Goal: Task Accomplishment & Management: Manage account settings

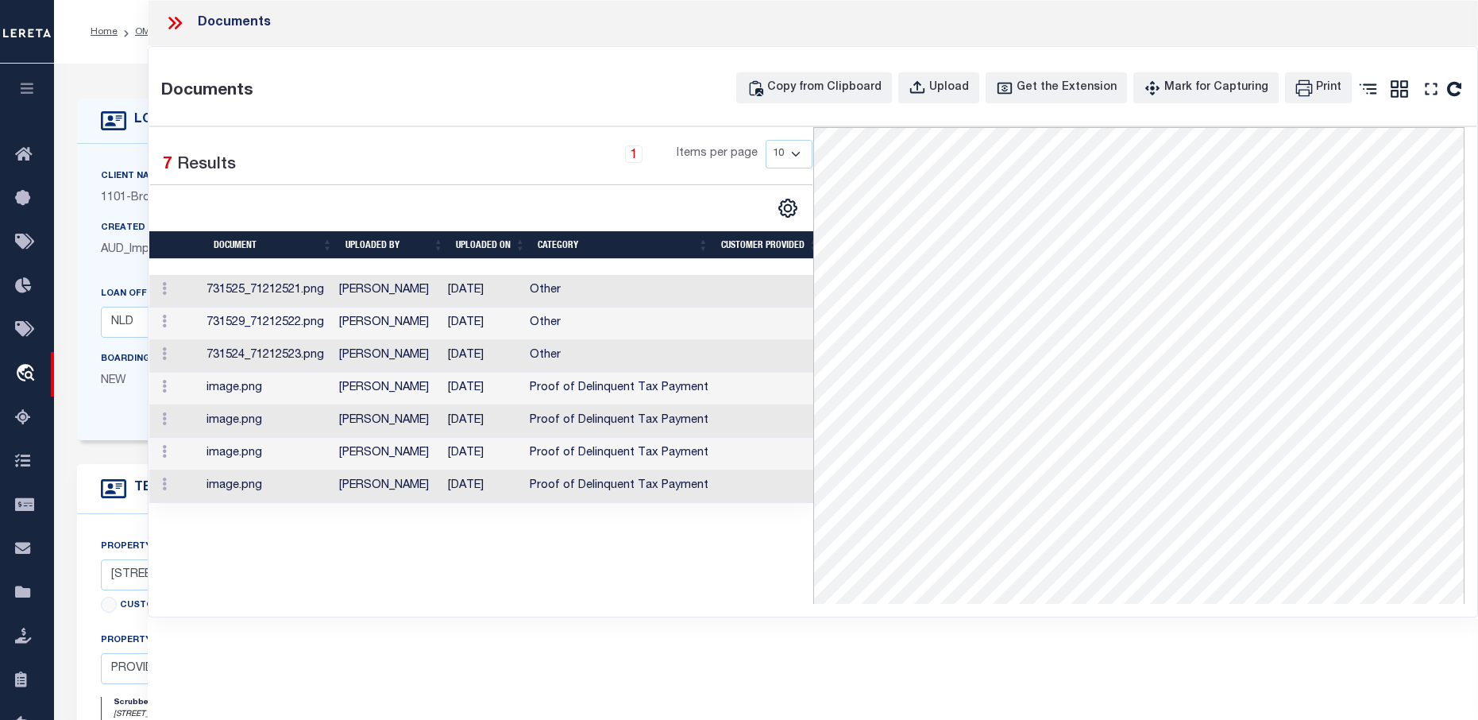
select select "3612"
select select "1730"
select select "NonEscrow"
select select
click at [173, 23] on icon at bounding box center [174, 23] width 21 height 21
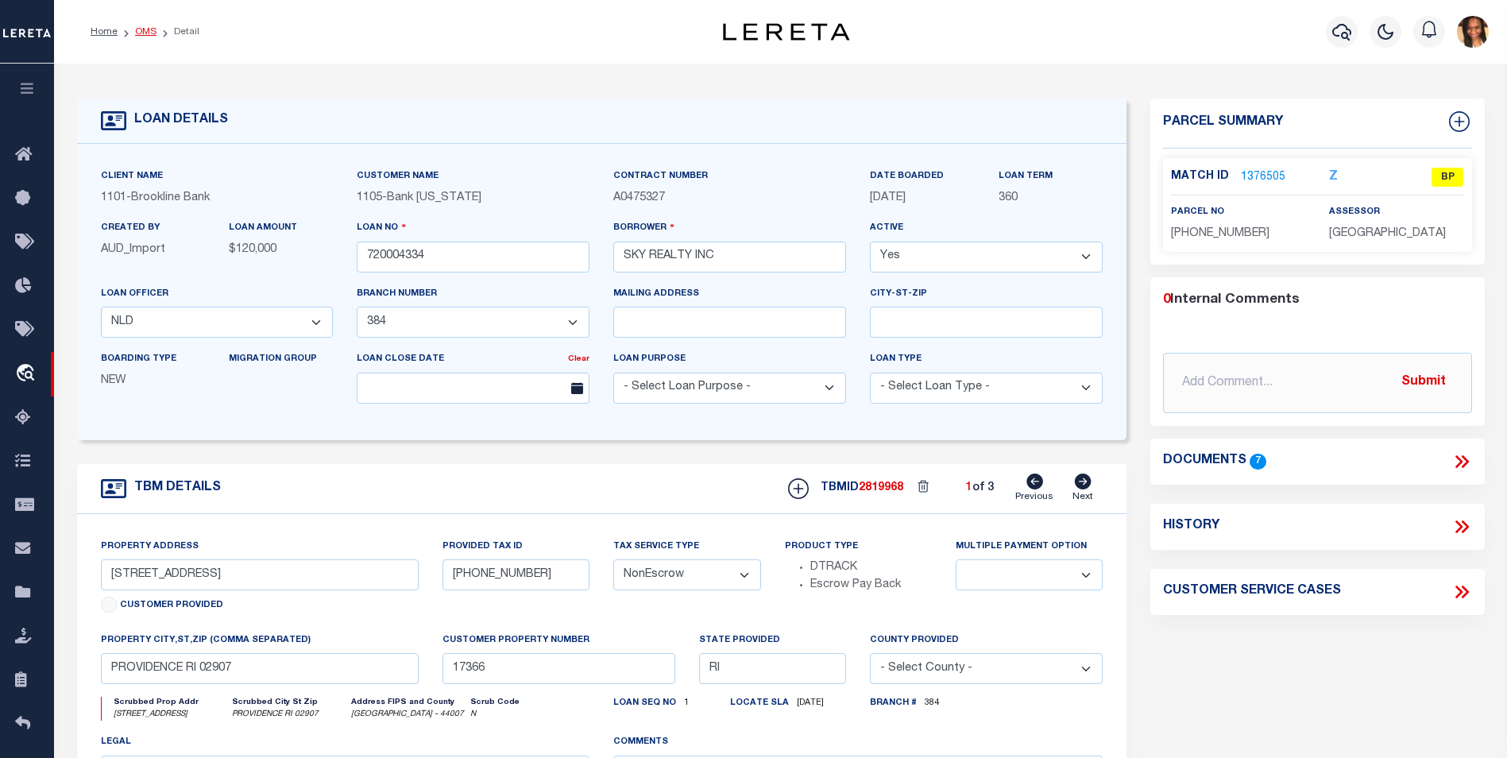
click at [141, 33] on link "OMS" at bounding box center [145, 32] width 21 height 10
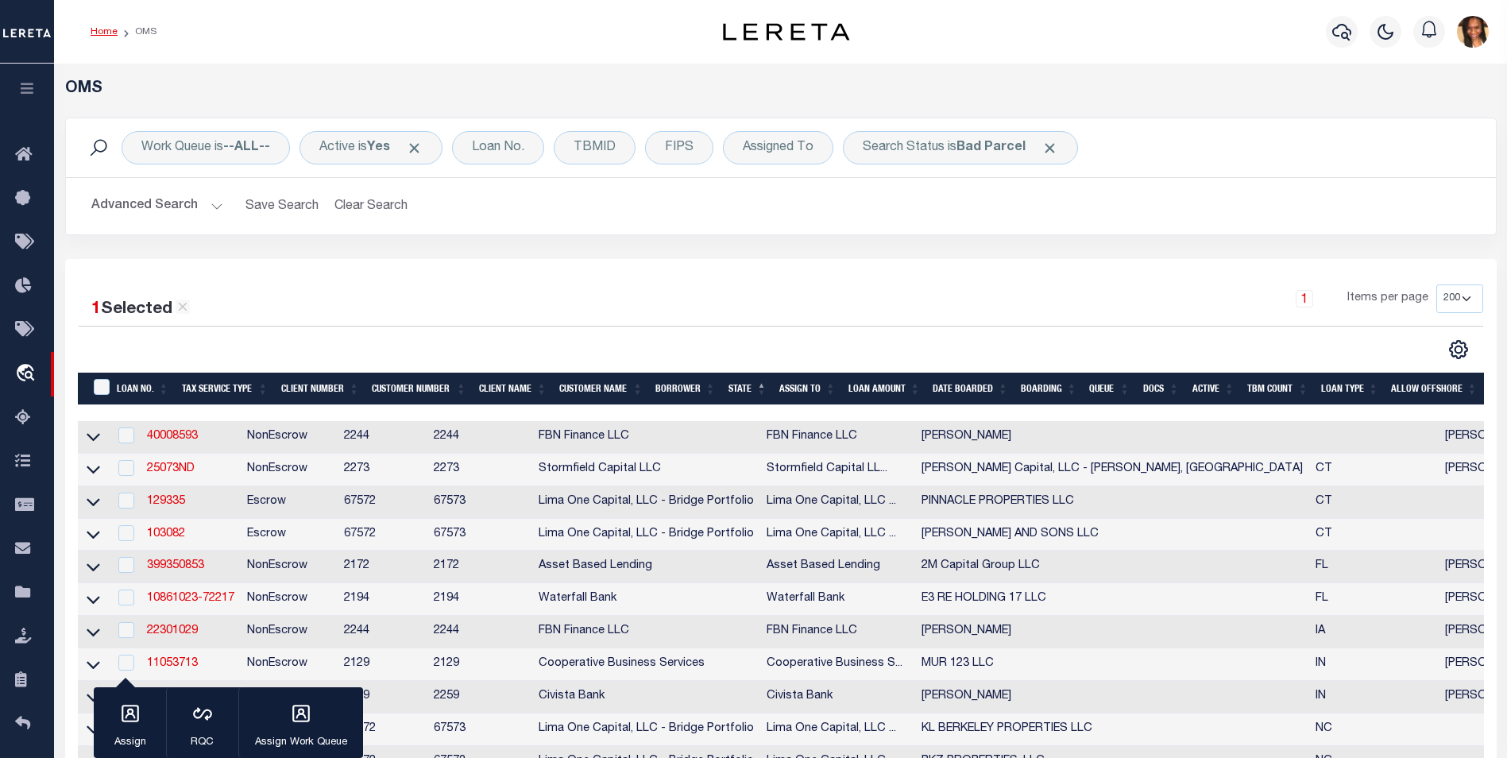
click at [97, 29] on link "Home" at bounding box center [104, 32] width 27 height 10
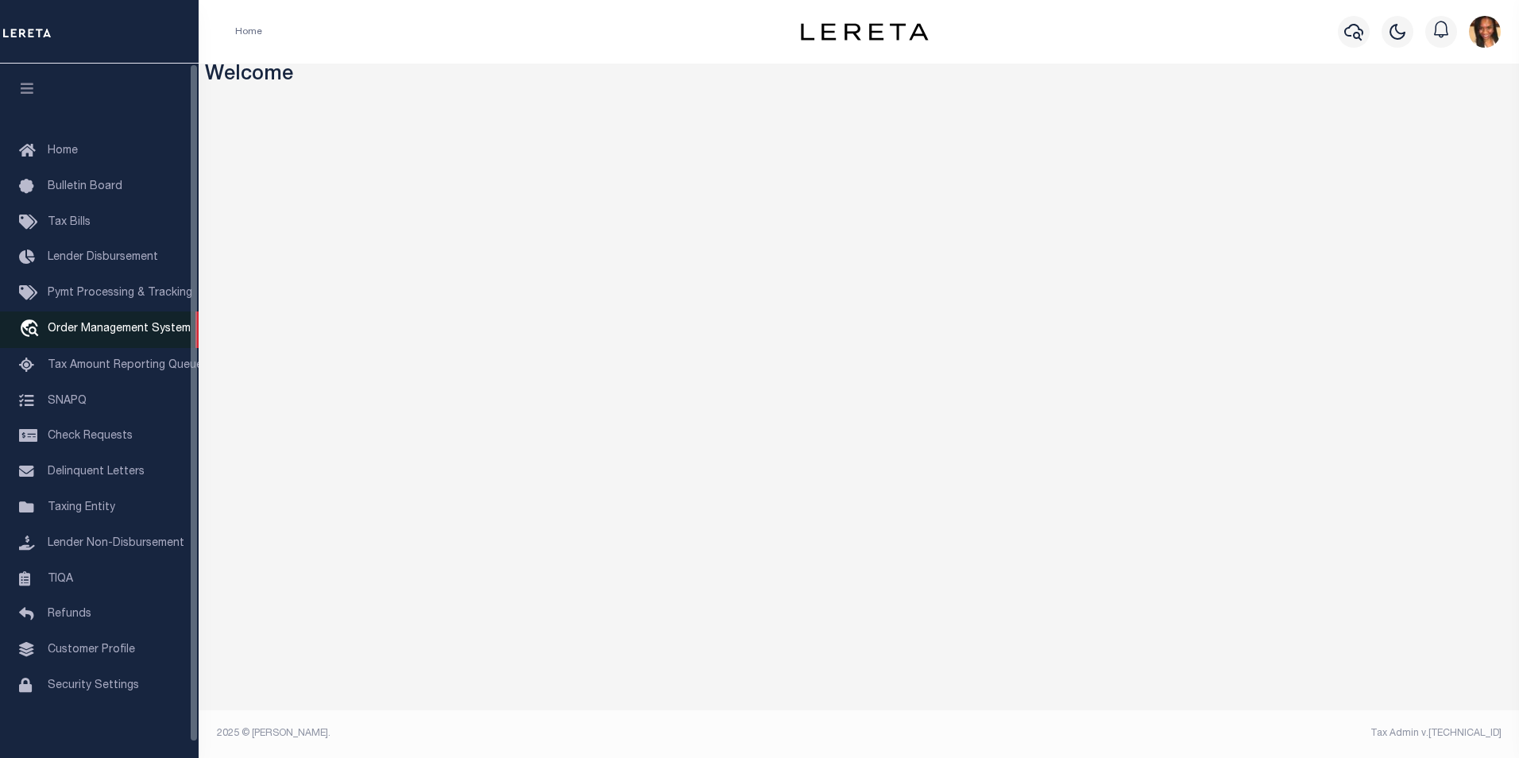
click at [82, 334] on span "Order Management System" at bounding box center [119, 328] width 143 height 11
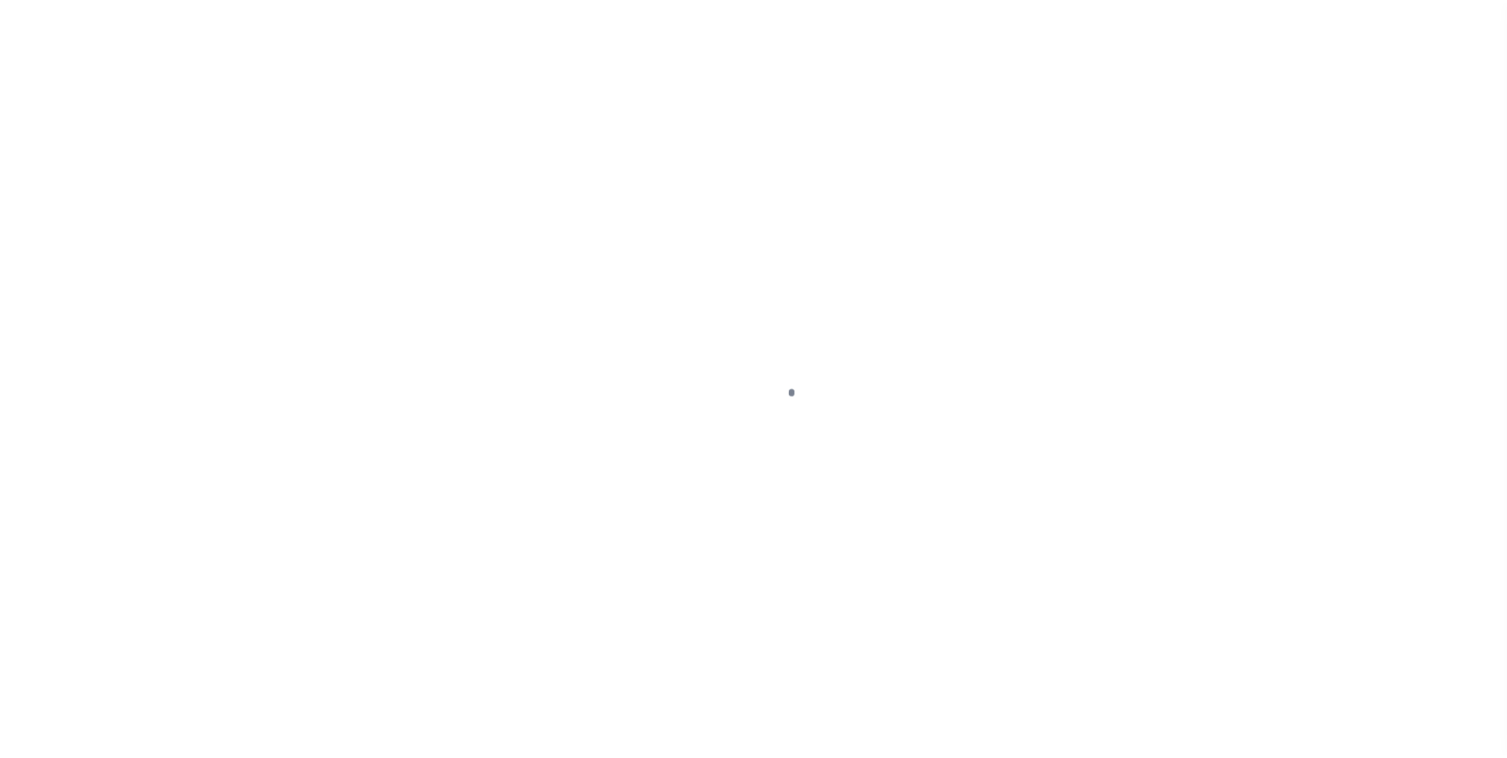
scroll to position [16, 0]
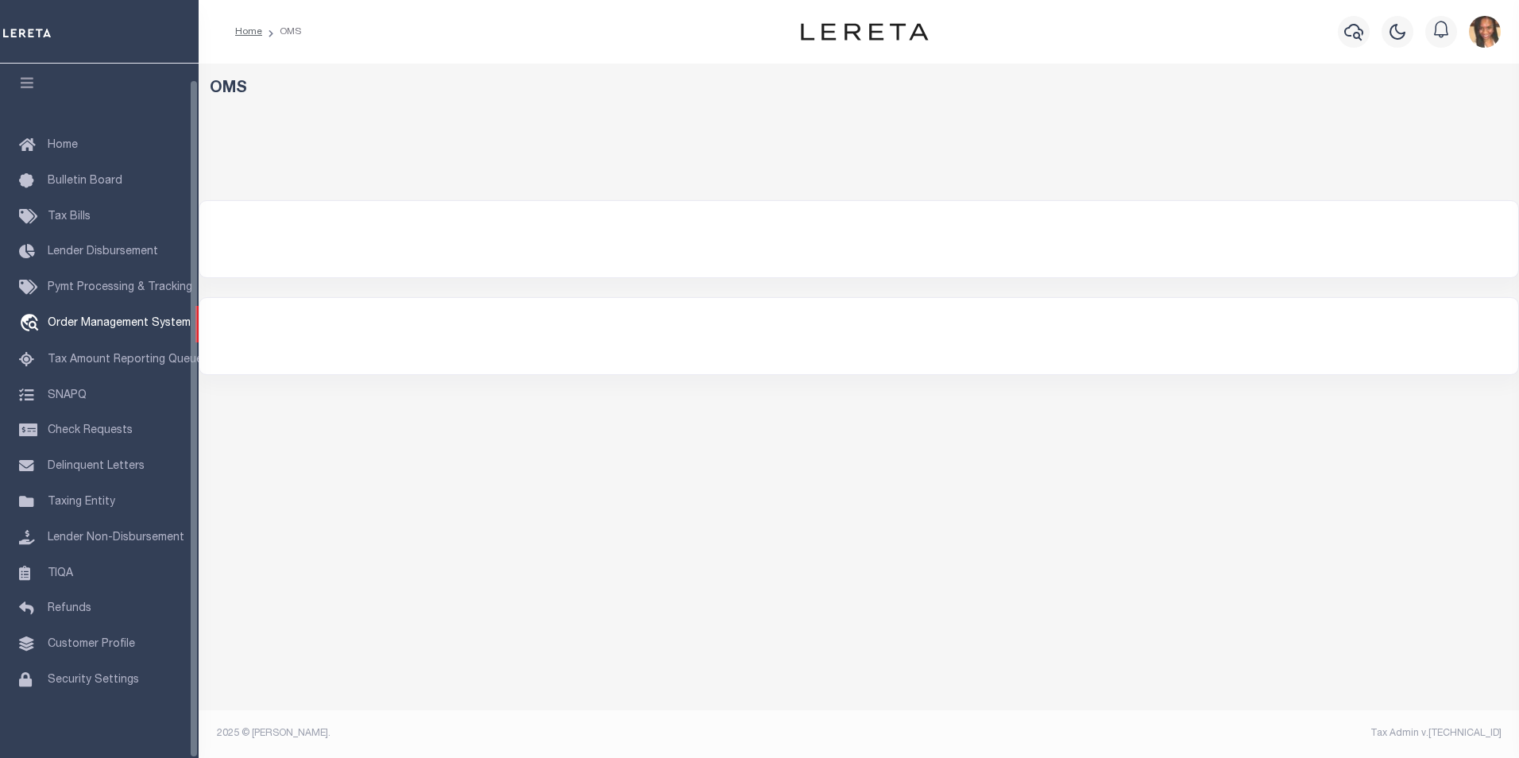
select select "200"
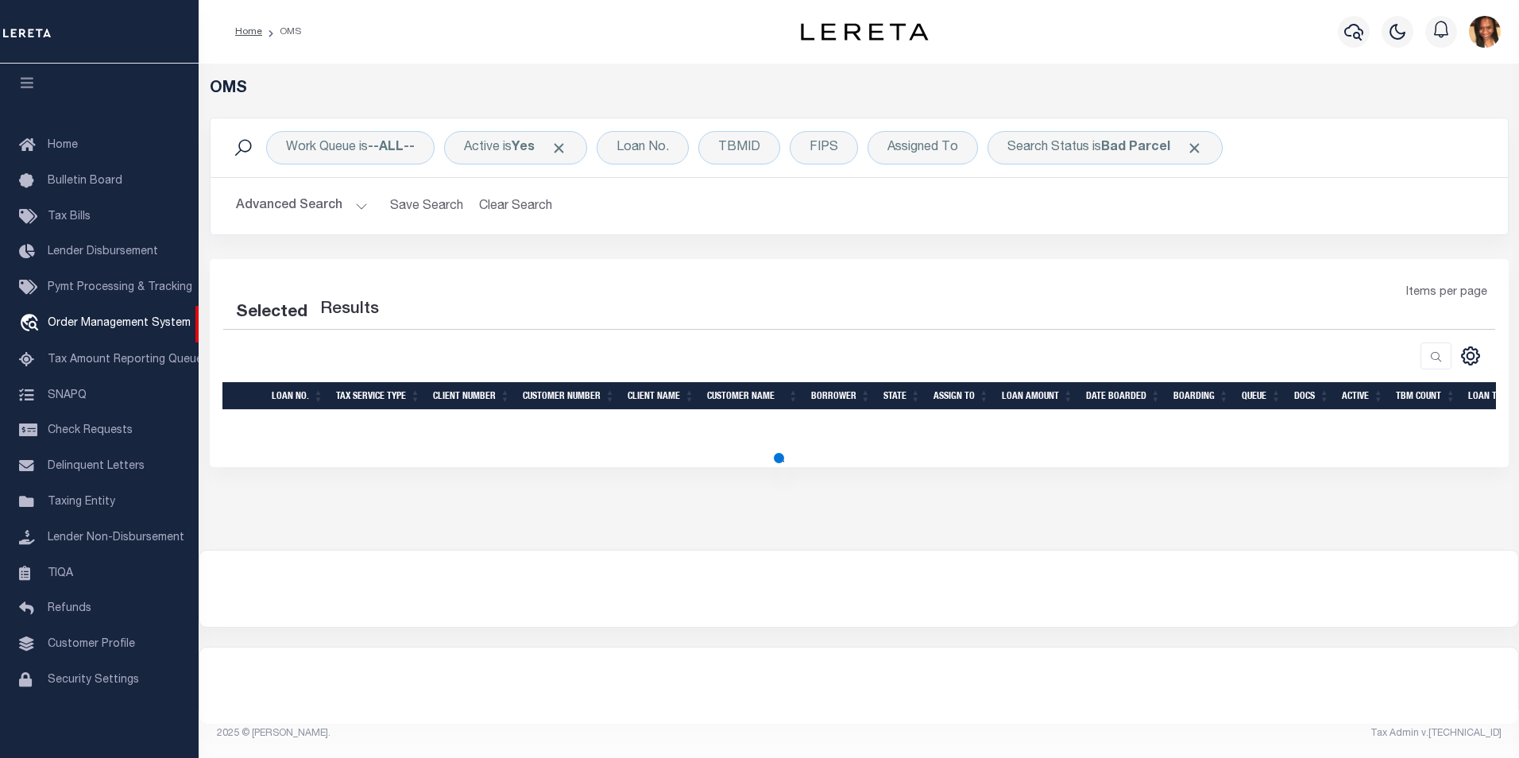
select select "200"
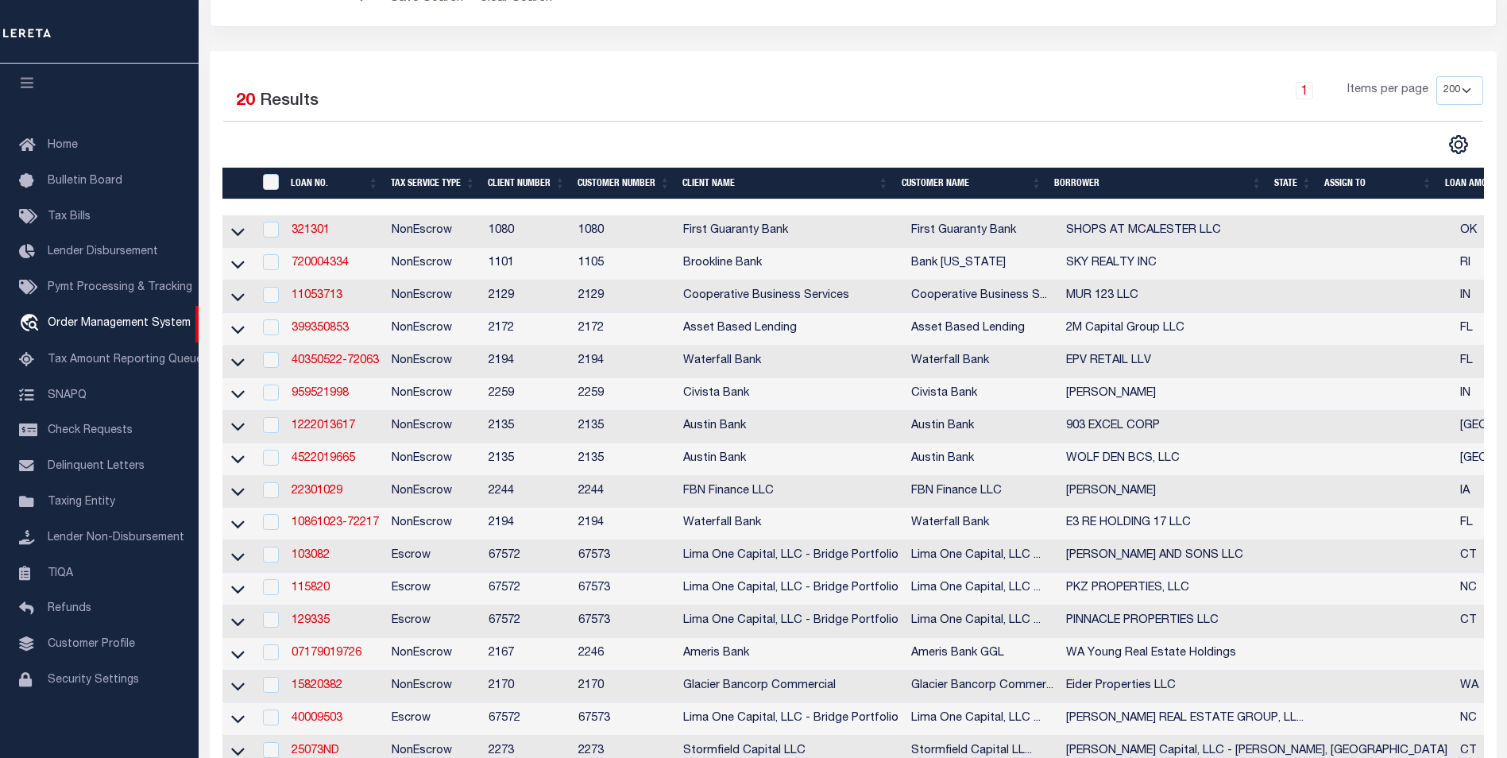
scroll to position [79, 0]
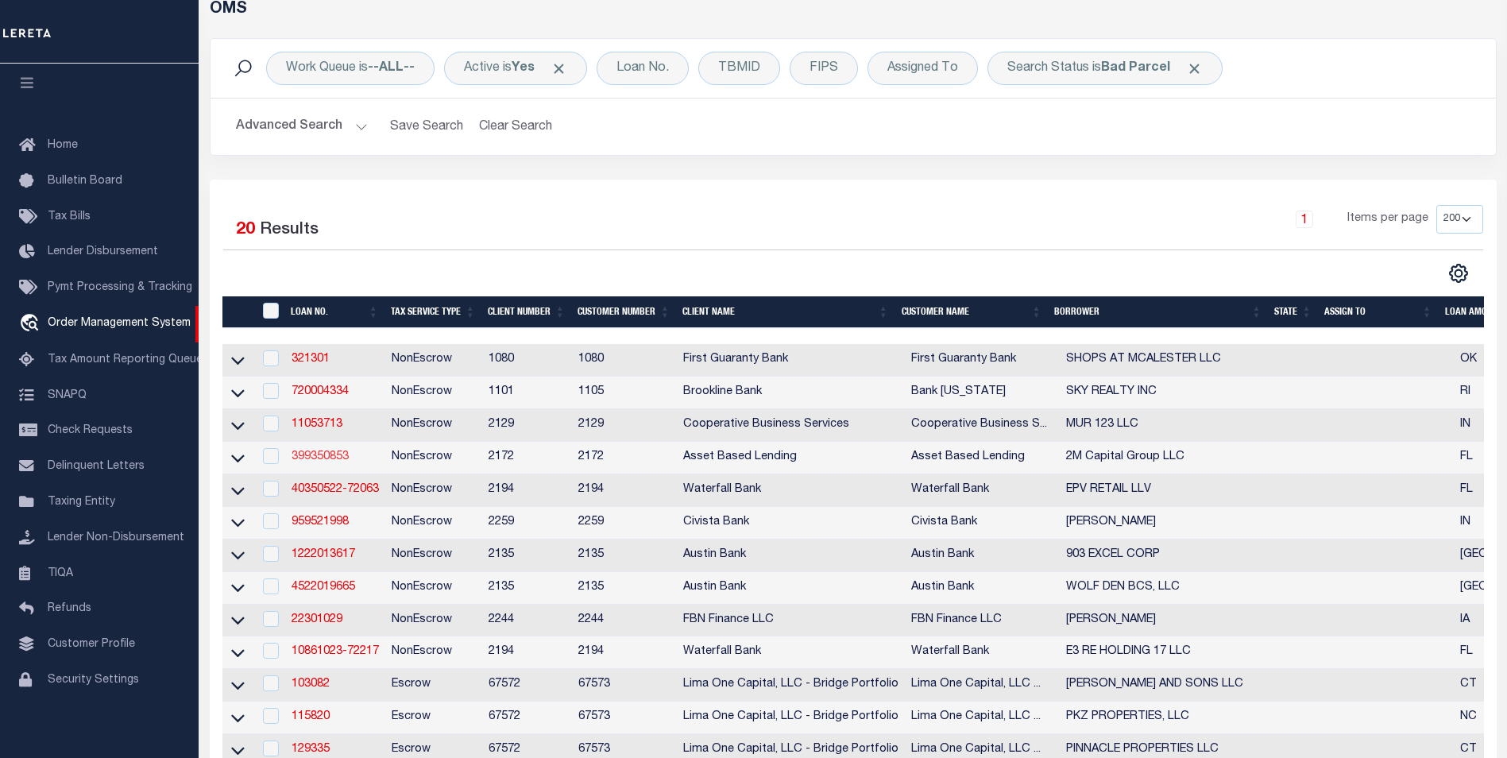
click at [325, 462] on link "399350853" at bounding box center [320, 456] width 57 height 11
type input "399350853"
type input "2M Capital Group LLC"
select select
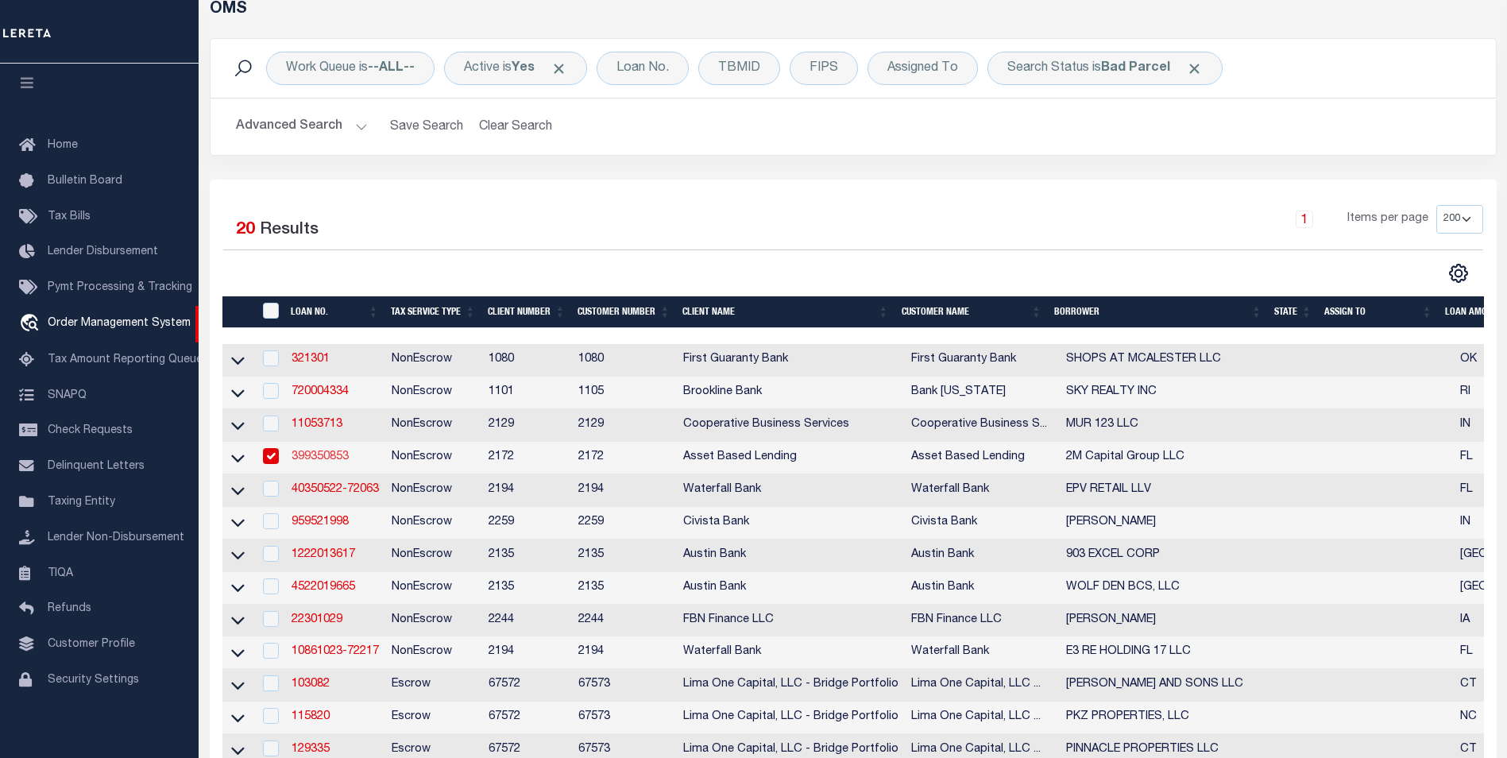
select select
select select "NonEscrow"
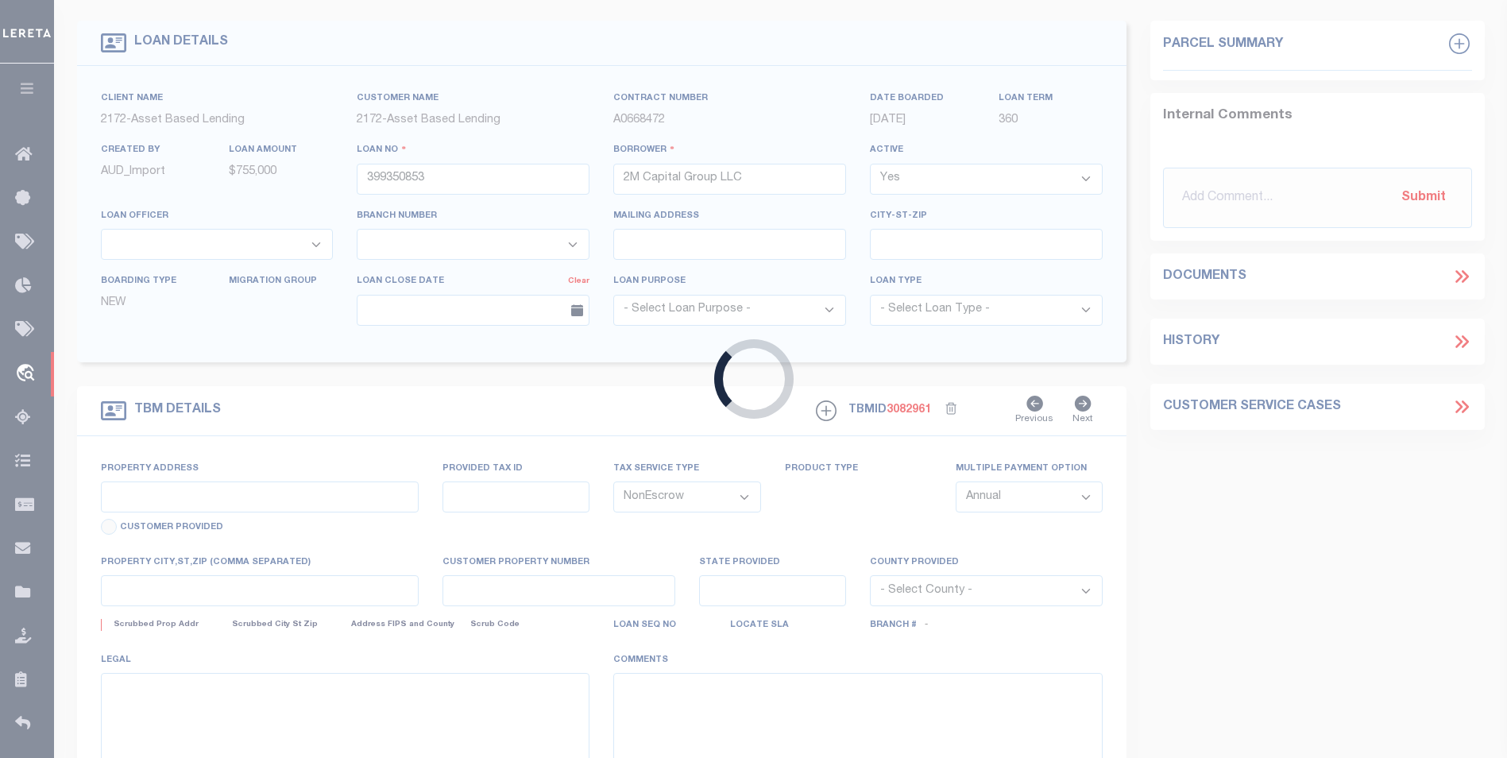
select select "11032"
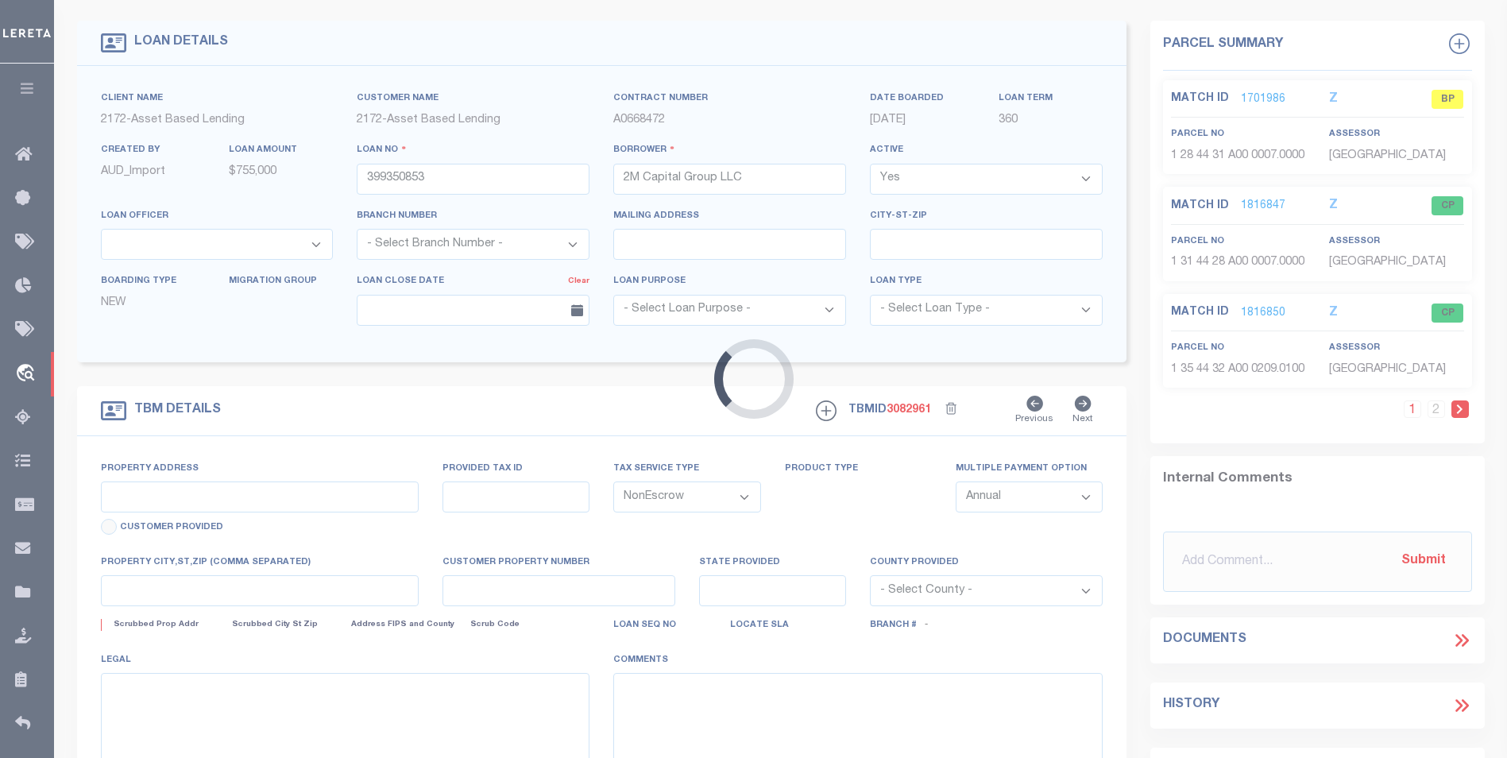
type input "7645 4th Pl"
type input "1 28 44 07 A00 0191.0000"
select select
type input "Labelle FL 33935"
type input "FL"
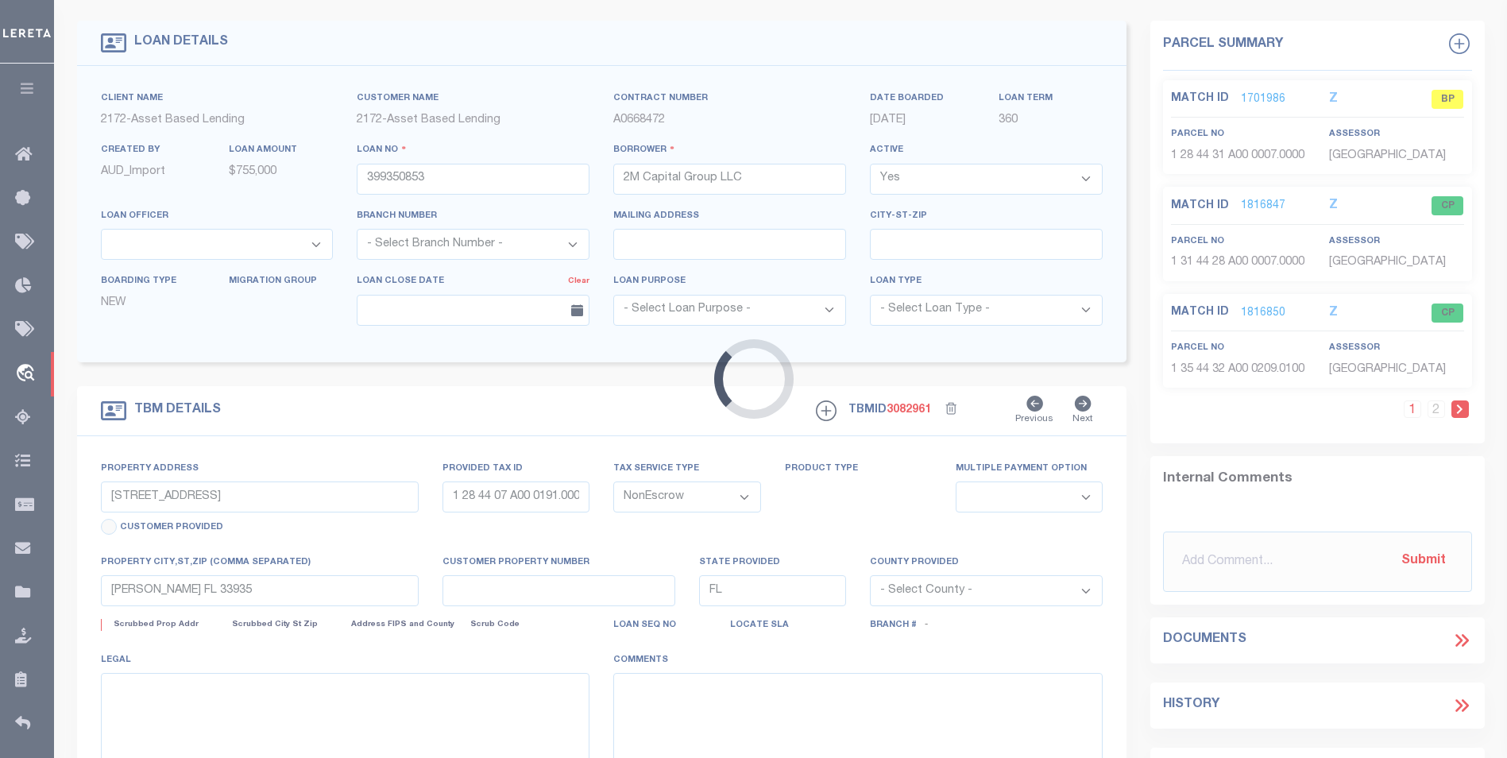
select select
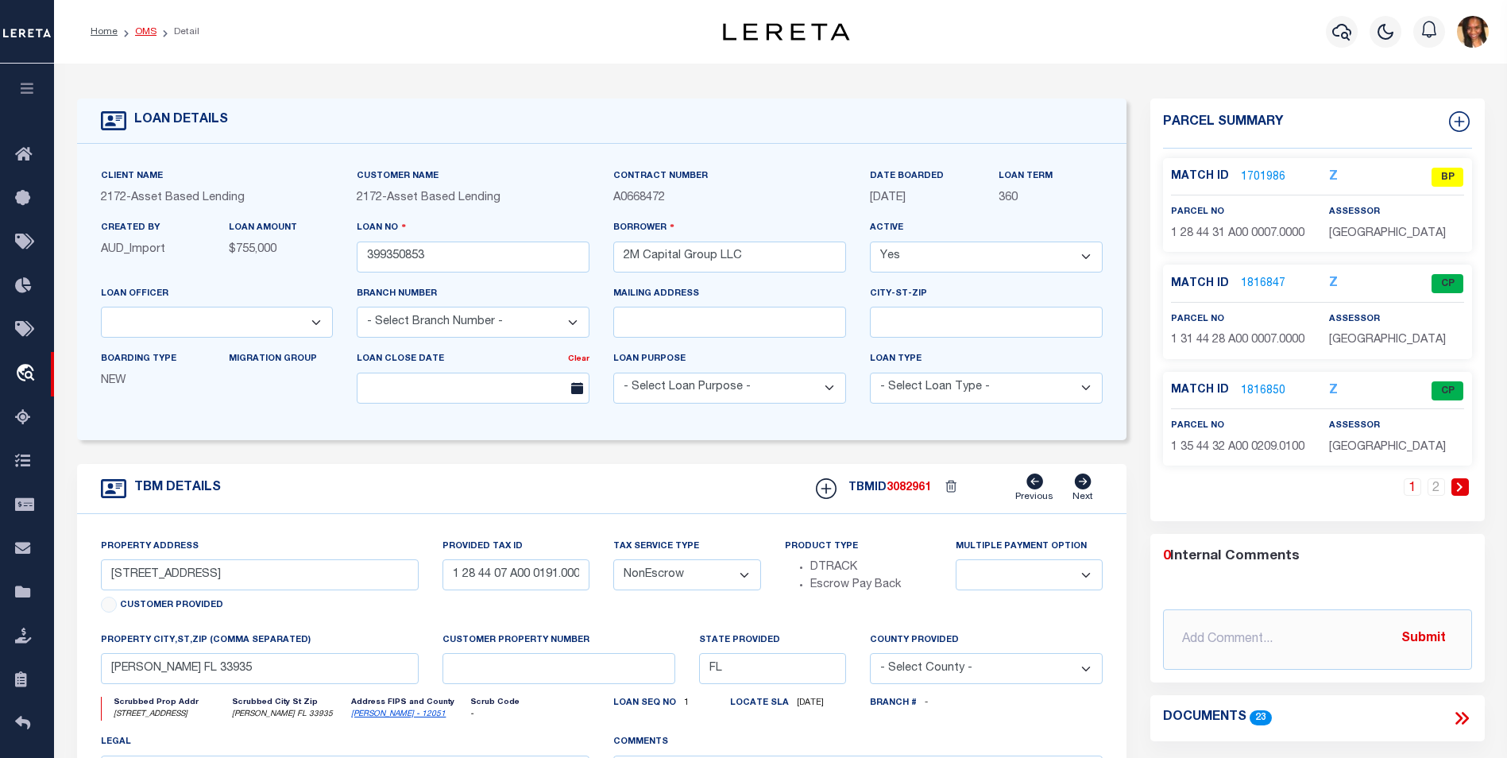
click at [137, 32] on link "OMS" at bounding box center [145, 32] width 21 height 10
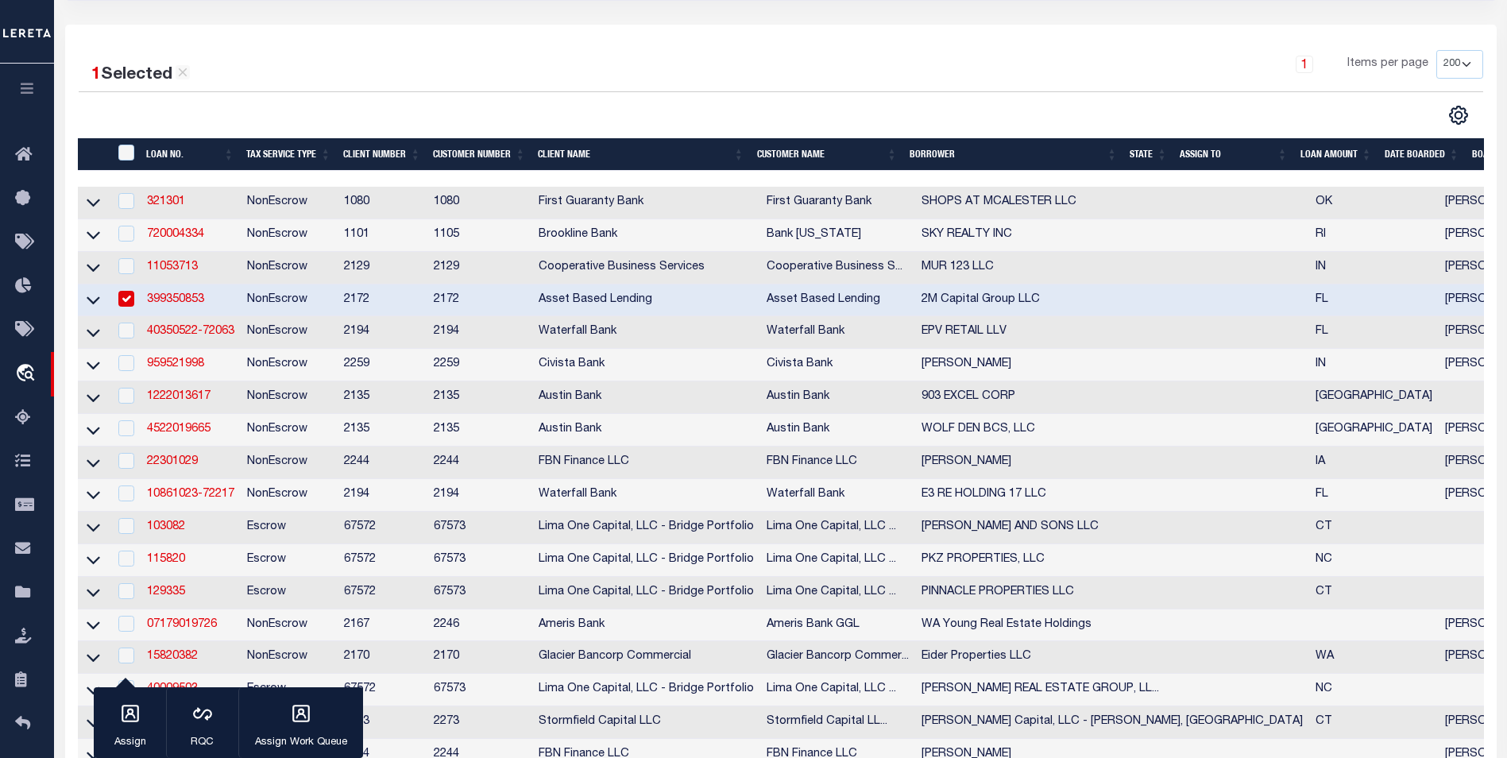
scroll to position [216, 0]
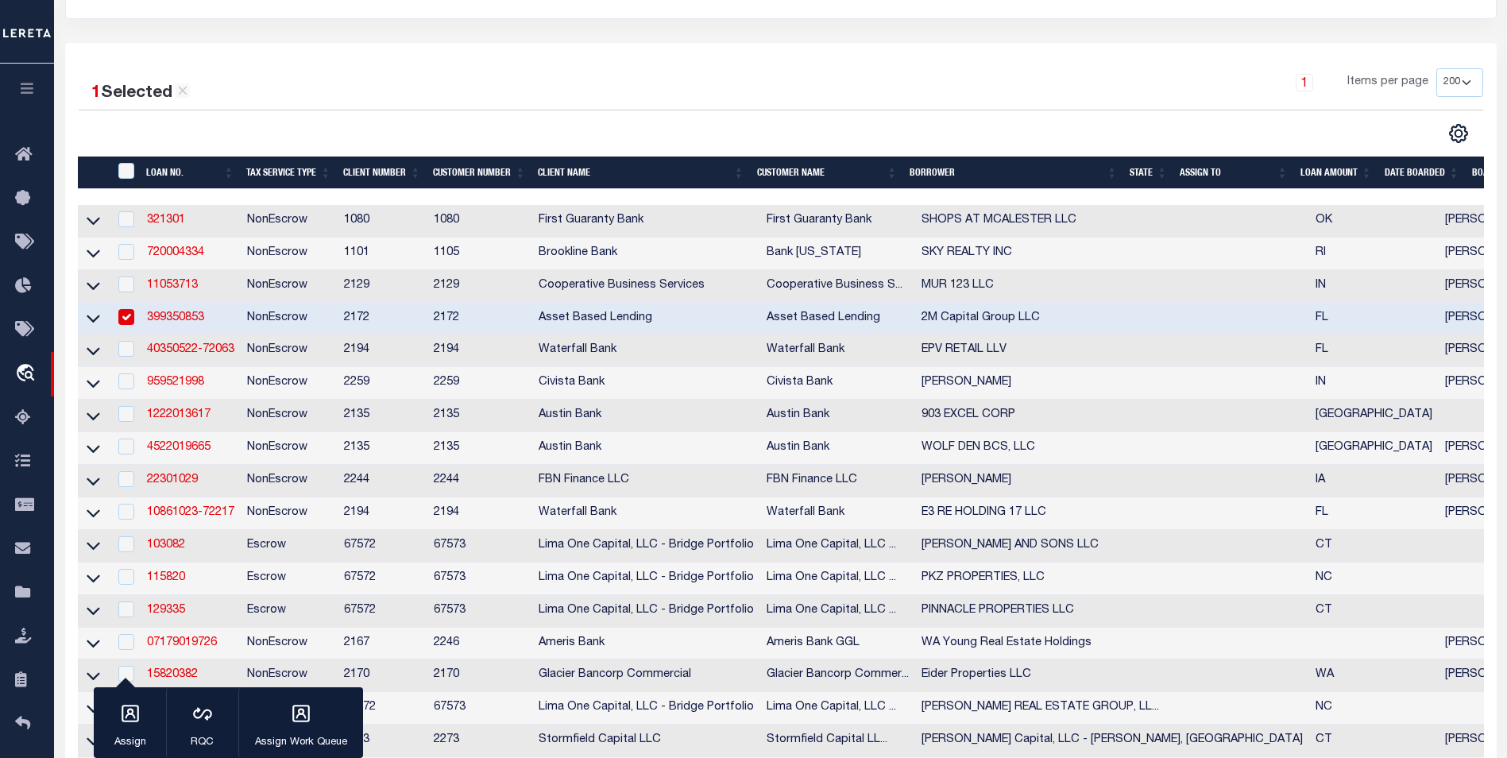
click at [123, 316] on input "checkbox" at bounding box center [126, 317] width 16 height 16
checkbox input "false"
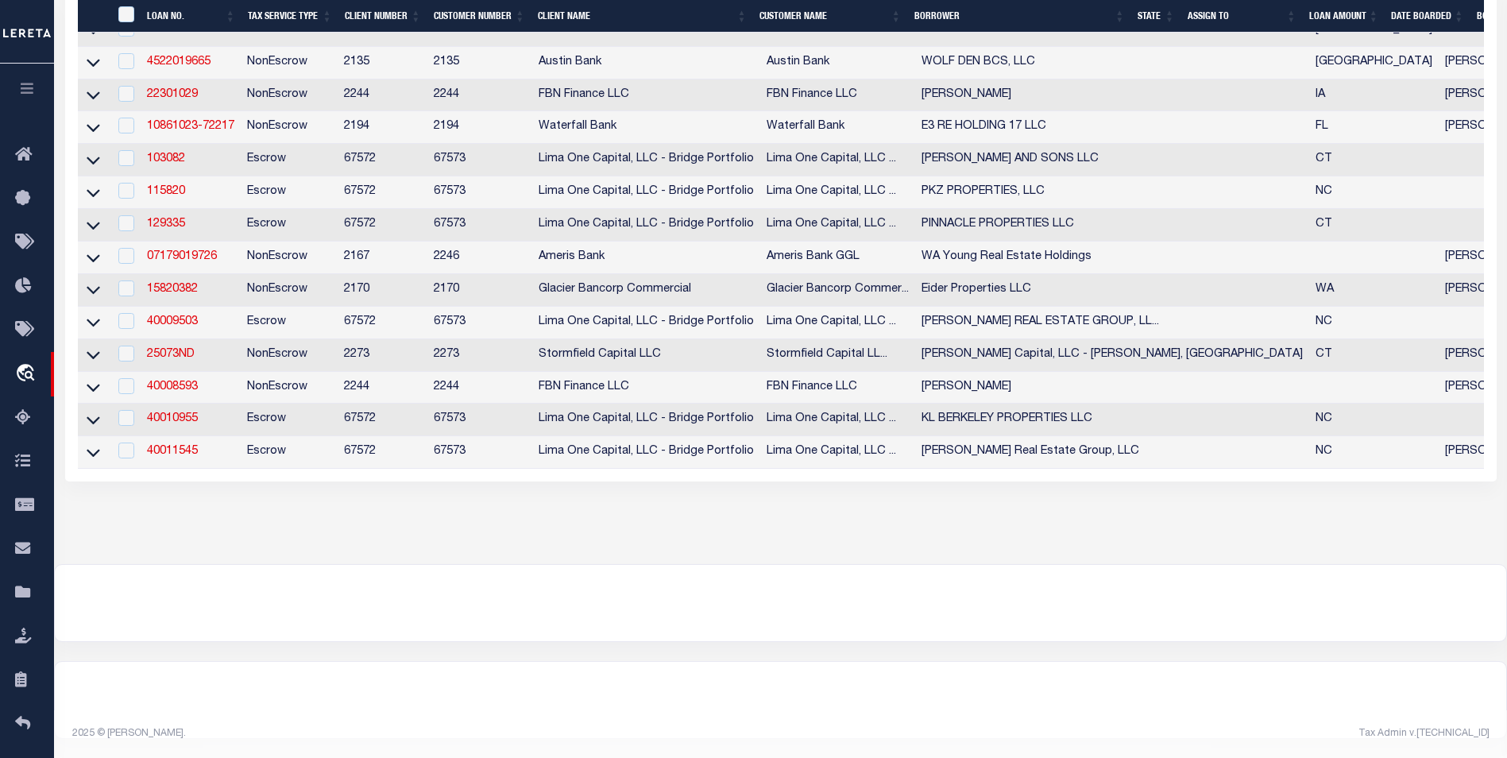
scroll to position [616, 0]
click at [181, 446] on link "40011545" at bounding box center [172, 451] width 51 height 11
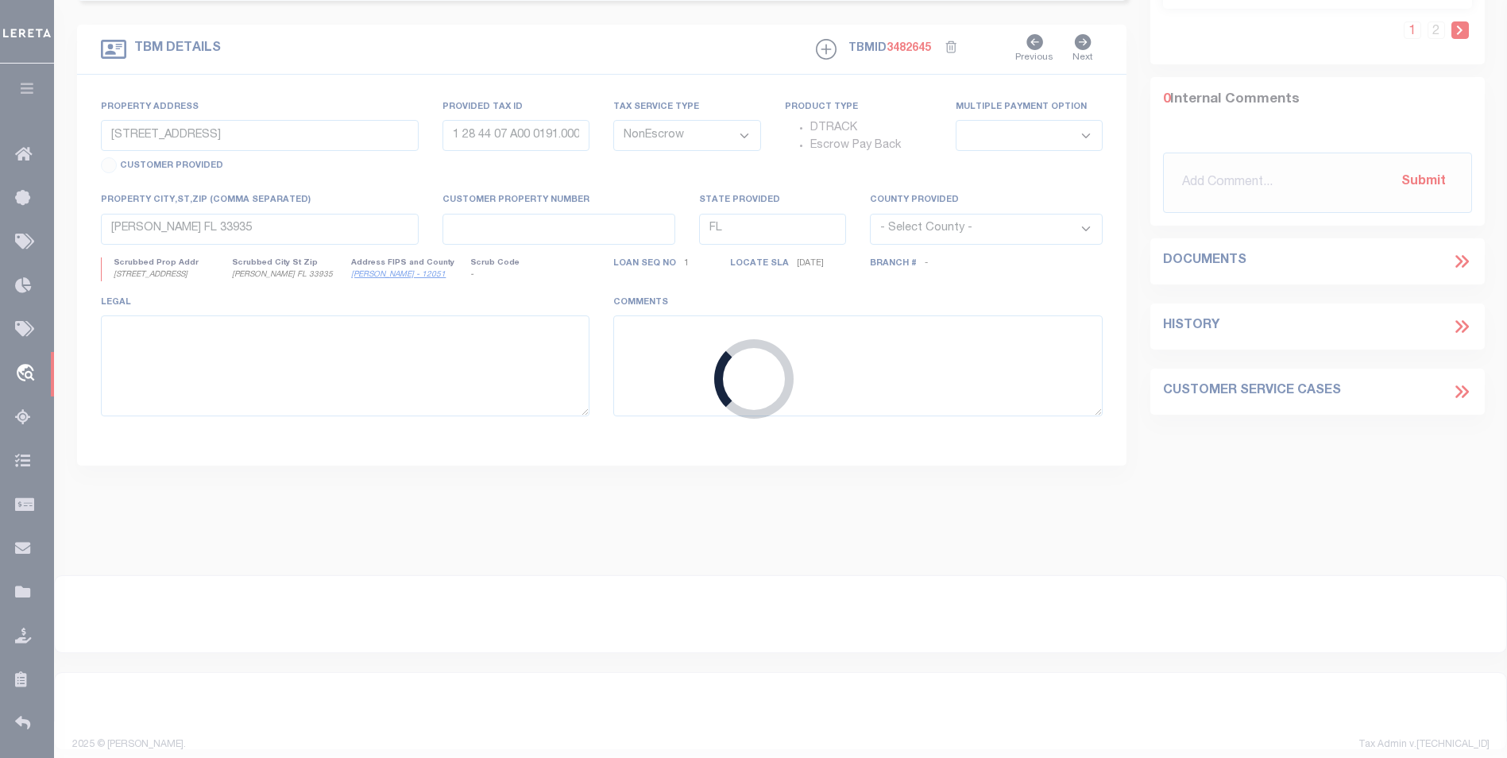
type input "40011545"
type input "[PERSON_NAME] Real Estate Group, LLC"
select select
type input "210 S Main Street"
type input "Kannapolis NC 28081"
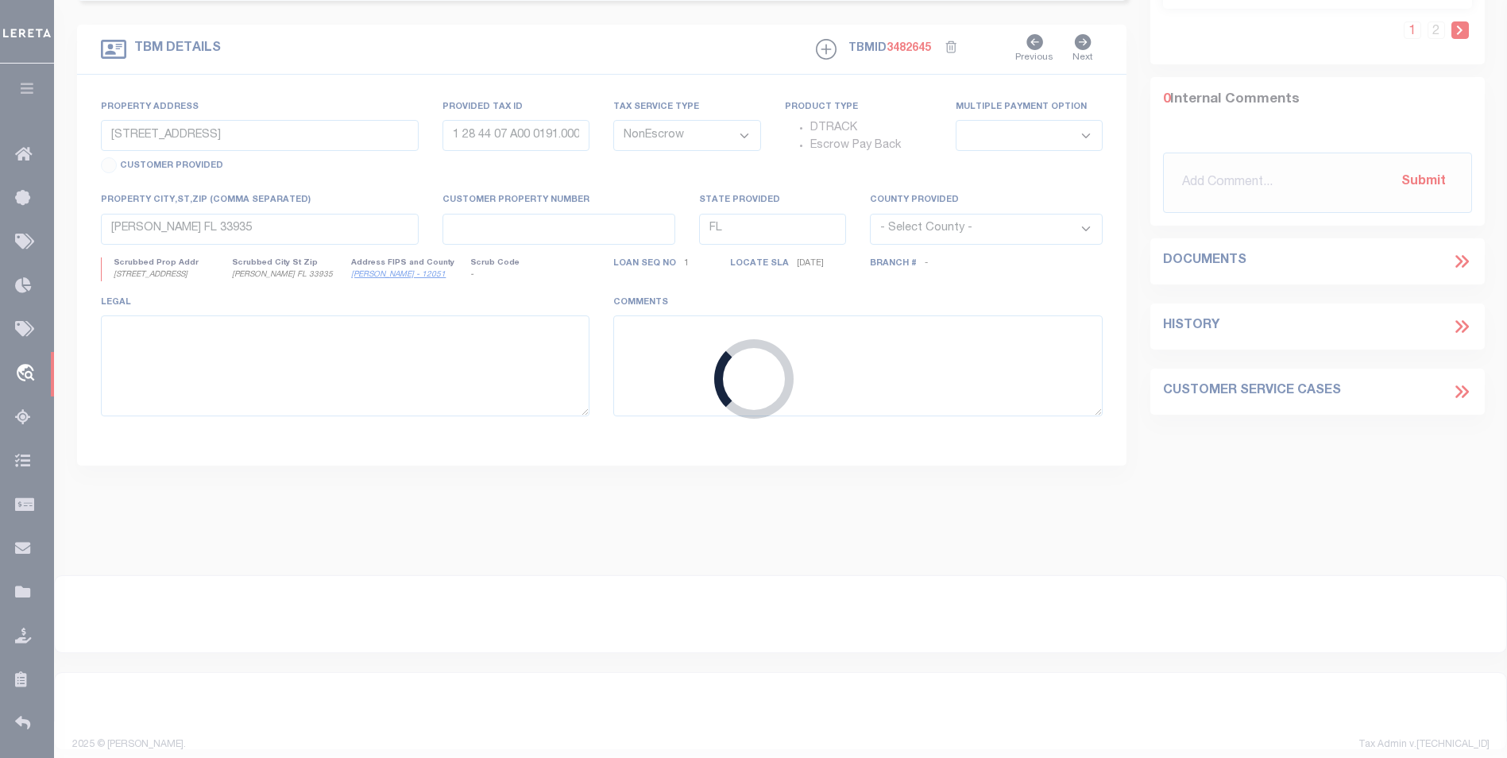
select select
select select "Escrow"
type input "87 Robinson Drive SW"
type input "5529-59-8651-0000"
select select
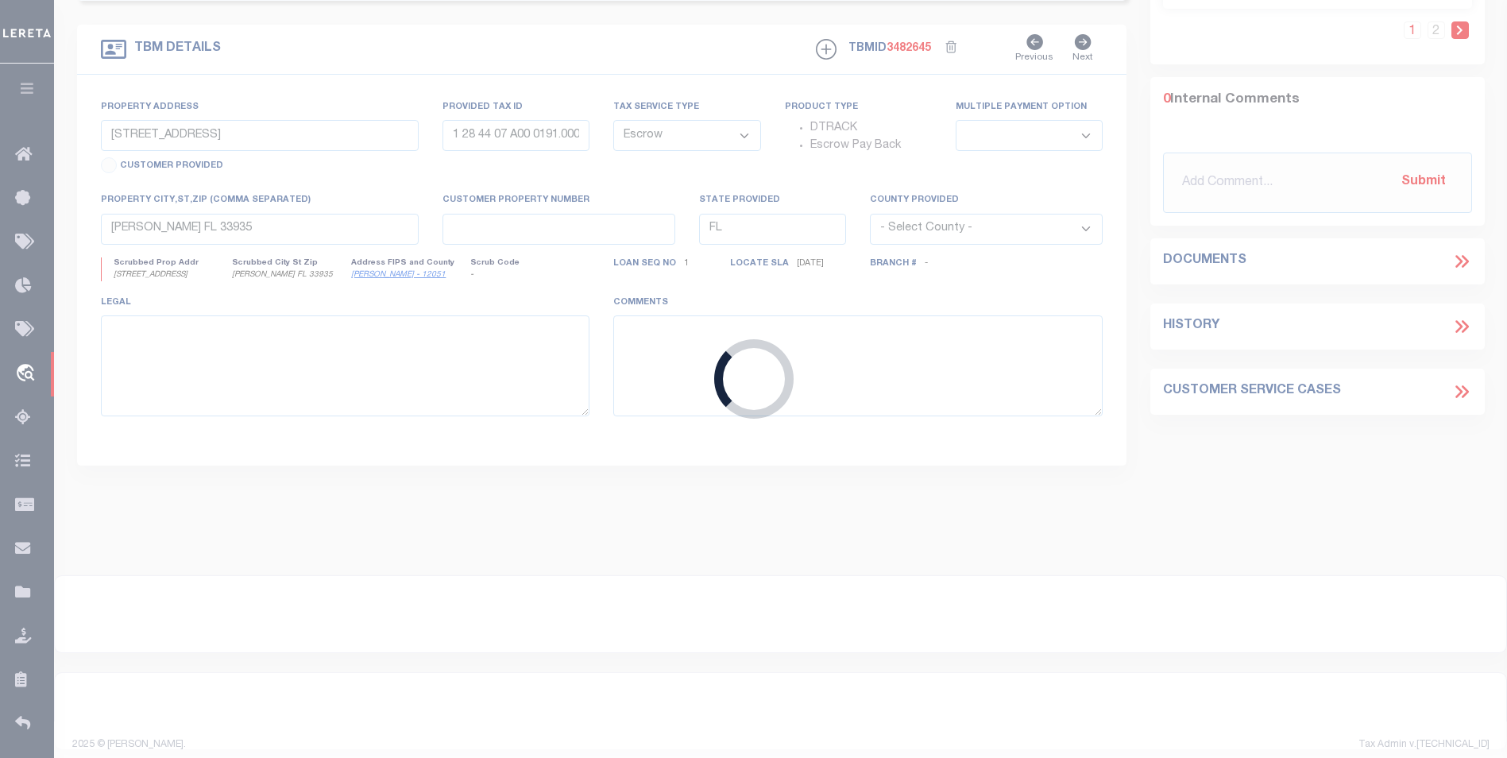
type input "Concord NC 28027"
type input "40011545-3"
type input "NC"
select select
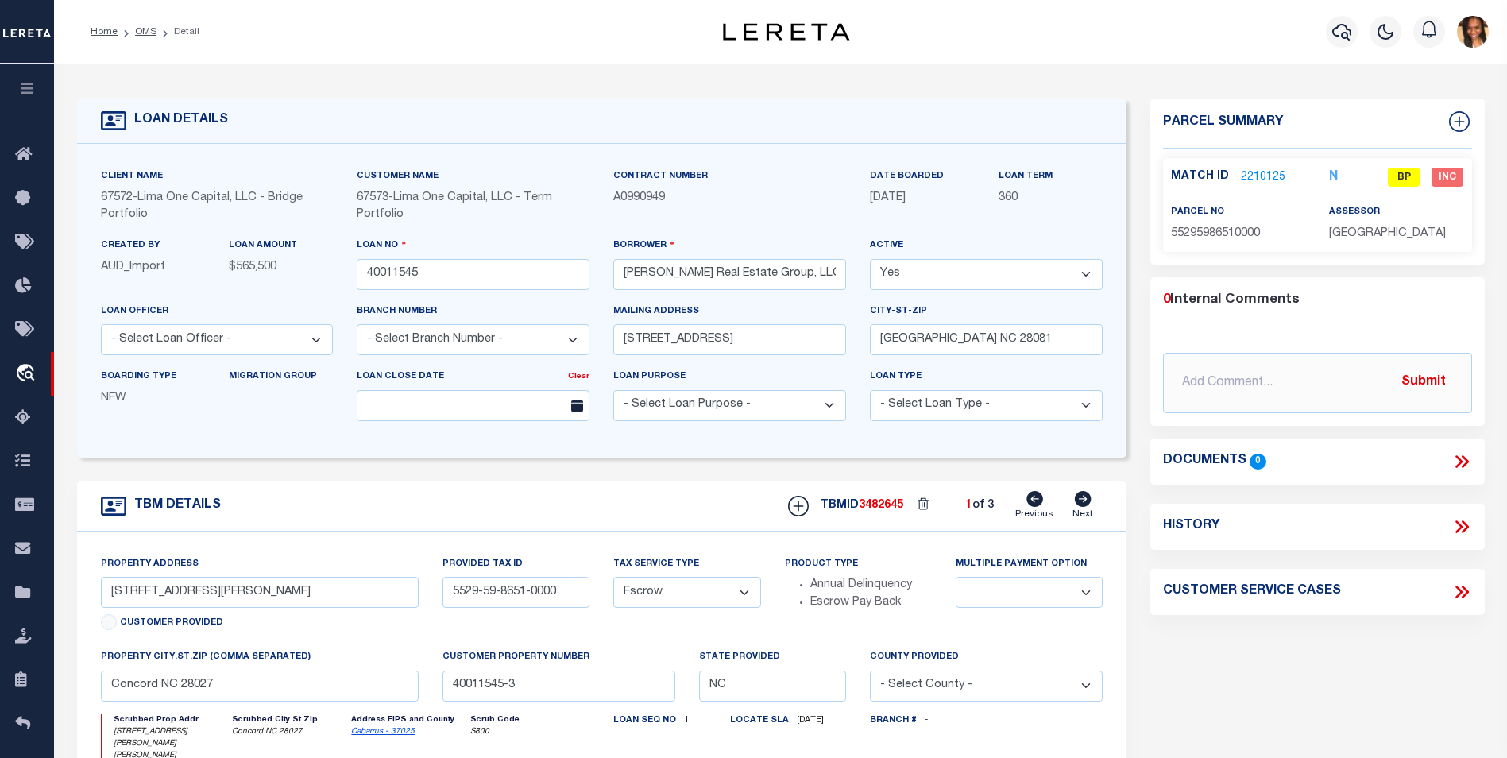
click at [1254, 169] on link "2210125" at bounding box center [1263, 177] width 44 height 17
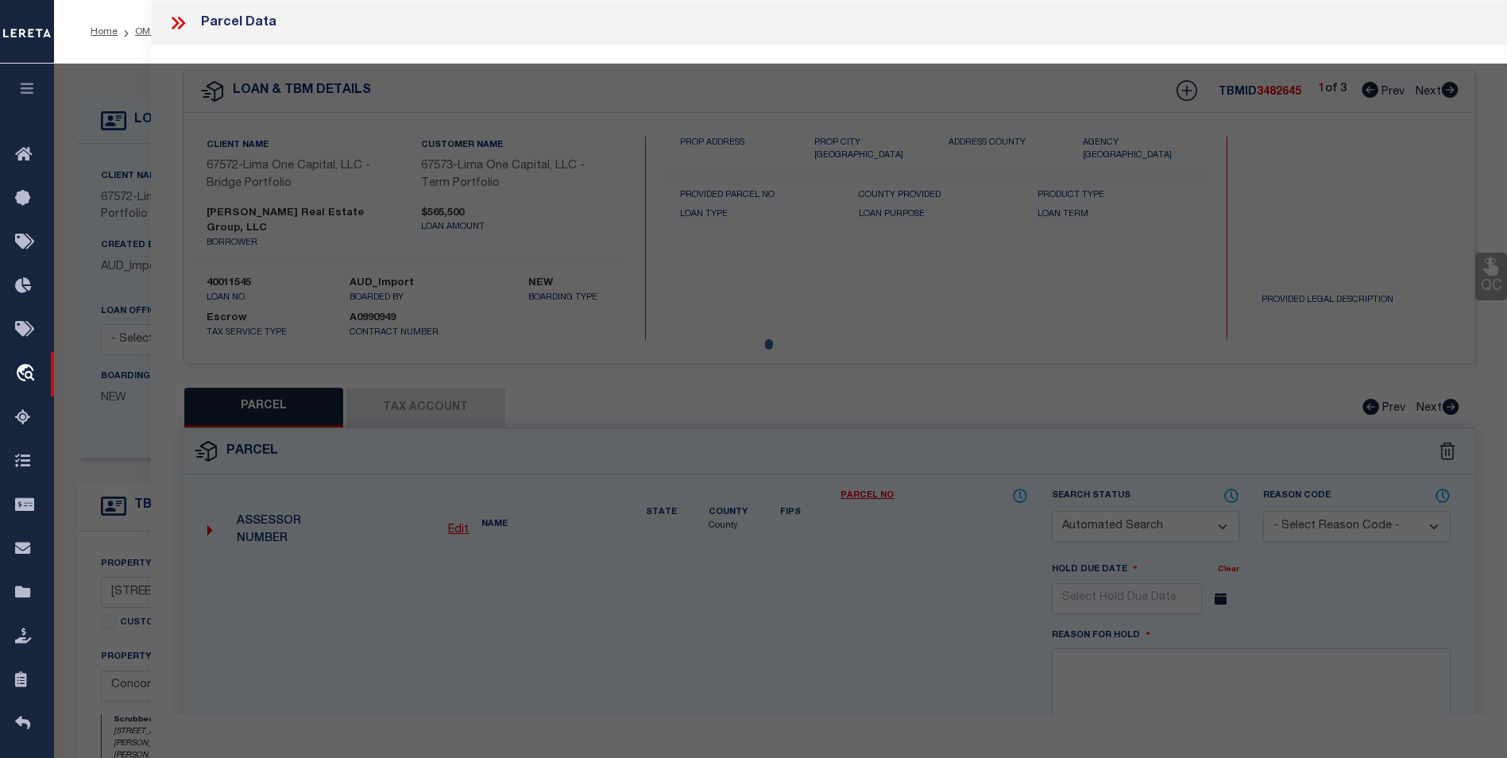
checkbox input "false"
select select "BP"
type input "HAMILTON REAL ESTATE GROUP LLC"
select select "AGW"
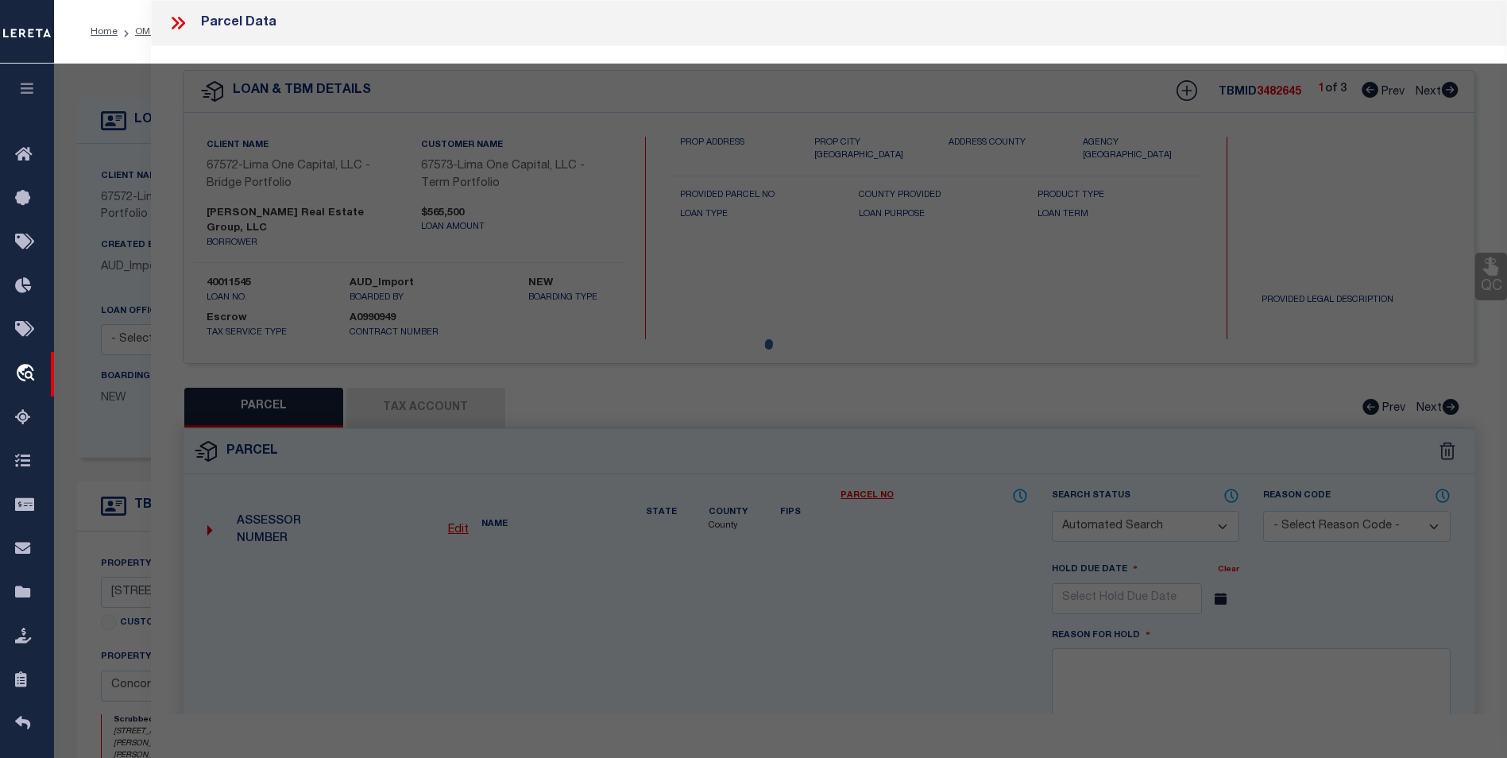
select select
type input "87 ROBINSON DR SW 02"
type input "Concord NC 28027"
type textarea "LT 1 HAMILTON REAL ESTATE GROUP LLC"
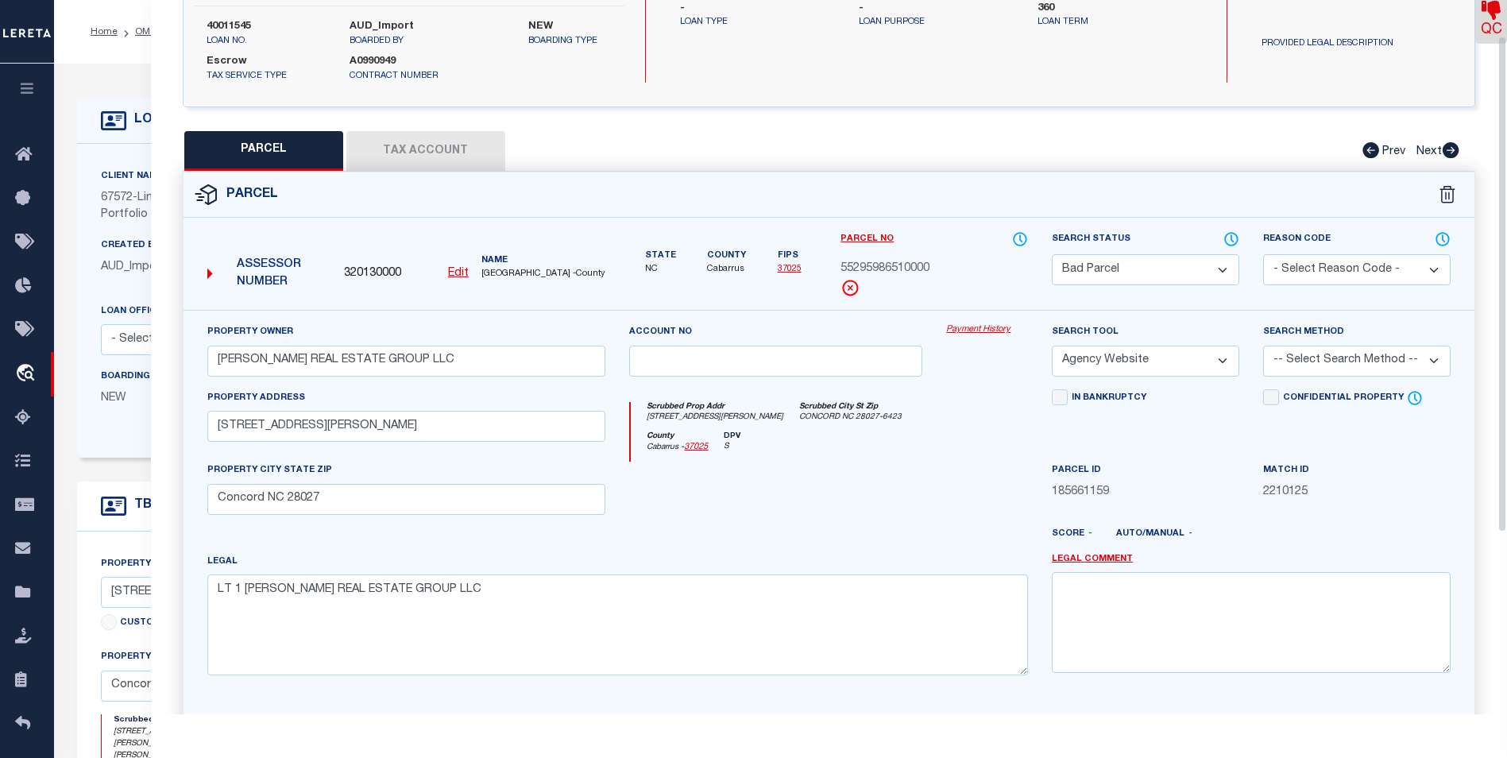
scroll to position [313, 0]
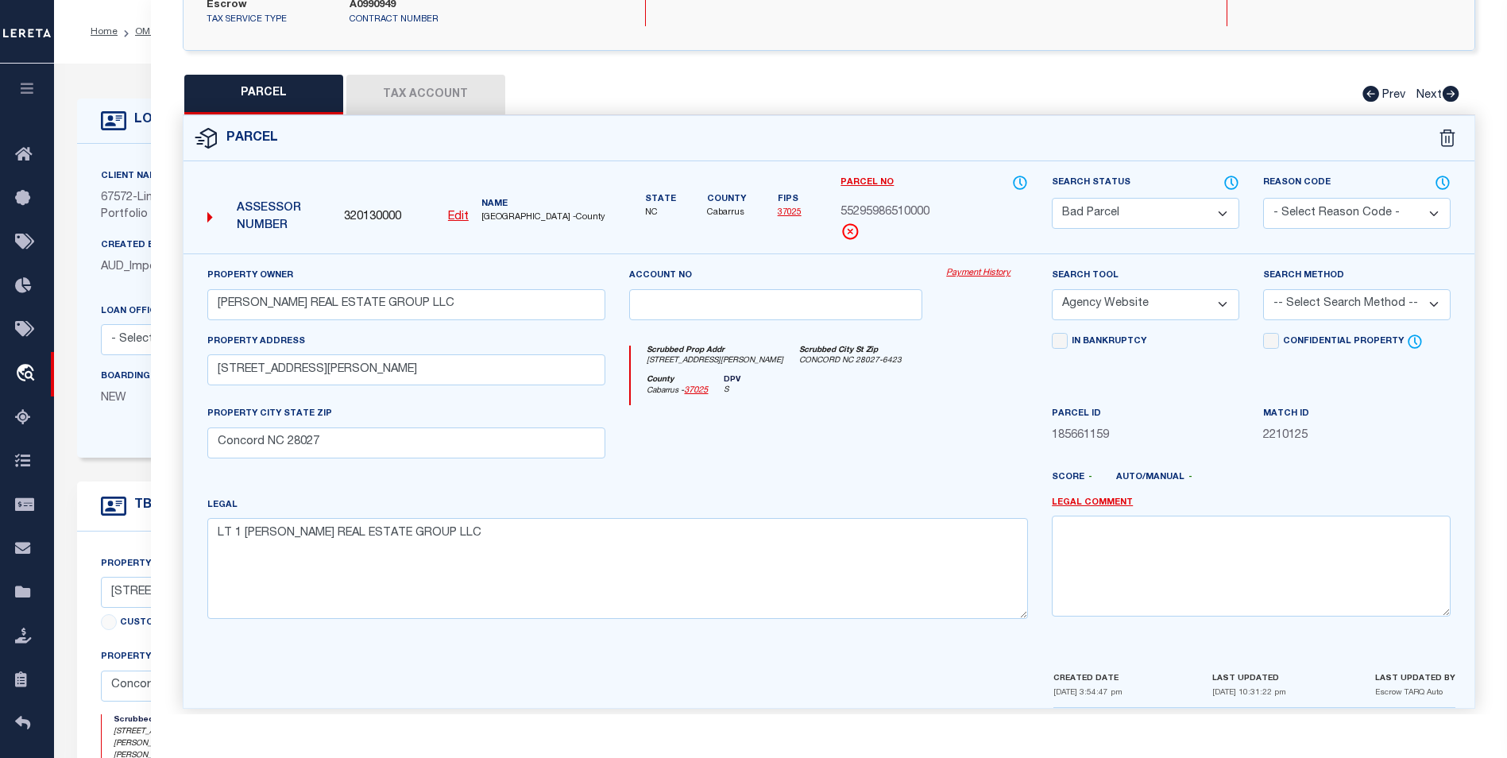
click at [447, 75] on button "Tax Account" at bounding box center [425, 95] width 159 height 40
select select "100"
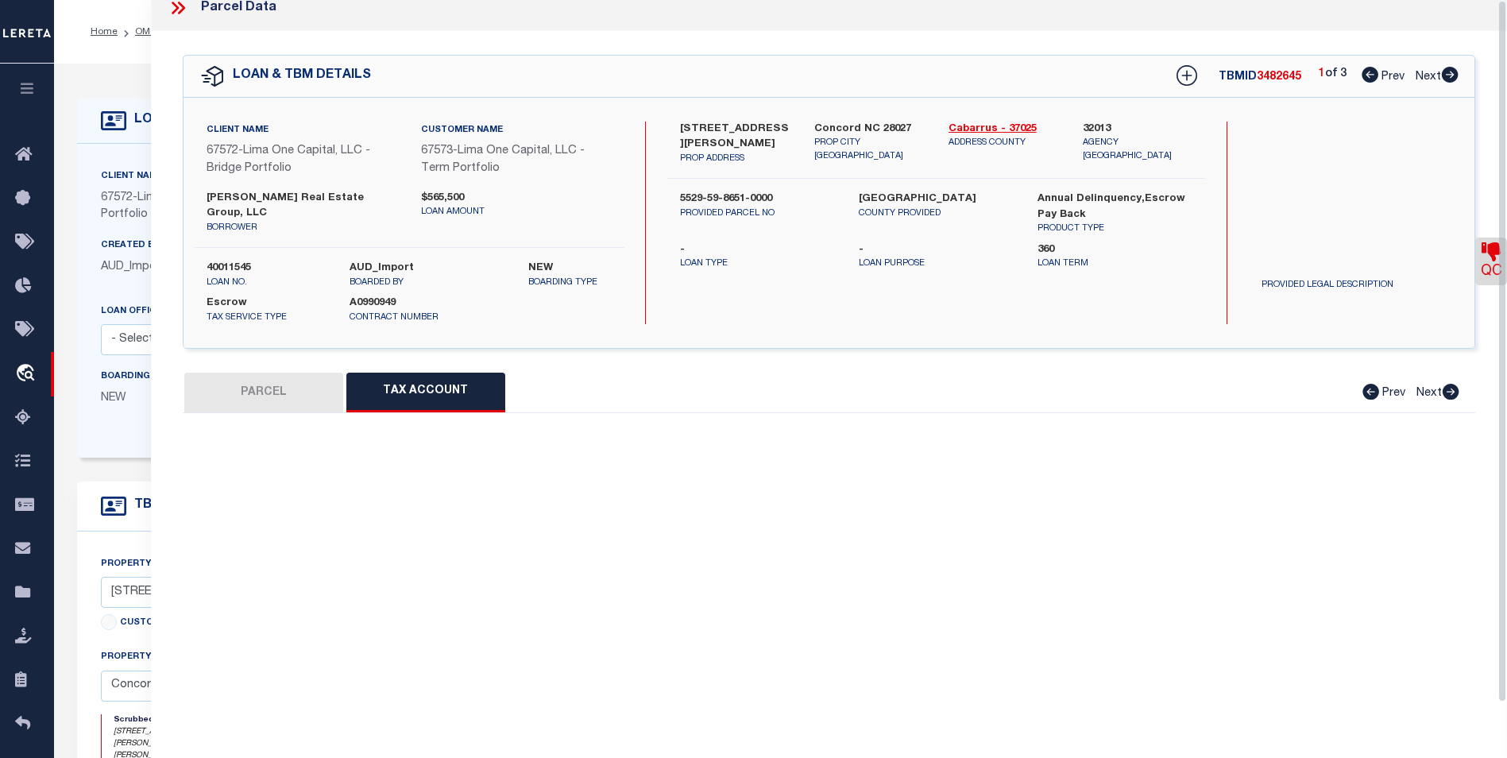
scroll to position [0, 0]
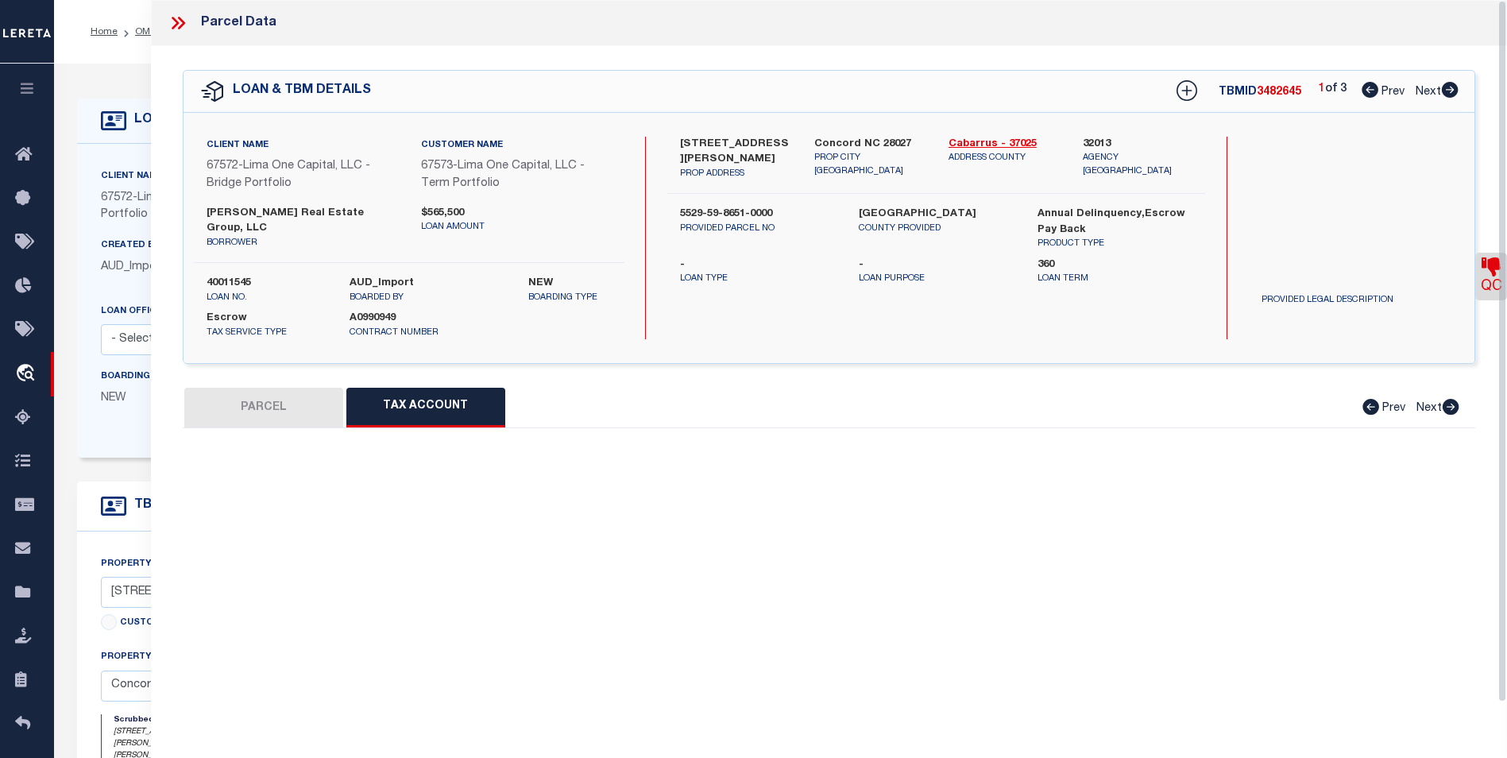
select select "100"
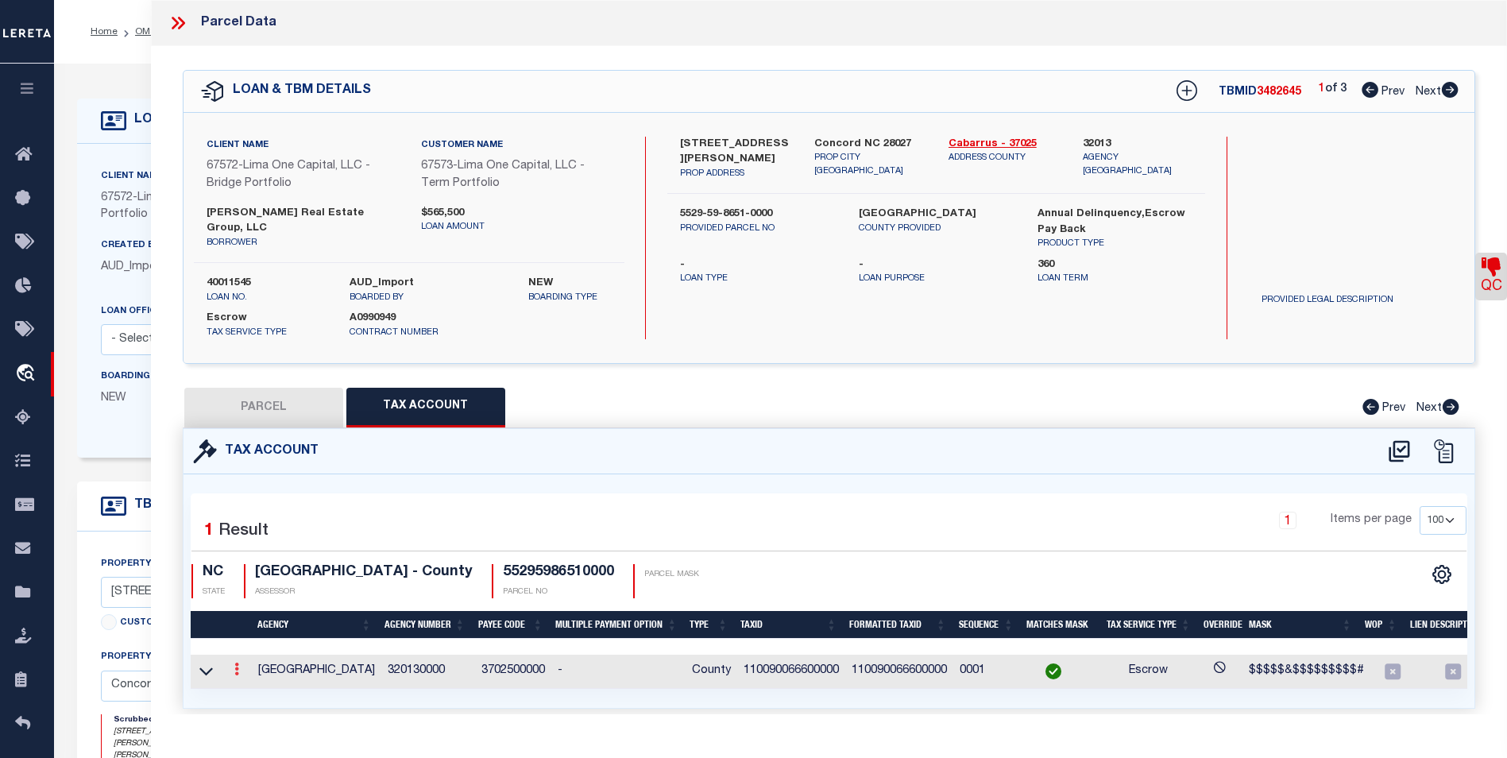
click at [238, 663] on icon at bounding box center [236, 669] width 5 height 13
click at [249, 682] on link at bounding box center [258, 695] width 59 height 26
type input "110090066600000"
type textarea "$$$$$&$$$$$$$$$#"
checkbox input "true"
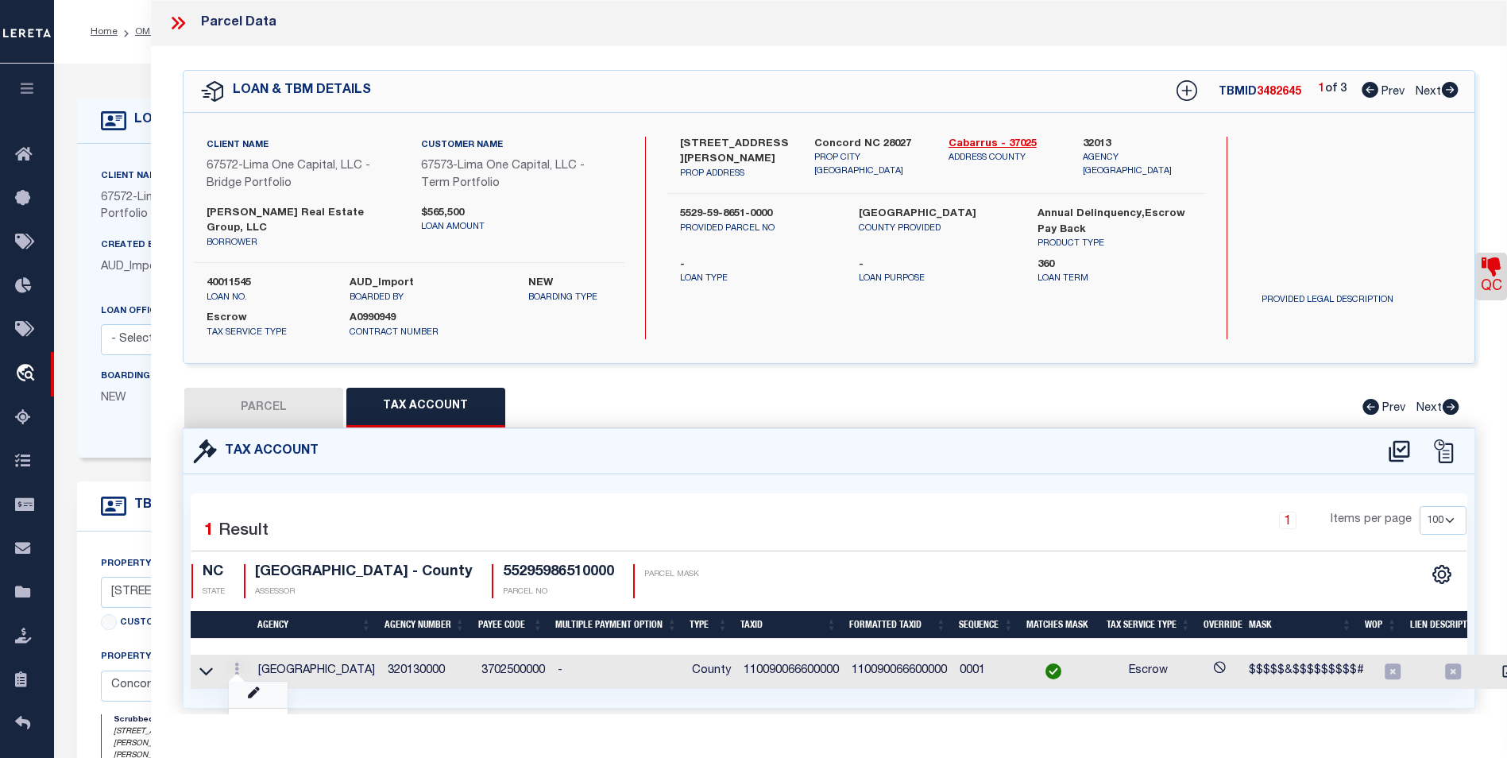
select select "ACT"
type input "XXXXXXXXXXXXXXXX*"
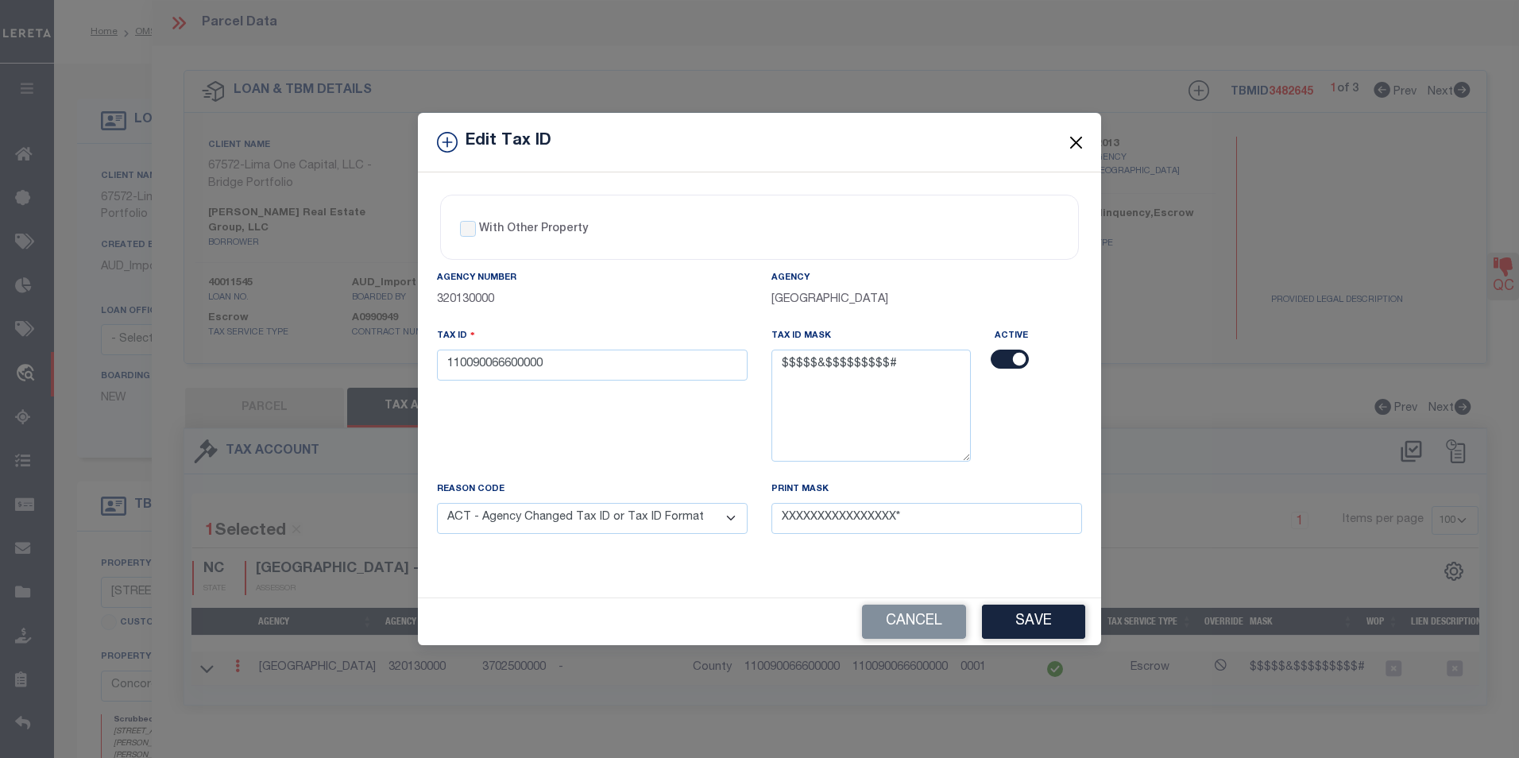
click at [1071, 144] on button "Close" at bounding box center [1076, 142] width 21 height 21
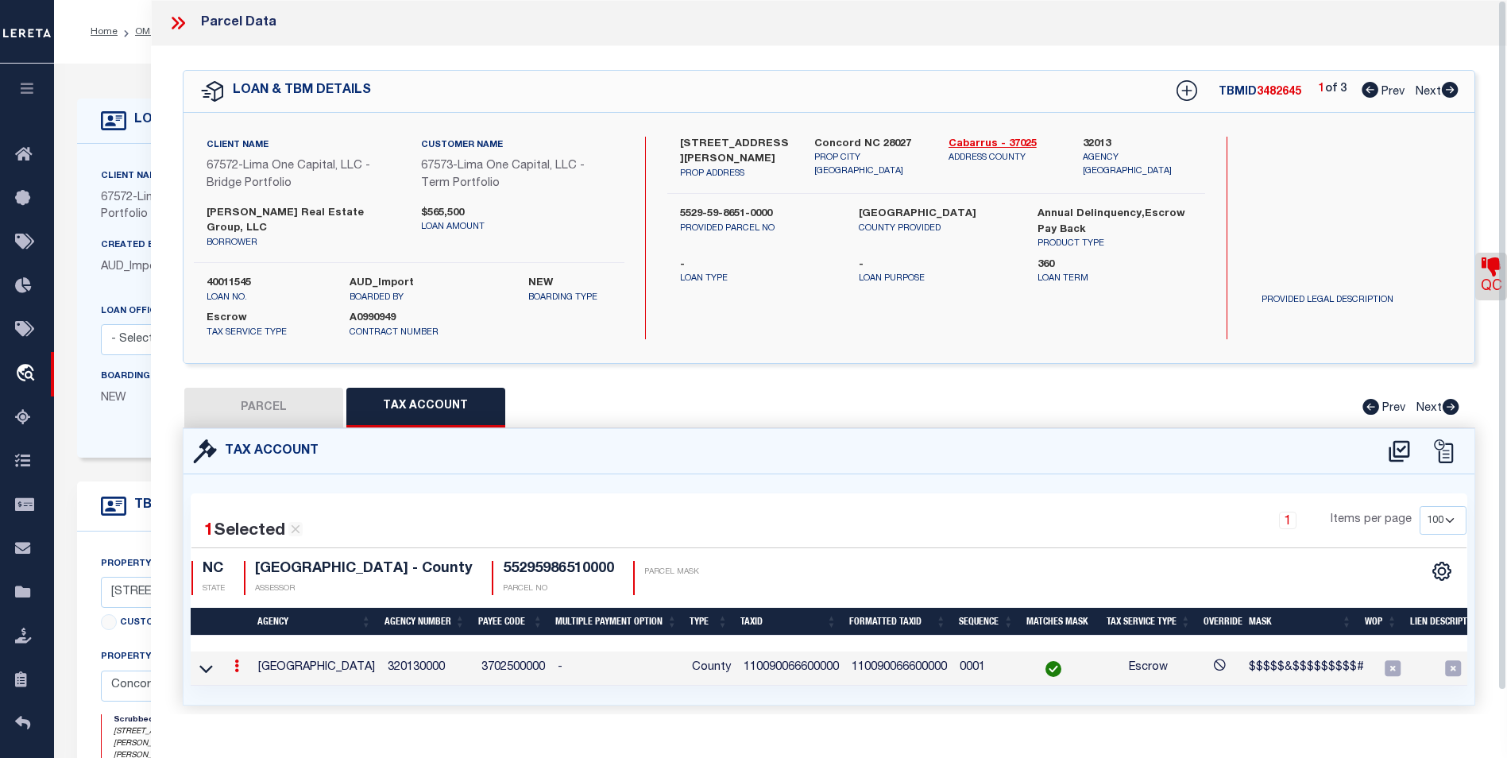
click at [174, 24] on icon at bounding box center [178, 23] width 21 height 21
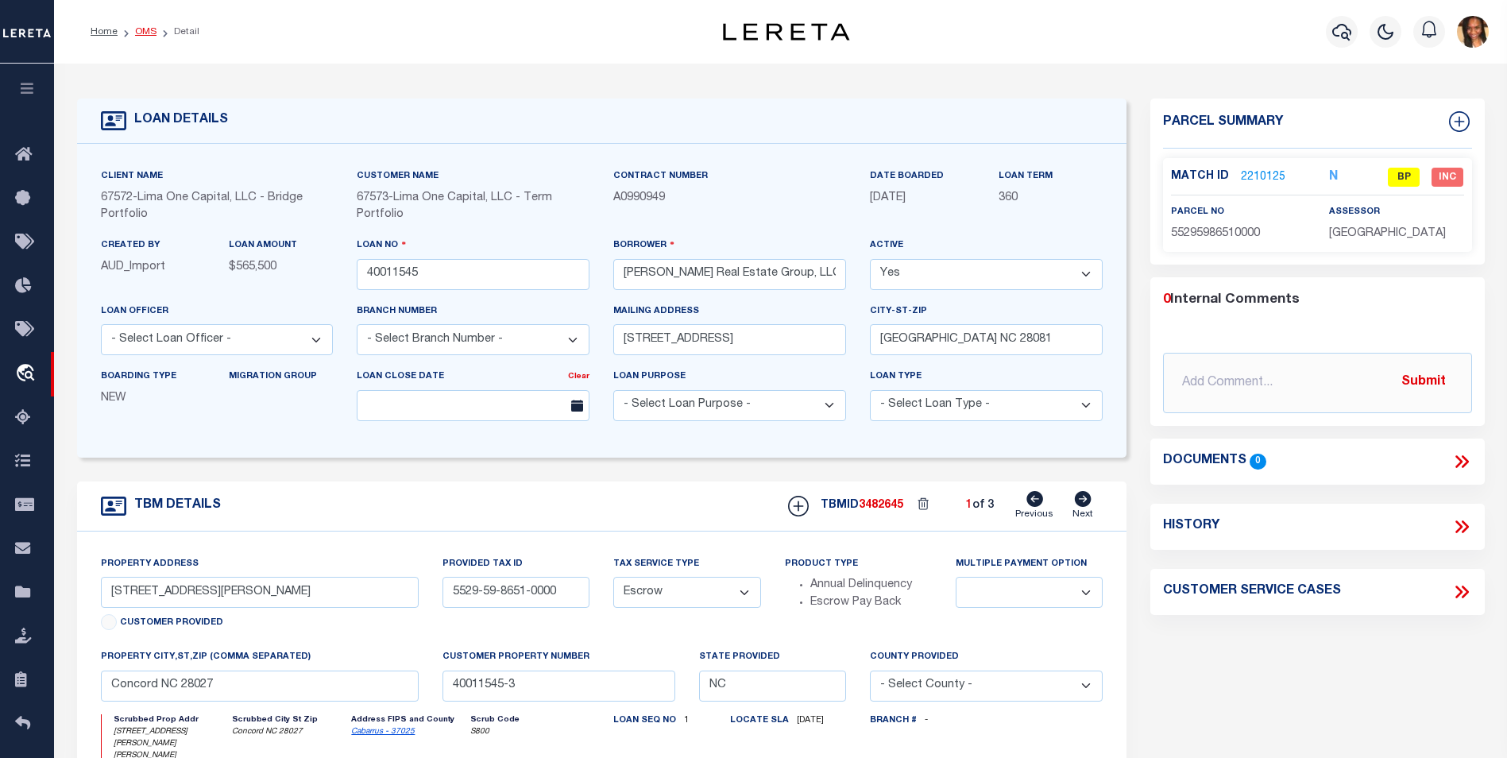
click at [142, 37] on link "OMS" at bounding box center [145, 32] width 21 height 10
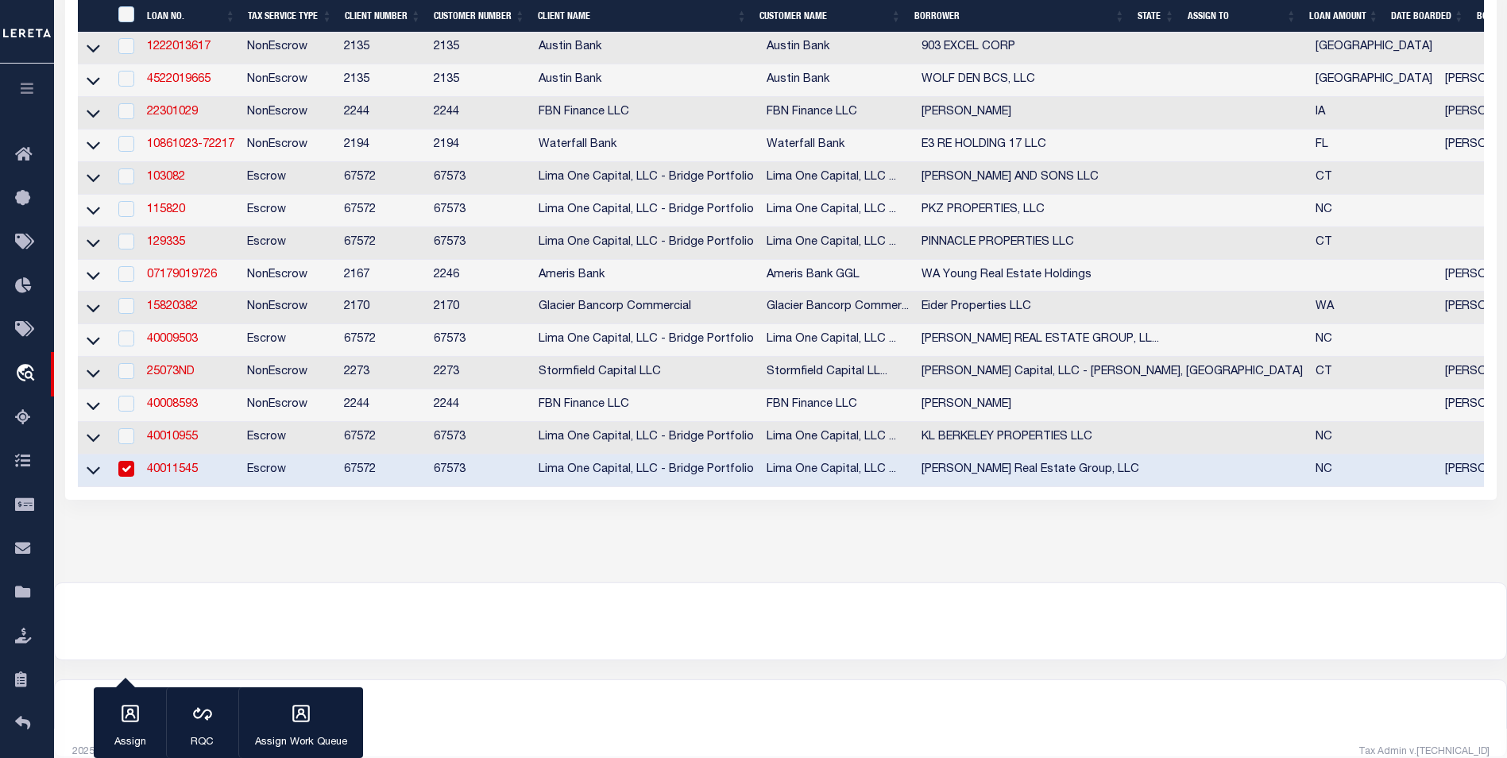
scroll to position [613, 0]
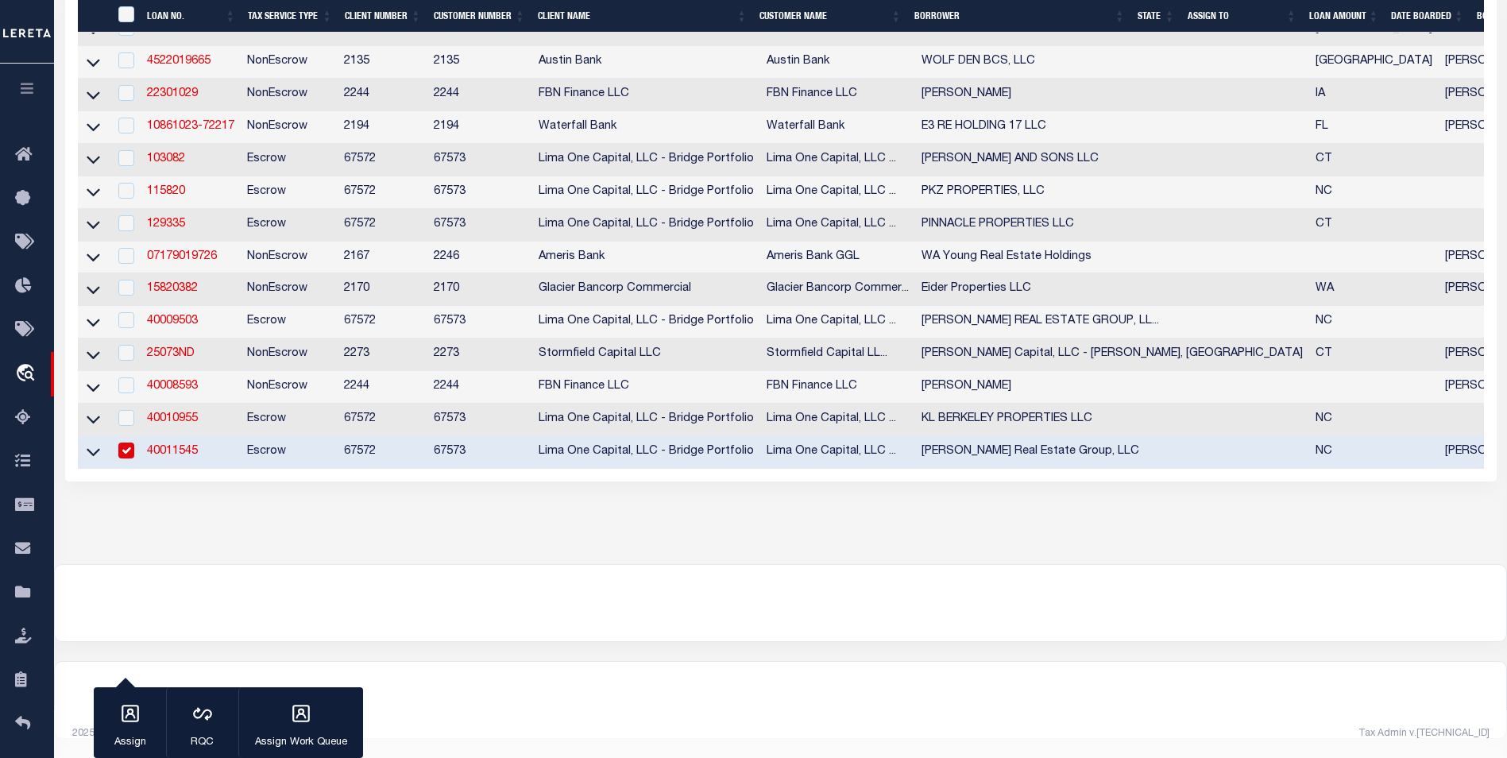
click at [128, 445] on input "checkbox" at bounding box center [126, 451] width 16 height 16
checkbox input "false"
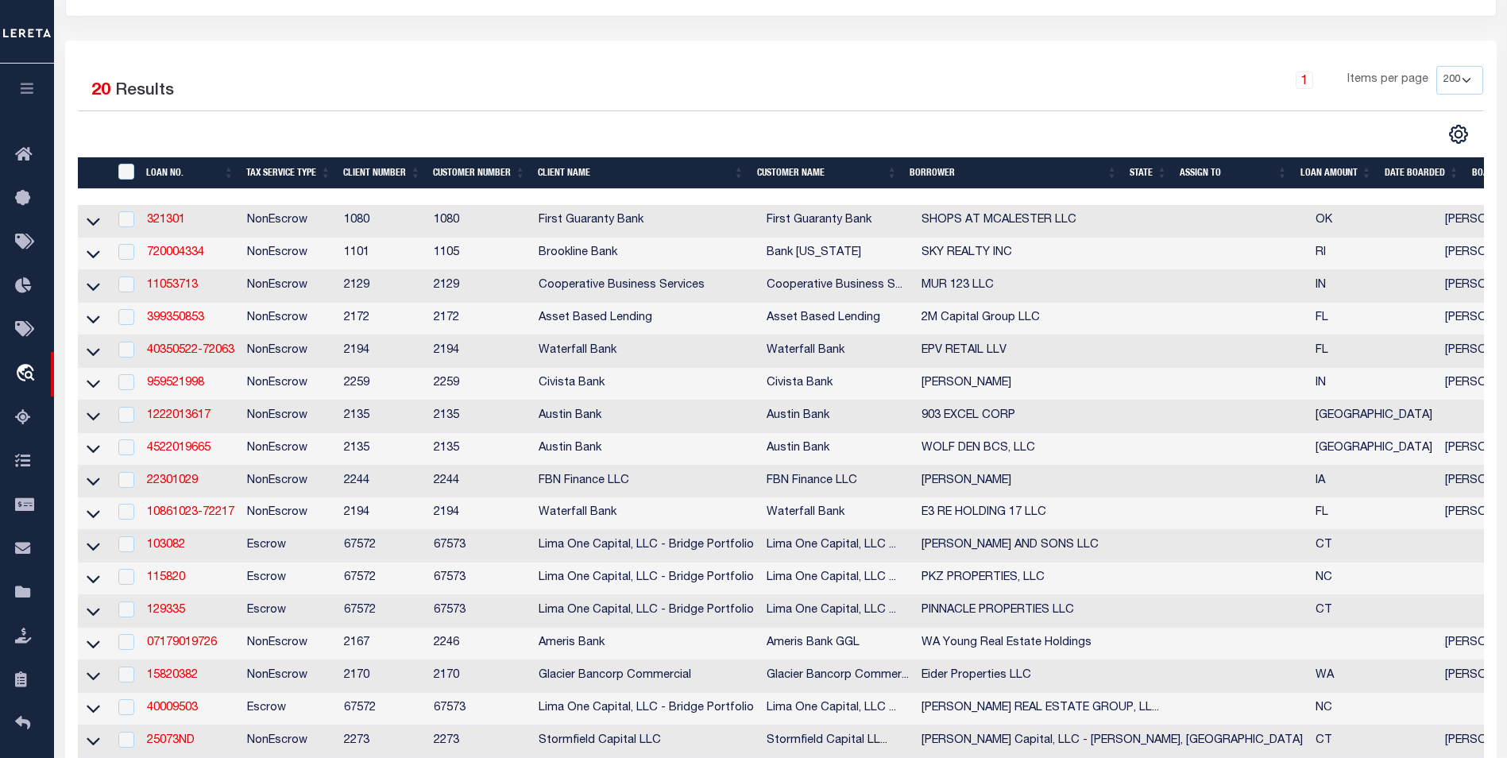
scroll to position [216, 0]
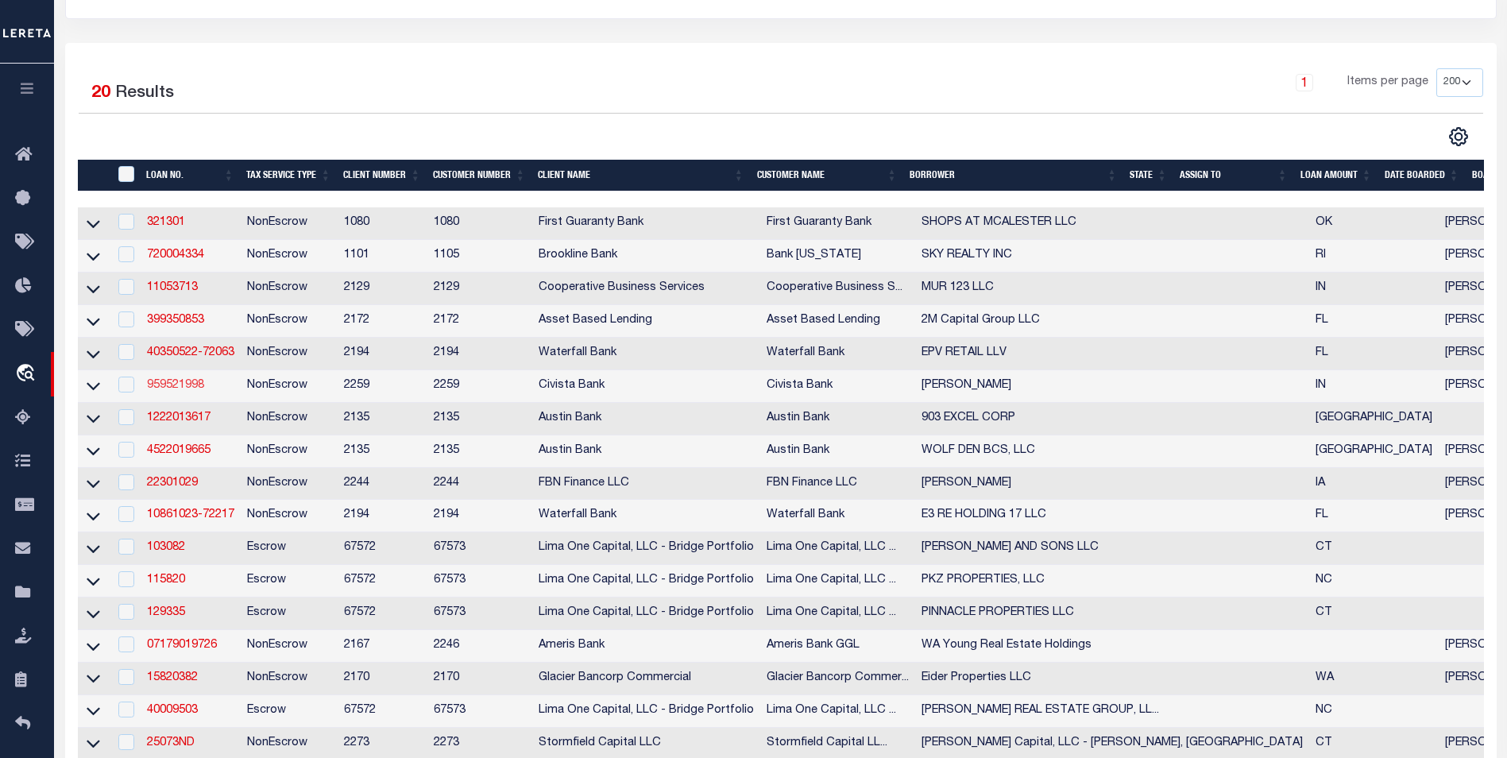
click at [166, 390] on link "959521998" at bounding box center [175, 385] width 57 height 11
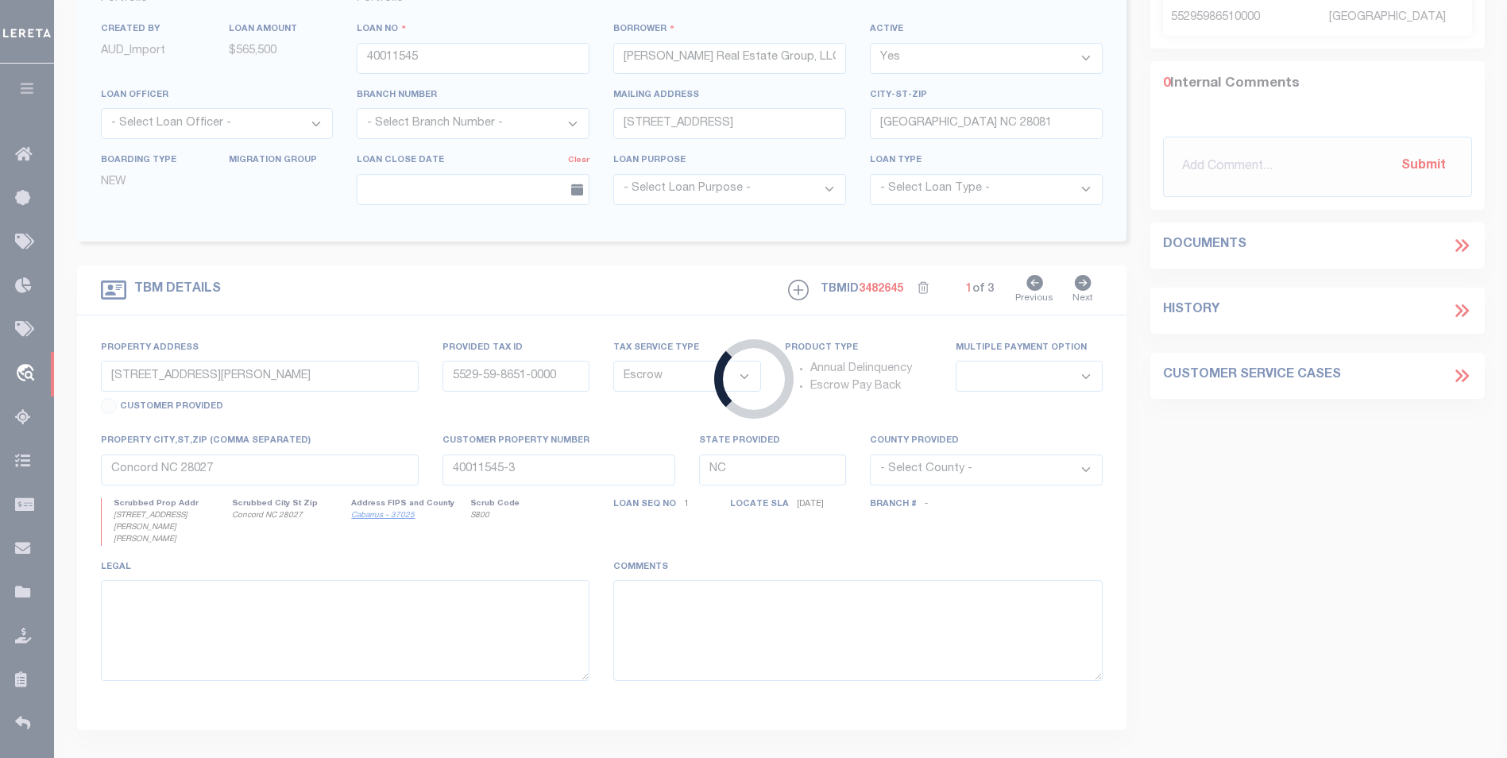
type input "959521998"
type input "[PERSON_NAME]"
select select
type input "10953 TURTLE CREEK ROAD"
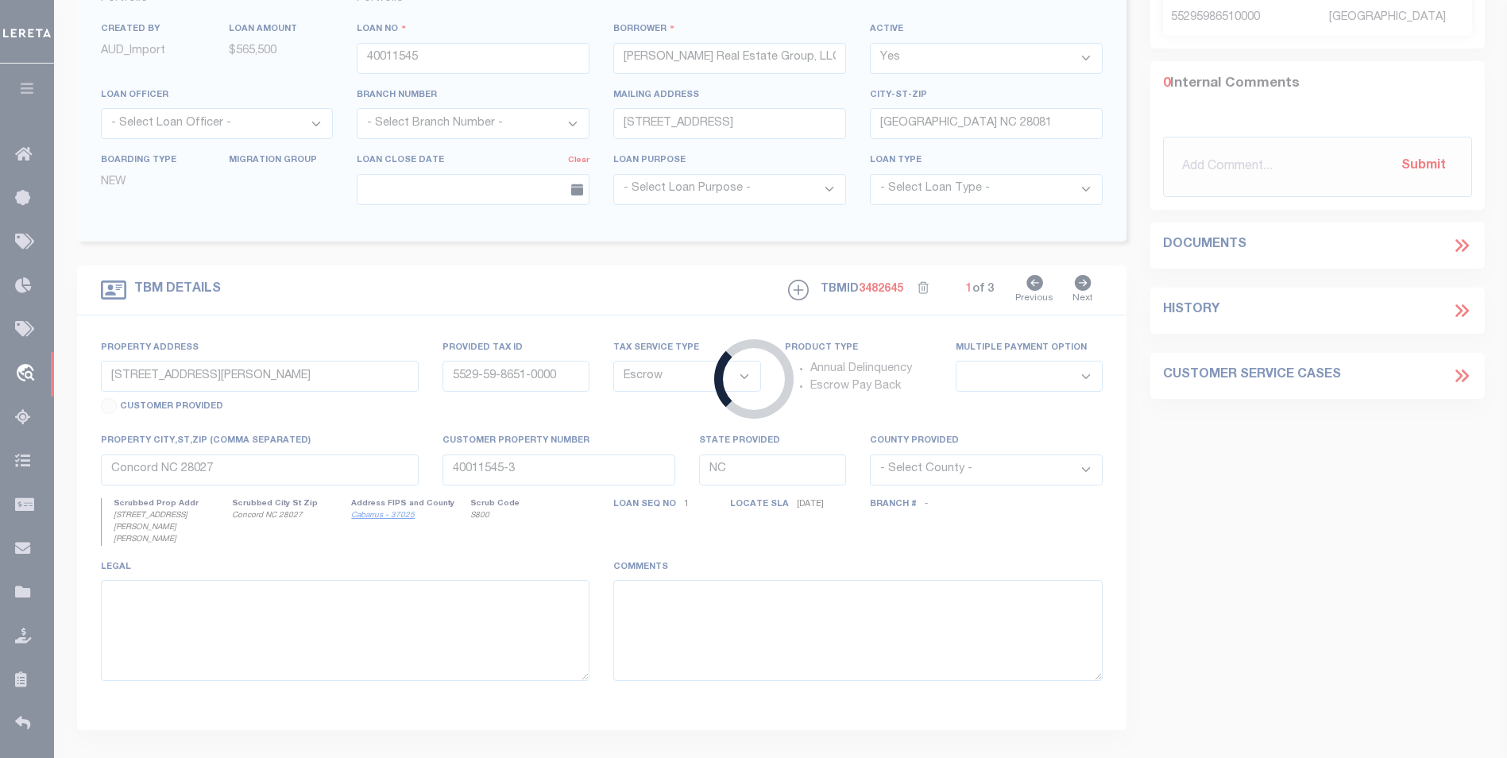
type input "FLORENCE IN 47020"
select select "NonEscrow"
type input "10953 TURTLE CREEK ROAD"
type input "78-10-17-200-003.000-008"
select select
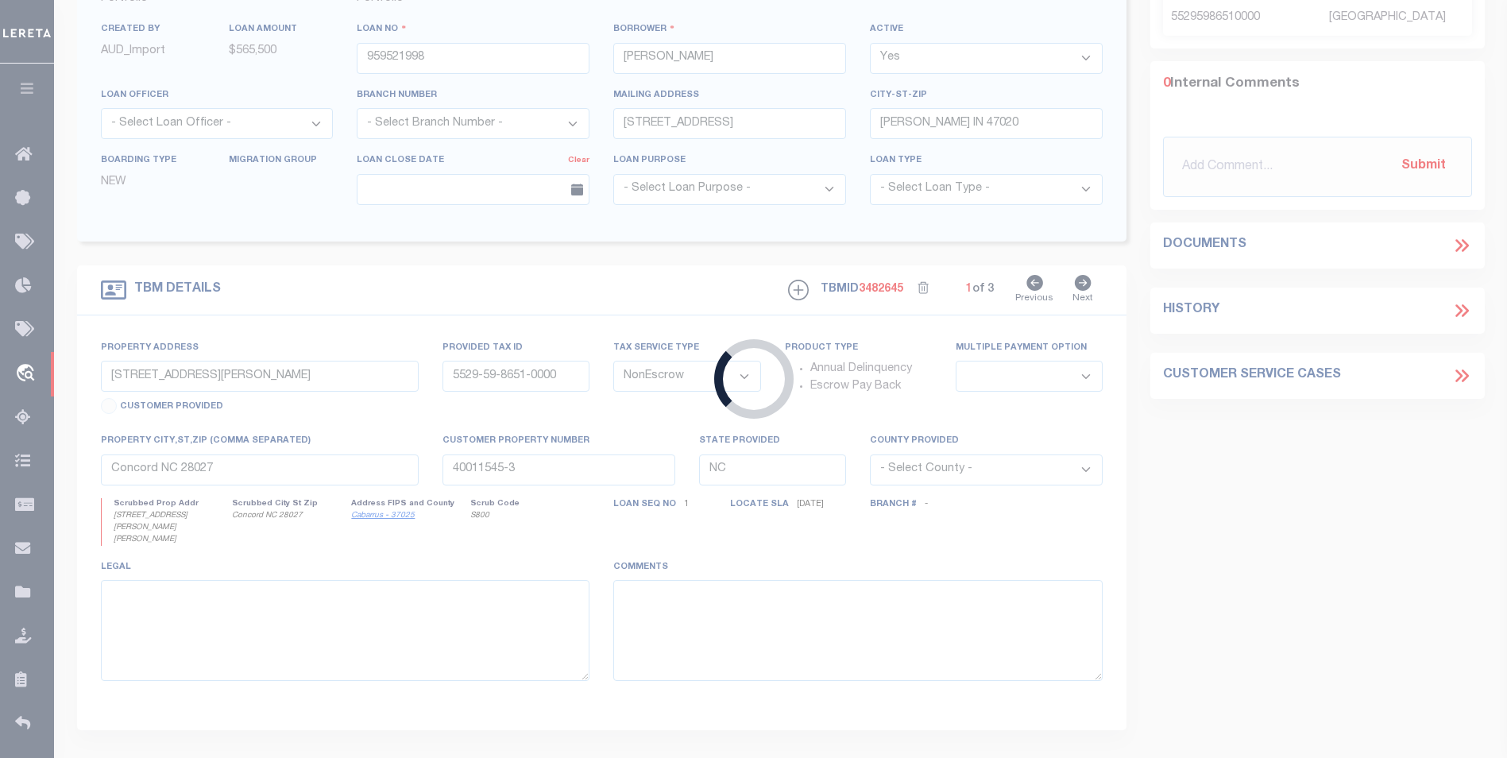
type input "FLORENCE IN 47020"
type input "R"
type input "IN"
select select
select select "20701"
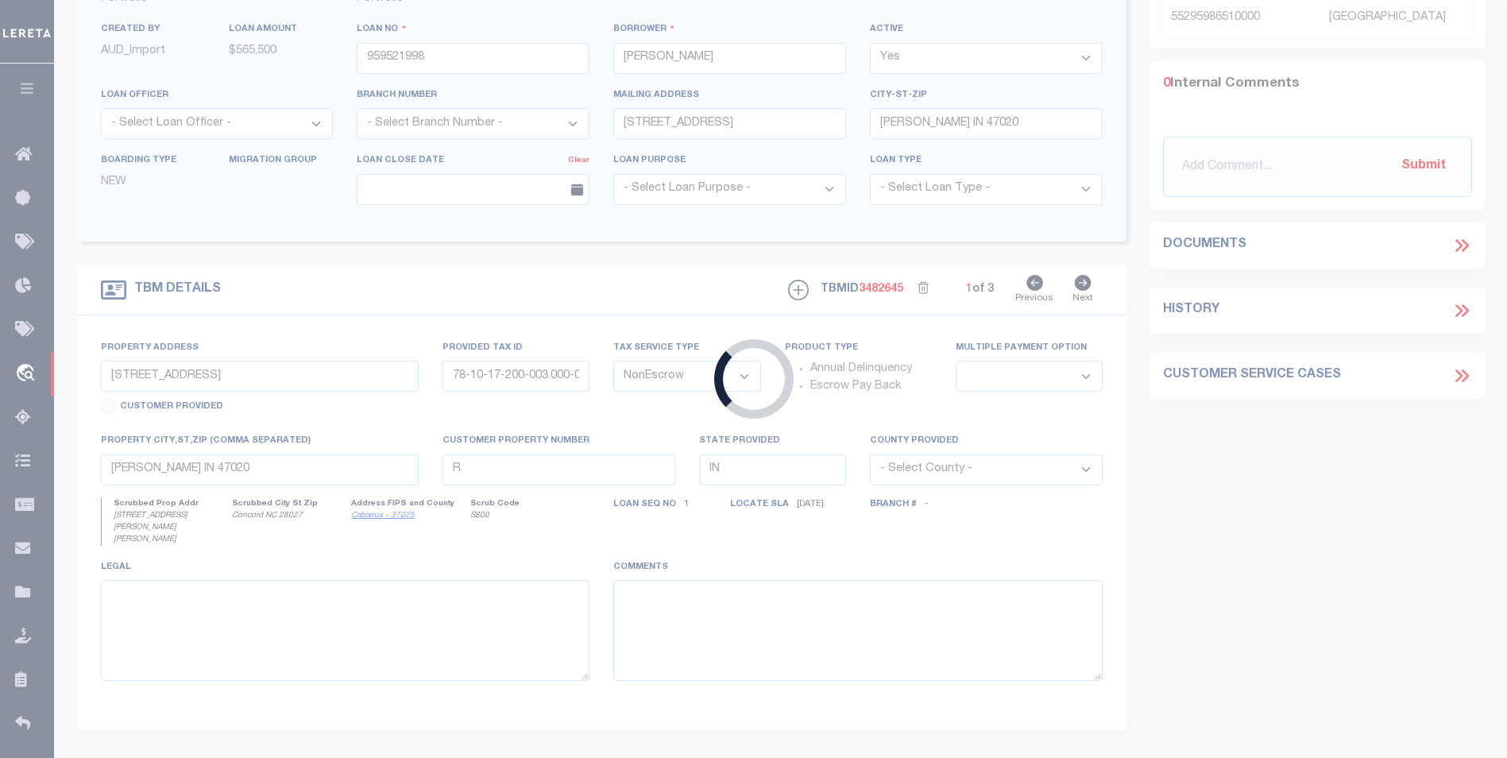
select select "7640"
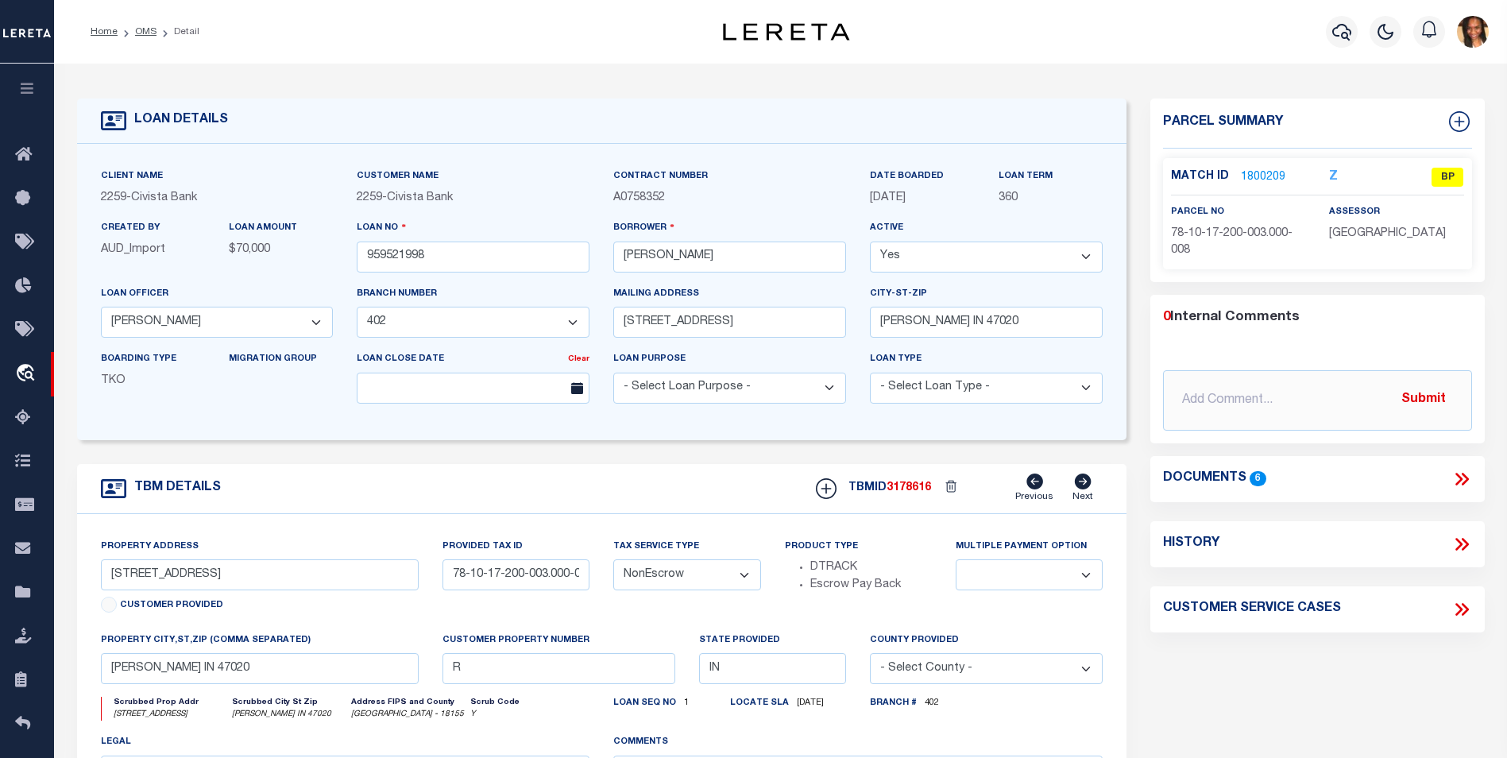
click at [1271, 177] on link "1800209" at bounding box center [1263, 177] width 44 height 17
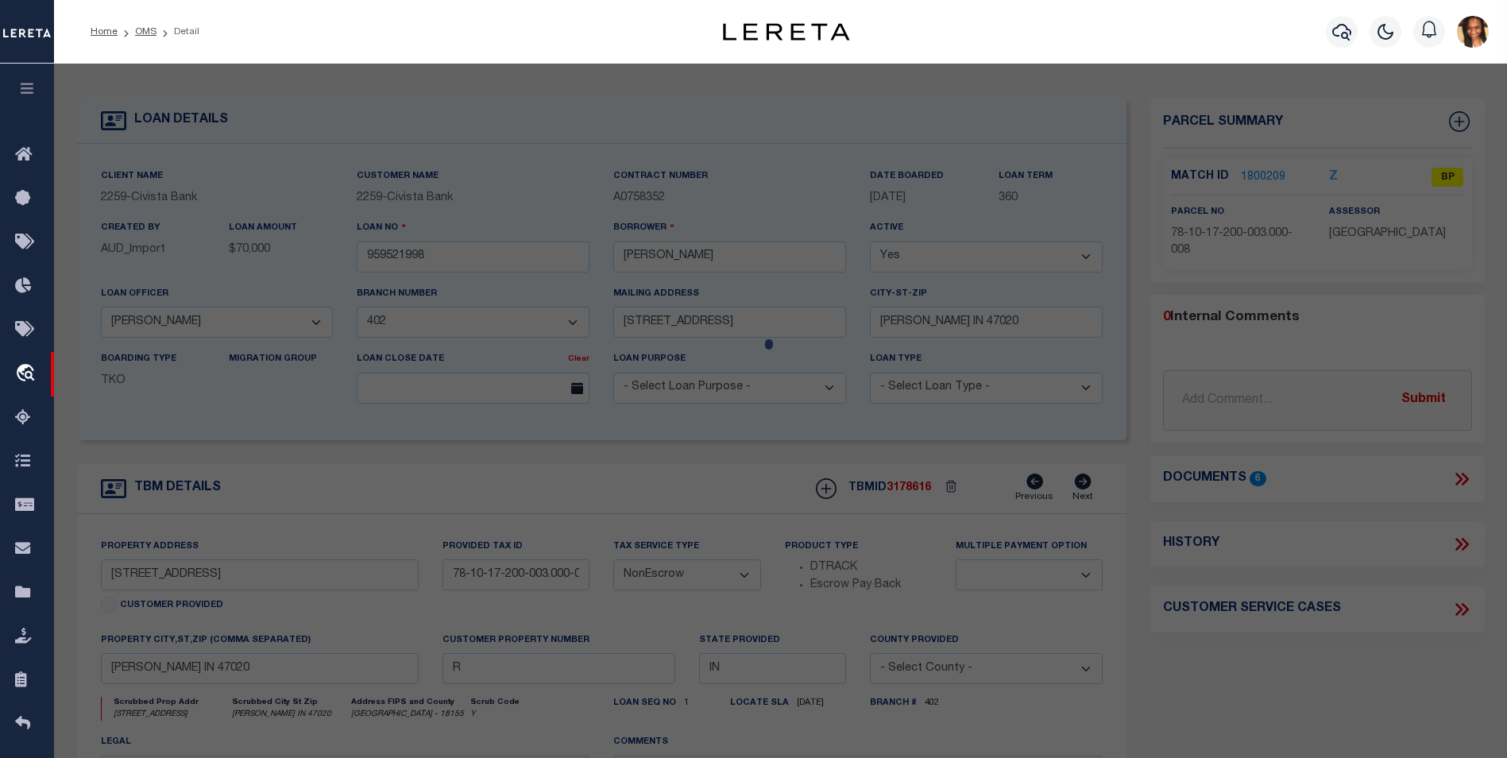
select select "AS"
select select
checkbox input "false"
select select "BP"
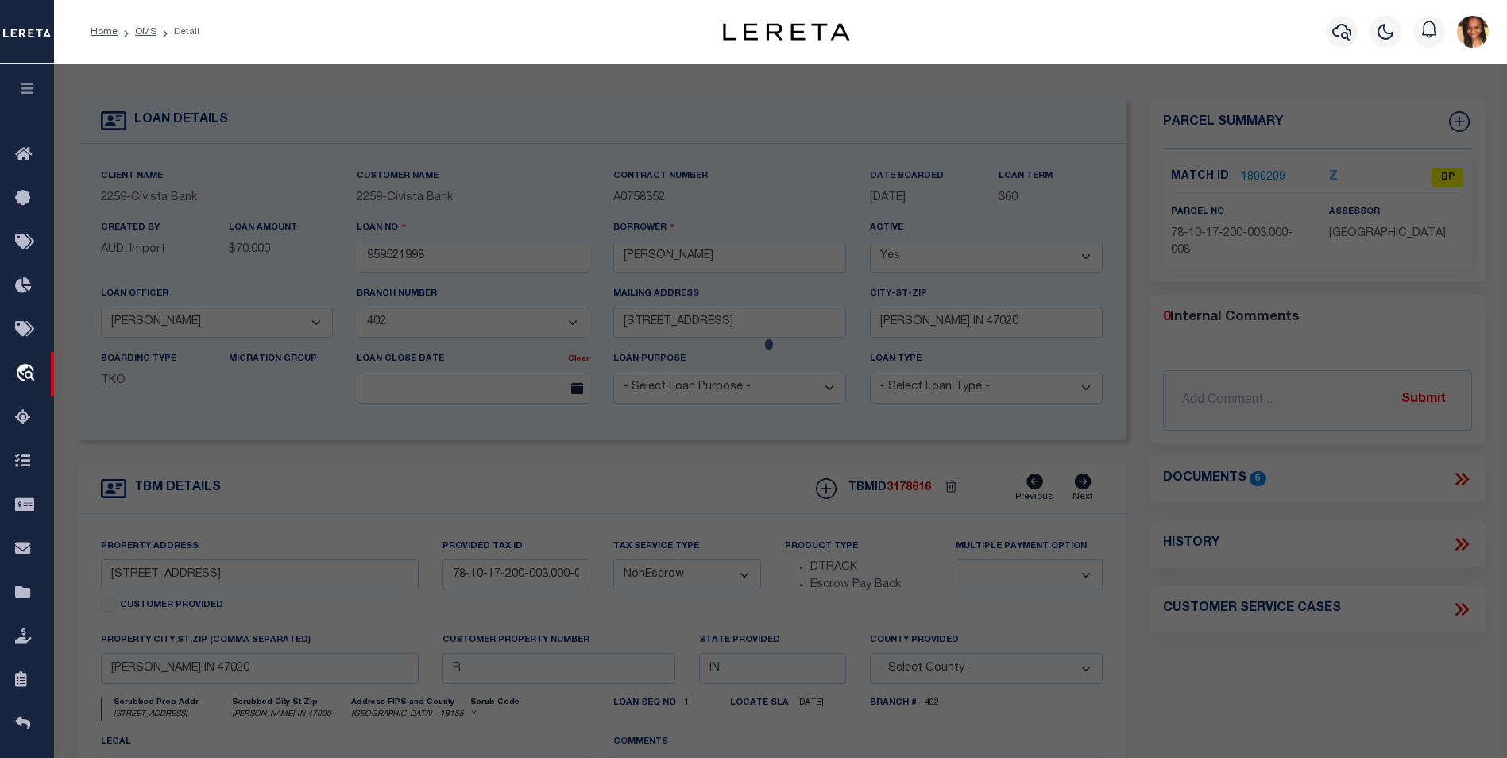
type input "Albright Harvey H & Diana K"
select select
type input "10953 Turtle Creek RD"
checkbox input "false"
type input "Florence,IN 47020"
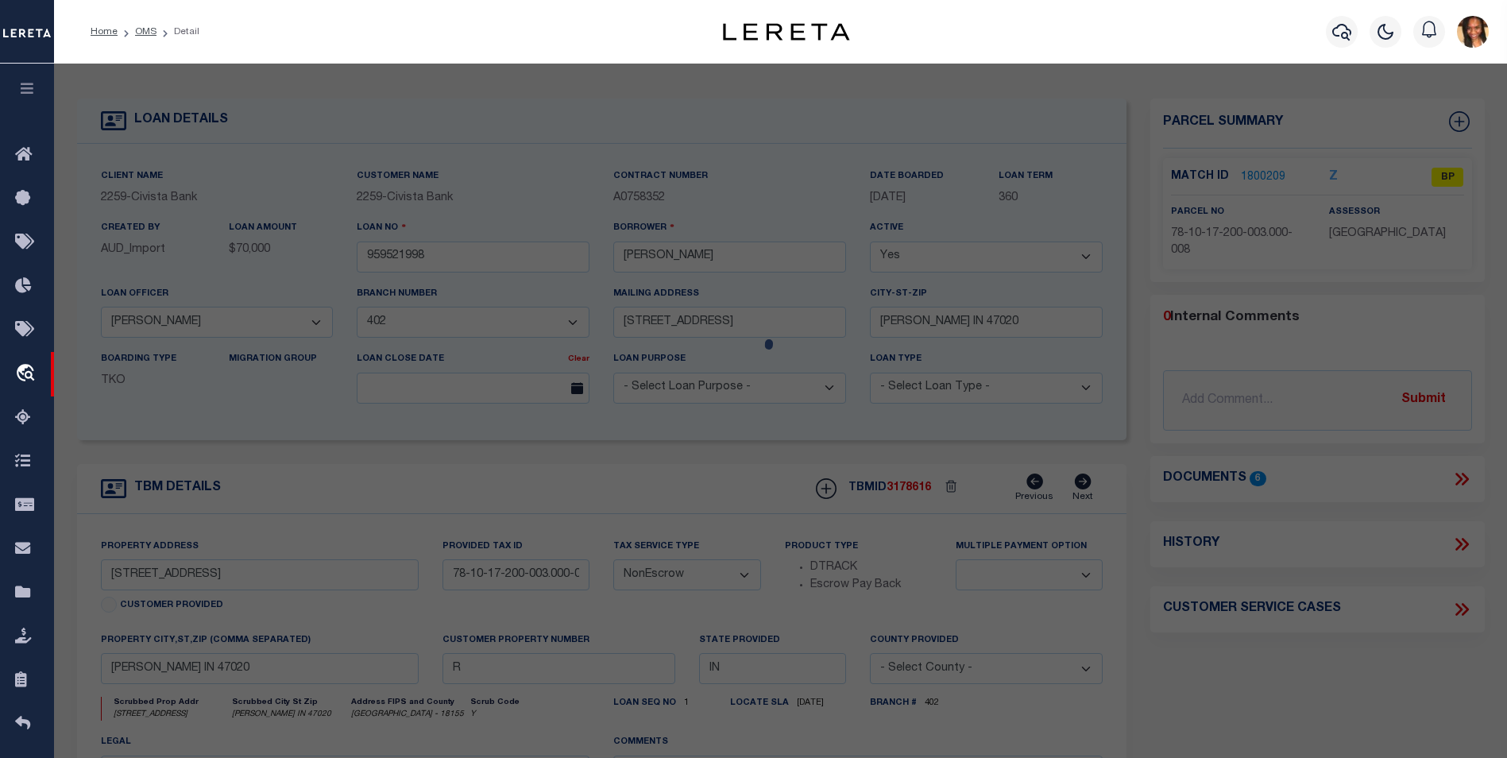
type textarea "Pt 17-2-1 11.15 Ac"
type textarea "Bad parcel"
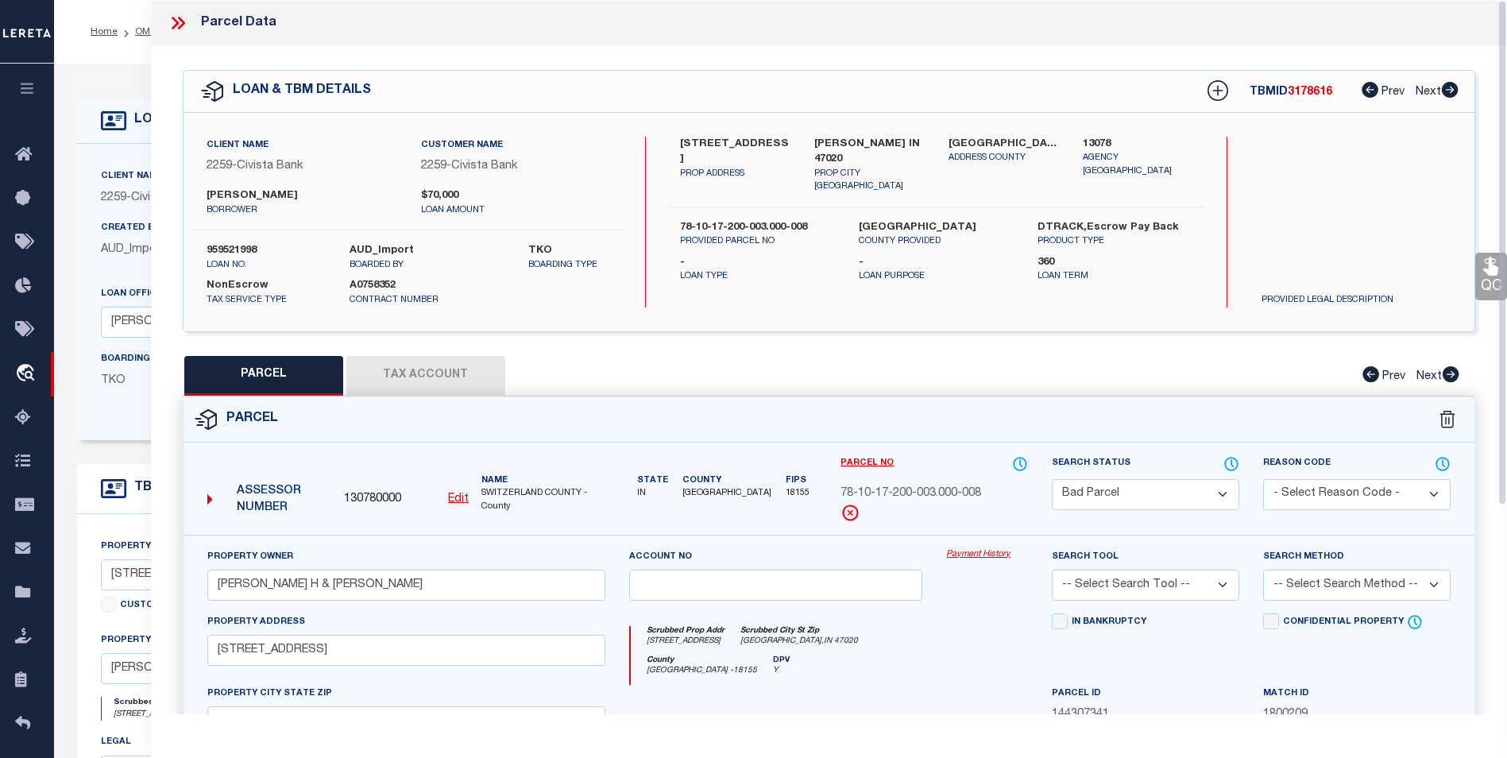
click at [180, 29] on icon at bounding box center [181, 23] width 7 height 13
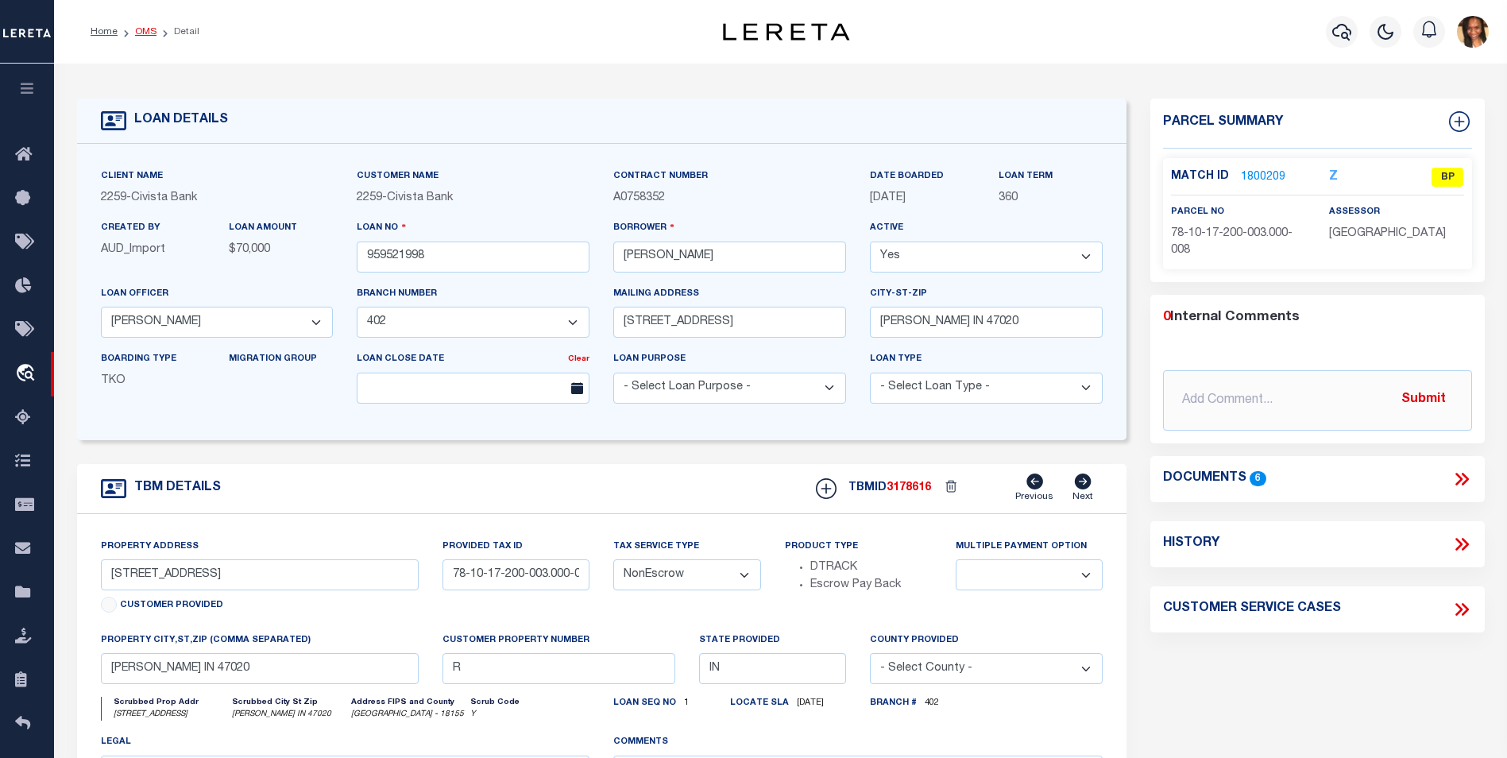
click at [146, 32] on link "OMS" at bounding box center [145, 32] width 21 height 10
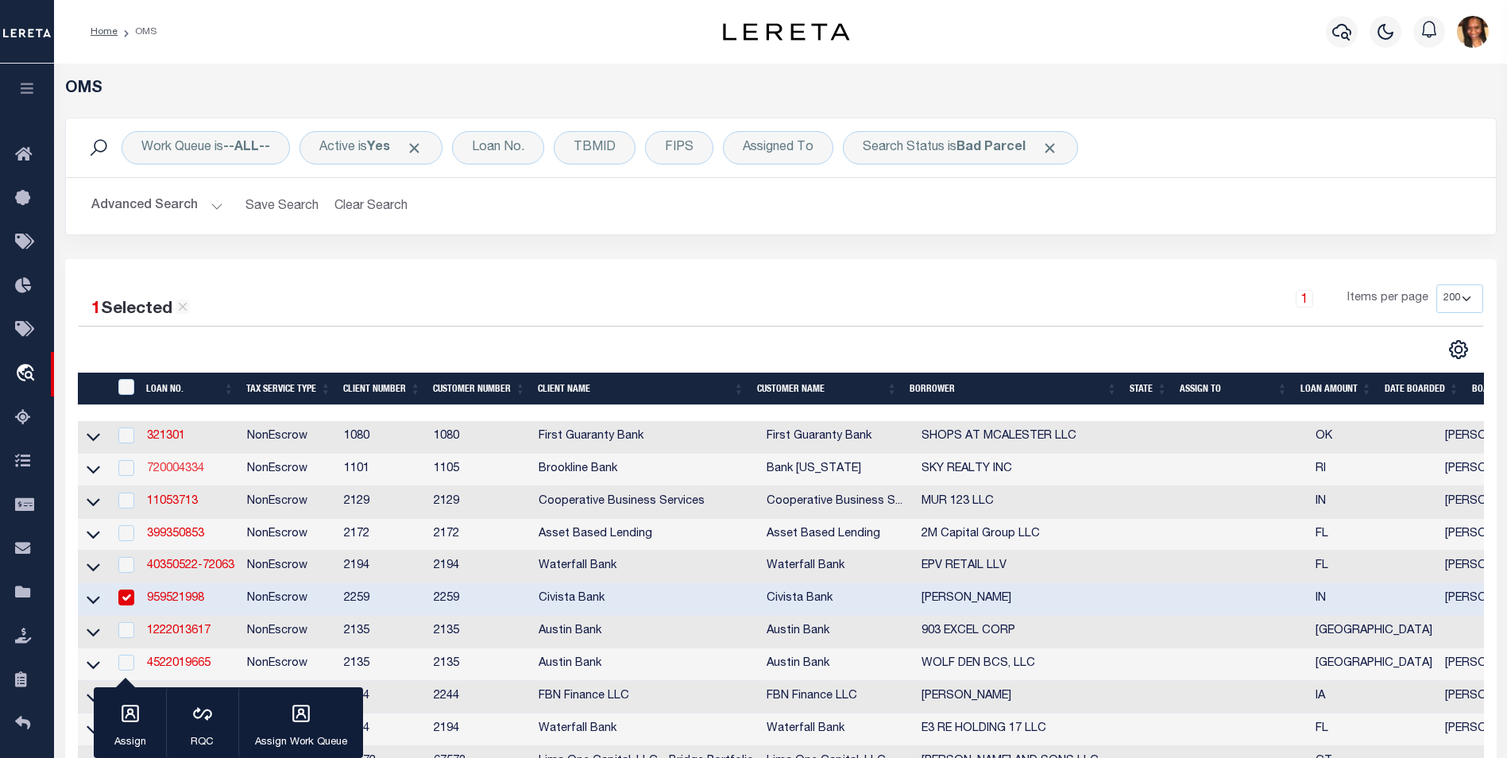
click at [191, 474] on link "720004334" at bounding box center [175, 468] width 57 height 11
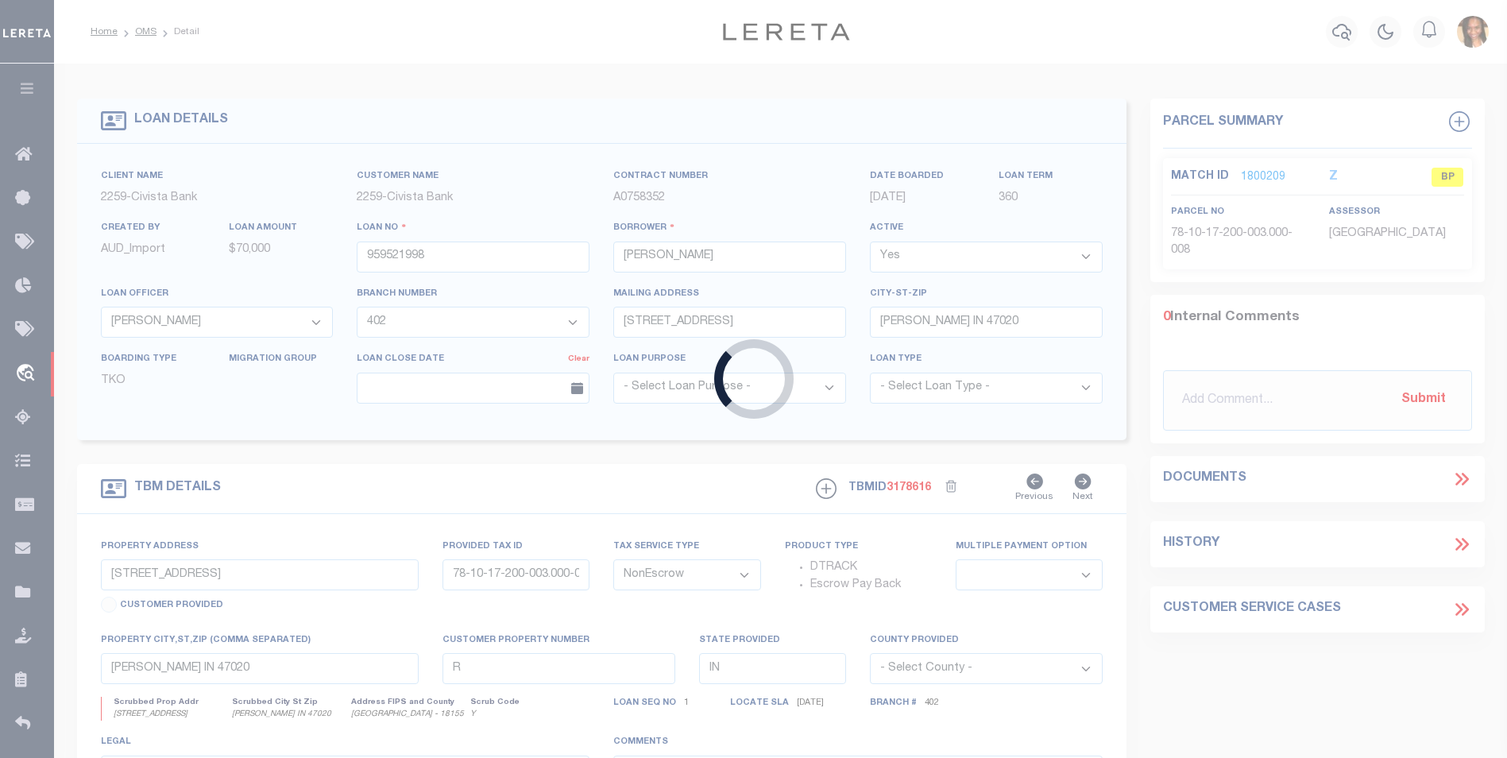
type input "720004334"
type input "SKY REALTY INC"
select select
type input "730 CRANSTON ST"
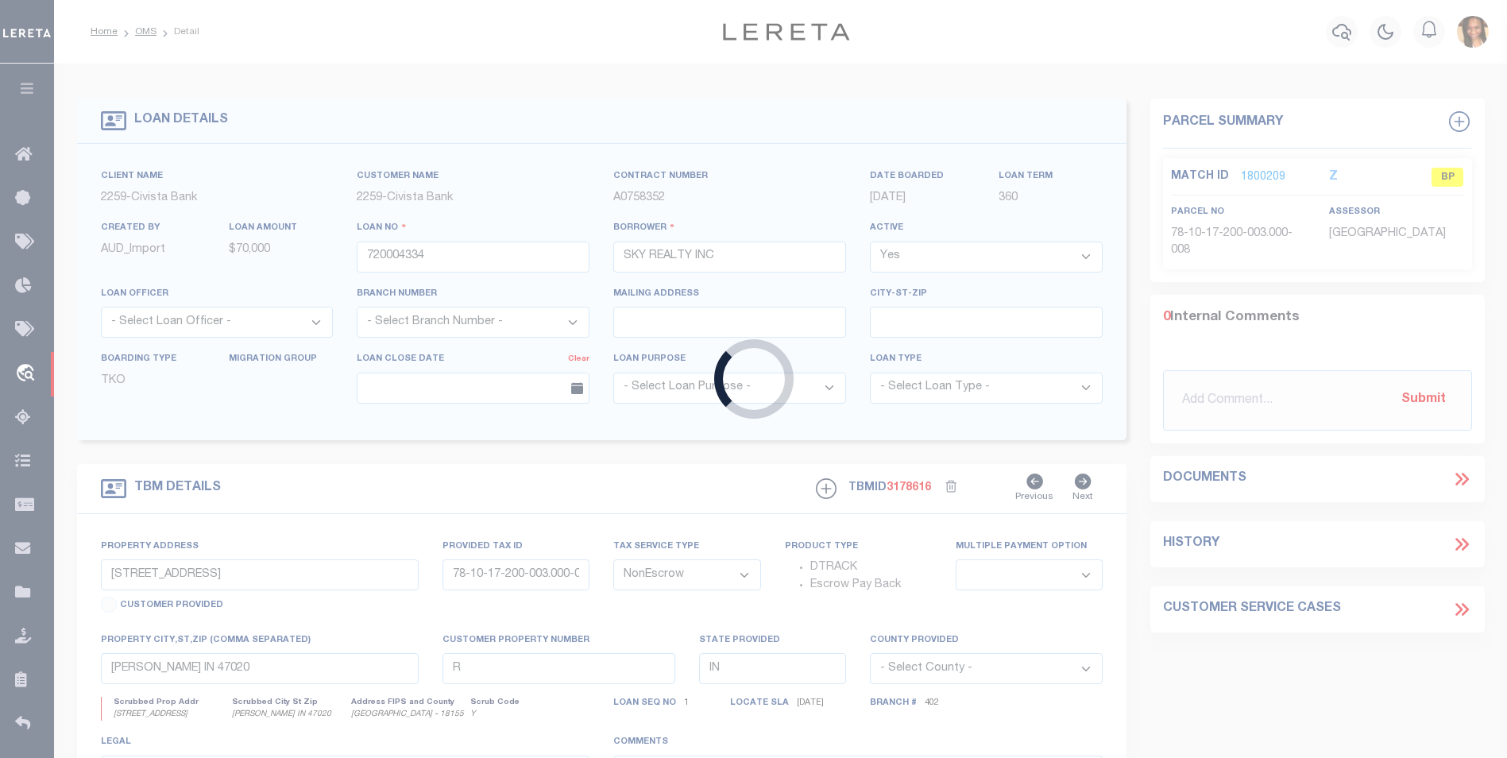
type input "043-0926-0000"
type input "PROVIDENCE RI 02907"
type input "17366"
type input "RI"
select select
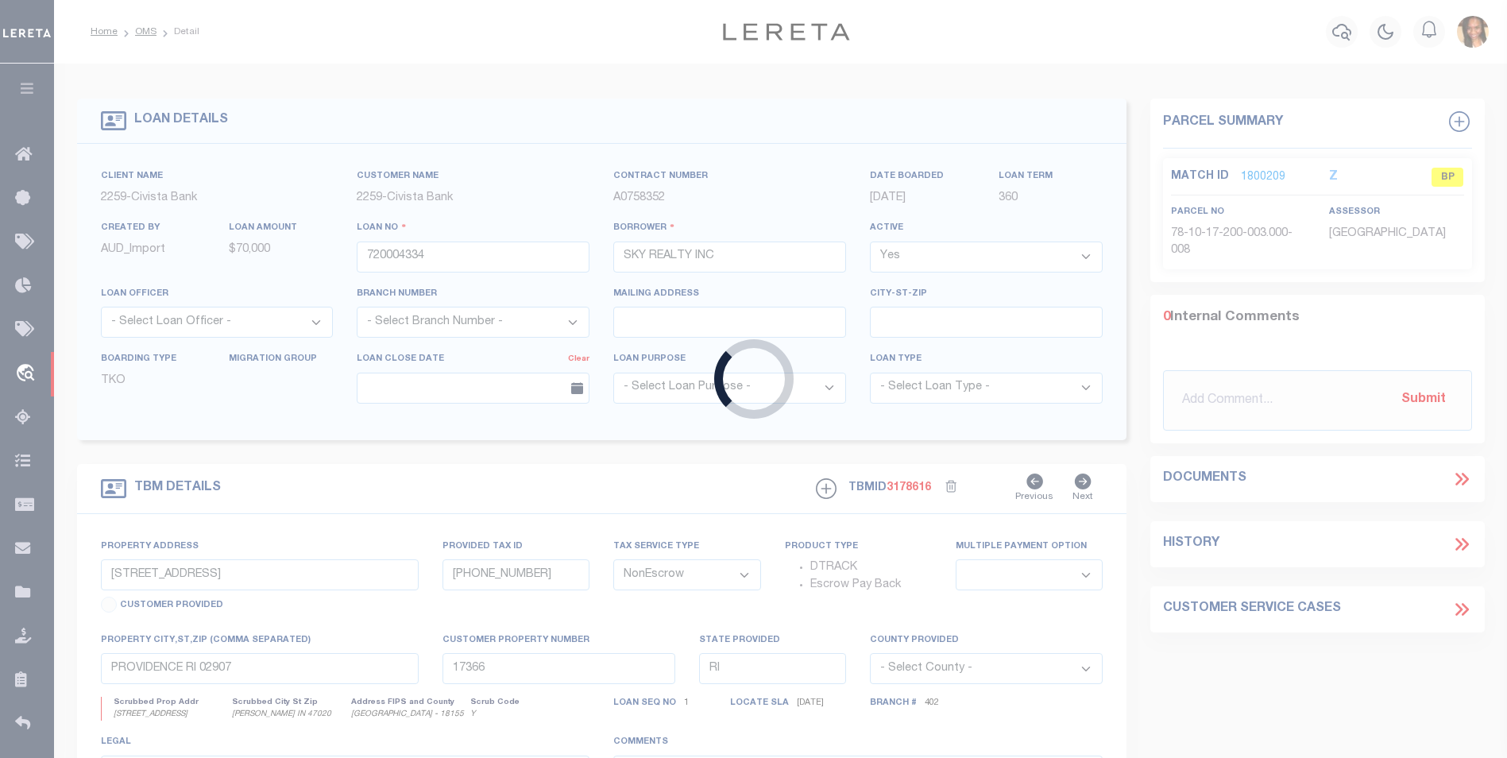
select select "3612"
select select "1730"
select select
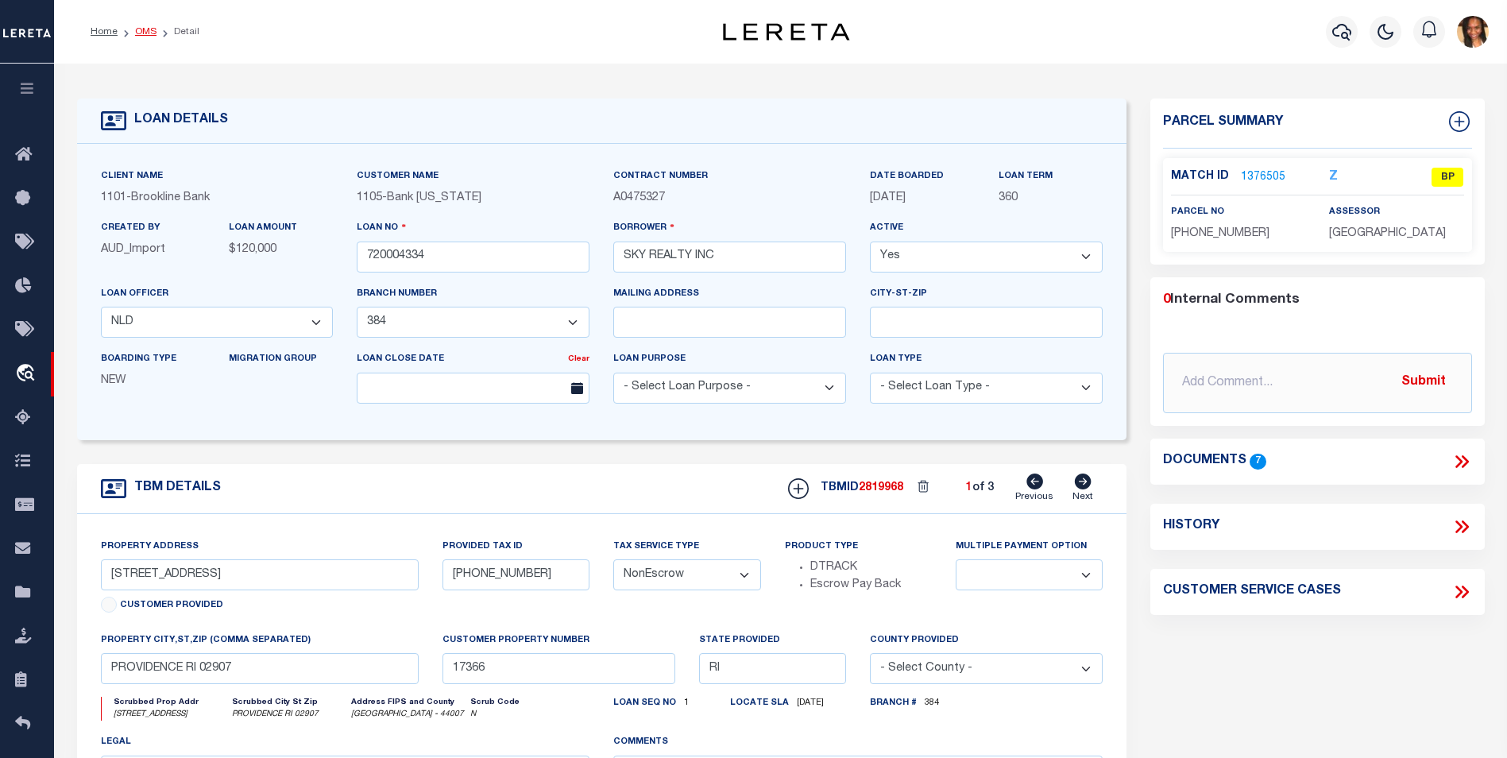
click at [144, 29] on link "OMS" at bounding box center [145, 32] width 21 height 10
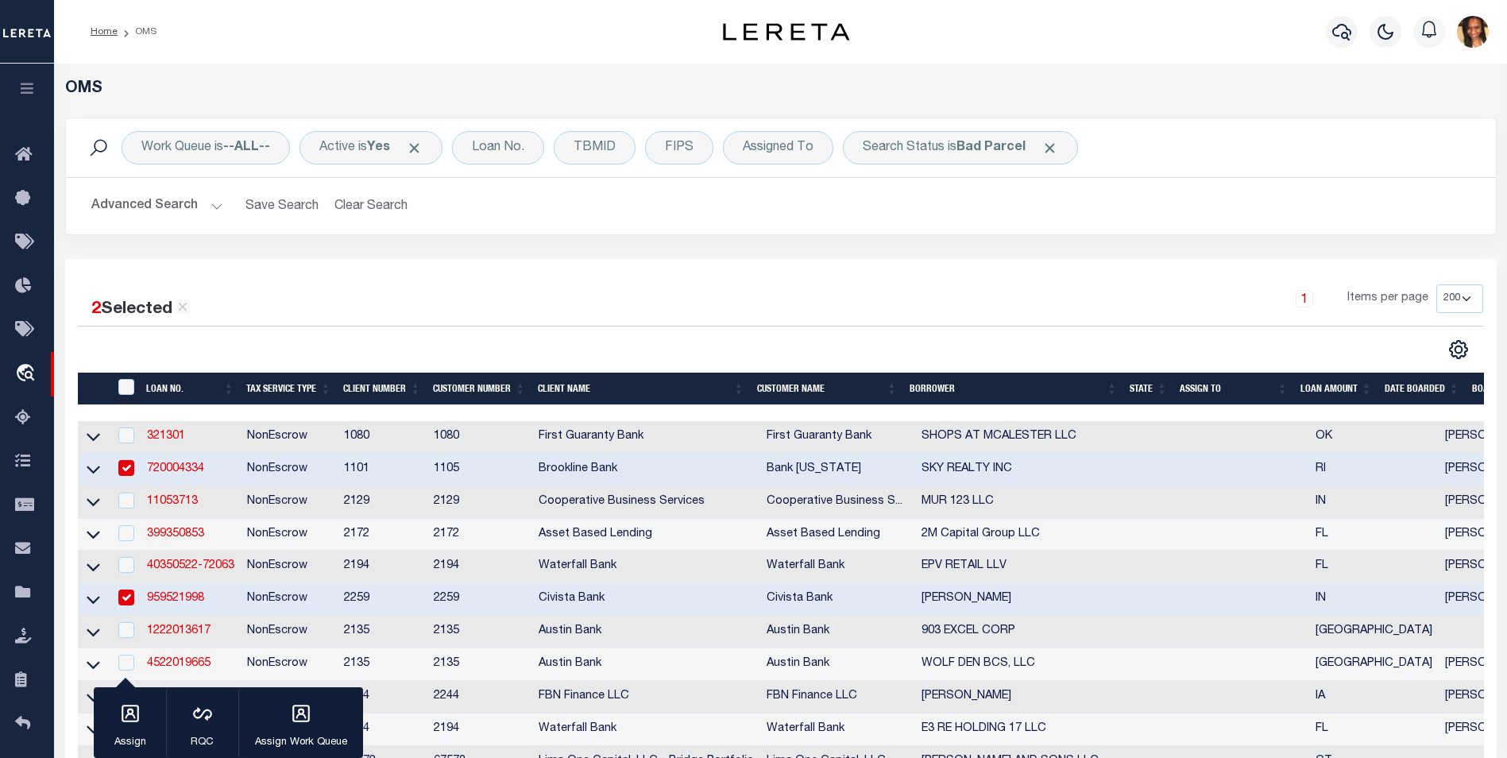
click at [131, 471] on input "checkbox" at bounding box center [126, 468] width 16 height 16
checkbox input "false"
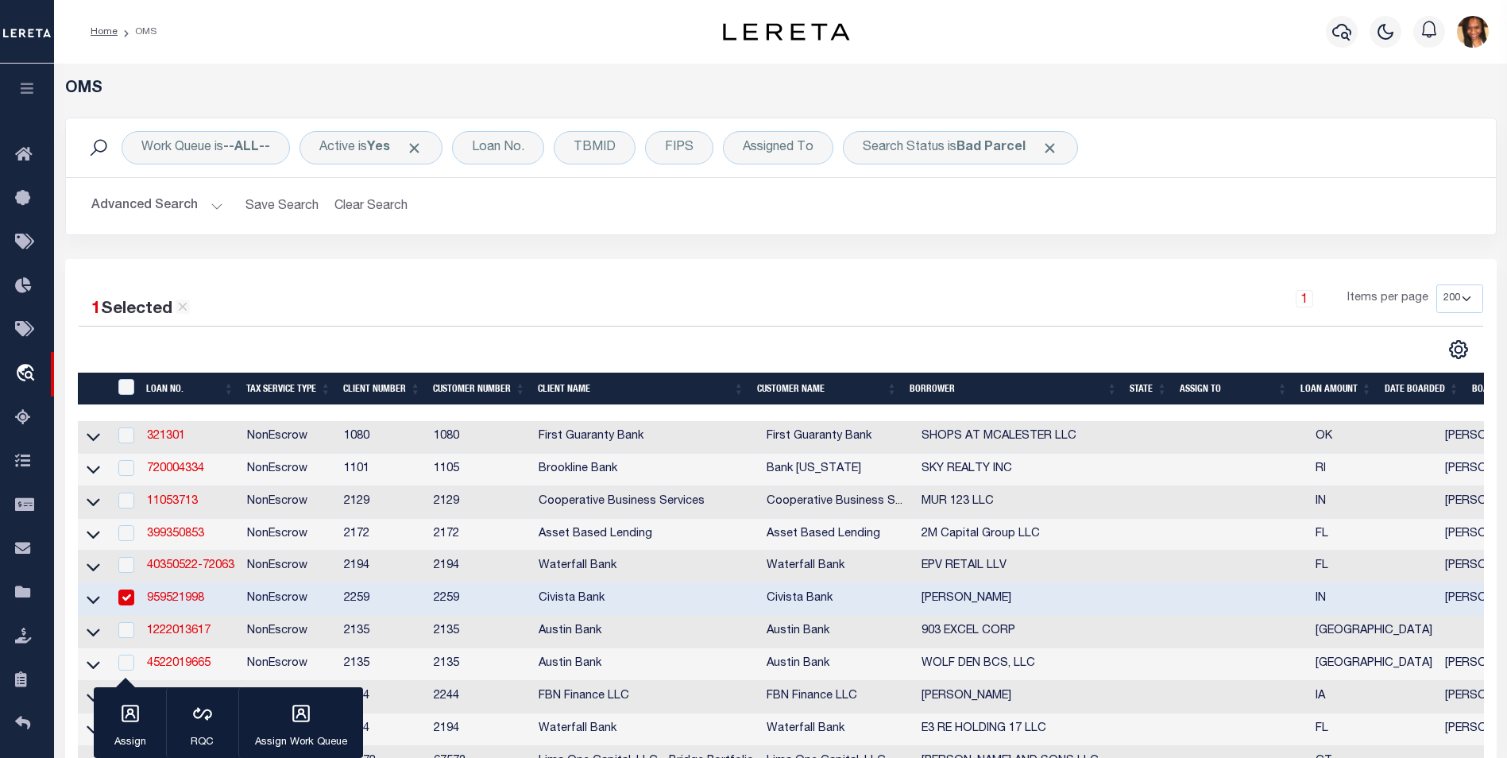
click at [128, 605] on input "checkbox" at bounding box center [126, 597] width 16 height 16
checkbox input "false"
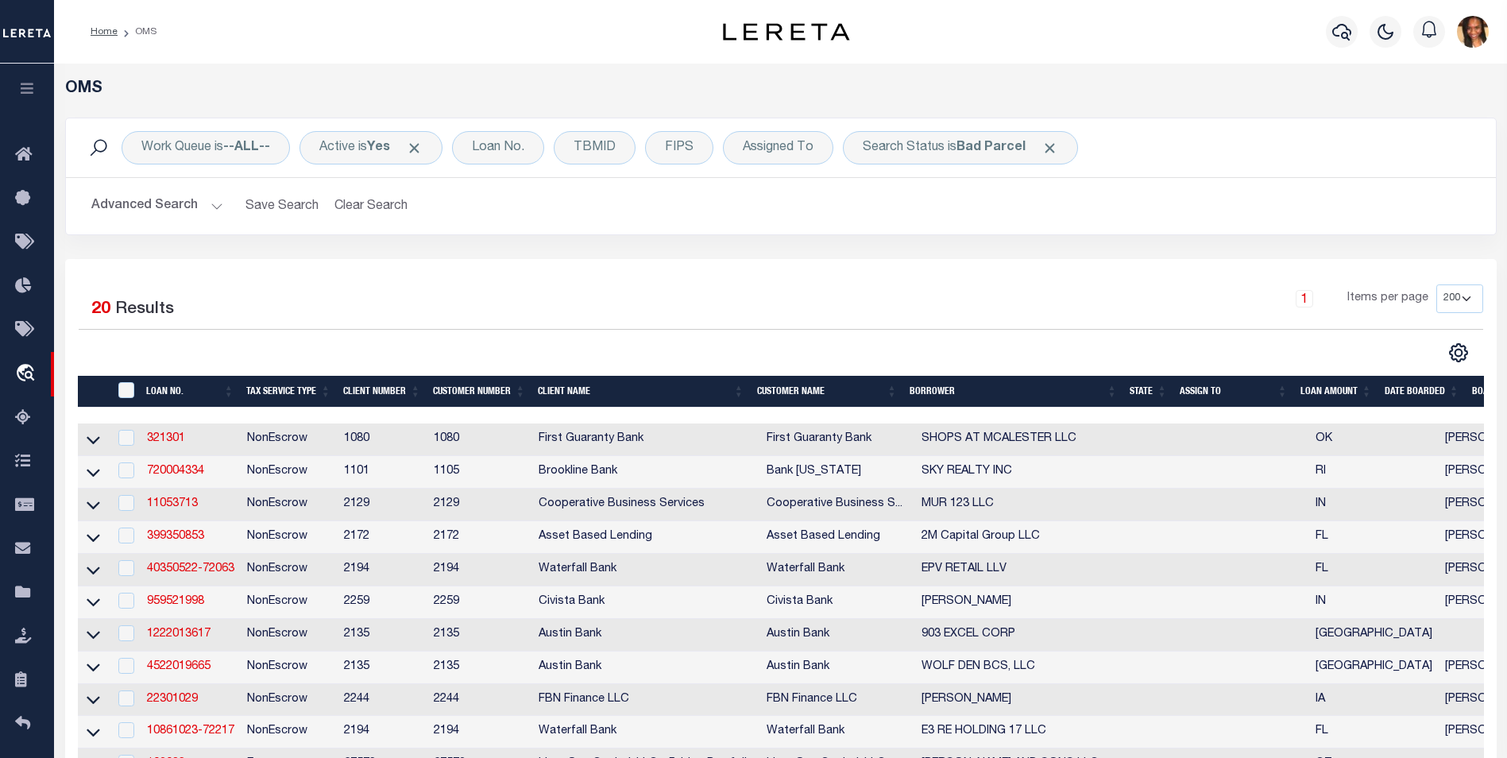
click at [1150, 398] on th "State" at bounding box center [1148, 392] width 50 height 33
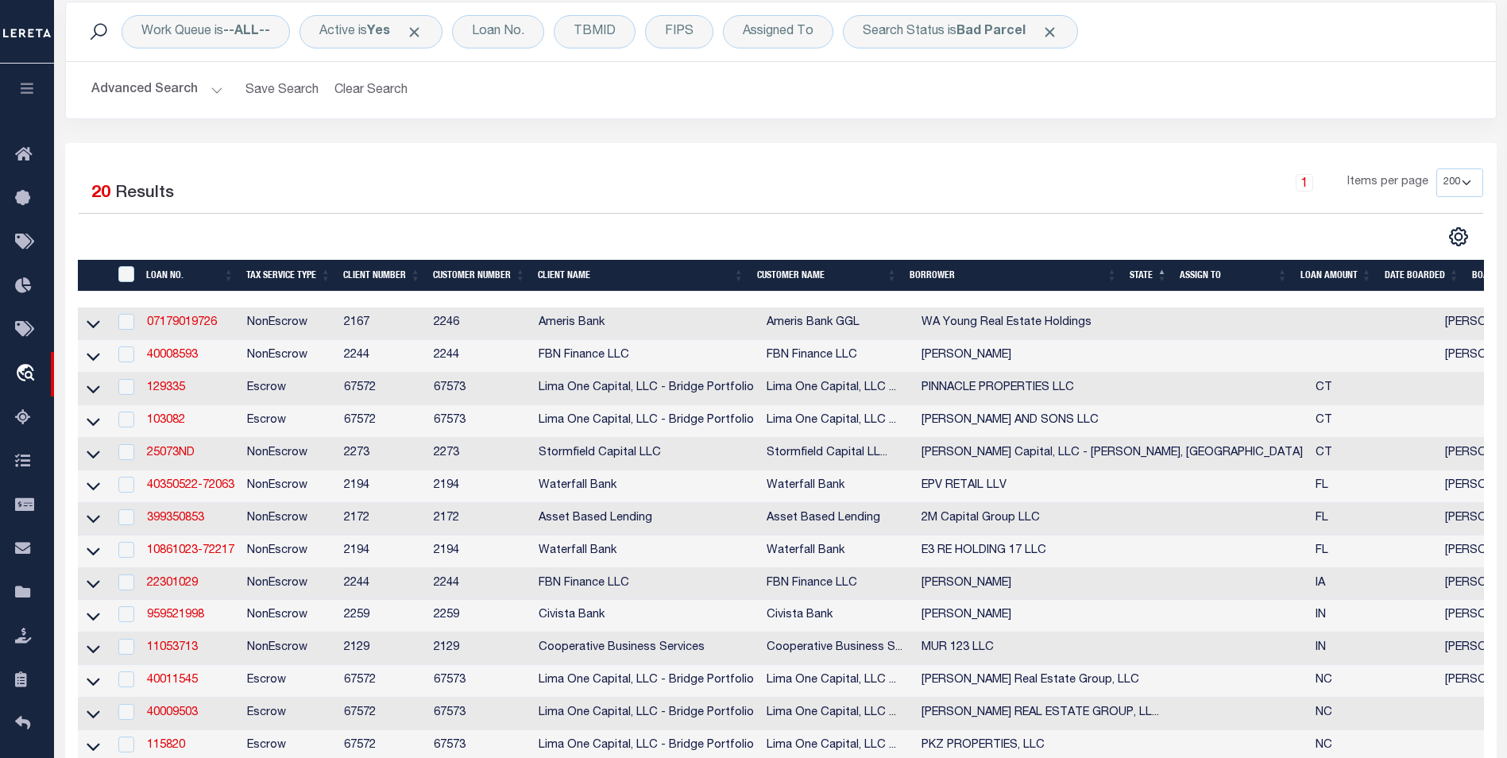
scroll to position [318, 0]
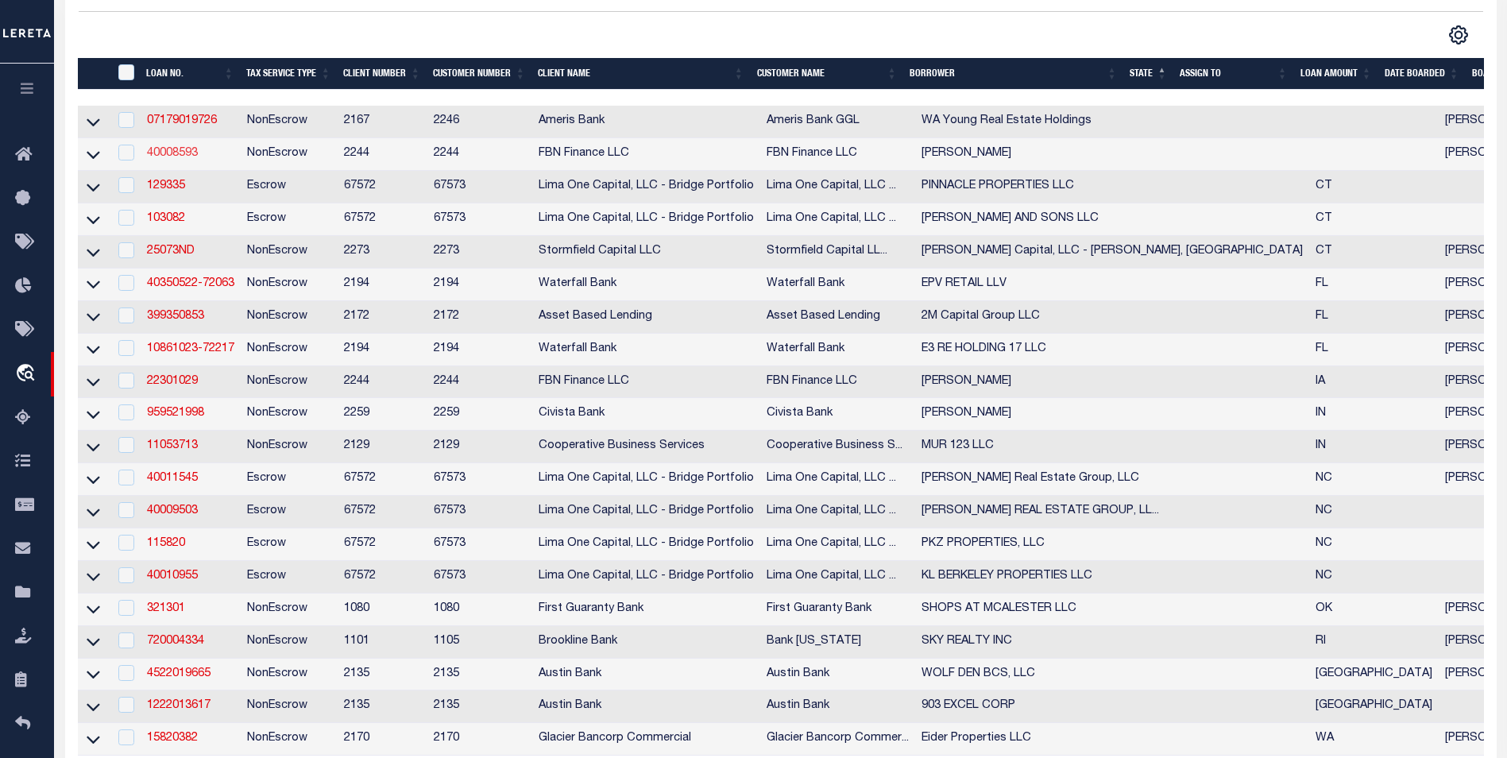
click at [174, 157] on link "40008593" at bounding box center [172, 153] width 51 height 11
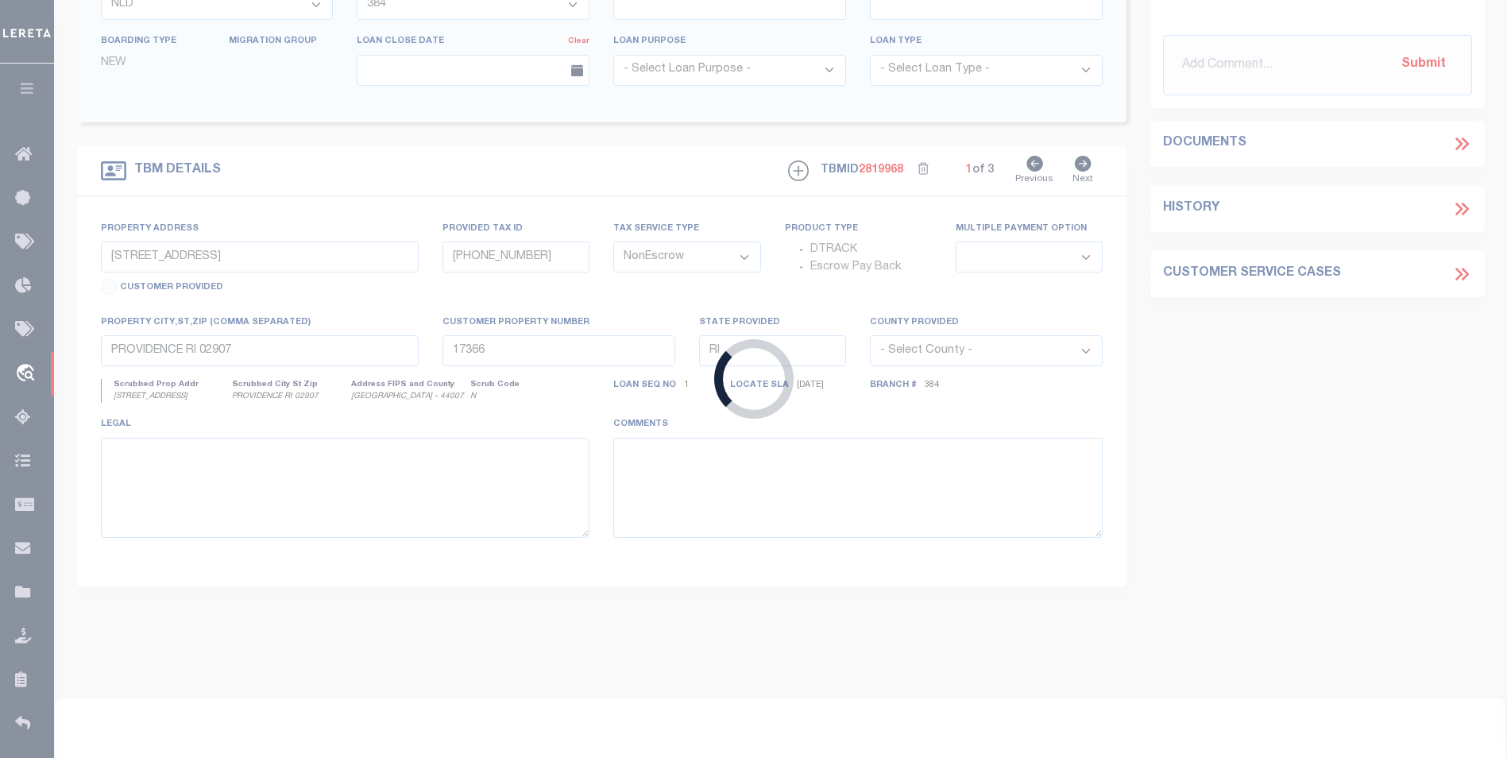
type input "40008593"
type input "[PERSON_NAME]"
select select
select select "10"
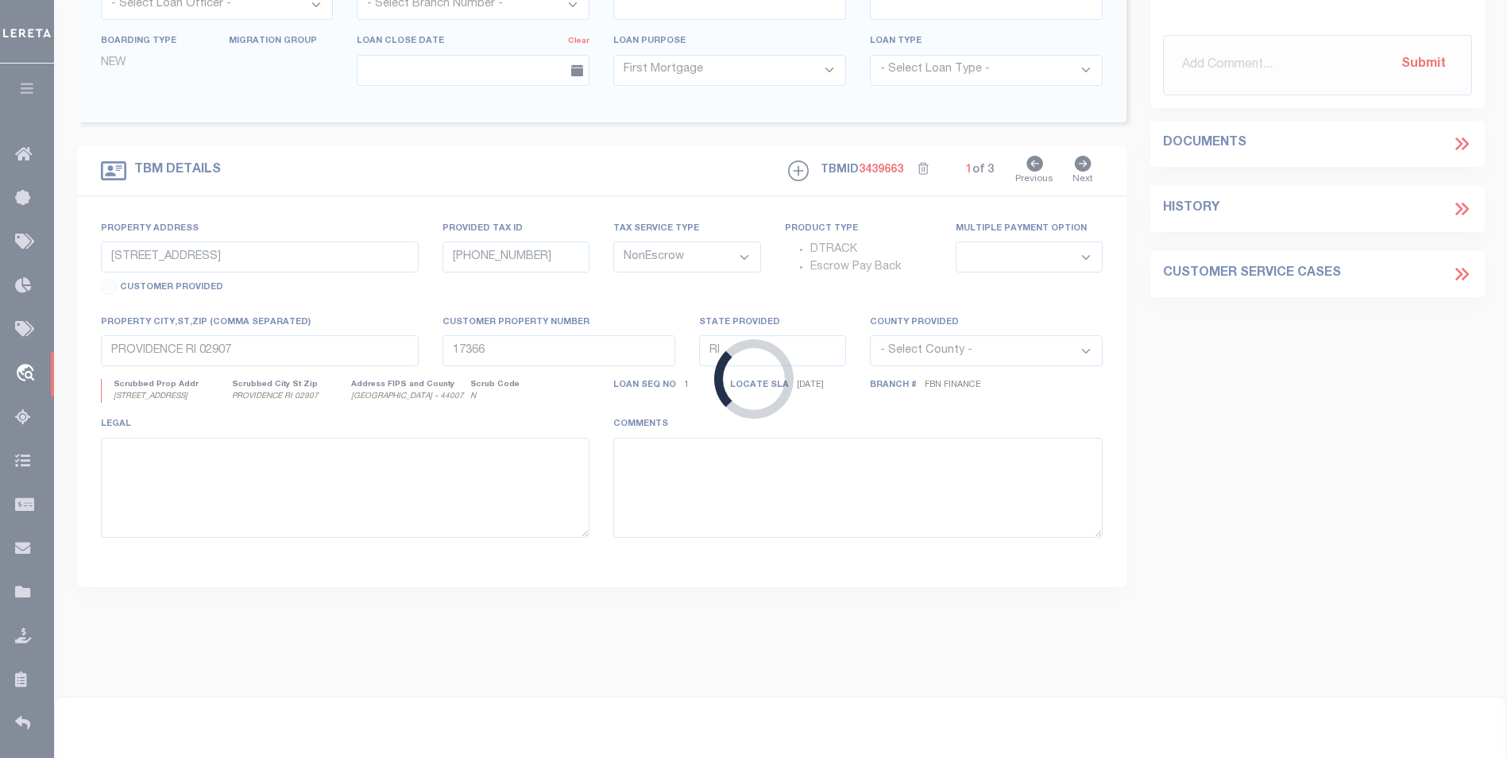
select select "14078"
select select "7651"
type input "1134400004"
select select
type input "BOYER IA 51448"
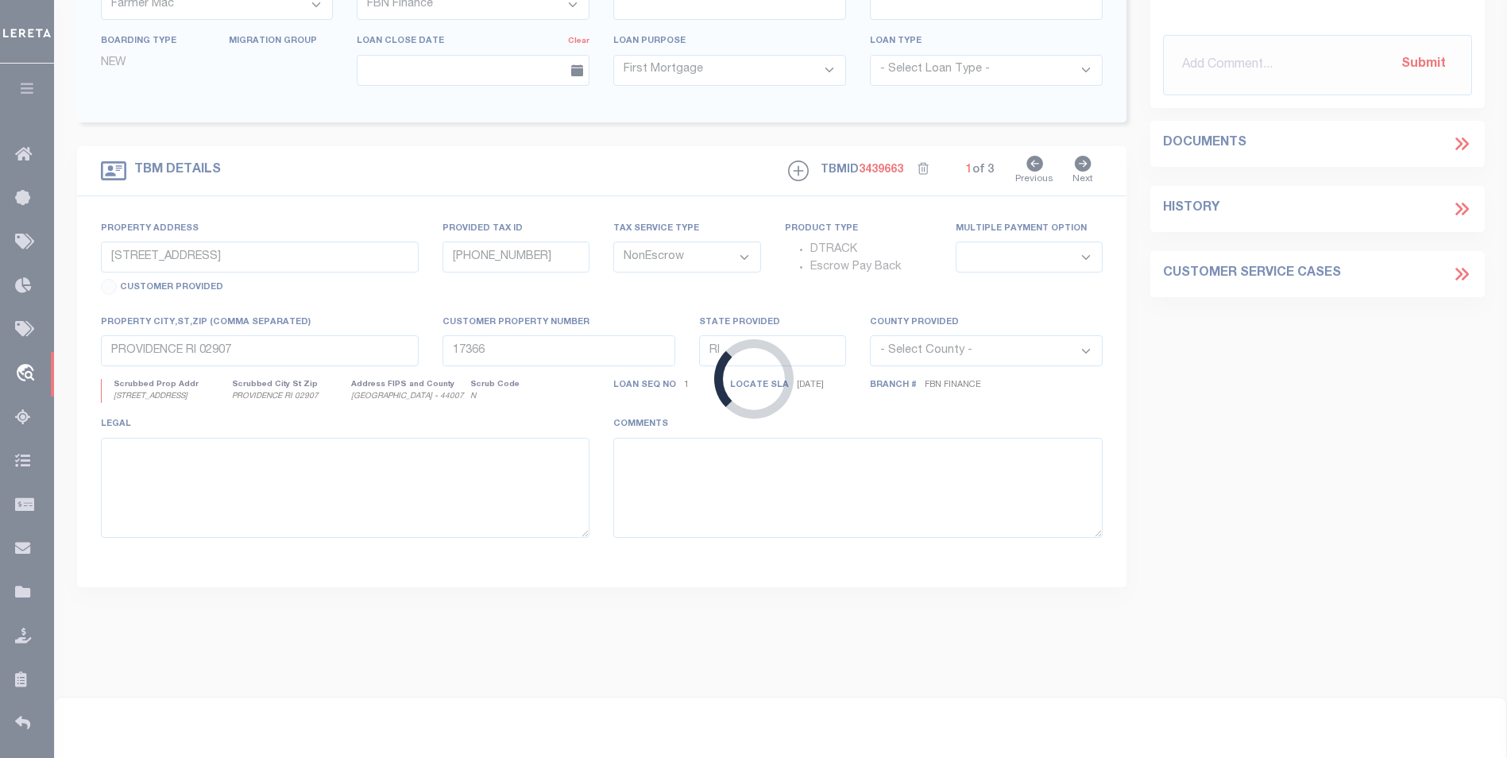
type input "FBN"
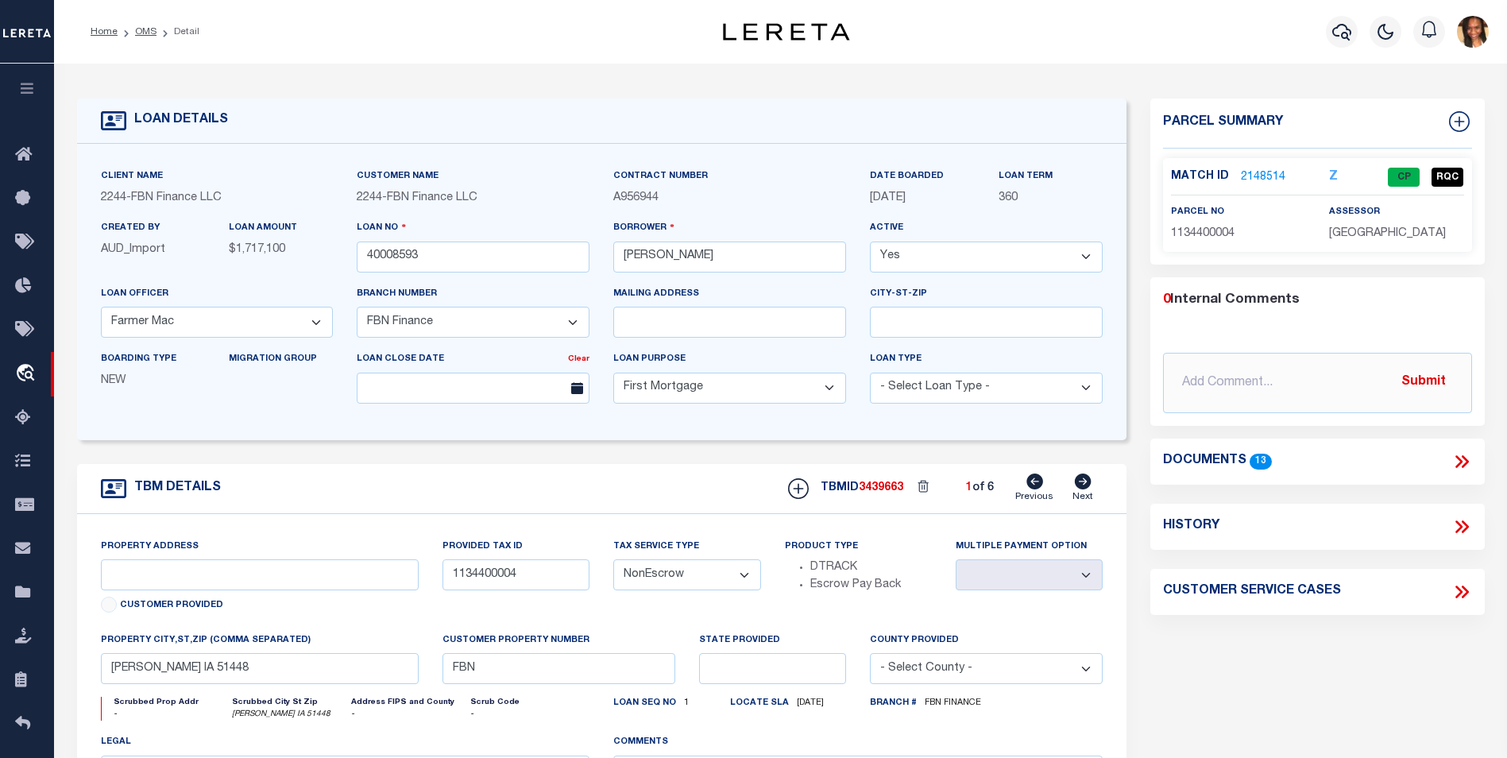
click at [1257, 183] on link "2148514" at bounding box center [1263, 177] width 44 height 17
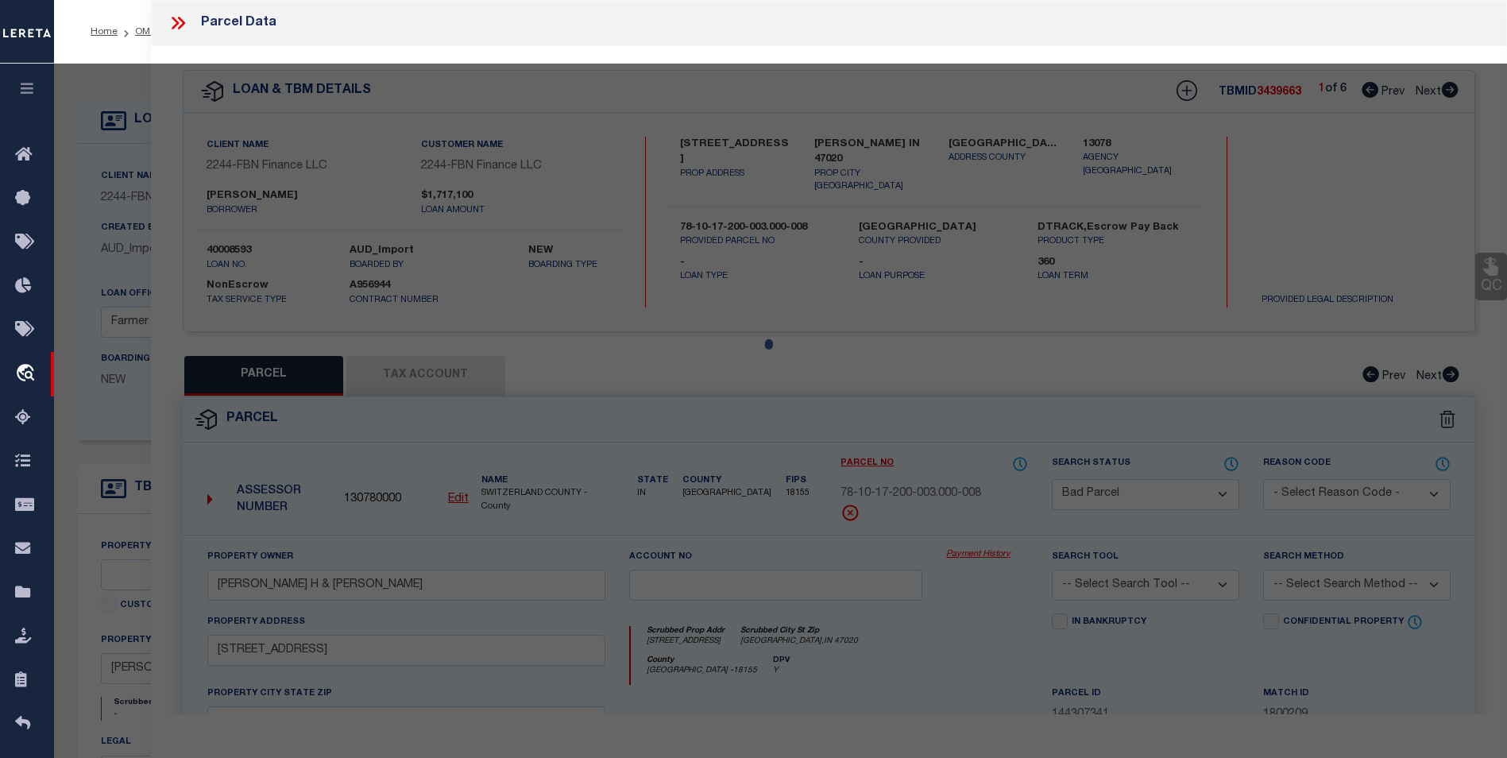
select select "AS"
checkbox input "false"
select select "CP"
type input "TRIPLE J JESS LLC"
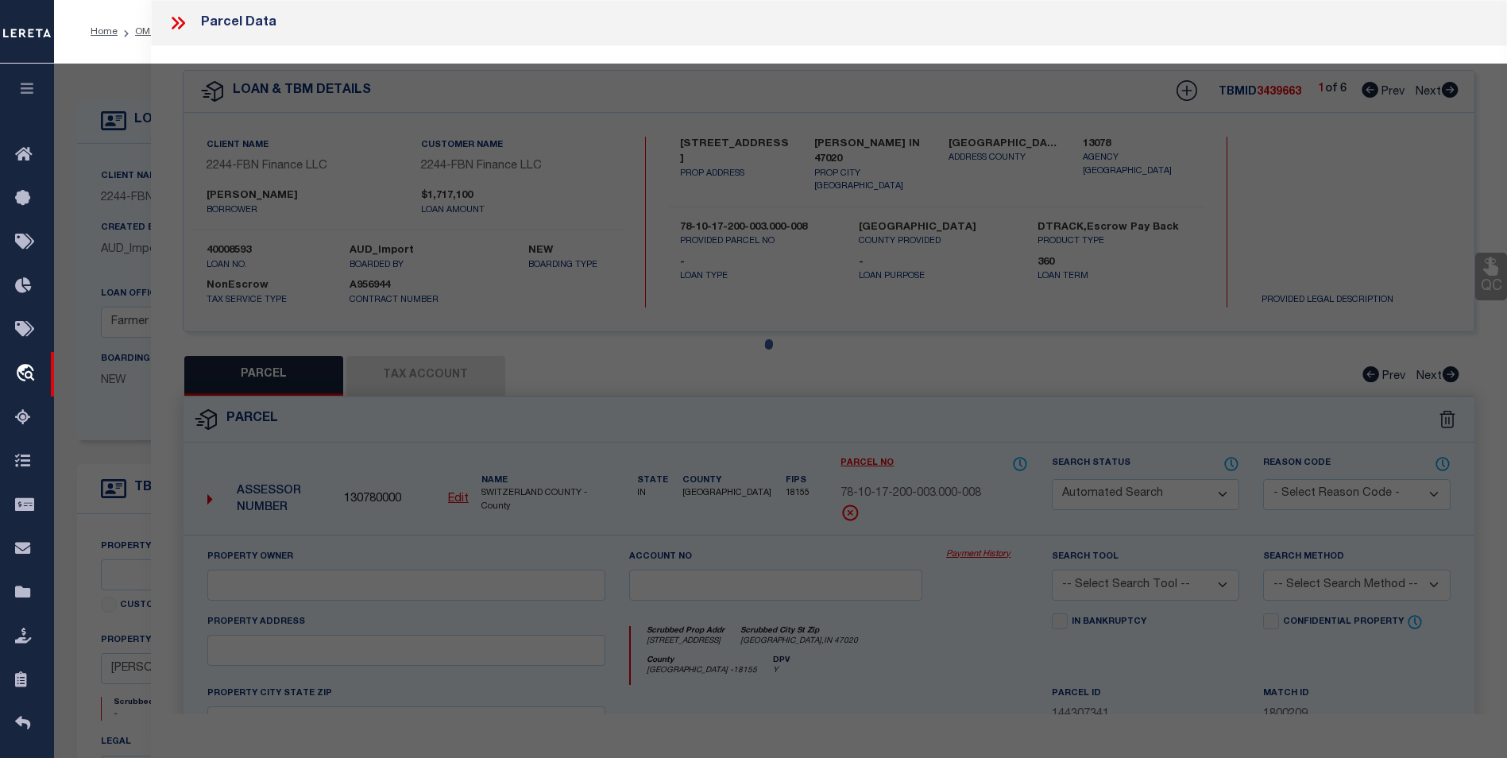
select select "AGW"
select select "LEG"
type input "BOYER IA 51448"
type textarea "34 83 41 SE SE"
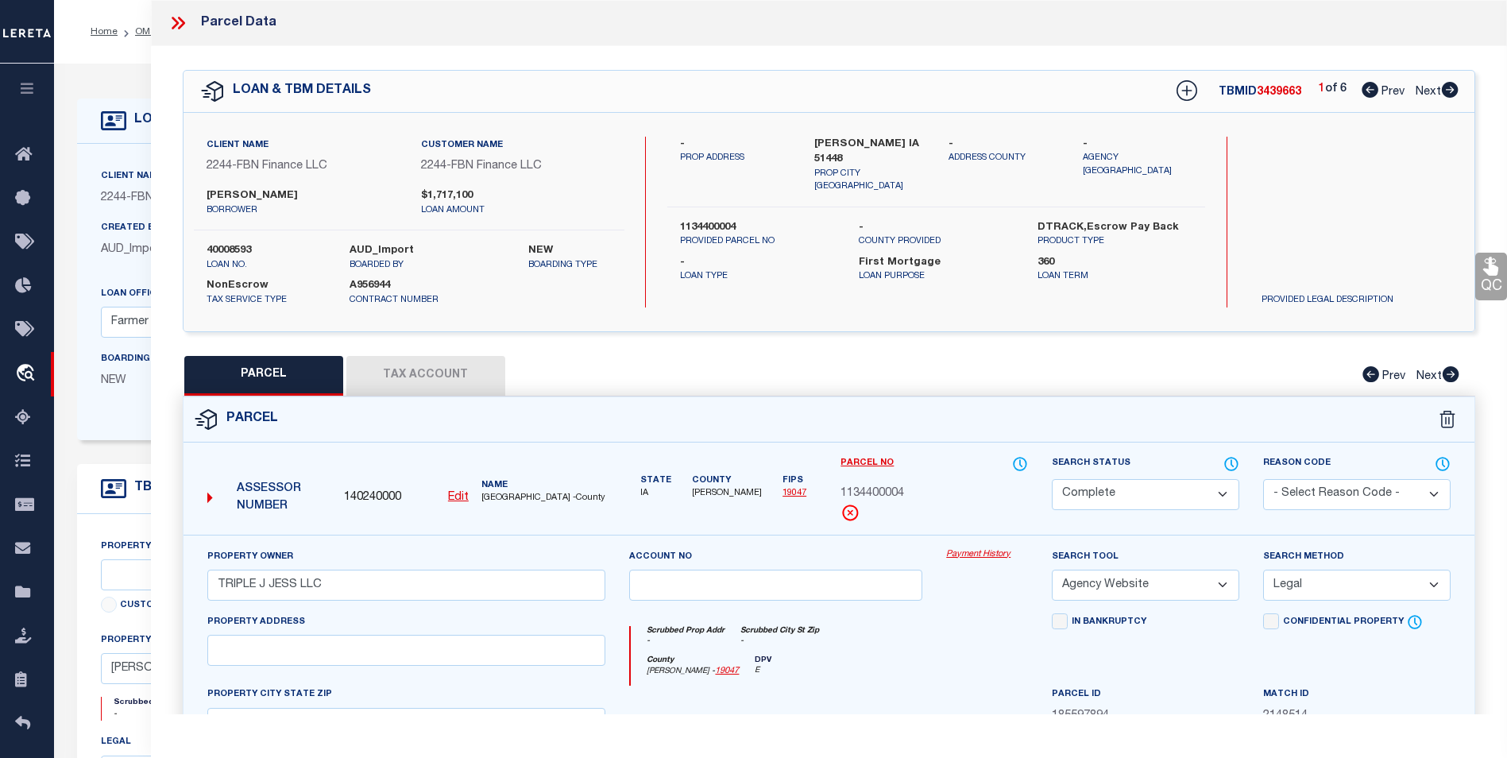
click at [1451, 92] on icon at bounding box center [1450, 90] width 17 height 16
select select "AS"
select select
checkbox input "false"
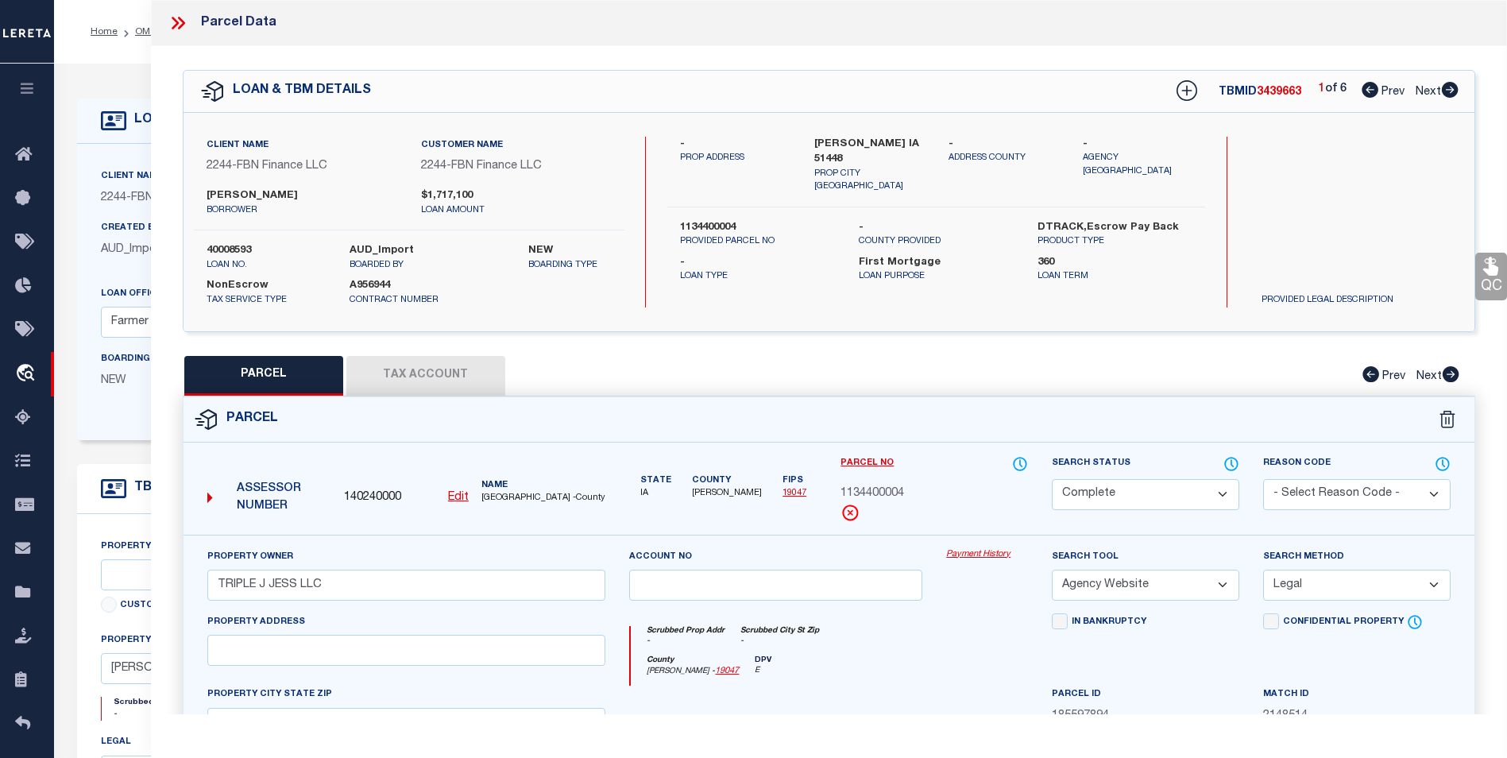
checkbox input "false"
select select "CP"
type input "TRIPLE J JESS LLC"
select select "AGW"
select select "LEG"
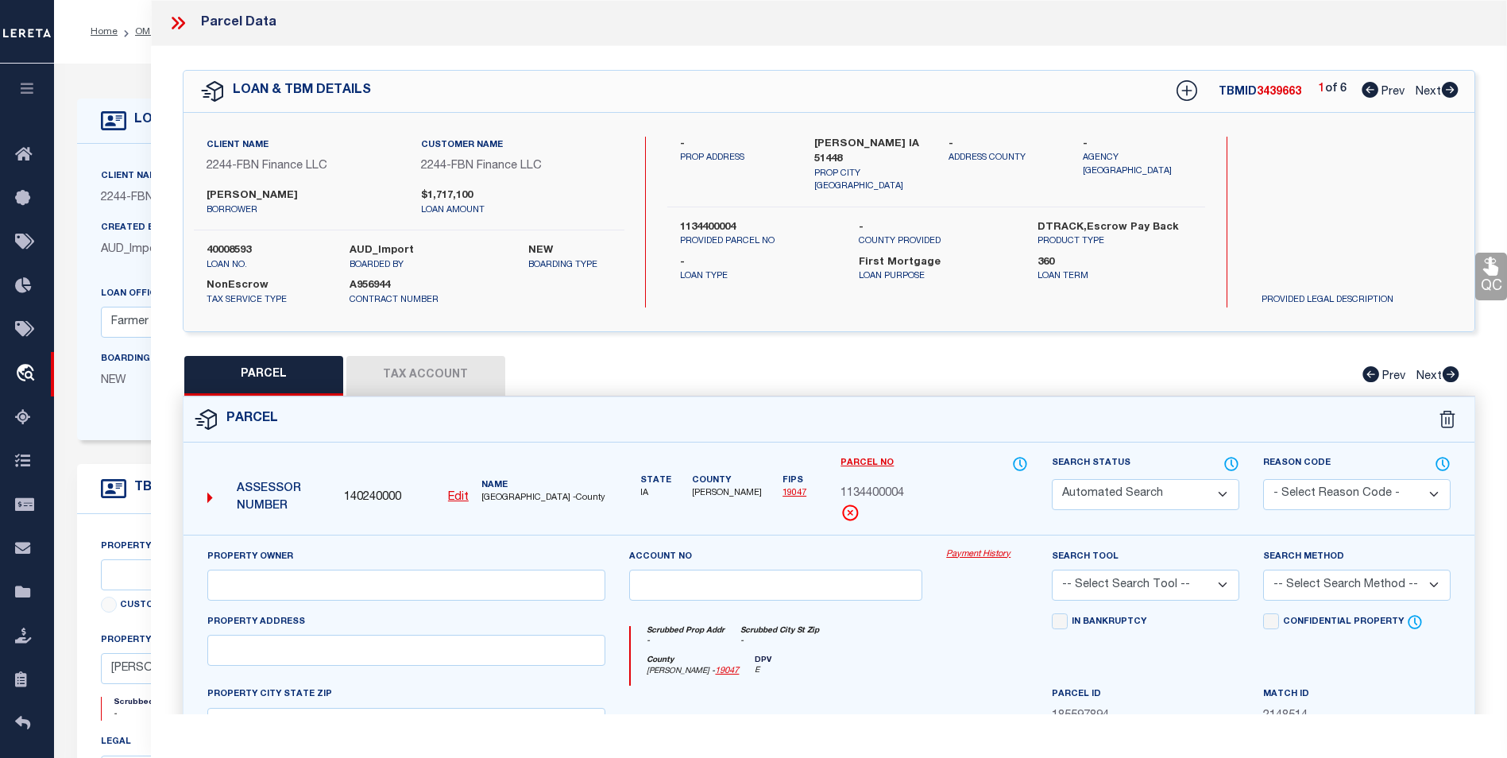
type input "BOYER IA 51448"
type textarea "34 83 41 NE SE"
type textarea "High liability loan. Please provide a complete legal description."
click at [1451, 92] on icon at bounding box center [1450, 90] width 17 height 16
select select "AS"
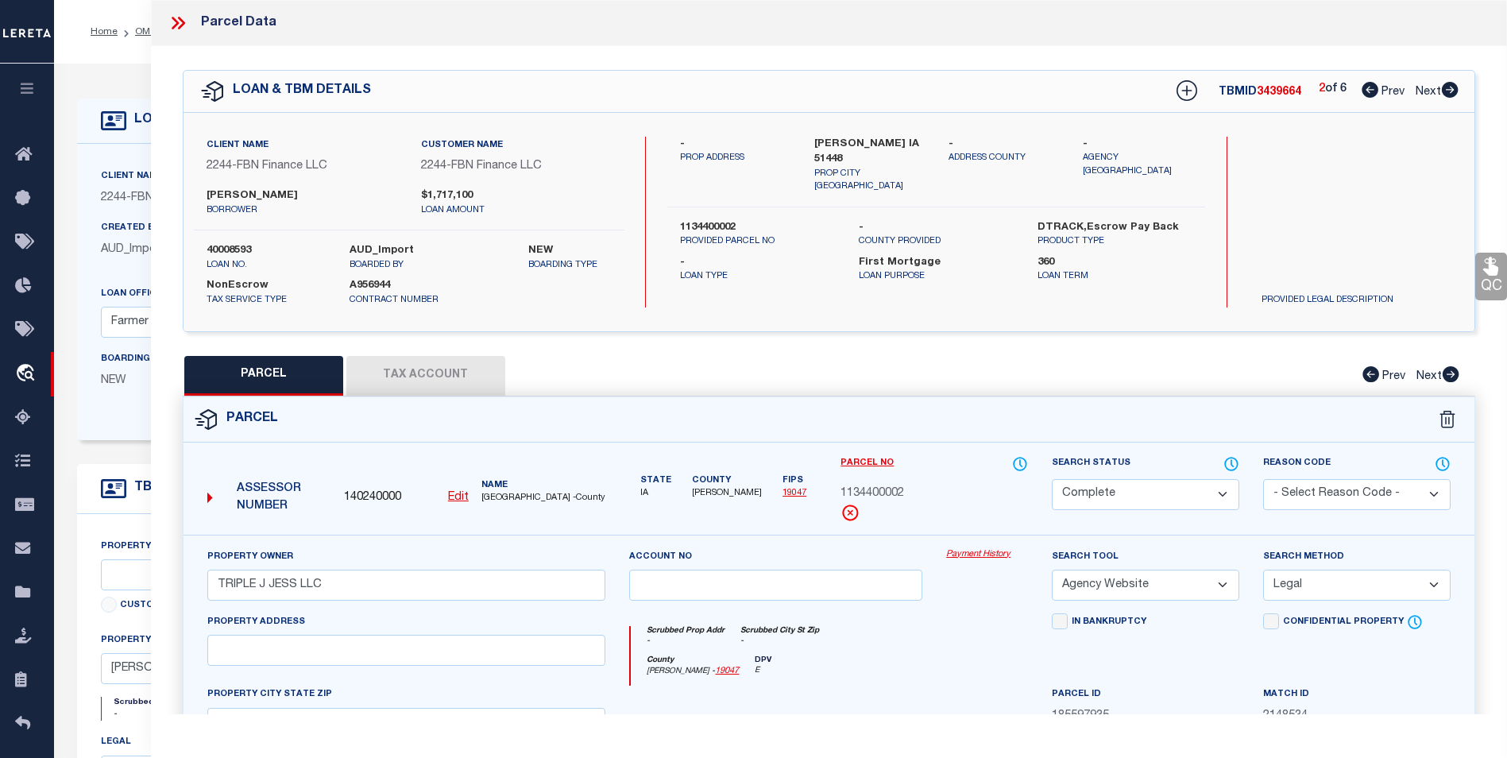
select select
checkbox input "false"
select select "CP"
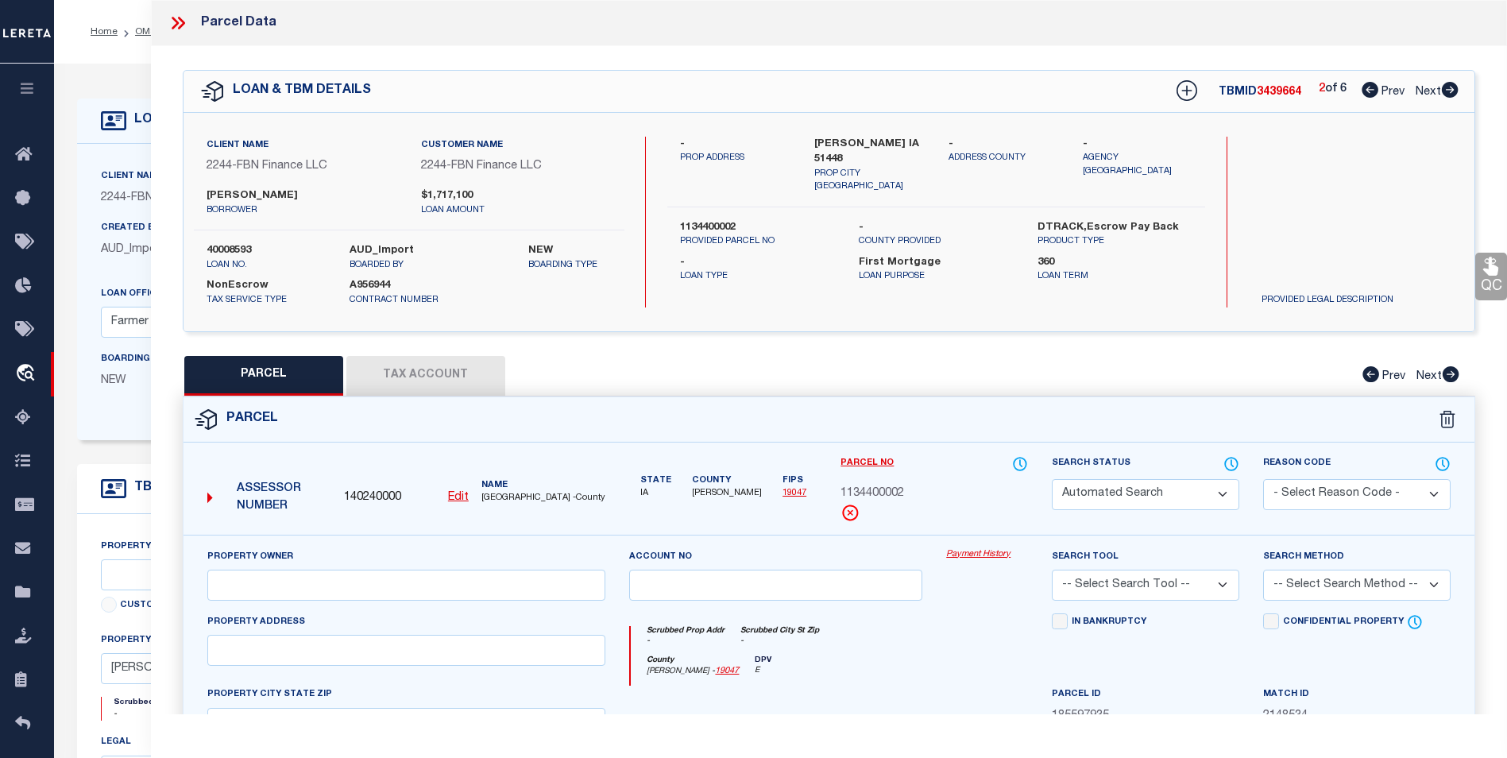
type input "TRIPLE J JESS LLC"
select select "AGW"
select select "LEG"
type input "BOYER IA 51448"
type textarea "34 83 41 SE NE"
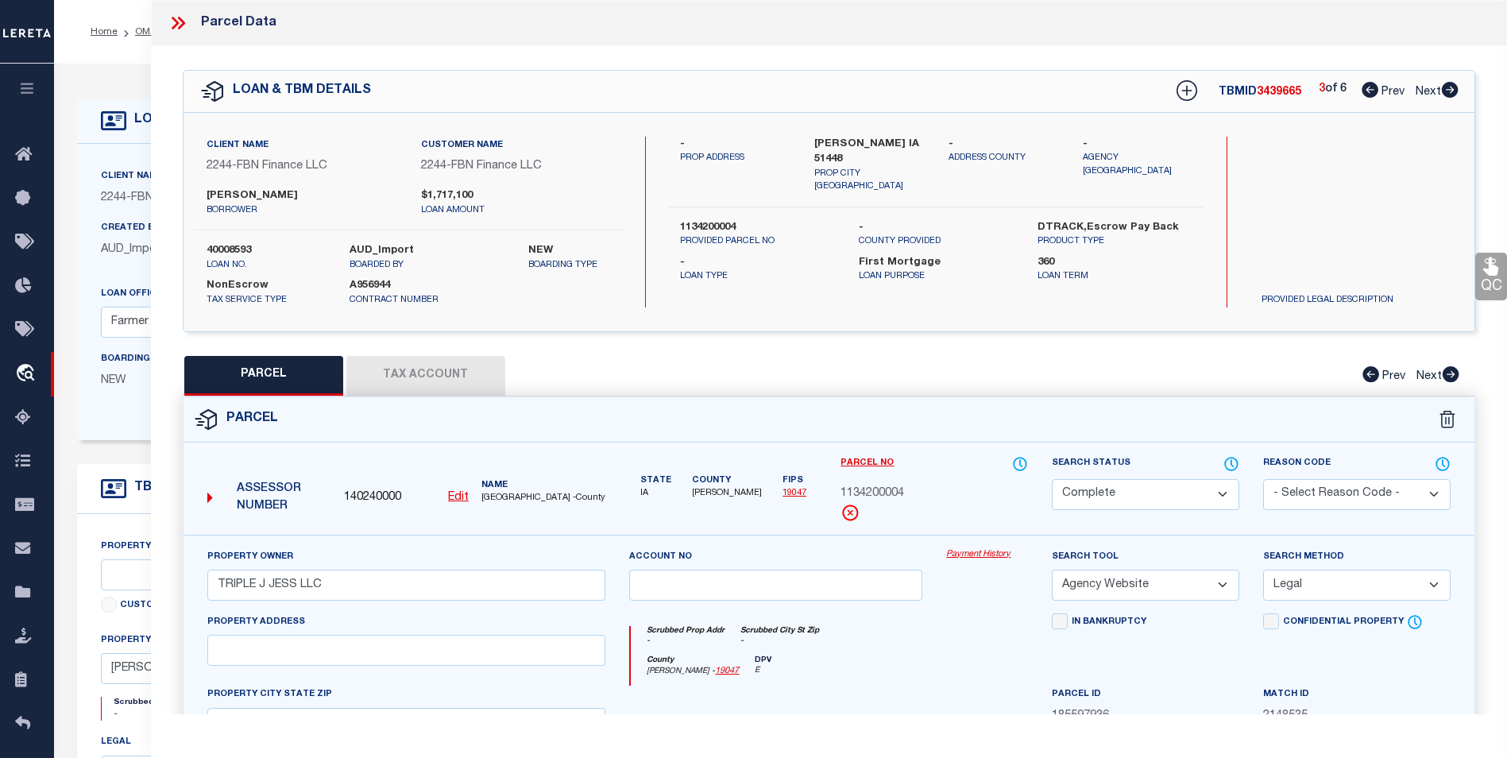
click at [1451, 92] on icon at bounding box center [1450, 90] width 17 height 16
select select "AS"
select select
checkbox input "false"
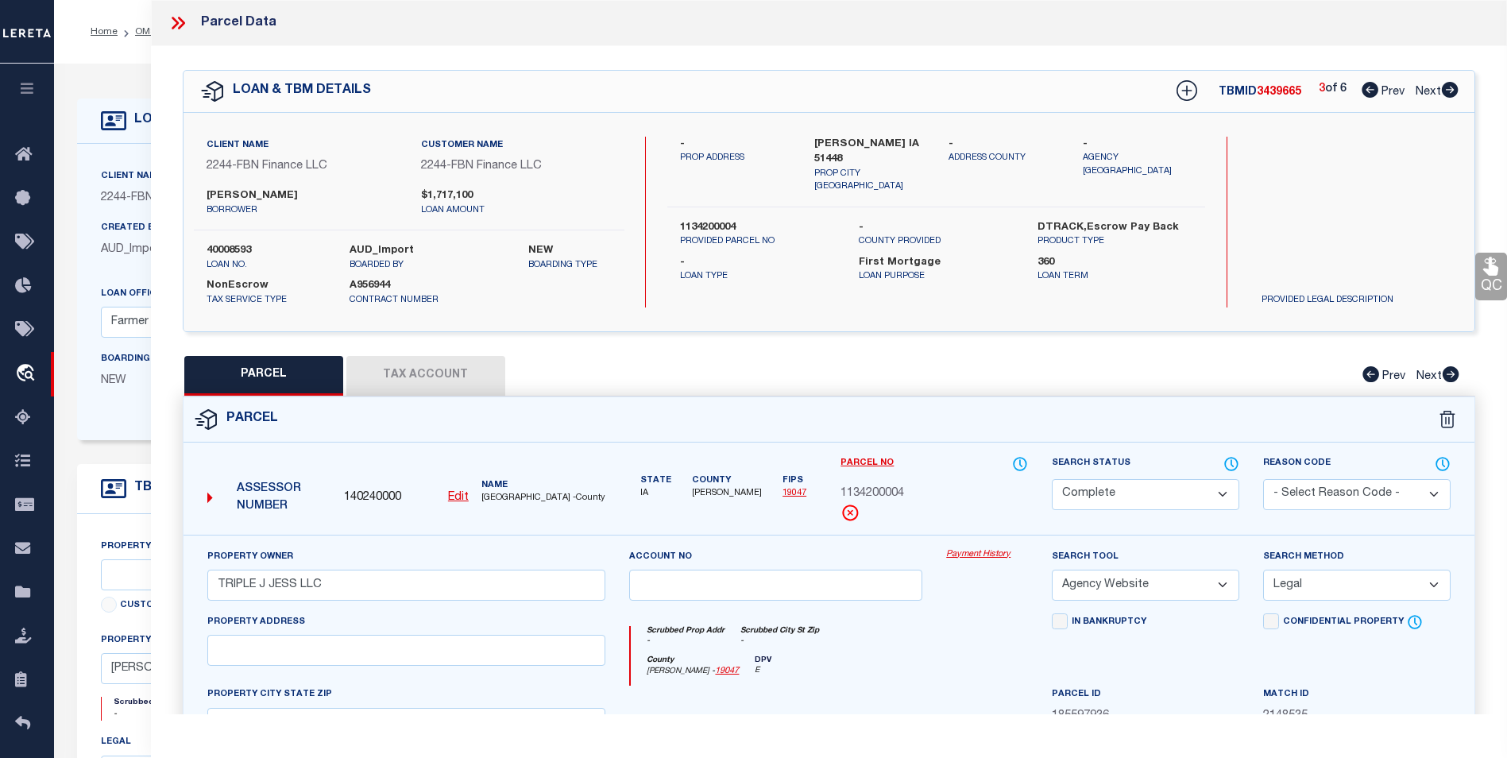
checkbox input "false"
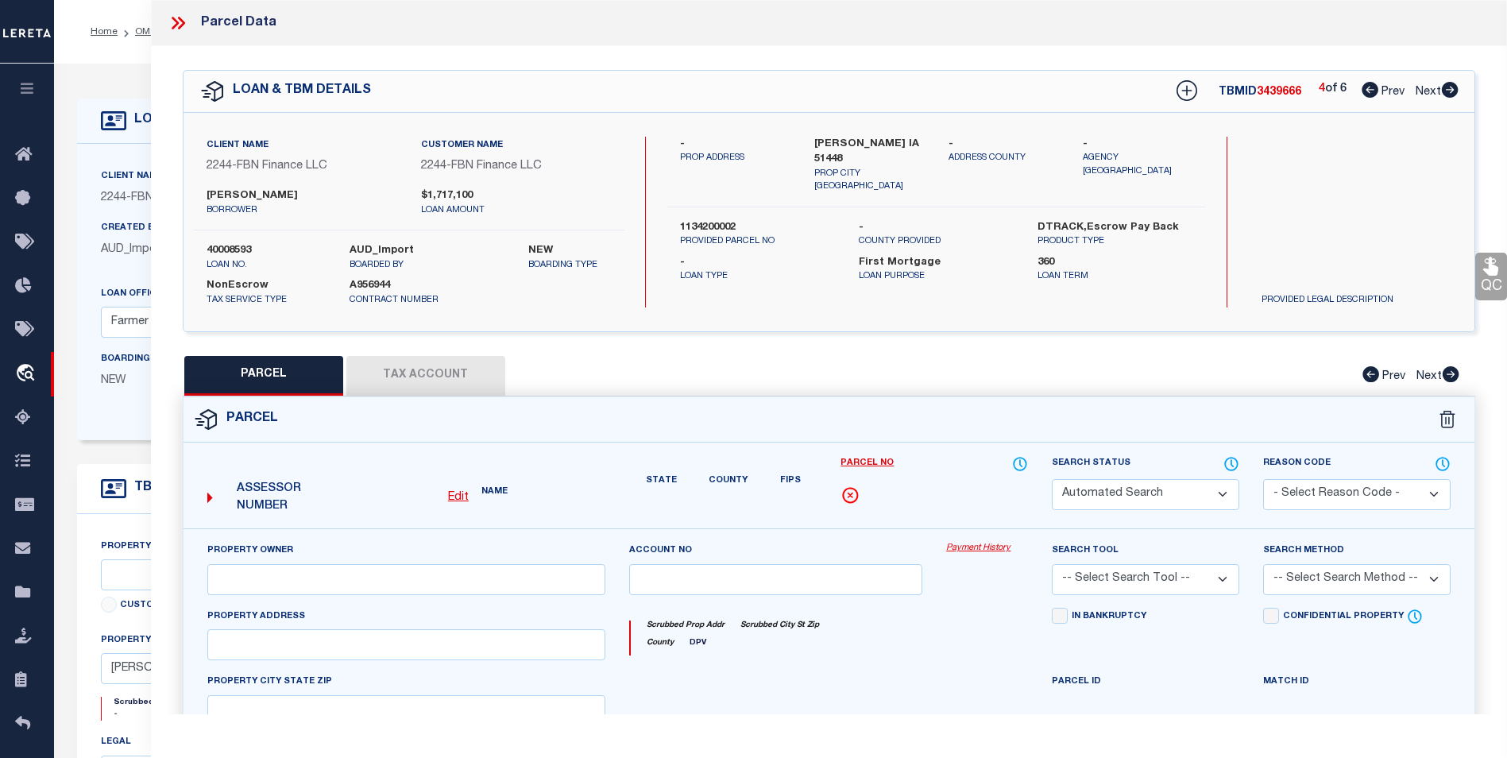
select select "CP"
type input "EHLERS,ROBERT"
select select "AGW"
select select "LEG"
type input "BOYER IA 51448"
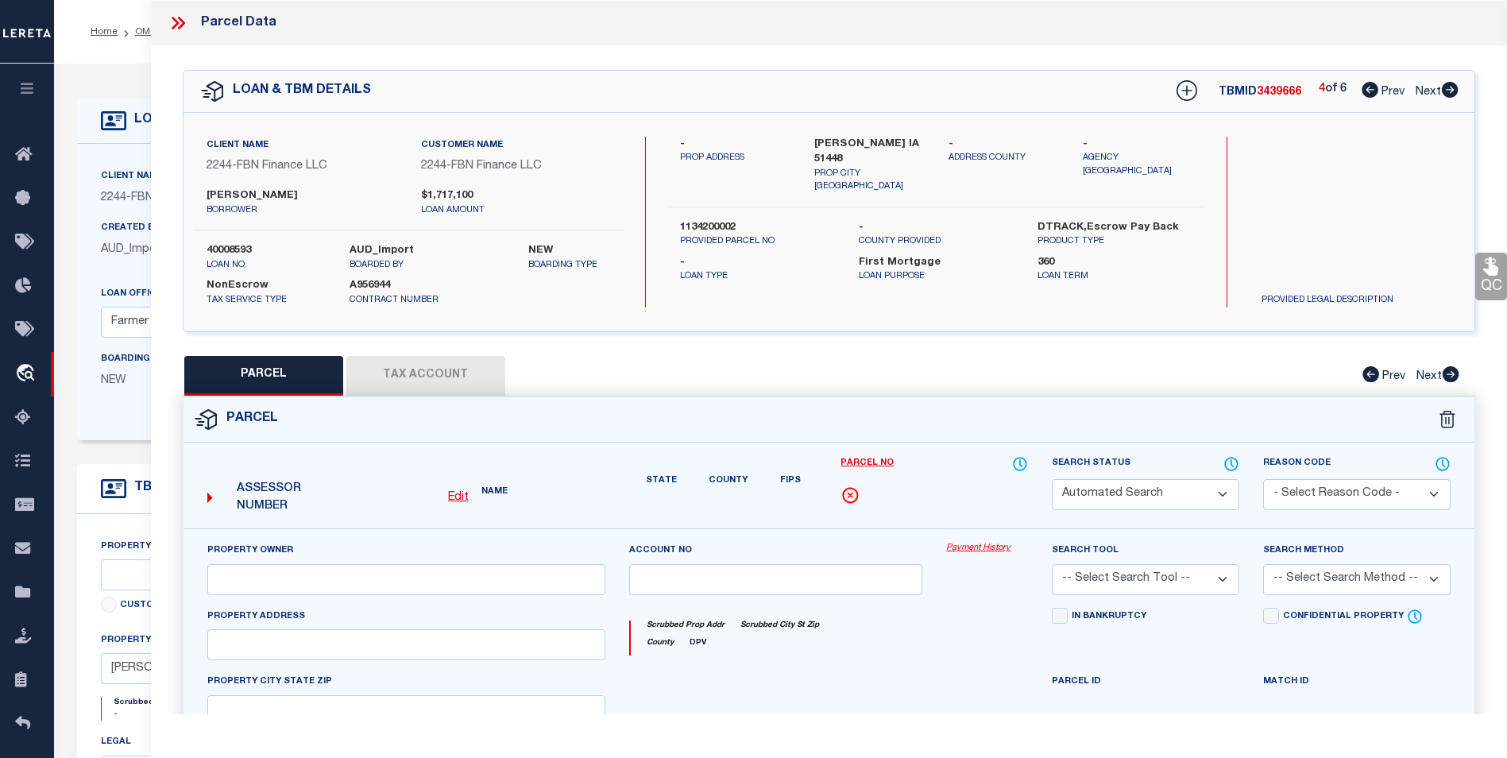
type textarea "34 83 41 NE NE"
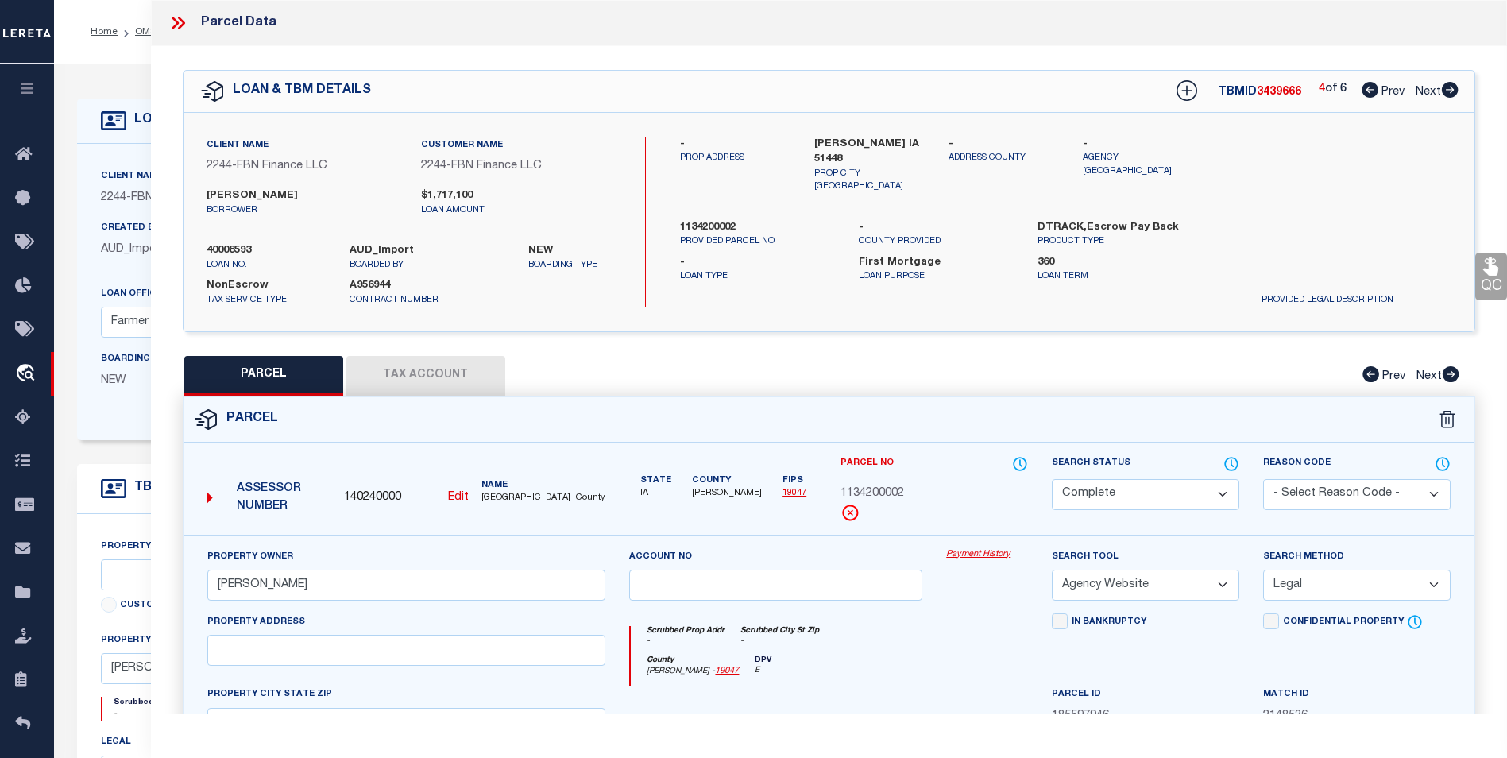
click at [1451, 92] on icon at bounding box center [1450, 90] width 17 height 16
select select "AS"
select select
checkbox input "false"
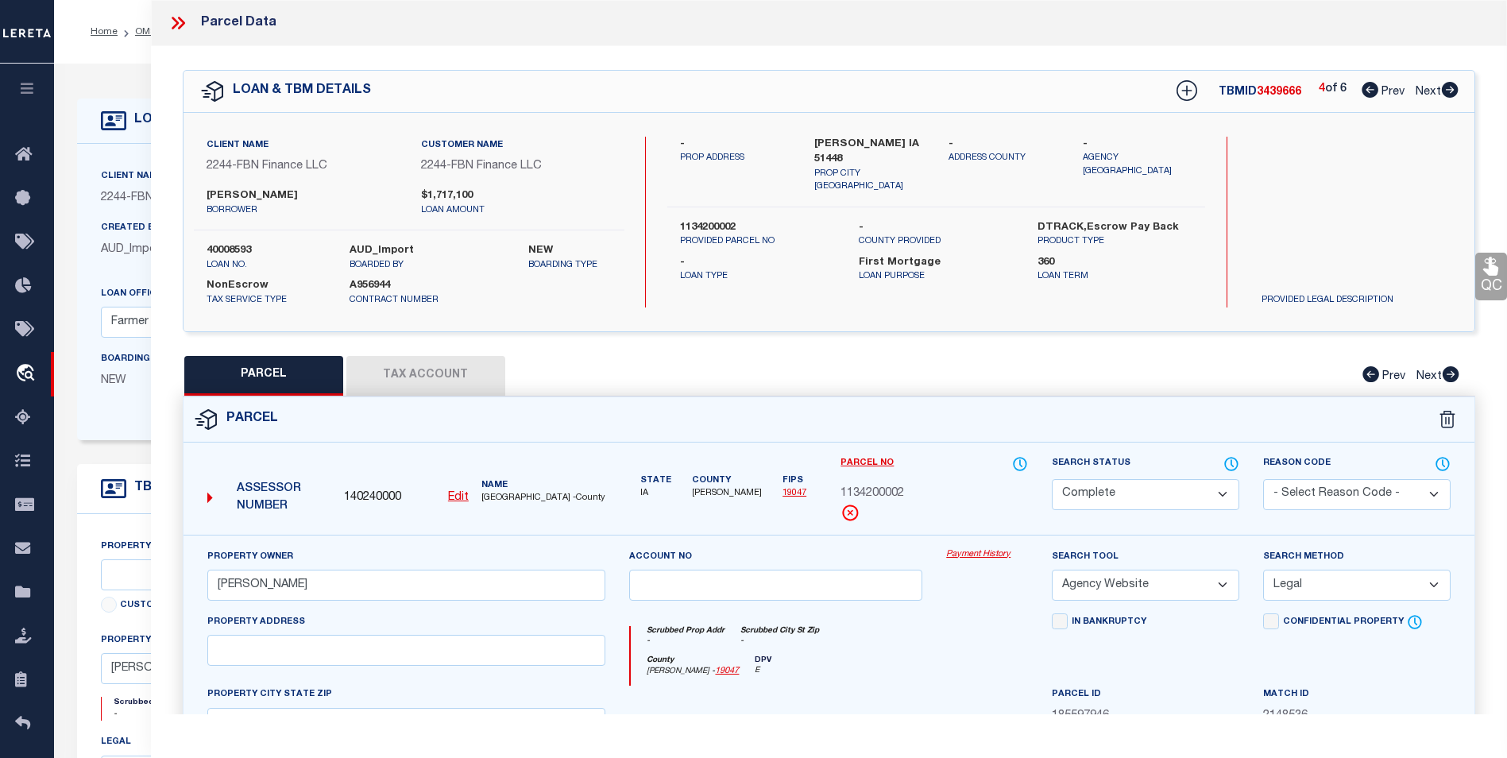
checkbox input "false"
select select "CP"
type input "EHLERS,ROBERT"
select select "AGW"
select select "LEG"
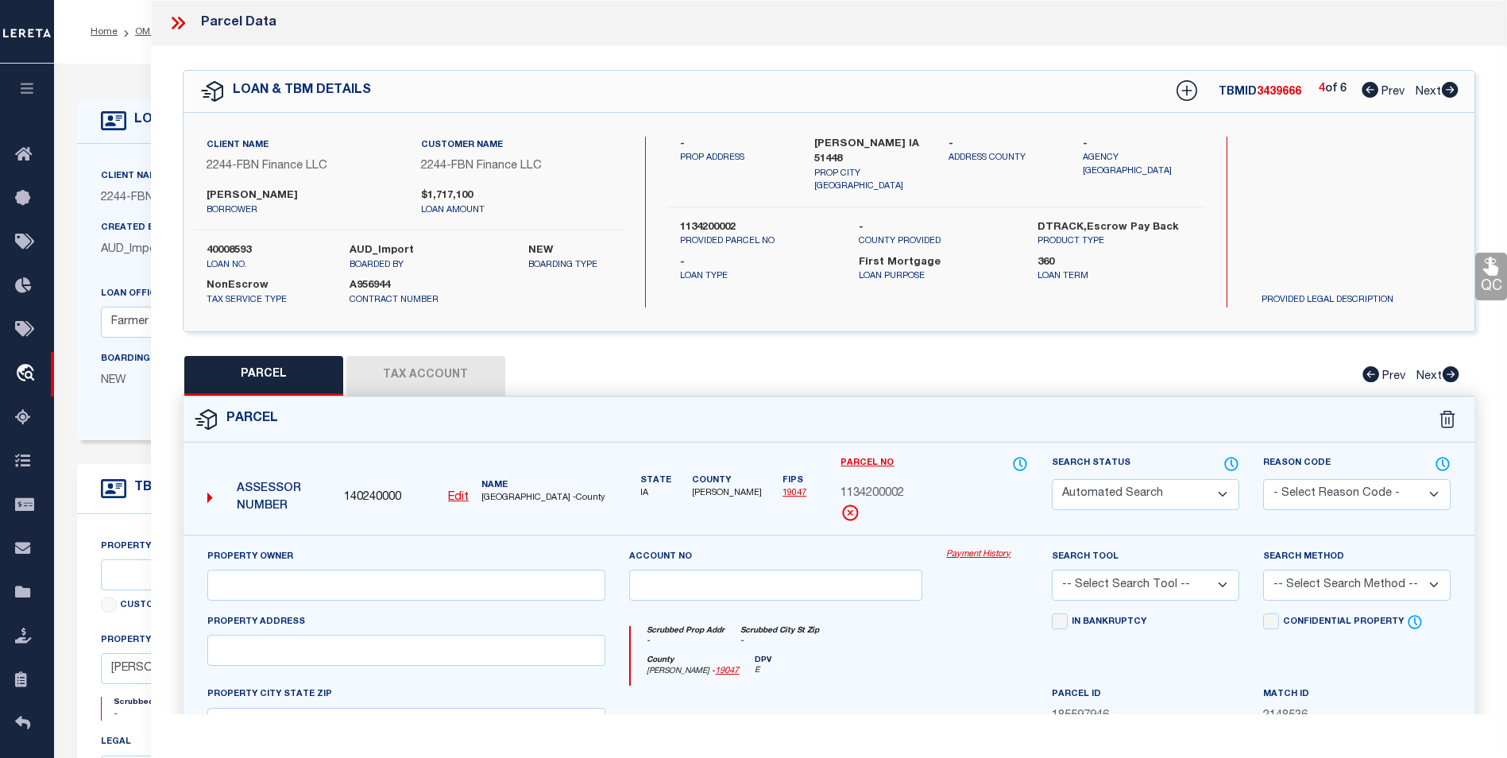
type input "BOYER IA 51448"
type textarea "34 83 41 NW NE"
click at [1451, 92] on icon at bounding box center [1450, 90] width 17 height 16
select select "AS"
select select
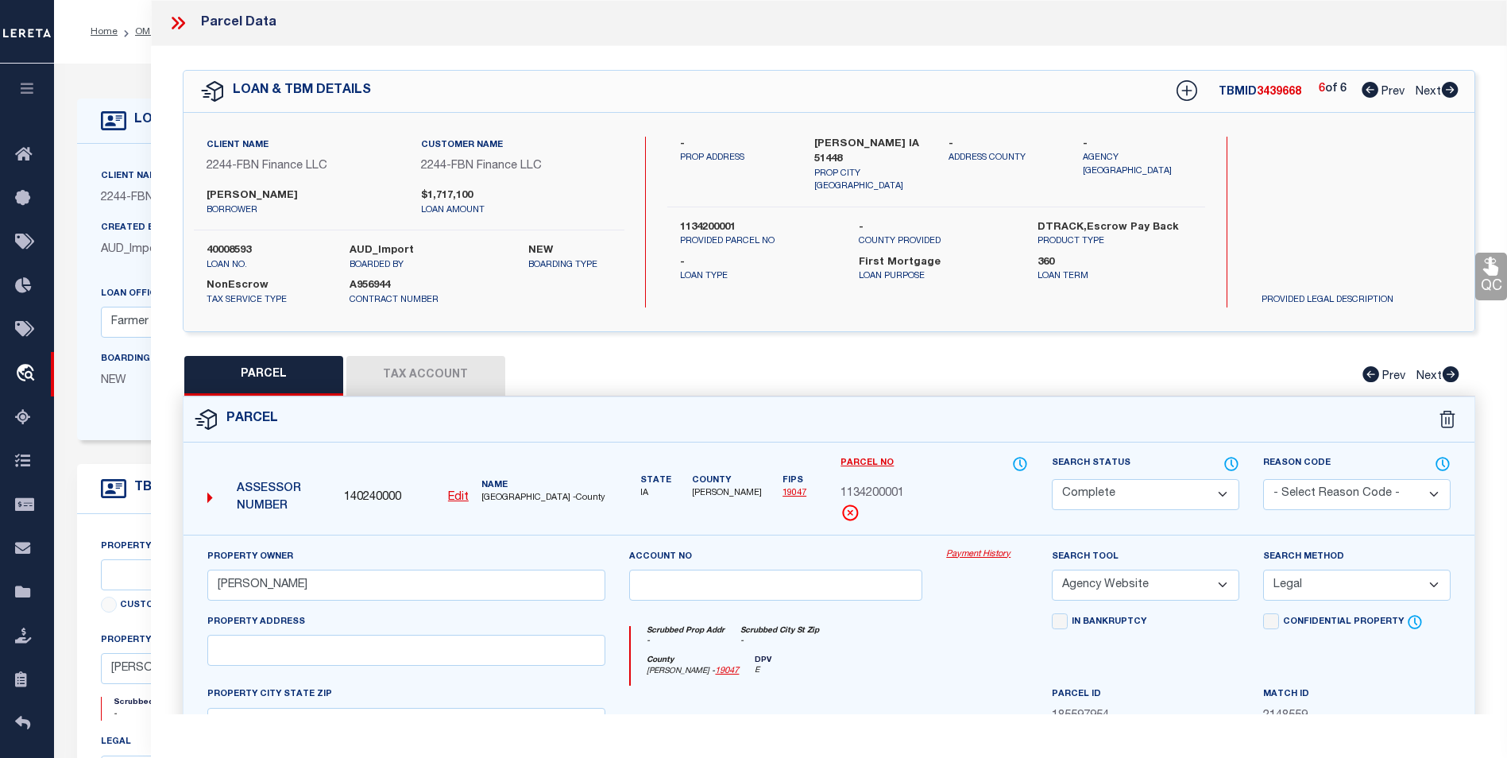
select select
checkbox input "false"
select select "BP"
type input "EHLERS,ROBERT M & PAMELLA J"
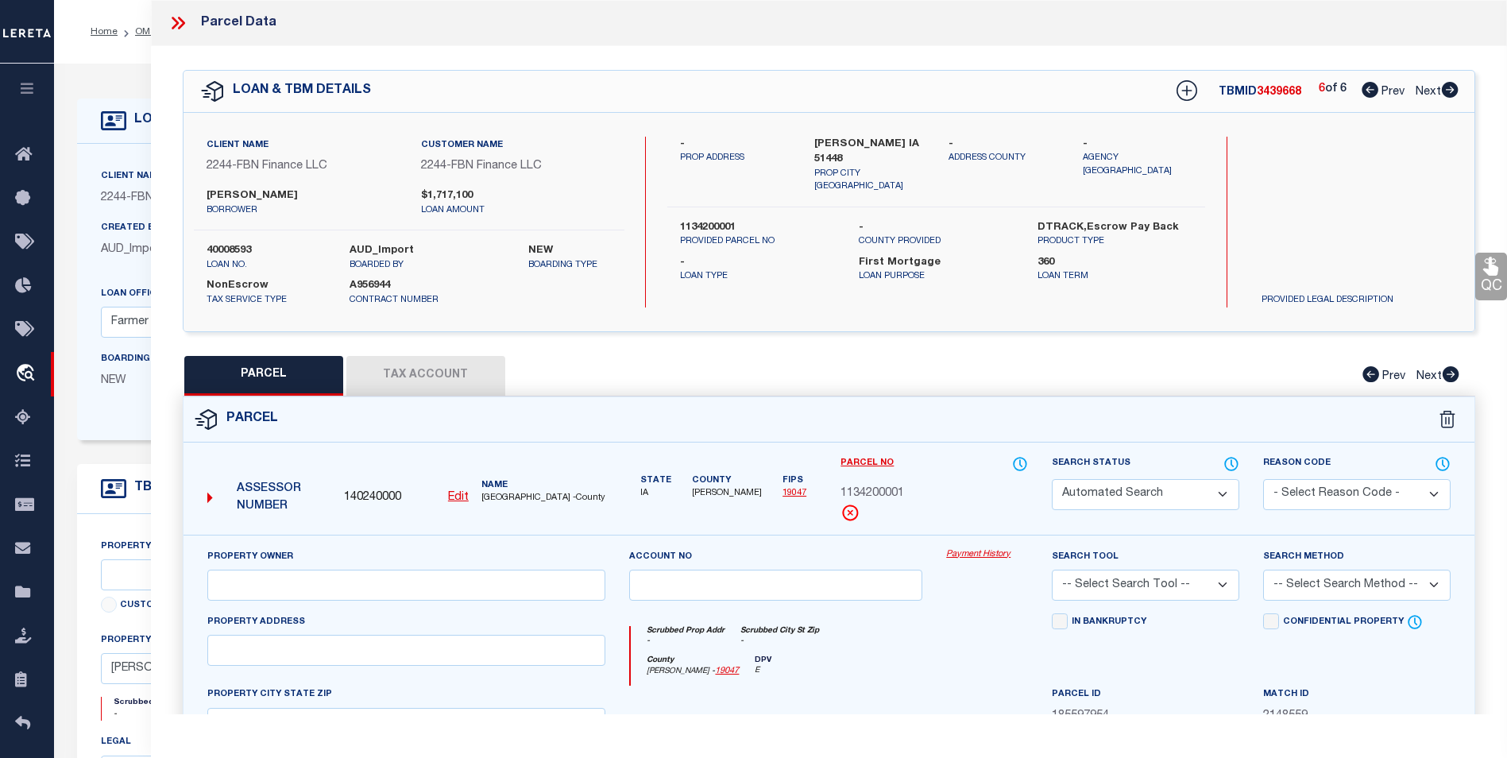
select select "AGW"
select select "LEG"
type input "BOYER IA 51448"
type textarea "34 83 41 LOT 1 N 1/2 NW"
type textarea "Bad parcel"
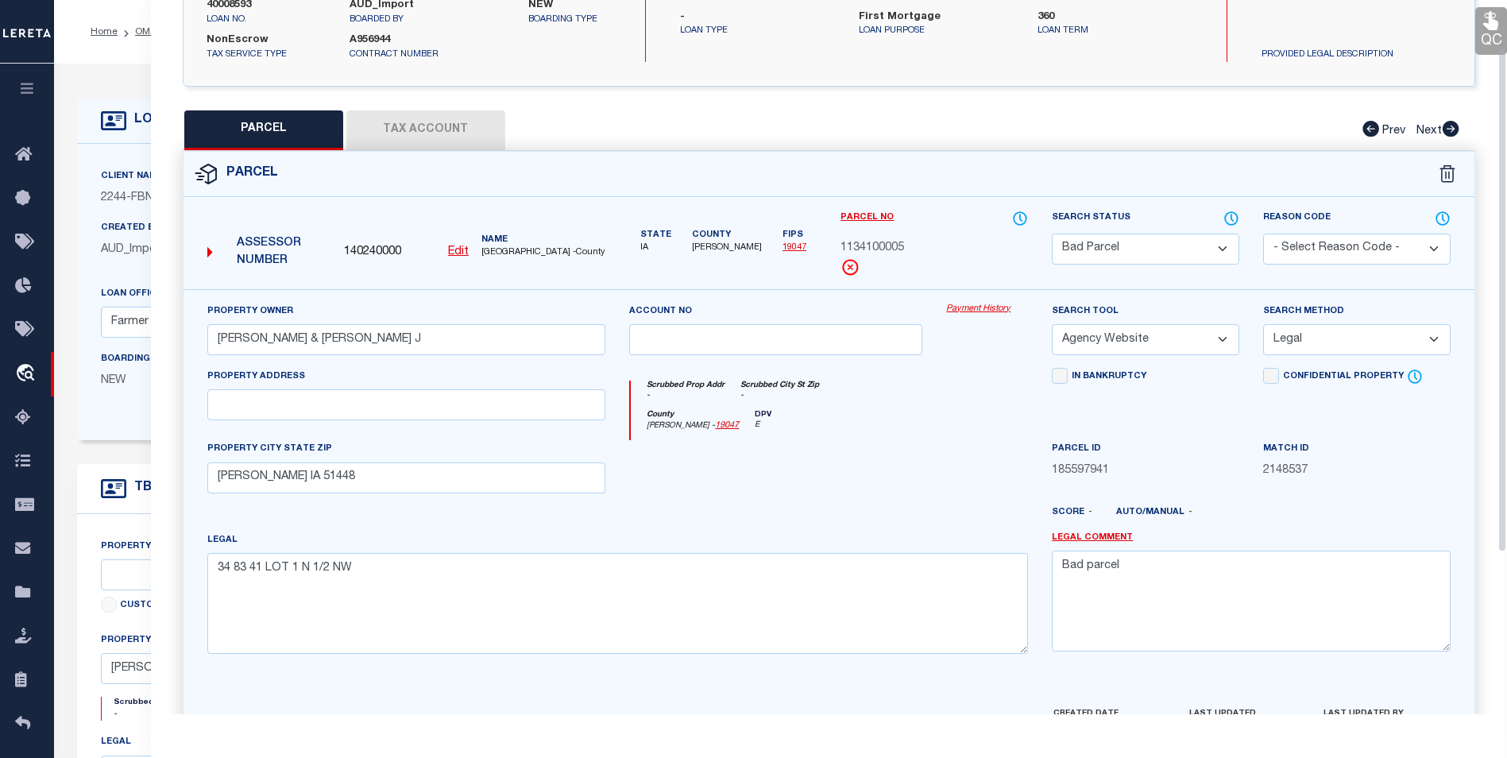
scroll to position [57, 0]
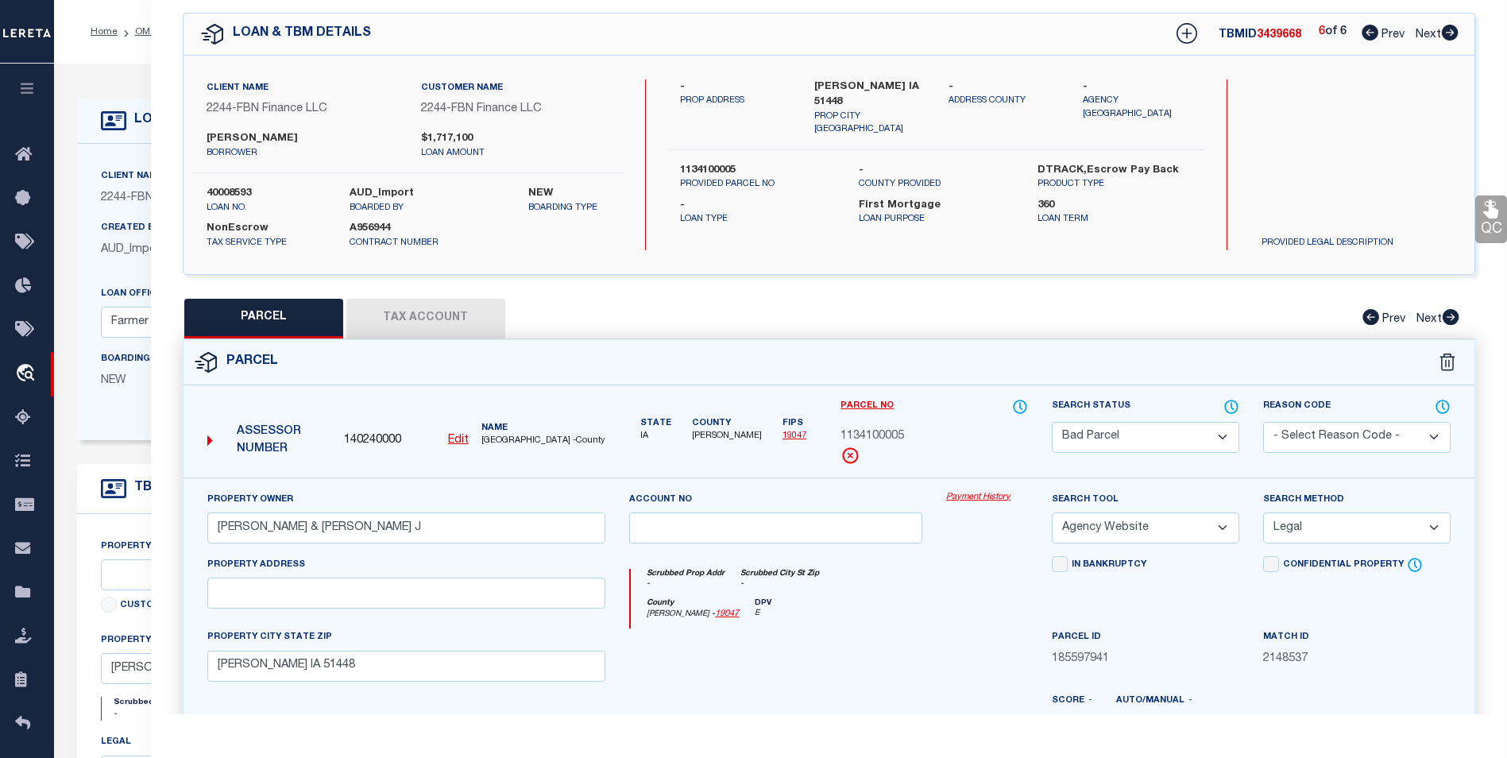
click at [425, 308] on button "Tax Account" at bounding box center [425, 319] width 159 height 40
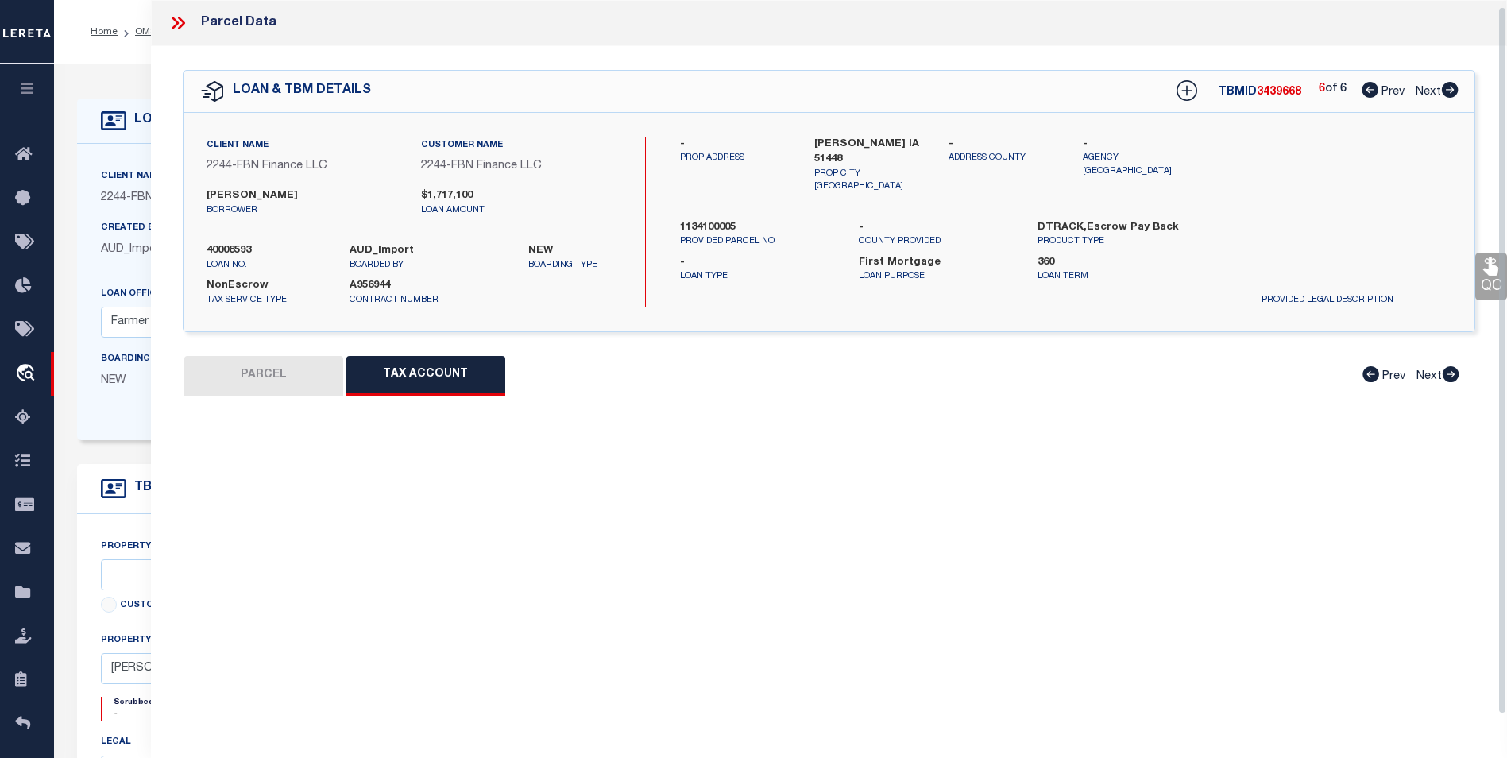
scroll to position [0, 0]
select select "100"
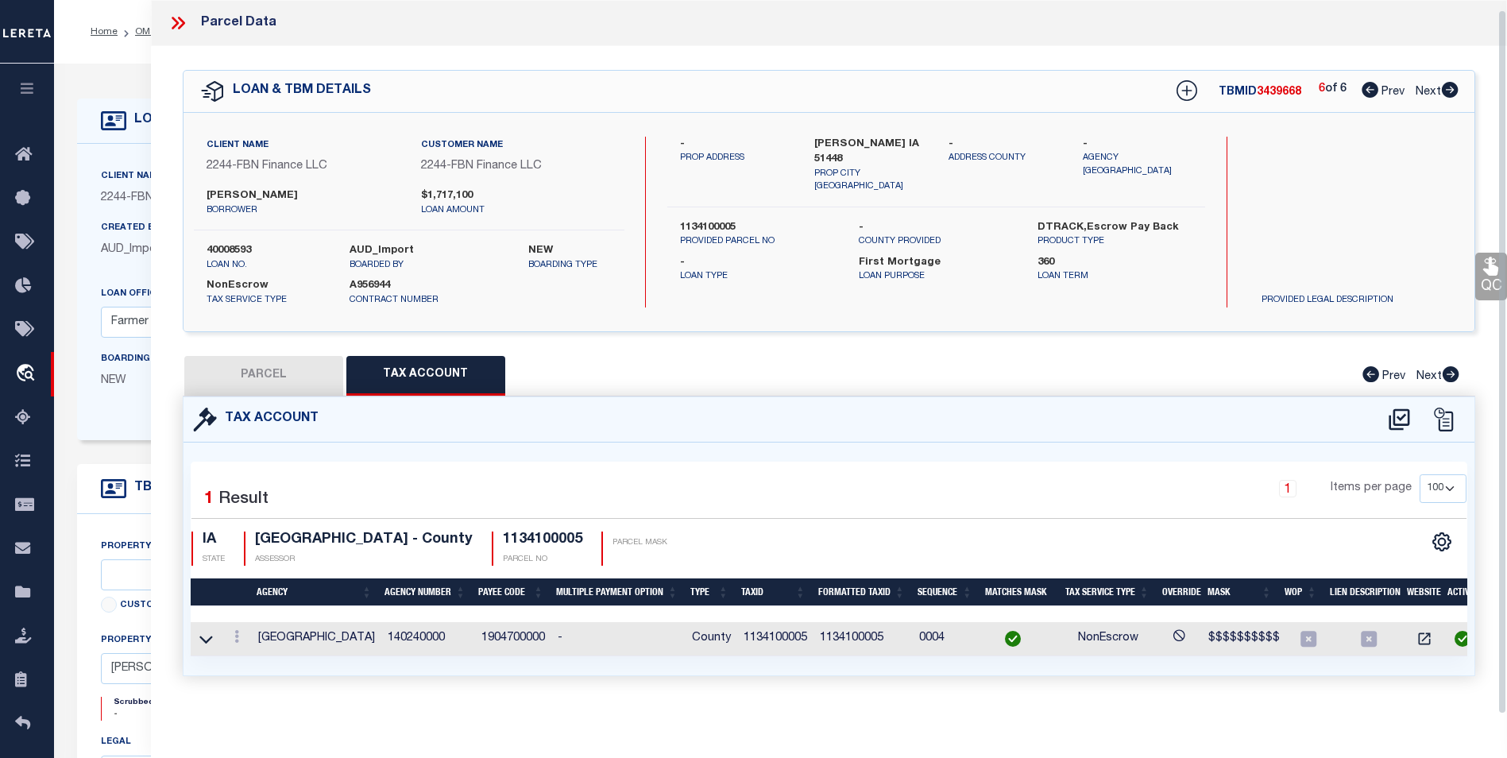
scroll to position [10, 0]
click at [313, 356] on button "PARCEL" at bounding box center [263, 376] width 159 height 40
select select "AS"
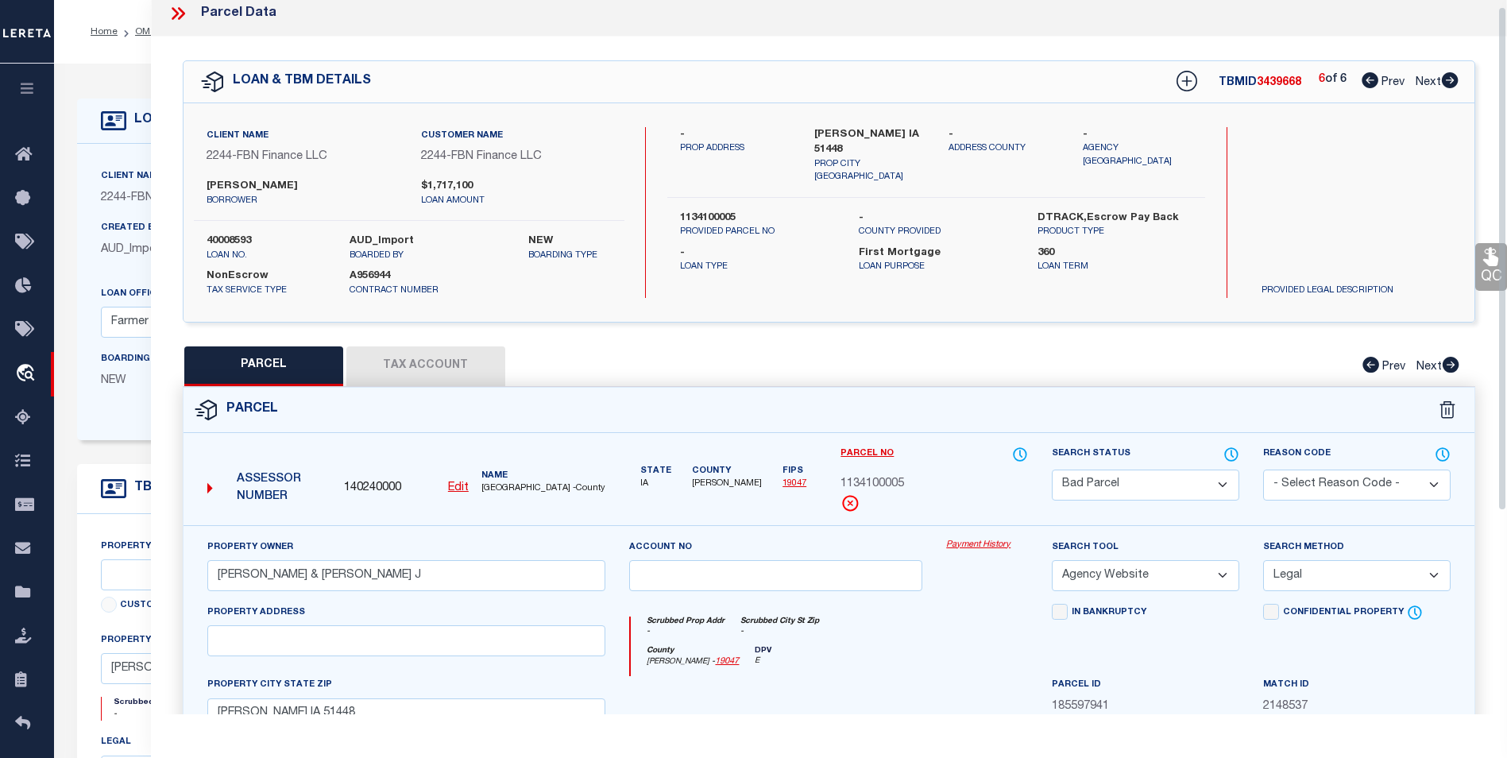
drag, startPoint x: 441, startPoint y: 334, endPoint x: 437, endPoint y: 350, distance: 16.4
click at [441, 334] on div "QC QC QC" at bounding box center [829, 518] width 1356 height 962
click at [436, 349] on button "Tax Account" at bounding box center [425, 366] width 159 height 40
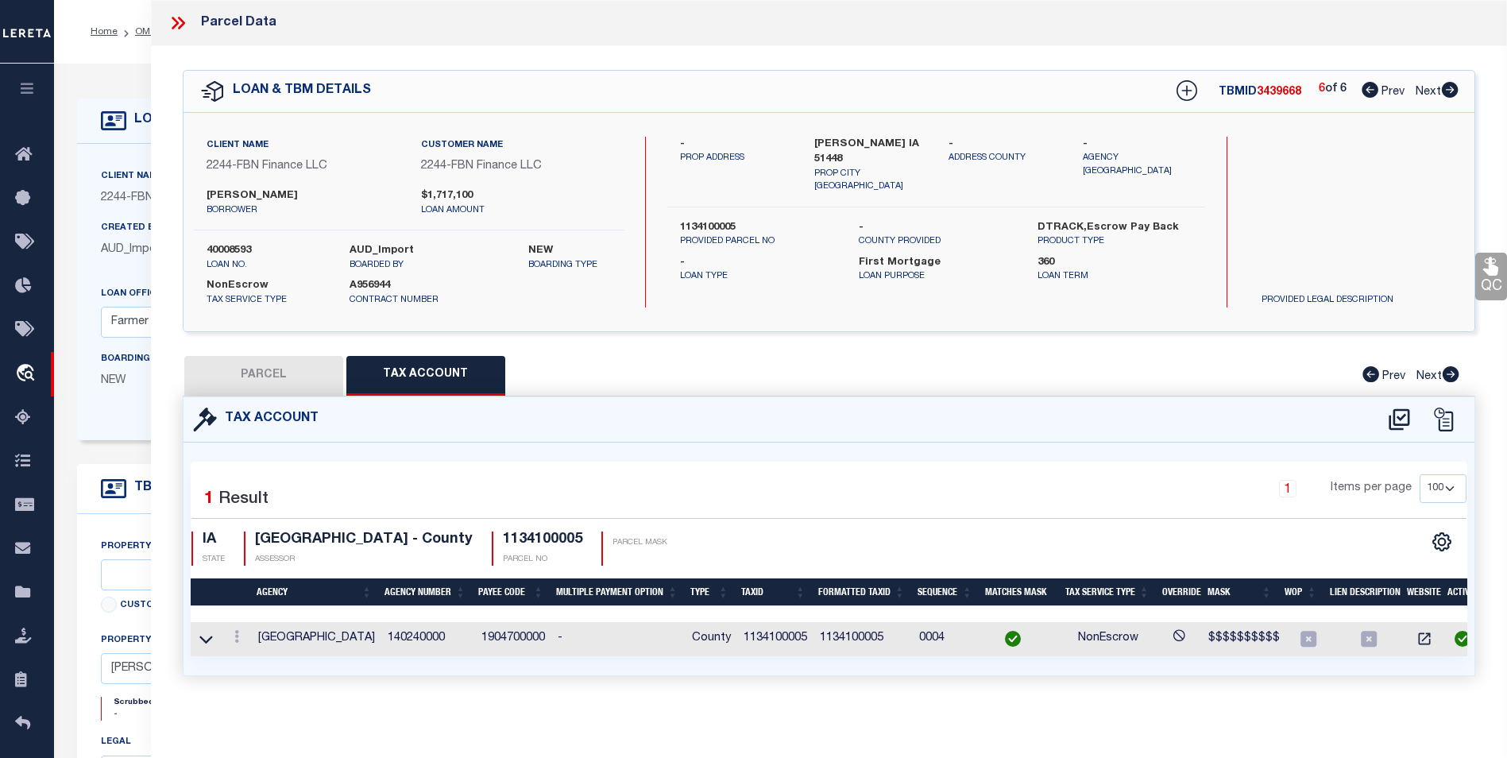
scroll to position [0, 0]
drag, startPoint x: 296, startPoint y: 375, endPoint x: 310, endPoint y: 369, distance: 14.9
click at [296, 375] on button "PARCEL" at bounding box center [263, 376] width 159 height 40
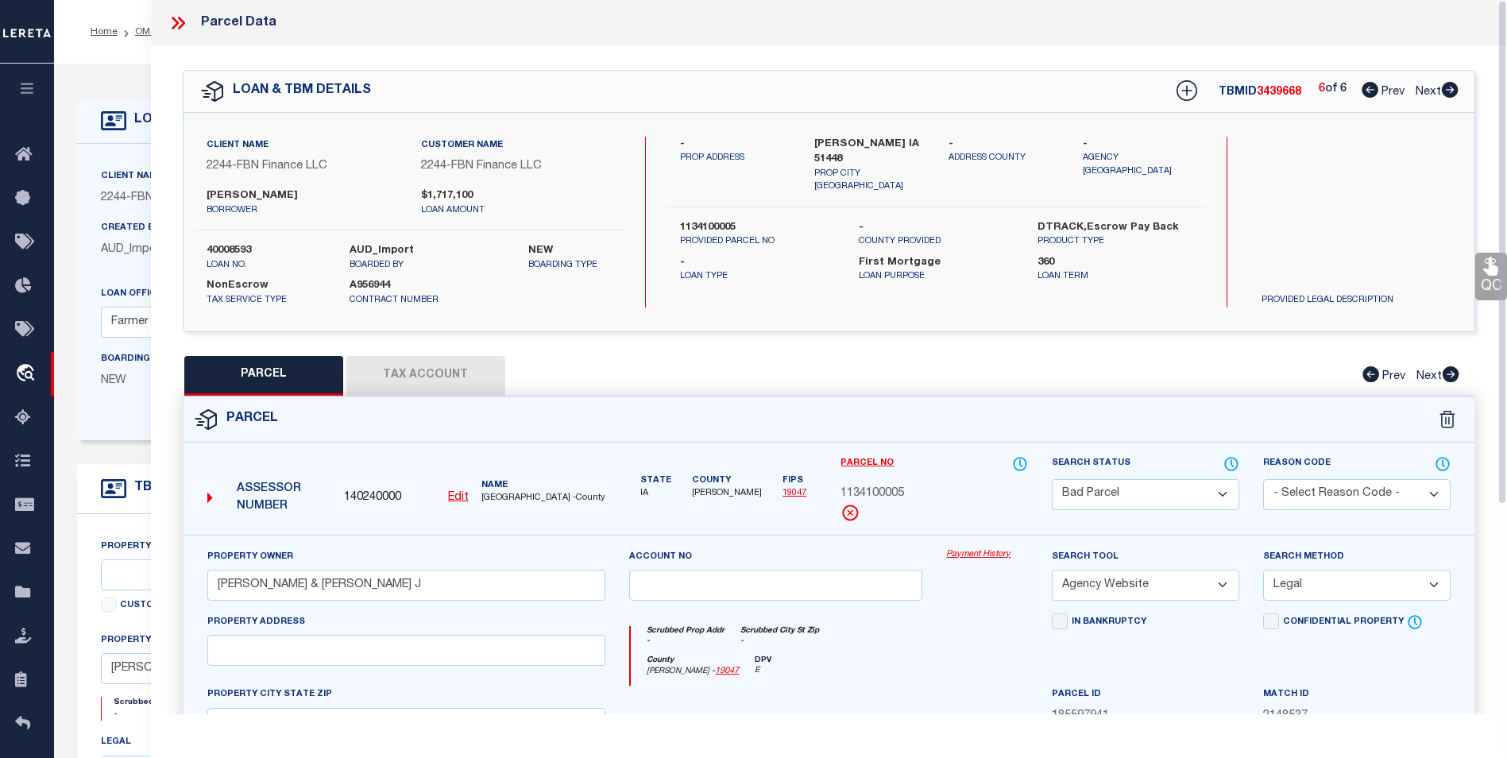
click at [430, 356] on button "Tax Account" at bounding box center [425, 376] width 159 height 40
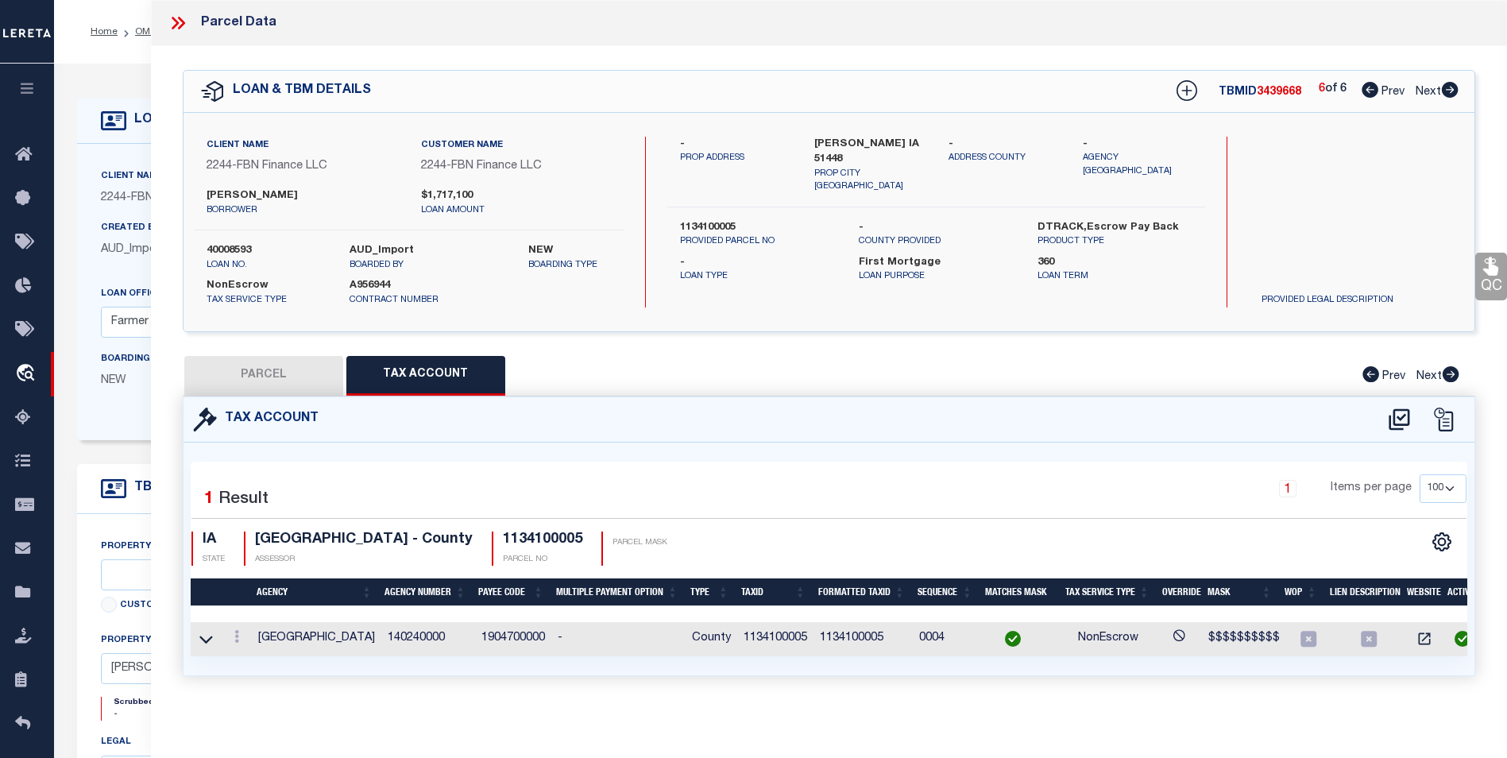
scroll to position [10, 0]
click at [244, 632] on link at bounding box center [236, 638] width 17 height 13
click at [260, 594] on link at bounding box center [258, 589] width 59 height 26
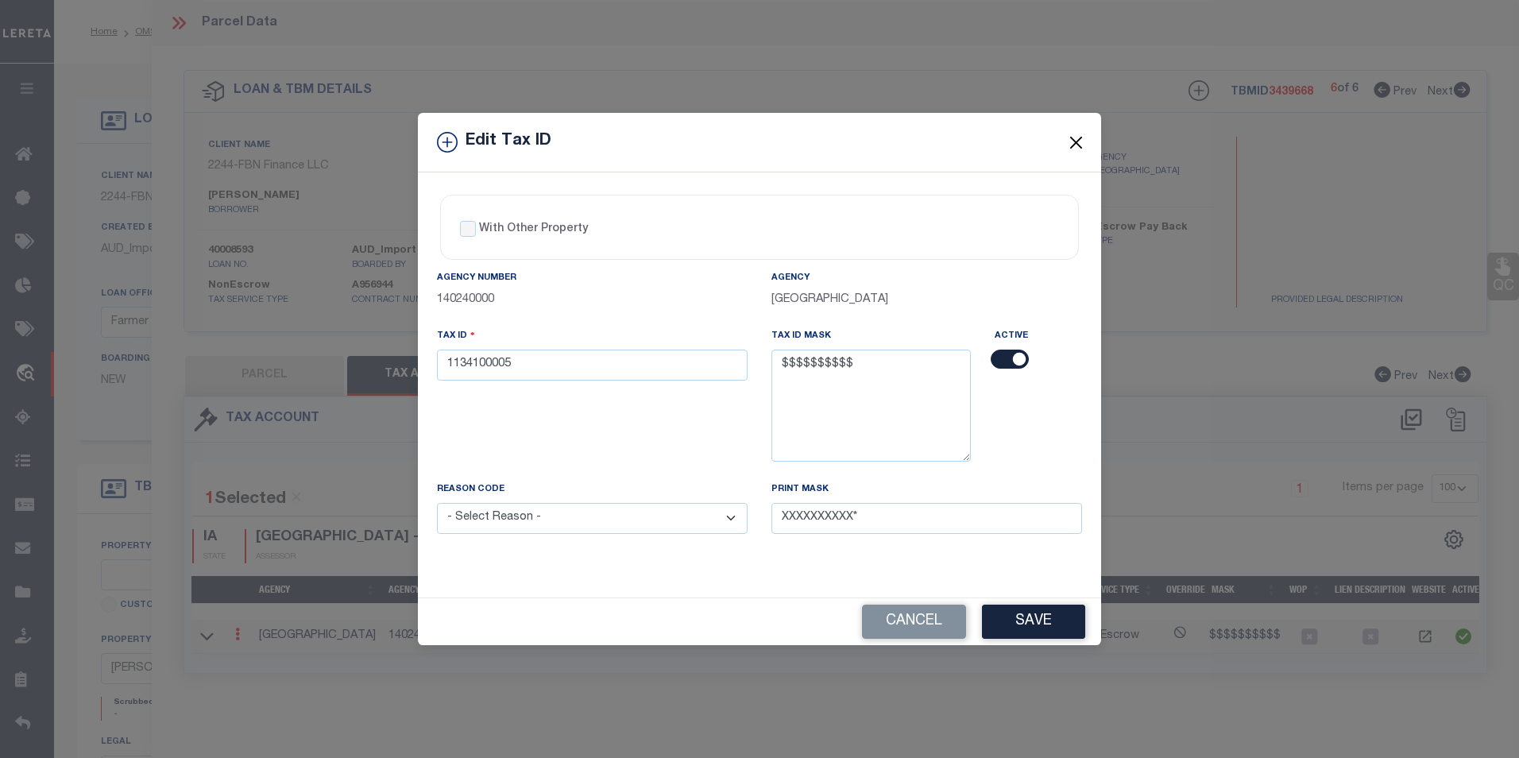
click at [1079, 137] on button "Close" at bounding box center [1076, 142] width 21 height 21
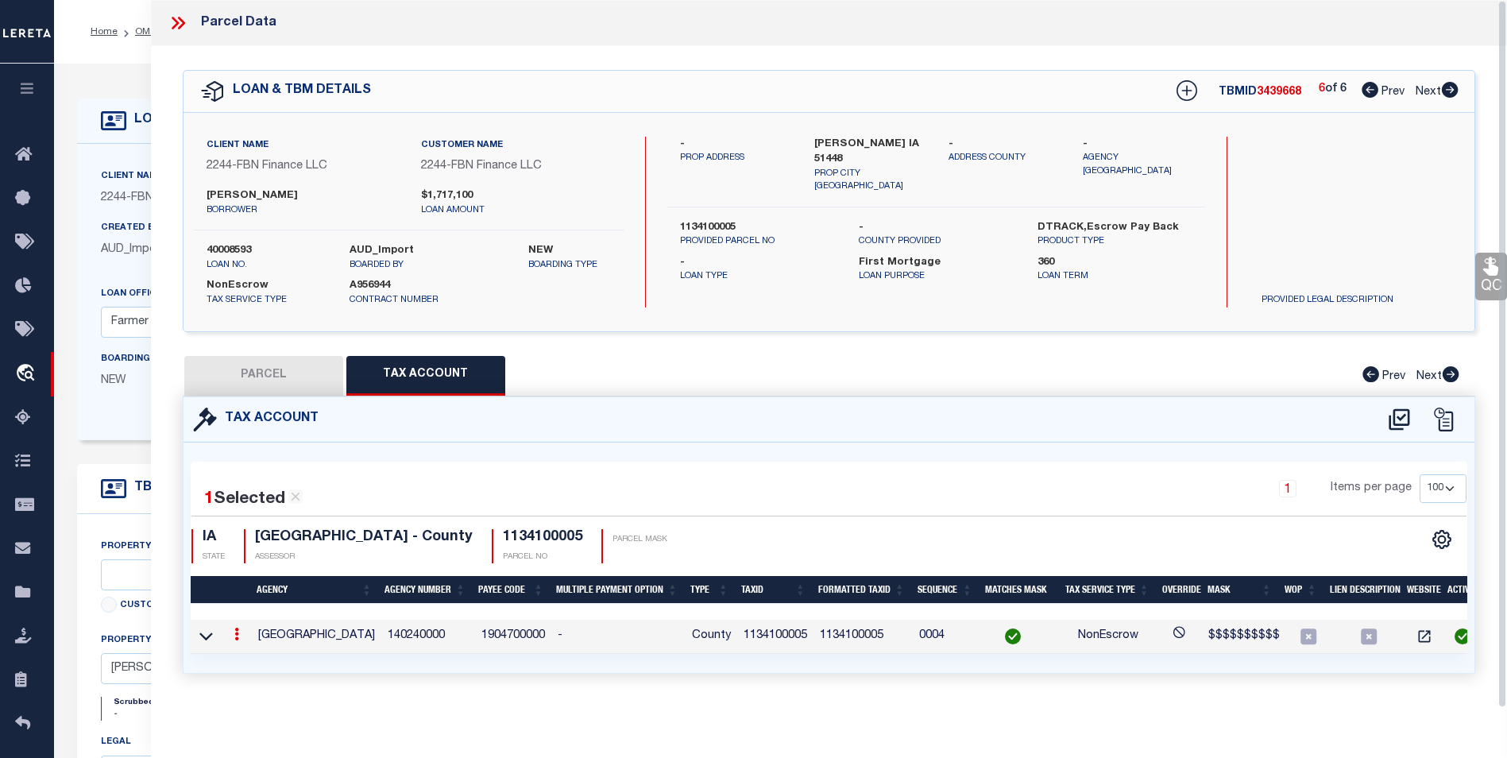
click at [1367, 96] on icon at bounding box center [1370, 90] width 17 height 16
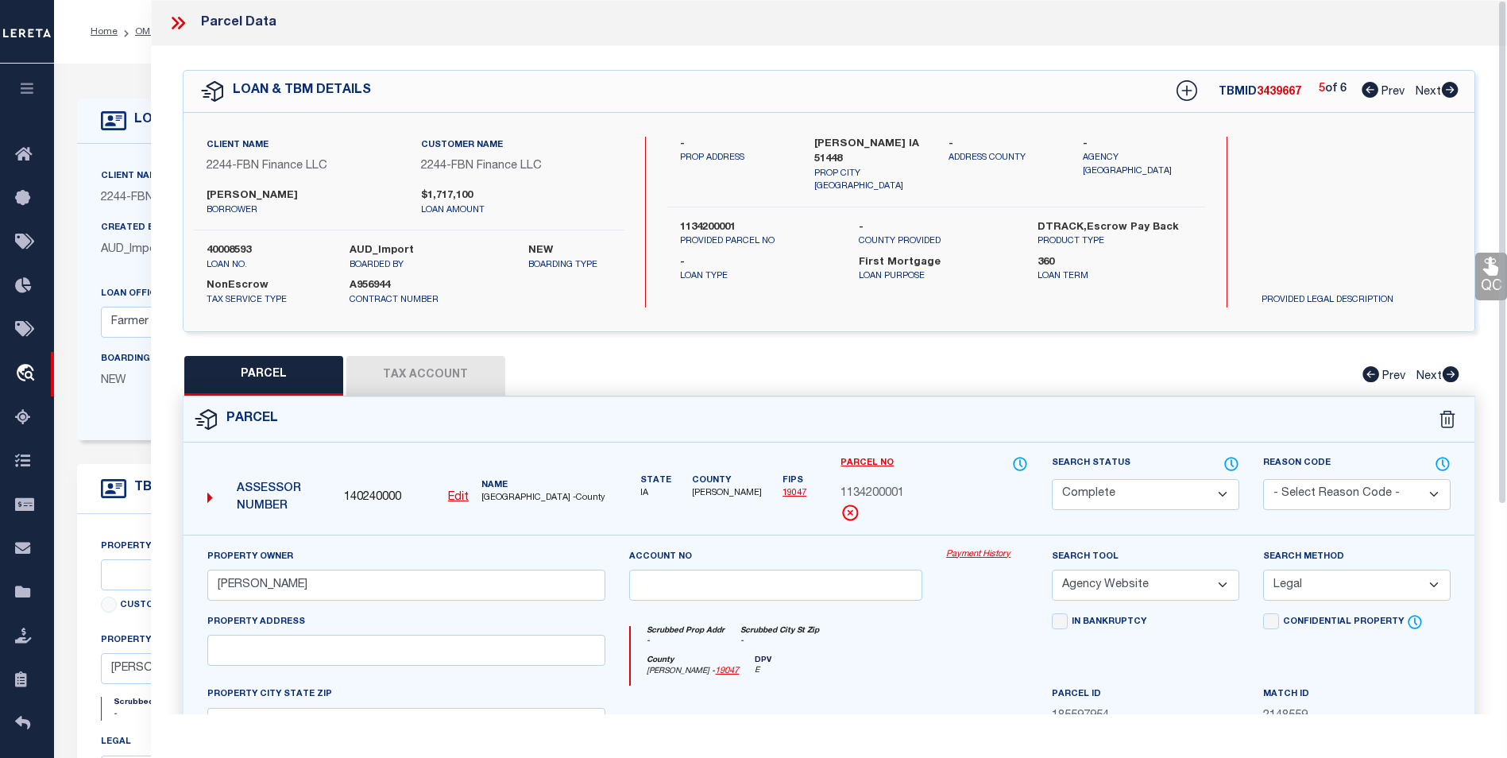
click at [176, 21] on icon at bounding box center [175, 23] width 7 height 13
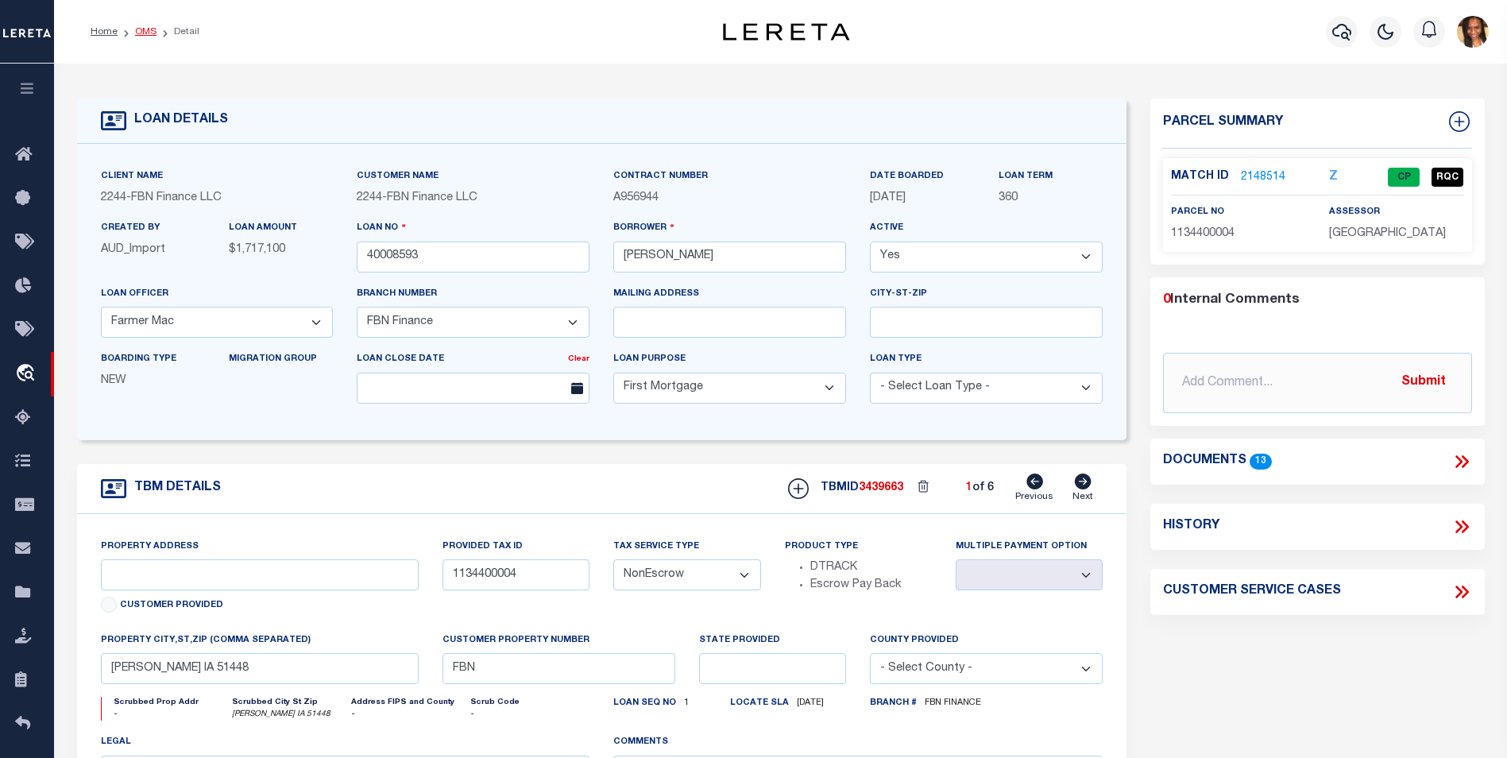
click at [151, 36] on link "OMS" at bounding box center [145, 32] width 21 height 10
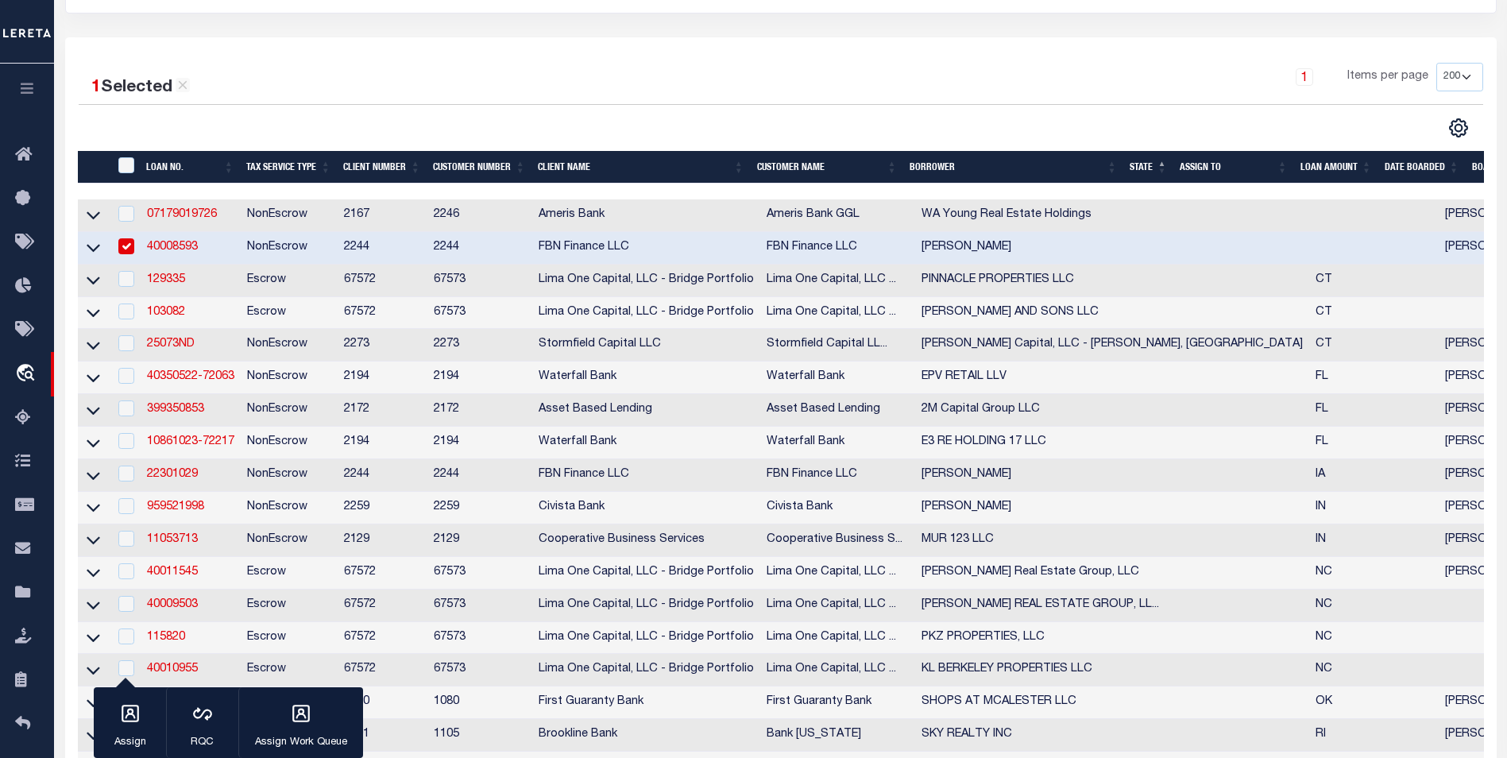
scroll to position [238, 0]
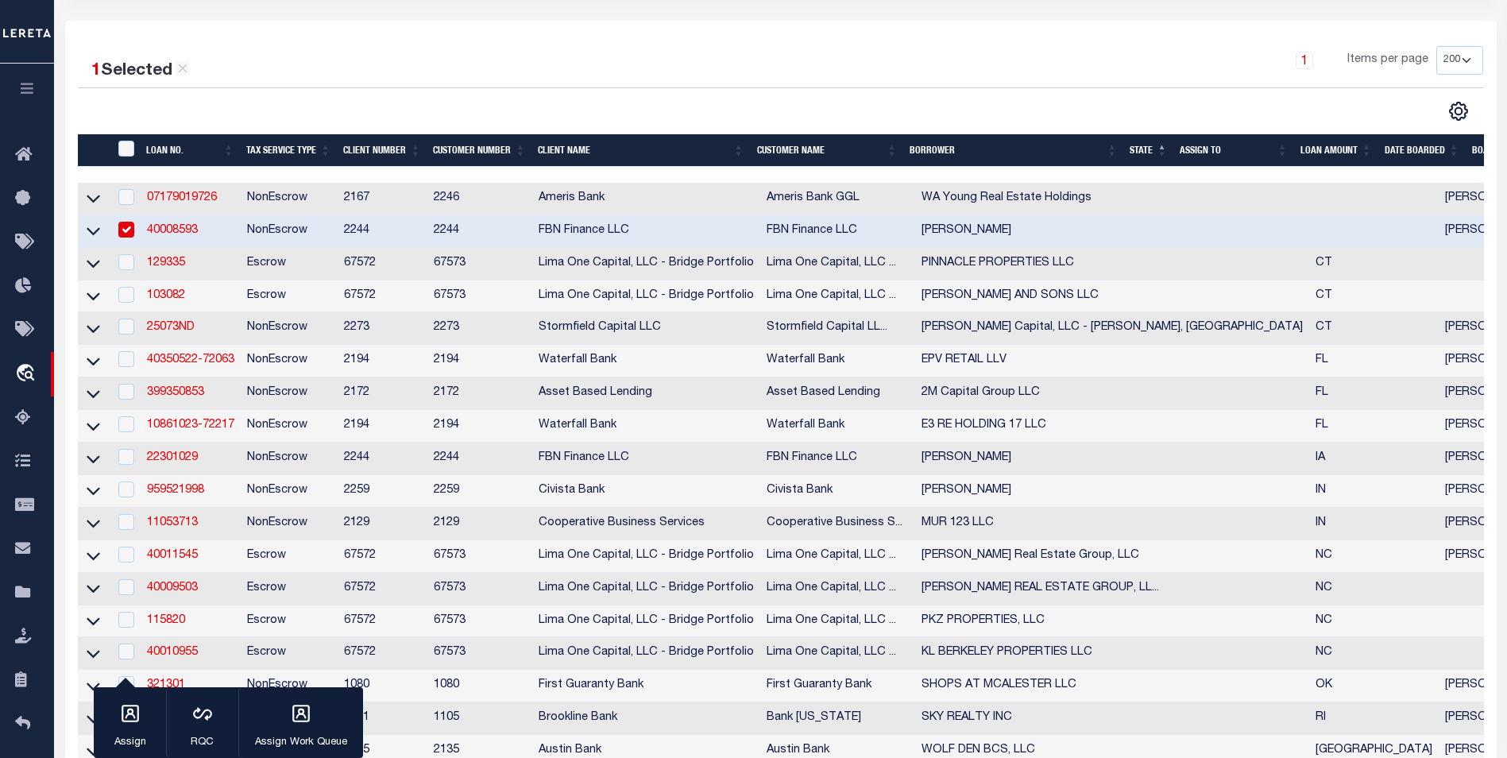
click at [196, 230] on link "40008593" at bounding box center [172, 230] width 51 height 11
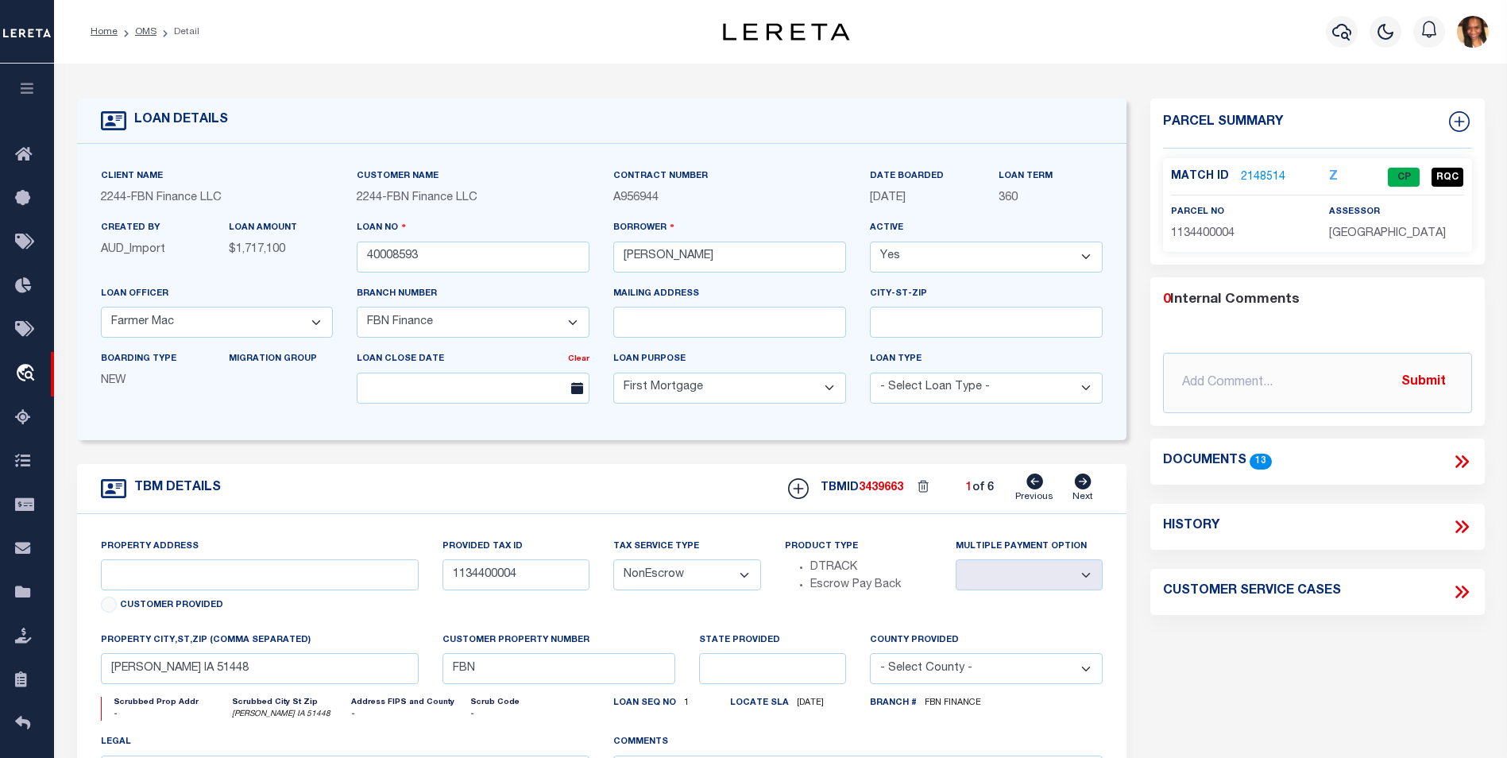
click at [1245, 173] on link "2148514" at bounding box center [1263, 177] width 44 height 17
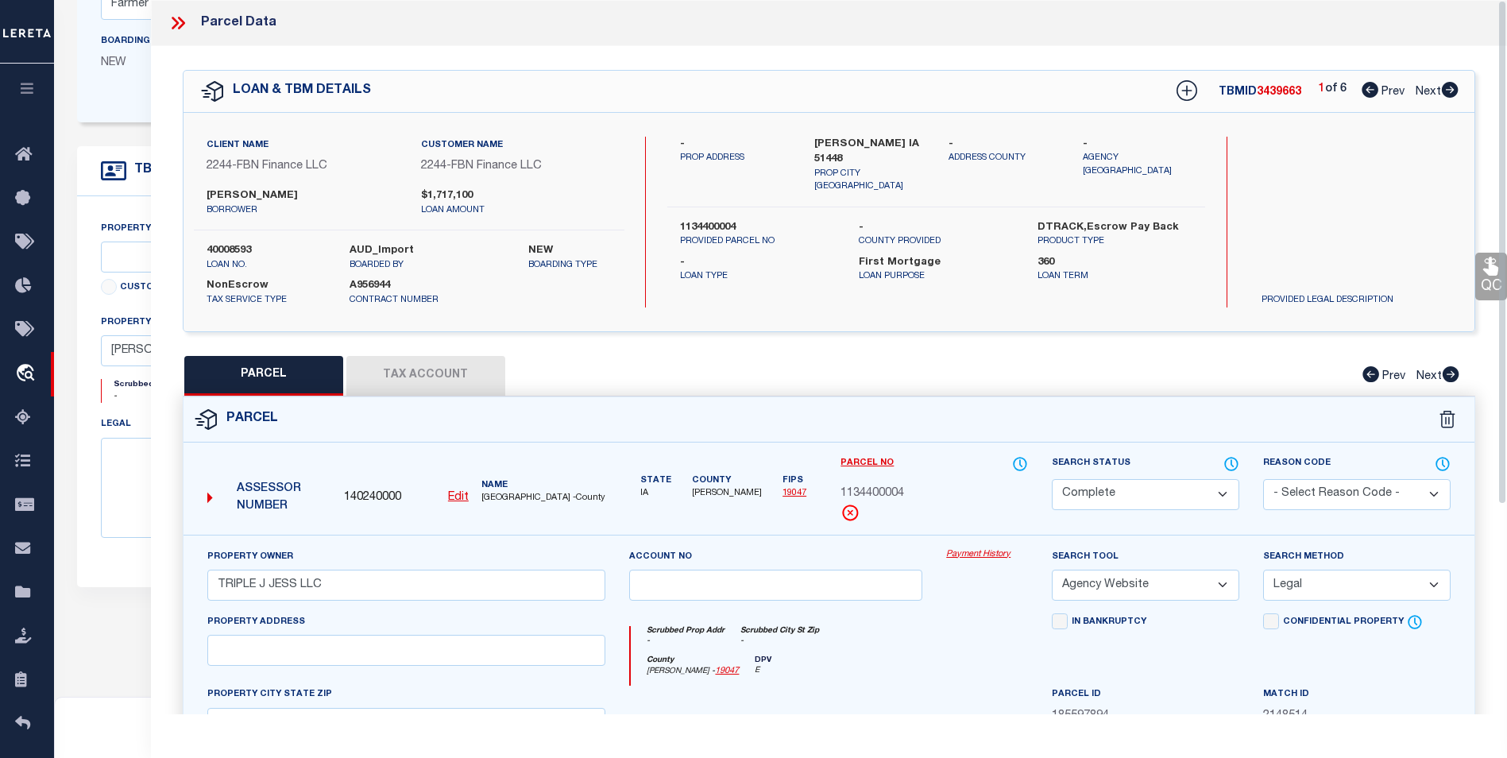
click at [172, 25] on icon at bounding box center [178, 23] width 21 height 21
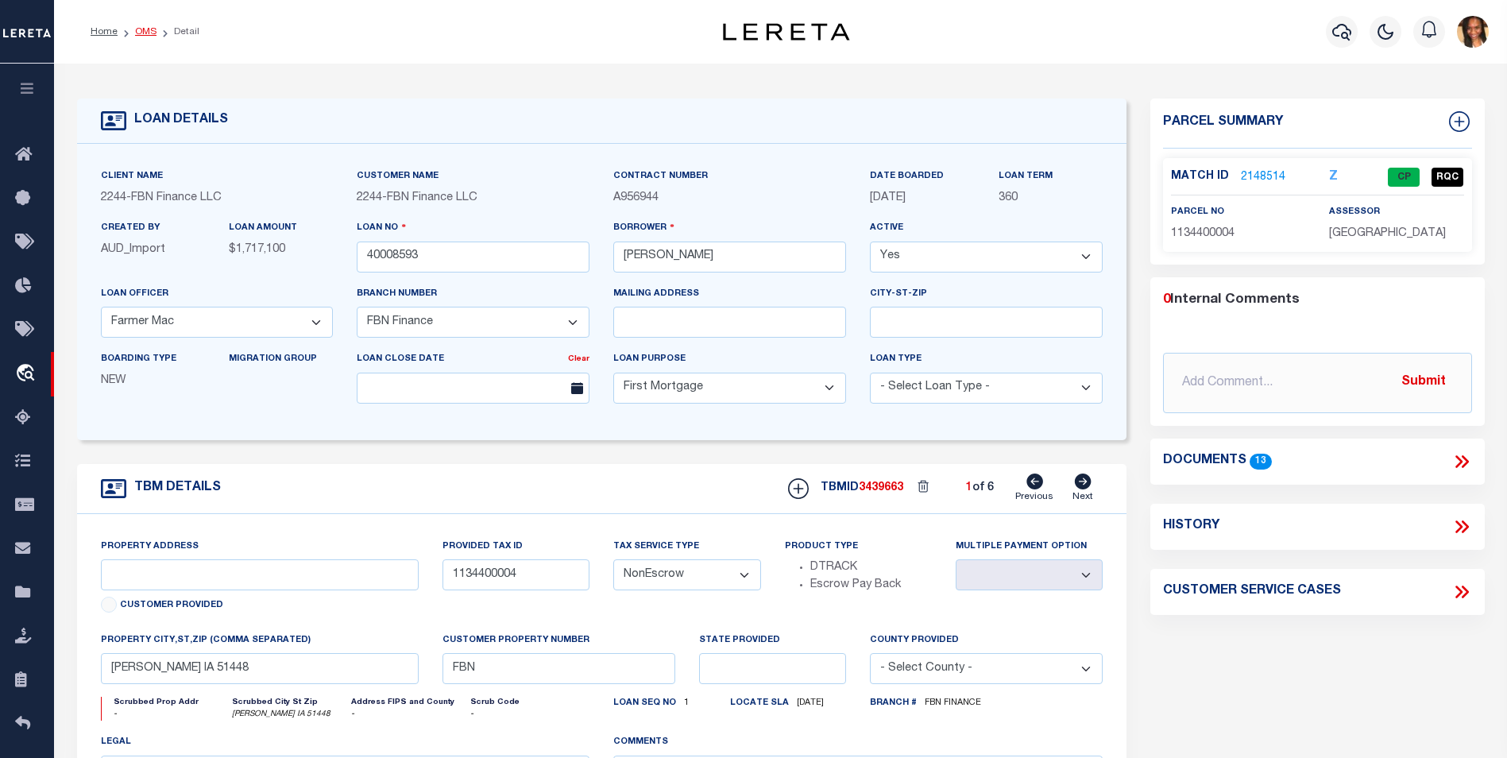
click at [153, 30] on link "OMS" at bounding box center [145, 32] width 21 height 10
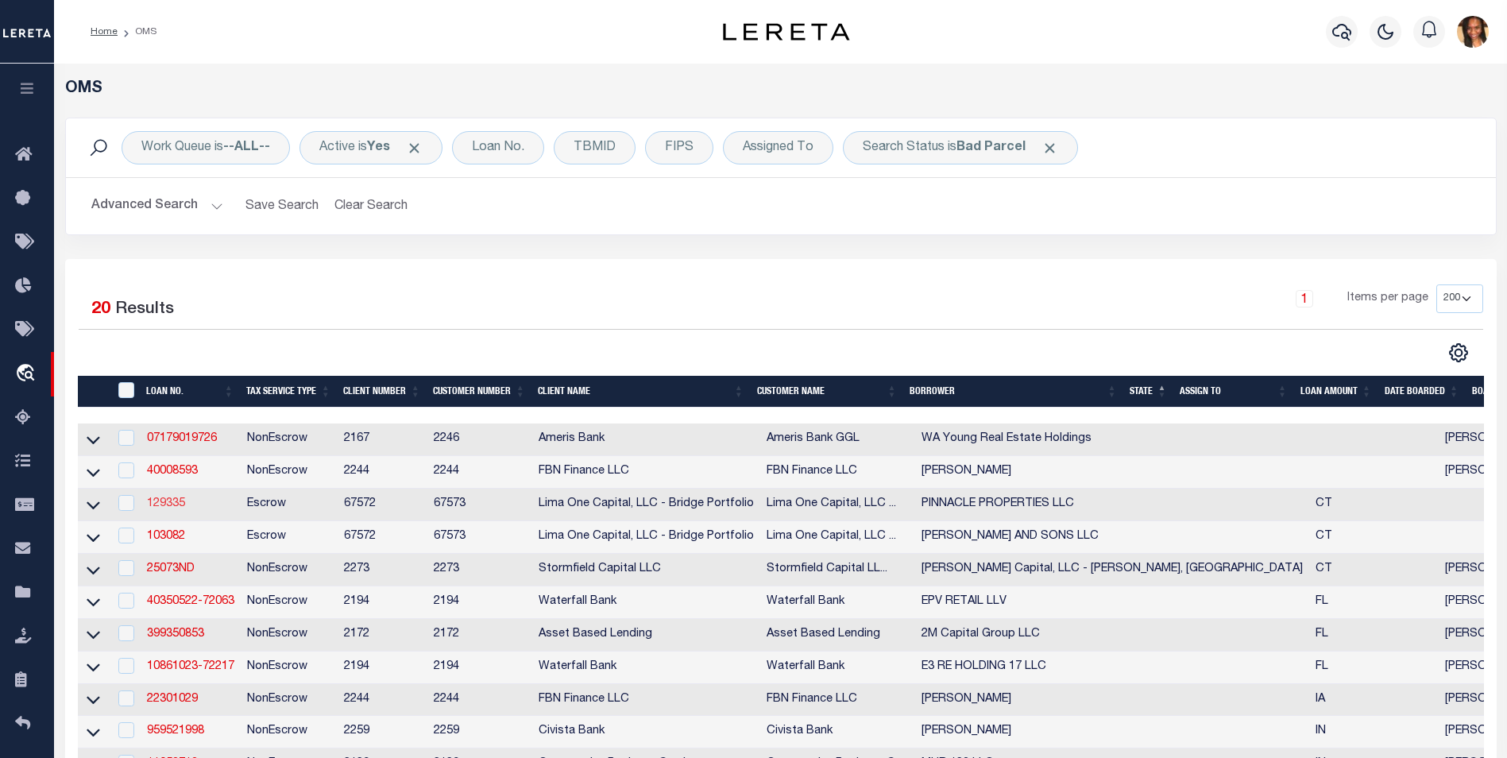
click at [166, 507] on link "129335" at bounding box center [166, 503] width 38 height 11
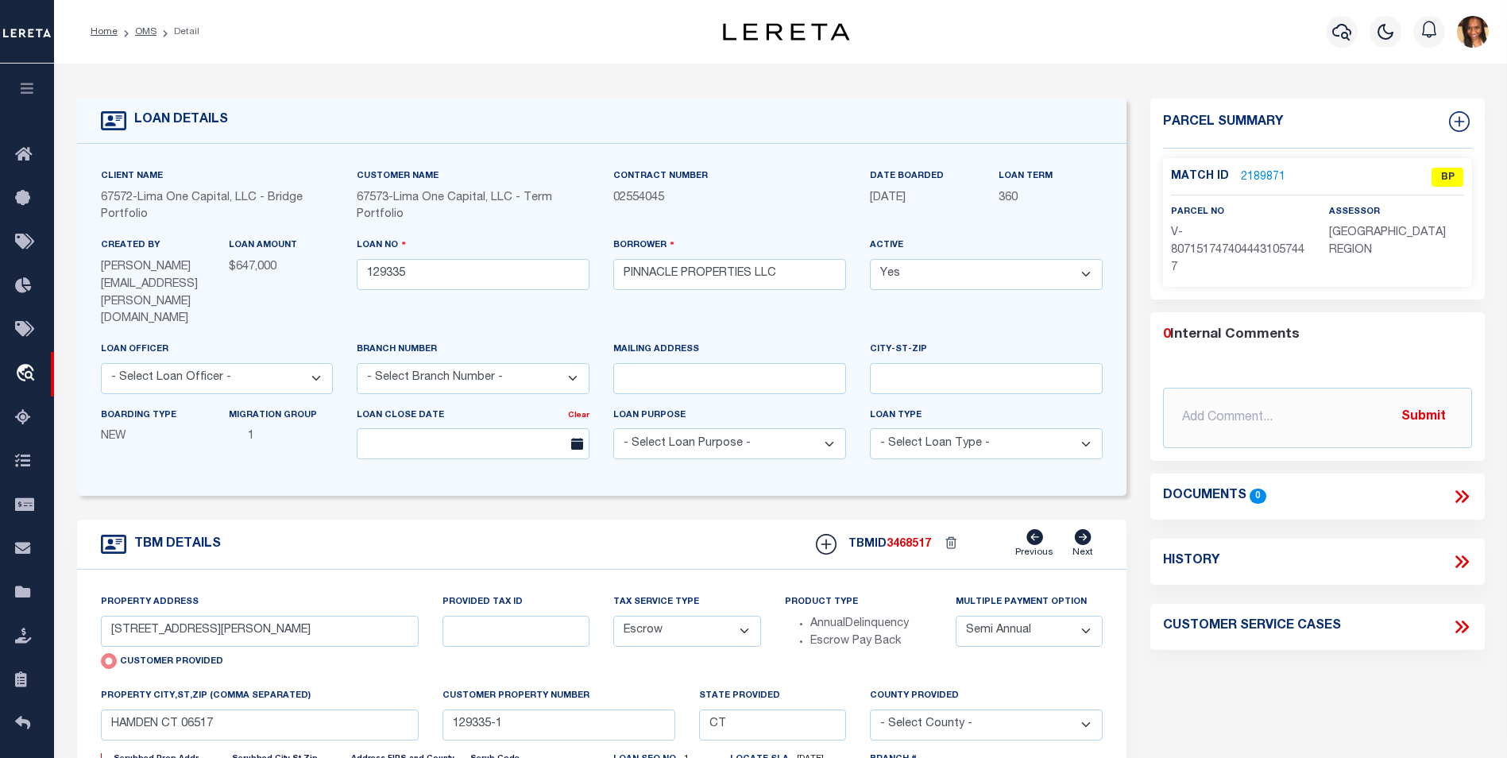
click at [1252, 169] on link "2189871" at bounding box center [1263, 177] width 44 height 17
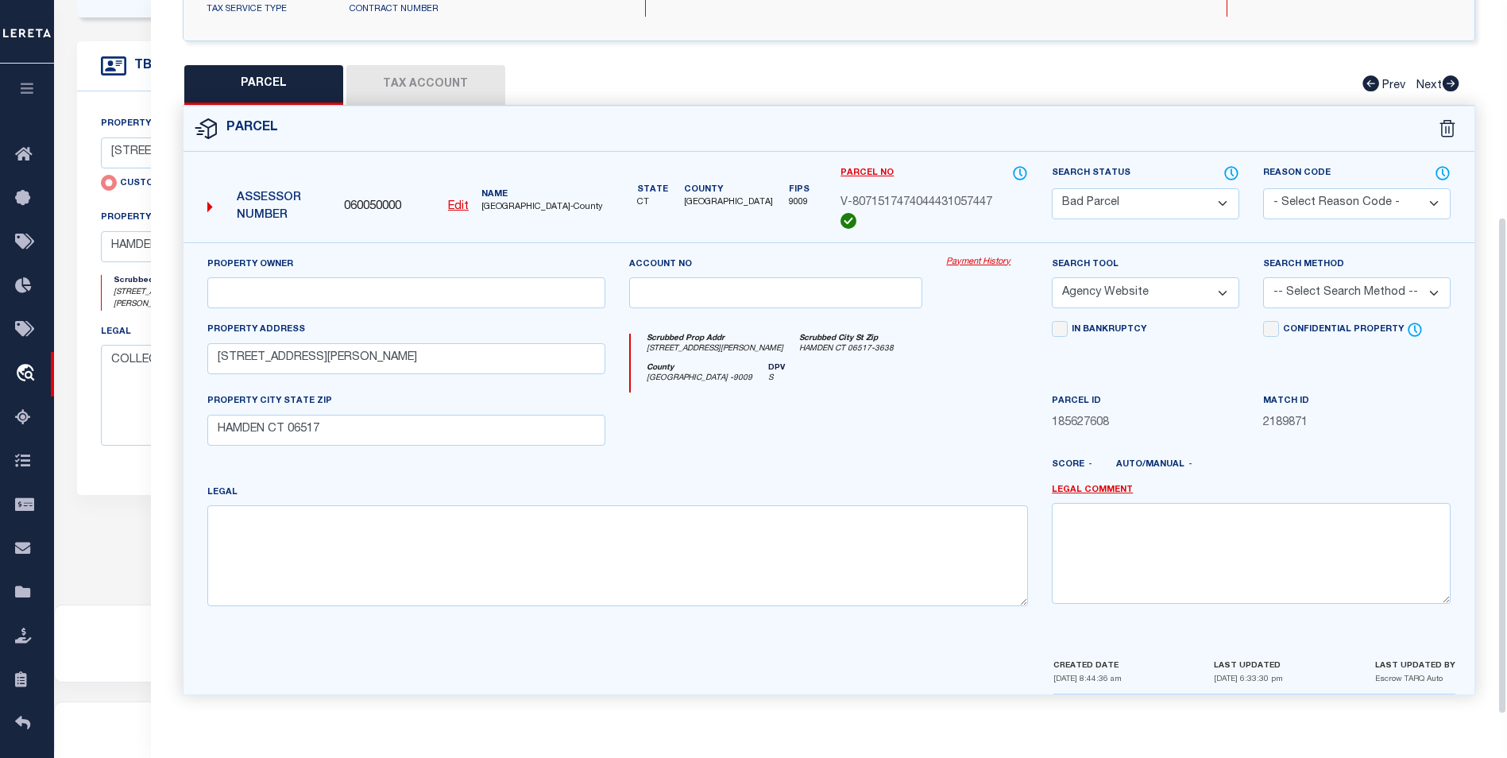
scroll to position [311, 0]
click at [481, 84] on button "Tax Account" at bounding box center [425, 85] width 159 height 40
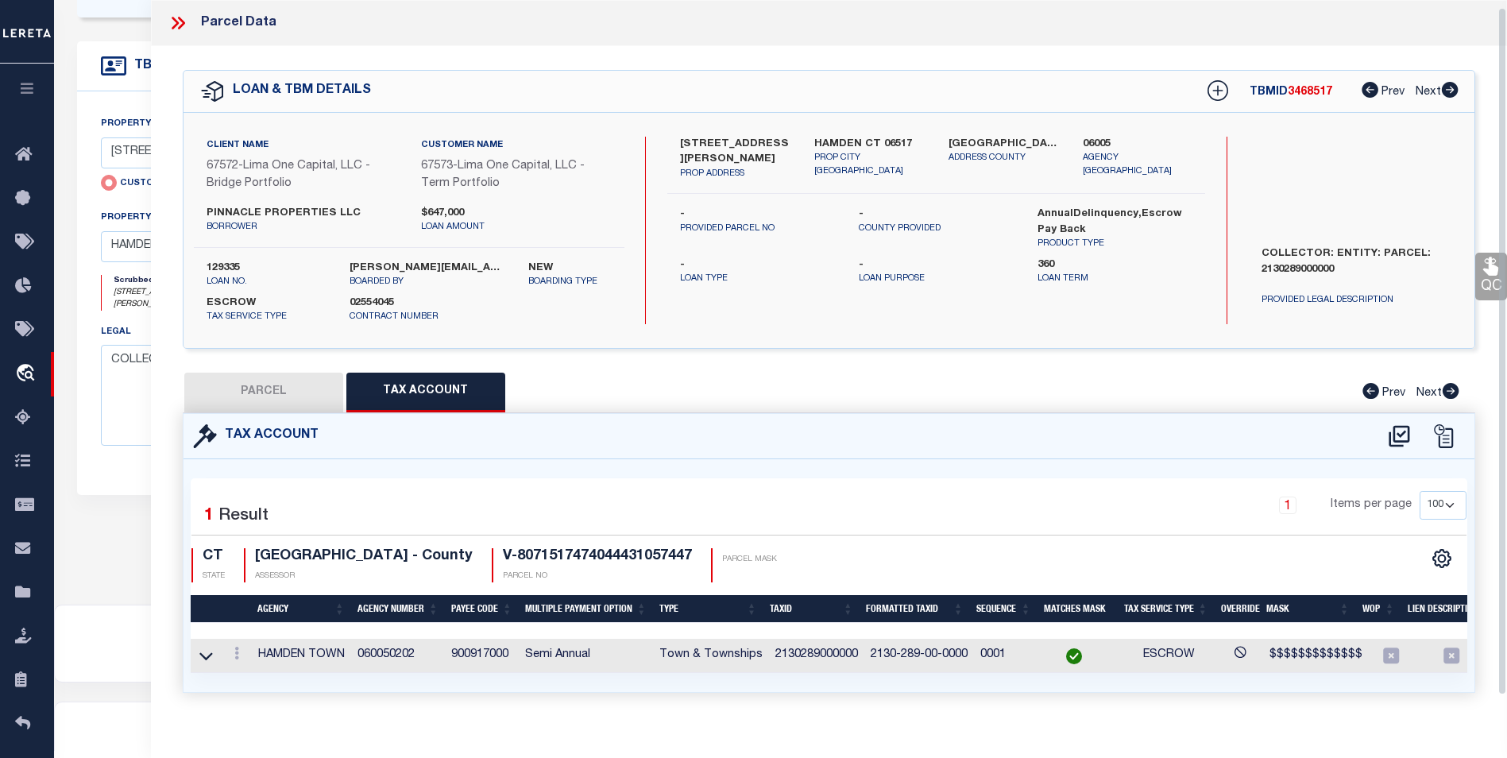
scroll to position [27, 0]
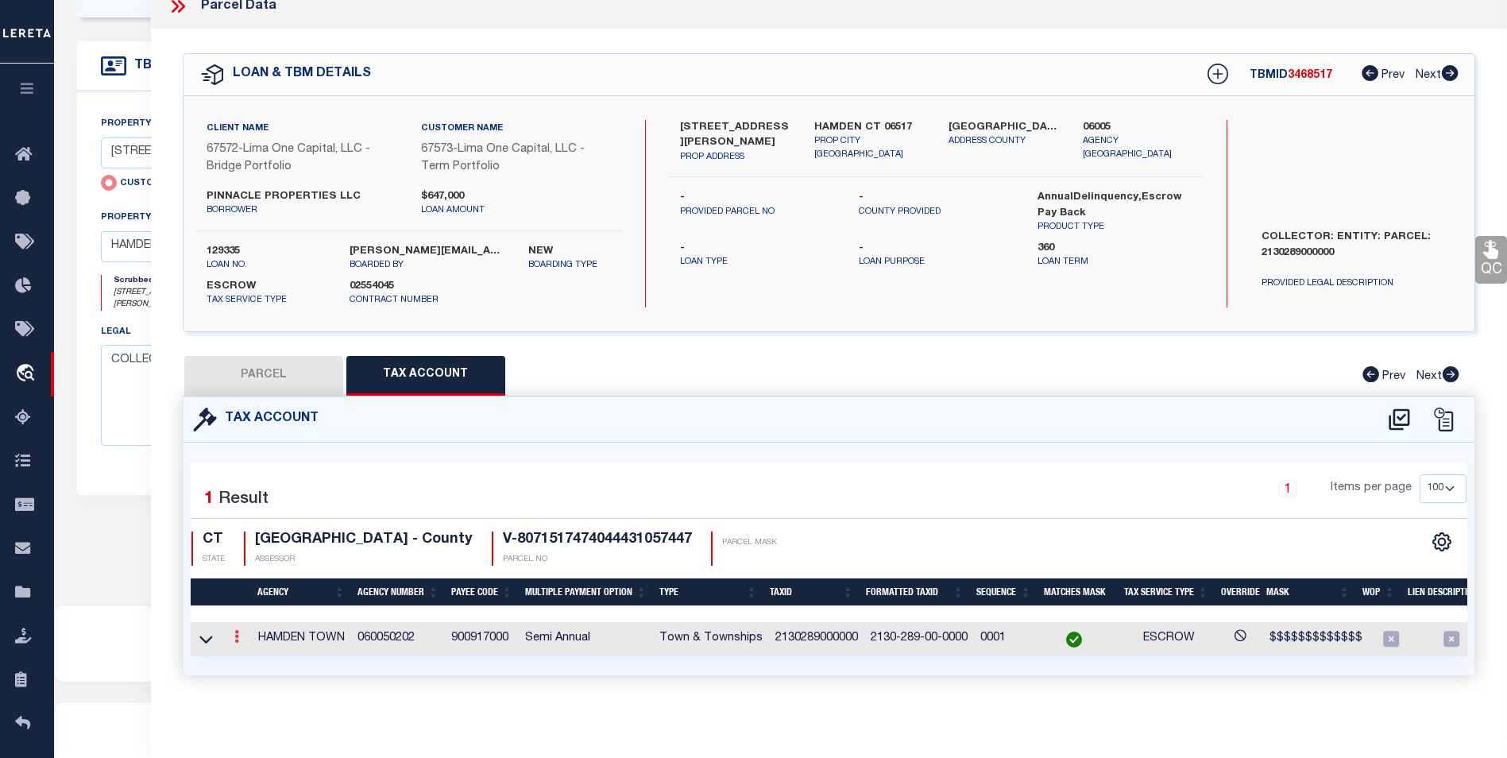
click at [234, 631] on icon at bounding box center [236, 636] width 5 height 13
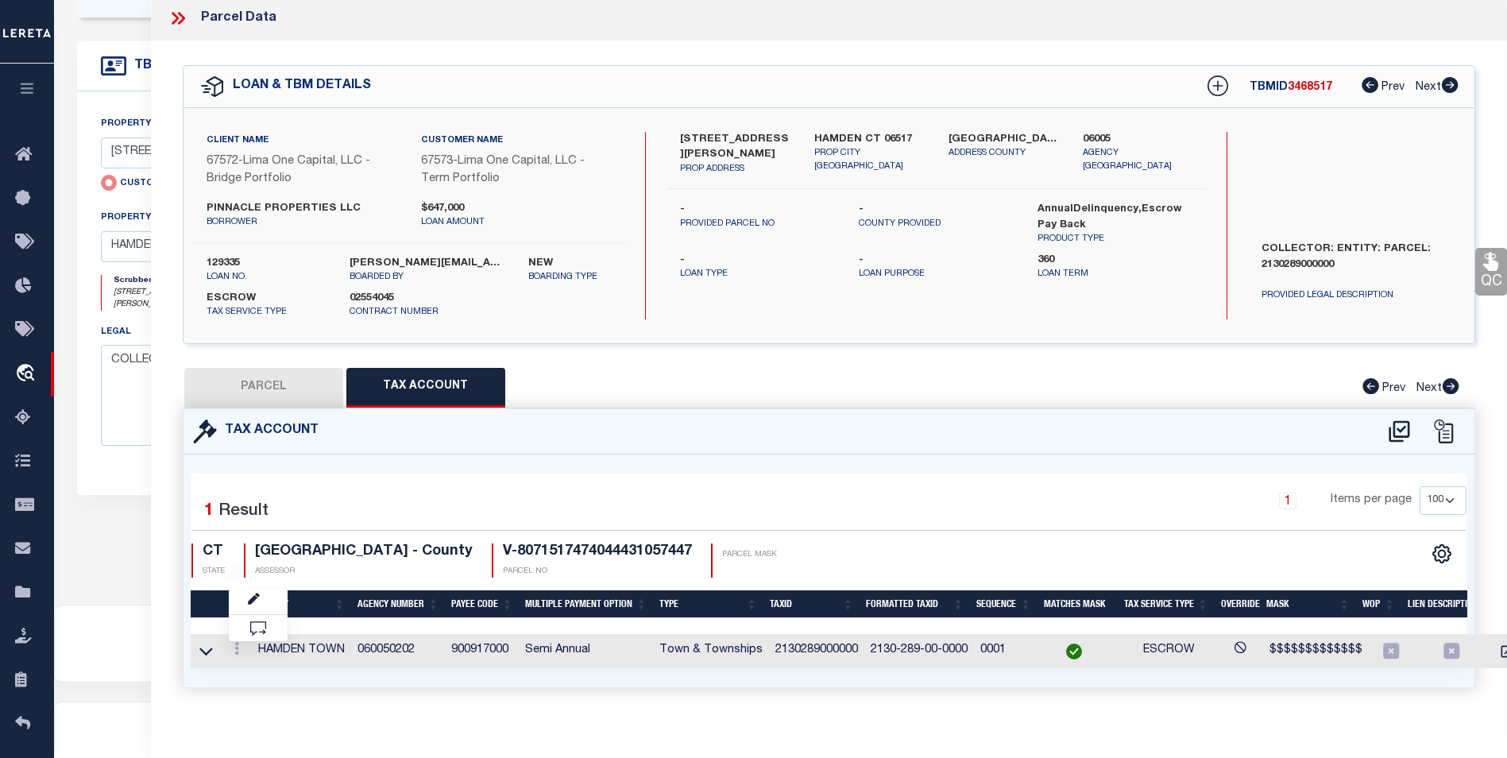
click at [182, 14] on icon at bounding box center [178, 18] width 21 height 21
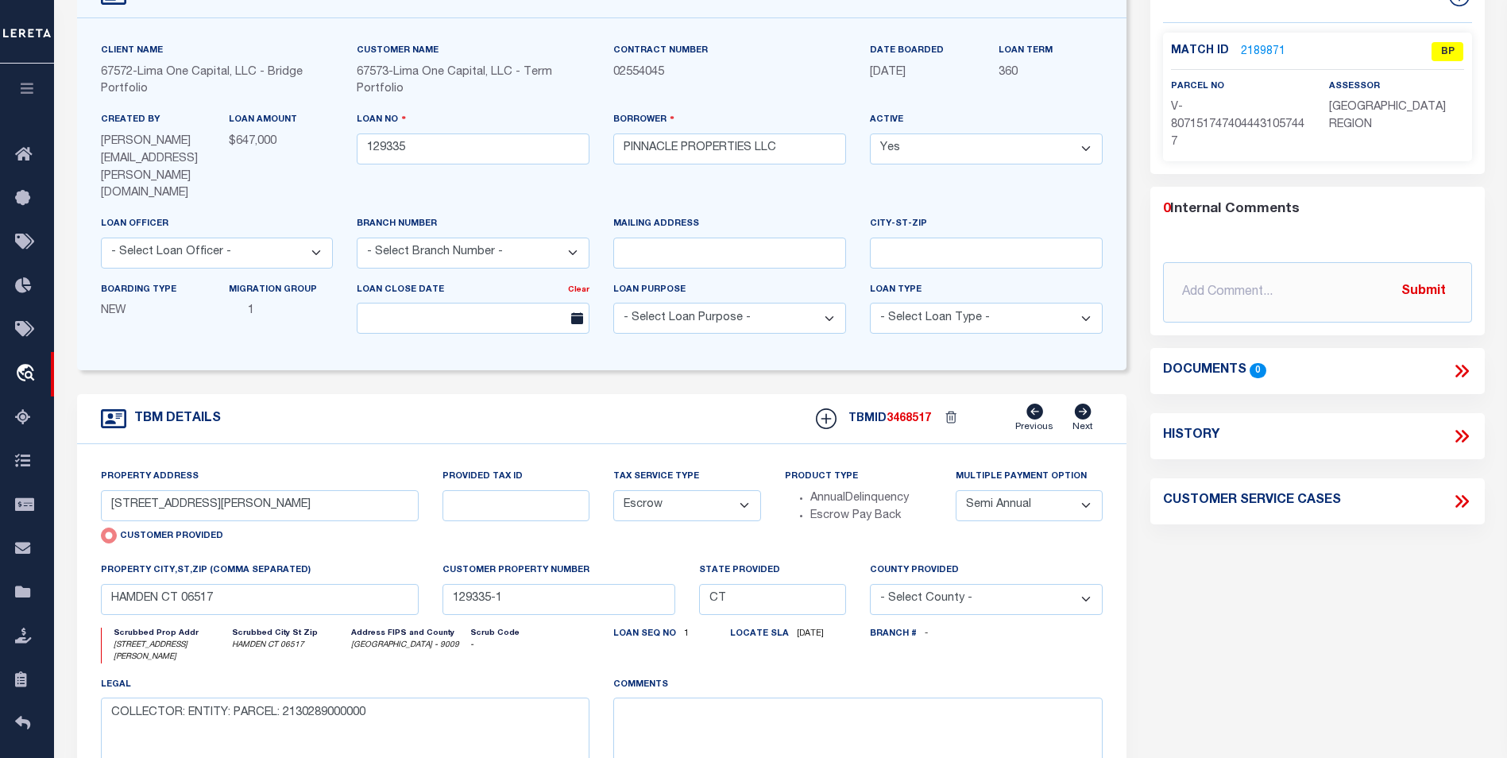
scroll to position [81, 0]
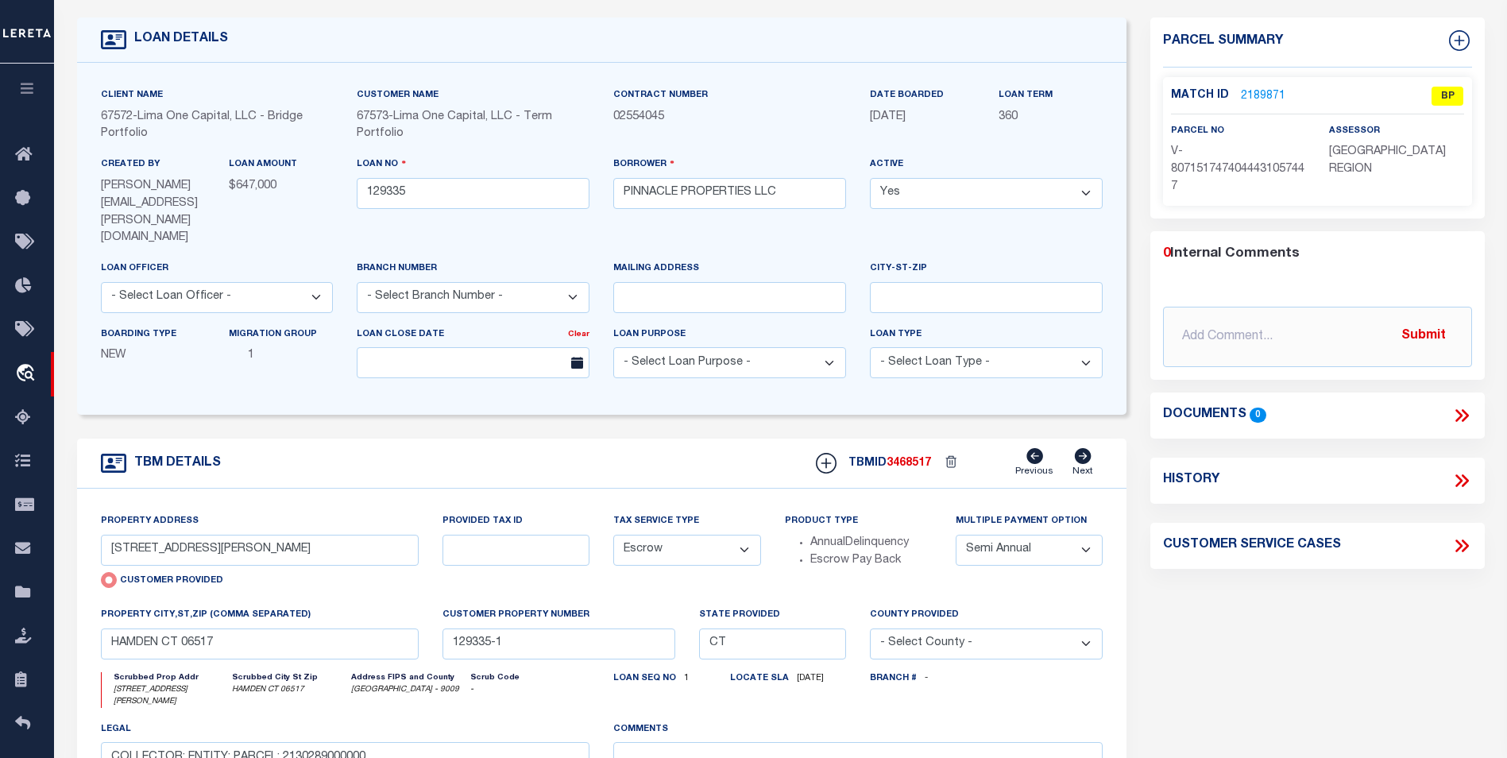
click at [1266, 91] on link "2189871" at bounding box center [1263, 96] width 44 height 17
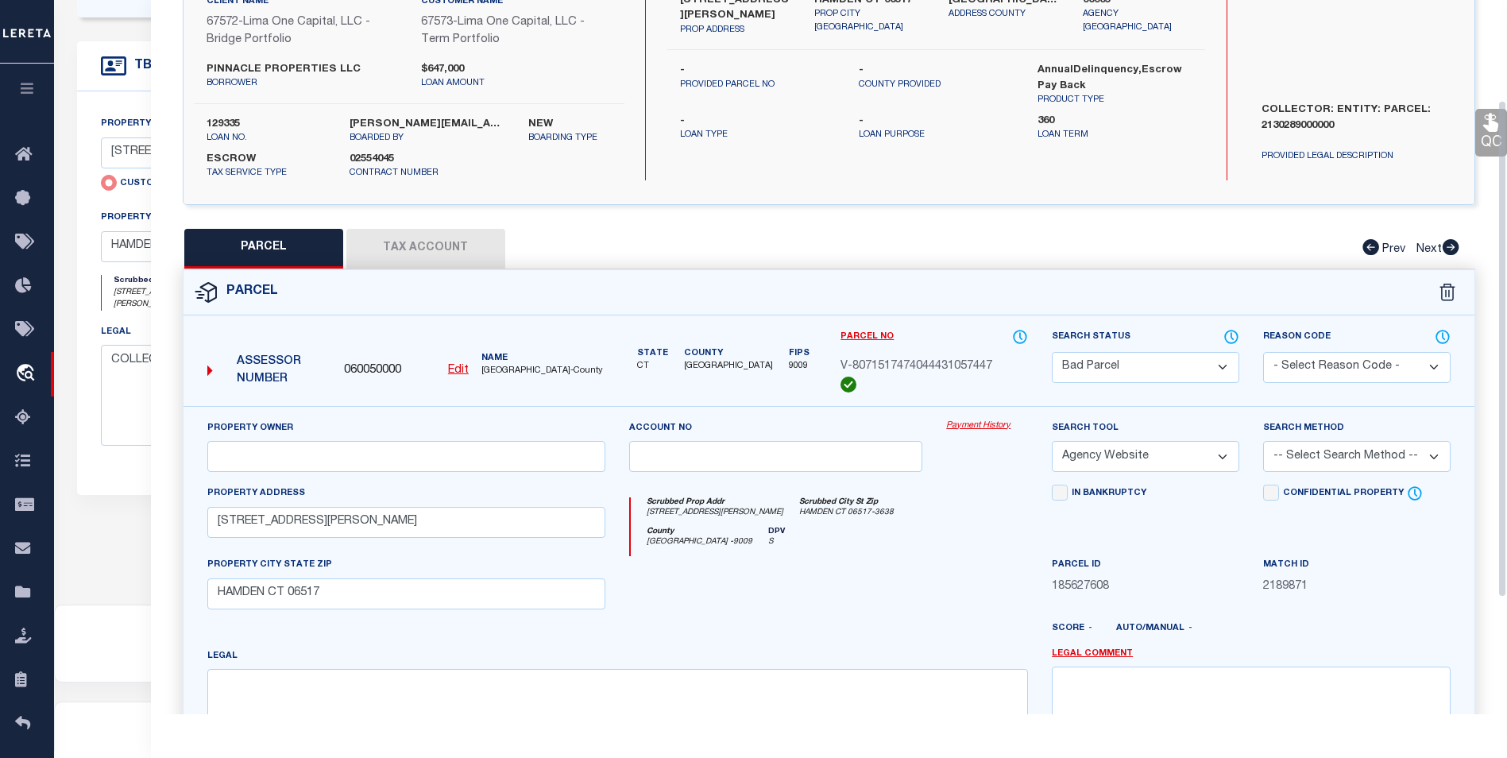
scroll to position [72, 0]
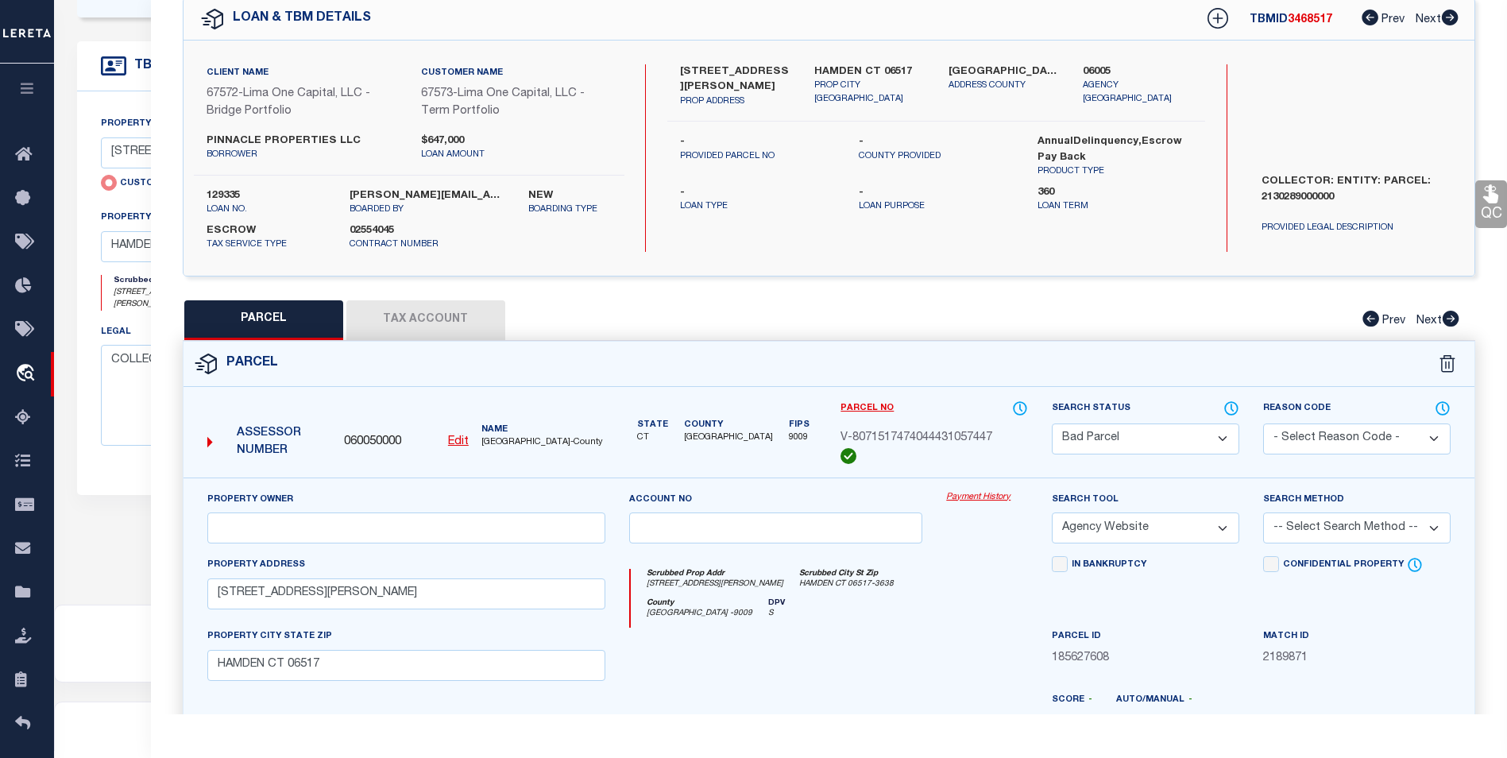
click at [450, 327] on button "Tax Account" at bounding box center [425, 320] width 159 height 40
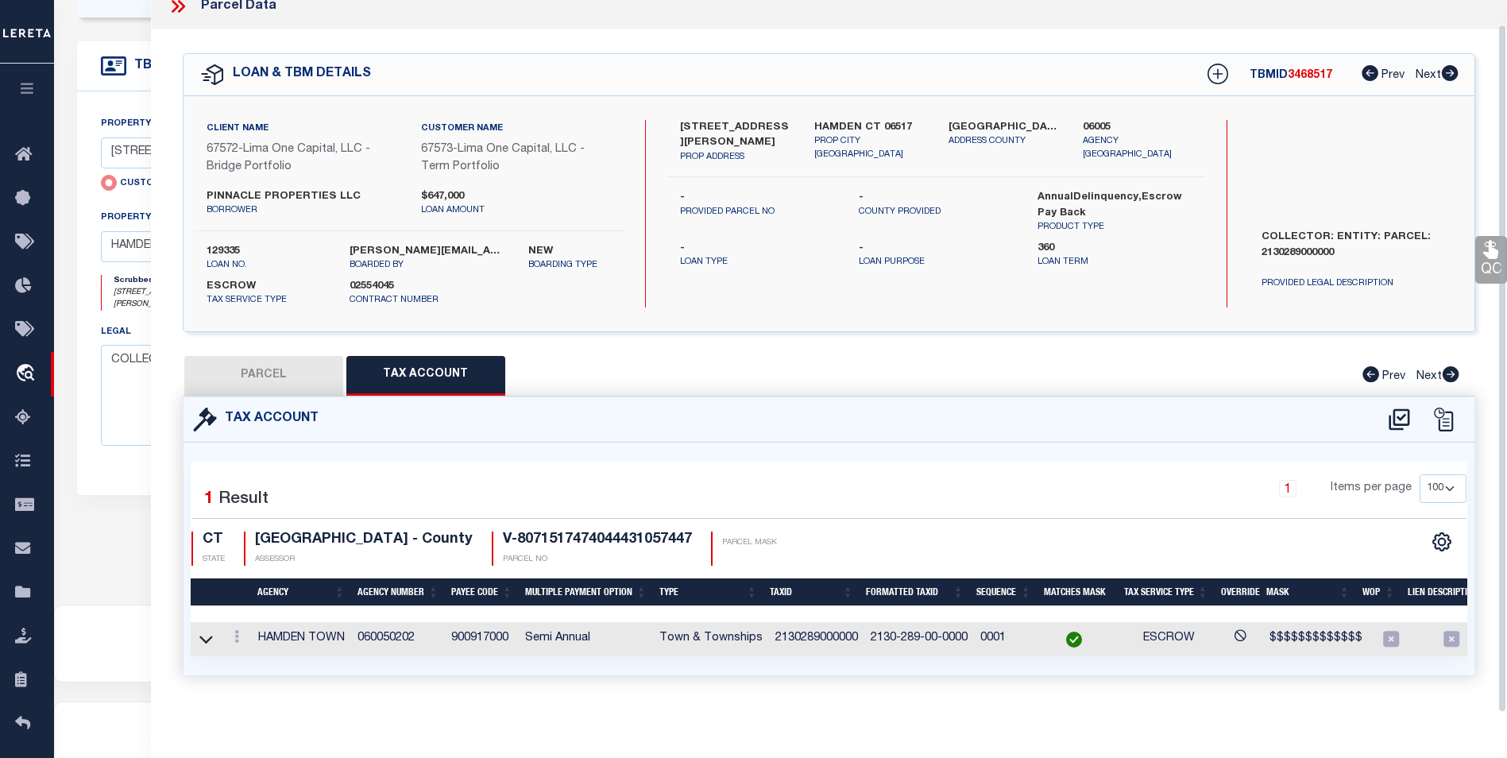
scroll to position [27, 0]
click at [296, 363] on button "PARCEL" at bounding box center [263, 376] width 159 height 40
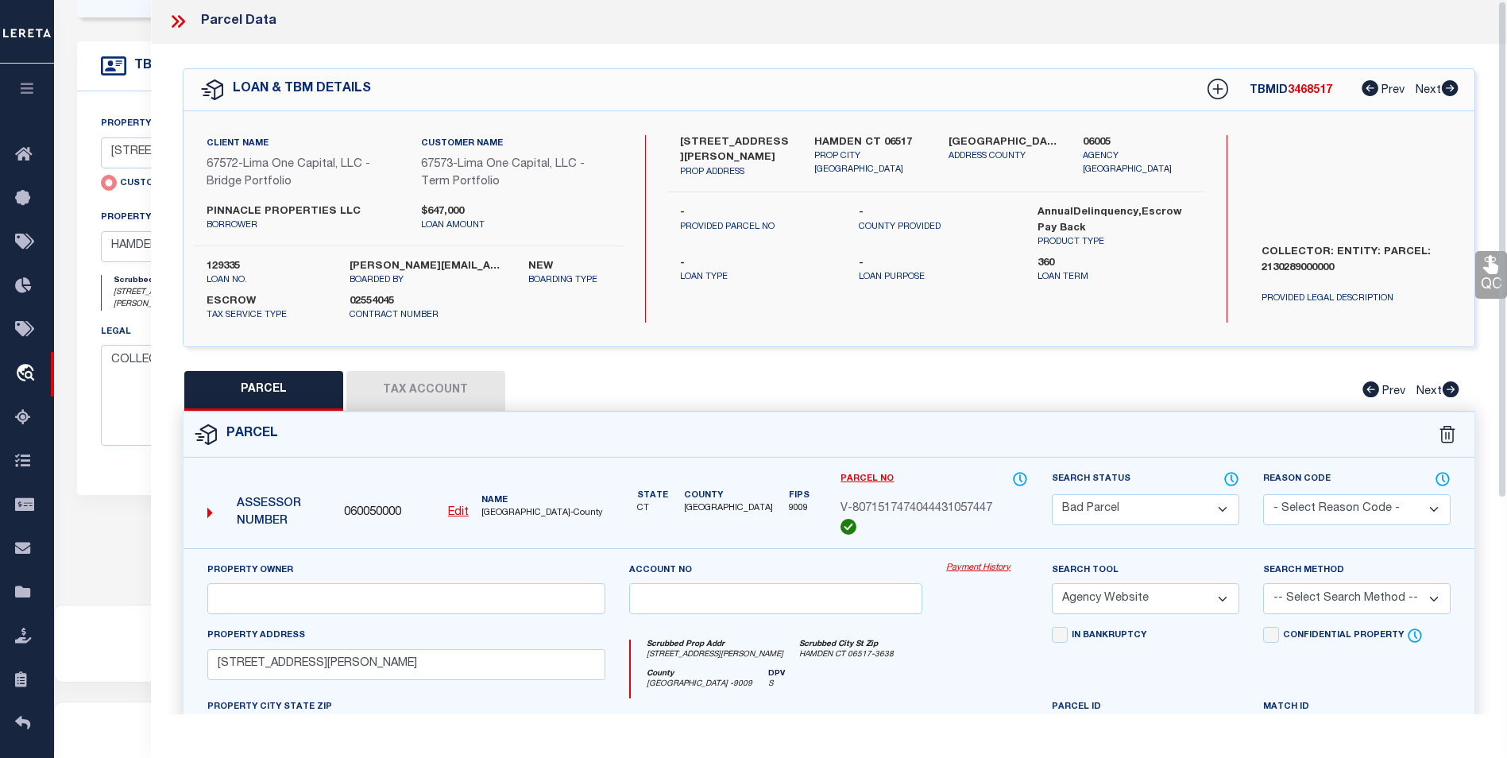
scroll to position [0, 0]
click at [366, 392] on button "Tax Account" at bounding box center [425, 393] width 159 height 40
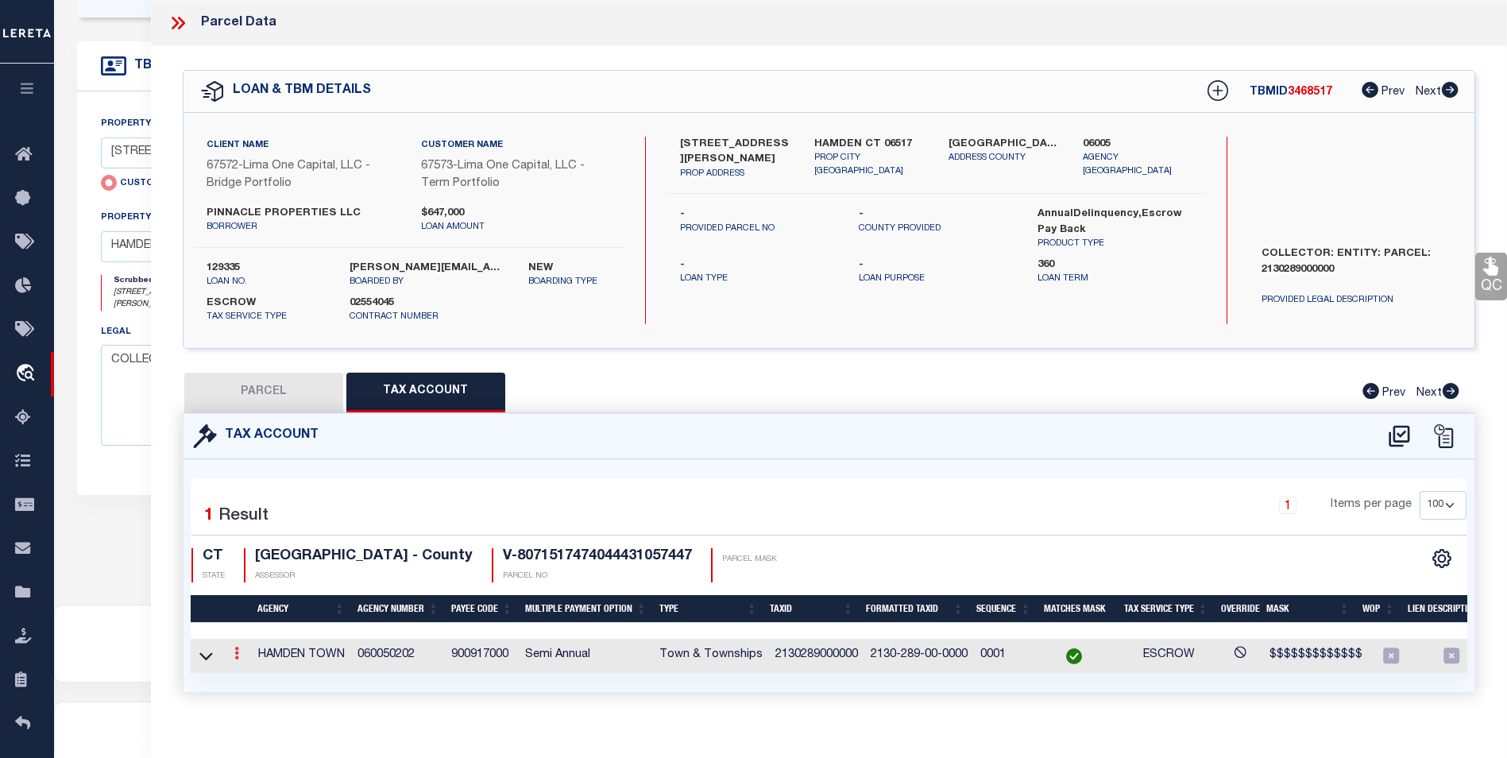
click at [243, 657] on link at bounding box center [236, 655] width 17 height 13
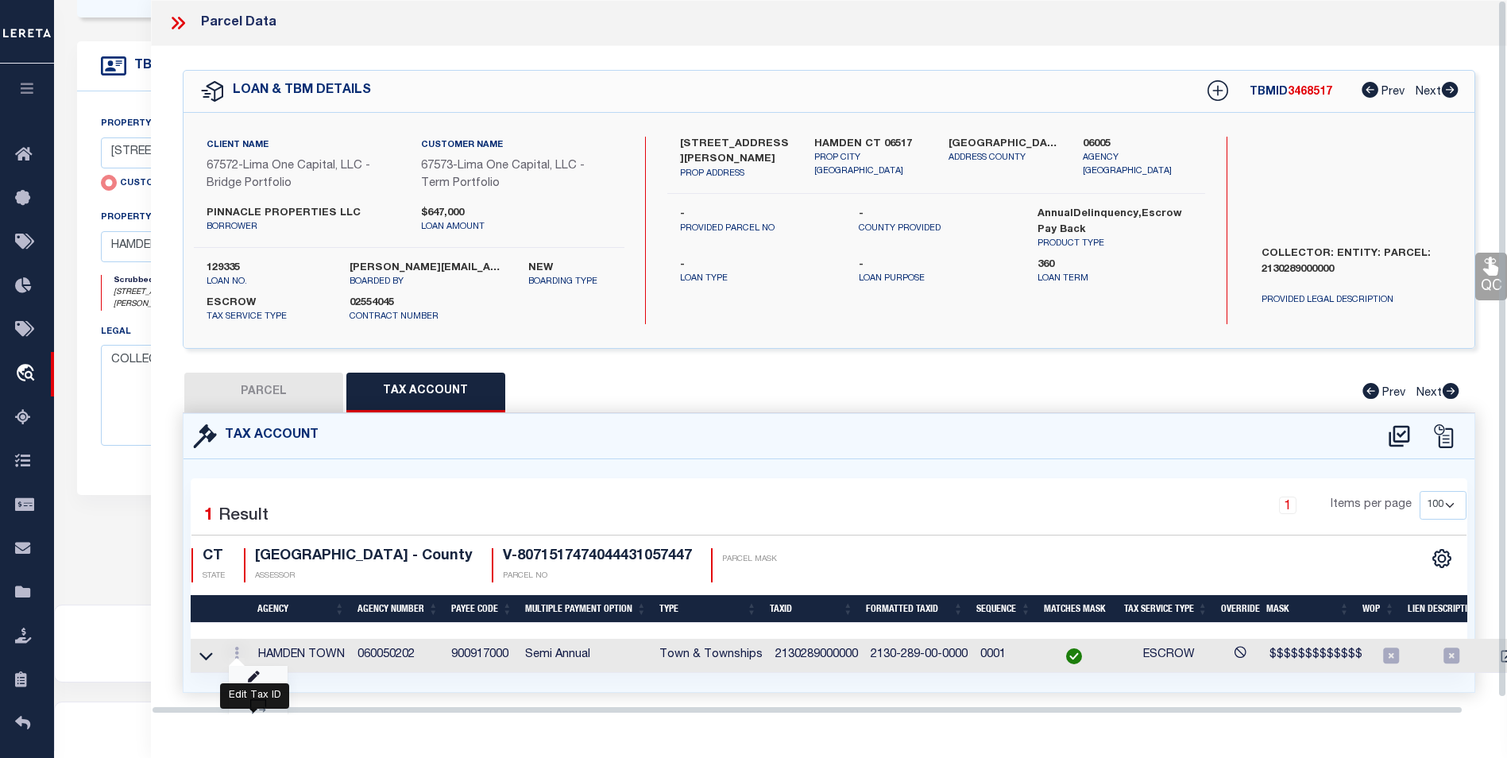
click at [255, 683] on icon "" at bounding box center [254, 677] width 12 height 12
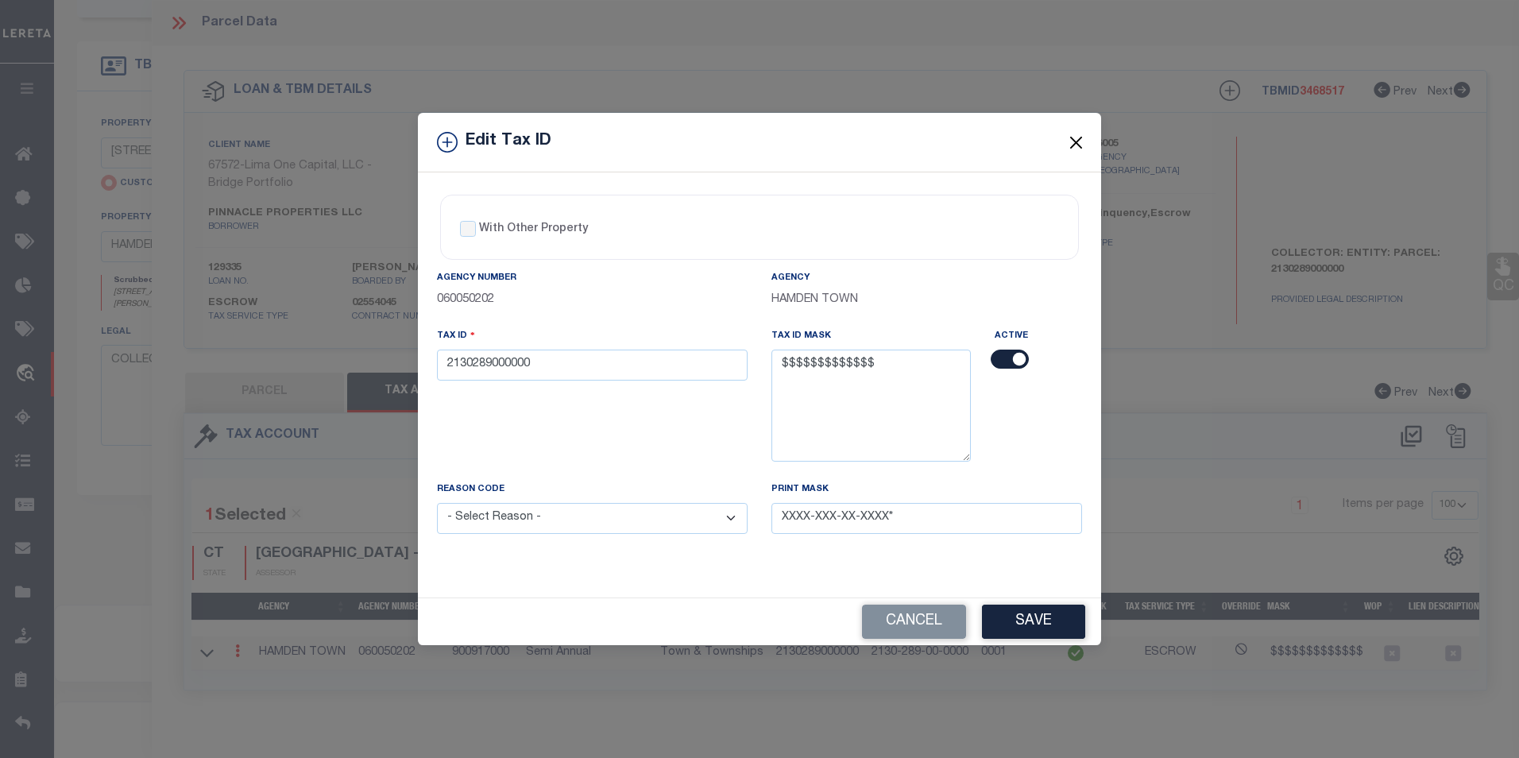
click at [1077, 145] on button "Close" at bounding box center [1076, 142] width 21 height 21
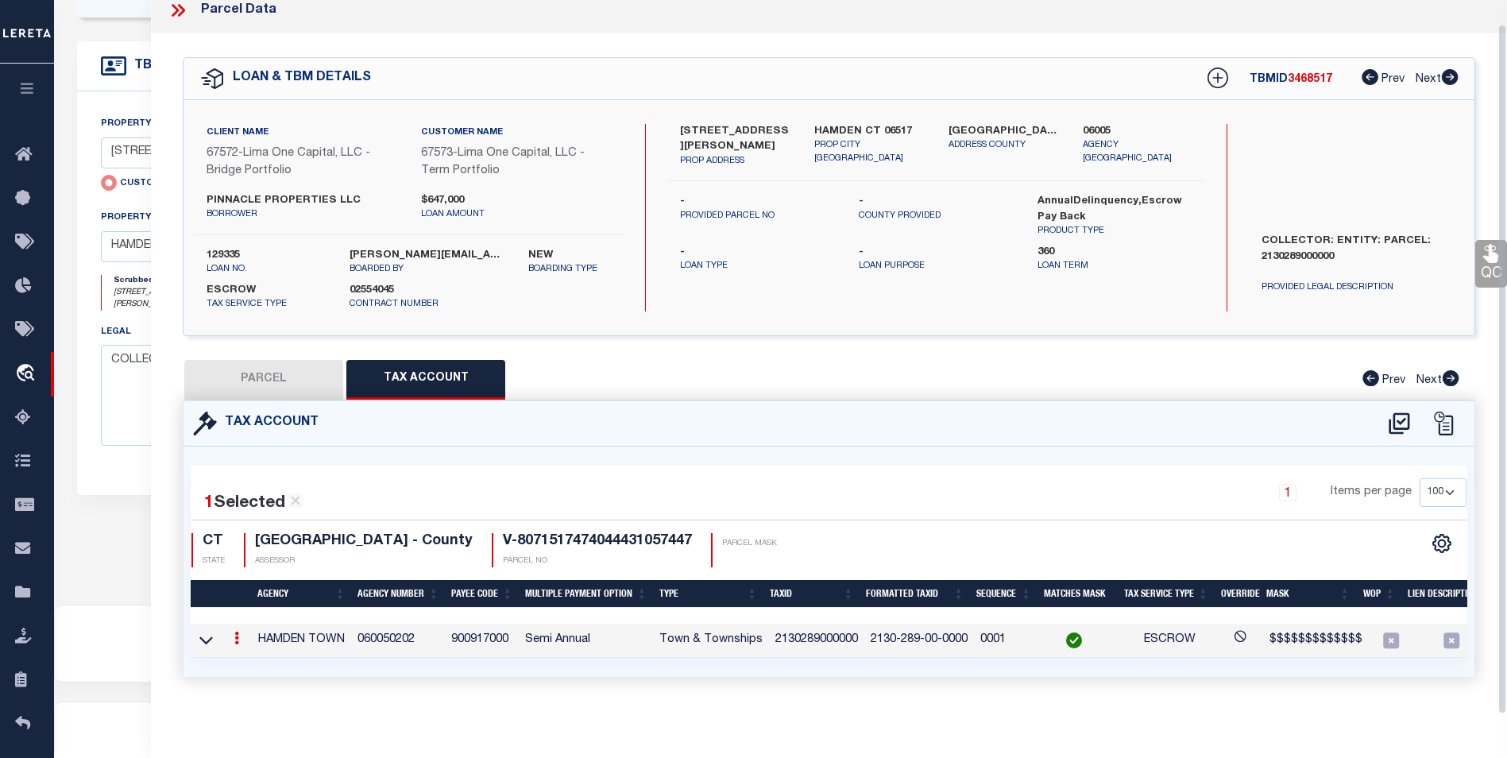
scroll to position [24, 0]
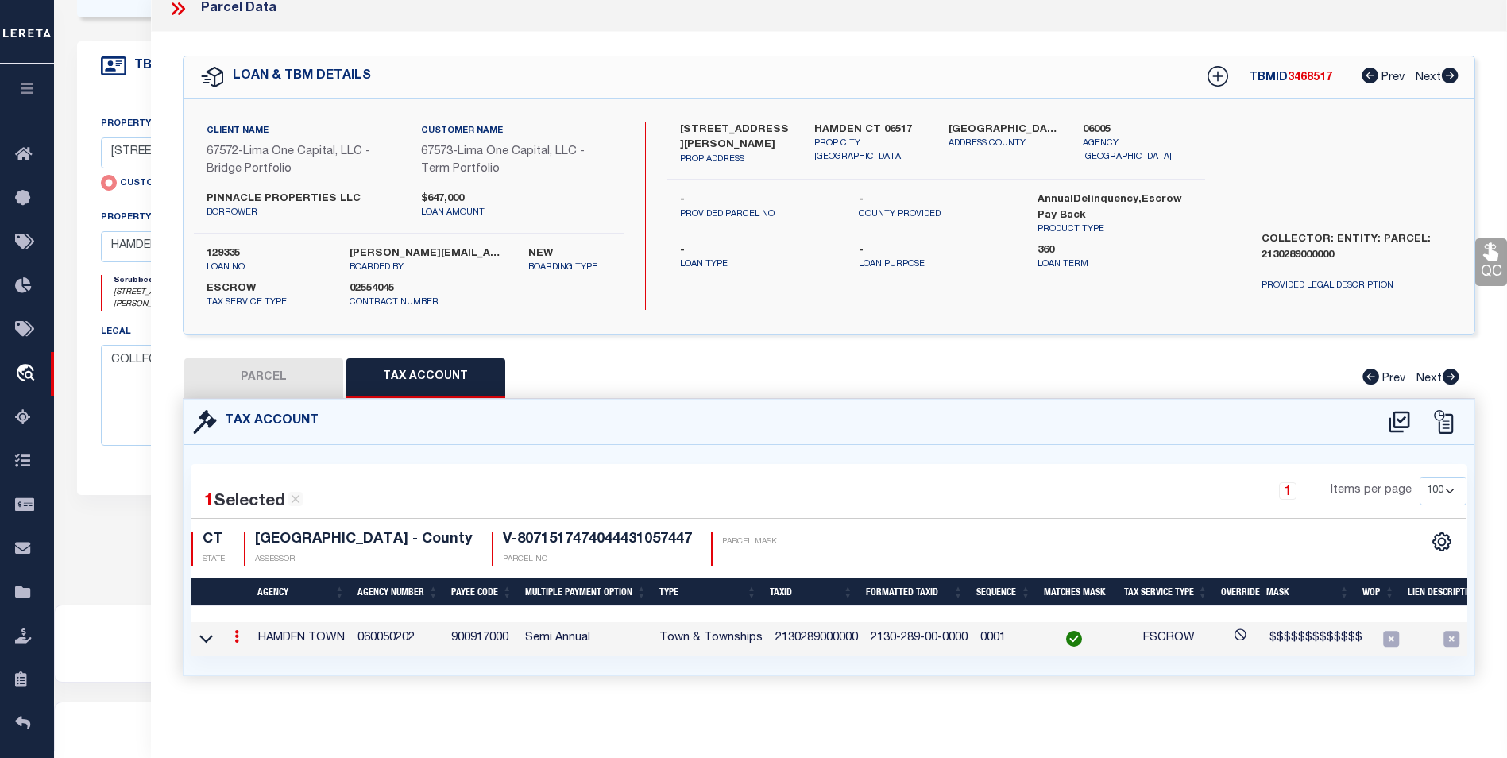
click at [236, 630] on icon at bounding box center [236, 636] width 5 height 13
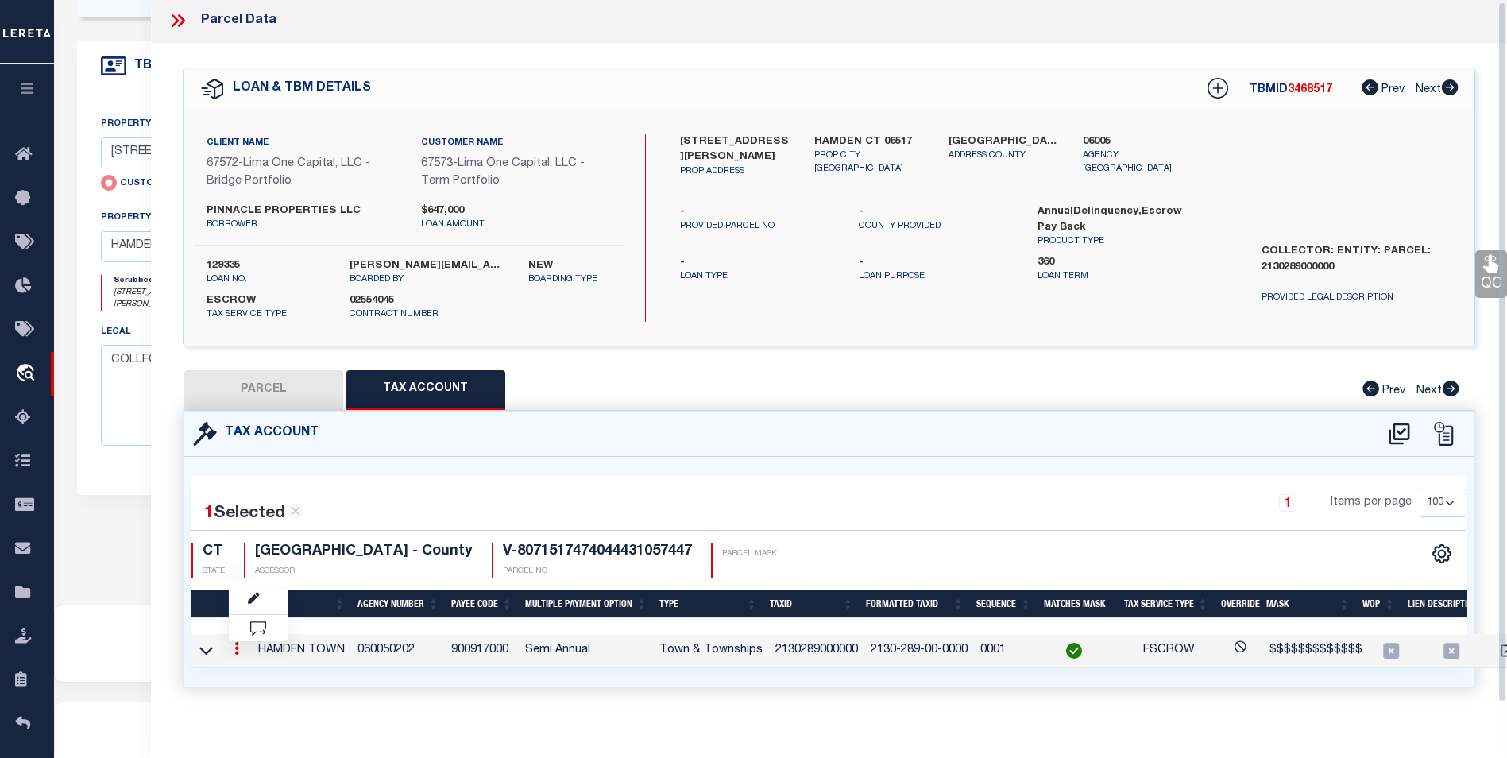
scroll to position [2, 0]
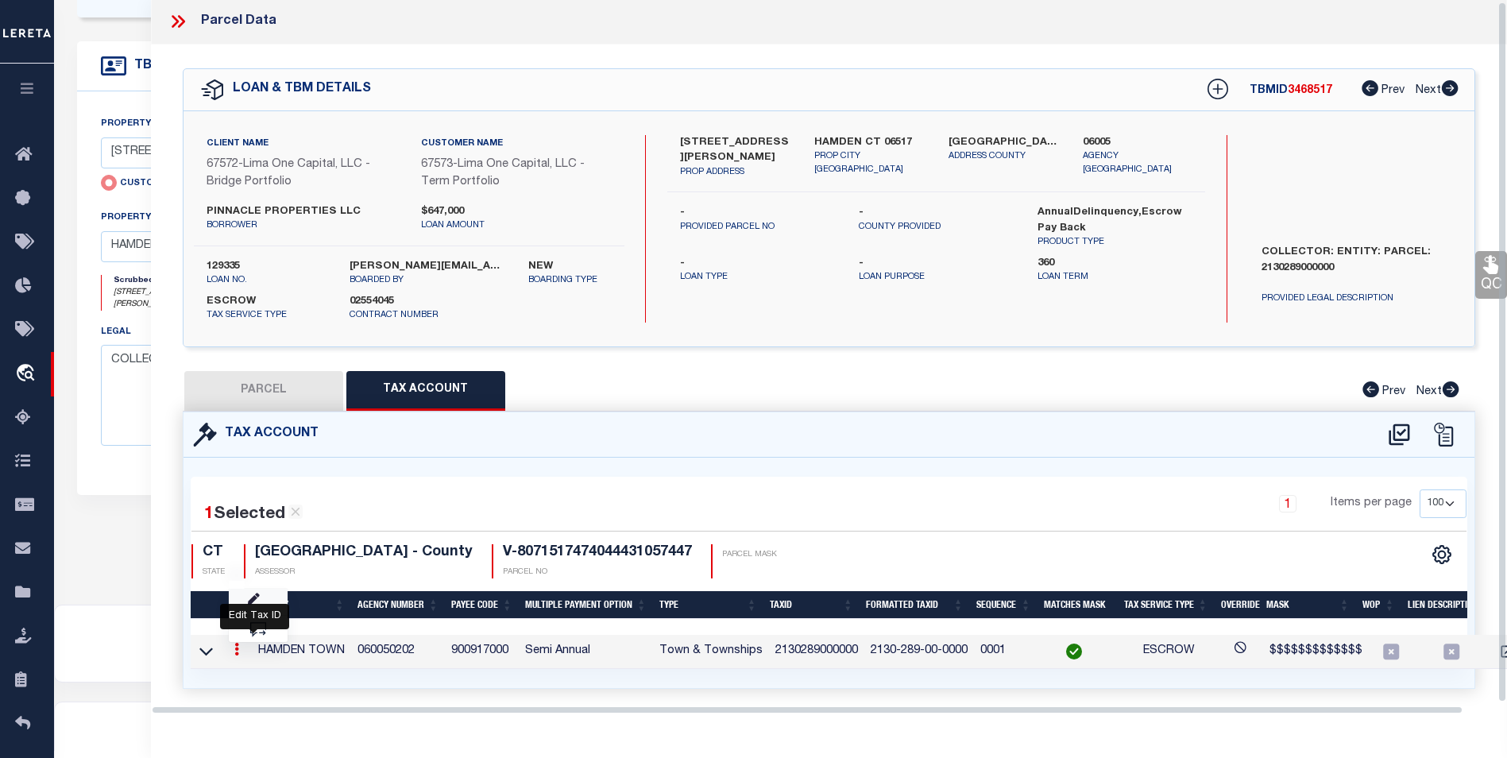
click at [248, 604] on icon "" at bounding box center [254, 599] width 12 height 12
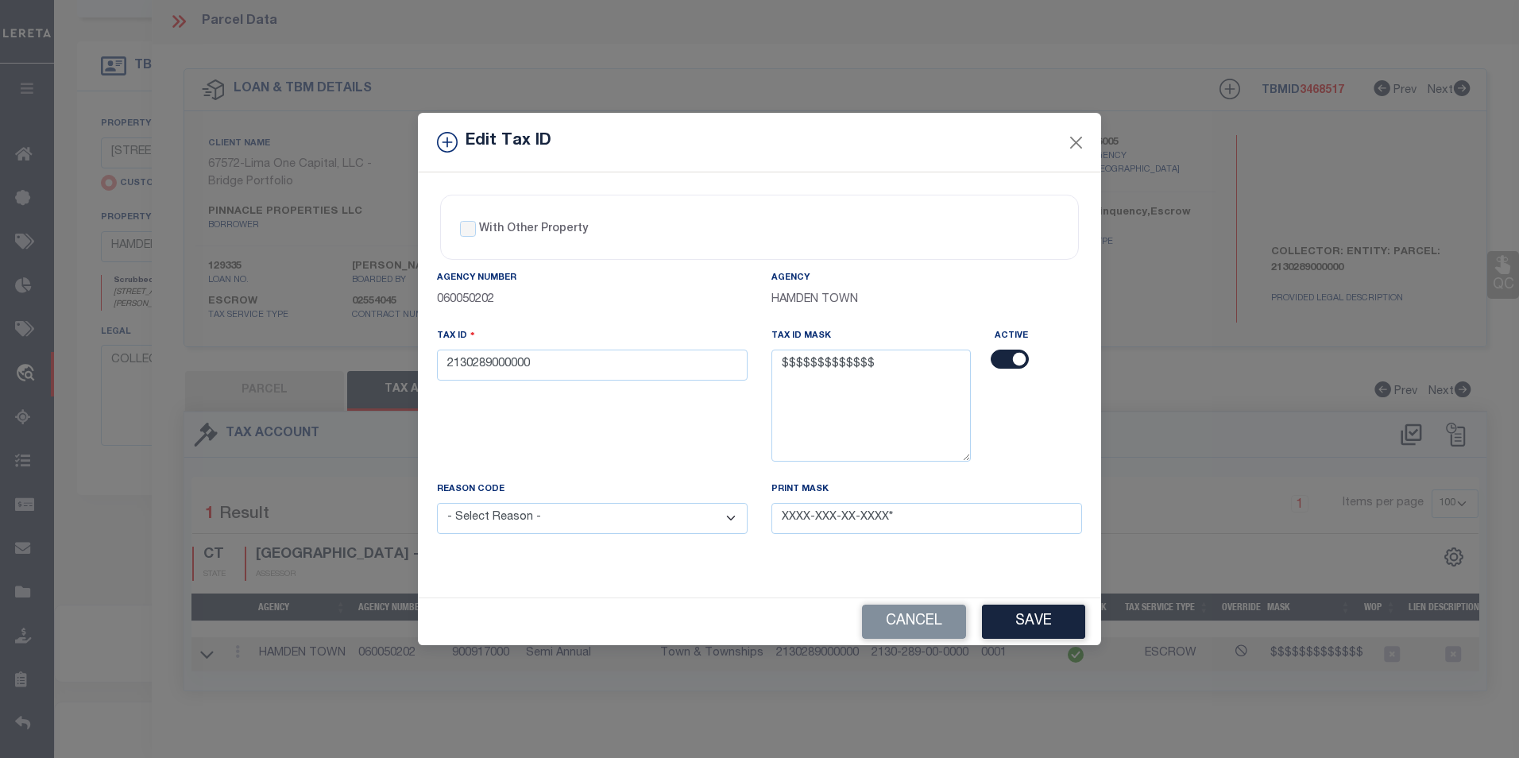
click at [648, 529] on select "- Select Reason - 099 - Other (Provide additional detail) ACT - Agency Changed …" at bounding box center [592, 518] width 311 height 31
click at [437, 504] on select "- Select Reason - 099 - Other (Provide additional detail) ACT - Agency Changed …" at bounding box center [592, 518] width 311 height 31
click at [1060, 622] on button "Save" at bounding box center [1033, 622] width 103 height 34
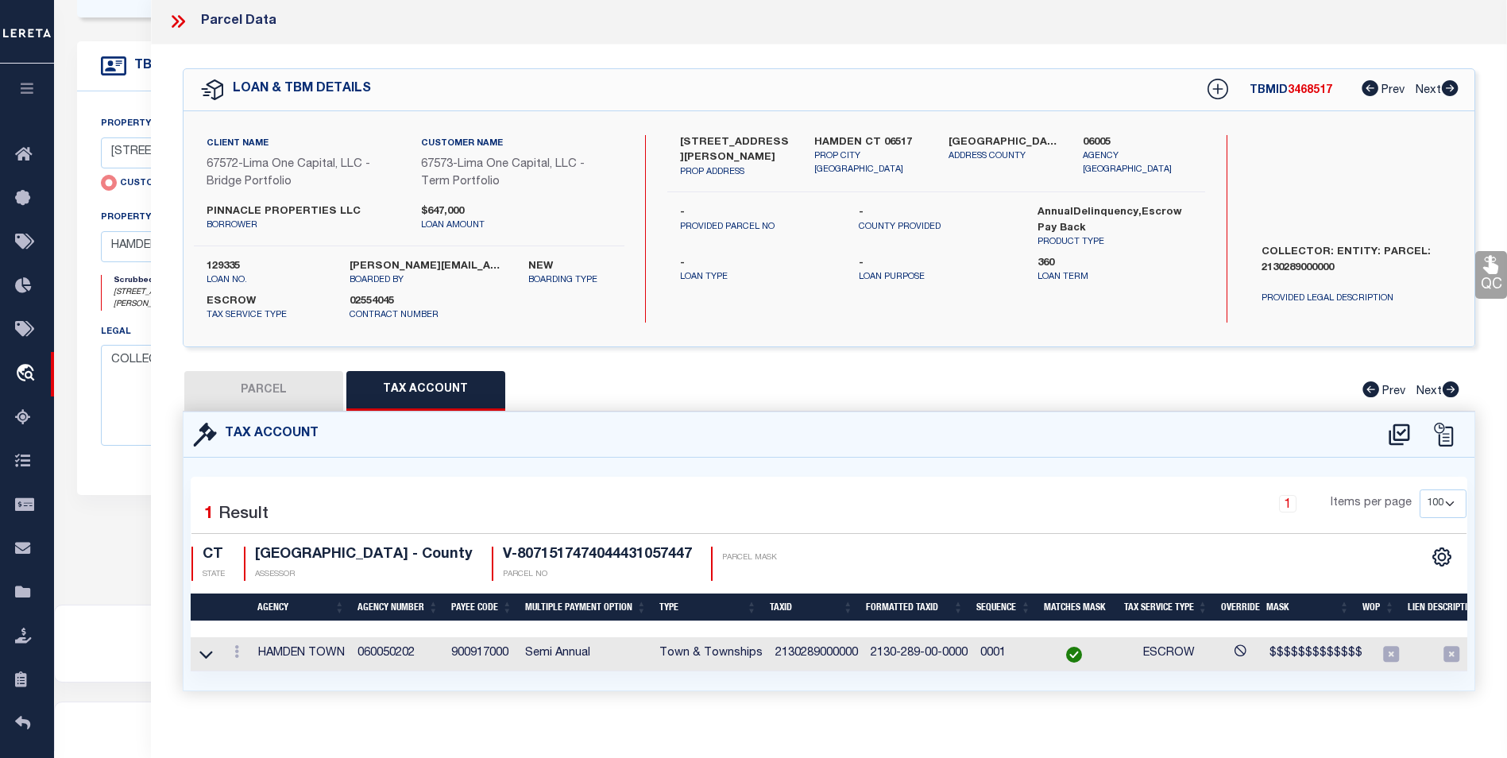
drag, startPoint x: 245, startPoint y: 395, endPoint x: 450, endPoint y: 427, distance: 208.2
click at [244, 396] on button "PARCEL" at bounding box center [263, 391] width 159 height 40
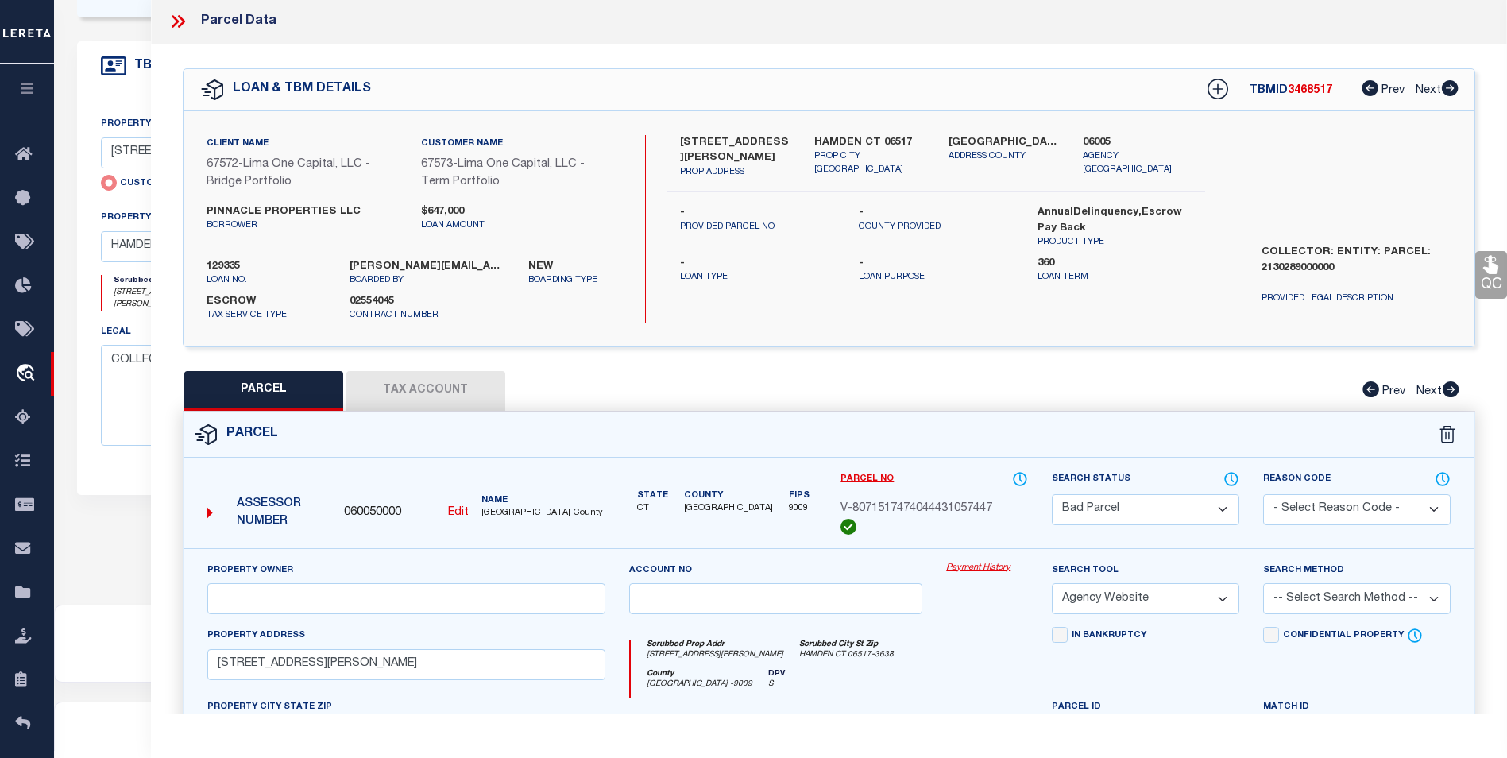
click at [427, 399] on button "Tax Account" at bounding box center [425, 391] width 159 height 40
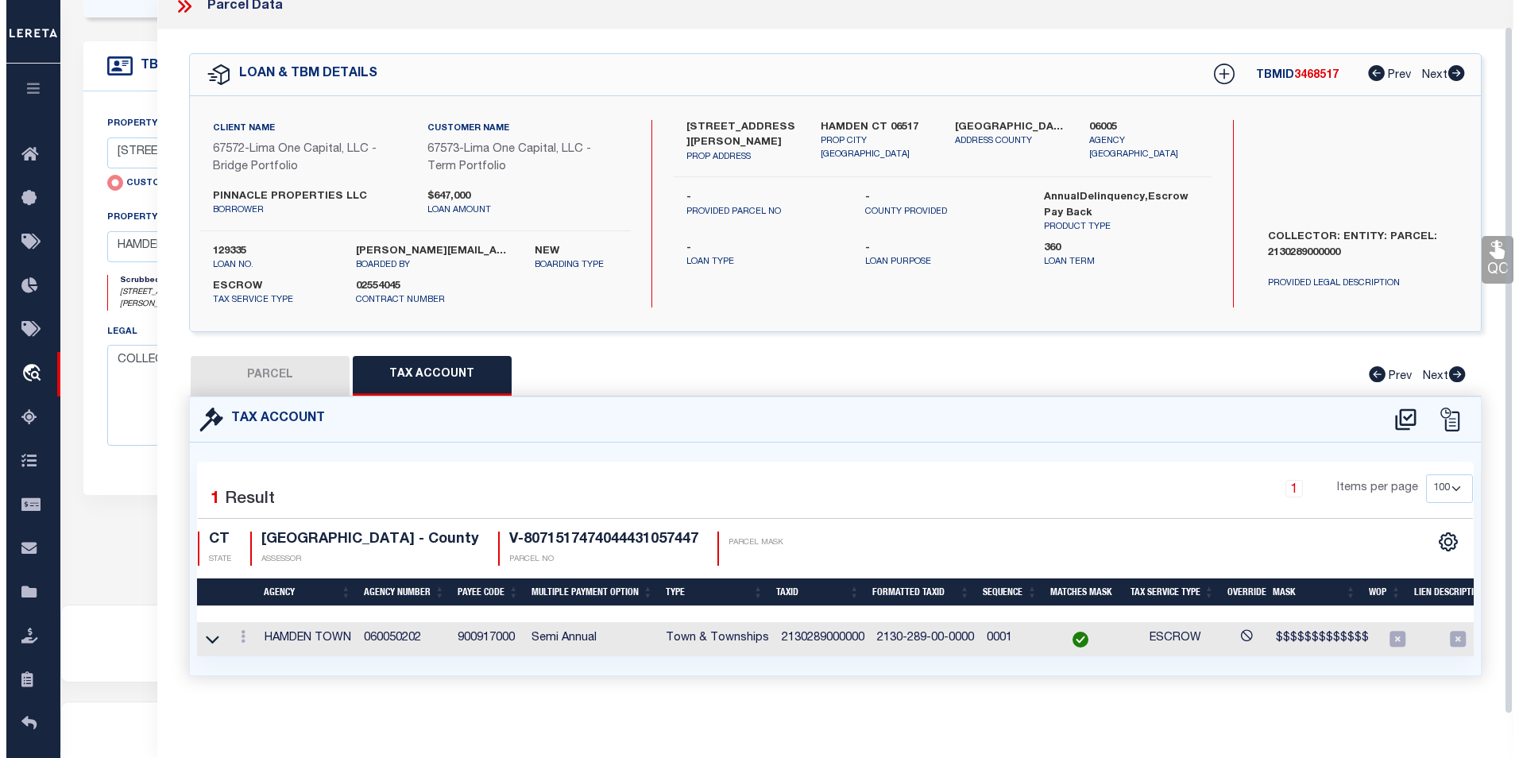
scroll to position [27, 0]
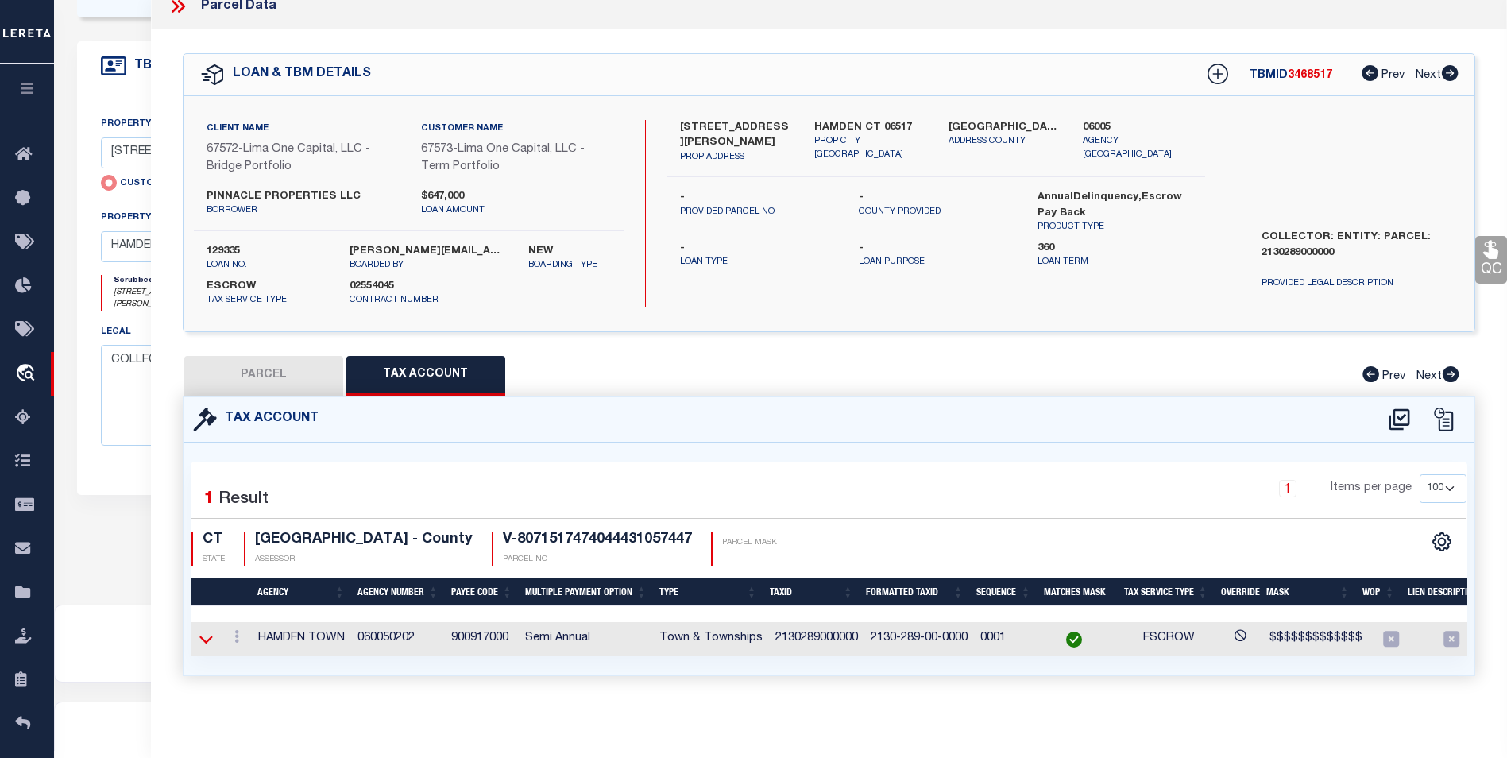
click at [207, 632] on icon at bounding box center [206, 639] width 14 height 17
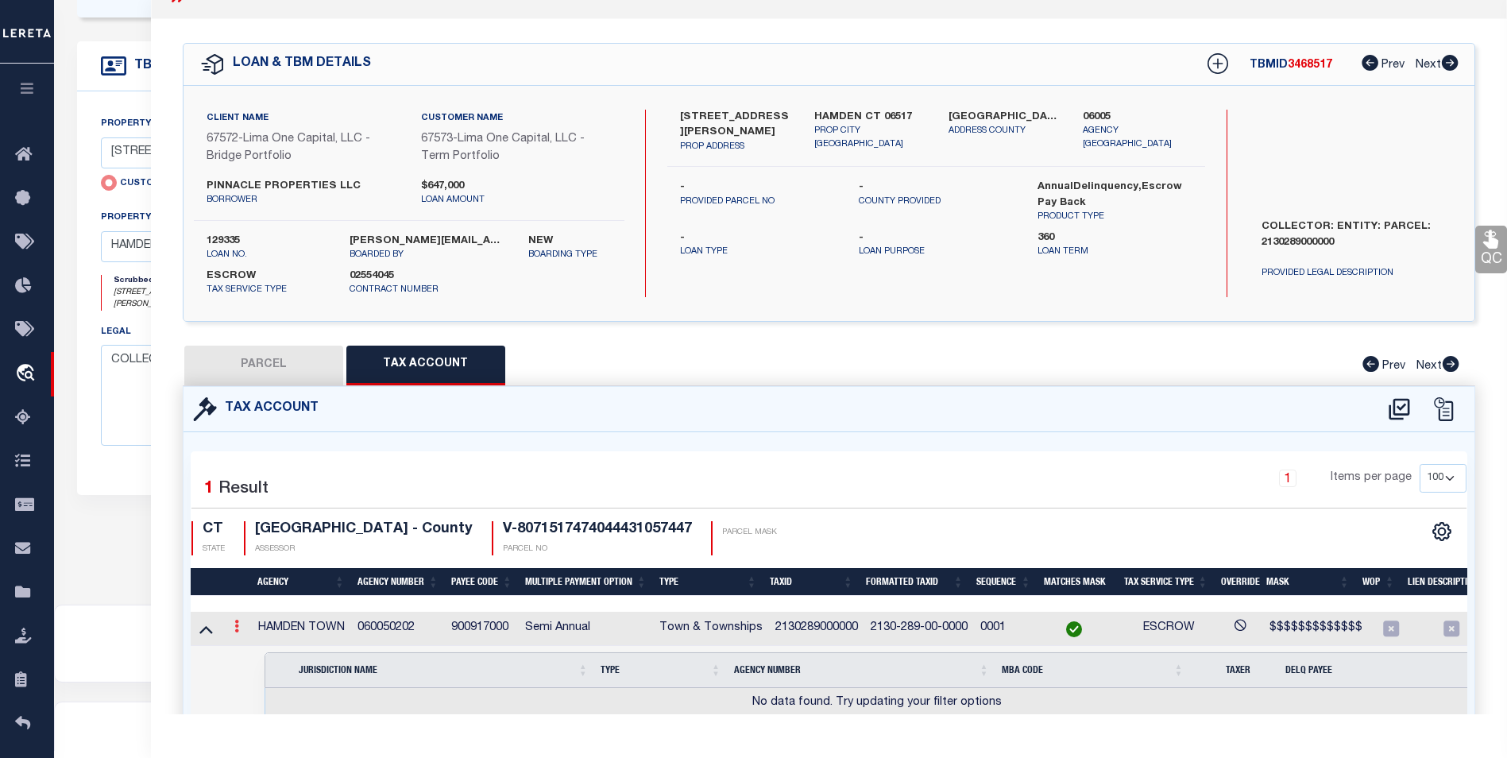
click at [242, 629] on link at bounding box center [236, 628] width 17 height 13
click at [261, 647] on link at bounding box center [258, 652] width 59 height 26
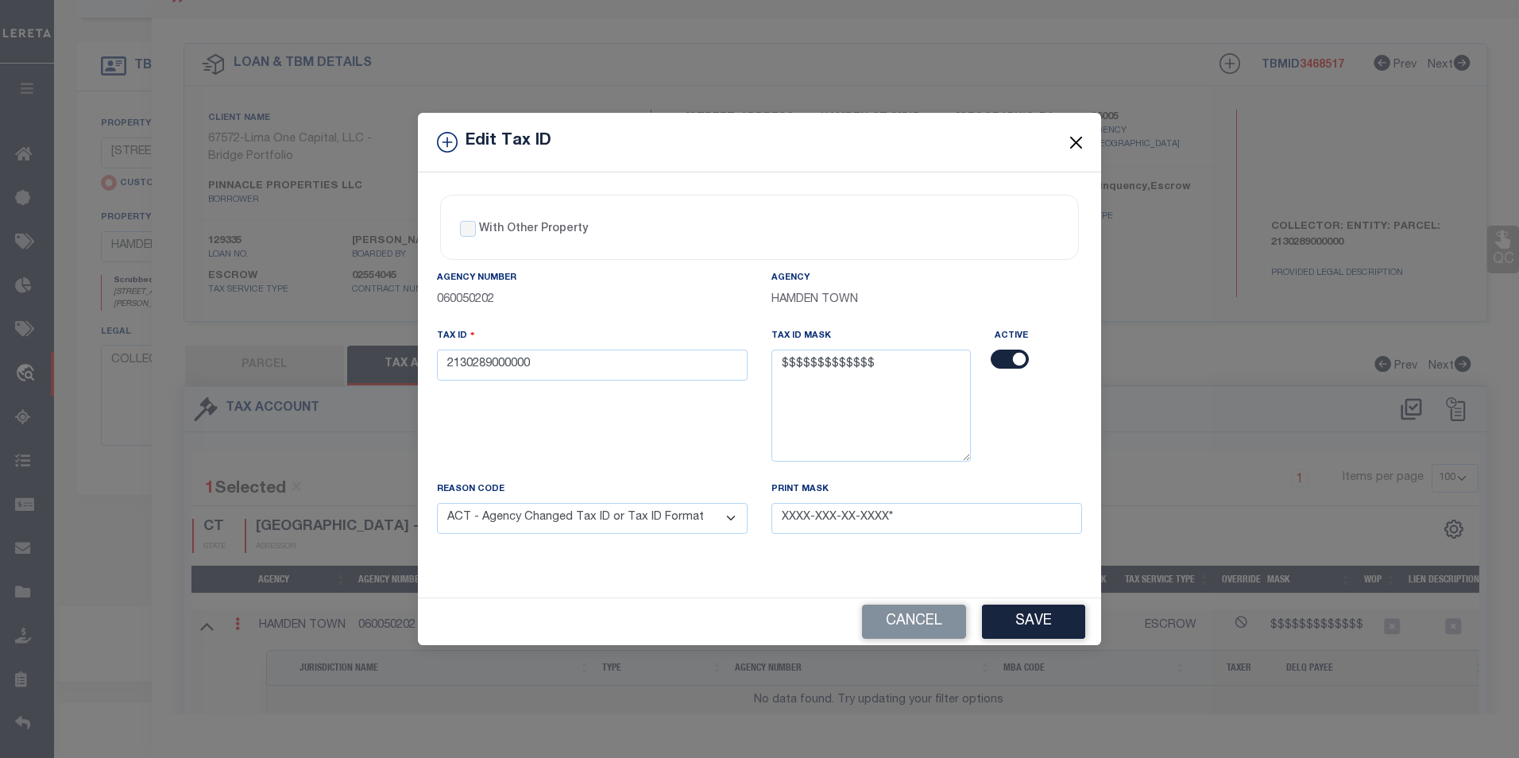
click at [1074, 141] on button "Close" at bounding box center [1076, 142] width 21 height 21
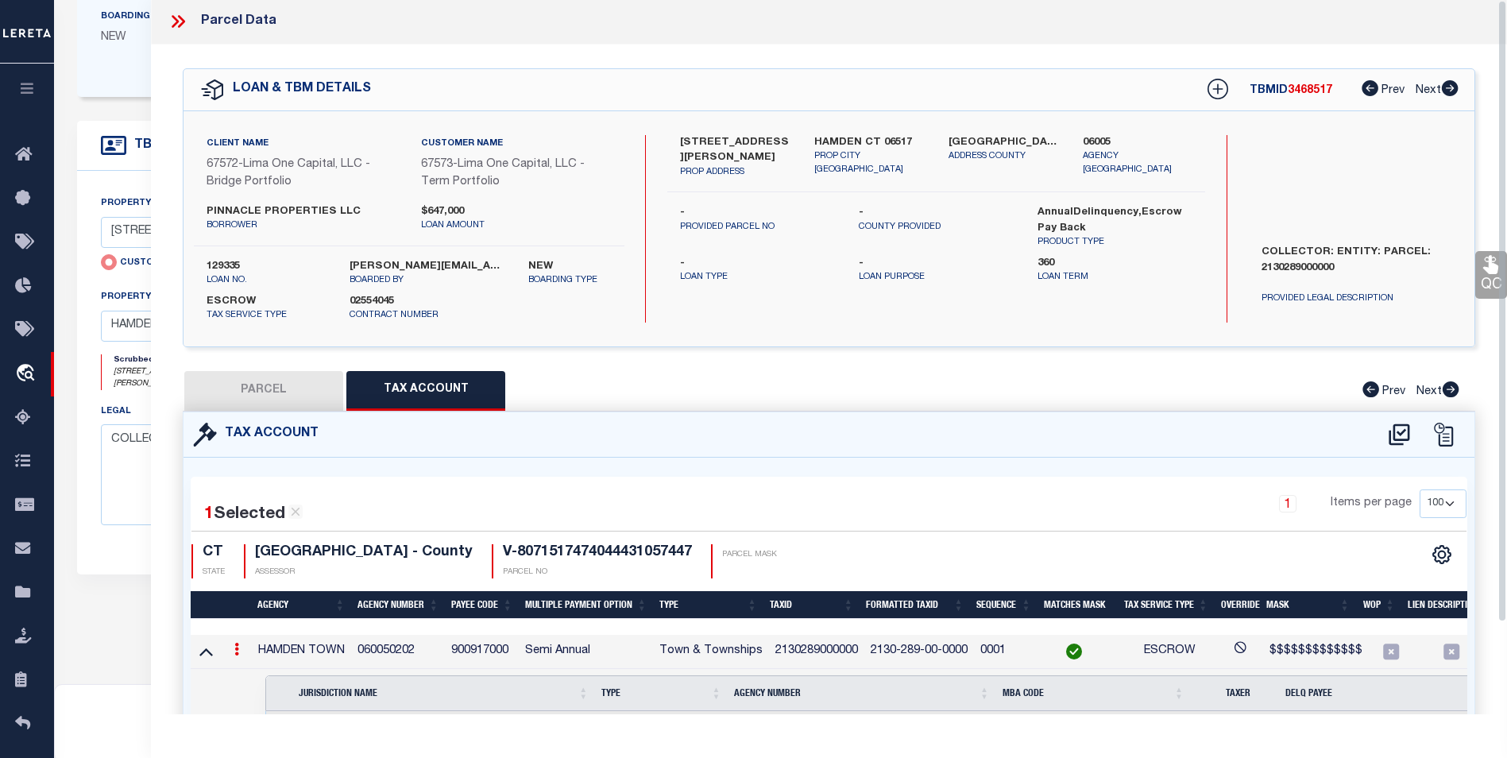
scroll to position [0, 0]
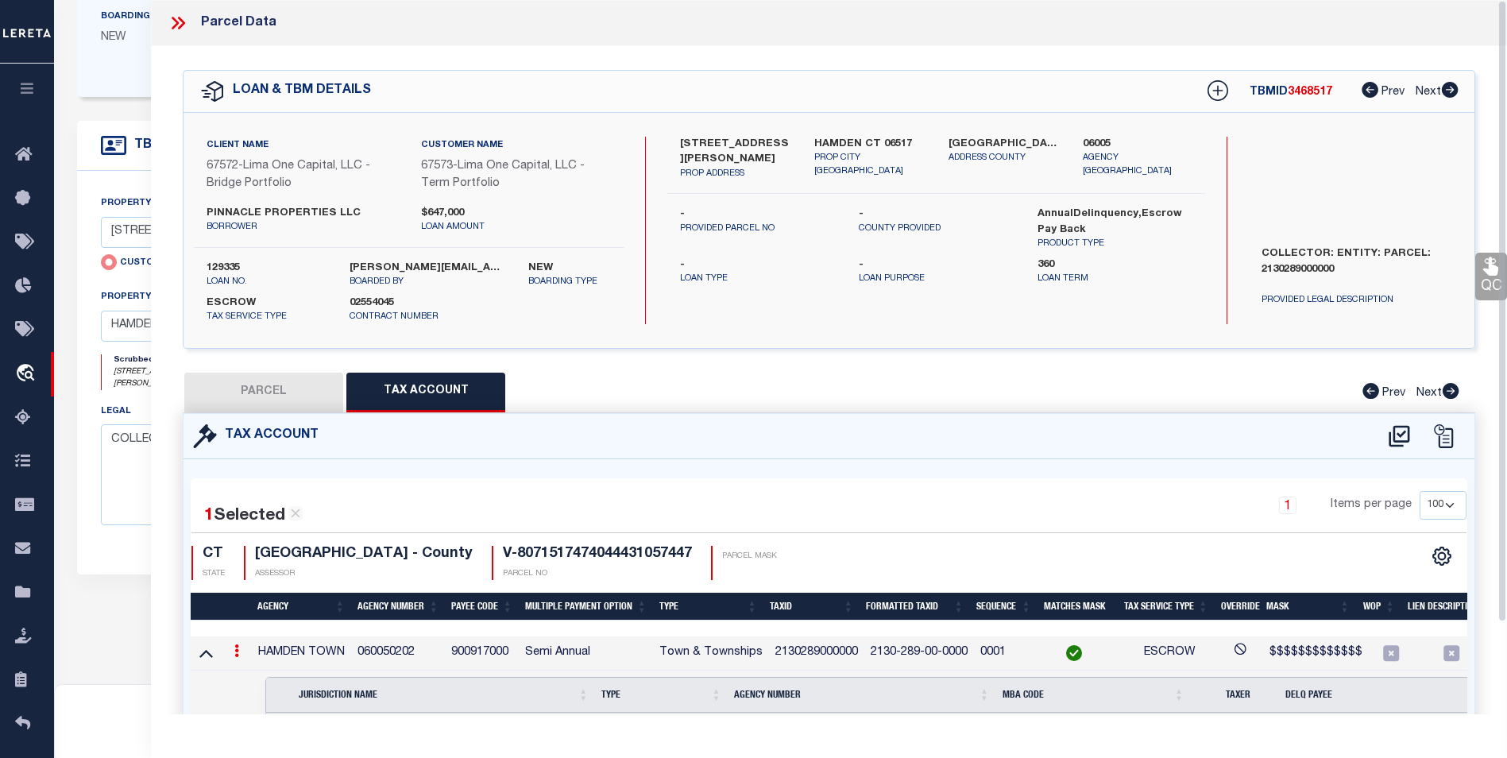
click at [172, 17] on icon at bounding box center [178, 23] width 21 height 21
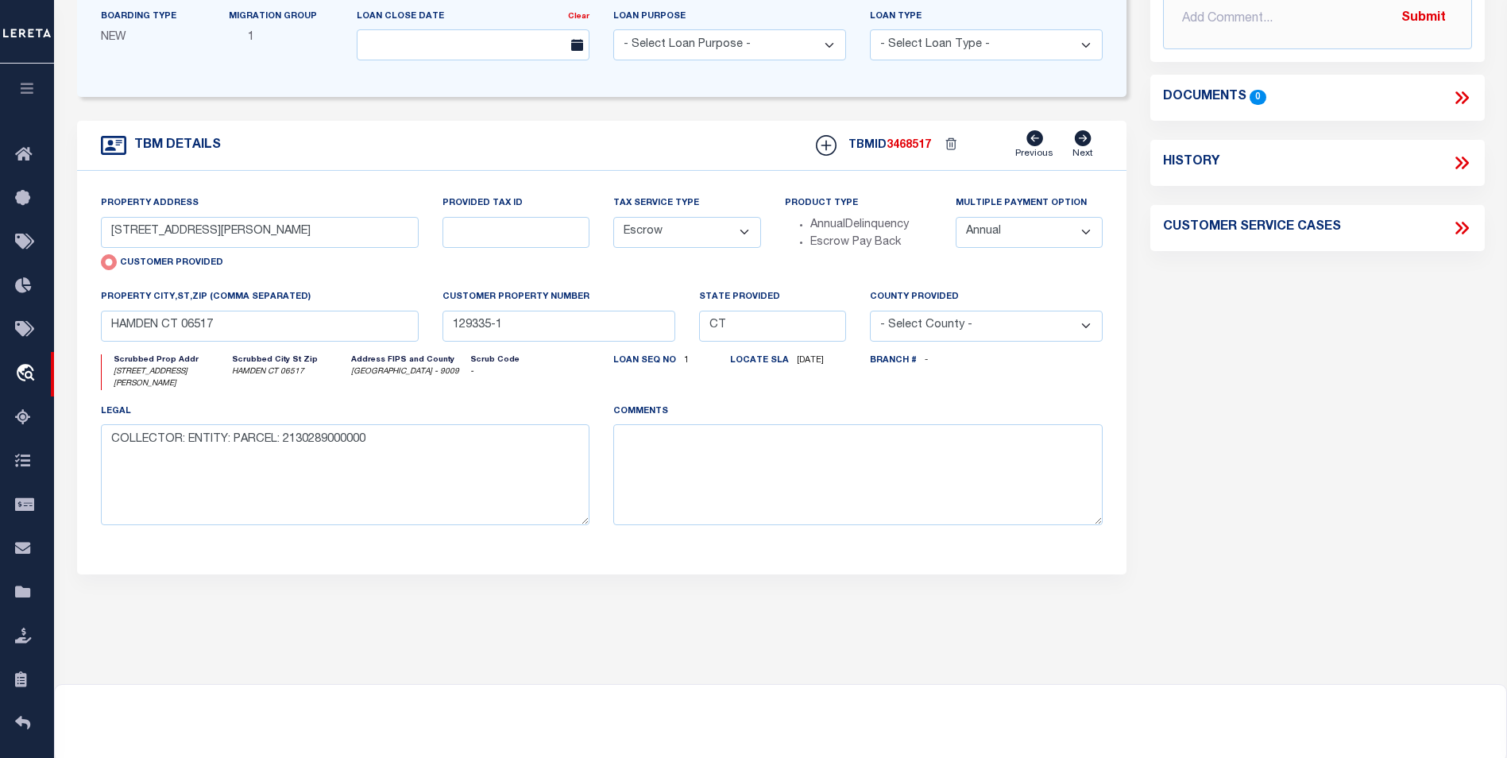
click at [1466, 93] on icon at bounding box center [1464, 97] width 7 height 13
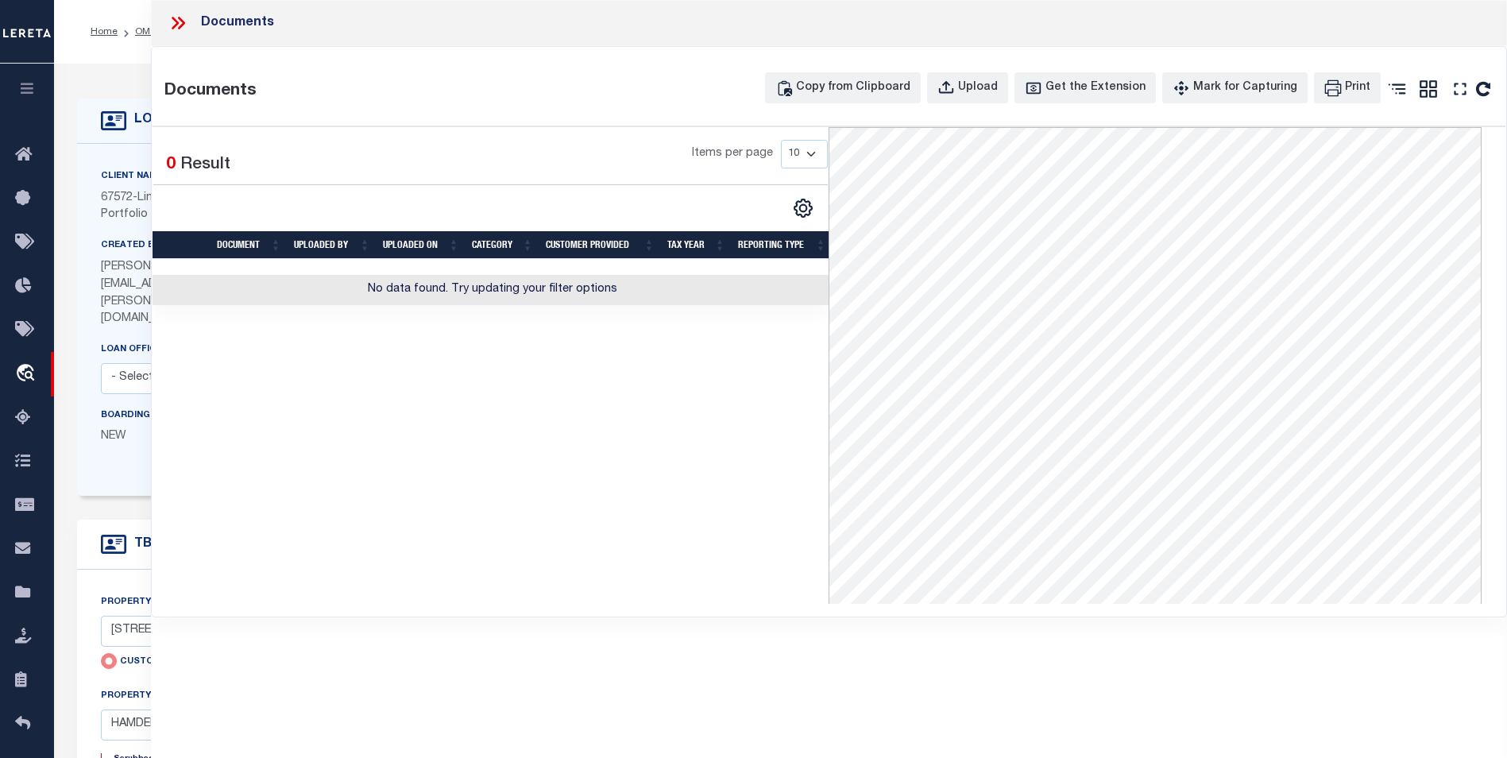
click at [177, 23] on icon at bounding box center [175, 23] width 7 height 13
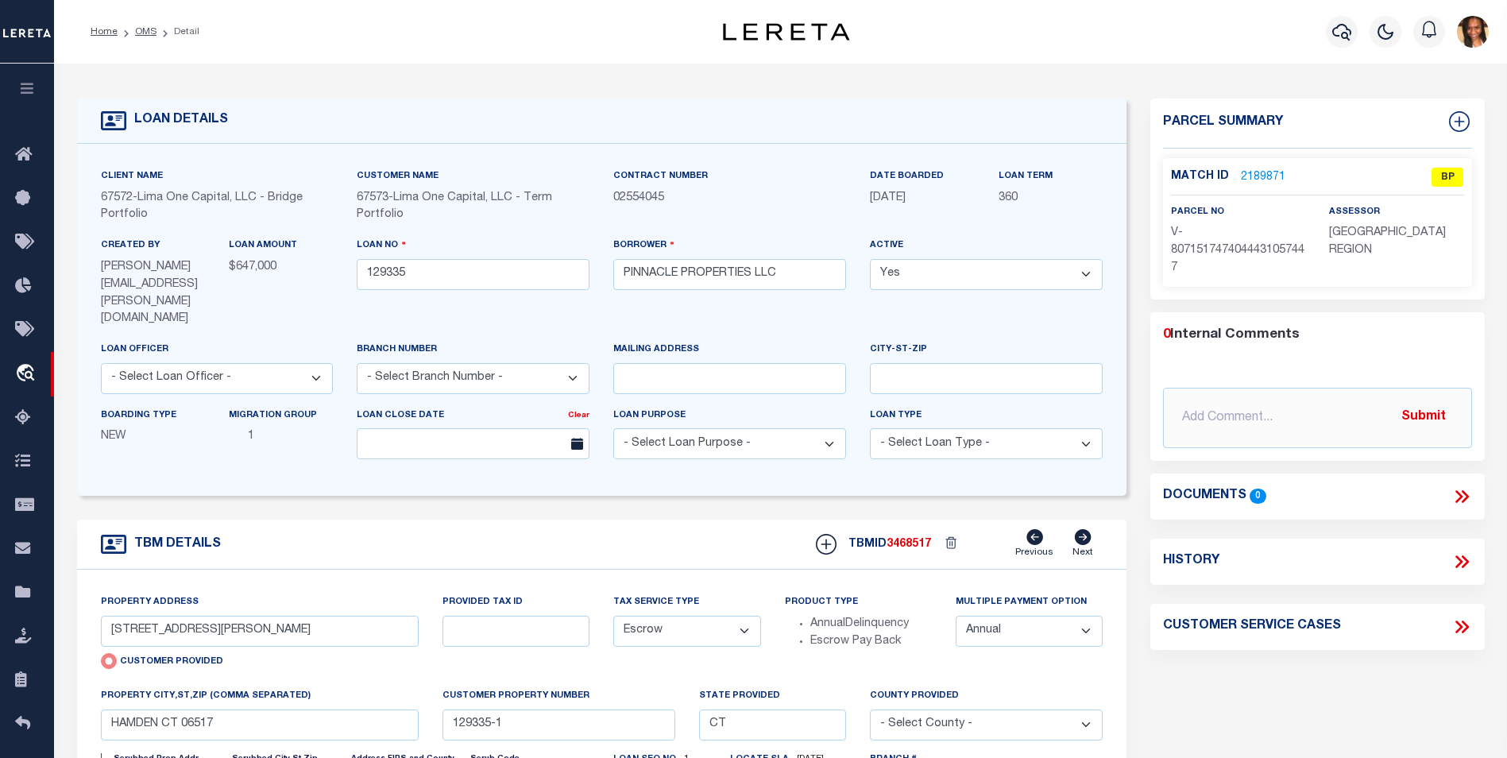
click at [1250, 170] on link "2189871" at bounding box center [1263, 177] width 44 height 17
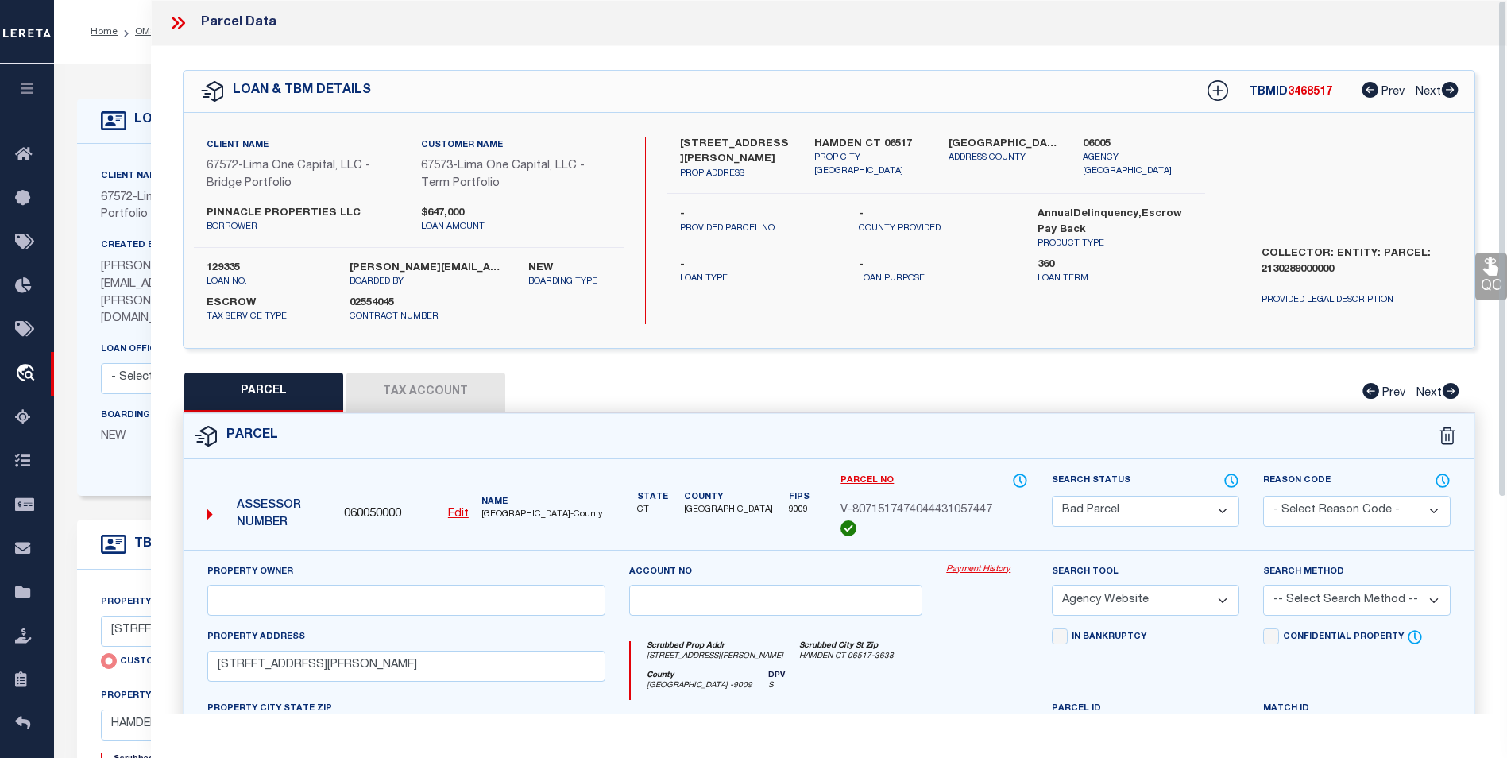
click at [461, 516] on u "Edit" at bounding box center [458, 513] width 21 height 11
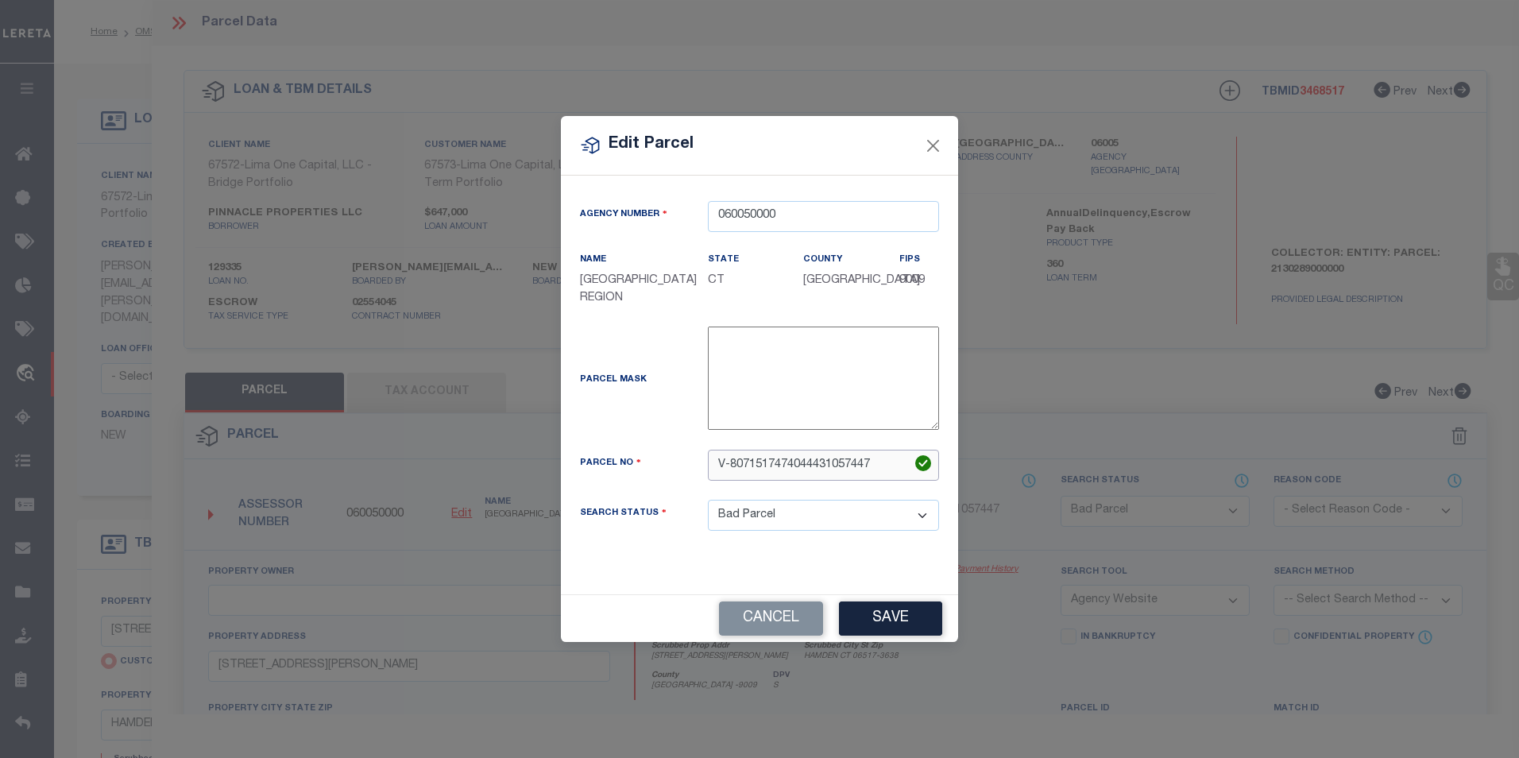
drag, startPoint x: 881, startPoint y: 470, endPoint x: 559, endPoint y: 477, distance: 321.8
click at [559, 477] on div "Edit Parcel Agency Number 060050000 Name State" at bounding box center [759, 379] width 1519 height 758
drag, startPoint x: 814, startPoint y: 463, endPoint x: 623, endPoint y: 481, distance: 191.5
click at [623, 481] on div "Parcel No 0917002013" at bounding box center [759, 475] width 383 height 50
drag, startPoint x: 775, startPoint y: 464, endPoint x: 688, endPoint y: 462, distance: 87.4
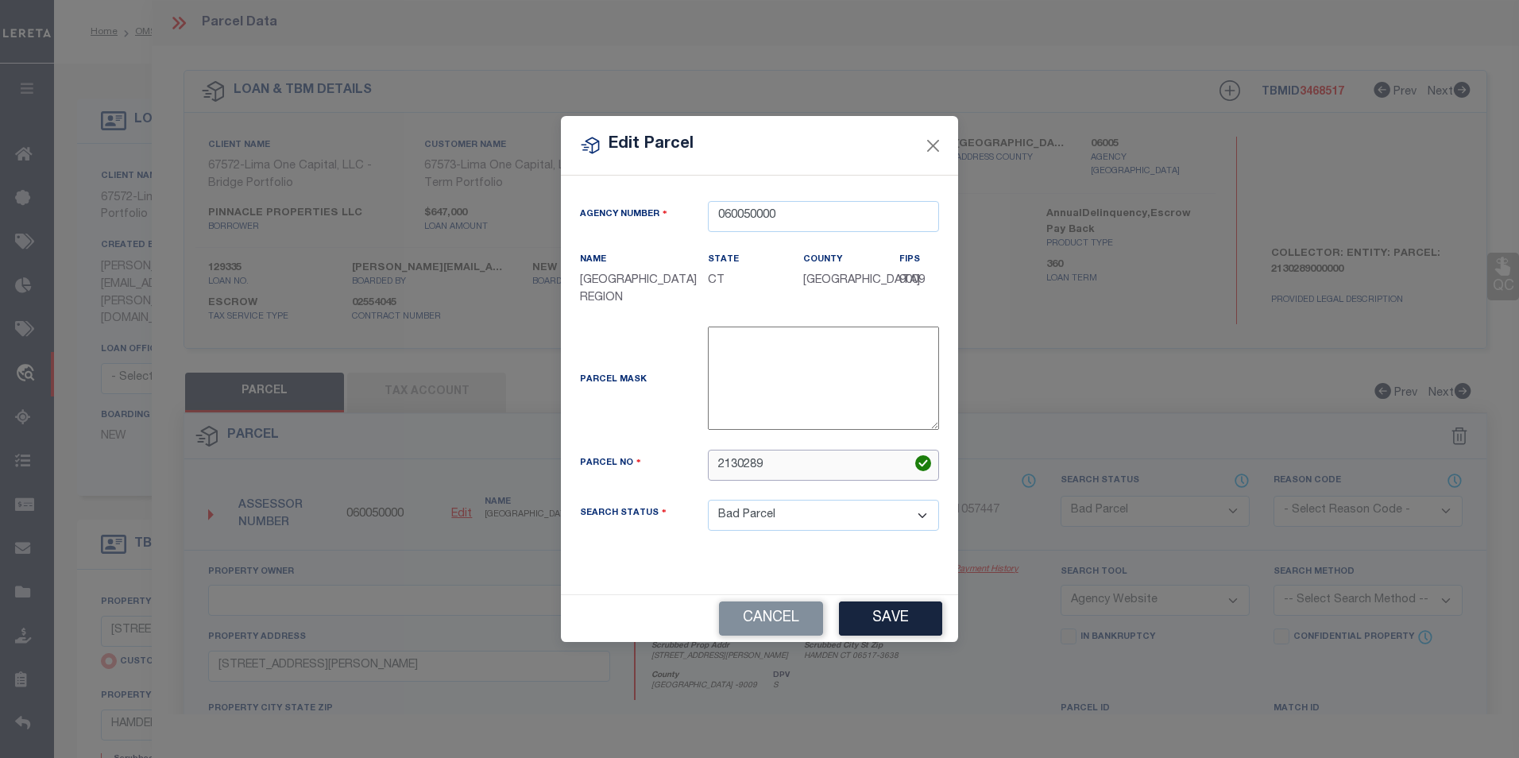
click at [688, 462] on div "Parcel No 2130289" at bounding box center [759, 465] width 383 height 31
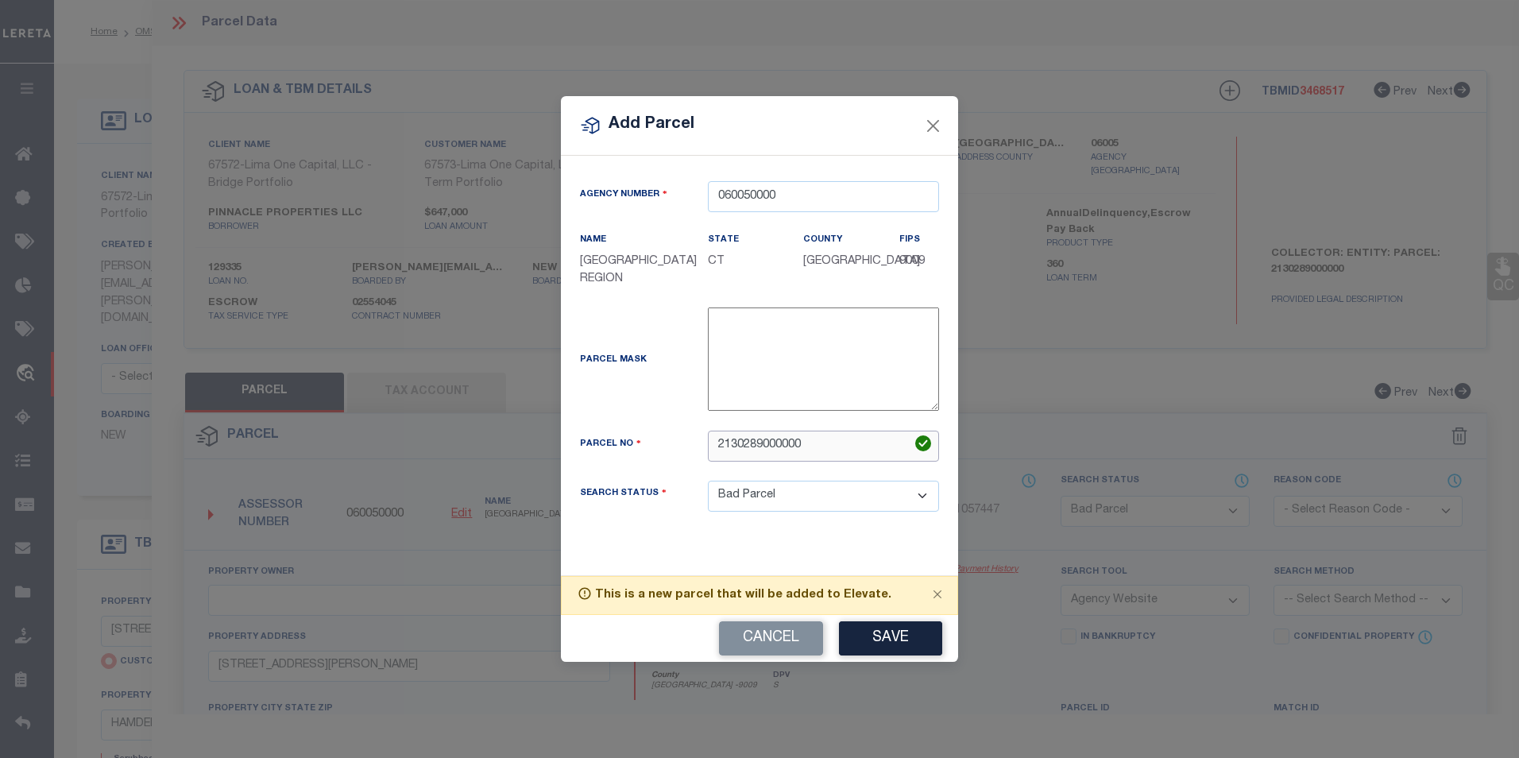
drag, startPoint x: 808, startPoint y: 449, endPoint x: 709, endPoint y: 449, distance: 99.3
click at [709, 449] on input "2130289000000" at bounding box center [823, 446] width 231 height 31
click at [864, 632] on button "Save" at bounding box center [890, 638] width 103 height 34
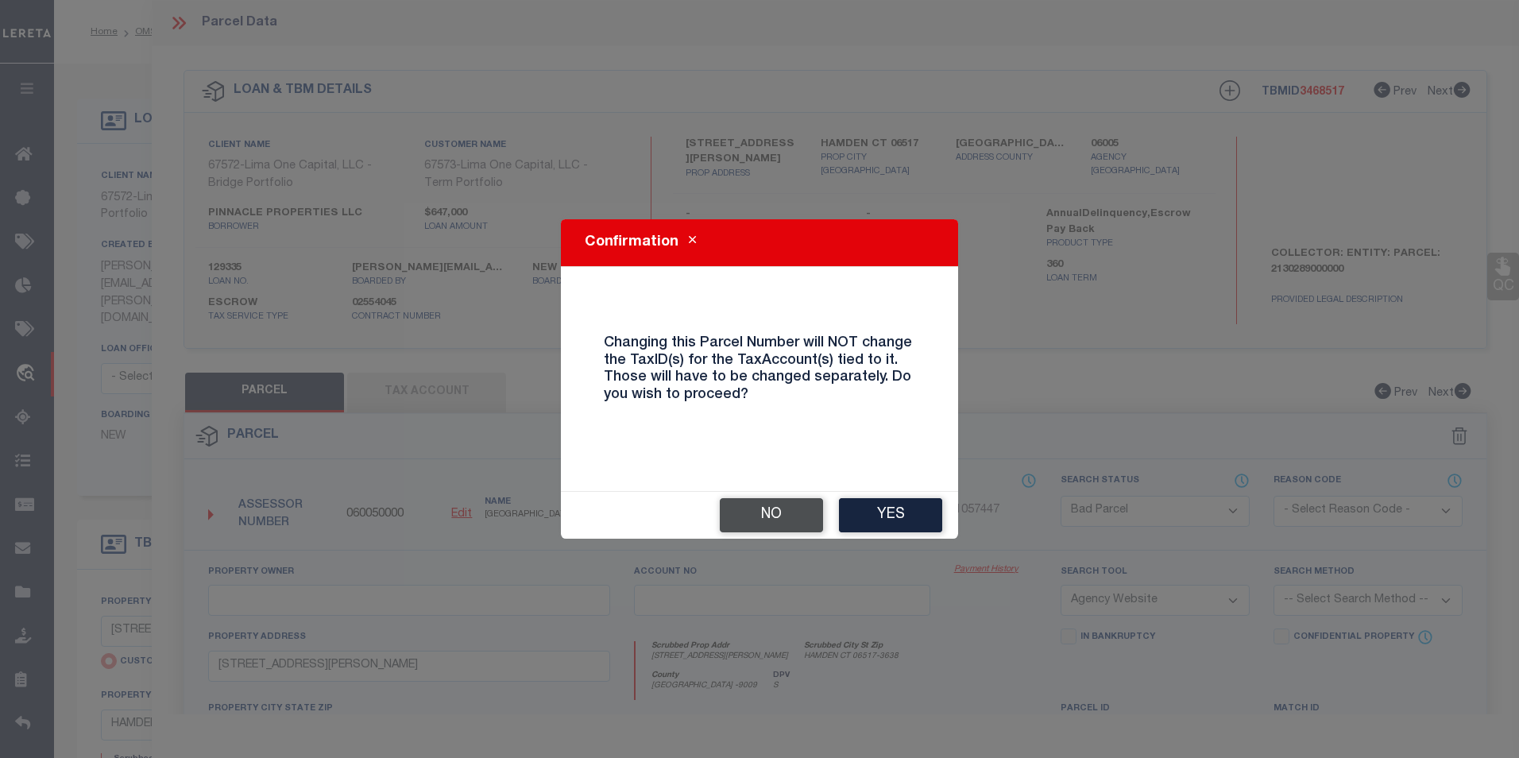
click at [814, 507] on button "No" at bounding box center [771, 515] width 103 height 34
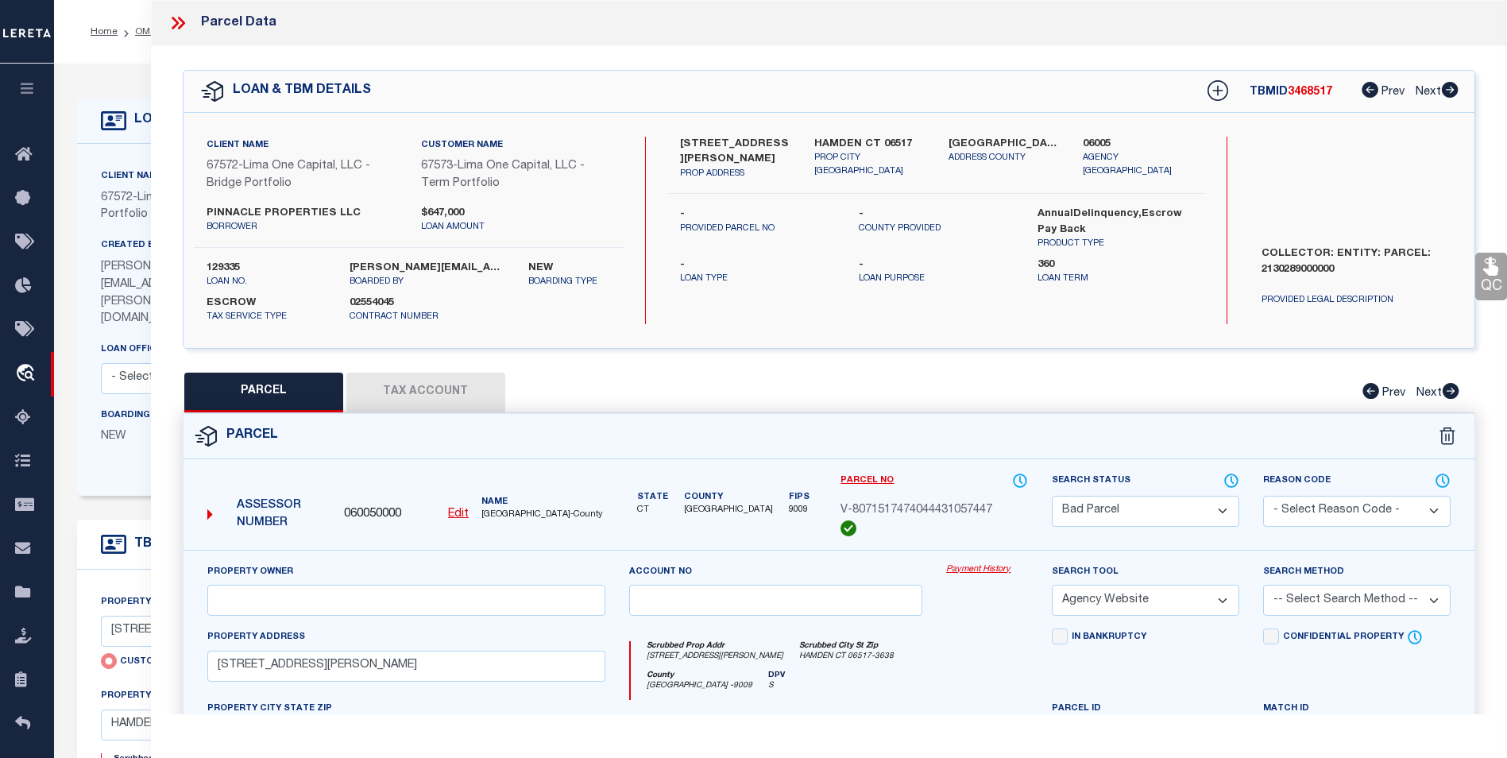
click at [499, 390] on button "Tax Account" at bounding box center [425, 393] width 159 height 40
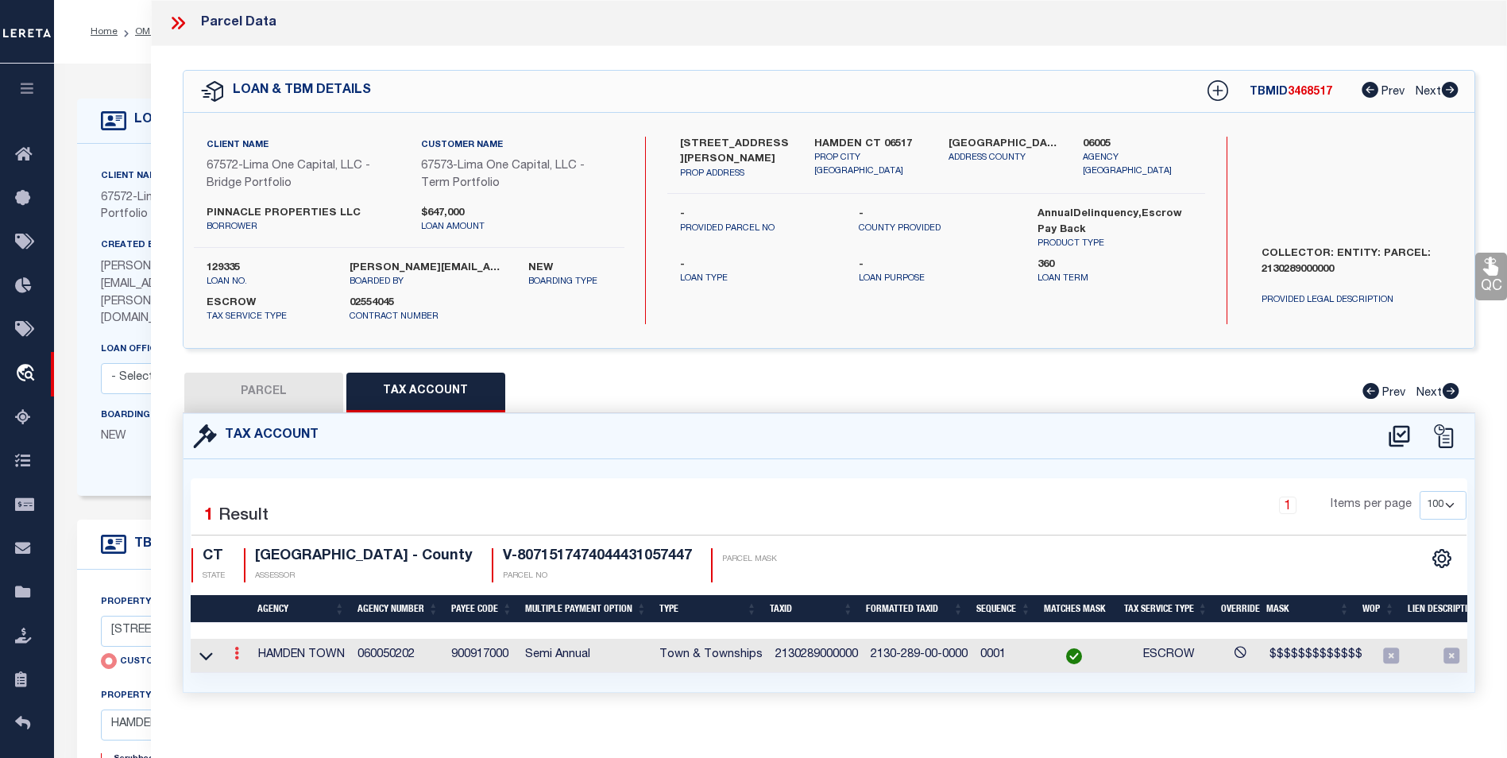
click at [236, 655] on icon at bounding box center [236, 653] width 5 height 13
click at [248, 674] on icon "" at bounding box center [254, 677] width 12 height 12
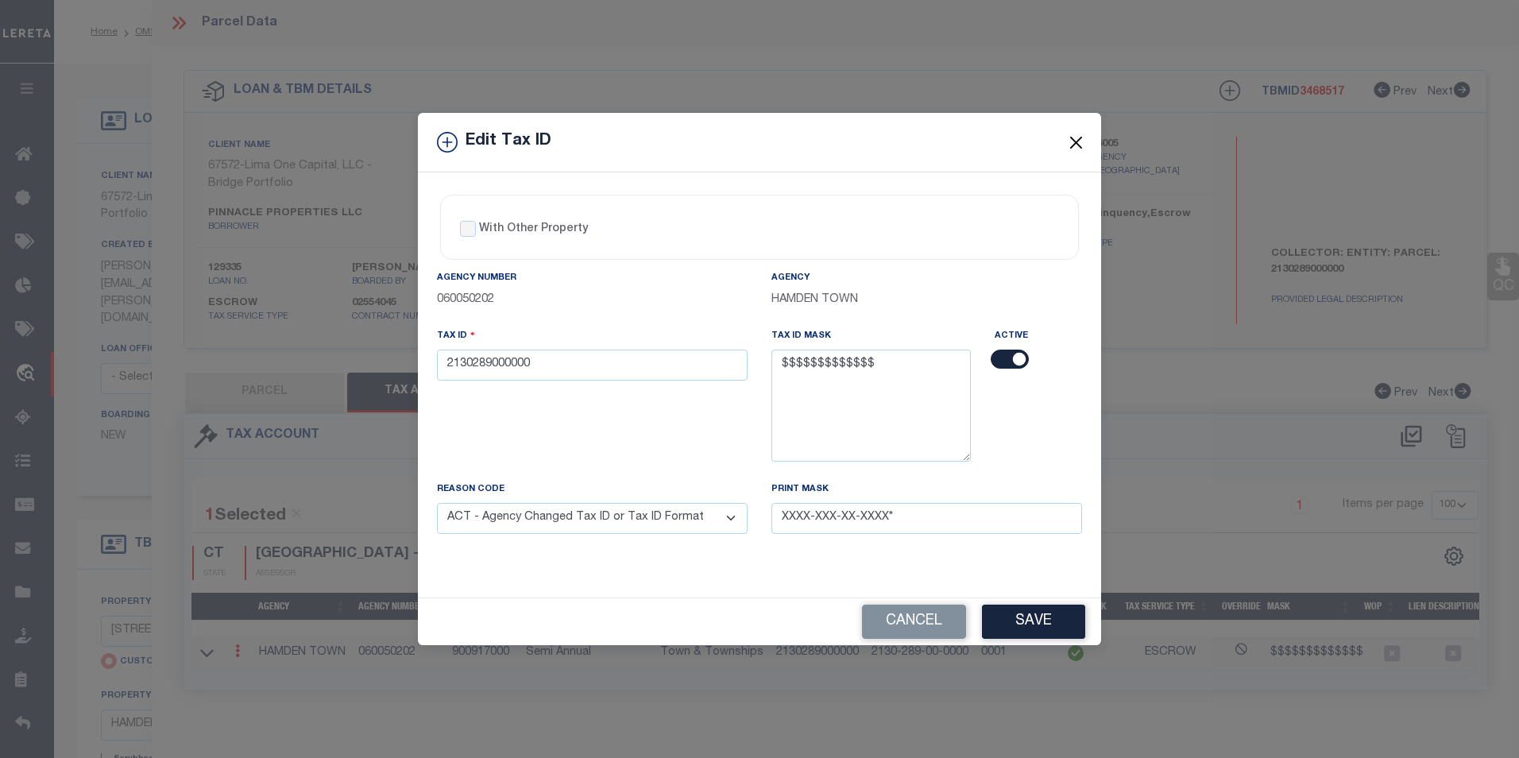
click at [1069, 138] on button "Close" at bounding box center [1076, 142] width 21 height 21
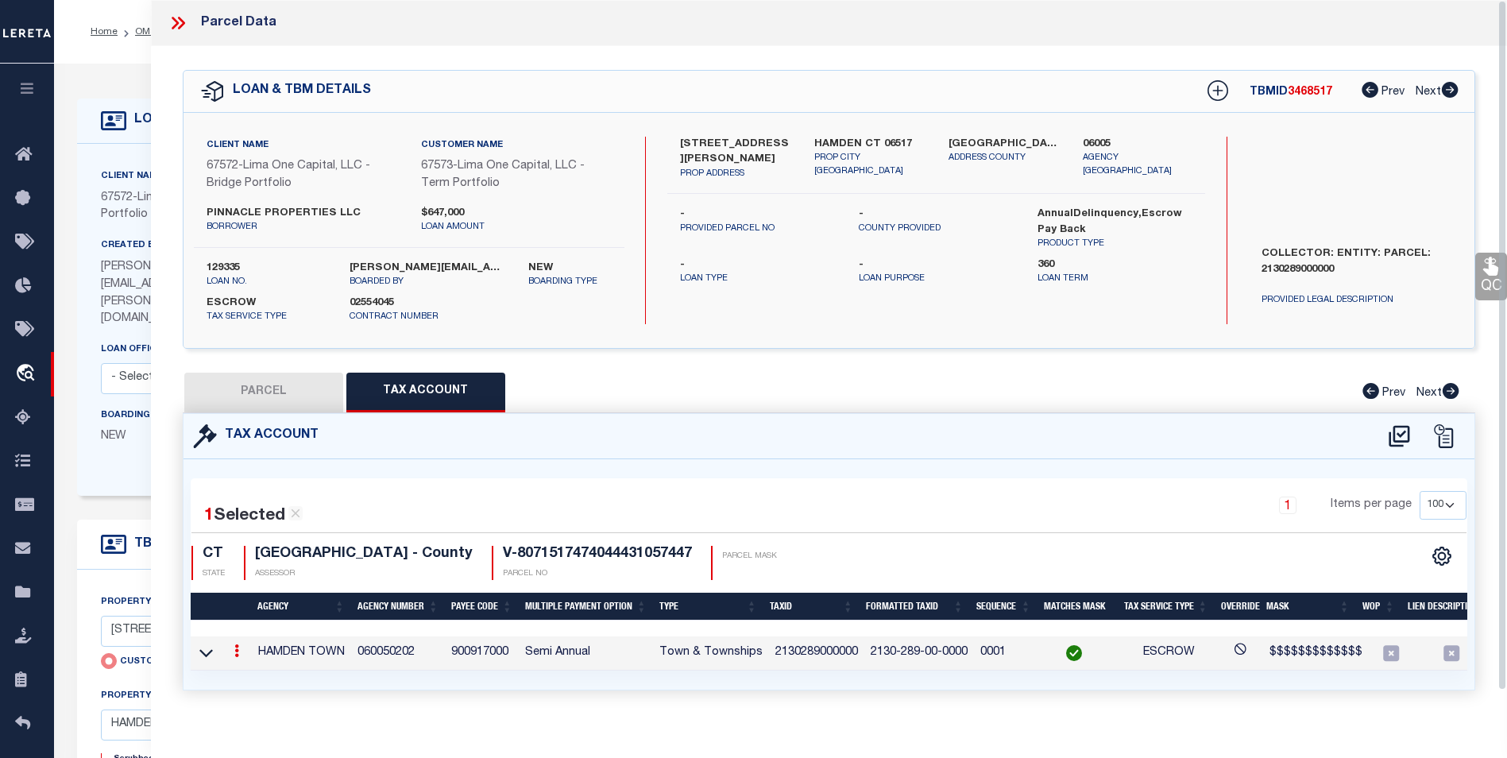
click at [288, 401] on button "PARCEL" at bounding box center [263, 393] width 159 height 40
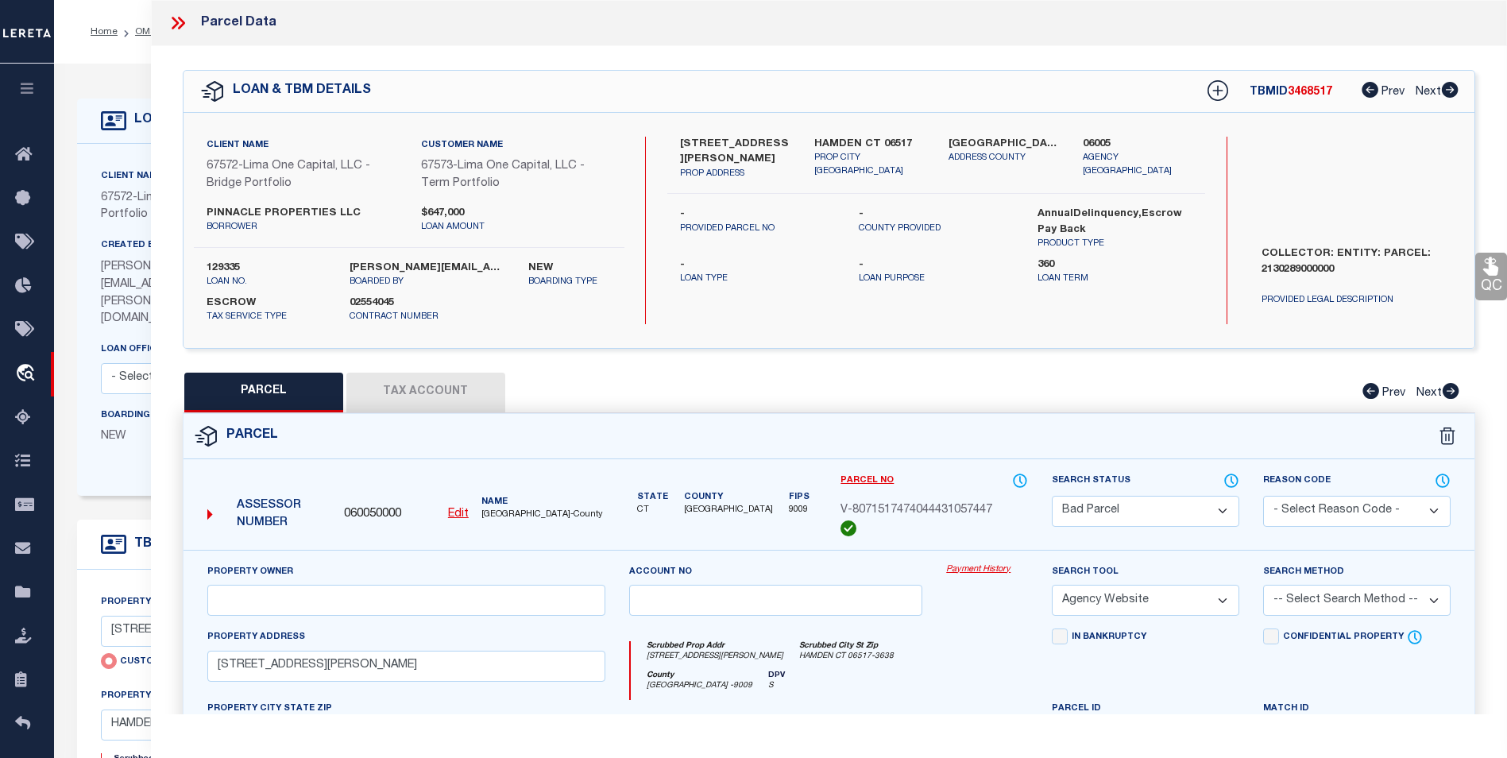
click at [464, 517] on u "Edit" at bounding box center [458, 513] width 21 height 11
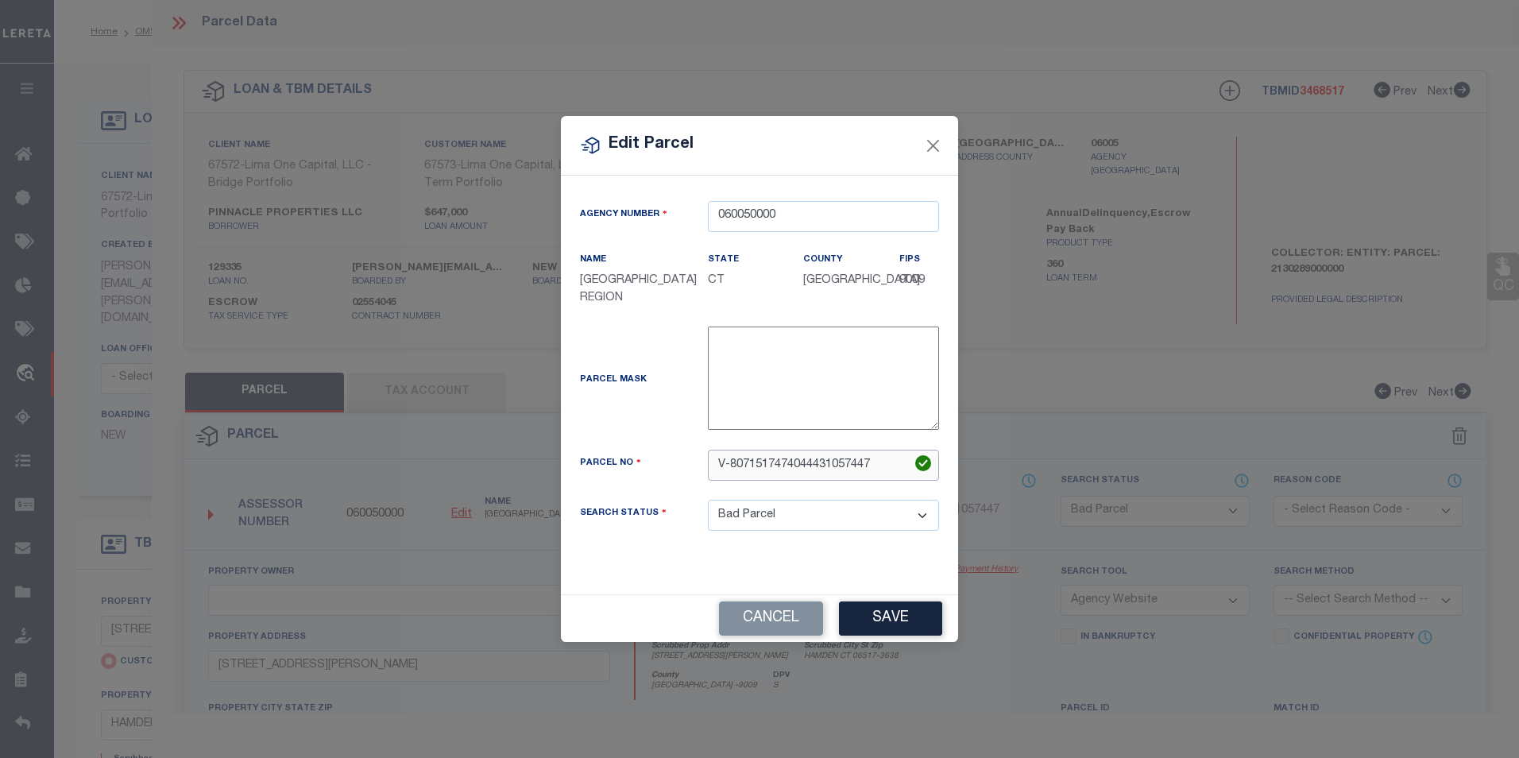
drag, startPoint x: 879, startPoint y: 471, endPoint x: 656, endPoint y: 475, distance: 223.3
click at [656, 475] on div "Parcel No V-8071517474044431057447" at bounding box center [759, 465] width 383 height 31
paste input "2130289000000"
click at [778, 512] on select "Automated Search Bad Parcel Complete Duplicate Parcel High Dollar Reporting In …" at bounding box center [823, 515] width 231 height 31
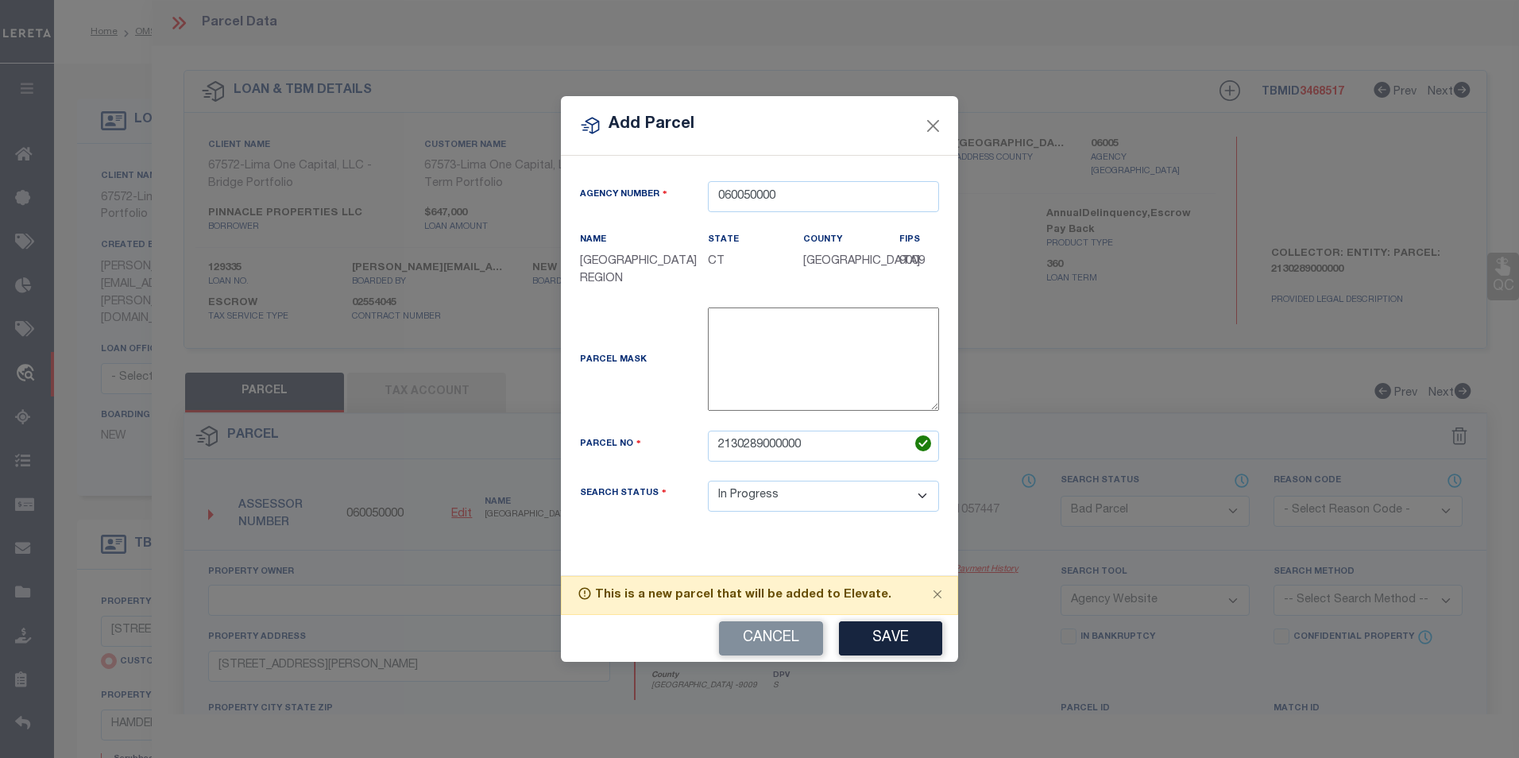
click at [708, 481] on select "Automated Search Bad Parcel Complete Duplicate Parcel High Dollar Reporting In …" at bounding box center [823, 496] width 231 height 31
click at [876, 644] on button "Save" at bounding box center [890, 638] width 103 height 34
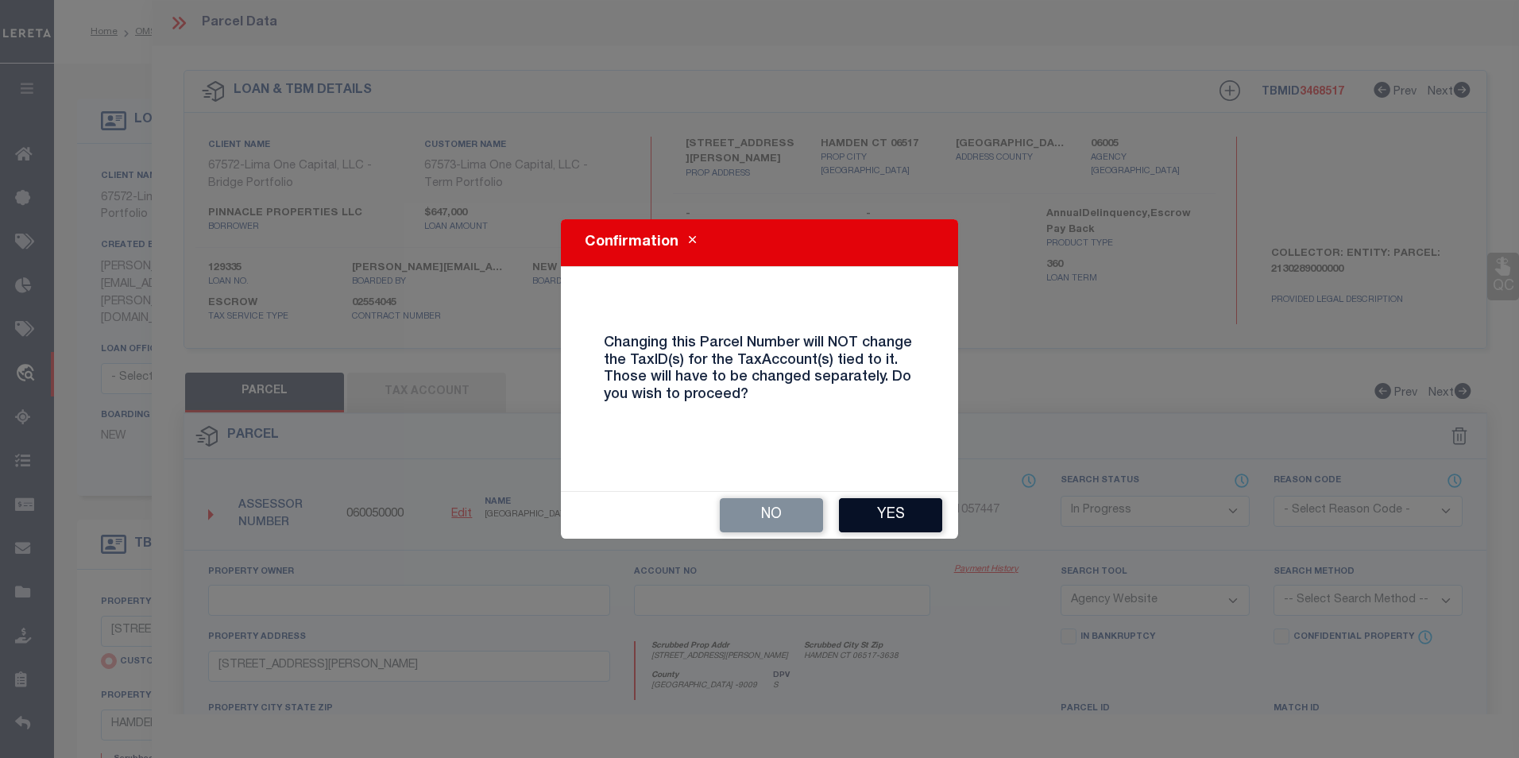
click at [892, 527] on button "Yes" at bounding box center [890, 515] width 103 height 34
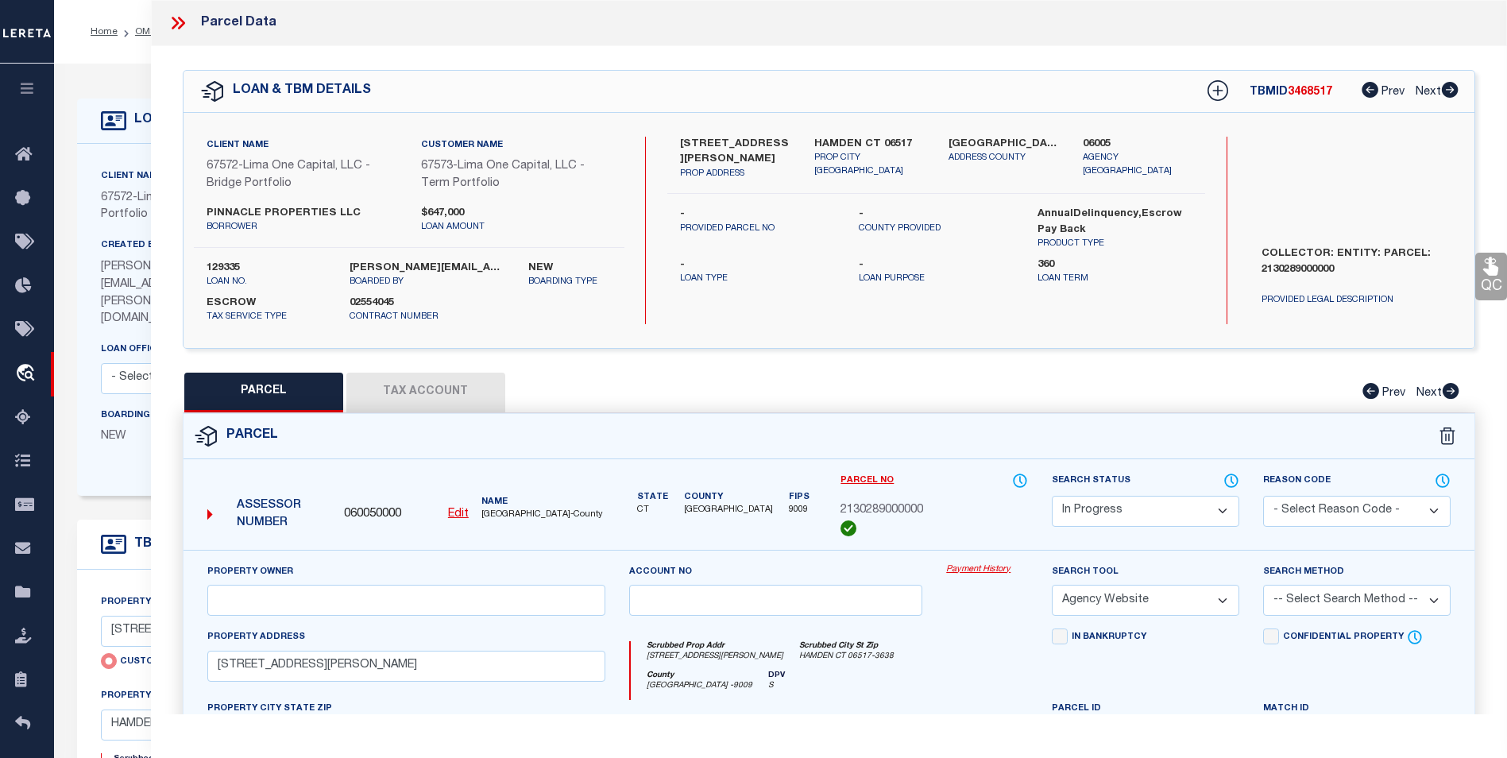
click at [441, 392] on button "Tax Account" at bounding box center [425, 393] width 159 height 40
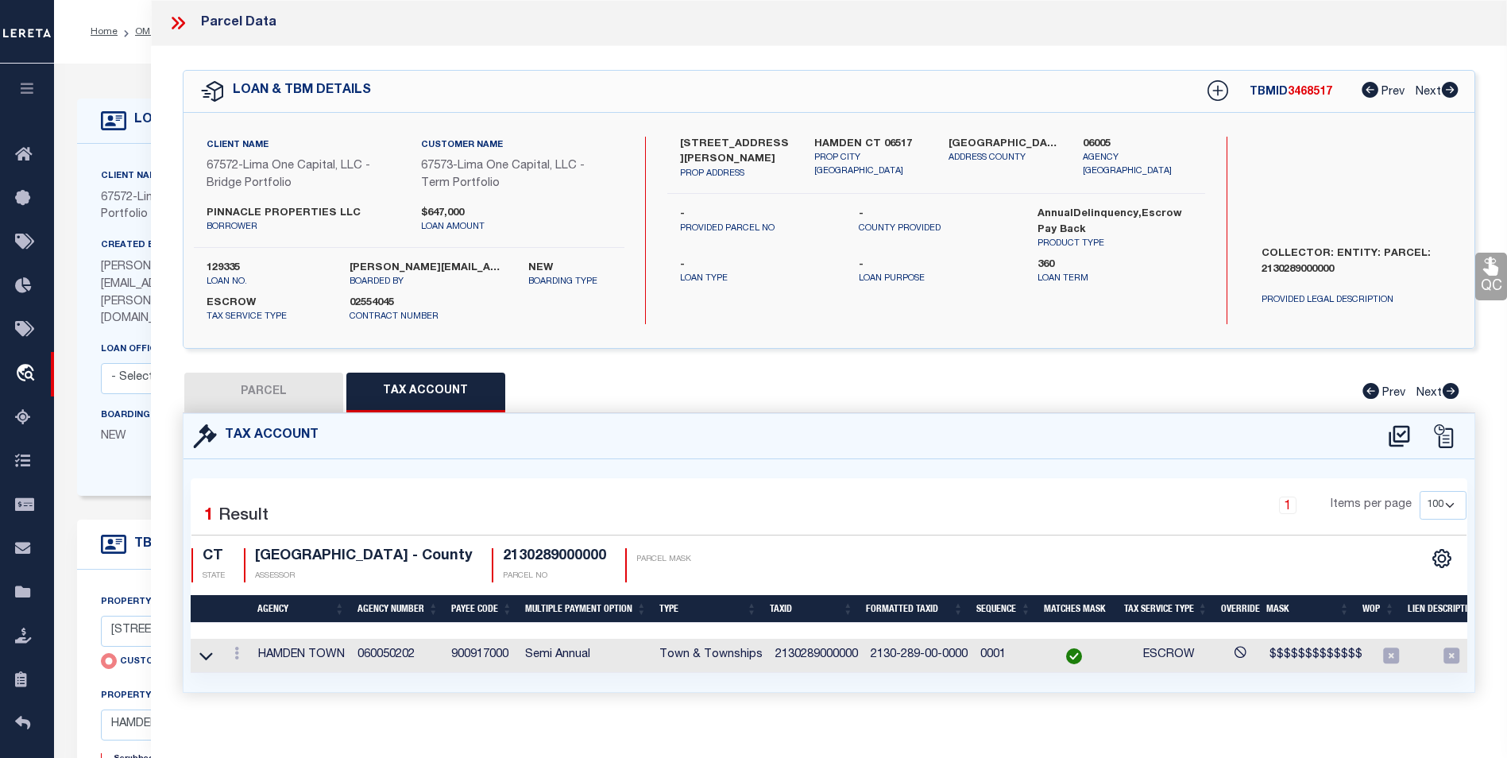
scroll to position [318, 0]
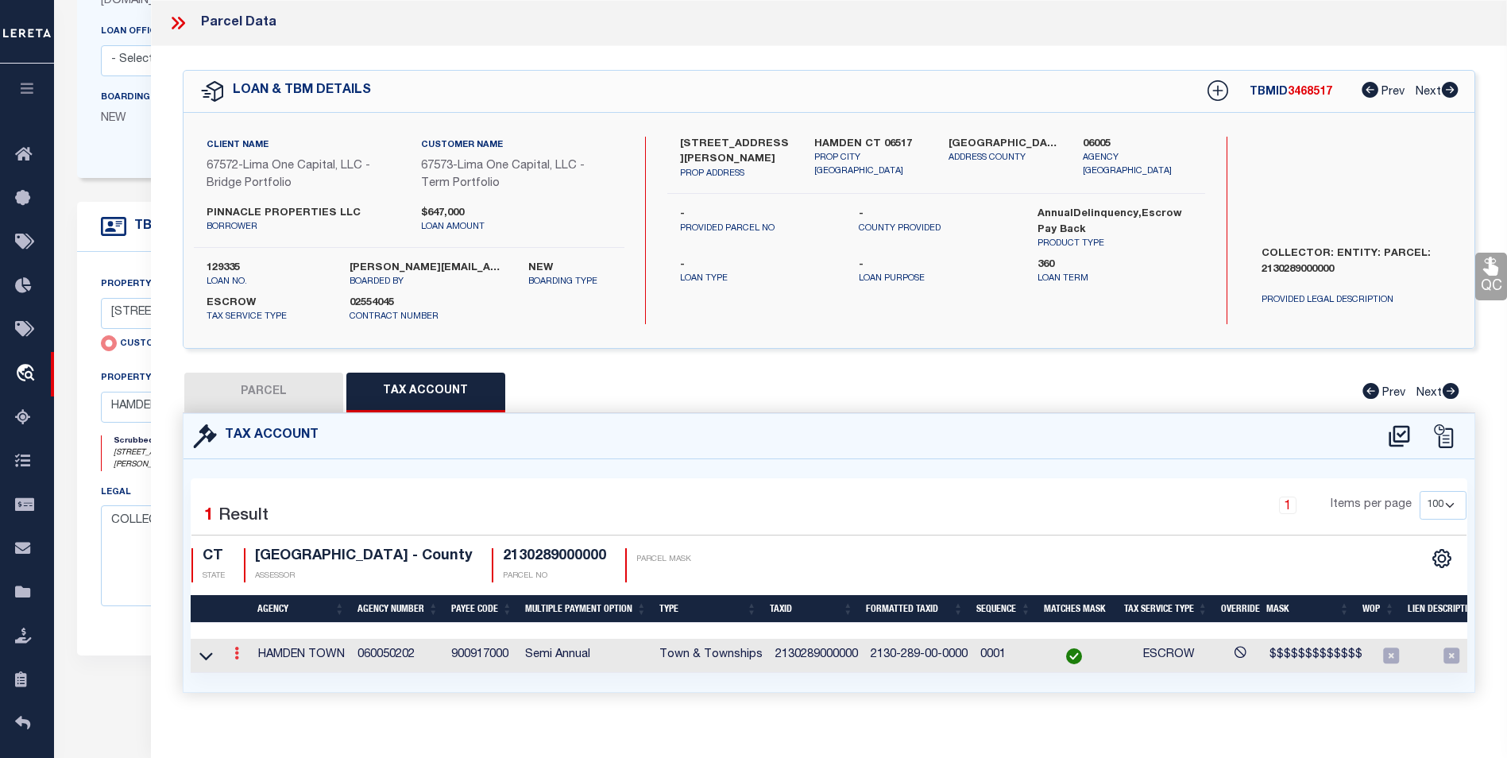
click at [244, 661] on link at bounding box center [236, 655] width 17 height 13
click at [253, 680] on icon "" at bounding box center [254, 677] width 12 height 12
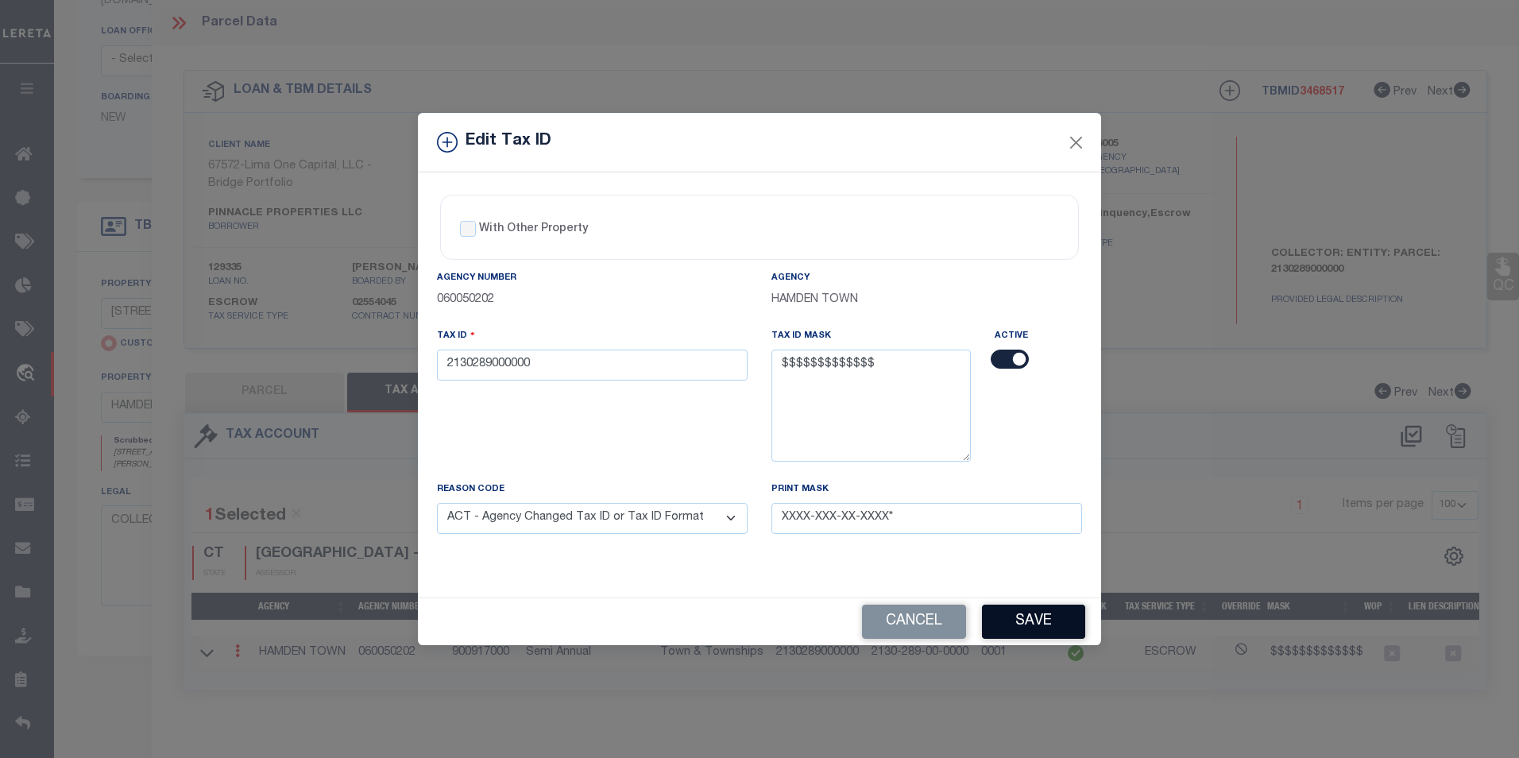
click at [999, 619] on button "Save" at bounding box center [1033, 622] width 103 height 34
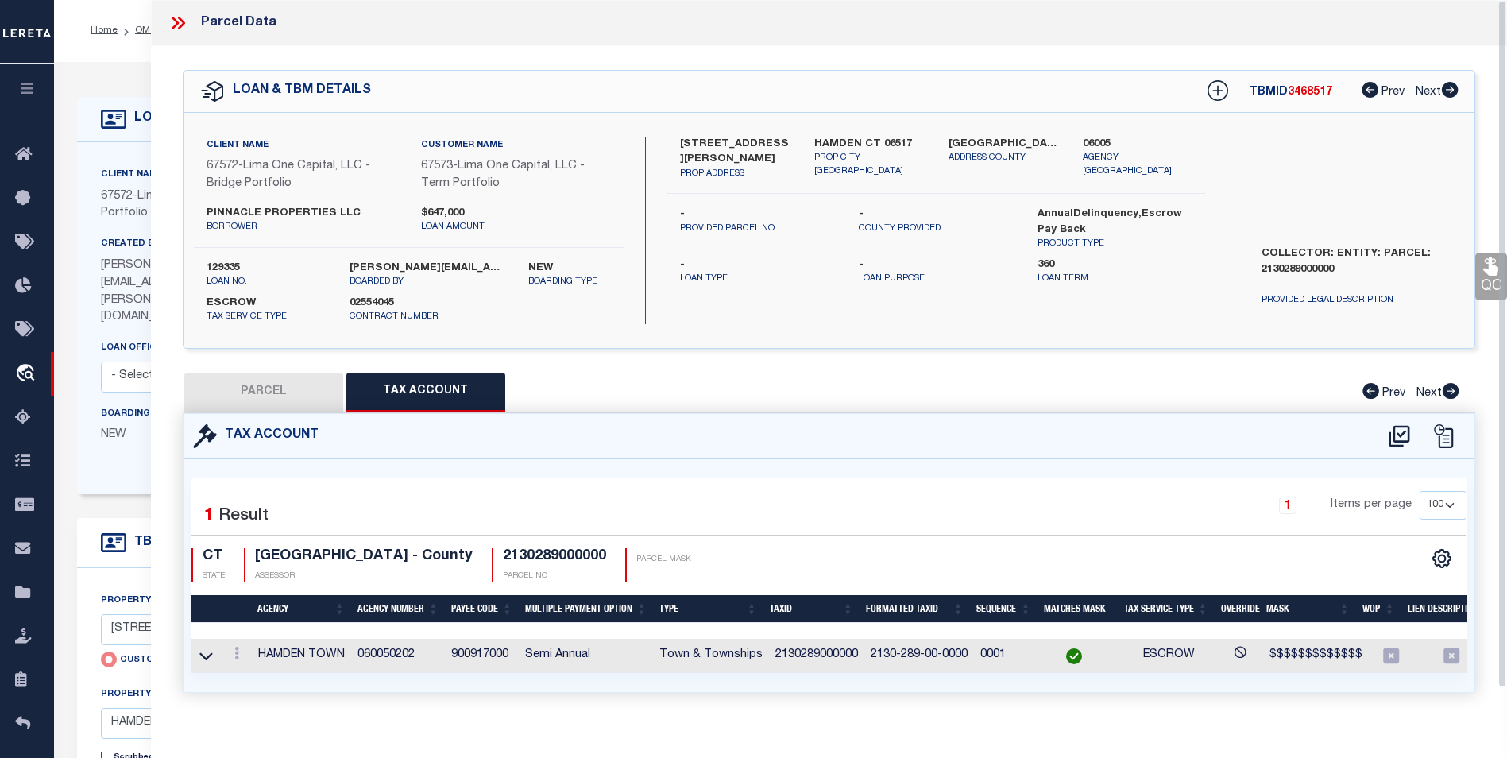
scroll to position [0, 0]
click at [185, 20] on icon at bounding box center [178, 23] width 21 height 21
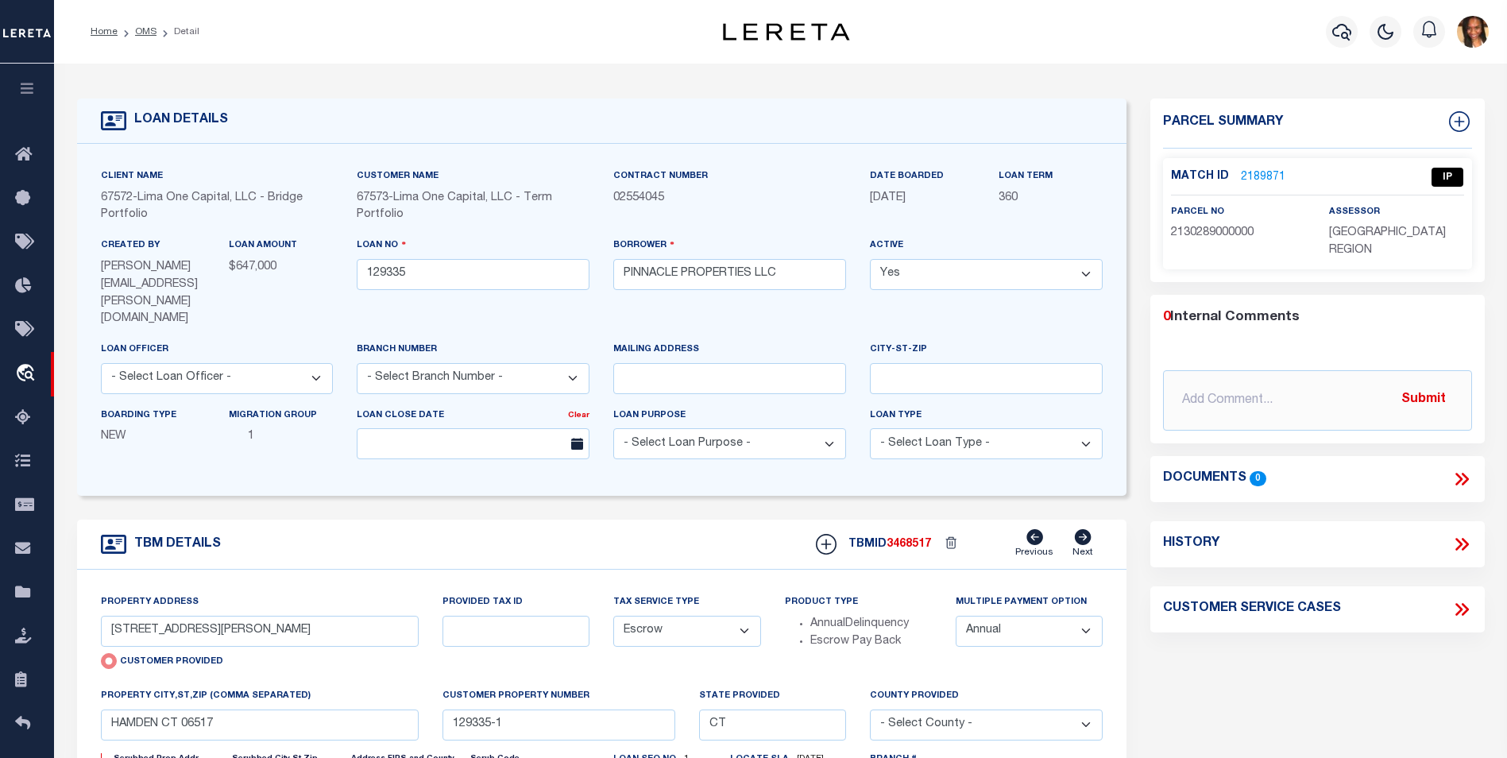
click at [1268, 176] on link "2189871" at bounding box center [1263, 177] width 44 height 17
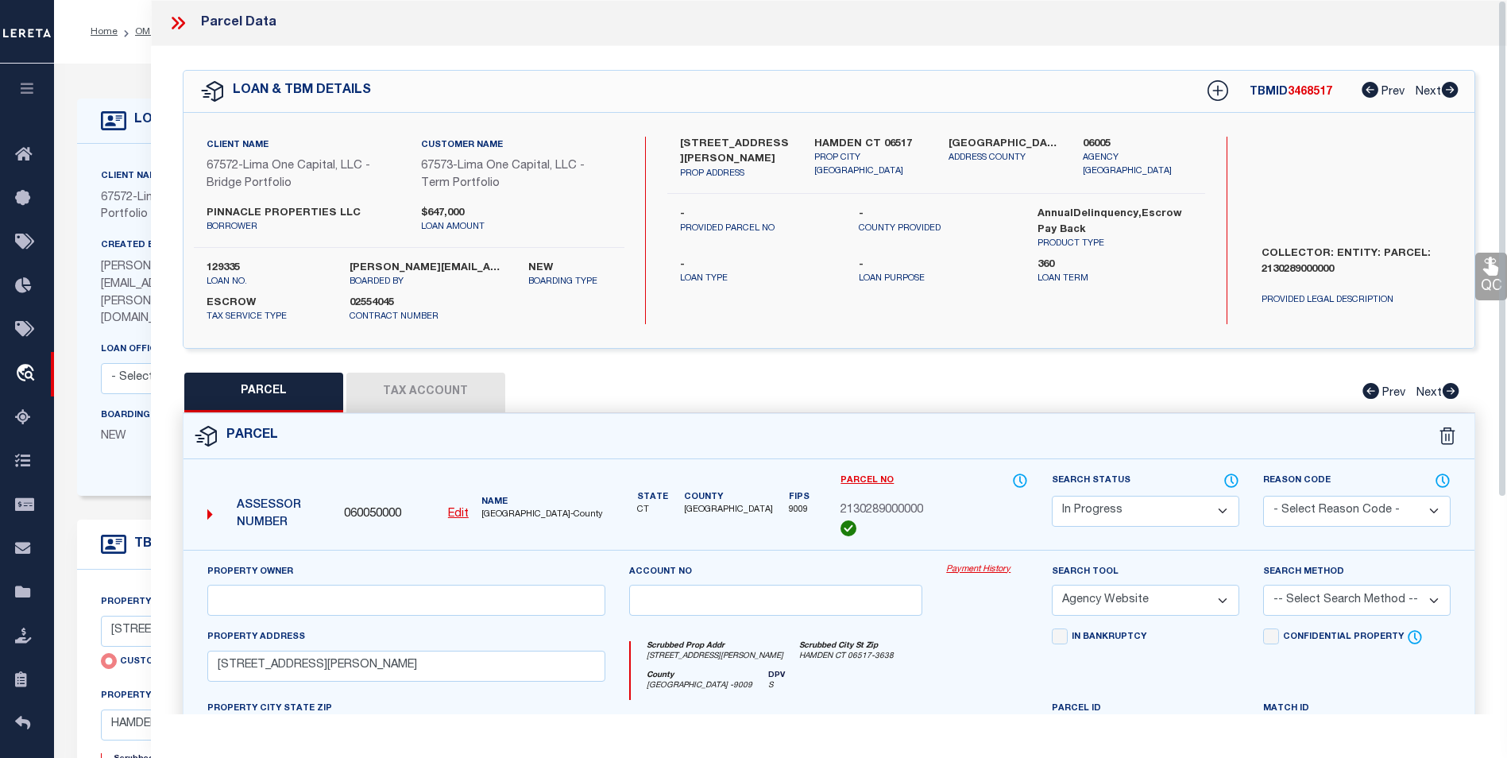
click at [1157, 506] on select "Automated Search Bad Parcel Complete Duplicate Parcel High Dollar Reporting In …" at bounding box center [1145, 511] width 187 height 31
click at [1052, 496] on select "Automated Search Bad Parcel Complete Duplicate Parcel High Dollar Reporting In …" at bounding box center [1145, 511] width 187 height 31
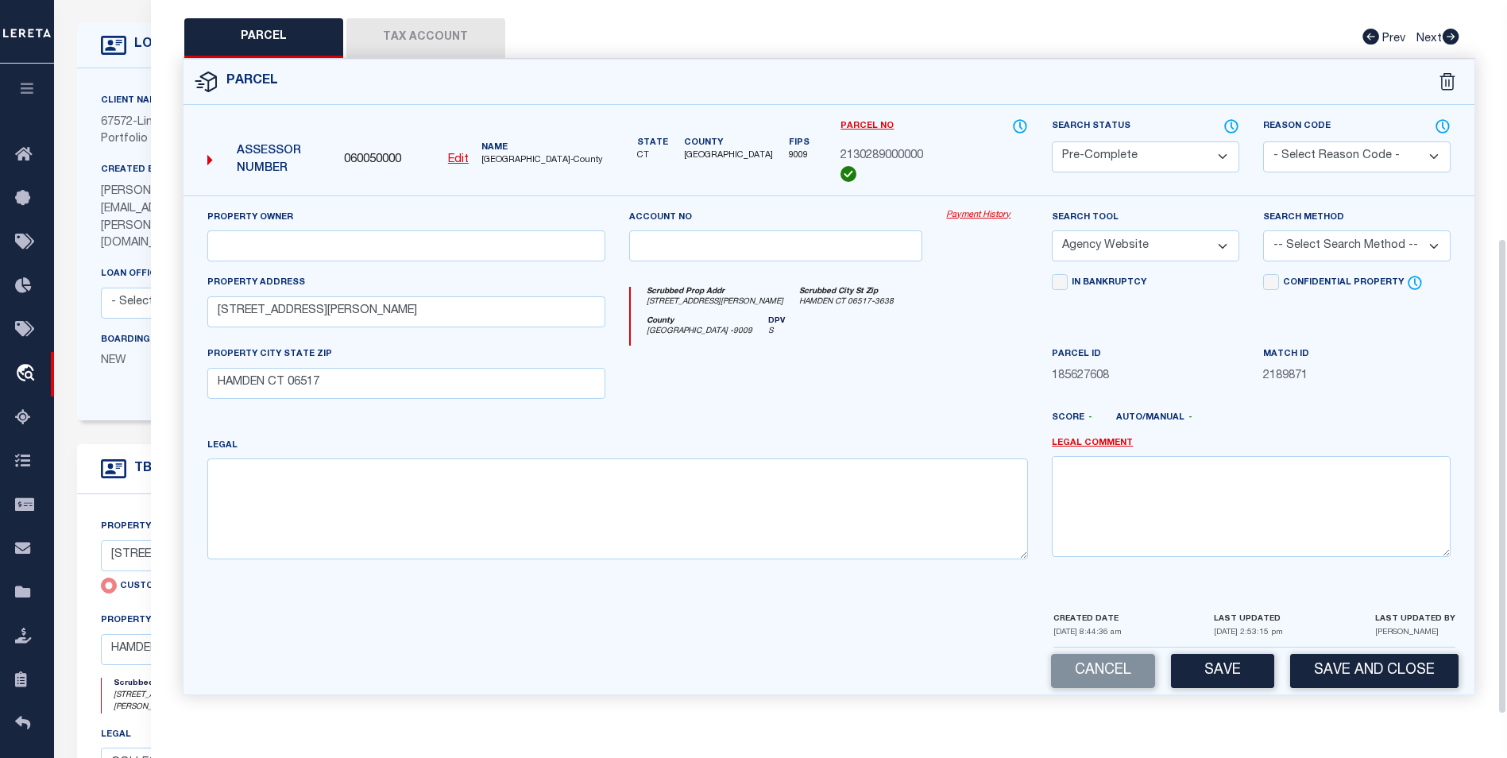
scroll to position [79, 0]
click at [1335, 246] on select "-- Select Search Method -- Property Address Legal Liability Info Provided" at bounding box center [1356, 245] width 187 height 31
click at [1263, 230] on select "-- Select Search Method -- Property Address Legal Liability Info Provided" at bounding box center [1356, 245] width 187 height 31
click at [1204, 649] on div "Cancel Save Save and Close" at bounding box center [829, 670] width 1291 height 47
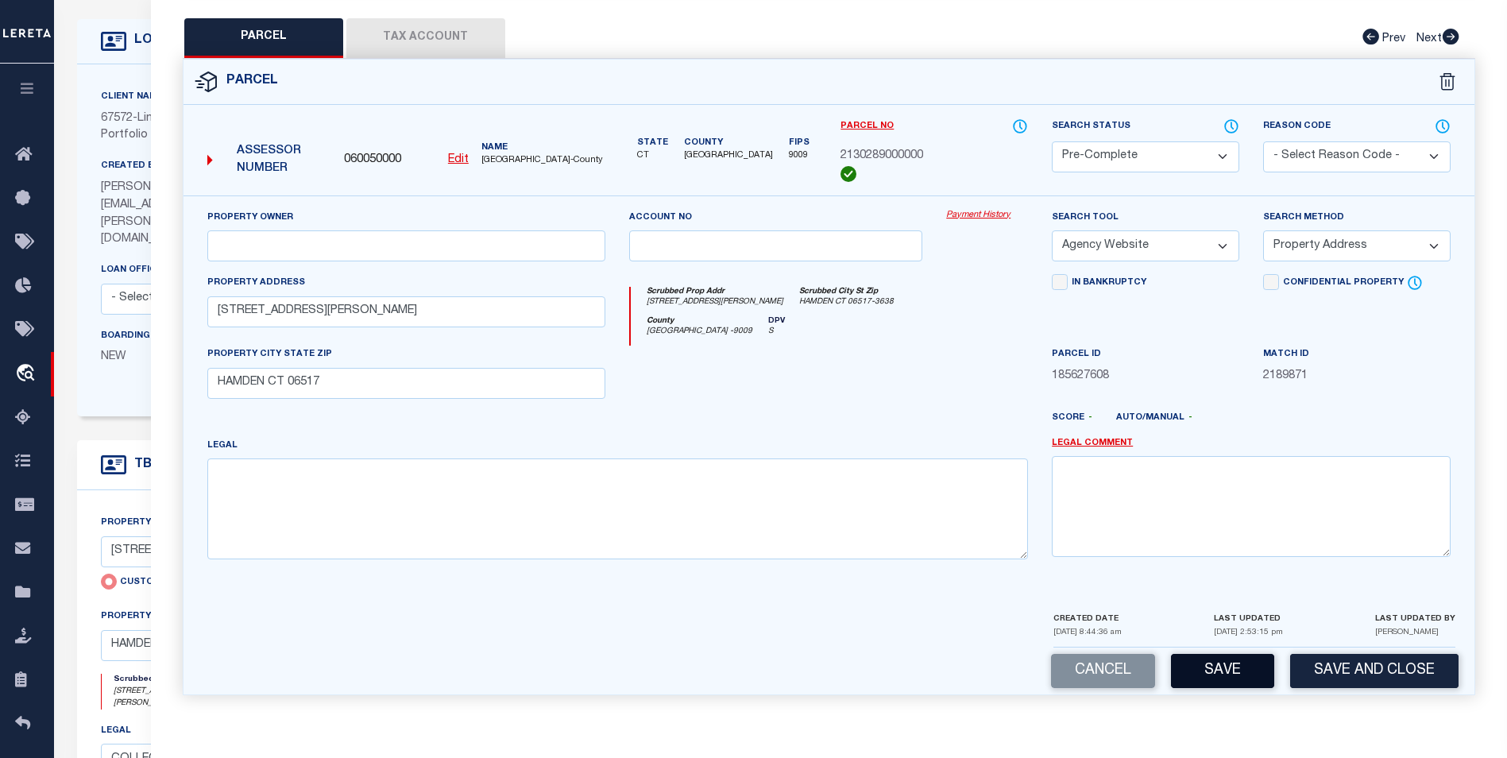
click at [1209, 674] on button "Save" at bounding box center [1222, 671] width 103 height 34
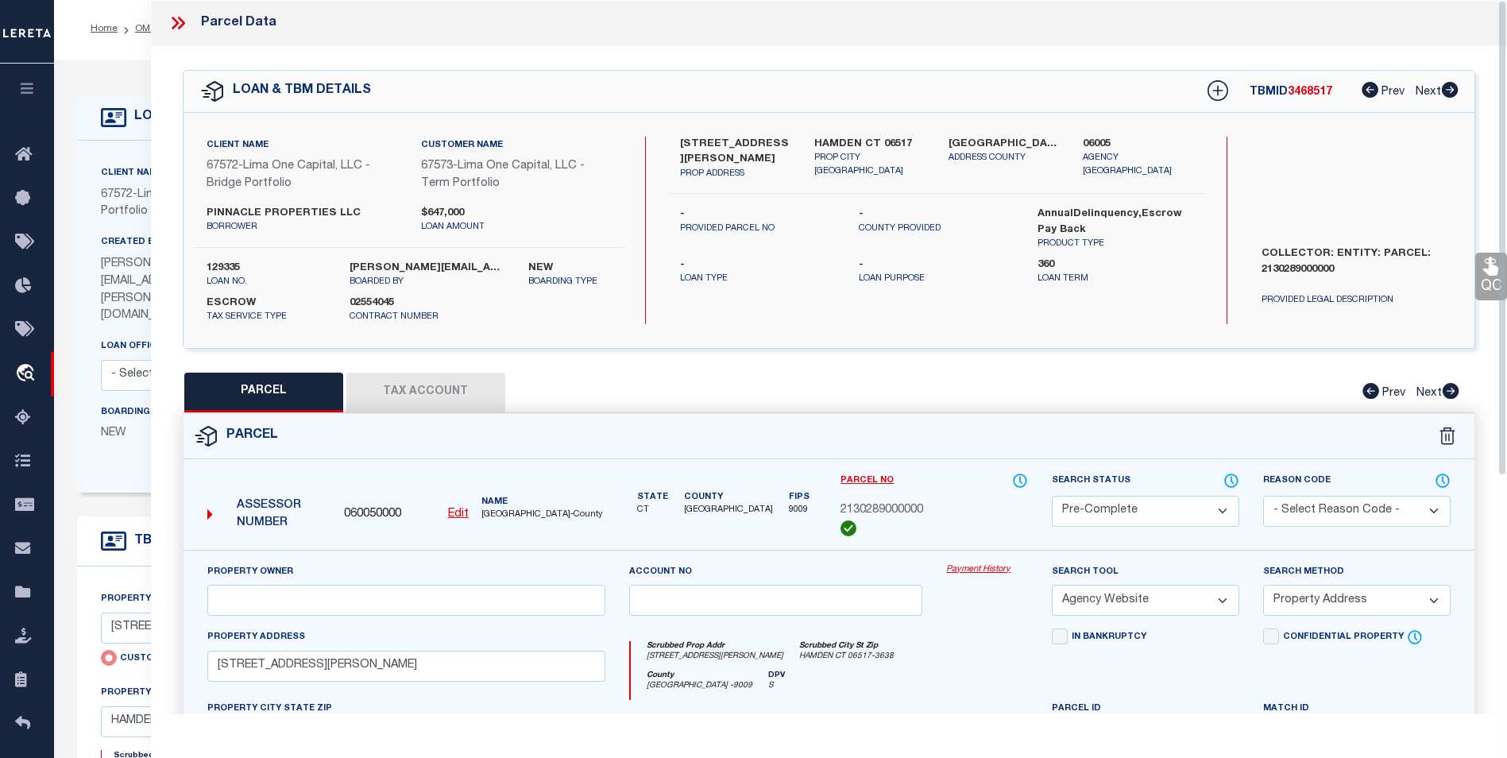
scroll to position [0, 0]
click at [552, 64] on div "QC QC QC" at bounding box center [829, 557] width 1356 height 1022
click at [94, 29] on link "Home" at bounding box center [104, 32] width 27 height 10
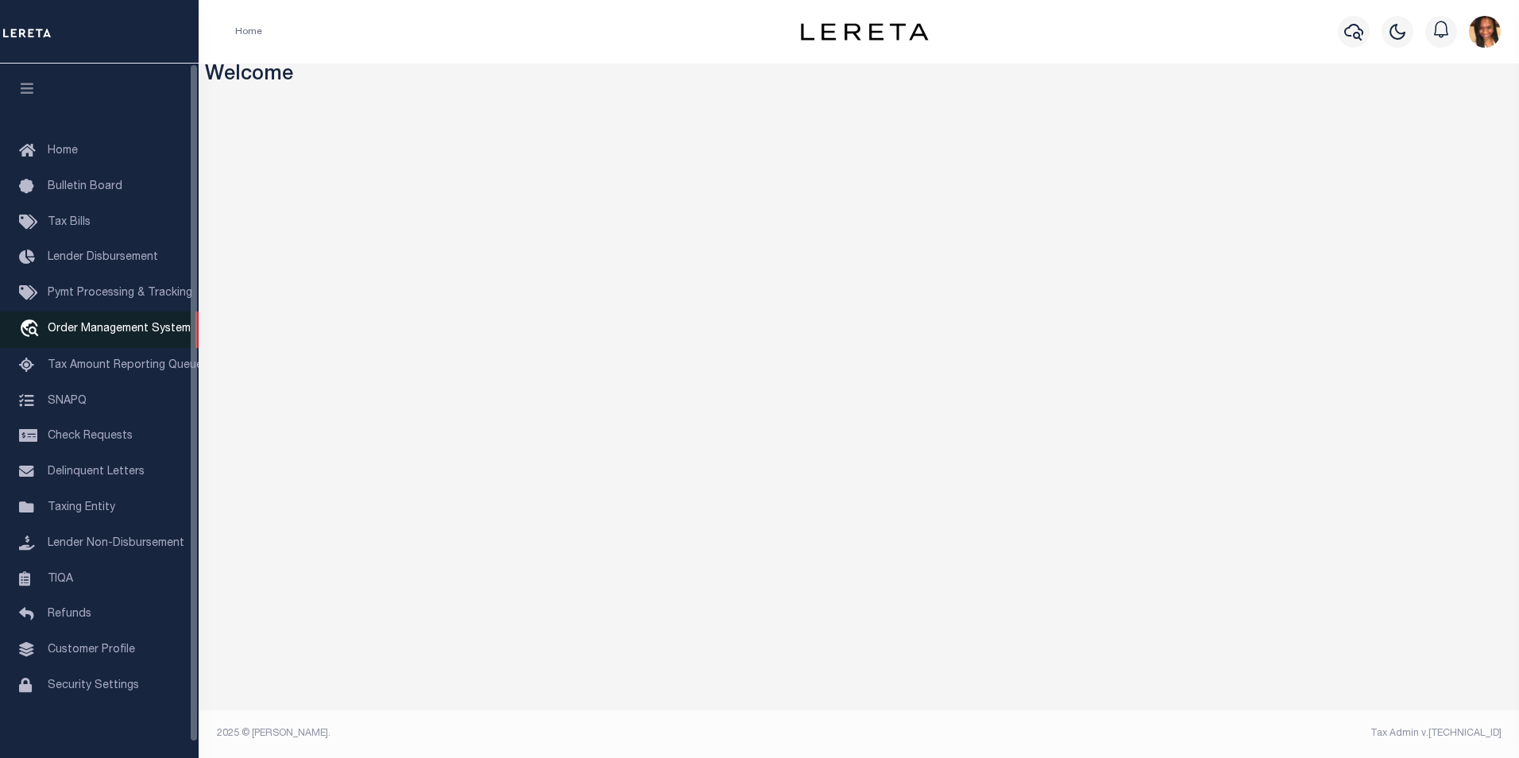
click at [106, 333] on span "Order Management System" at bounding box center [119, 328] width 143 height 11
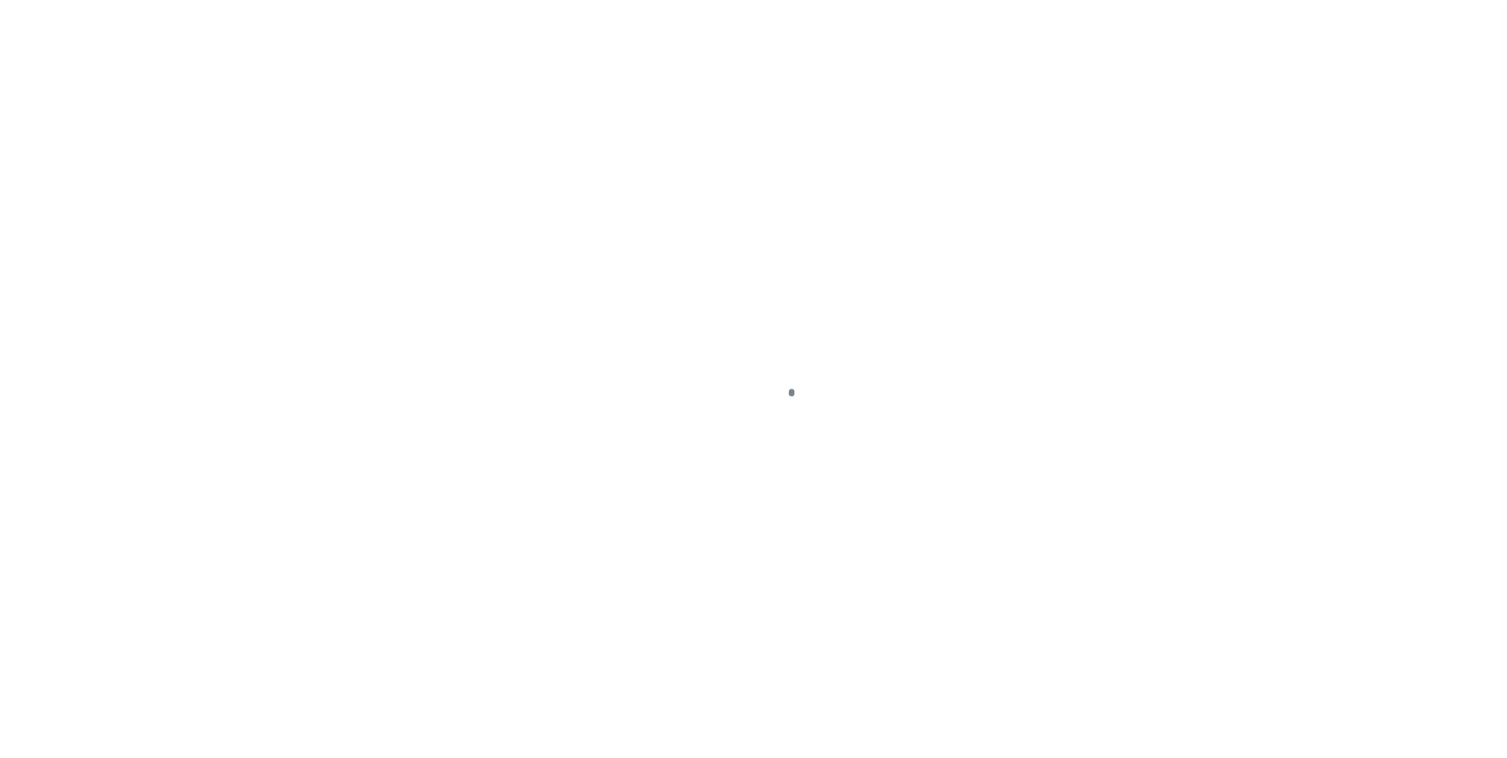
scroll to position [16, 0]
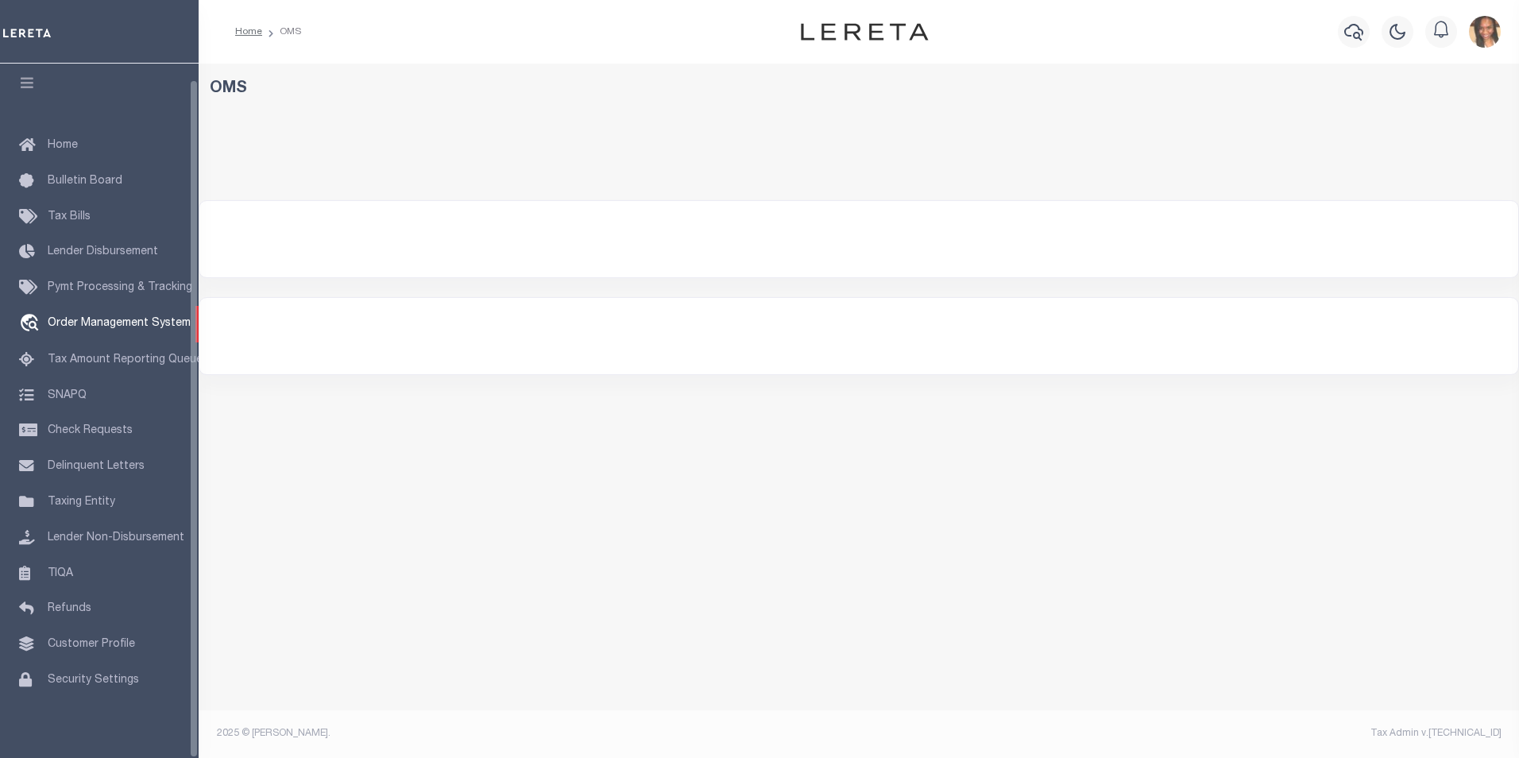
select select "200"
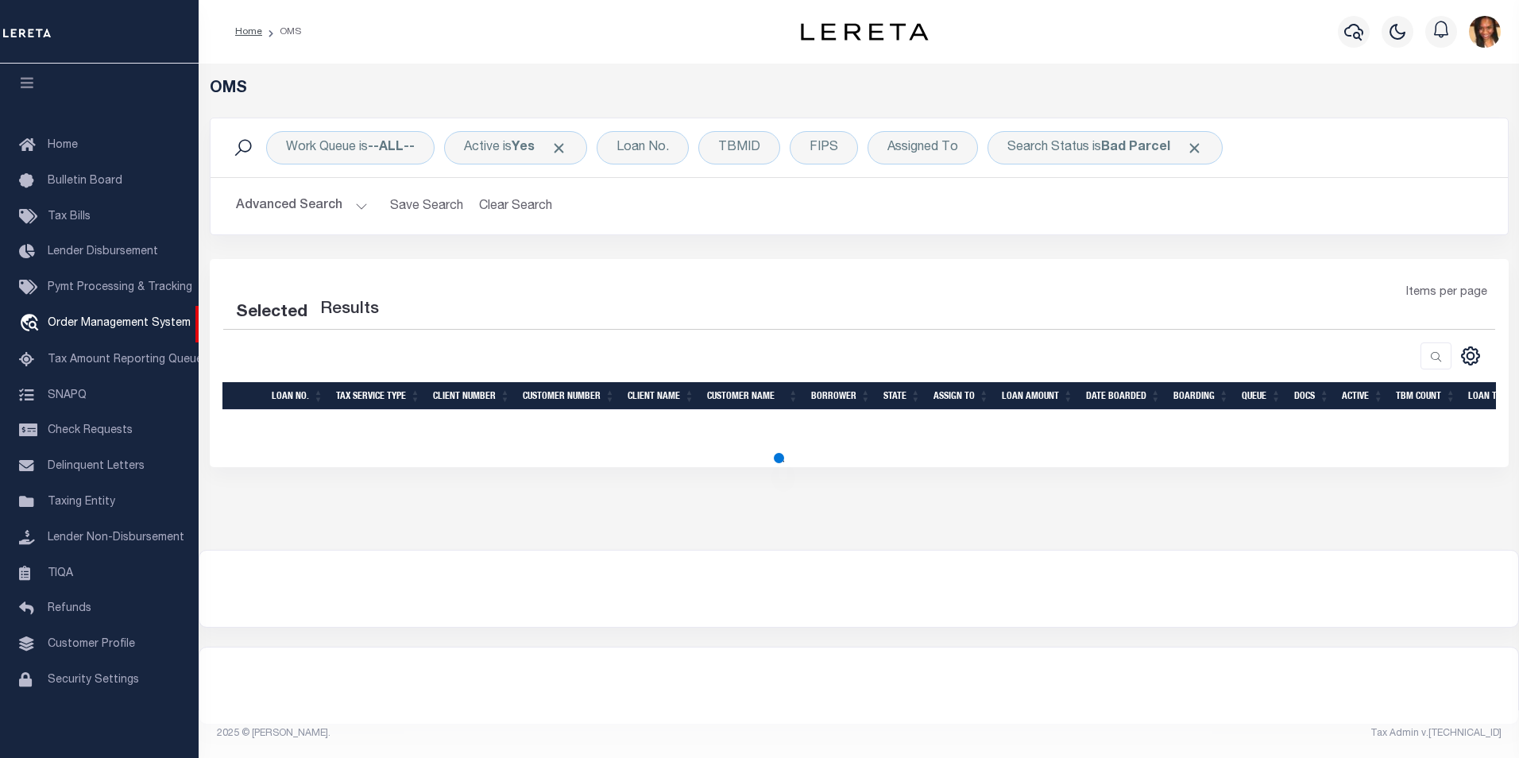
select select "200"
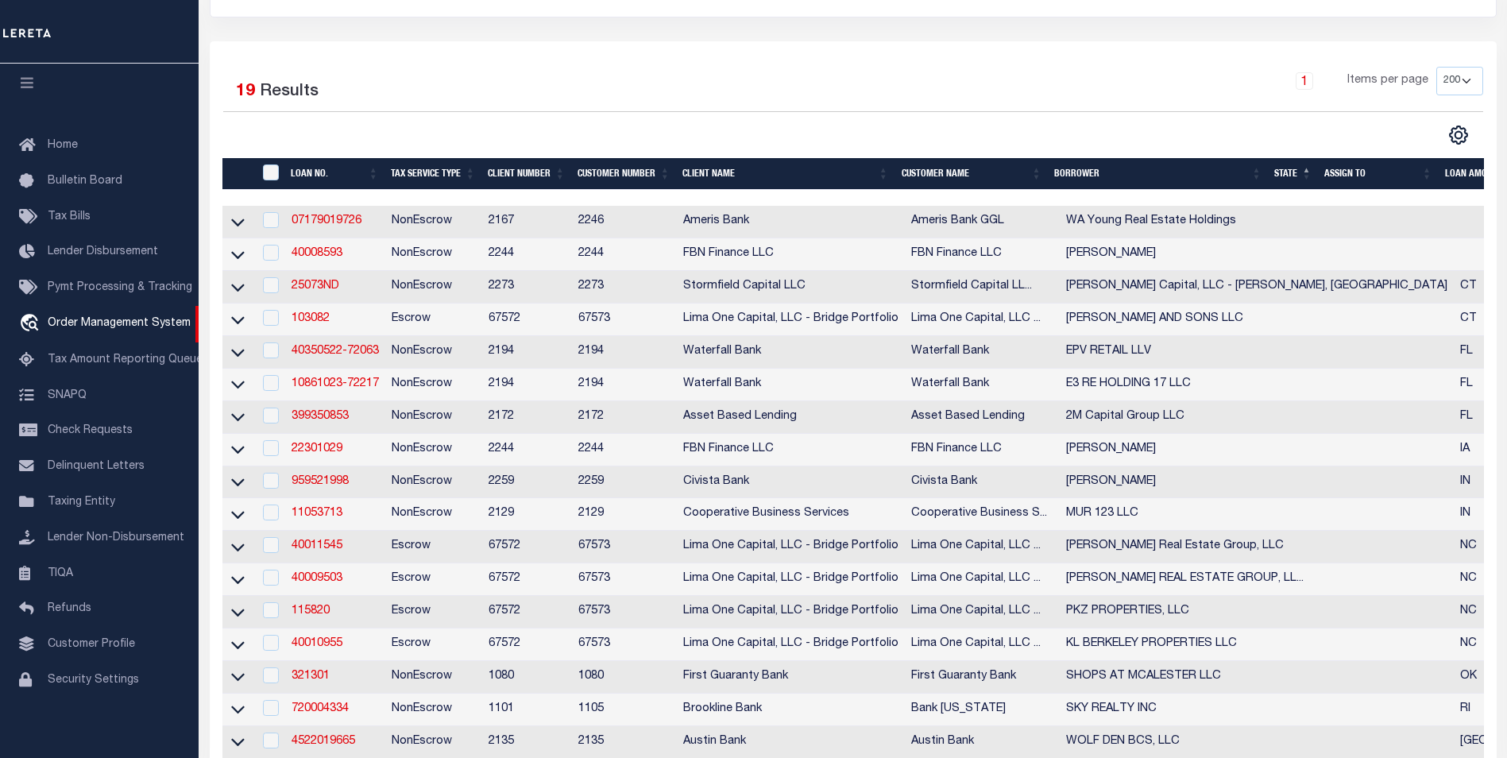
scroll to position [159, 0]
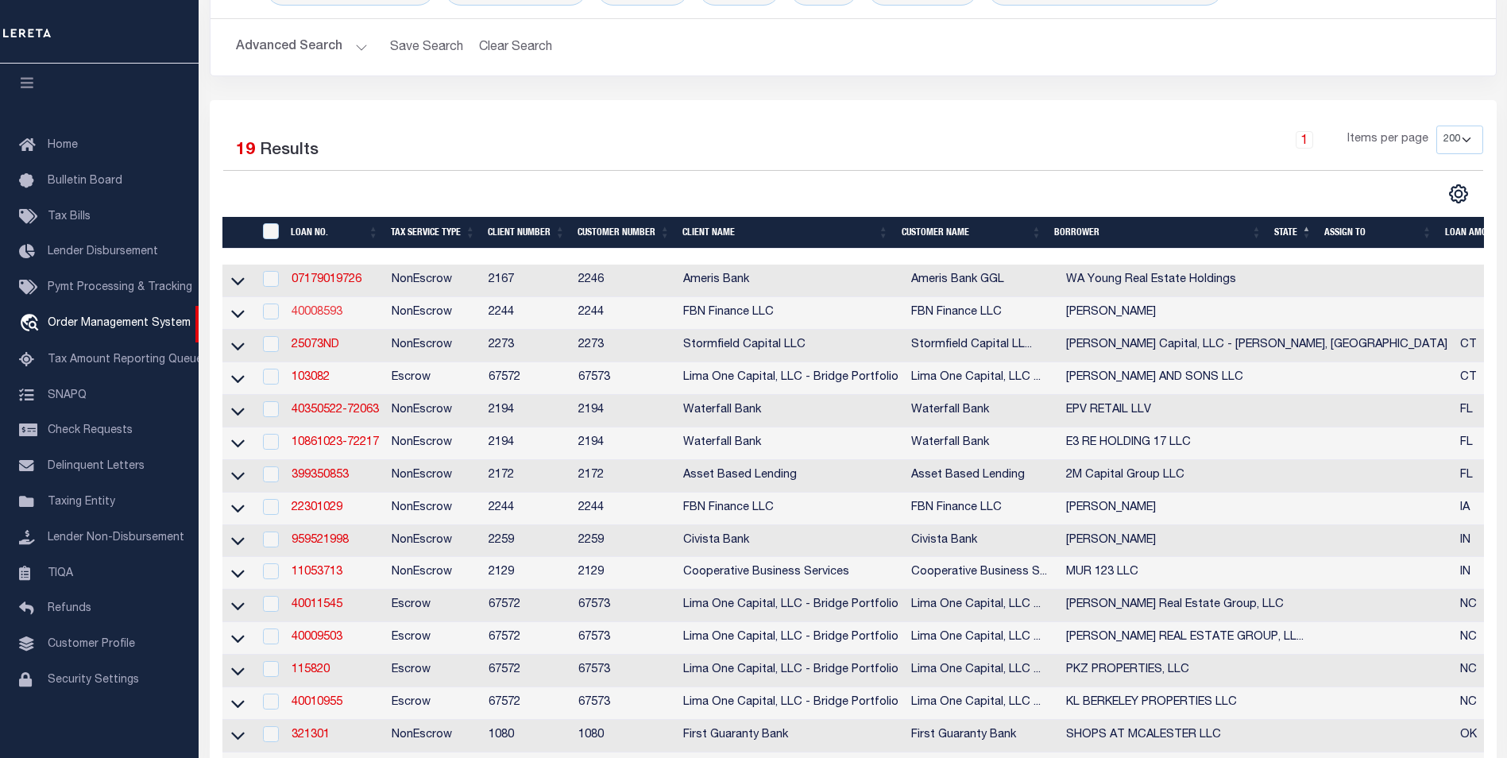
click at [309, 309] on link "40008593" at bounding box center [317, 312] width 51 height 11
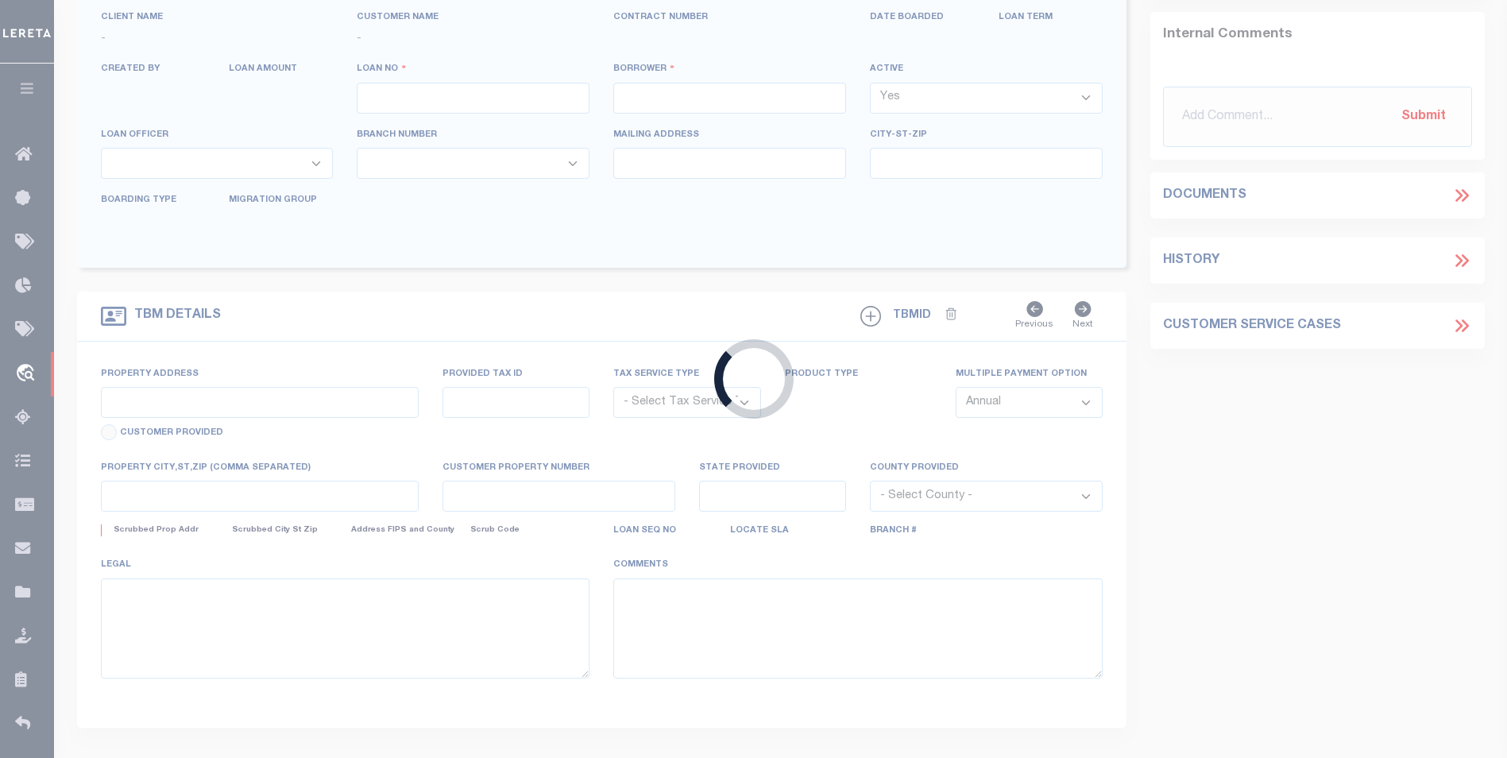
type input "40008593"
type input "[PERSON_NAME]"
select select
select select "10"
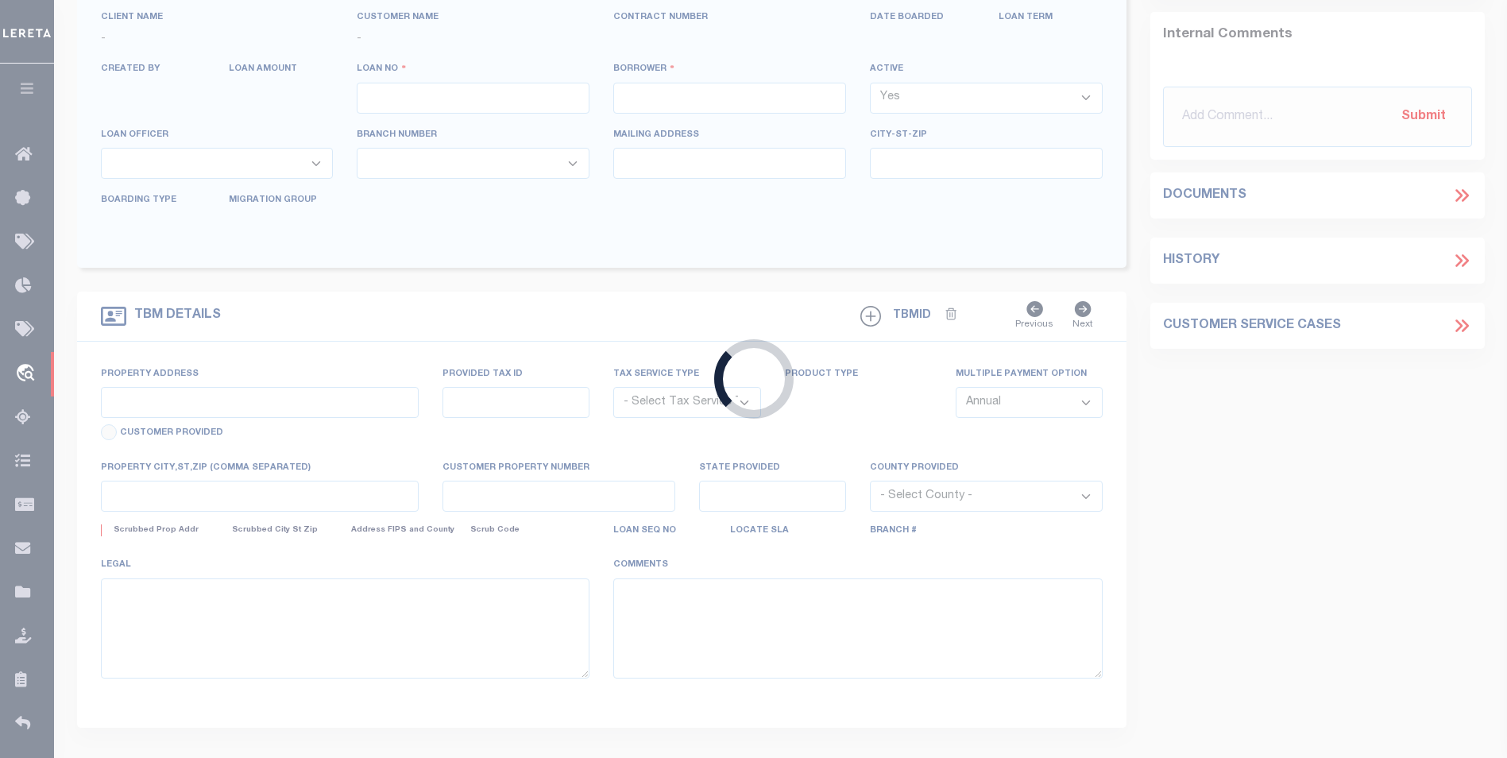
select select "NonEscrow"
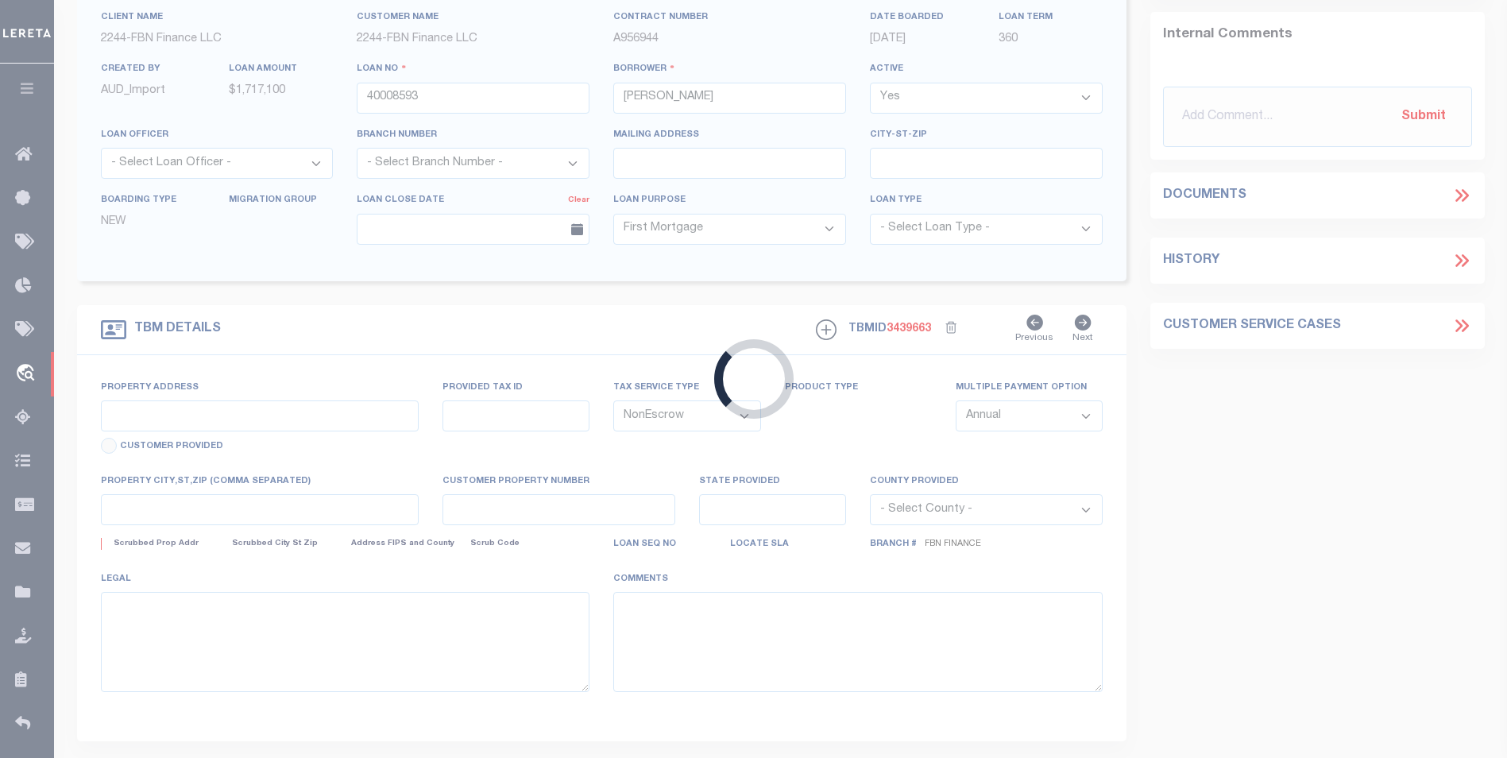
select select "14078"
select select "7651"
type input "1134400004"
select select
type input "BOYER IA 51448"
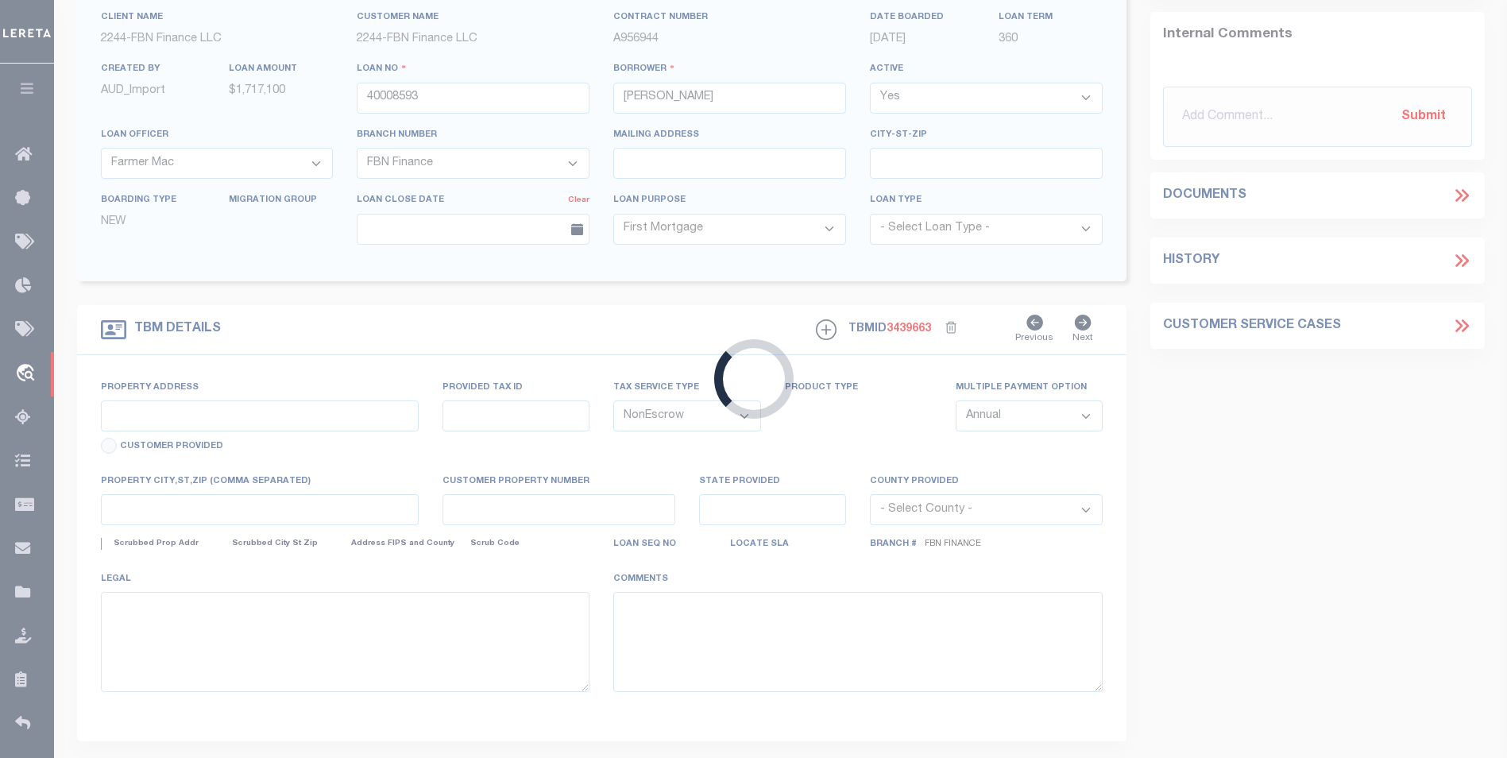
type input "FBN"
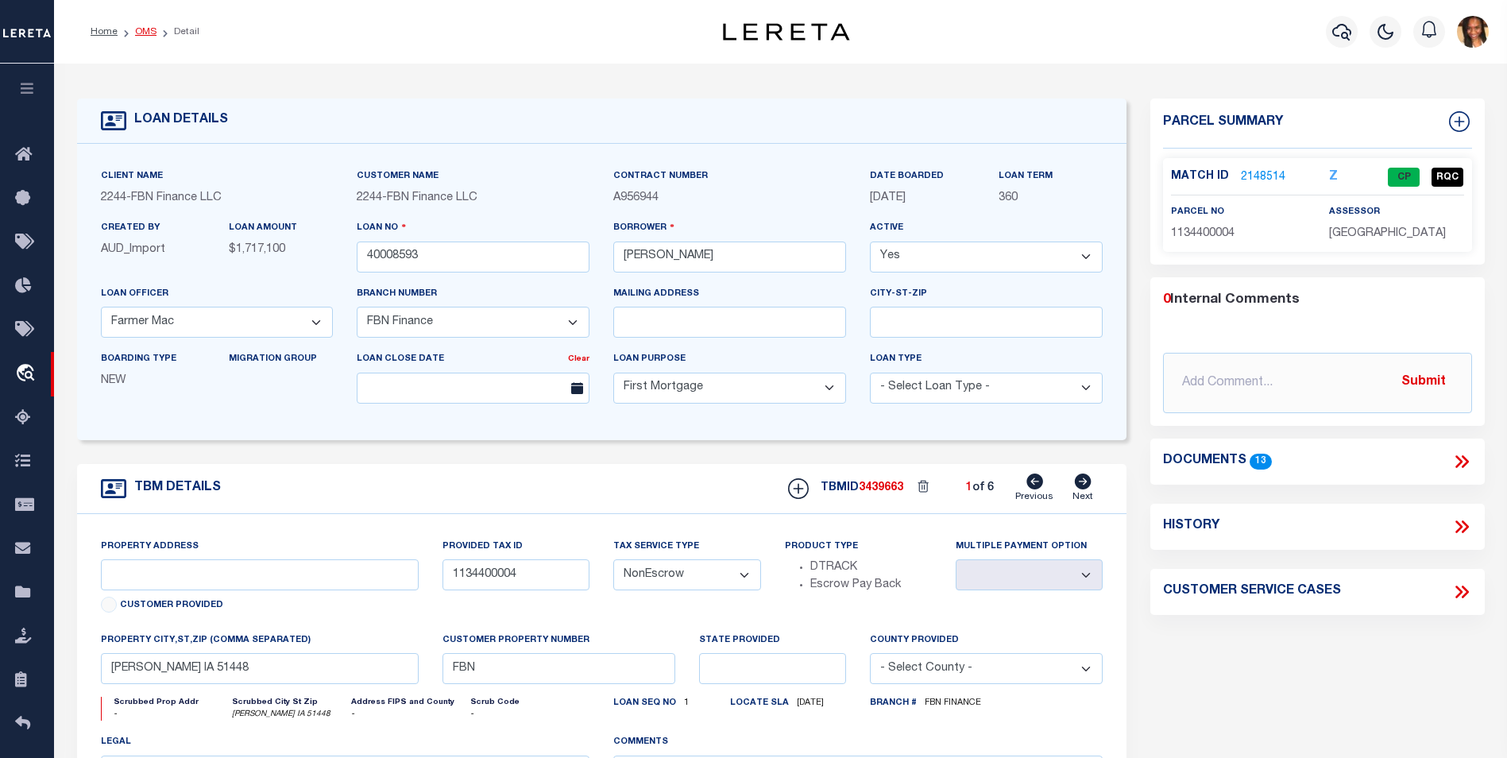
click at [153, 34] on link "OMS" at bounding box center [145, 32] width 21 height 10
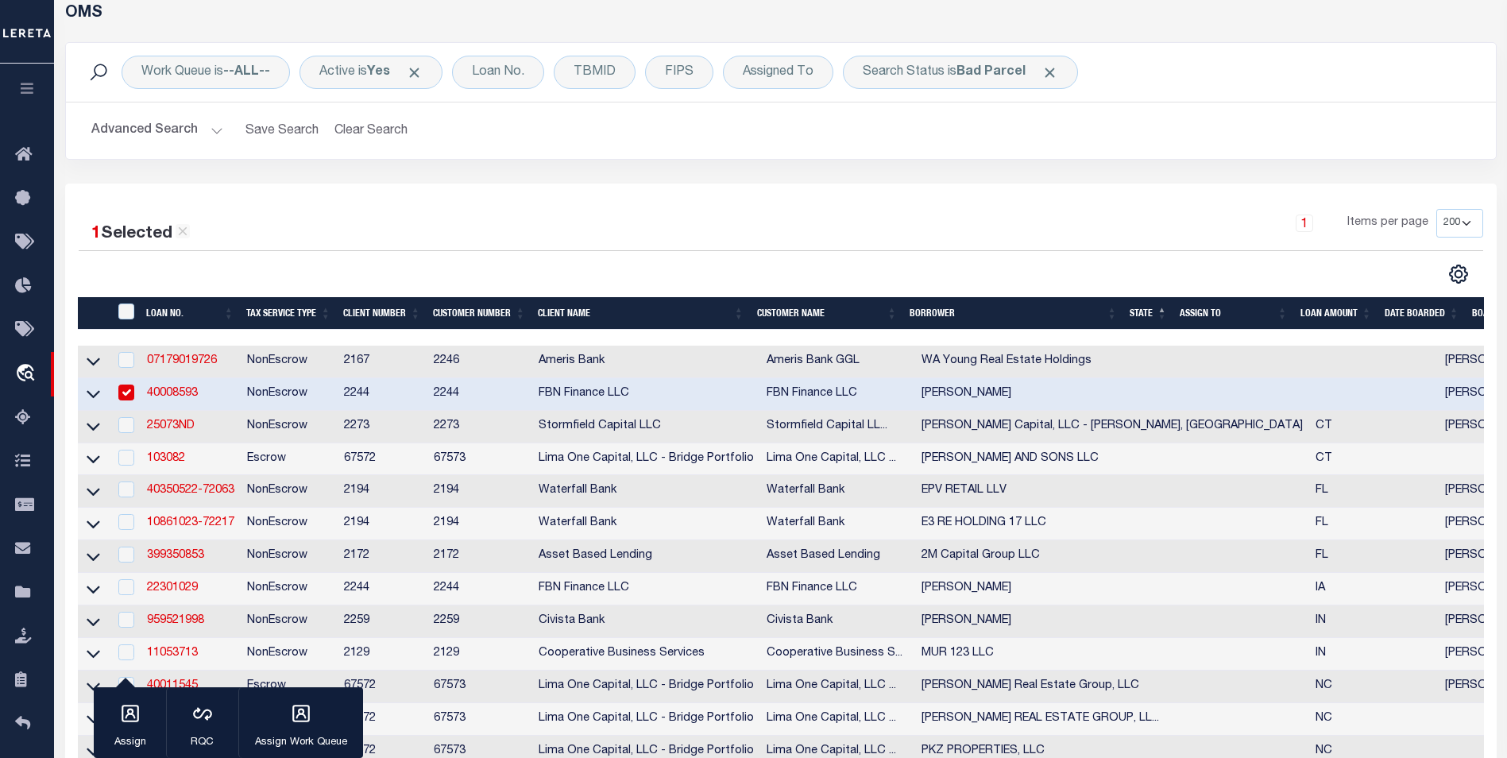
scroll to position [79, 0]
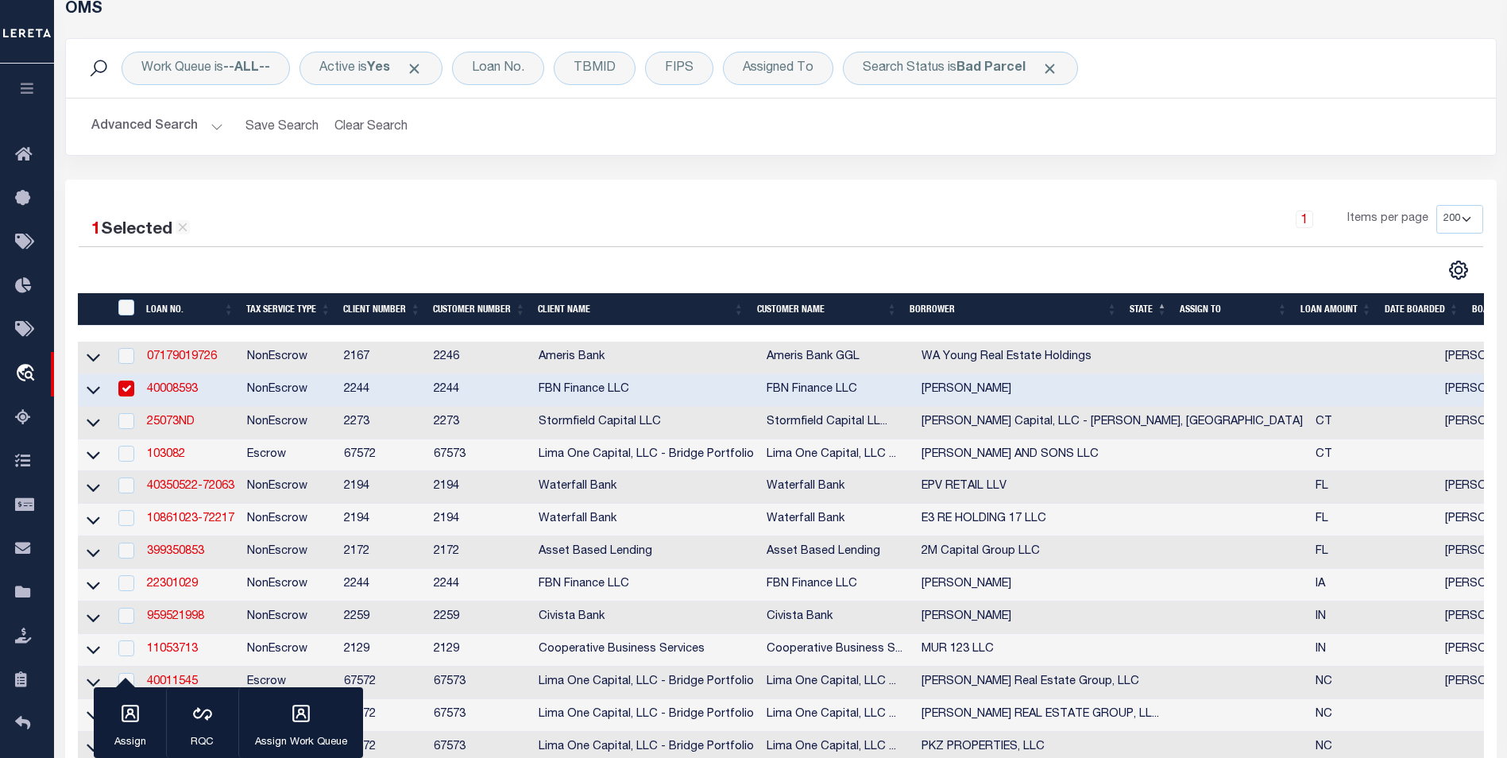
click at [136, 399] on td at bounding box center [125, 390] width 33 height 33
checkbox input "false"
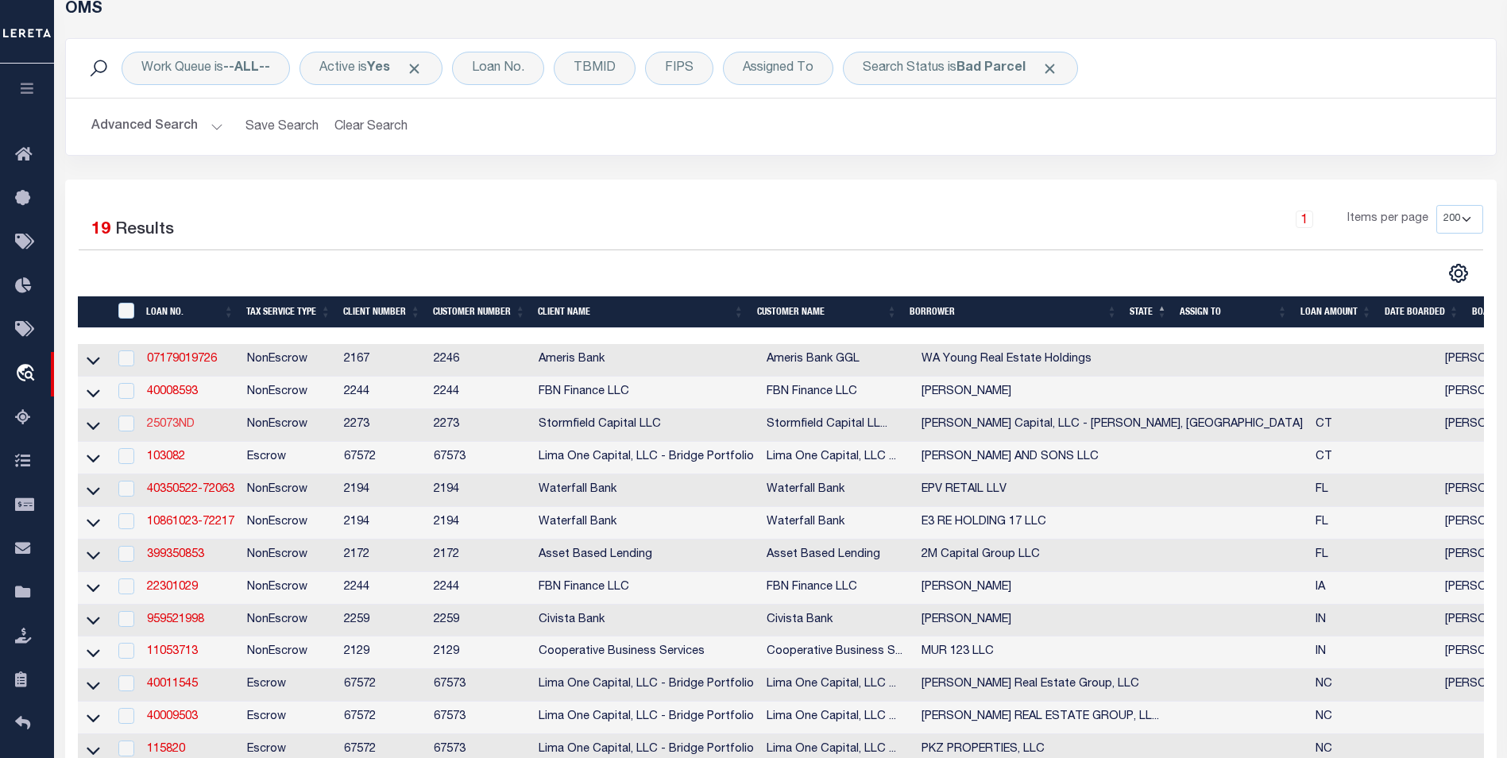
click at [178, 427] on link "25073ND" at bounding box center [171, 424] width 48 height 11
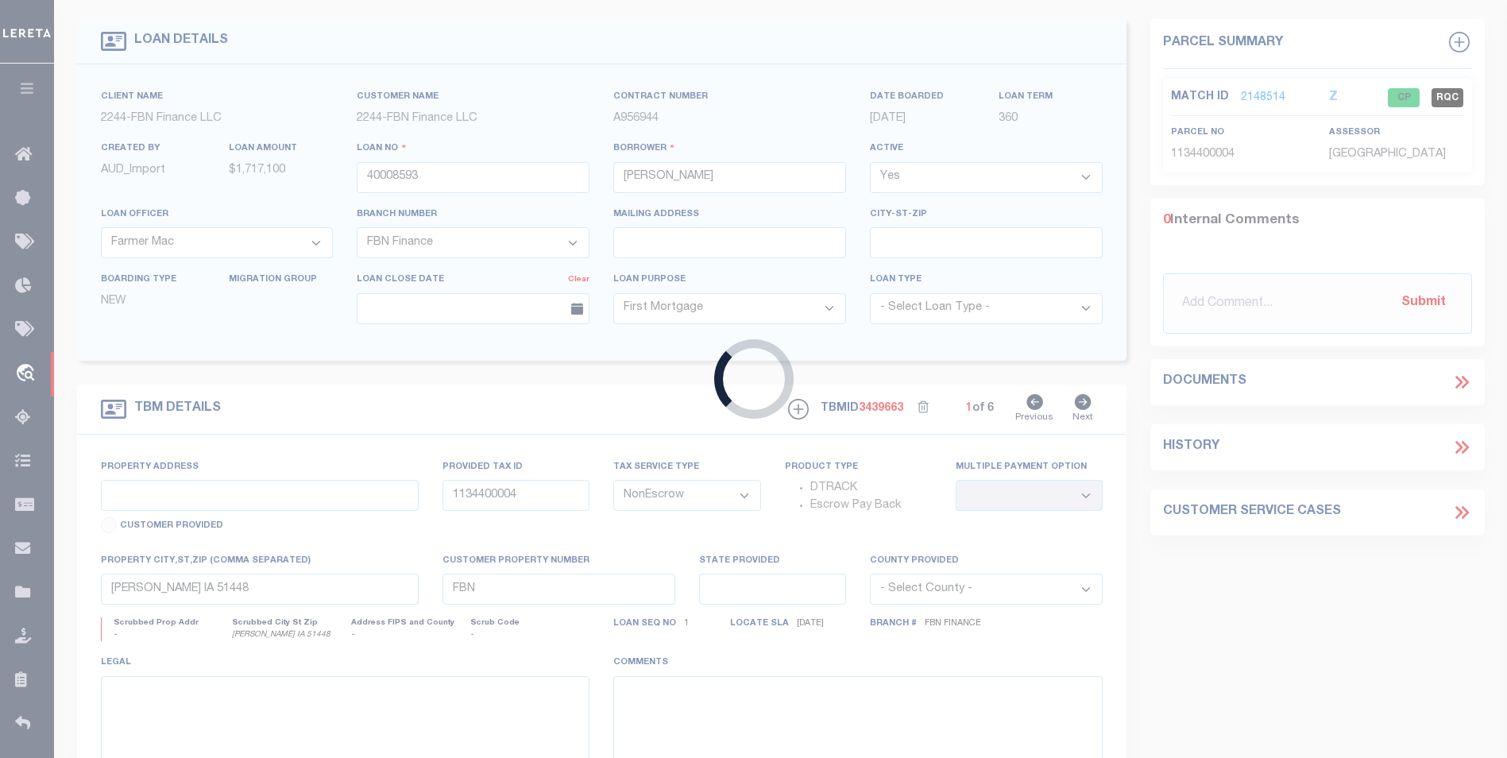
type input "25073ND"
type input "Pariser Capital, LLC - Chaplin, CT"
select select
type input "1131 Tolland Tpke #158"
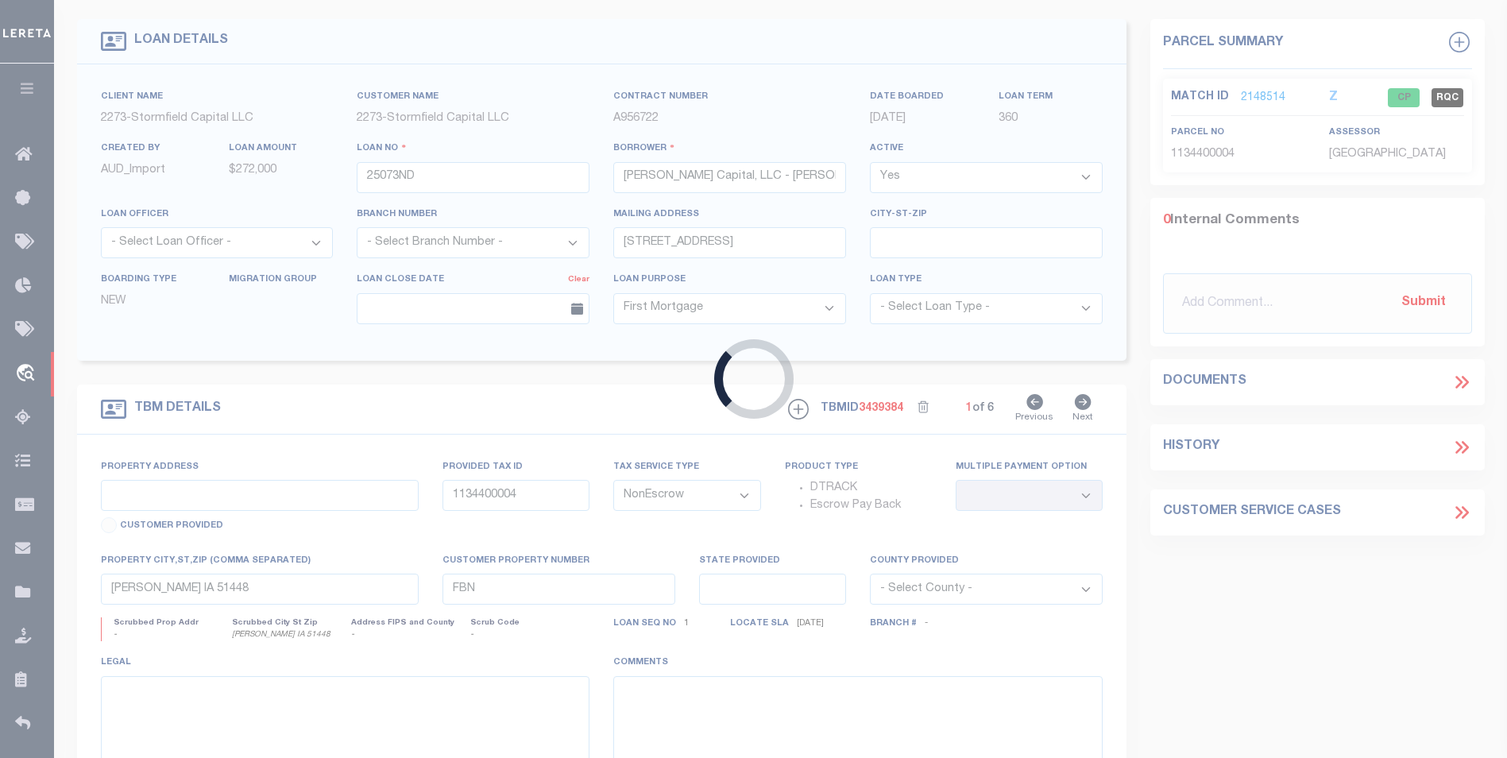
type input "5 Chaplin St"
type input "1681657"
type input "Chaplin CT"
type input "CT"
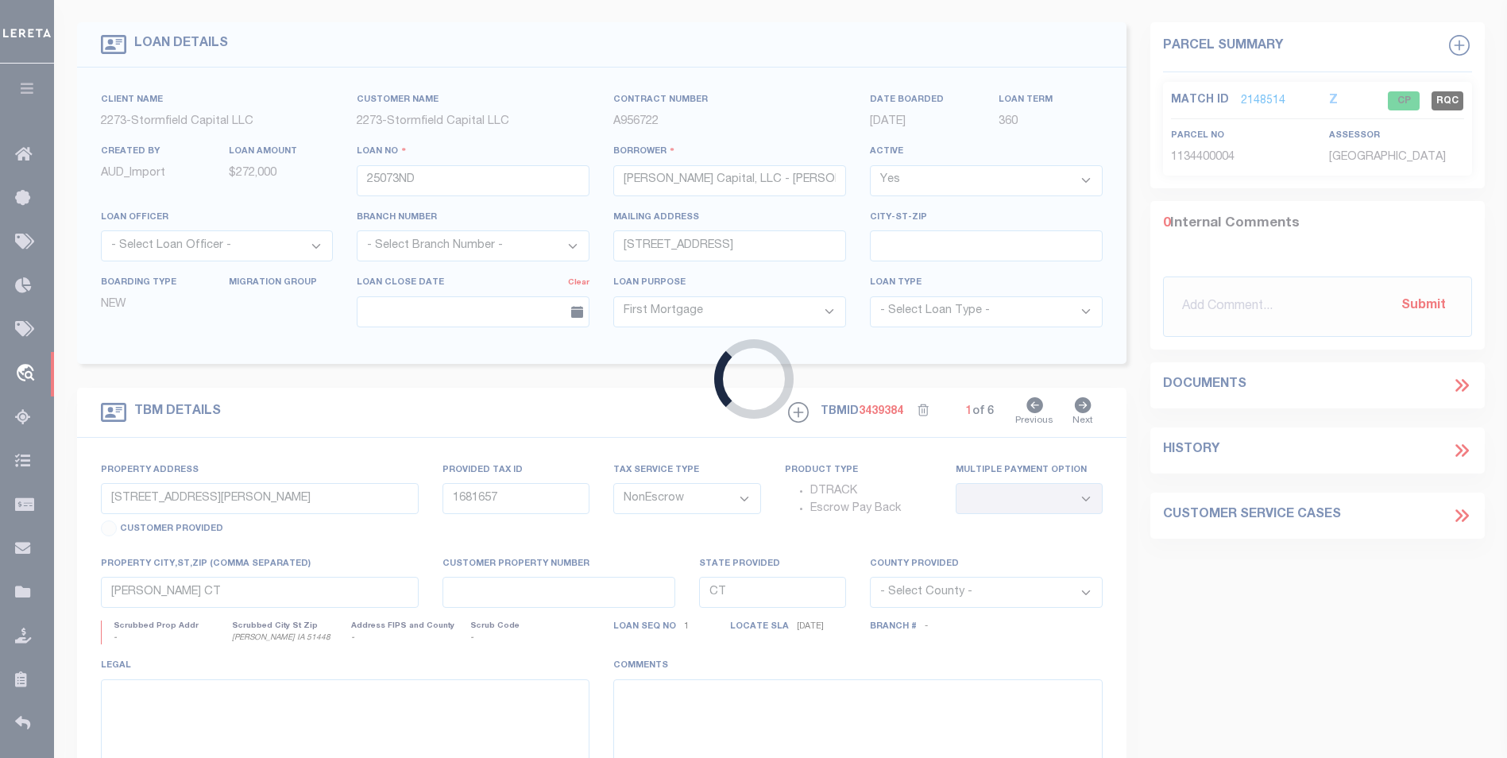
select select "84862"
select select
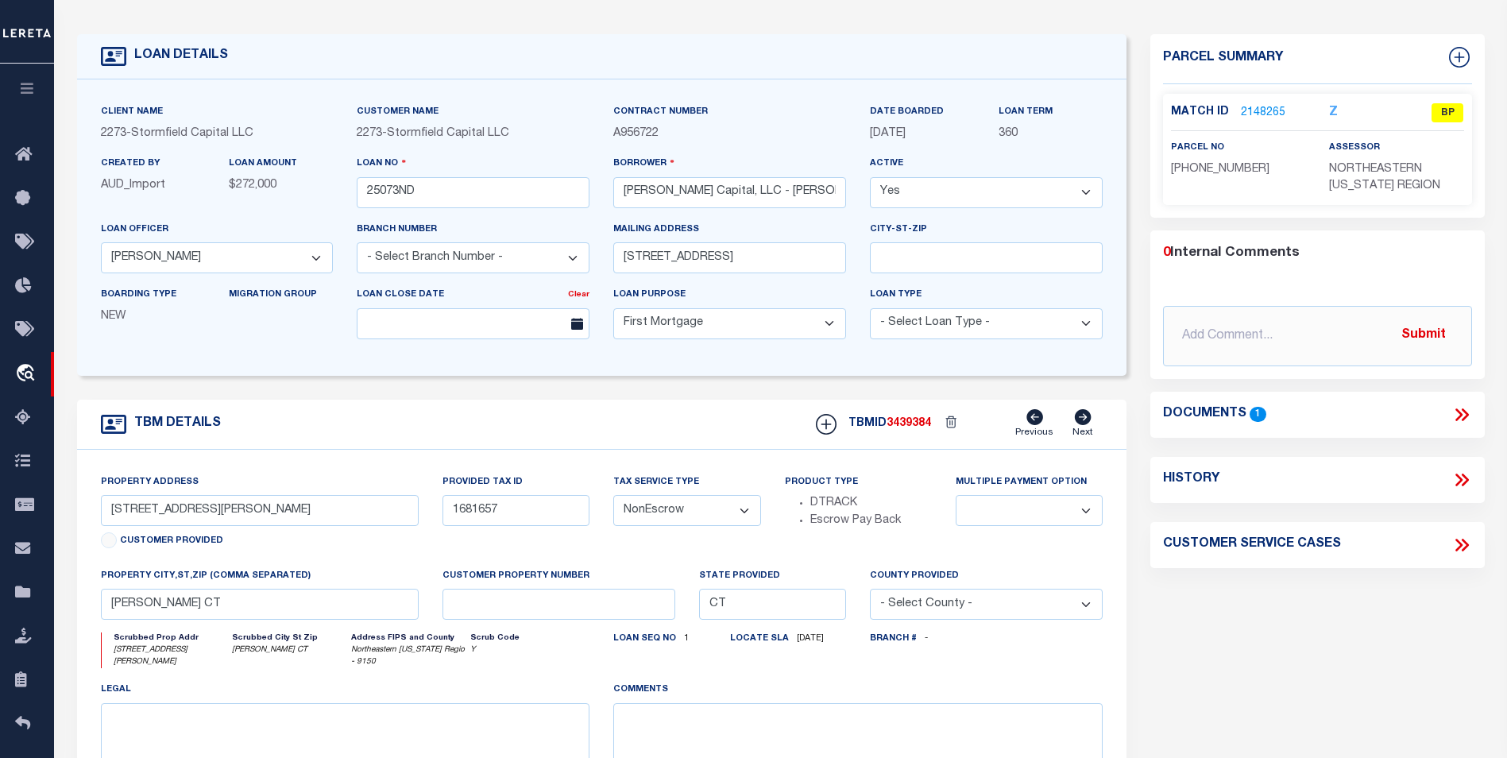
scroll to position [0, 0]
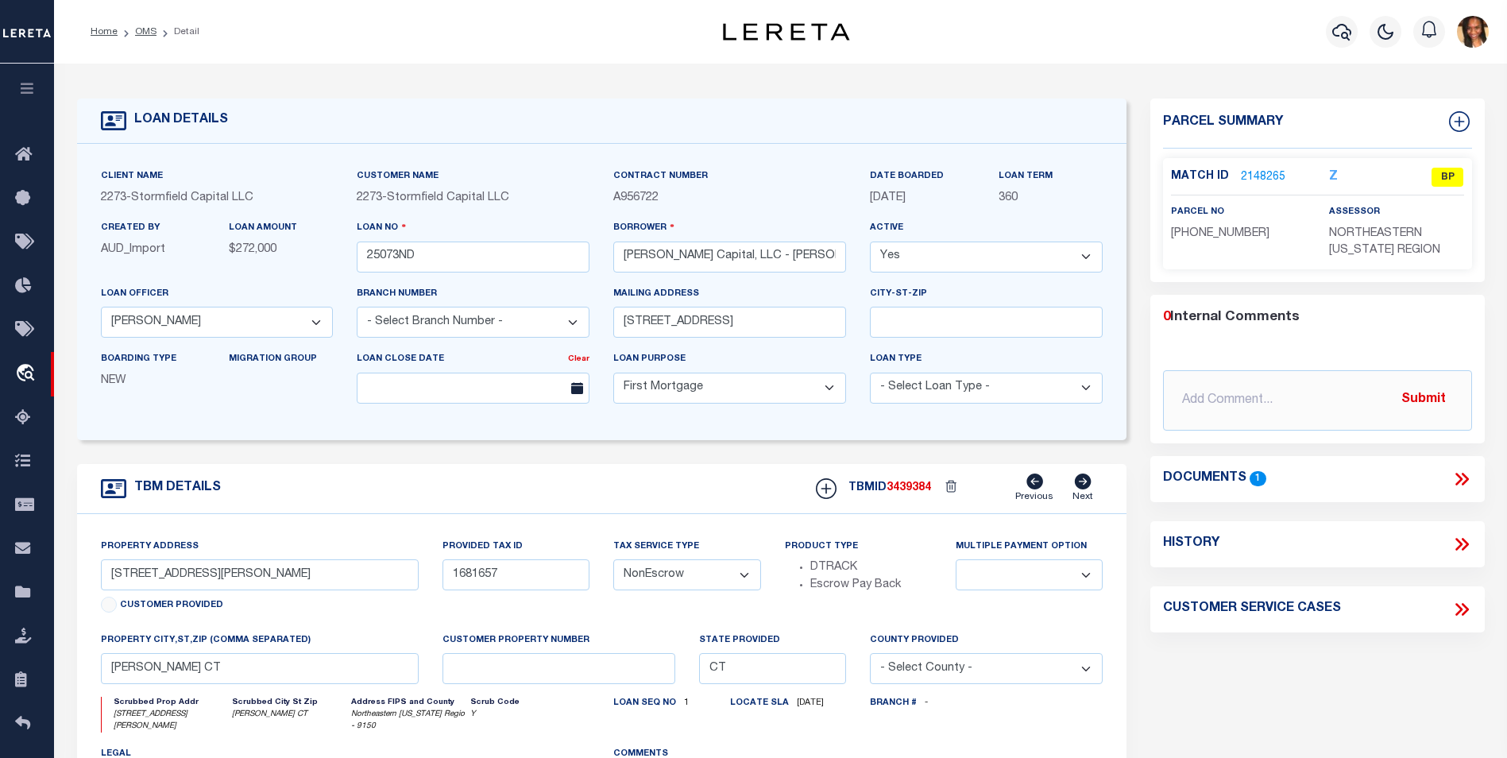
click at [1255, 175] on link "2148265" at bounding box center [1263, 177] width 44 height 17
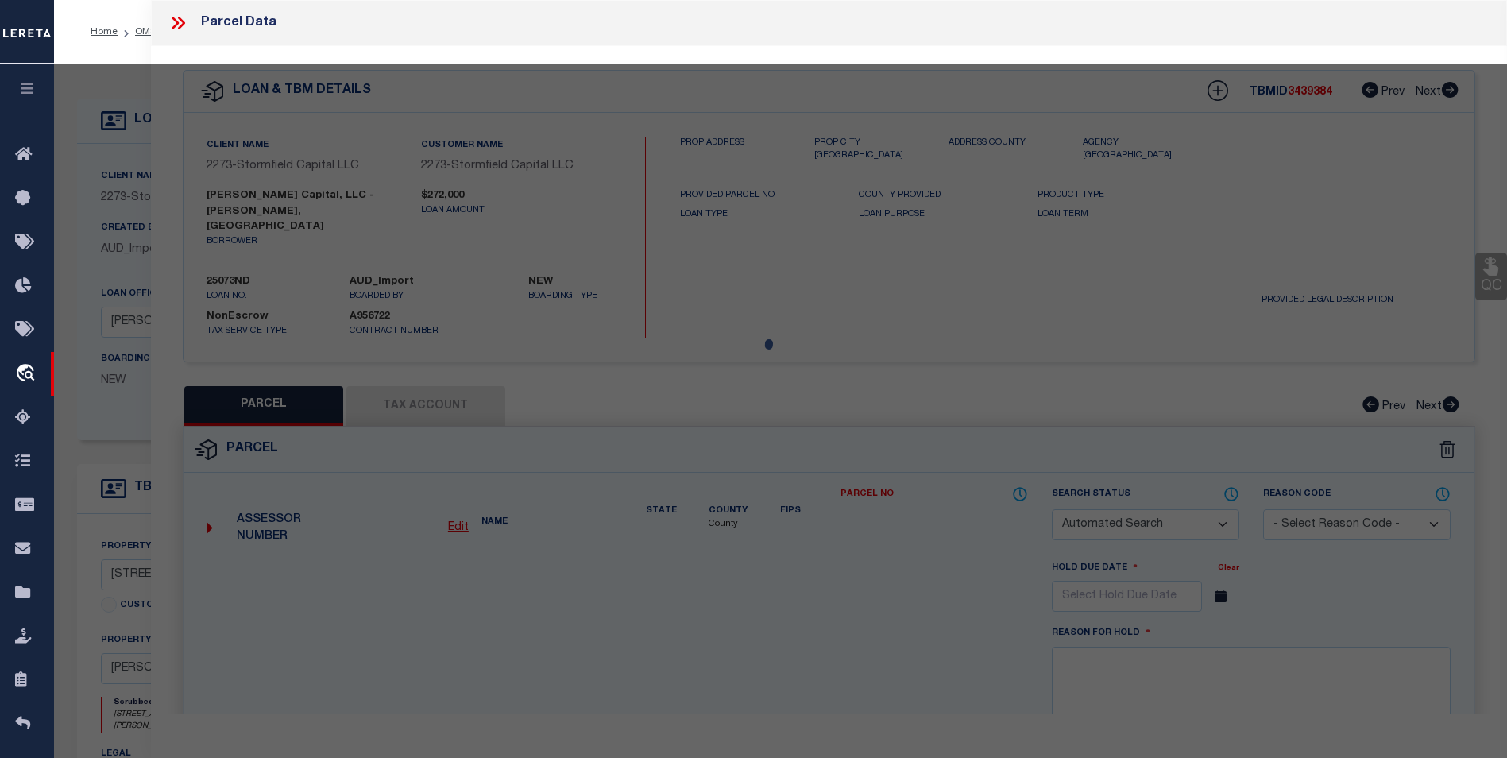
checkbox input "false"
select select "BP"
select select "AGW"
select select "LEG"
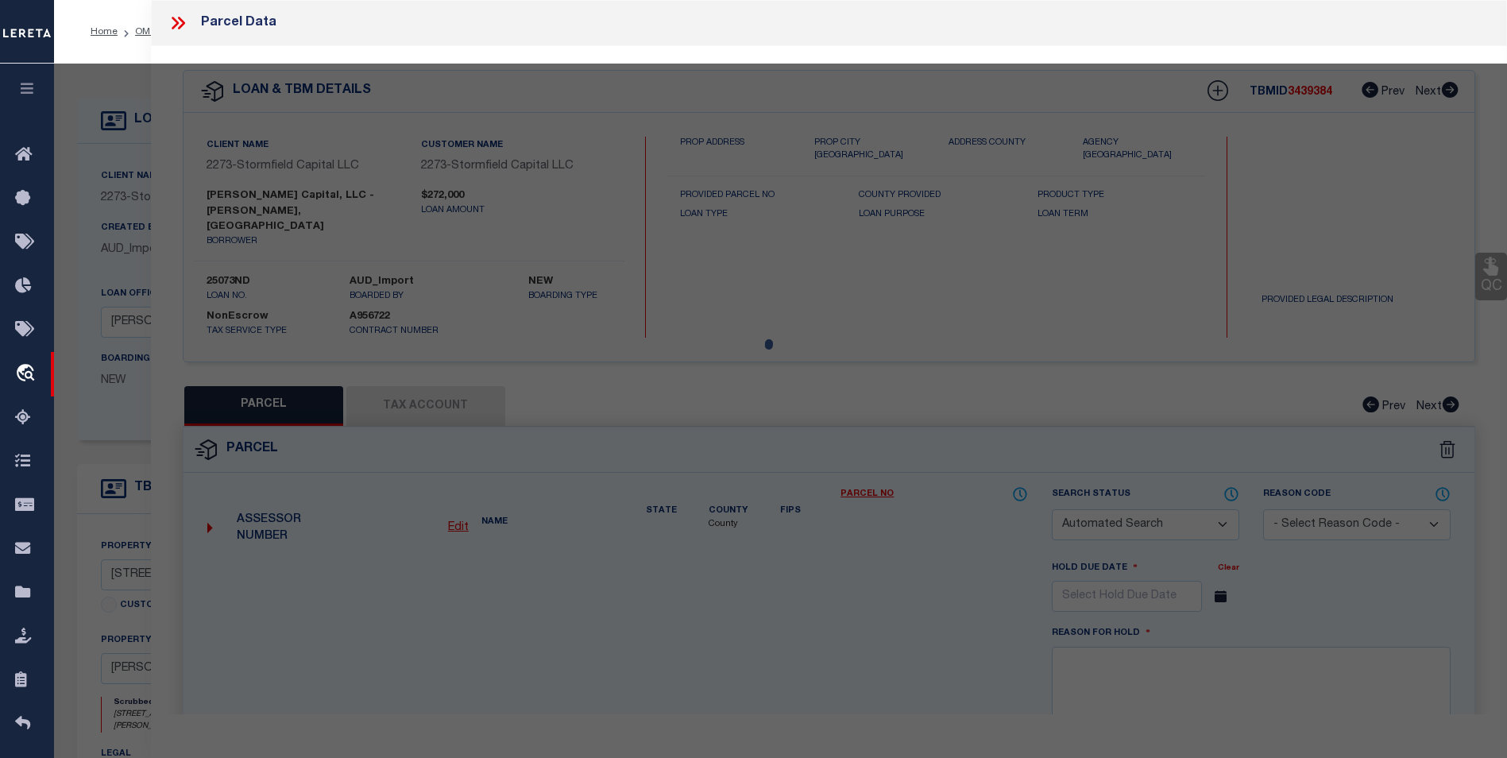
type input "PHOENIXVILLE RD"
type input "Chaplin CT"
type textarea "Incorrect Parcel"
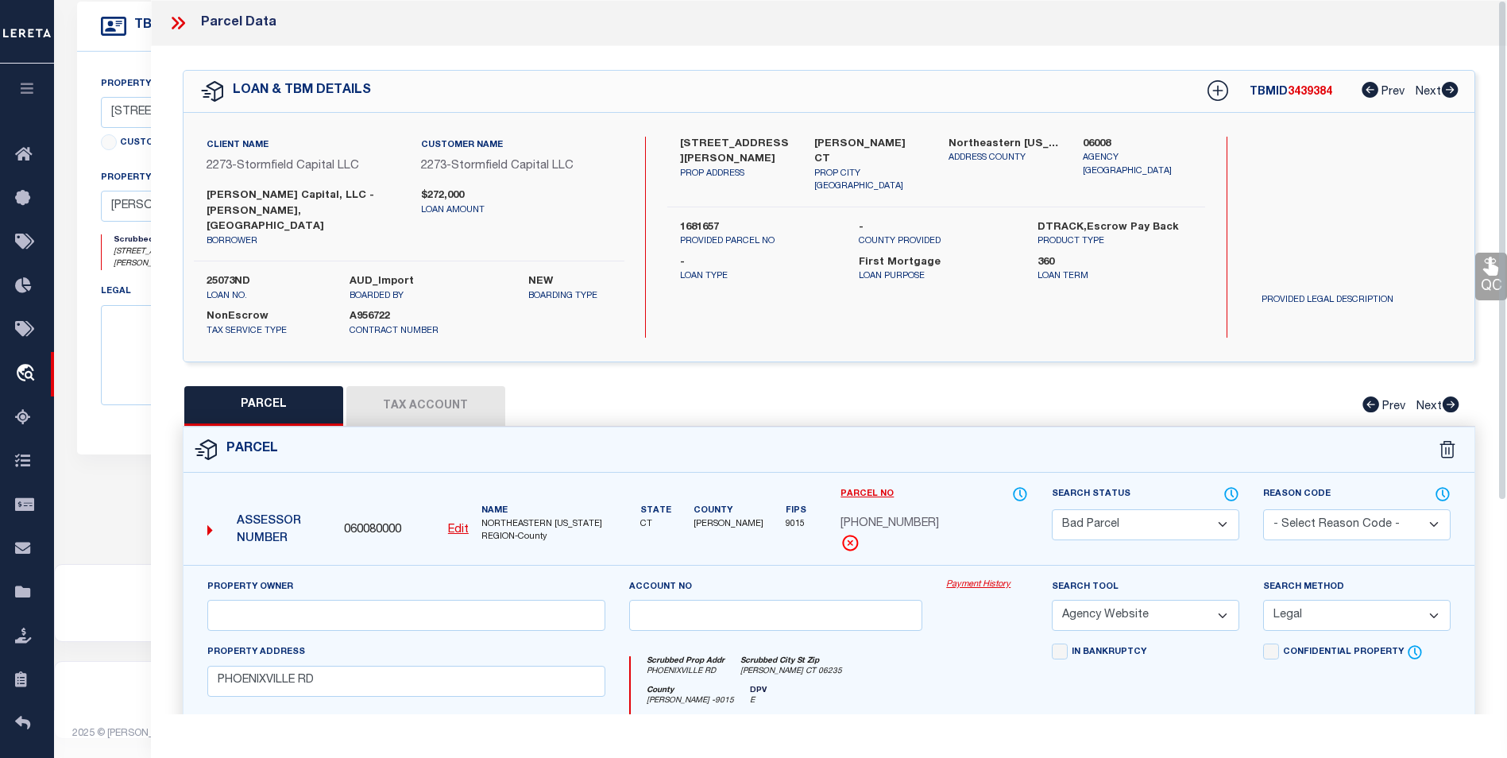
click at [444, 386] on button "Tax Account" at bounding box center [425, 406] width 159 height 40
select select "100"
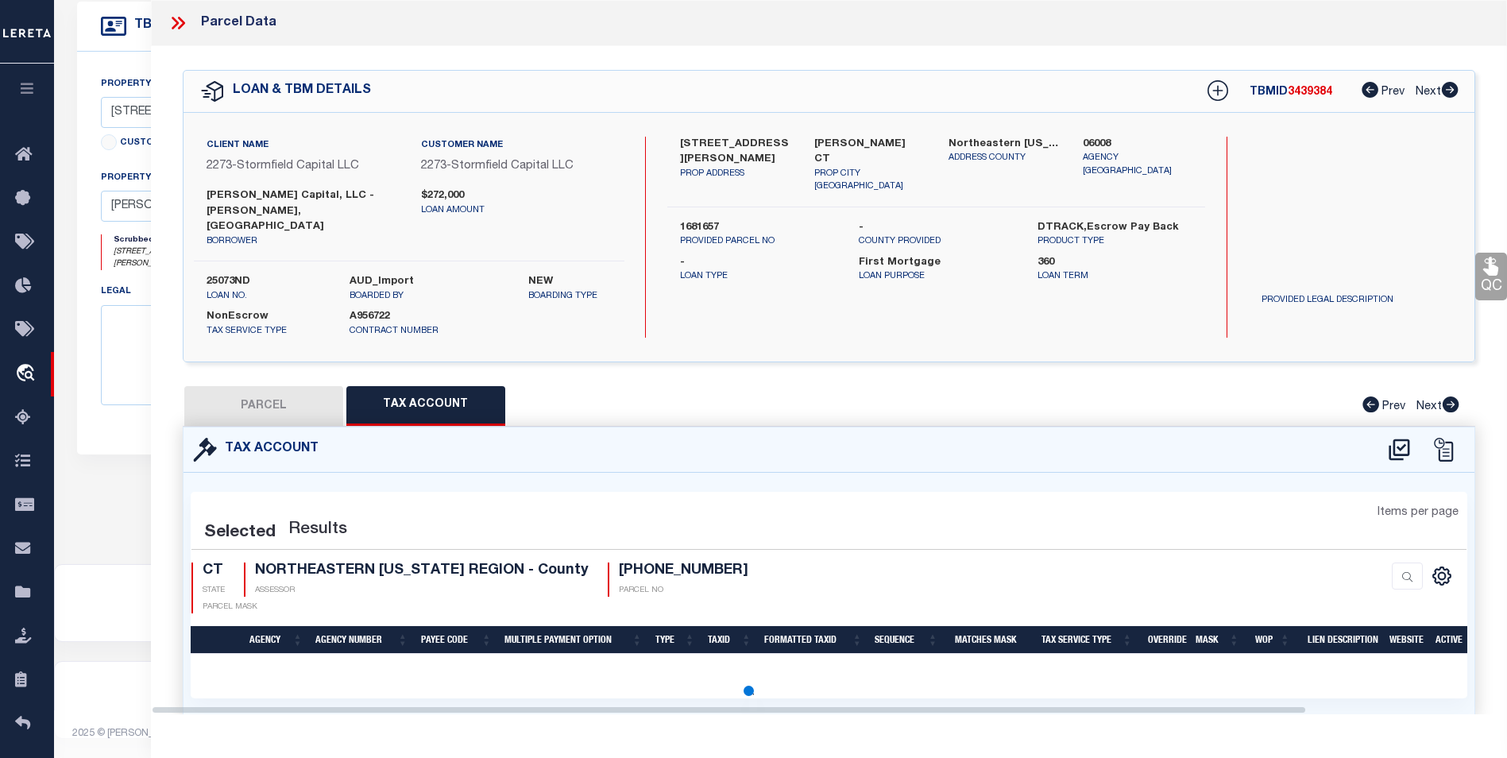
select select "100"
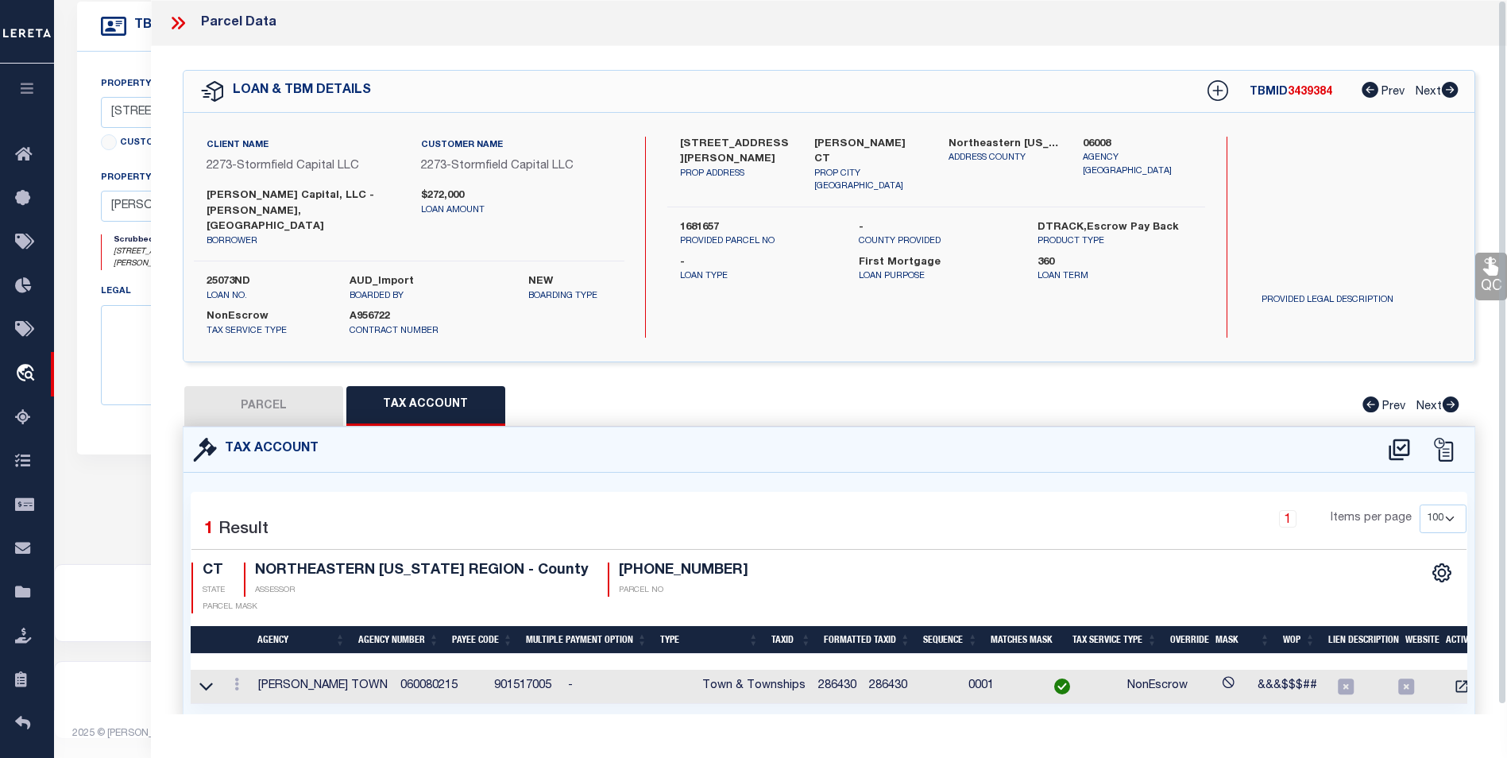
click at [235, 339] on div "QC QC QC" at bounding box center [829, 404] width 1356 height 716
click at [238, 386] on button "PARCEL" at bounding box center [263, 406] width 159 height 40
select select "AS"
select select
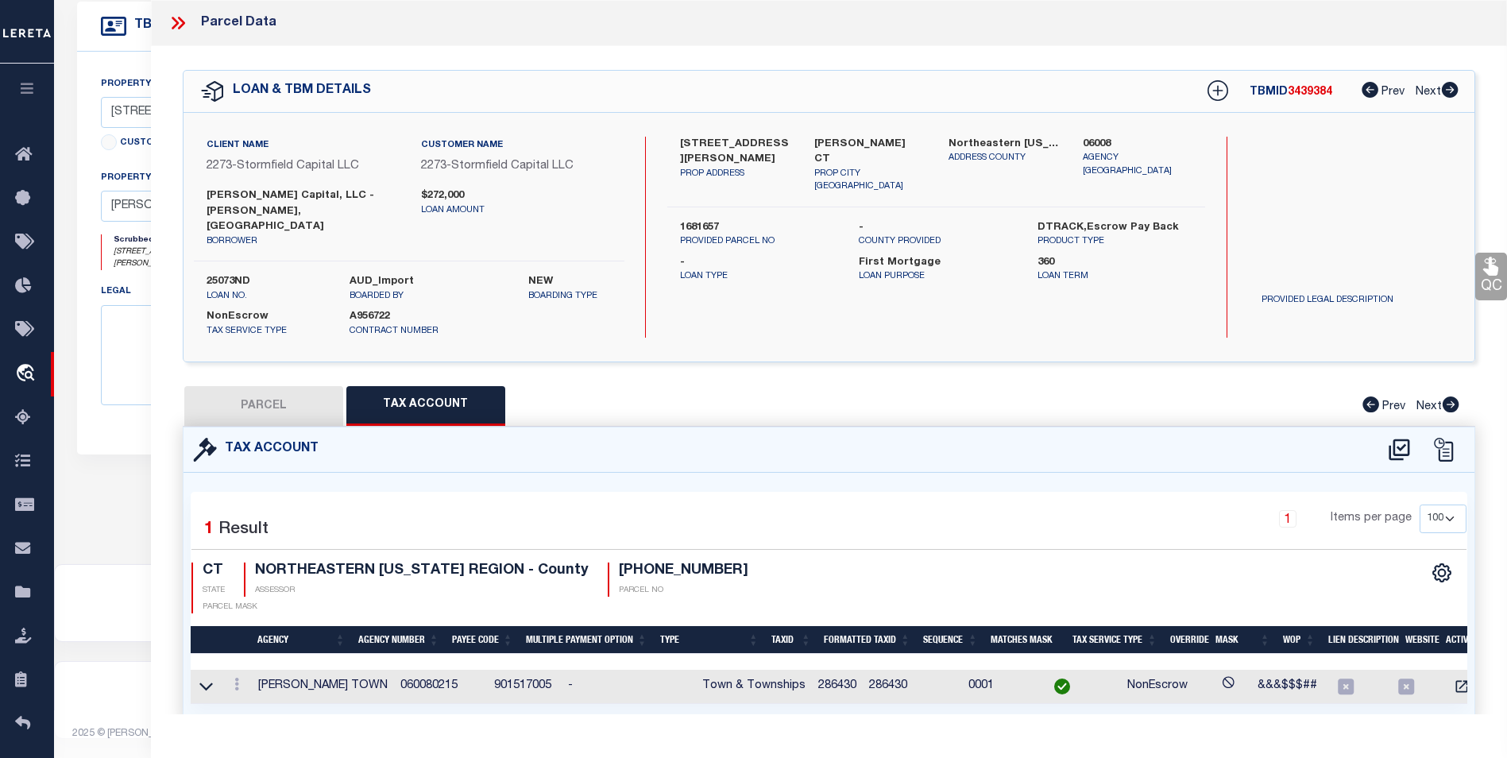
checkbox input "false"
select select "BP"
select select "AGW"
select select "LEG"
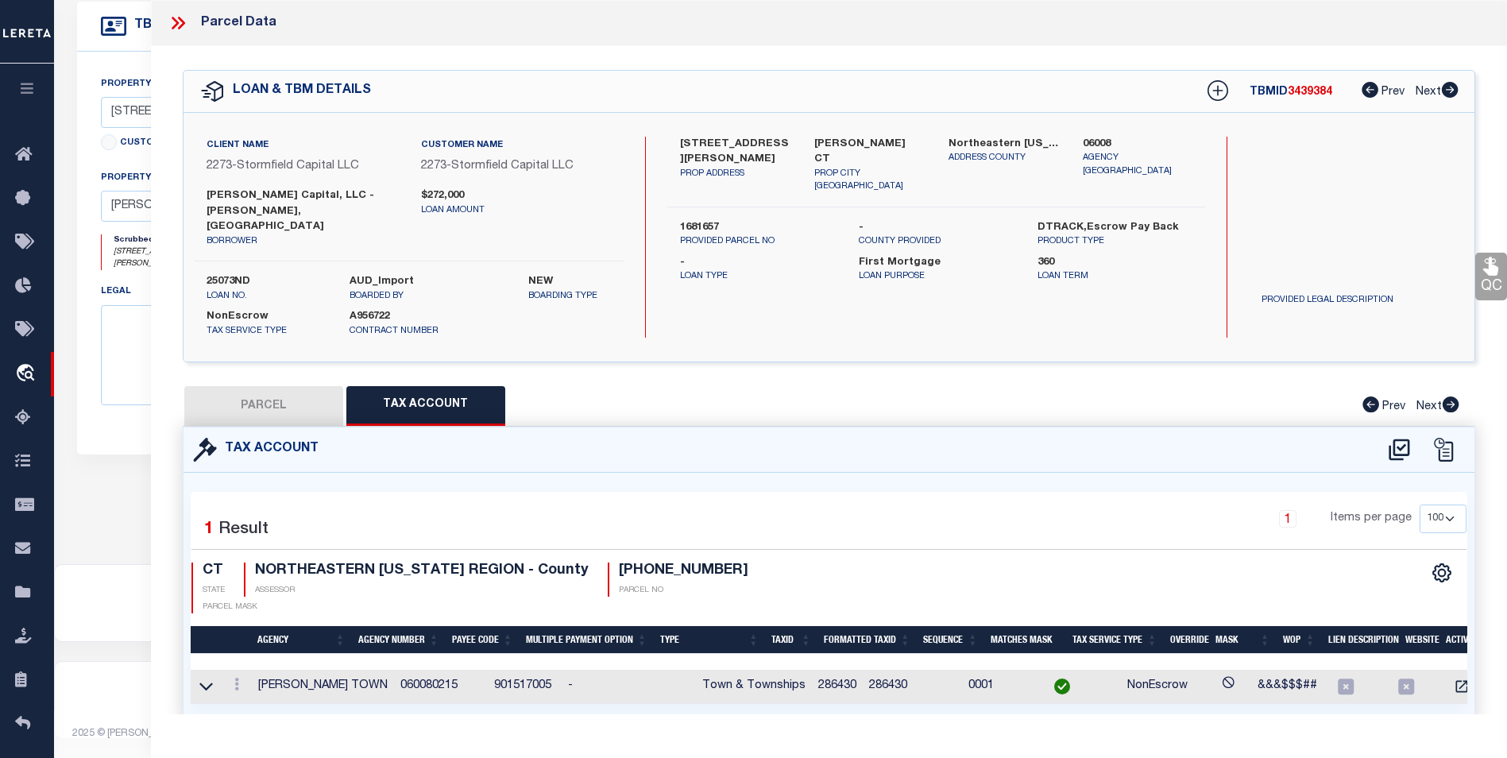
type input "PHOENIXVILLE RD"
type input "Chaplin CT"
type textarea "Incorrect Parcel"
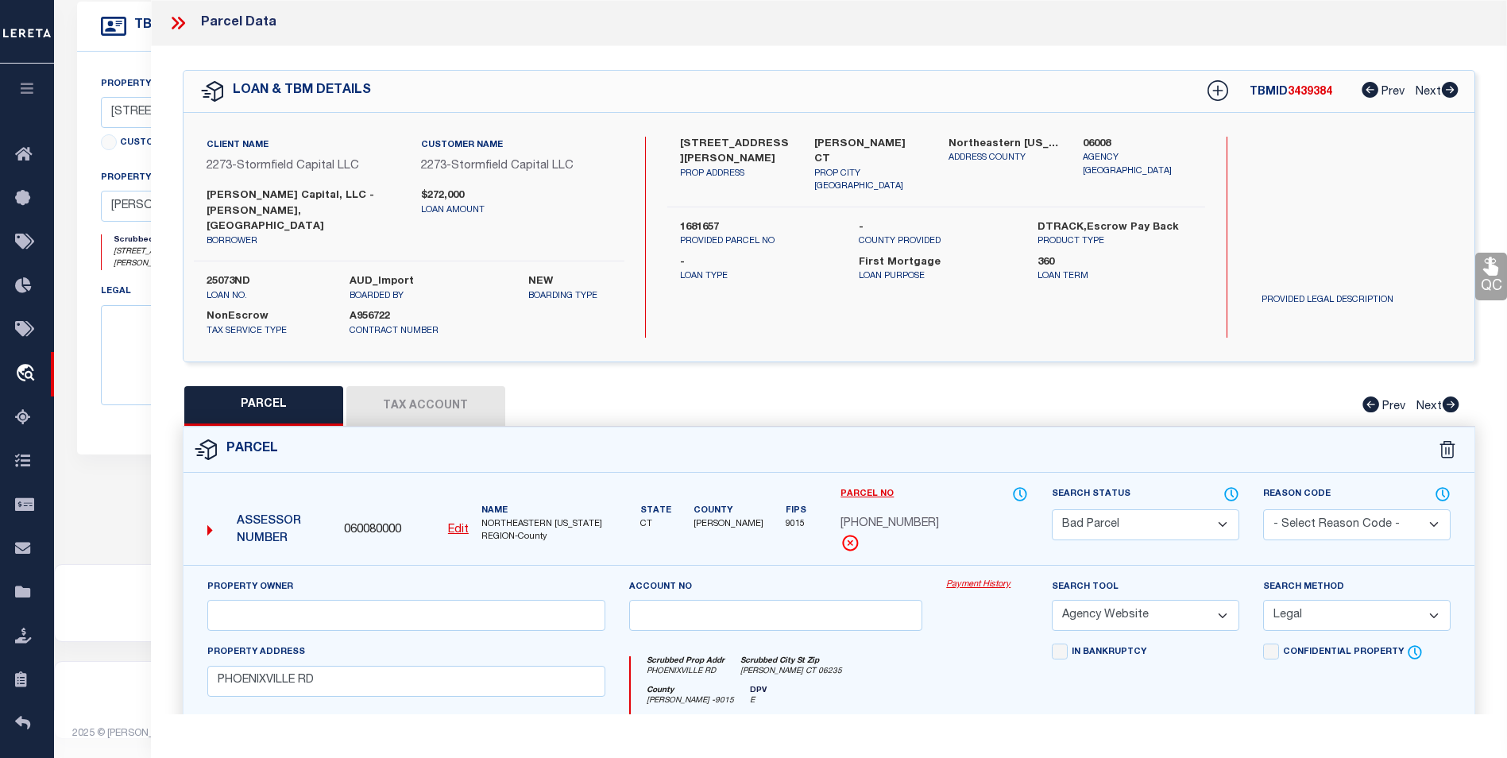
click at [454, 522] on link "Edit" at bounding box center [458, 530] width 21 height 17
type input "060080000"
type input "075-040-001"
select select "BP"
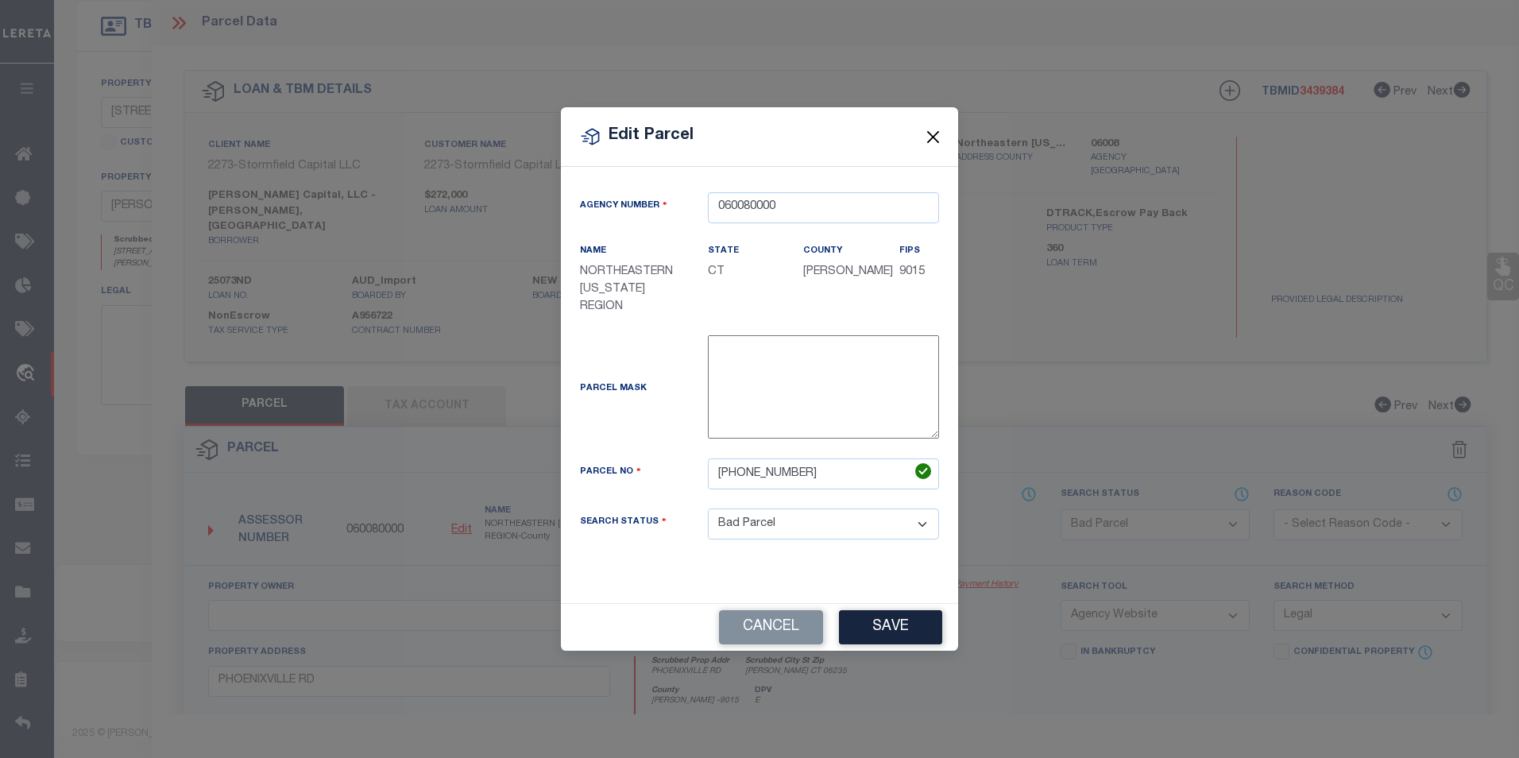
click at [936, 138] on button "Close" at bounding box center [933, 136] width 21 height 21
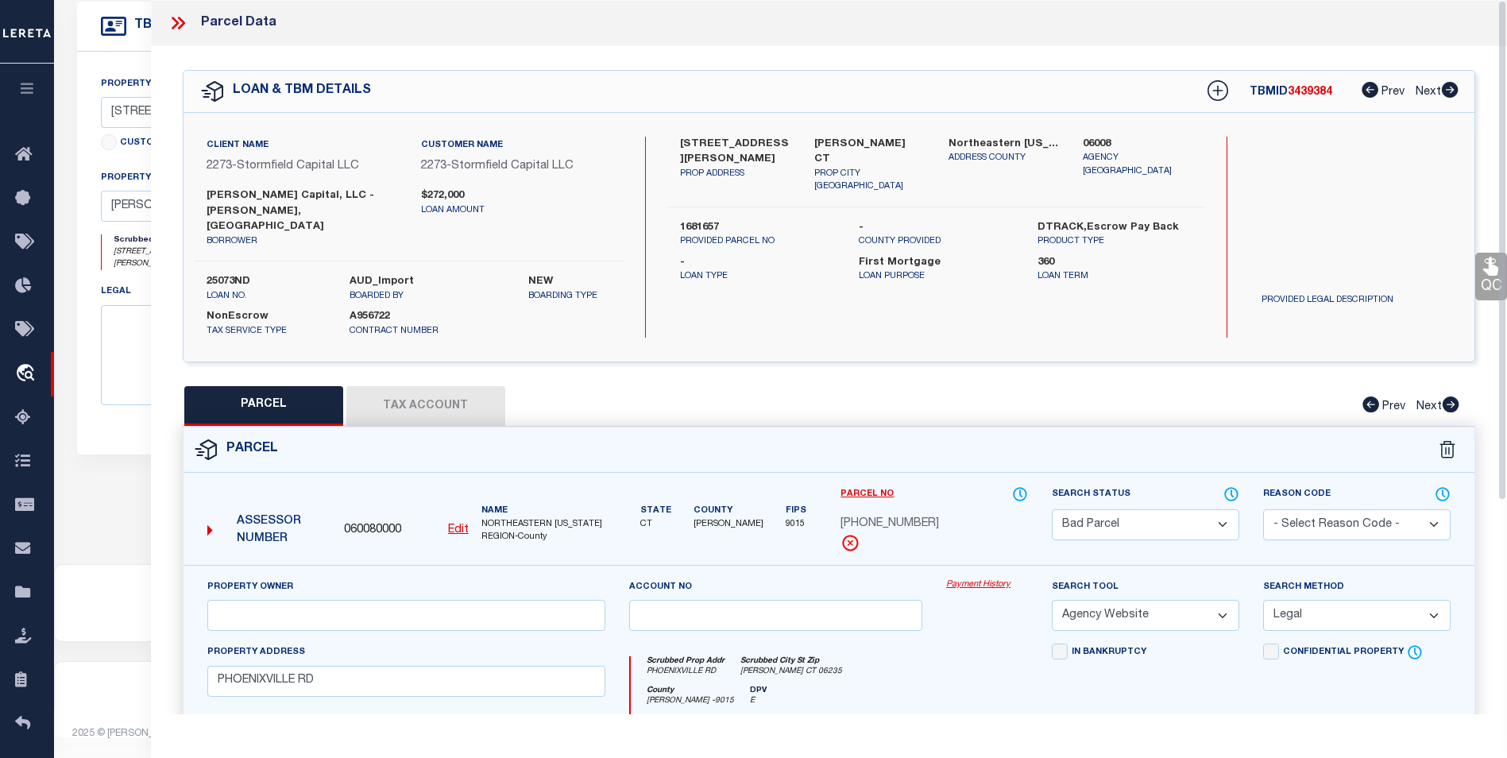
click at [171, 24] on icon at bounding box center [178, 23] width 21 height 21
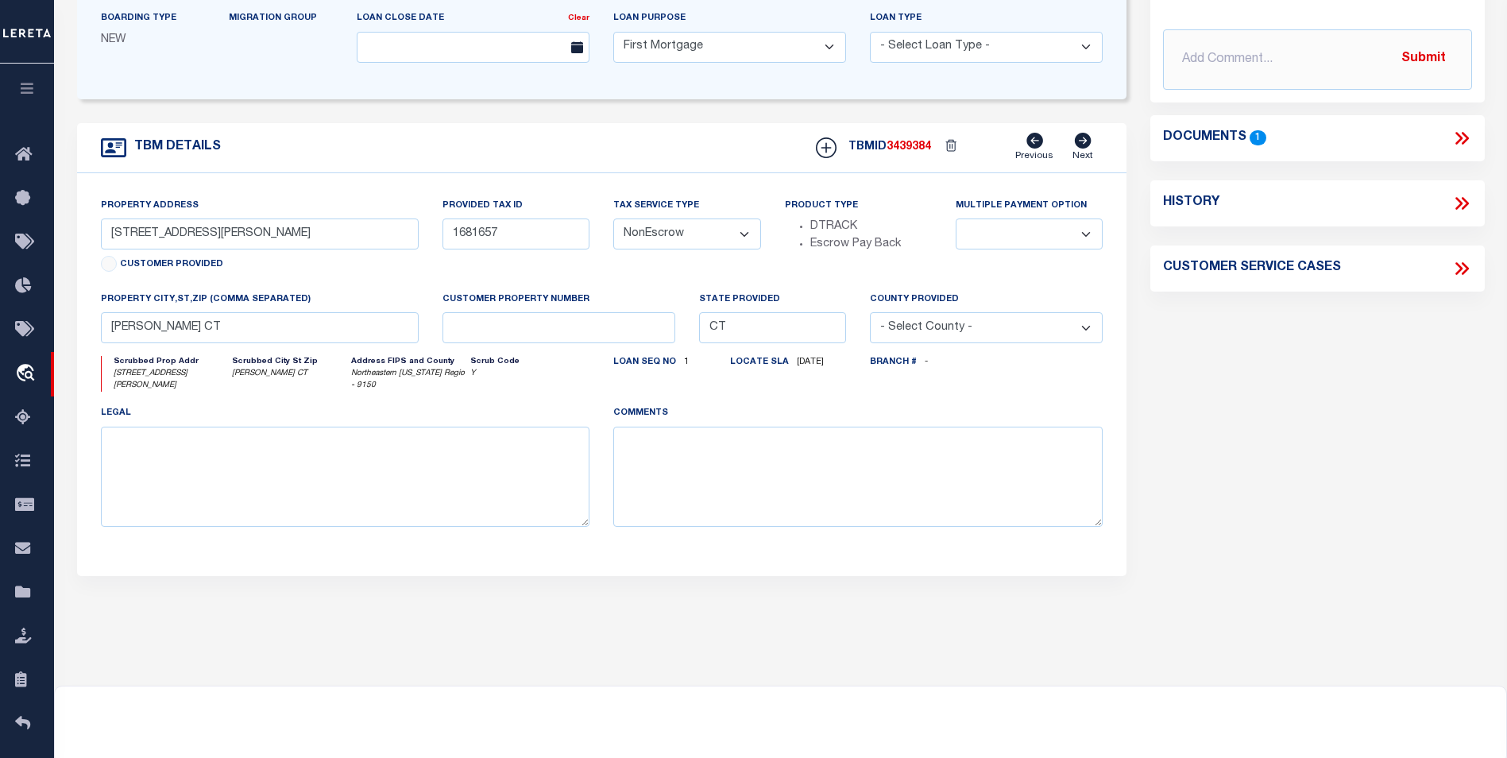
scroll to position [310, 0]
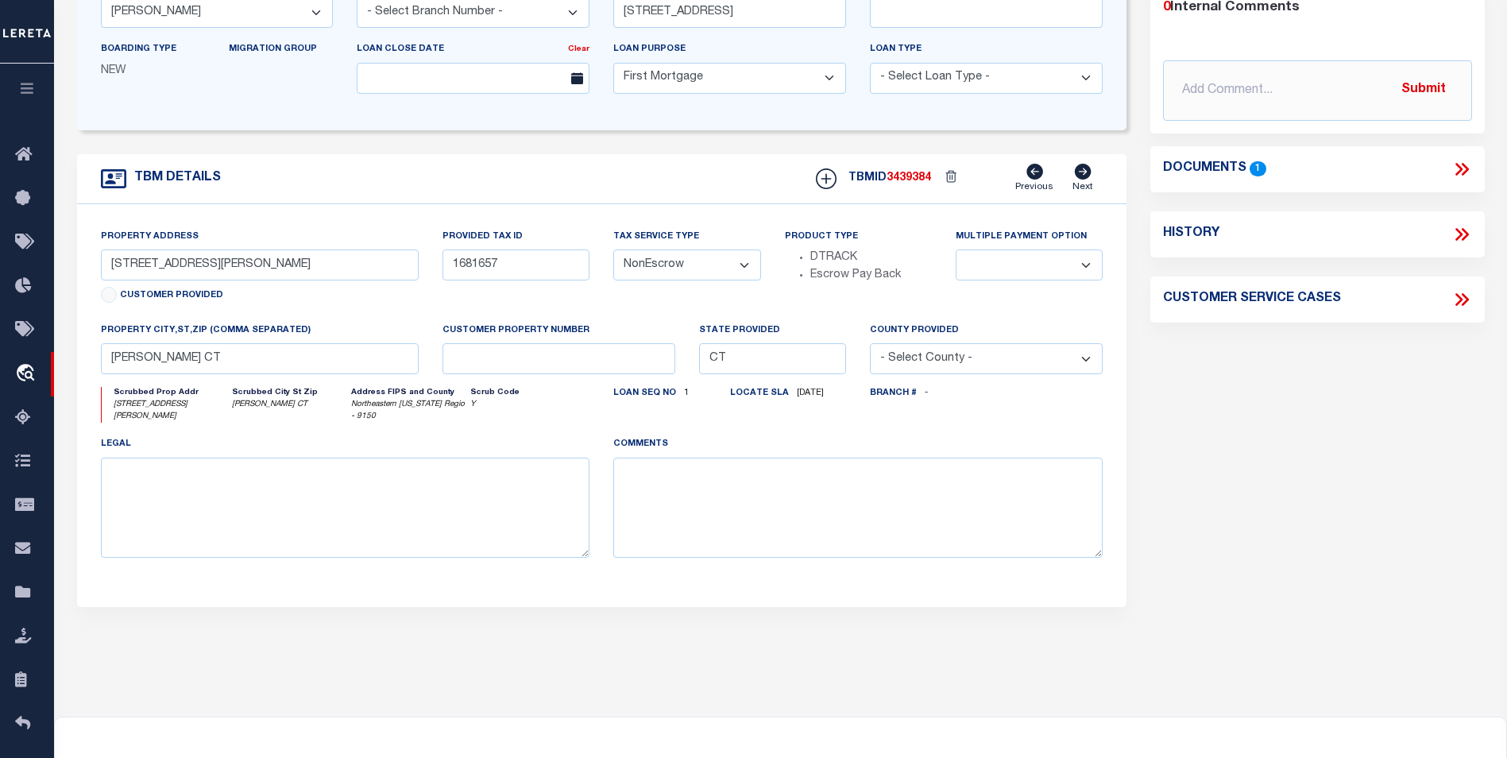
click at [1453, 164] on icon at bounding box center [1461, 169] width 21 height 21
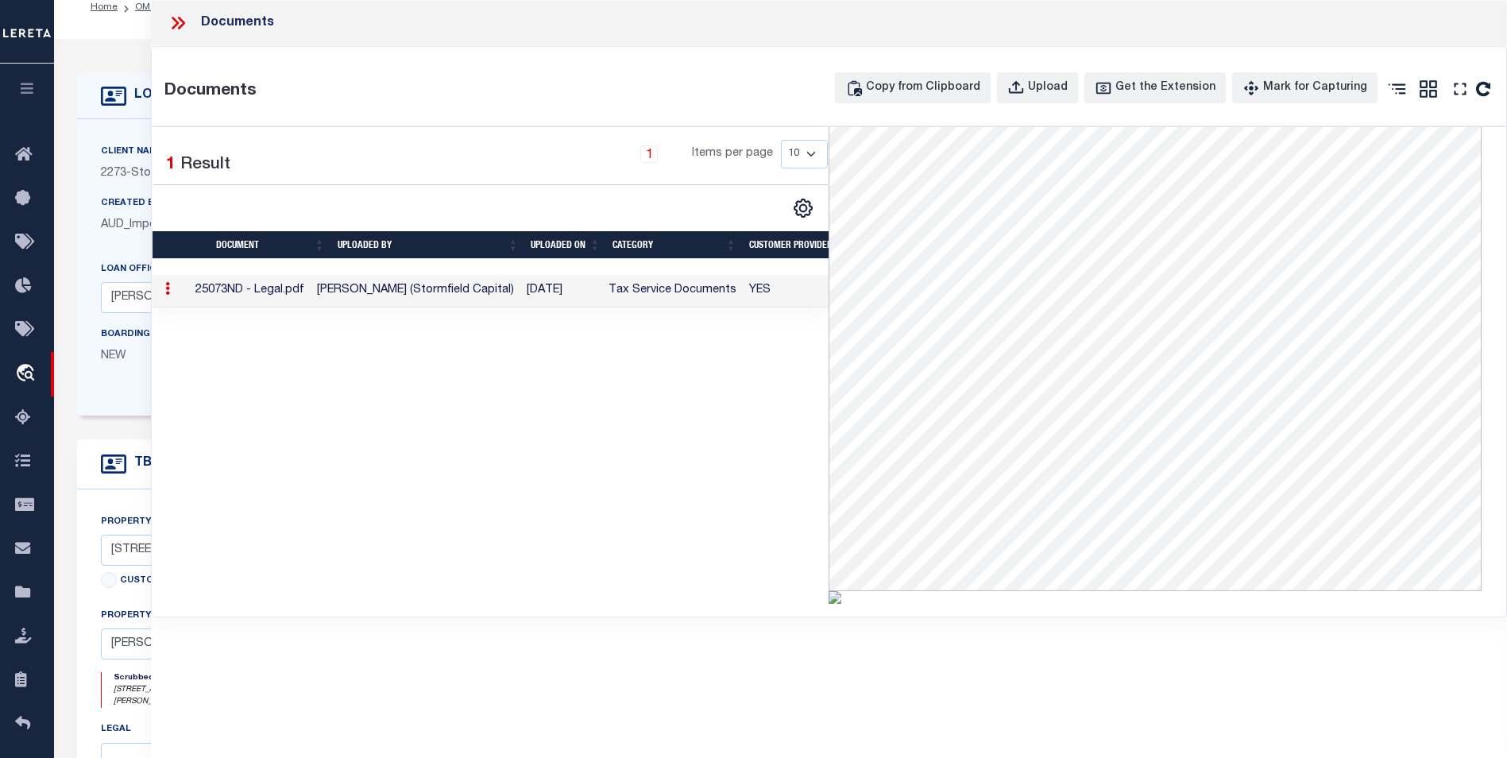
scroll to position [0, 0]
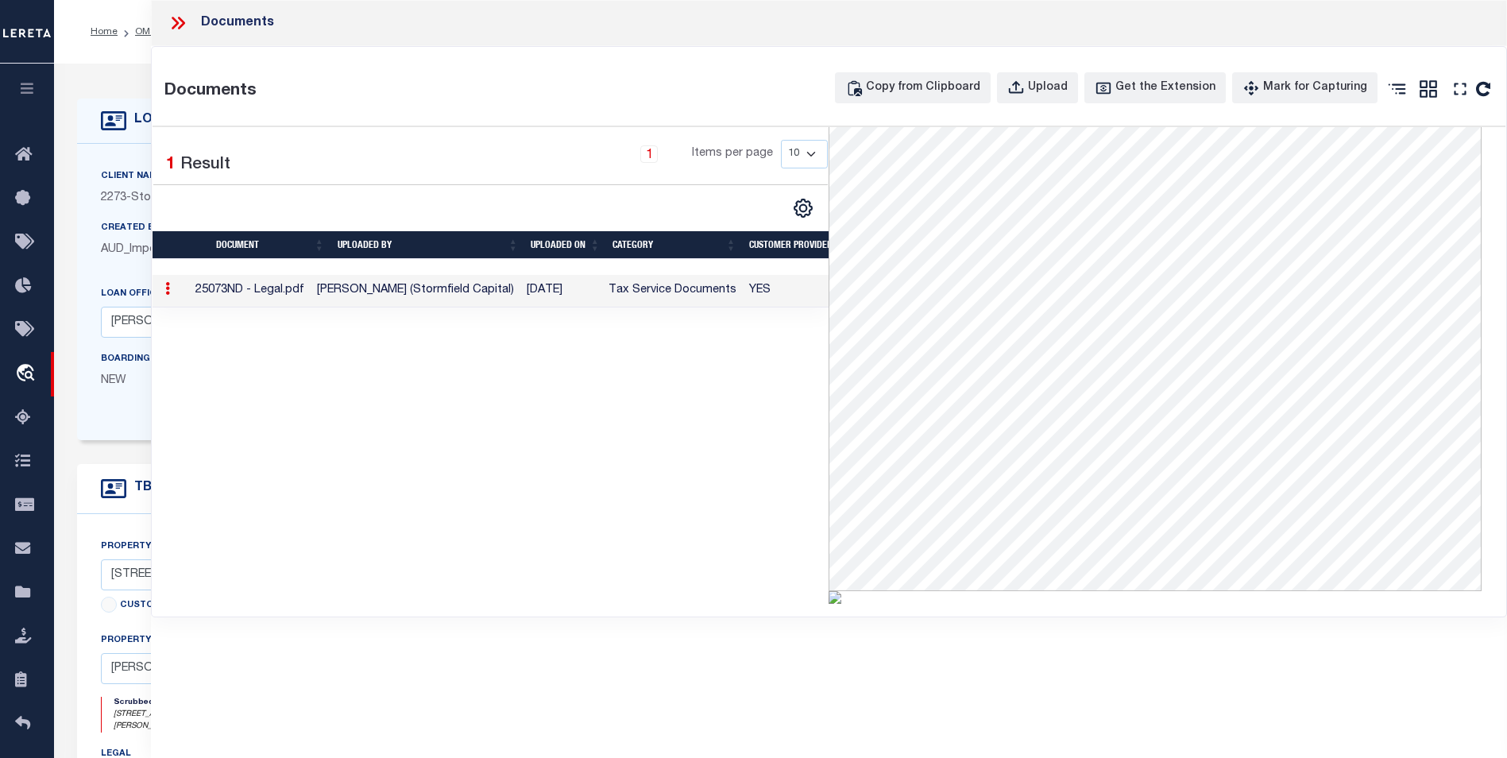
click at [182, 19] on icon at bounding box center [178, 23] width 21 height 21
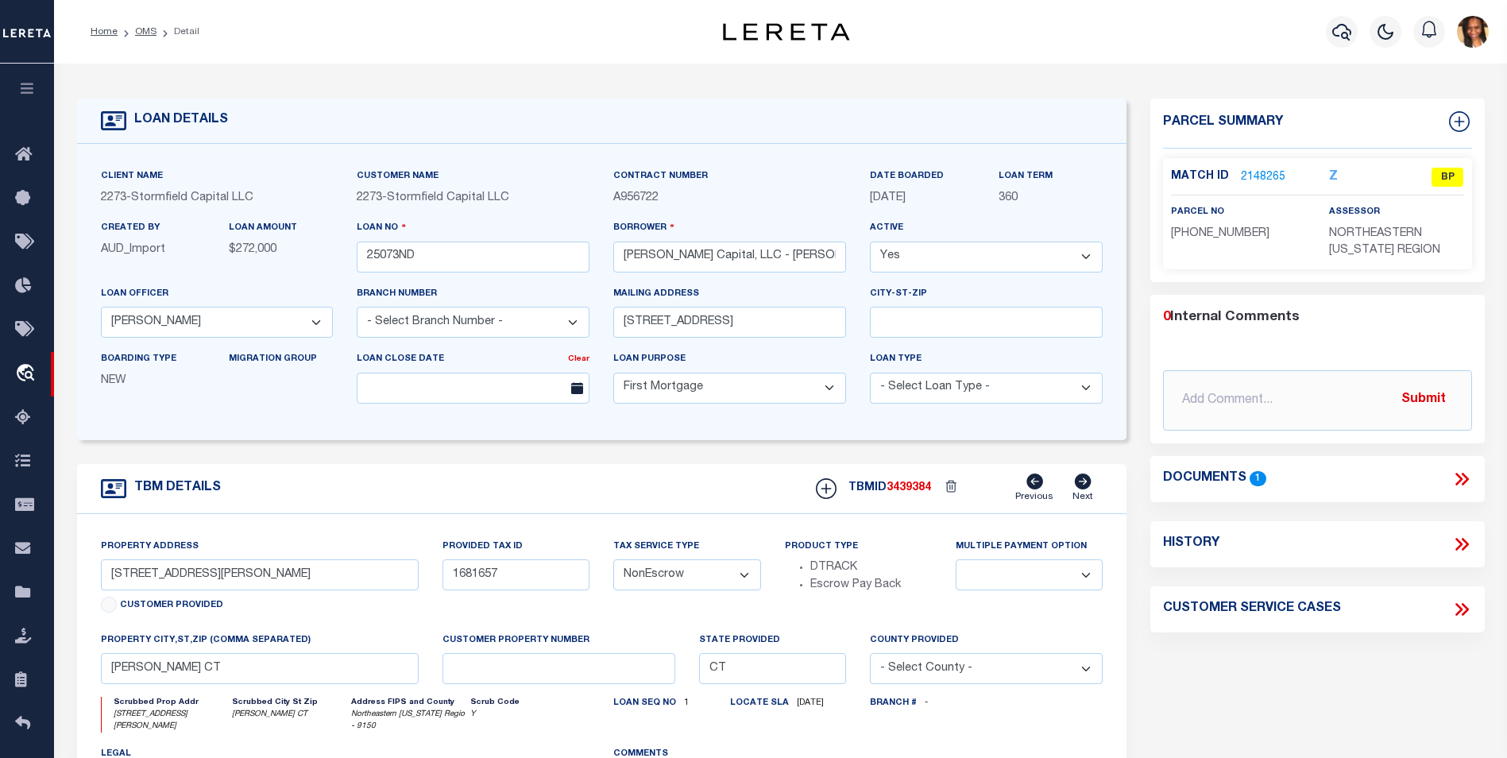
click at [1270, 173] on link "2148265" at bounding box center [1263, 177] width 44 height 17
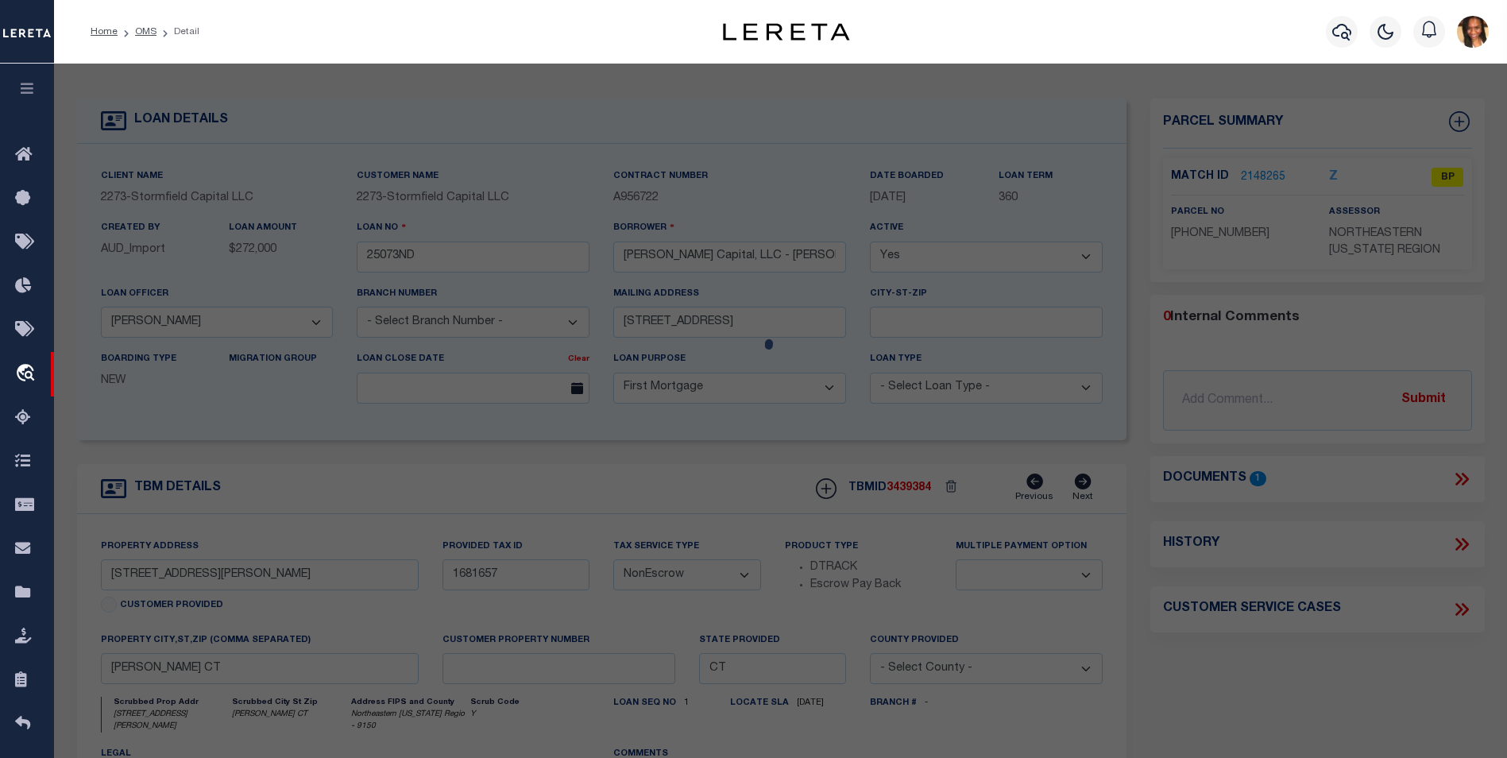
select select "AS"
select select
checkbox input "false"
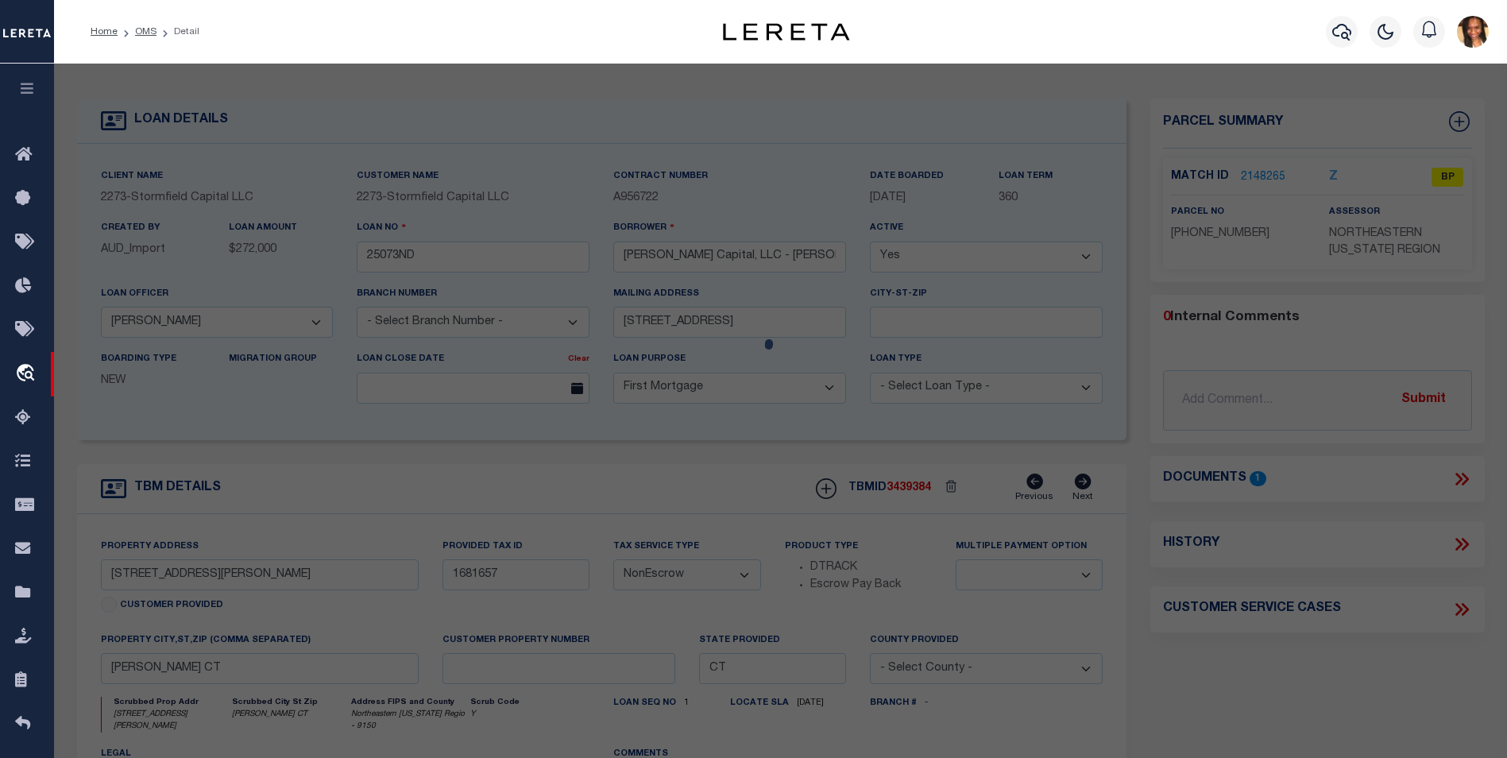
select select "BP"
select select "AGW"
select select "LEG"
type input "PHOENIXVILLE RD"
type input "Chaplin CT"
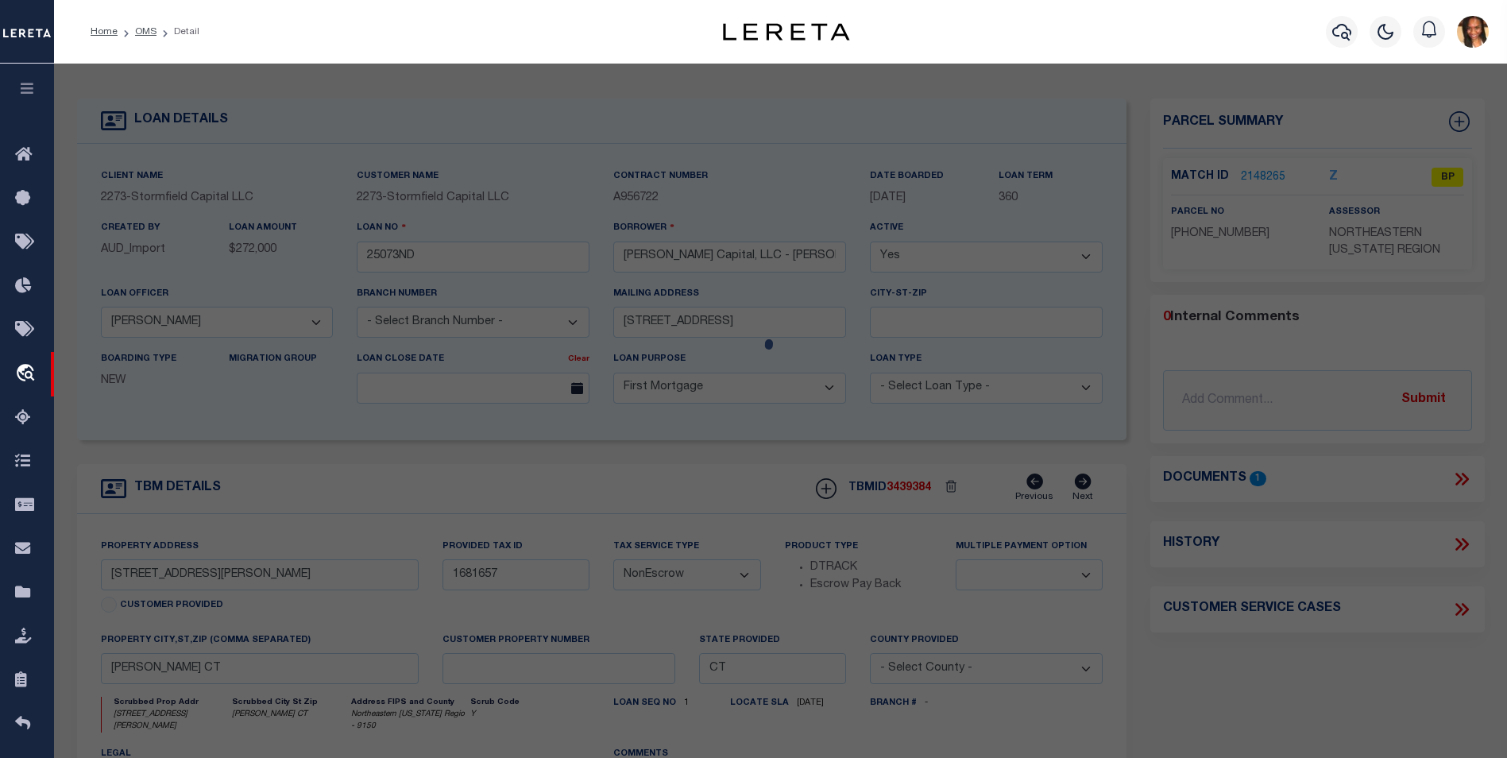
type textarea "Incorrect Parcel"
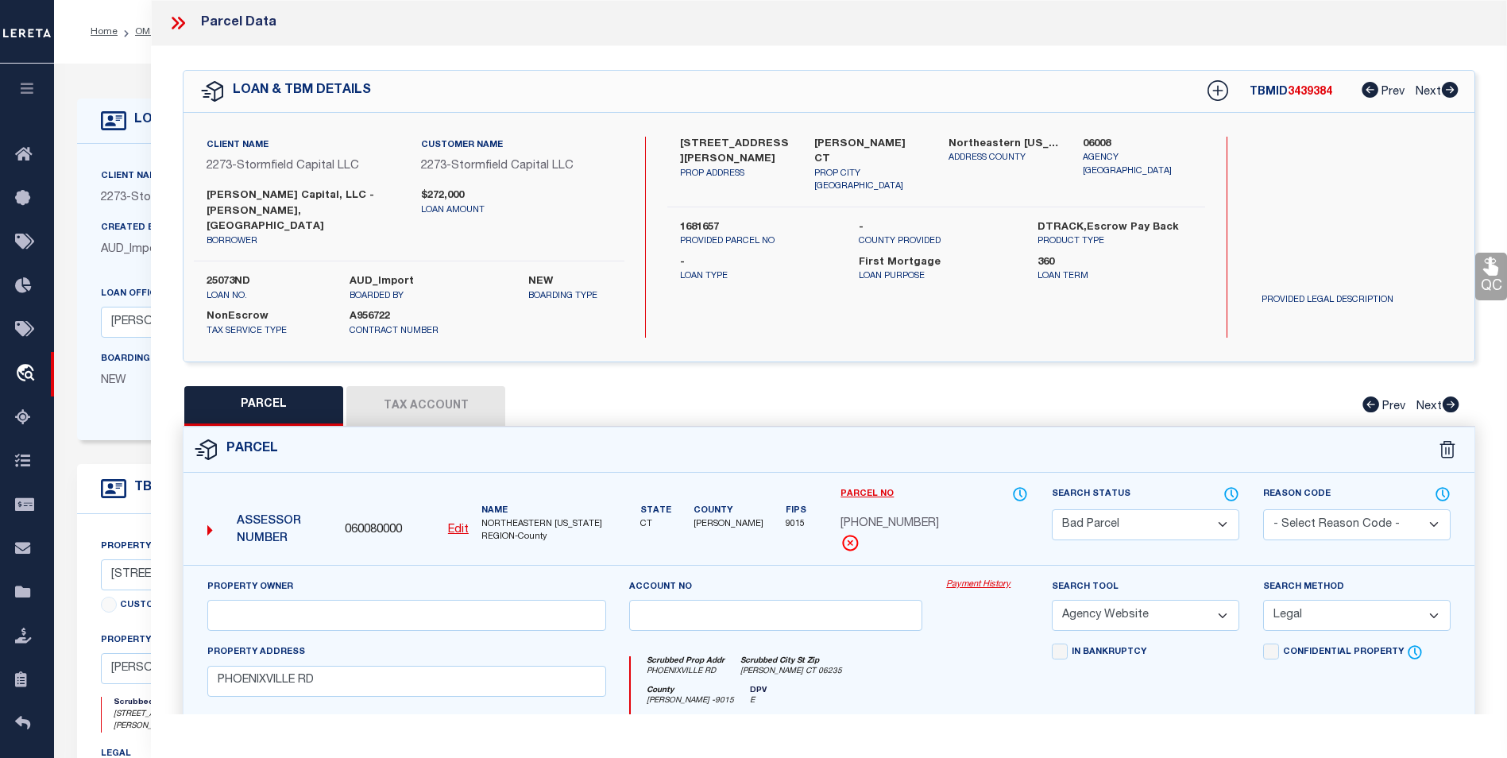
click at [439, 386] on button "Tax Account" at bounding box center [425, 406] width 159 height 40
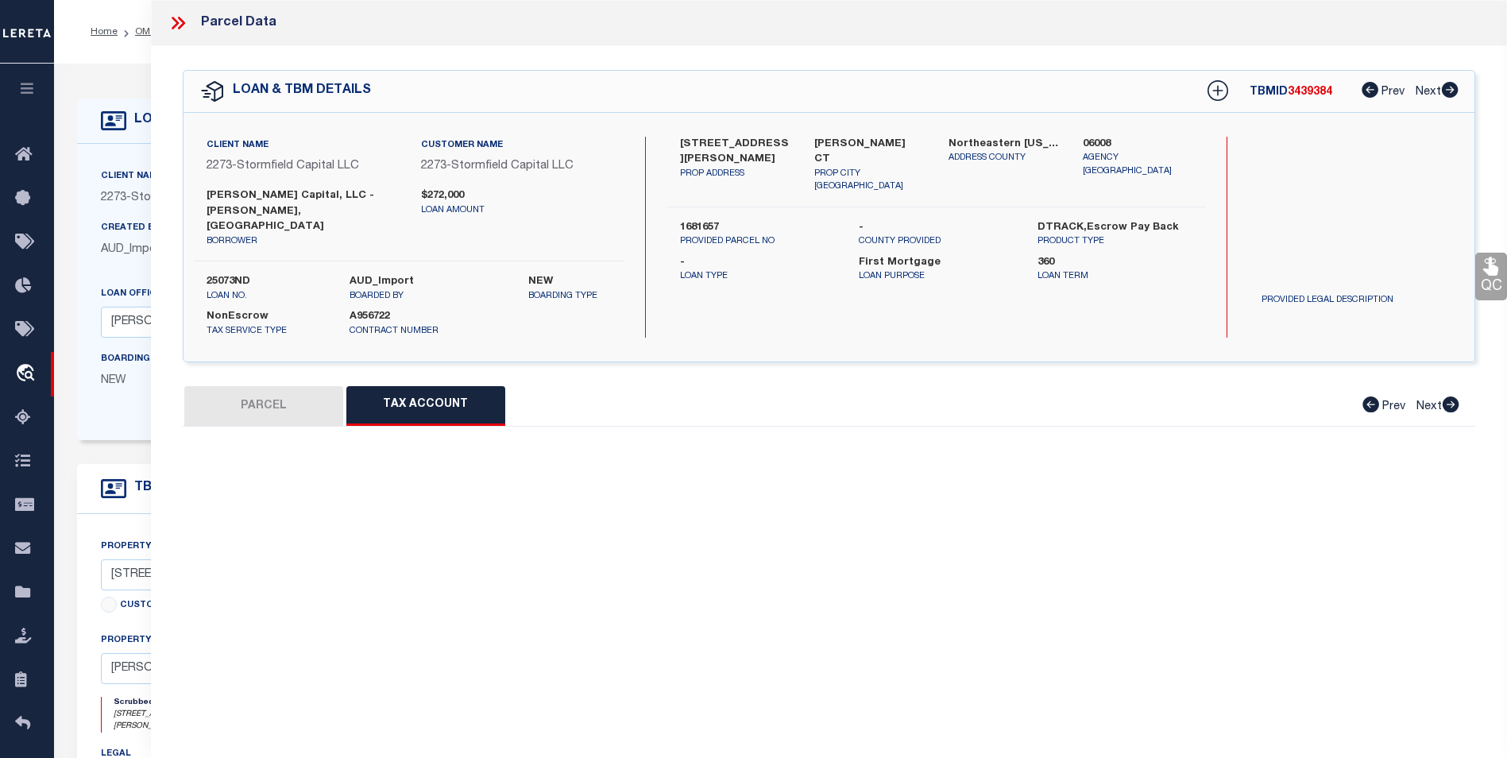
select select "100"
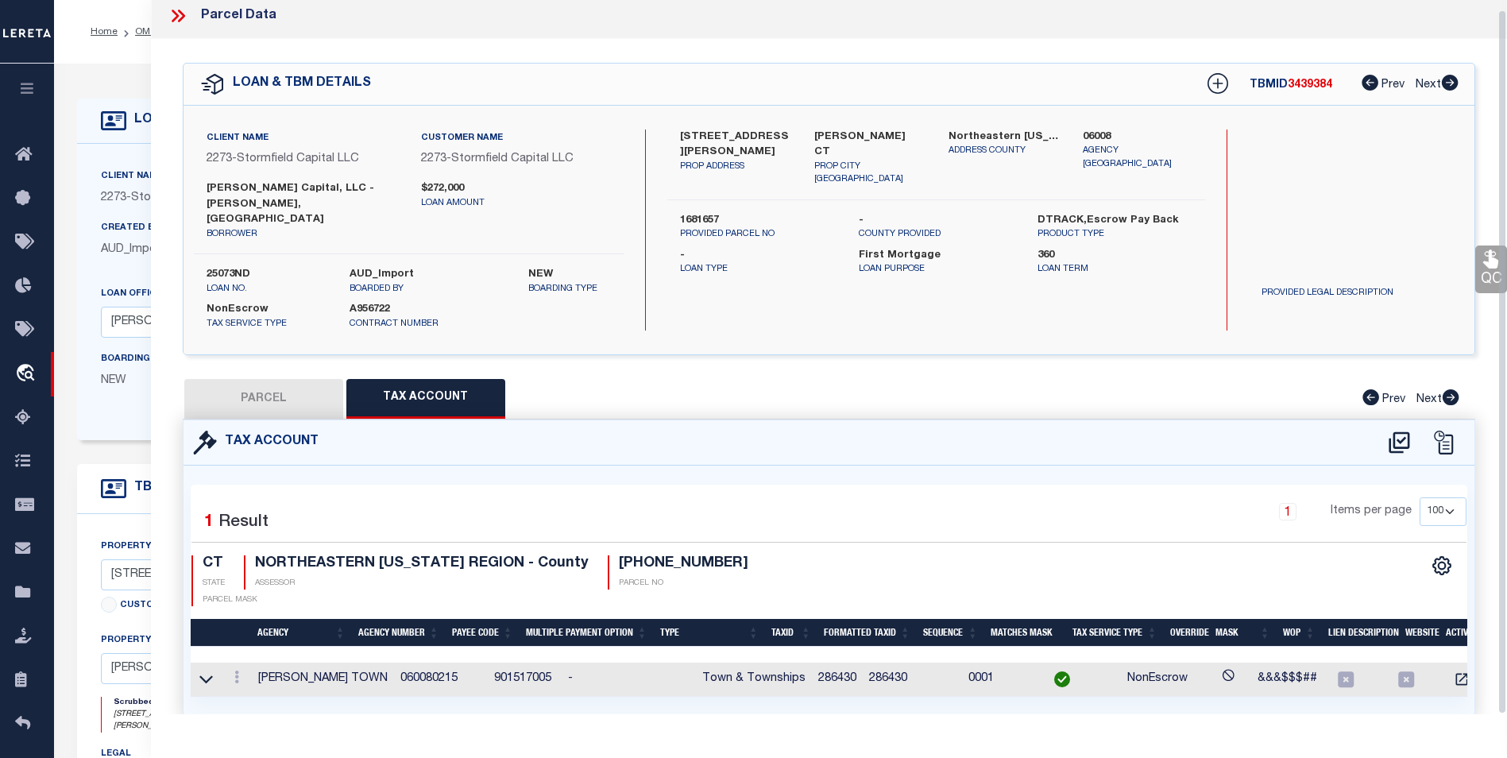
scroll to position [10, 0]
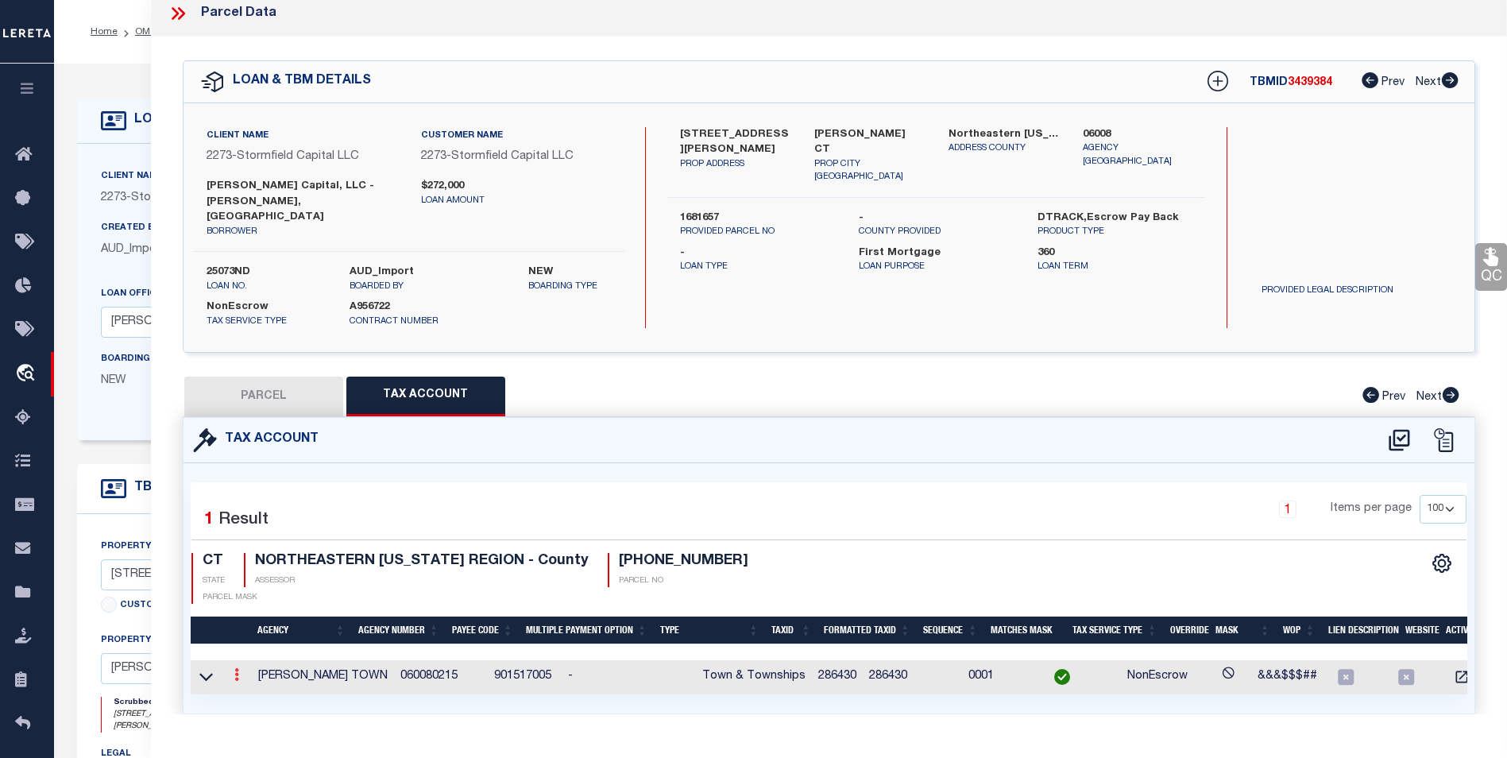
click at [236, 668] on icon at bounding box center [236, 674] width 5 height 13
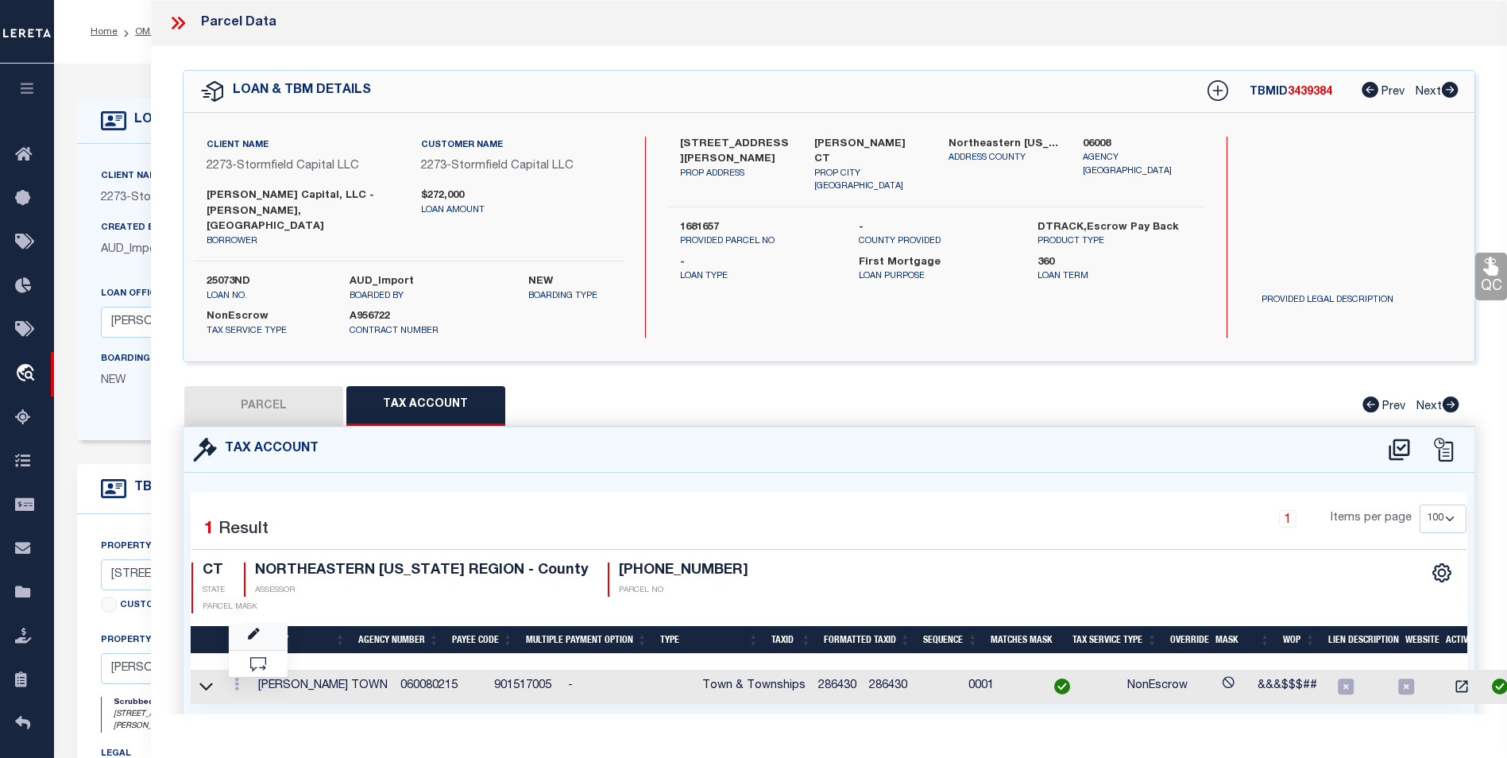
click at [256, 628] on icon at bounding box center [254, 634] width 12 height 12
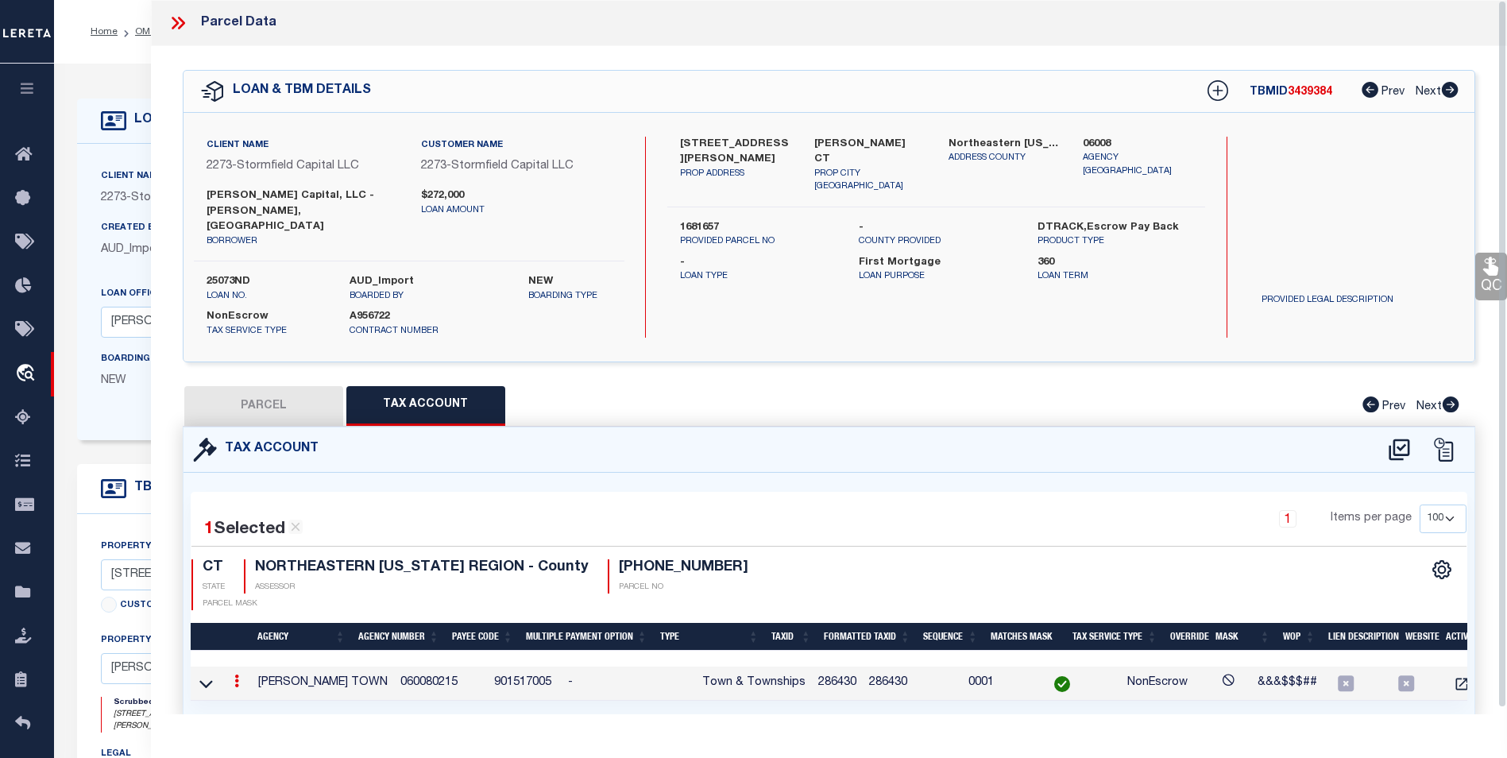
type input "286430"
type textarea "&&&$$$##"
checkbox input "true"
type input "XXXXXXXX"
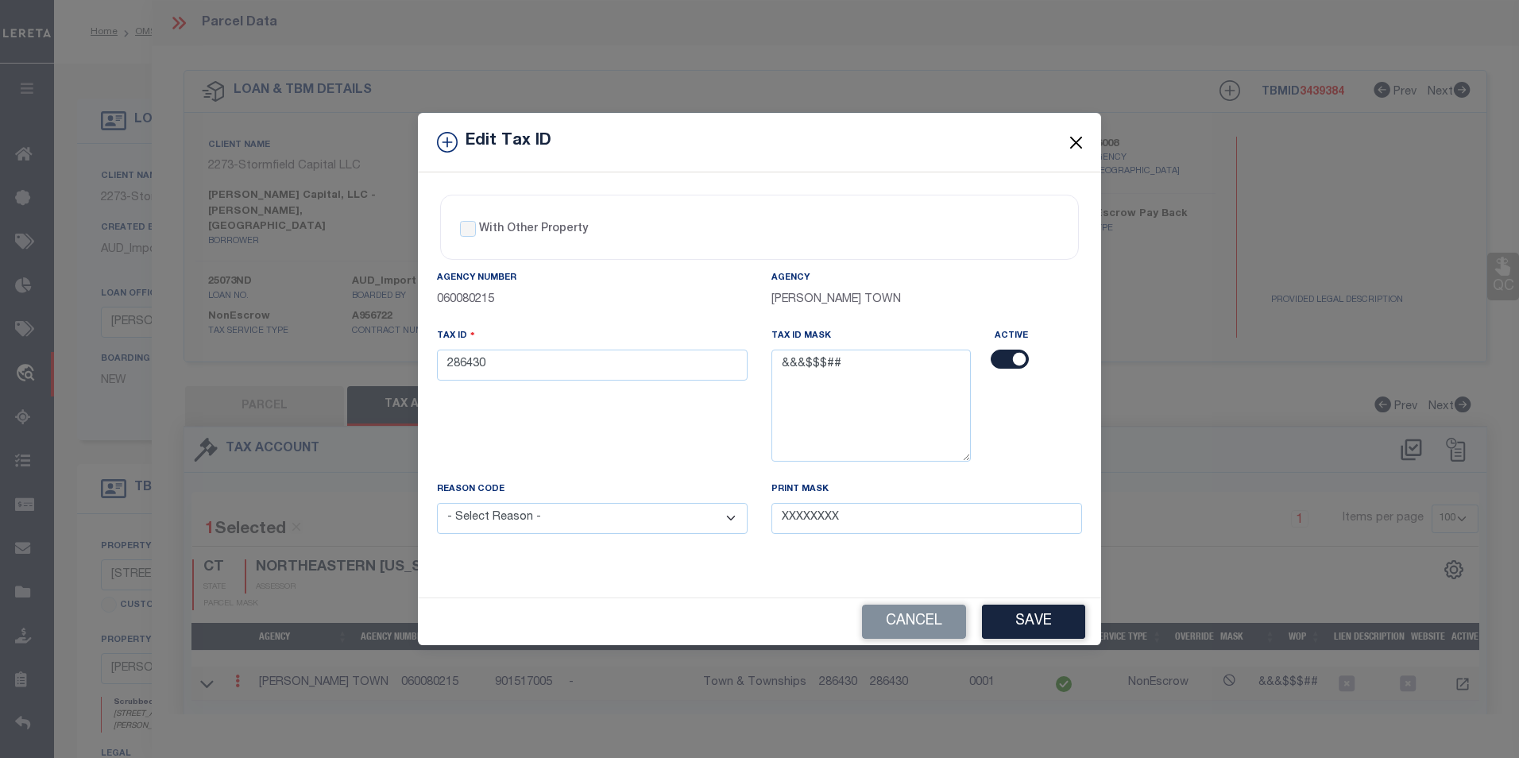
click at [1073, 135] on button "Close" at bounding box center [1076, 142] width 21 height 21
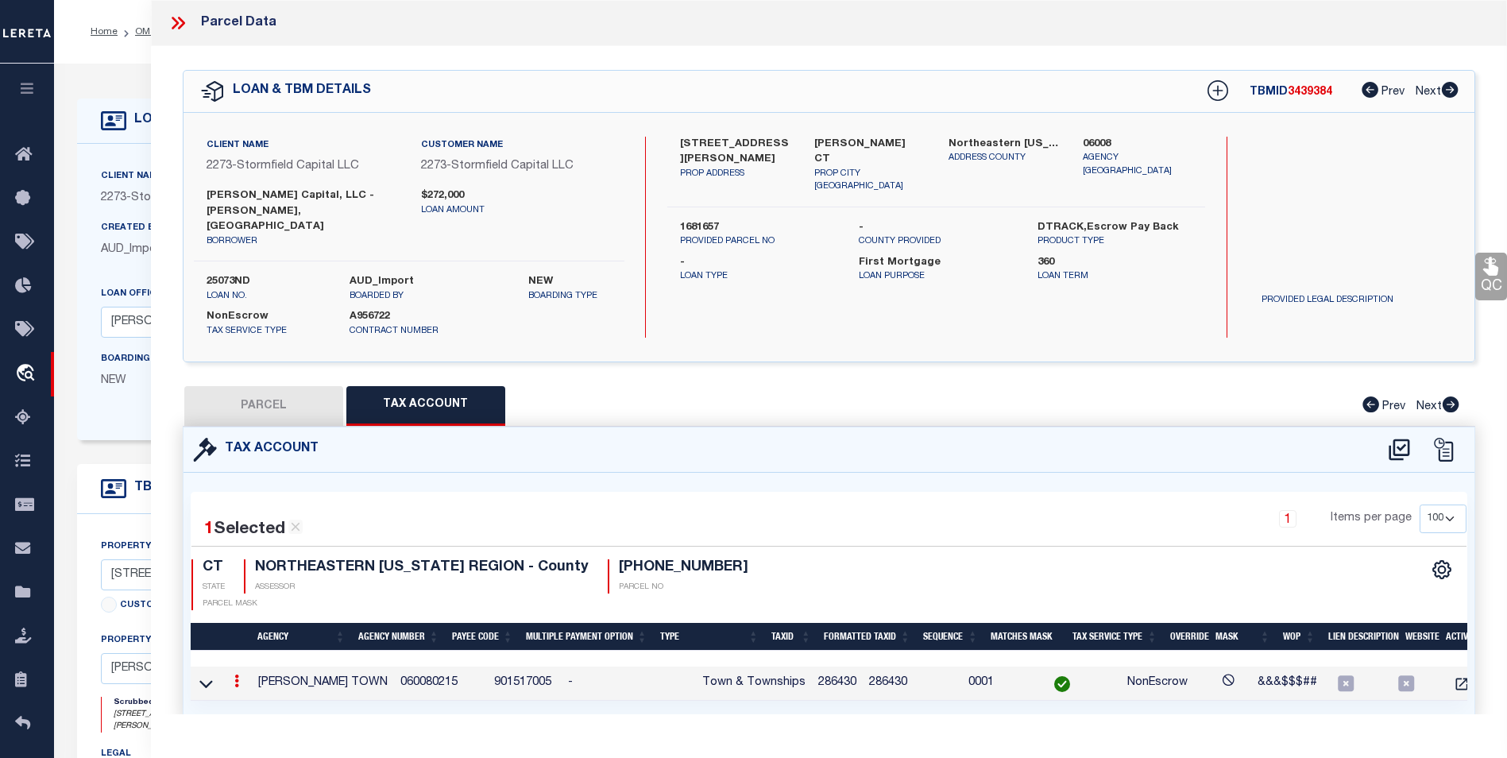
click at [272, 386] on button "PARCEL" at bounding box center [263, 406] width 159 height 40
select select "AS"
select select
checkbox input "false"
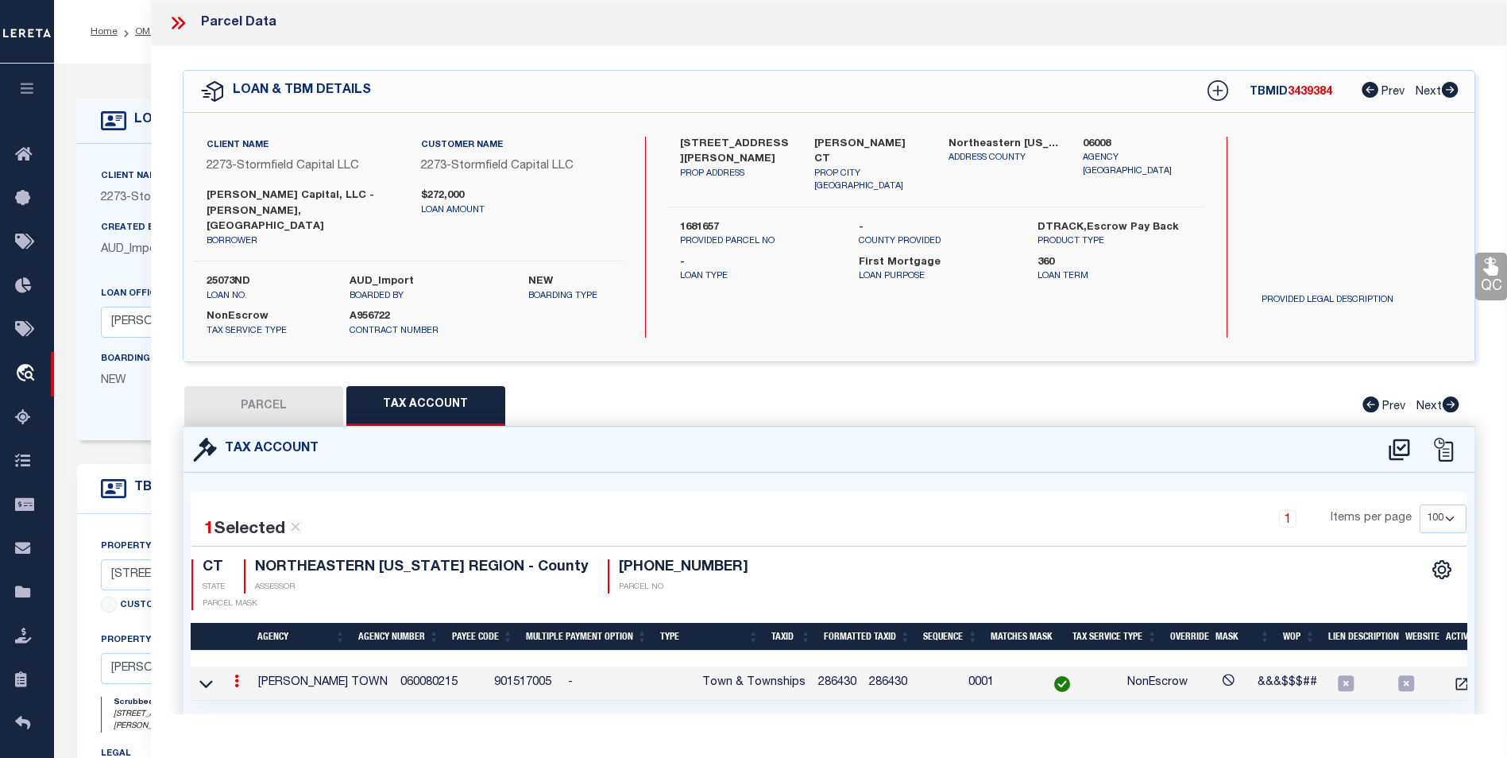
checkbox input "false"
select select "BP"
select select "AGW"
select select "LEG"
type input "PHOENIXVILLE RD"
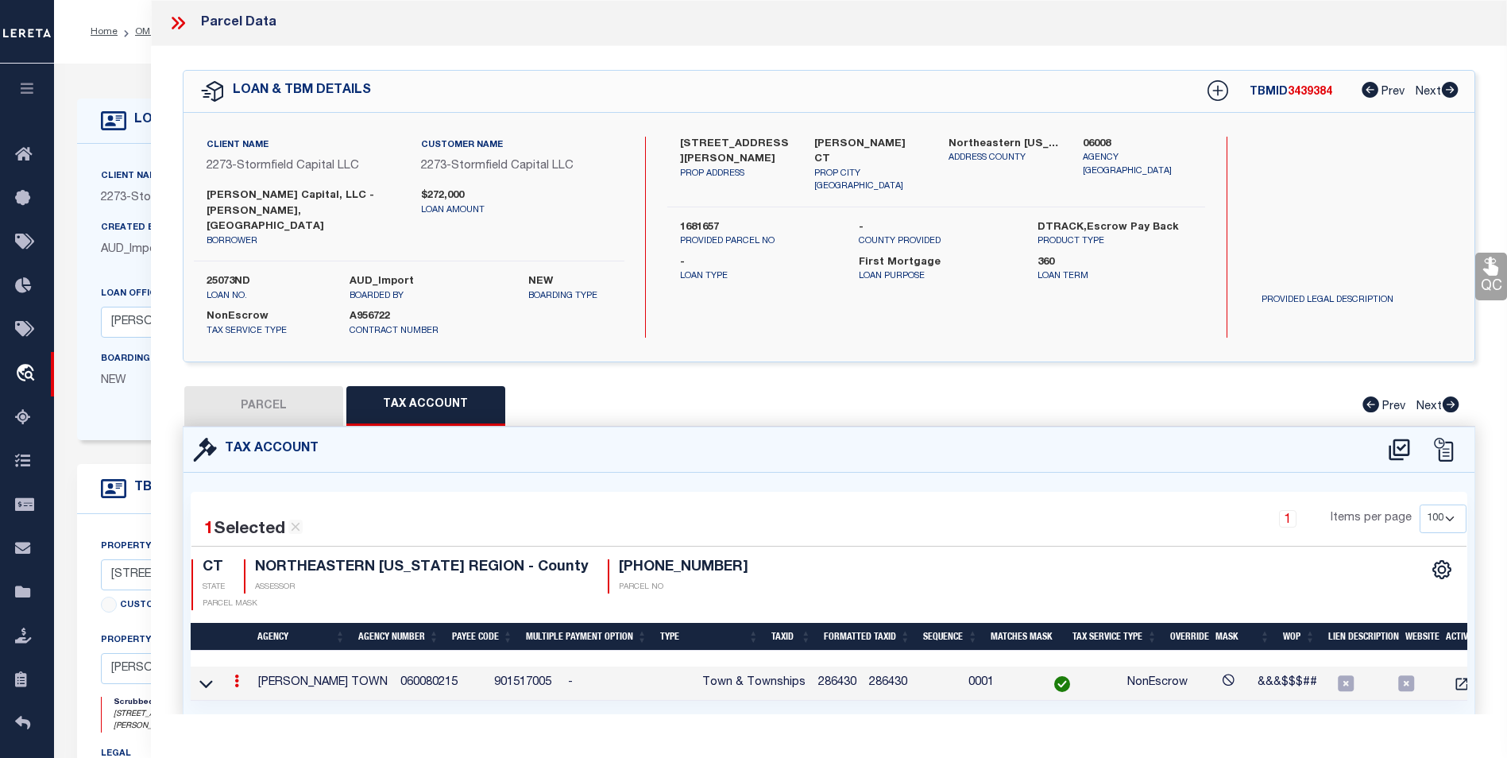
type input "Chaplin CT"
type textarea "Incorrect Parcel"
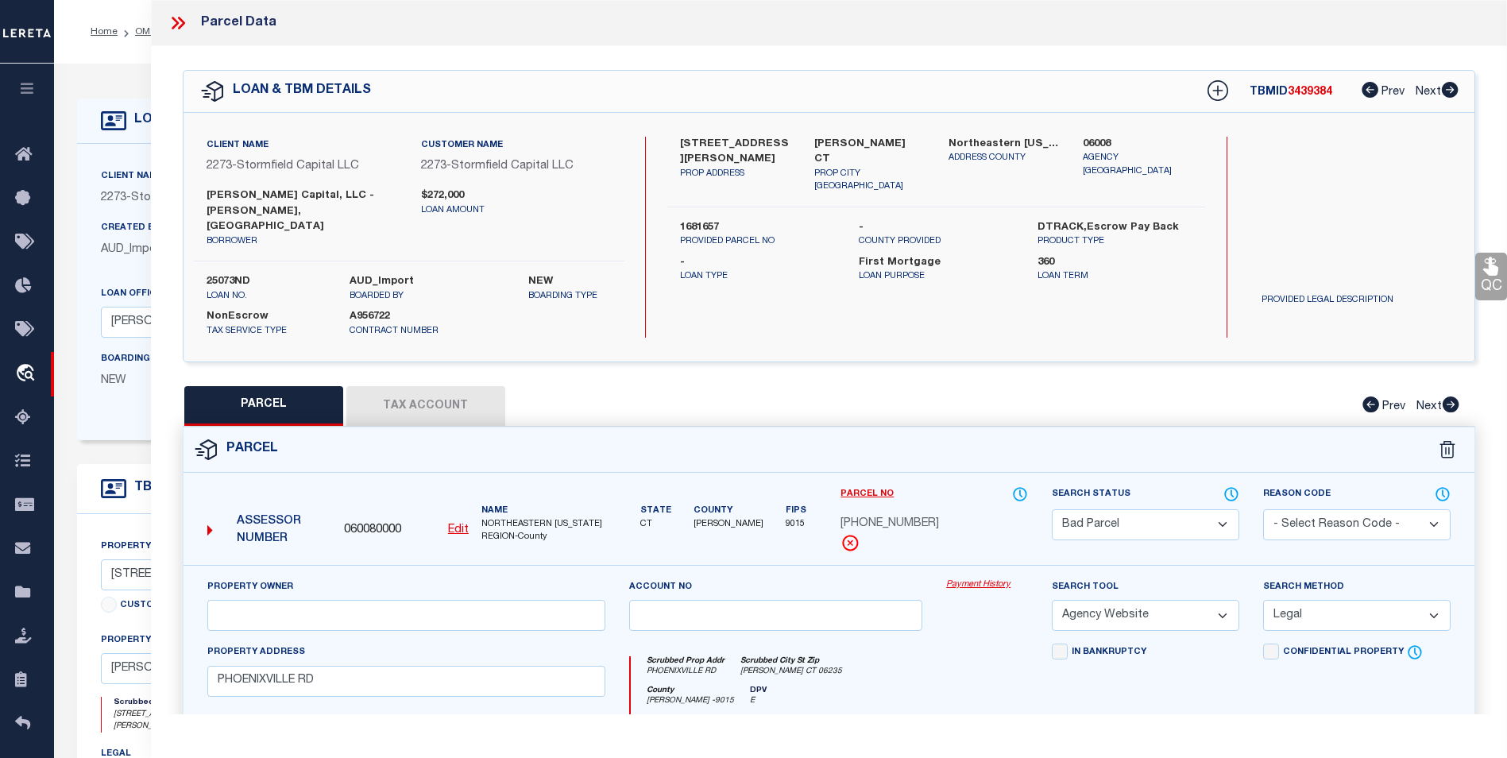
click at [1203, 509] on select "Automated Search Bad Parcel Complete Duplicate Parcel High Dollar Reporting In …" at bounding box center [1145, 524] width 187 height 31
click at [1298, 234] on div "Search by Legal Customer" at bounding box center [1356, 189] width 215 height 104
click at [1195, 509] on select "Automated Search Bad Parcel Complete Duplicate Parcel High Dollar Reporting In …" at bounding box center [1145, 524] width 187 height 31
select select "PR"
click at [1052, 509] on select "Automated Search Bad Parcel Complete Duplicate Parcel High Dollar Reporting In …" at bounding box center [1145, 524] width 187 height 31
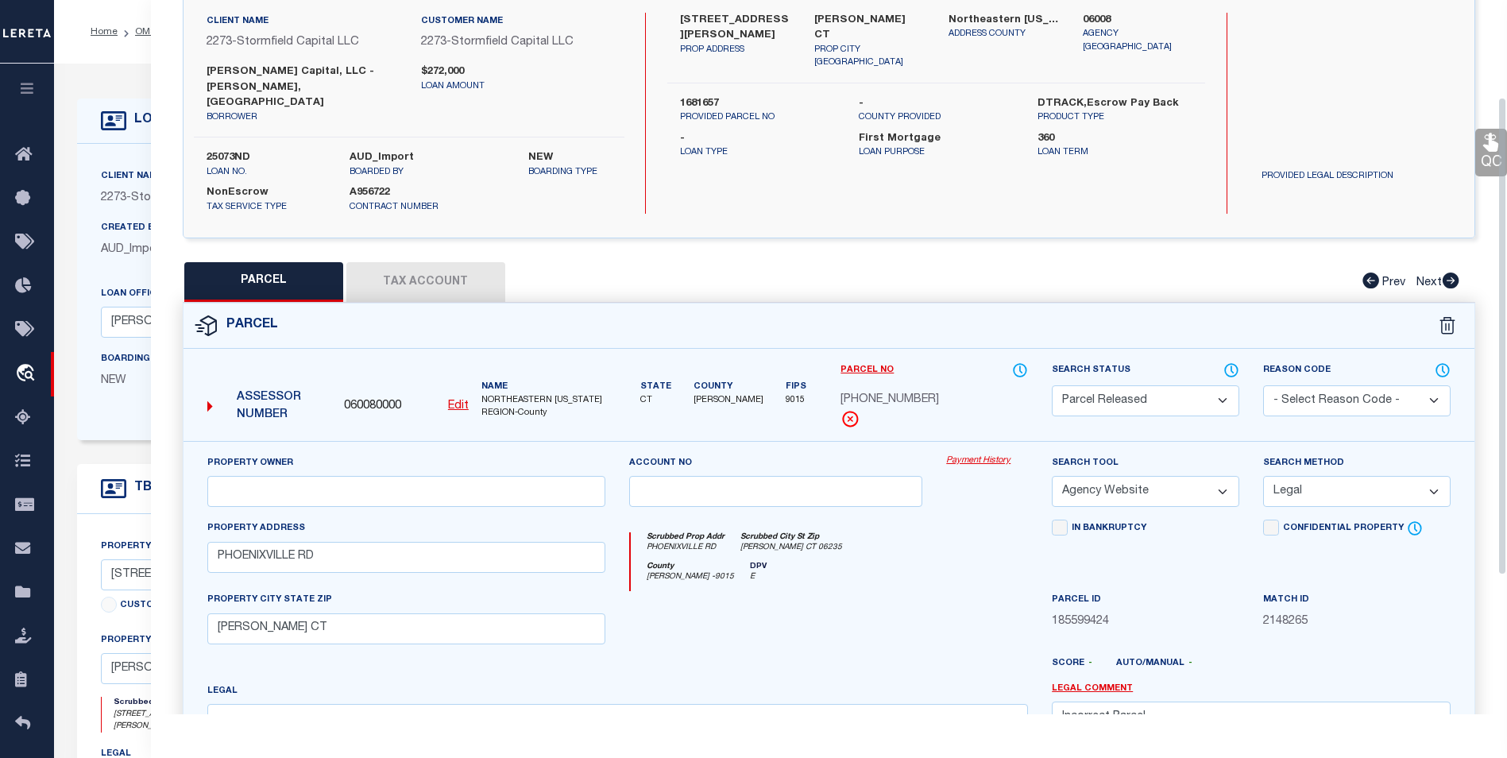
scroll to position [159, 0]
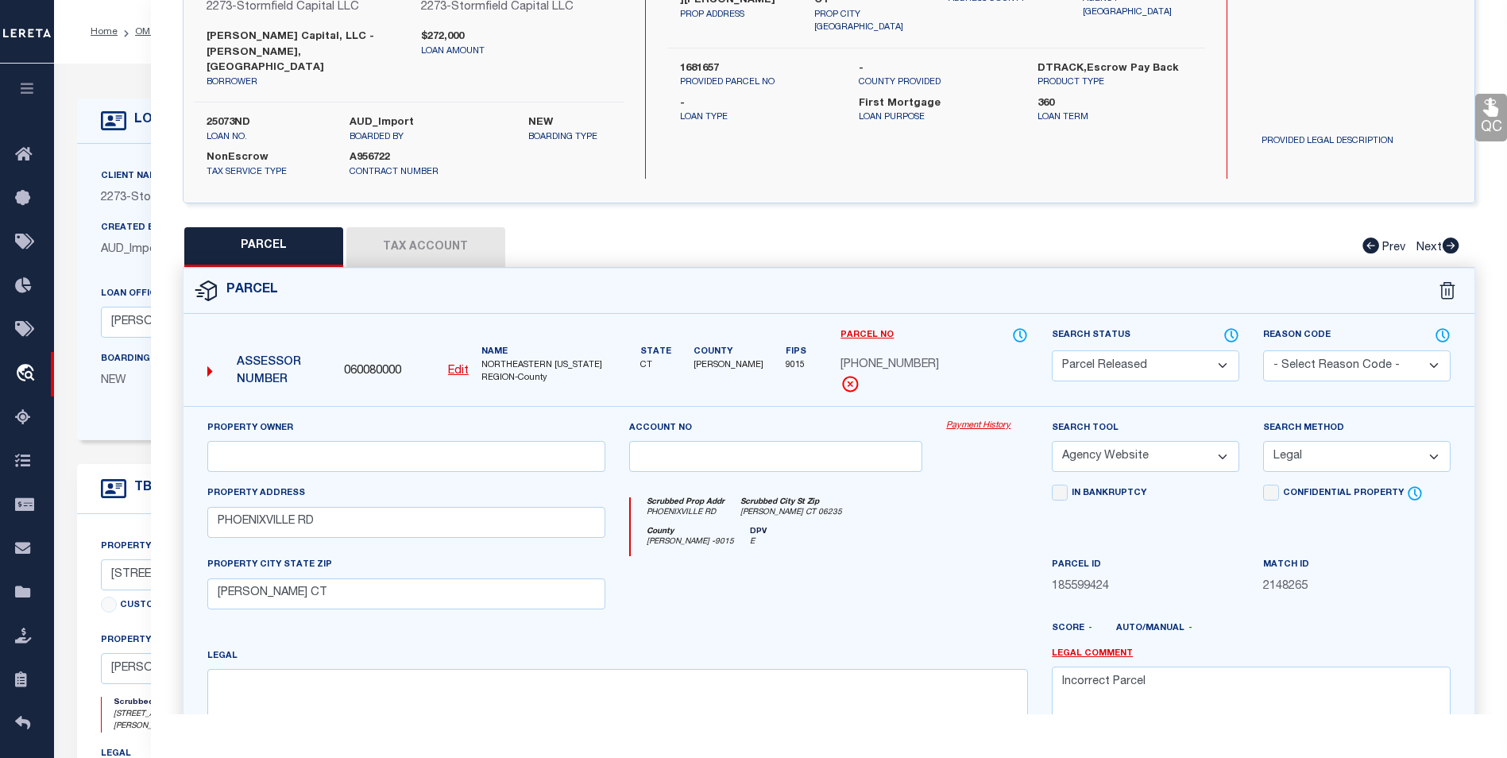
click at [1307, 350] on select "- Select Reason Code - 099 - Other (Provide additional detail) ACT - Agency Cha…" at bounding box center [1356, 365] width 187 height 31
select select "ACT"
click at [1263, 350] on select "- Select Reason Code - 099 - Other (Provide additional detail) ACT - Agency Cha…" at bounding box center [1356, 365] width 187 height 31
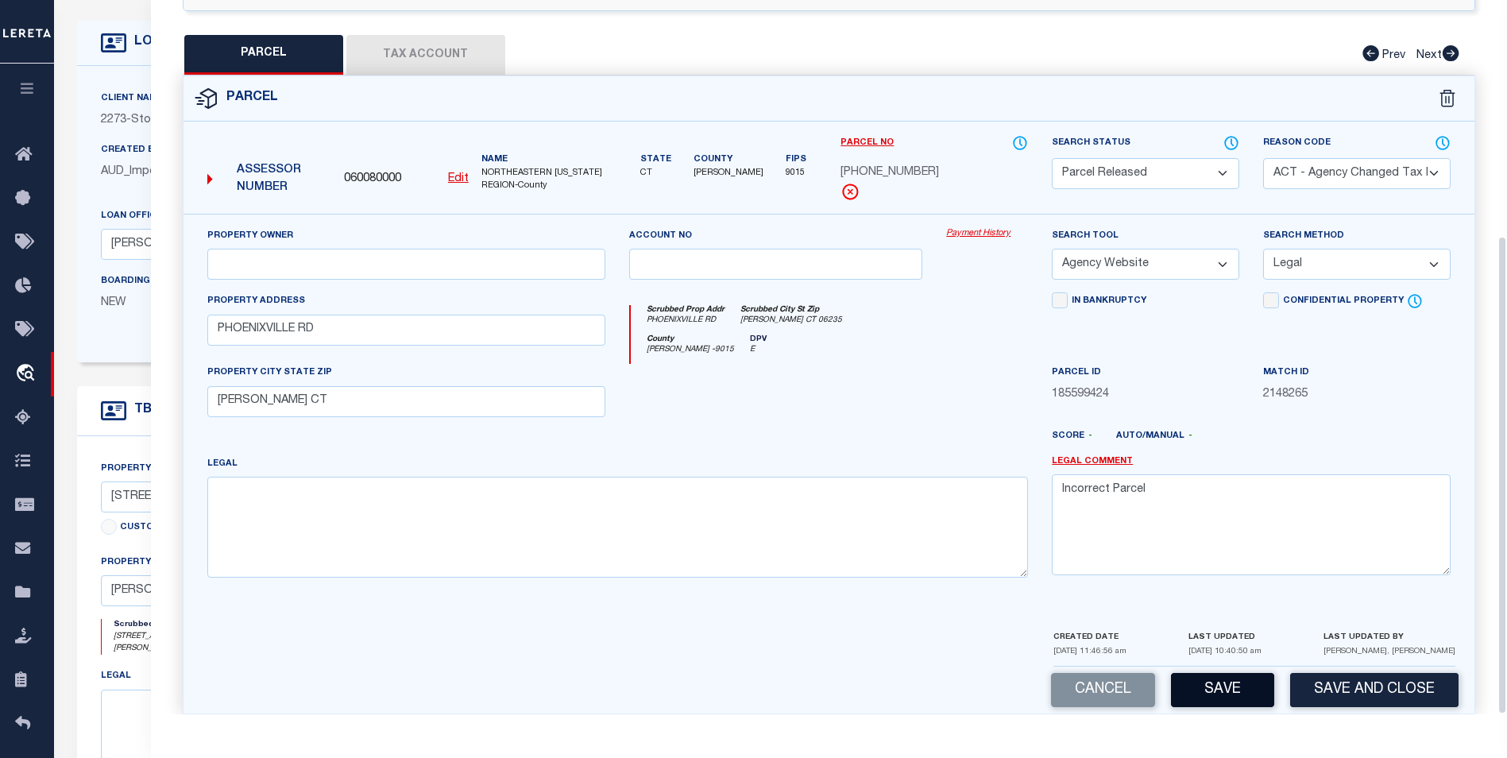
scroll to position [79, 0]
click at [1223, 673] on button "Save" at bounding box center [1222, 690] width 103 height 34
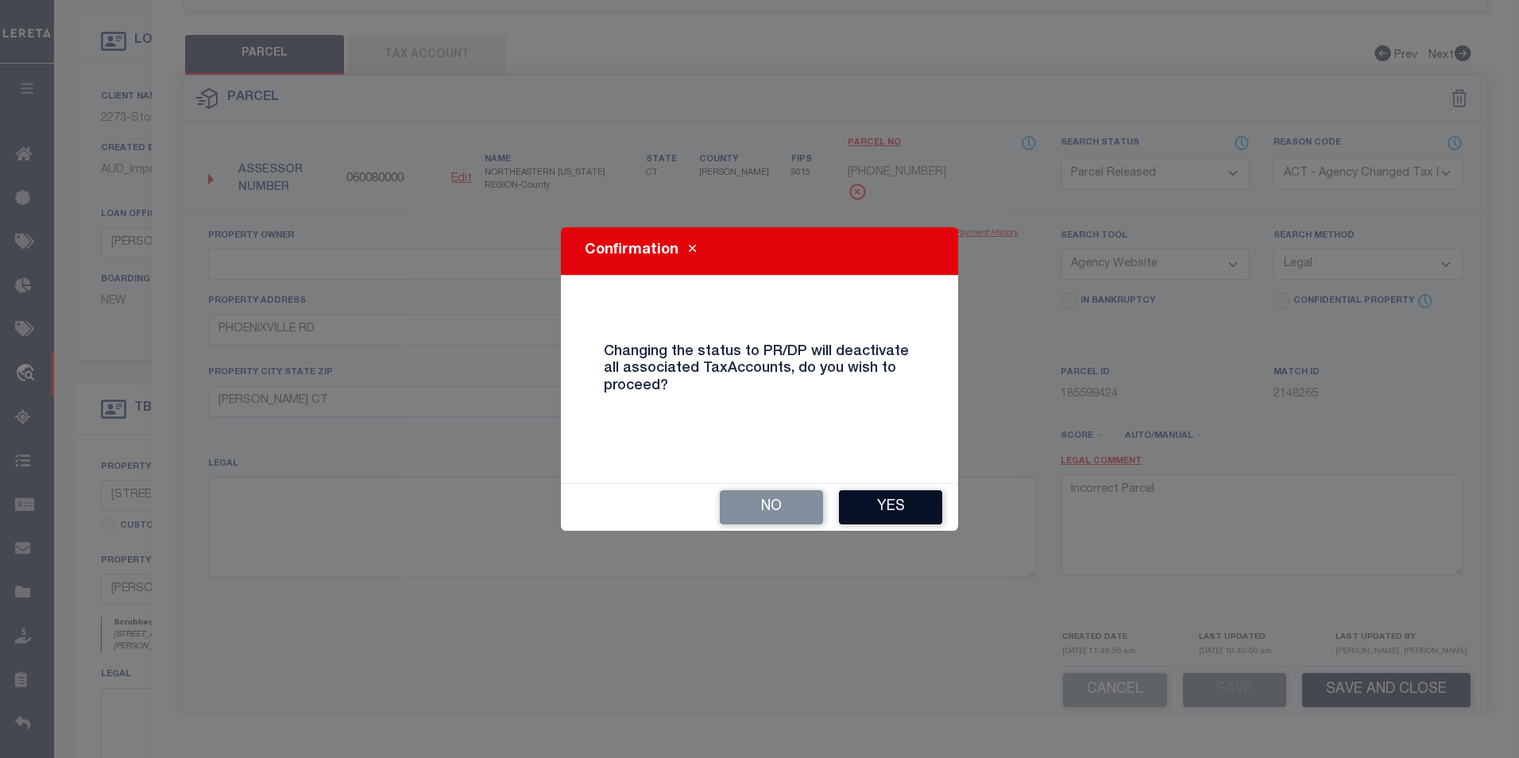
click at [889, 505] on button "Yes" at bounding box center [890, 507] width 103 height 34
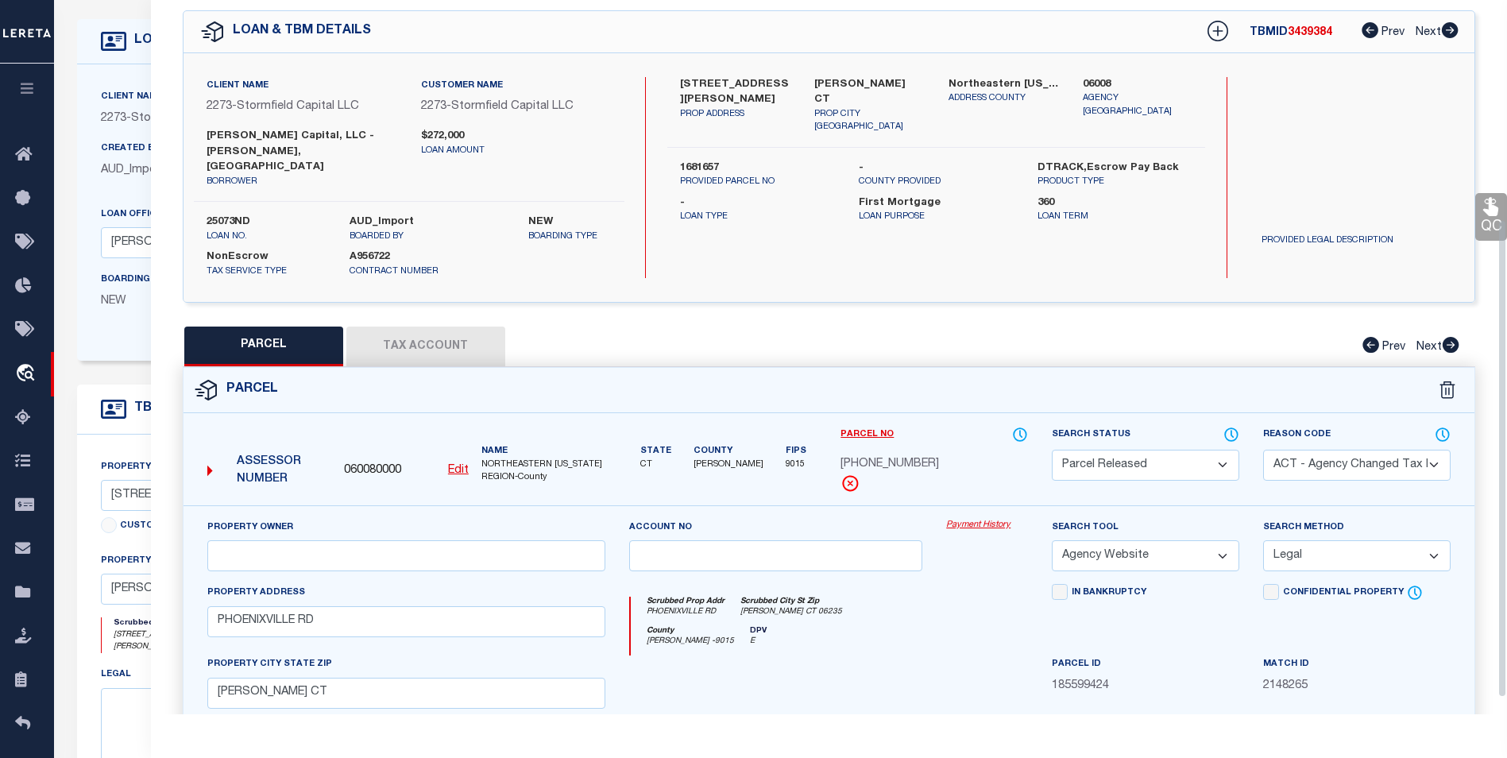
select select "AS"
select select
checkbox input "false"
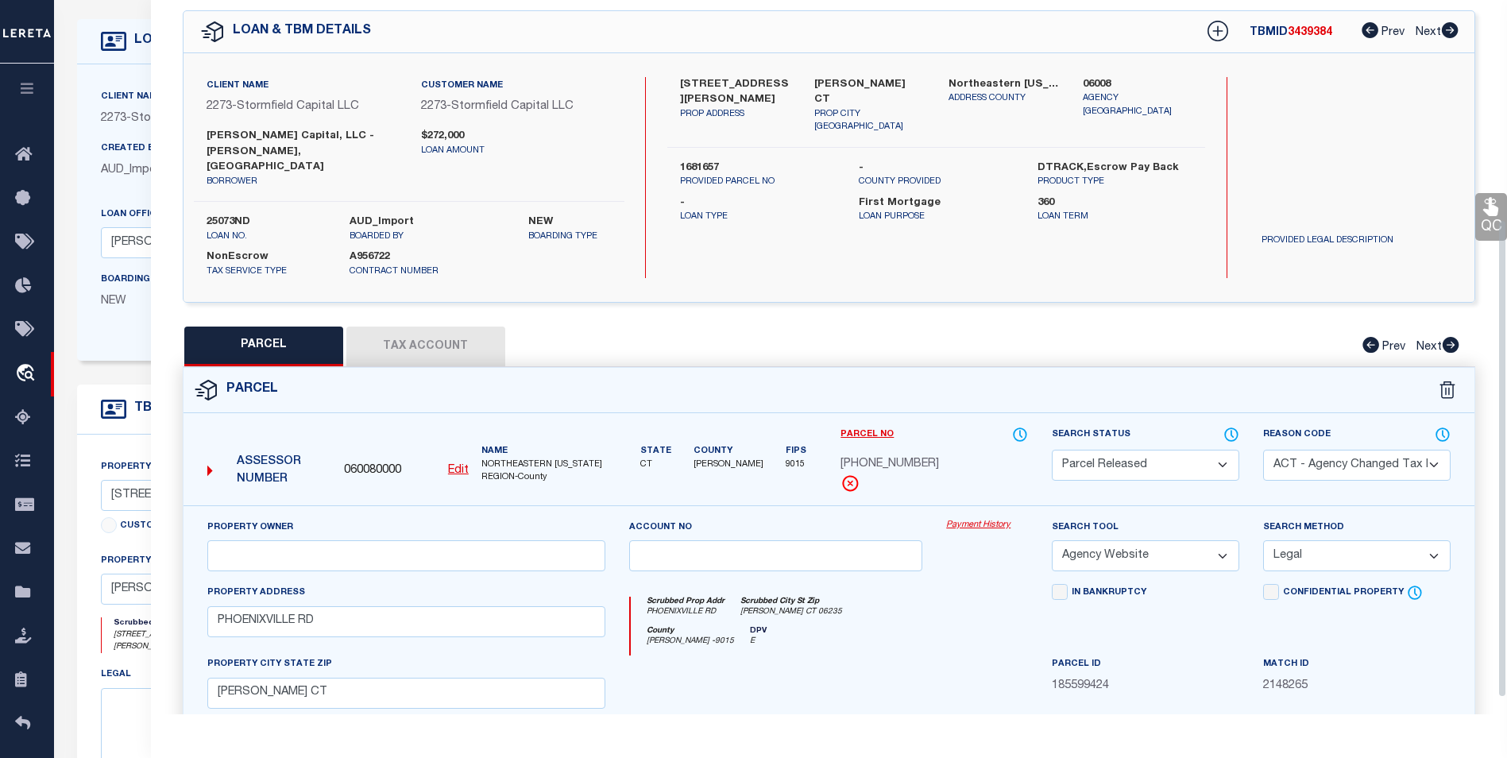
checkbox input "false"
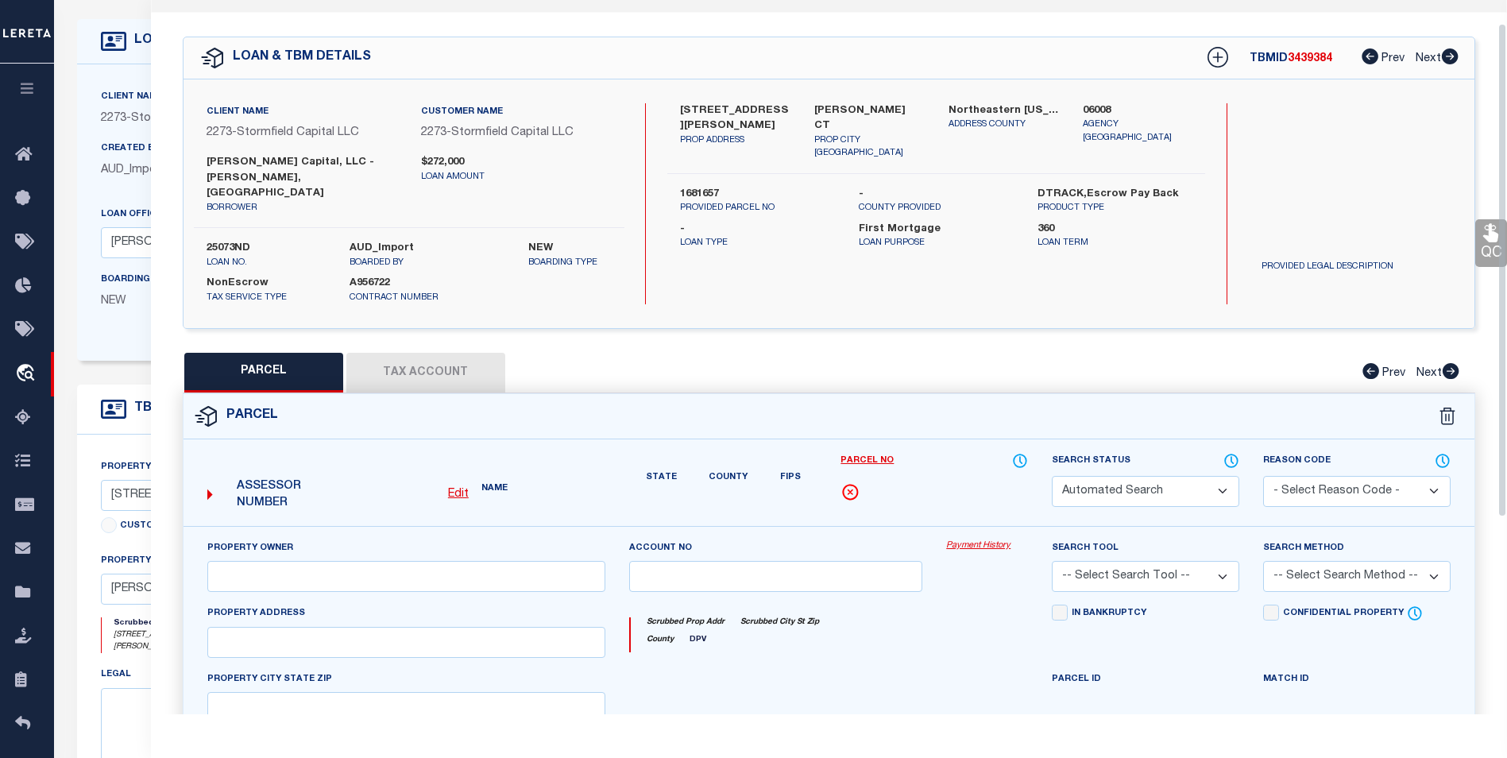
select select "PR"
select select "ACT"
select select "AGW"
select select "LEG"
type input "PHOENIXVILLE RD"
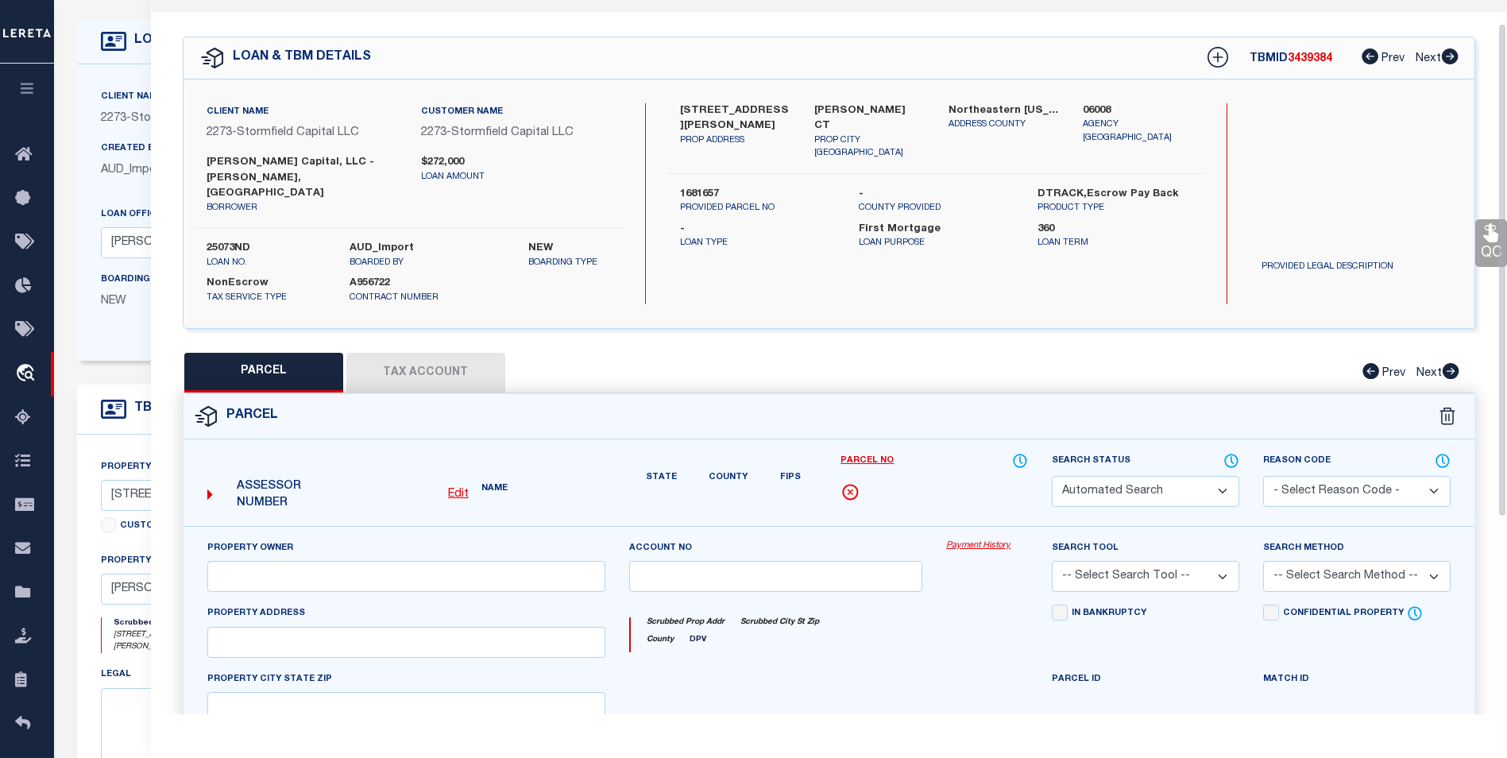
type input "Chaplin CT"
type textarea "Incorrect Parcel"
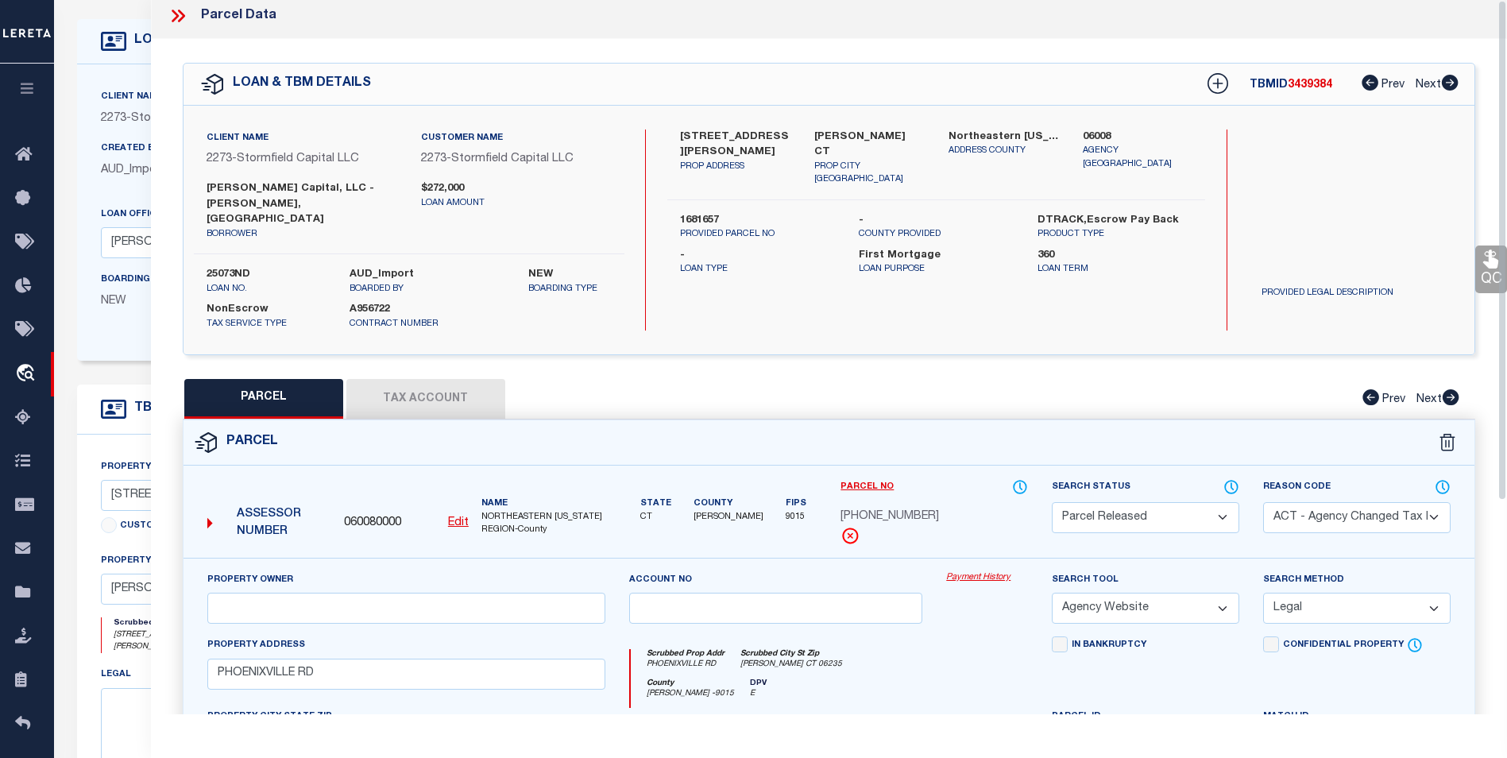
scroll to position [0, 0]
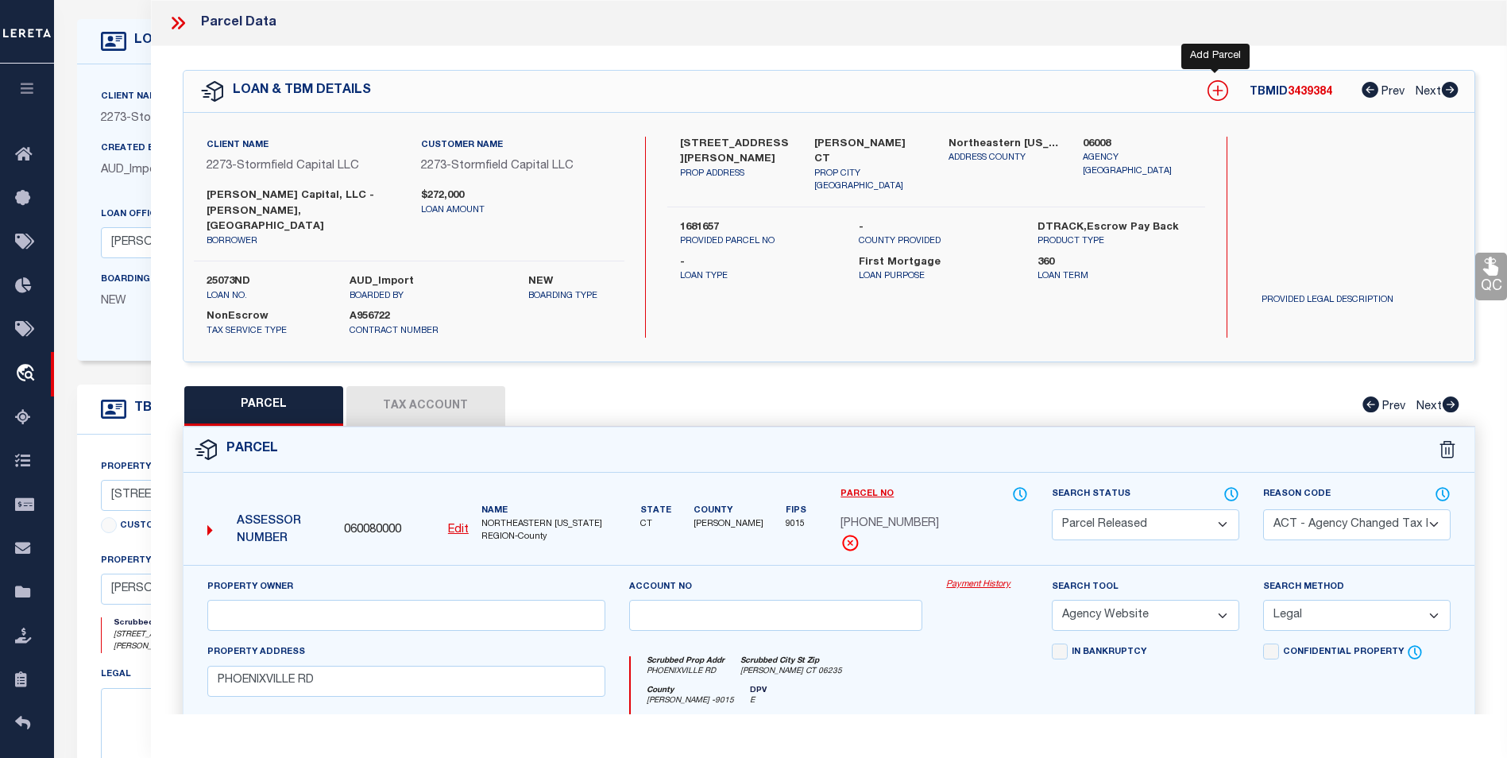
click at [1220, 89] on icon at bounding box center [1218, 90] width 21 height 21
select select "IP"
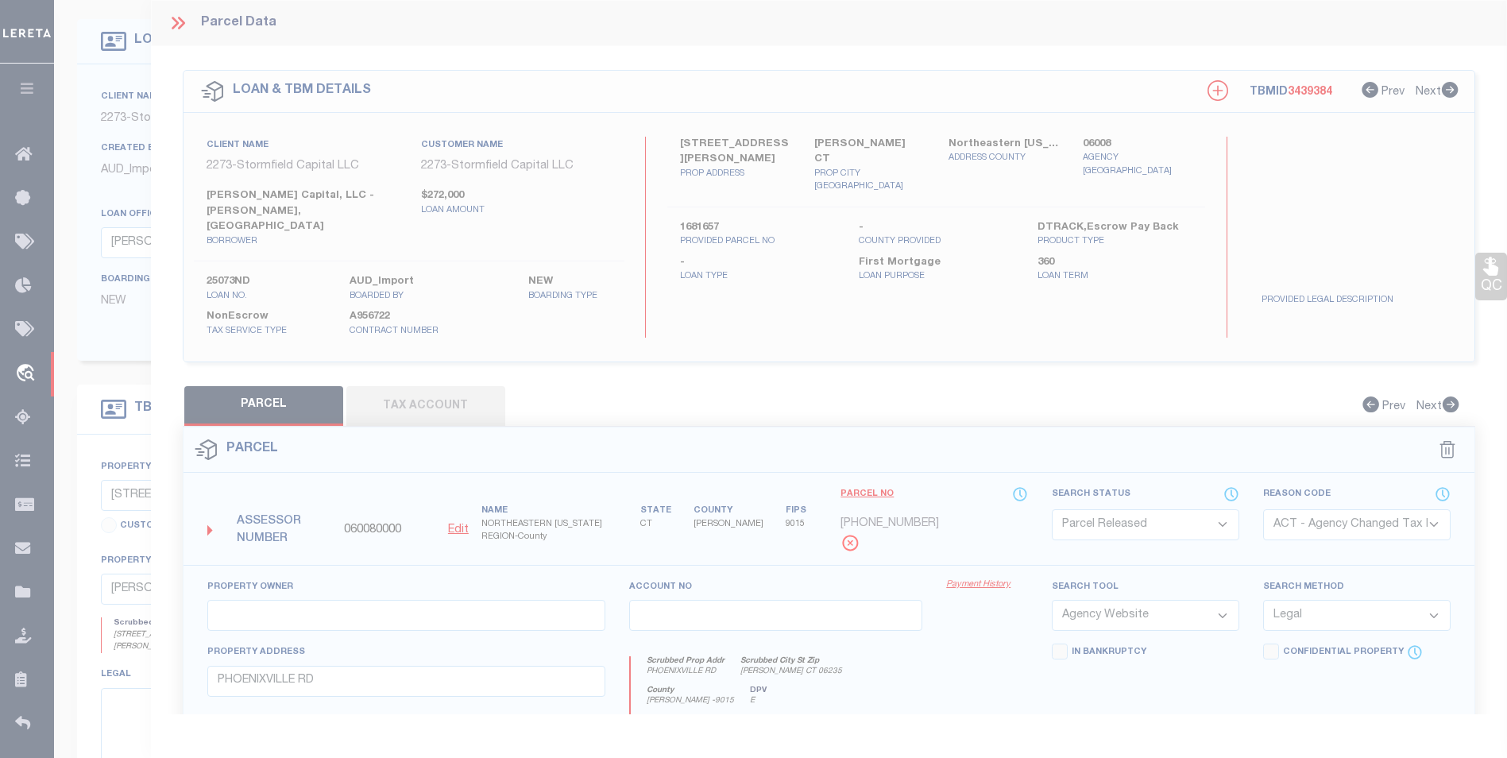
type textarea "-"
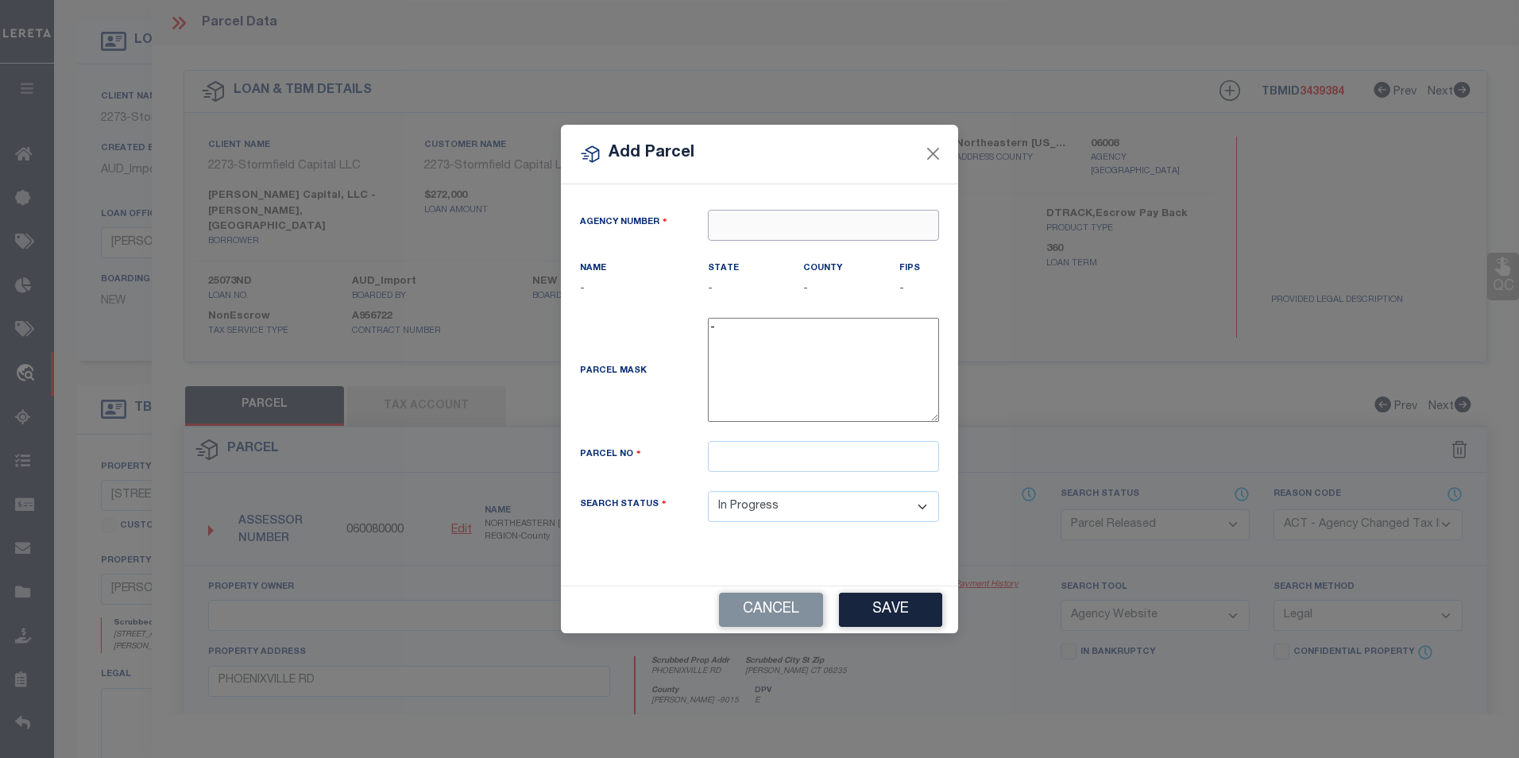
click at [830, 226] on input "text" at bounding box center [823, 225] width 231 height 31
click at [790, 248] on div "060080000 : NORTHEASTERN CONNECTICUT REGION" at bounding box center [893, 254] width 369 height 25
type input "060080000"
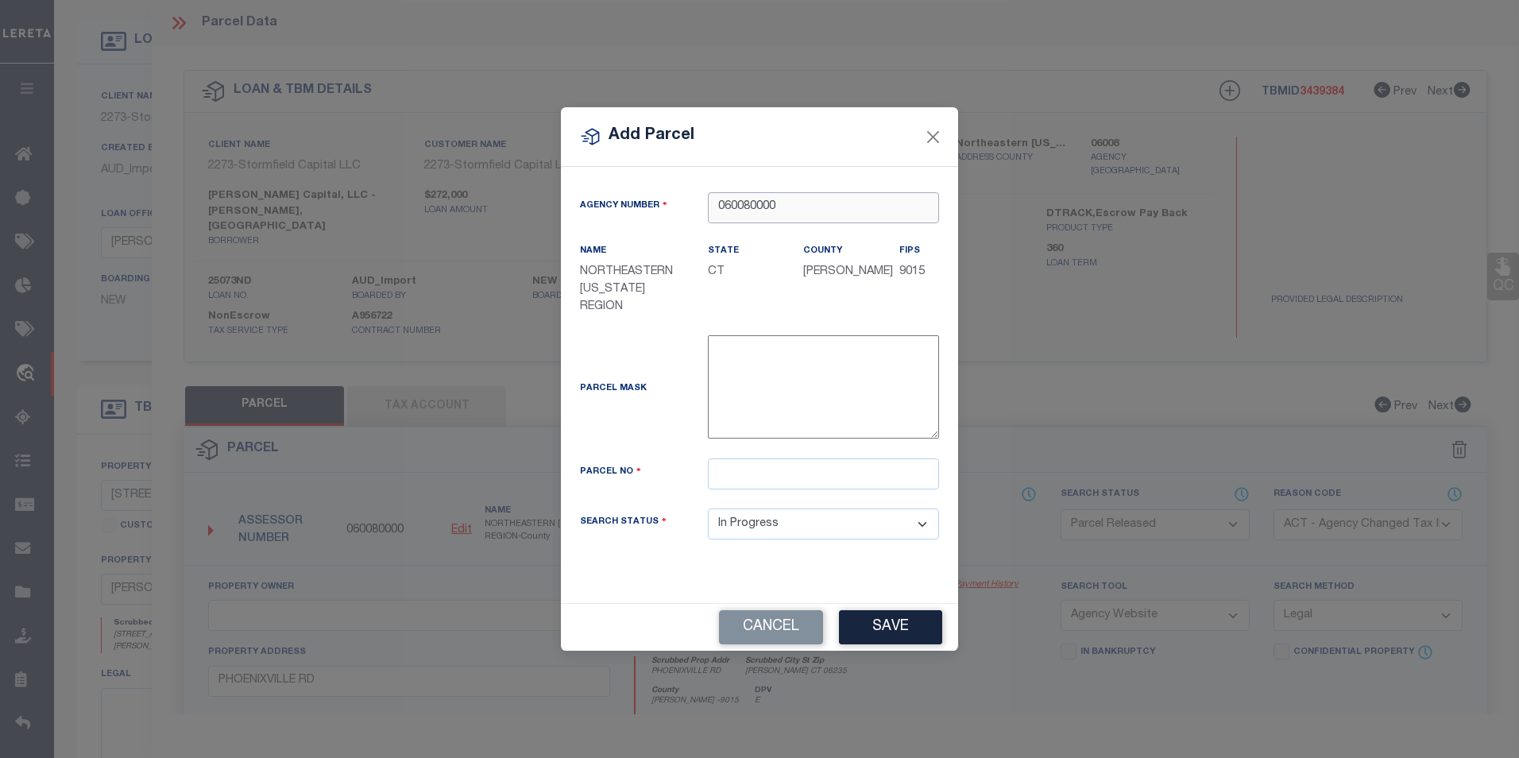
type input "060080000"
click at [732, 473] on input "text" at bounding box center [823, 473] width 231 height 31
click at [738, 475] on input "text" at bounding box center [823, 473] width 231 height 31
type input "R000072"
click at [763, 520] on select "Automated Search Bad Parcel Complete Duplicate Parcel High Dollar Reporting In …" at bounding box center [823, 523] width 231 height 31
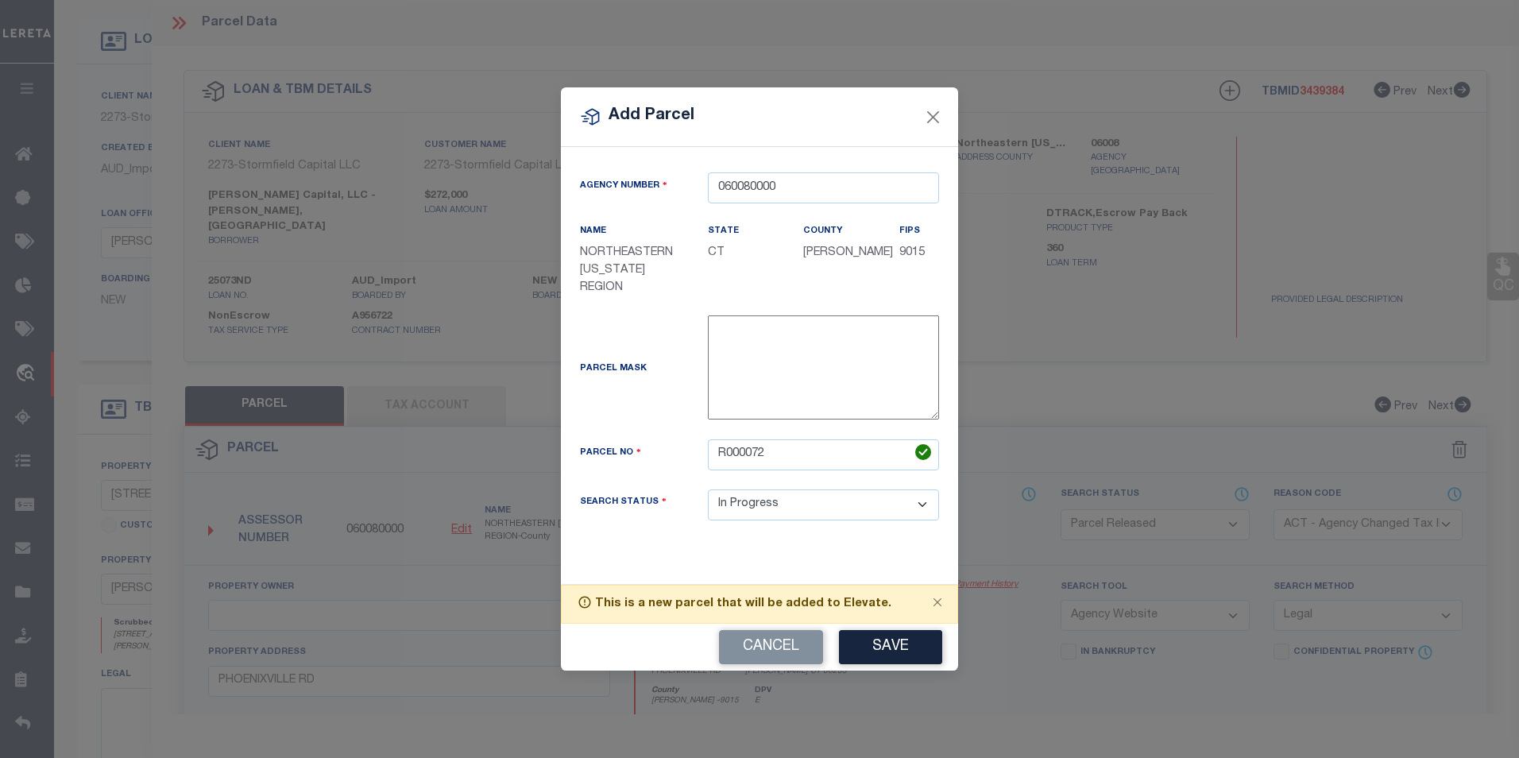
click at [636, 560] on div "Agency Number 060080000 Name NORTHEASTERN CONNECTICUT REGION State CT -" at bounding box center [759, 365] width 397 height 436
click at [883, 645] on button "Save" at bounding box center [890, 647] width 103 height 34
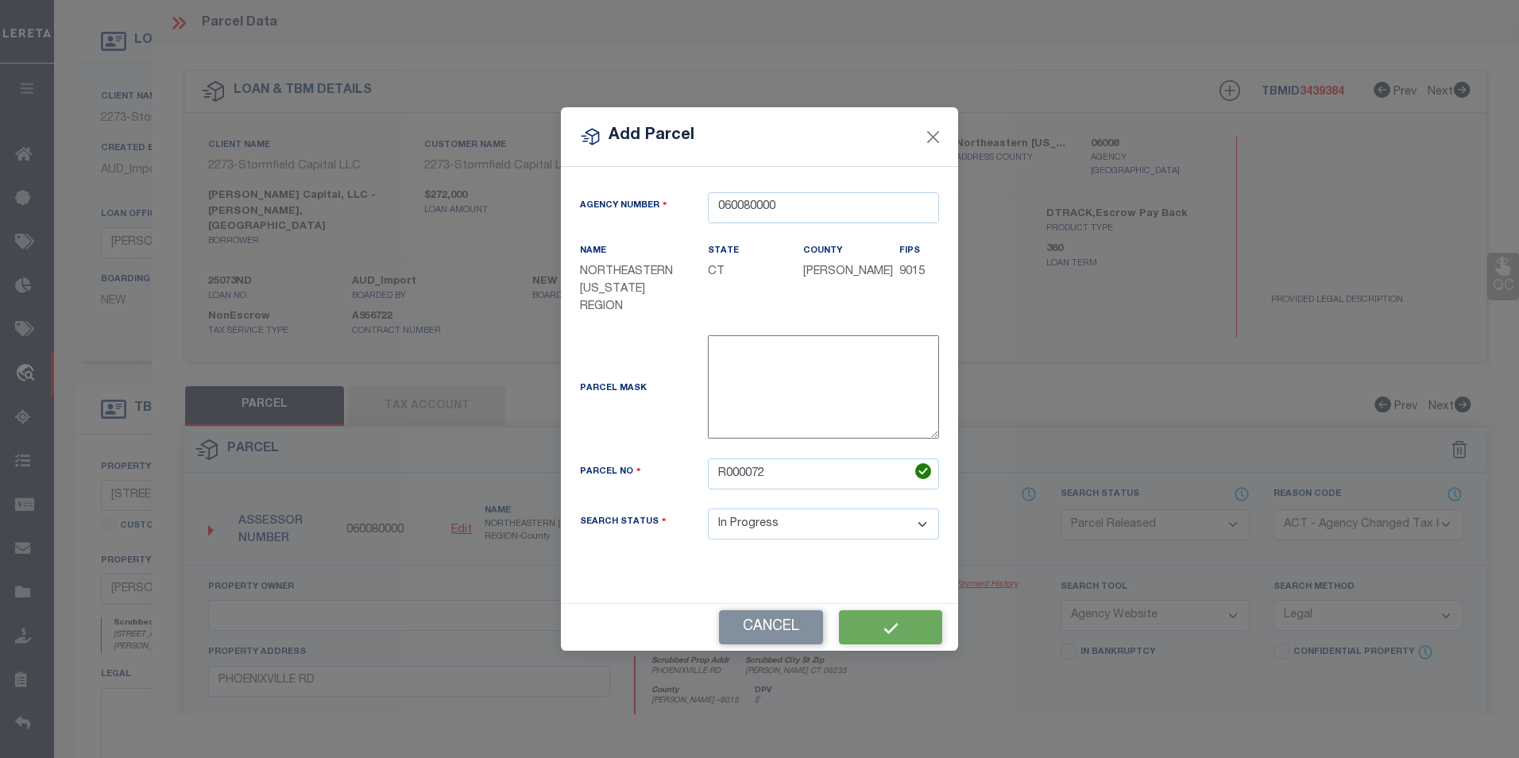
select select "IP"
select select
checkbox input "false"
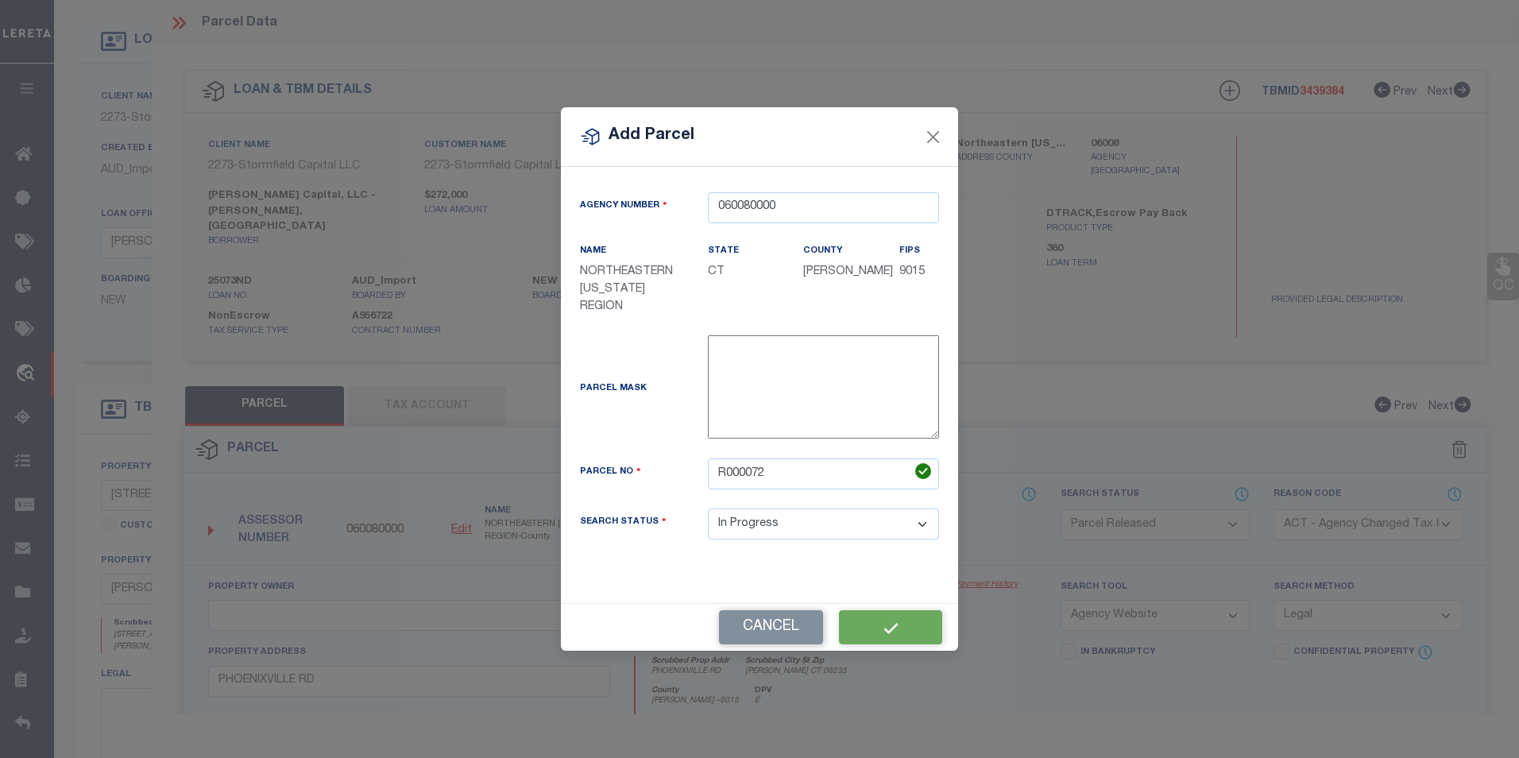
checkbox input "false"
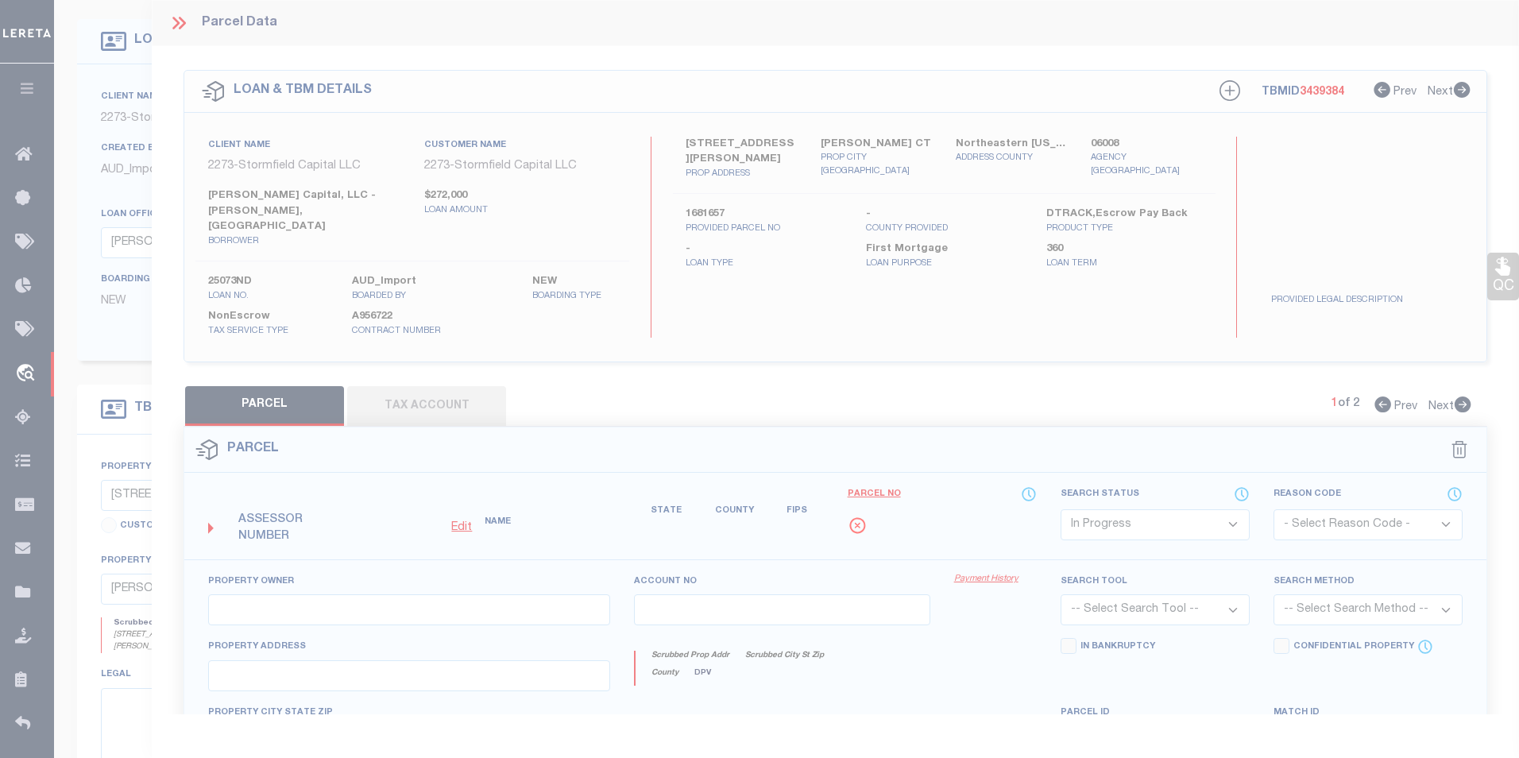
checkbox input "false"
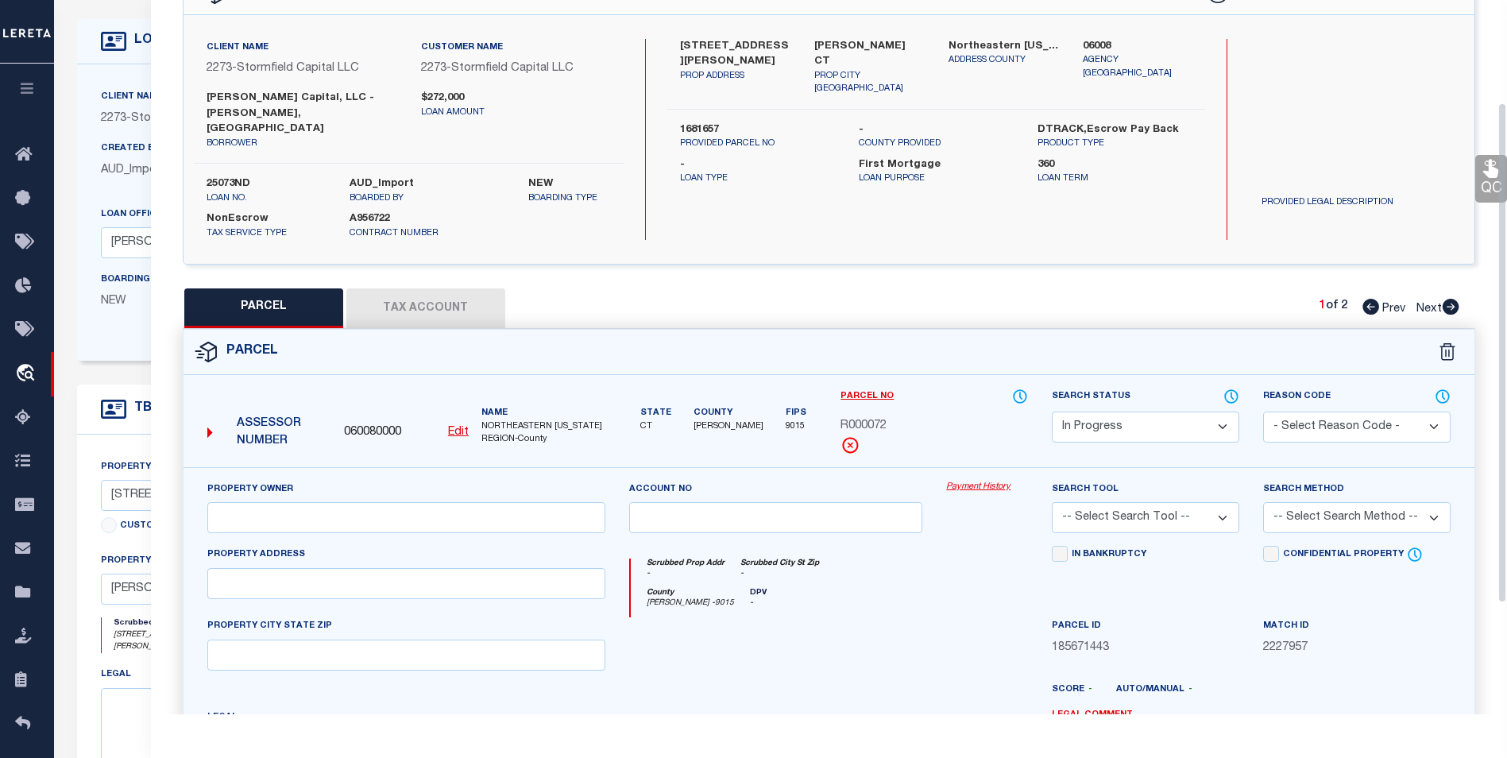
scroll to position [159, 0]
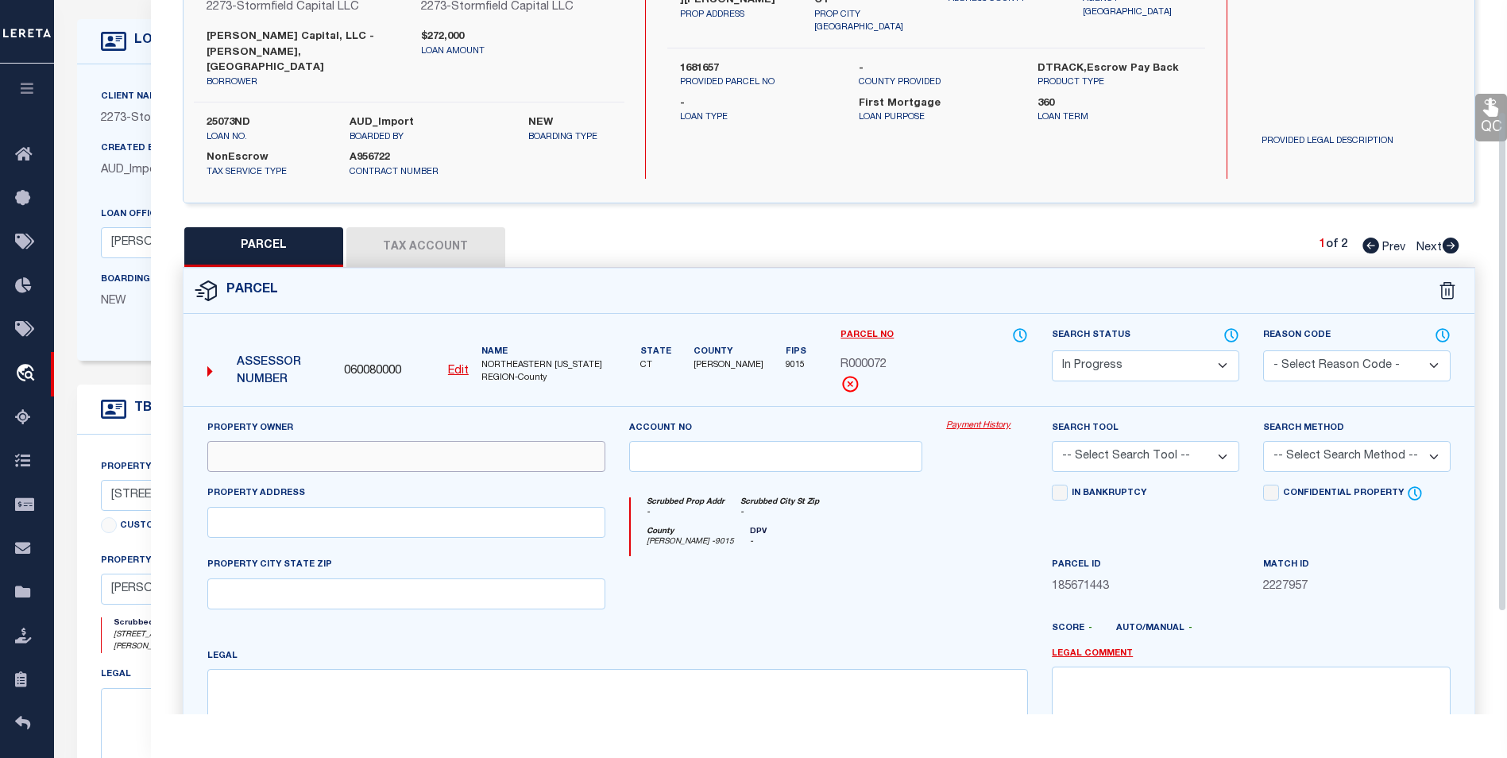
click at [336, 441] on input "text" at bounding box center [406, 456] width 399 height 31
type input "Pariser Capital LLX"
click at [1304, 350] on select "- Select Reason Code - 099 - Other (Provide additional detail) ACT - Agency Cha…" at bounding box center [1356, 365] width 187 height 31
select select "ACT"
click at [1263, 350] on select "- Select Reason Code - 099 - Other (Provide additional detail) ACT - Agency Cha…" at bounding box center [1356, 365] width 187 height 31
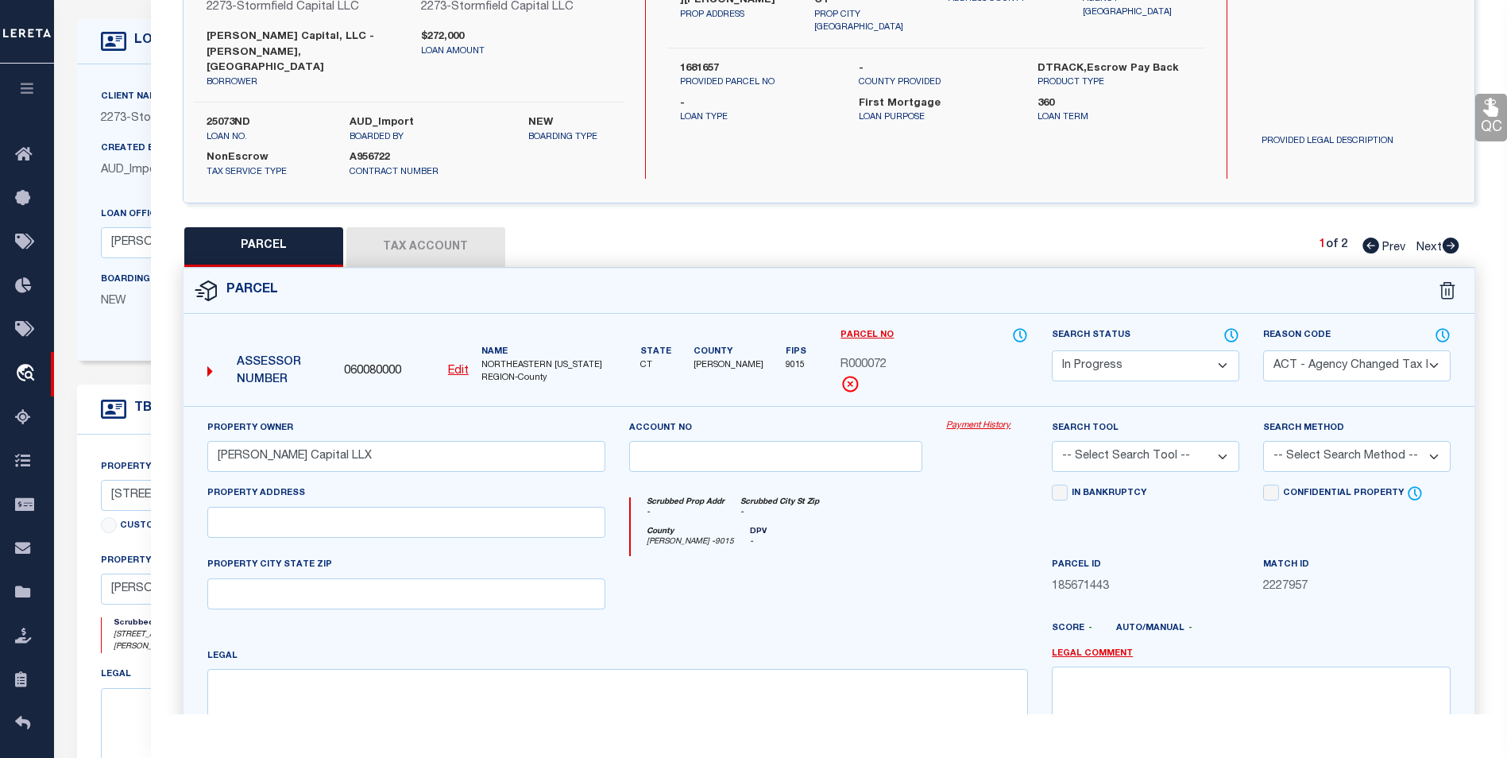
click at [1358, 350] on select "- Select Reason Code - 099 - Other (Provide additional detail) ACT - Agency Cha…" at bounding box center [1356, 365] width 187 height 31
select select
click at [1263, 350] on select "- Select Reason Code - 099 - Other (Provide additional detail) ACT - Agency Cha…" at bounding box center [1356, 365] width 187 height 31
click at [1183, 441] on select "-- Select Search Tool -- 3rd Party Website Agency File Agency Website ATLS CNV-…" at bounding box center [1145, 456] width 187 height 31
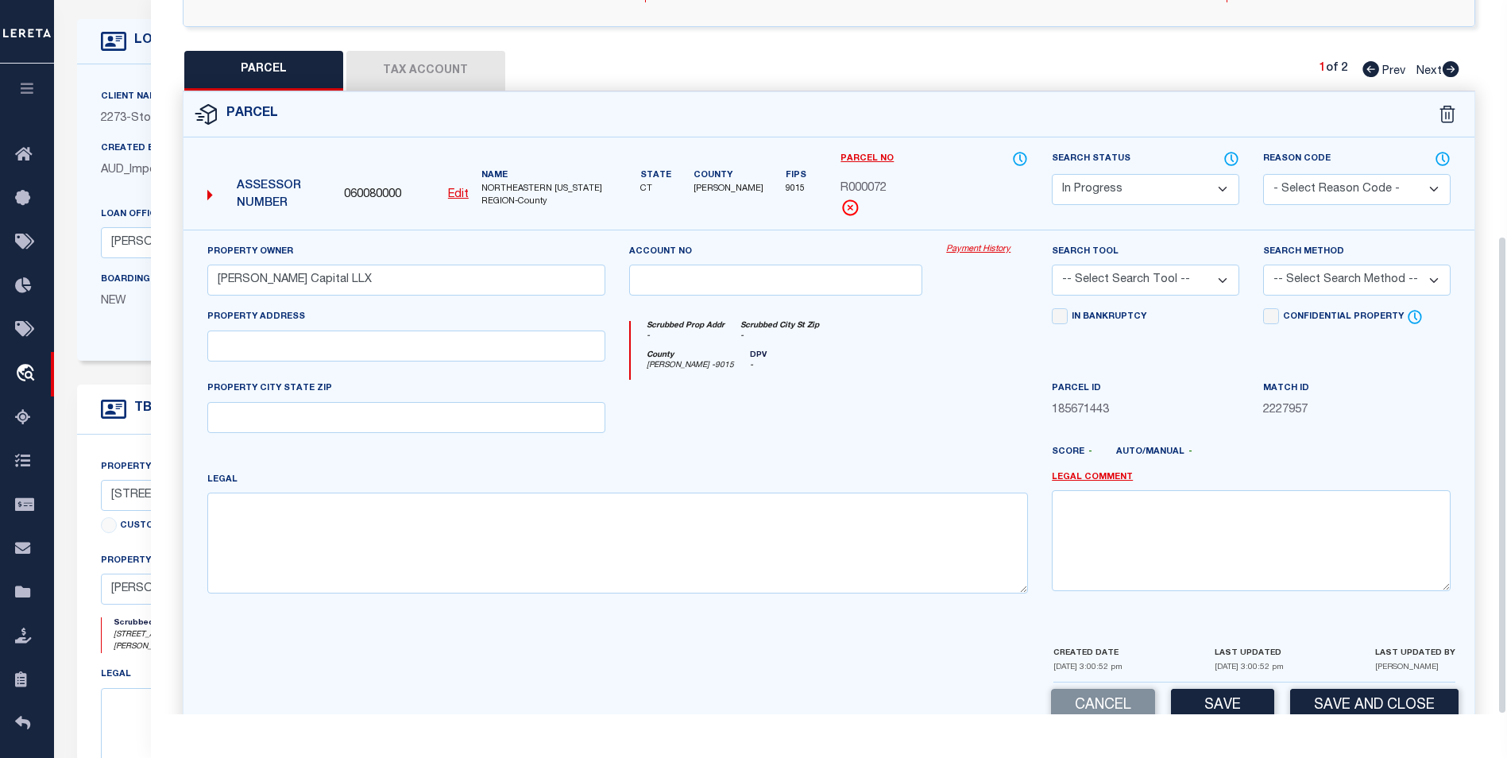
scroll to position [351, 0]
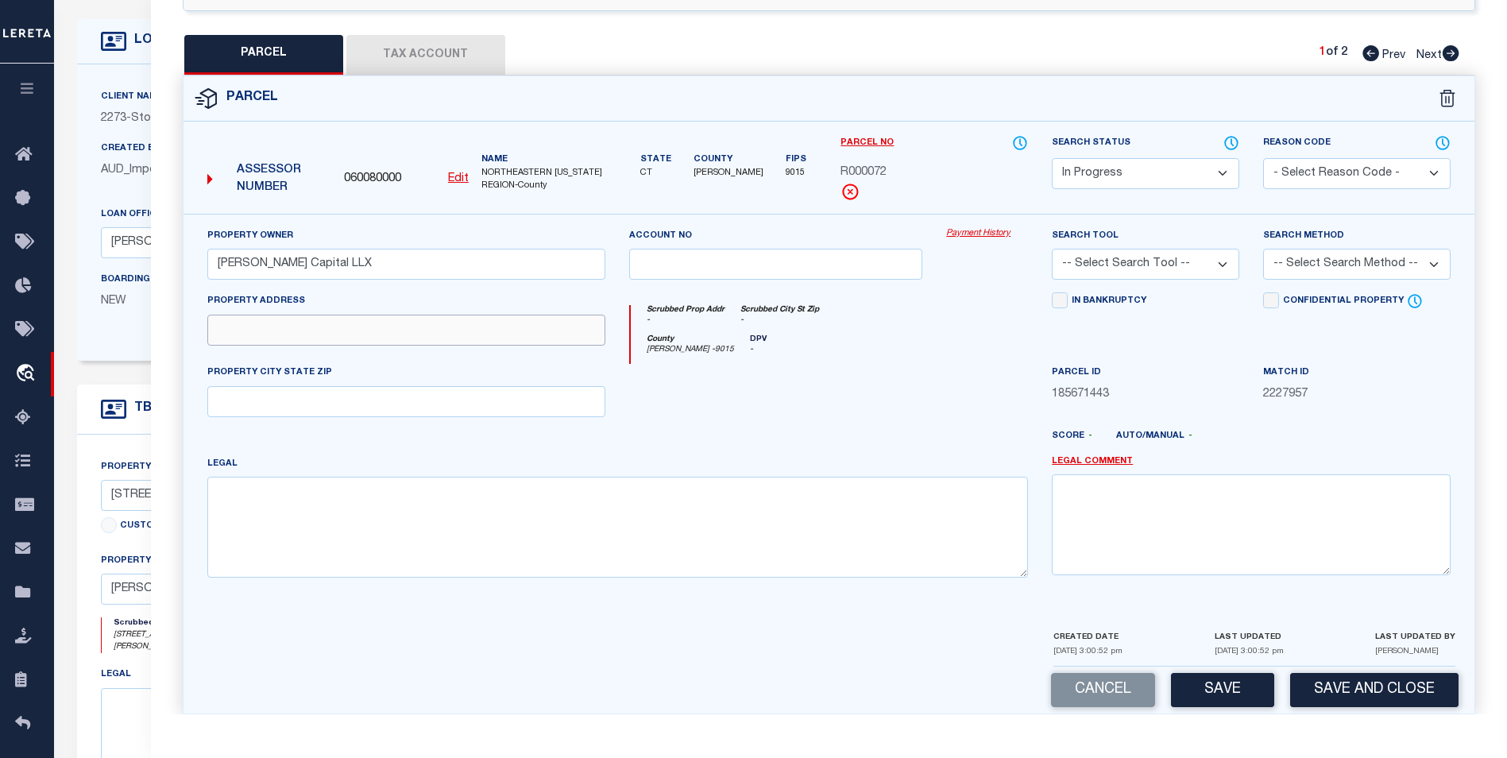
click at [332, 315] on input "text" at bounding box center [406, 330] width 399 height 31
type input "5 chaplain"
click at [314, 386] on input "text" at bounding box center [406, 401] width 399 height 31
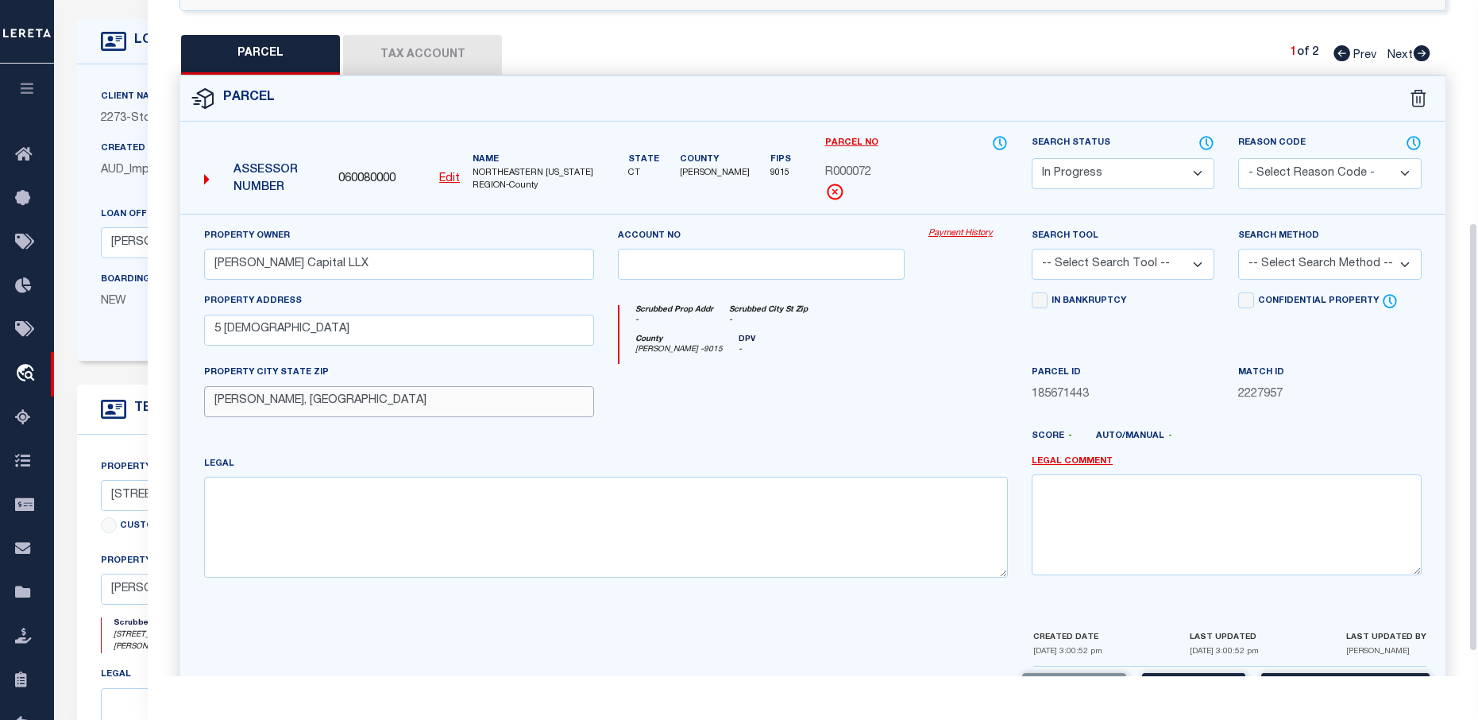
type input "Chaplin, CT"
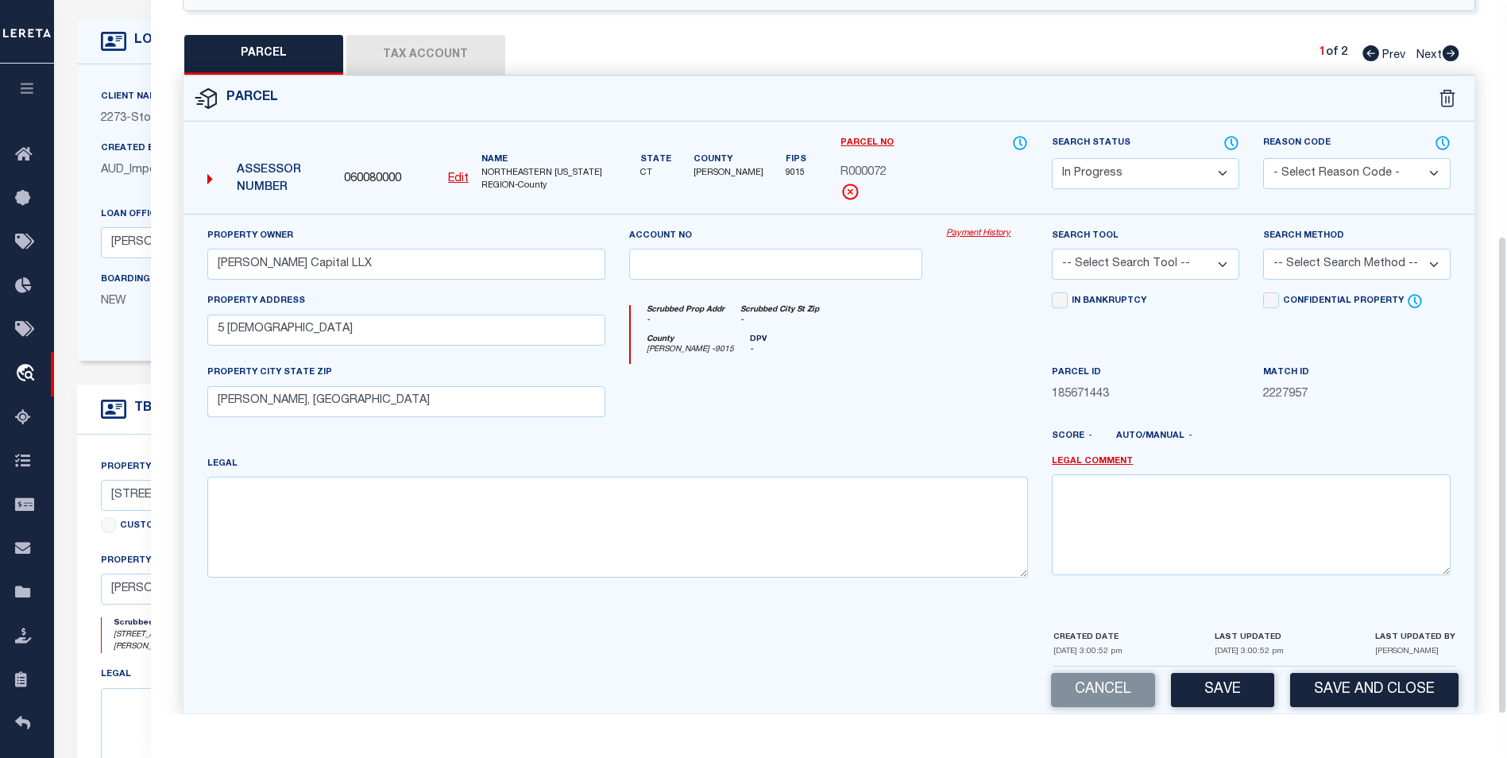
click at [457, 35] on button "Tax Account" at bounding box center [425, 55] width 159 height 40
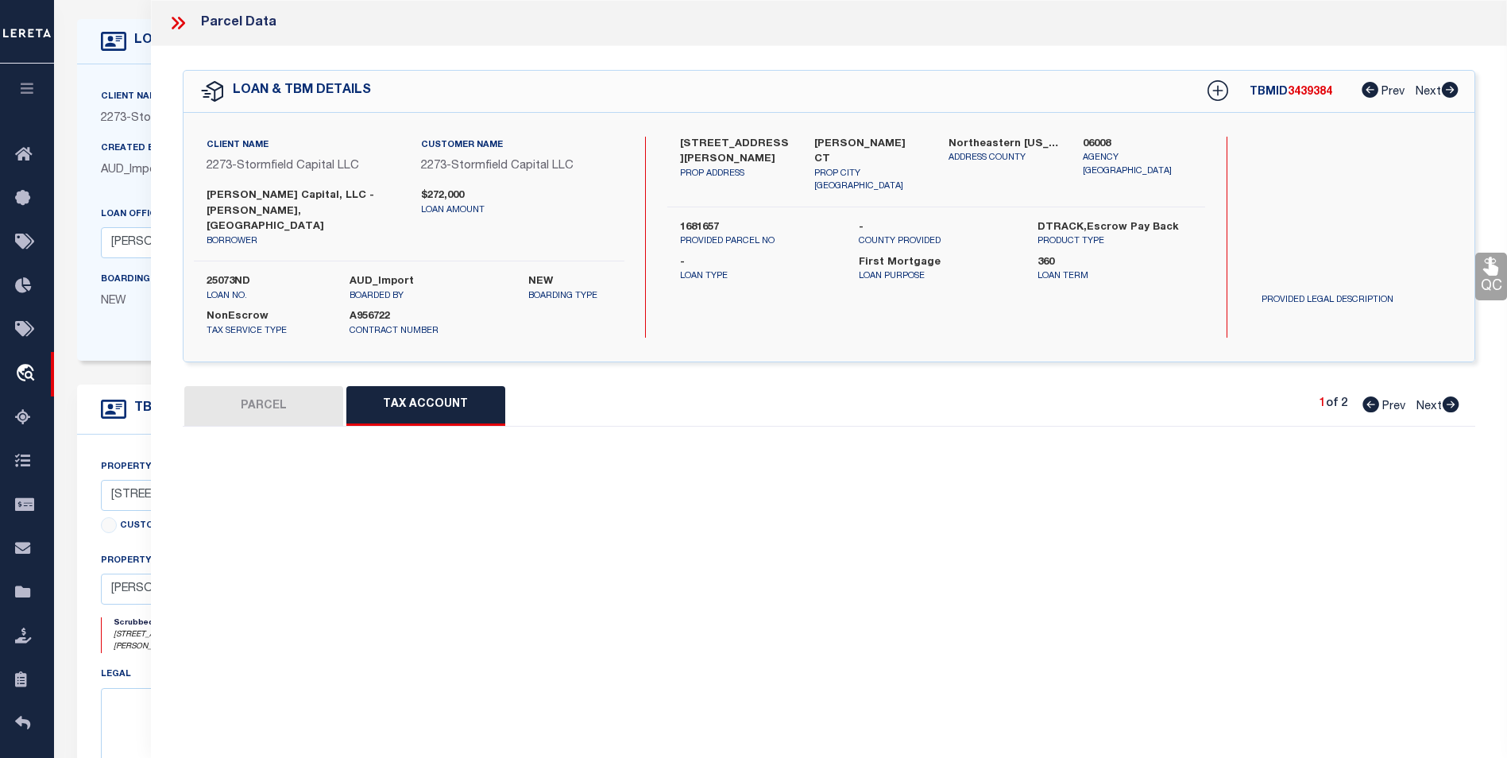
select select "100"
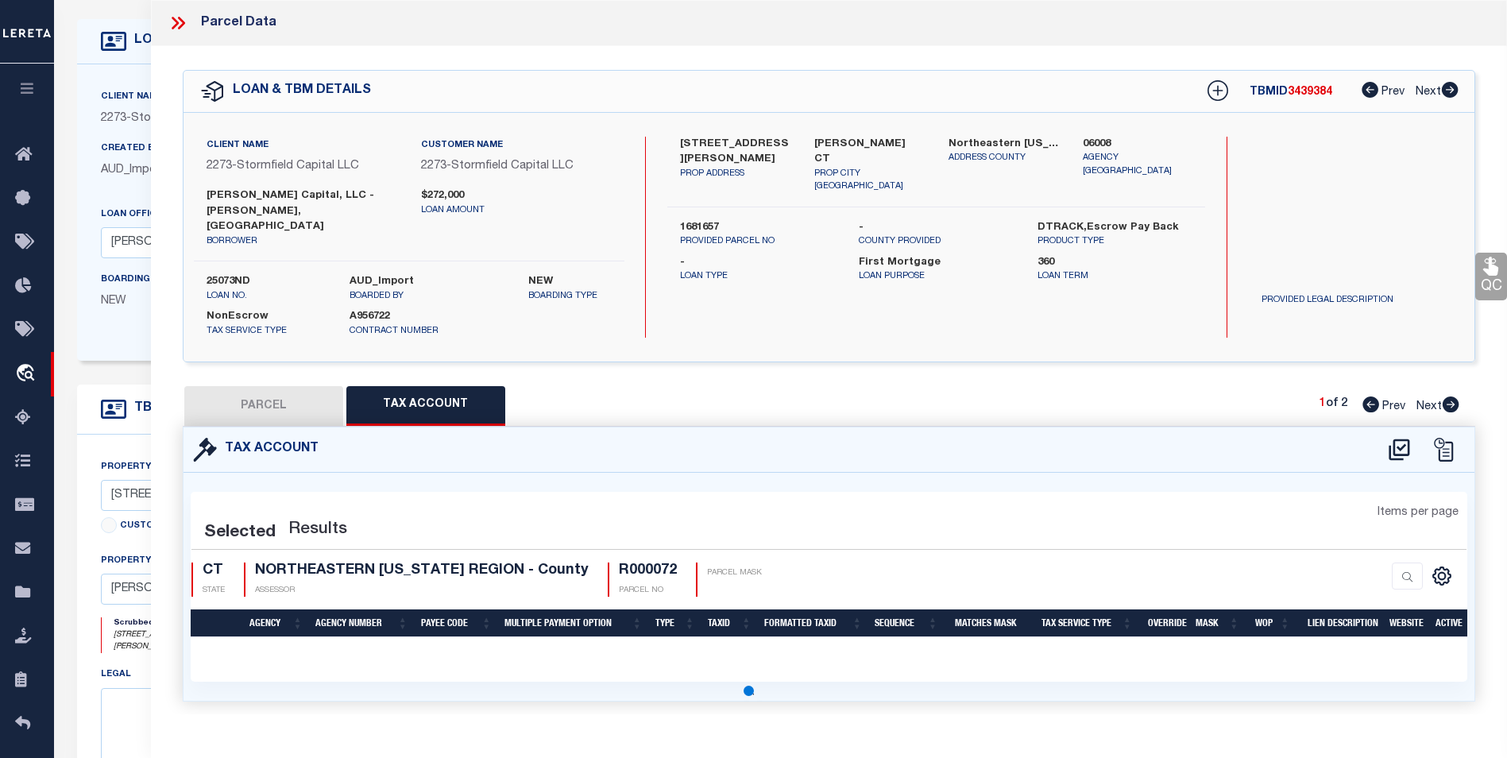
select select "100"
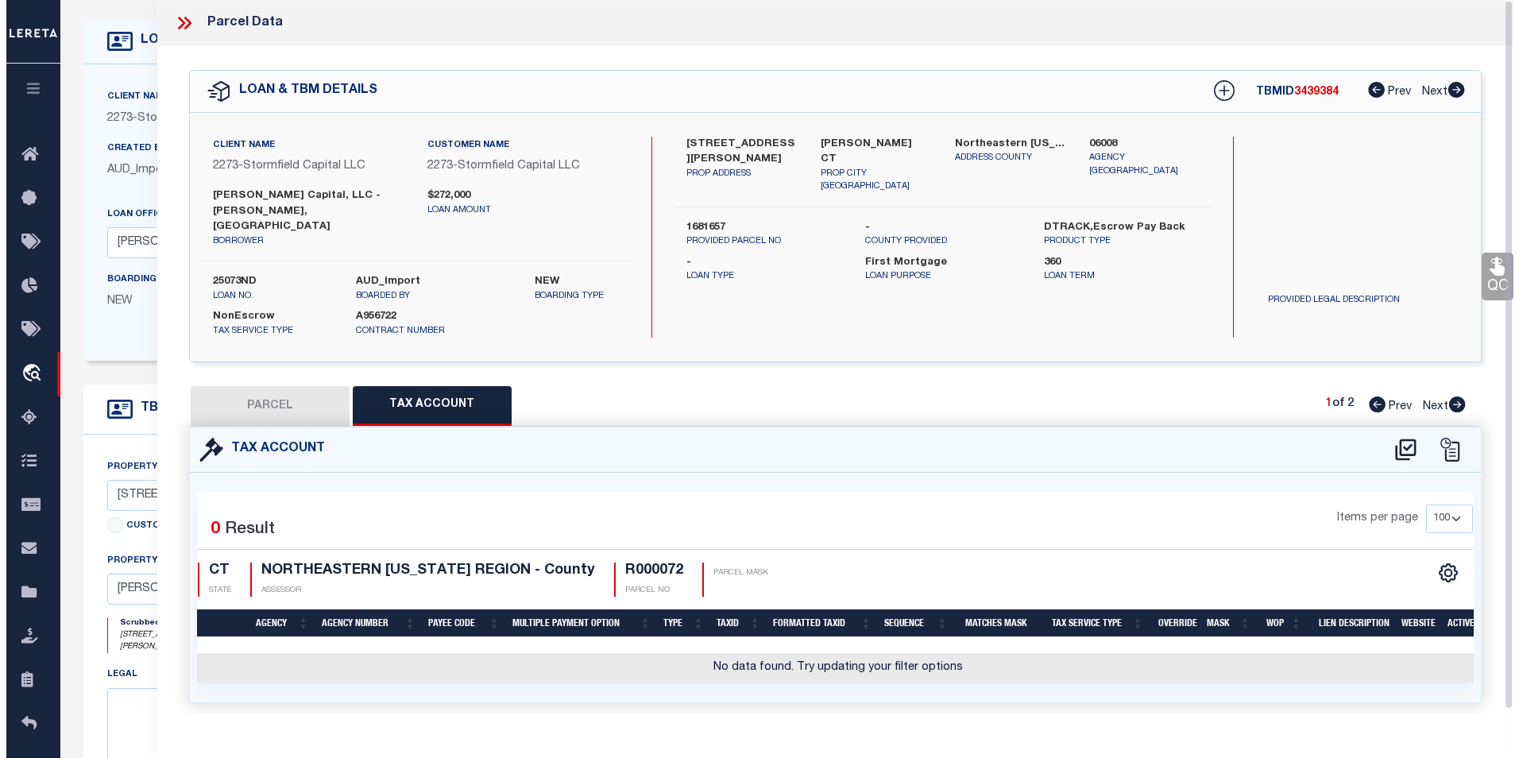
scroll to position [5, 0]
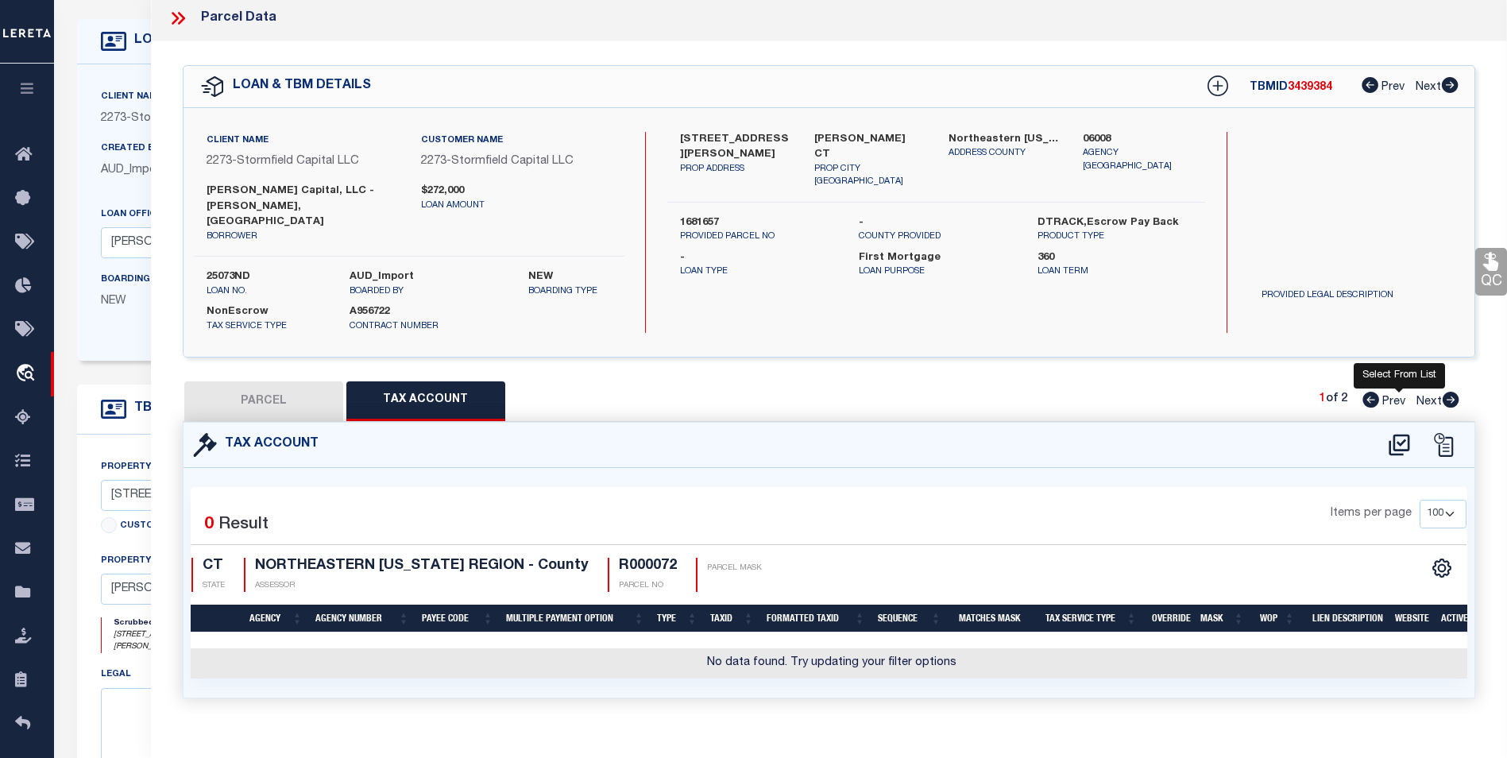
click at [1401, 432] on icon at bounding box center [1399, 444] width 26 height 25
select select "100"
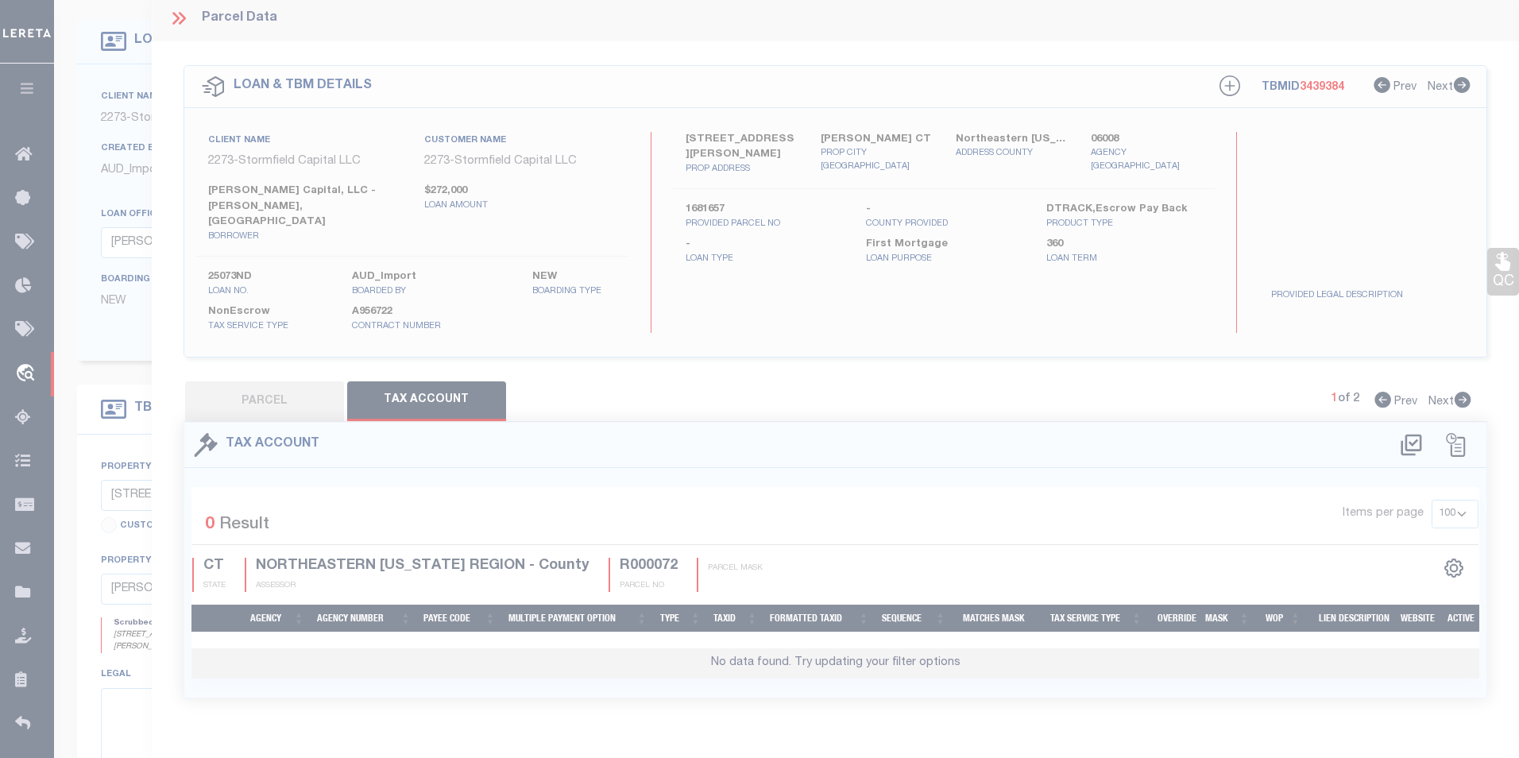
scroll to position [0, 0]
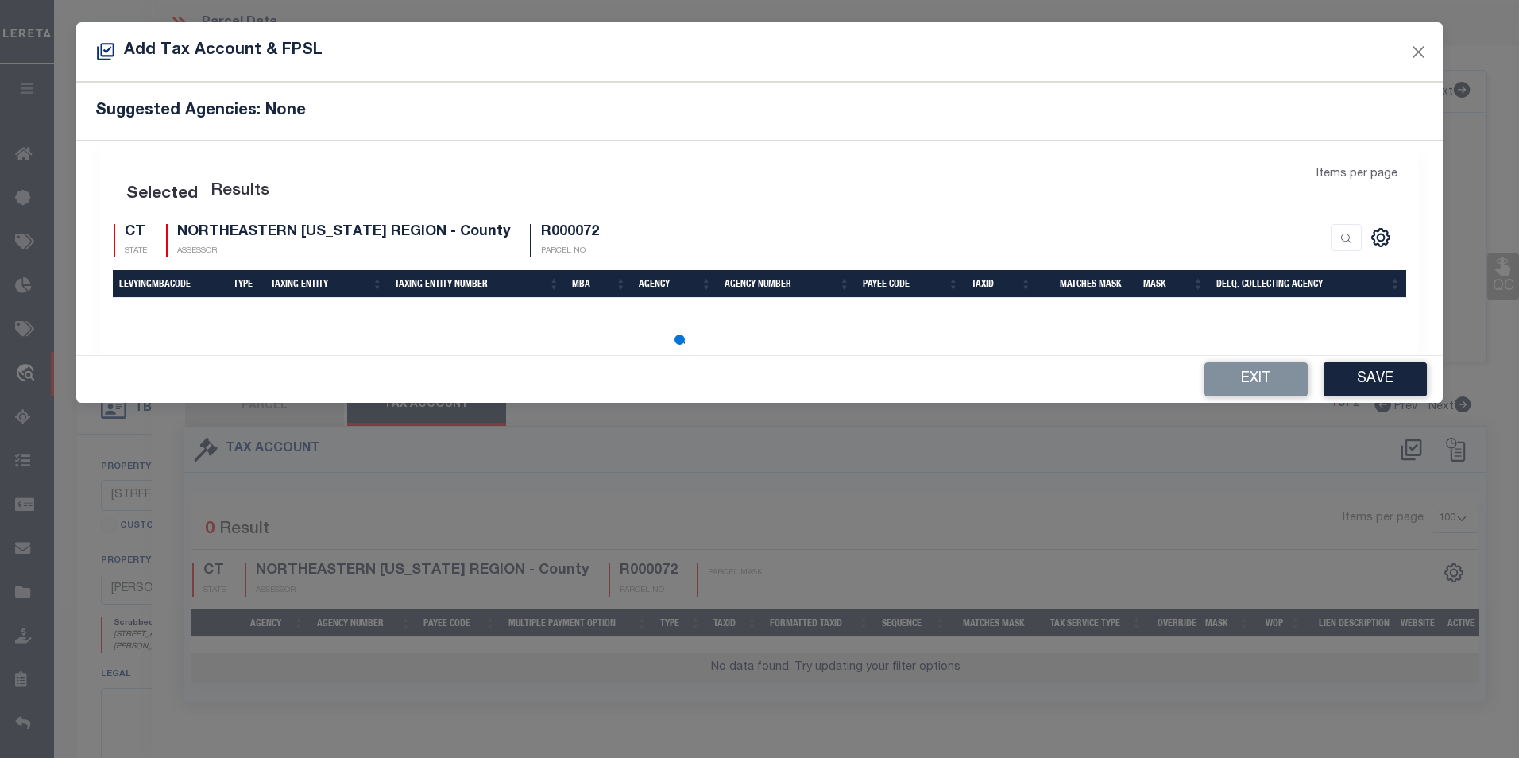
select select "100"
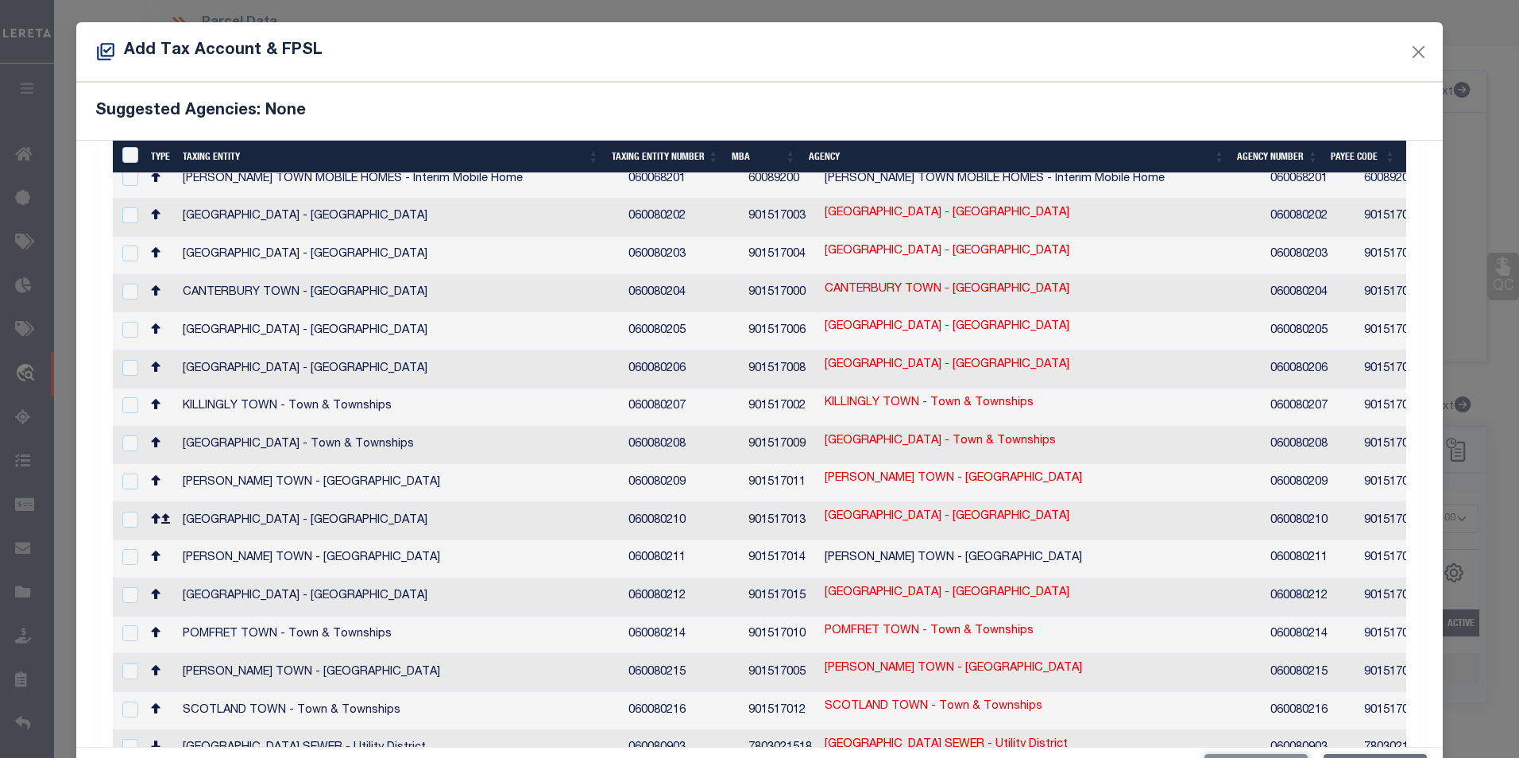
scroll to position [318, 0]
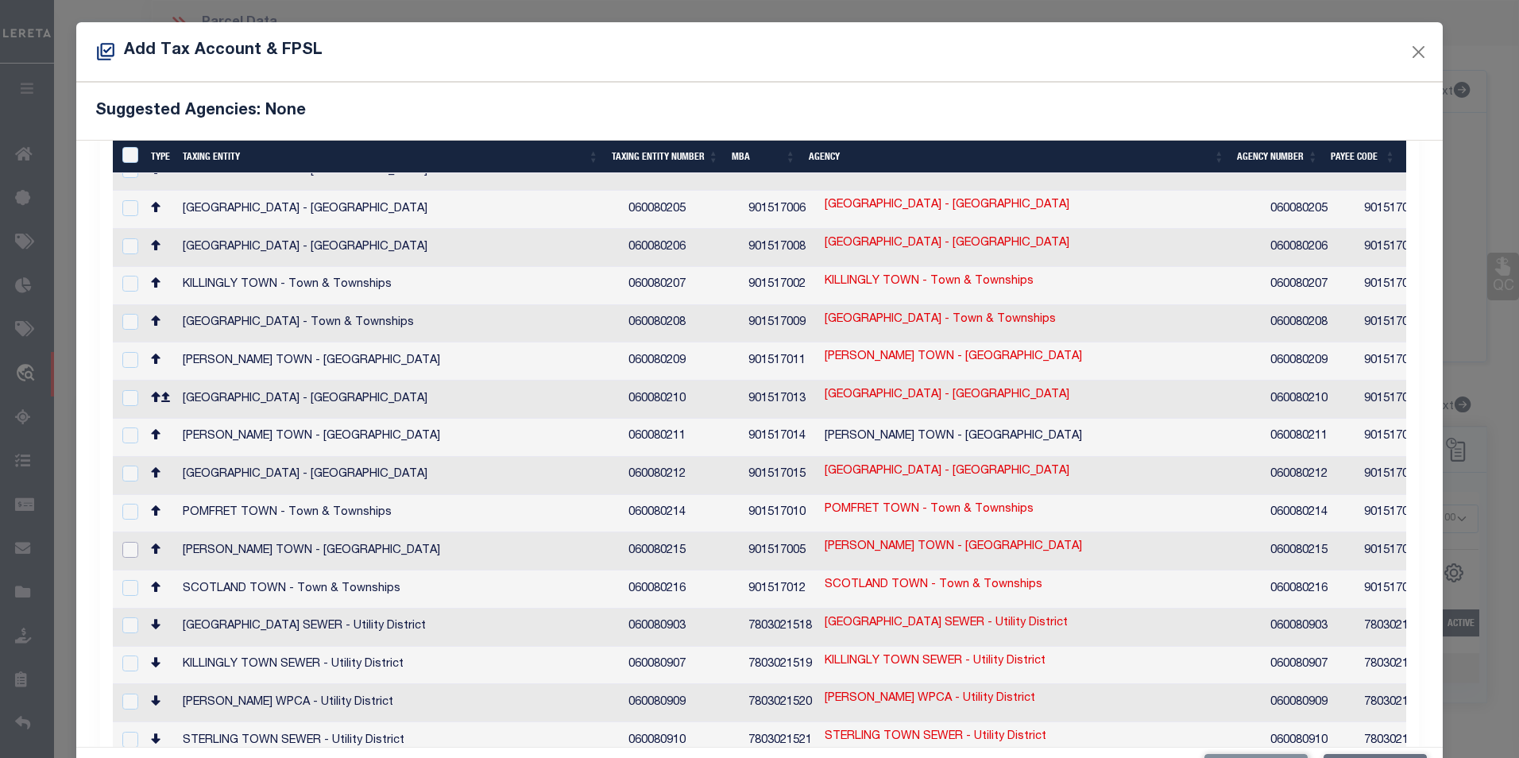
click at [130, 542] on input "checkbox" at bounding box center [130, 550] width 16 height 16
checkbox input "true"
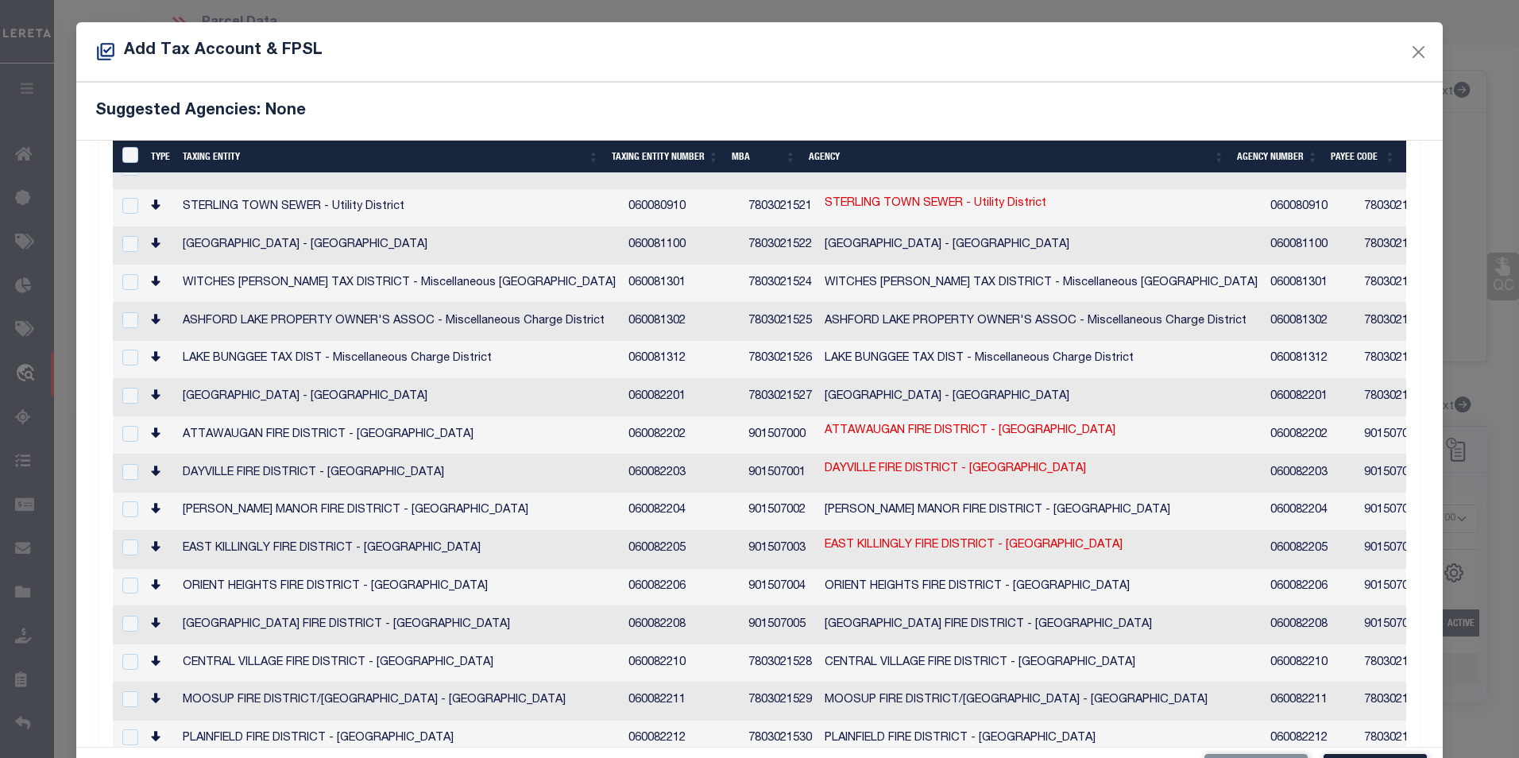
scroll to position [59, 0]
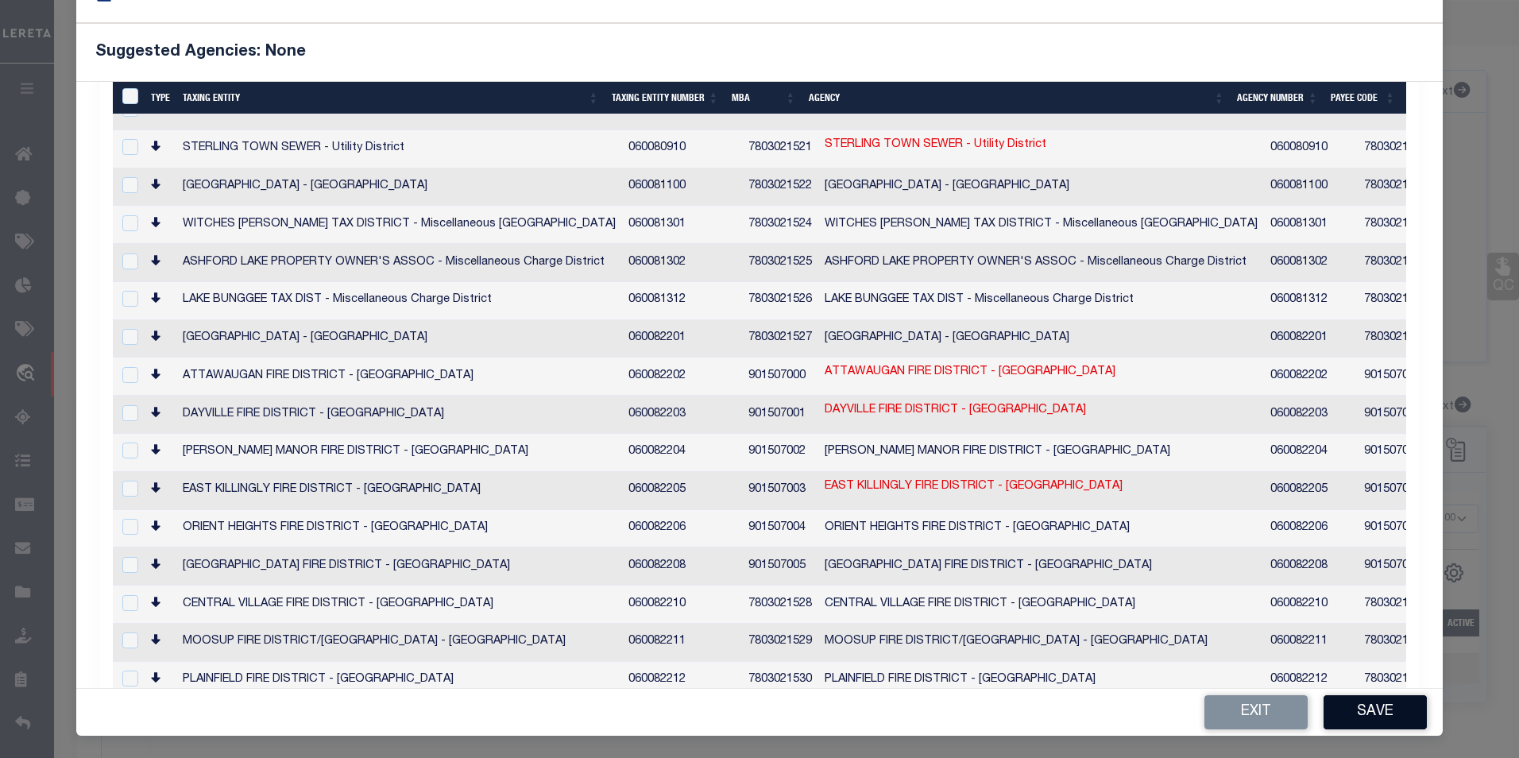
click at [1376, 716] on button "Save" at bounding box center [1375, 712] width 103 height 34
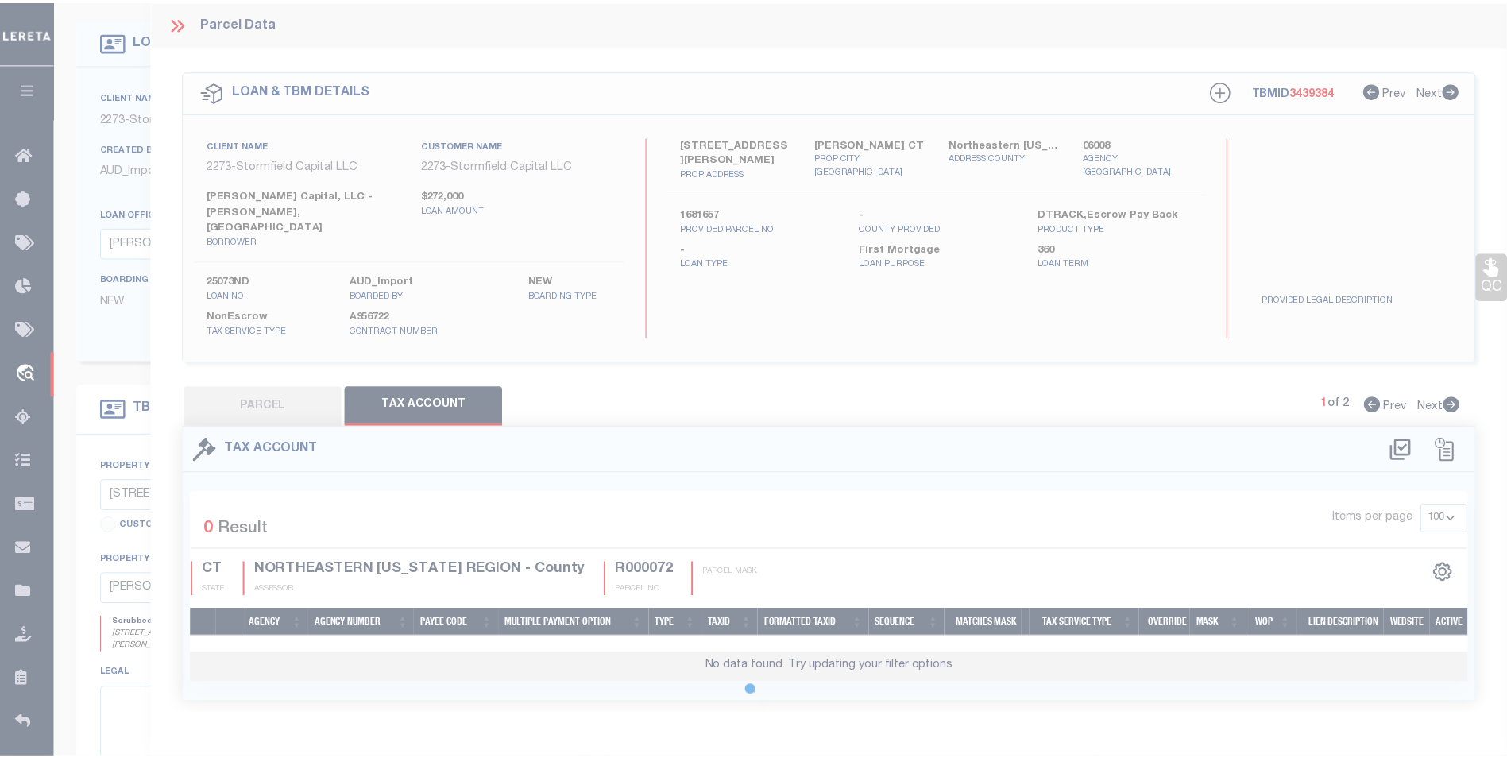
scroll to position [0, 0]
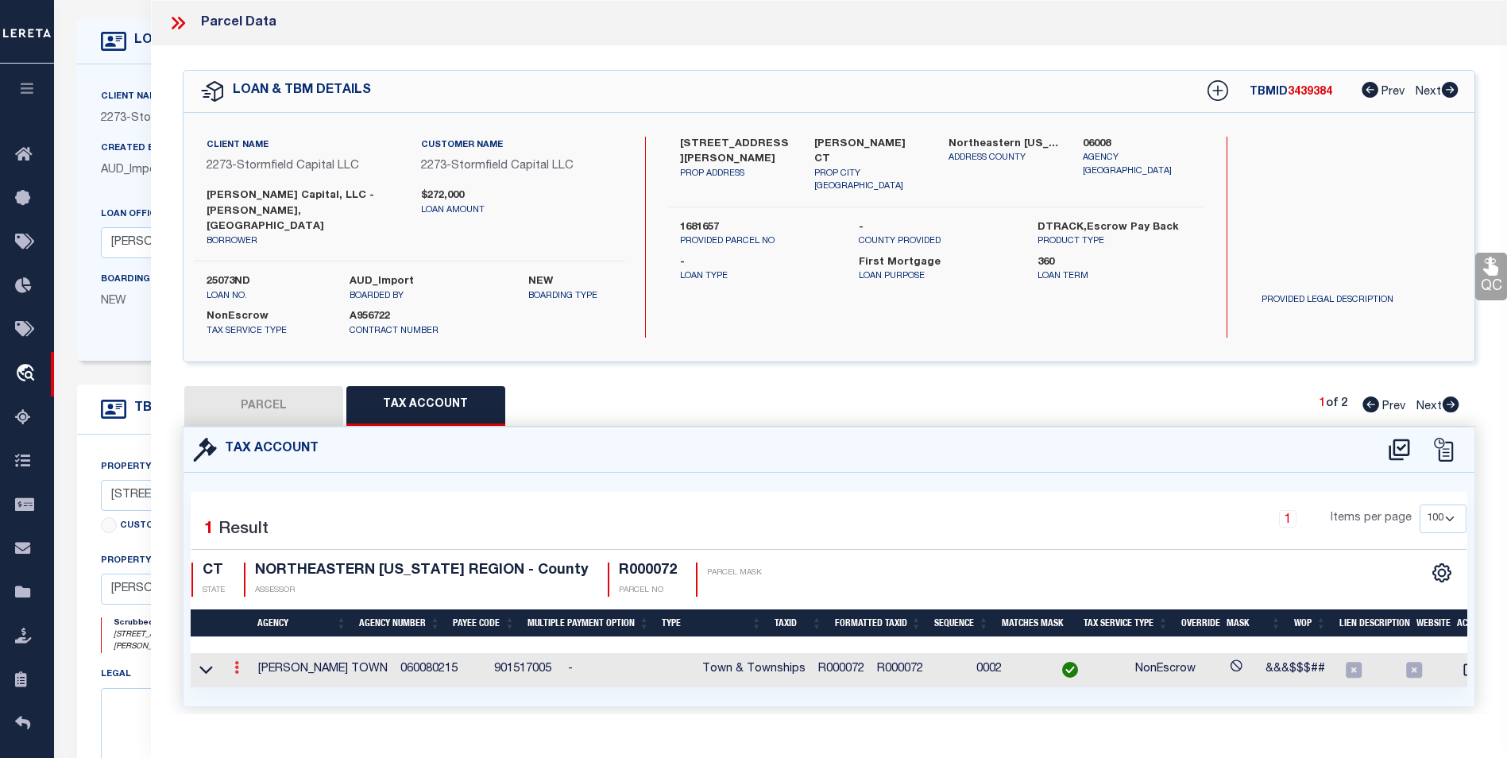
click at [240, 663] on link at bounding box center [236, 669] width 17 height 13
click at [241, 680] on link at bounding box center [258, 693] width 59 height 26
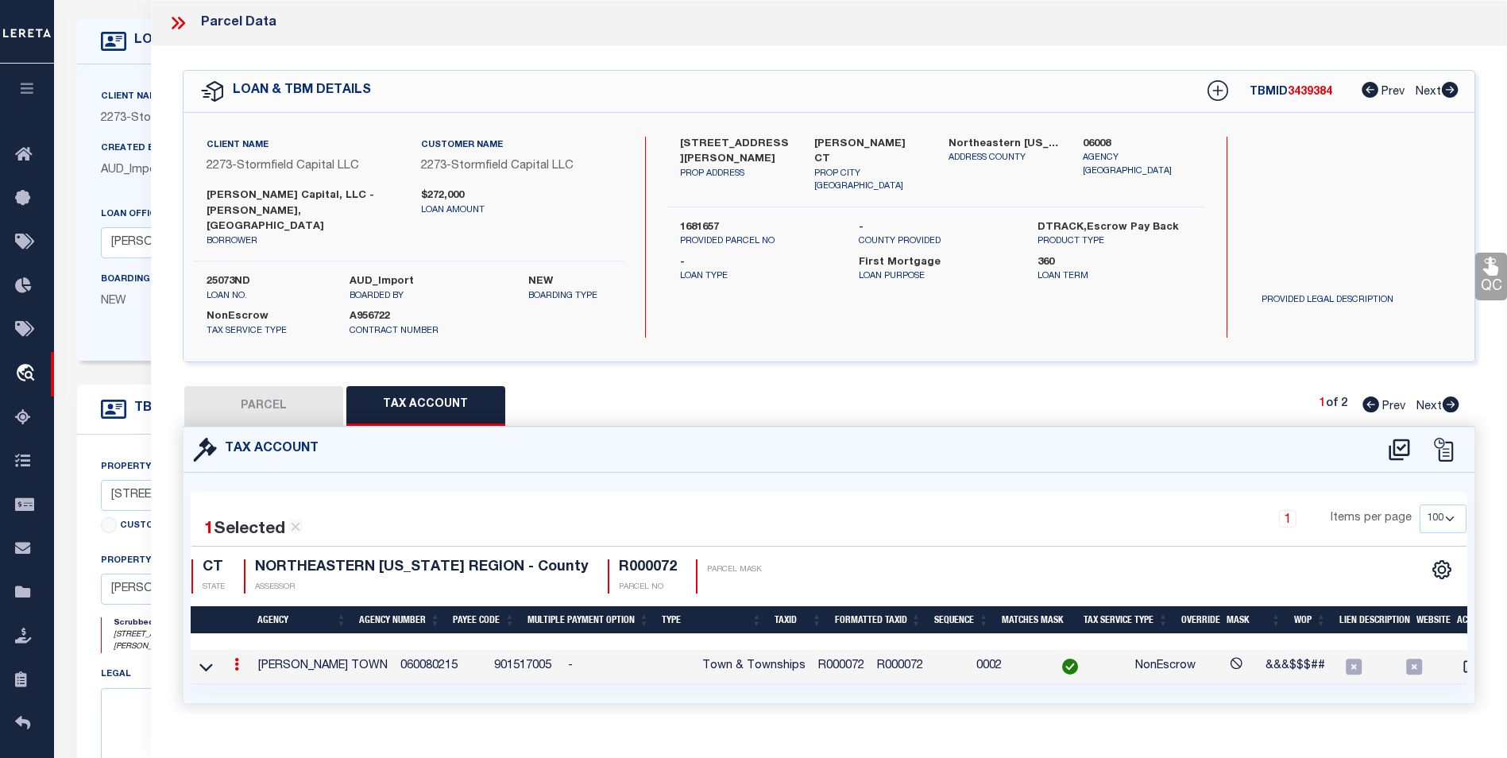
type input "R000072"
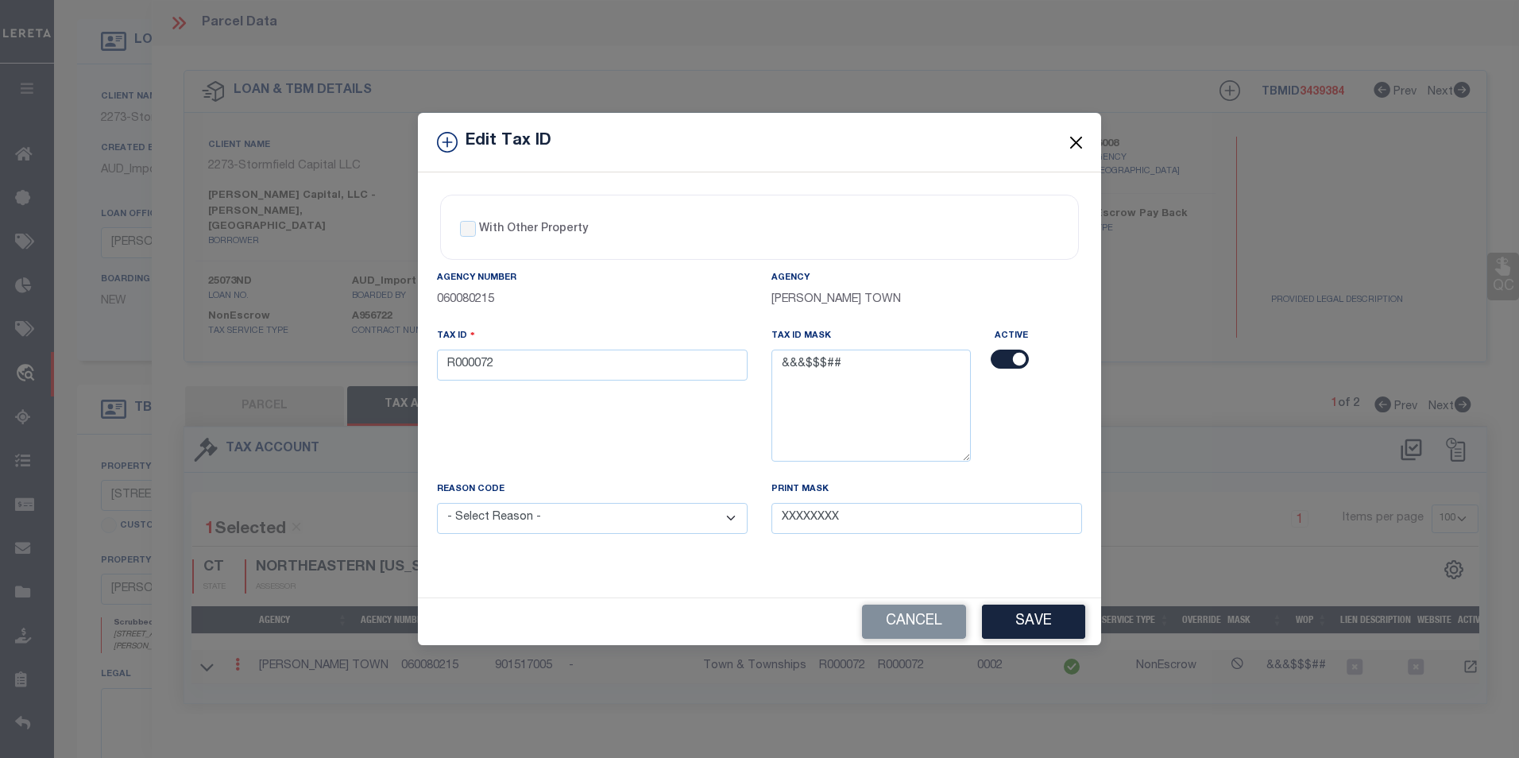
click at [1082, 141] on button "Close" at bounding box center [1076, 142] width 21 height 21
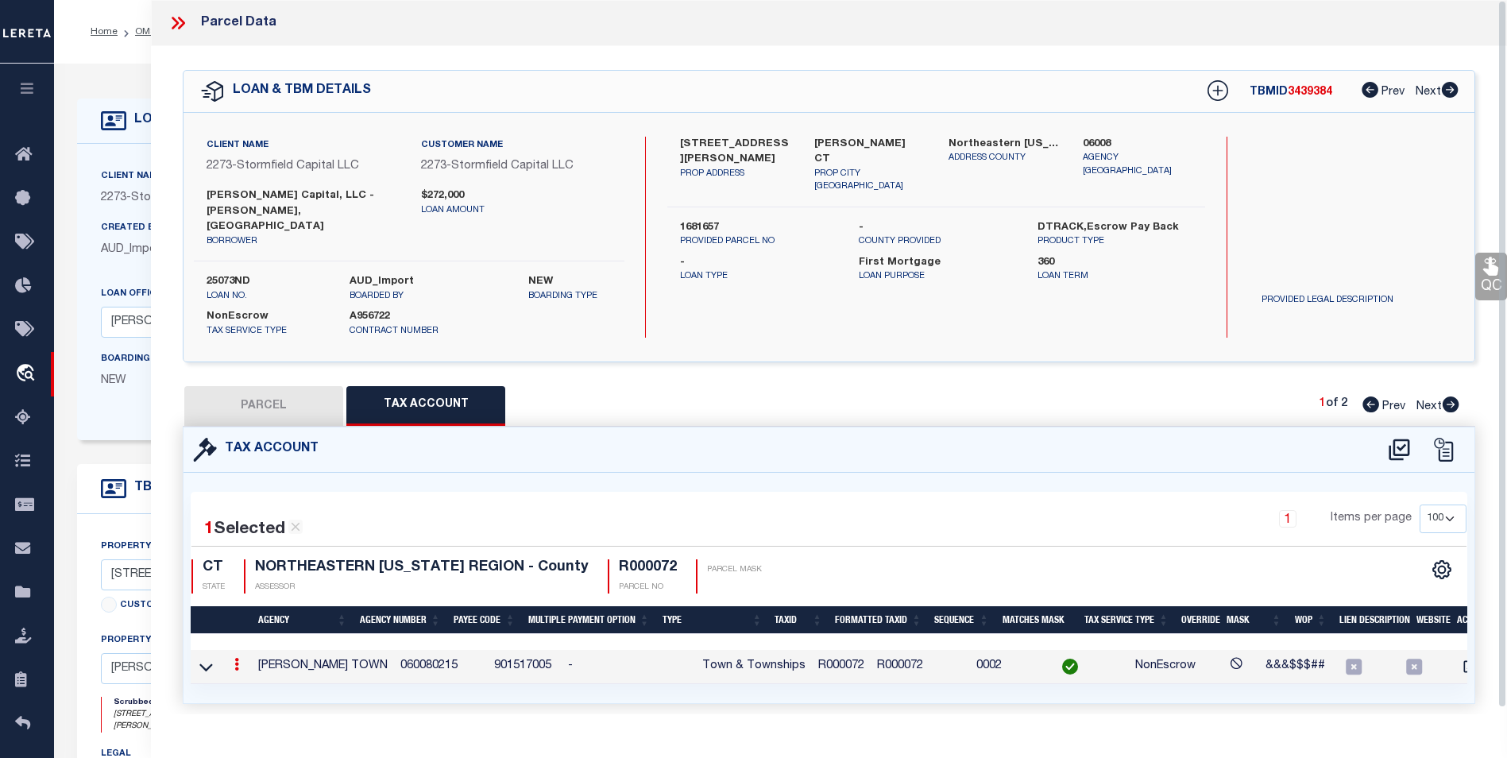
click at [284, 386] on button "PARCEL" at bounding box center [263, 406] width 159 height 40
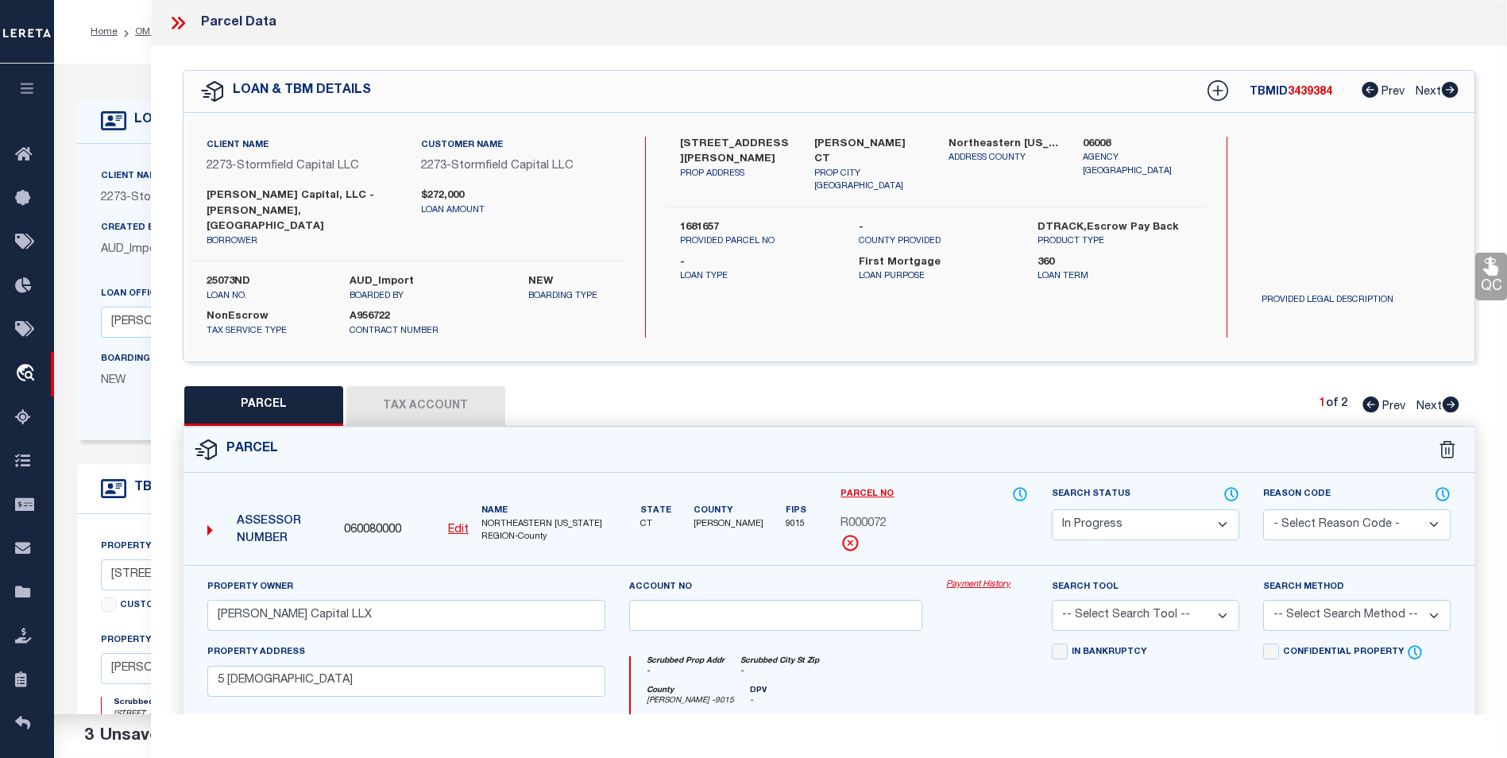
click at [1140, 485] on div "Search Status Automated Search Bad Parcel Complete Duplicate Parcel High Dollar…" at bounding box center [1145, 512] width 187 height 55
click at [1153, 509] on select "Automated Search Bad Parcel Complete Duplicate Parcel High Dollar Reporting In …" at bounding box center [1145, 524] width 187 height 31
select select "PC"
click at [1052, 509] on select "Automated Search Bad Parcel Complete Duplicate Parcel High Dollar Reporting In …" at bounding box center [1145, 524] width 187 height 31
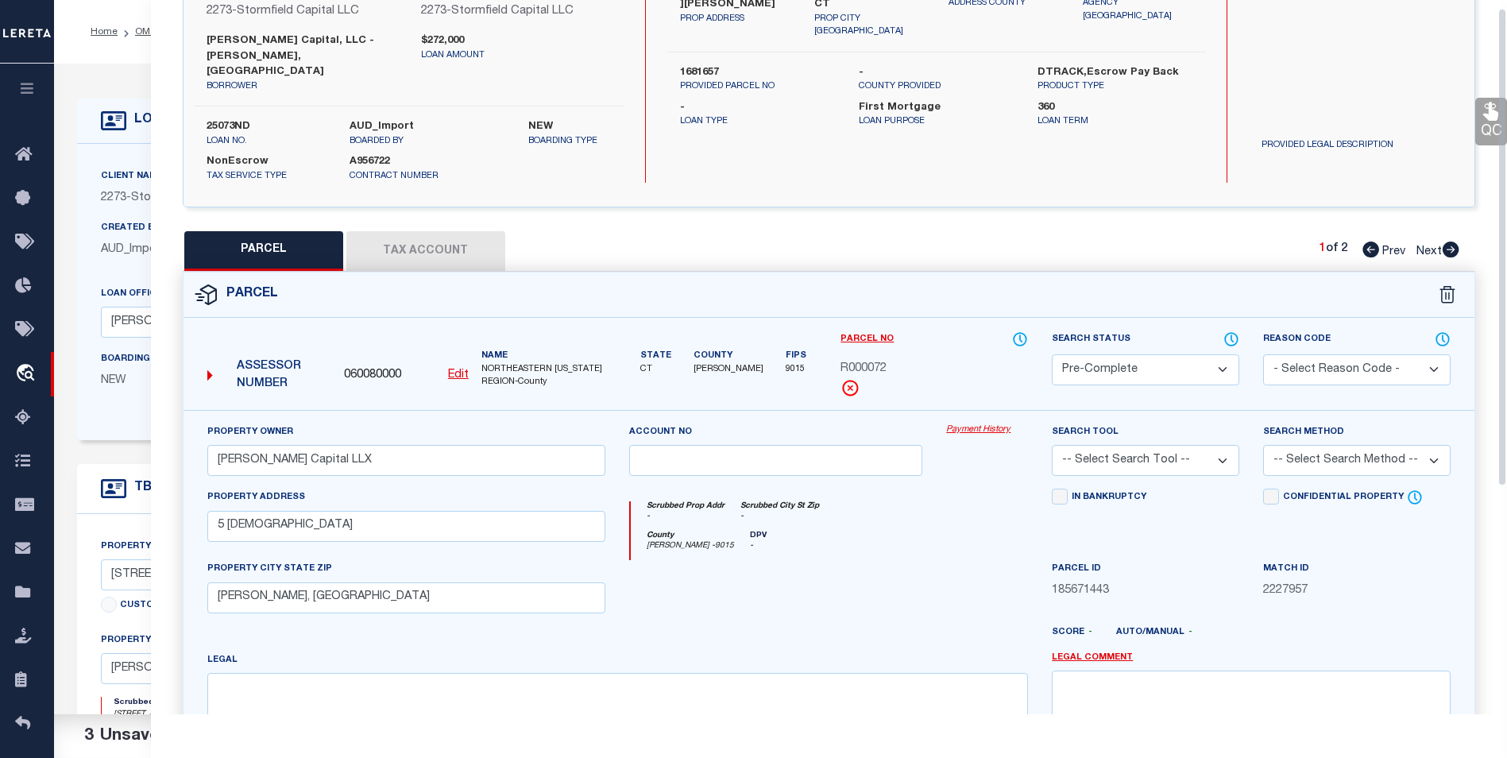
scroll to position [318, 0]
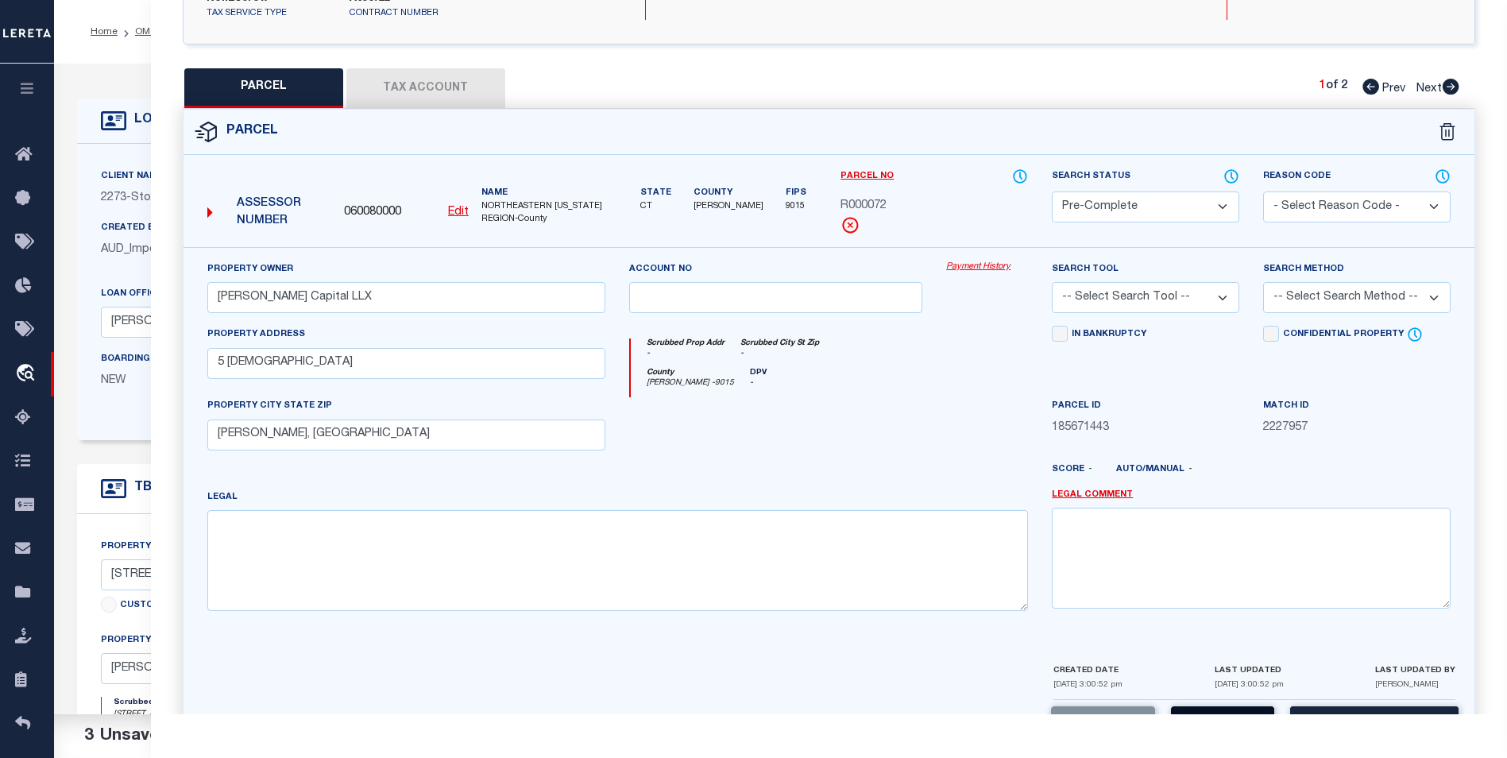
click at [1242, 706] on button "Save" at bounding box center [1222, 723] width 103 height 34
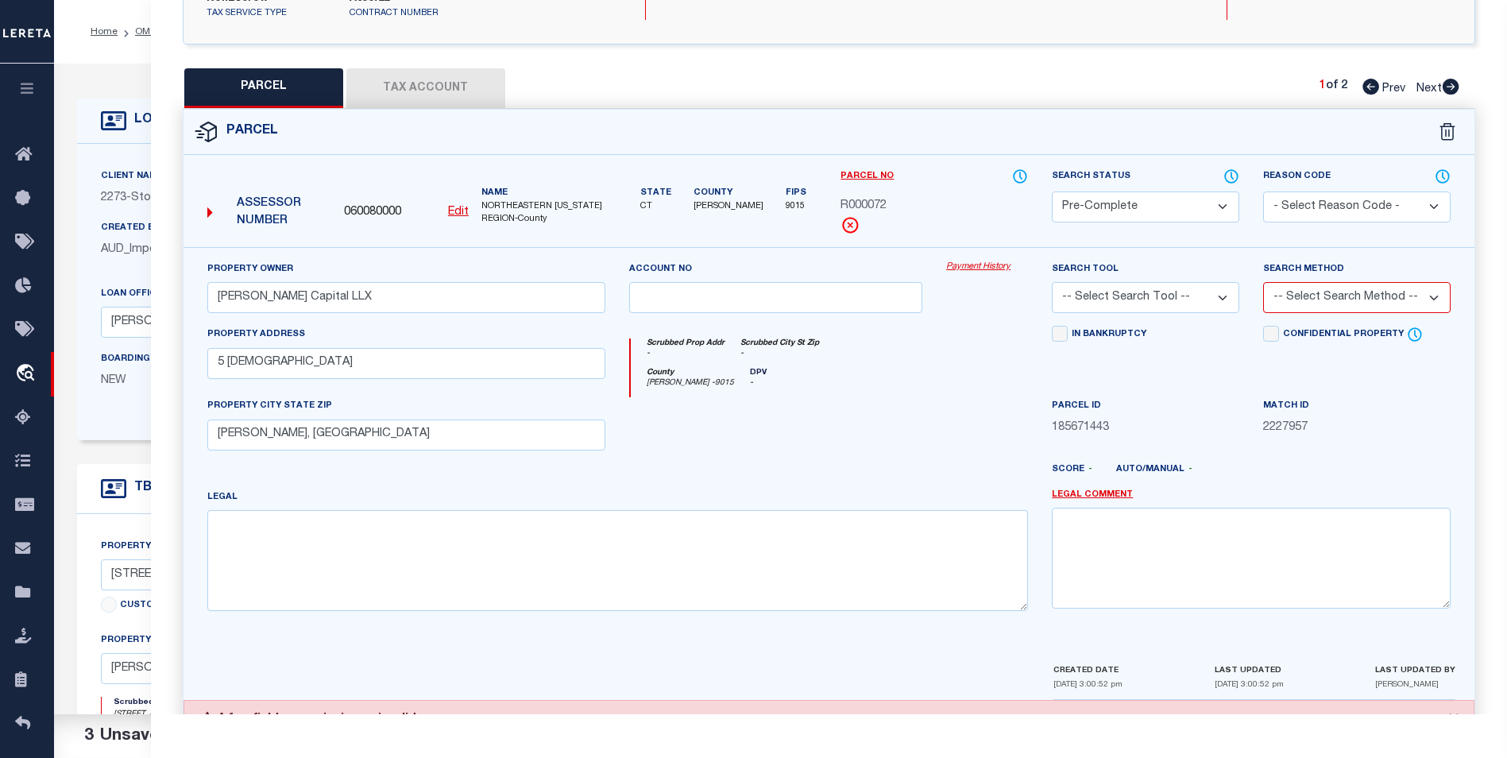
click at [1219, 282] on select "-- Select Search Tool -- 3rd Party Website Agency File Agency Website ATLS CNV-…" at bounding box center [1145, 297] width 187 height 31
select select "AGF"
click at [1052, 282] on select "-- Select Search Tool -- 3rd Party Website Agency File Agency Website ATLS CNV-…" at bounding box center [1145, 297] width 187 height 31
click at [1301, 282] on select "-- Select Search Method -- Property Address Legal Liability Info Provided" at bounding box center [1356, 297] width 187 height 31
select select "ADD"
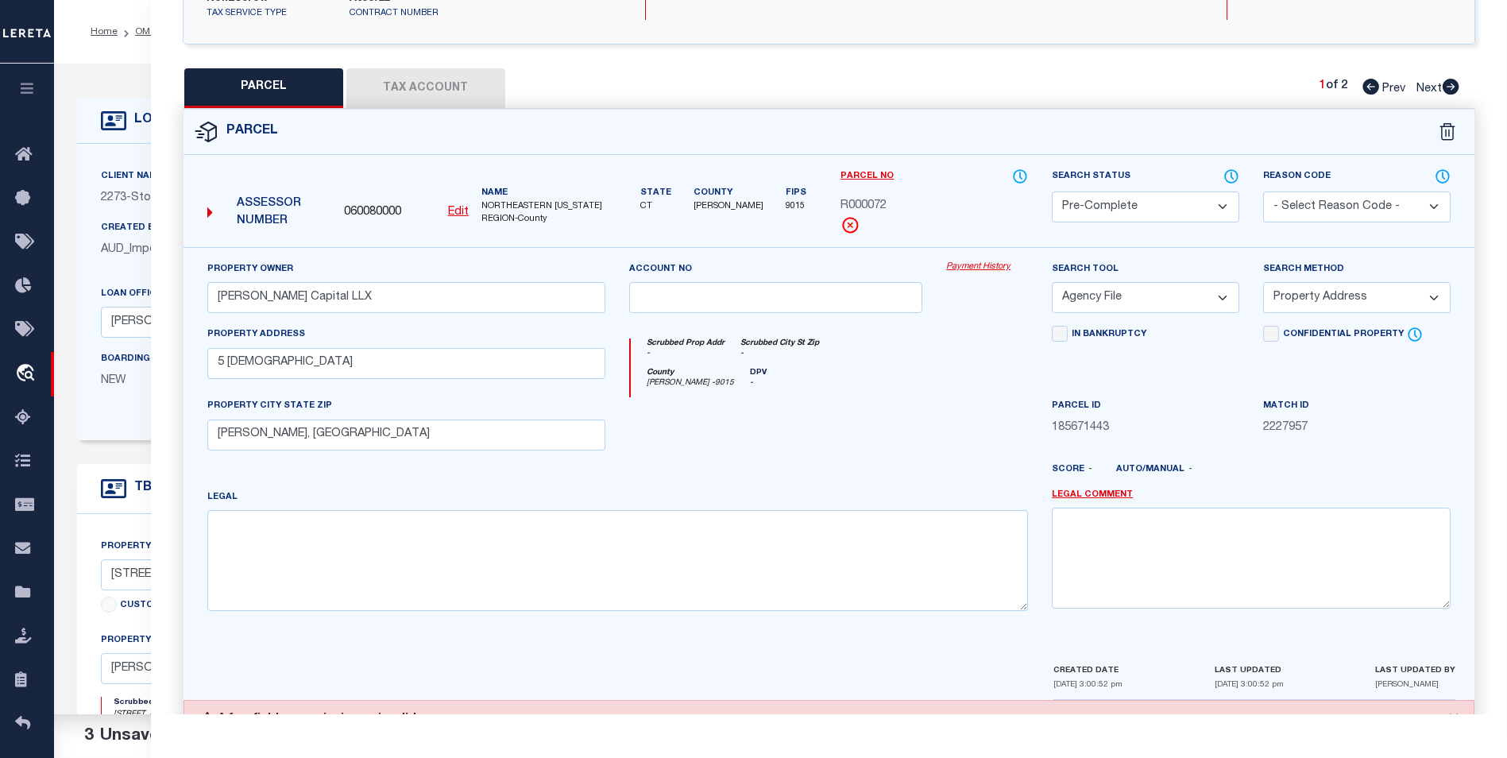
click at [1263, 282] on select "-- Select Search Method -- Property Address Legal Liability Info Provided" at bounding box center [1356, 297] width 187 height 31
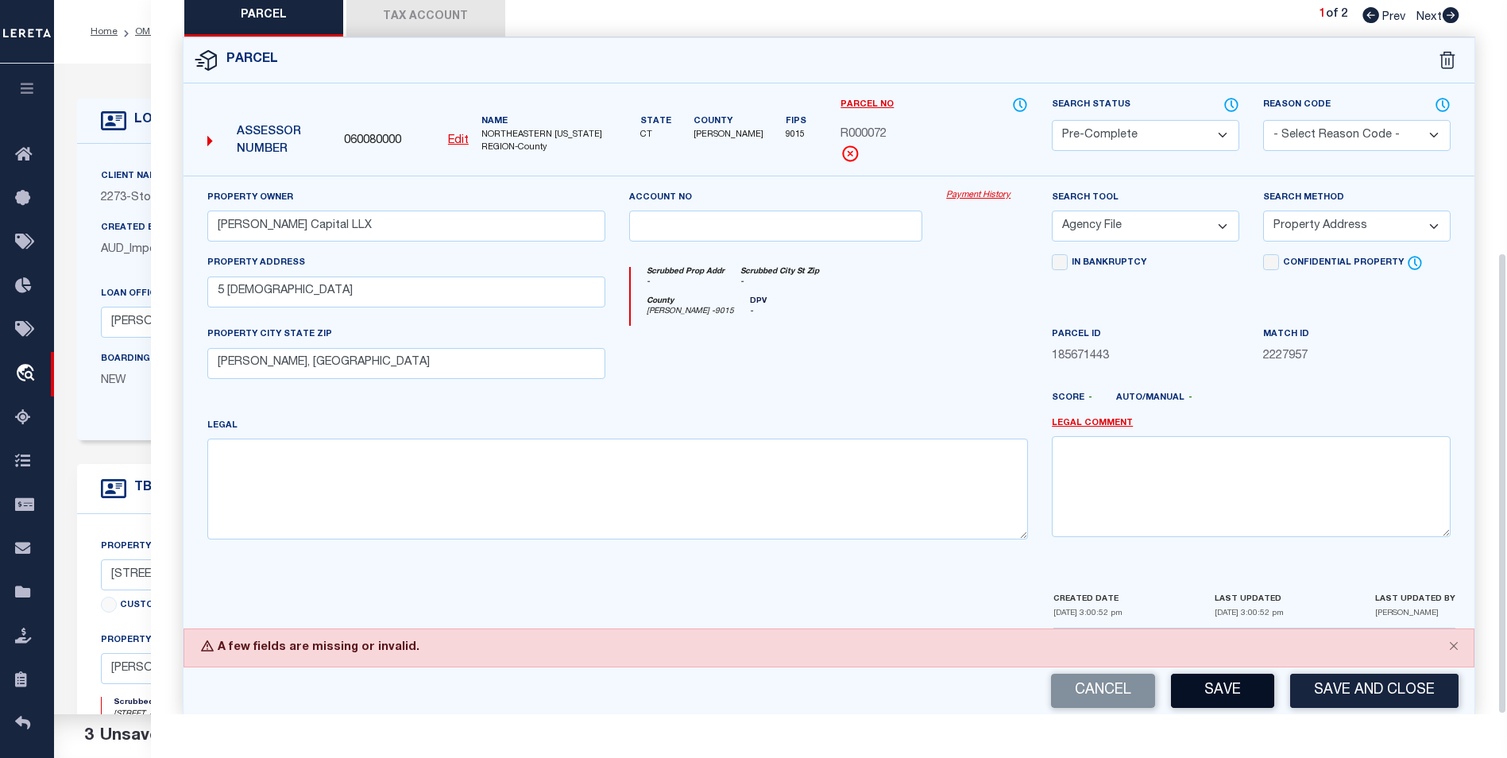
click at [1216, 674] on button "Save" at bounding box center [1222, 691] width 103 height 34
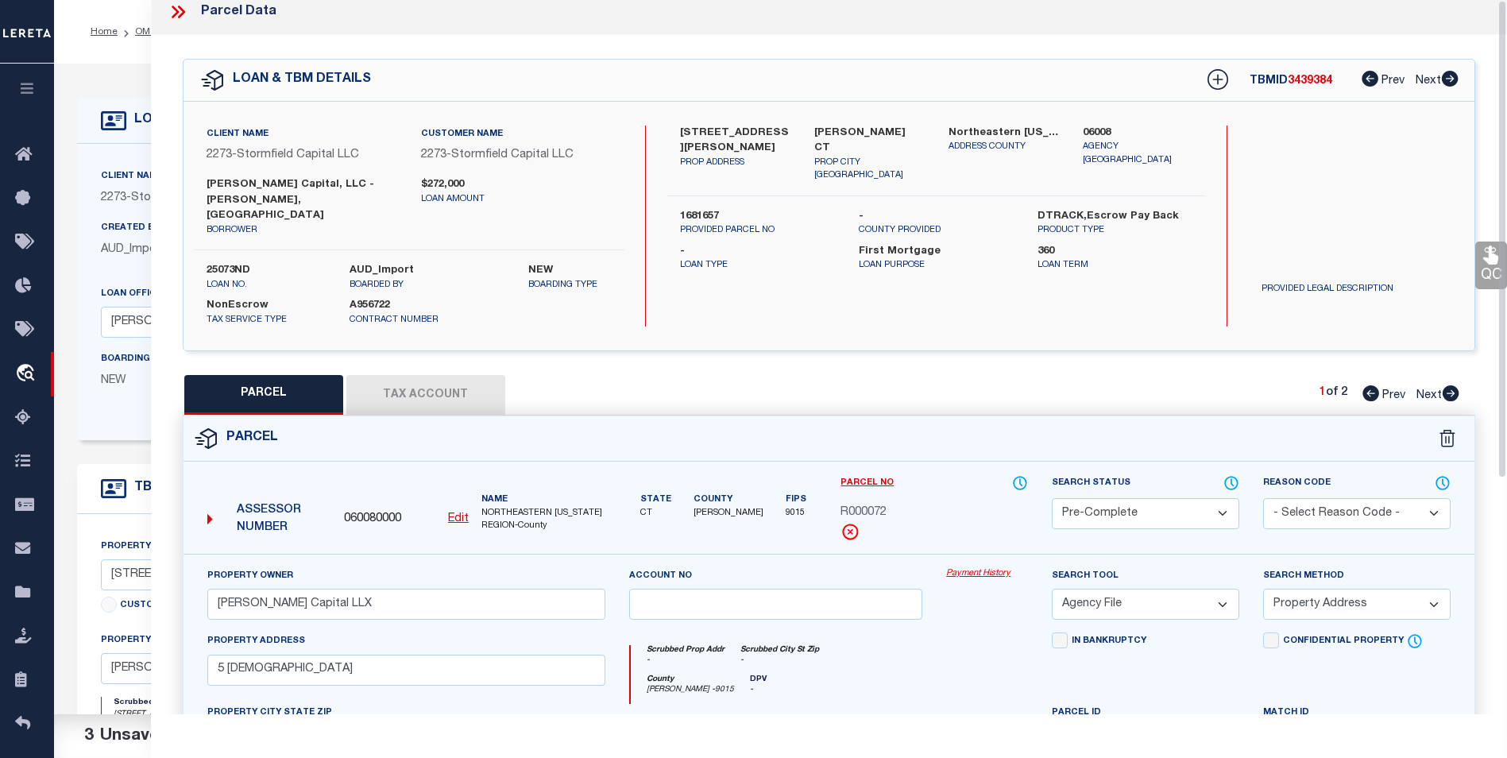
scroll to position [0, 0]
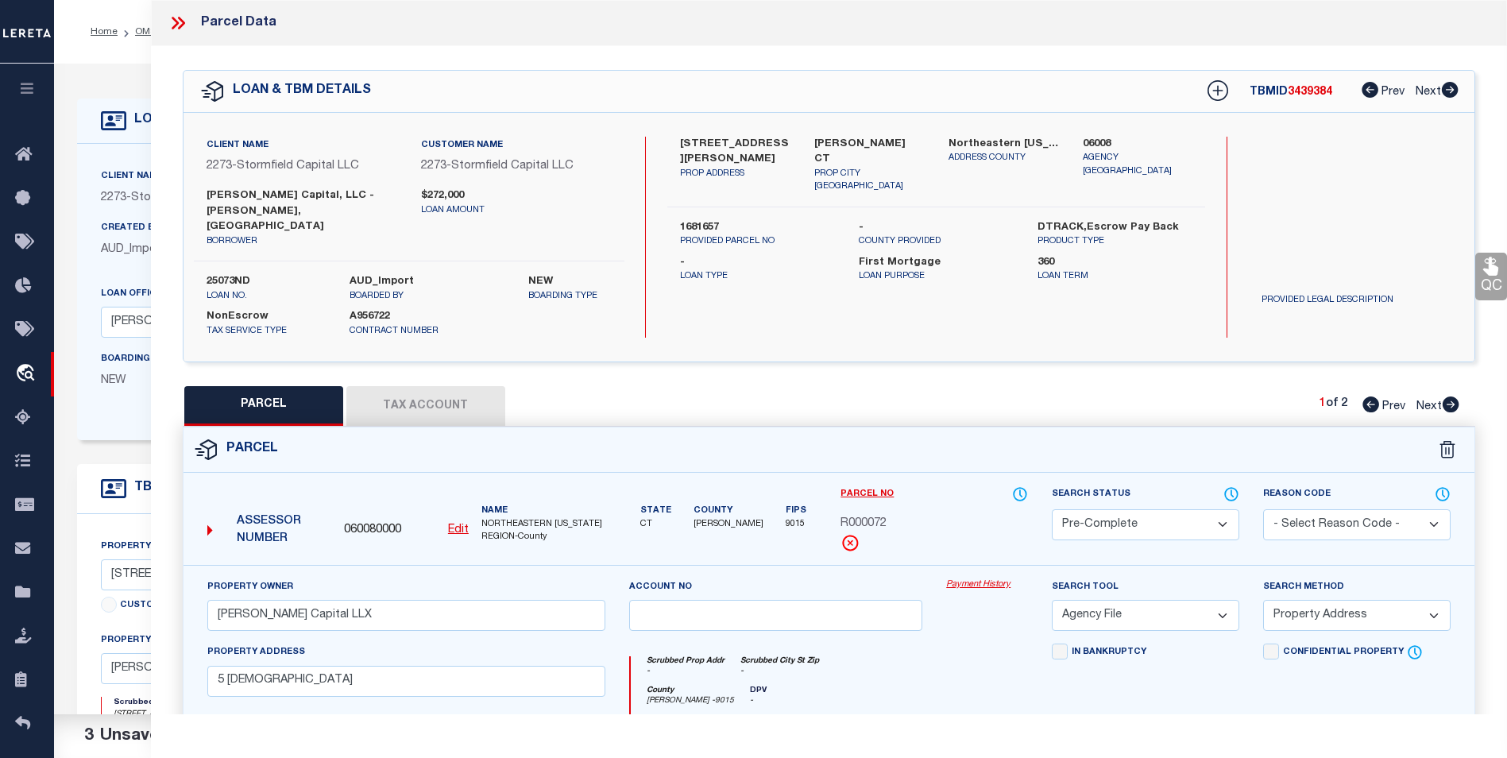
select select "AS"
select select
checkbox input "false"
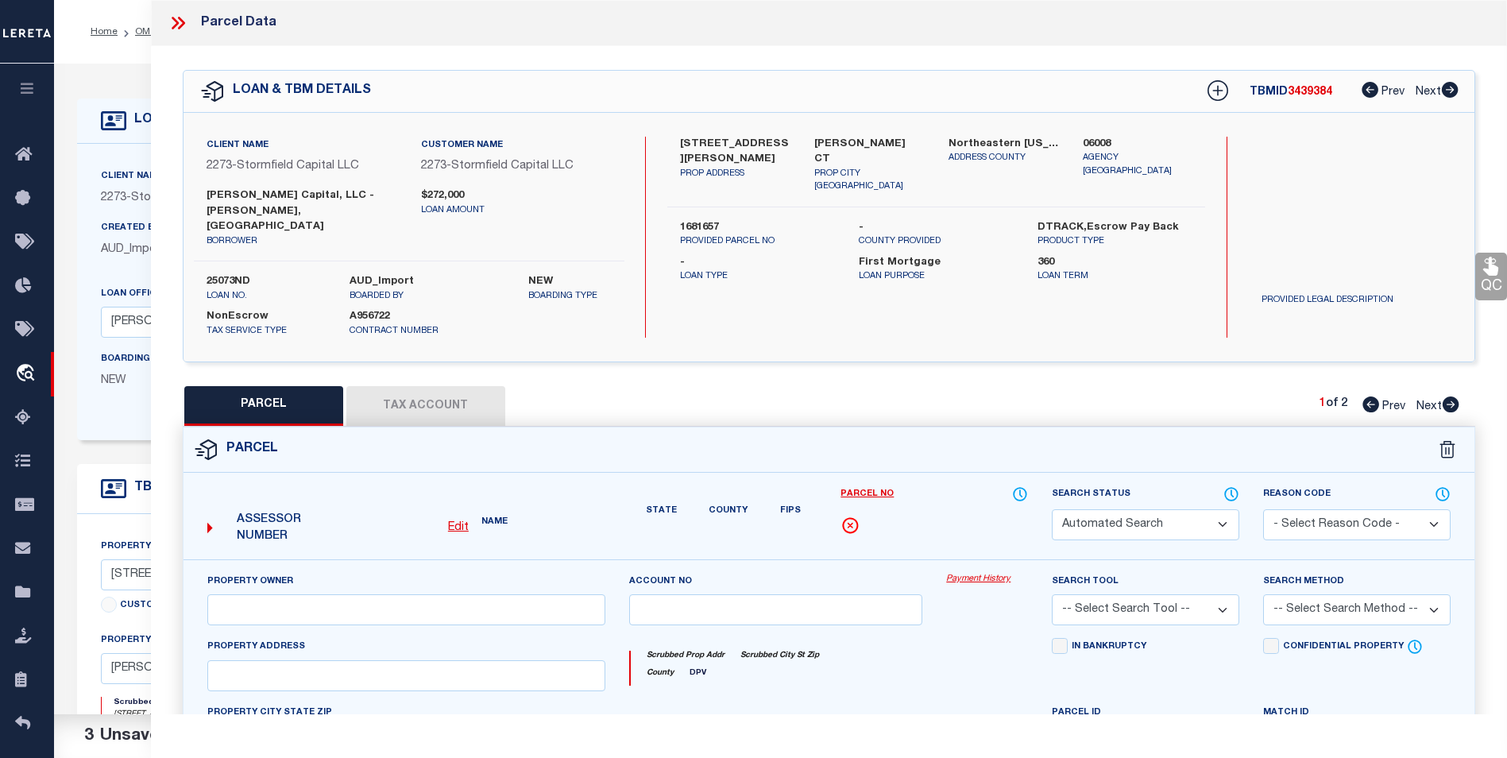
select select "PC"
type input "Pariser Capital LLX"
select select "AGF"
select select "ADD"
type input "5 chaplain"
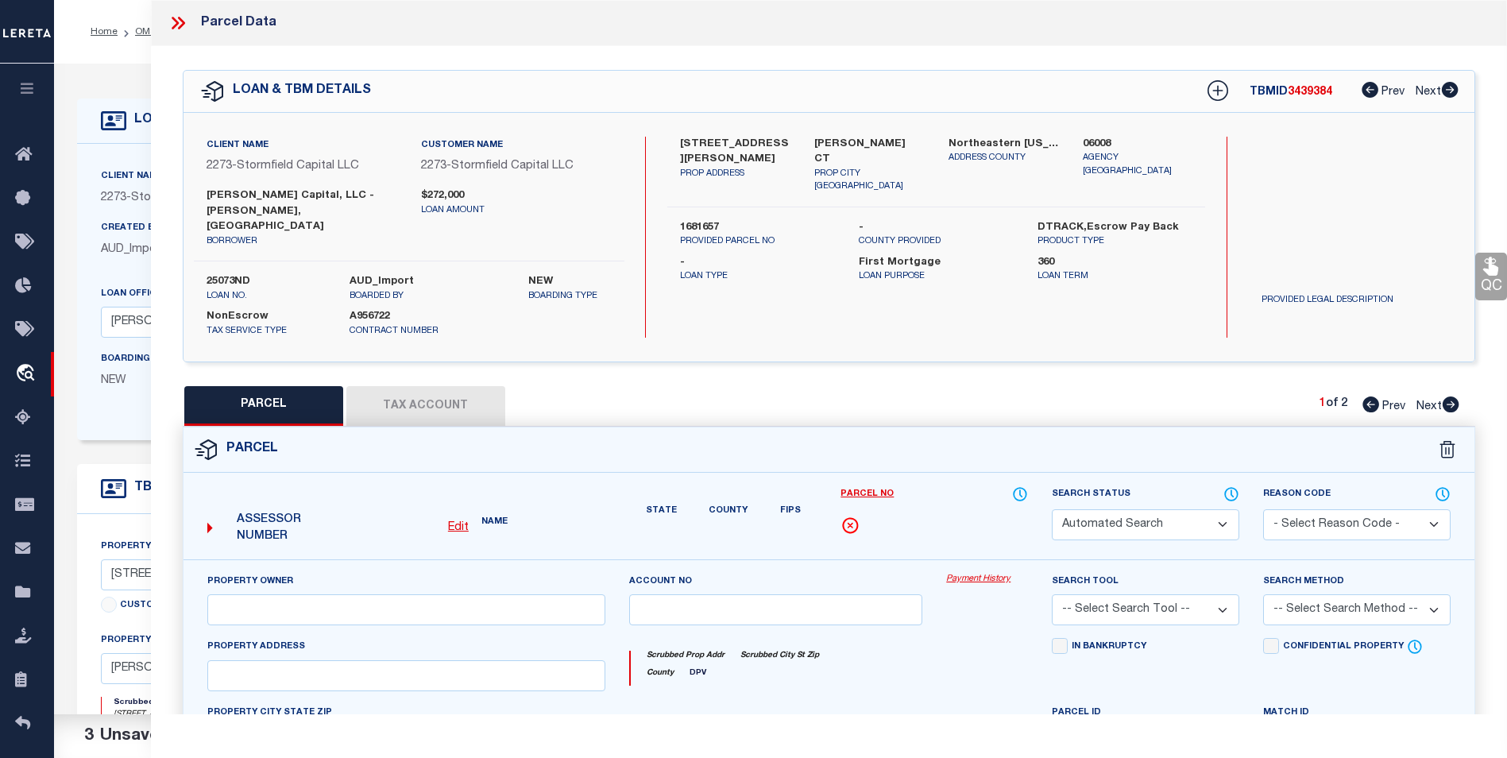
type input "Chaplin, CT"
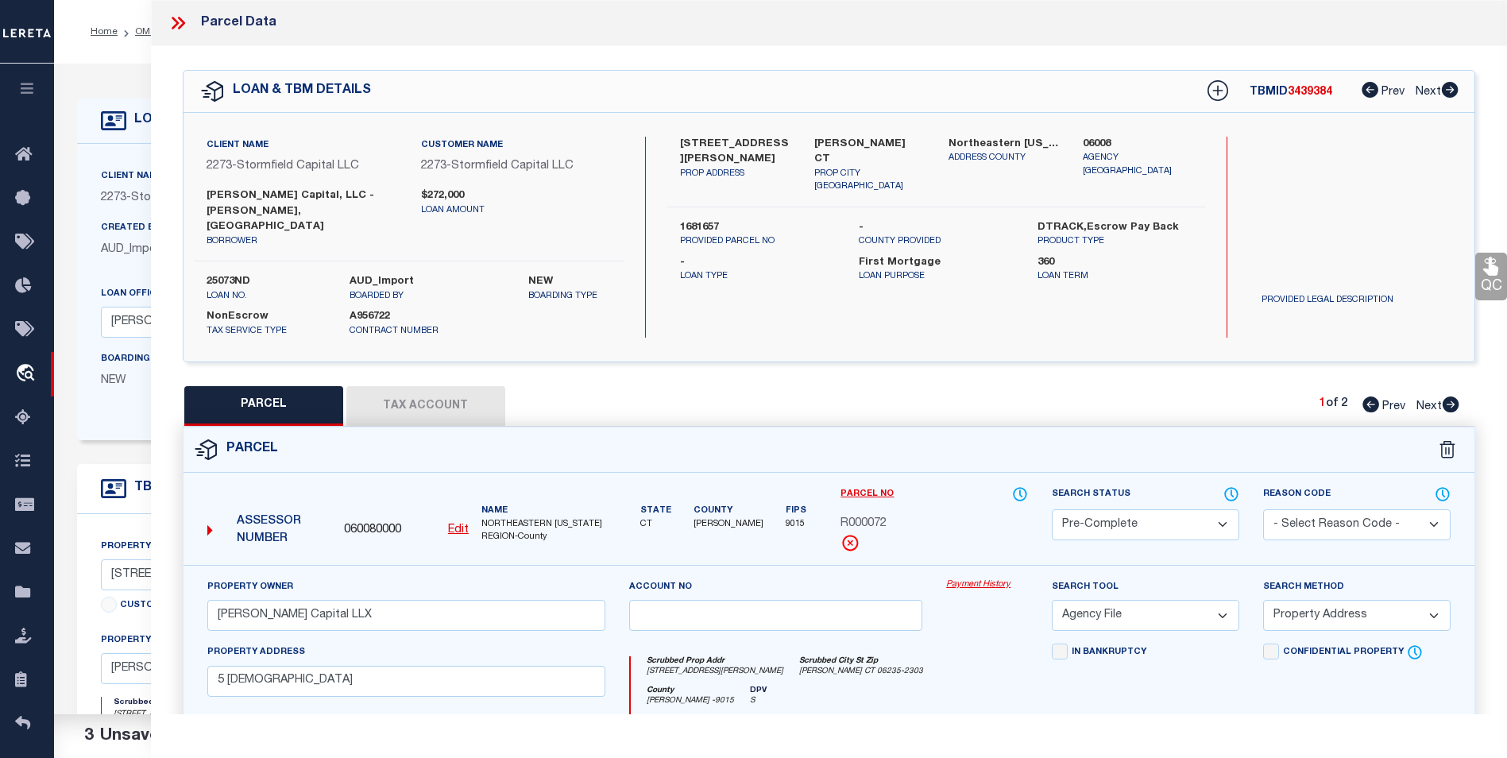
click at [172, 22] on icon at bounding box center [178, 23] width 21 height 21
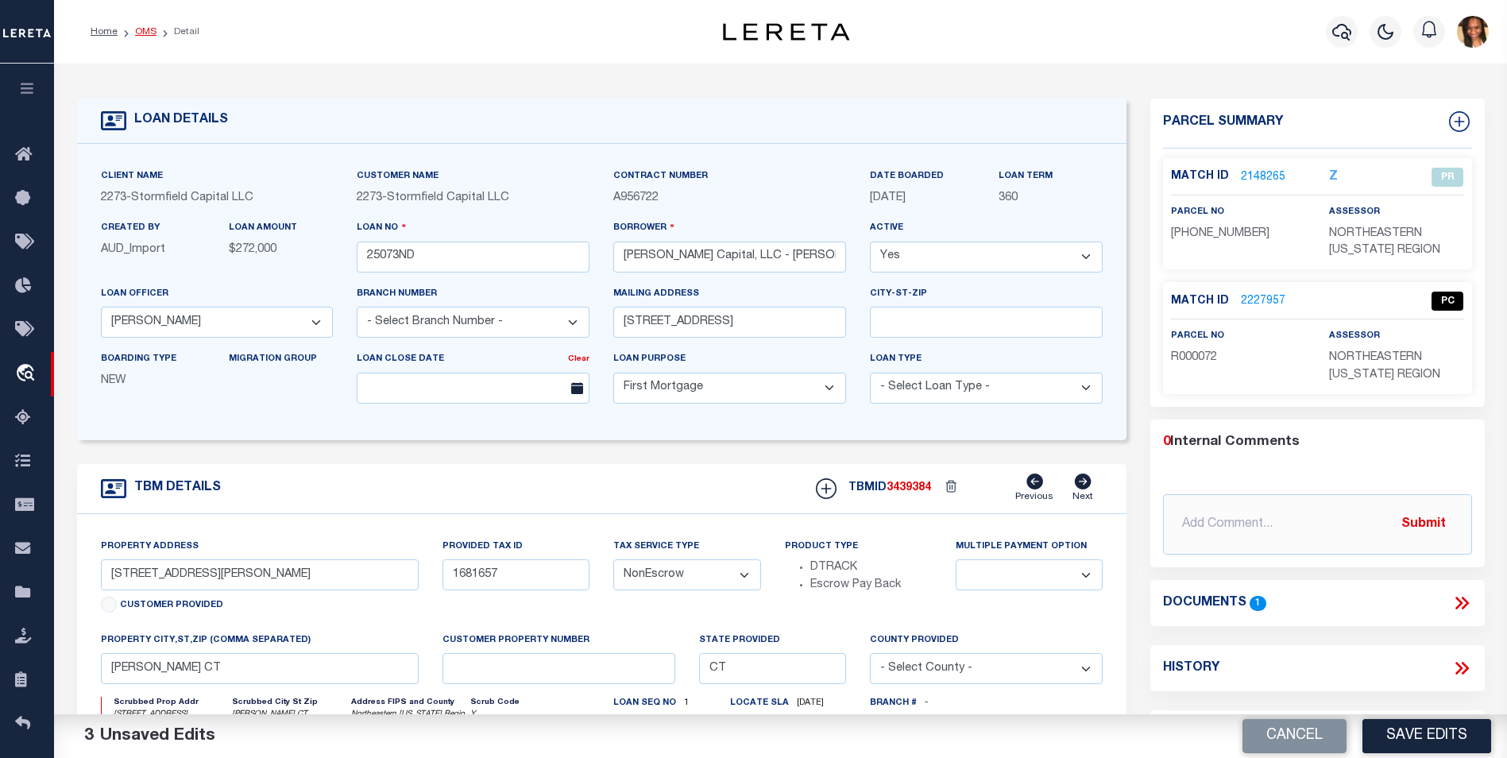
click at [142, 32] on link "OMS" at bounding box center [145, 32] width 21 height 10
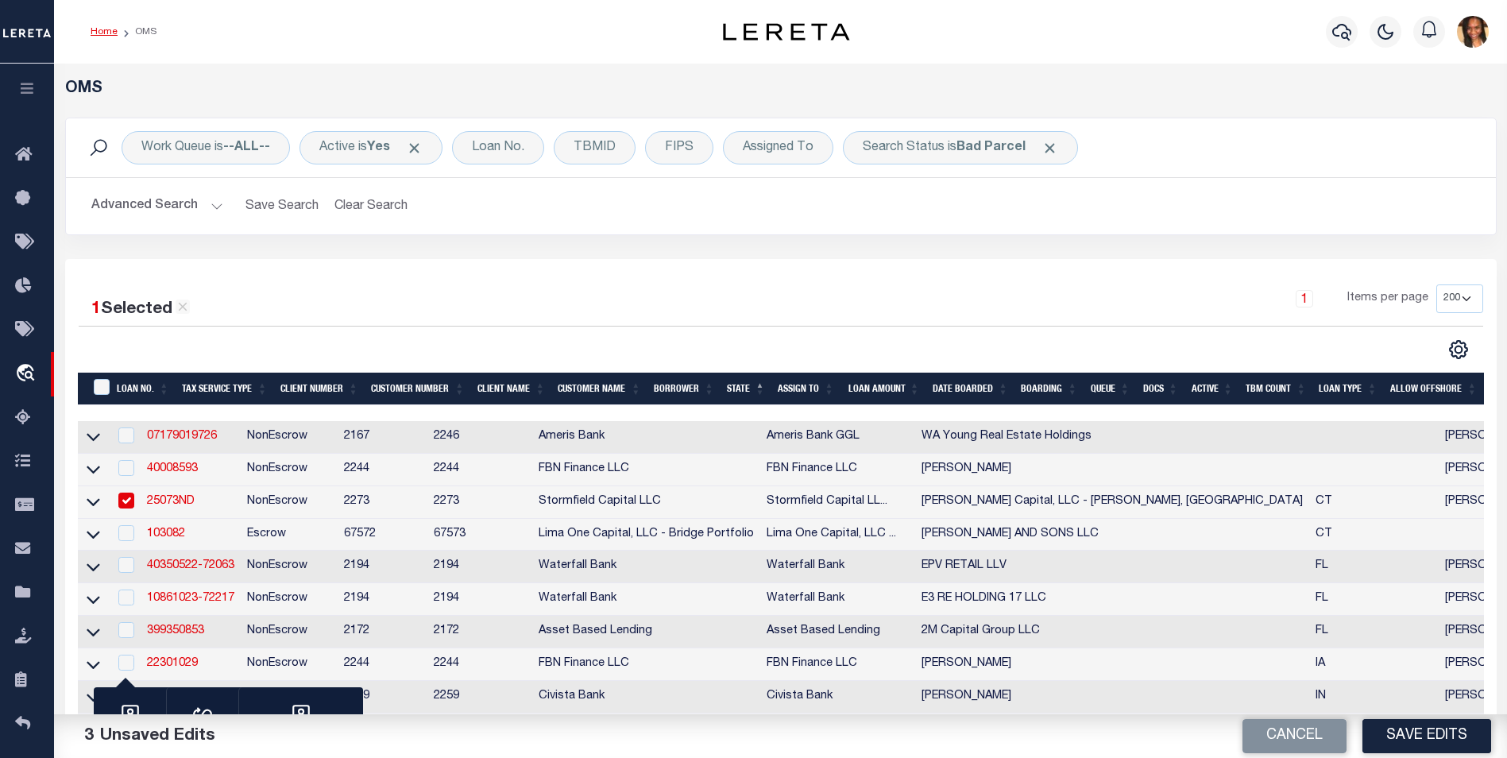
click at [102, 33] on link "Home" at bounding box center [104, 32] width 27 height 10
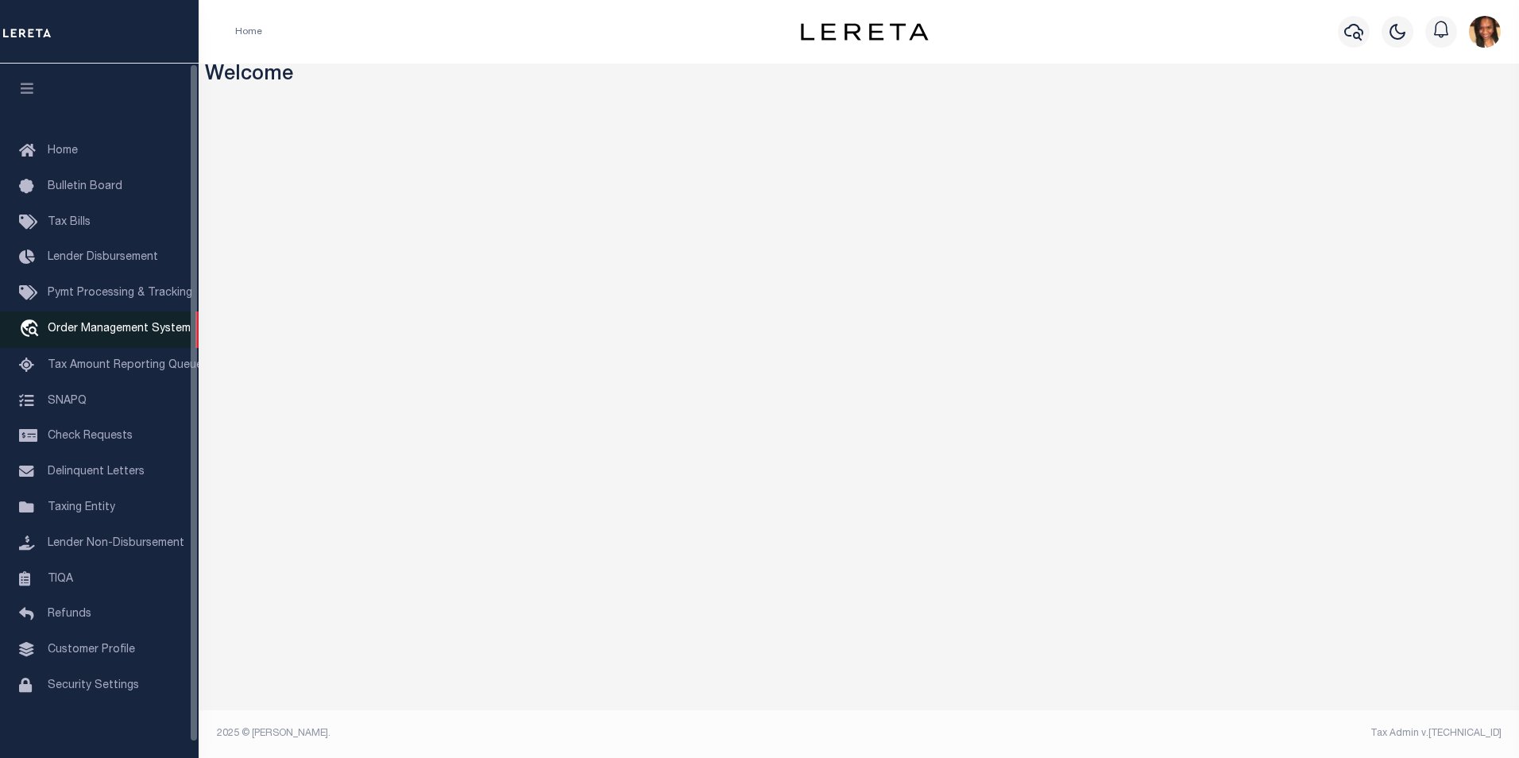
click at [116, 332] on span "Order Management System" at bounding box center [119, 328] width 143 height 11
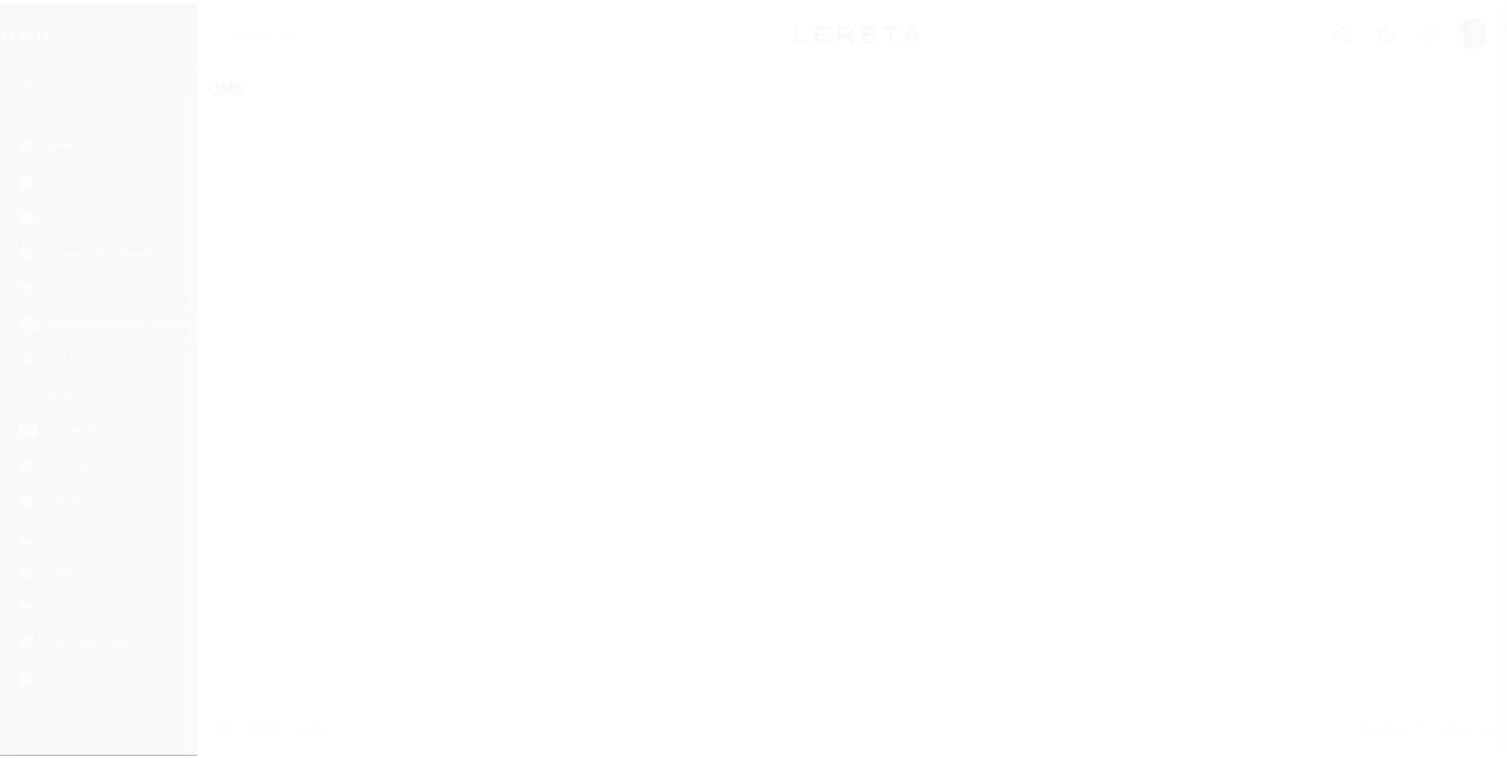
scroll to position [16, 0]
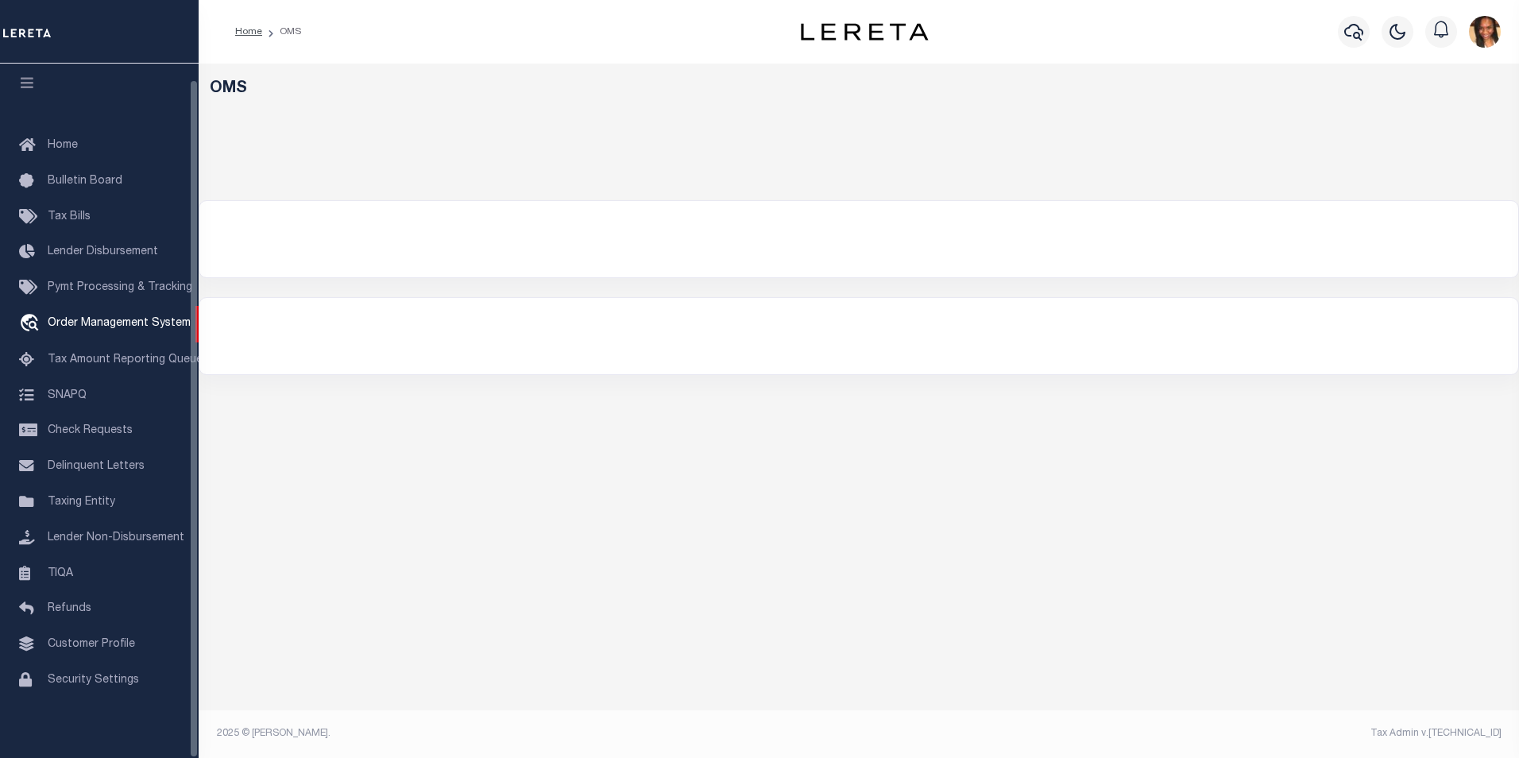
select select "200"
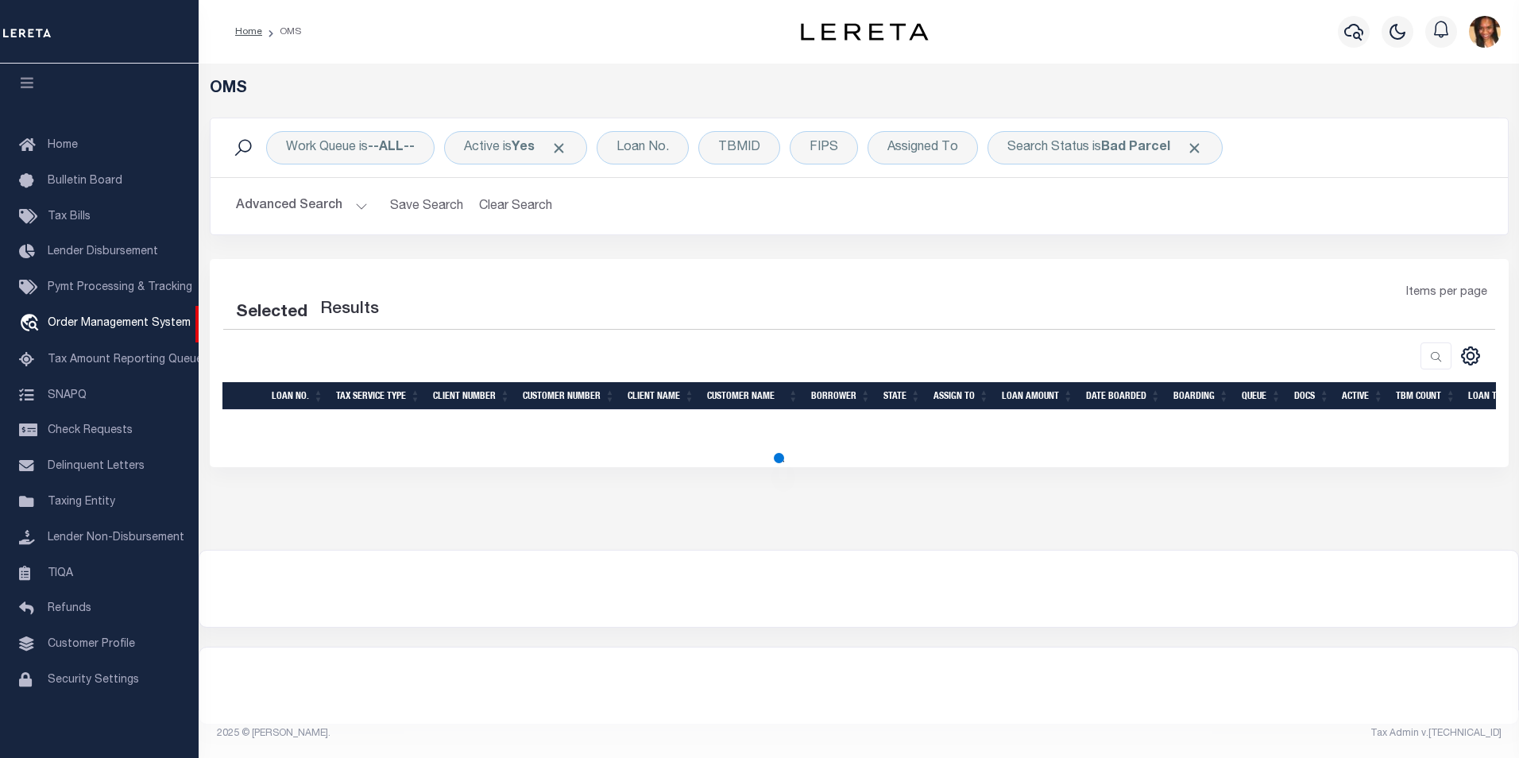
select select "200"
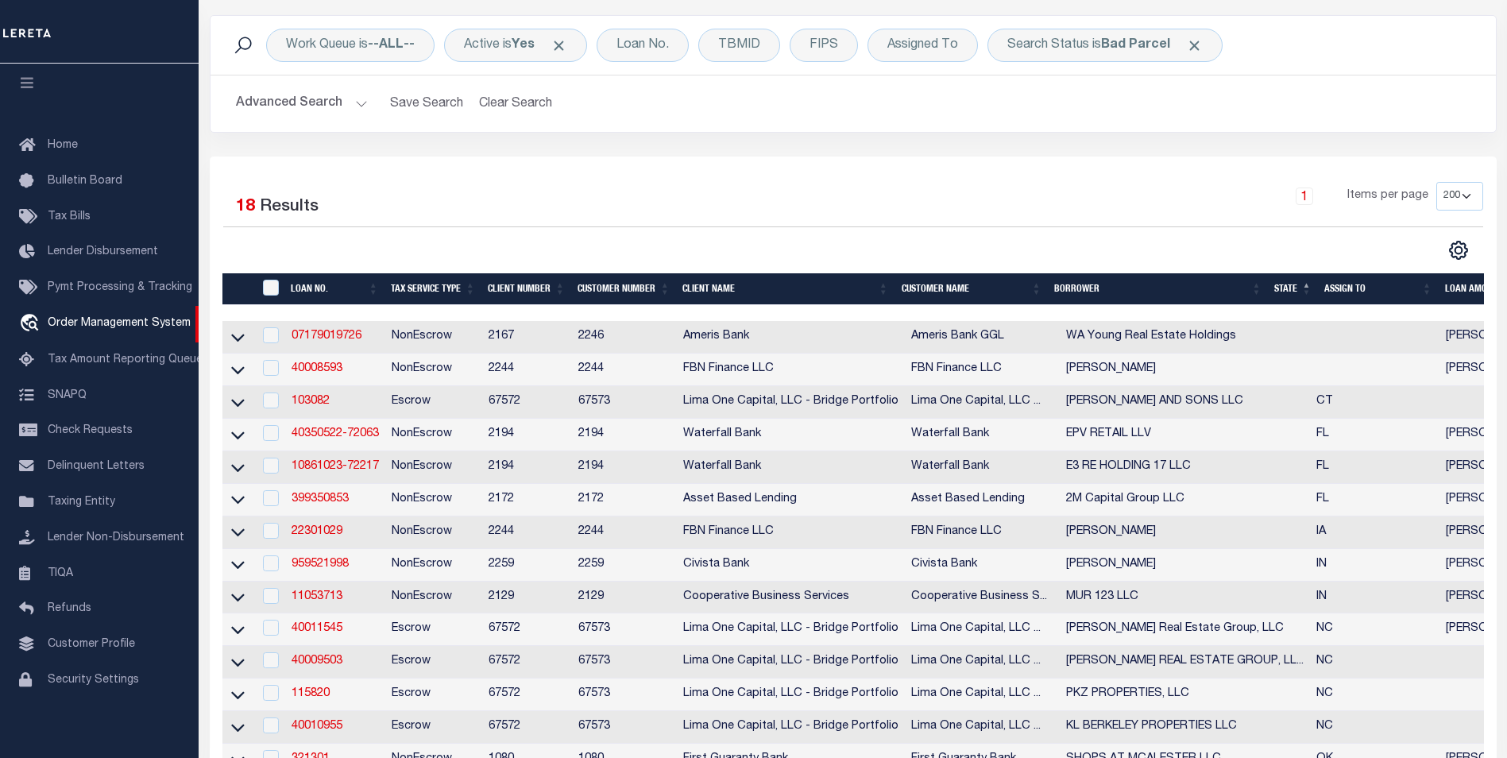
scroll to position [0, 0]
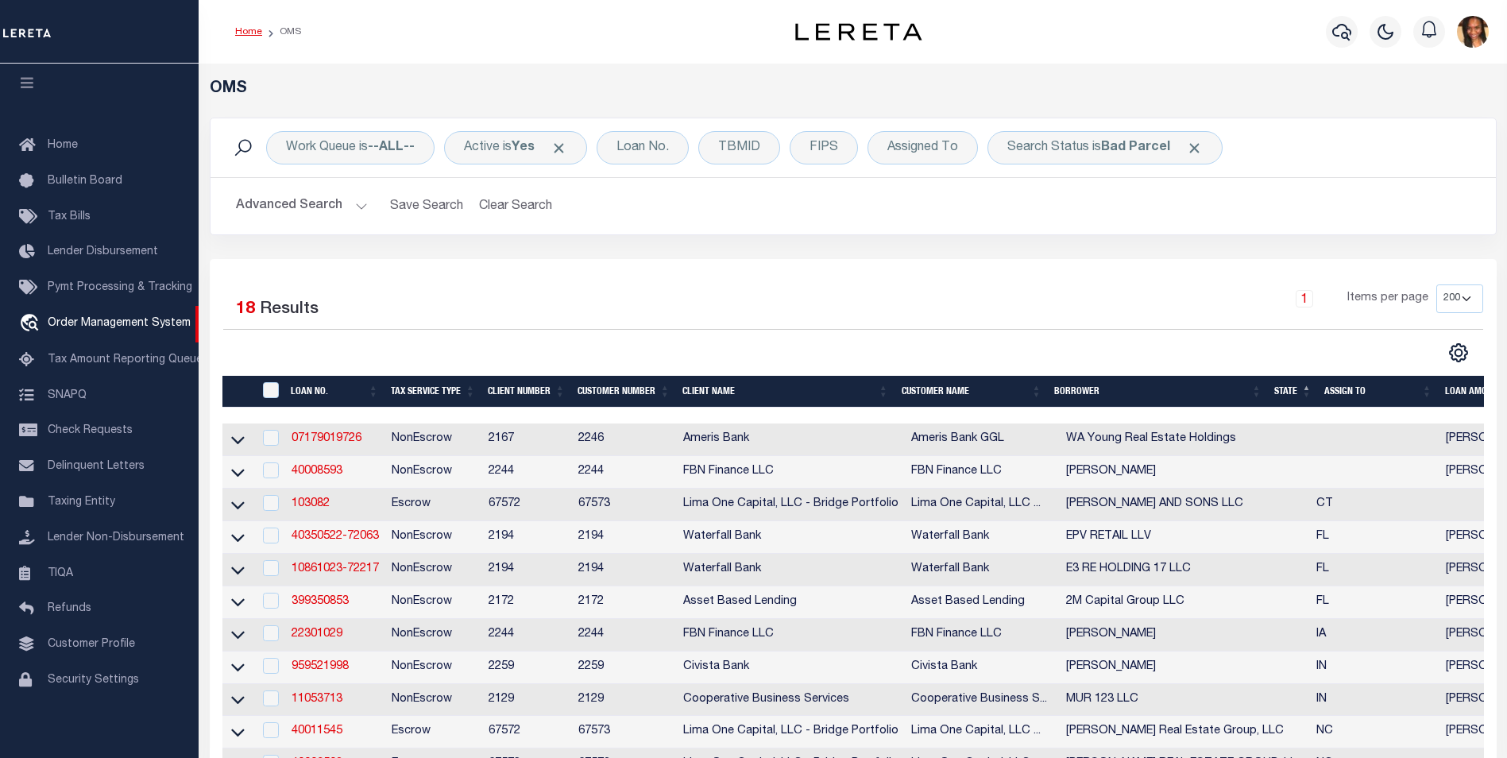
click at [251, 33] on link "Home" at bounding box center [248, 32] width 27 height 10
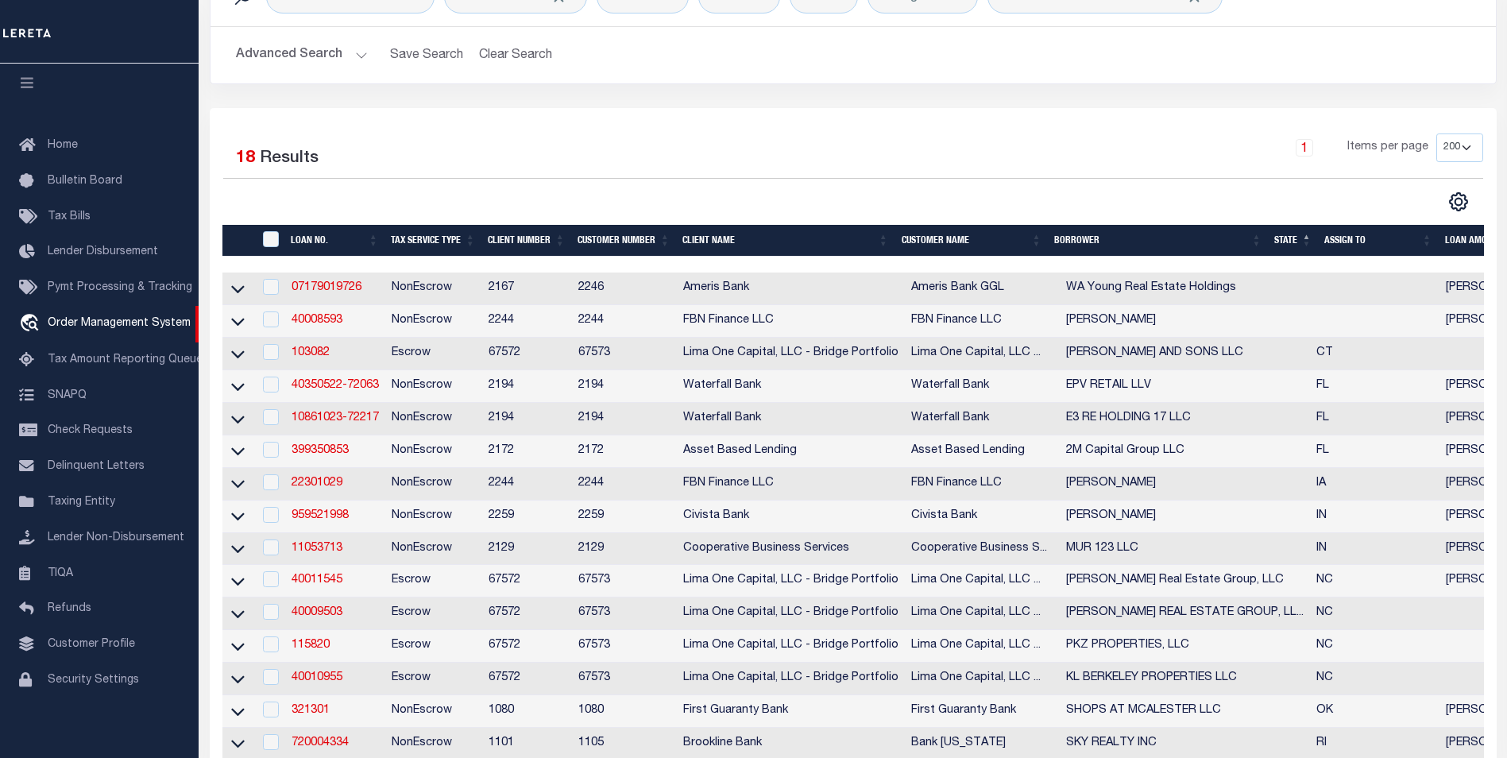
scroll to position [370, 0]
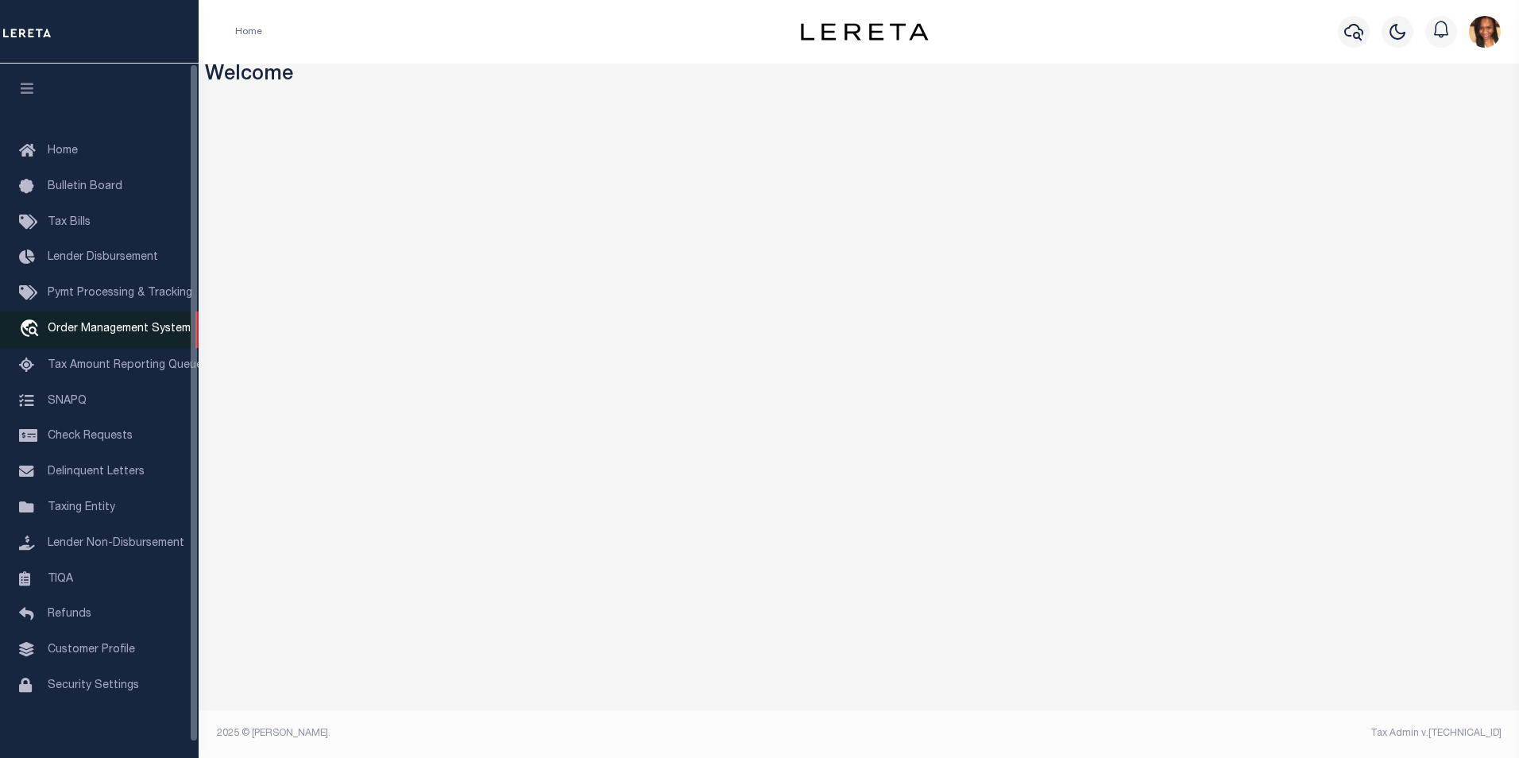
click at [130, 334] on span "Order Management System" at bounding box center [119, 328] width 143 height 11
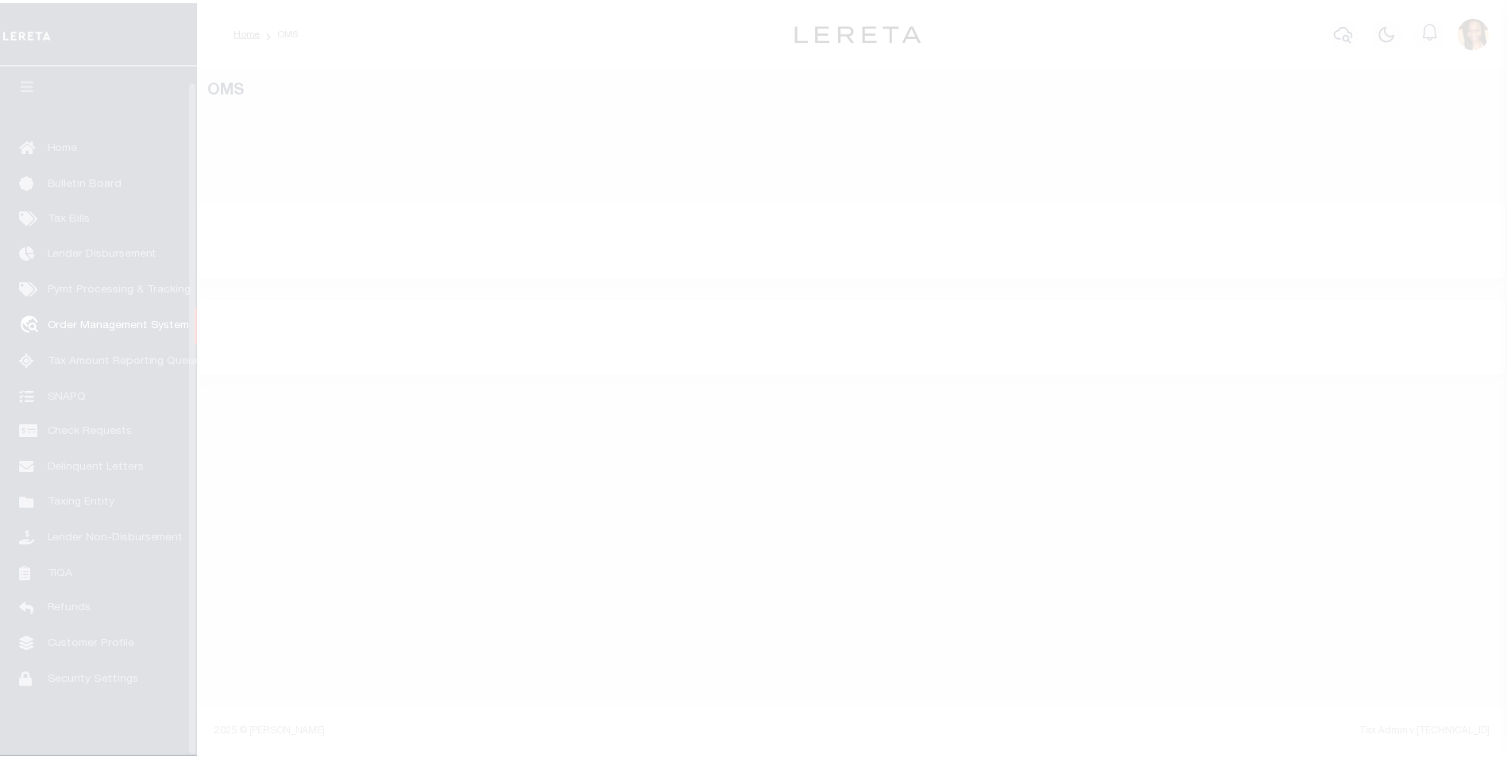
scroll to position [16, 0]
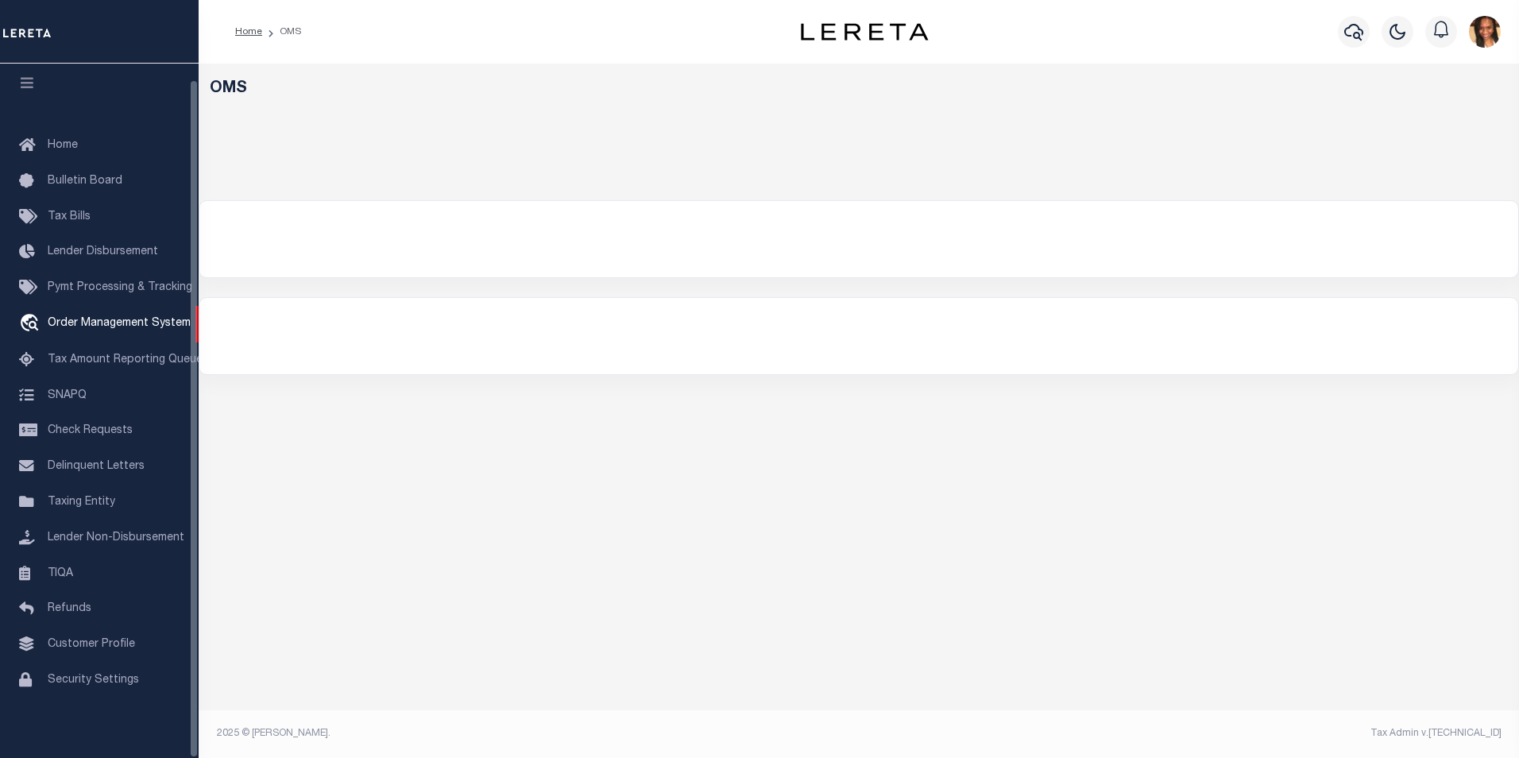
select select "200"
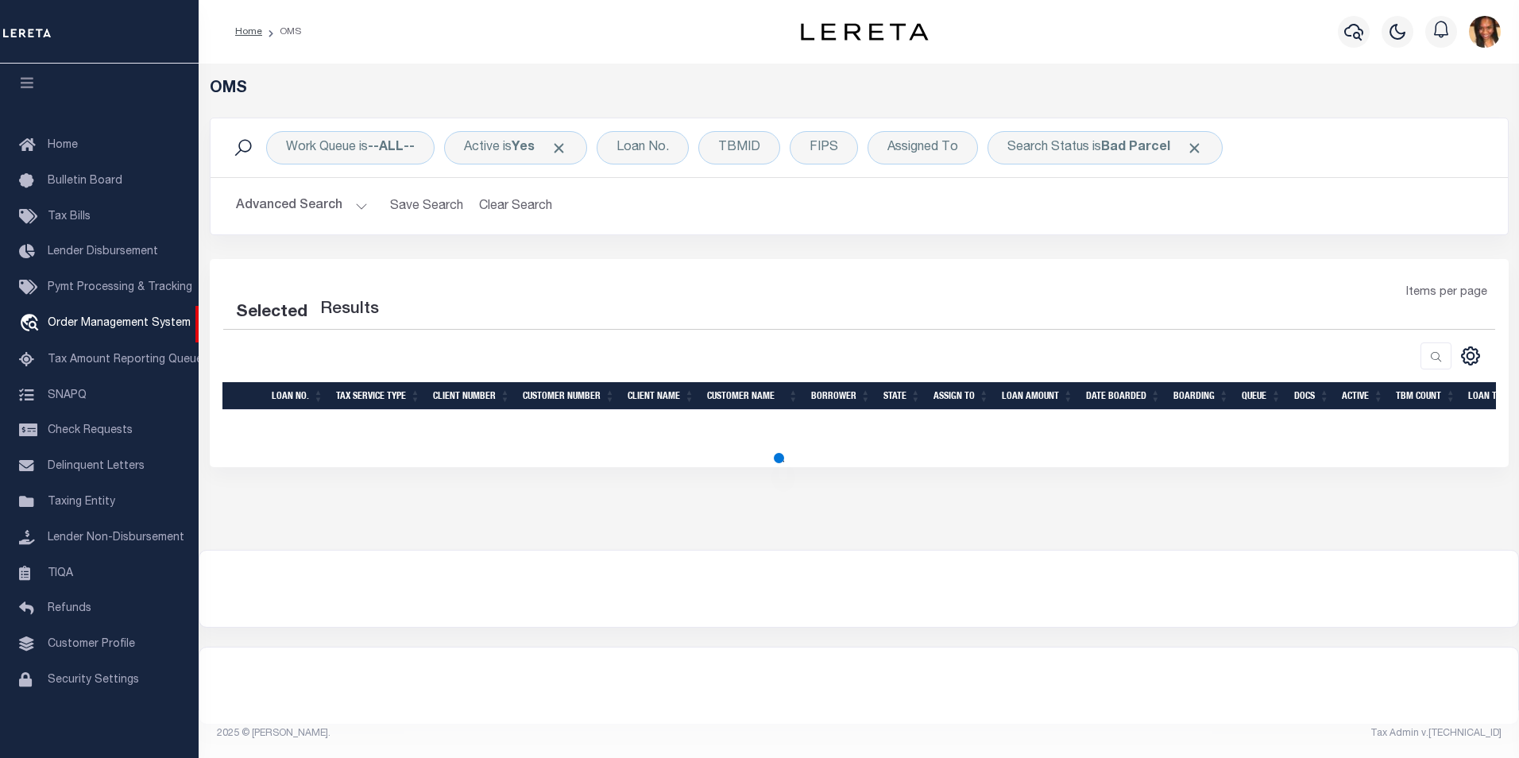
select select "200"
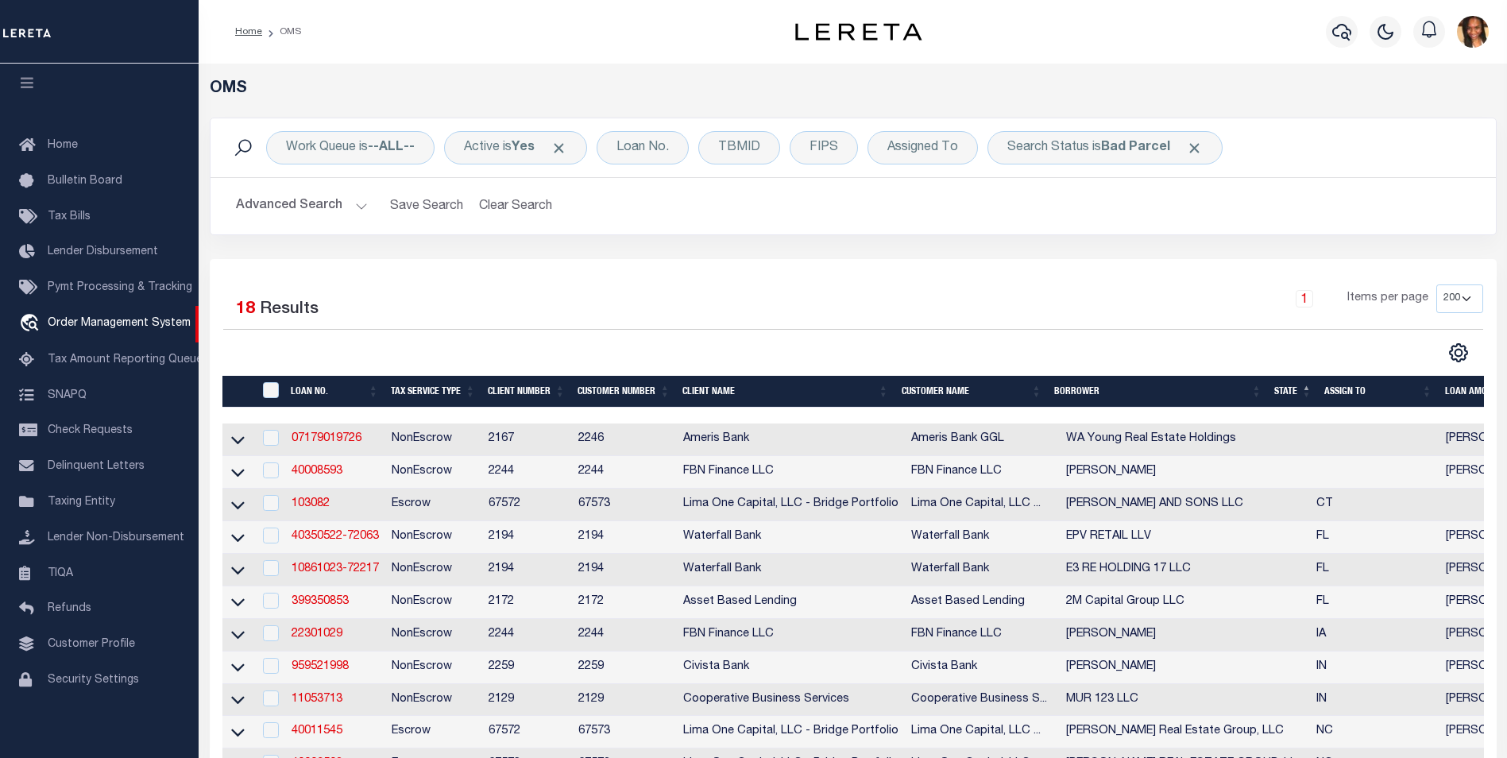
click at [302, 515] on td "103082" at bounding box center [335, 505] width 100 height 33
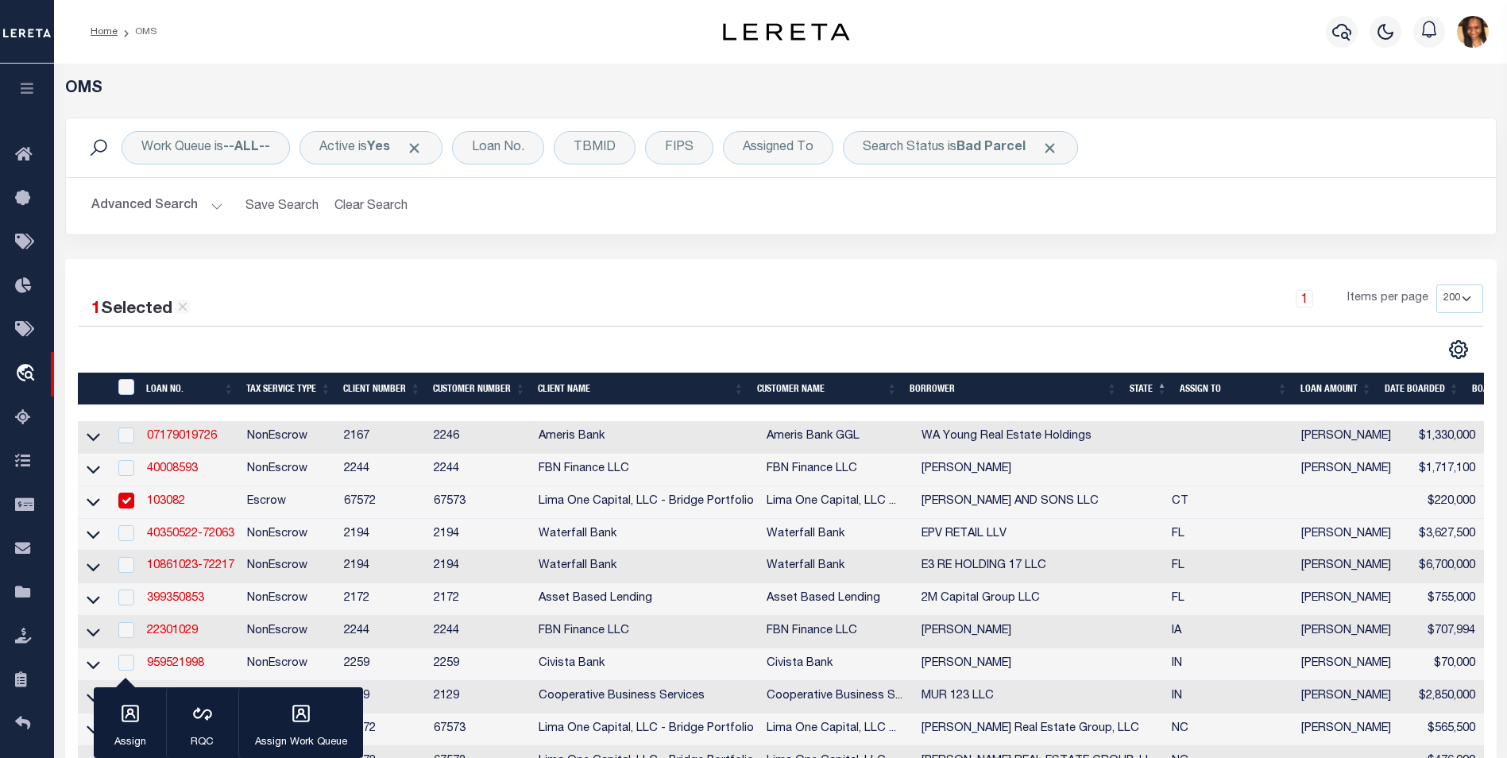
click at [302, 511] on td "Escrow" at bounding box center [289, 502] width 97 height 33
checkbox input "false"
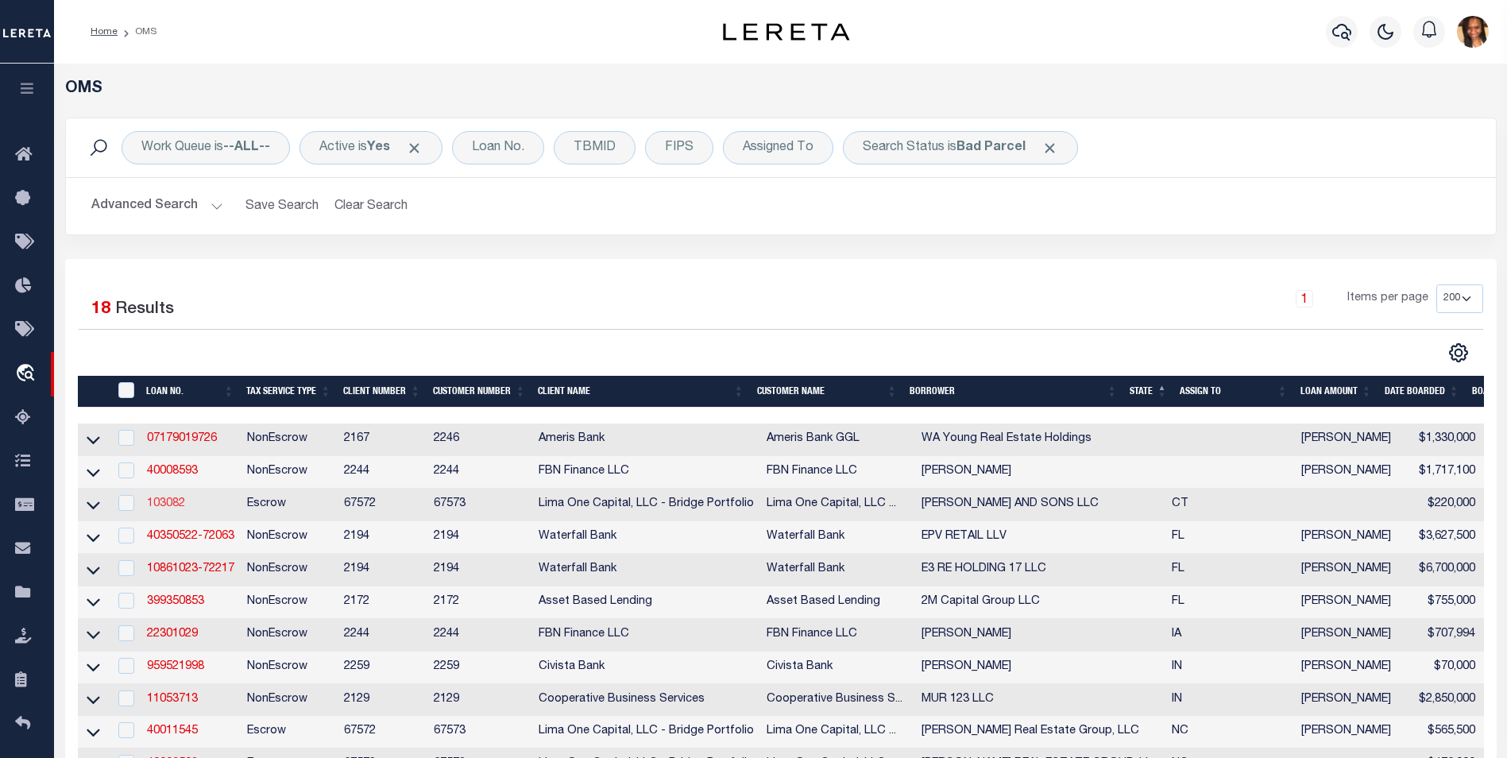
click at [170, 504] on link "103082" at bounding box center [166, 503] width 38 height 11
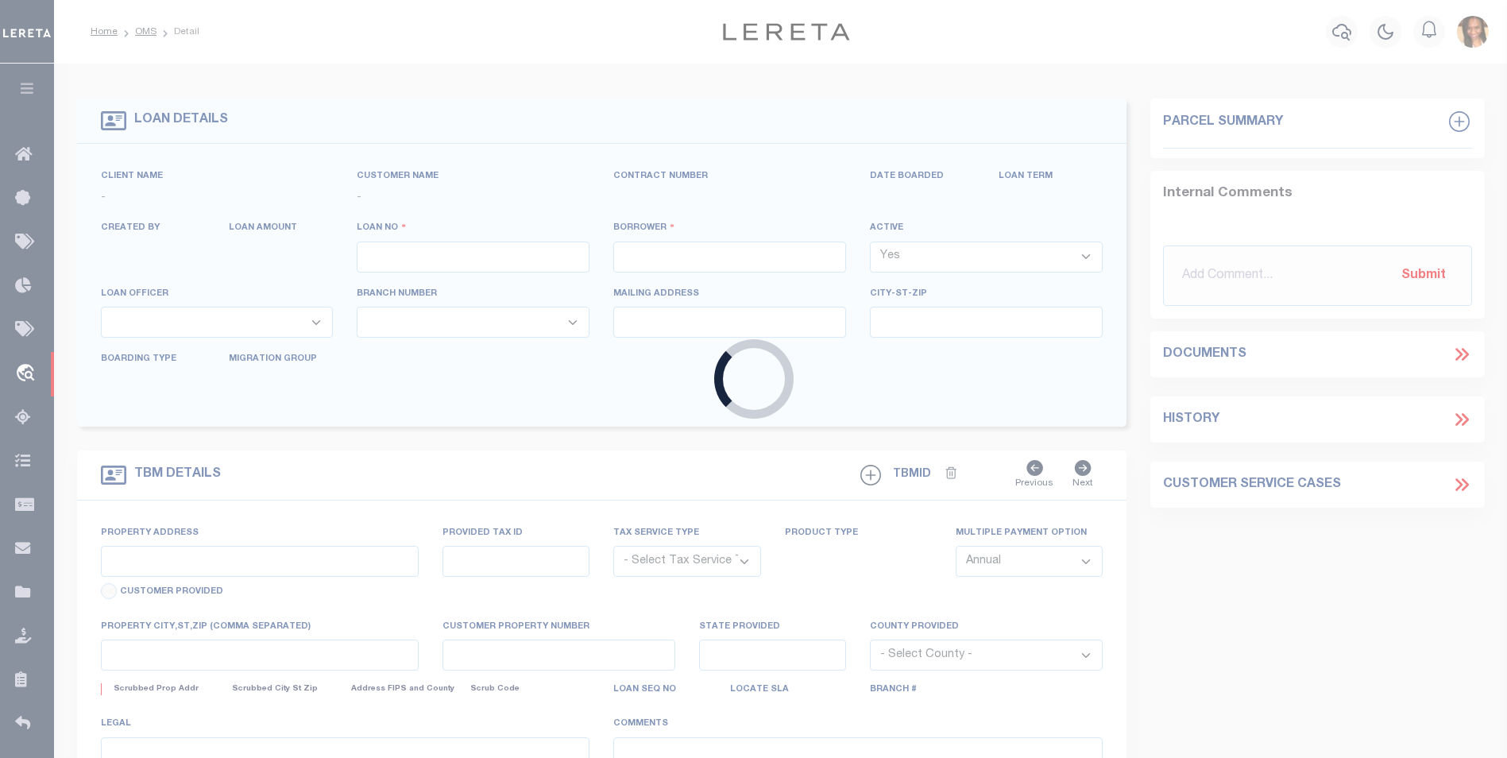
type input "103082"
type input "[PERSON_NAME] AND SONS LLC"
select select
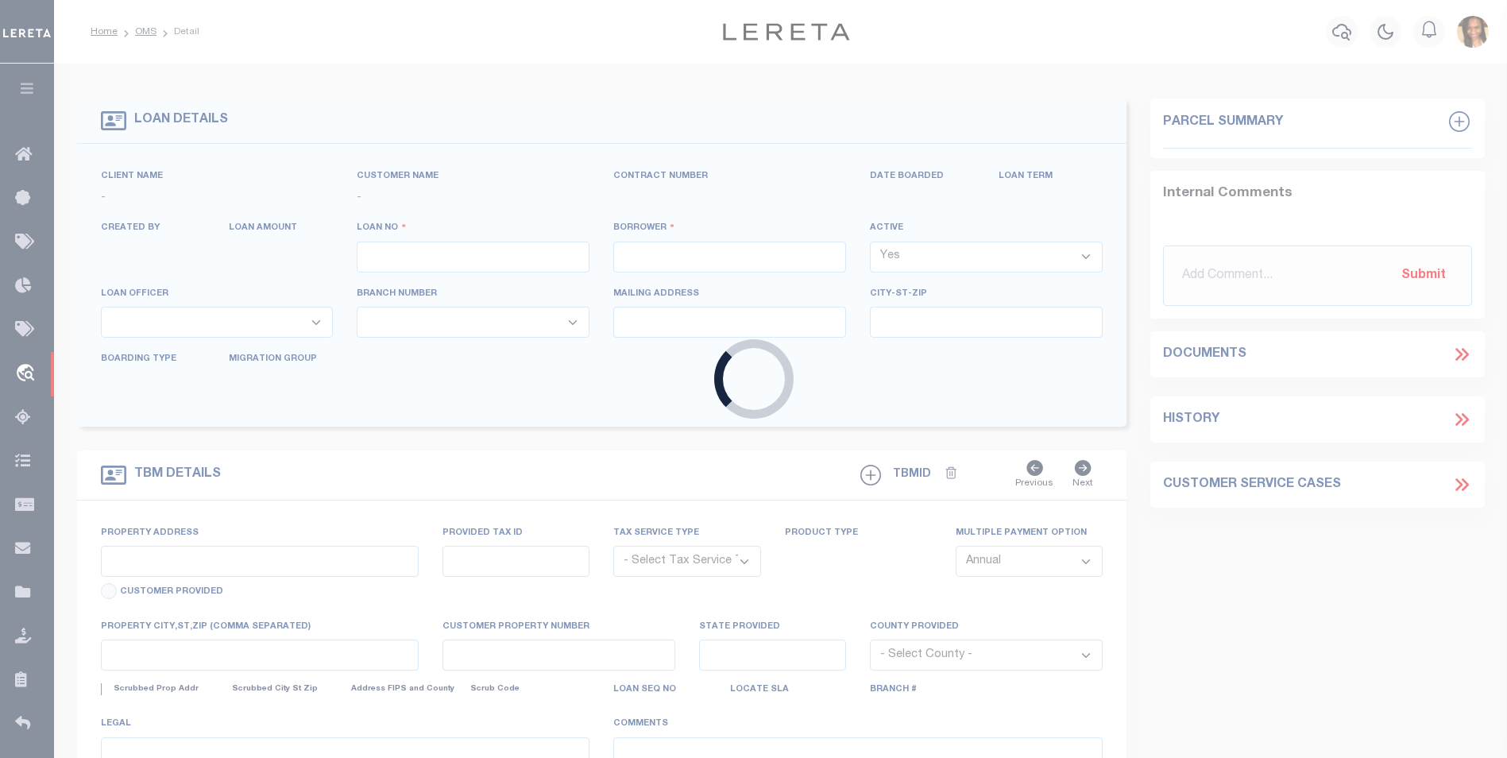
select select
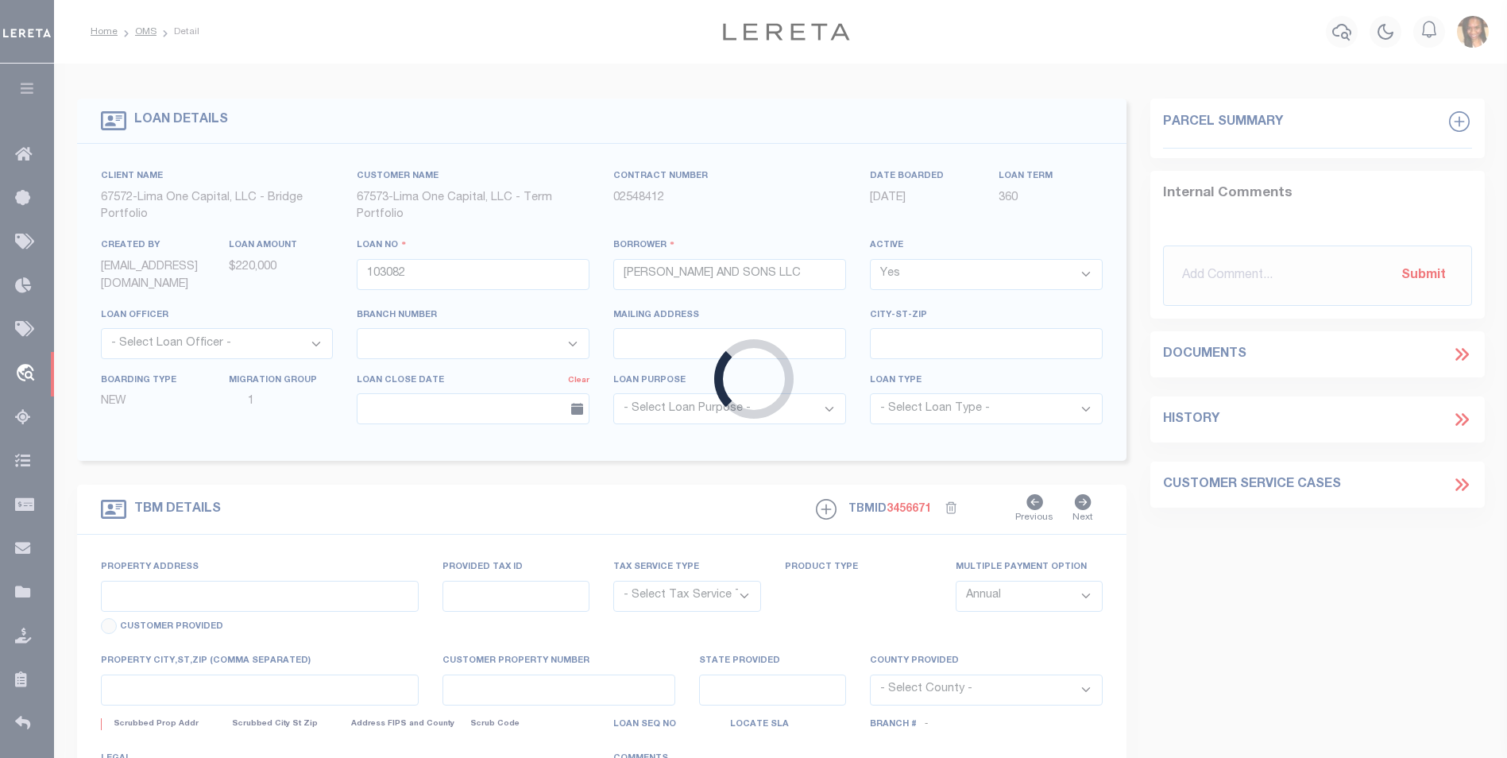
type input "132 RUSSELL STREET"
radio input "true"
select select "Escrow"
type input "NEW HAVEN CT 06513"
type input "103082-1"
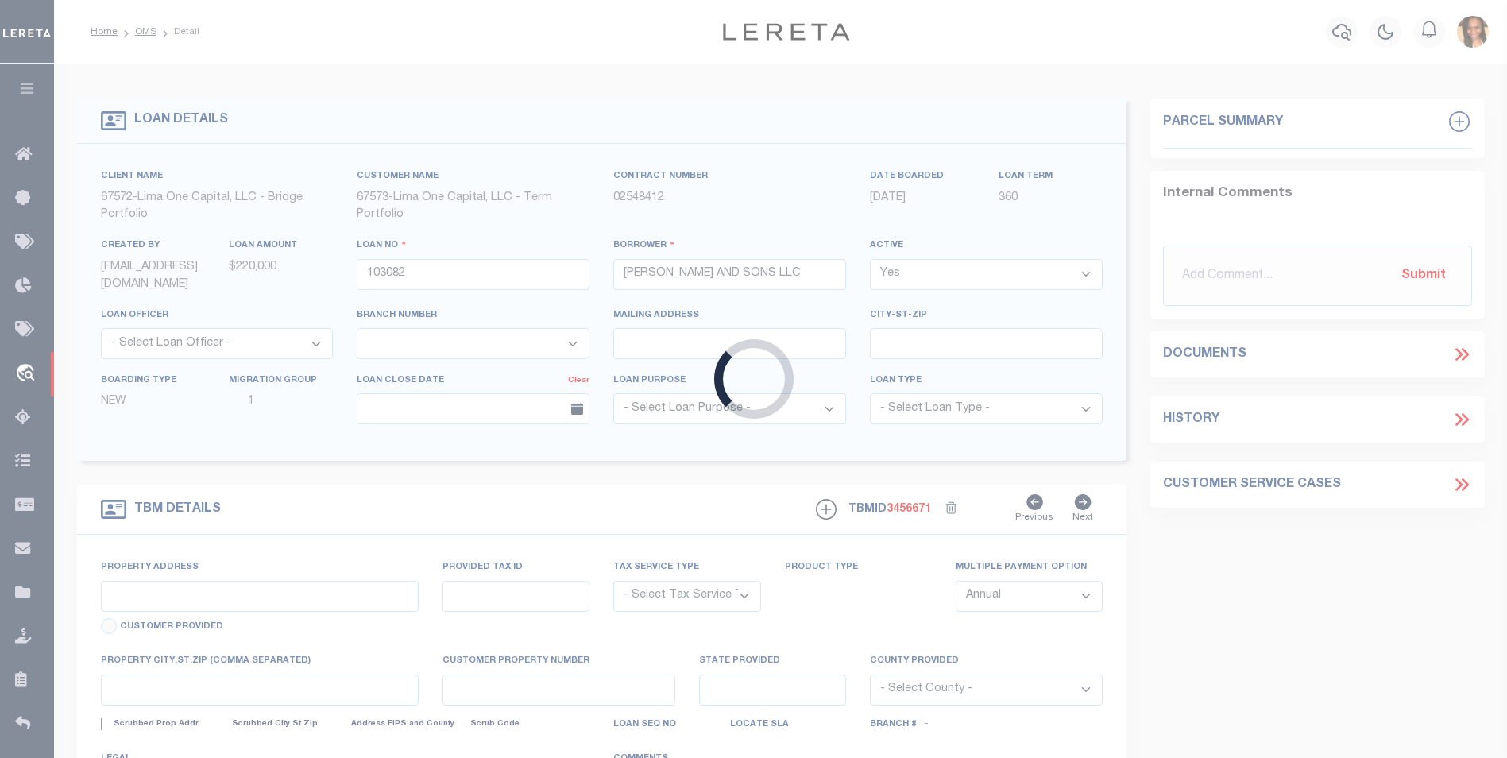
type input "CT"
type textarea "COLLECTOR: ENTITY: PARCEL: 86"
select select "2"
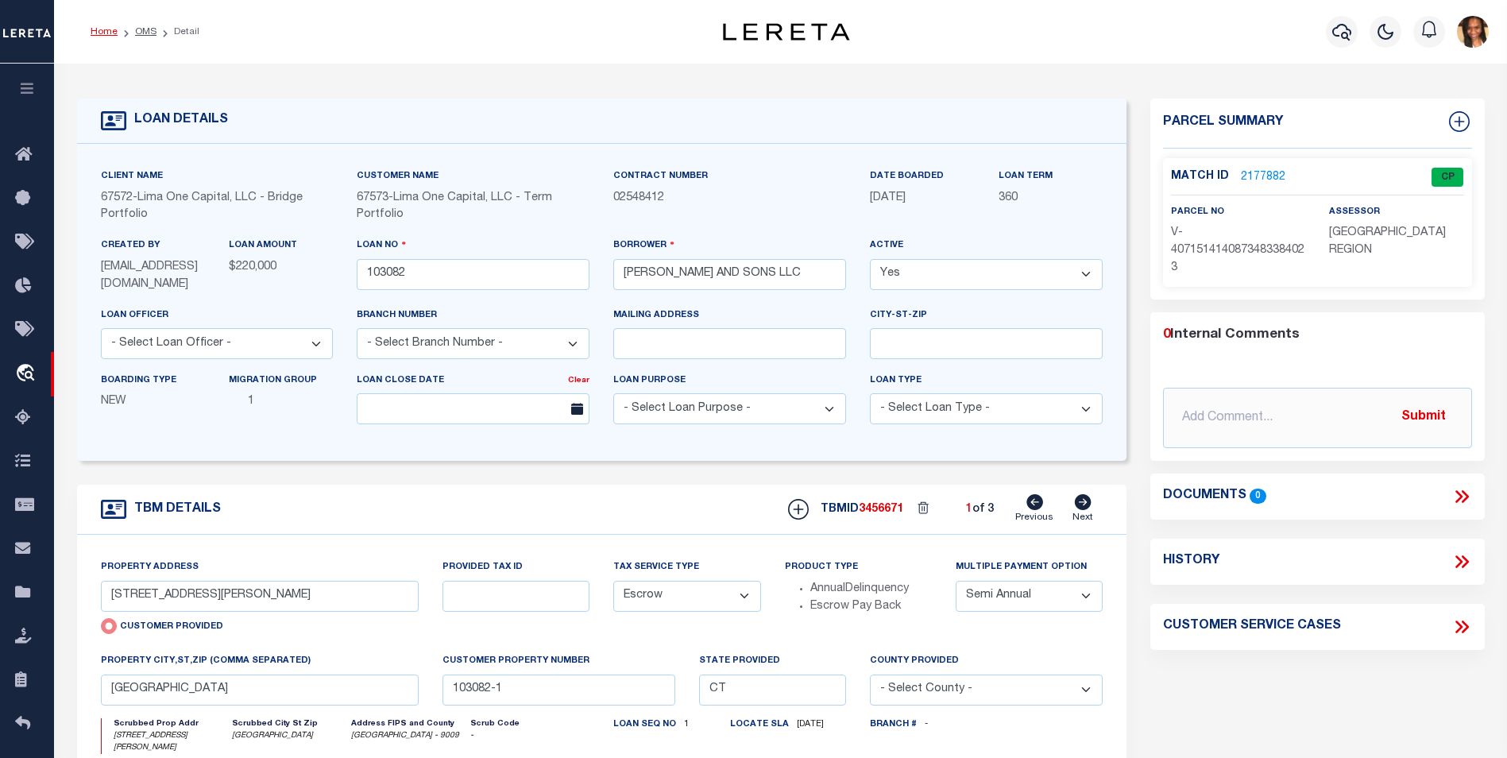
click at [95, 30] on link "Home" at bounding box center [104, 32] width 27 height 10
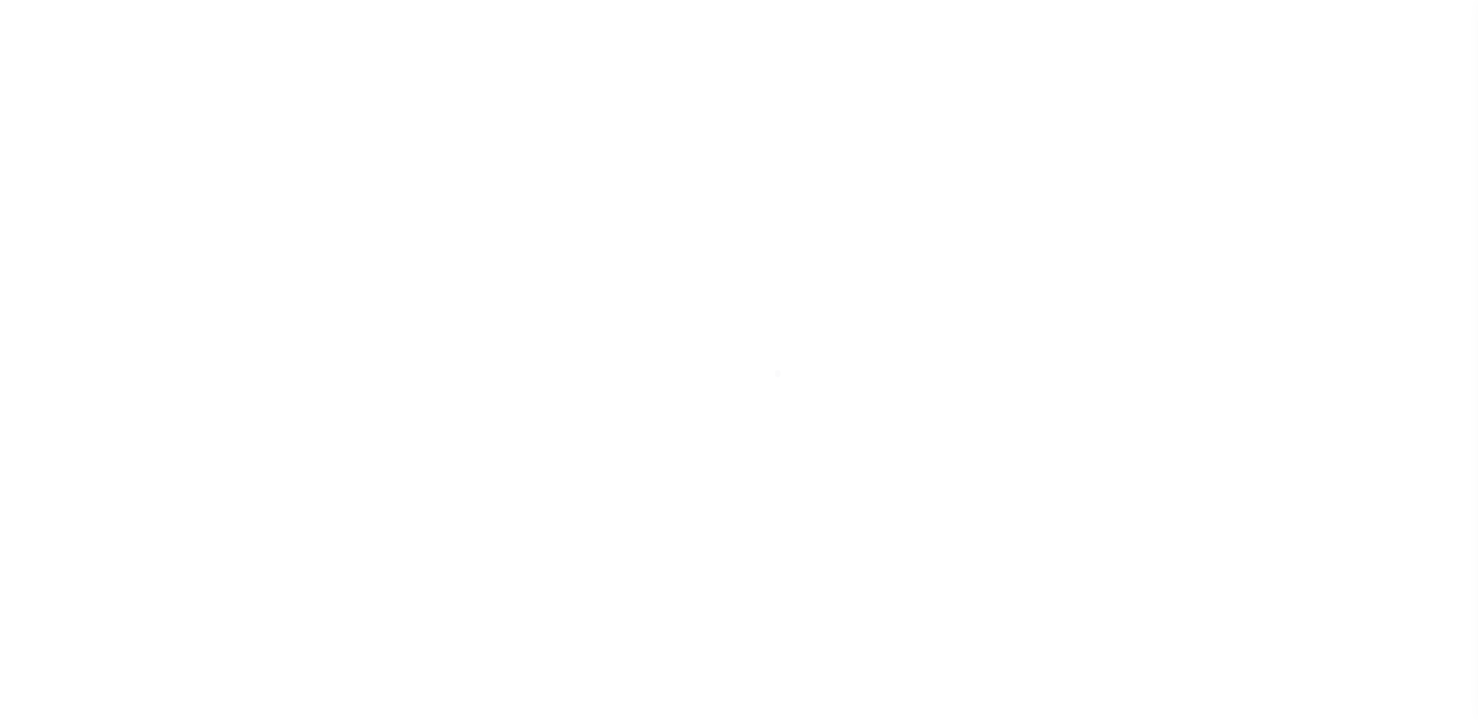
select select "4581"
select select "NonEscrow"
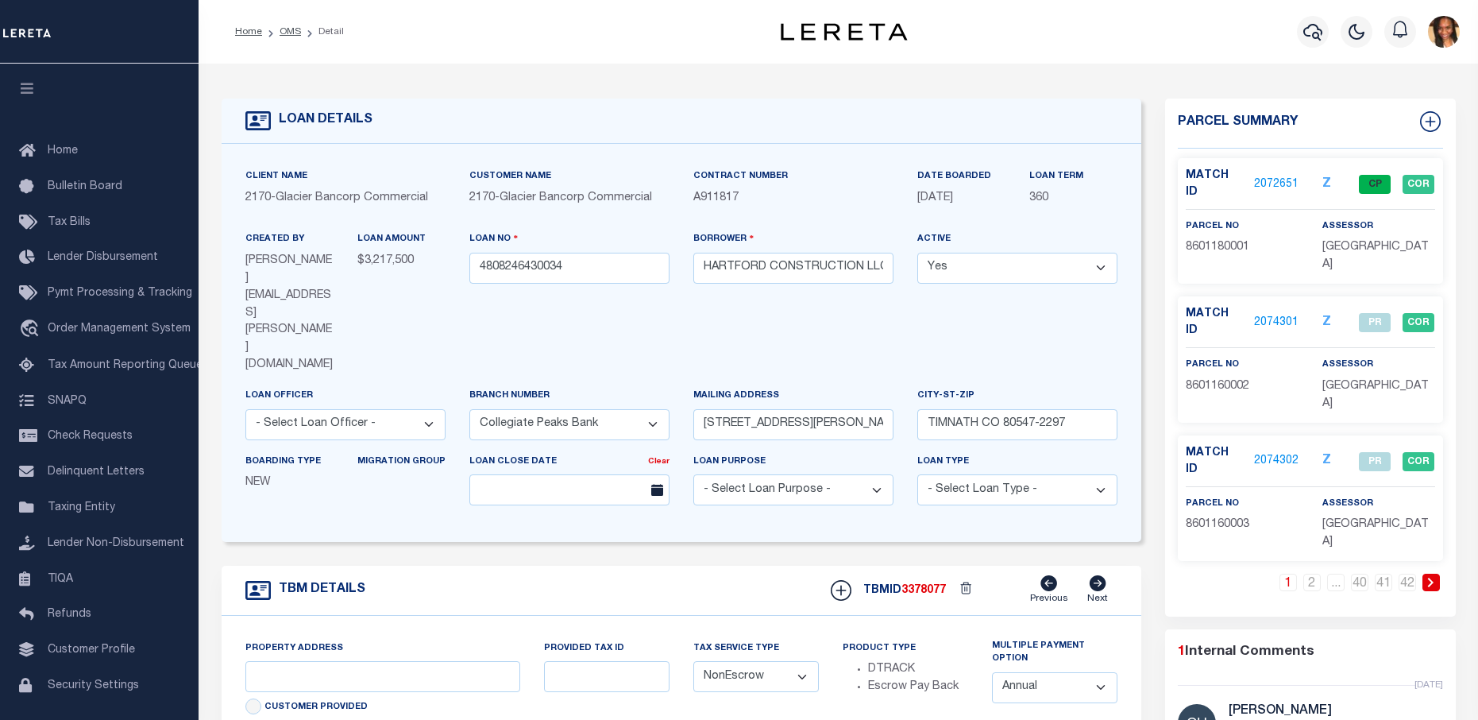
type input "60 TOWNHOME LOTS [GEOGRAPHIC_DATA] FILING 8"
type input "TIMNATH CO 80547"
type input "CO"
select select
select select "2"
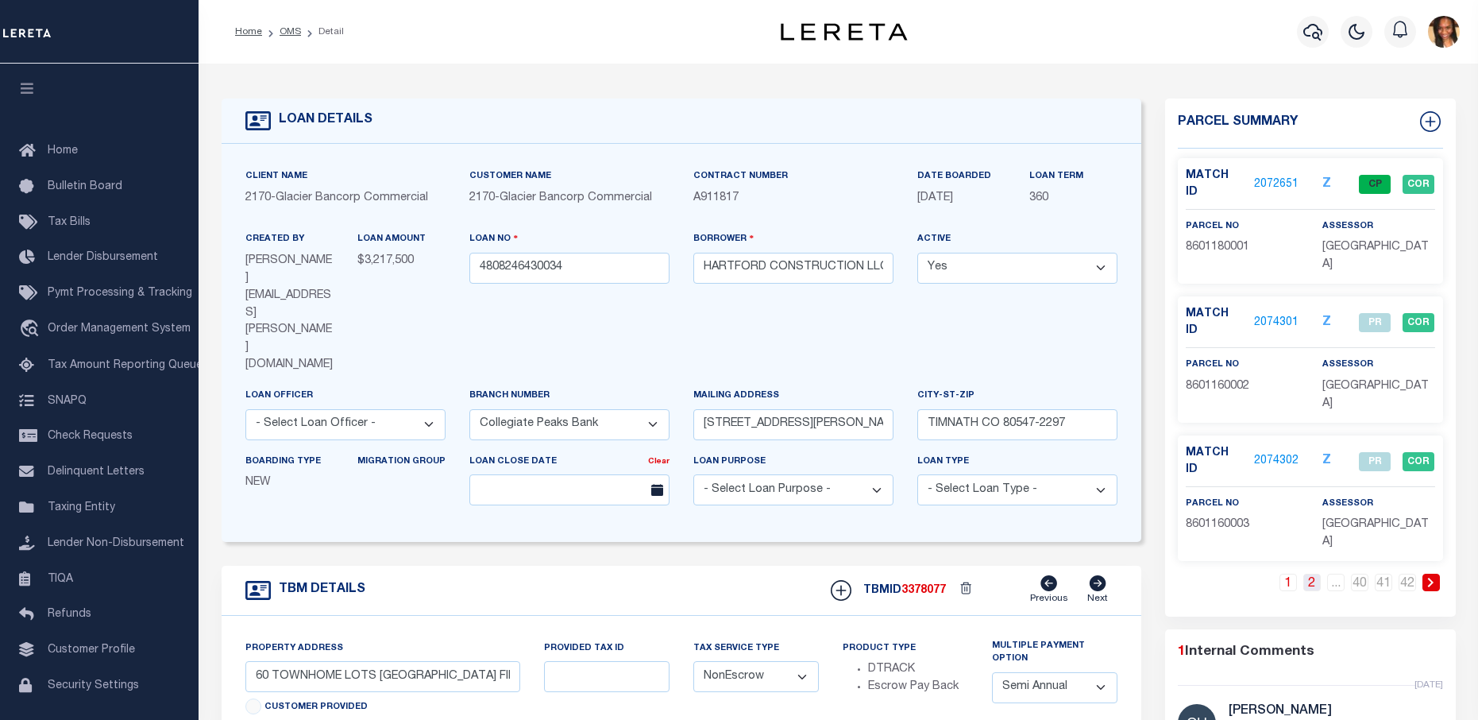
click at [1310, 574] on link "2" at bounding box center [1312, 582] width 17 height 17
click at [1438, 574] on link at bounding box center [1431, 582] width 17 height 17
click at [1437, 574] on link at bounding box center [1431, 582] width 17 height 17
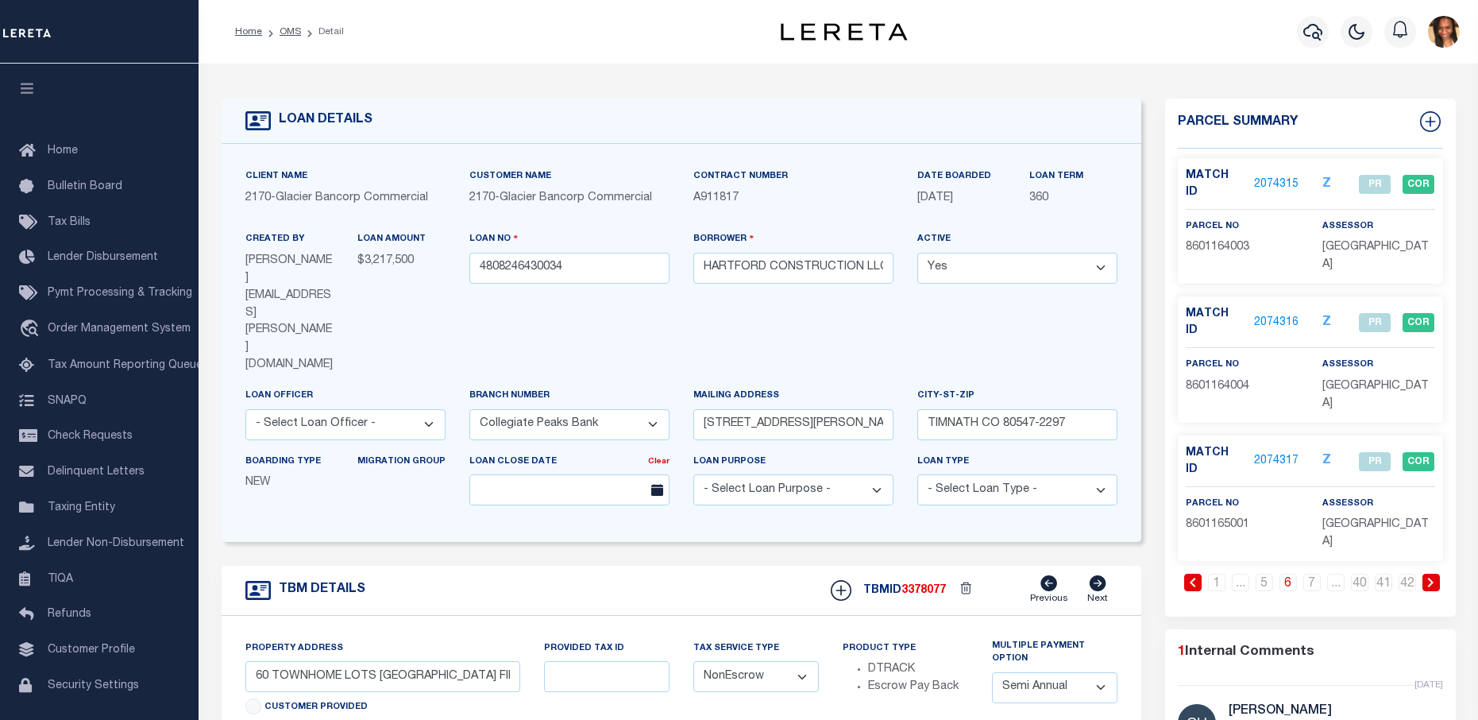
click at [1437, 574] on link at bounding box center [1431, 582] width 17 height 17
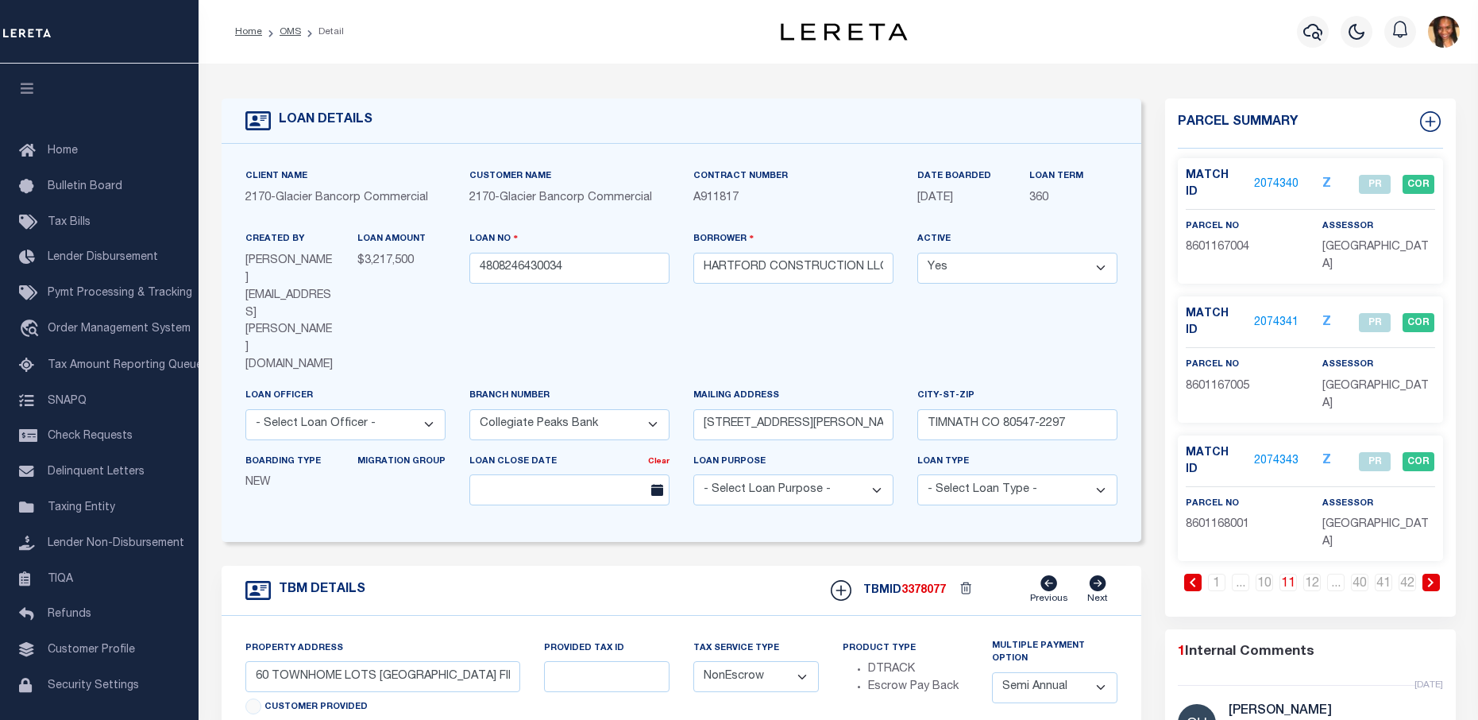
click at [1437, 574] on link at bounding box center [1431, 582] width 17 height 17
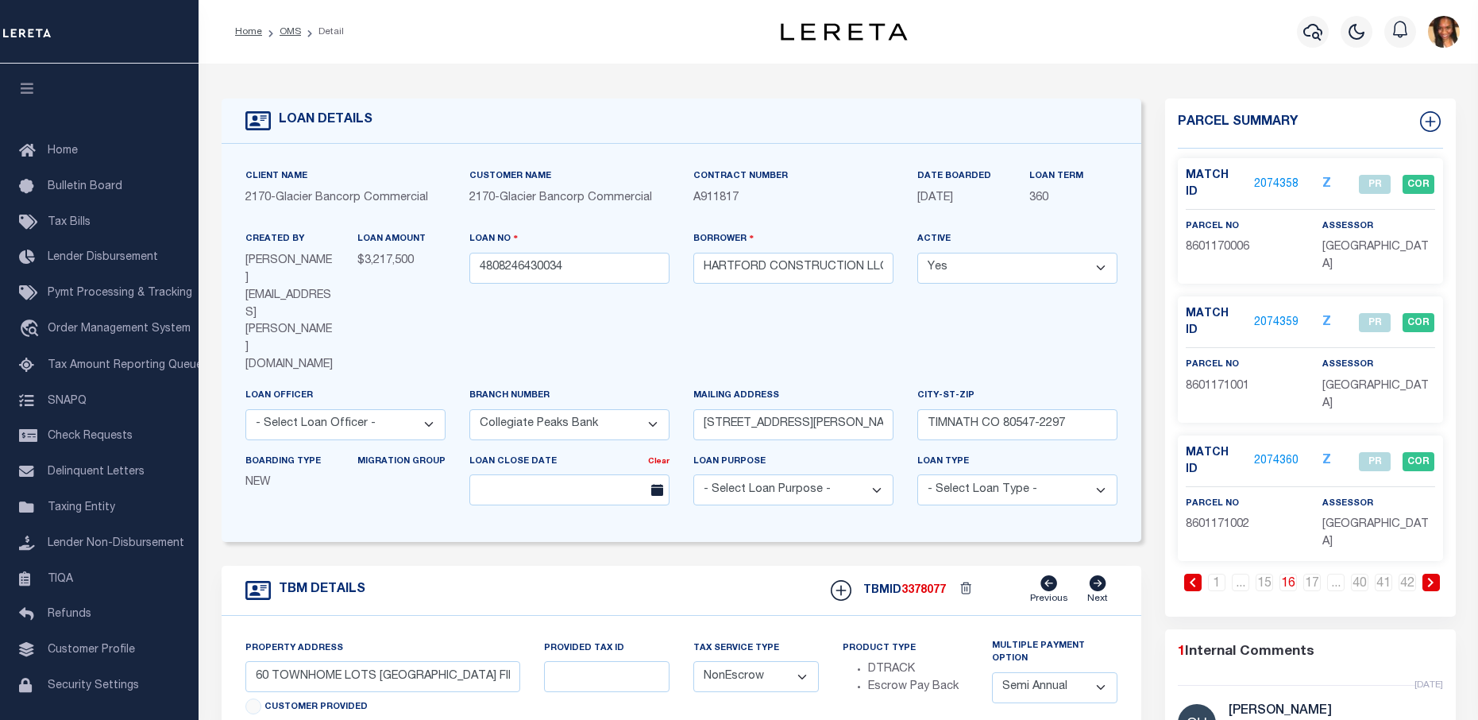
click at [1437, 574] on link at bounding box center [1431, 582] width 17 height 17
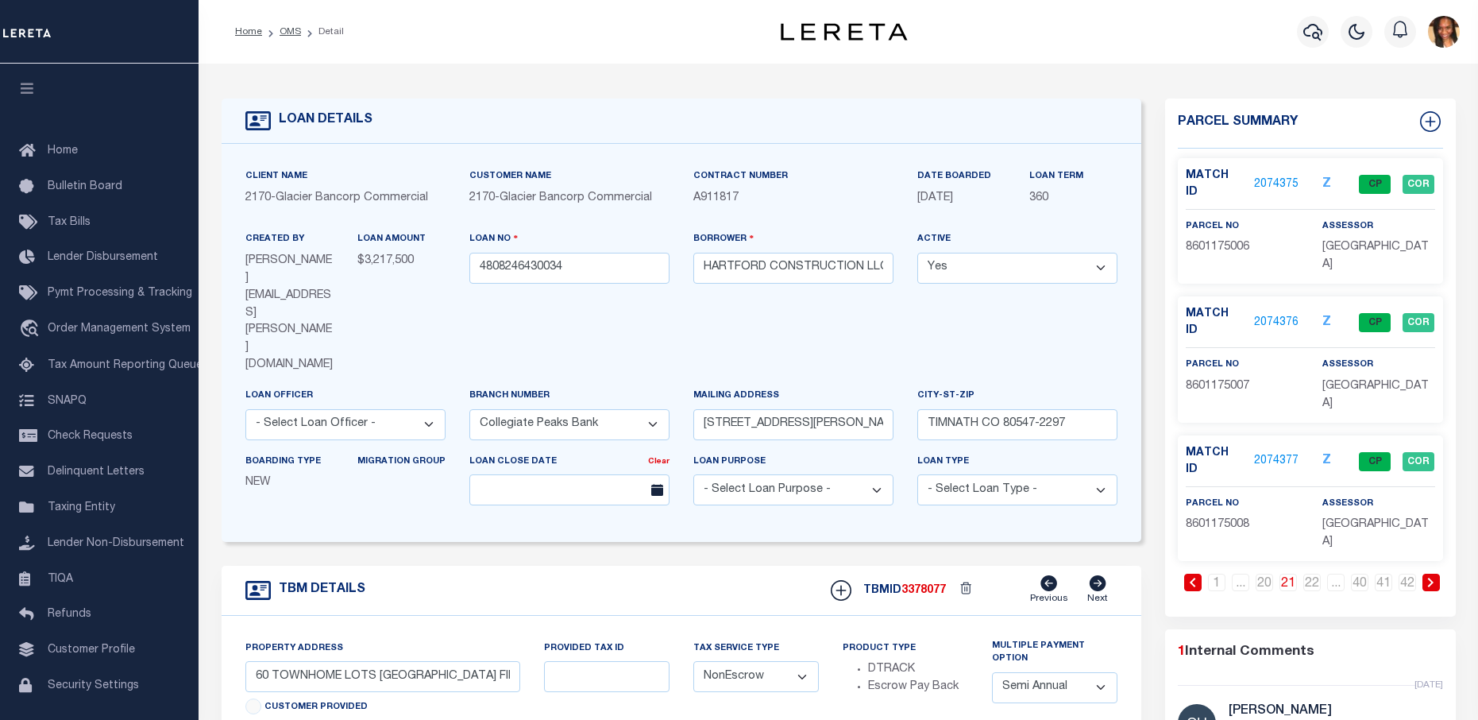
click at [1437, 574] on link at bounding box center [1431, 582] width 17 height 17
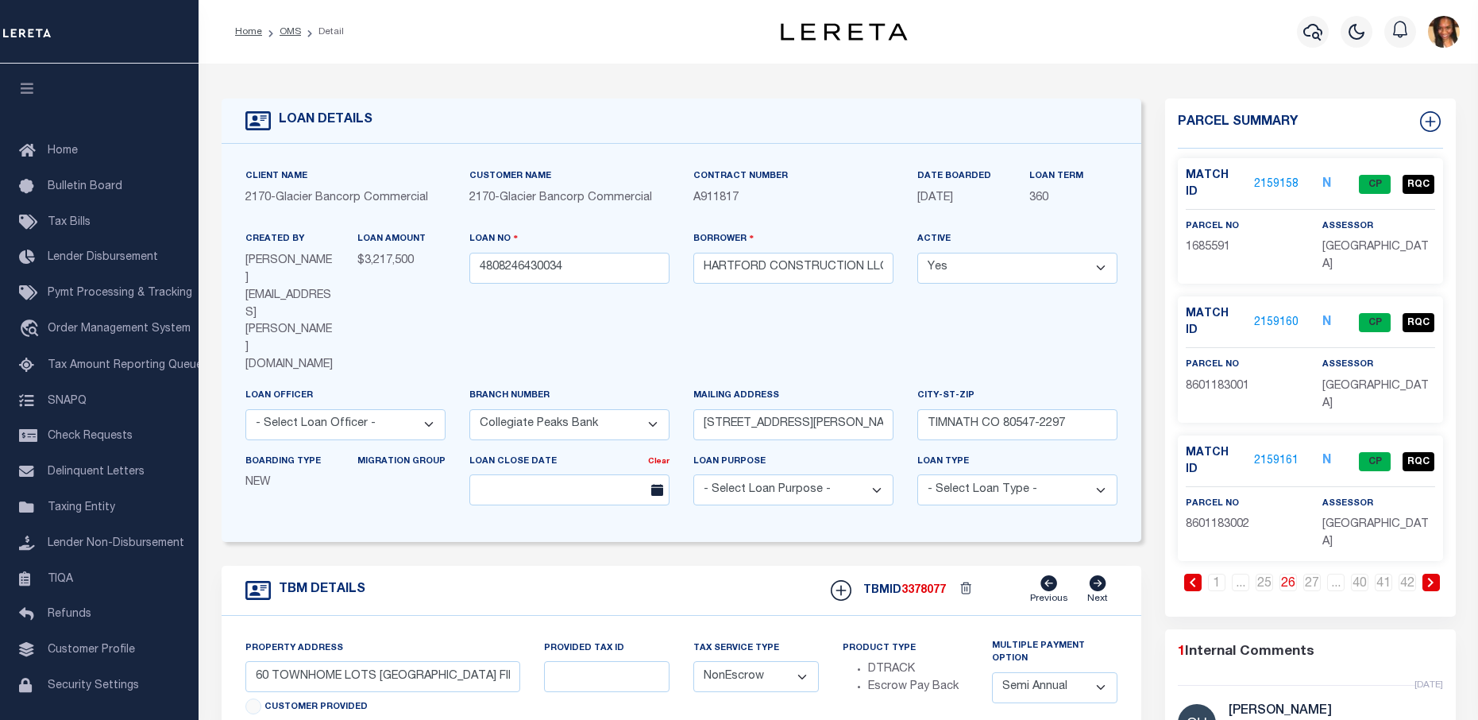
click at [1437, 574] on link at bounding box center [1431, 582] width 17 height 17
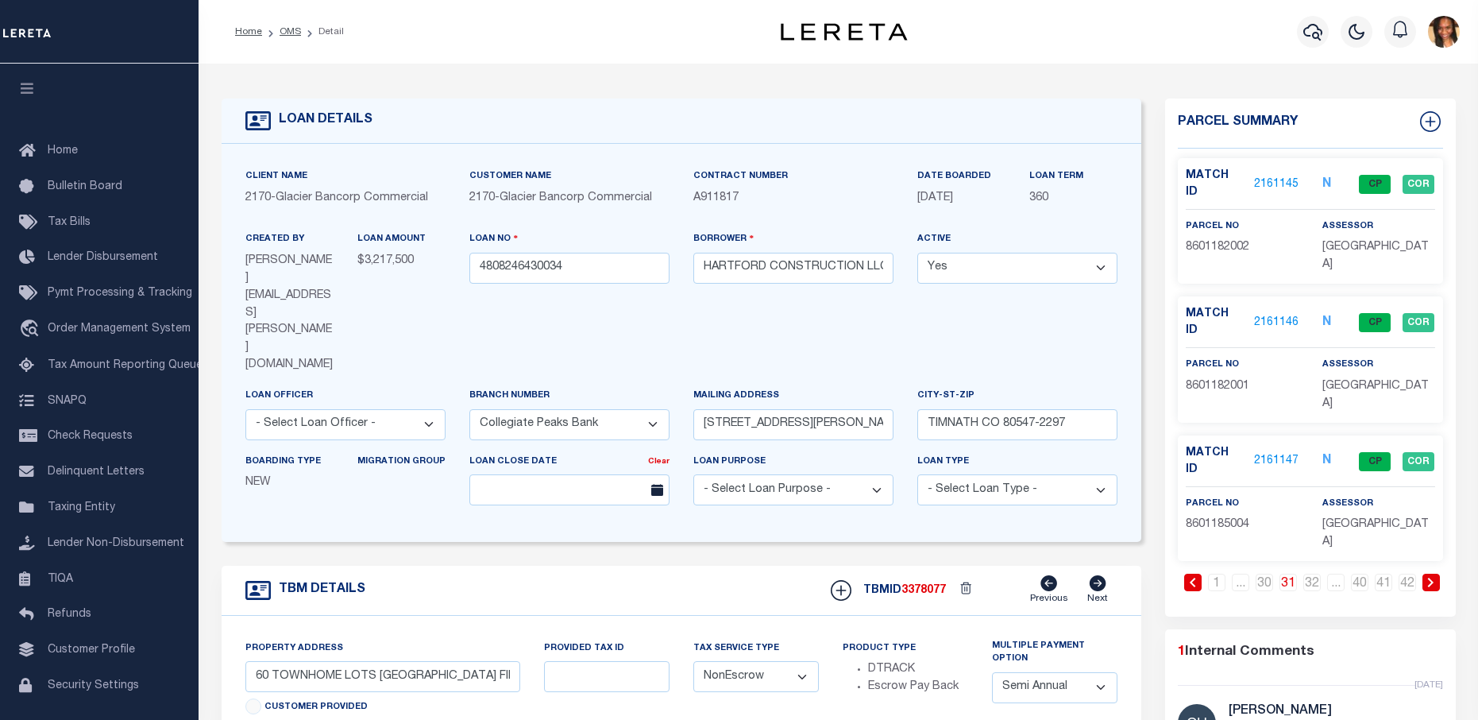
click at [1437, 574] on link at bounding box center [1431, 582] width 17 height 17
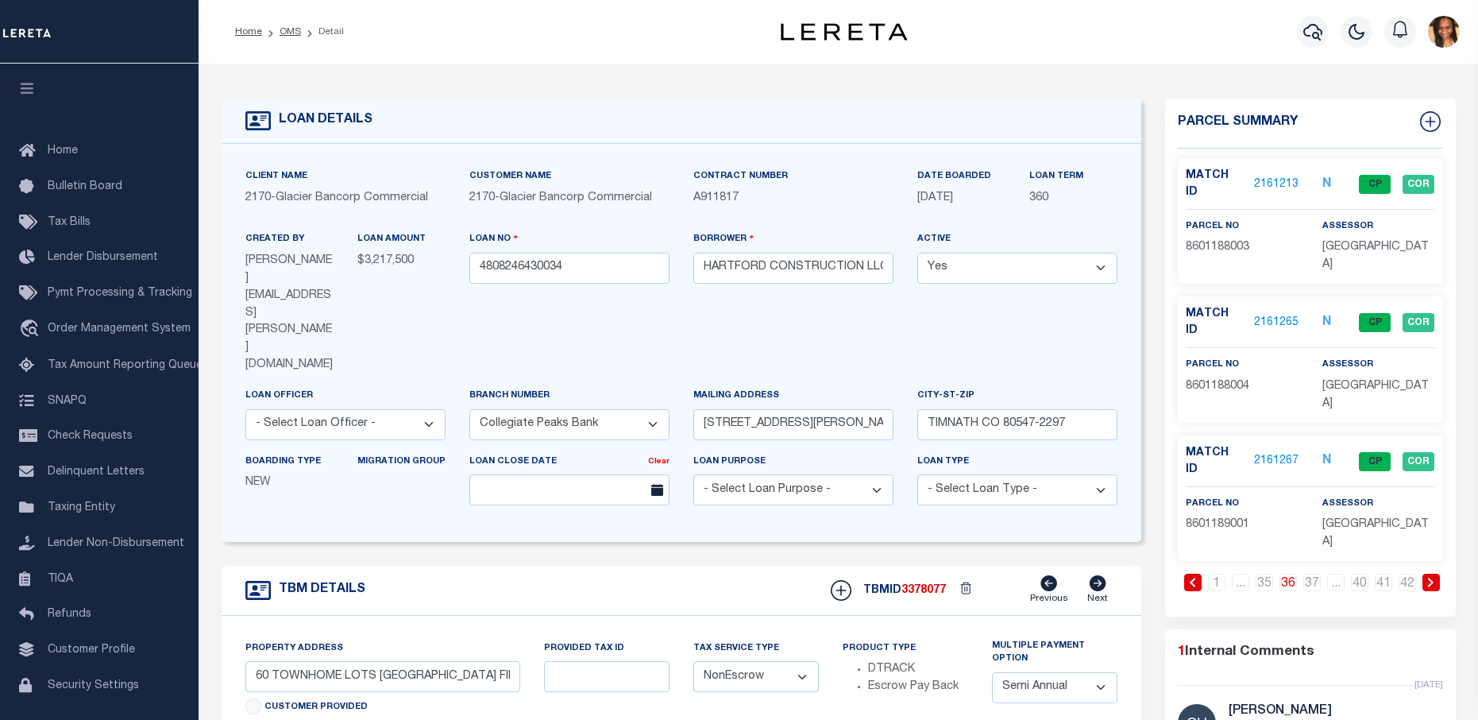
click at [1437, 574] on link at bounding box center [1431, 582] width 17 height 17
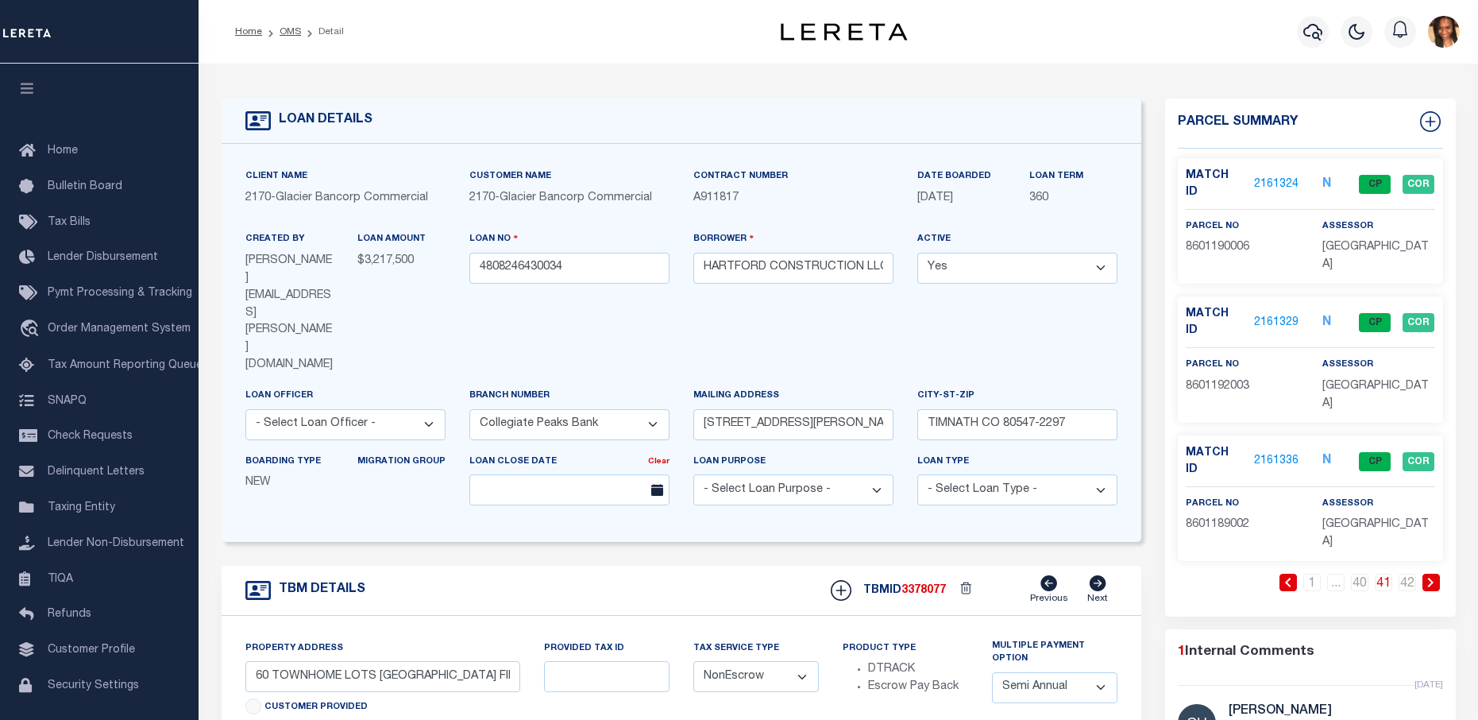
click at [1437, 574] on link at bounding box center [1431, 582] width 17 height 17
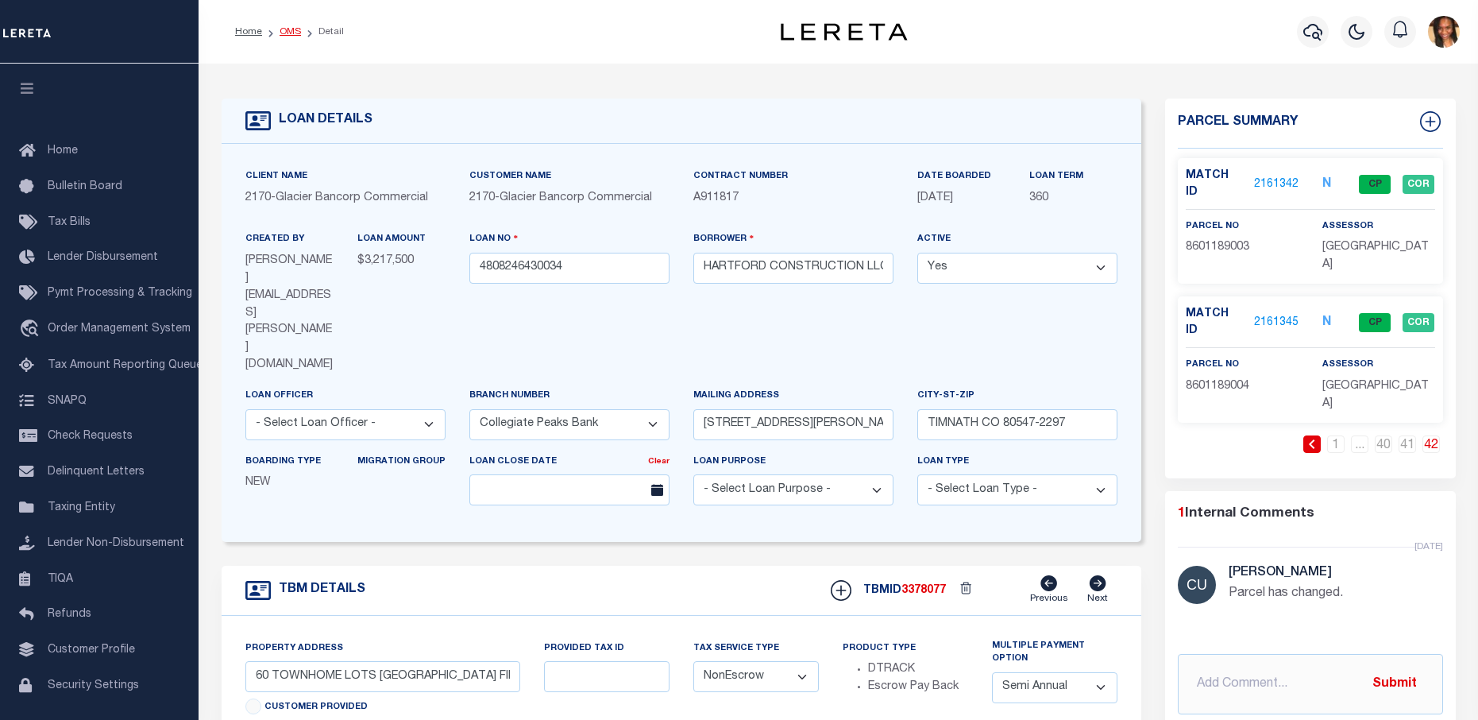
click at [287, 34] on link "OMS" at bounding box center [290, 32] width 21 height 10
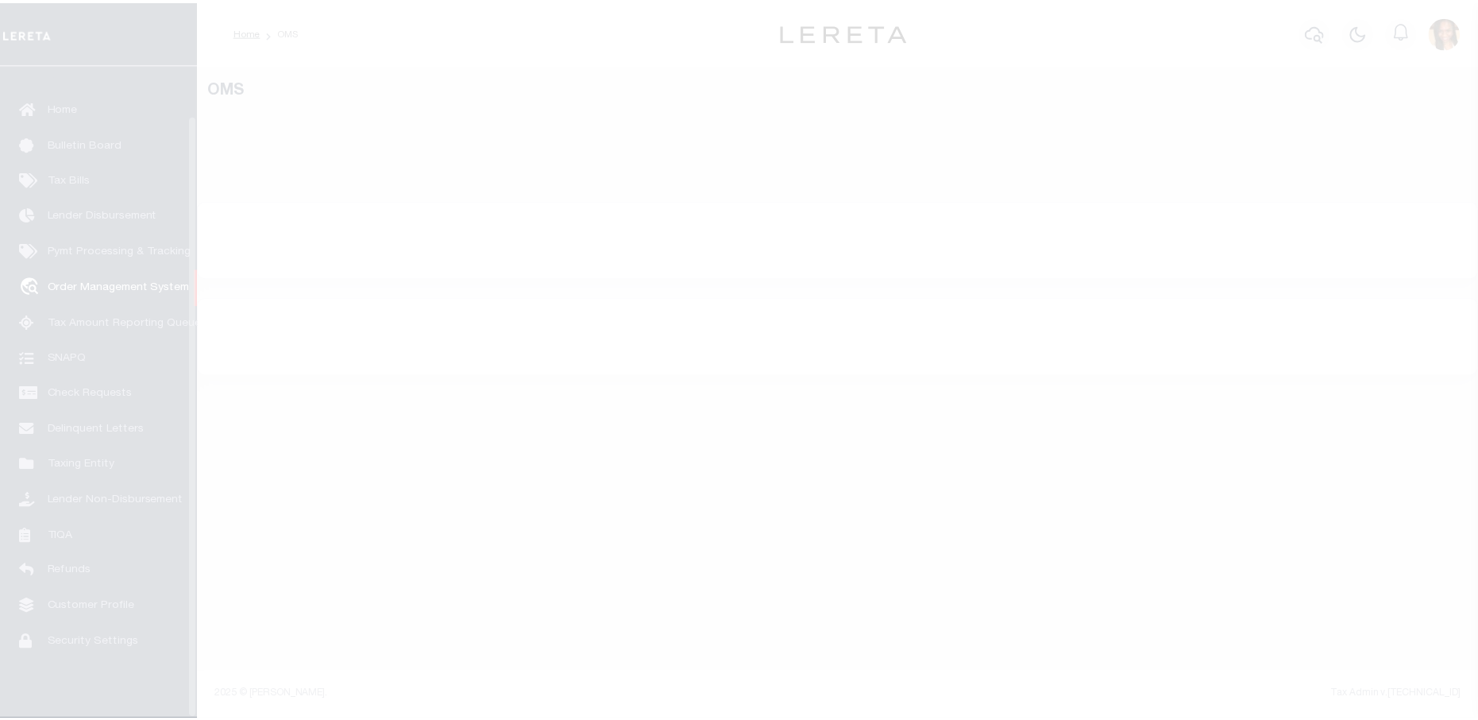
scroll to position [54, 0]
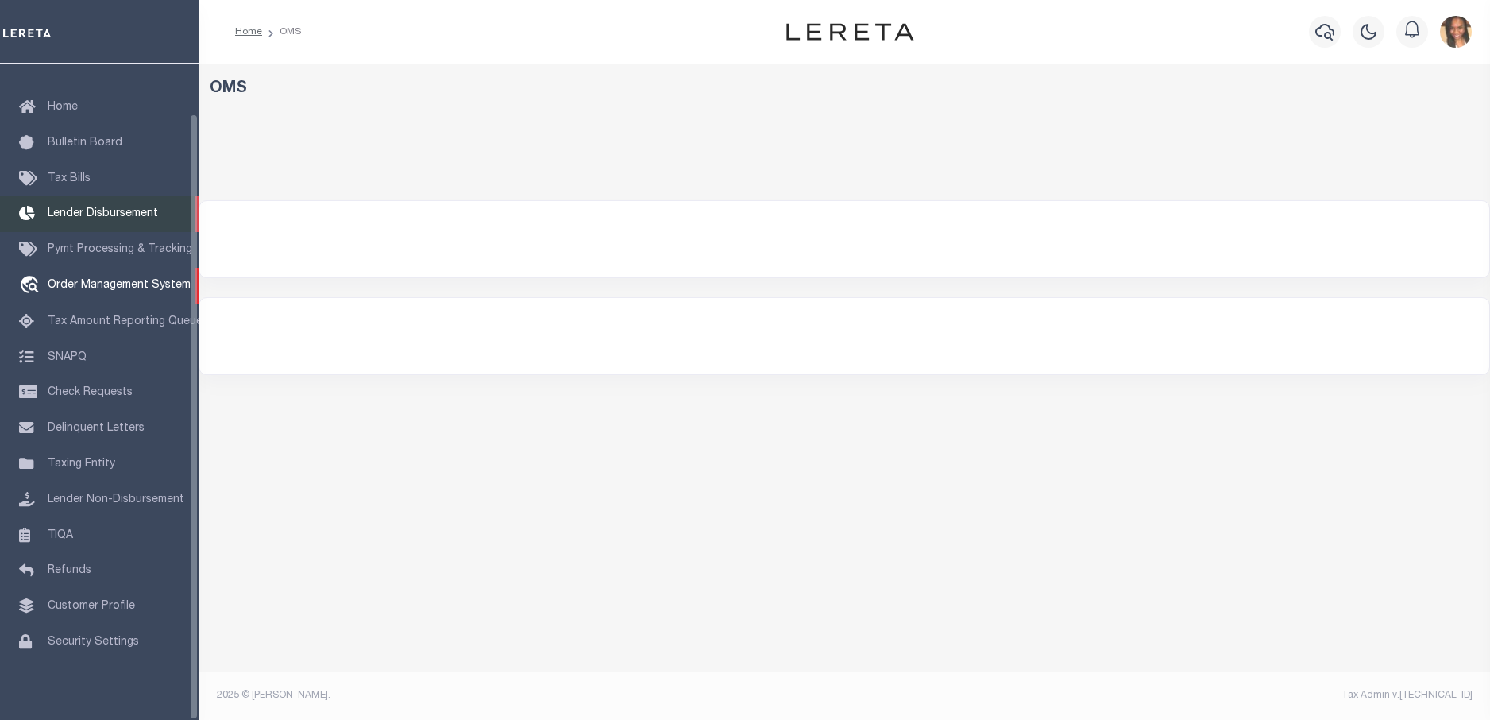
select select "200"
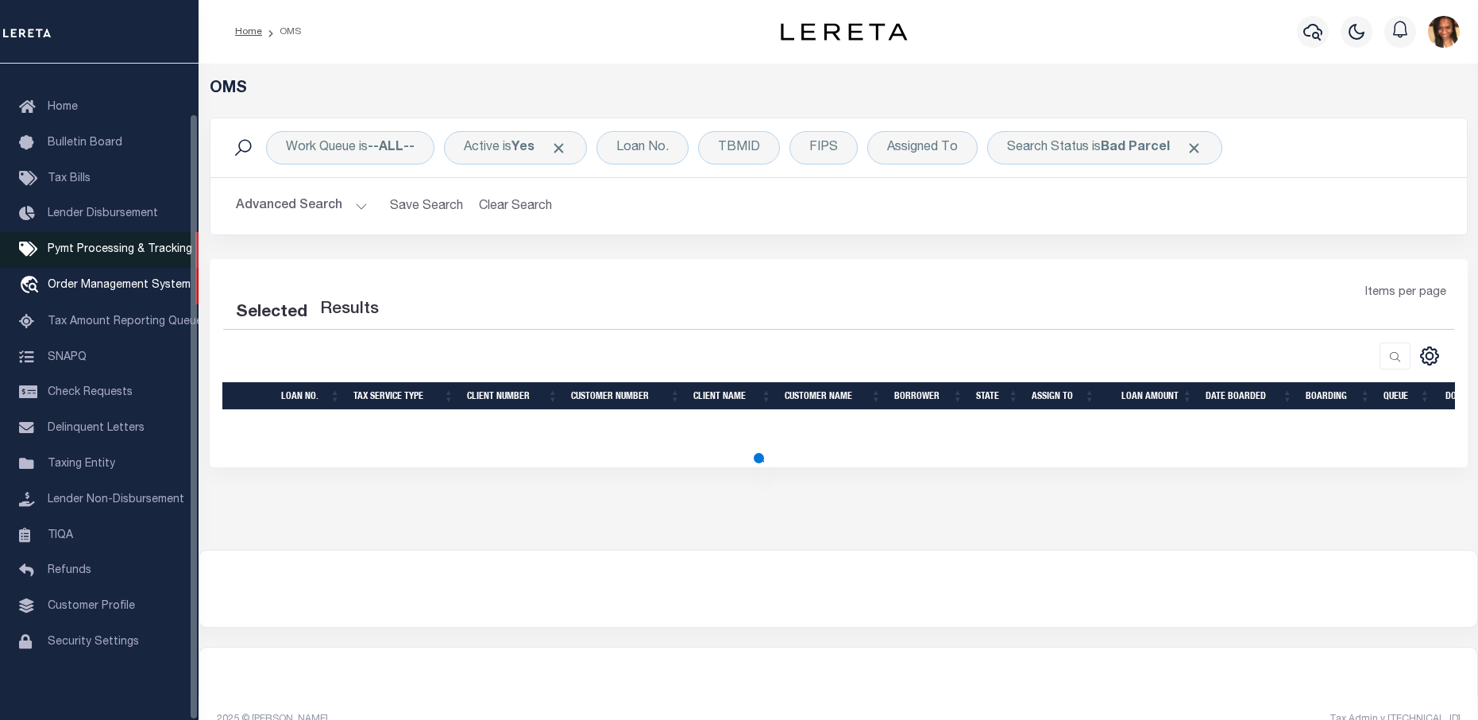
select select "200"
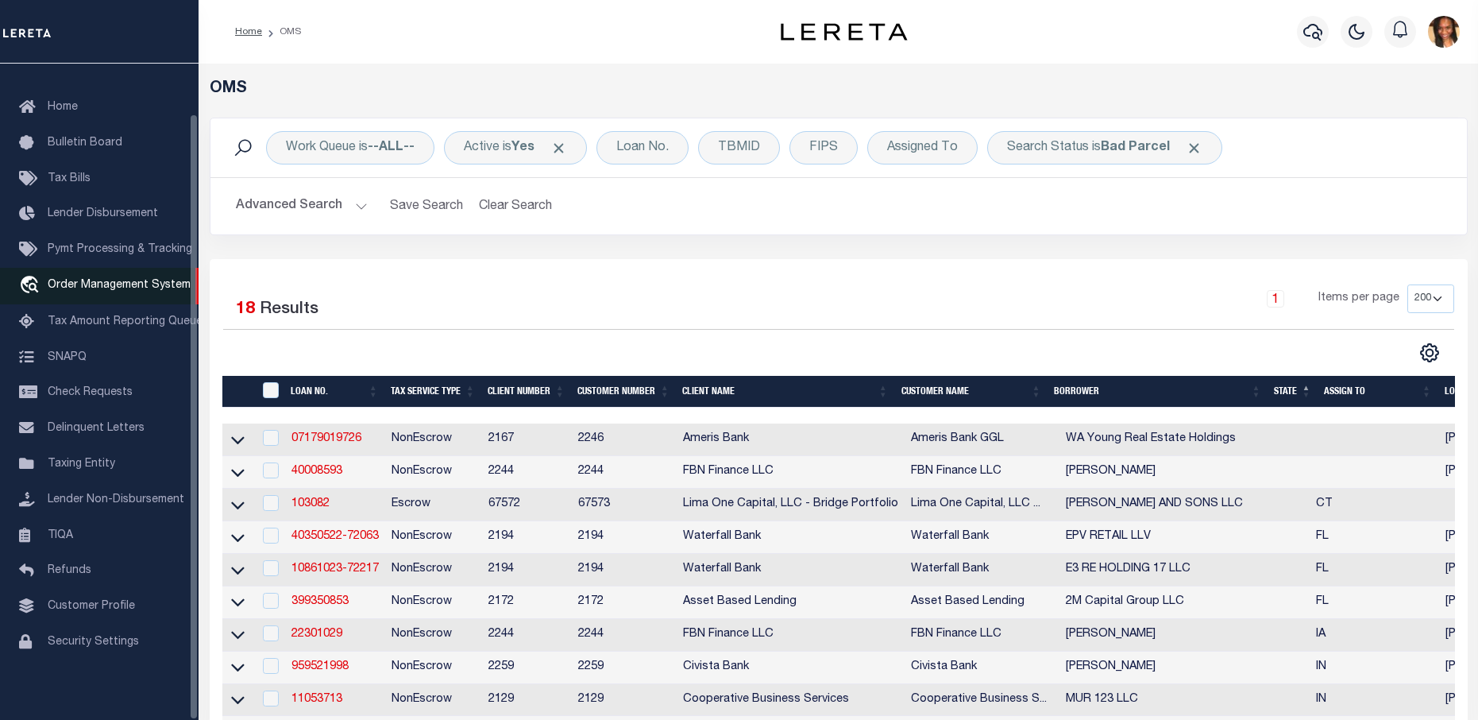
click at [101, 280] on span "Order Management System" at bounding box center [119, 285] width 143 height 11
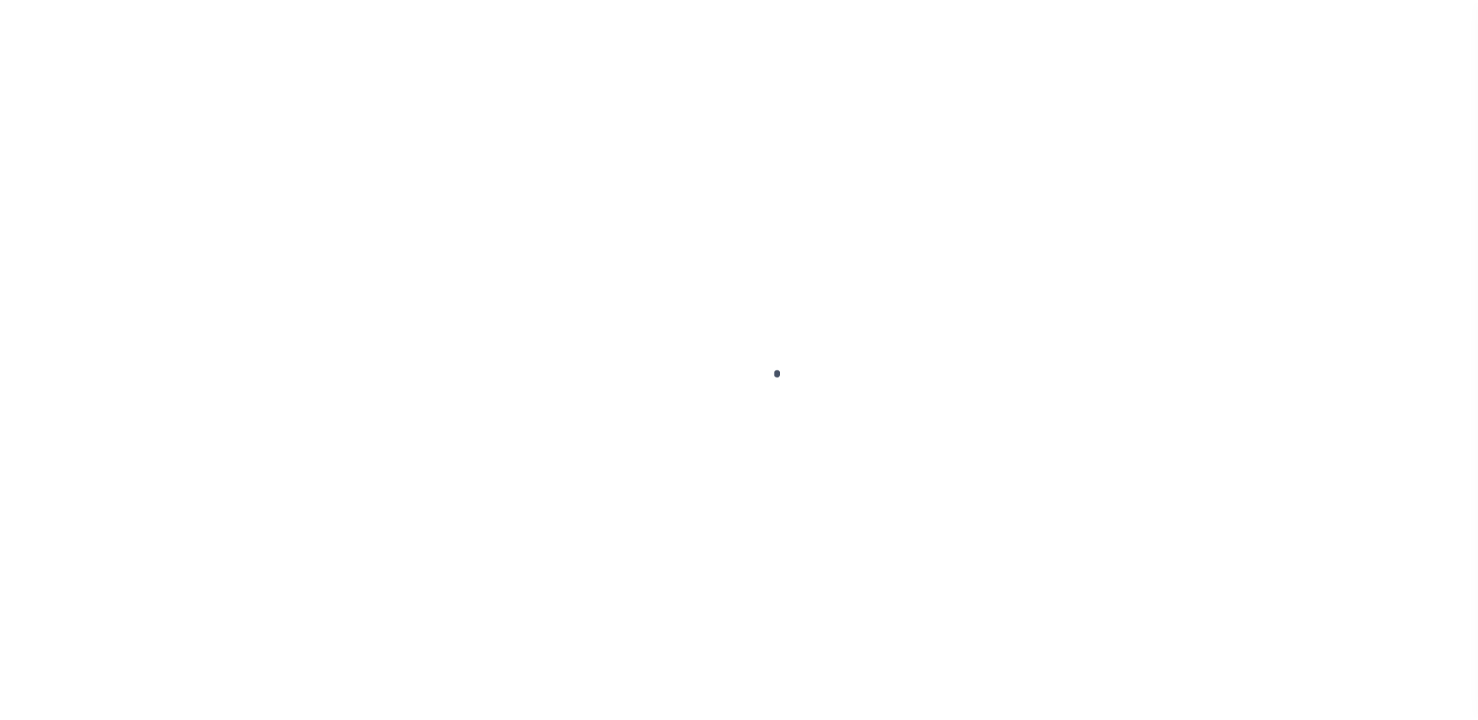
scroll to position [54, 0]
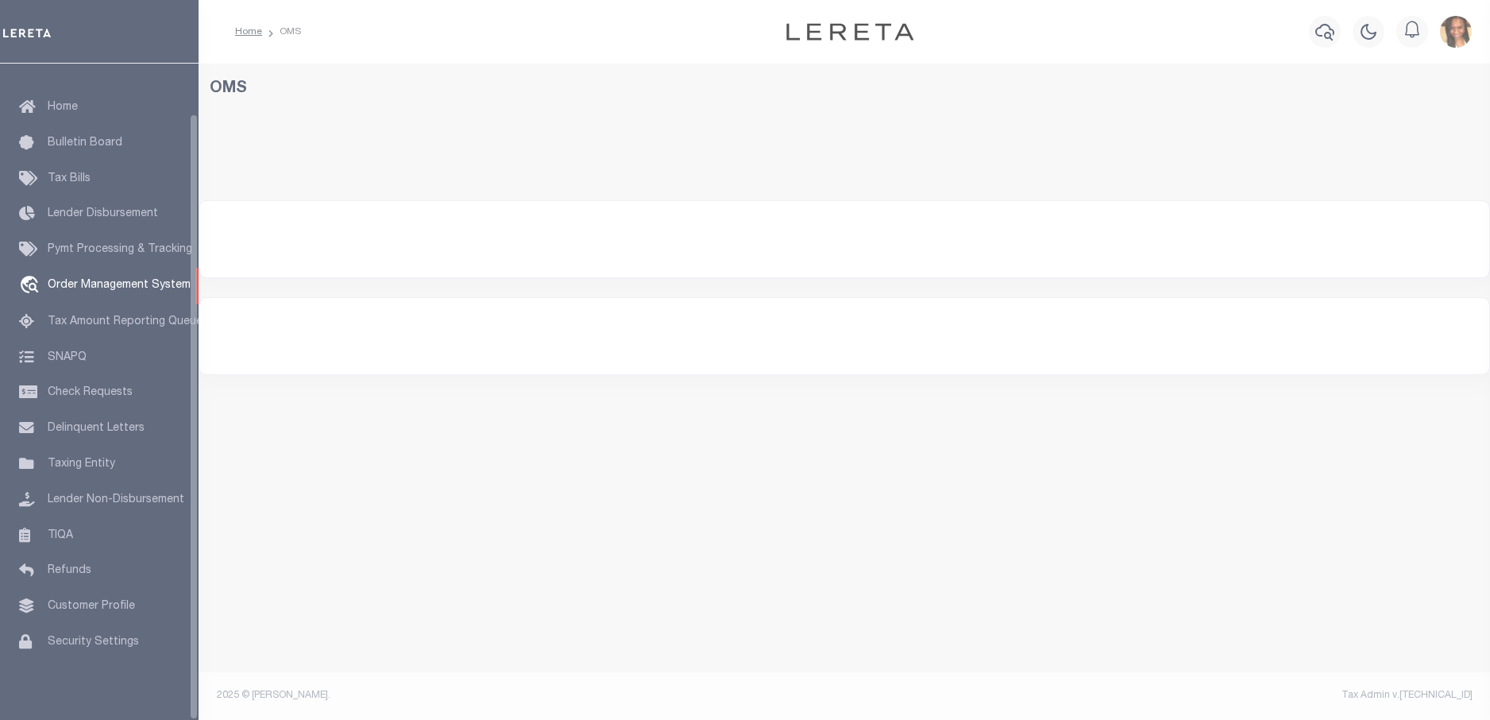
select select "200"
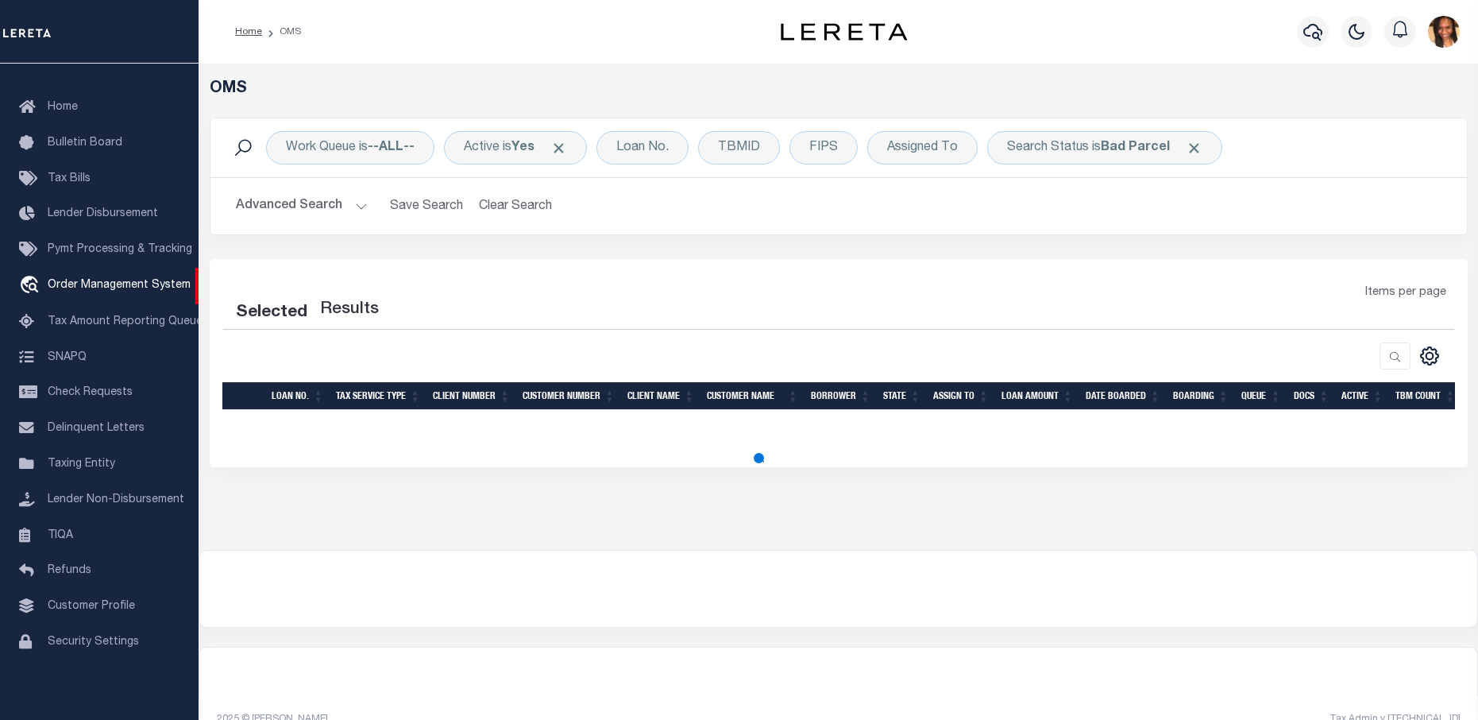
scroll to position [24, 0]
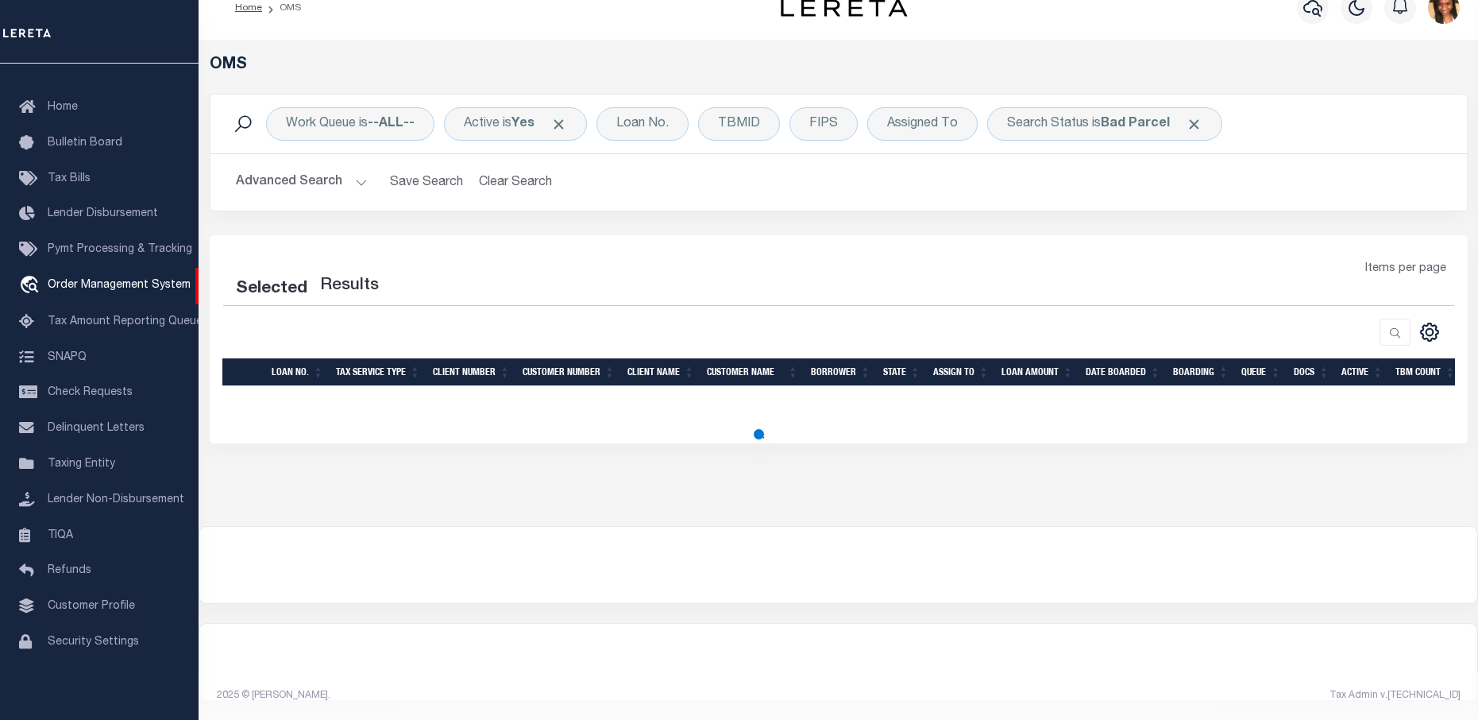
select select "200"
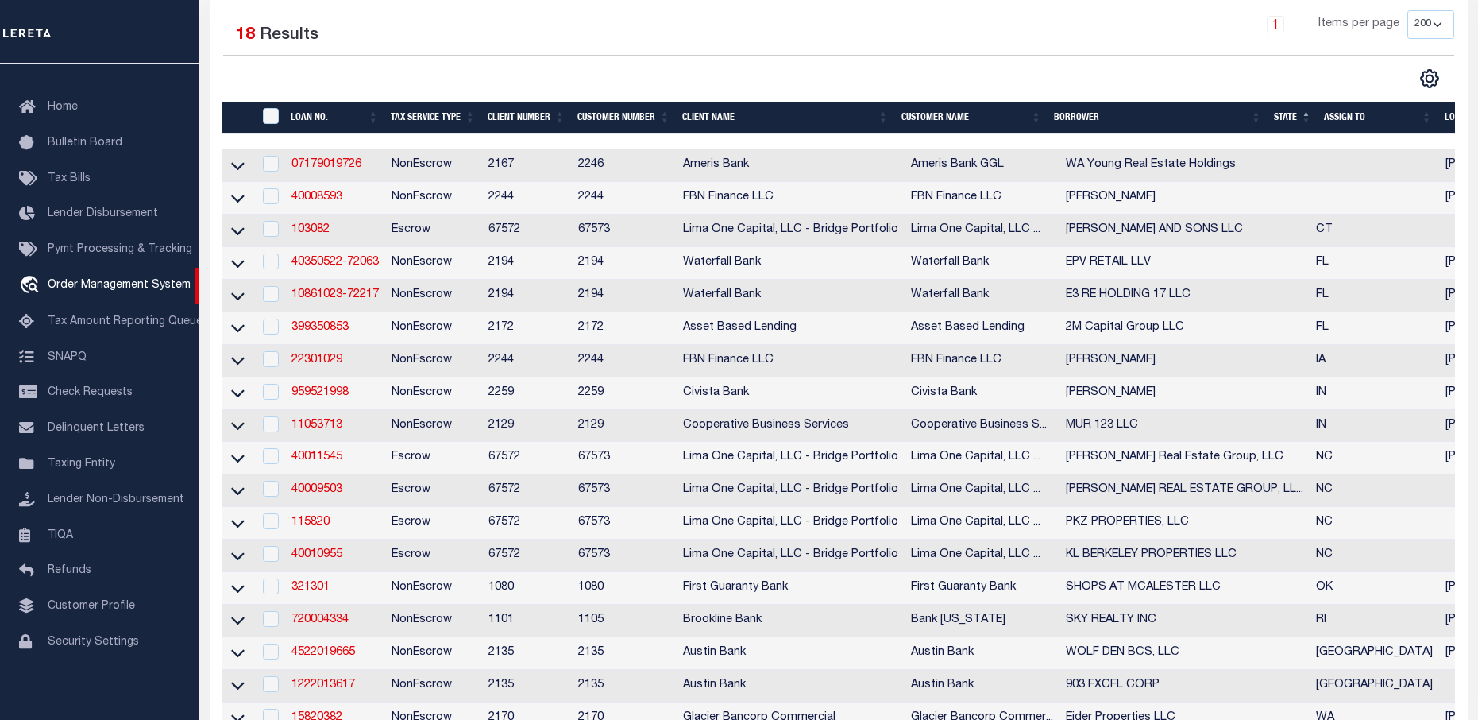
scroll to position [262, 0]
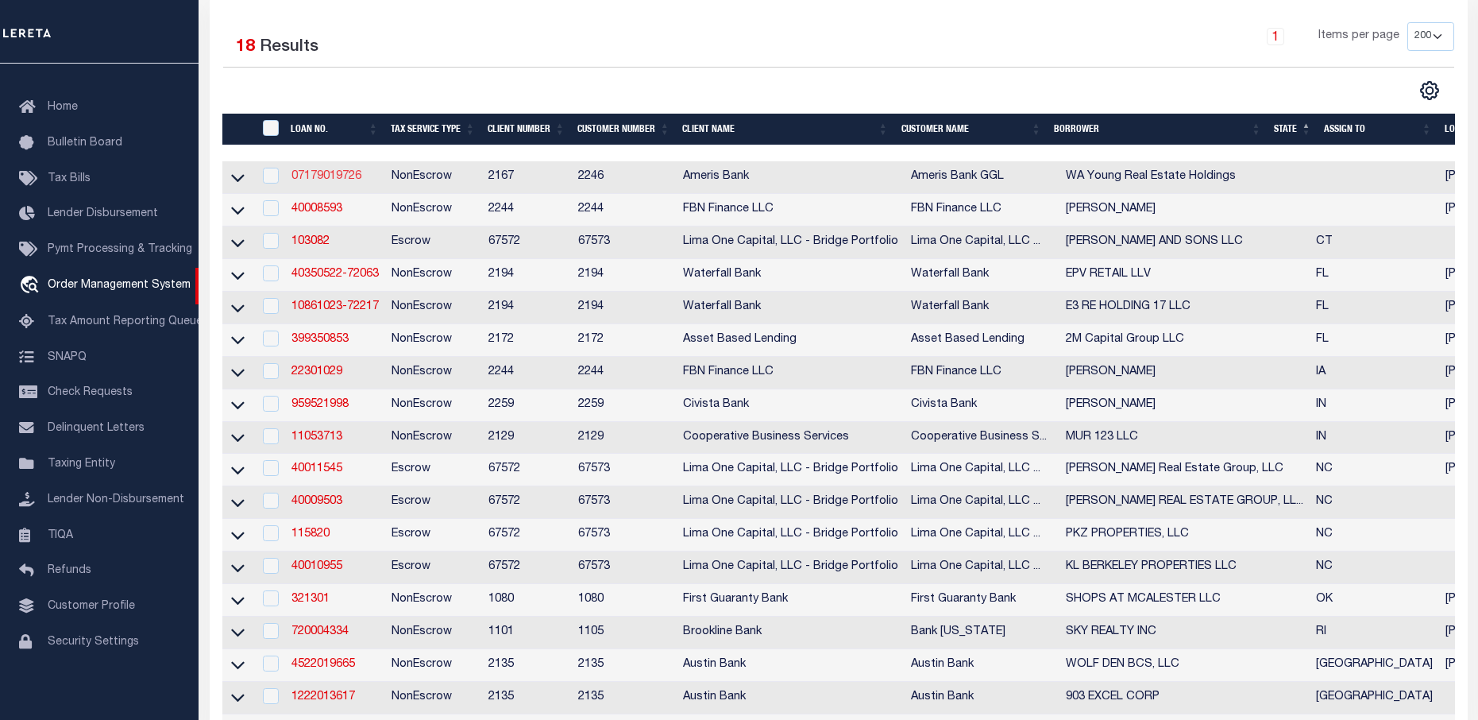
click at [340, 180] on link "07179019726" at bounding box center [327, 176] width 70 height 11
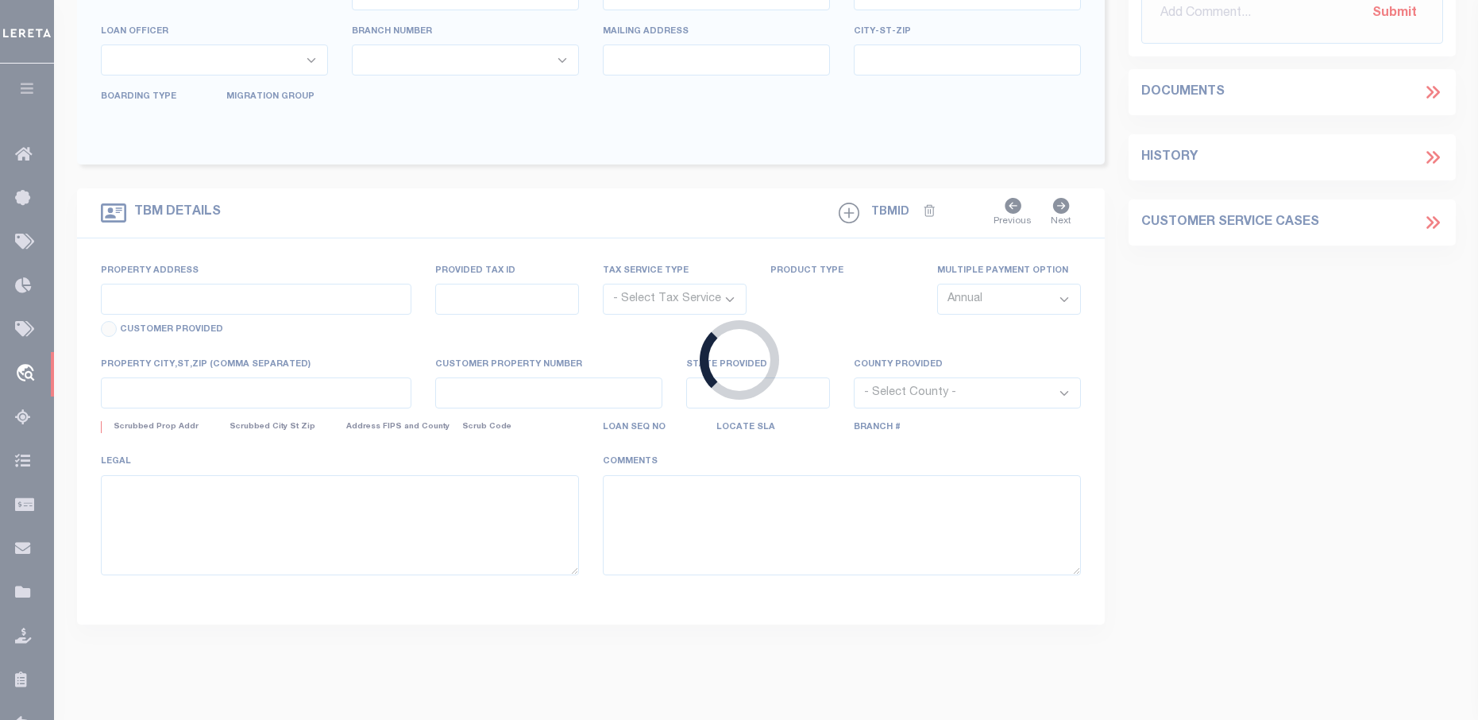
type input "07179019726"
type input "WA Young Real Estate Holdings"
select select
type input "45 BRIARWOOD LOOP"
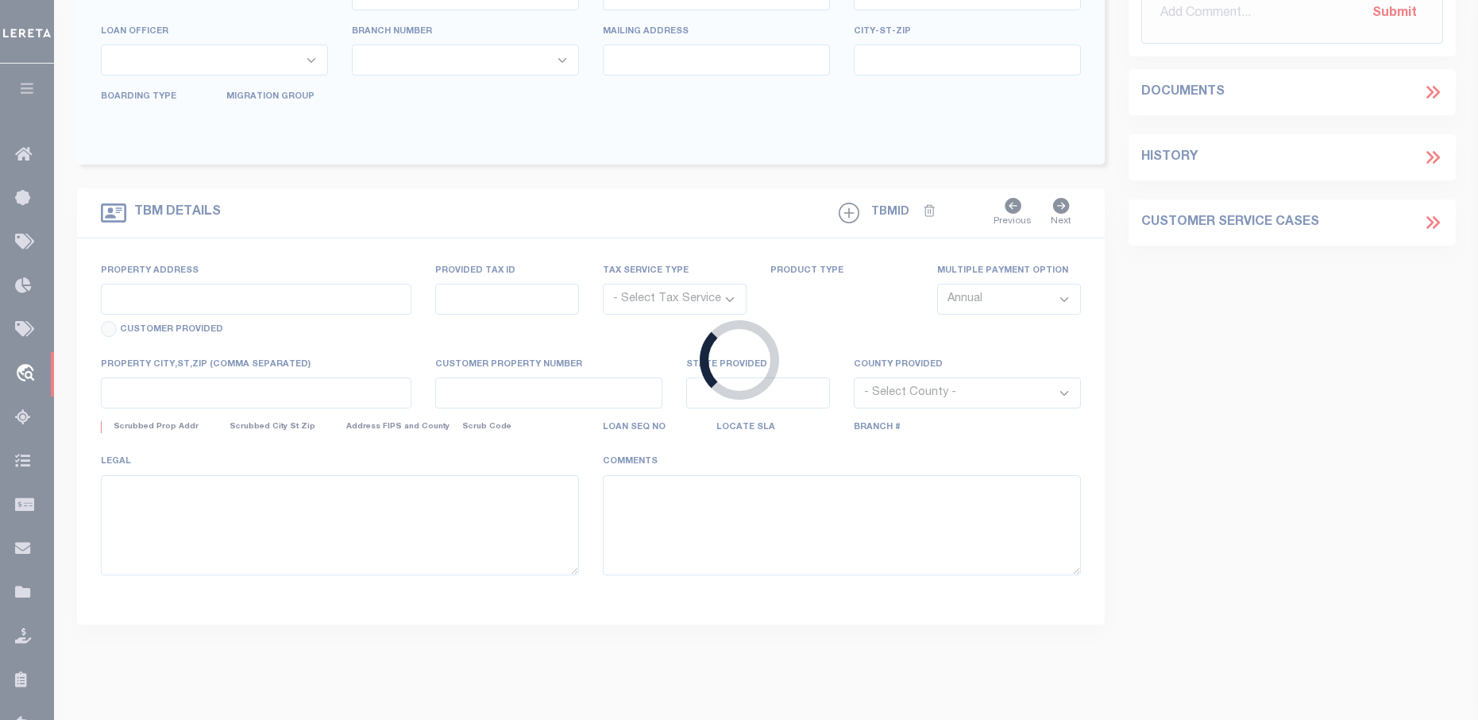
type input "PETAL MS 39465-1000"
select select "1400"
select select "NonEscrow"
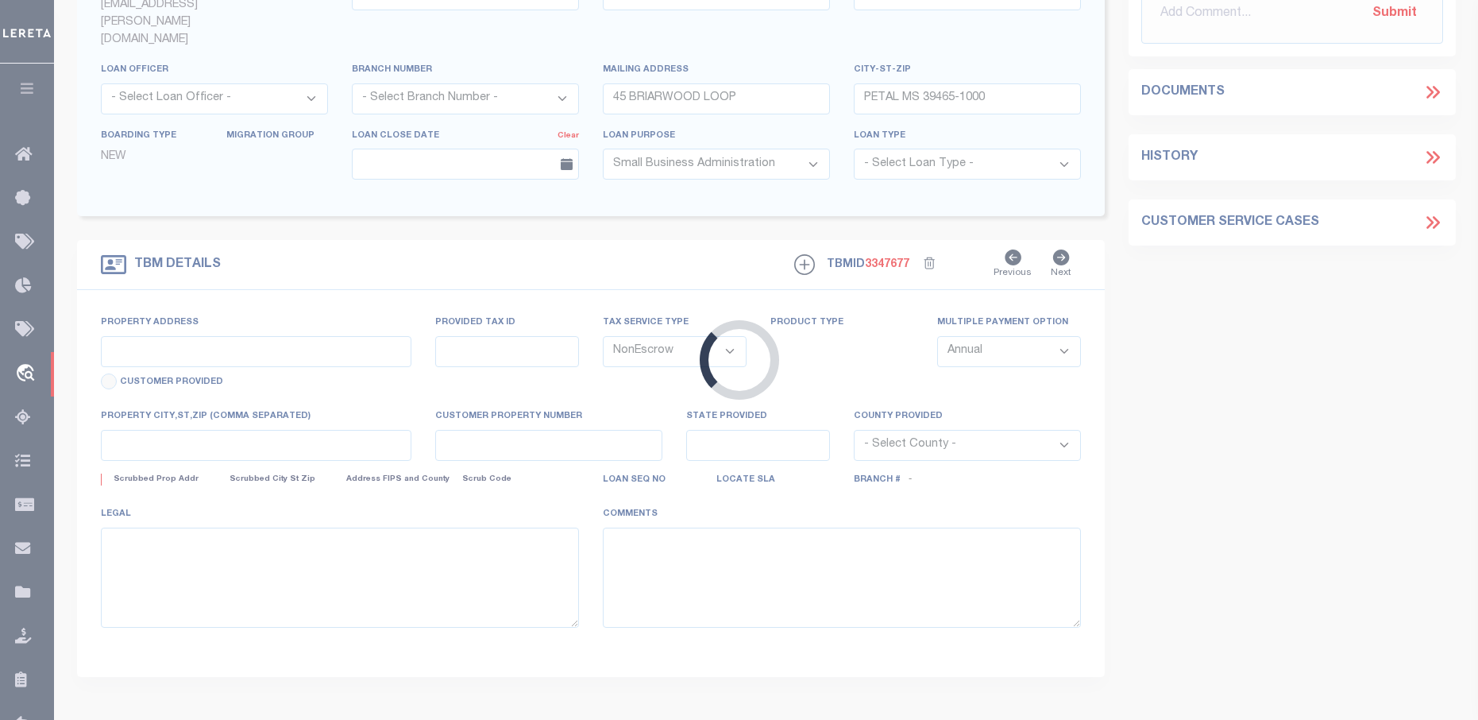
type input "705 16th AVe N"
select select
type input "Laurel MS 39440"
type input "GGL"
select select "[PERSON_NAME]"
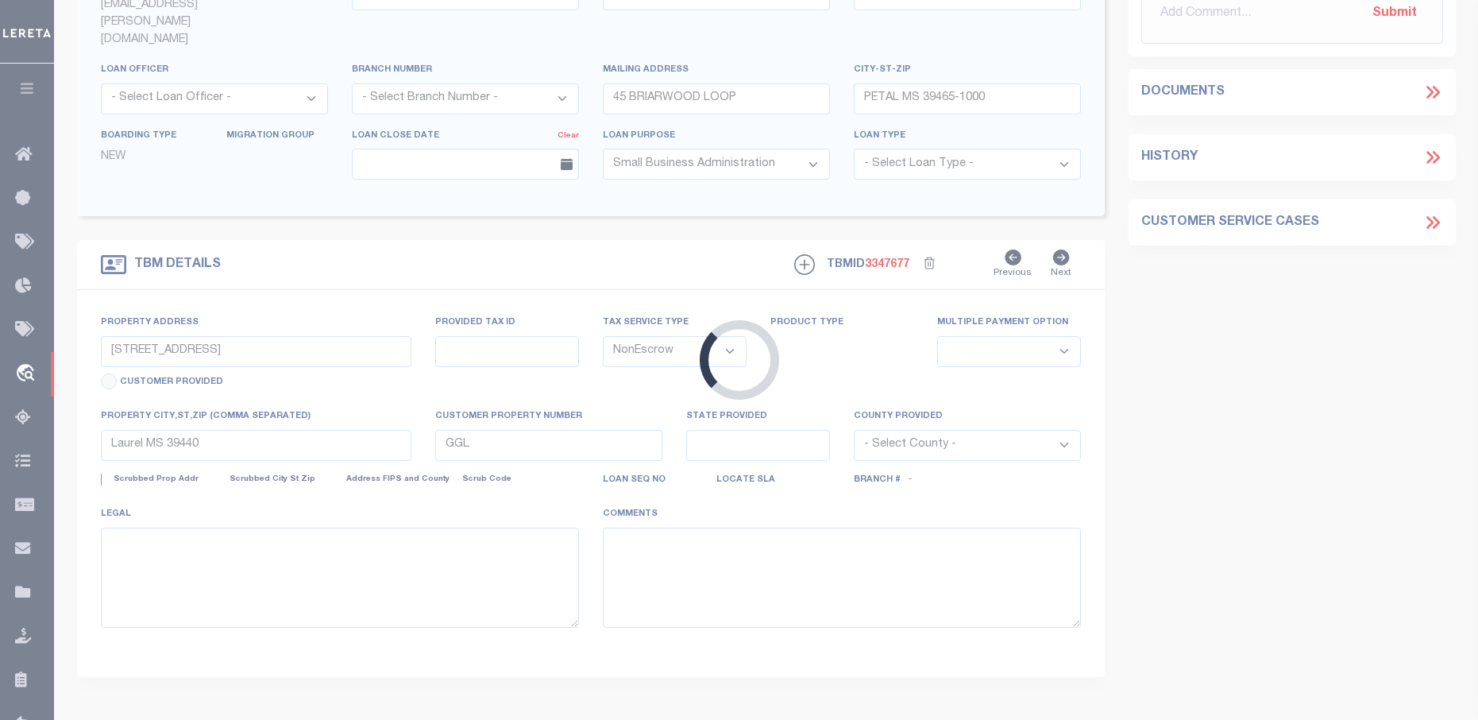
type textarea "legal on separate pdf"
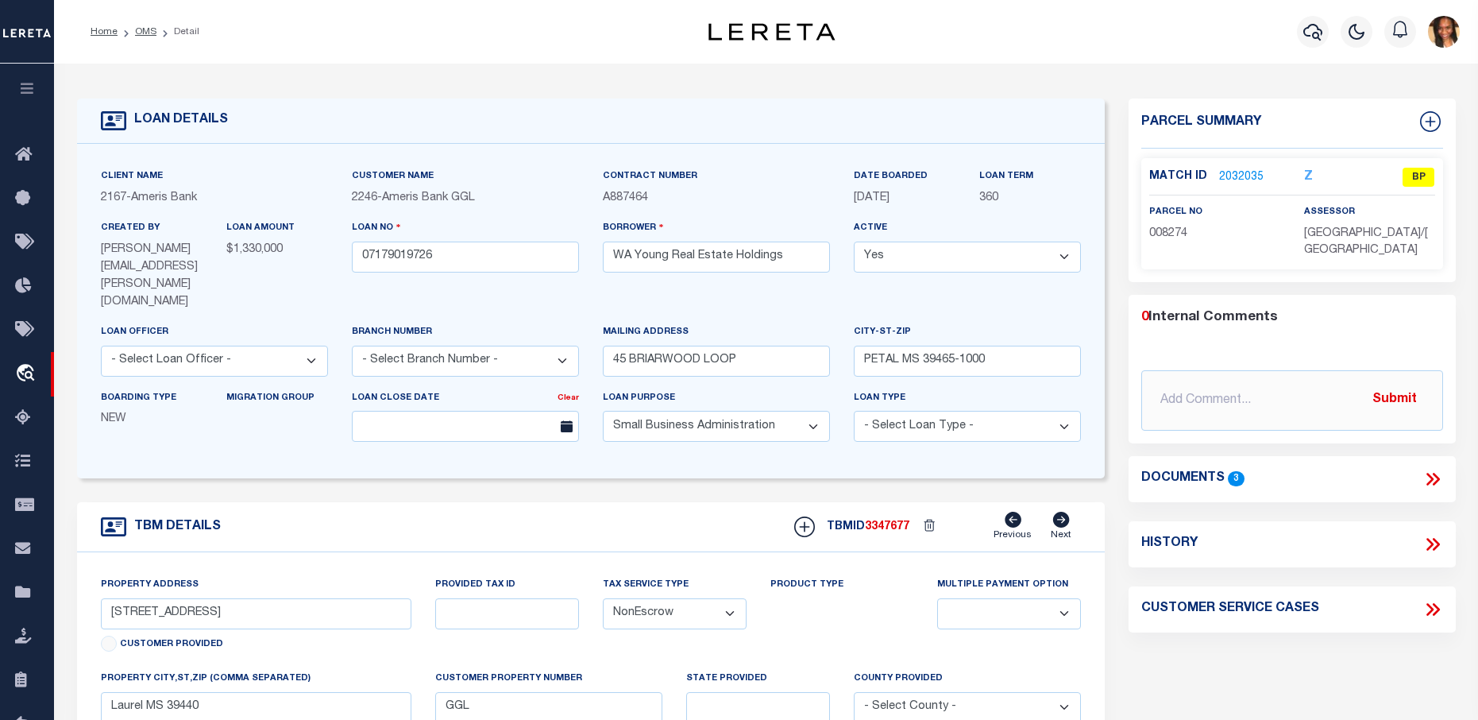
click at [1219, 172] on link "2032035" at bounding box center [1241, 177] width 44 height 17
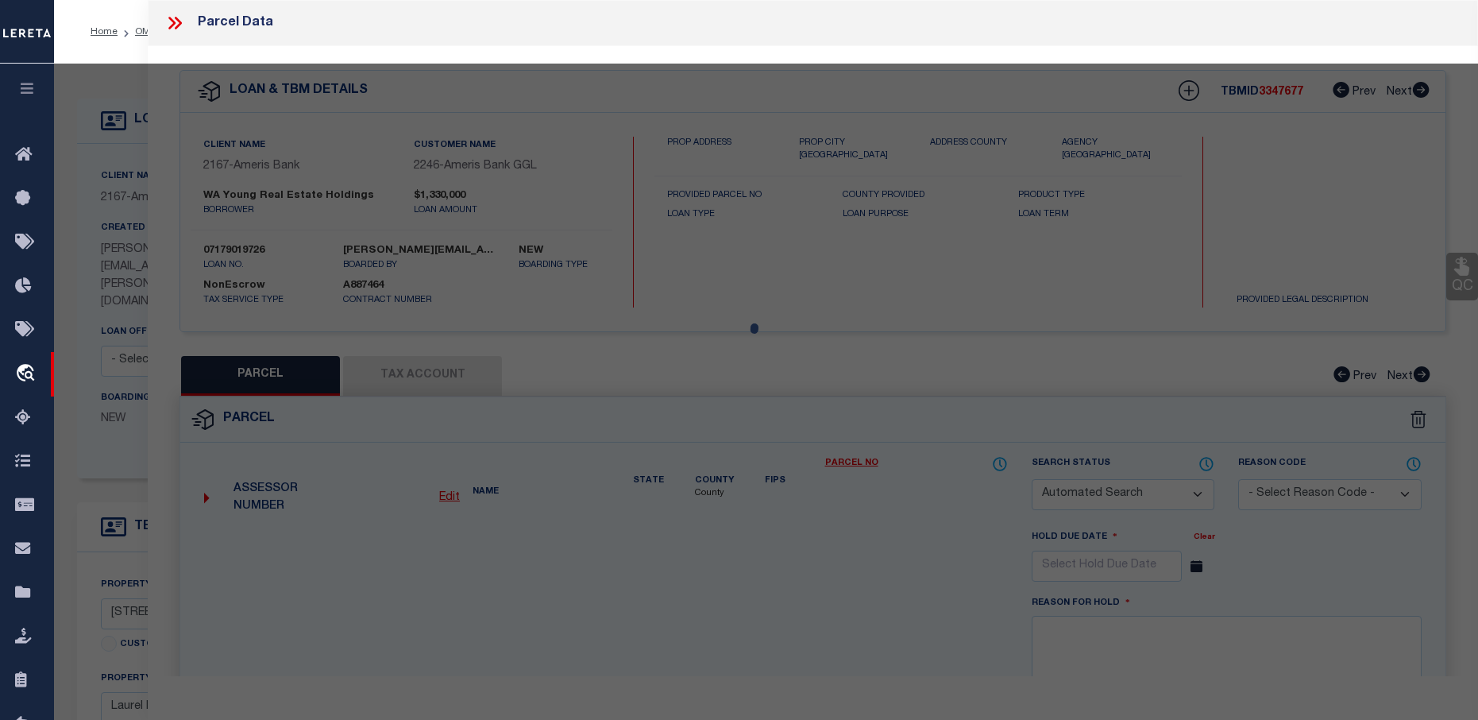
checkbox input "false"
select select "BP"
type input "RAY REAL ESTATE HOLDINGS LLC"
select select "AGW"
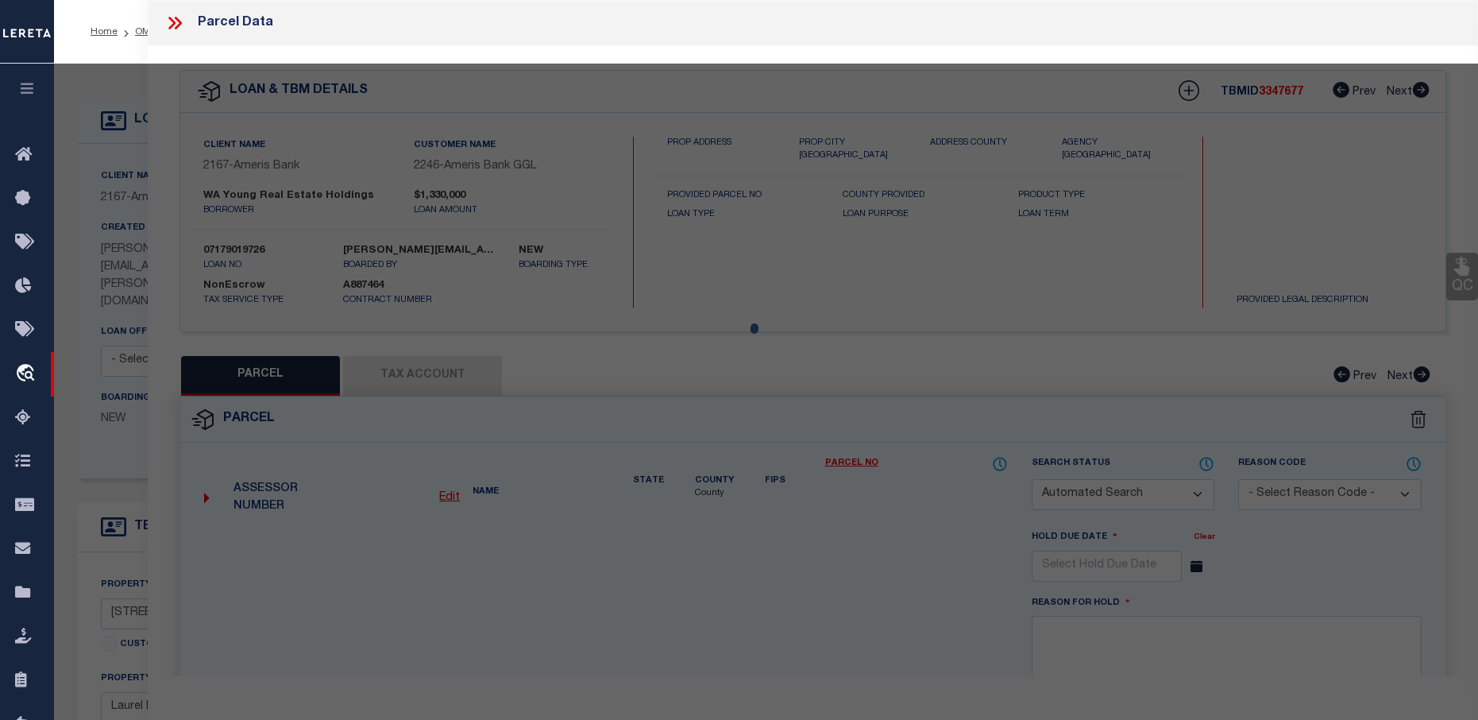
select select
type input "709 16TH AVE N"
checkbox input "false"
type input "Laurel MS 39440"
type textarea "BETA ADD BLK-18 LOTS 7 & 8 AND W 7.5' OF VACATED ALLEY"
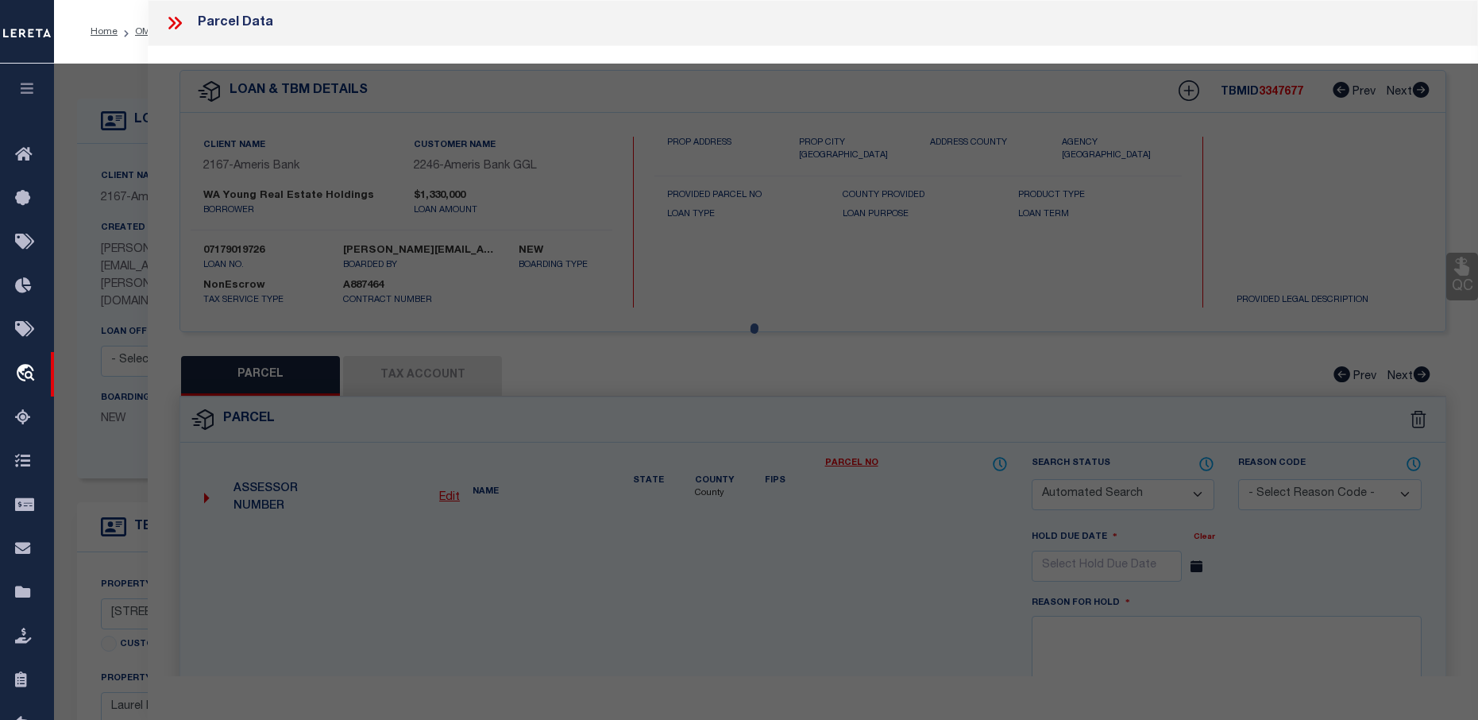
type textarea "This Parcel does not pull up any properties on tax sites"
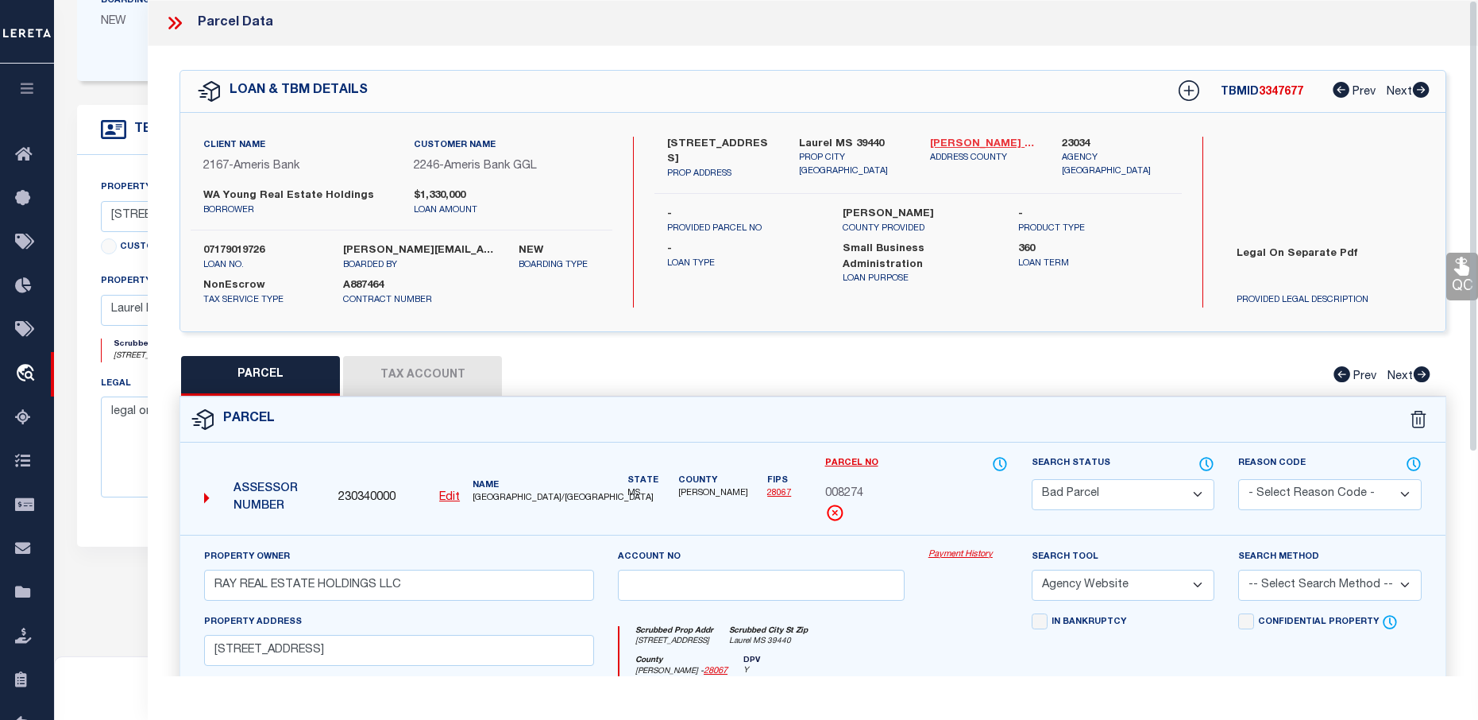
click at [937, 148] on link "Jones - 28067" at bounding box center [983, 145] width 107 height 16
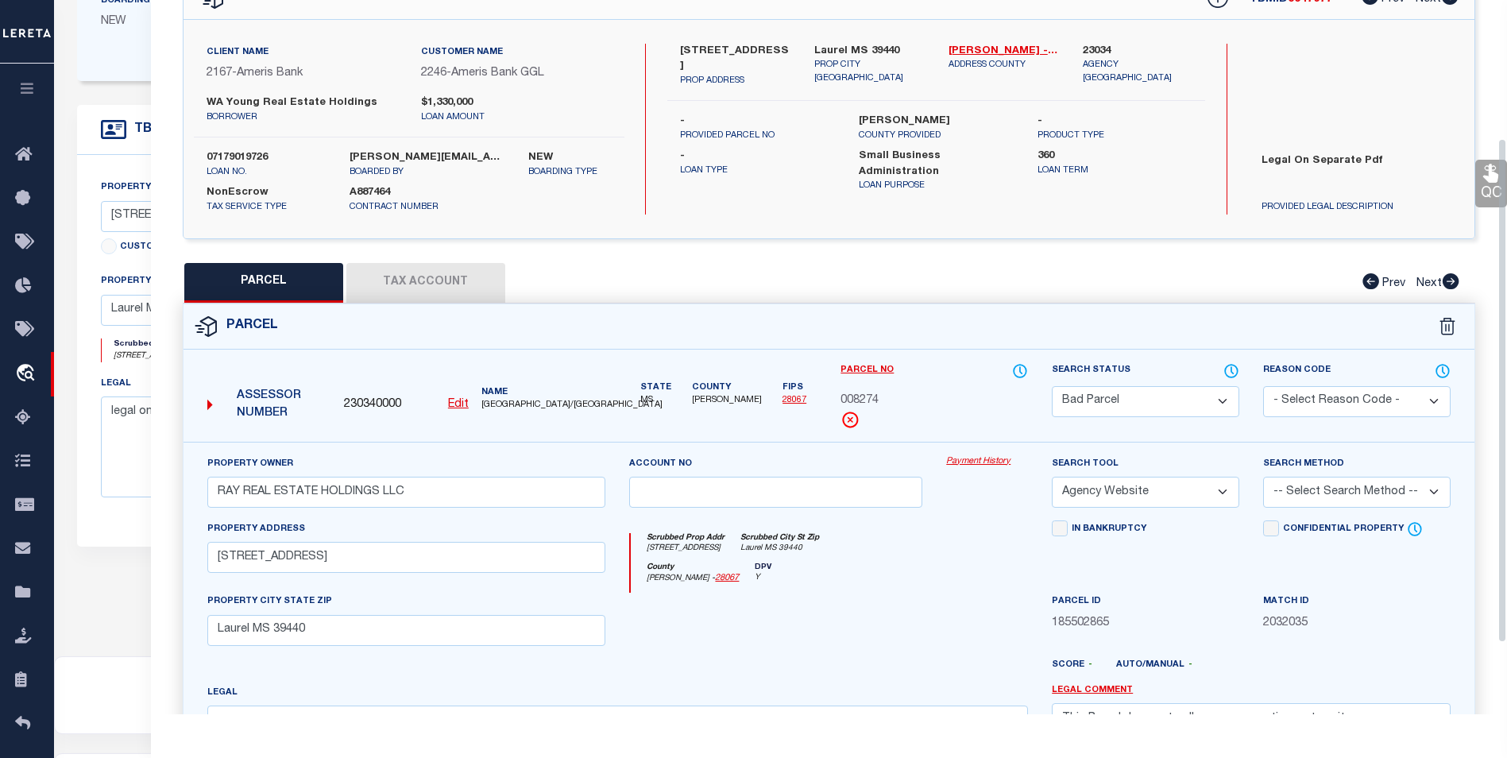
scroll to position [57, 0]
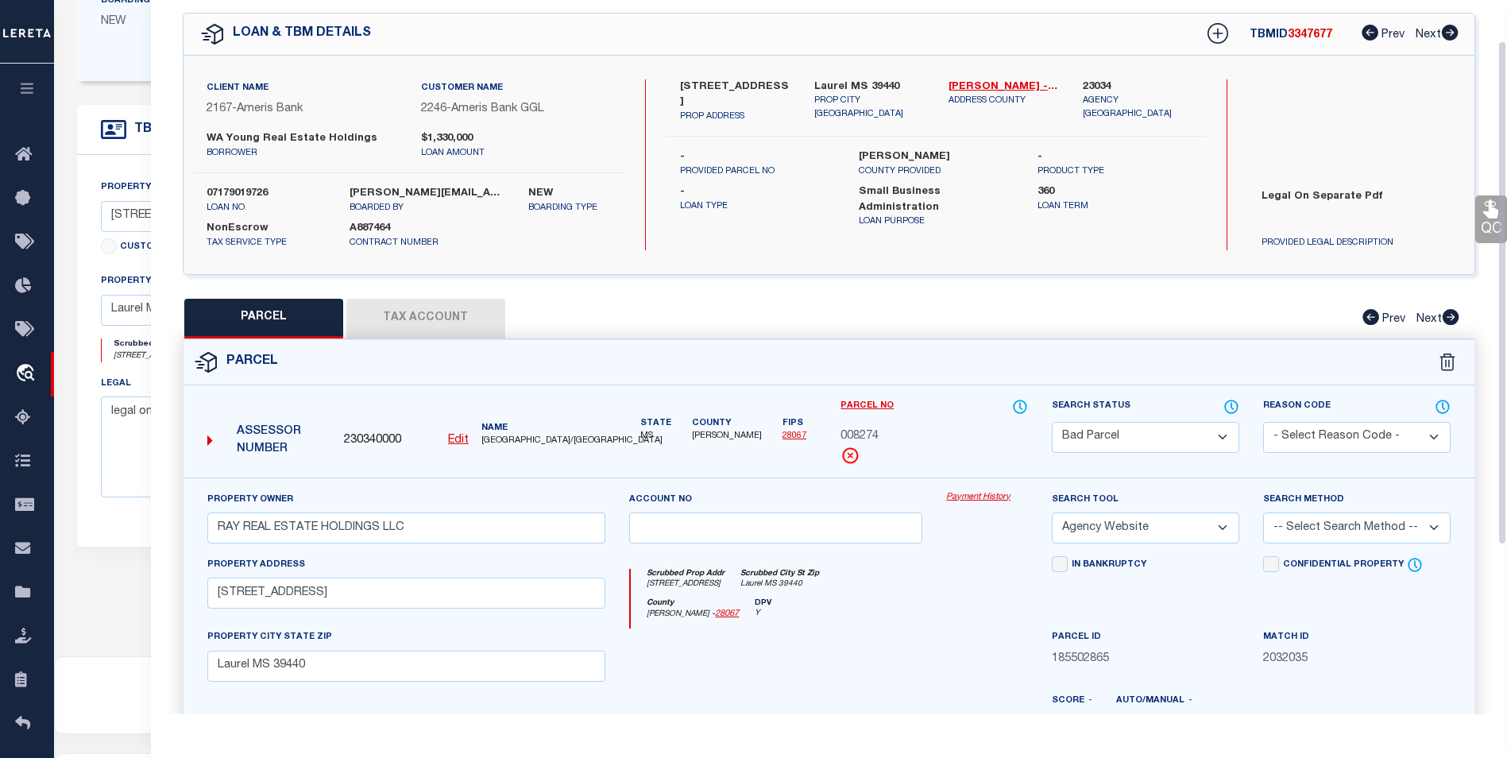
click at [487, 313] on button "Tax Account" at bounding box center [425, 319] width 159 height 40
select select "100"
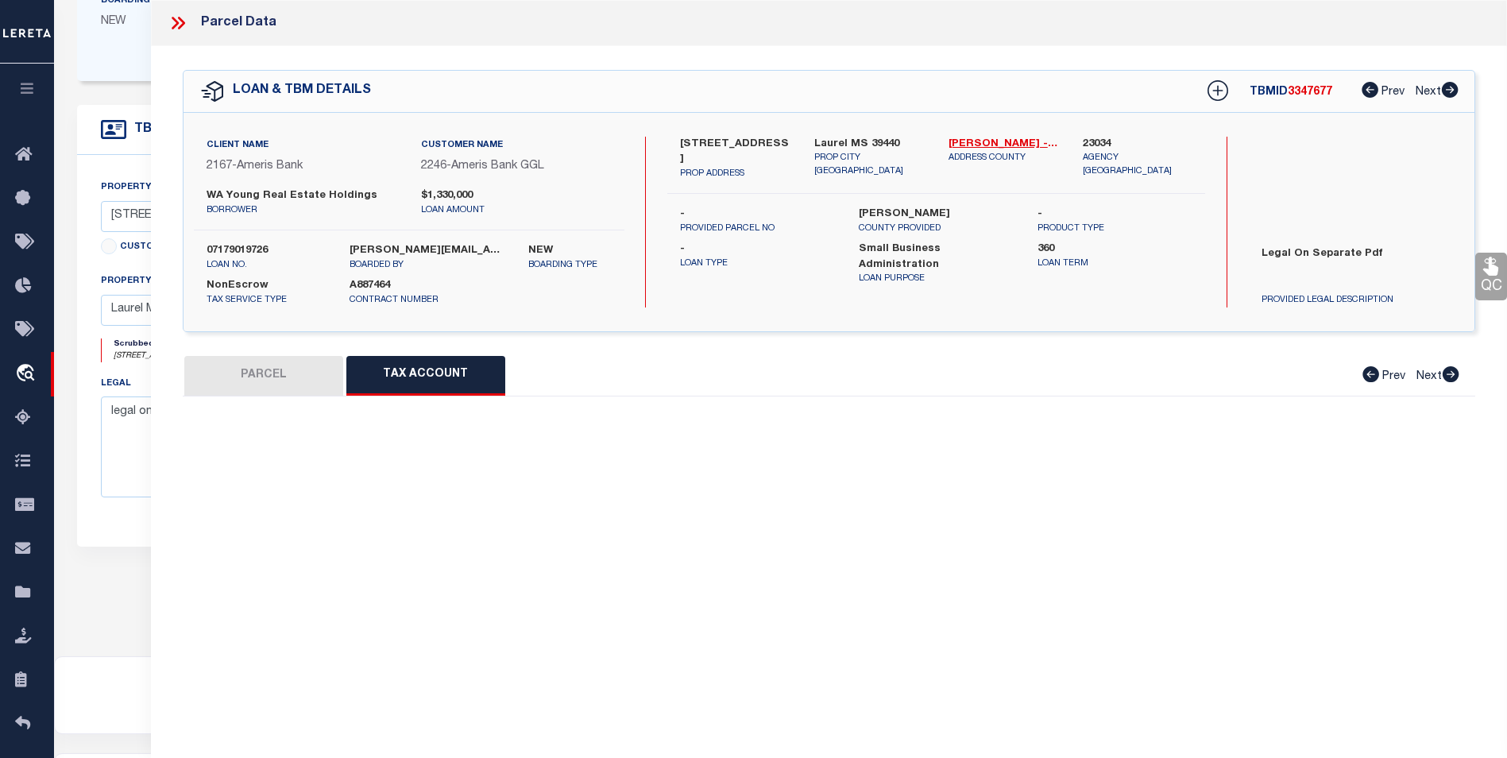
select select "100"
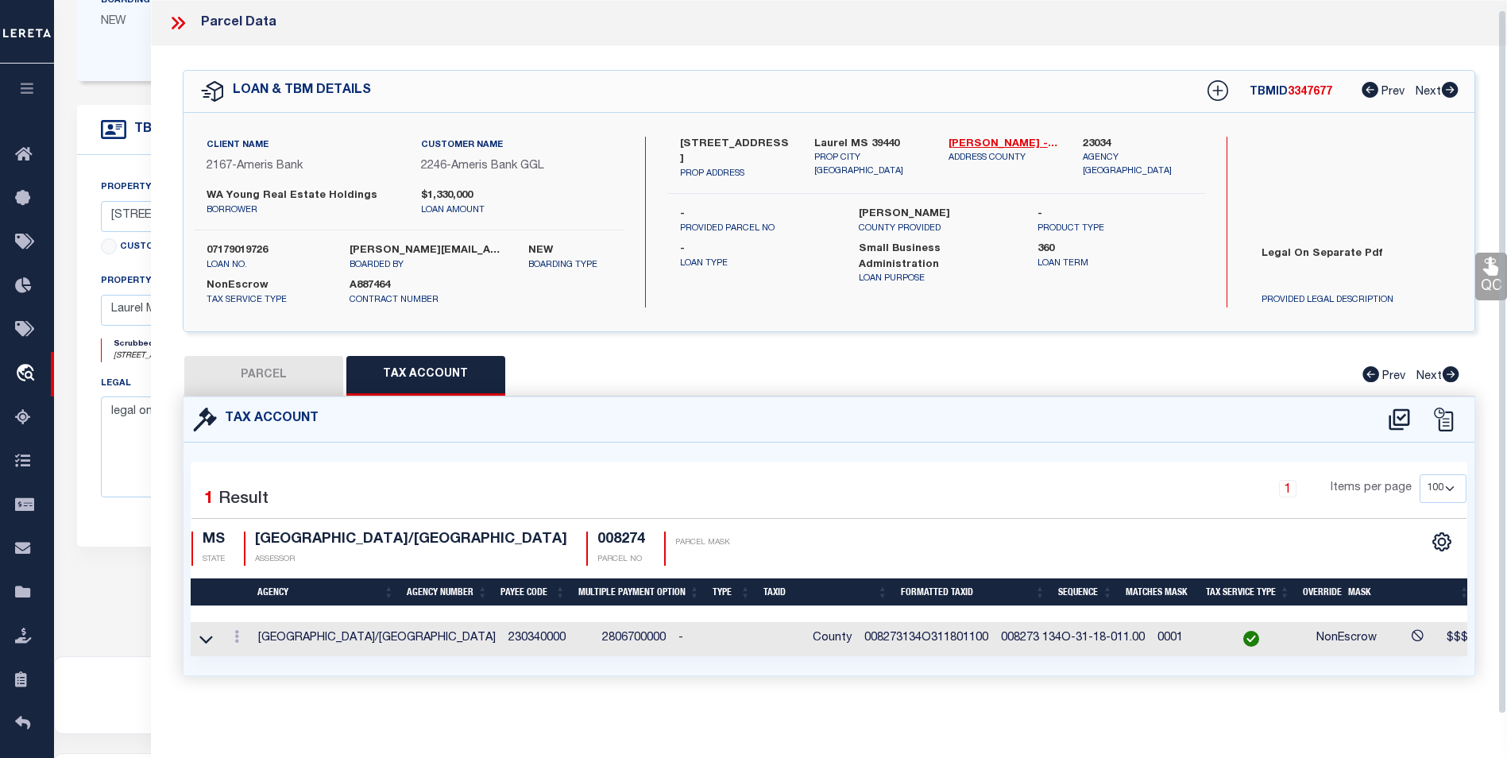
scroll to position [10, 0]
click at [226, 624] on td at bounding box center [237, 639] width 30 height 34
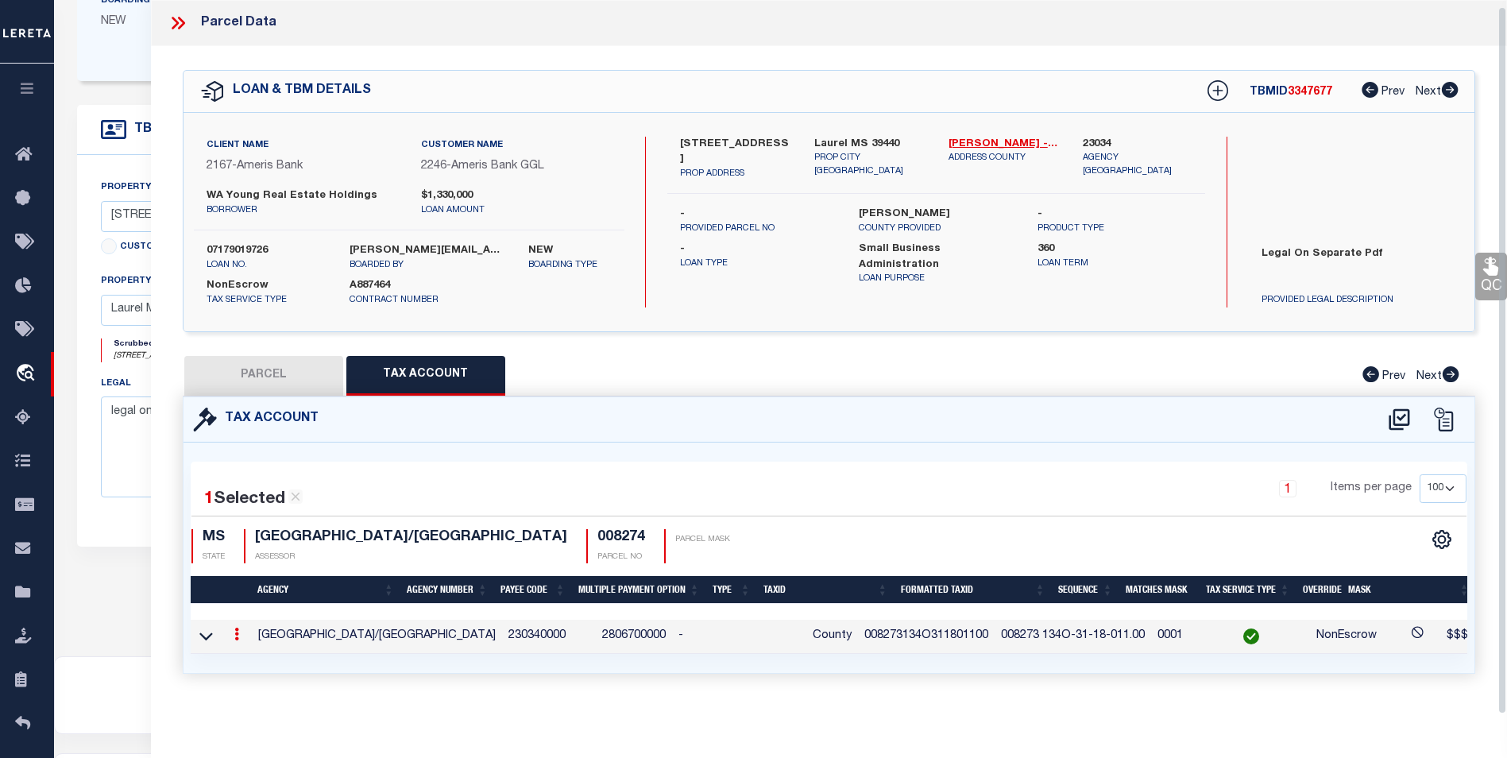
click at [232, 630] on link at bounding box center [236, 636] width 17 height 13
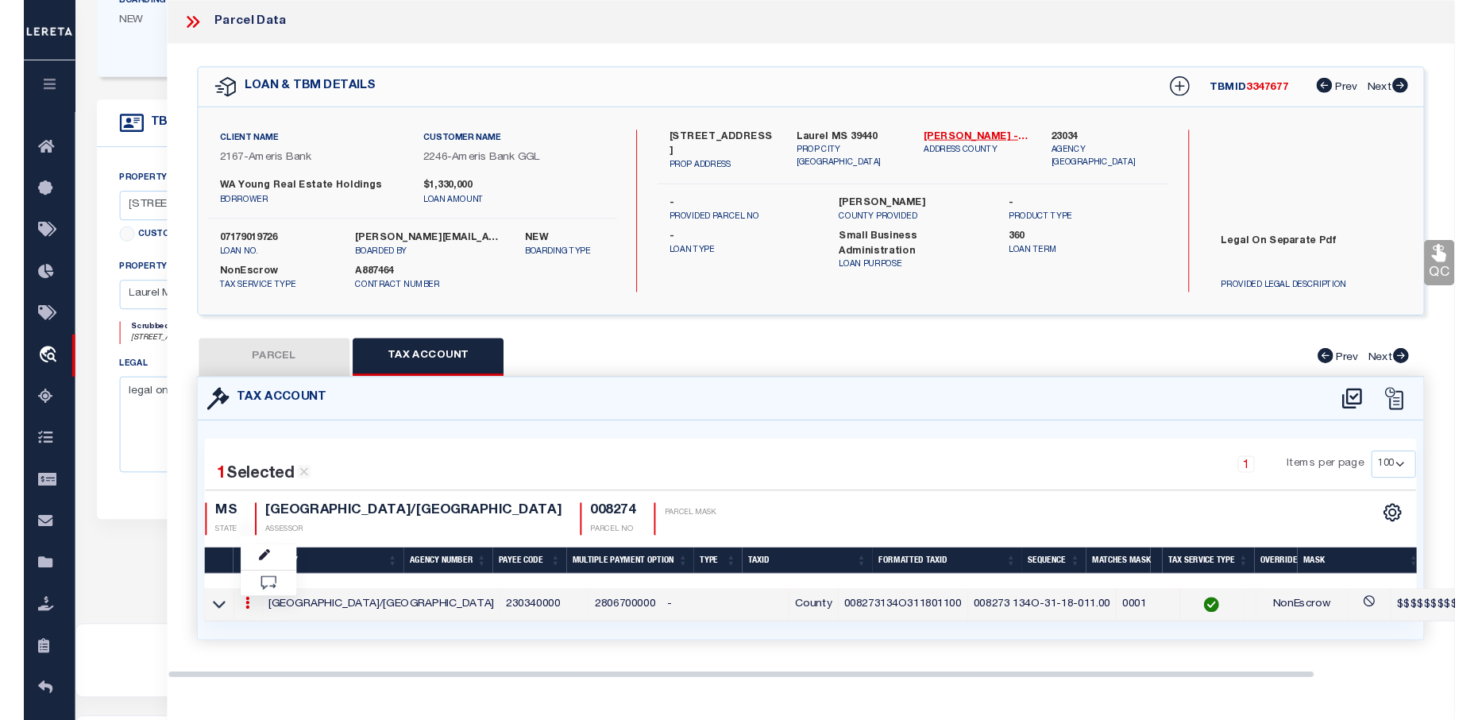
scroll to position [0, 0]
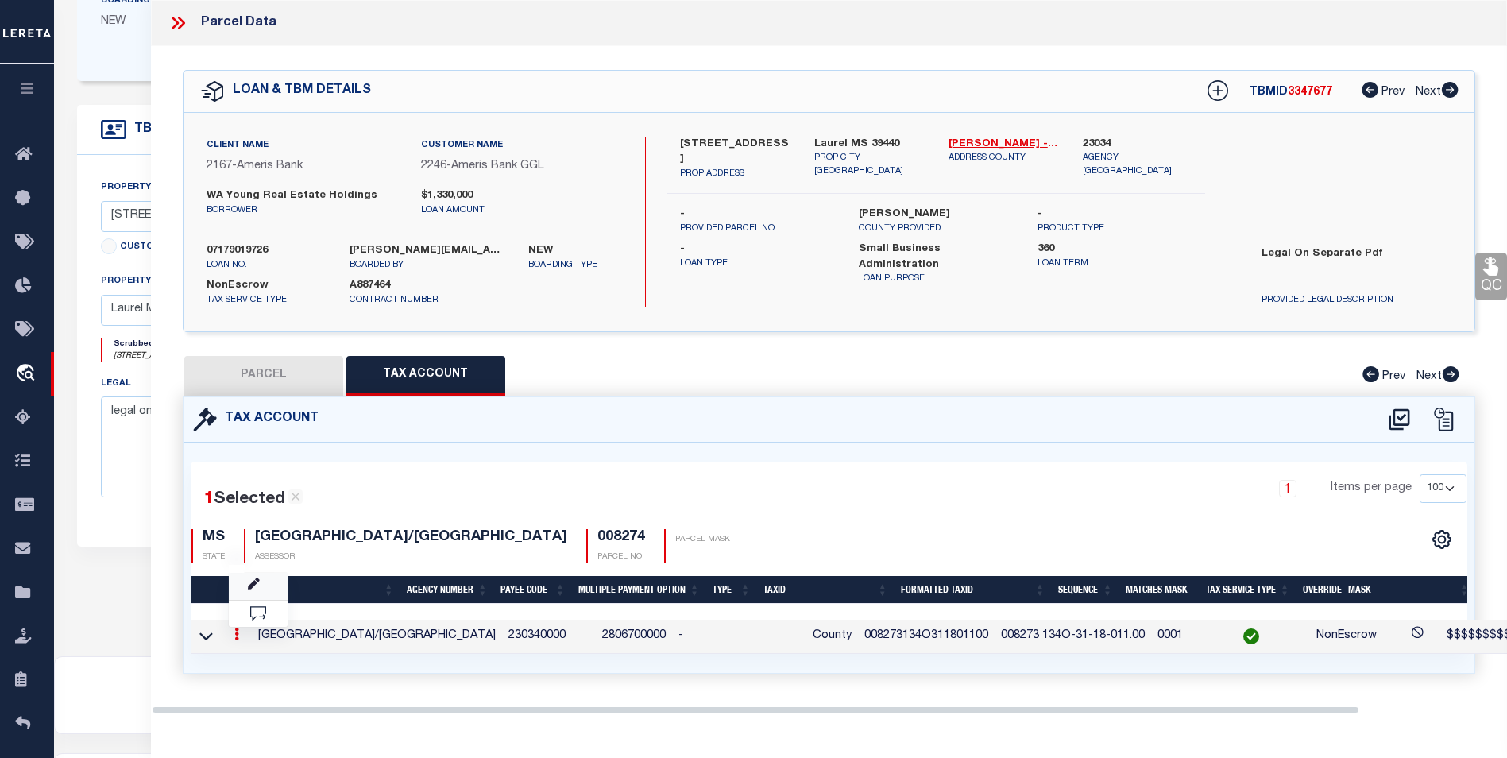
click at [243, 586] on link at bounding box center [258, 586] width 59 height 26
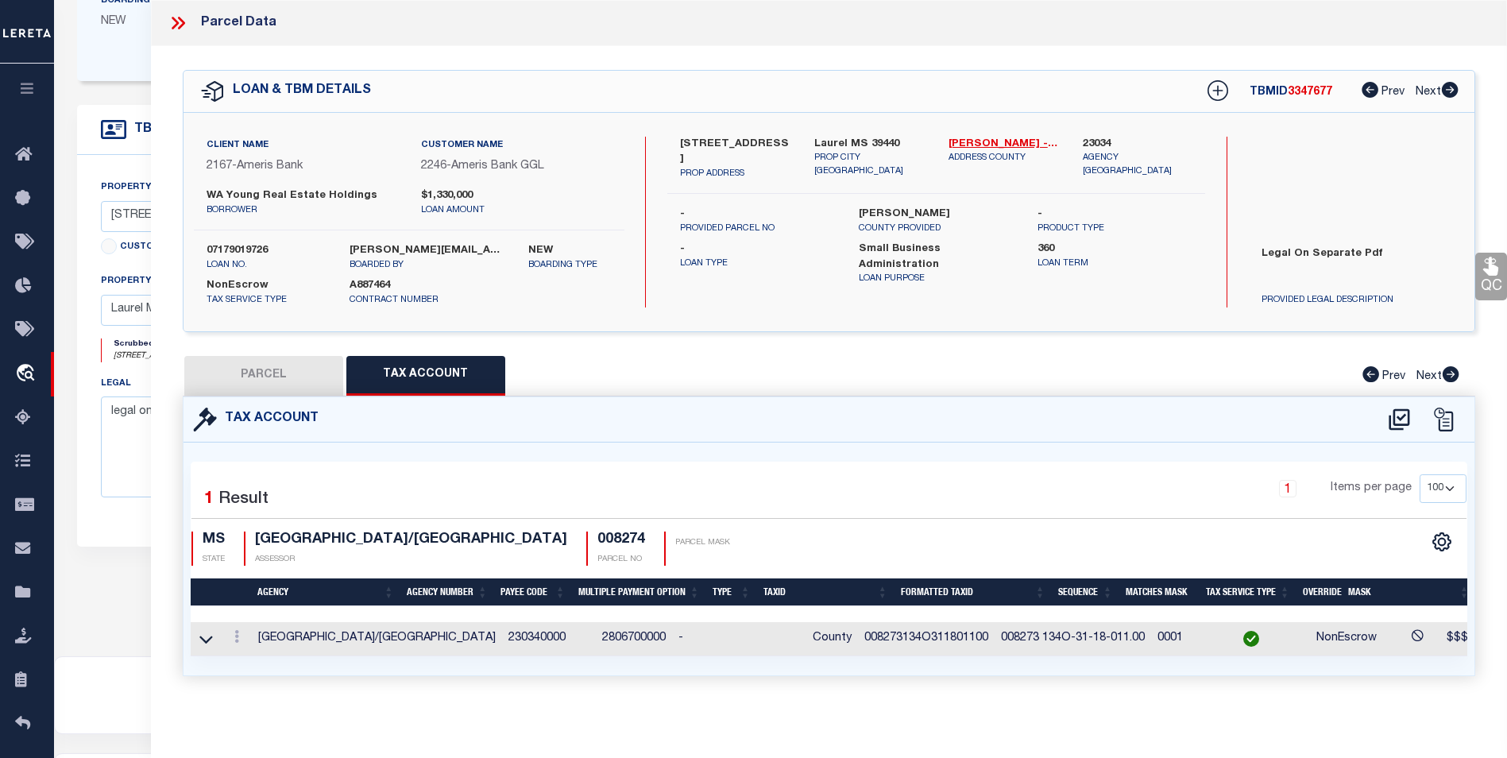
type input "008273134O311801100"
type textarea "$$$$$$$$$*$$$$$$$&&"
checkbox input "true"
type input "XXXXXX XXXX-XX-XX-XXX.XX*"
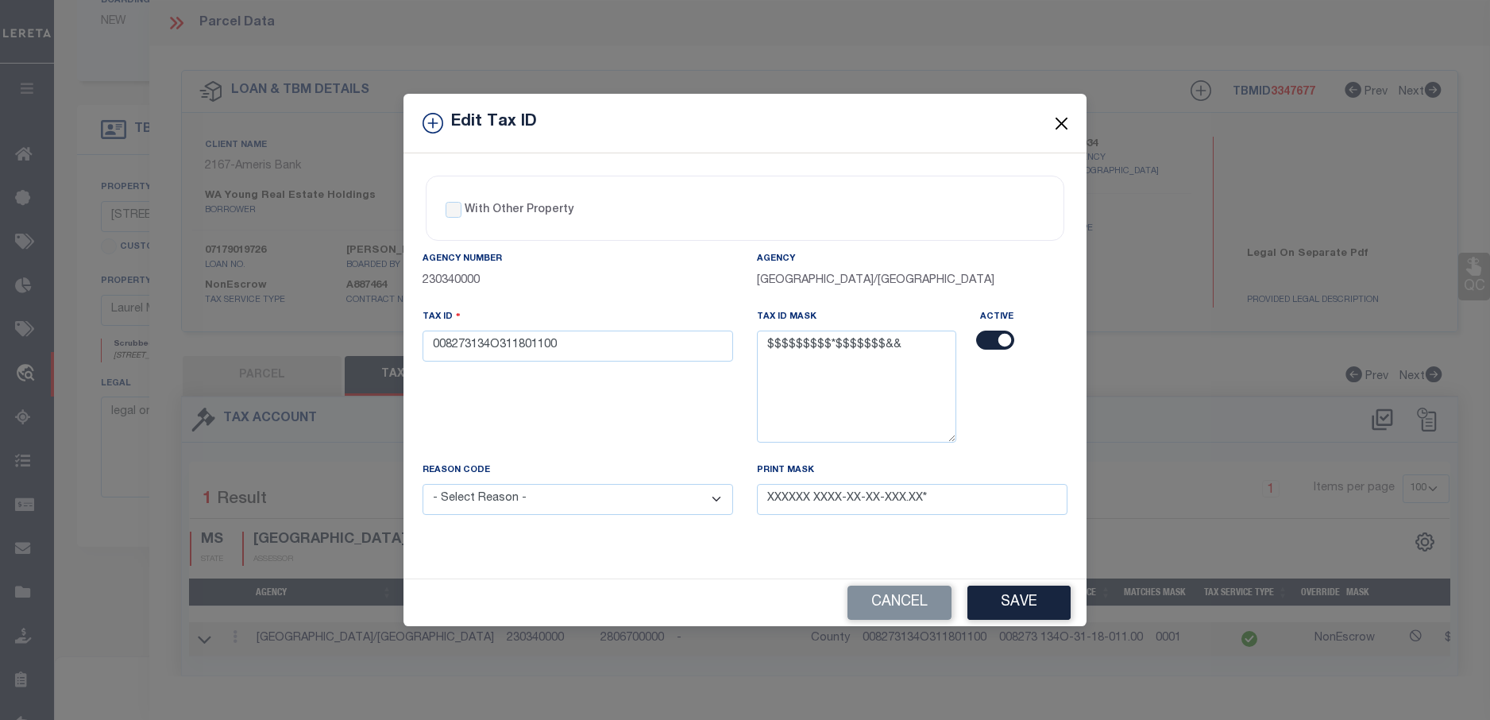
click at [1068, 116] on button "Close" at bounding box center [1062, 123] width 21 height 21
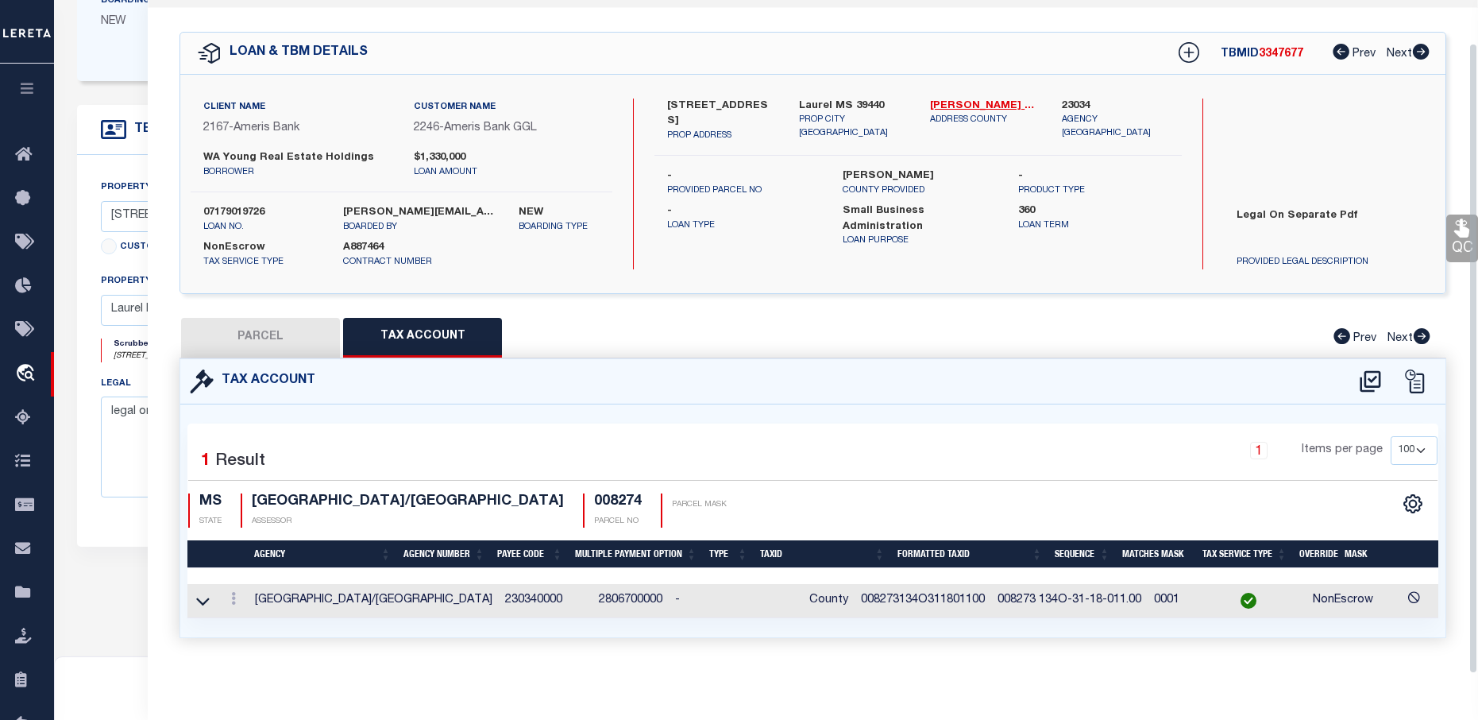
scroll to position [48, 0]
click at [239, 594] on link at bounding box center [233, 600] width 17 height 13
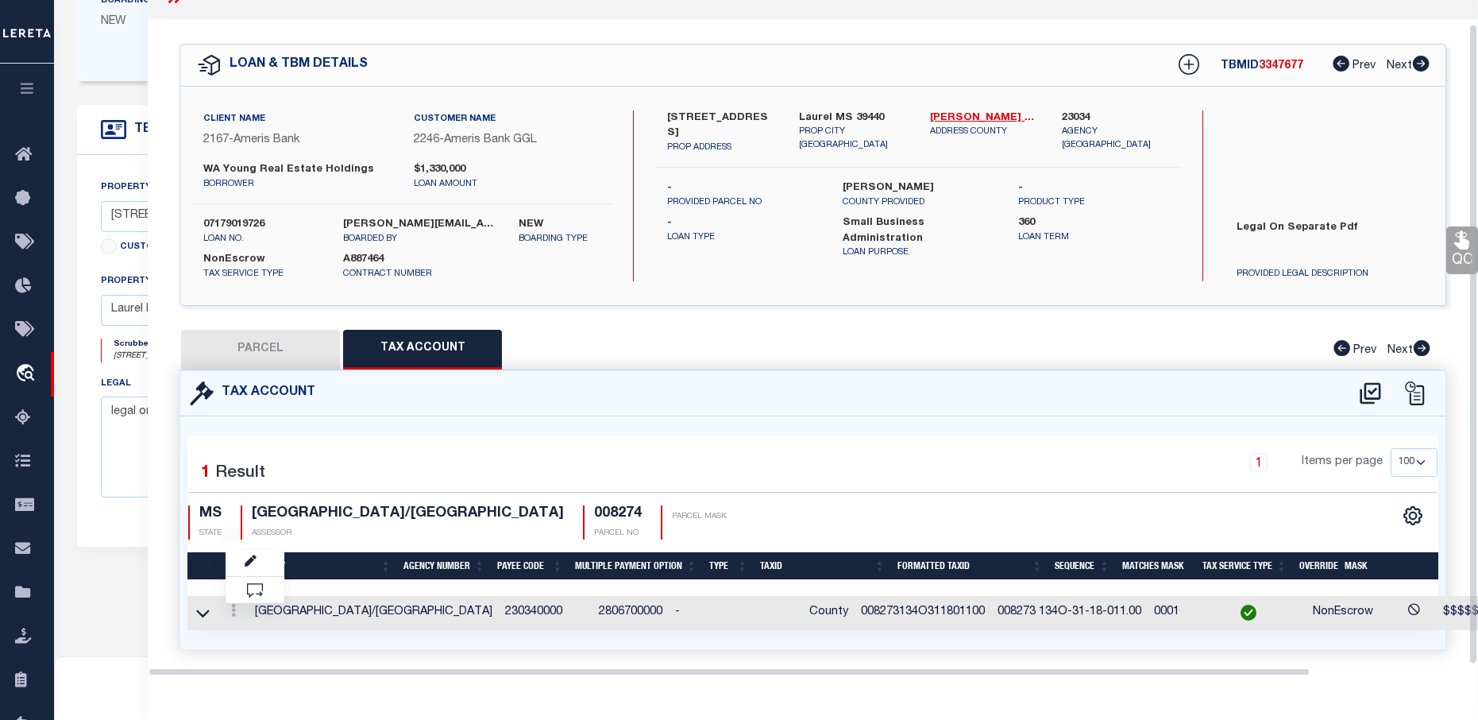
scroll to position [25, 0]
click at [255, 565] on icon "" at bounding box center [251, 562] width 12 height 12
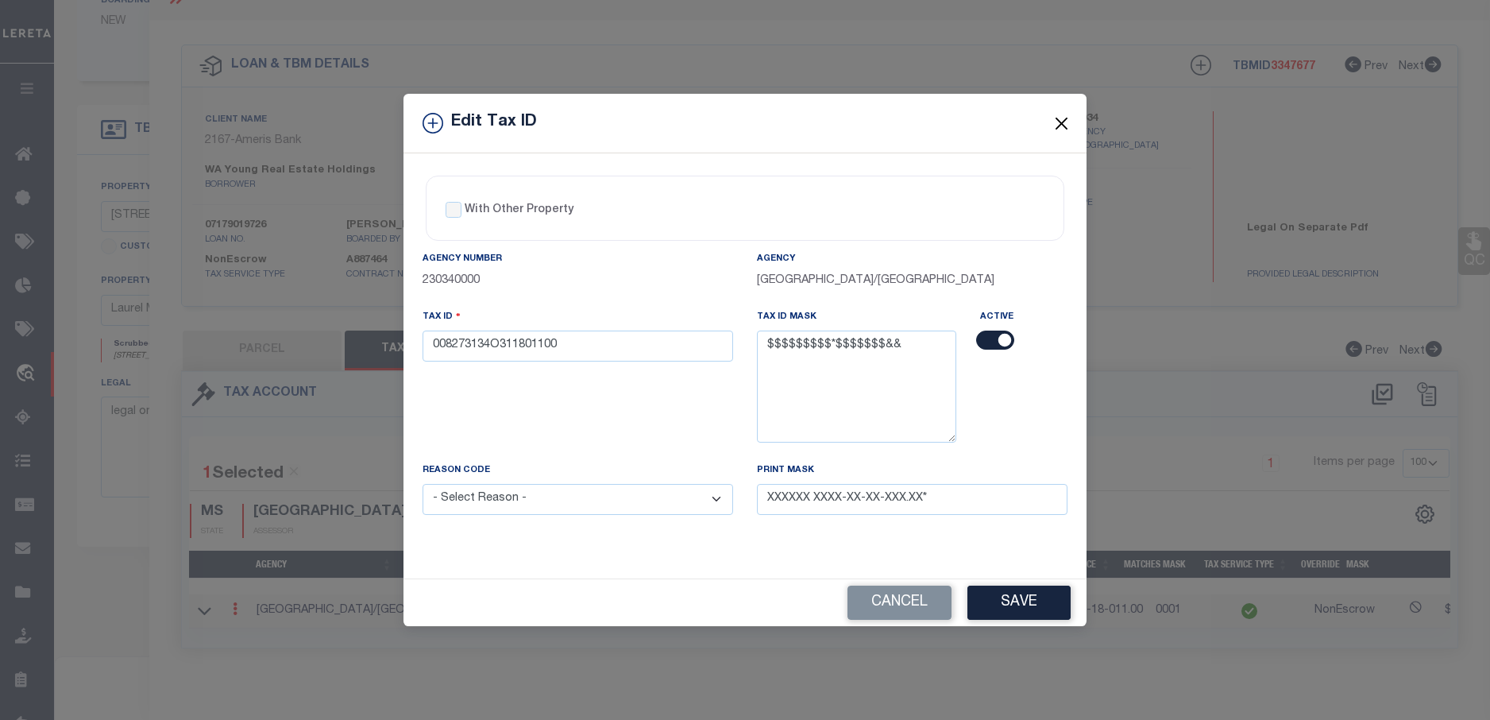
click at [1062, 119] on button "Close" at bounding box center [1062, 123] width 21 height 21
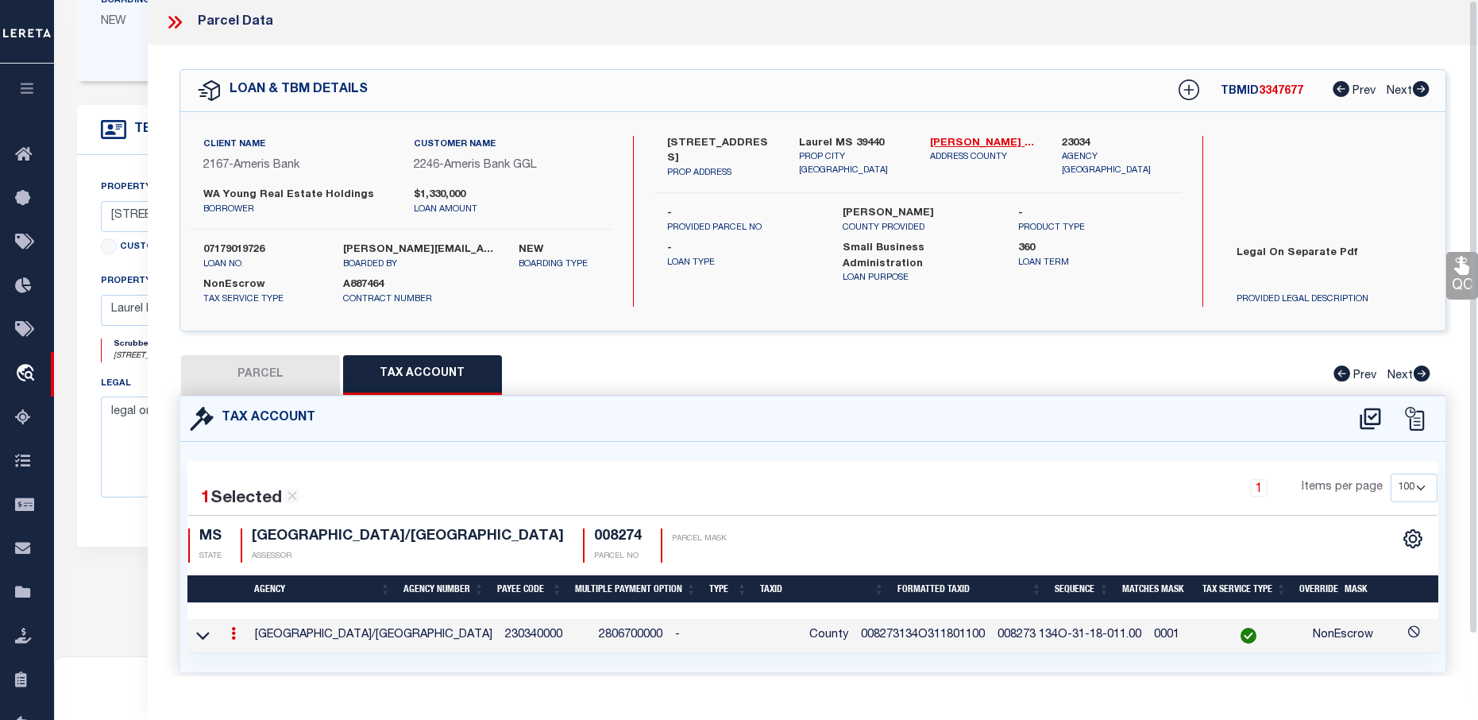
scroll to position [0, 0]
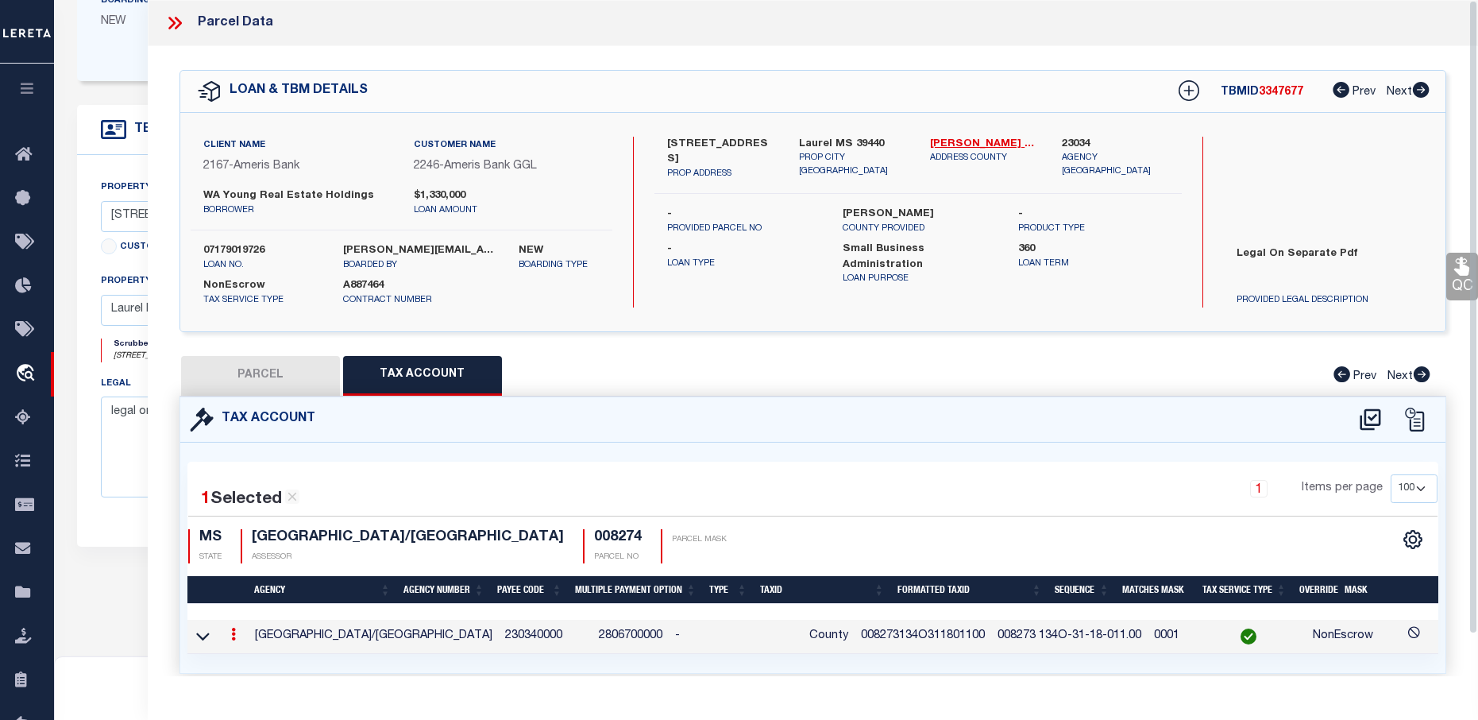
click at [176, 23] on icon at bounding box center [174, 23] width 21 height 21
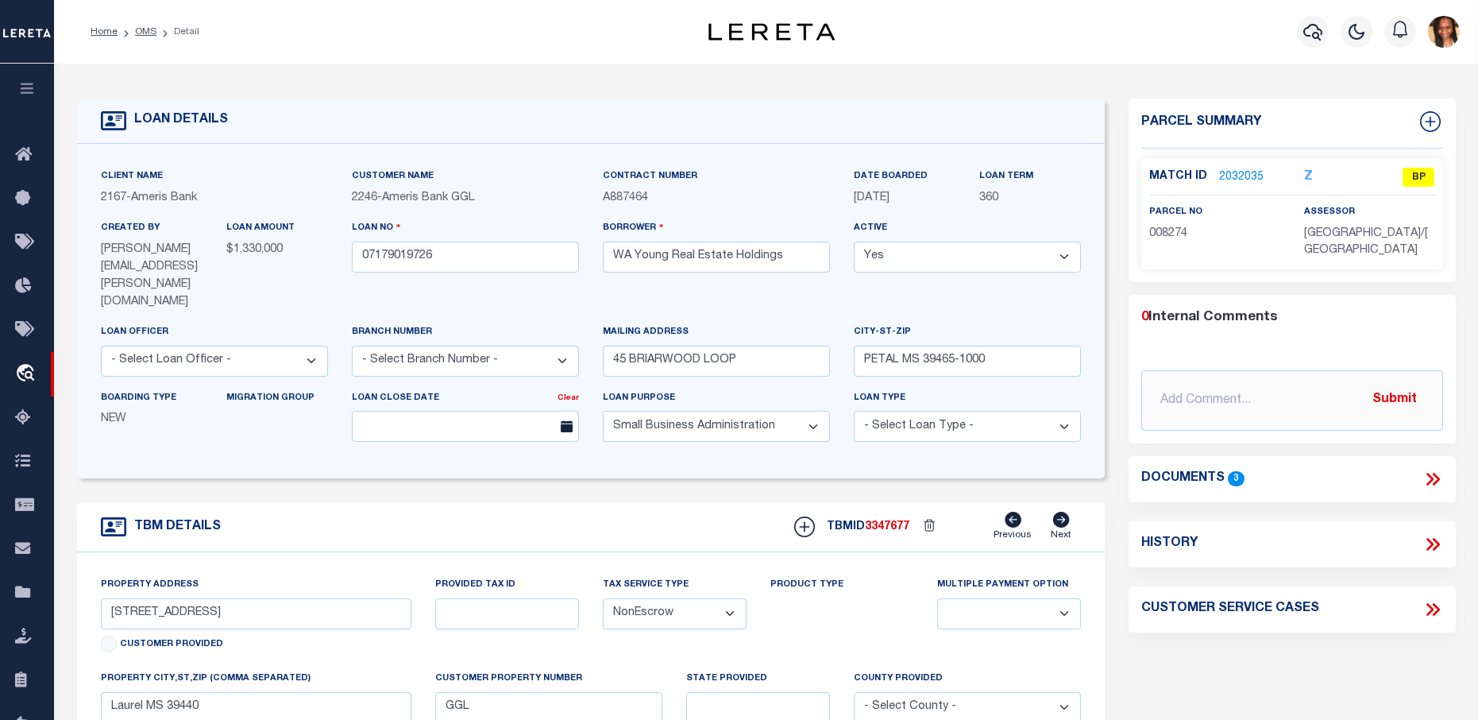
click at [1232, 172] on link "2032035" at bounding box center [1241, 177] width 44 height 17
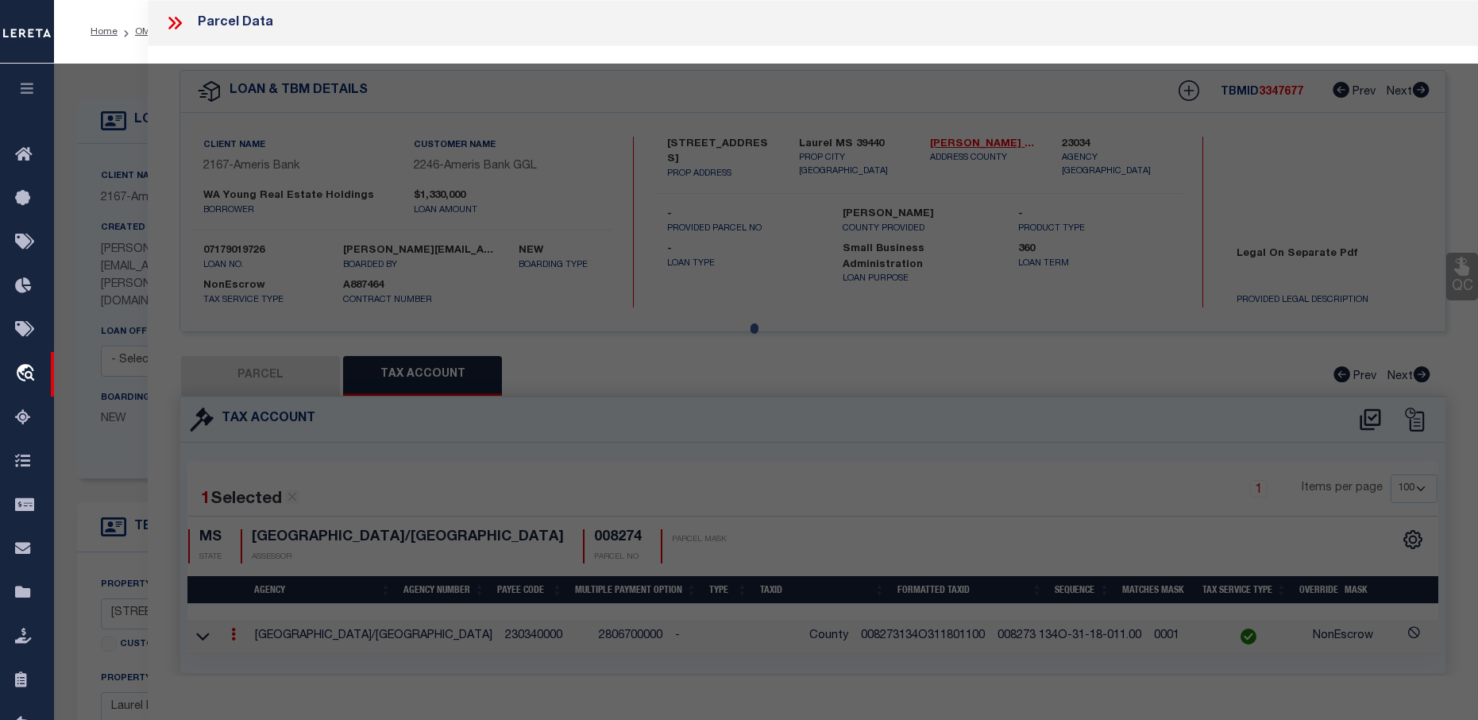
select select "AS"
select select
checkbox input "false"
select select "BP"
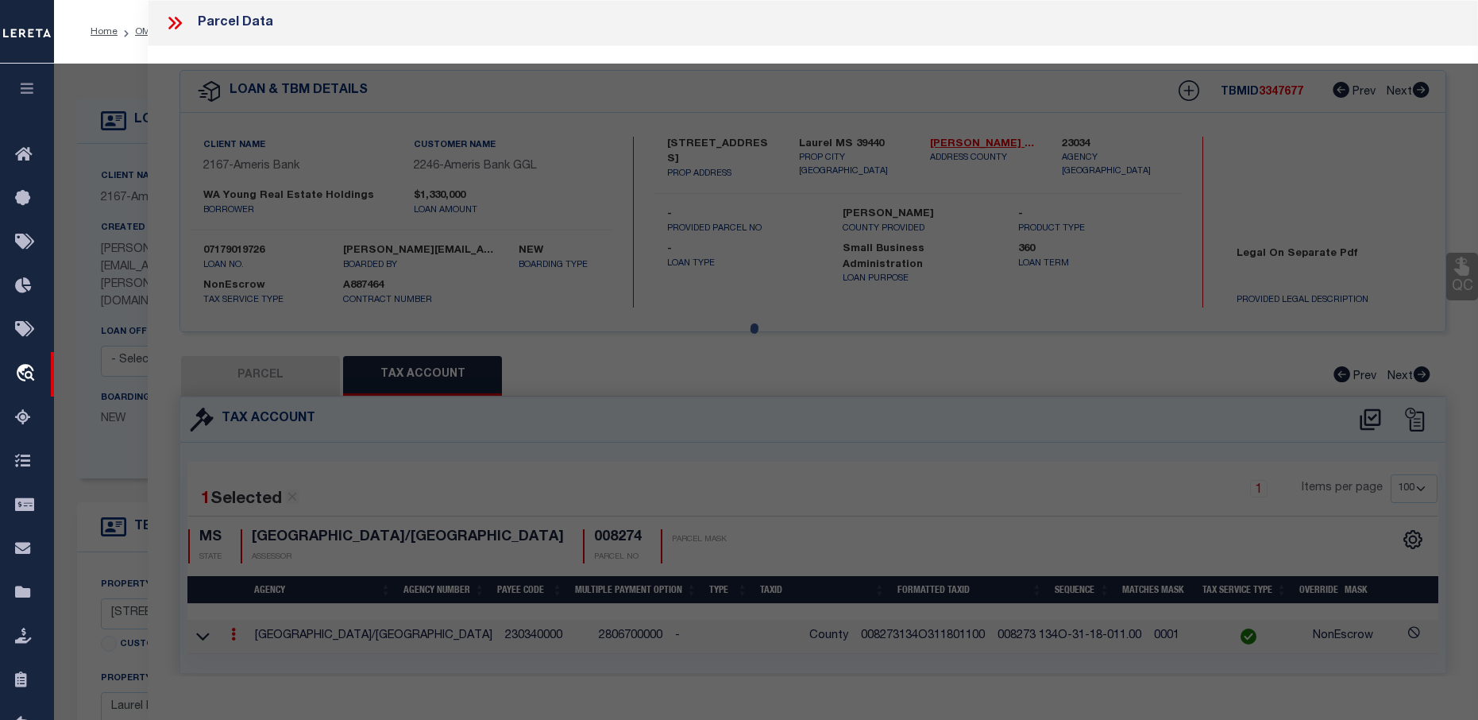
type input "RAY REAL ESTATE HOLDINGS LLC"
select select "AGW"
select select
type input "709 16TH AVE N"
checkbox input "false"
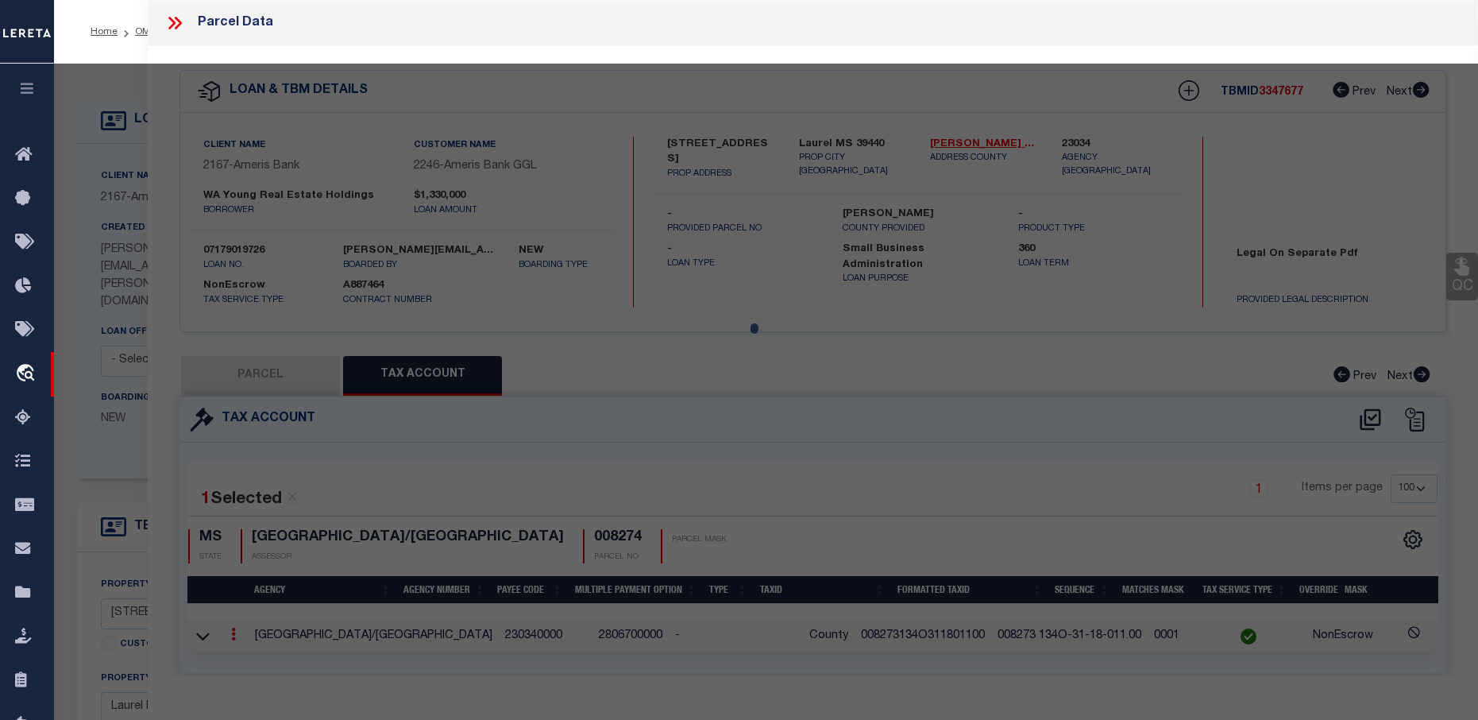
type input "Laurel MS 39440"
type textarea "BETA ADD BLK-18 LOTS 7 & 8 AND W 7.5' OF VACATED ALLEY"
type textarea "This Parcel does not pull up any properties on tax sites"
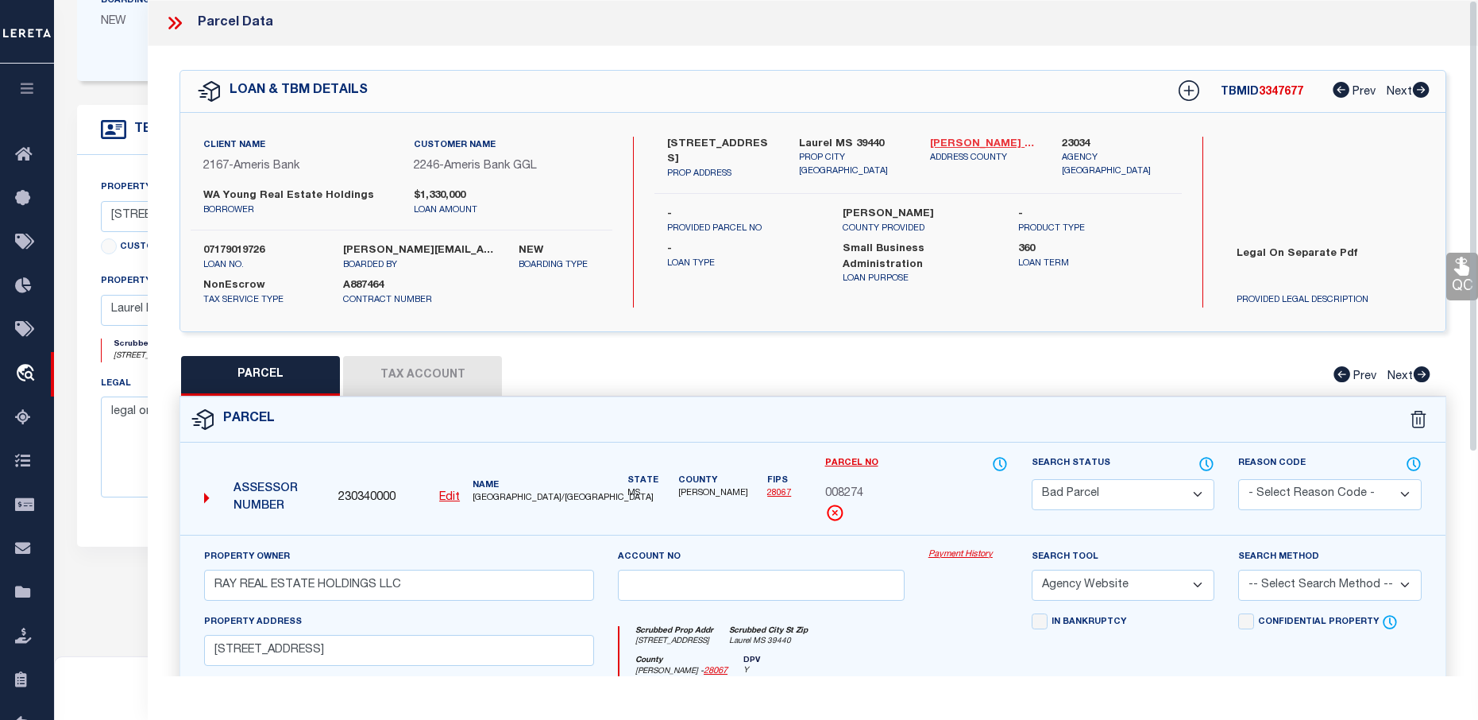
click at [976, 141] on link "Jones - 28067" at bounding box center [983, 145] width 107 height 16
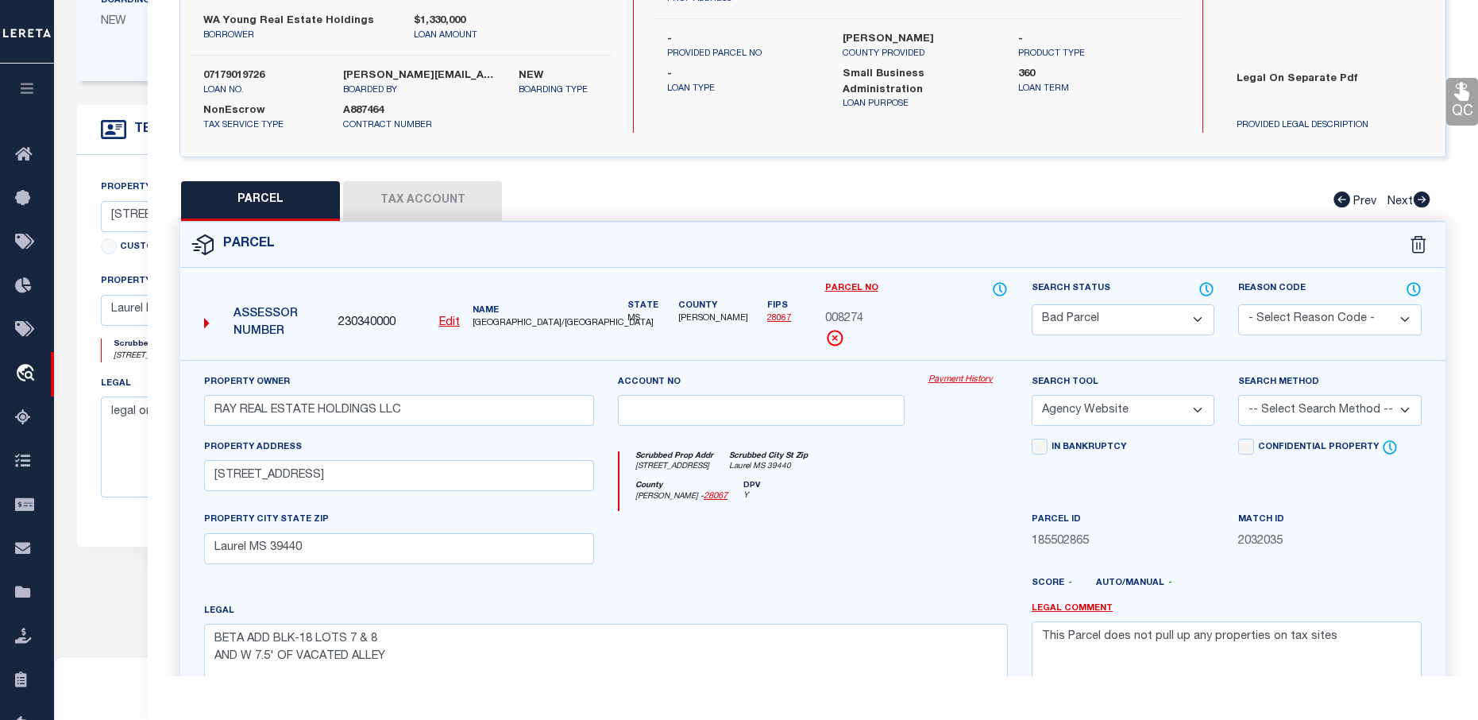
scroll to position [334, 0]
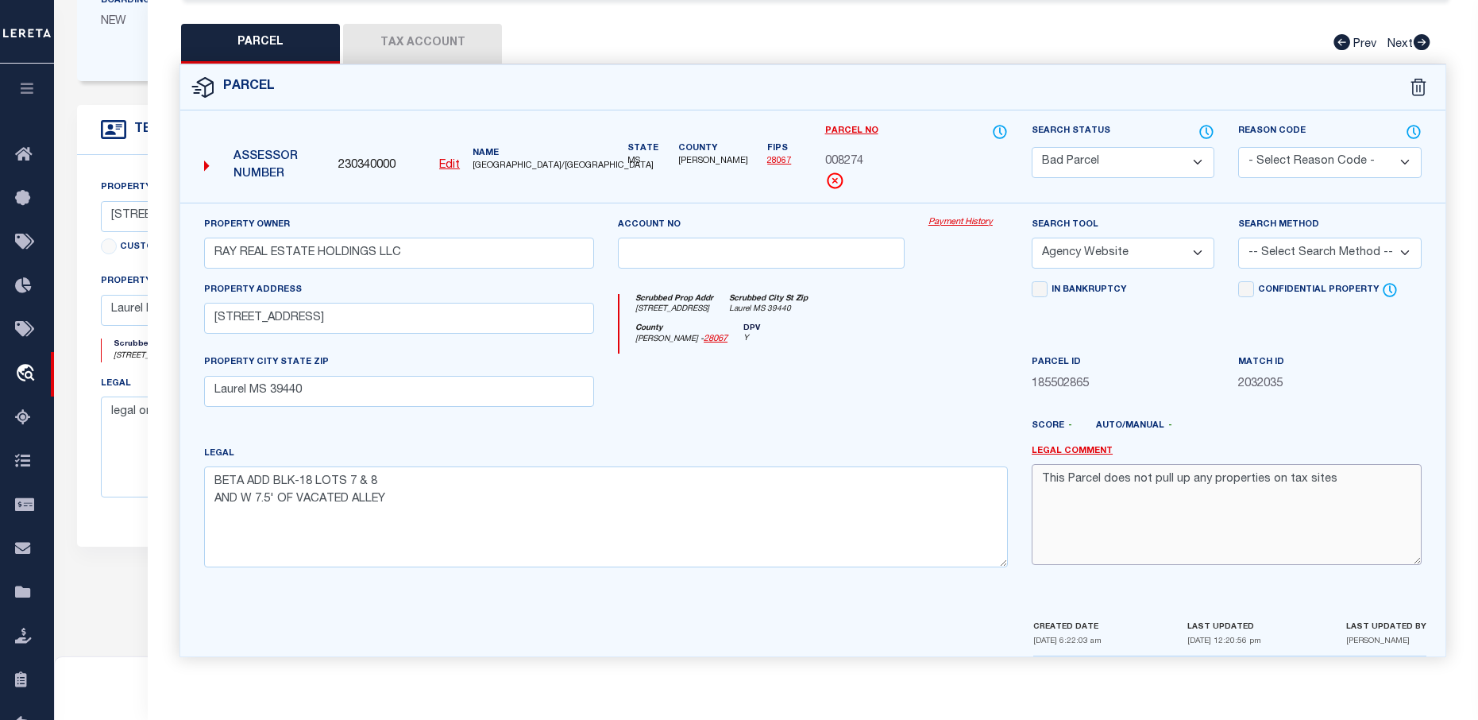
click at [1341, 475] on textarea "This Parcel does not pull up any properties on tax sites" at bounding box center [1227, 514] width 390 height 100
click at [1129, 162] on select "Automated Search Bad Parcel Complete Duplicate Parcel High Dollar Reporting In …" at bounding box center [1123, 162] width 183 height 31
click at [1032, 147] on select "Automated Search Bad Parcel Complete Duplicate Parcel High Dollar Reporting In …" at bounding box center [1123, 162] width 183 height 31
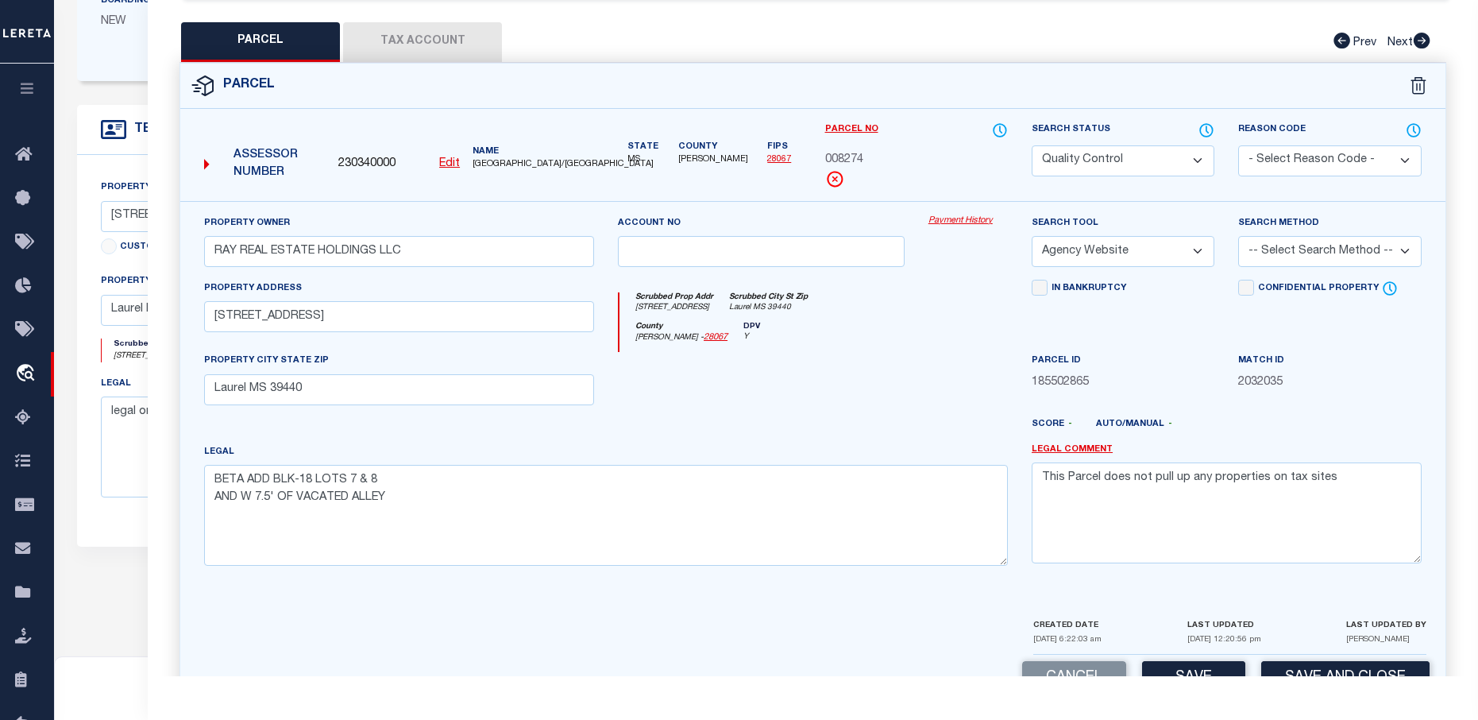
click at [1117, 141] on div "Search Status Automated Search Bad Parcel Complete Duplicate Parcel High Dollar…" at bounding box center [1123, 149] width 183 height 55
click at [1117, 159] on select "Automated Search Bad Parcel Complete Duplicate Parcel High Dollar Reporting In …" at bounding box center [1123, 160] width 183 height 31
select select "PC"
click at [1032, 145] on select "Automated Search Bad Parcel Complete Duplicate Parcel High Dollar Reporting In …" at bounding box center [1123, 160] width 183 height 31
click at [1356, 501] on textarea "This Parcel does not pull up any properties on tax sites" at bounding box center [1227, 512] width 390 height 100
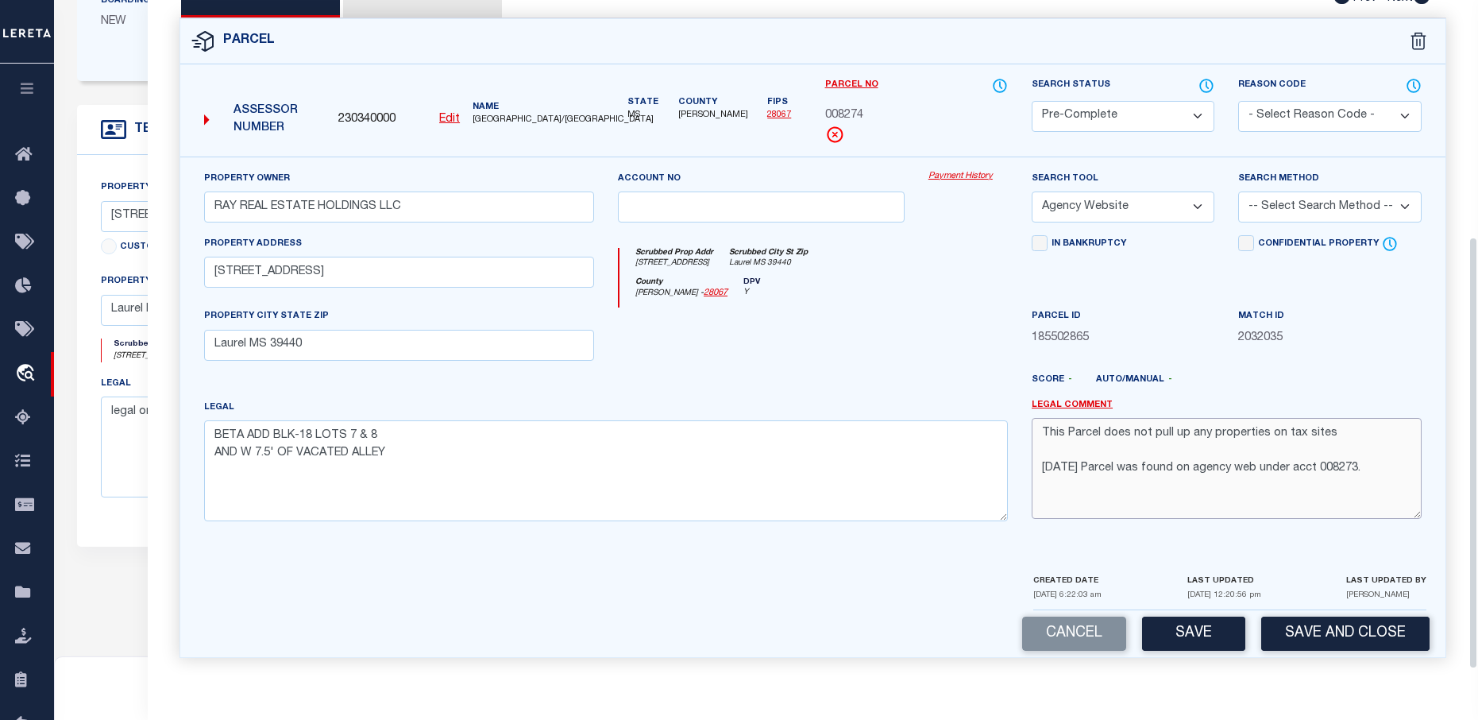
scroll to position [381, 0]
type textarea "This Parcel does not pull up any properties on tax sites 8/13/25 Parcel was fou…"
click at [1157, 199] on select "-- Select Search Tool -- 3rd Party Website Agency File Agency Website ATLS CNV-…" at bounding box center [1123, 206] width 183 height 31
click at [1032, 191] on select "-- Select Search Tool -- 3rd Party Website Agency File Agency Website ATLS CNV-…" at bounding box center [1123, 206] width 183 height 31
click at [1181, 203] on select "-- Select Search Tool -- 3rd Party Website Agency File Agency Website ATLS CNV-…" at bounding box center [1123, 206] width 183 height 31
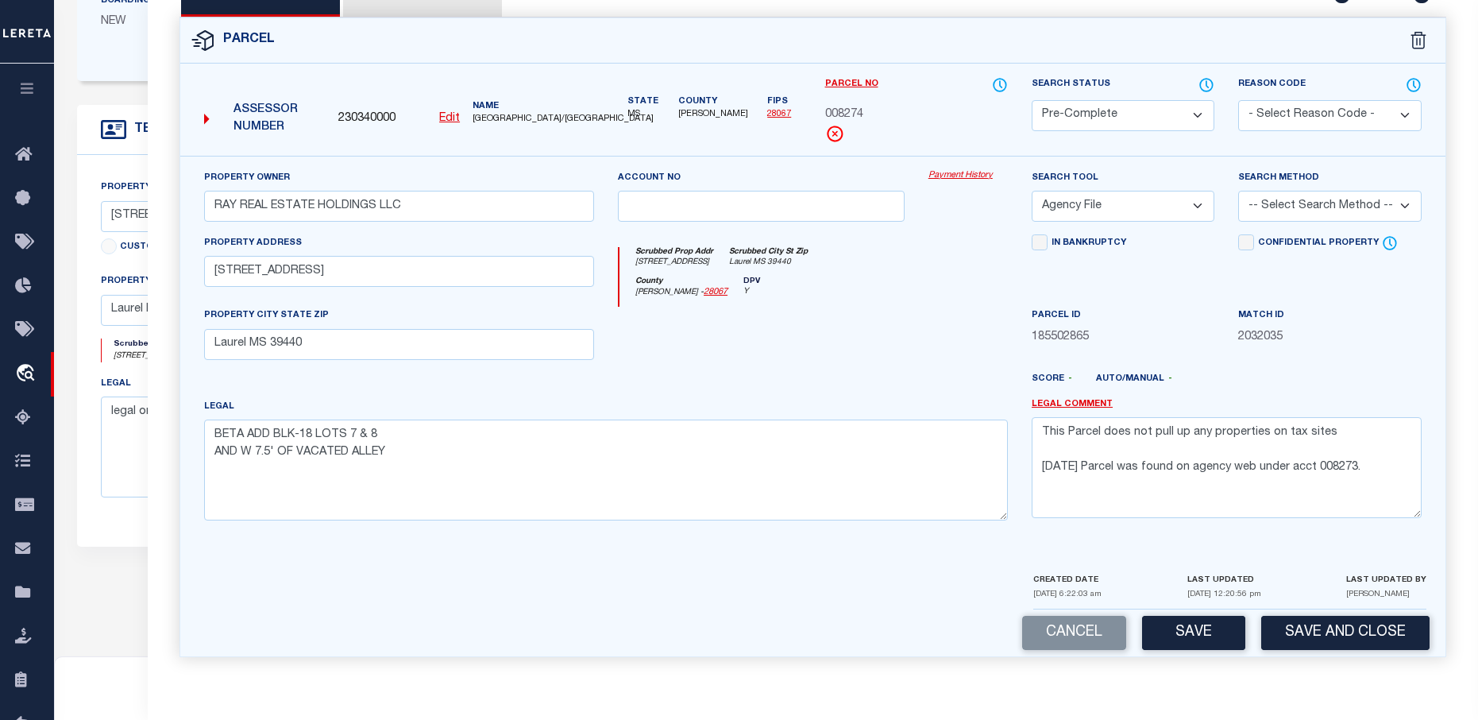
select select "AGW"
click at [1032, 191] on select "-- Select Search Tool -- 3rd Party Website Agency File Agency Website ATLS CNV-…" at bounding box center [1123, 206] width 183 height 31
click at [1325, 203] on select "-- Select Search Method -- Property Address Legal Liability Info Provided" at bounding box center [1330, 206] width 183 height 31
select select "ADD"
click at [1239, 191] on select "-- Select Search Method -- Property Address Legal Liability Info Provided" at bounding box center [1330, 206] width 183 height 31
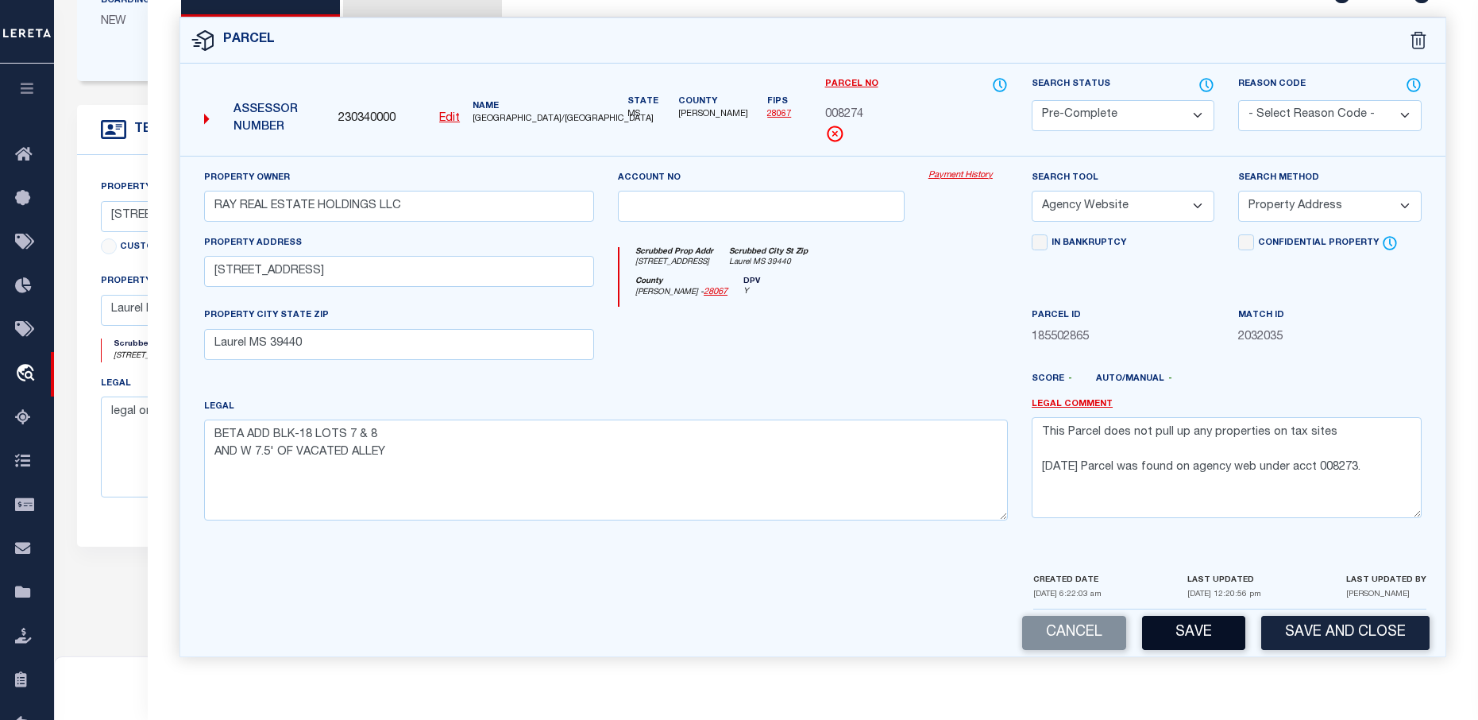
click at [1185, 619] on button "Save" at bounding box center [1193, 633] width 103 height 34
select select "AS"
select select
checkbox input "false"
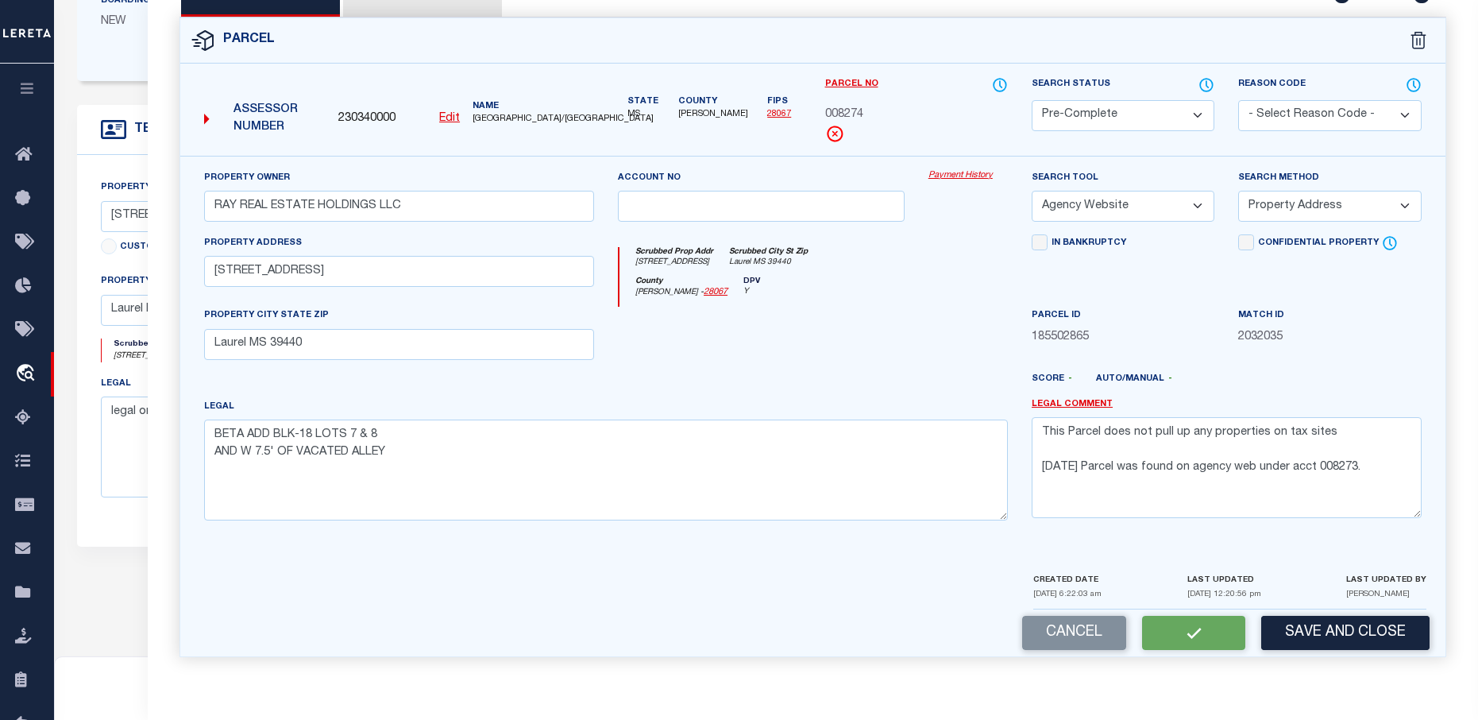
checkbox input "false"
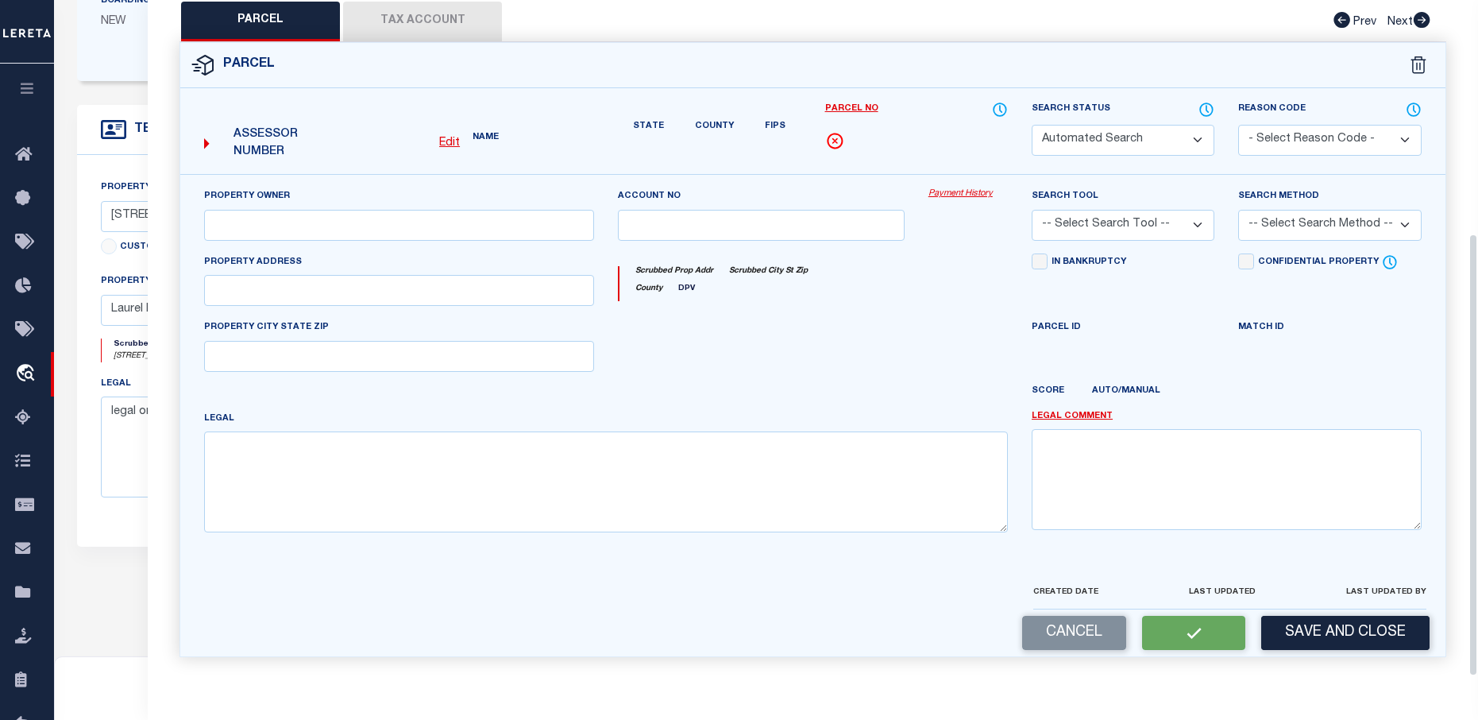
scroll to position [334, 0]
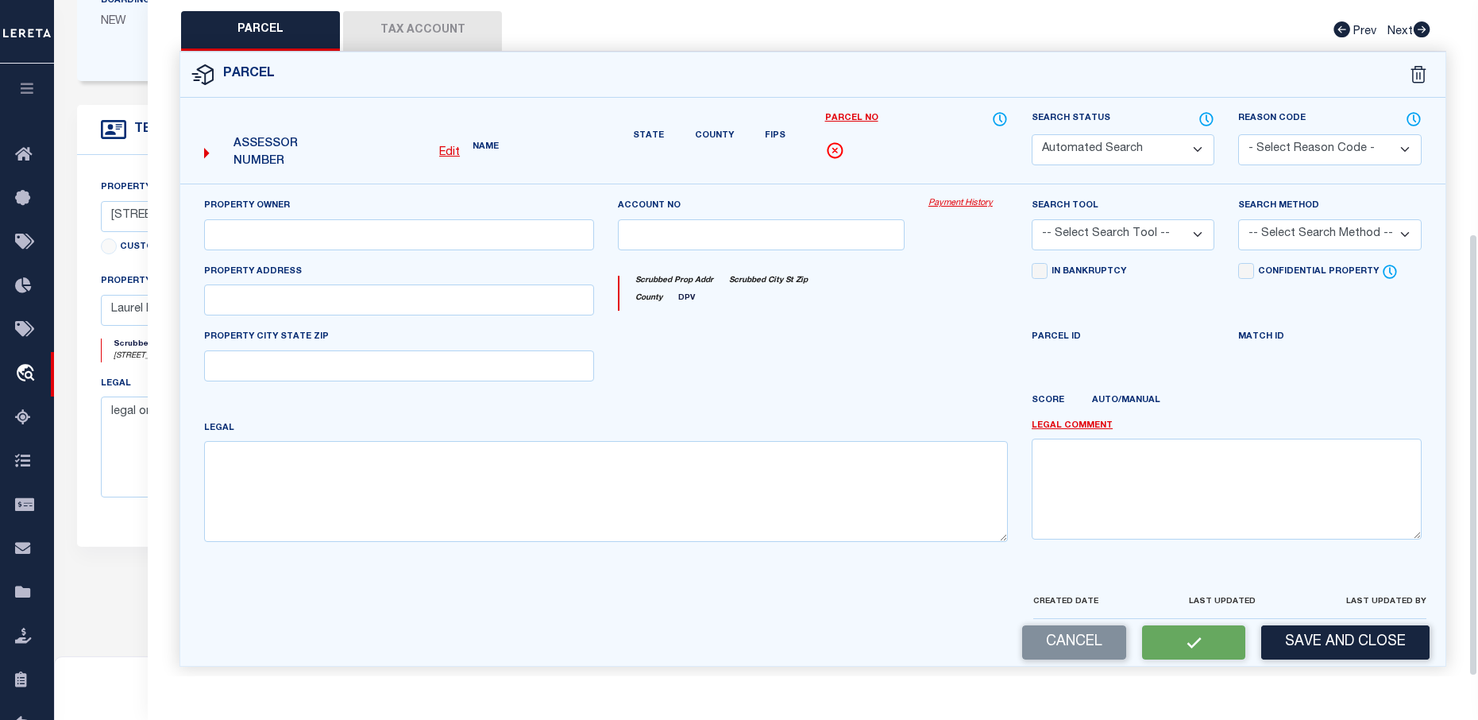
select select "PC"
type input "RAY REAL ESTATE HOLDINGS LLC"
select select "AGW"
select select "ADD"
type input "709 16TH AVE N"
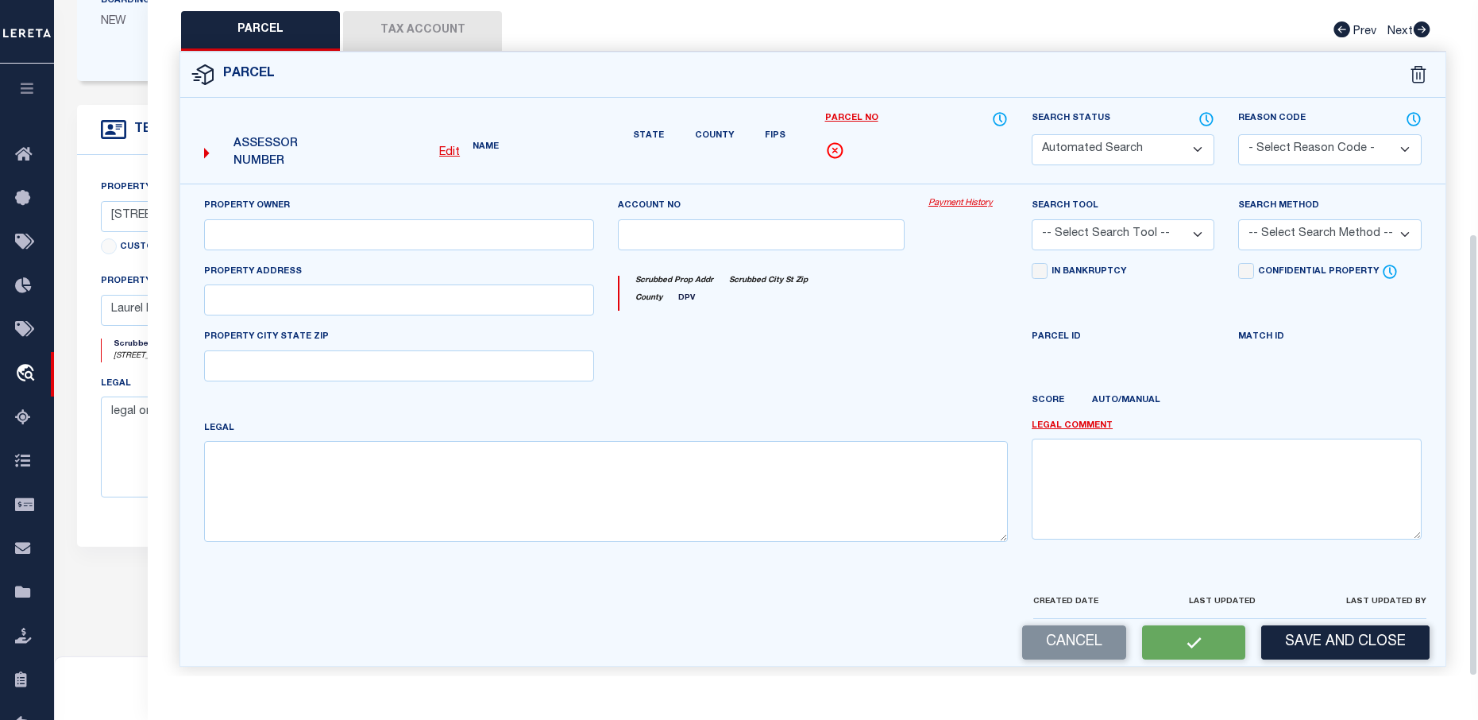
type input "Laurel MS 39440"
type textarea "BETA ADD BLK-18 LOTS 7 & 8 AND W 7.5' OF VACATED ALLEY"
type textarea "This Parcel does not pull up any properties on tax sites 8/13/25 Parcel was fou…"
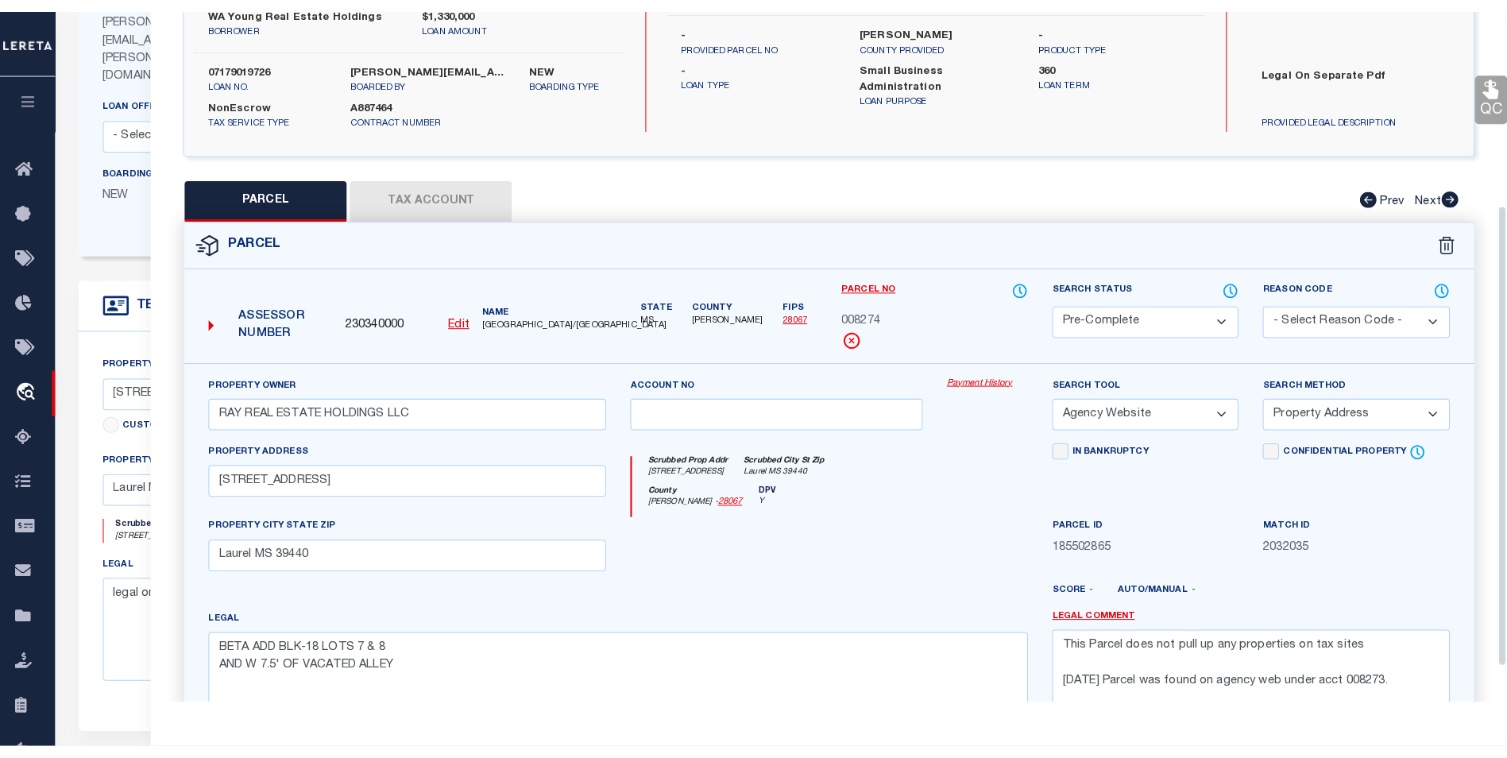
scroll to position [95, 0]
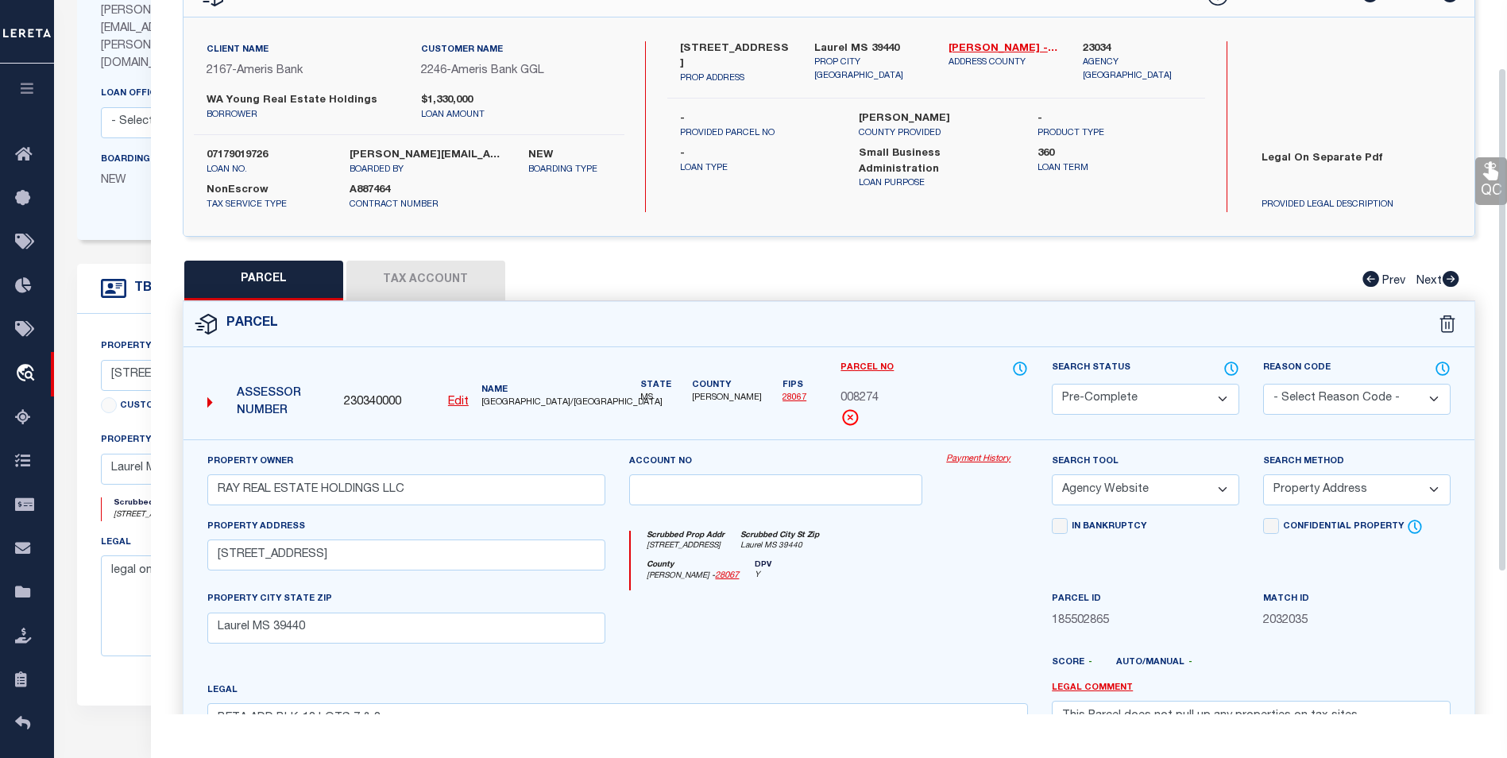
click at [409, 278] on button "Tax Account" at bounding box center [425, 281] width 159 height 40
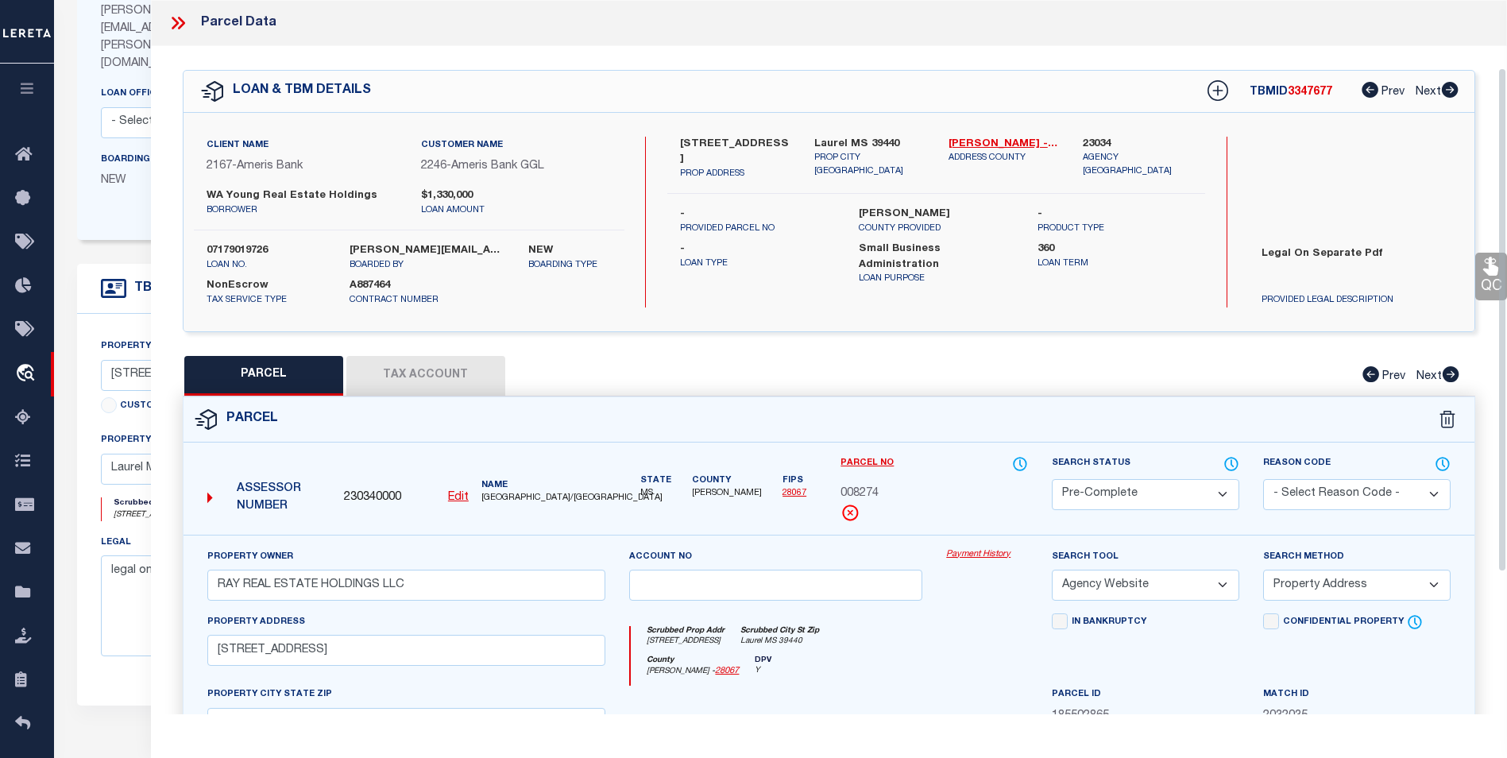
select select "100"
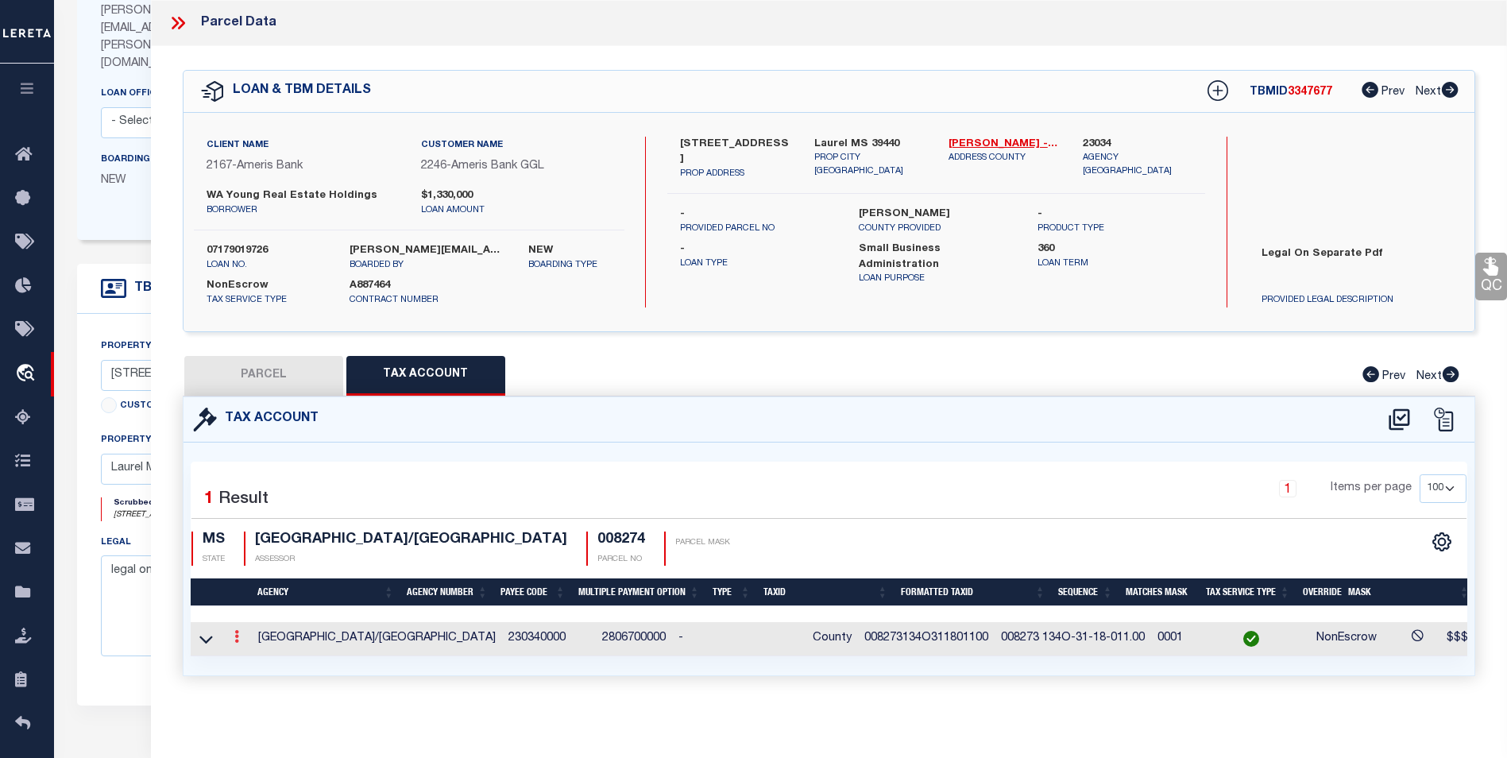
click at [230, 640] on link at bounding box center [236, 638] width 17 height 13
click at [245, 654] on link at bounding box center [258, 662] width 59 height 26
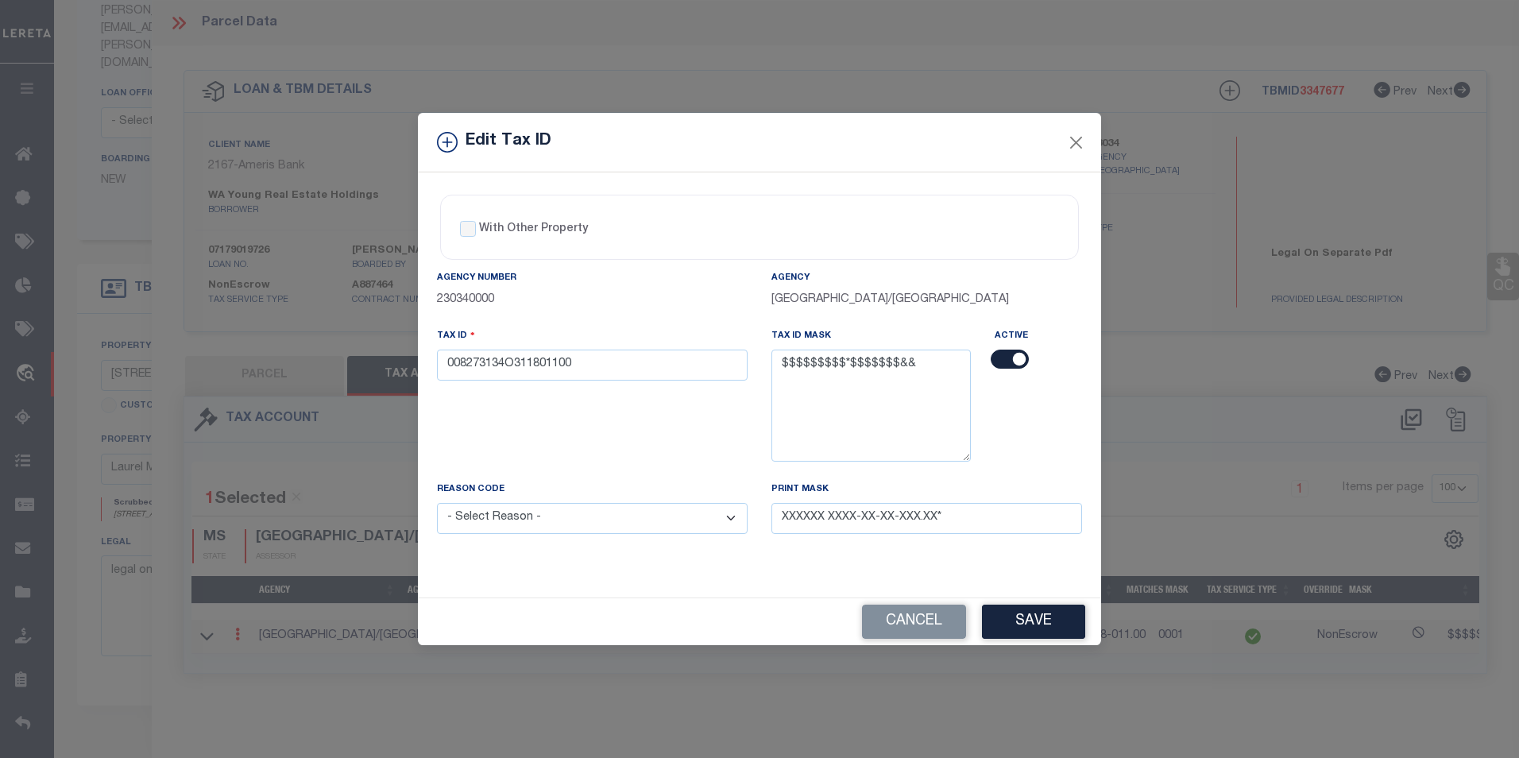
click at [721, 520] on select "- Select Reason - 099 - Other (Provide additional detail) ACT - Agency Changed …" at bounding box center [592, 518] width 311 height 31
select select "ACT"
click at [437, 504] on select "- Select Reason - 099 - Other (Provide additional detail) ACT - Agency Changed …" at bounding box center [592, 518] width 311 height 31
click at [1036, 610] on button "Save" at bounding box center [1033, 622] width 103 height 34
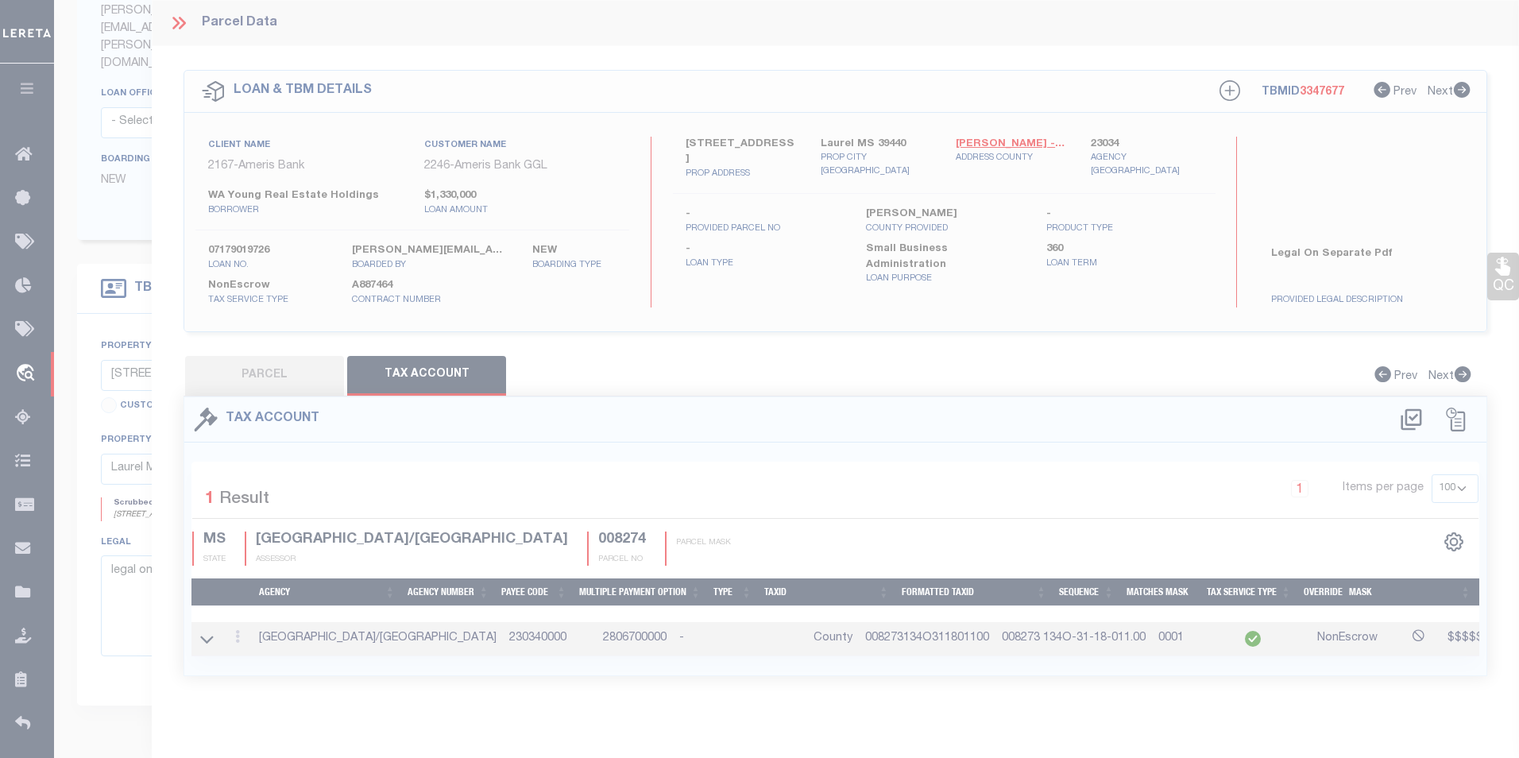
select select
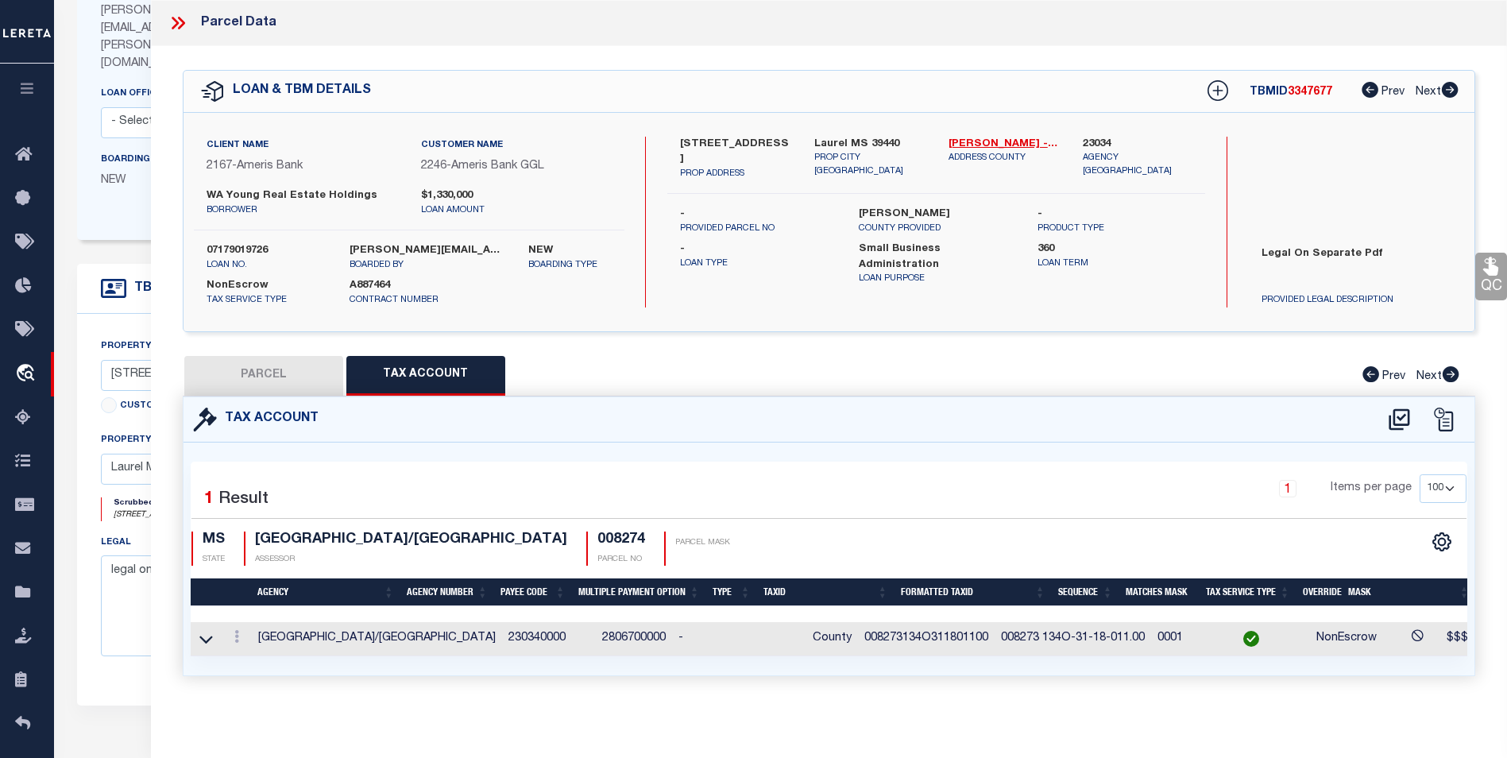
click at [300, 365] on button "PARCEL" at bounding box center [263, 376] width 159 height 40
select select "AS"
select select
checkbox input "false"
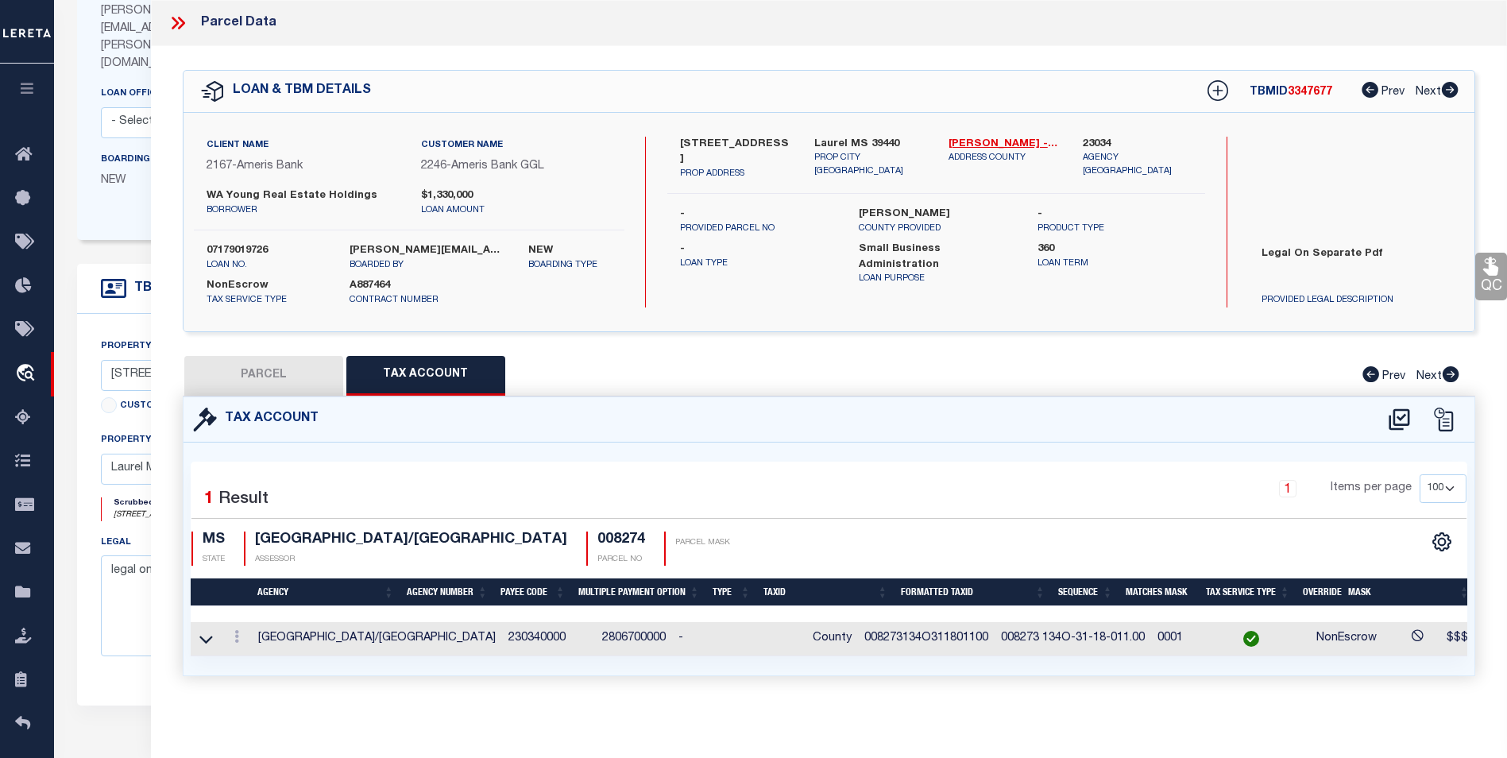
checkbox input "false"
select select "QC"
type input "RAY REAL ESTATE HOLDINGS LLC"
select select "AGW"
select select "ADD"
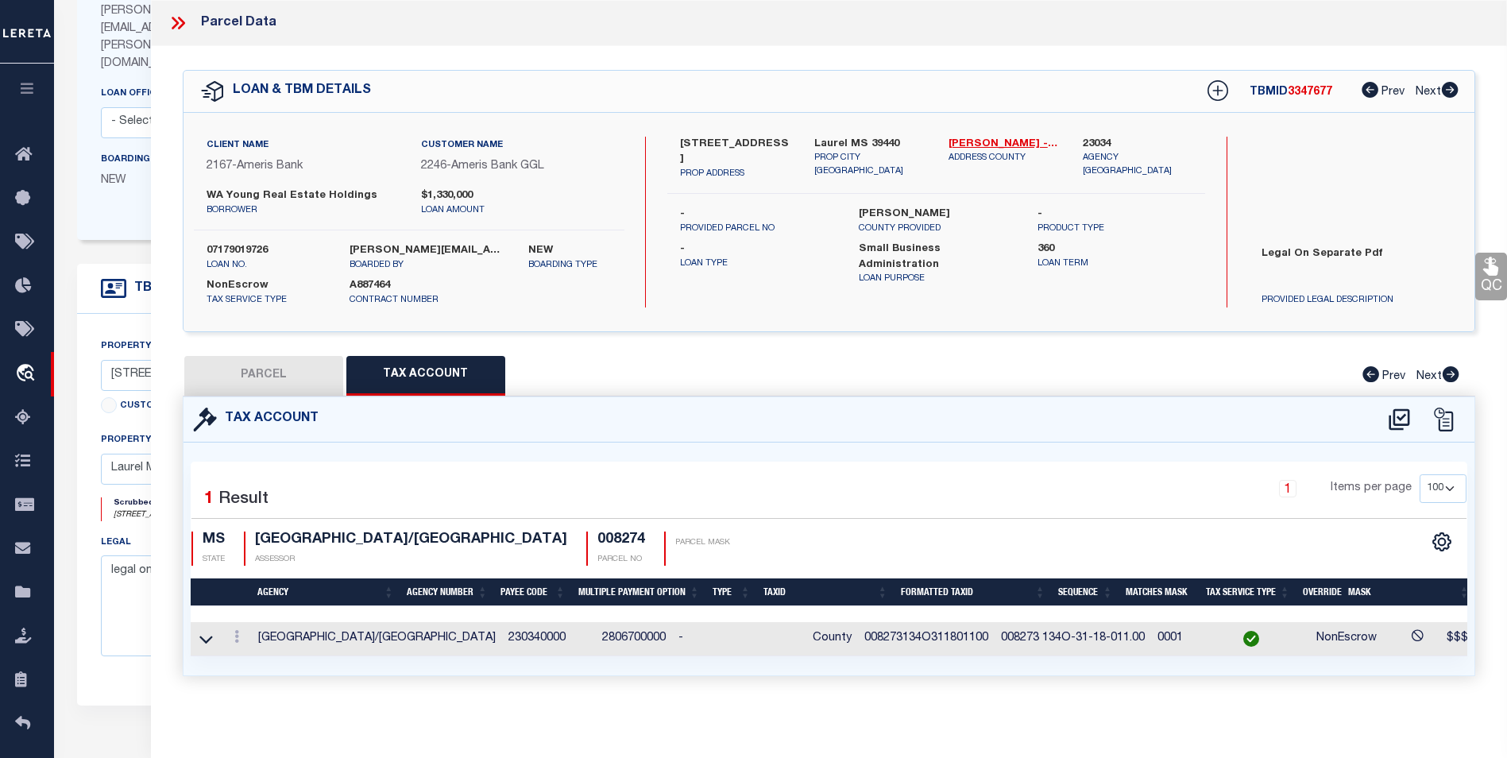
type input "709 16TH AVE N"
type input "Laurel MS 39440"
type textarea "BETA ADD BLK-18 LOTS 7 & 8 AND W 7.5' OF VACATED ALLEY"
type textarea "This Parcel does not pull up any properties on tax sites 8/13/25 Parcel was fou…"
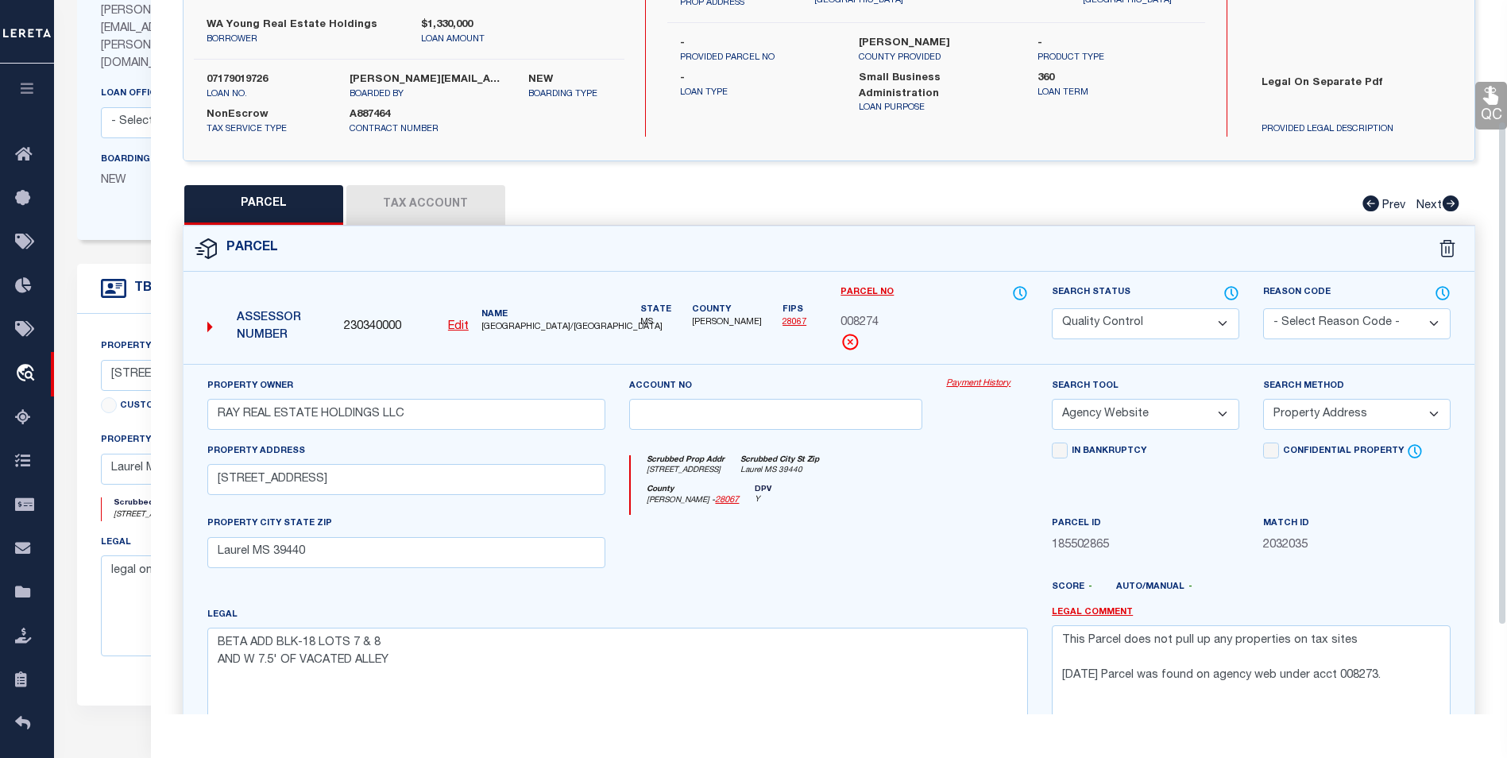
scroll to position [238, 0]
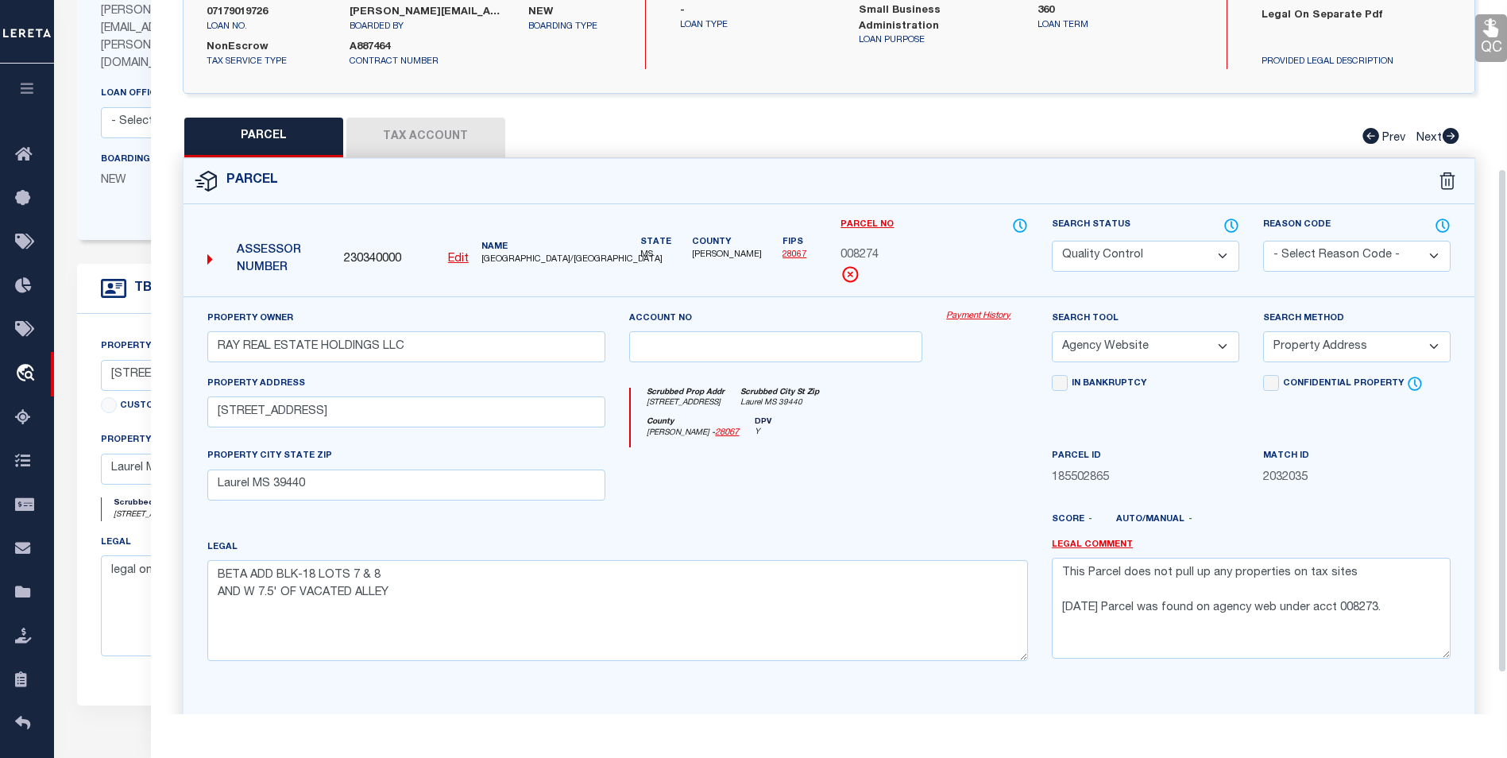
click at [1147, 235] on div "Search Status Automated Search Bad Parcel Complete Duplicate Parcel High Dollar…" at bounding box center [1145, 244] width 187 height 55
click at [1144, 246] on select "Automated Search Bad Parcel Complete Duplicate Parcel High Dollar Reporting In …" at bounding box center [1145, 256] width 187 height 31
click at [1052, 241] on select "Automated Search Bad Parcel Complete Duplicate Parcel High Dollar Reporting In …" at bounding box center [1145, 256] width 187 height 31
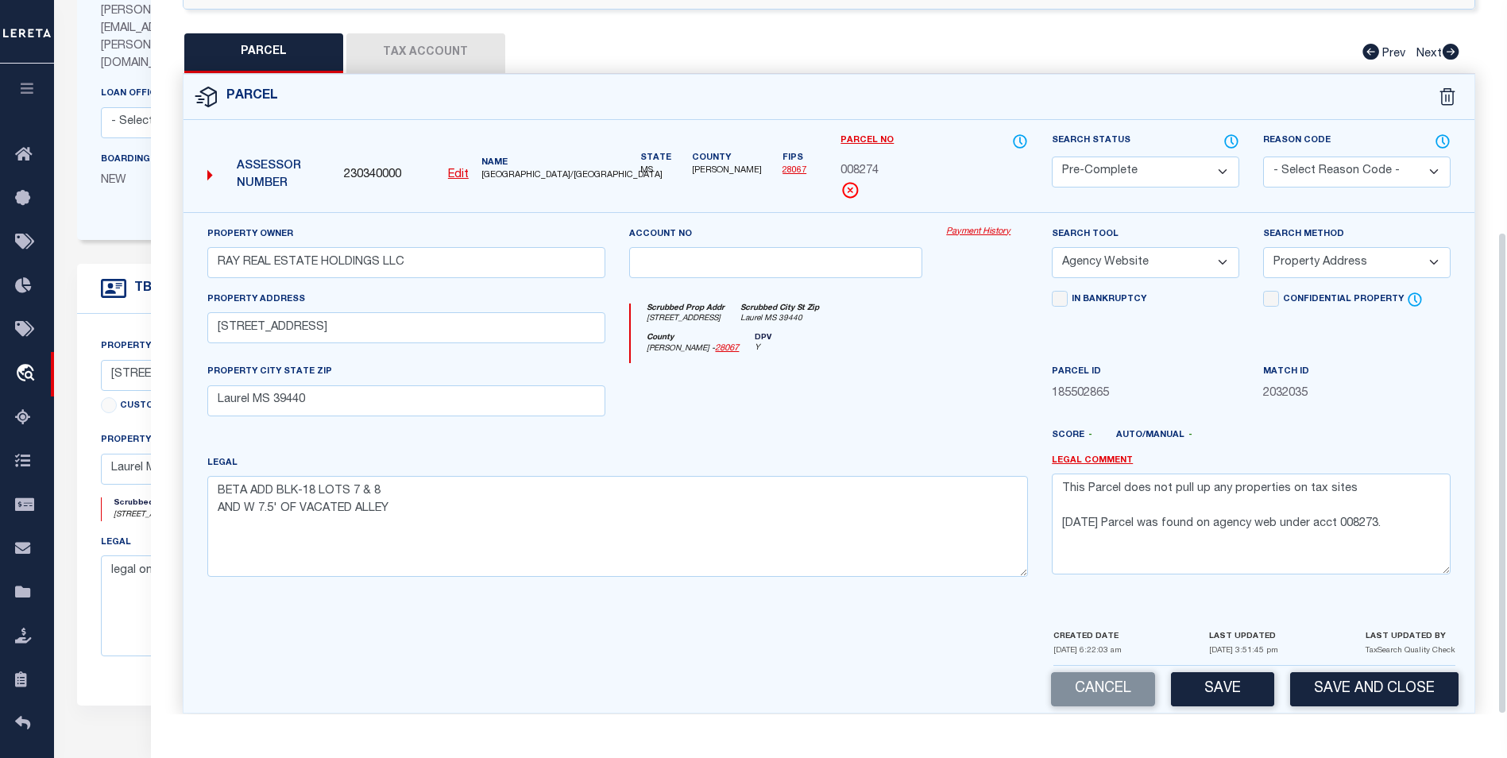
scroll to position [342, 0]
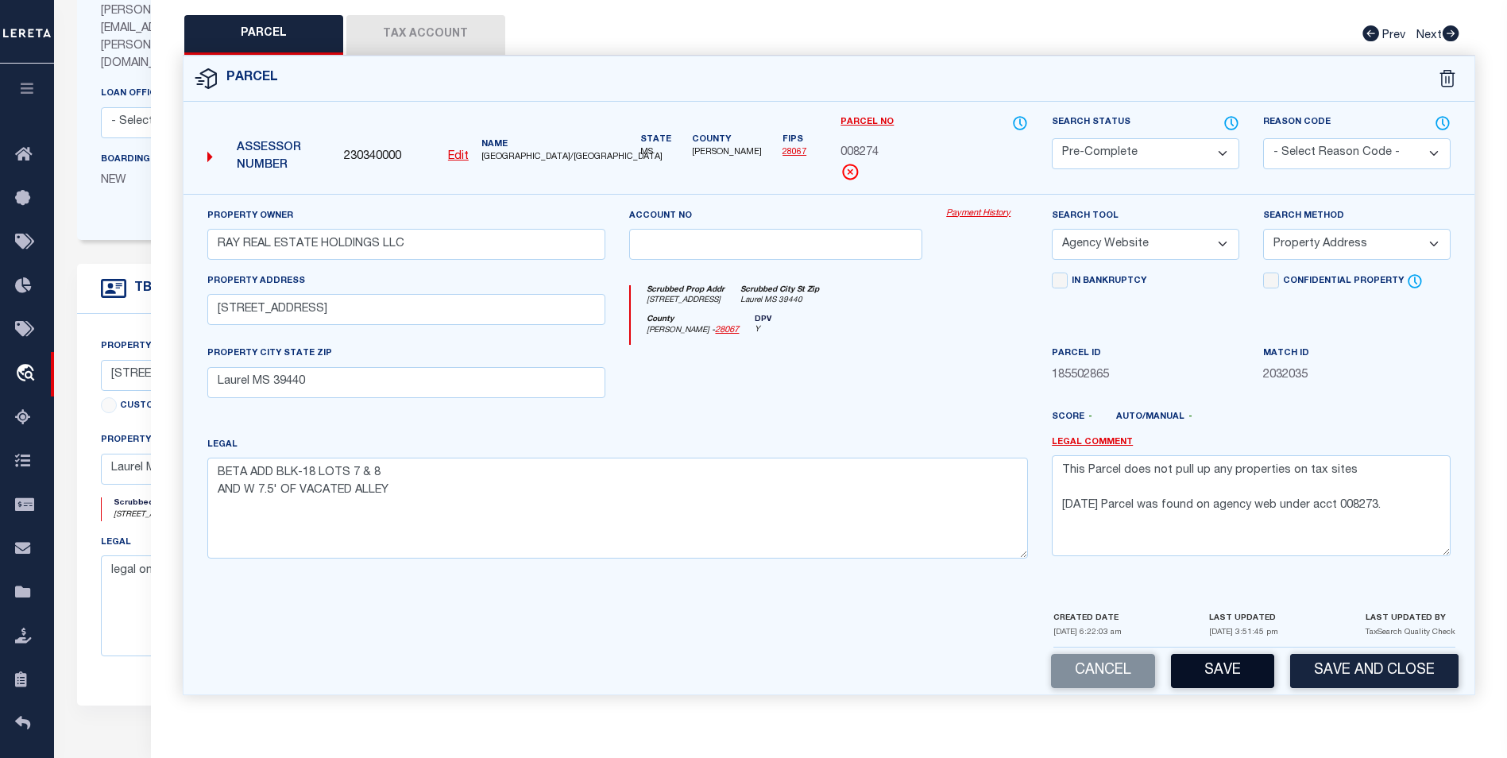
click at [1225, 668] on button "Save" at bounding box center [1222, 671] width 103 height 34
select select "AS"
select select
checkbox input "false"
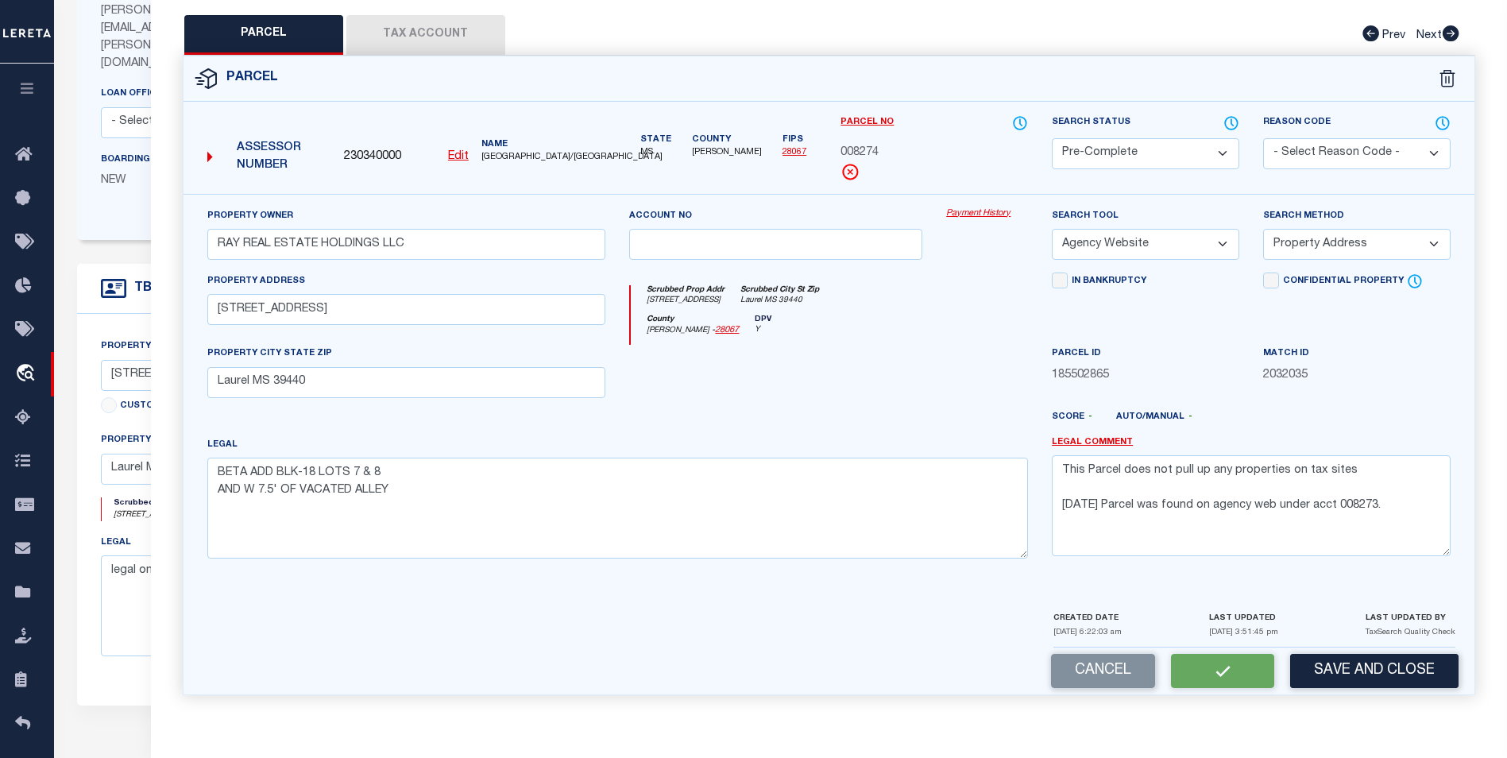
checkbox input "false"
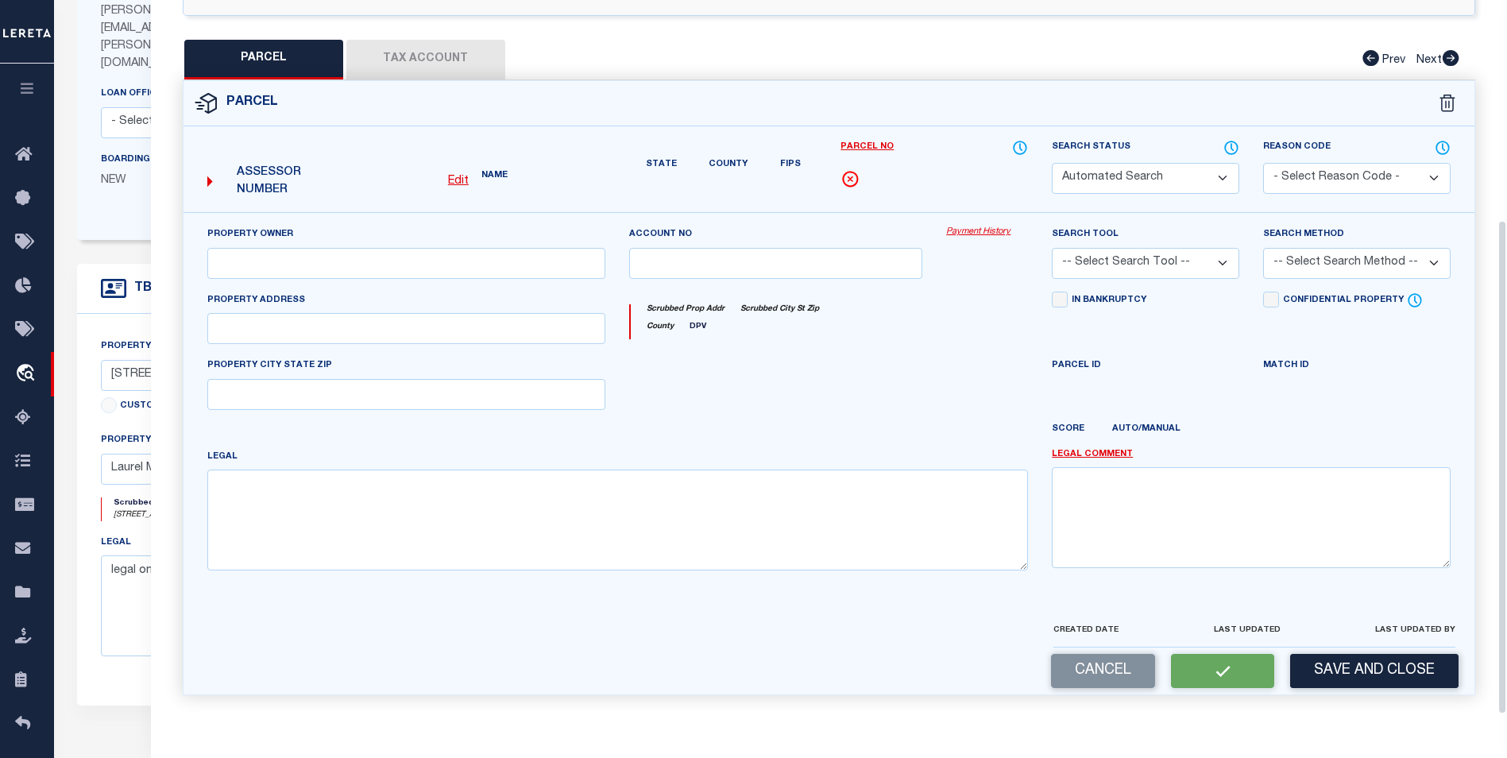
select select "PC"
type input "RAY REAL ESTATE HOLDINGS LLC"
select select "AGW"
select select "ADD"
type input "709 16TH AVE N"
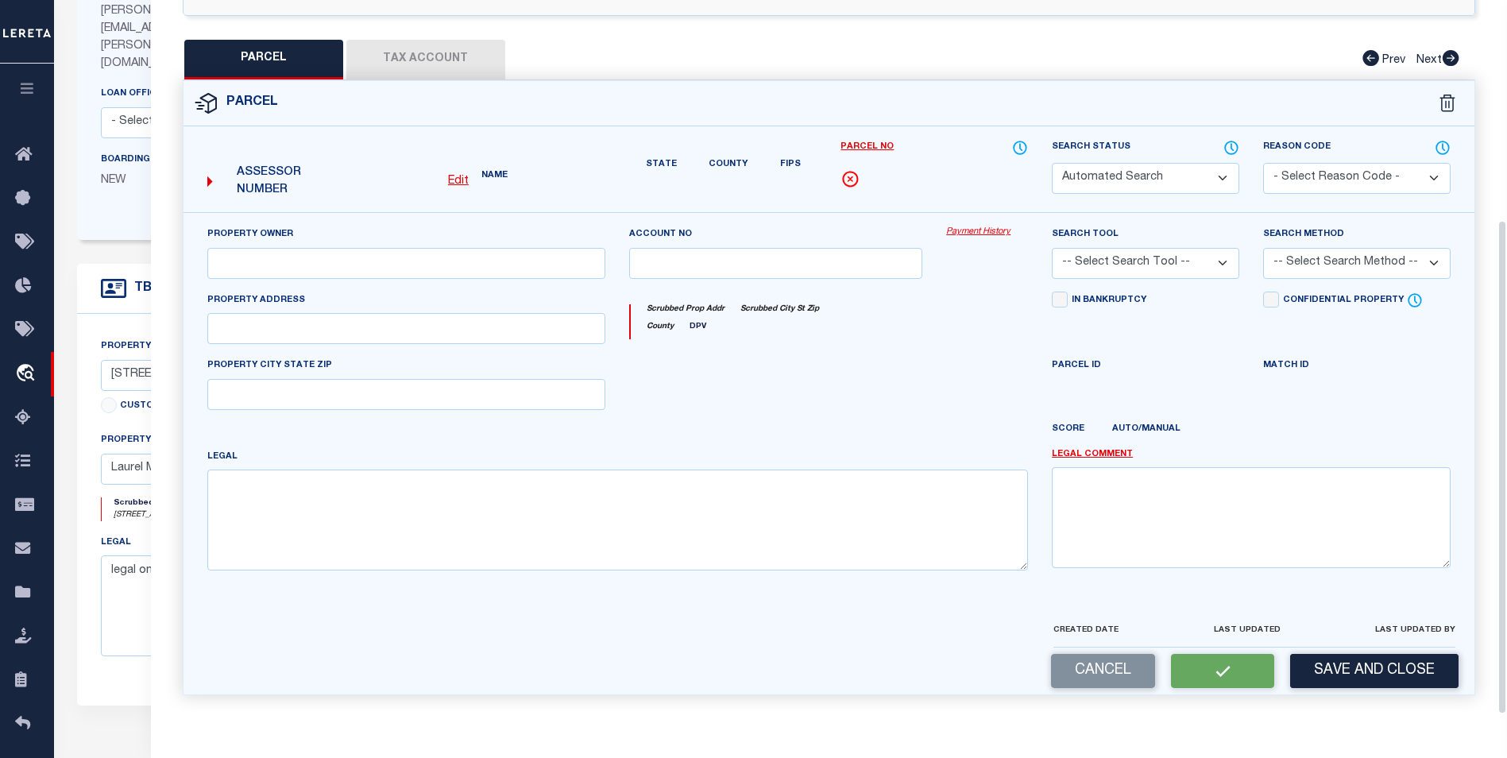
type input "Laurel MS 39440"
type textarea "BETA ADD BLK-18 LOTS 7 & 8 AND W 7.5' OF VACATED ALLEY"
type textarea "This Parcel does not pull up any properties on tax sites 8/13/25 Parcel was fou…"
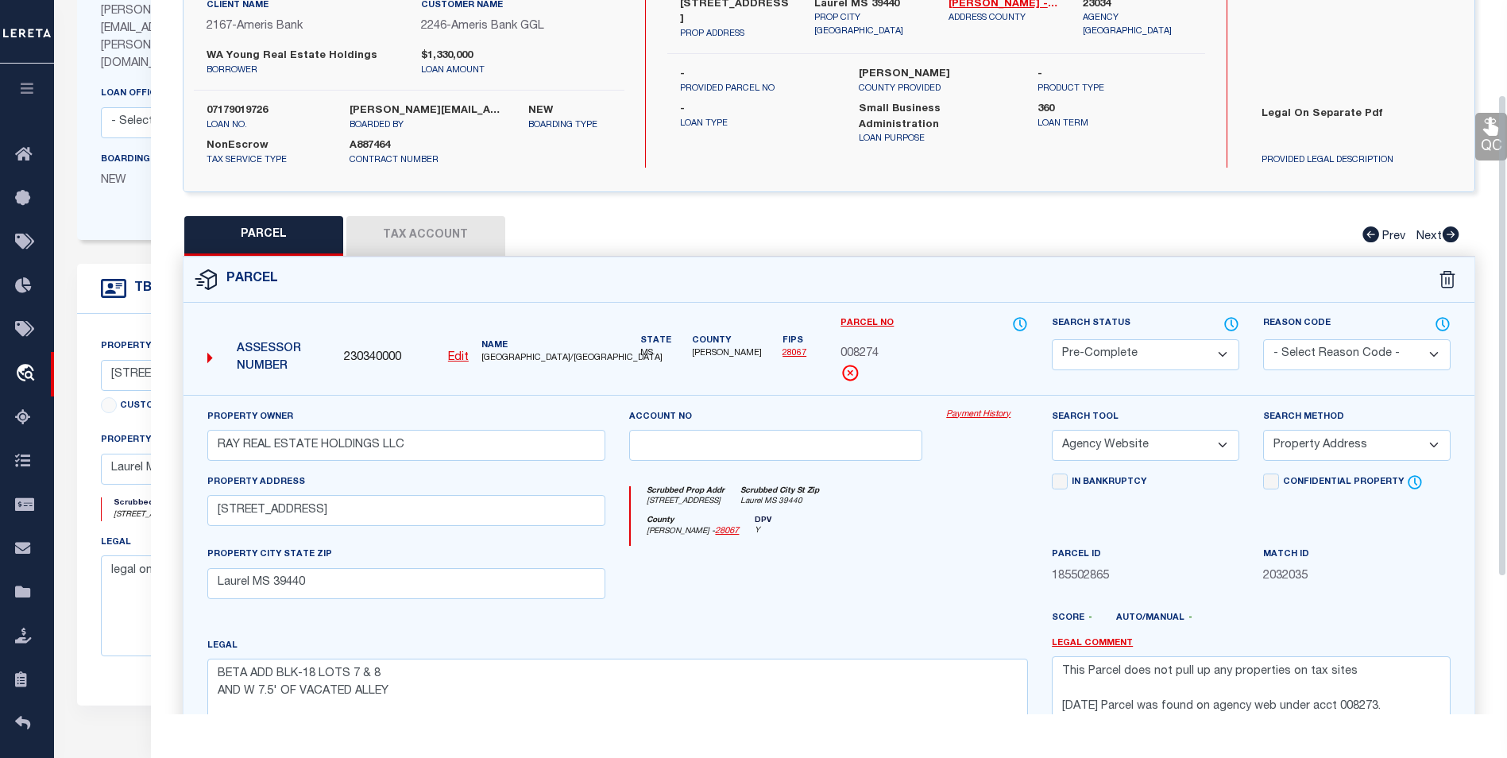
scroll to position [104, 0]
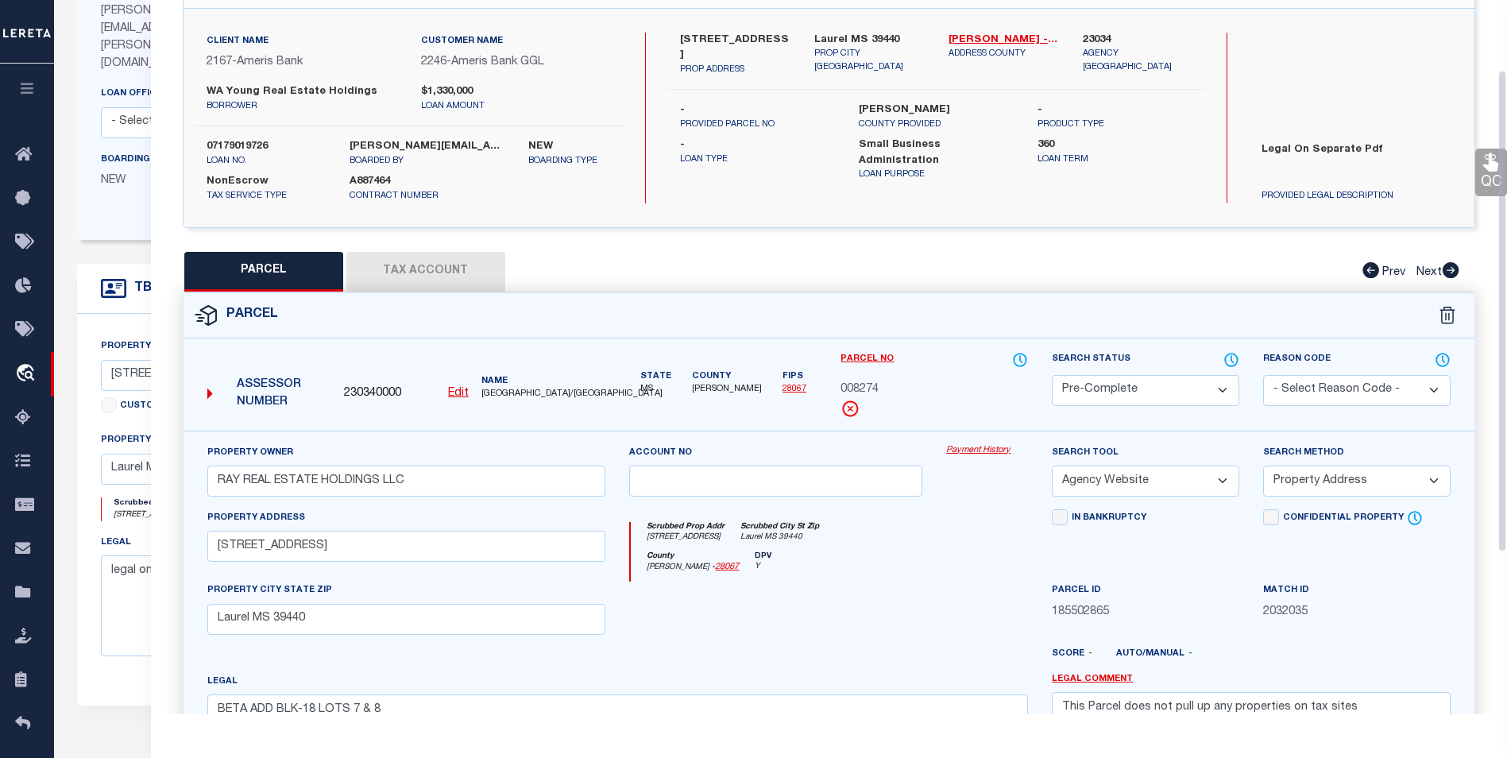
click at [433, 275] on button "Tax Account" at bounding box center [425, 272] width 159 height 40
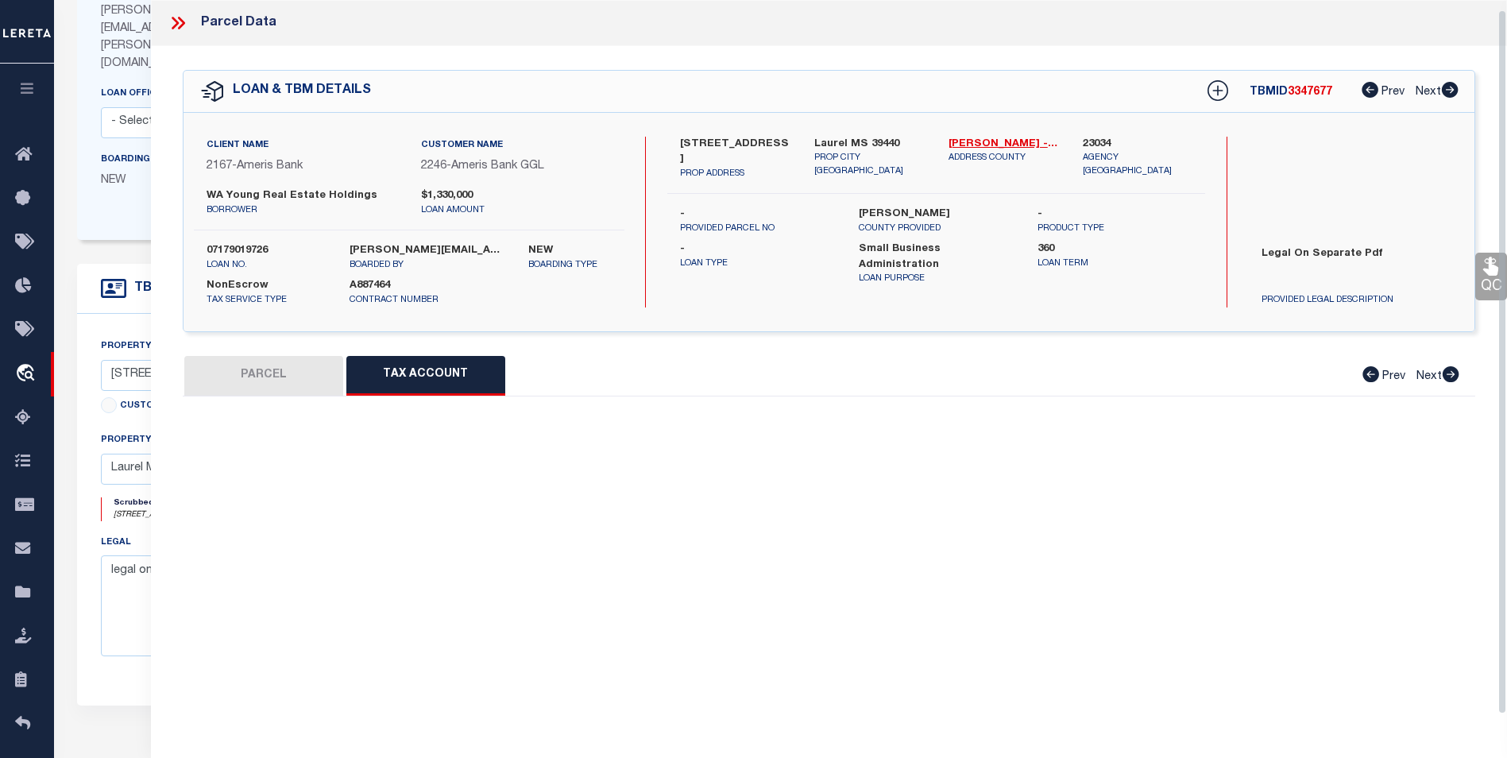
select select "100"
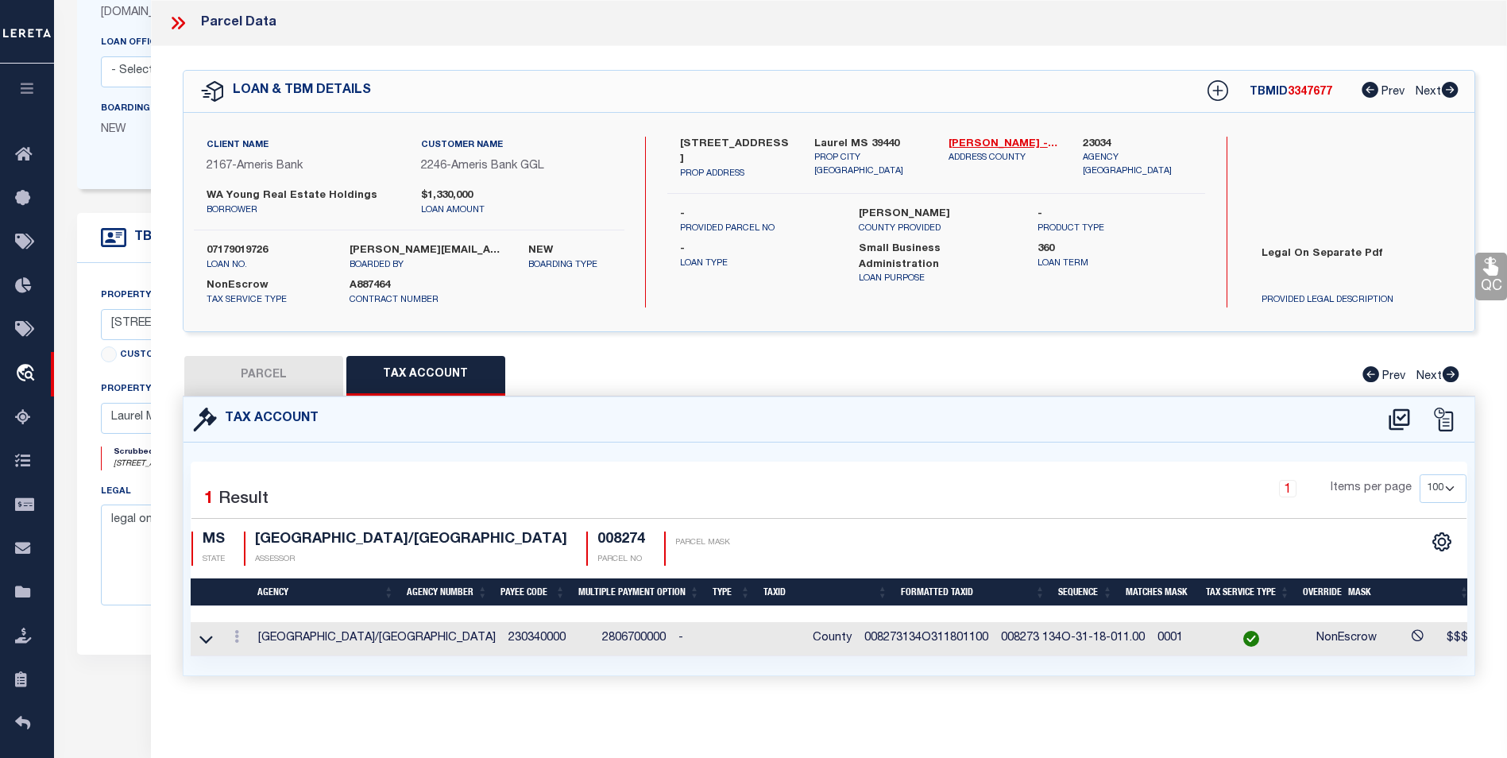
scroll to position [461, 0]
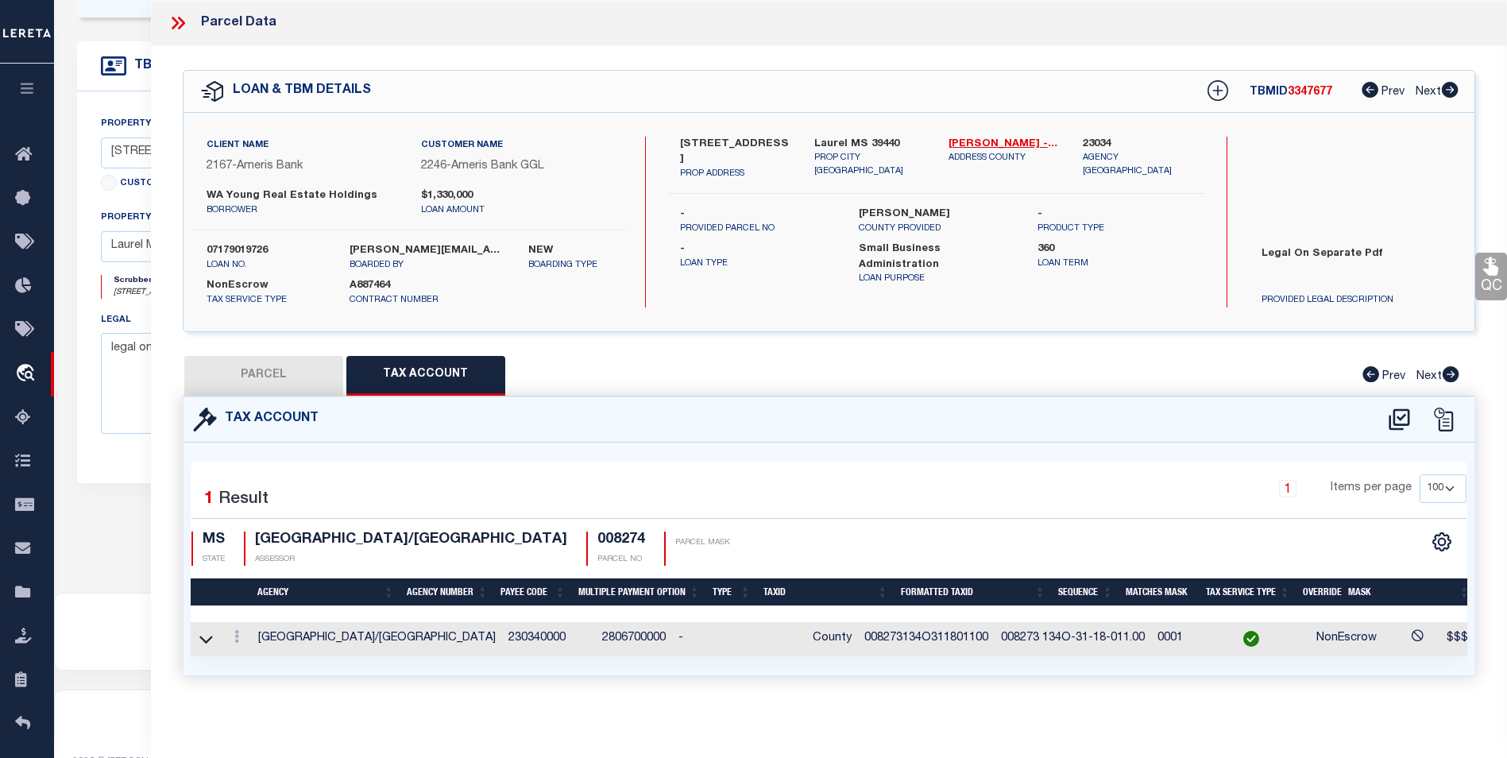
click at [236, 645] on div at bounding box center [236, 638] width 17 height 19
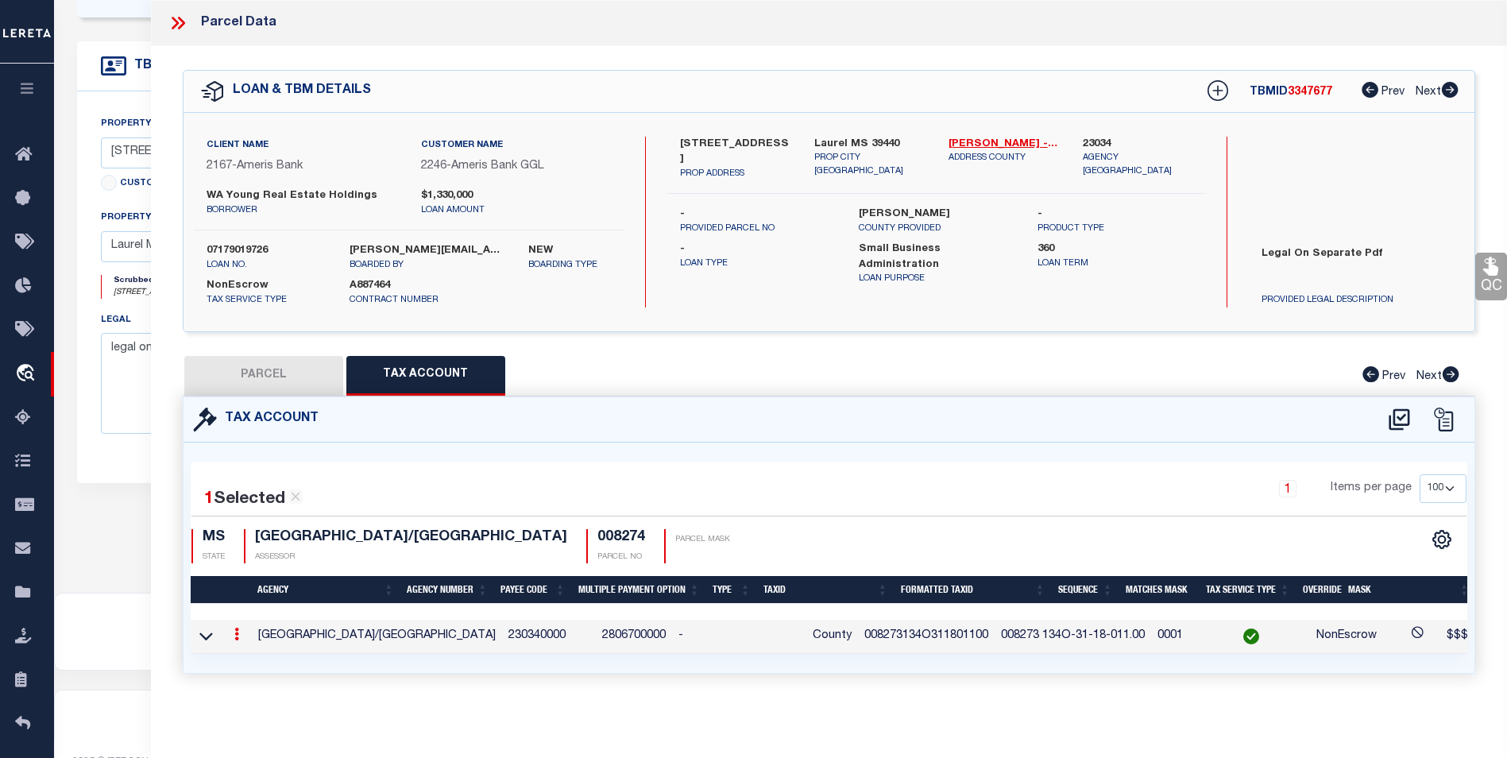
click at [237, 637] on icon at bounding box center [236, 634] width 5 height 13
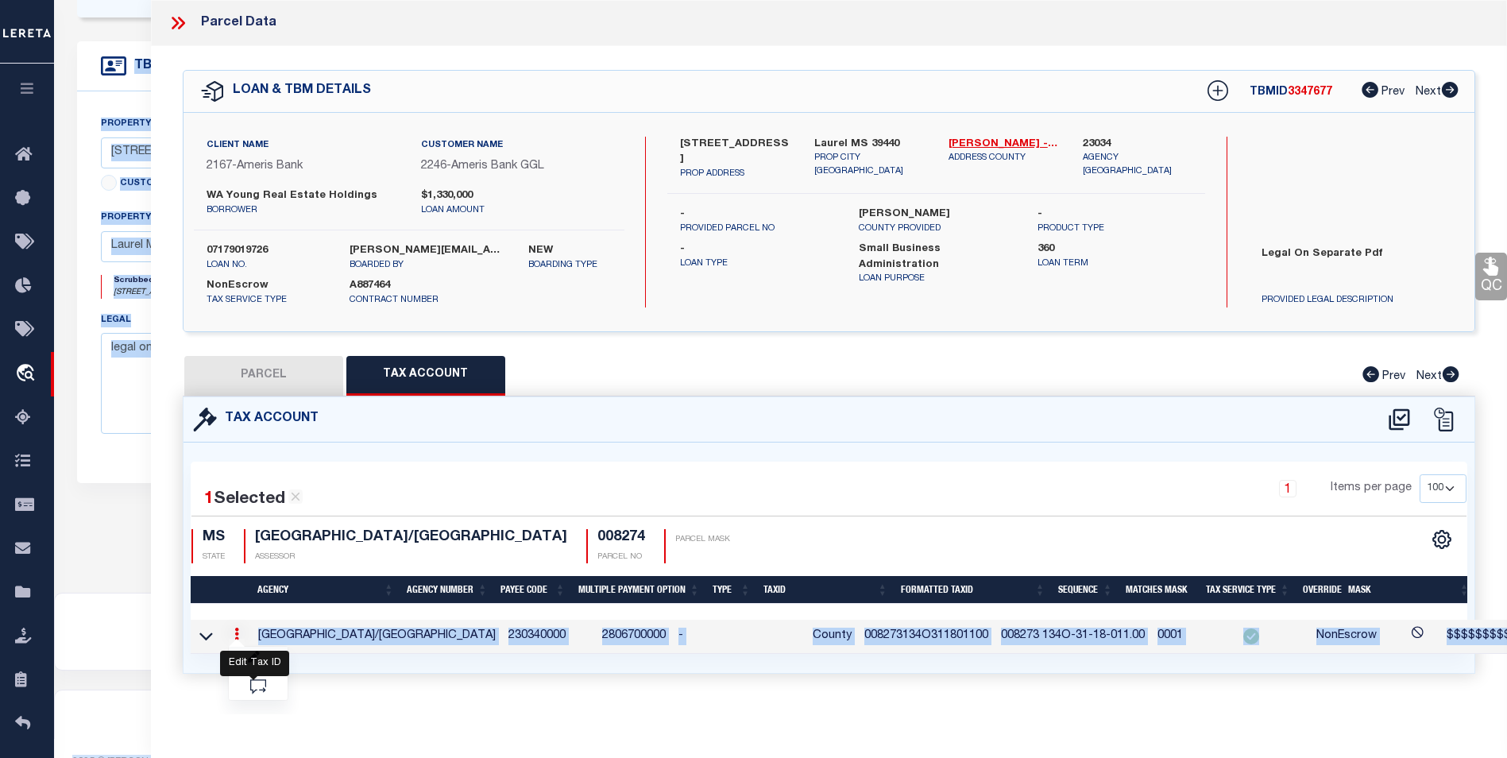
click at [255, 654] on icon "" at bounding box center [254, 657] width 12 height 12
select select "ACT"
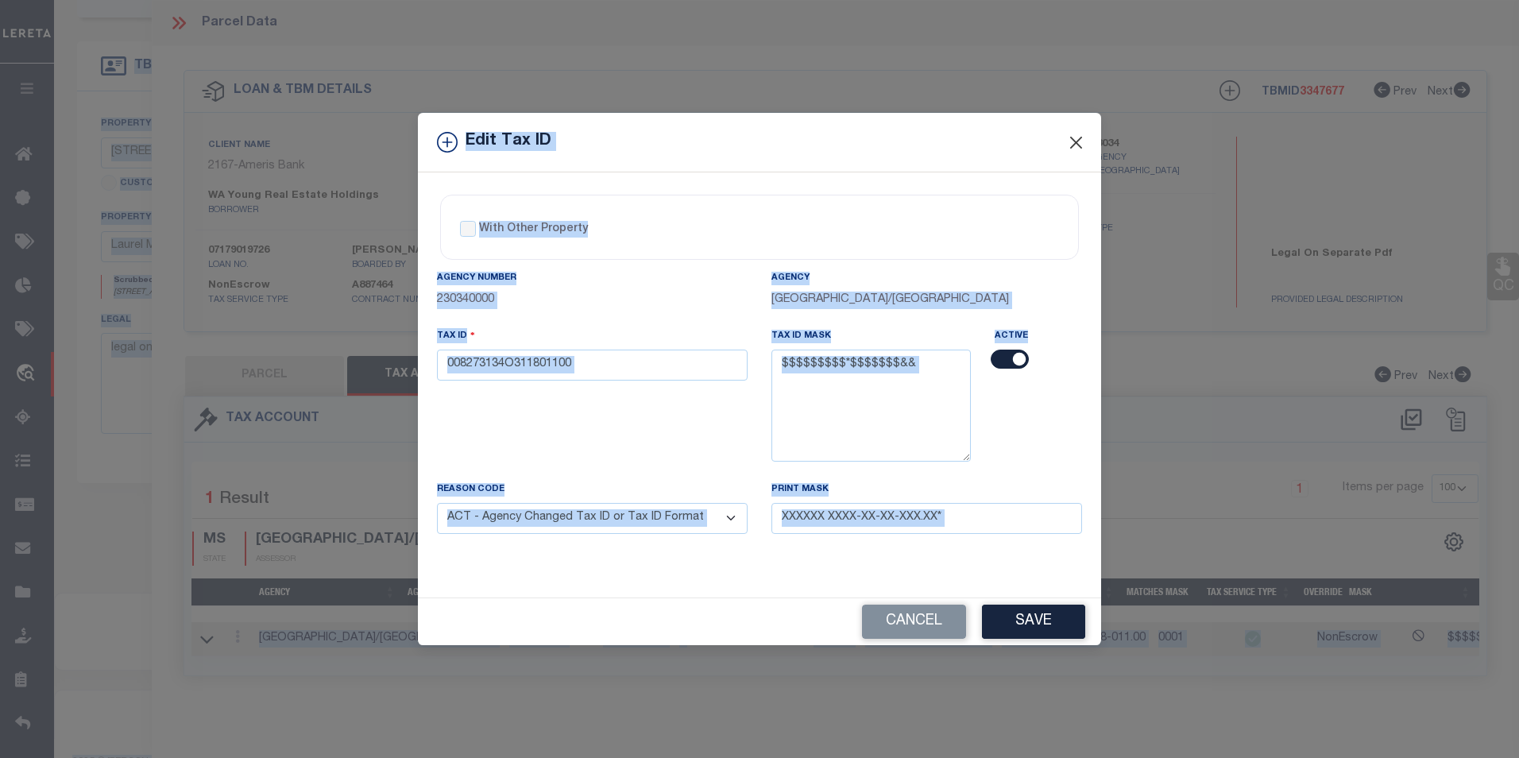
click at [1079, 145] on button "Close" at bounding box center [1076, 142] width 21 height 21
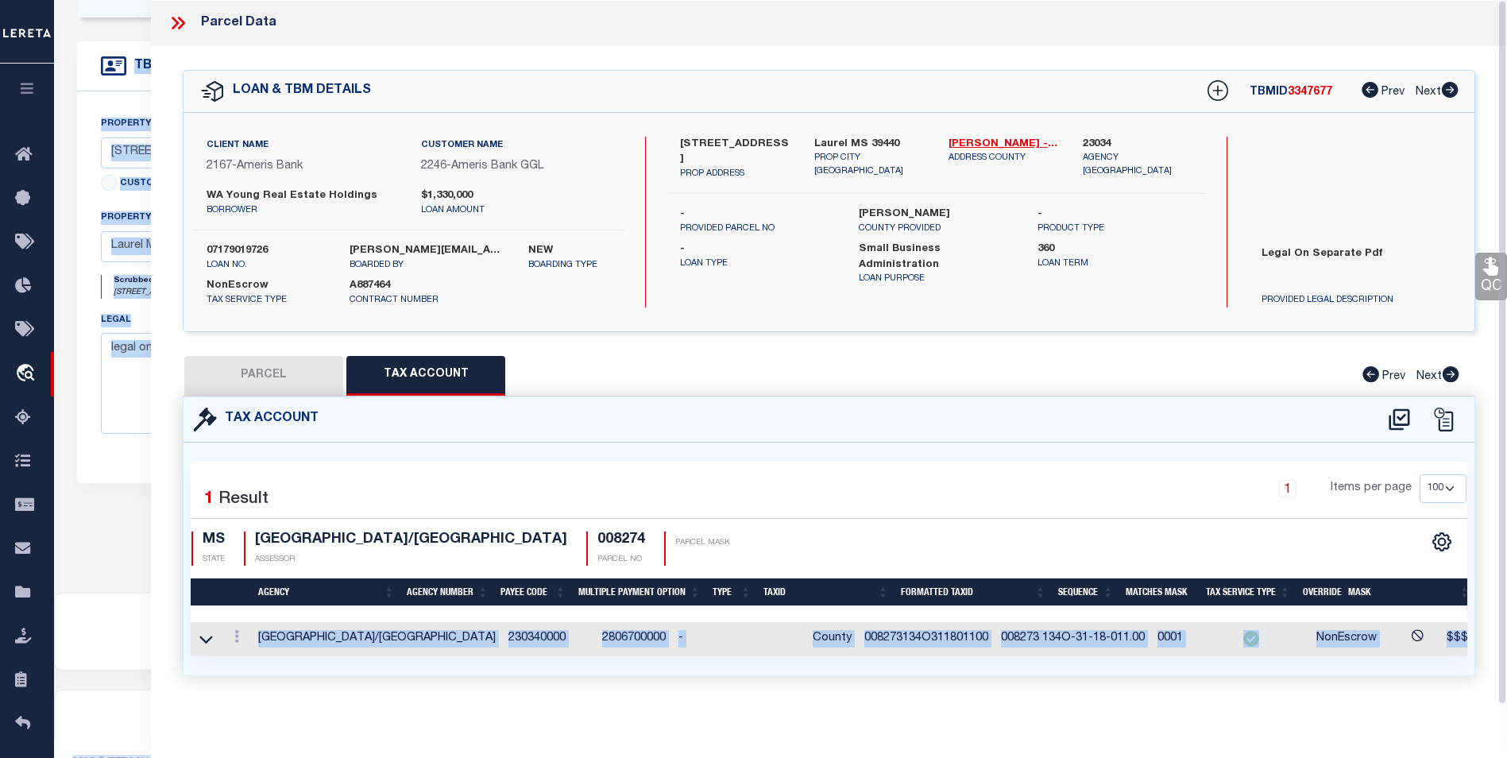
click at [270, 392] on button "PARCEL" at bounding box center [263, 376] width 159 height 40
select select "AS"
select select
checkbox input "false"
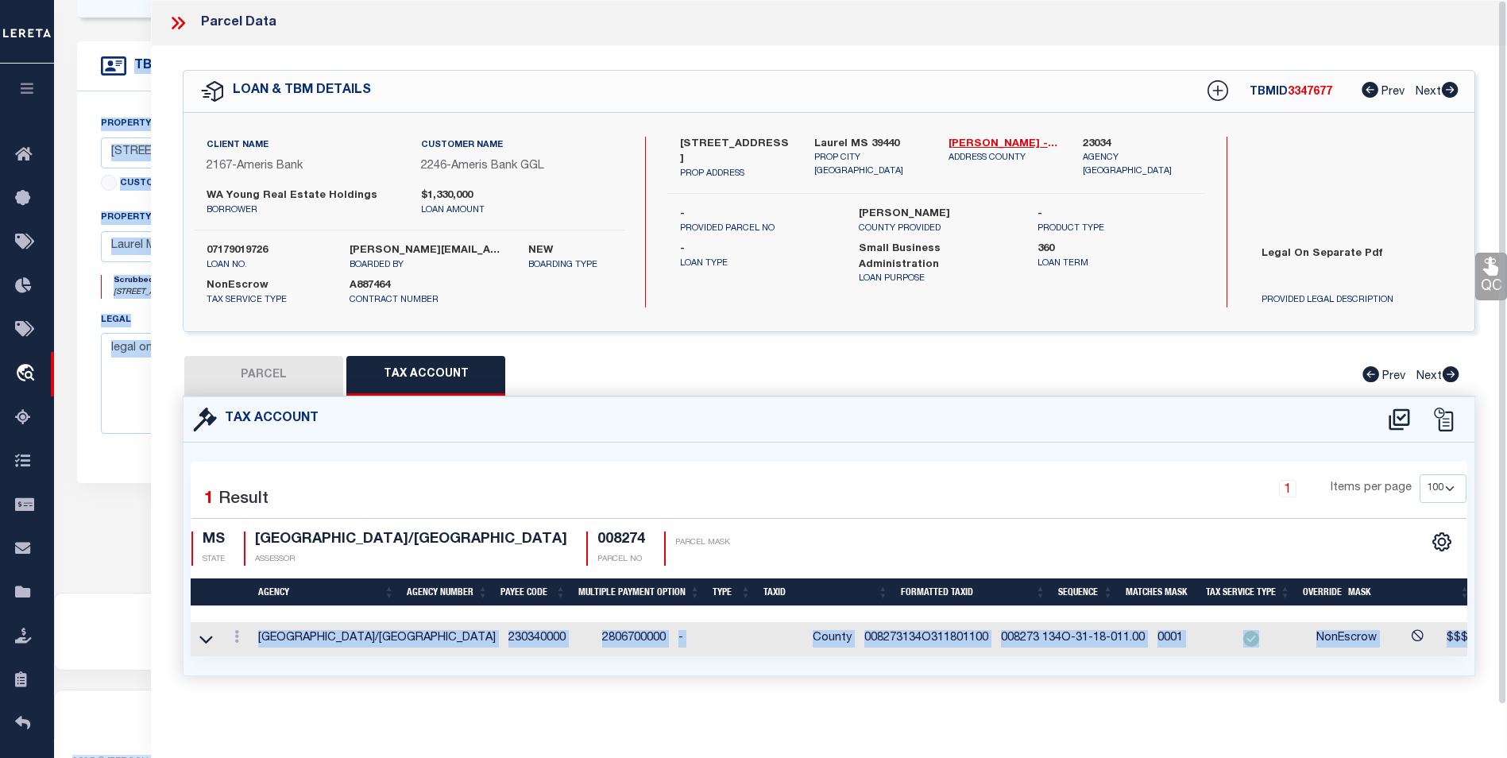
checkbox input "false"
select select "PC"
type input "RAY REAL ESTATE HOLDINGS LLC"
select select "AGW"
select select "ADD"
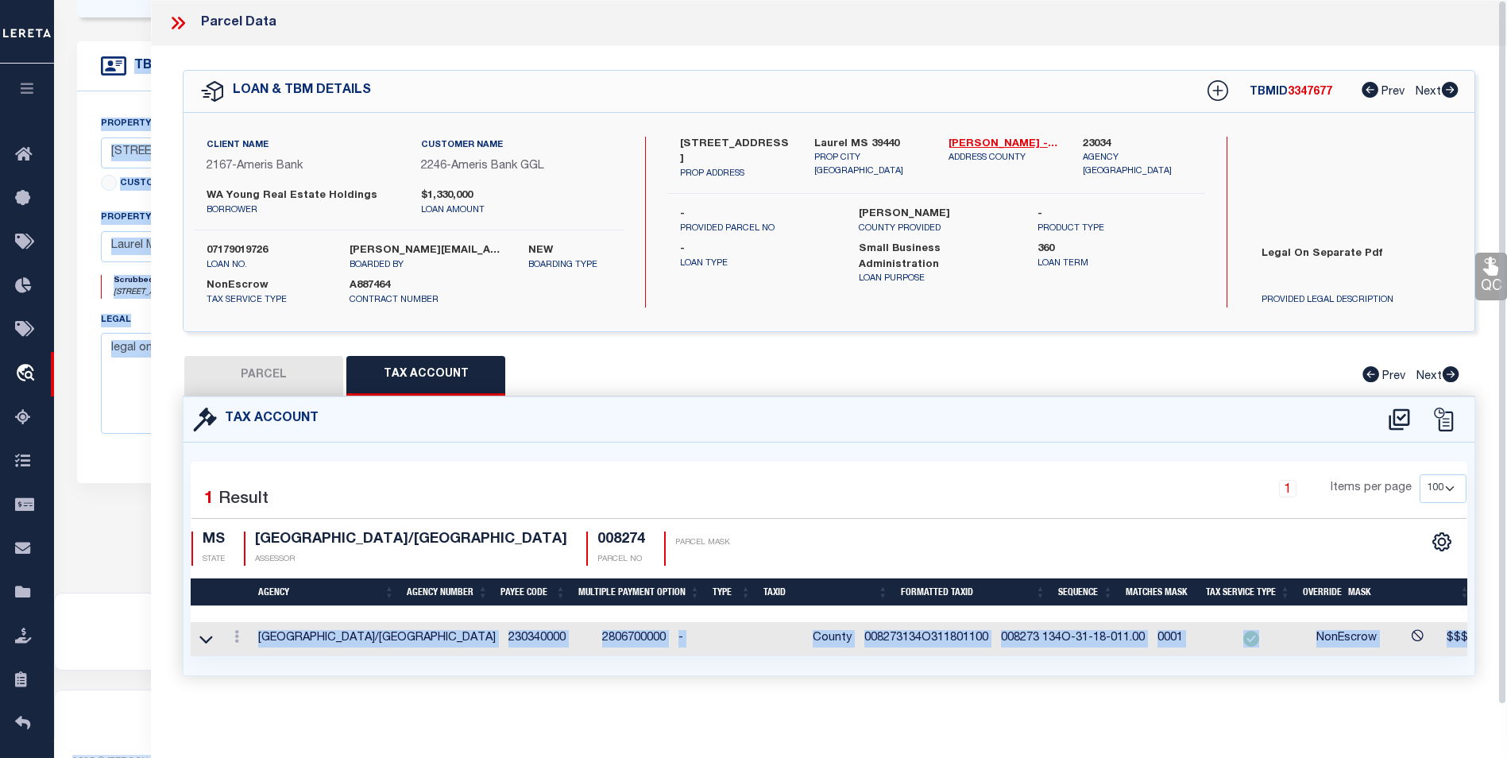
type input "709 16TH AVE N"
type input "Laurel MS 39440"
type textarea "BETA ADD BLK-18 LOTS 7 & 8 AND W 7.5' OF VACATED ALLEY"
type textarea "This Parcel does not pull up any properties on tax sites 8/13/25 Parcel was fou…"
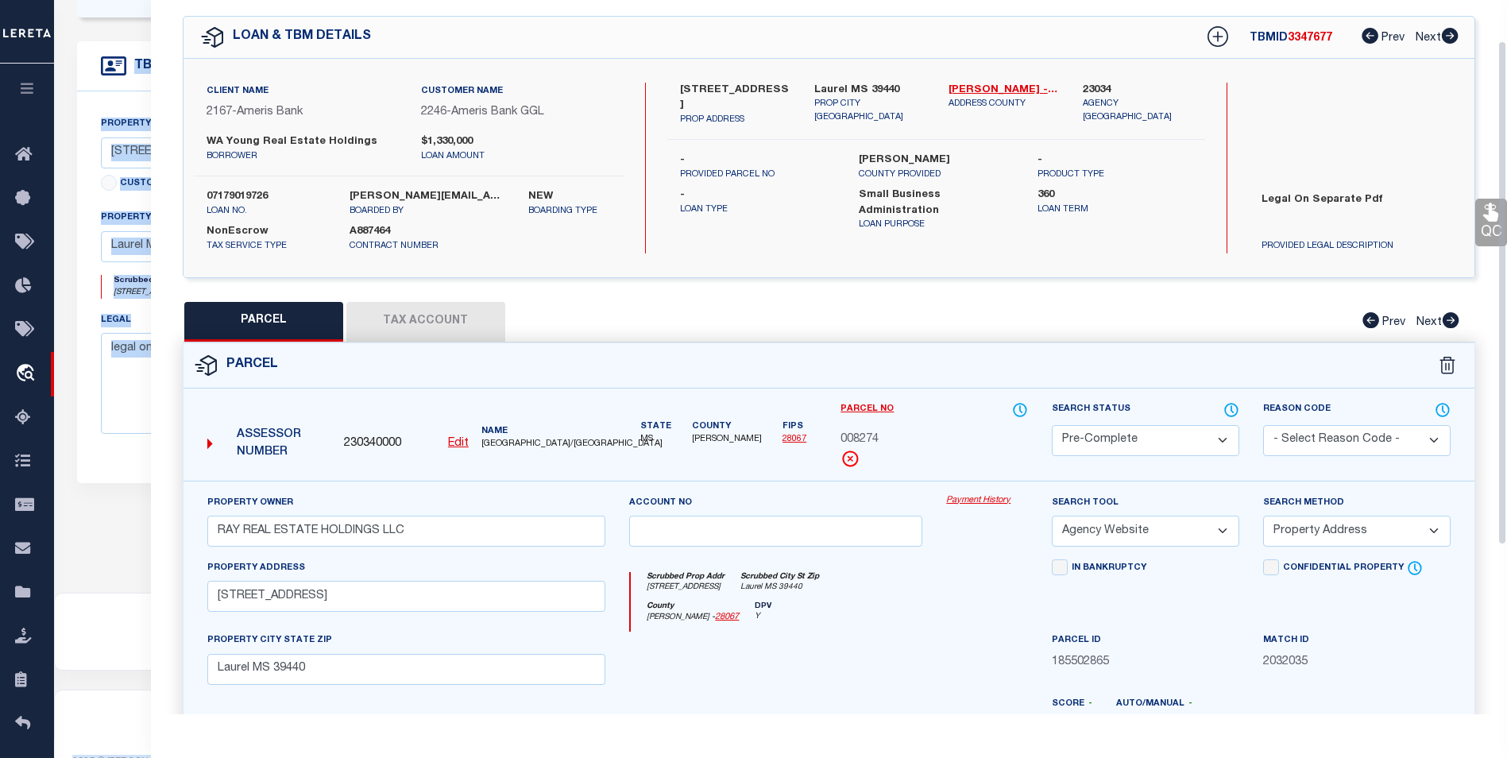
scroll to position [0, 0]
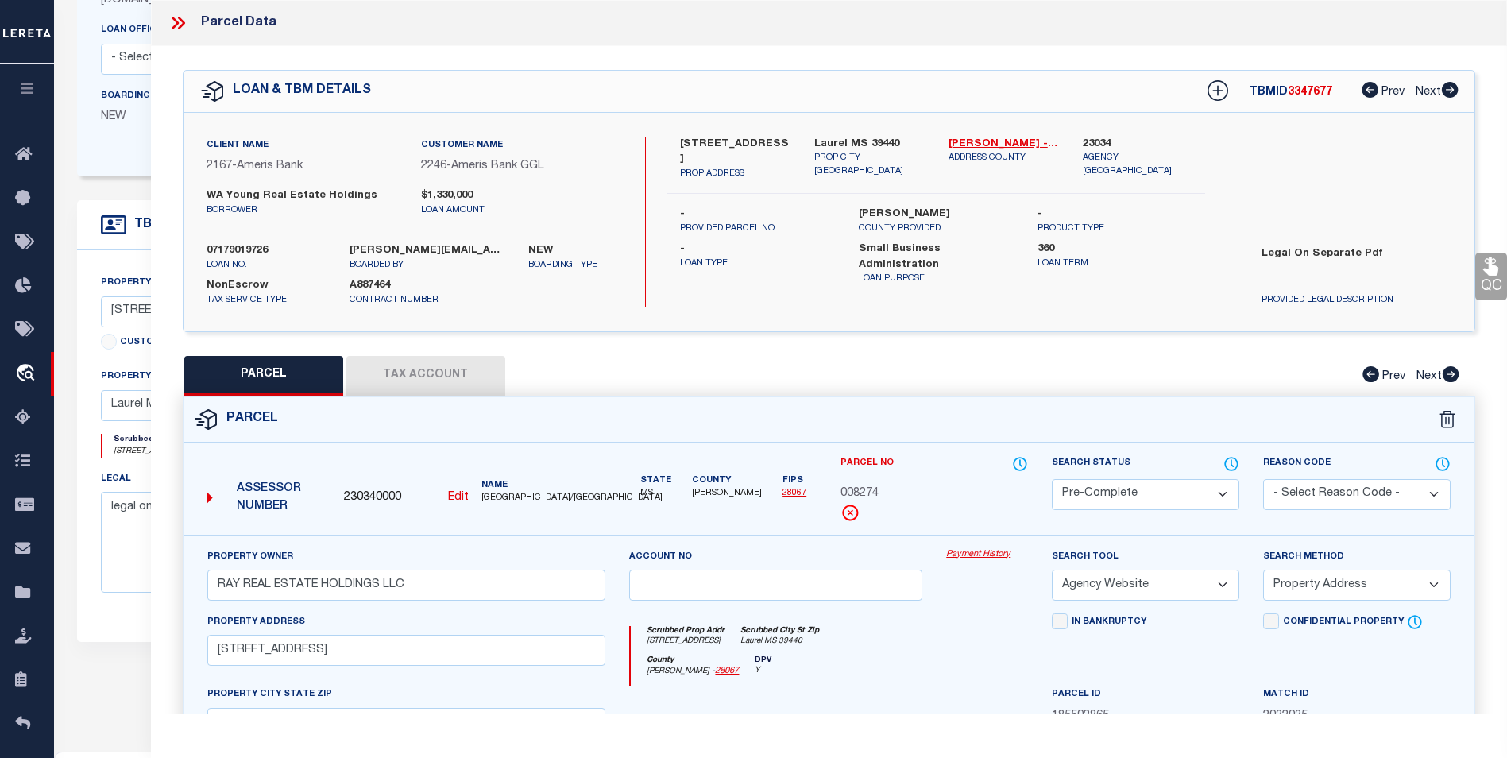
click at [177, 21] on icon at bounding box center [175, 23] width 7 height 13
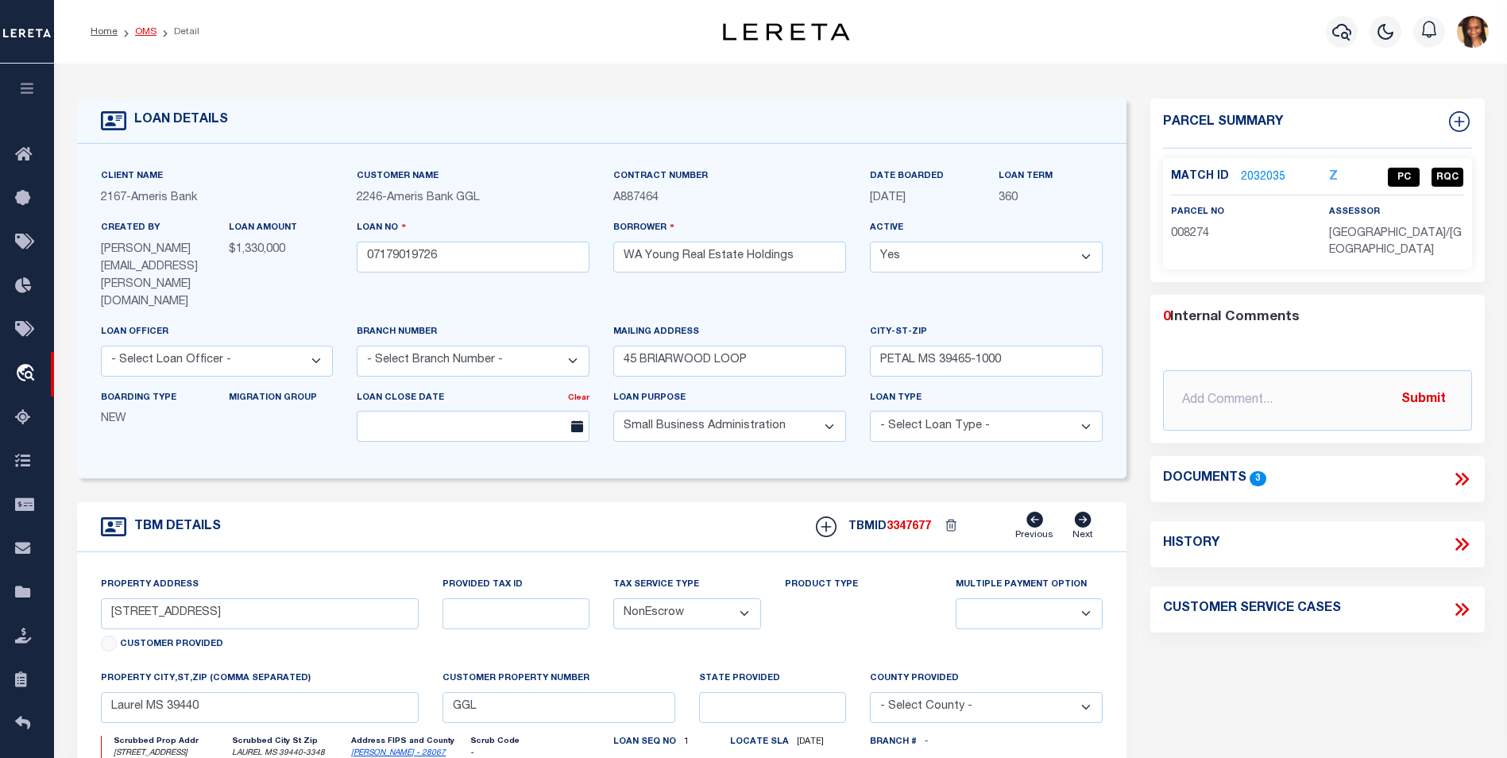
click at [149, 36] on link "OMS" at bounding box center [145, 32] width 21 height 10
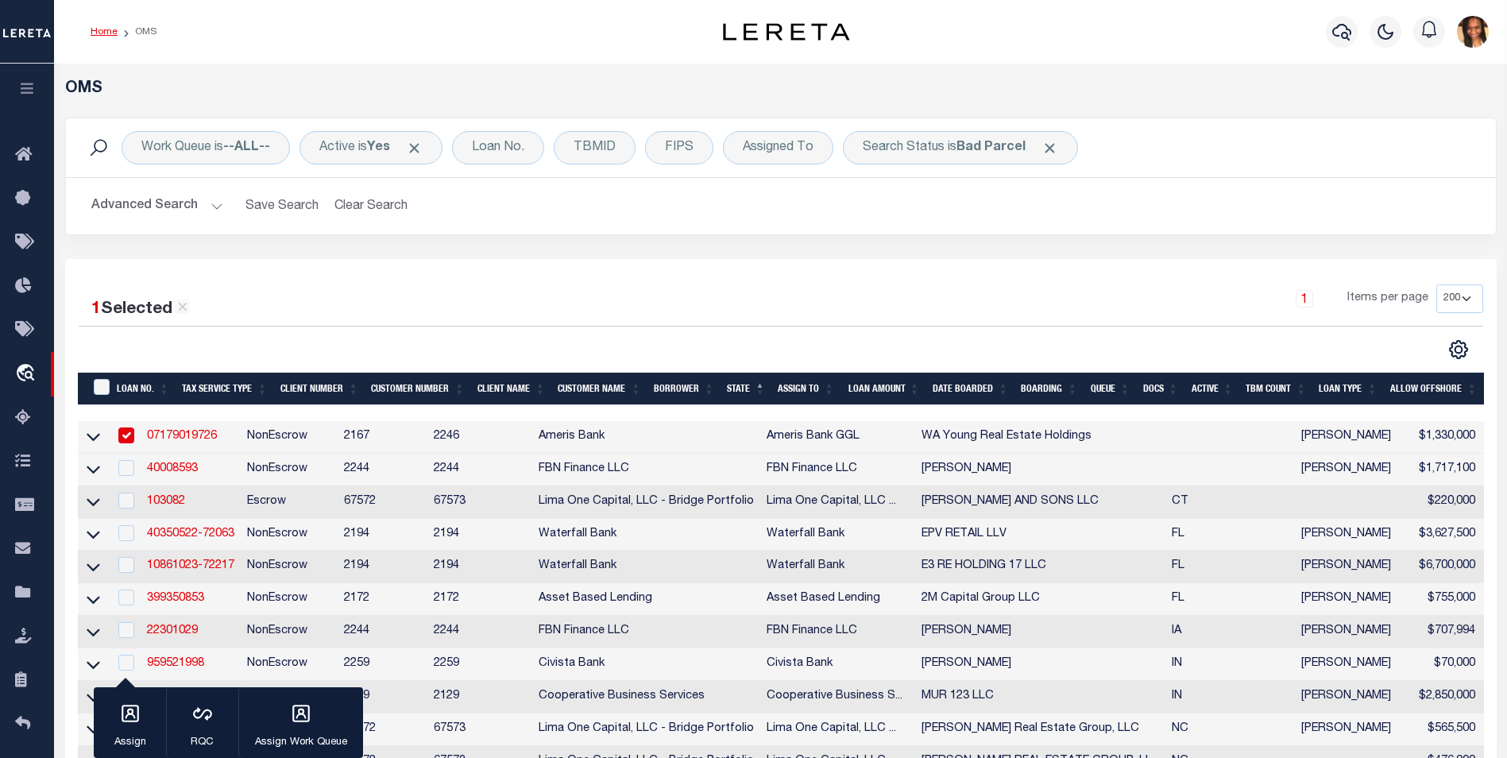
click at [111, 31] on link "Home" at bounding box center [104, 32] width 27 height 10
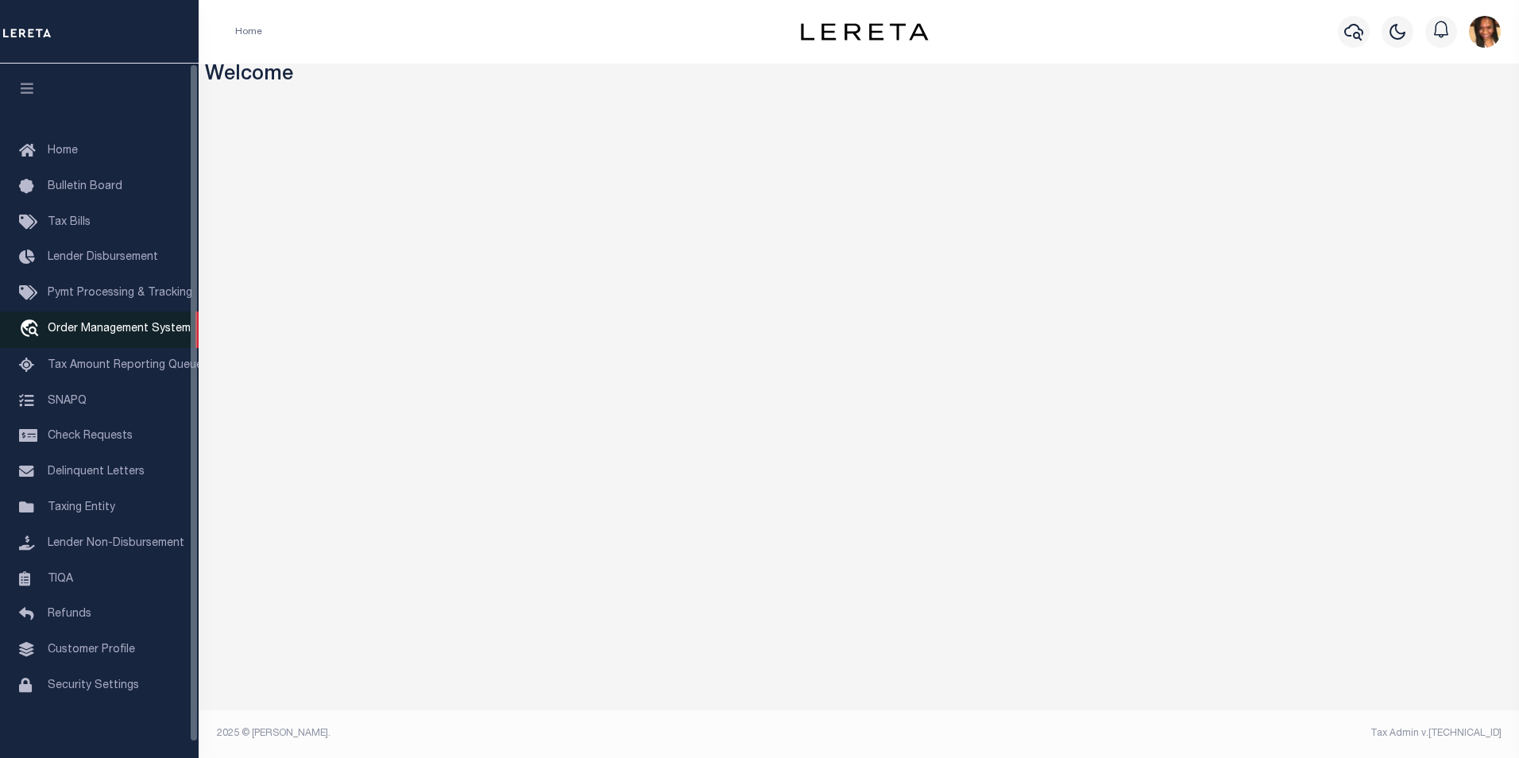
click at [126, 334] on span "Order Management System" at bounding box center [119, 328] width 143 height 11
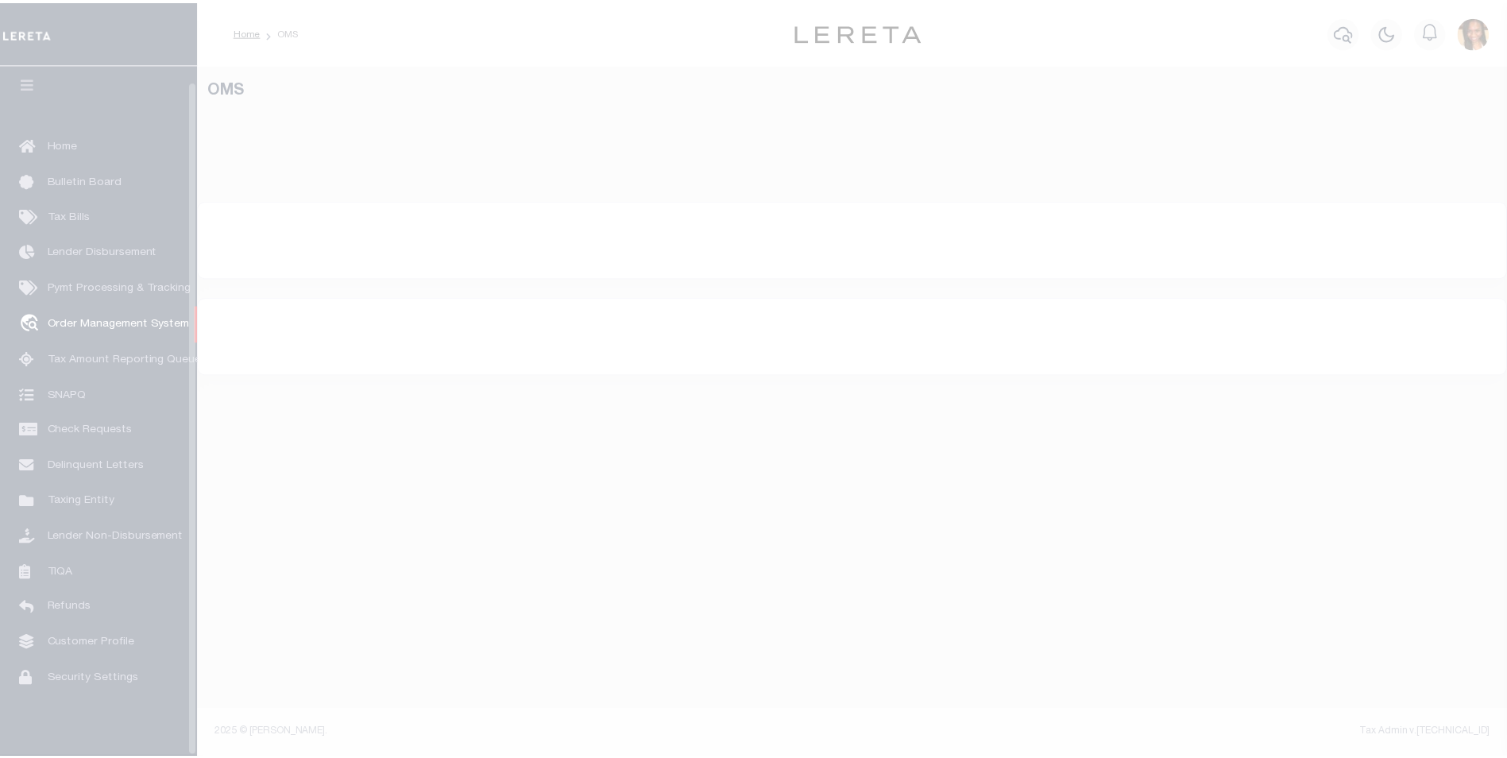
scroll to position [16, 0]
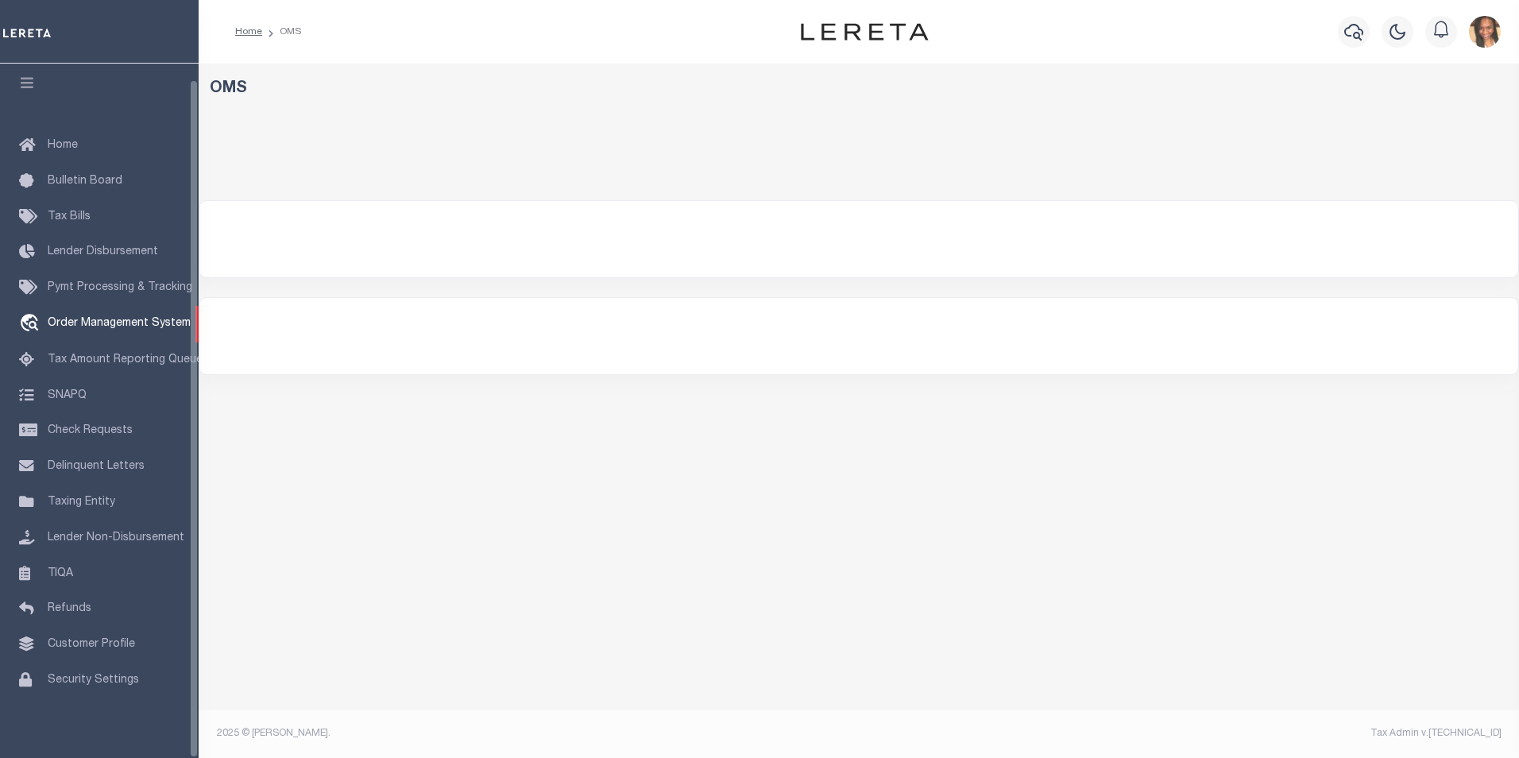
select select "200"
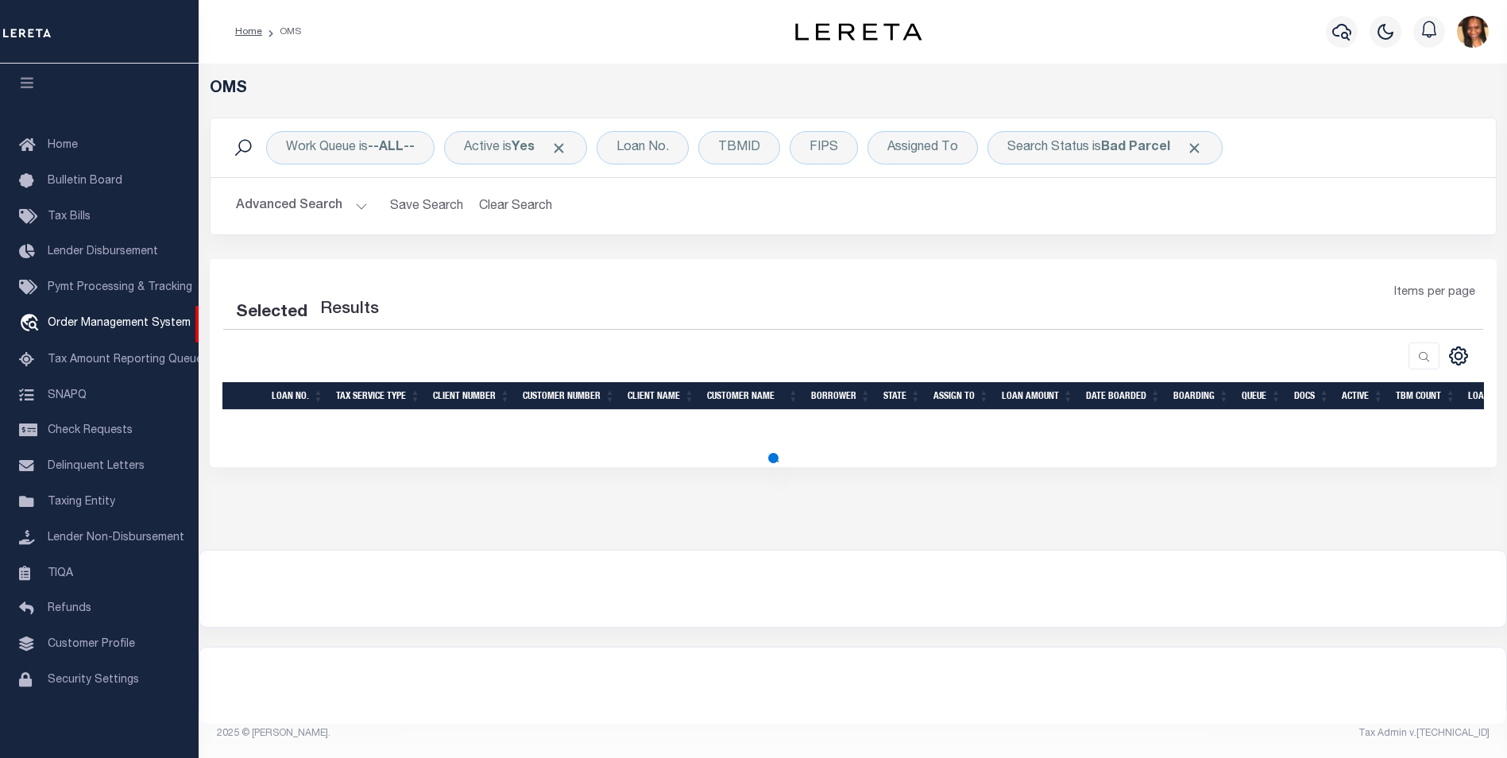
select select "200"
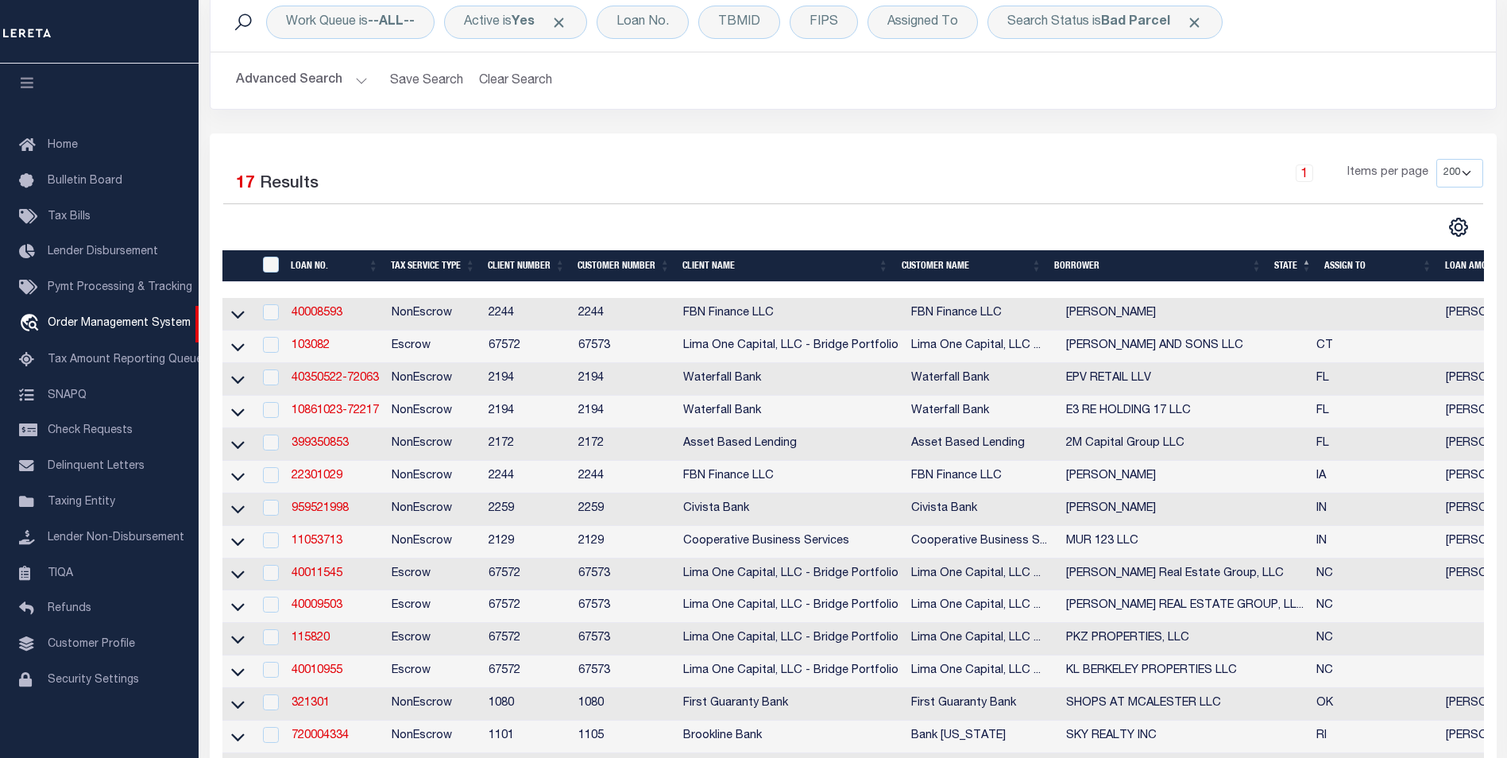
scroll to position [318, 0]
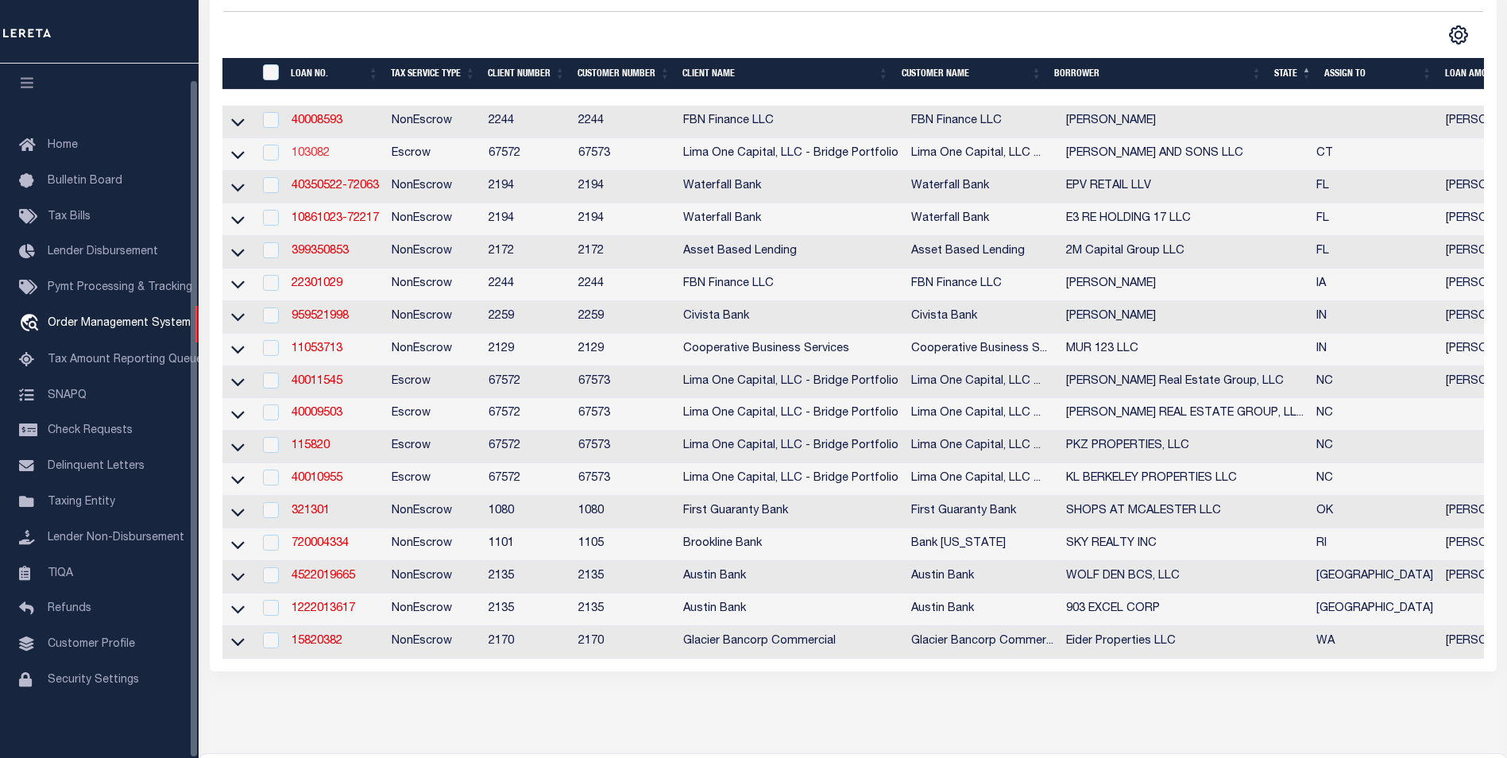
click at [323, 156] on link "103082" at bounding box center [311, 153] width 38 height 11
type input "103082"
type input "[PERSON_NAME] AND SONS LLC"
select select
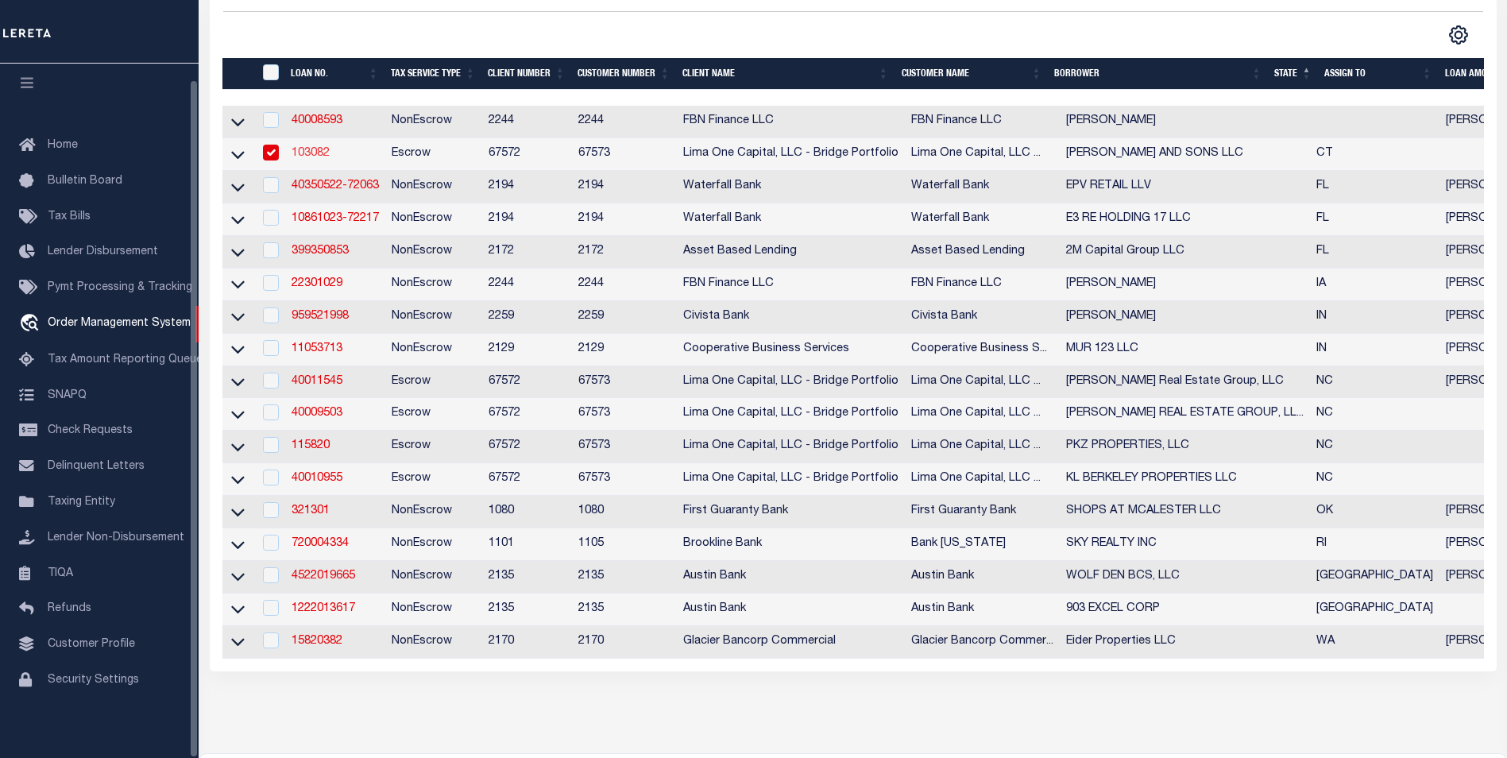
select select
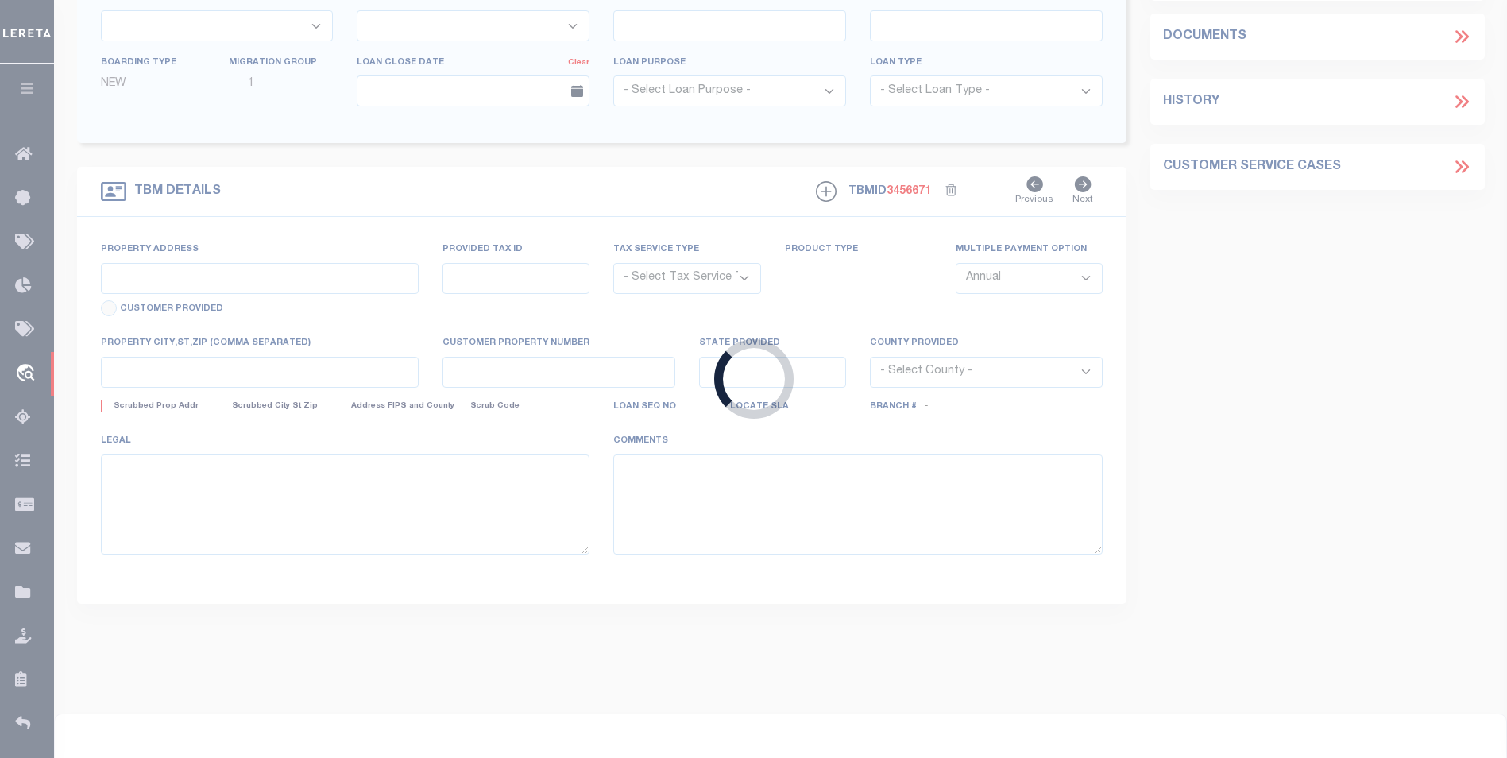
type input "[STREET_ADDRESS][PERSON_NAME]"
radio input "true"
select select "Escrow"
type input "[GEOGRAPHIC_DATA]"
type input "103082-1"
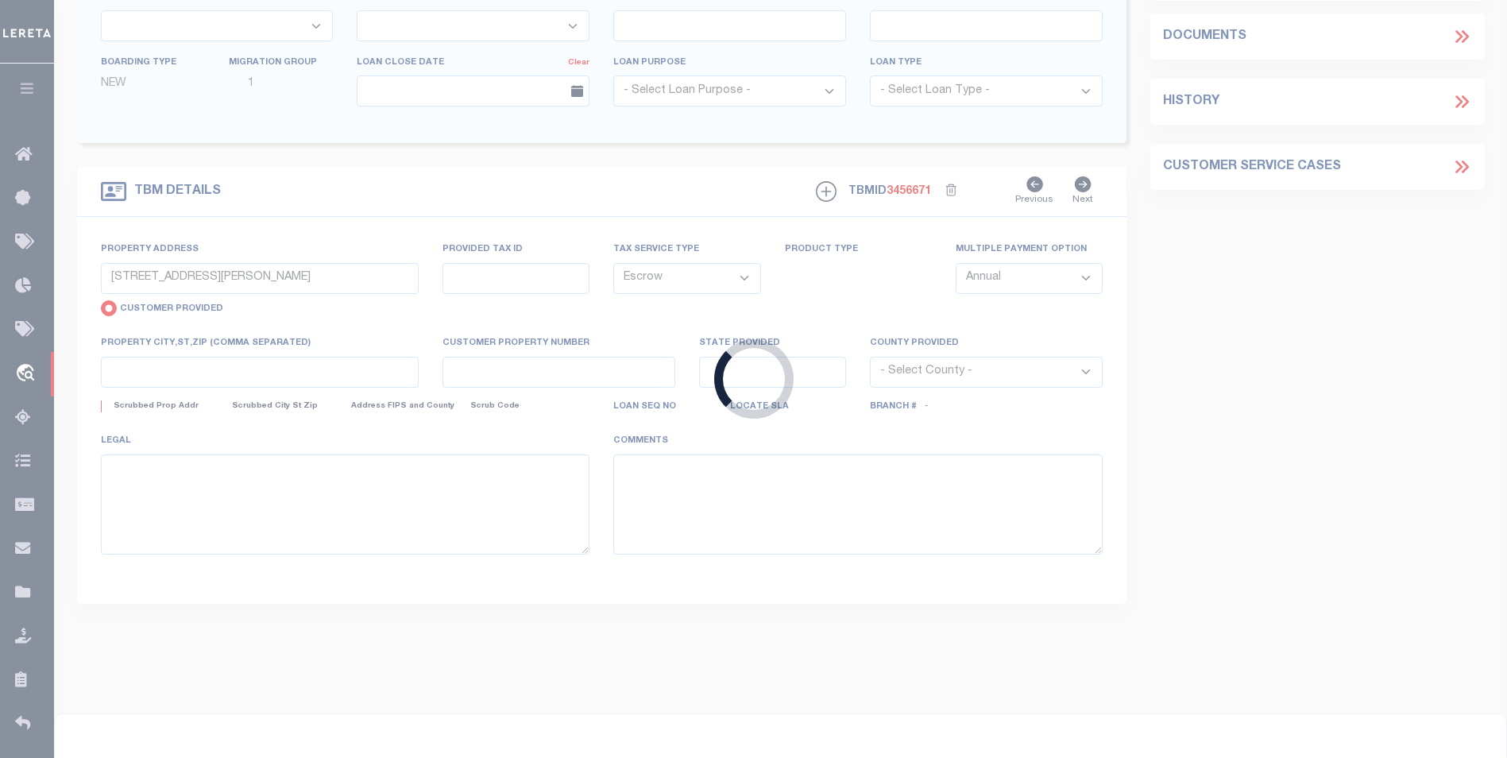
type input "CT"
type textarea "COLLECTOR: ENTITY: PARCEL: 86"
select select "2"
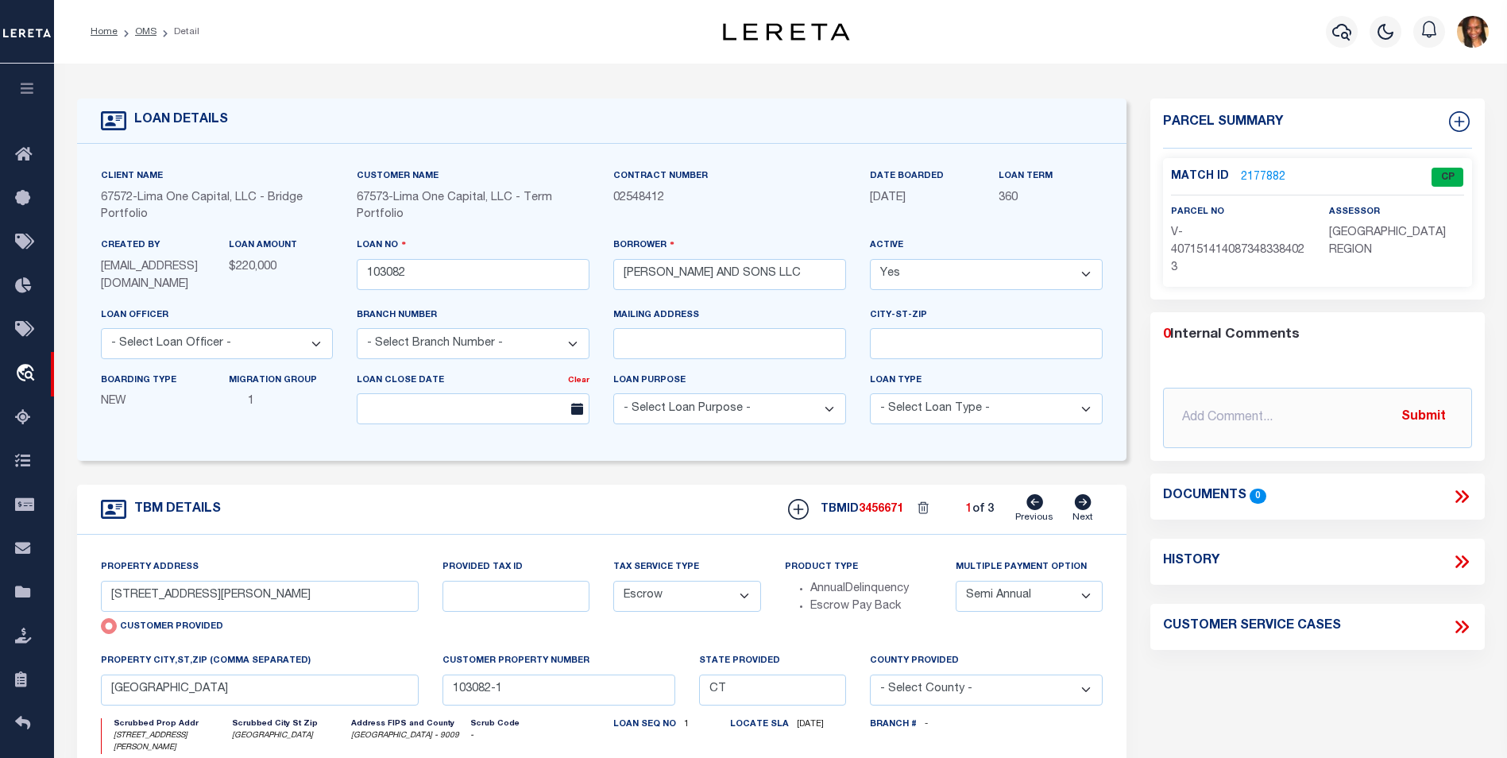
click at [1254, 176] on link "2177882" at bounding box center [1263, 177] width 44 height 17
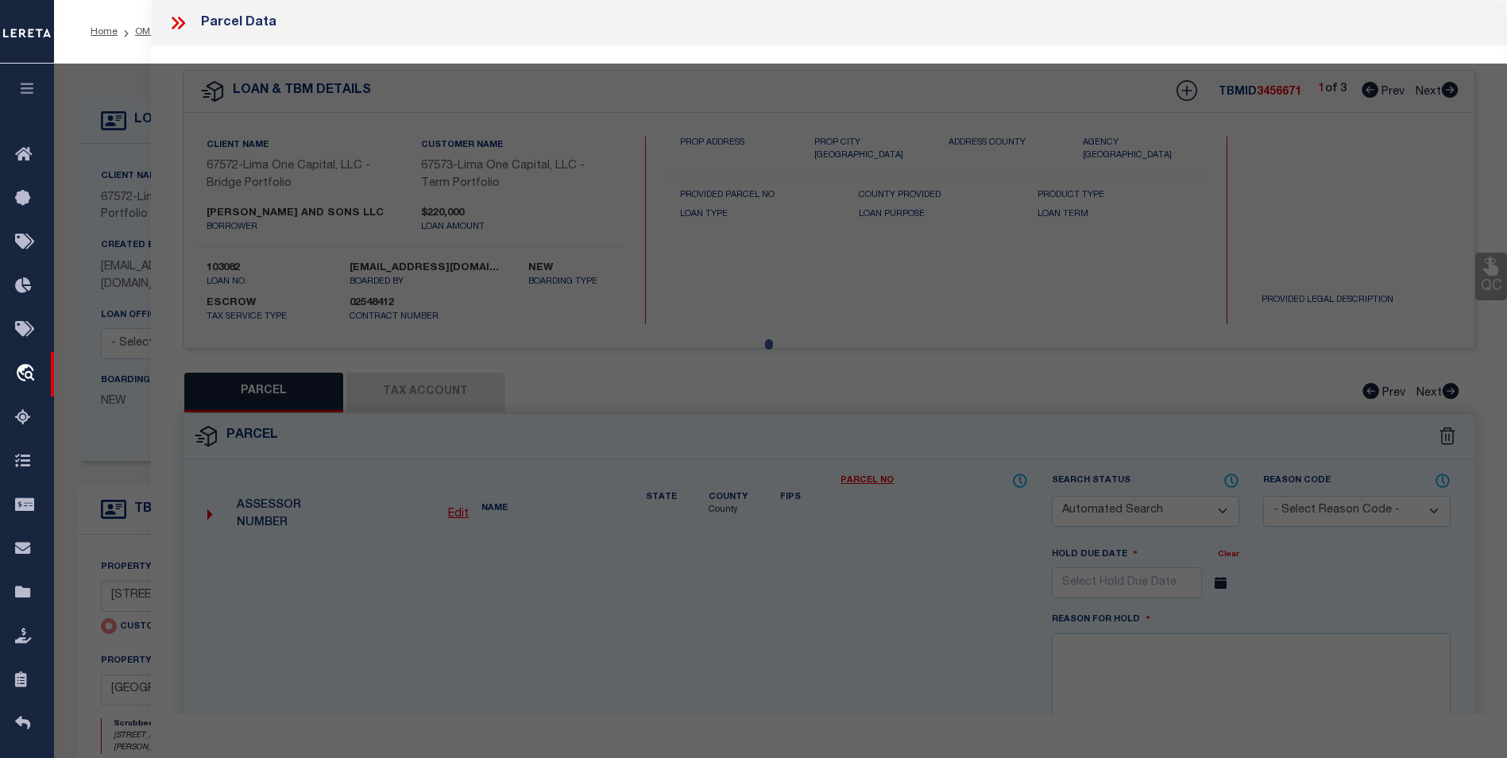
checkbox input "false"
select select "CP"
select select "AGW"
select select
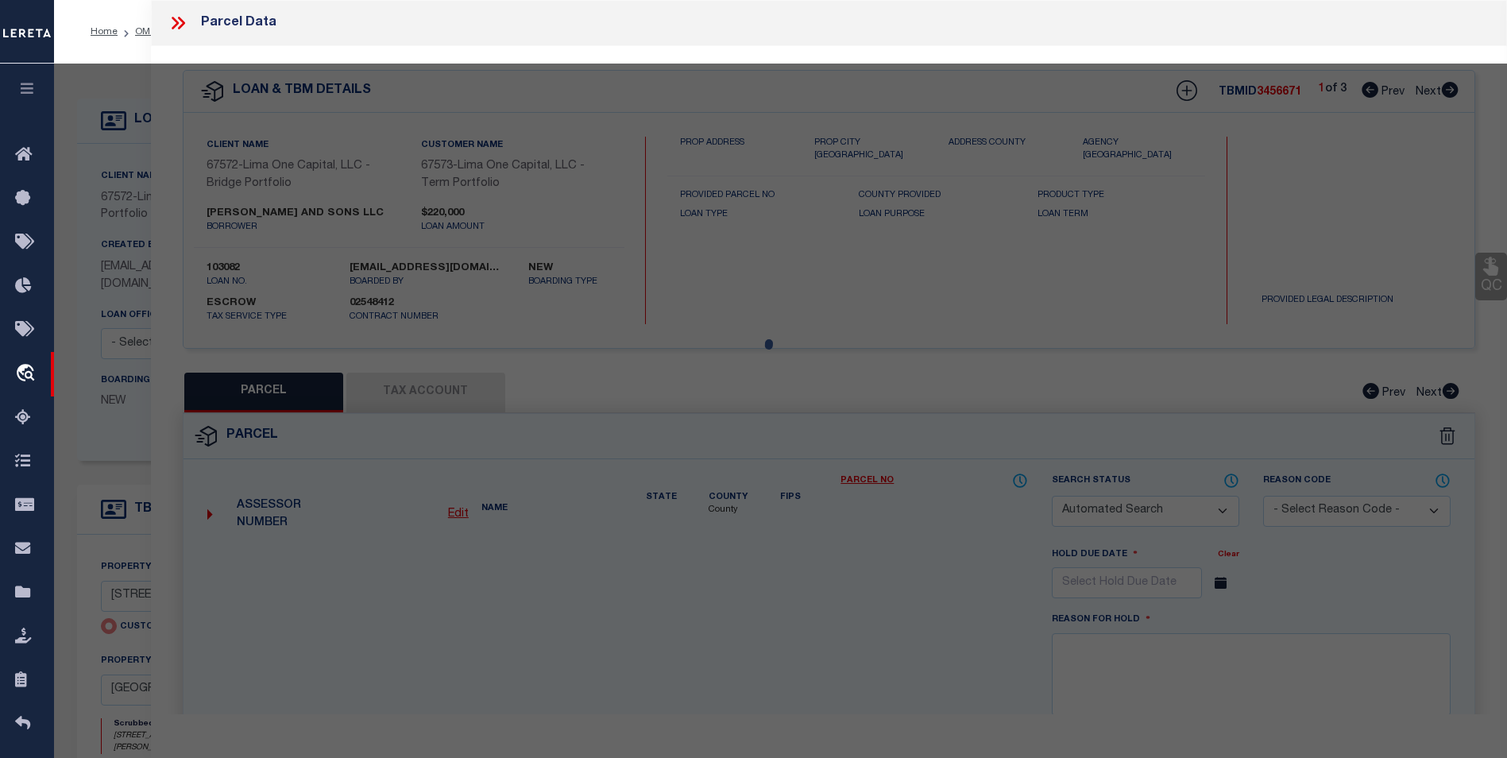
type input "[STREET_ADDRESS][PERSON_NAME]"
checkbox input "false"
type input "[GEOGRAPHIC_DATA]"
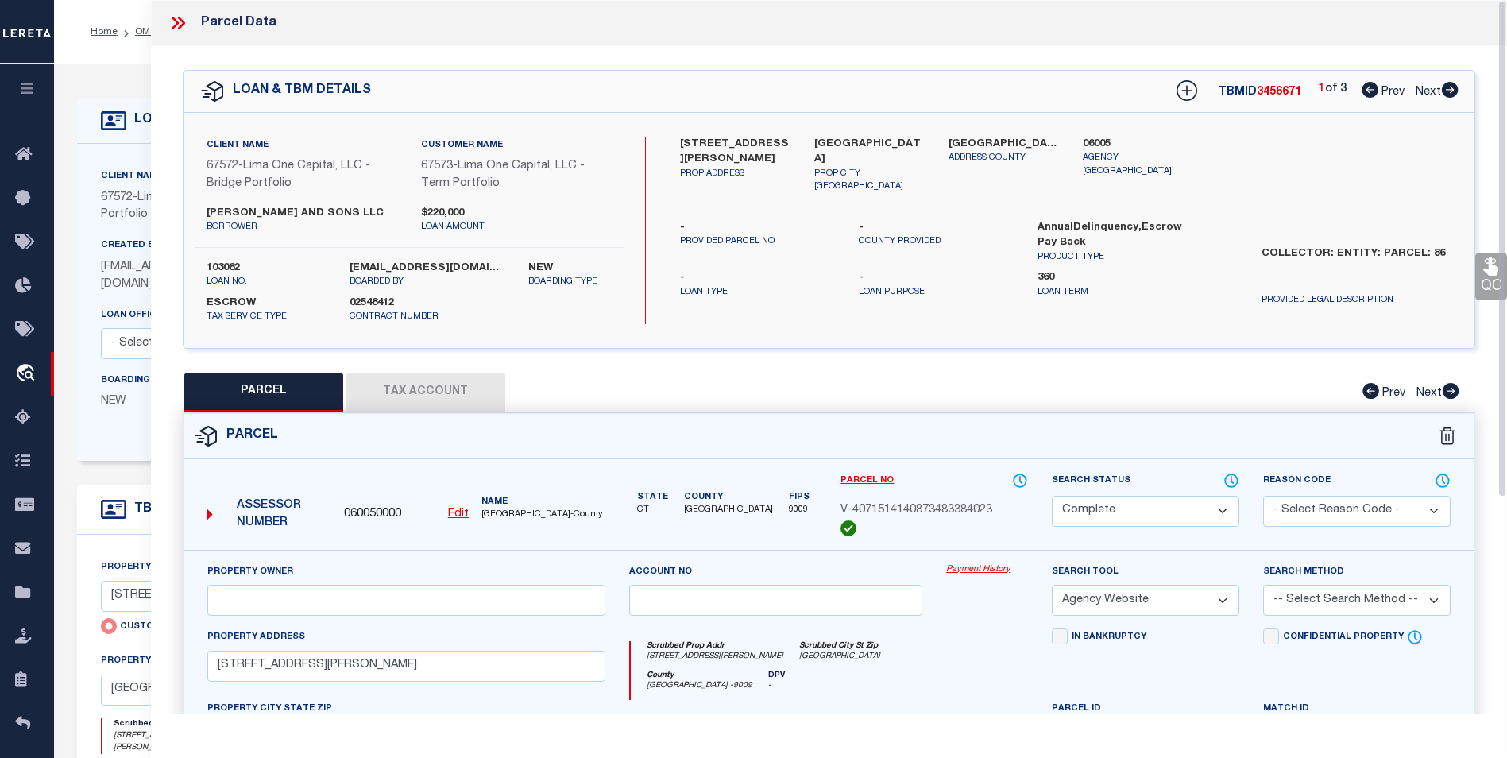
click at [1459, 88] on div "LOAN & TBM DETAILS TBMID 3456671 1 of 3 Prev Next" at bounding box center [829, 91] width 1291 height 41
click at [1458, 89] on icon at bounding box center [1450, 90] width 17 height 16
select select "AS"
select select
checkbox input "false"
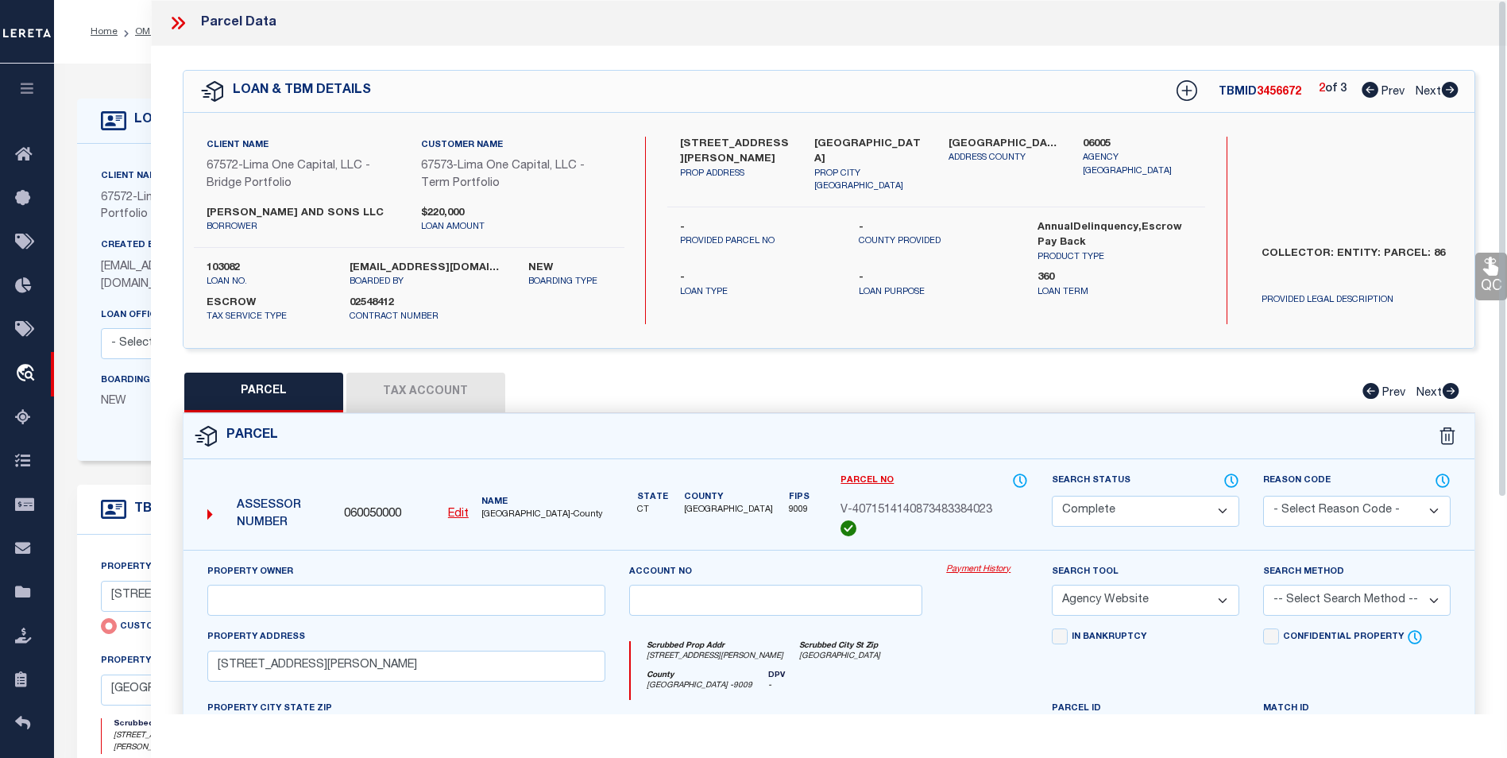
checkbox input "false"
select select "BP"
select select "AGW"
select select
type input "[STREET_ADDRESS]"
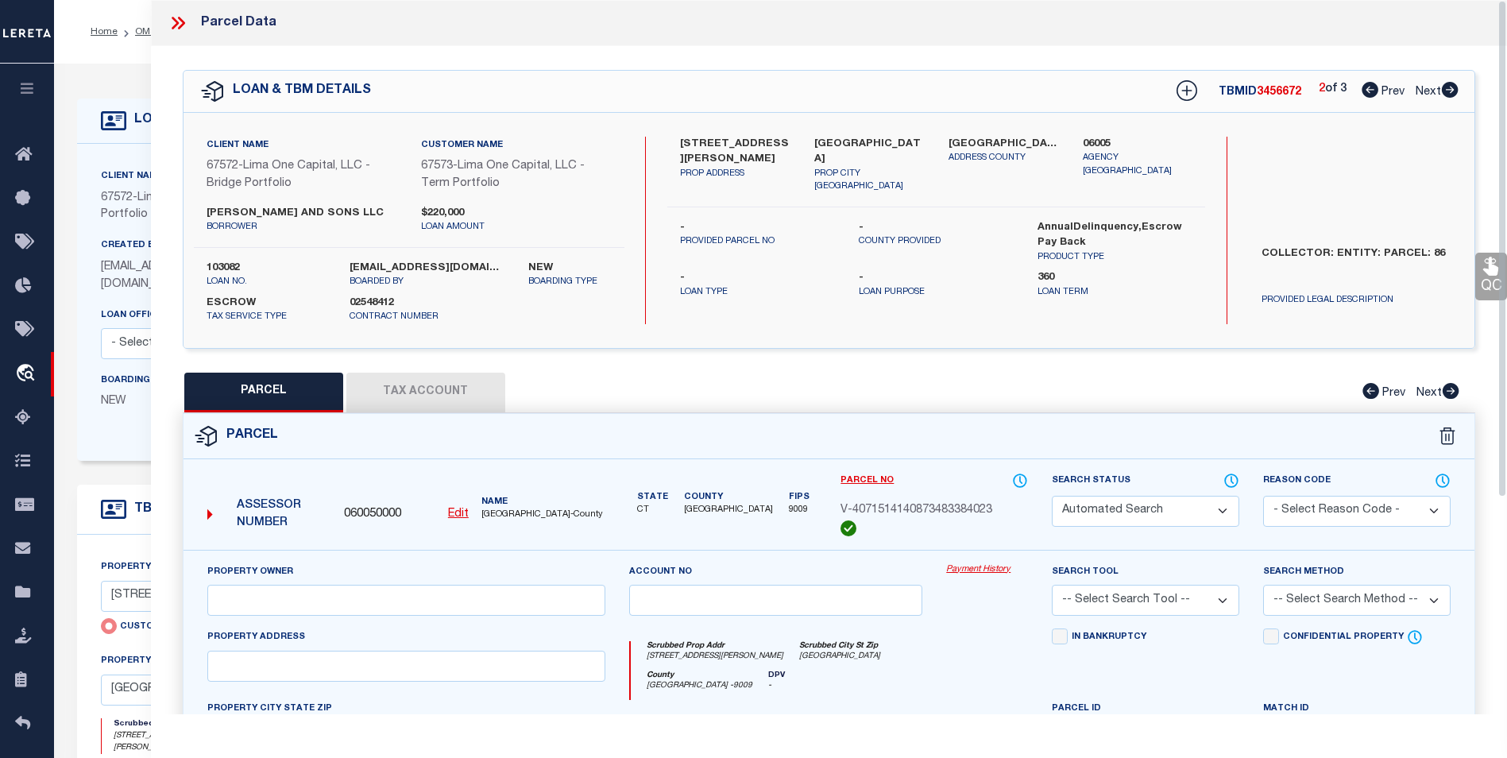
checkbox input "false"
type input "HAMDEN CT 06514"
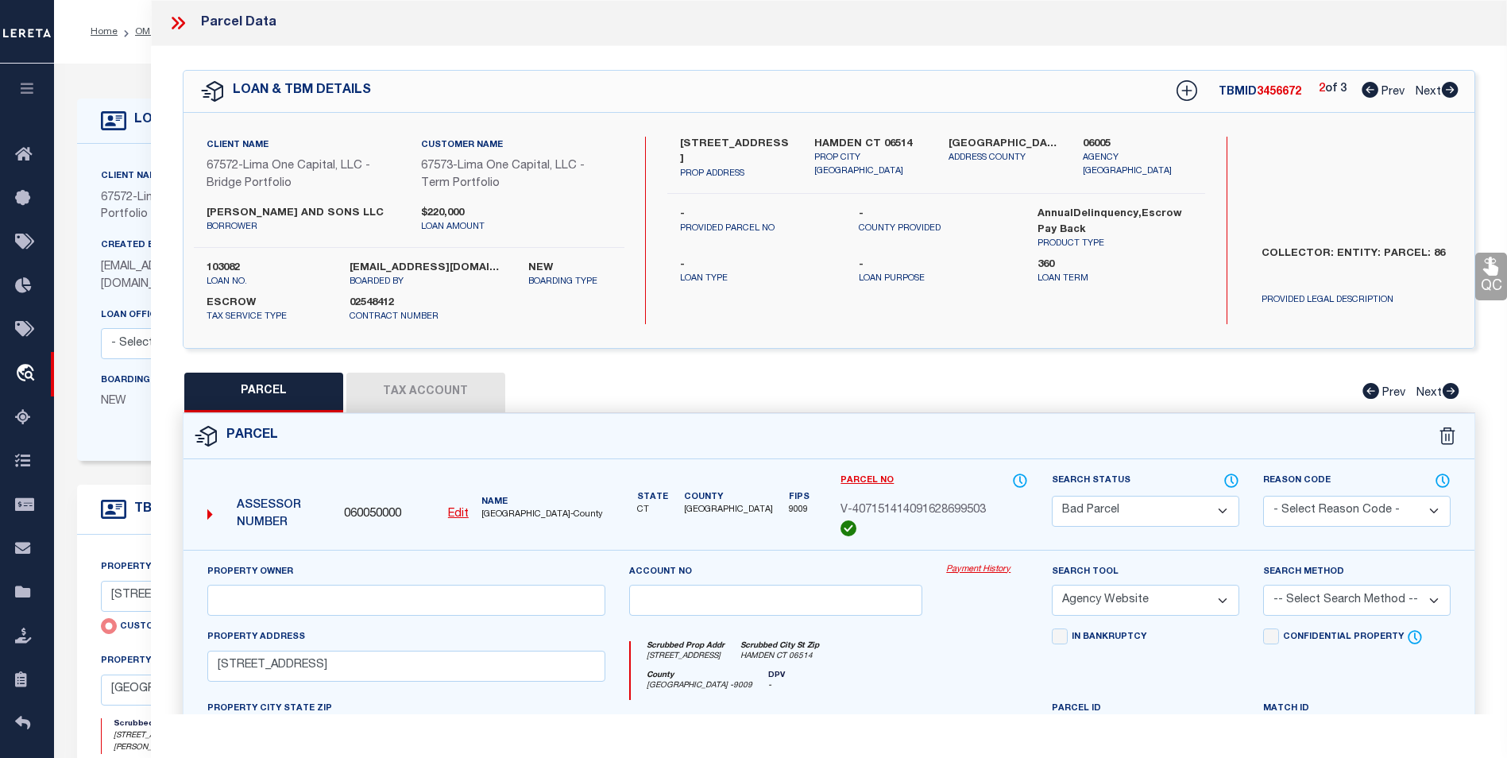
click at [1457, 89] on icon at bounding box center [1450, 90] width 17 height 16
select select "AS"
select select
checkbox input "false"
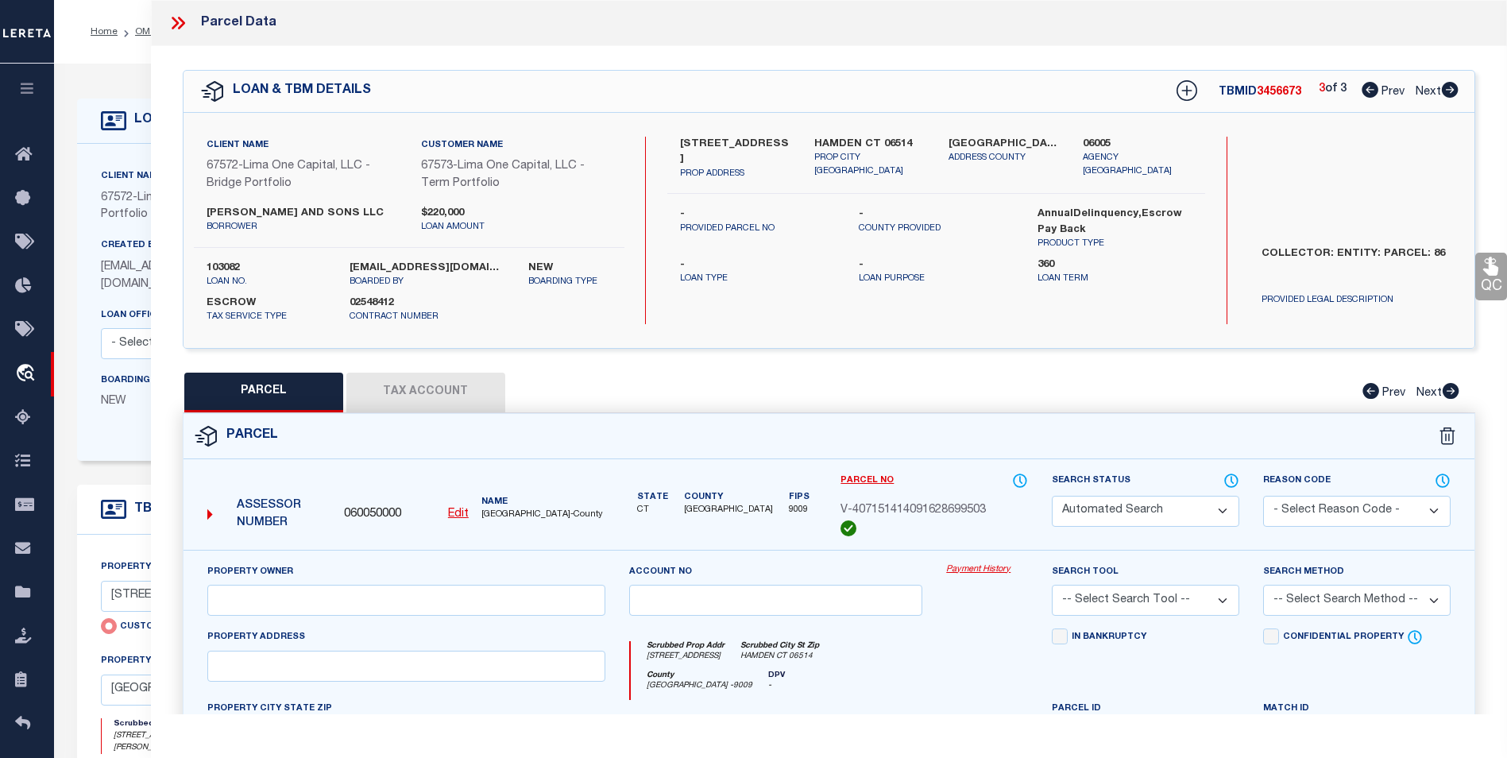
select select "BP"
select select "AGW"
select select
type input "[STREET_ADDRESS]"
checkbox input "false"
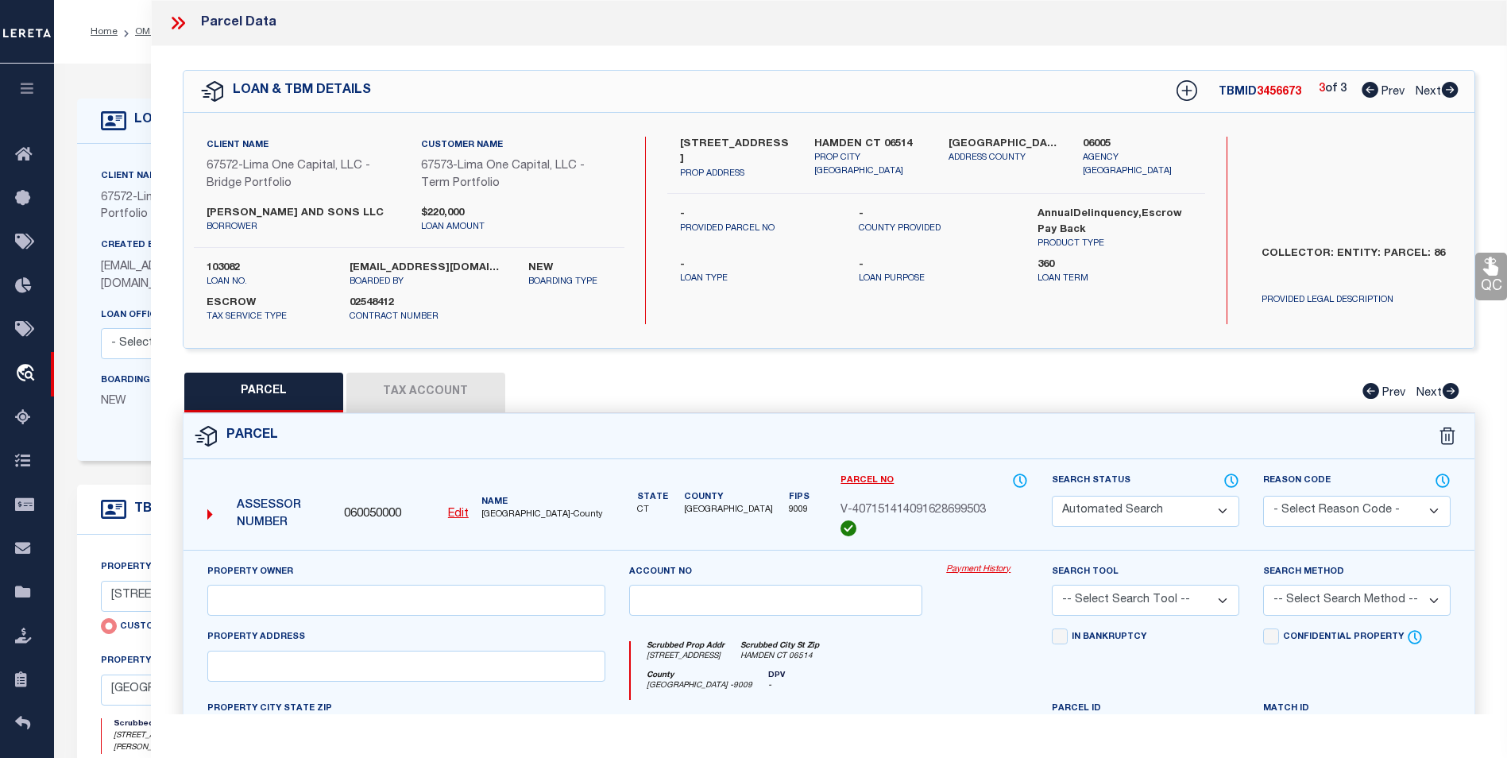
type input "HAMDEN CT 06514"
click at [172, 14] on icon at bounding box center [178, 23] width 21 height 21
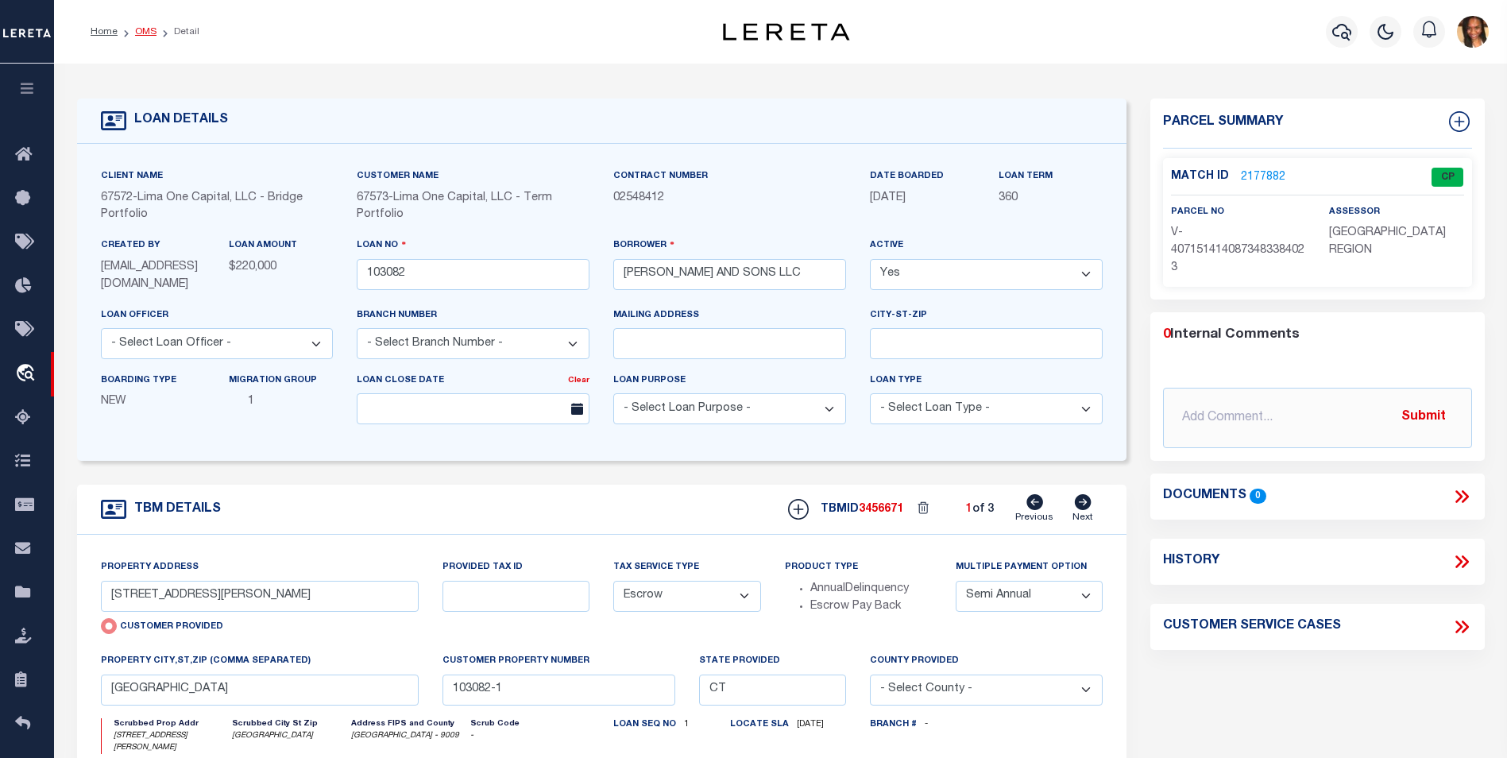
click at [149, 27] on link "OMS" at bounding box center [145, 32] width 21 height 10
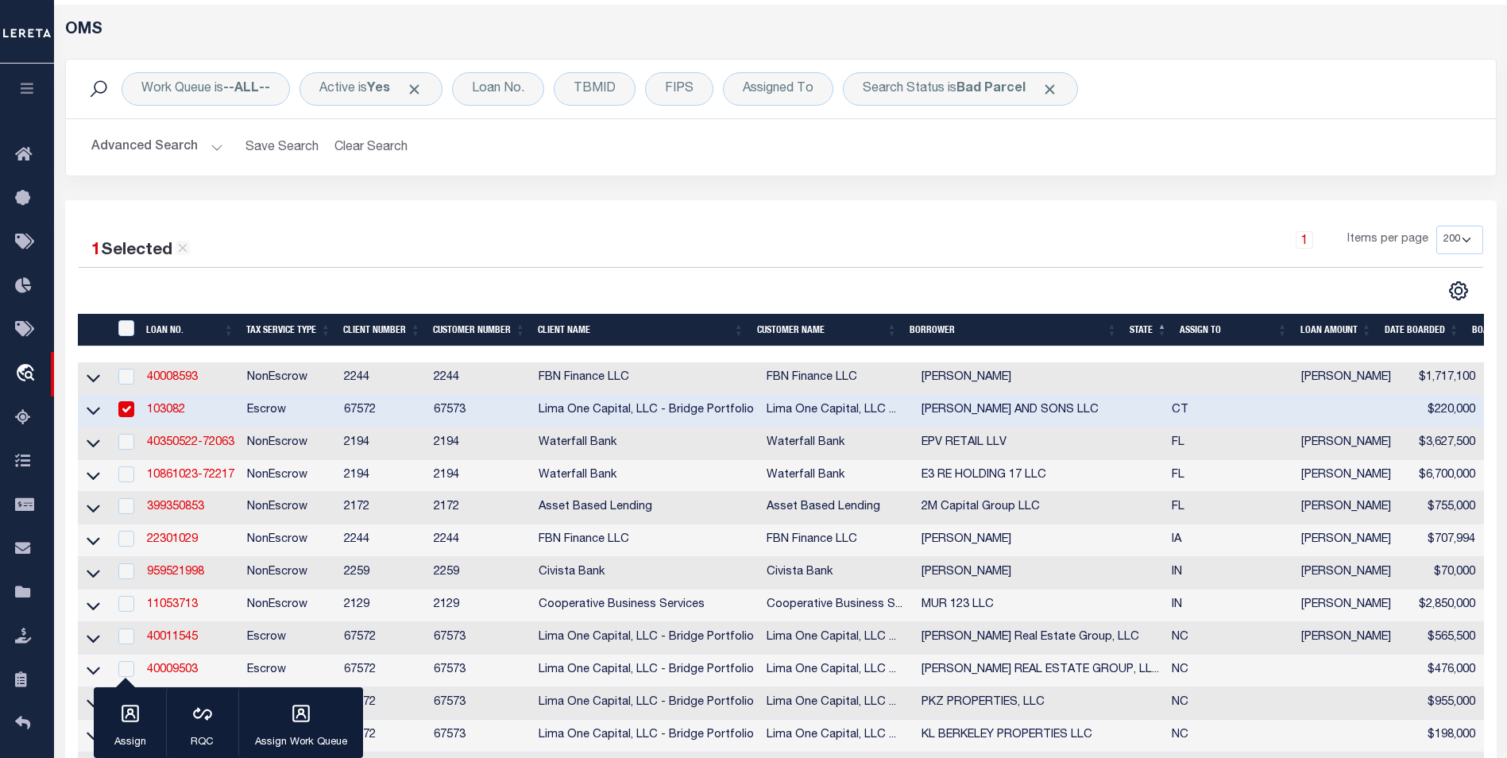
scroll to position [159, 0]
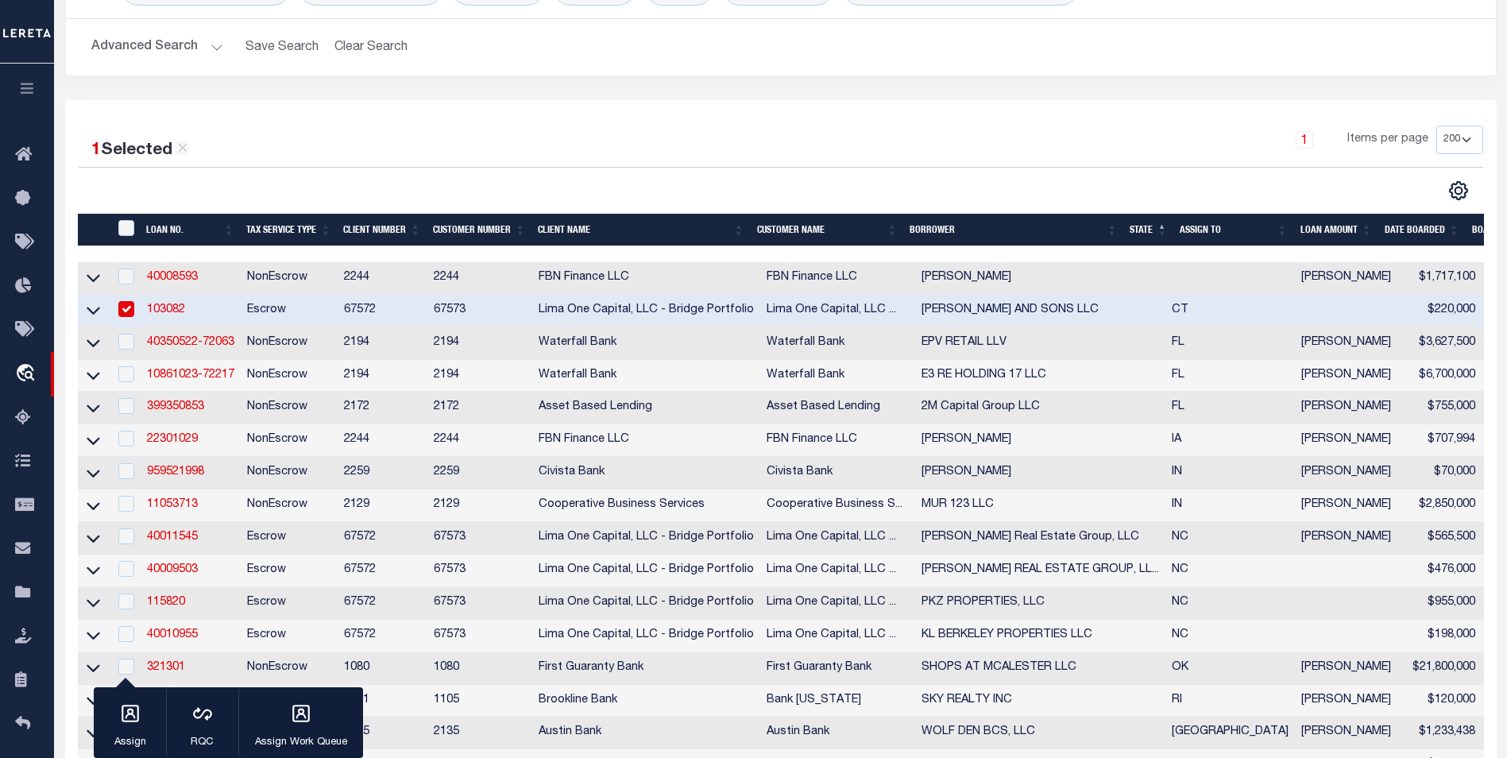
click at [119, 307] on input "checkbox" at bounding box center [126, 309] width 16 height 16
checkbox input "false"
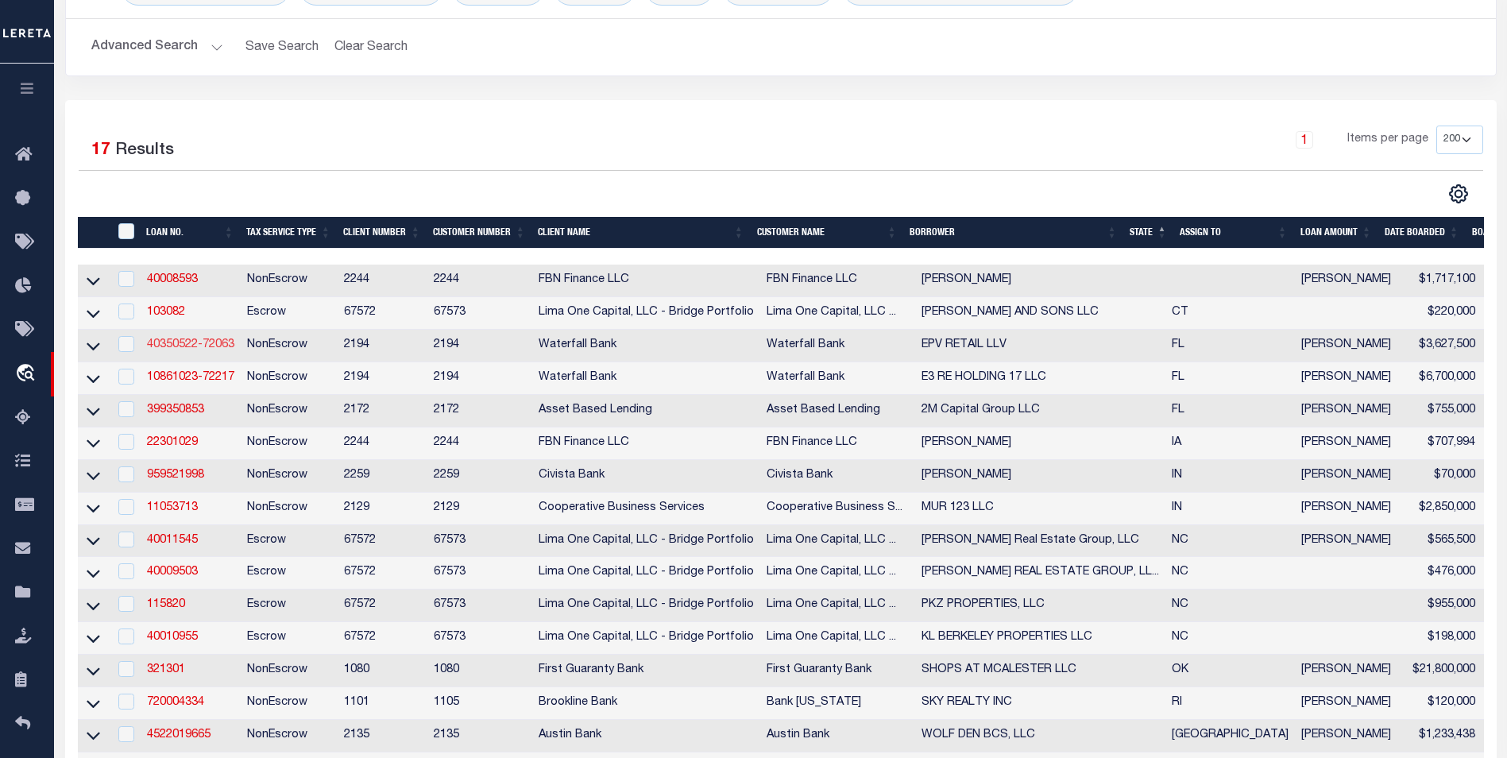
click at [182, 350] on link "40350522-72063" at bounding box center [190, 344] width 87 height 11
type input "40350522-72063"
type input "EPV RETAIL LLV"
select select
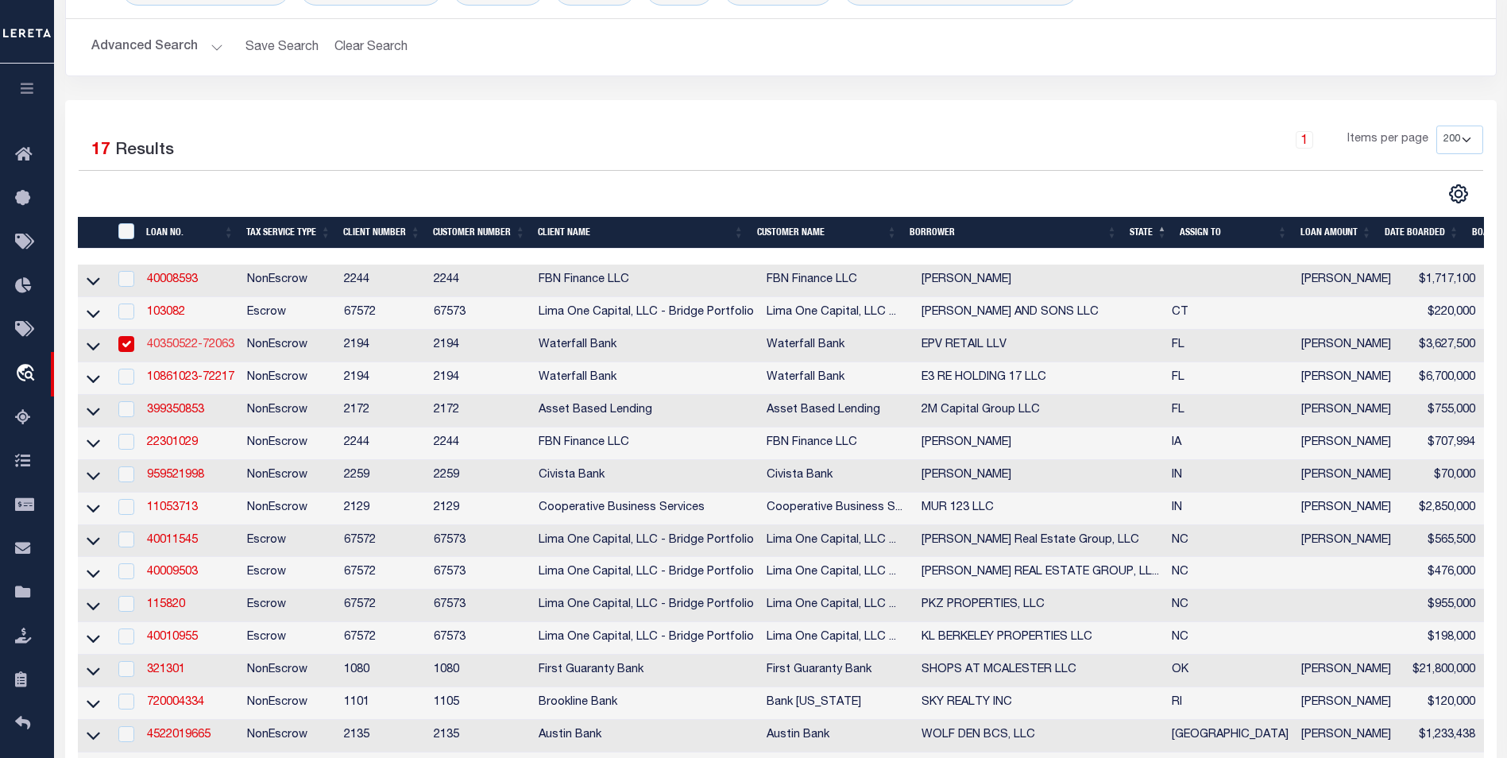
type input "[STREET_ADDRESS]"
type input "TAMPA FL 33609-3443"
select select
select select "NonEscrow"
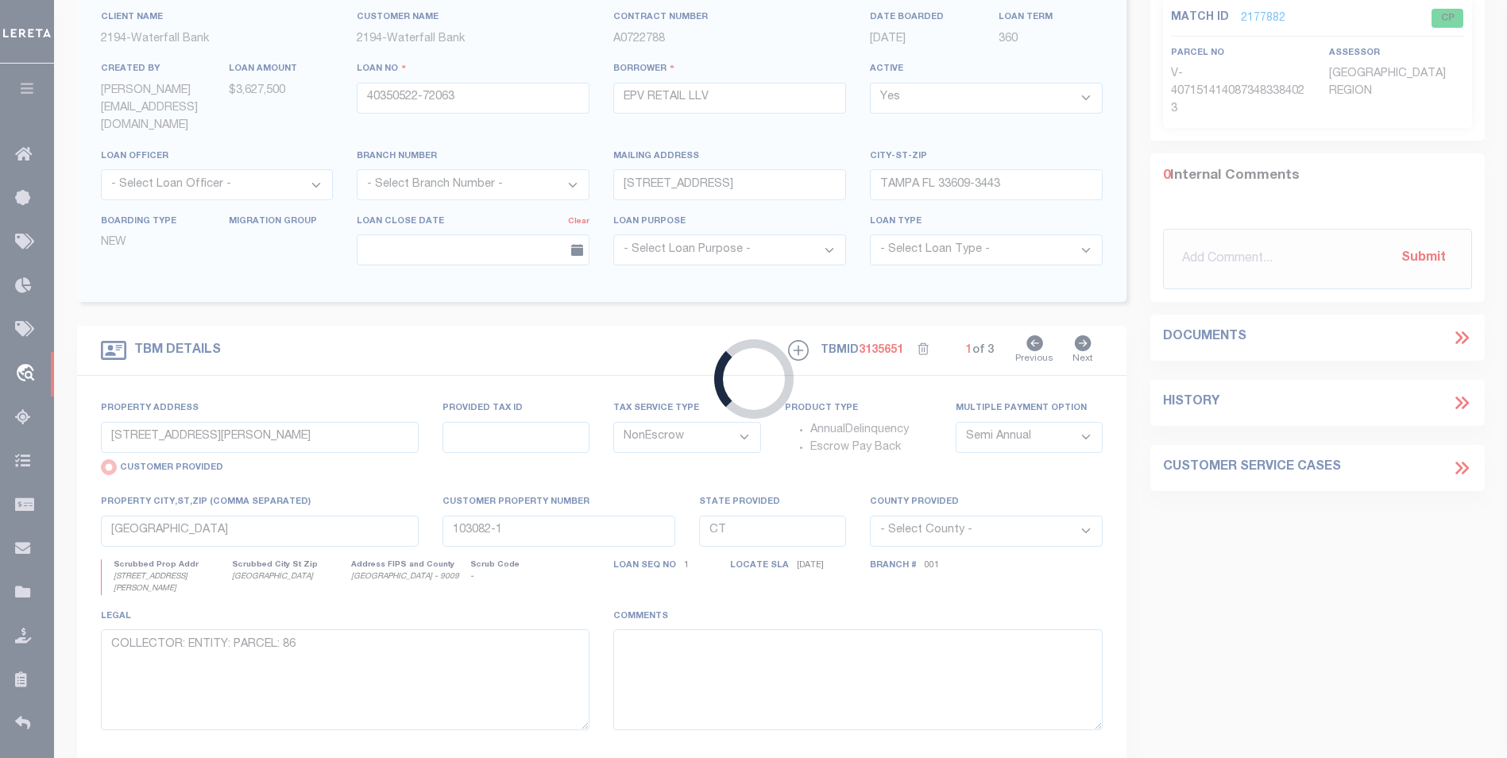
type input "10462 VIA [GEOGRAPHIC_DATA]"
radio input "false"
type input "08-24-31-2502-00-020"
select select
type input "ORLANDO FL 32832"
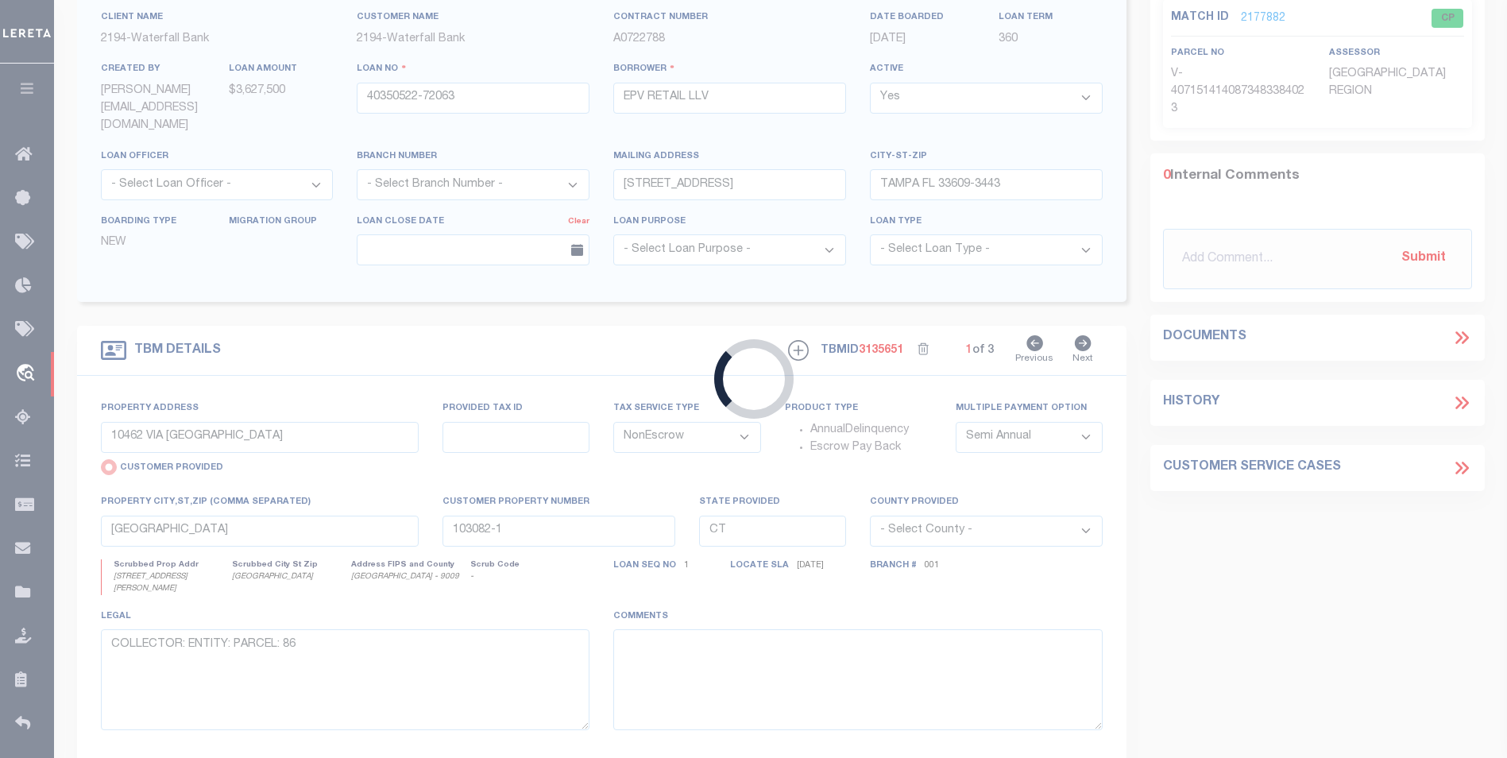
type input "FL"
select select
type textarea "SEE EXHIBIT A"
select select "53802"
select select "5527"
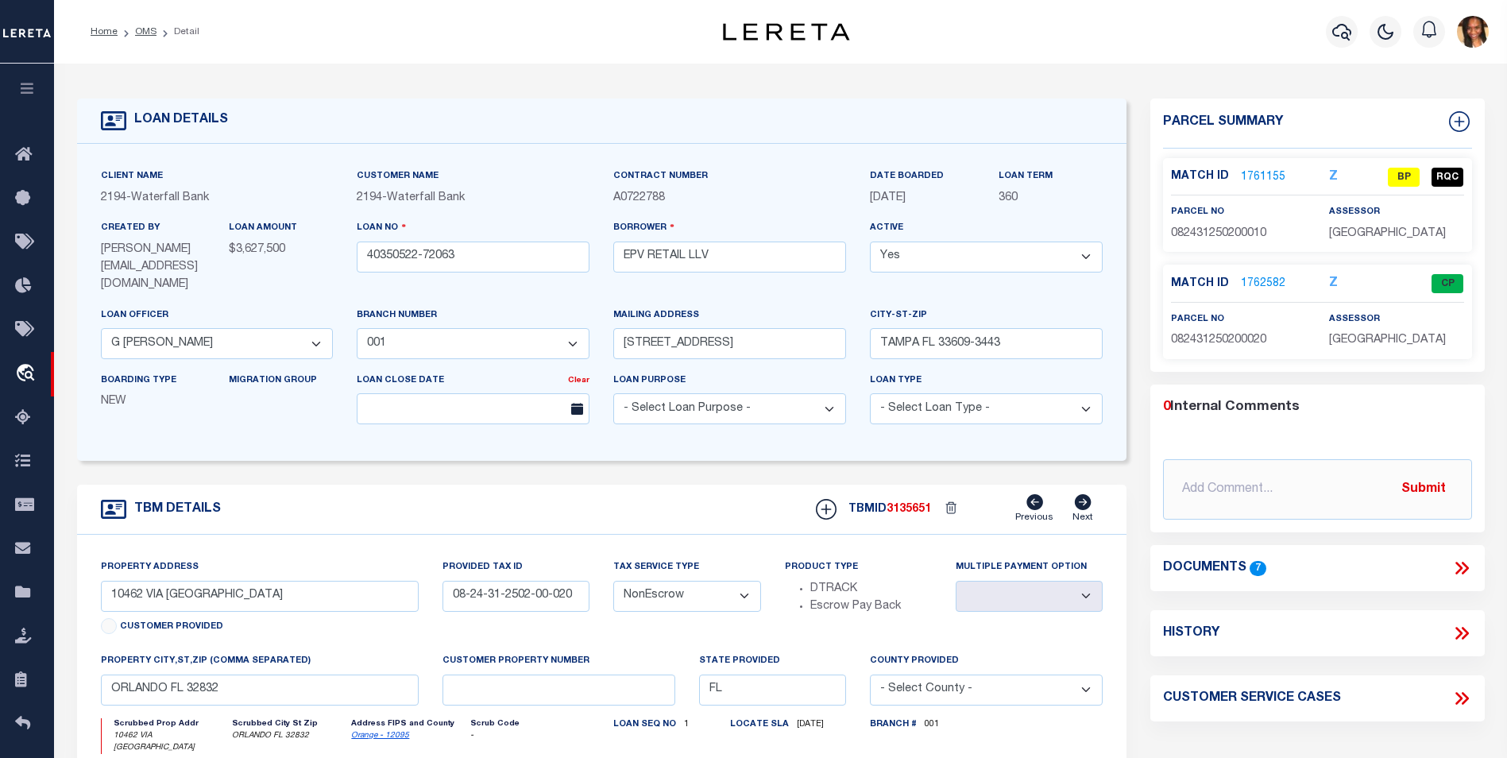
click at [1270, 176] on link "1761155" at bounding box center [1263, 177] width 44 height 17
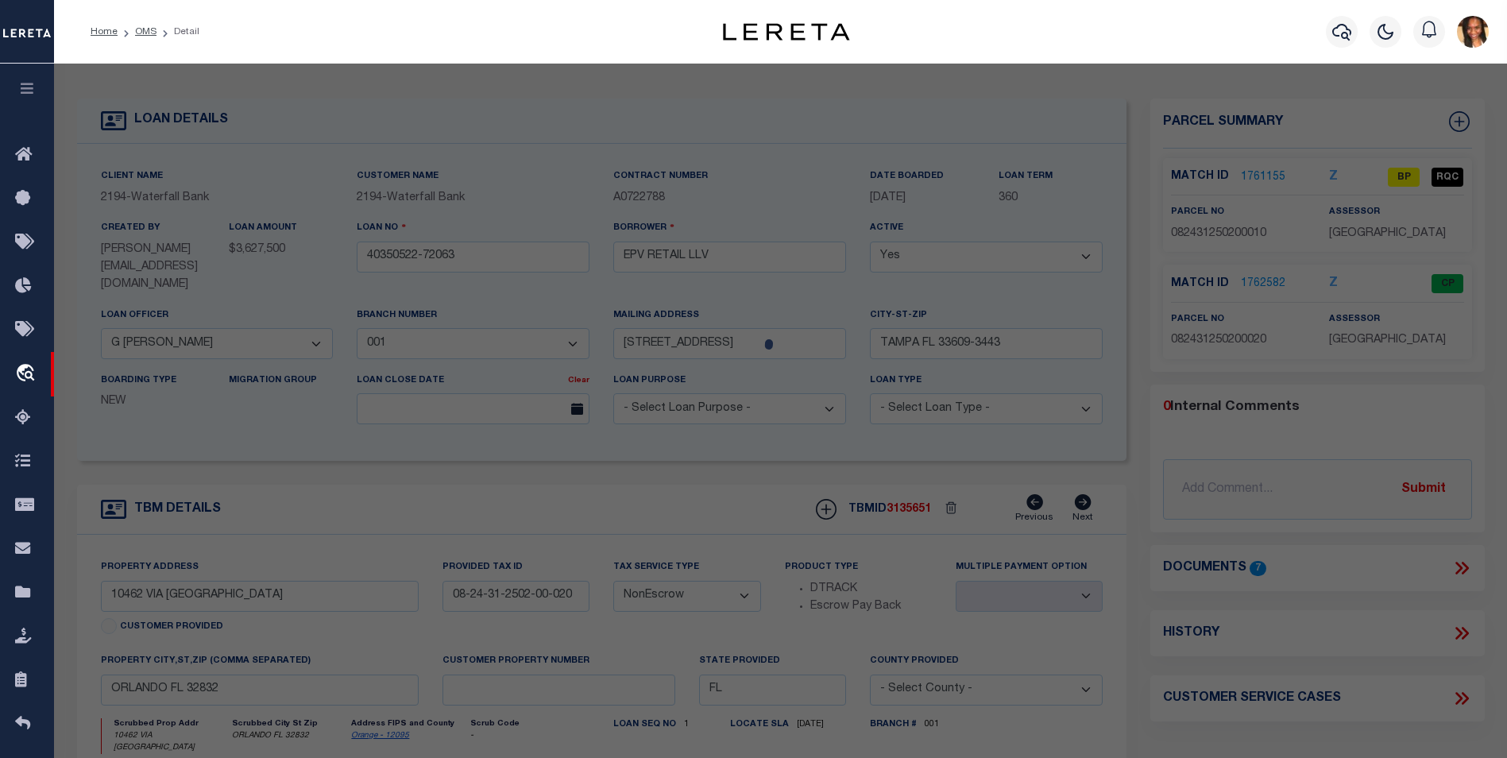
select select "AS"
select select
checkbox input "false"
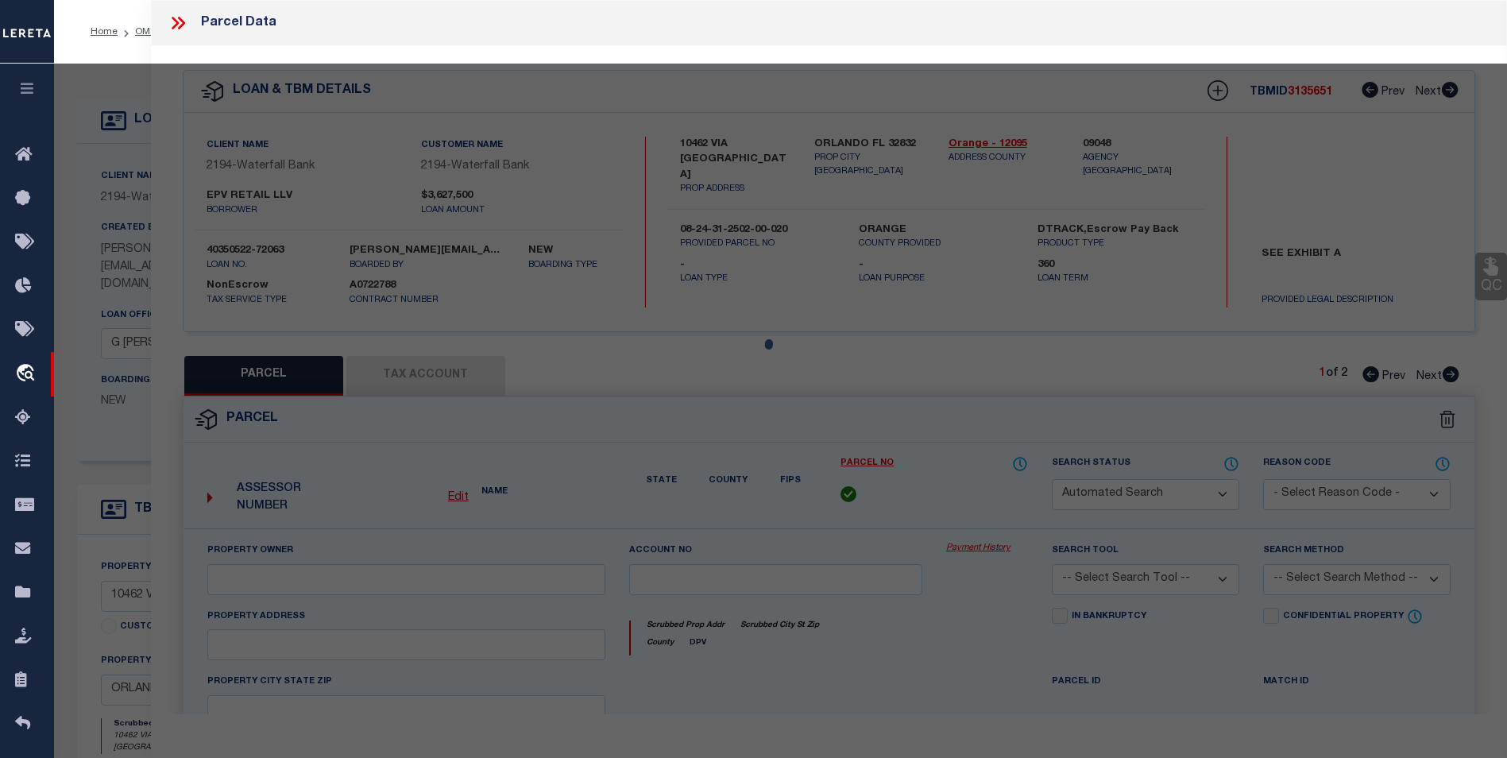
select select "BP"
type input "Epv Development LLC"
select select "AGF"
select select "ADD"
type input "[STREET_ADDRESS][PERSON_NAME]"
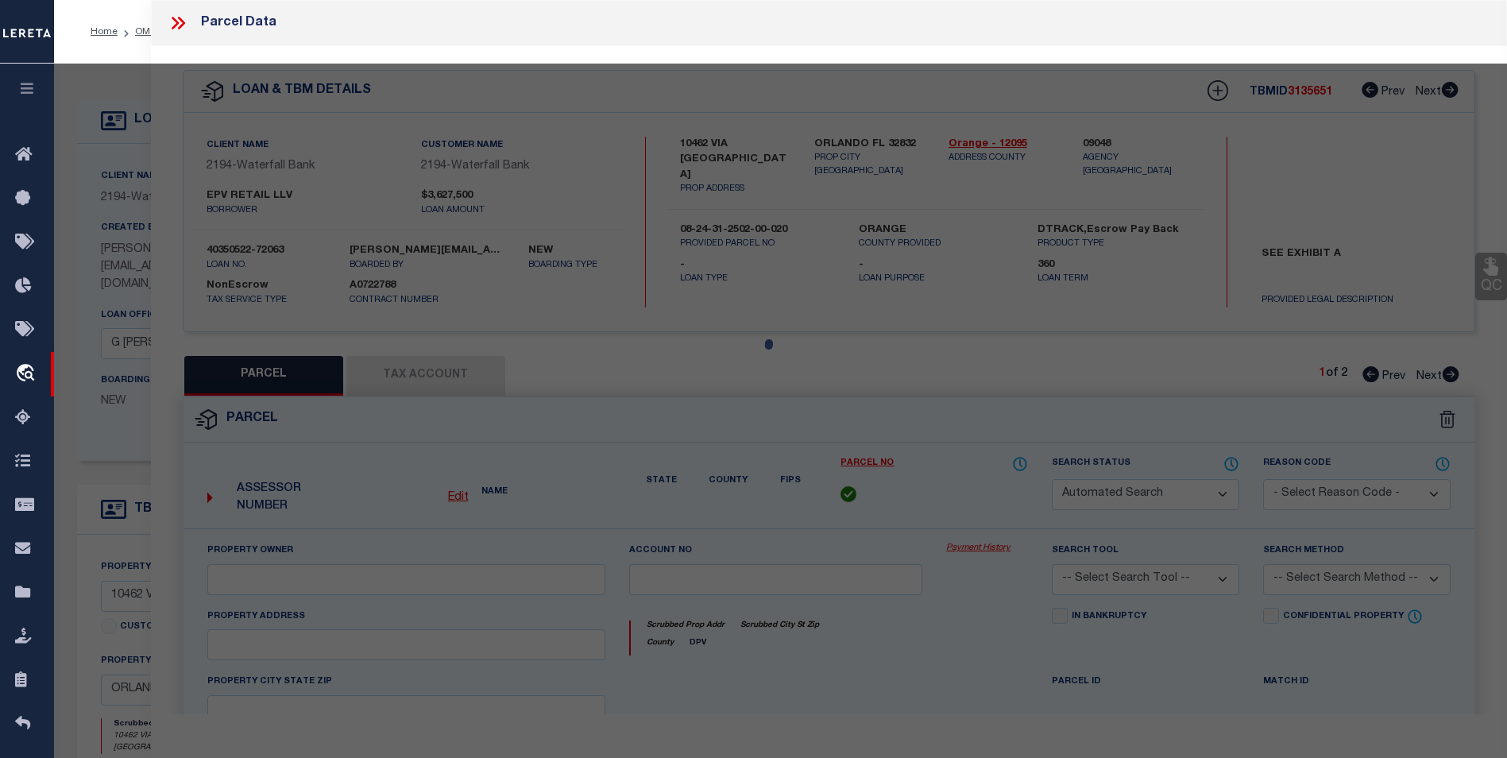
type input "ORLANDO FL 32832"
type textarea "[GEOGRAPHIC_DATA] 2 71/65 LOT 1"
type textarea "Inactive parcel since [DATE]"
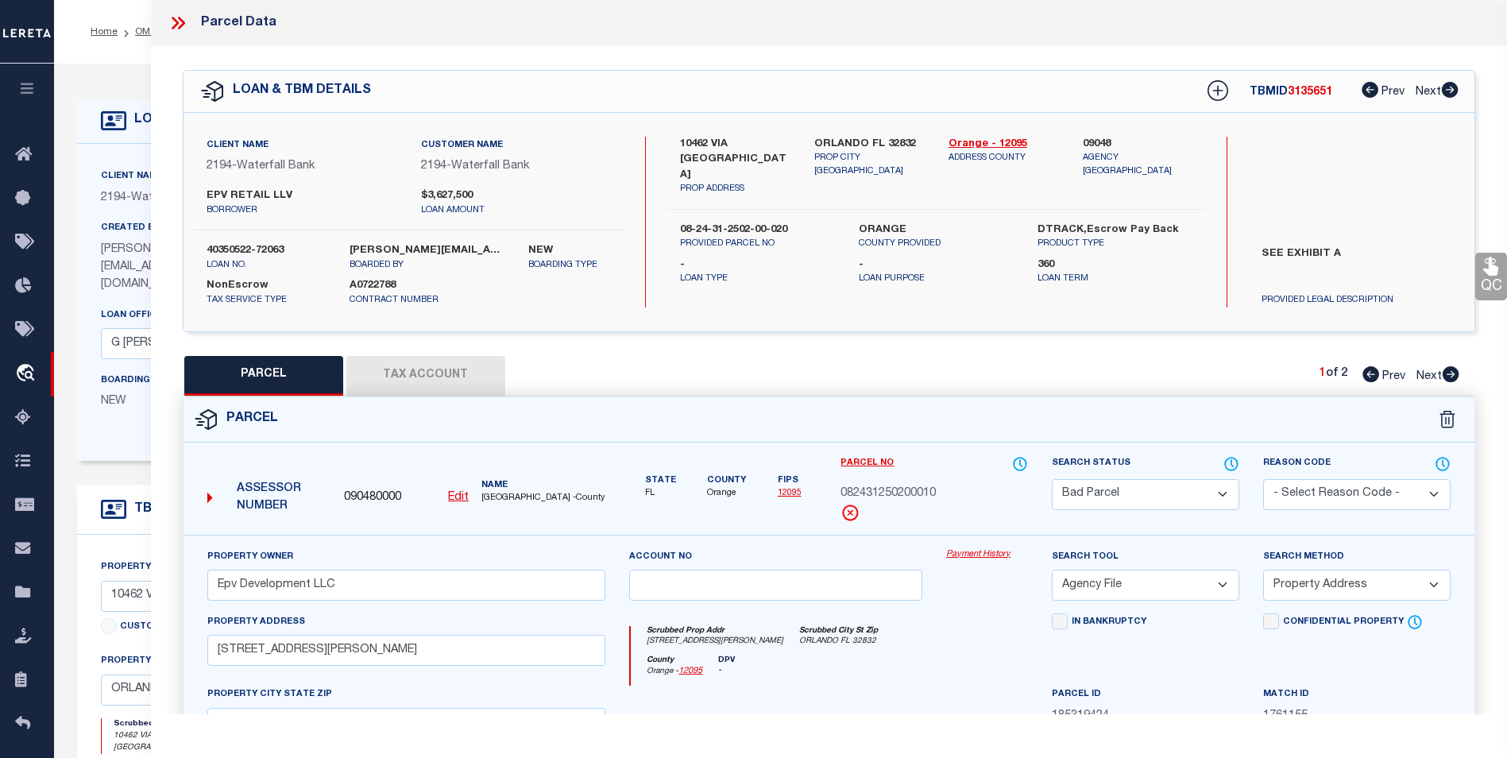
click at [1449, 380] on icon at bounding box center [1451, 374] width 17 height 16
select select "AS"
select select
checkbox input "false"
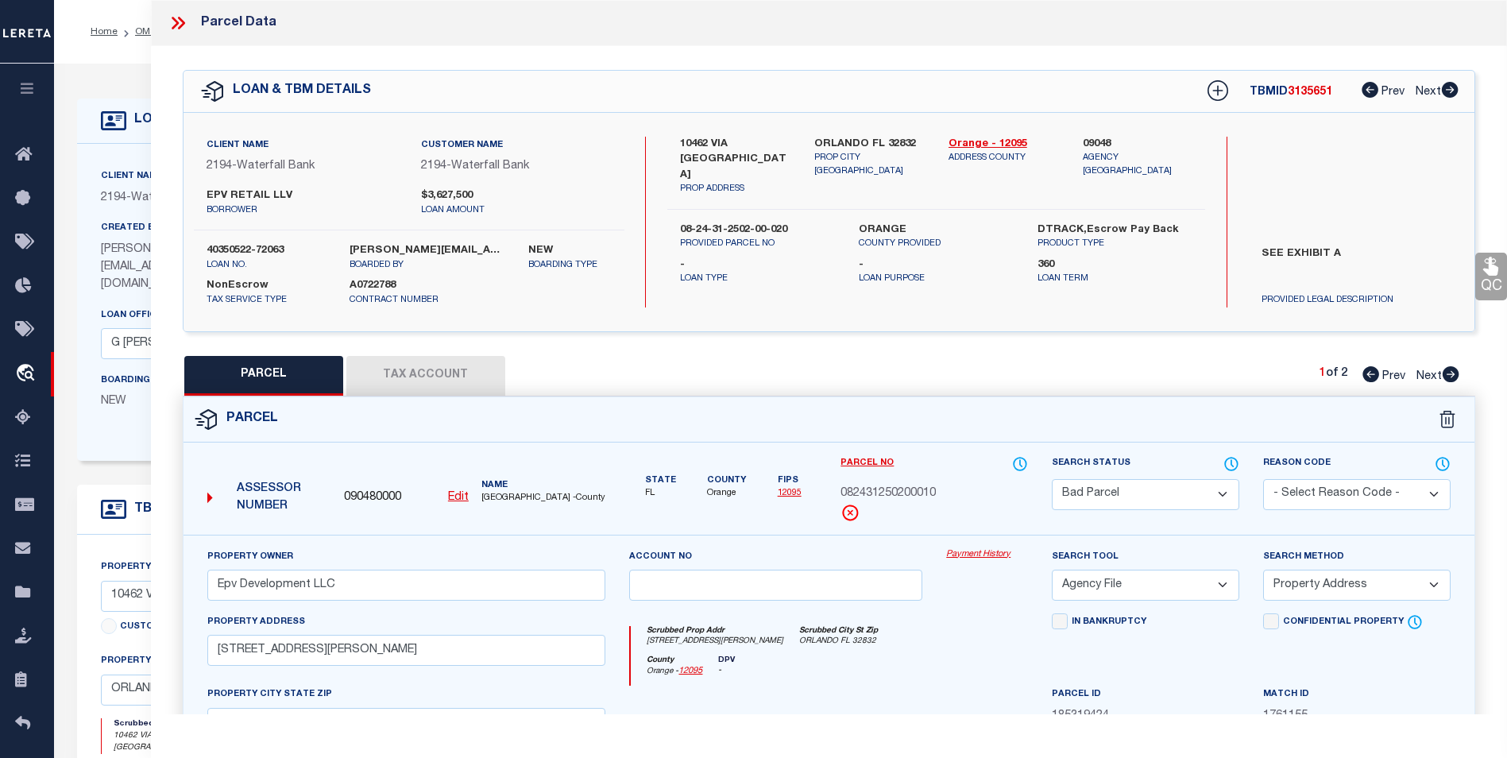
checkbox input "false"
select select "CP"
type input "Epv Development LLC"
select select
type input "10462 [GEOGRAPHIC_DATA]"
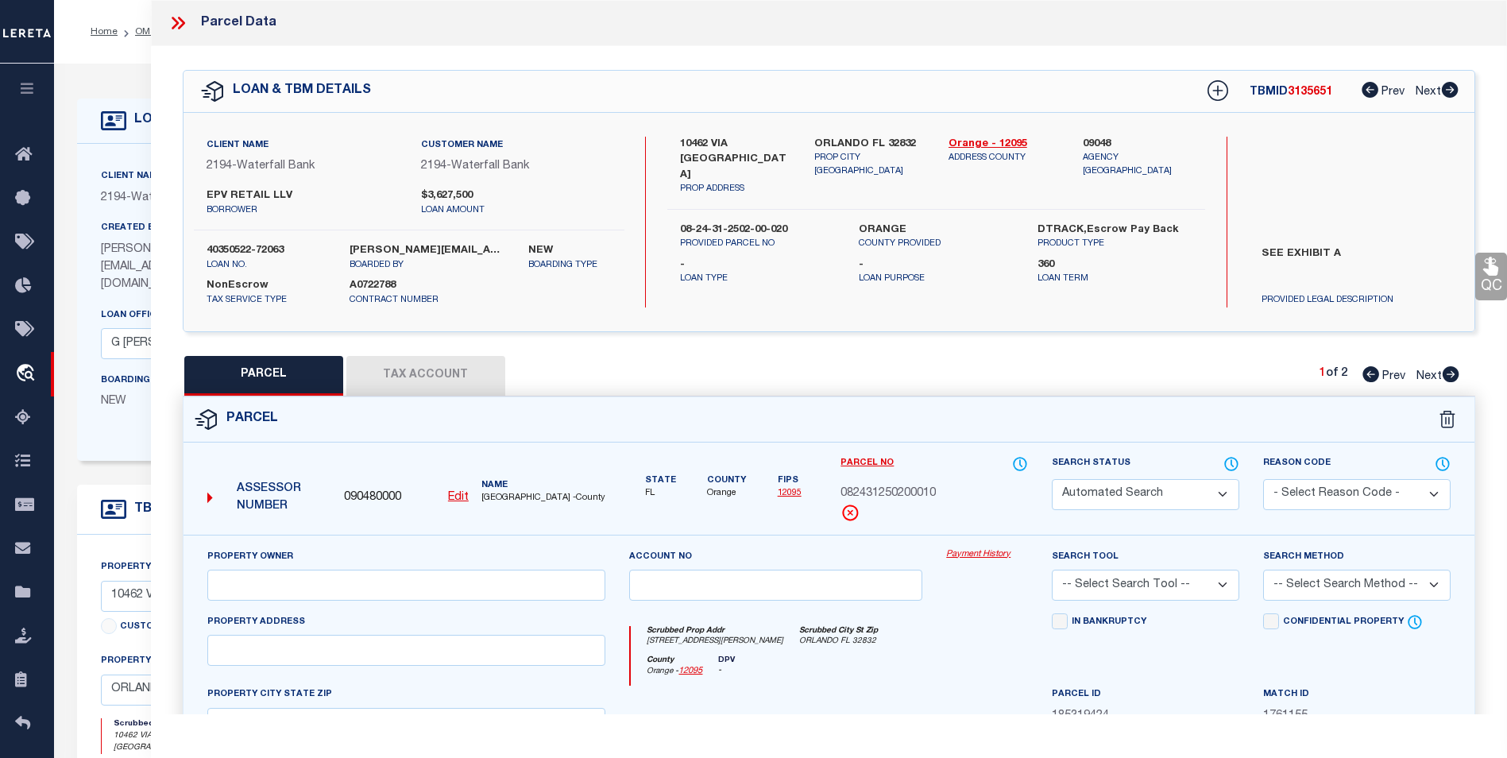
checkbox input "false"
type input "ORLANDO FL 32832"
type textarea "[GEOGRAPHIC_DATA] 2 71/65 LOT 2"
type textarea "Tax ID Special Project"
click at [185, 25] on icon at bounding box center [178, 23] width 21 height 21
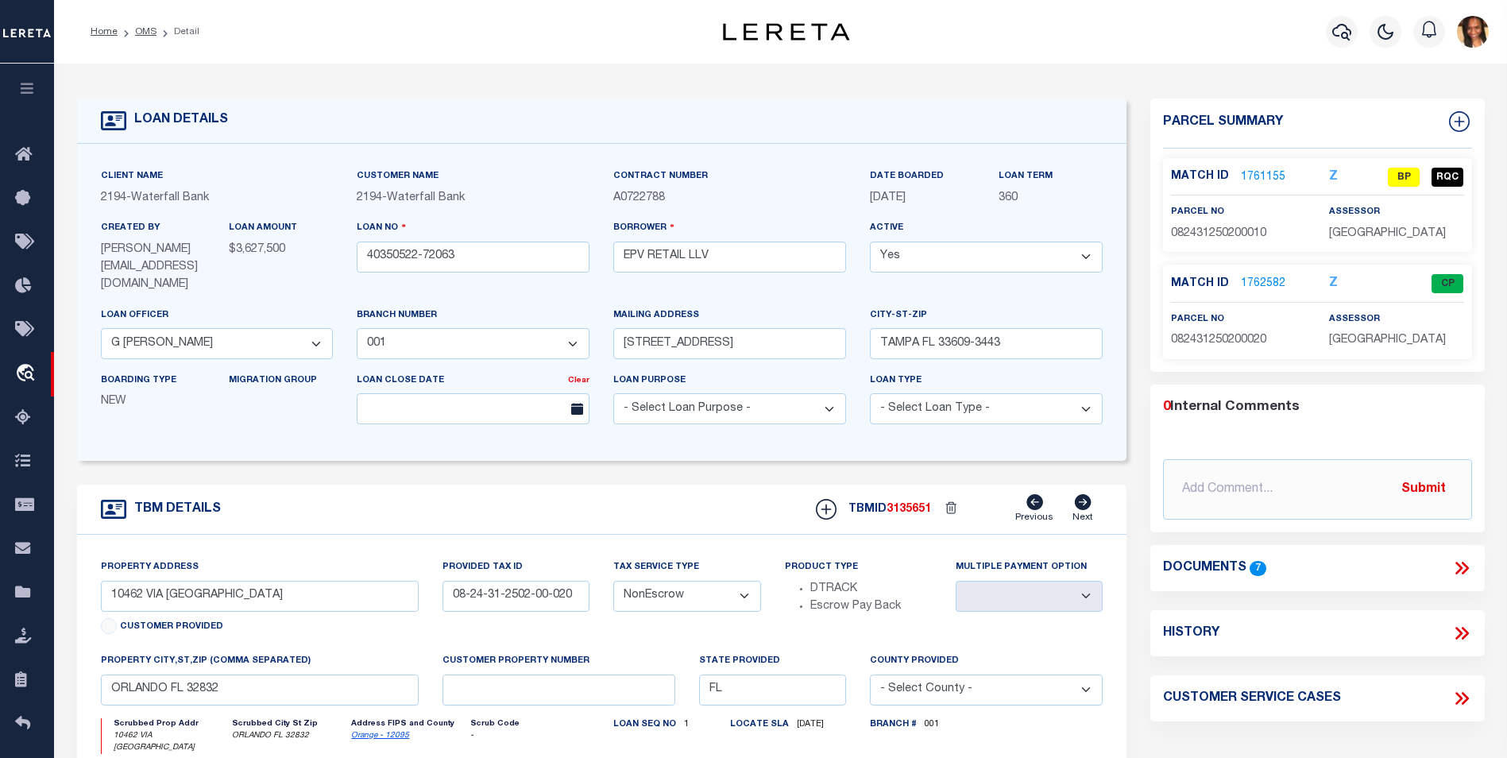
click at [1263, 178] on link "1761155" at bounding box center [1263, 177] width 44 height 17
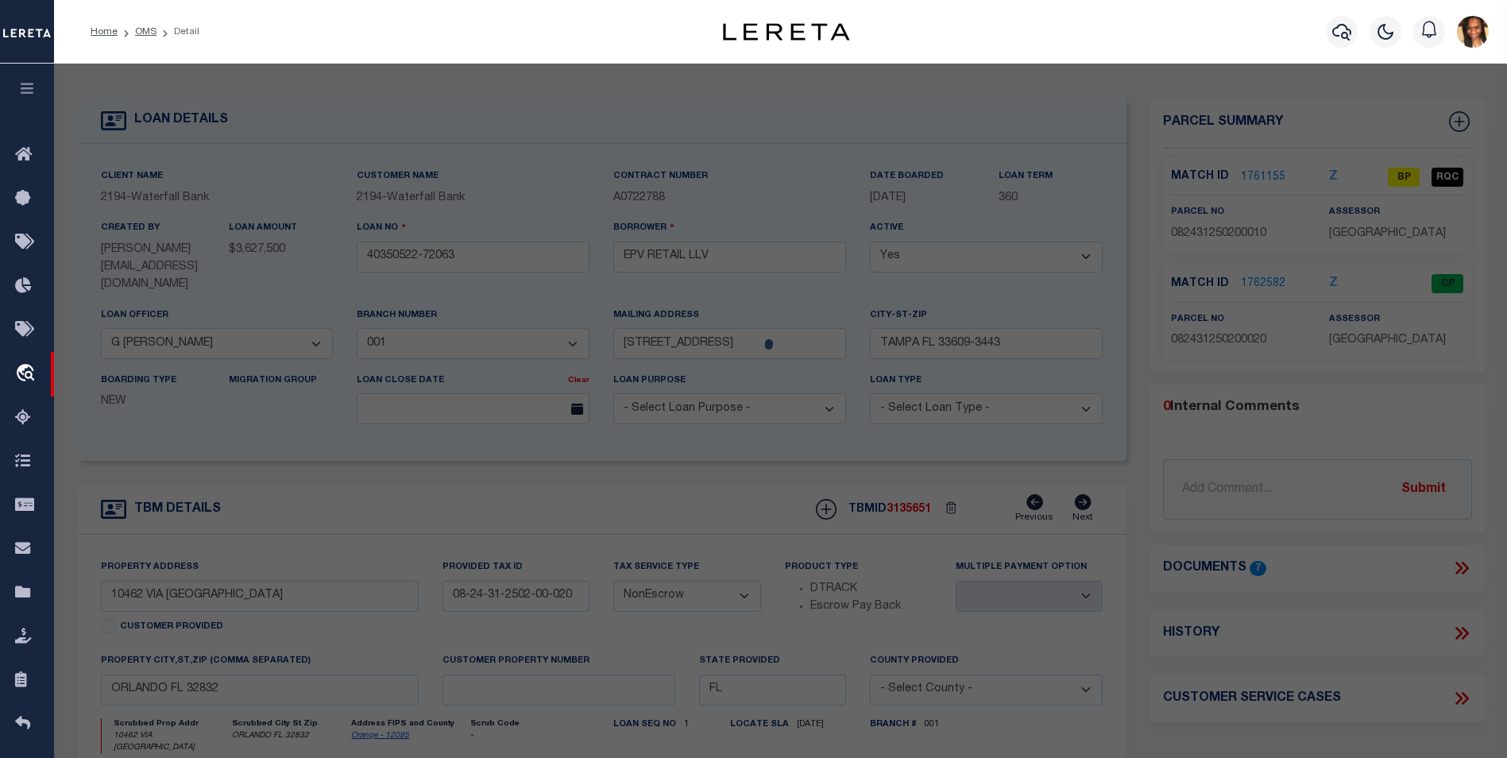
select select "AS"
checkbox input "false"
select select "BP"
type input "Epv Development LLC"
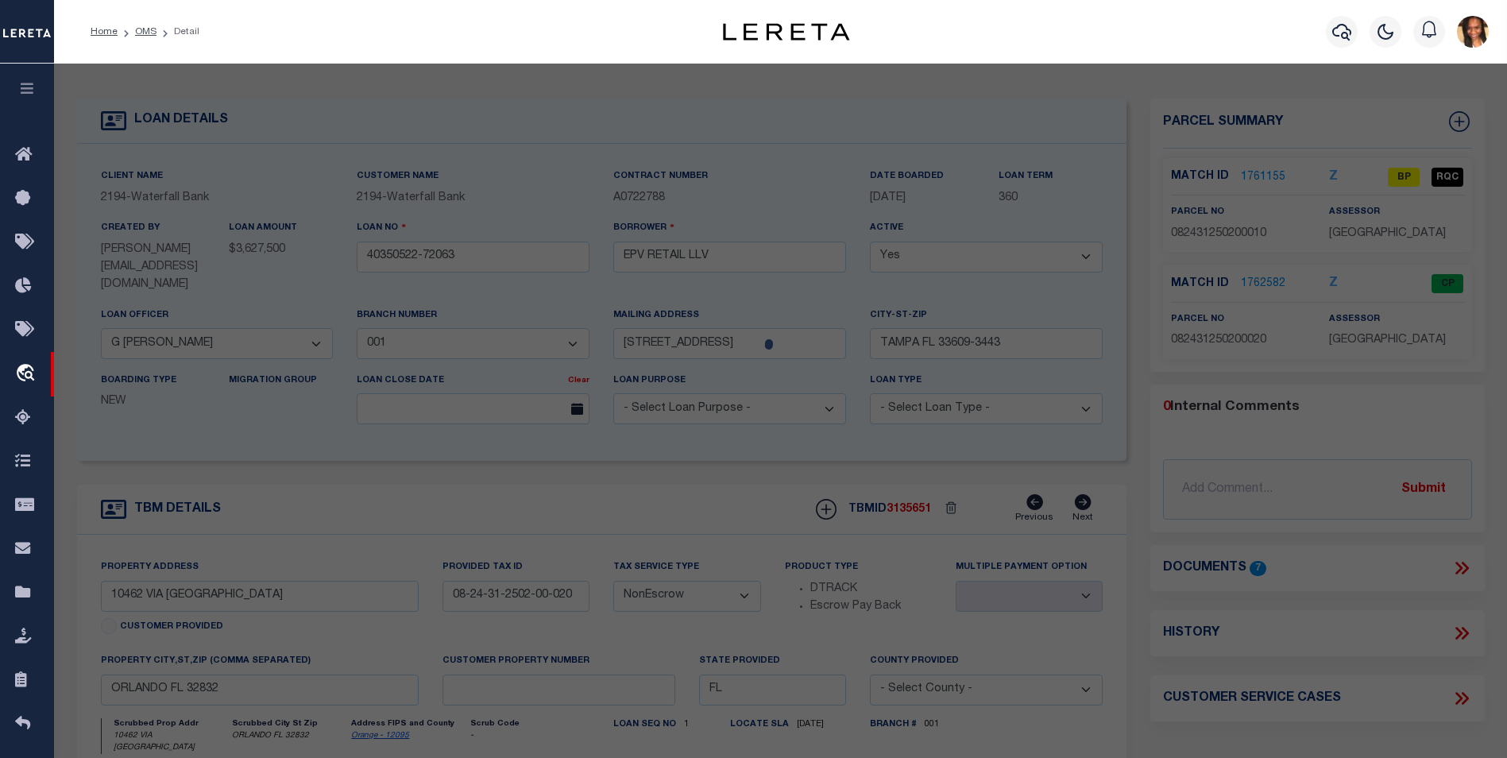
select select "AGF"
select select "ADD"
type input "[STREET_ADDRESS][PERSON_NAME]"
type input "ORLANDO FL 32832"
type textarea "[GEOGRAPHIC_DATA] 2 71/65 LOT 1"
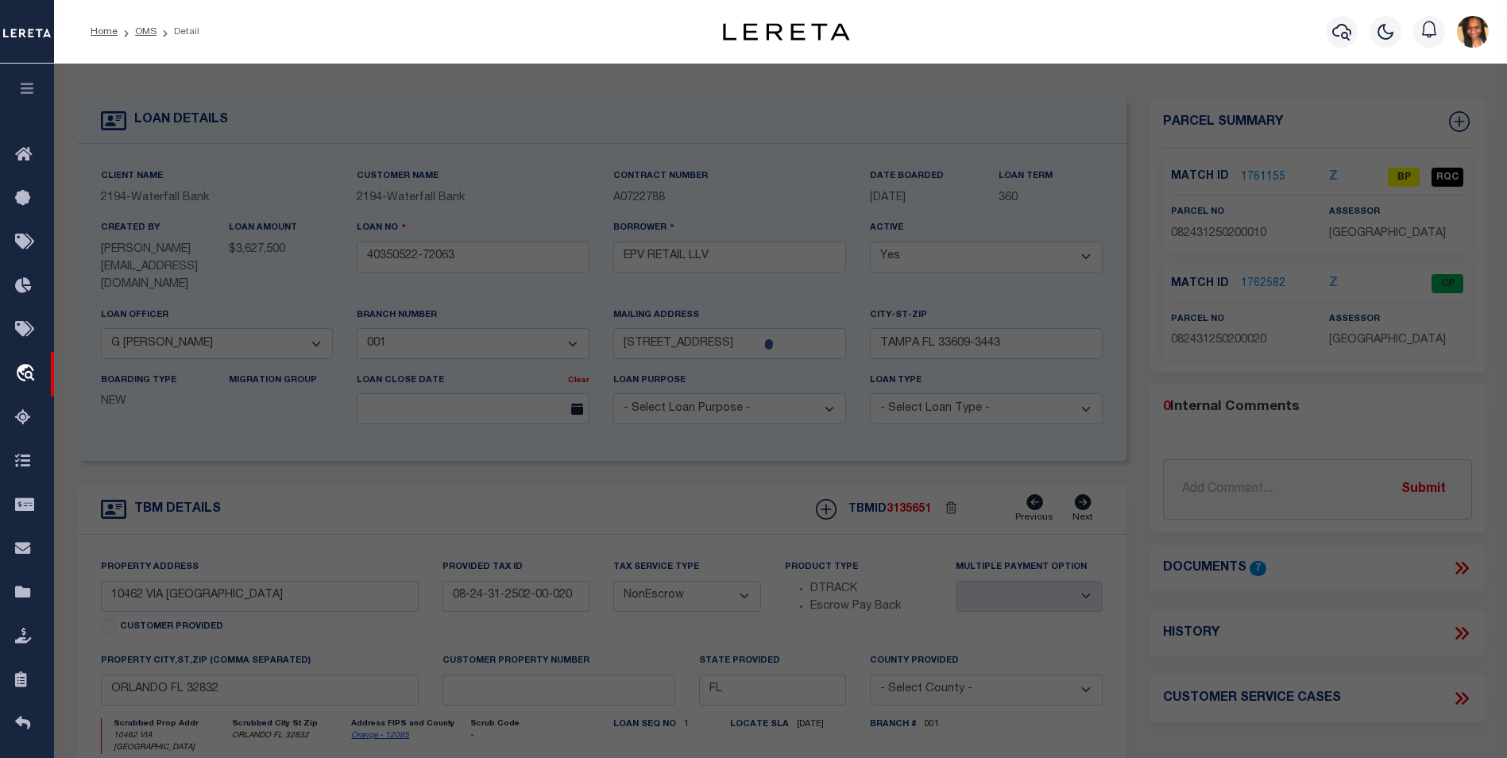
type textarea "Inactive parcel since [DATE]"
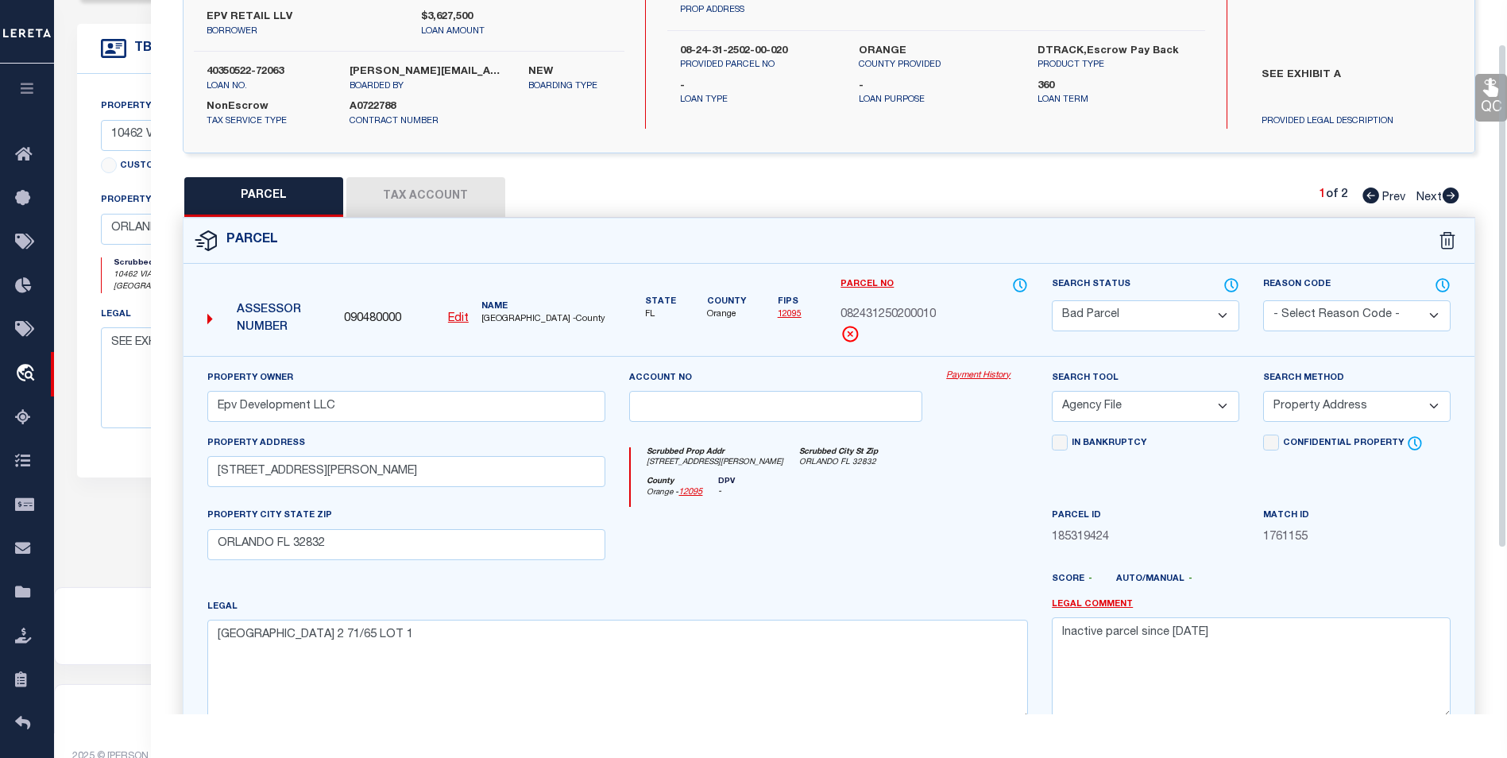
scroll to position [57, 0]
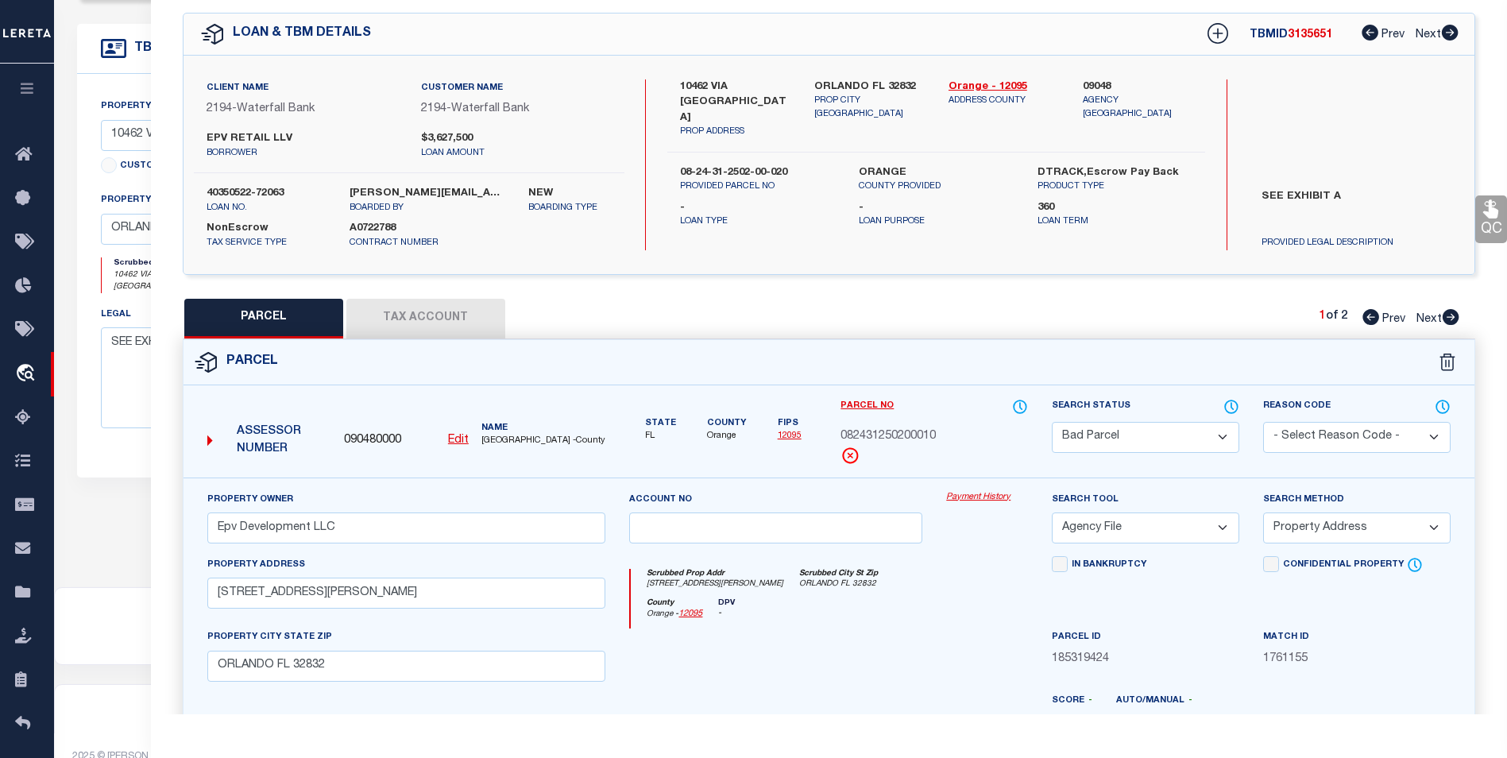
click at [1454, 315] on icon at bounding box center [1451, 317] width 17 height 16
select select "AS"
select select
checkbox input "false"
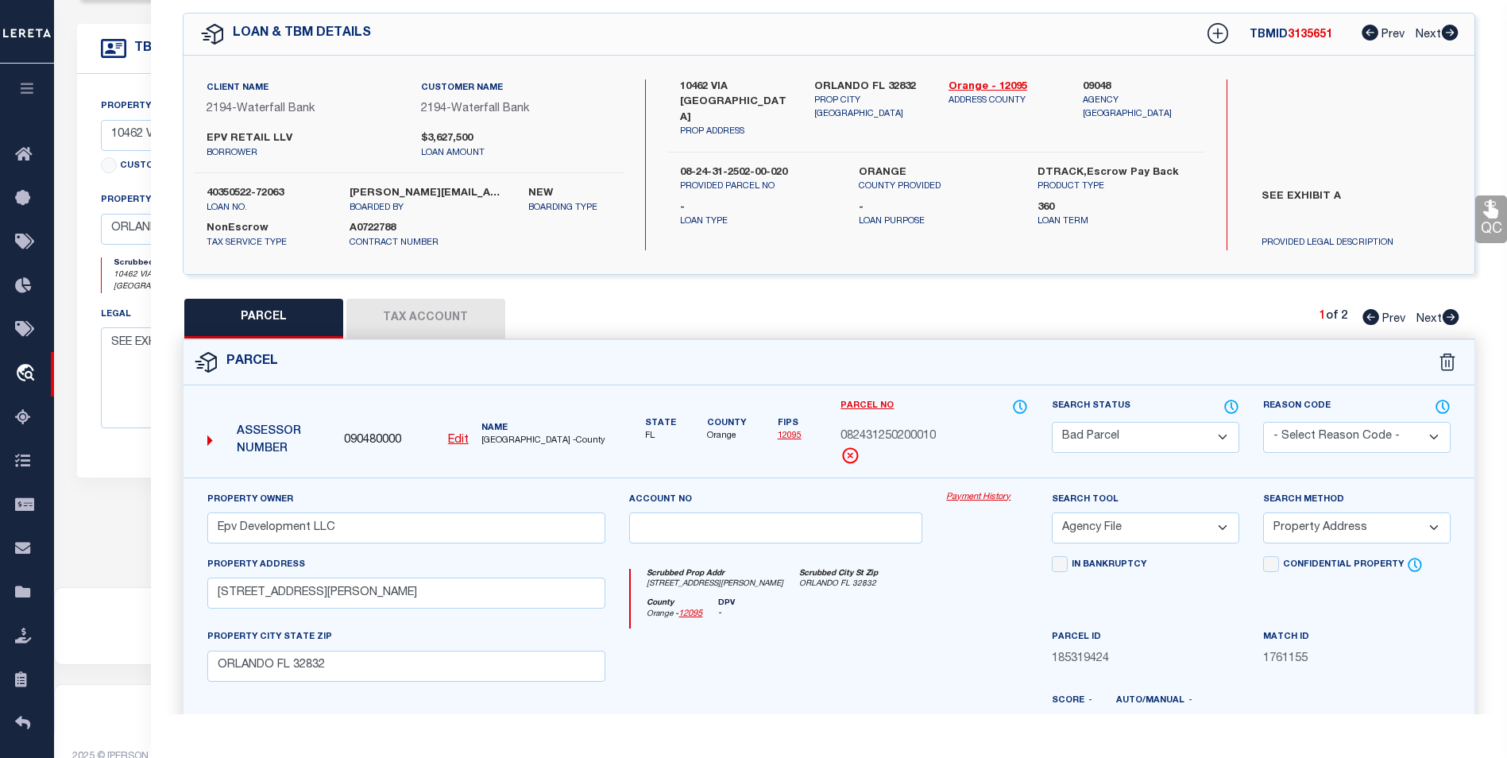
checkbox input "false"
select select "CP"
type input "Epv Development LLC"
select select
type input "10462 [GEOGRAPHIC_DATA]"
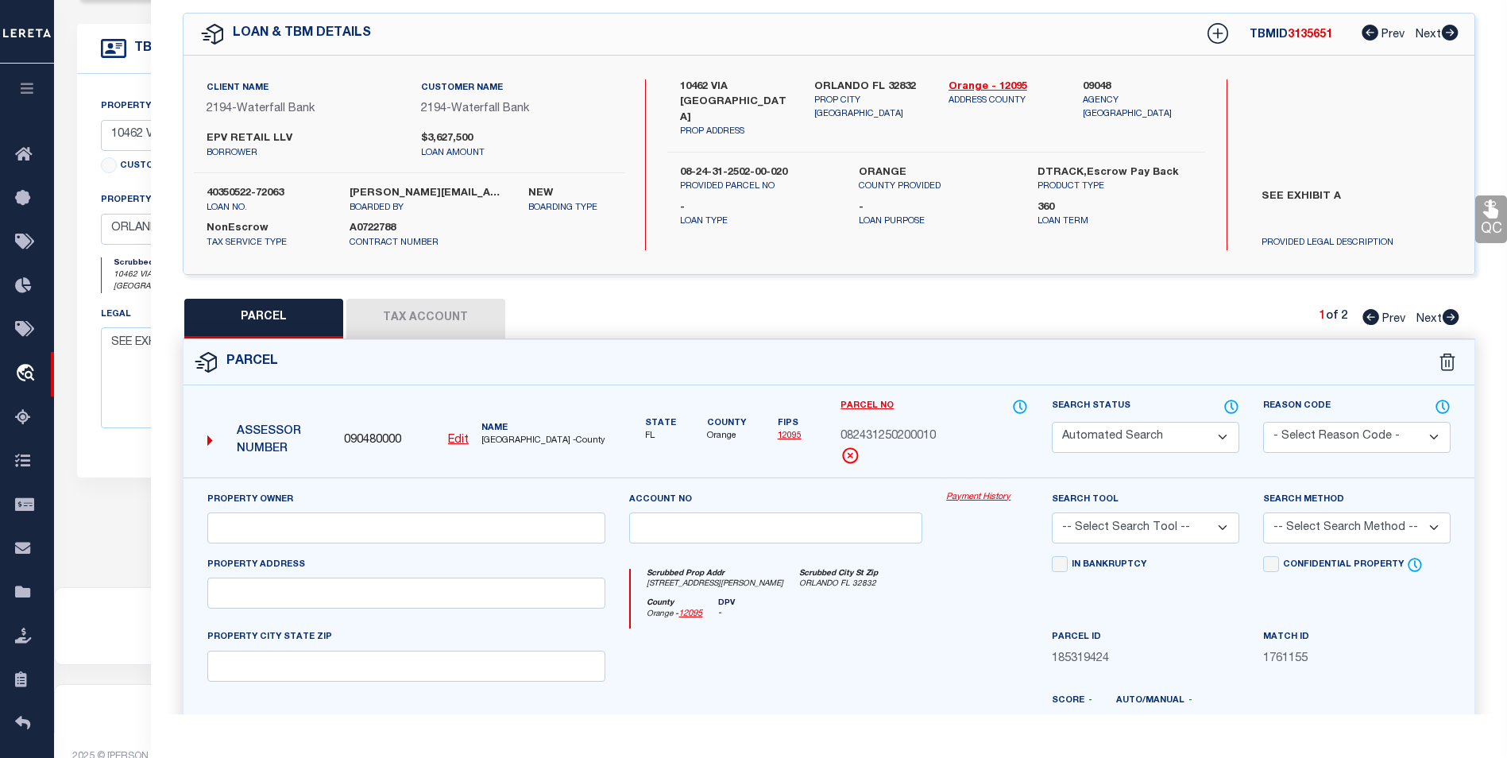
checkbox input "false"
type input "ORLANDO FL 32832"
type textarea "[GEOGRAPHIC_DATA] 2 71/65 LOT 2"
type textarea "Tax ID Special Project"
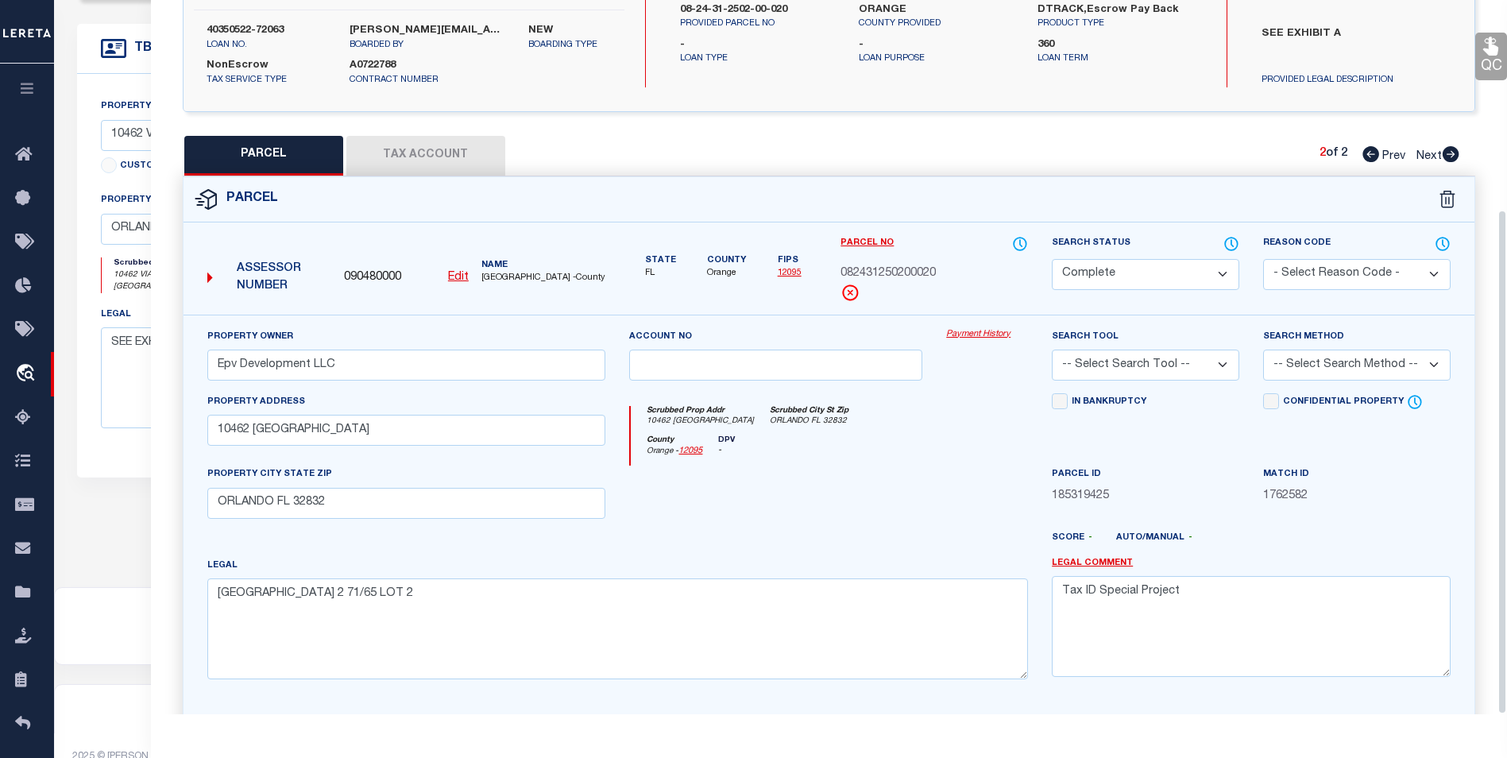
scroll to position [296, 0]
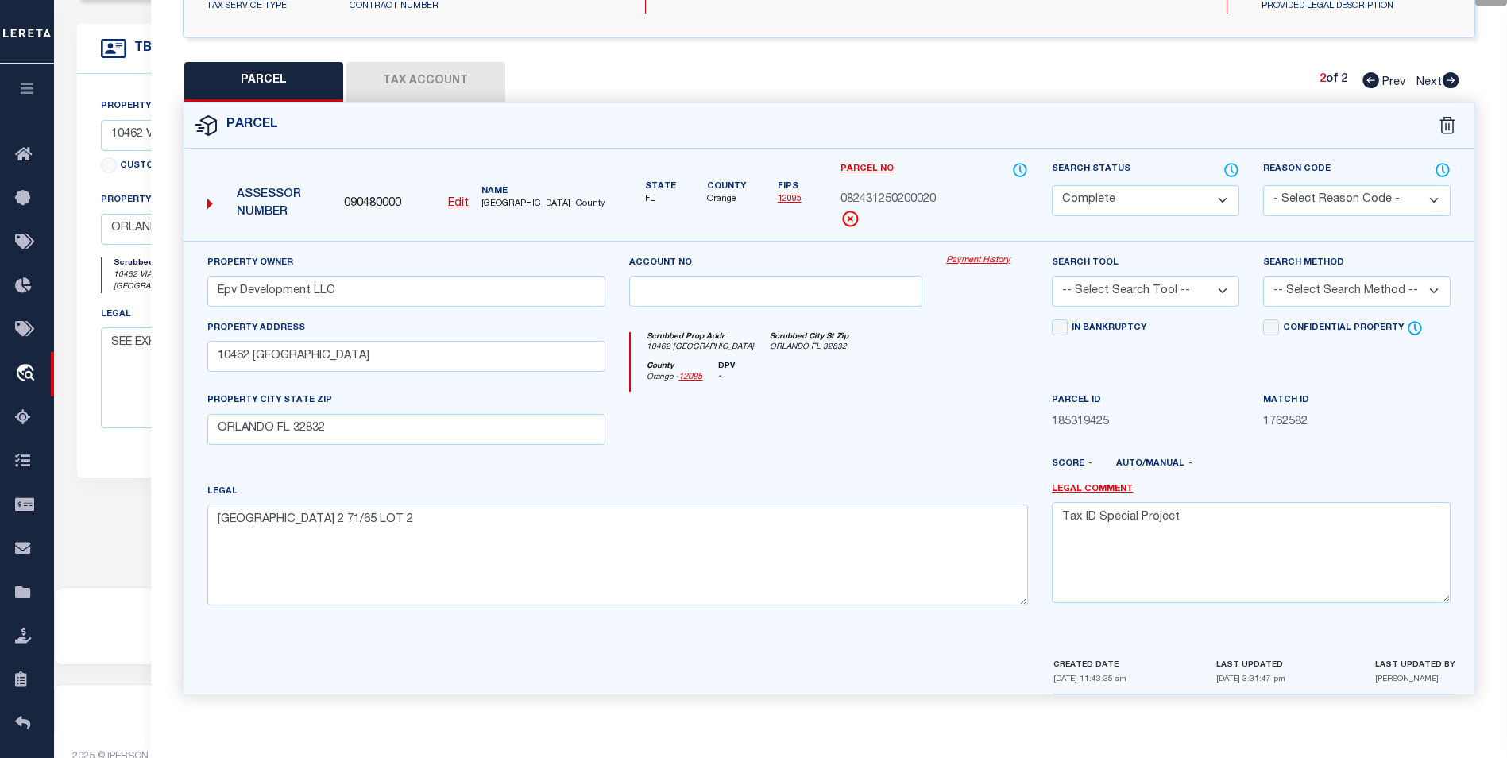
click at [460, 84] on button "Tax Account" at bounding box center [425, 82] width 159 height 40
select select "100"
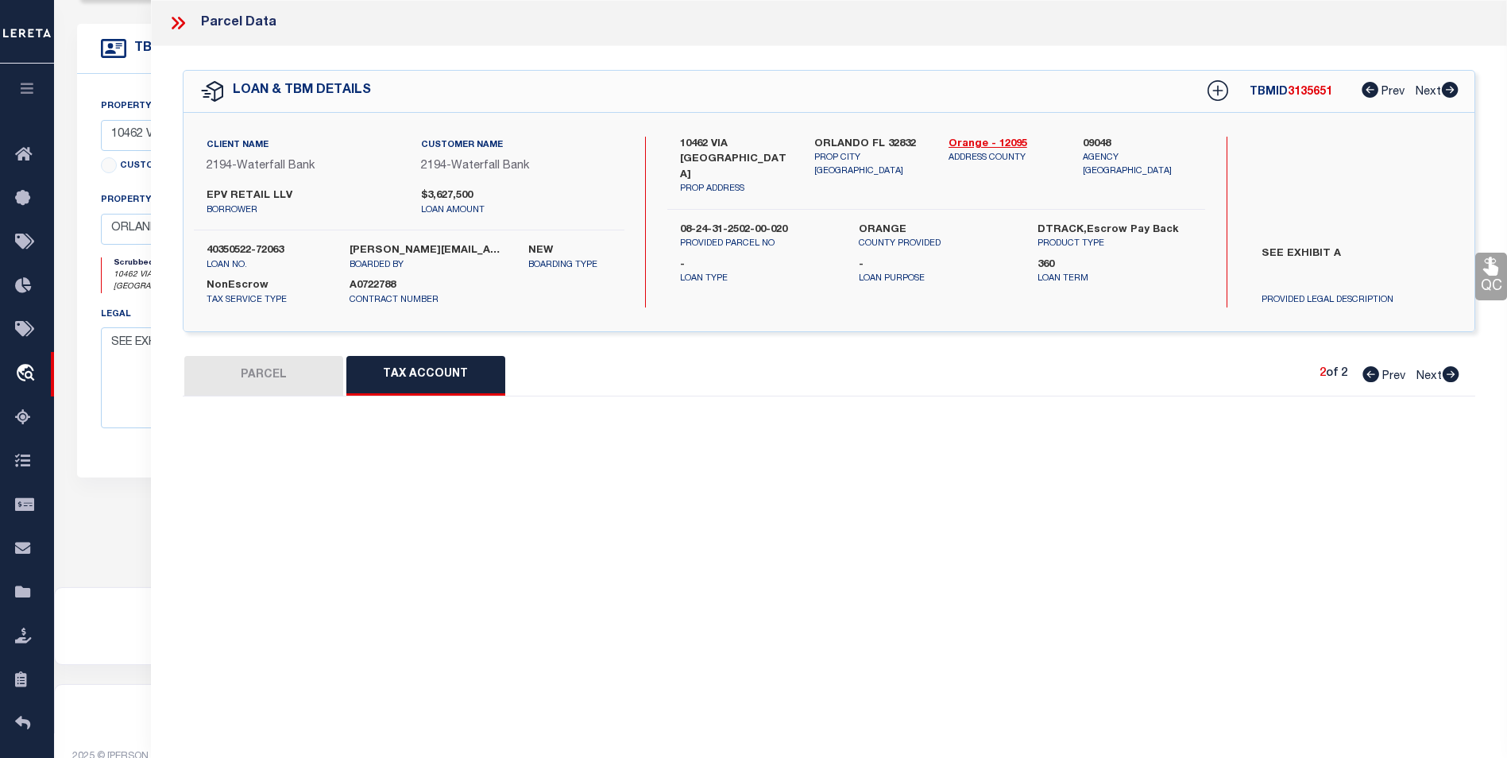
scroll to position [0, 0]
select select "100"
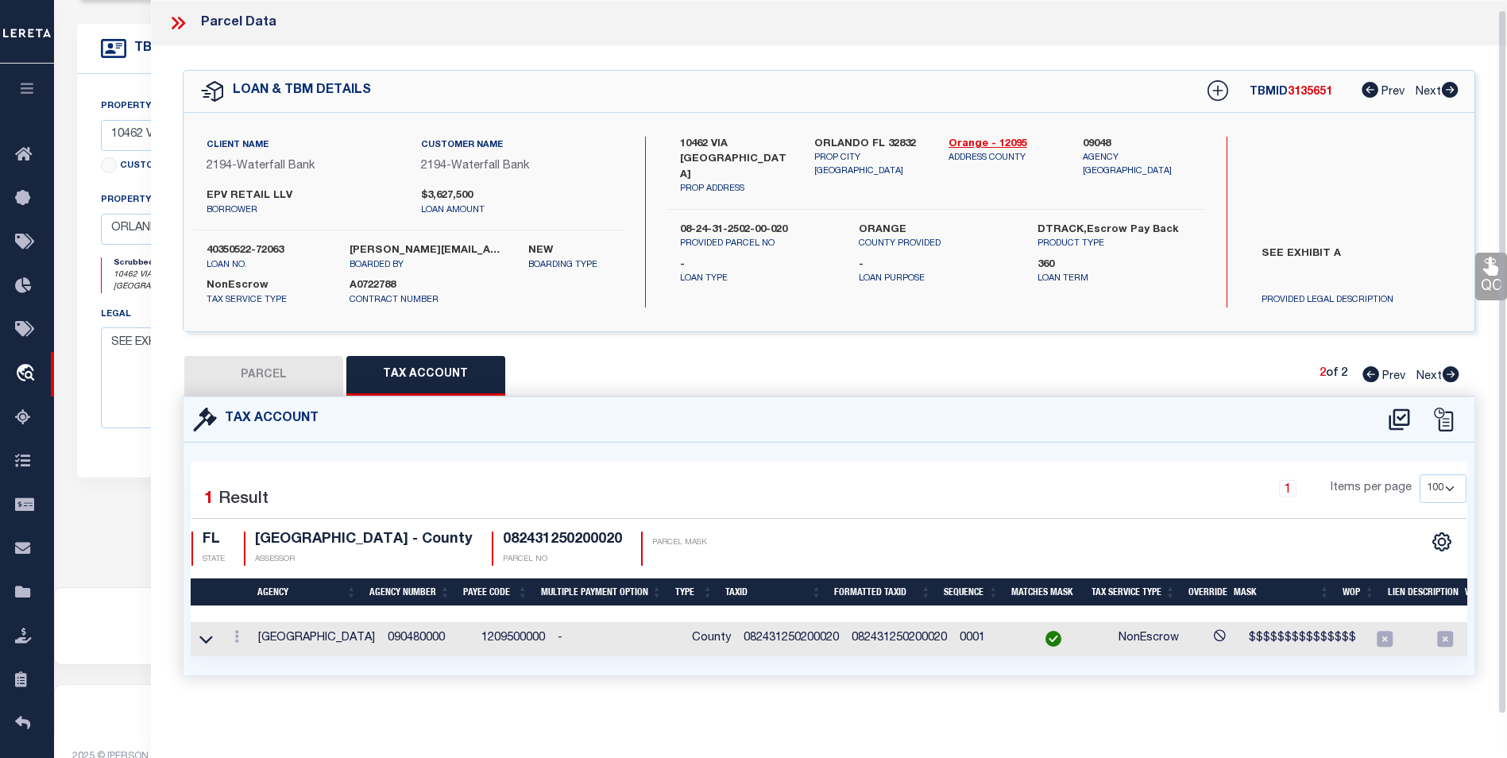
scroll to position [10, 0]
click at [1003, 137] on link "Orange - 12095" at bounding box center [1004, 145] width 110 height 16
click at [315, 359] on button "PARCEL" at bounding box center [263, 376] width 159 height 40
select select "AS"
checkbox input "false"
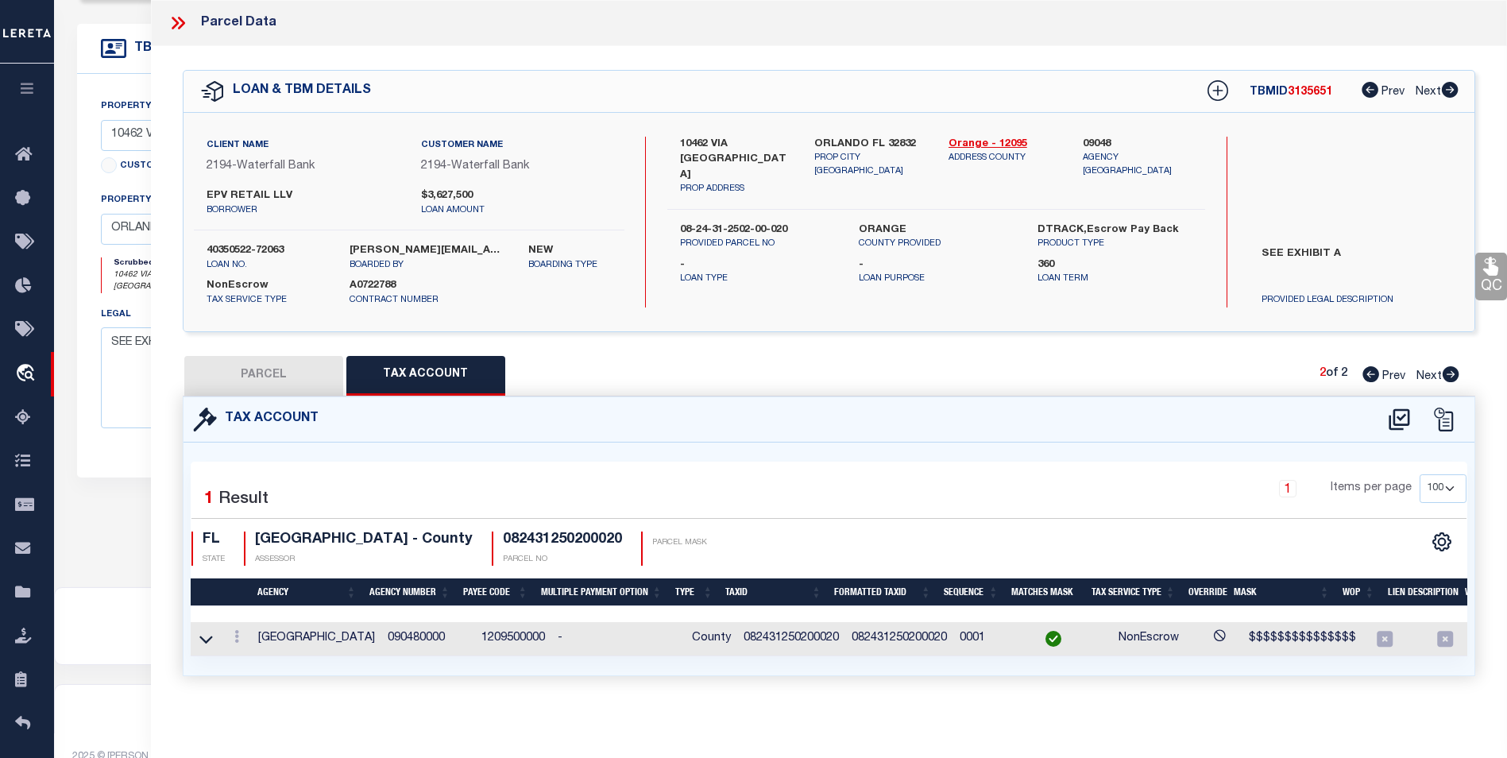
checkbox input "false"
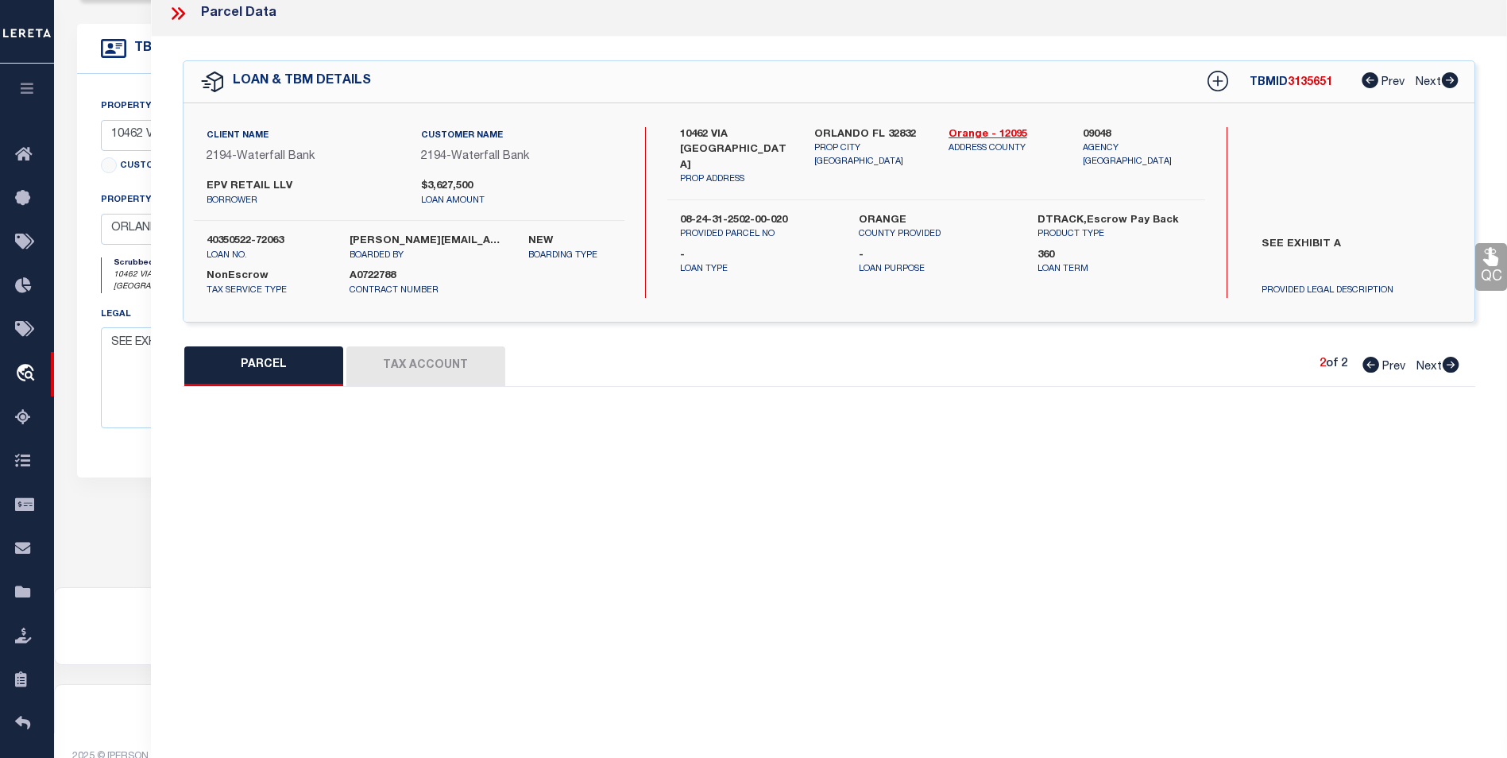
select select "CP"
type input "Epv Development LLC"
select select
type input "10462 [GEOGRAPHIC_DATA]"
checkbox input "false"
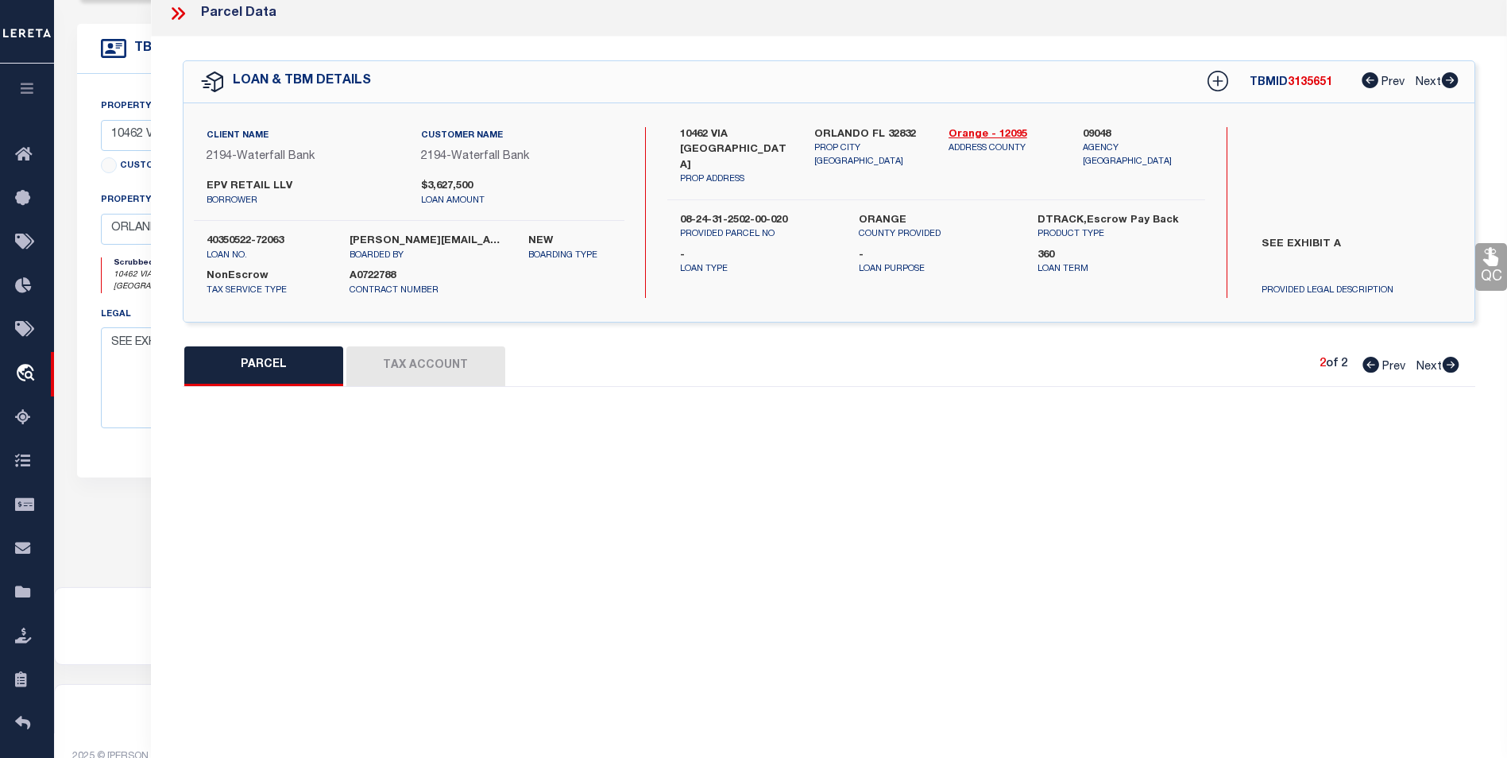
type input "ORLANDO FL 32832"
type textarea "[GEOGRAPHIC_DATA] 2 71/65 LOT 2"
type textarea "Tax ID Special Project"
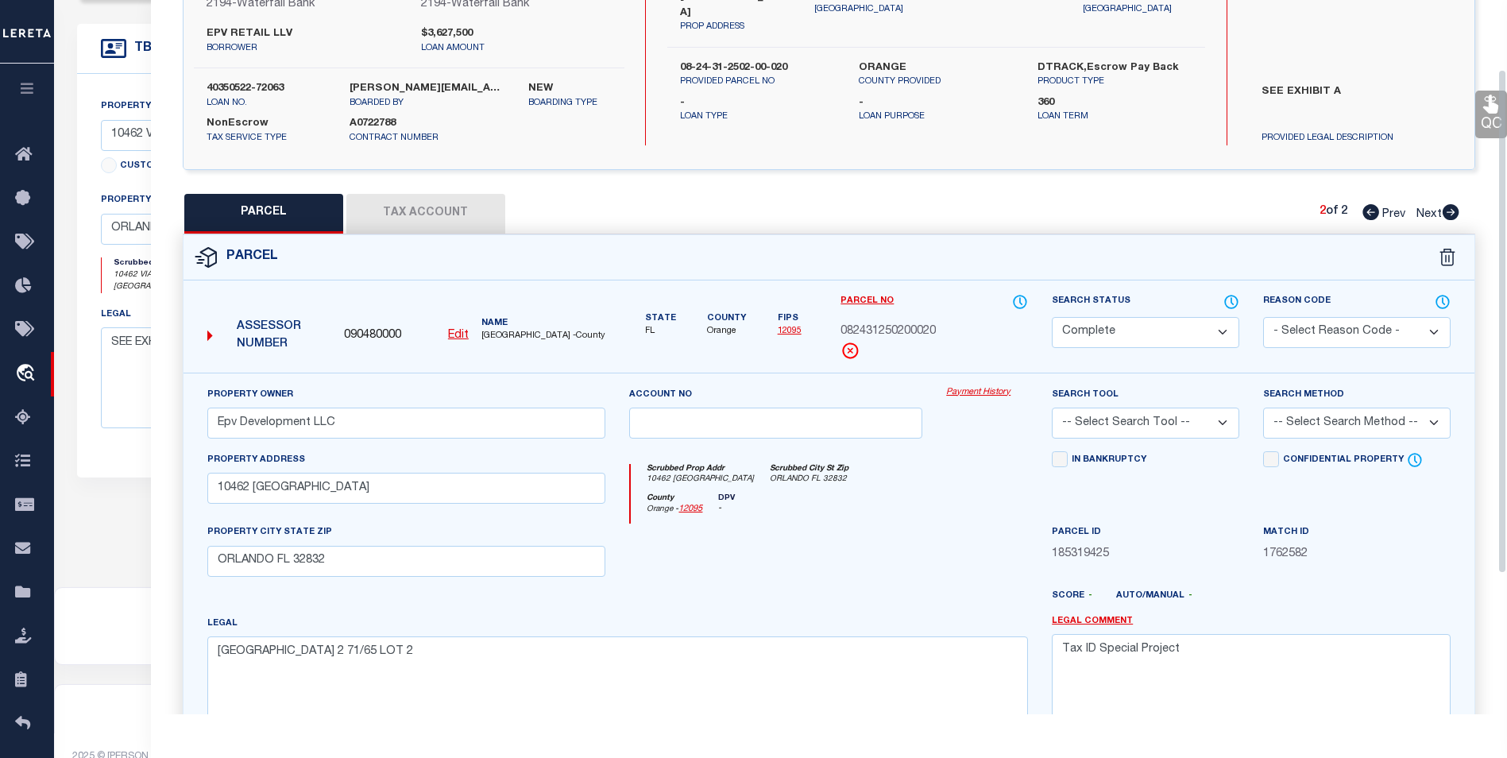
scroll to position [296, 0]
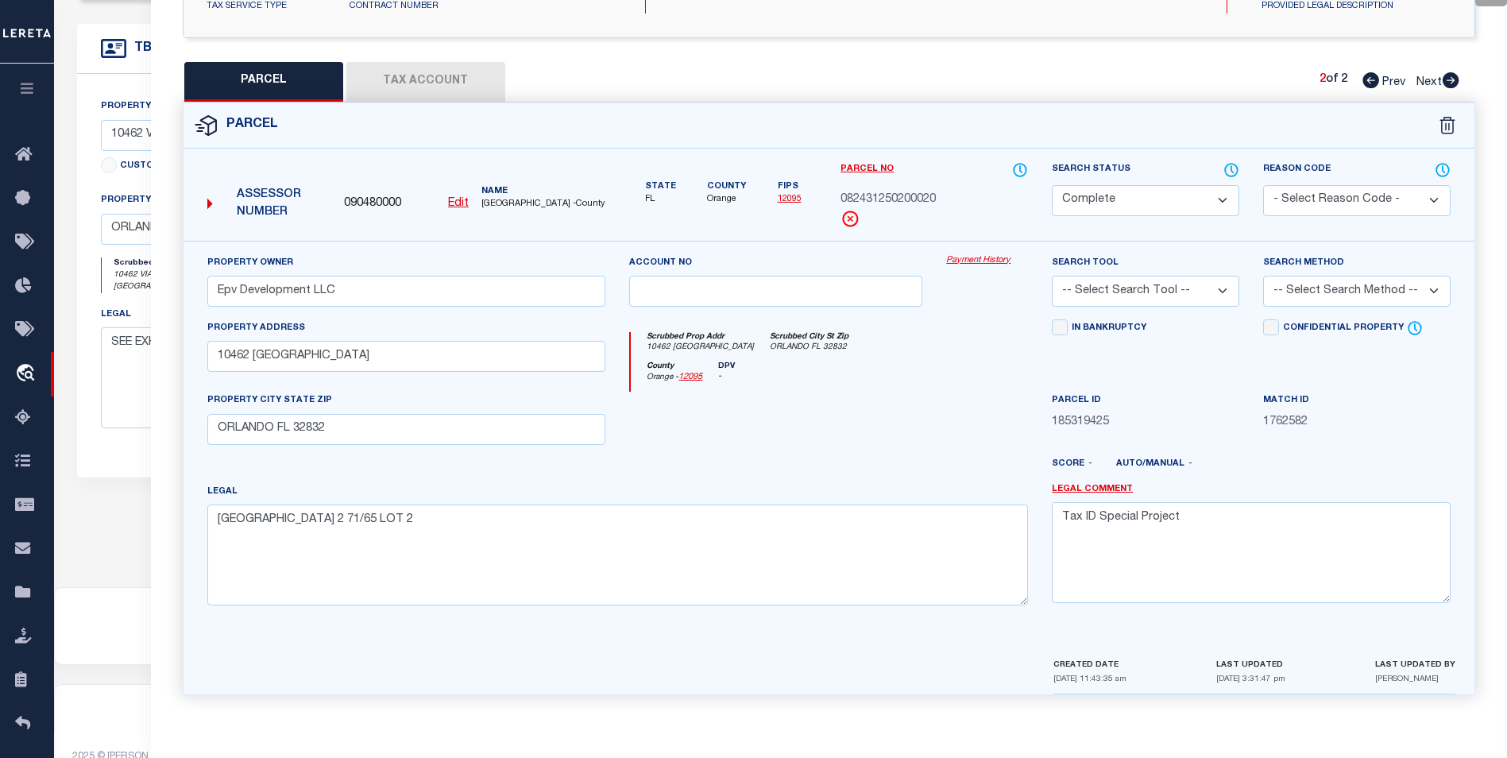
click at [1367, 79] on icon at bounding box center [1370, 80] width 17 height 16
select select "AS"
checkbox input "false"
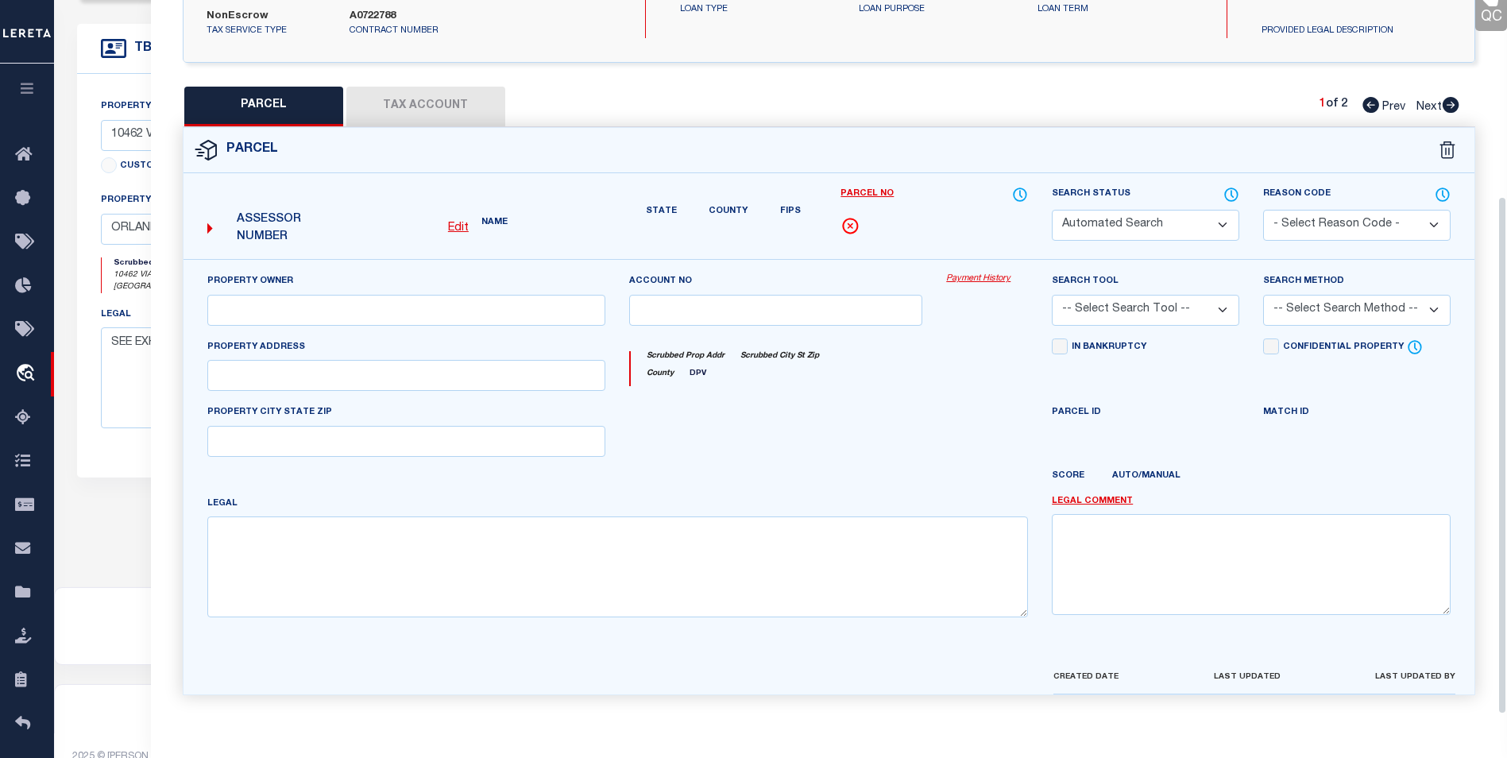
select select "BP"
type input "Epv Development LLC"
select select "AGF"
select select "ADD"
type input "[STREET_ADDRESS][PERSON_NAME]"
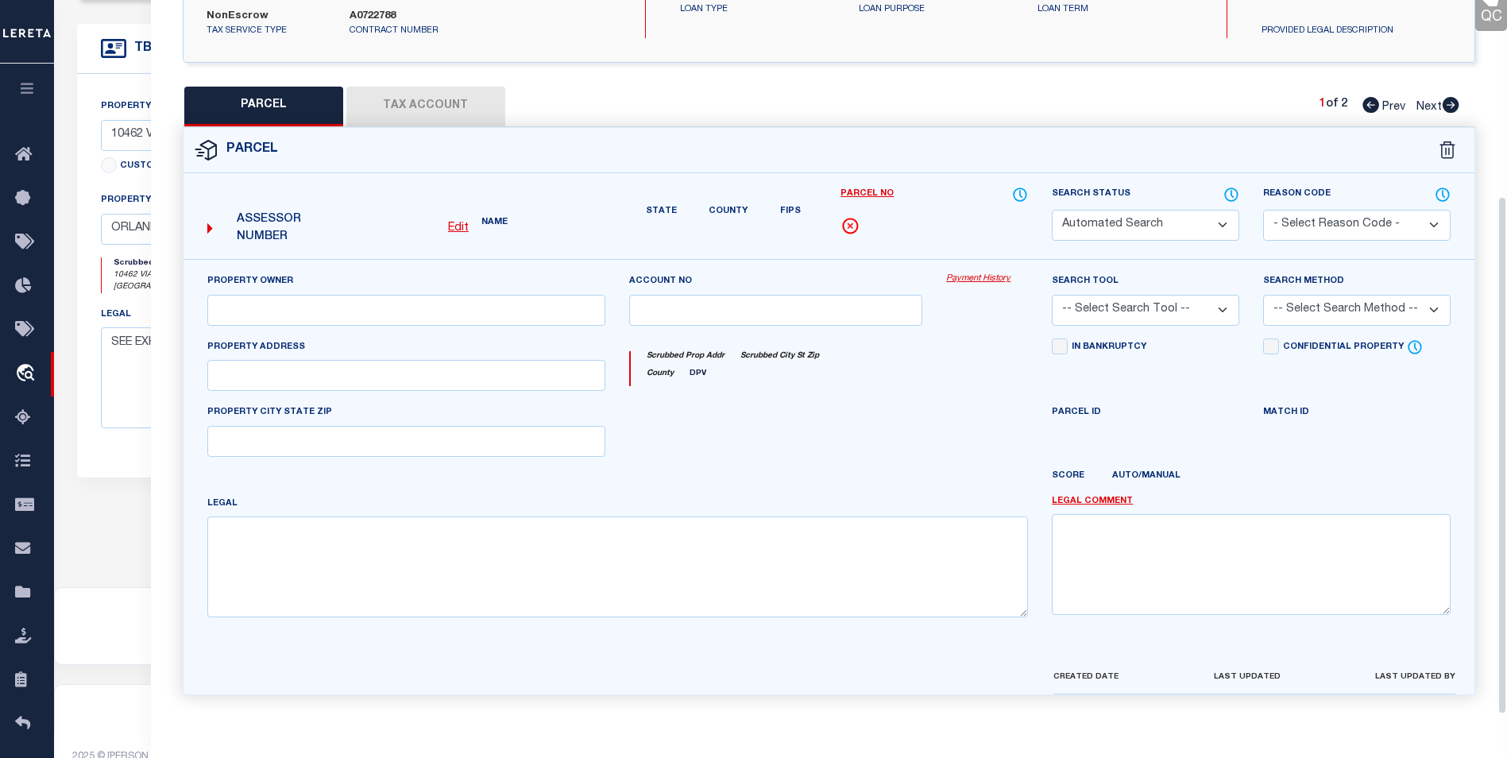
type input "ORLANDO FL 32832"
type textarea "[GEOGRAPHIC_DATA] 2 71/65 LOT 1"
type textarea "Inactive parcel since [DATE]"
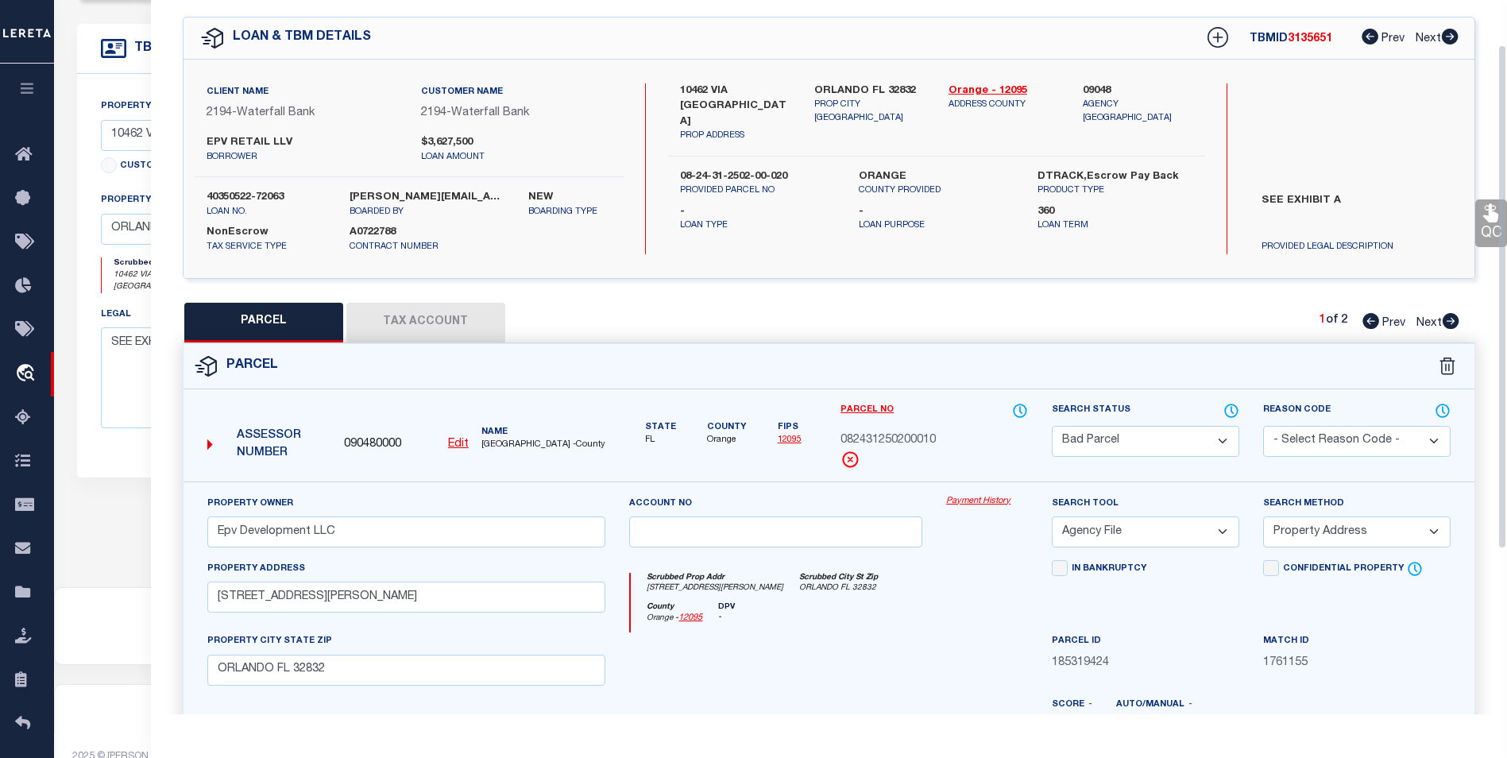
scroll to position [0, 0]
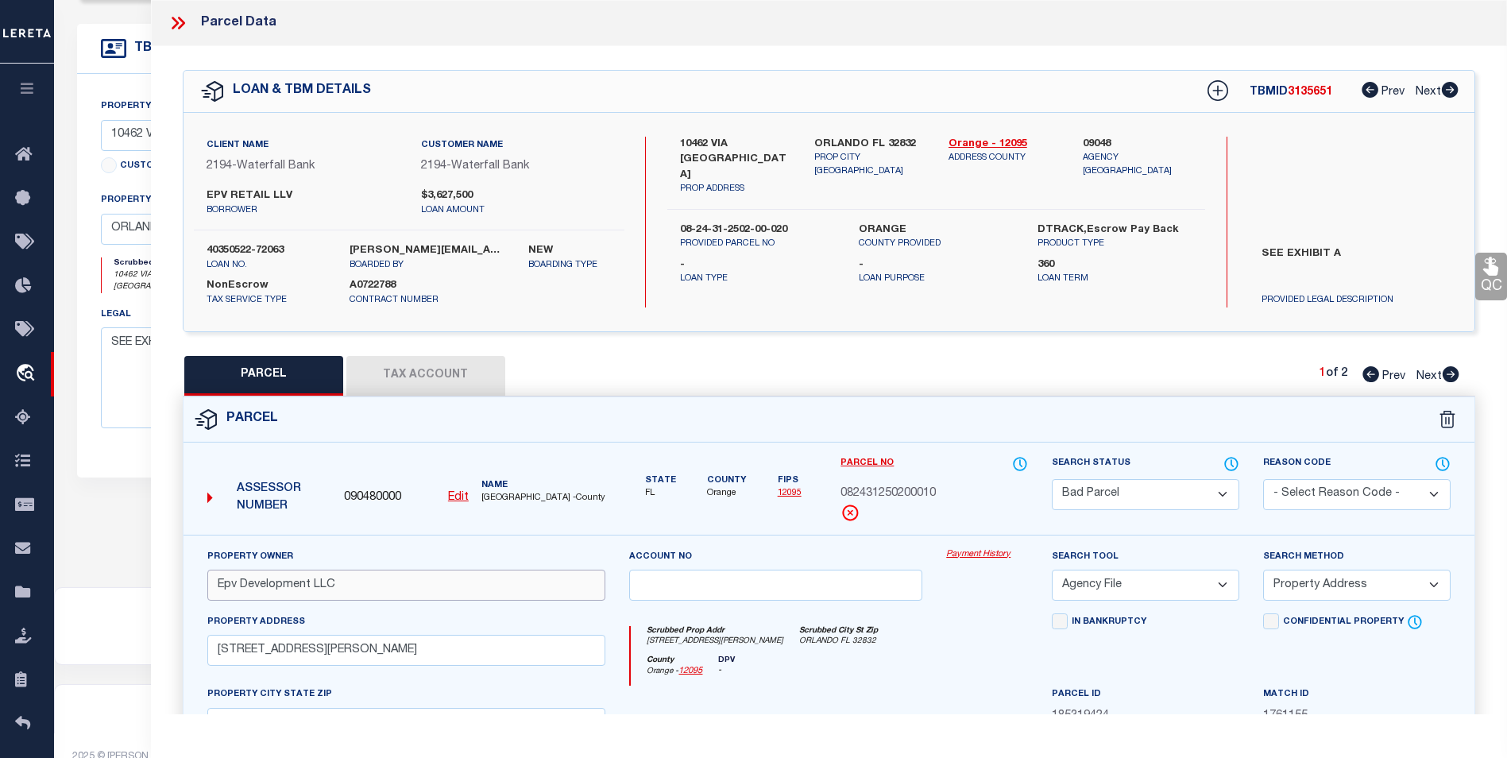
drag, startPoint x: 354, startPoint y: 587, endPoint x: 207, endPoint y: 581, distance: 147.1
click at [207, 581] on input "Epv Development LLC" at bounding box center [406, 585] width 399 height 31
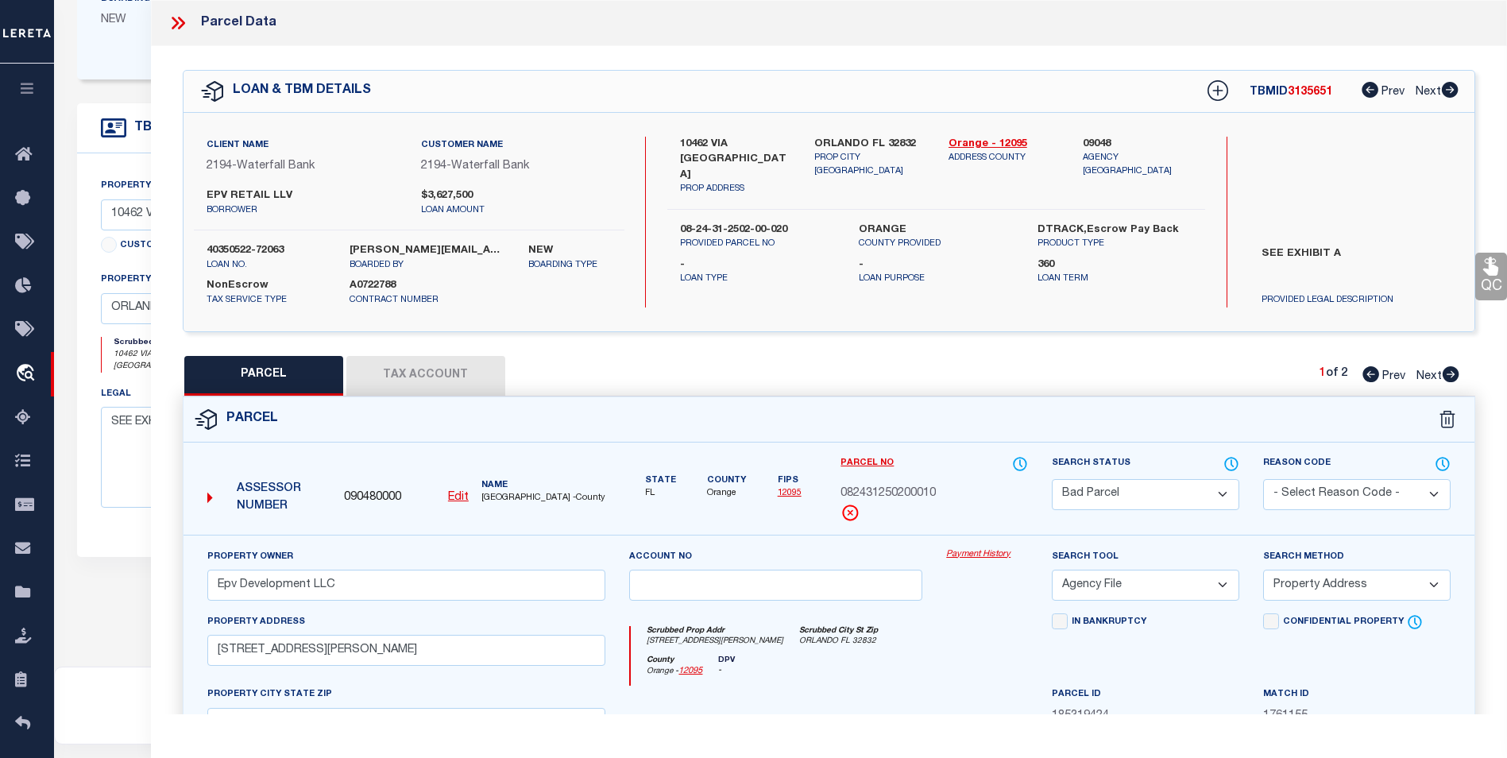
click at [1449, 368] on icon at bounding box center [1451, 374] width 17 height 16
select select "AS"
select select
checkbox input "false"
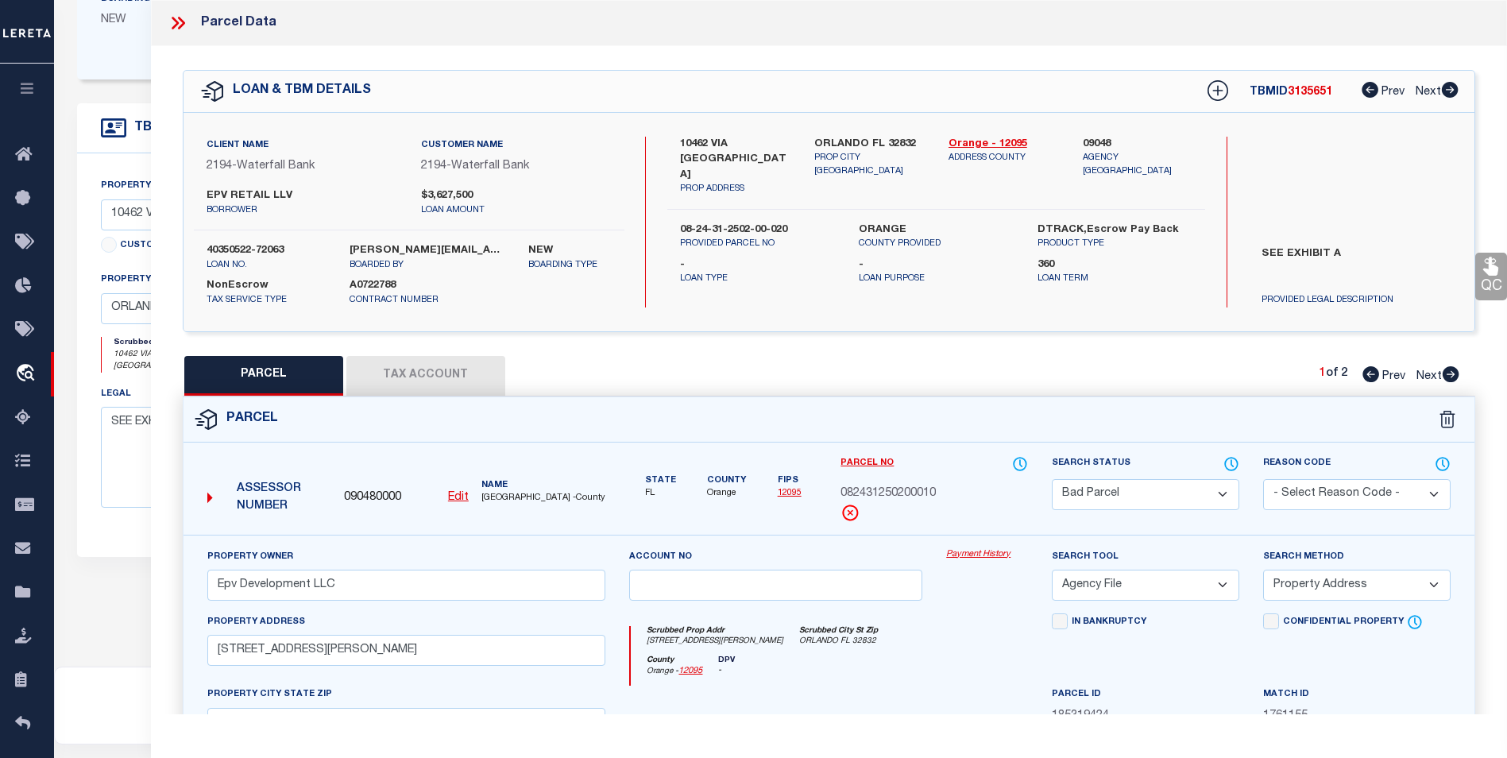
checkbox input "false"
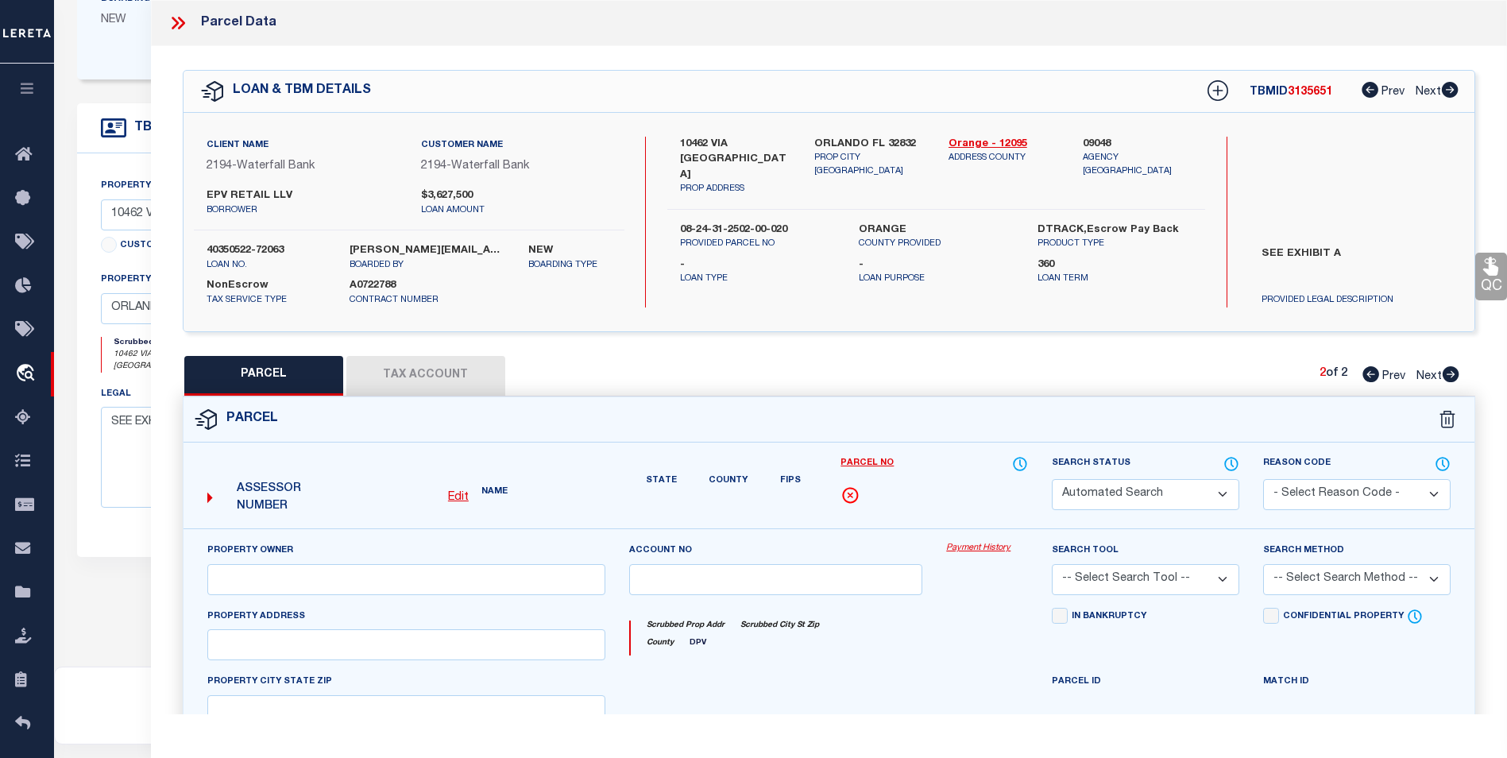
select select "CP"
type input "Epv Development LLC"
select select
type input "10462 [GEOGRAPHIC_DATA]"
checkbox input "false"
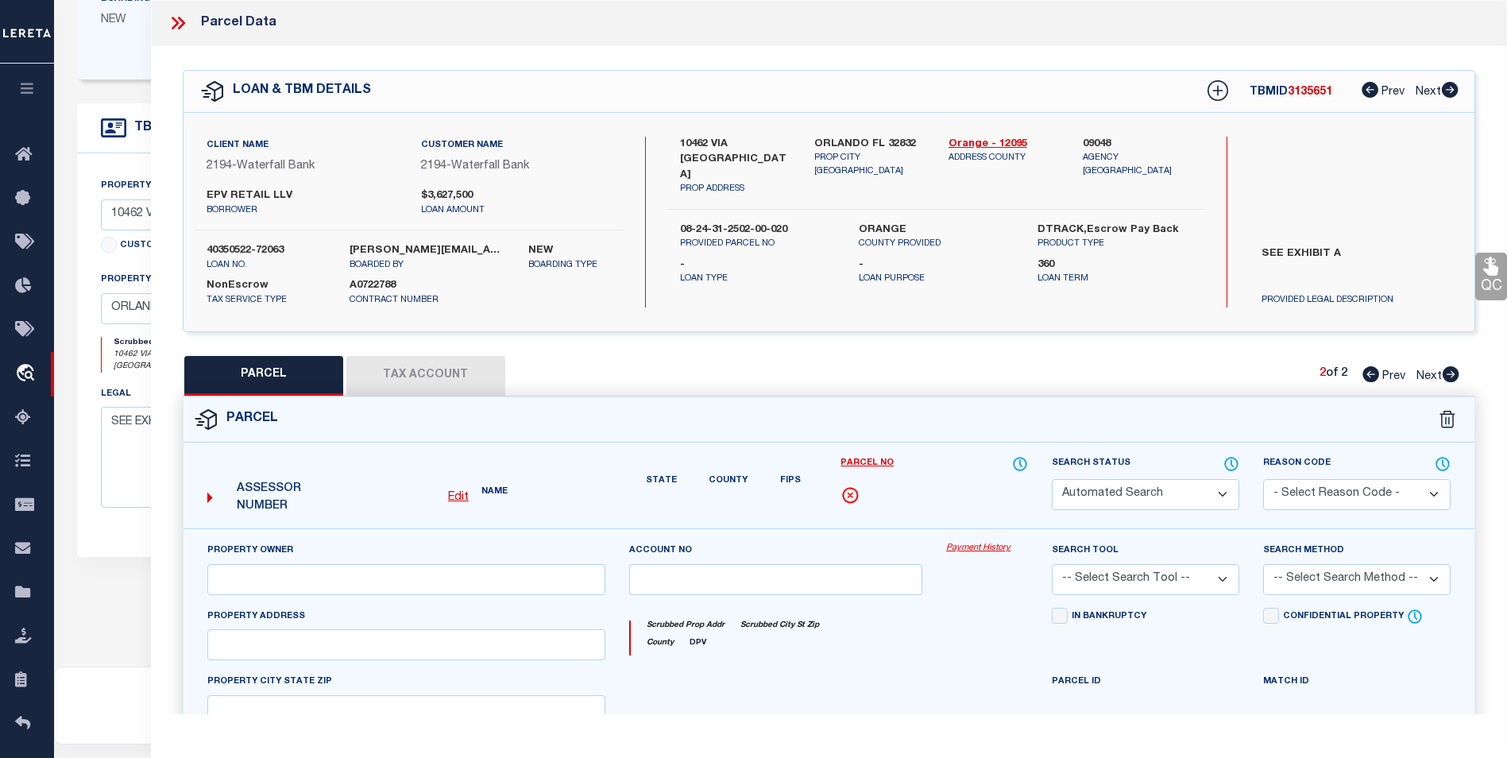
type input "ORLANDO FL 32832"
type textarea "[GEOGRAPHIC_DATA] 2 71/65 LOT 2"
type textarea "Tax ID Special Project"
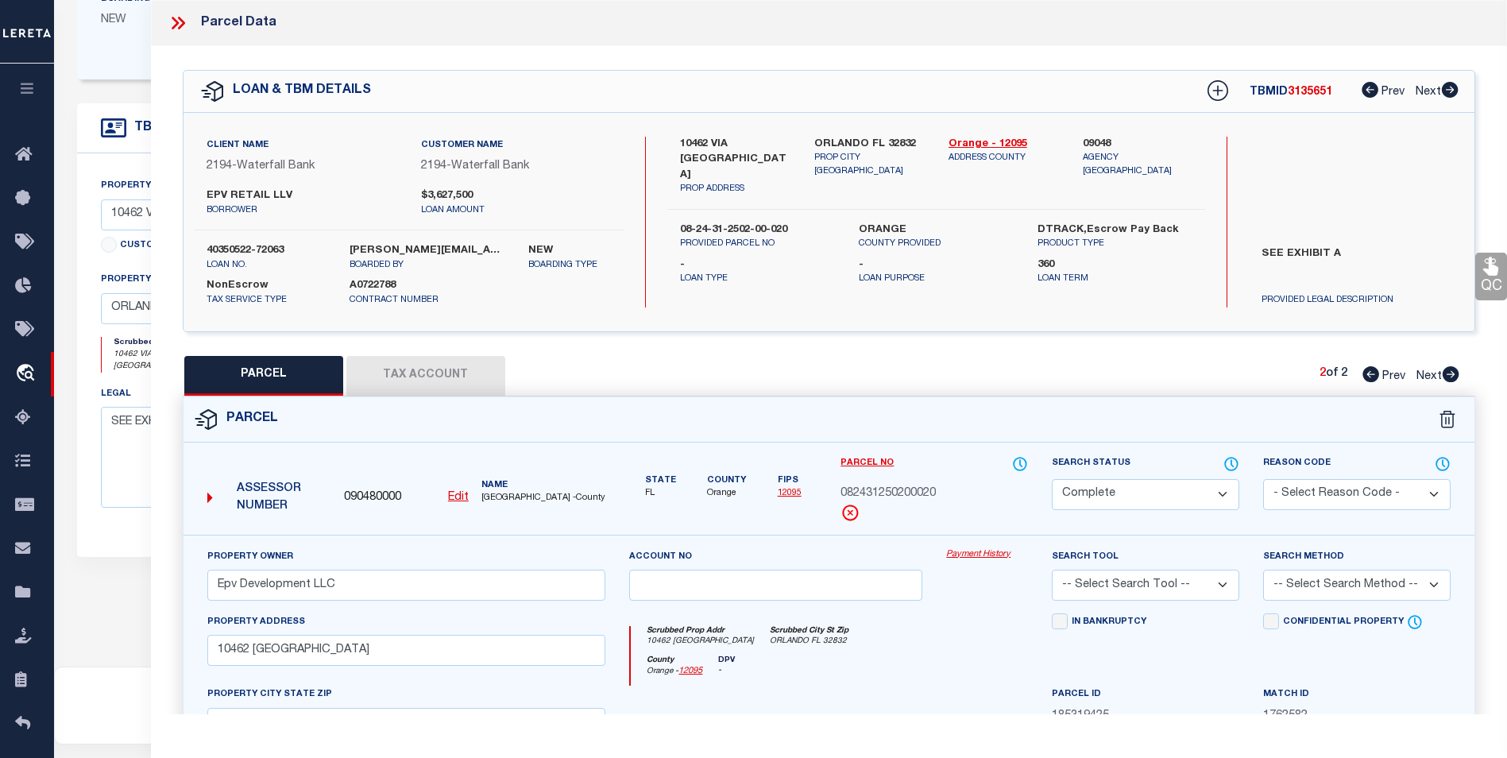
click at [1371, 376] on icon at bounding box center [1370, 374] width 17 height 16
select select "AS"
checkbox input "false"
select select "BP"
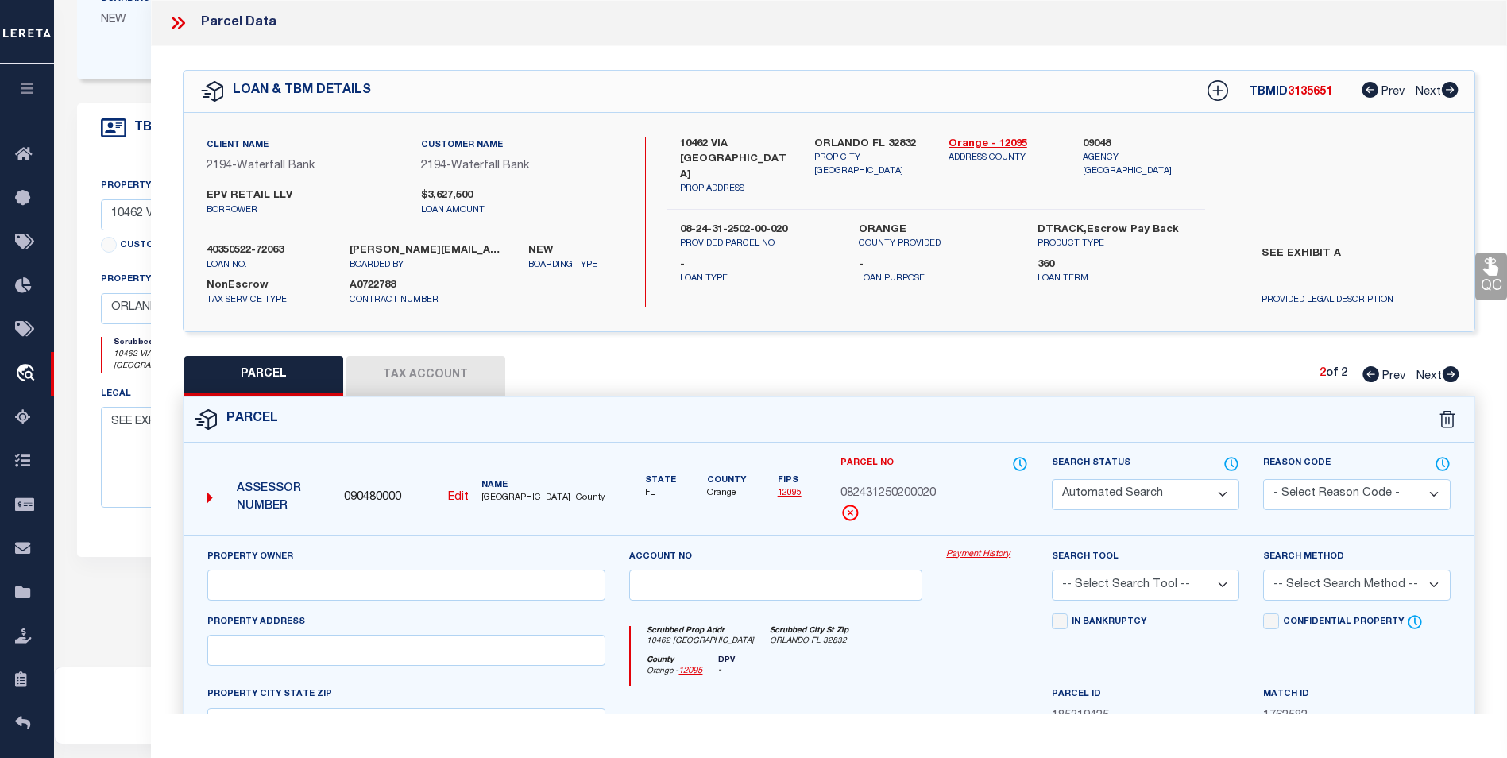
type input "Epv Development LLC"
select select "AGF"
select select "ADD"
type input "[STREET_ADDRESS][PERSON_NAME]"
type input "ORLANDO FL 32832"
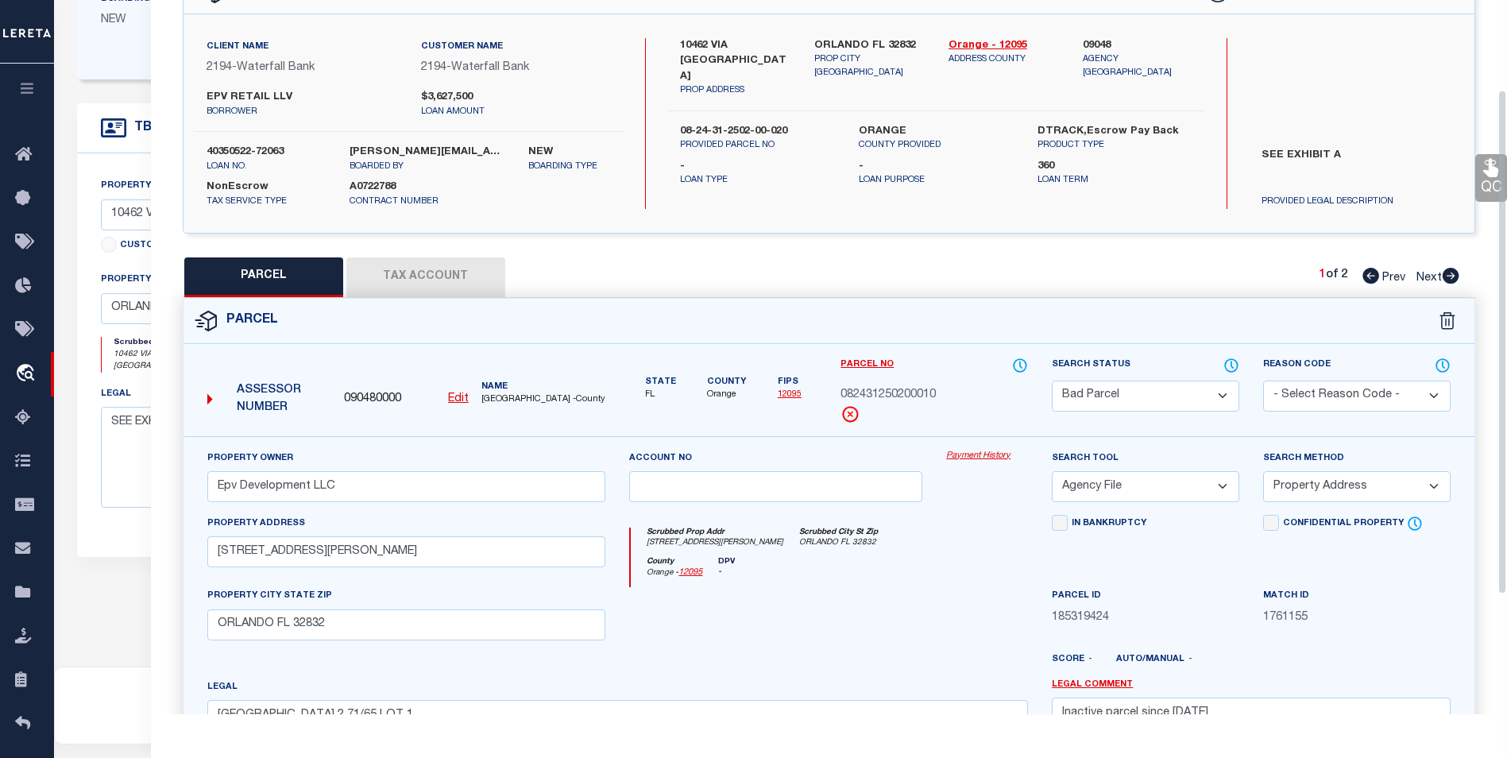
scroll to position [159, 0]
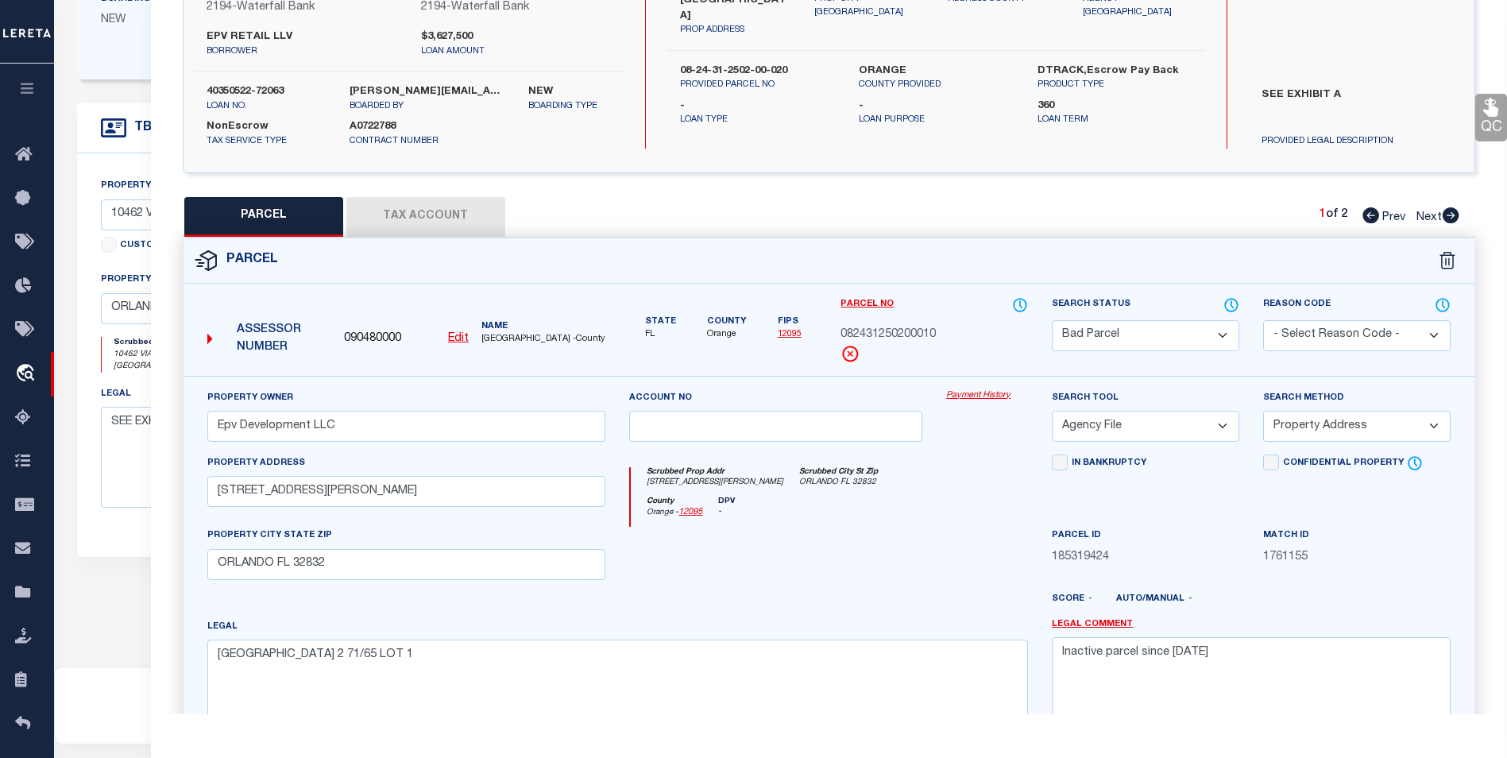
click at [424, 202] on button "Tax Account" at bounding box center [425, 217] width 159 height 40
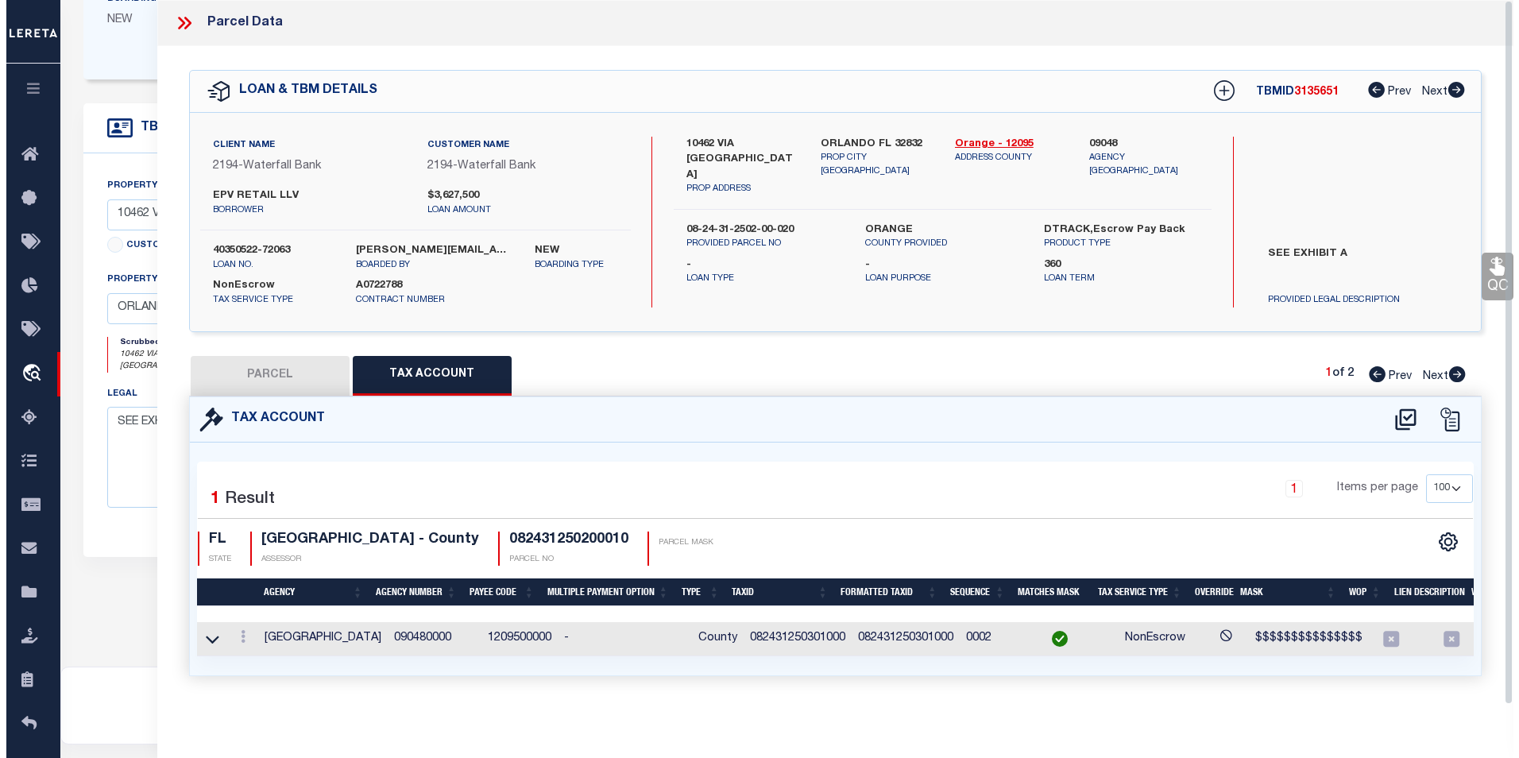
scroll to position [0, 0]
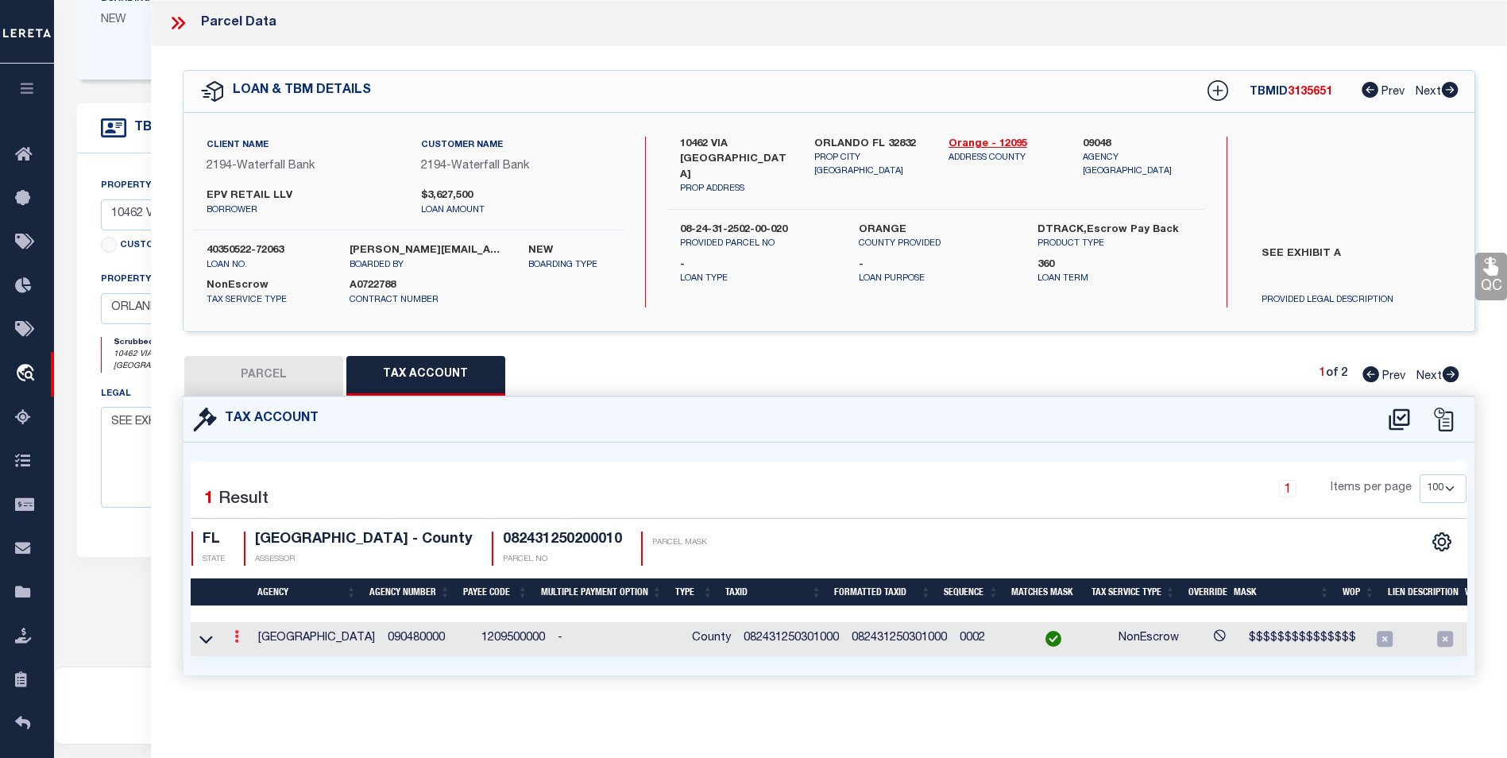
click at [238, 636] on icon at bounding box center [236, 636] width 5 height 13
click at [249, 659] on icon "" at bounding box center [254, 661] width 12 height 12
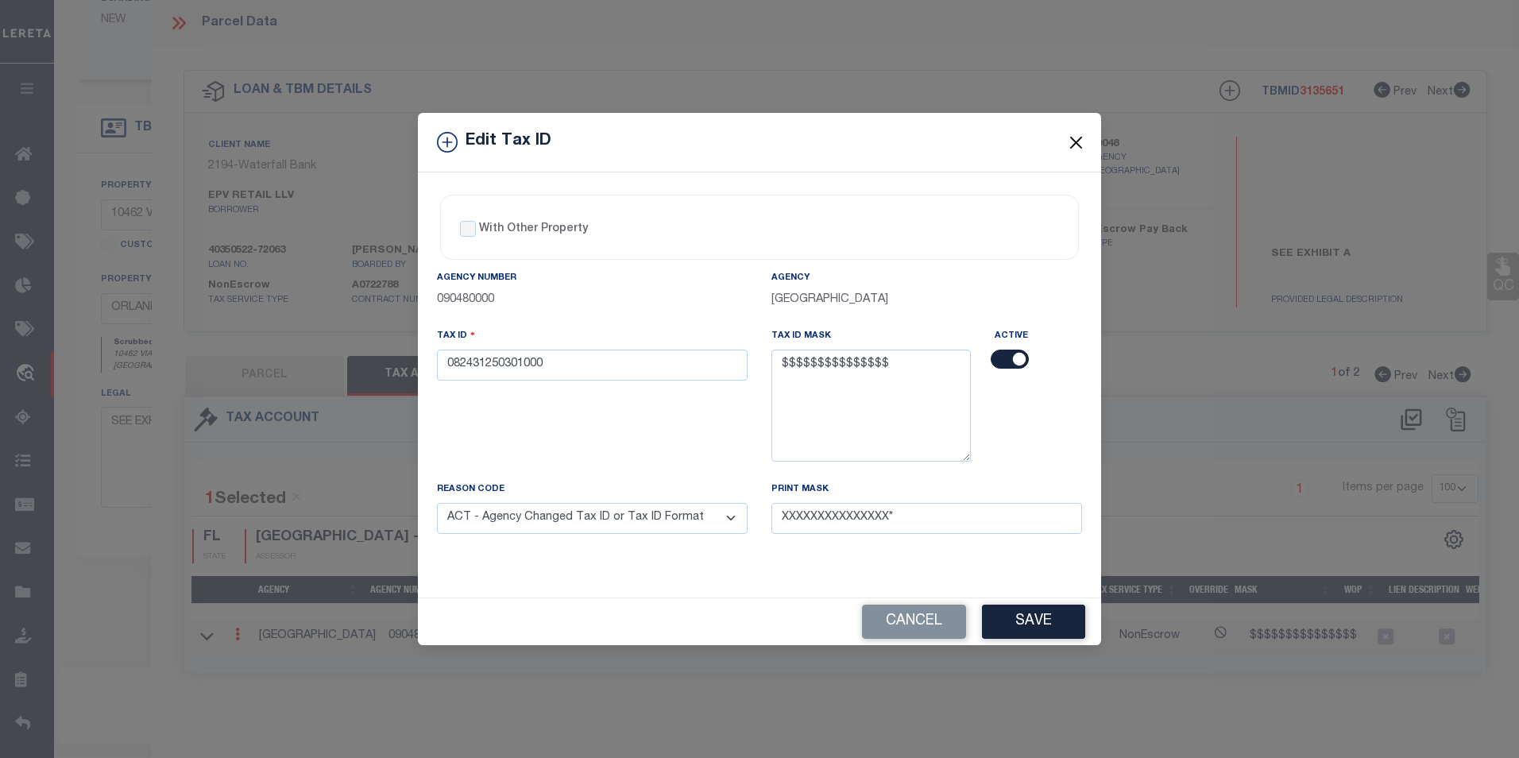
click at [1075, 140] on button "Close" at bounding box center [1076, 142] width 21 height 21
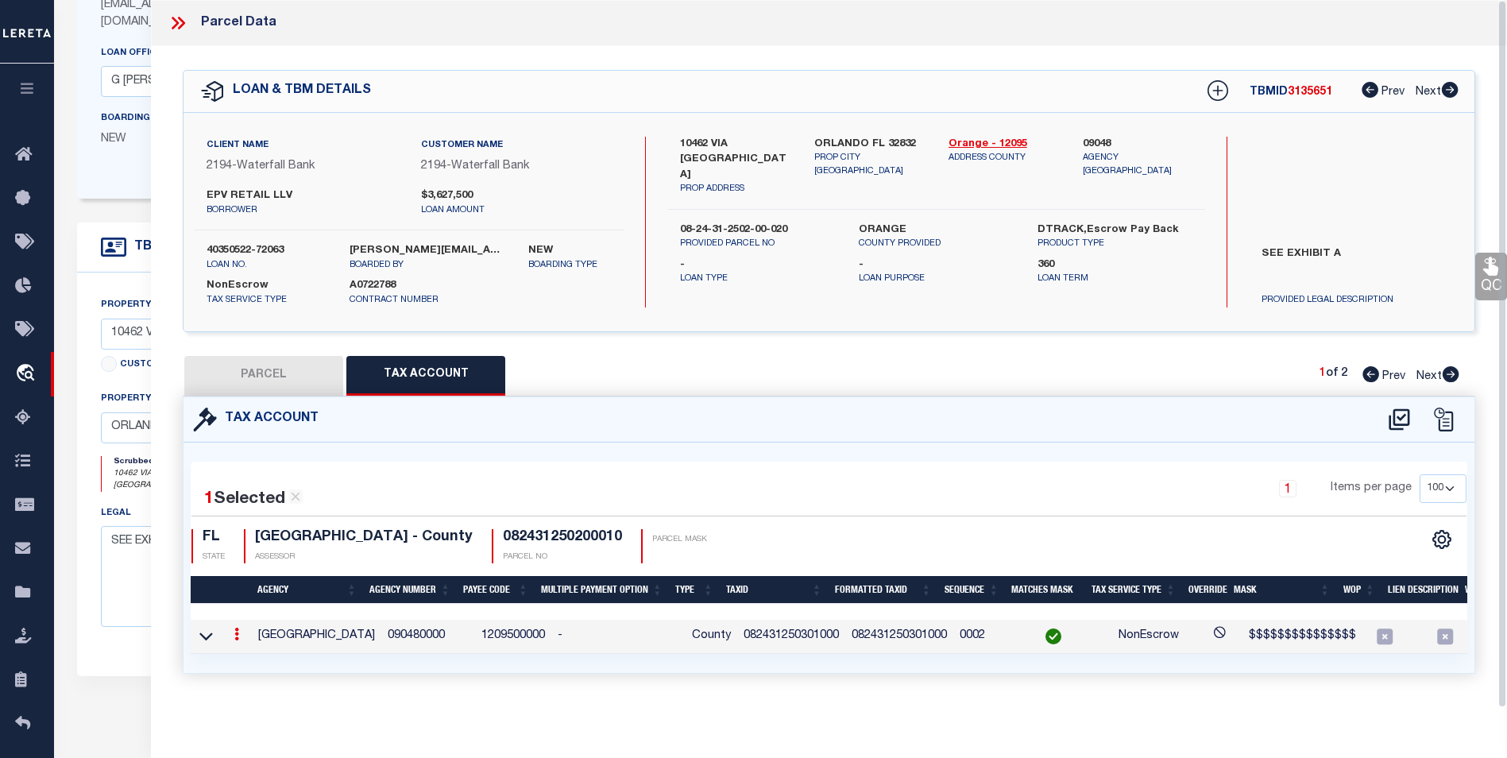
scroll to position [222, 0]
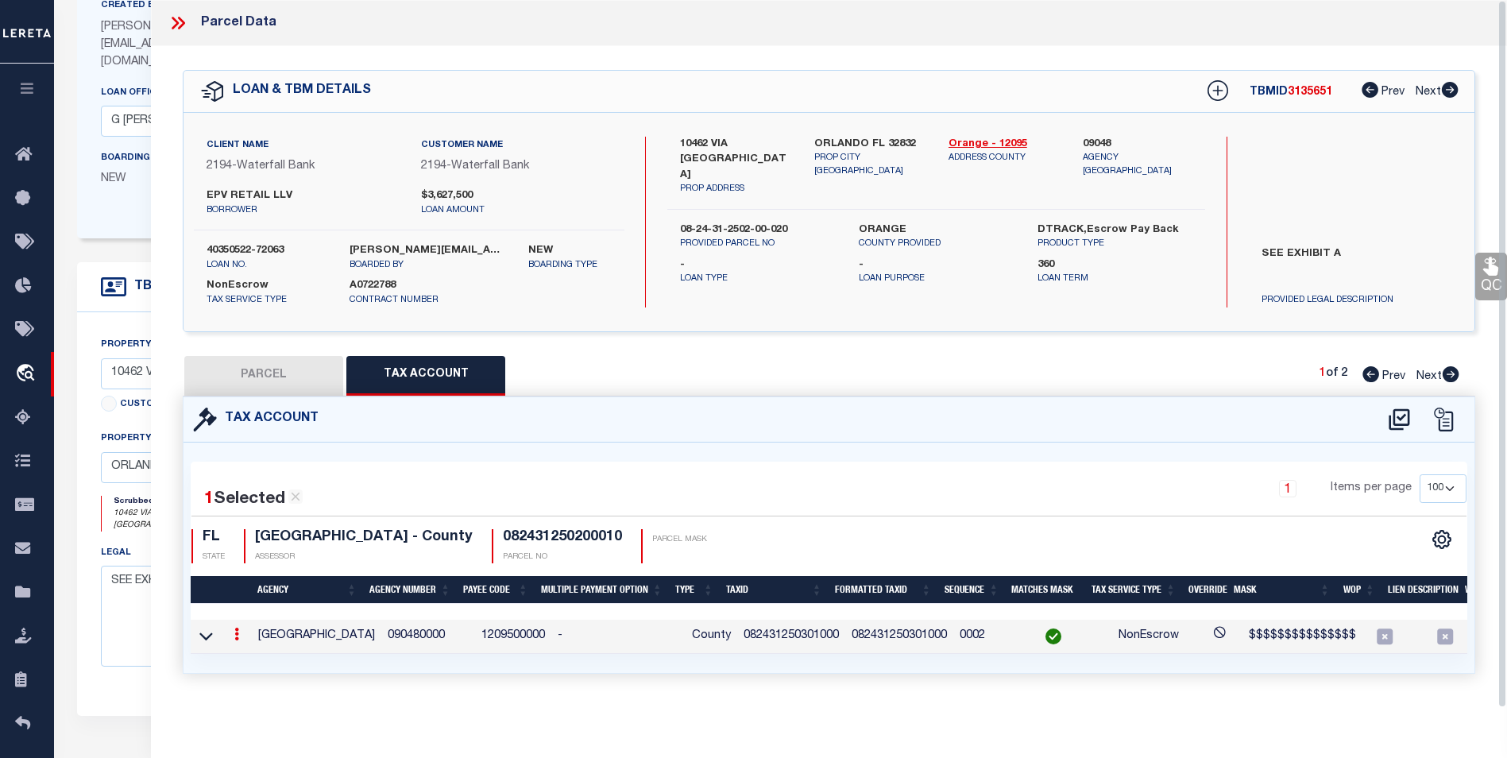
click at [279, 365] on button "PARCEL" at bounding box center [263, 376] width 159 height 40
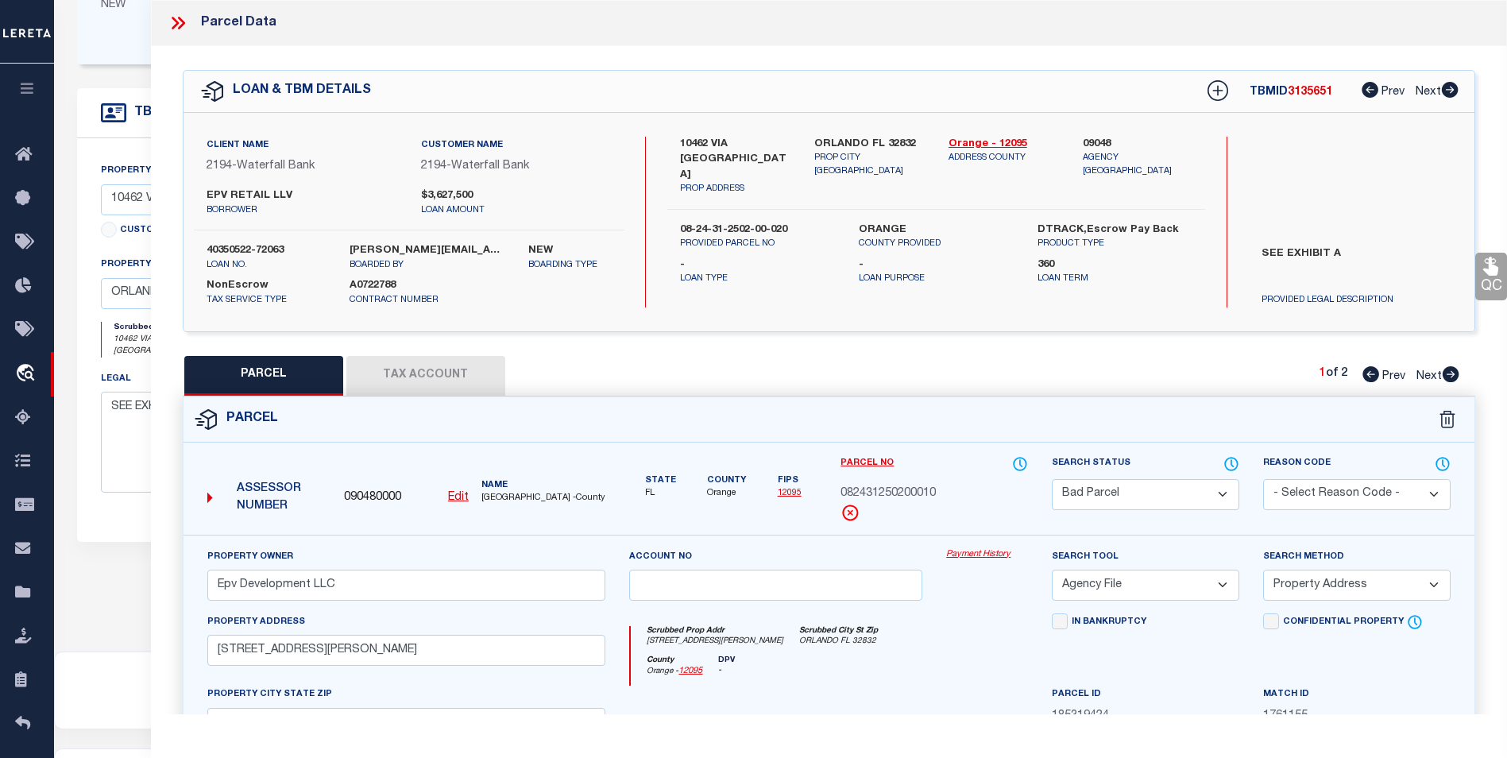
scroll to position [397, 0]
click at [1459, 374] on icon at bounding box center [1451, 374] width 17 height 16
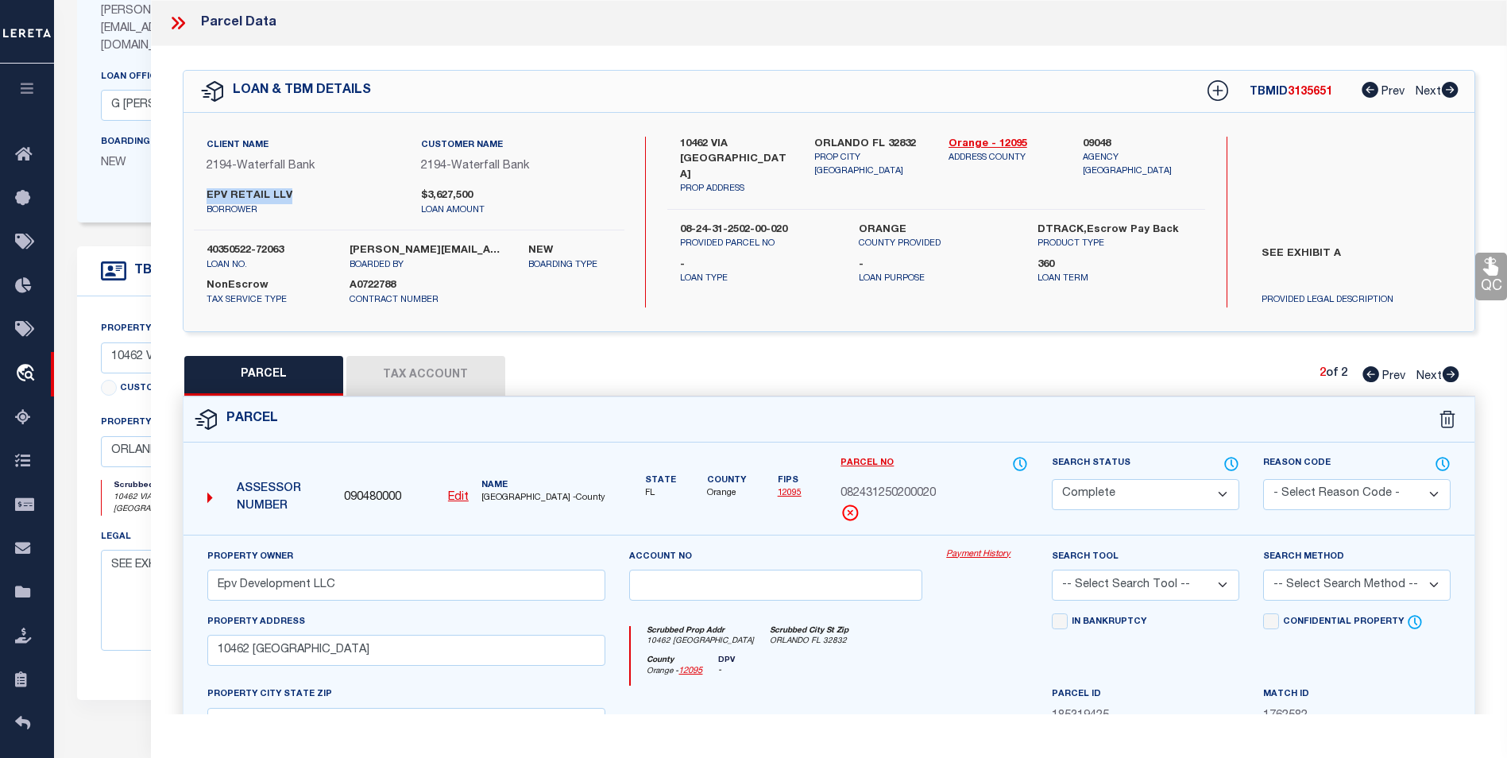
drag, startPoint x: 307, startPoint y: 195, endPoint x: 204, endPoint y: 194, distance: 102.5
click at [204, 194] on div "EPV RETAIL LLV borrower" at bounding box center [302, 202] width 215 height 29
copy label "EPV RETAIL LLV"
click at [179, 21] on icon at bounding box center [178, 23] width 21 height 21
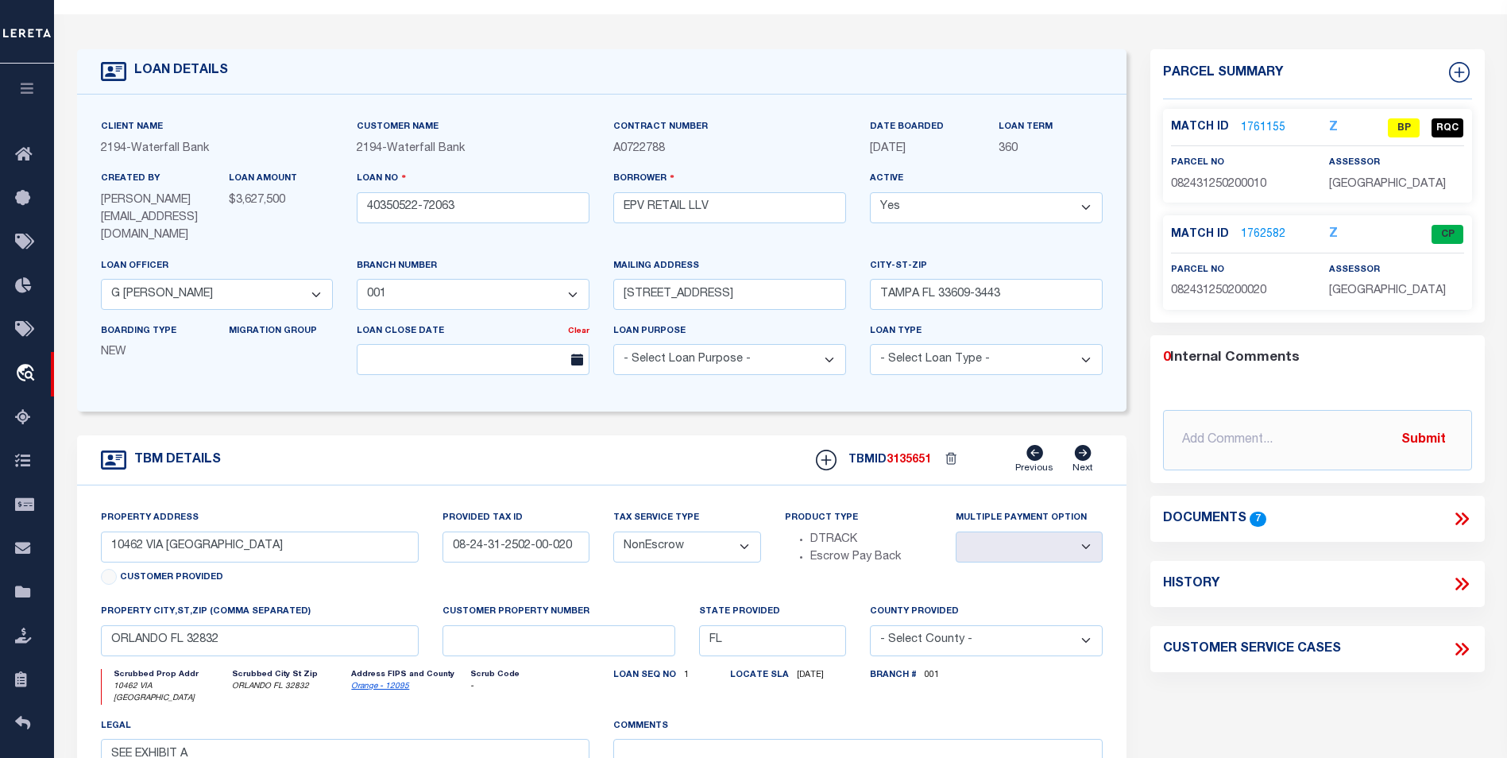
scroll to position [0, 0]
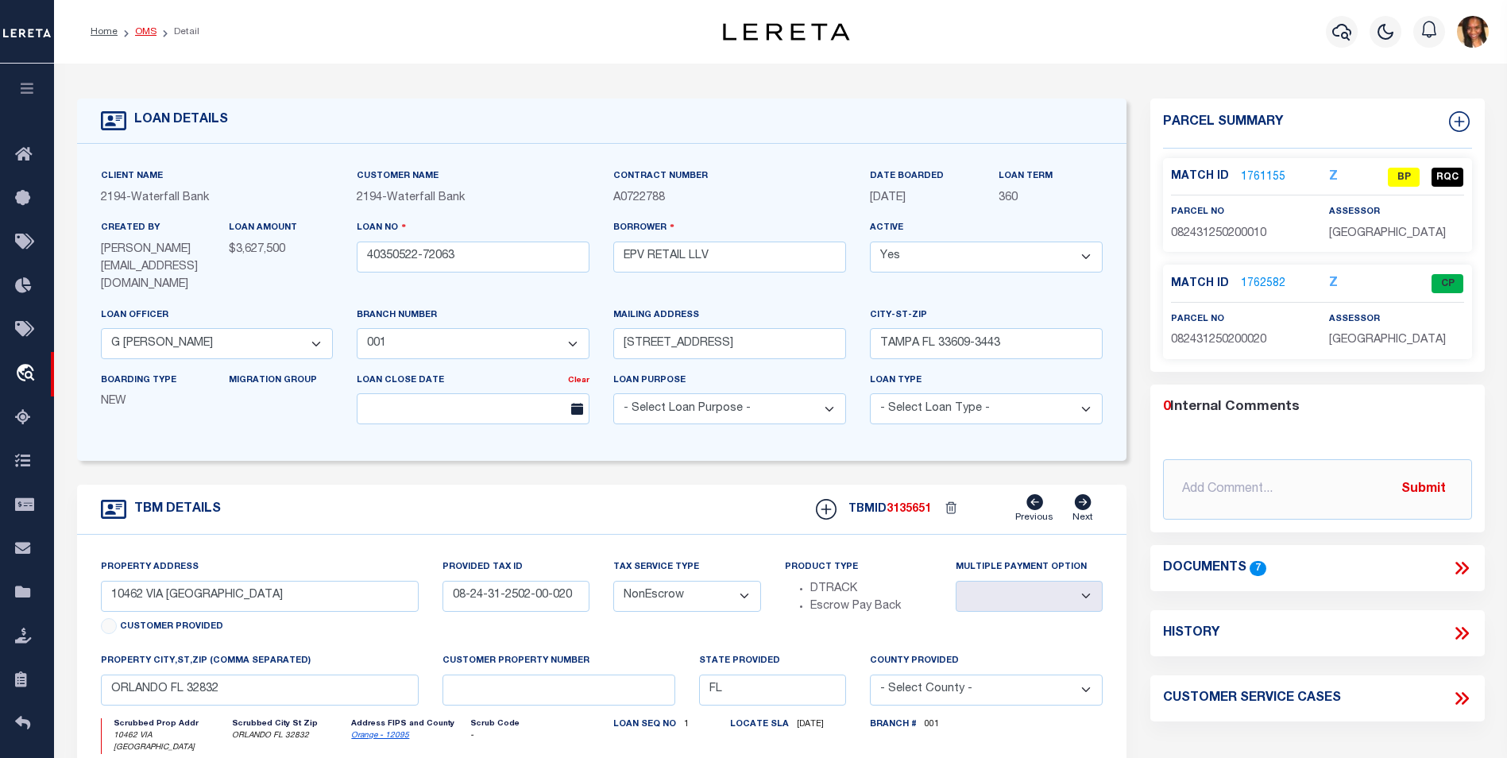
click at [138, 34] on link "OMS" at bounding box center [145, 32] width 21 height 10
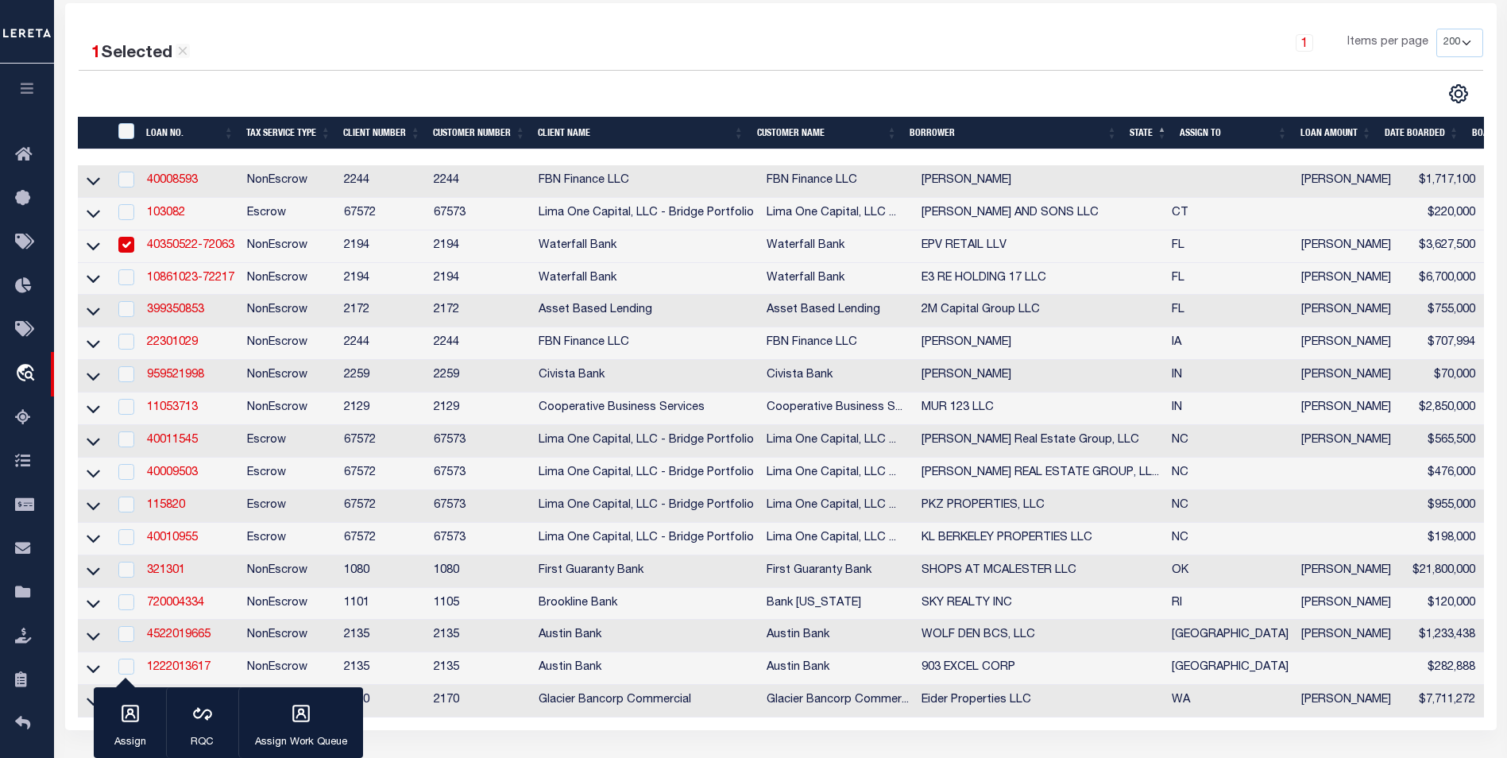
scroll to position [159, 0]
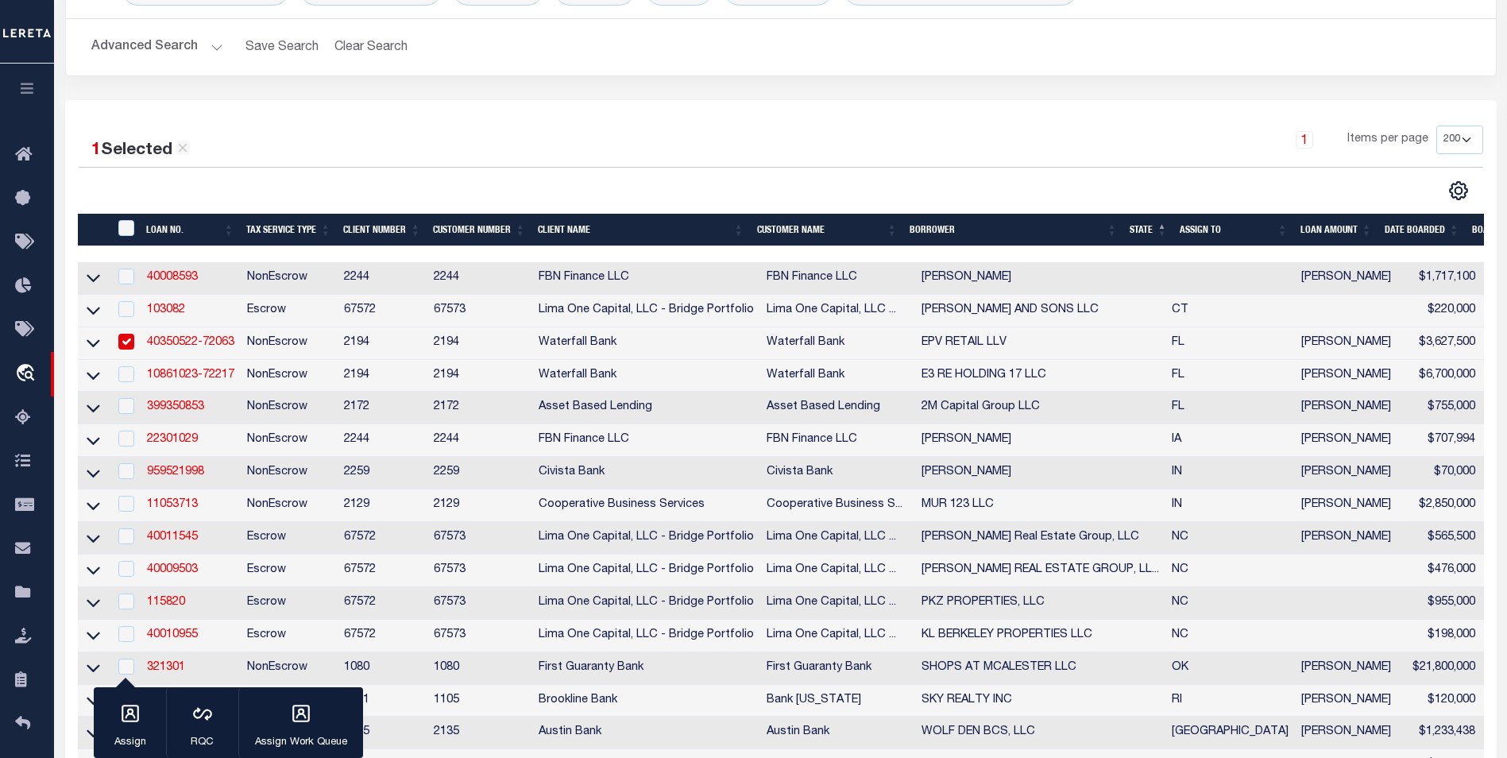
click at [127, 345] on input "checkbox" at bounding box center [126, 342] width 16 height 16
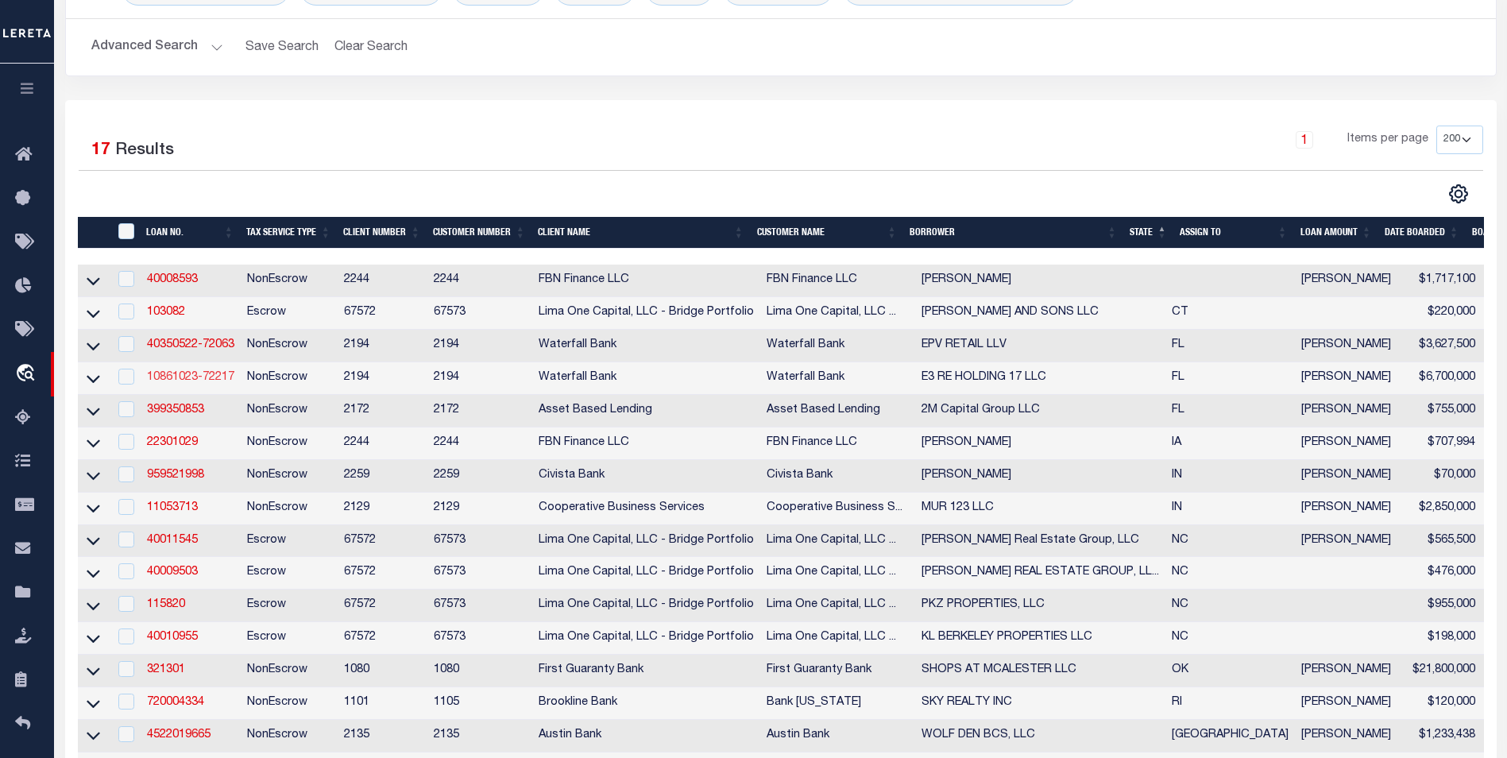
click at [207, 382] on link "10861023-72217" at bounding box center [190, 377] width 87 height 11
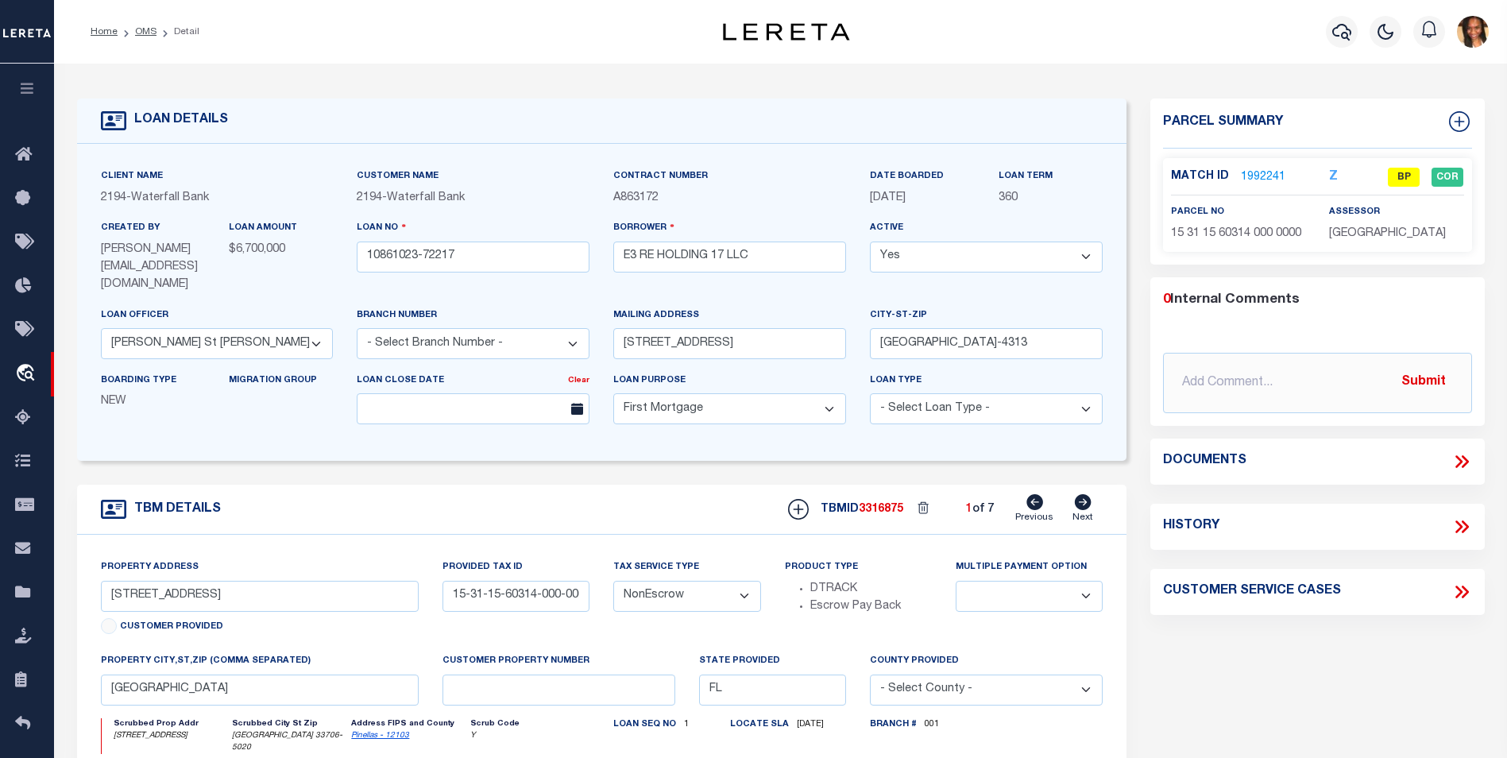
click at [1272, 178] on link "1992241" at bounding box center [1263, 177] width 44 height 17
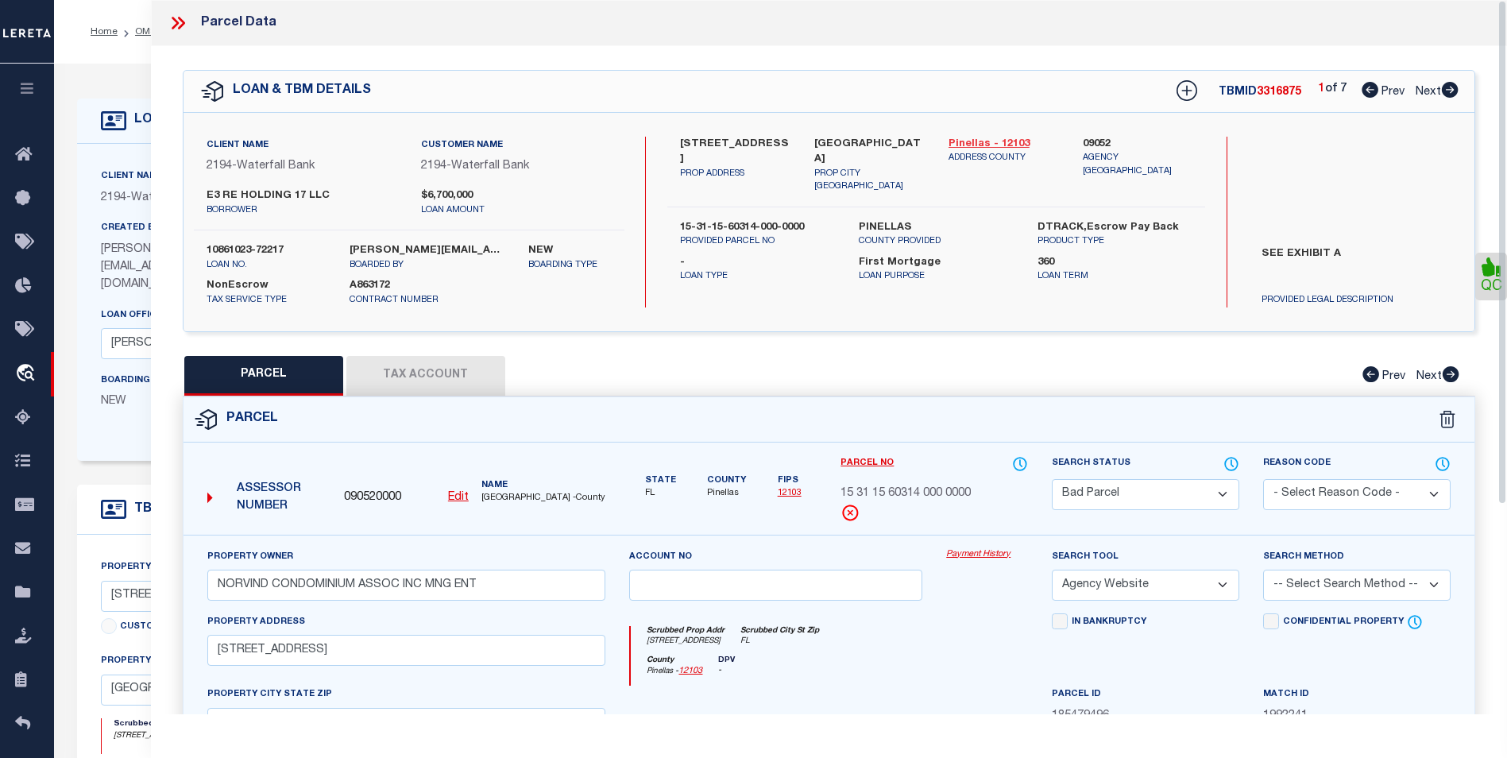
click at [994, 141] on link "Pinellas - 12103" at bounding box center [1004, 145] width 110 height 16
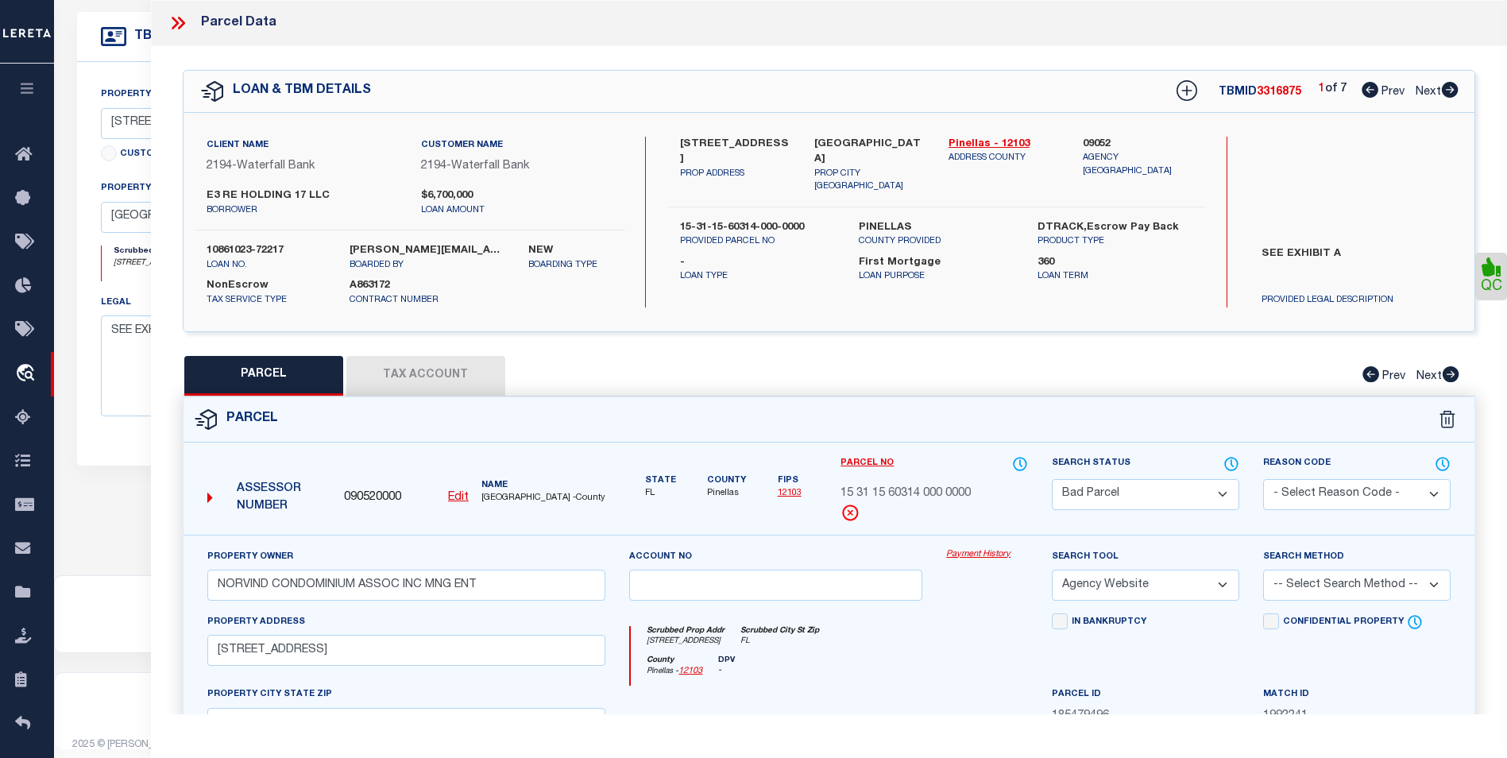
click at [1443, 85] on icon at bounding box center [1449, 90] width 17 height 16
click at [1449, 91] on icon at bounding box center [1449, 90] width 17 height 16
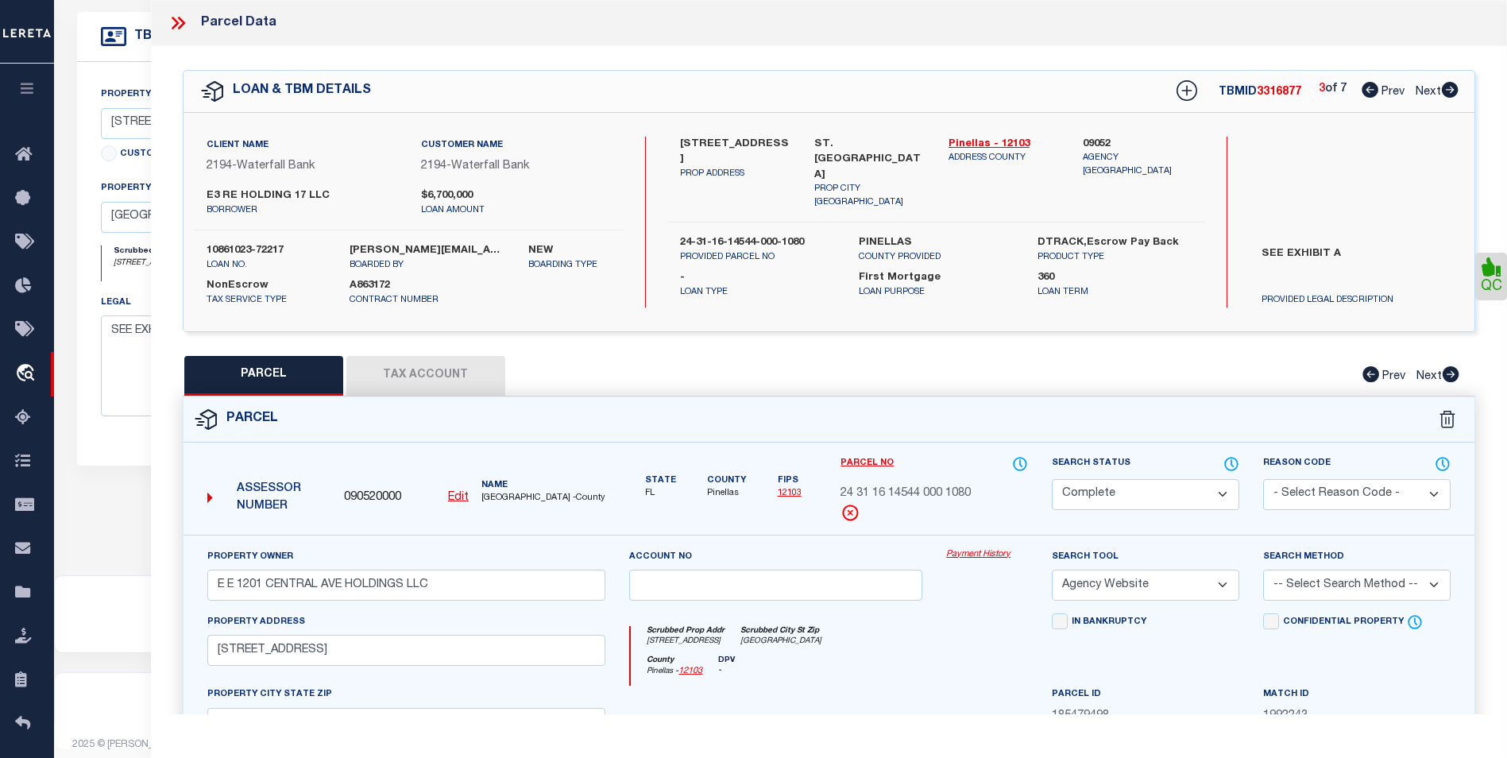
click at [1449, 91] on icon at bounding box center [1449, 90] width 17 height 16
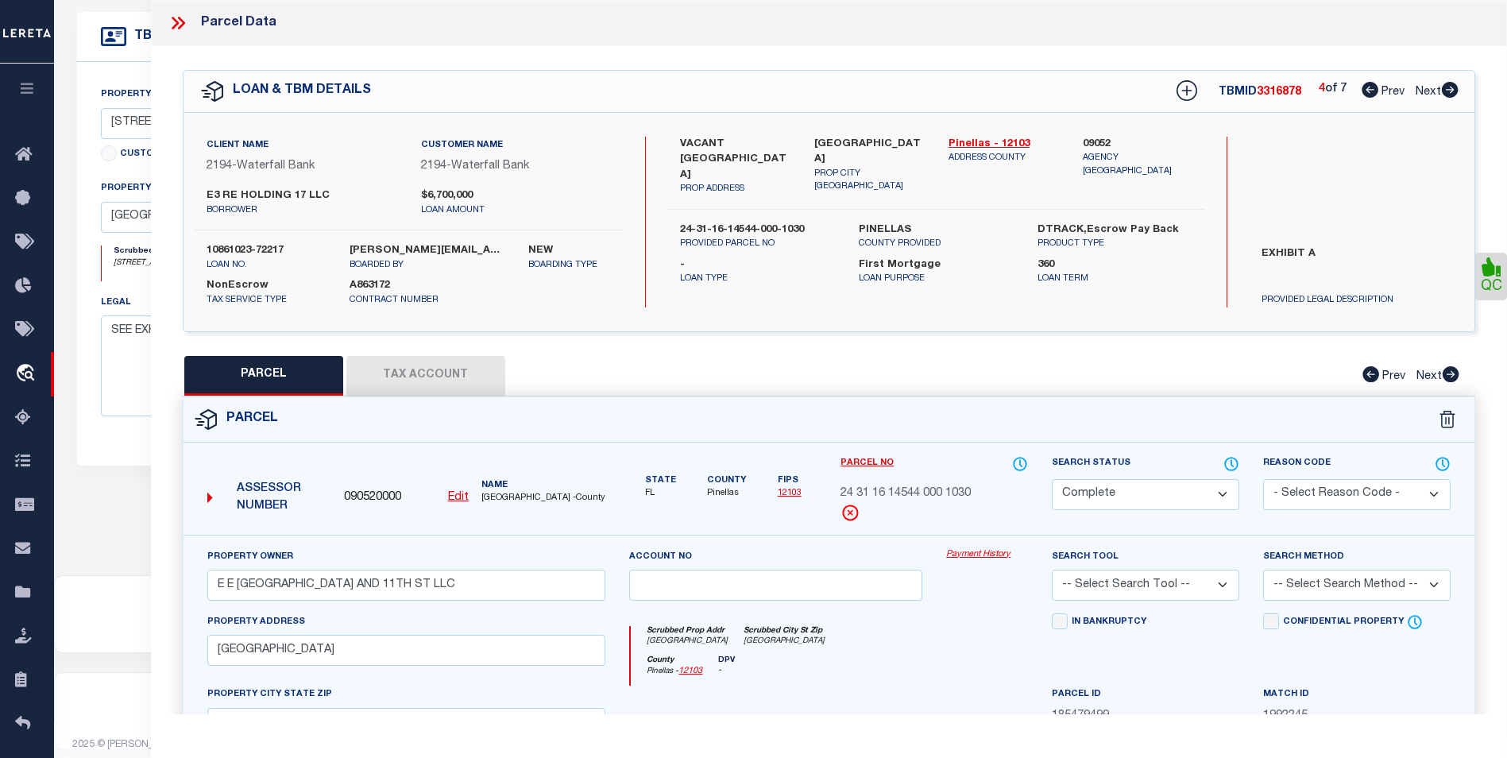
click at [1449, 91] on icon at bounding box center [1449, 90] width 17 height 16
click at [176, 16] on icon at bounding box center [178, 23] width 21 height 21
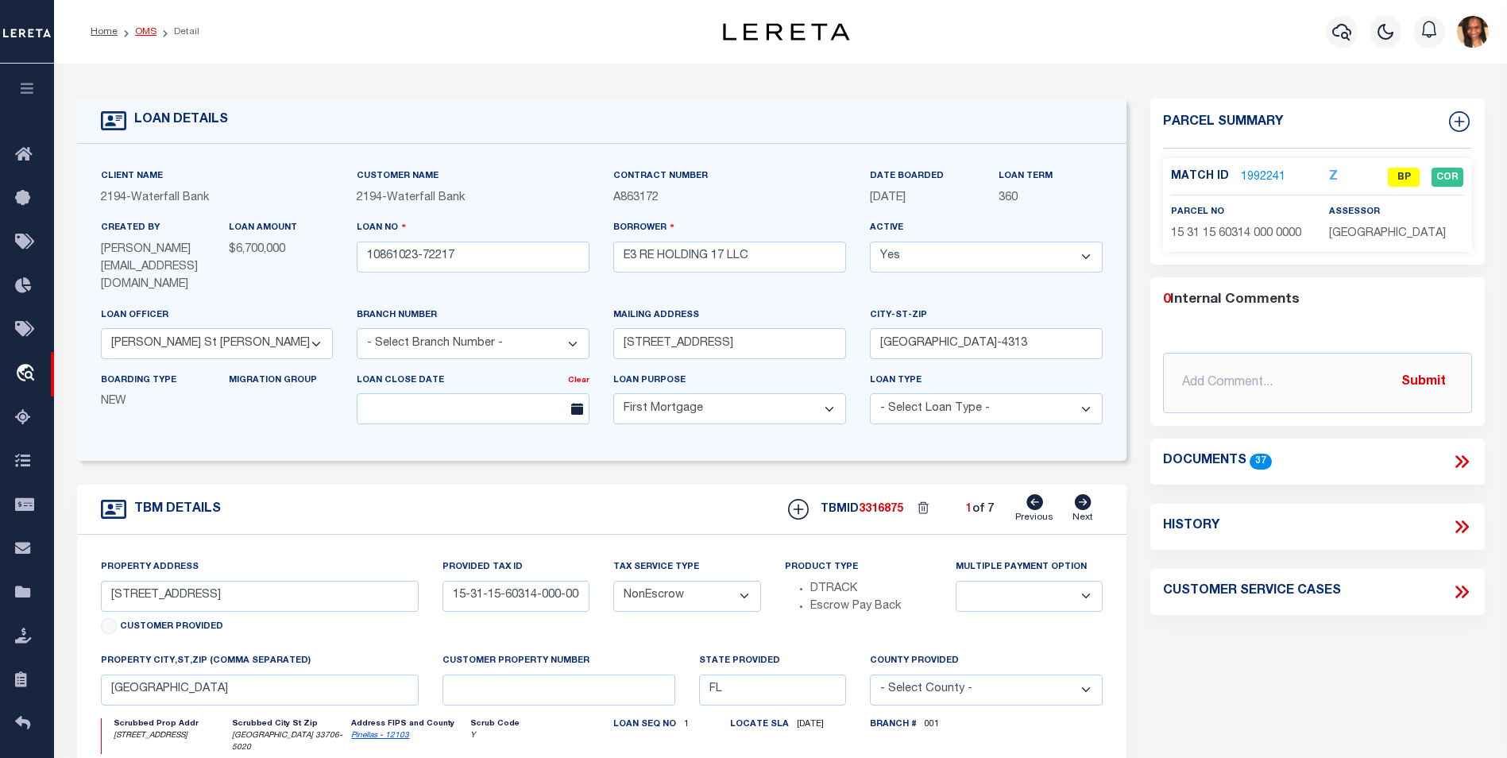
click at [145, 33] on link "OMS" at bounding box center [145, 32] width 21 height 10
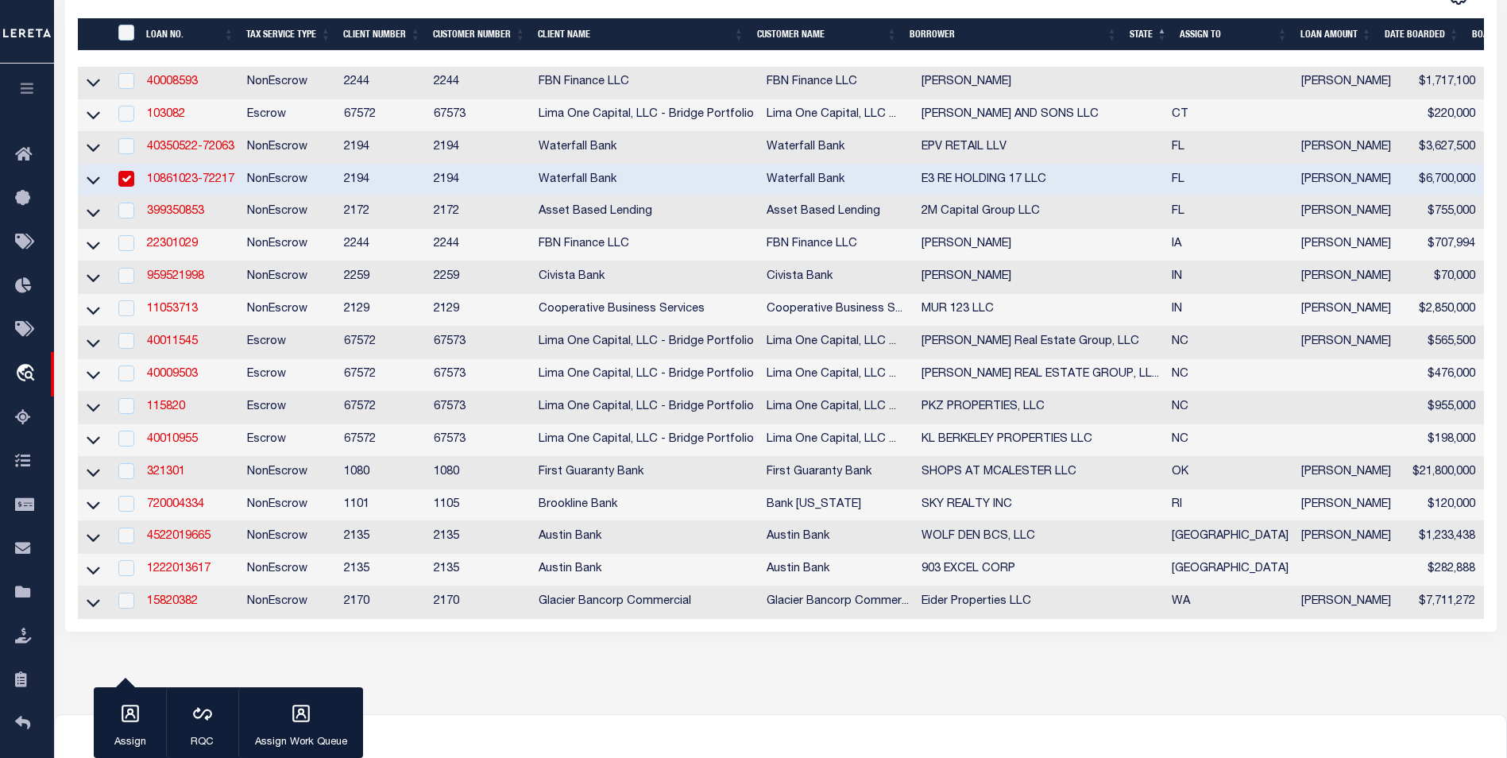
click at [133, 181] on input "checkbox" at bounding box center [126, 179] width 16 height 16
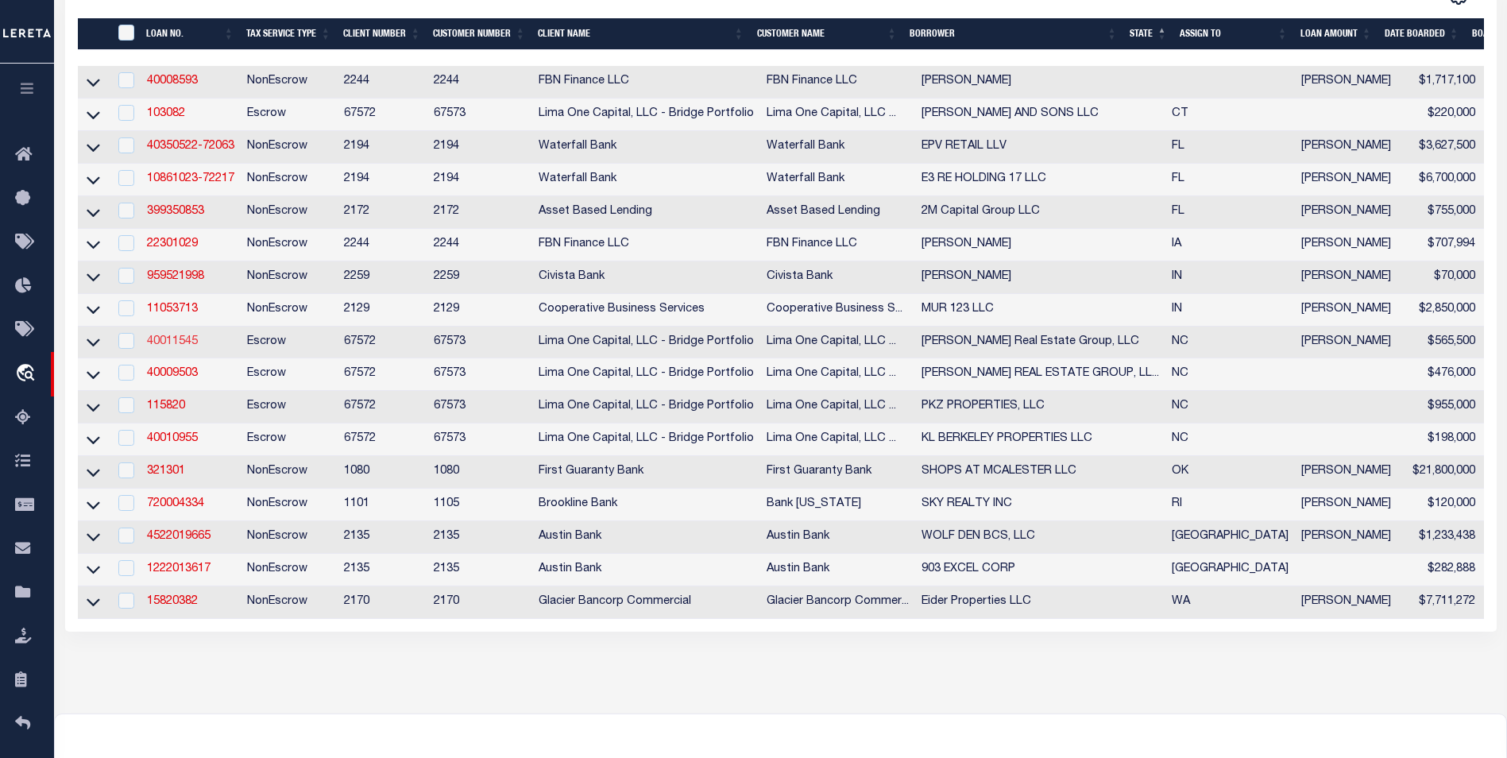
click at [186, 347] on link "40011545" at bounding box center [172, 341] width 51 height 11
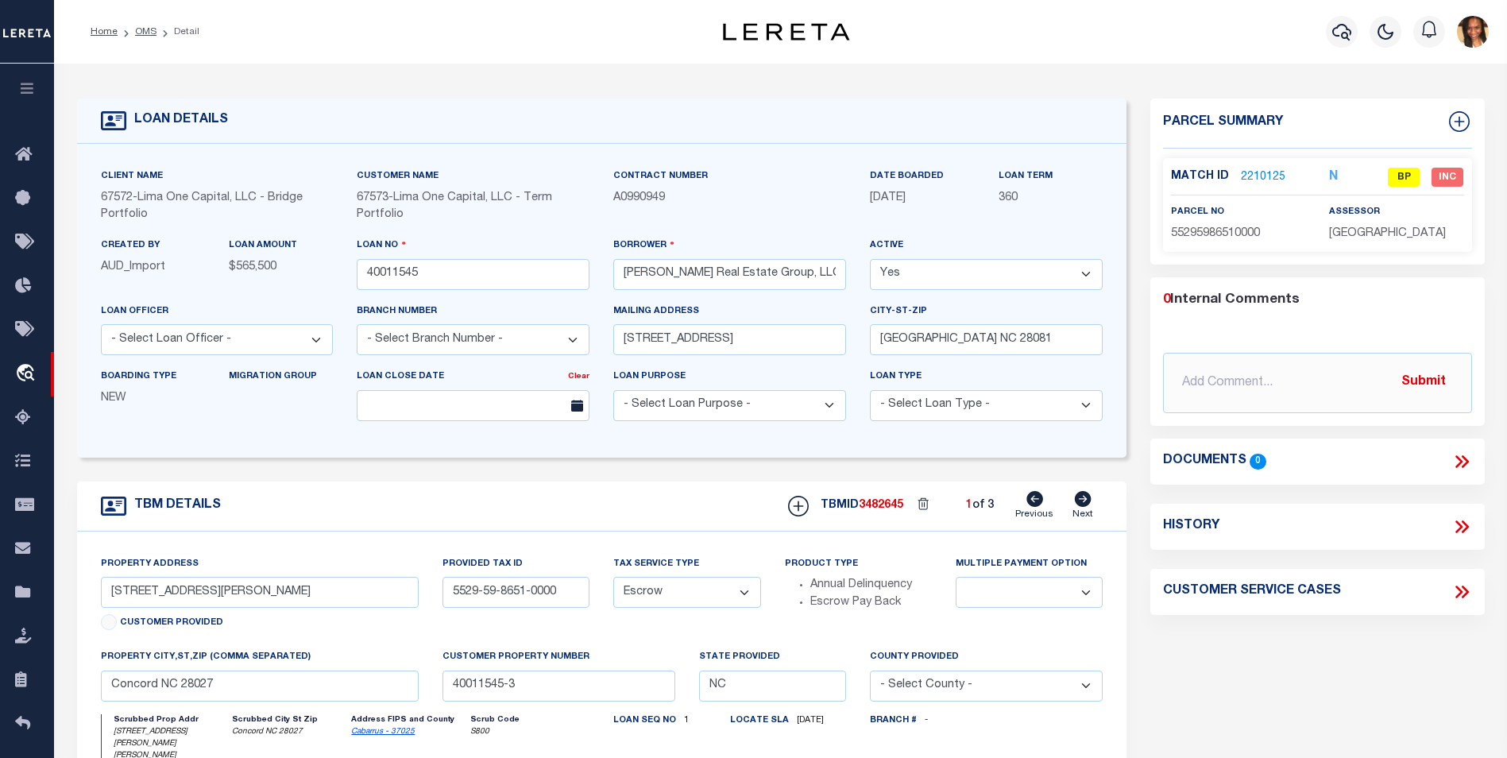
click at [1244, 171] on link "2210125" at bounding box center [1263, 177] width 44 height 17
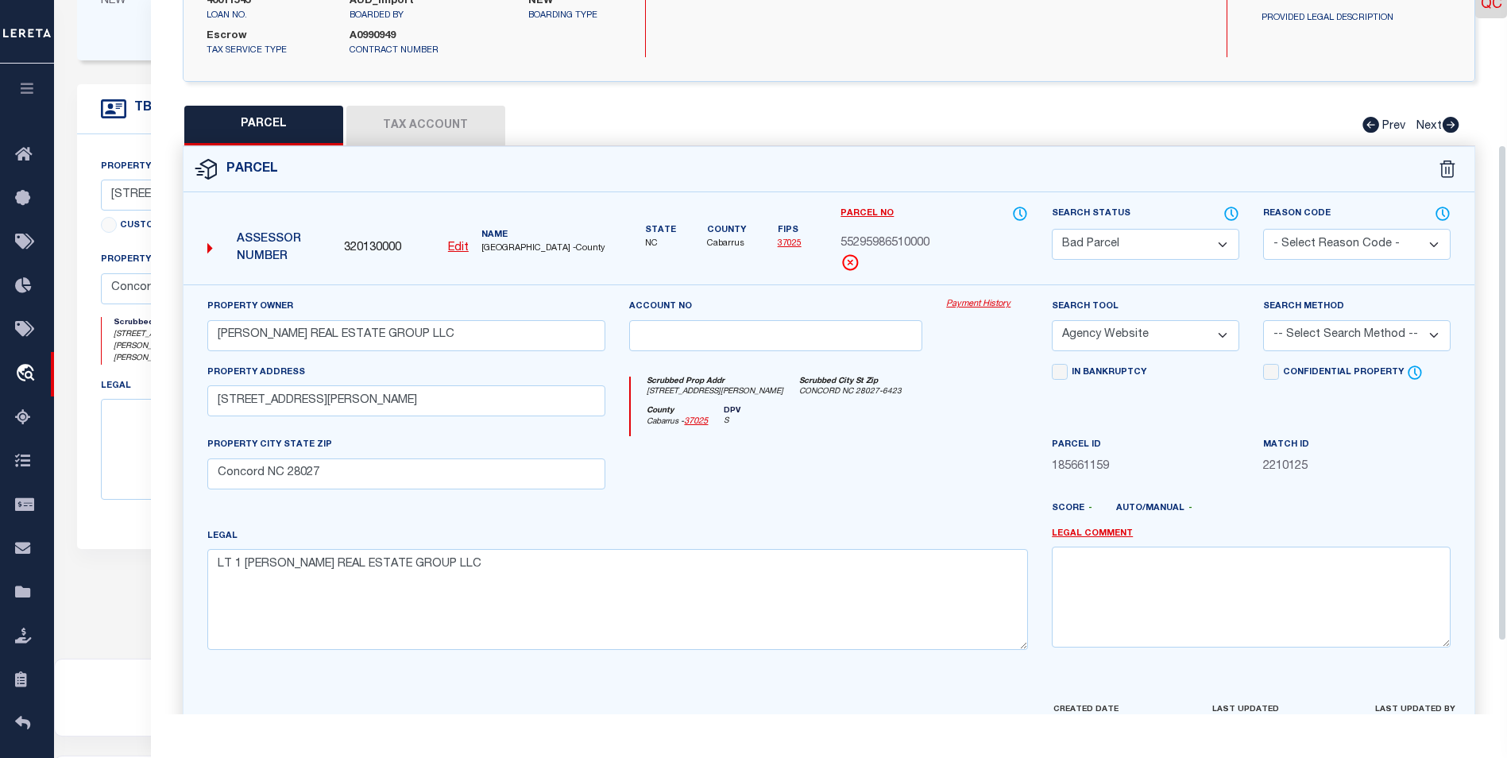
scroll to position [313, 0]
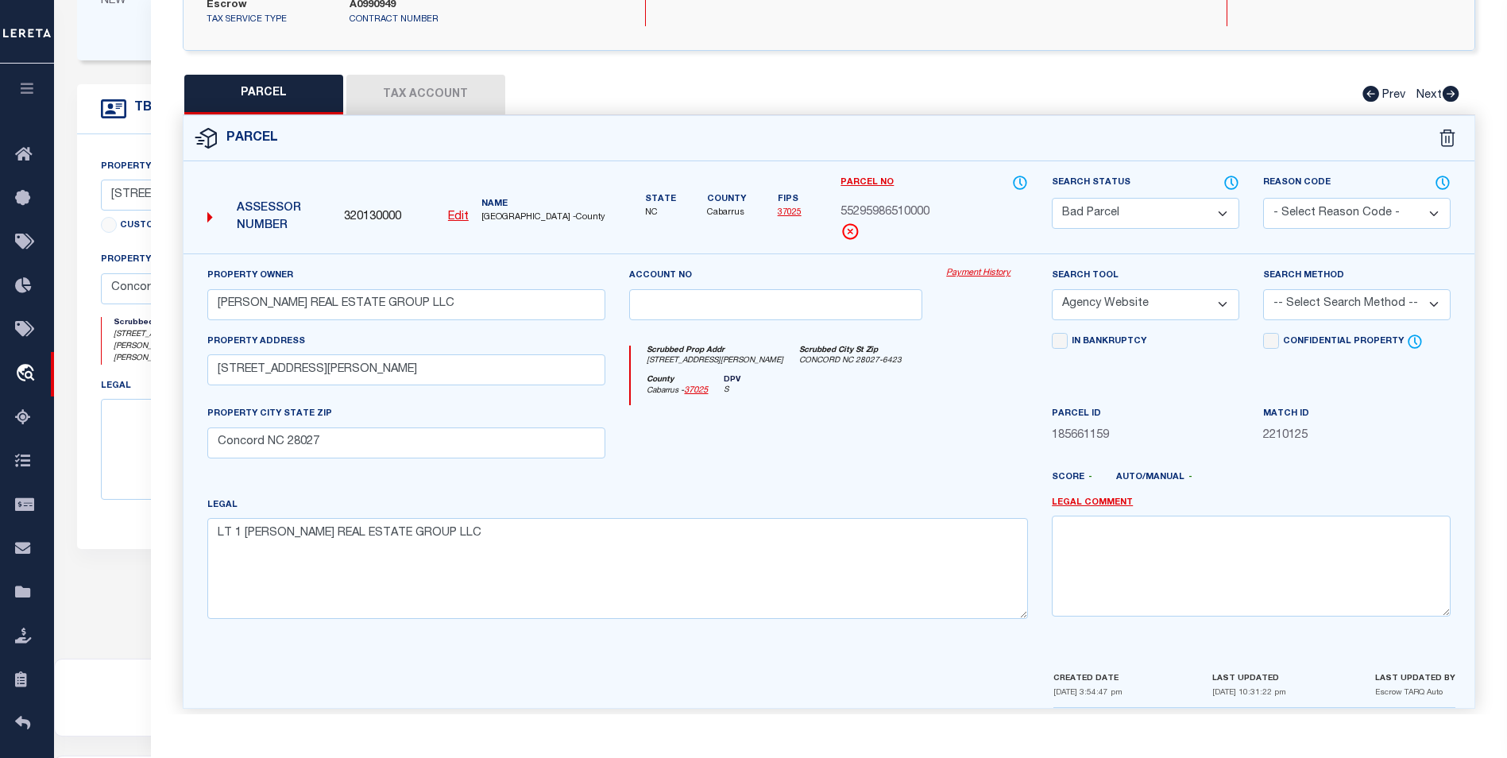
click at [453, 80] on button "Tax Account" at bounding box center [425, 95] width 159 height 40
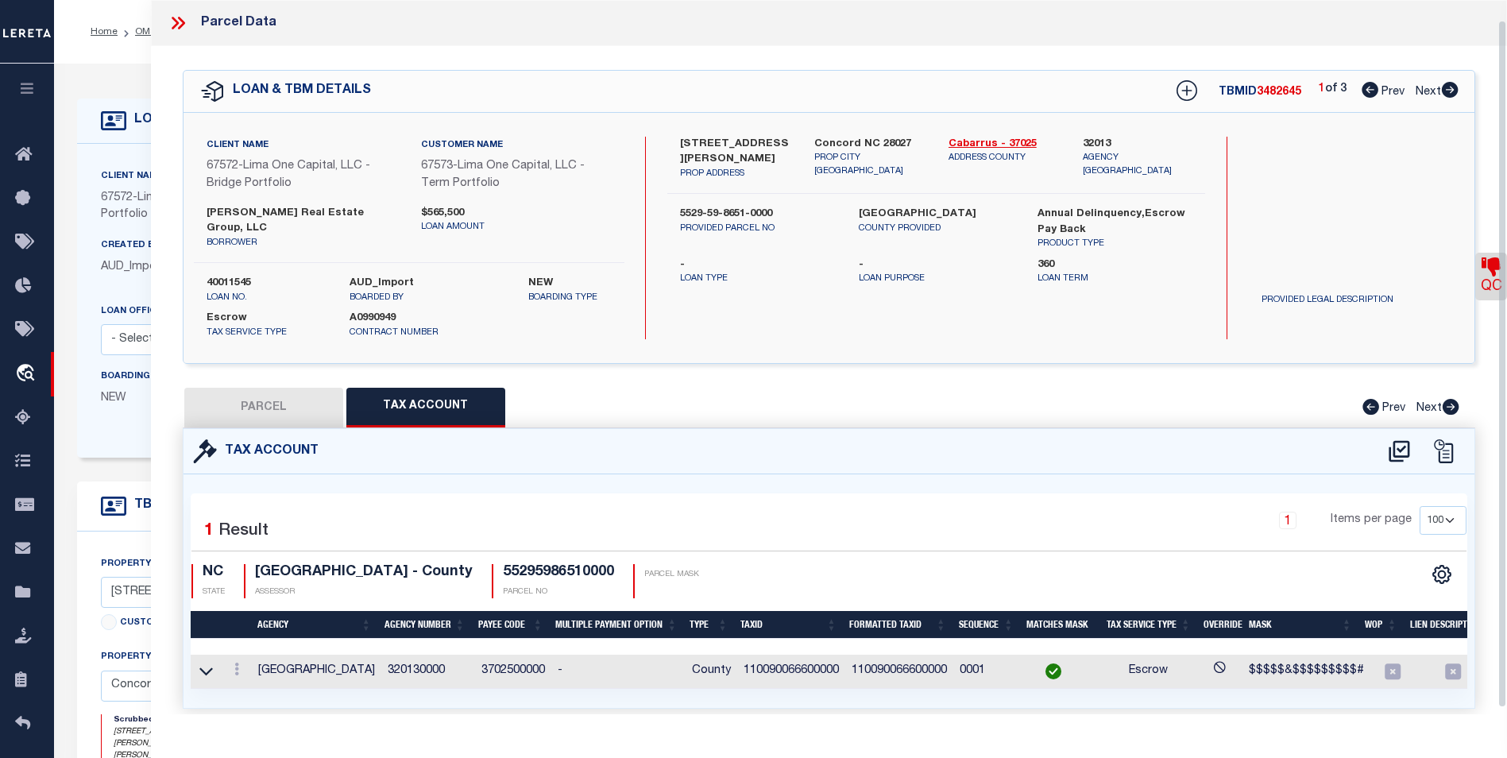
scroll to position [27, 0]
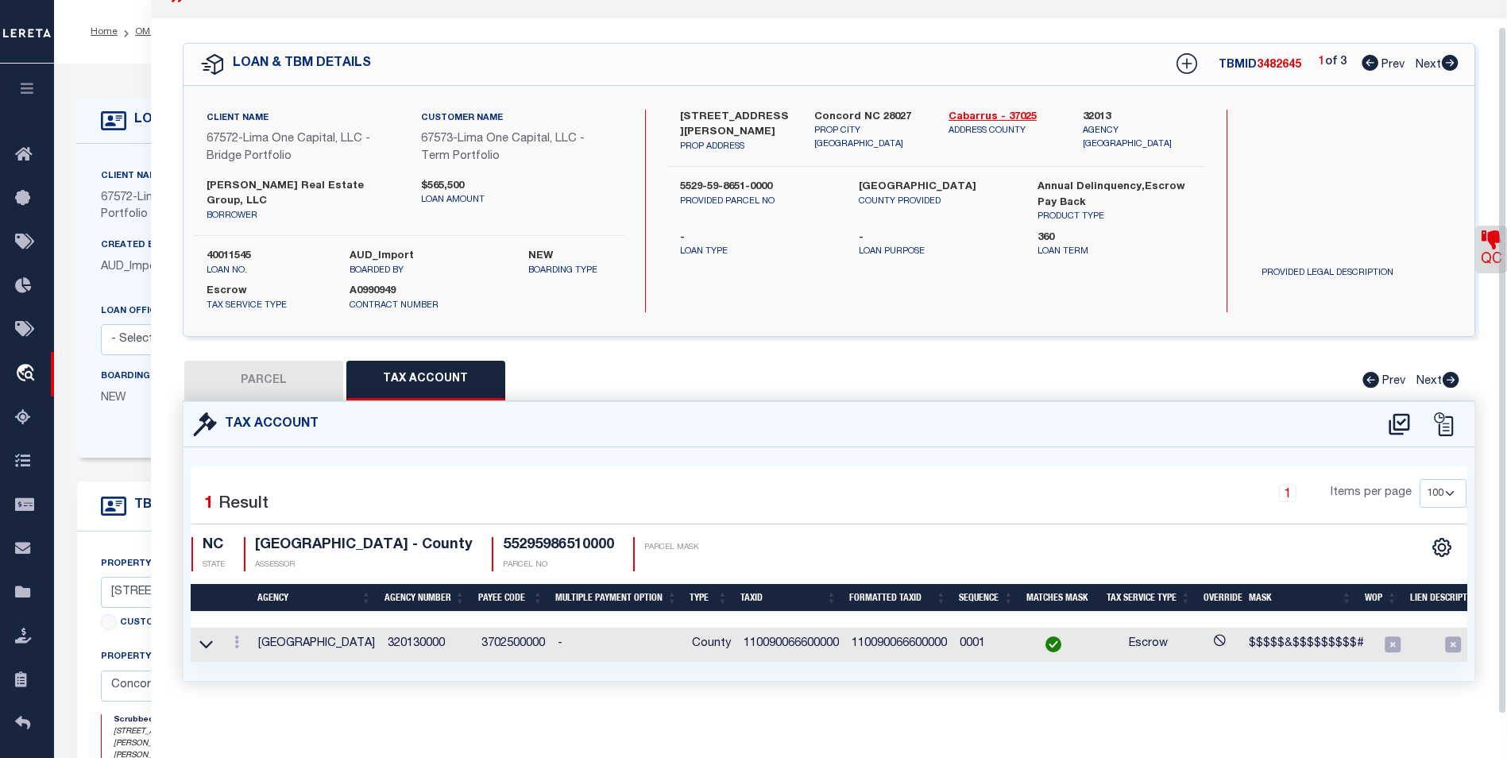
click at [285, 365] on button "PARCEL" at bounding box center [263, 381] width 159 height 40
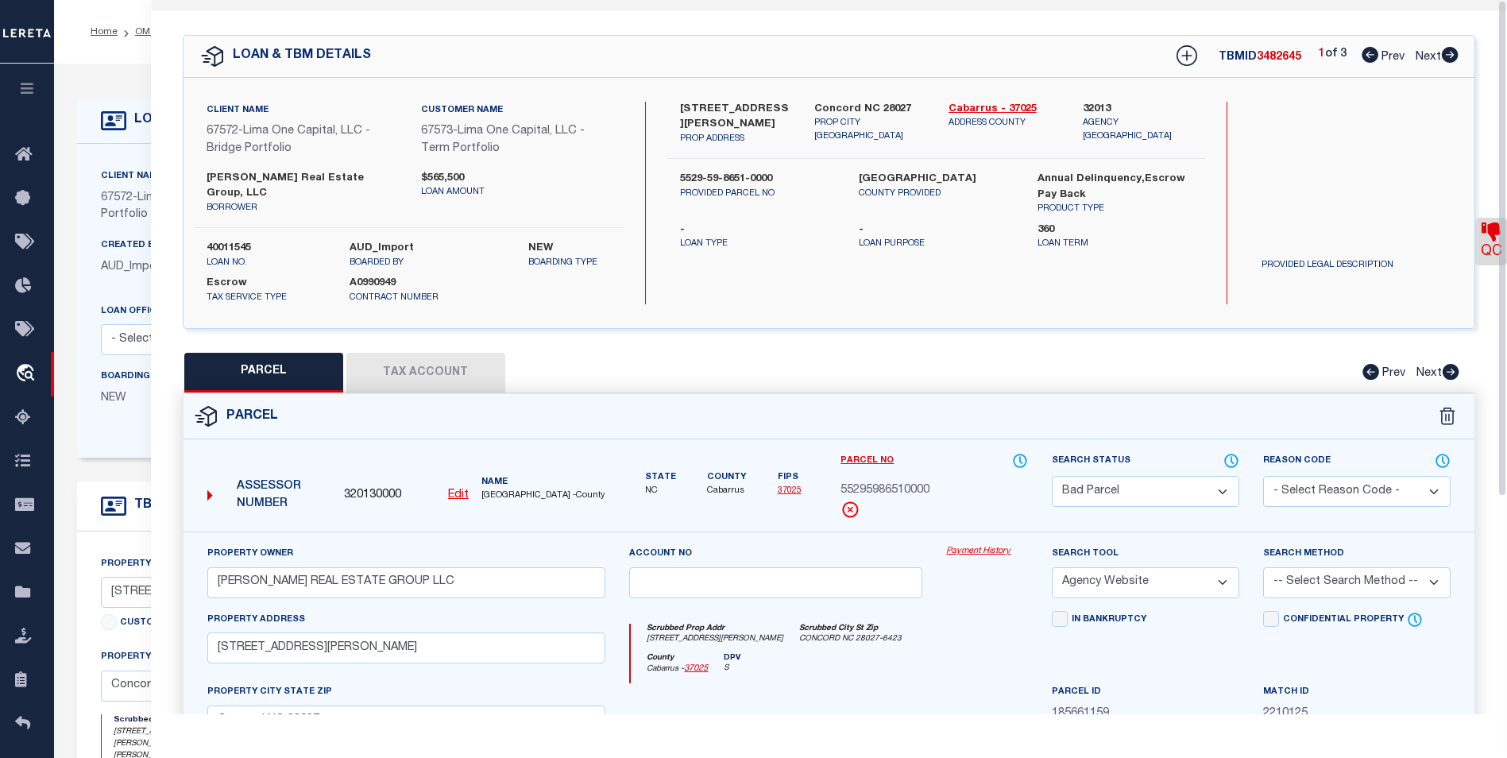
scroll to position [0, 0]
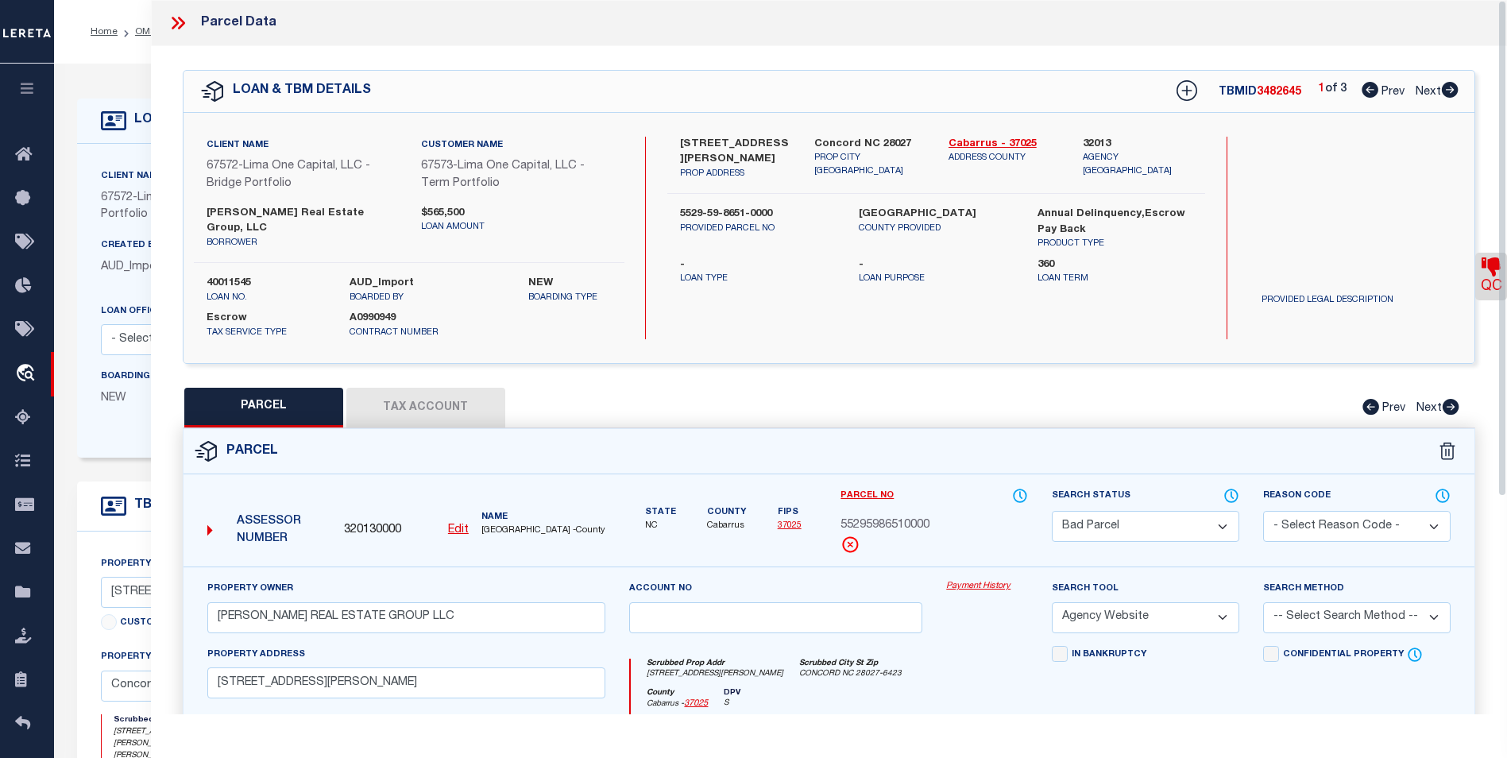
click at [1451, 91] on icon at bounding box center [1449, 90] width 17 height 16
click at [1454, 91] on icon at bounding box center [1450, 90] width 17 height 16
click at [1374, 92] on icon at bounding box center [1370, 90] width 17 height 16
click at [176, 24] on icon at bounding box center [175, 23] width 7 height 13
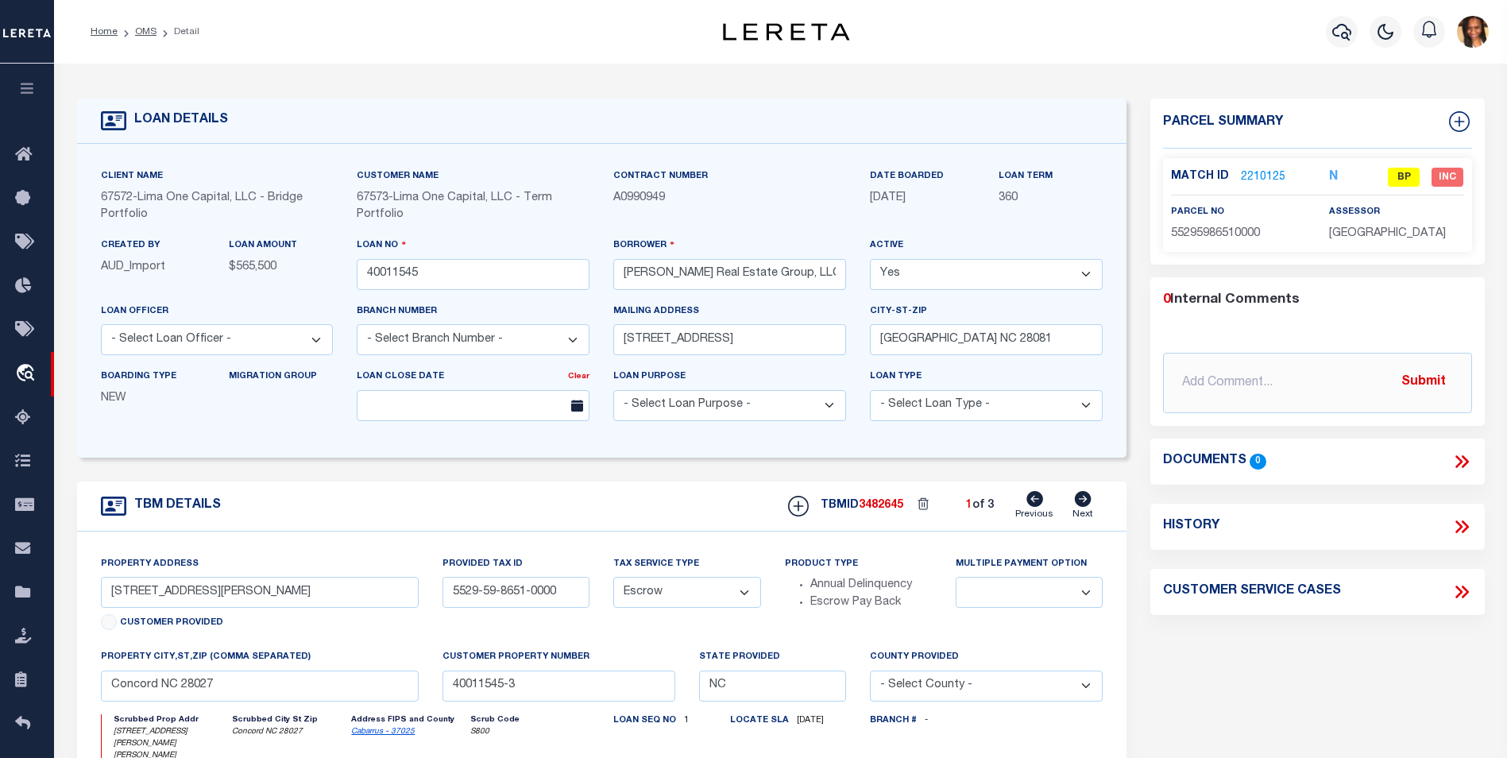
click at [1268, 172] on link "2210125" at bounding box center [1263, 177] width 44 height 17
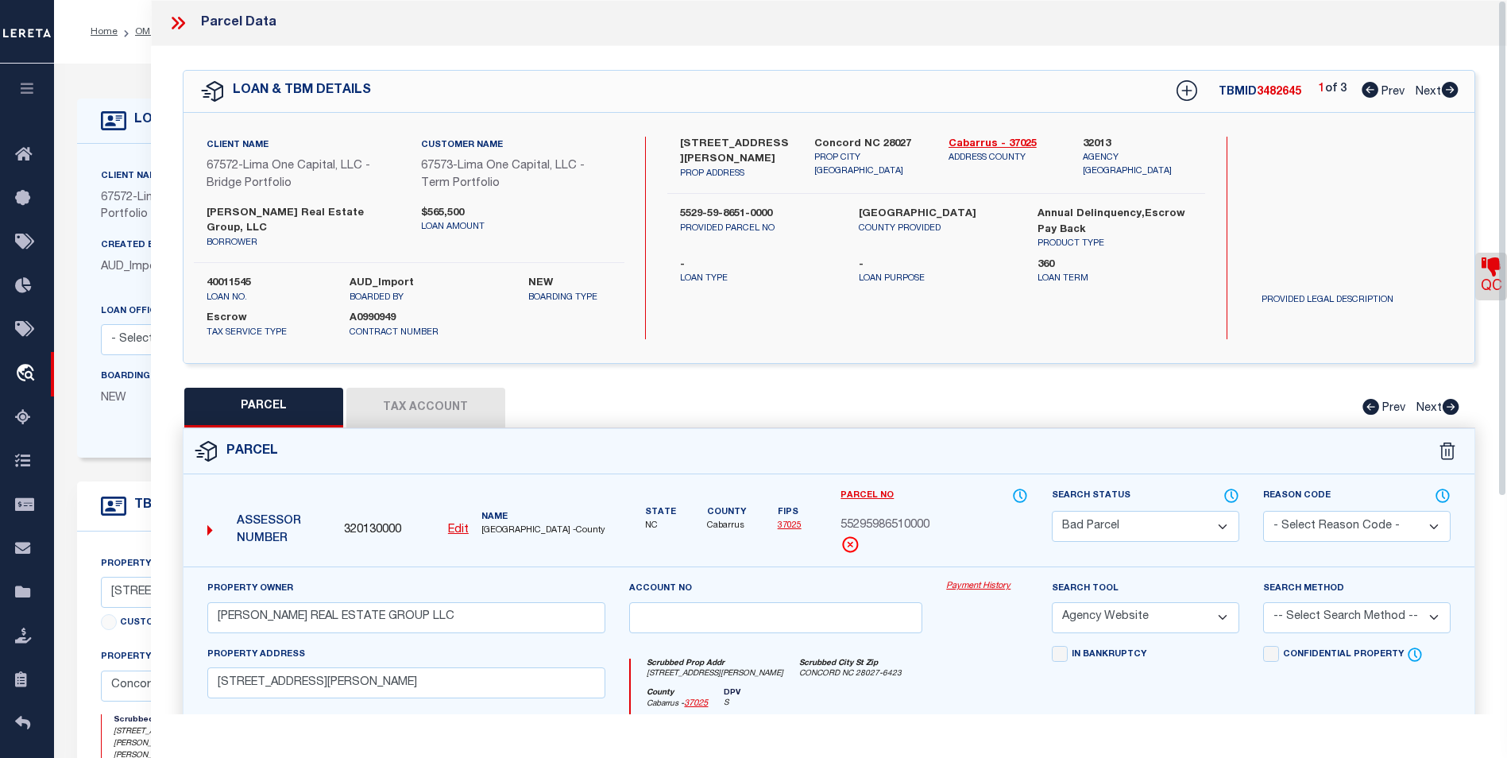
click at [174, 29] on icon at bounding box center [178, 23] width 21 height 21
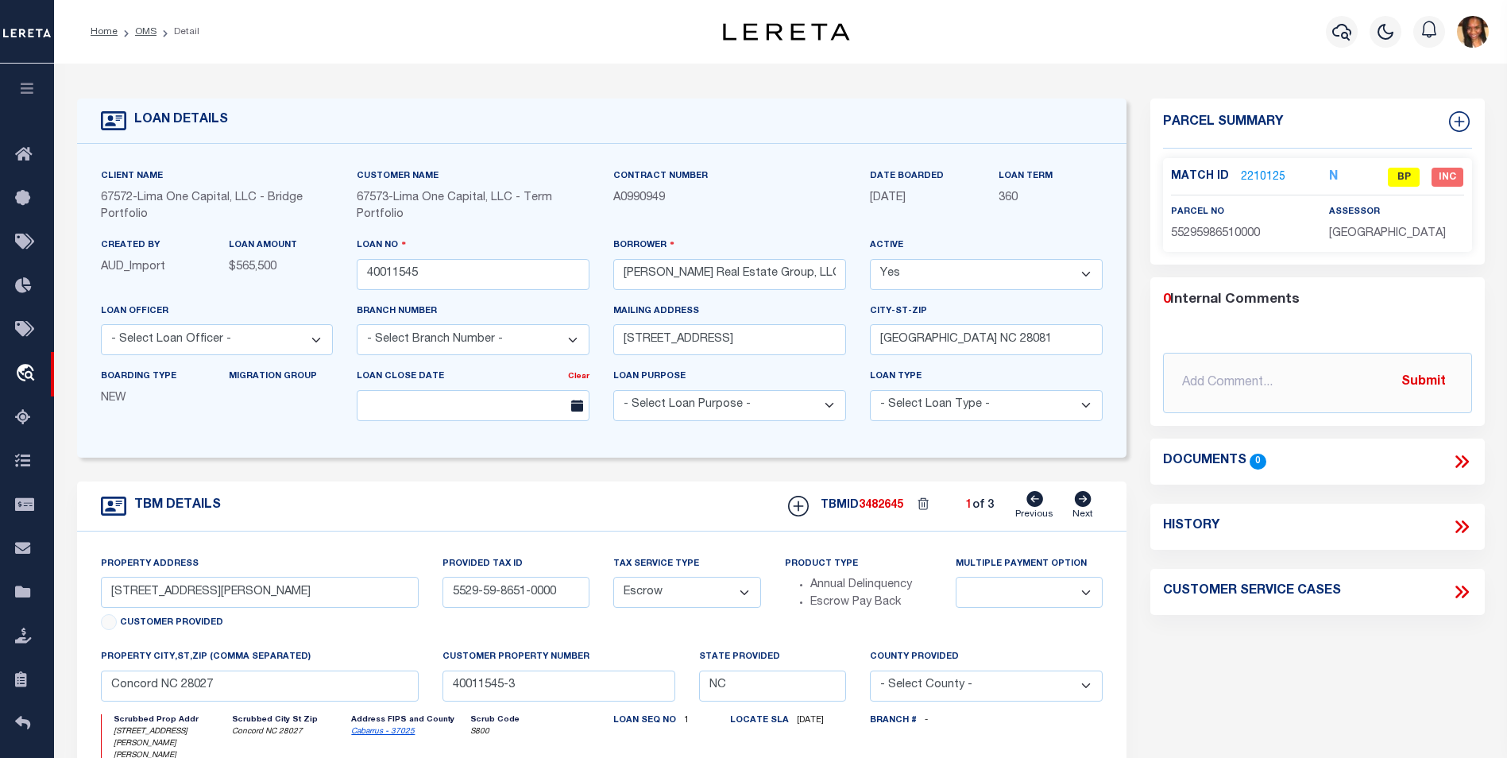
click at [1264, 173] on link "2210125" at bounding box center [1263, 177] width 44 height 17
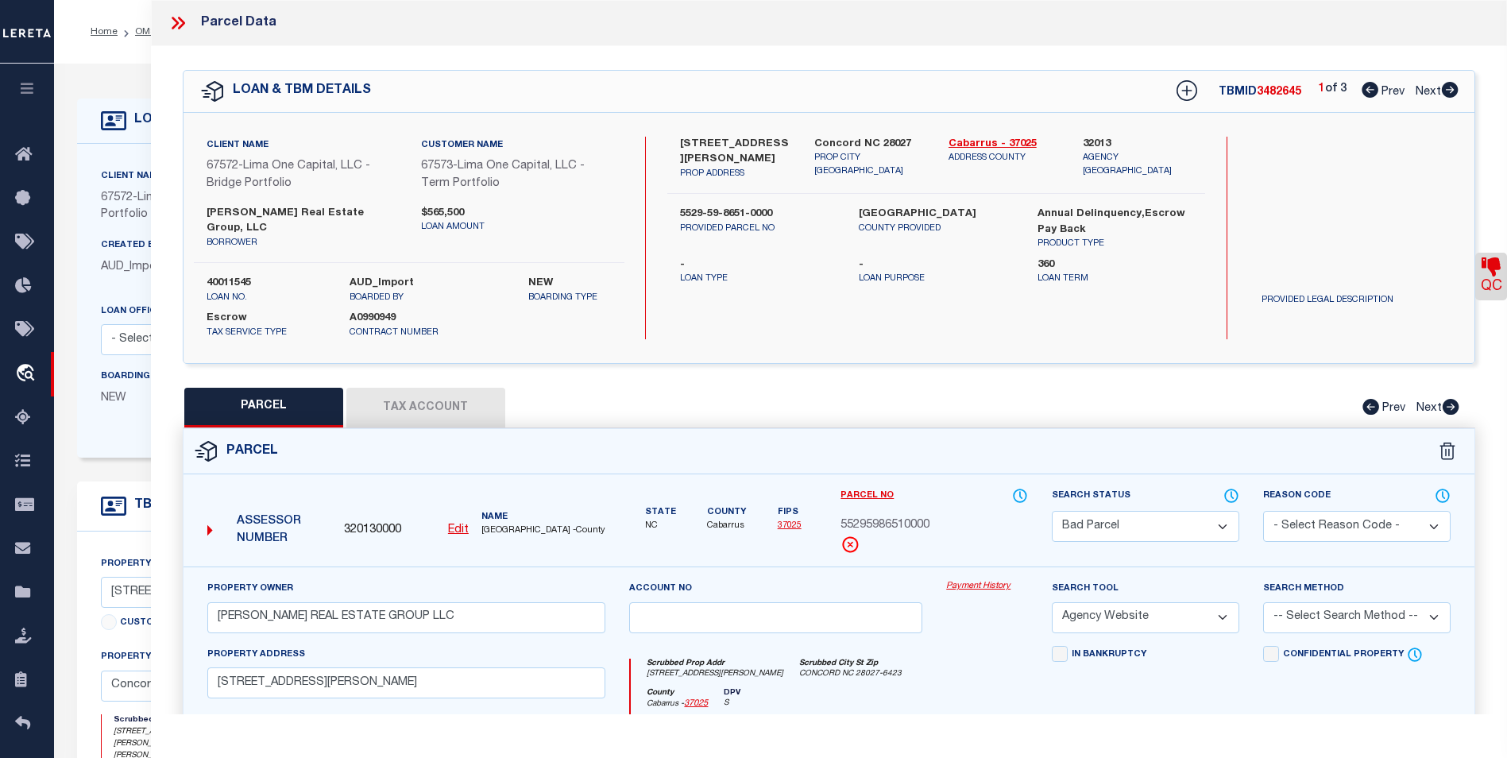
click at [1451, 91] on icon at bounding box center [1449, 90] width 17 height 16
click at [1364, 92] on icon at bounding box center [1370, 90] width 17 height 16
click at [1003, 139] on link "Cabarrus - 37025" at bounding box center [1004, 145] width 110 height 16
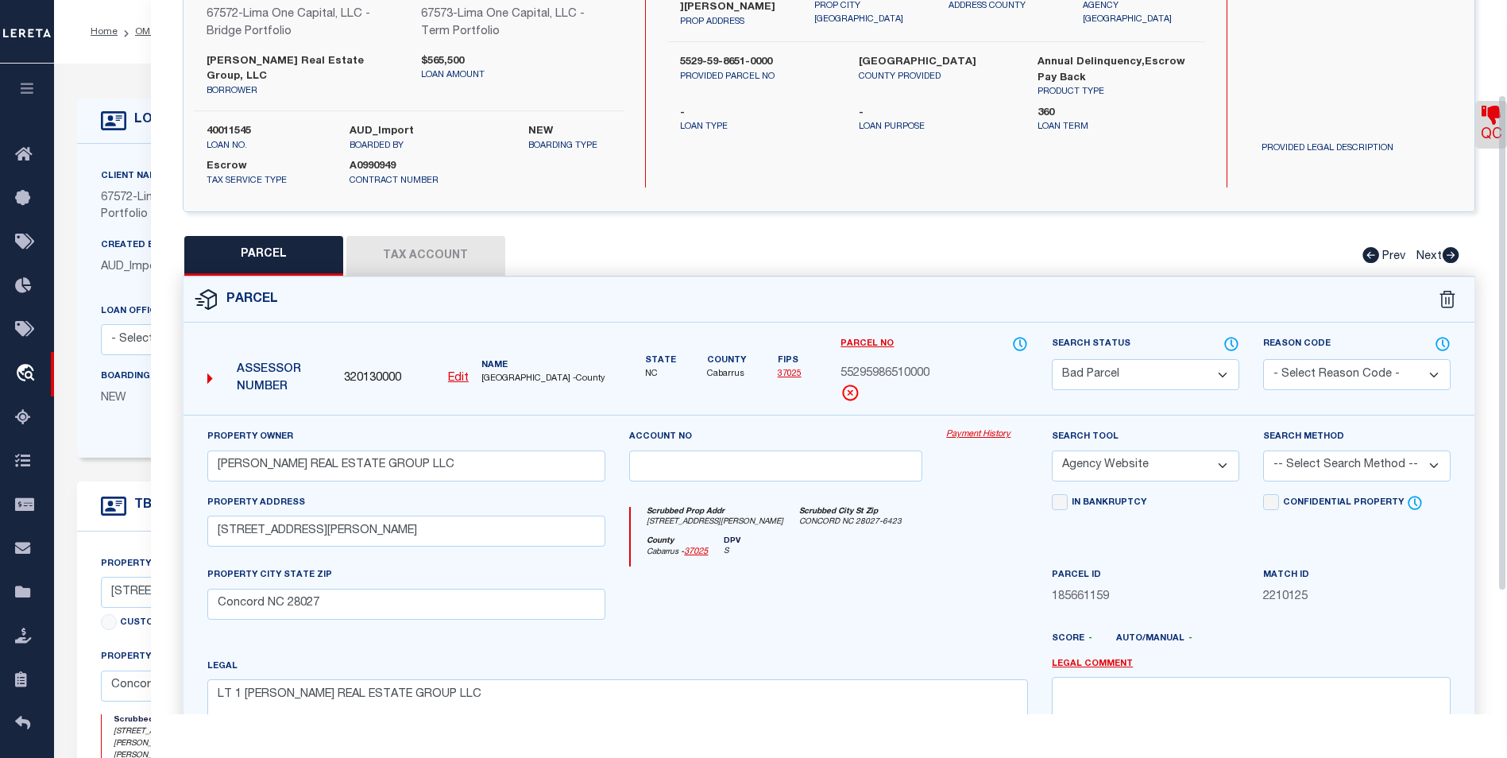
scroll to position [159, 0]
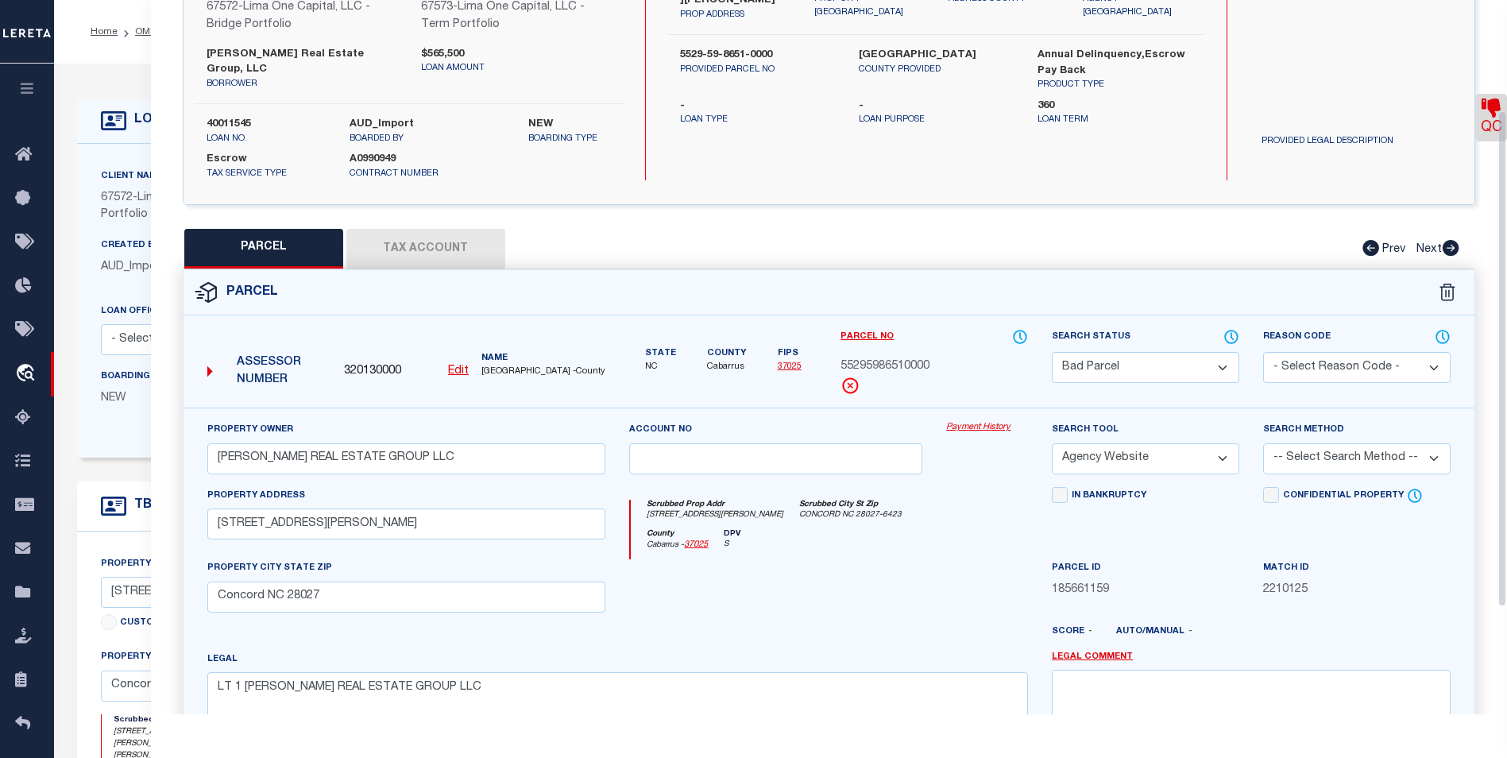
click at [457, 229] on button "Tax Account" at bounding box center [425, 249] width 159 height 40
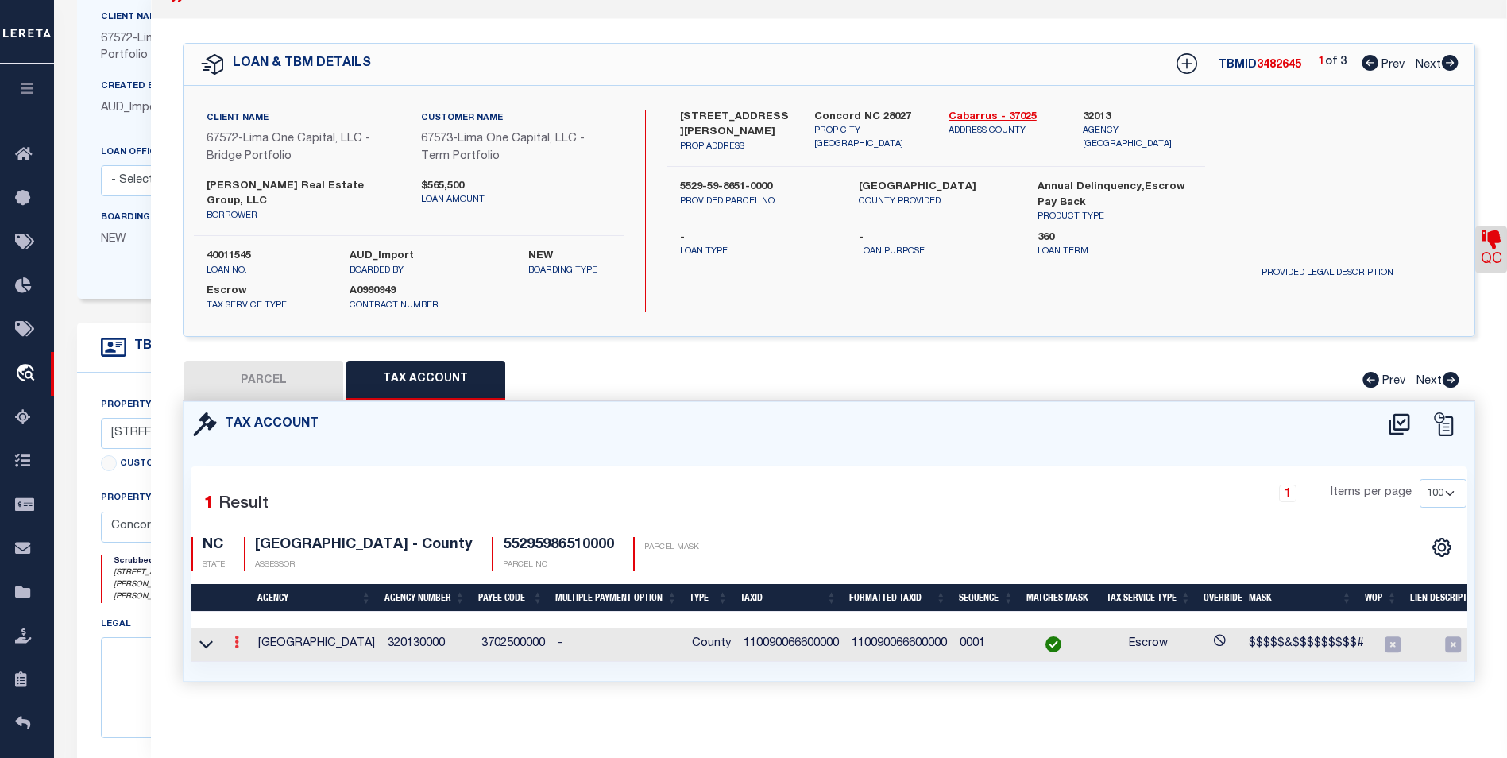
click at [233, 638] on link at bounding box center [236, 644] width 17 height 13
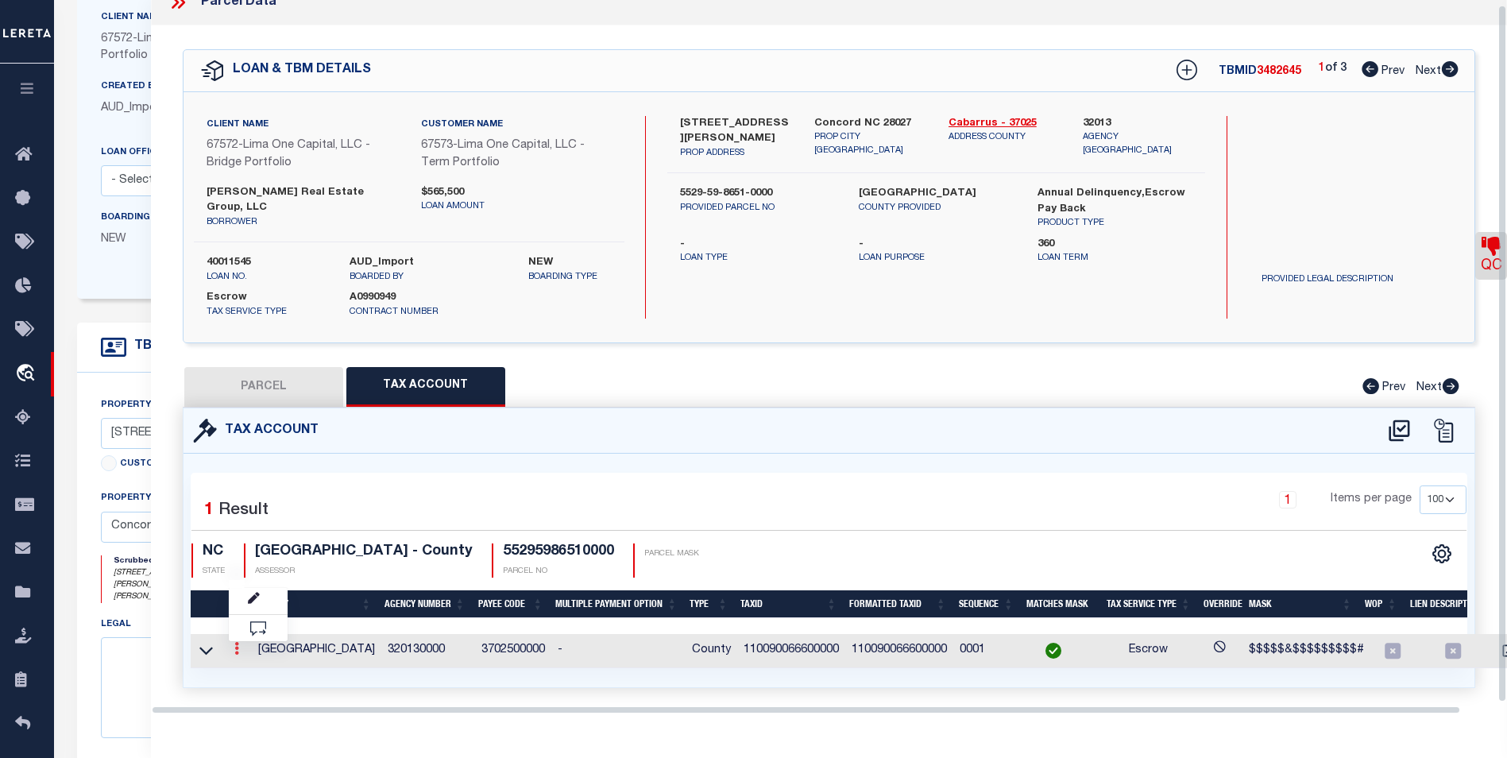
scroll to position [5, 0]
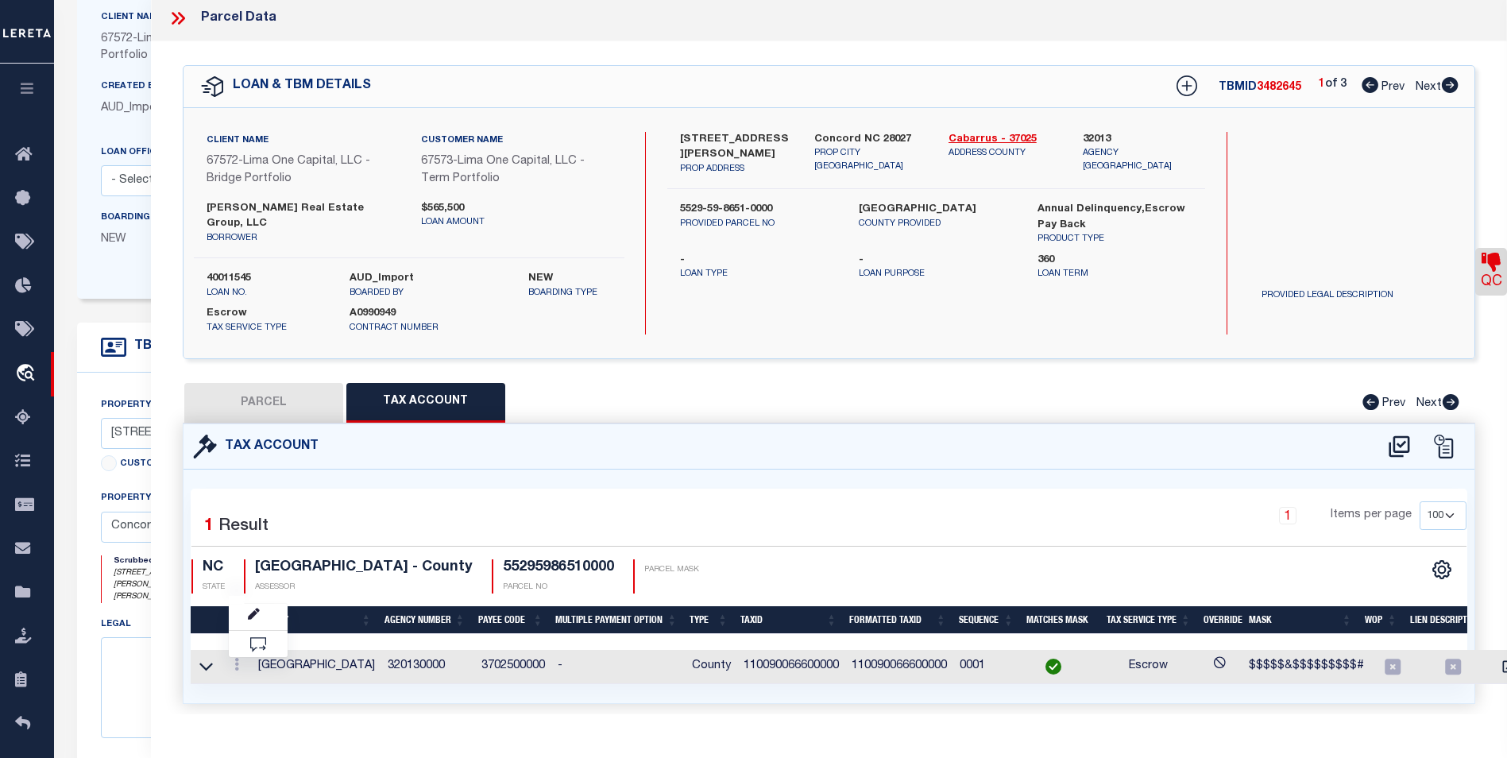
click at [184, 15] on icon at bounding box center [178, 18] width 21 height 21
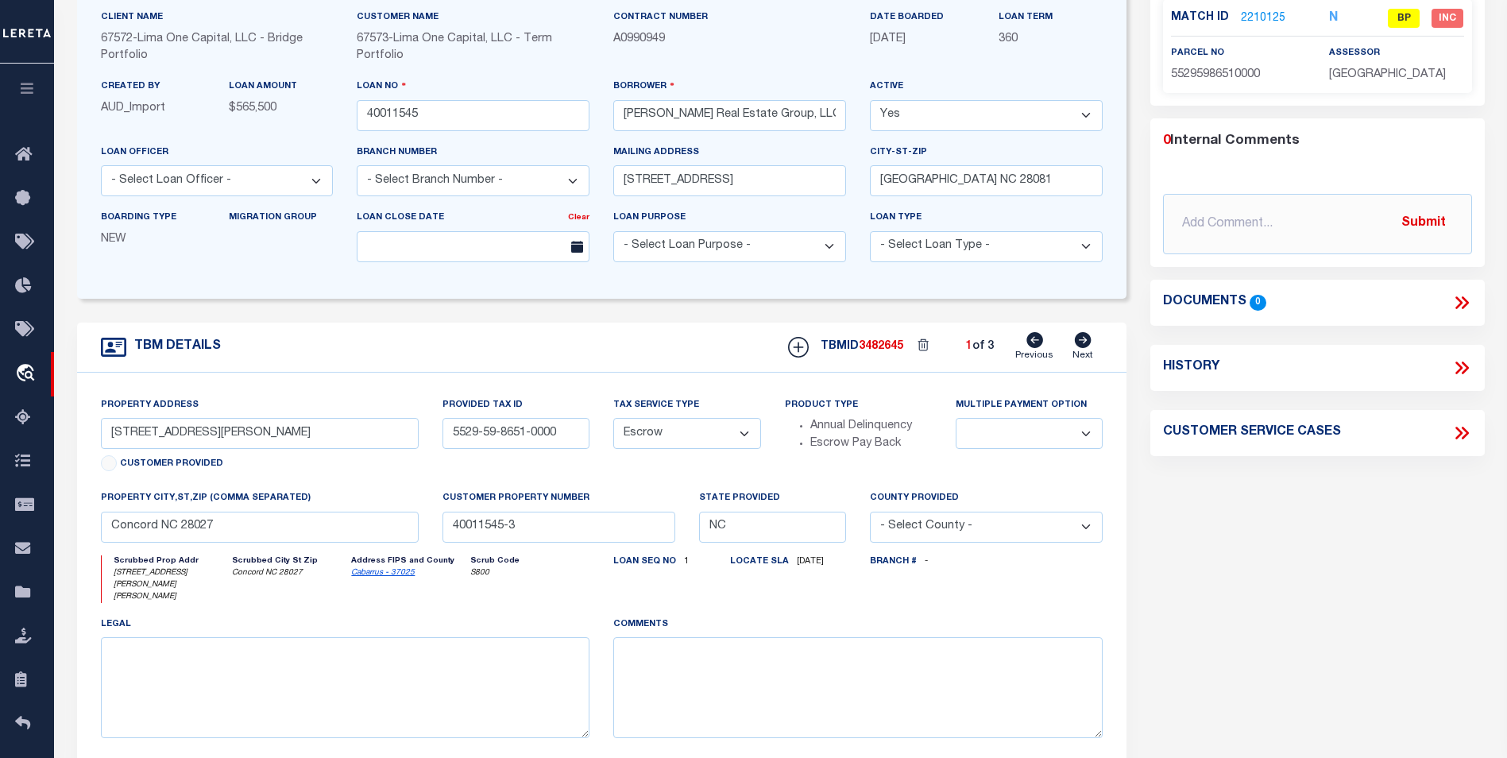
scroll to position [0, 0]
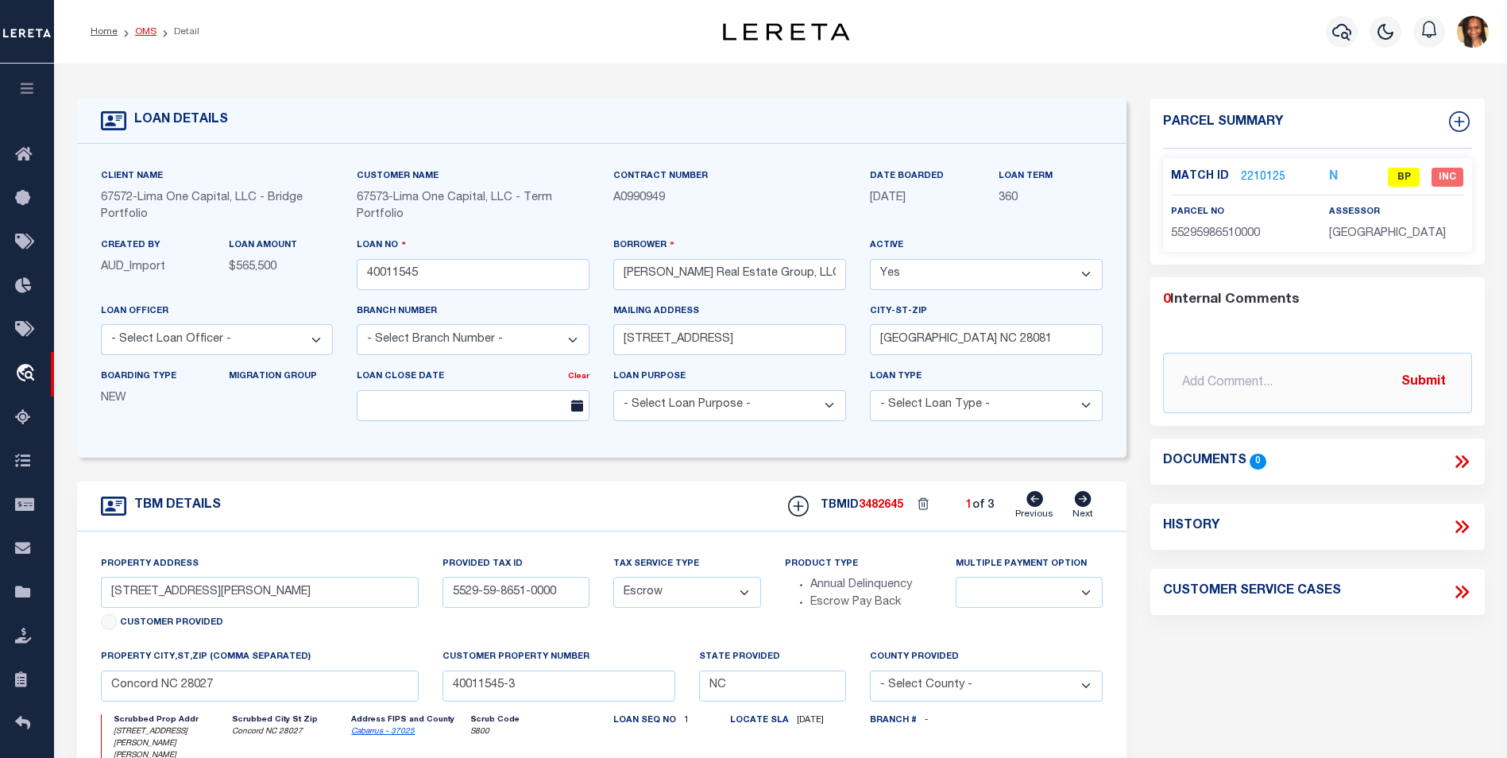
click at [143, 29] on link "OMS" at bounding box center [145, 32] width 21 height 10
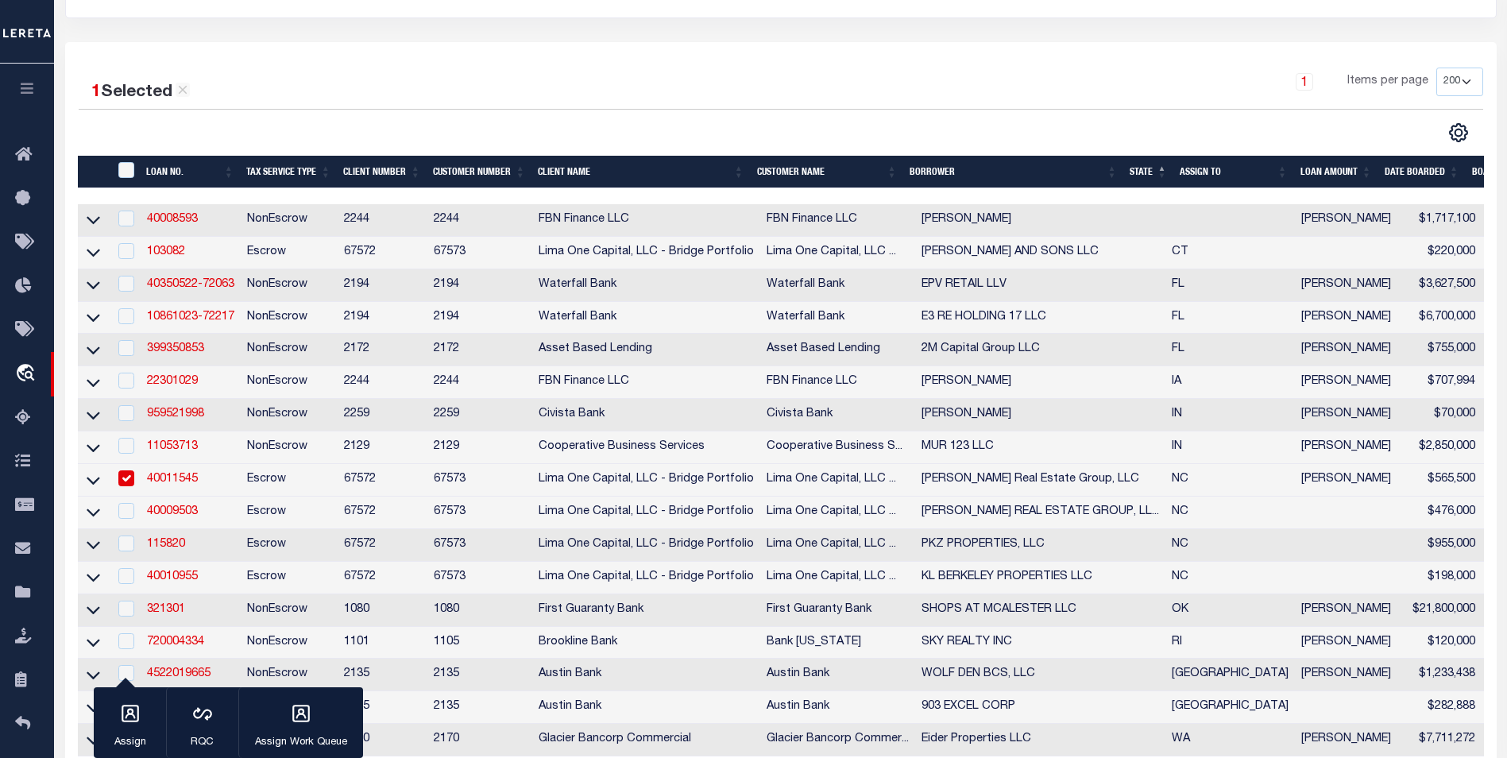
scroll to position [397, 0]
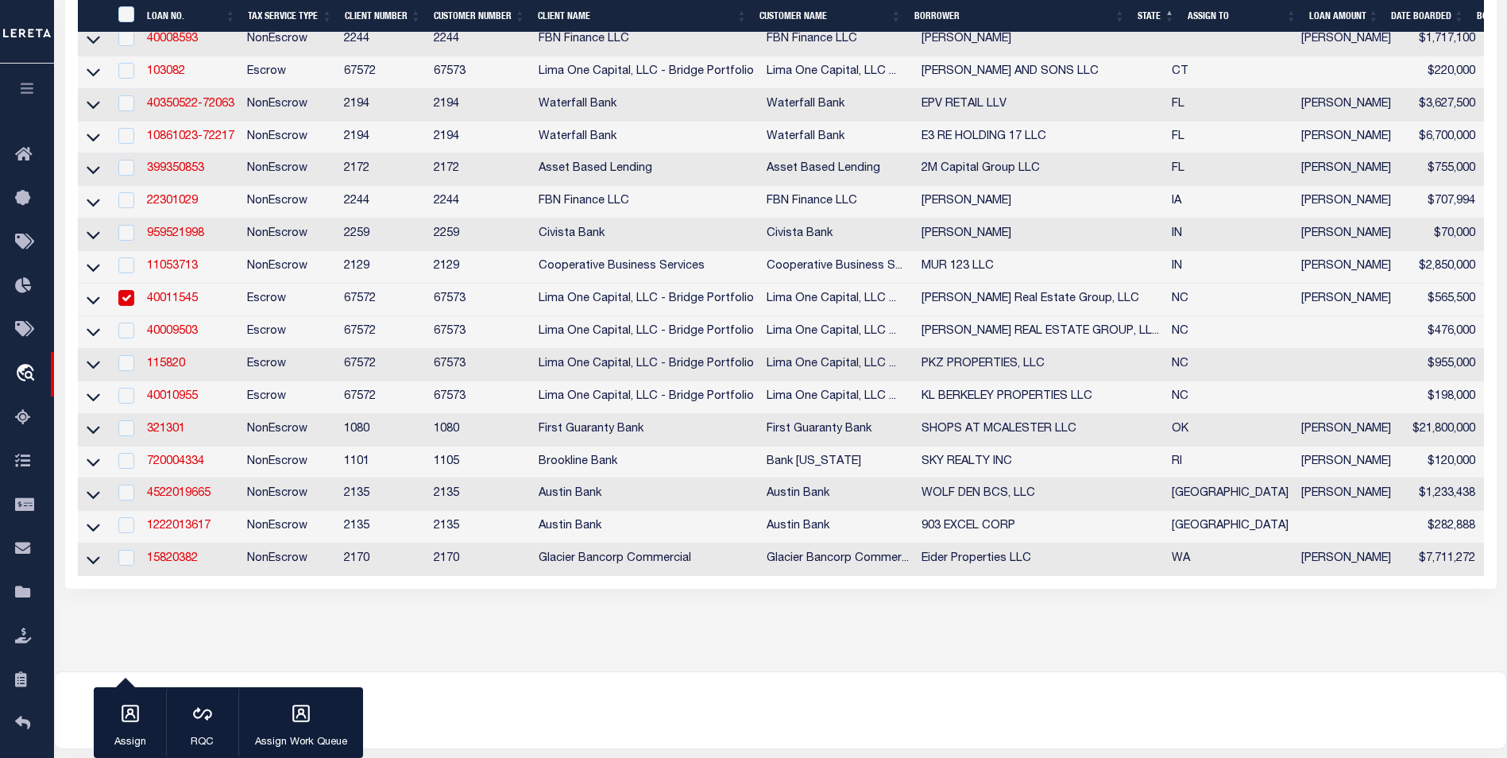
click at [129, 302] on input "checkbox" at bounding box center [126, 298] width 16 height 16
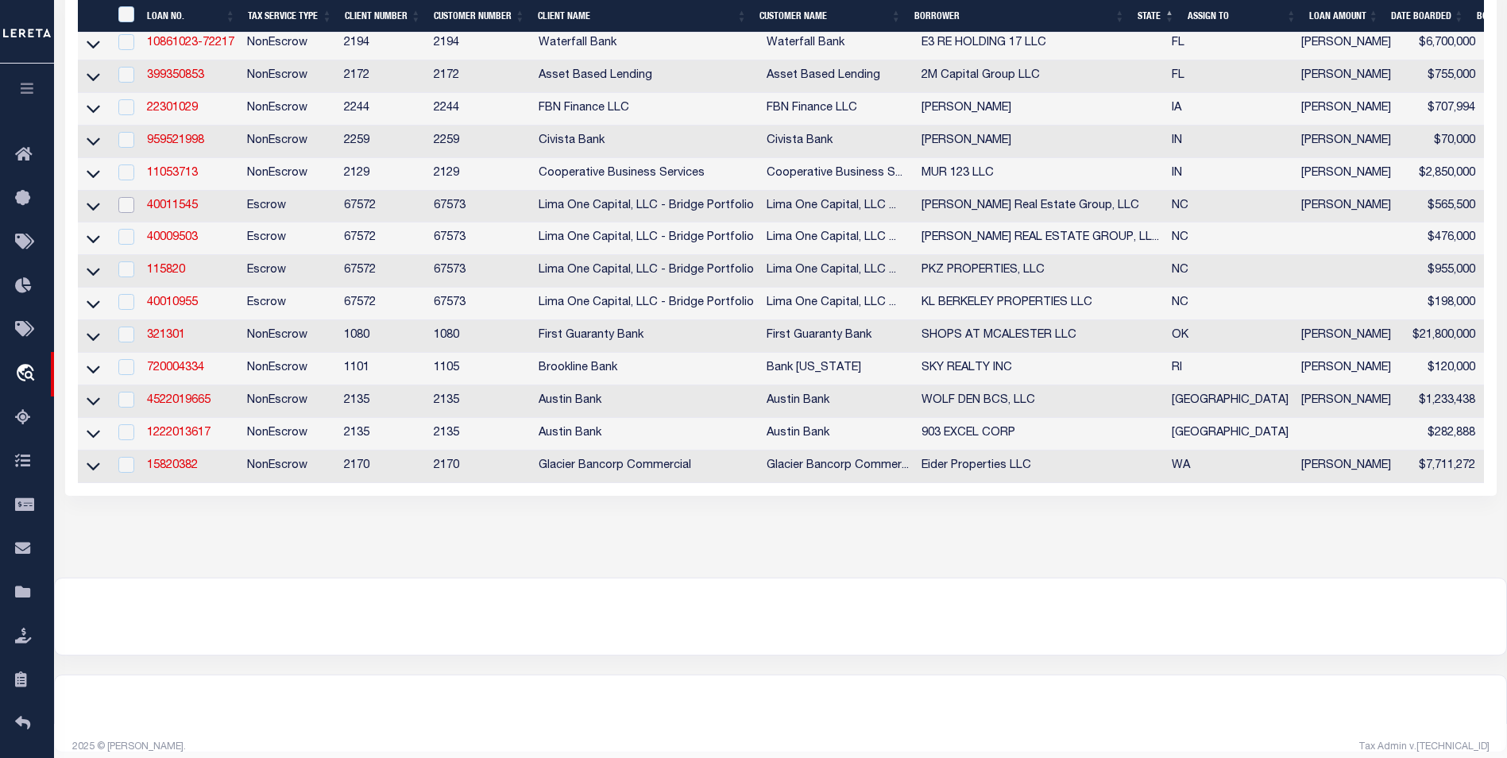
scroll to position [480, 0]
click at [162, 338] on link "321301" at bounding box center [166, 332] width 38 height 11
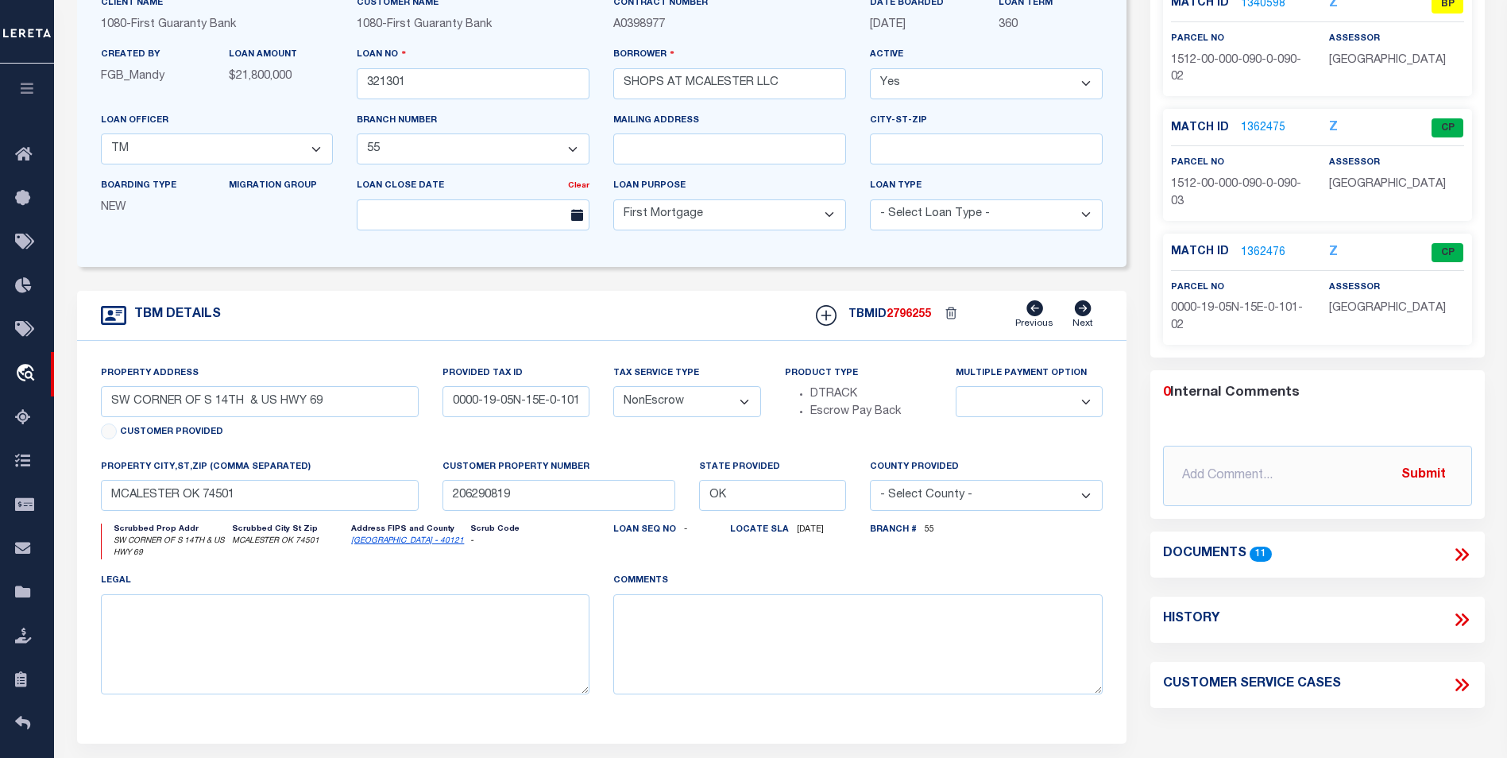
scroll to position [318, 0]
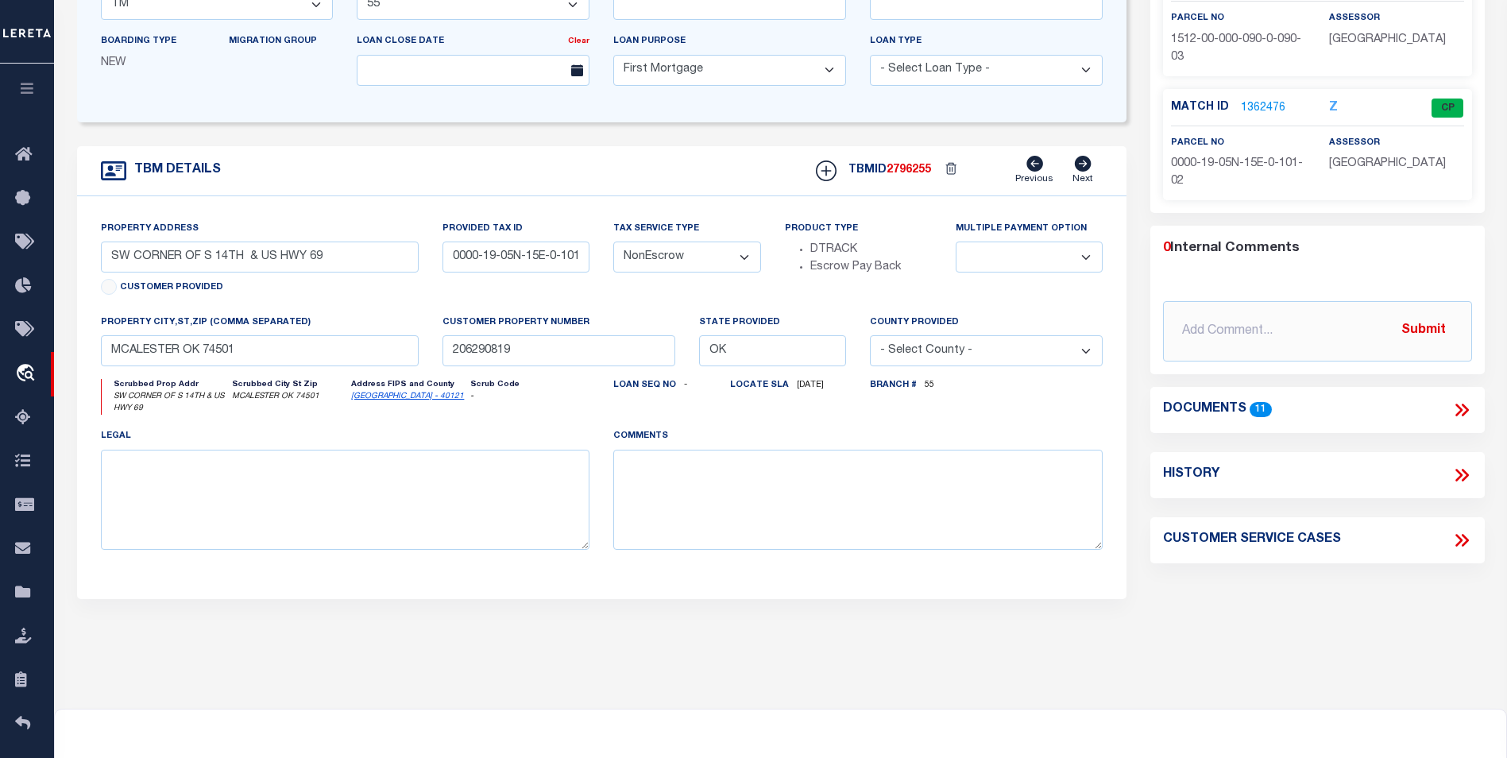
click at [1462, 415] on icon at bounding box center [1464, 410] width 7 height 13
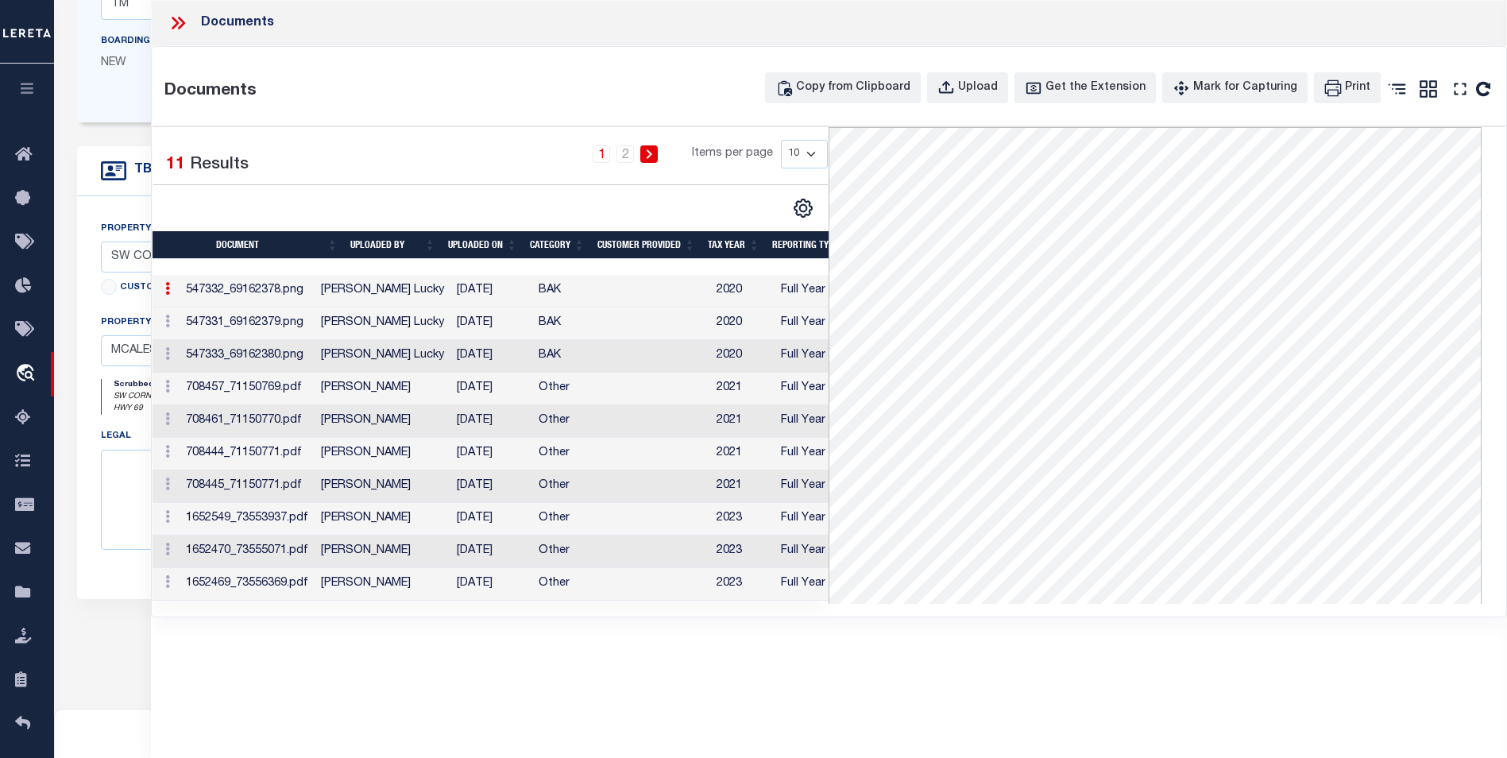
click at [412, 578] on td "[PERSON_NAME]" at bounding box center [383, 584] width 136 height 33
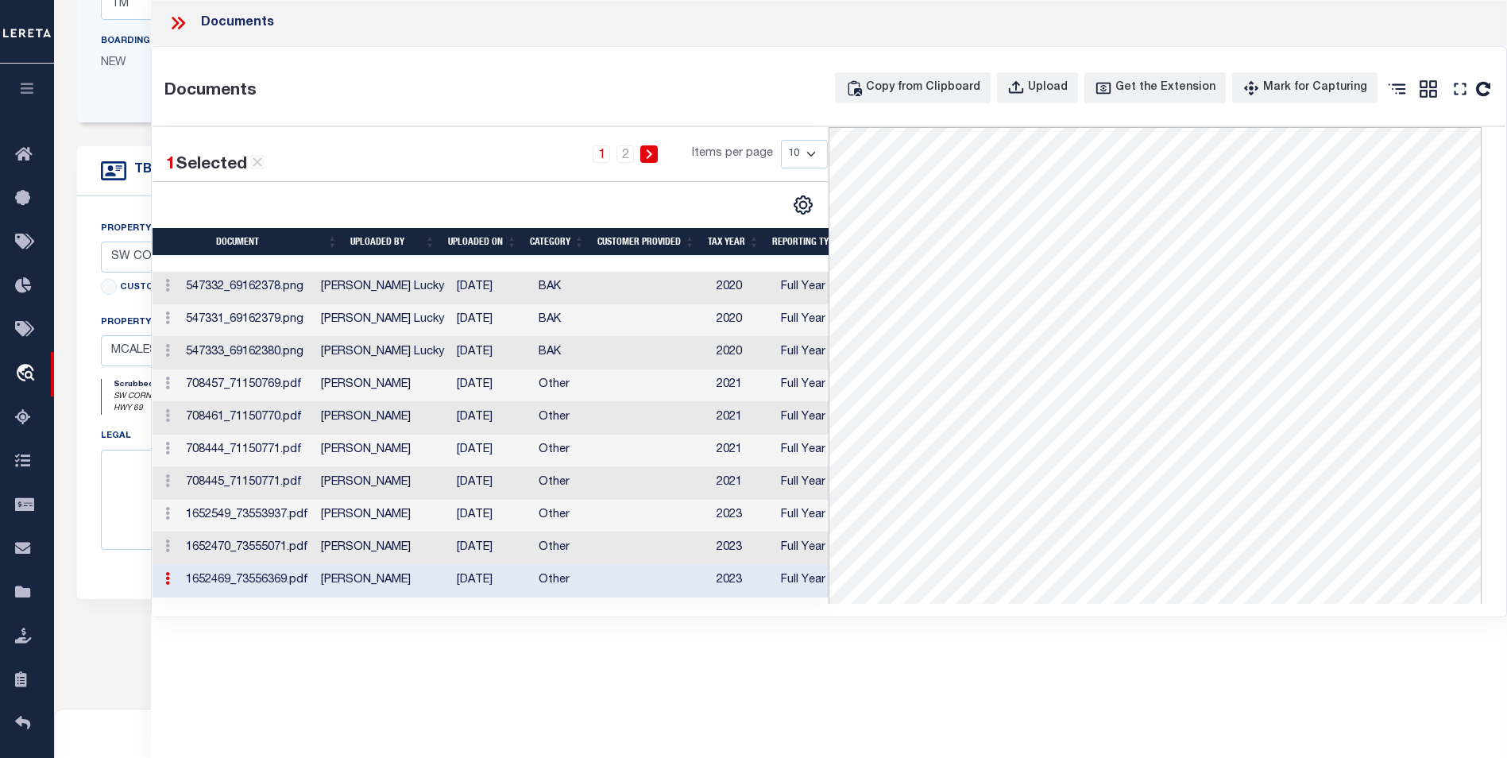
click at [412, 578] on td "[PERSON_NAME]" at bounding box center [383, 581] width 136 height 33
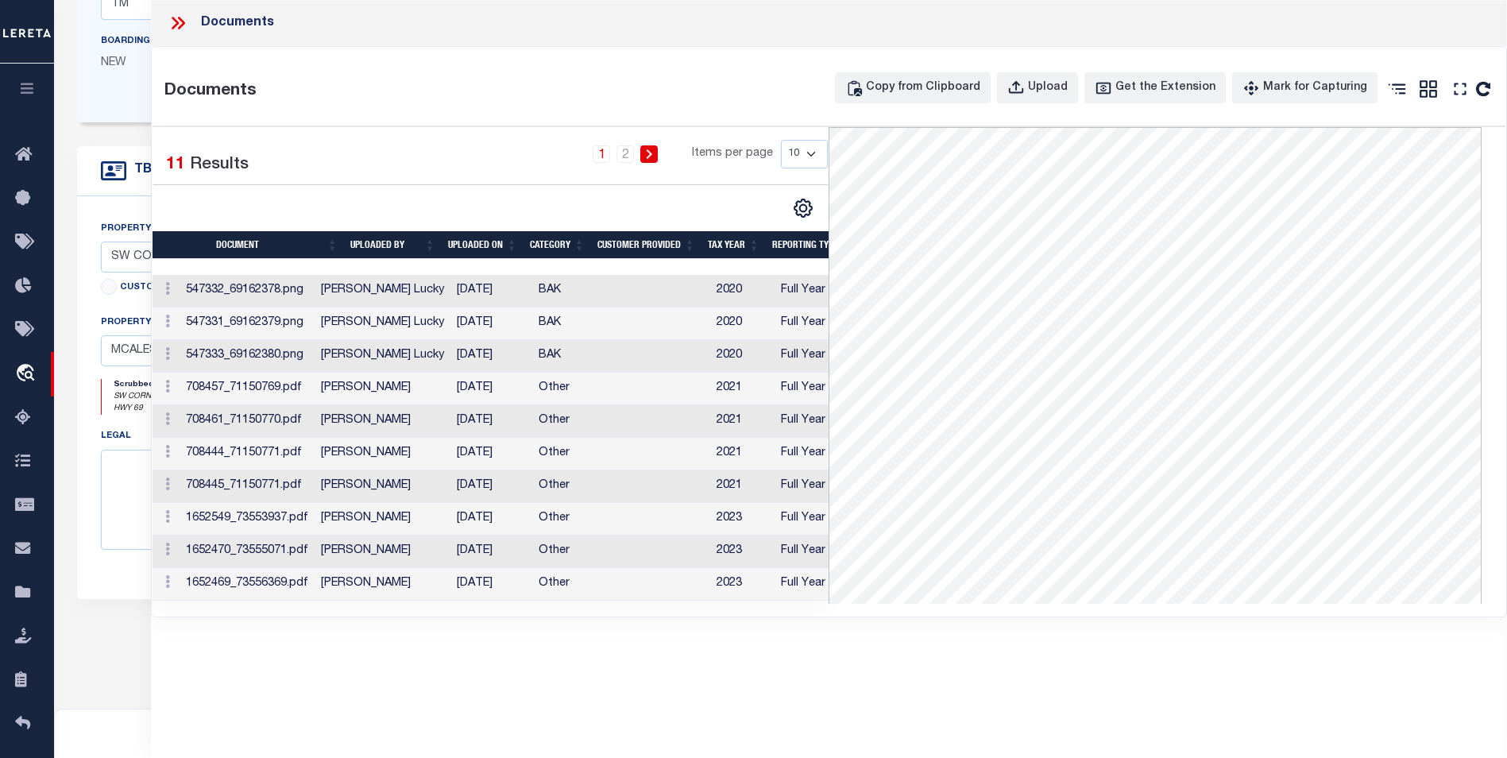
click at [348, 552] on td "[PERSON_NAME]" at bounding box center [383, 551] width 136 height 33
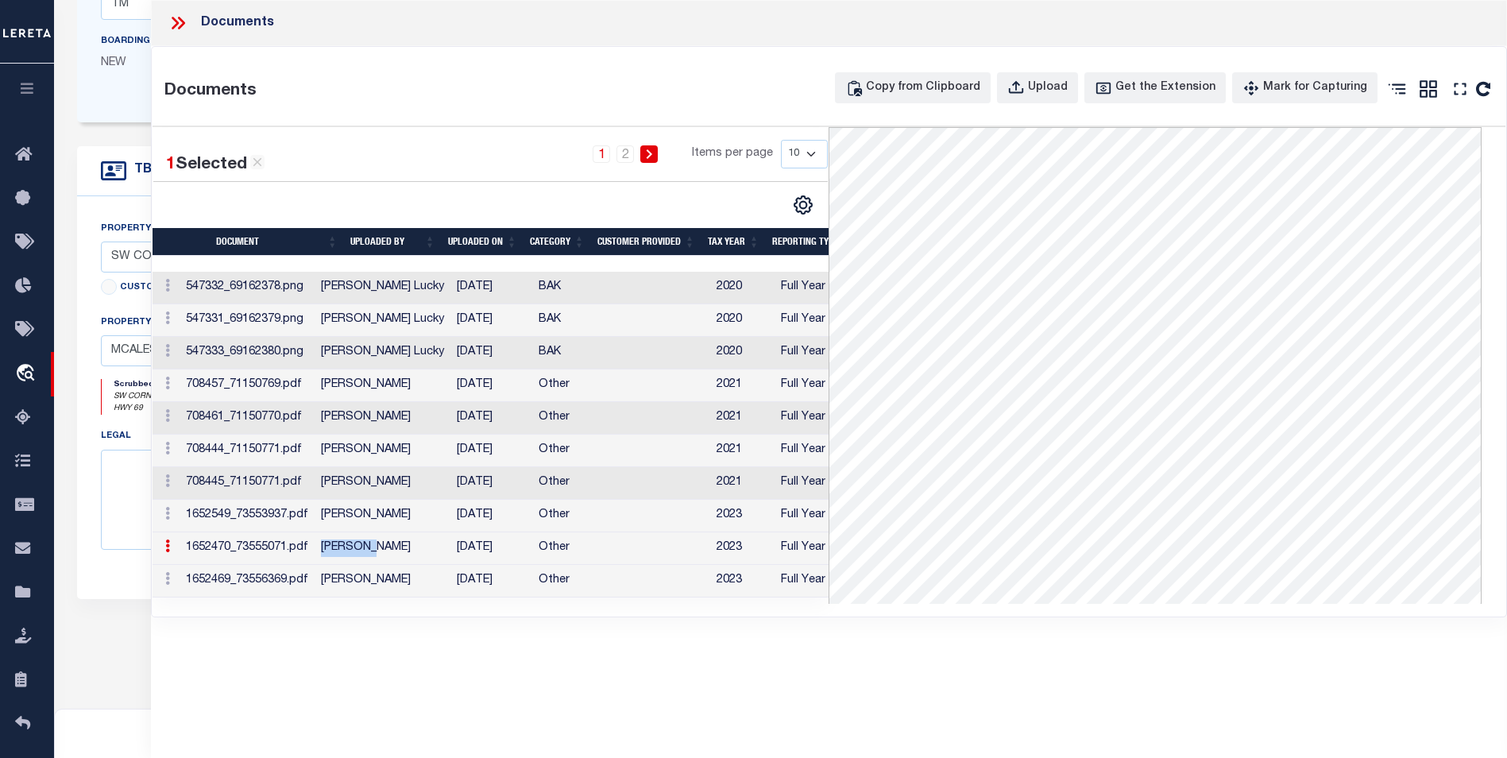
click at [348, 552] on td "[PERSON_NAME]" at bounding box center [383, 548] width 136 height 33
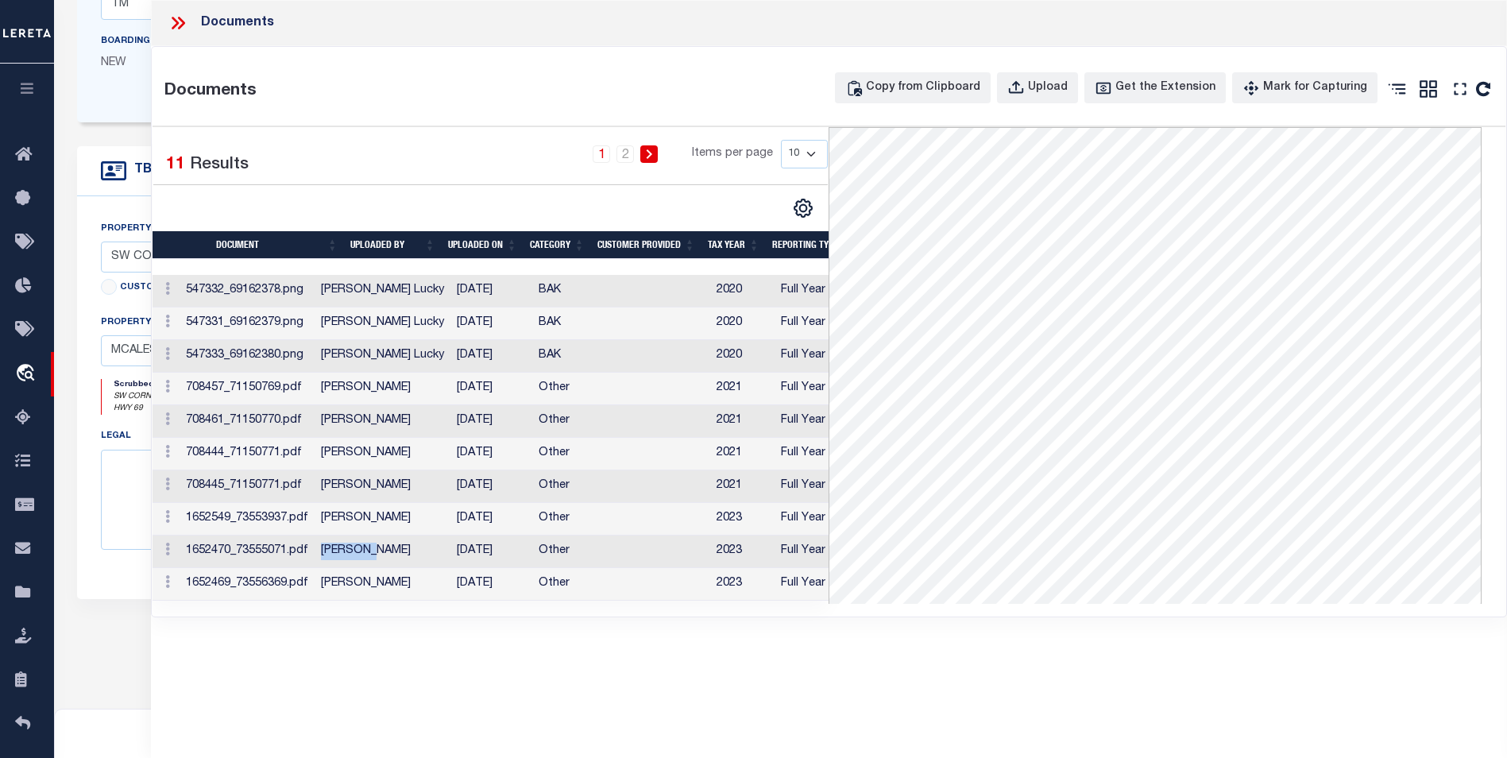
click at [408, 520] on td "Preethi Ramesh" at bounding box center [383, 519] width 136 height 33
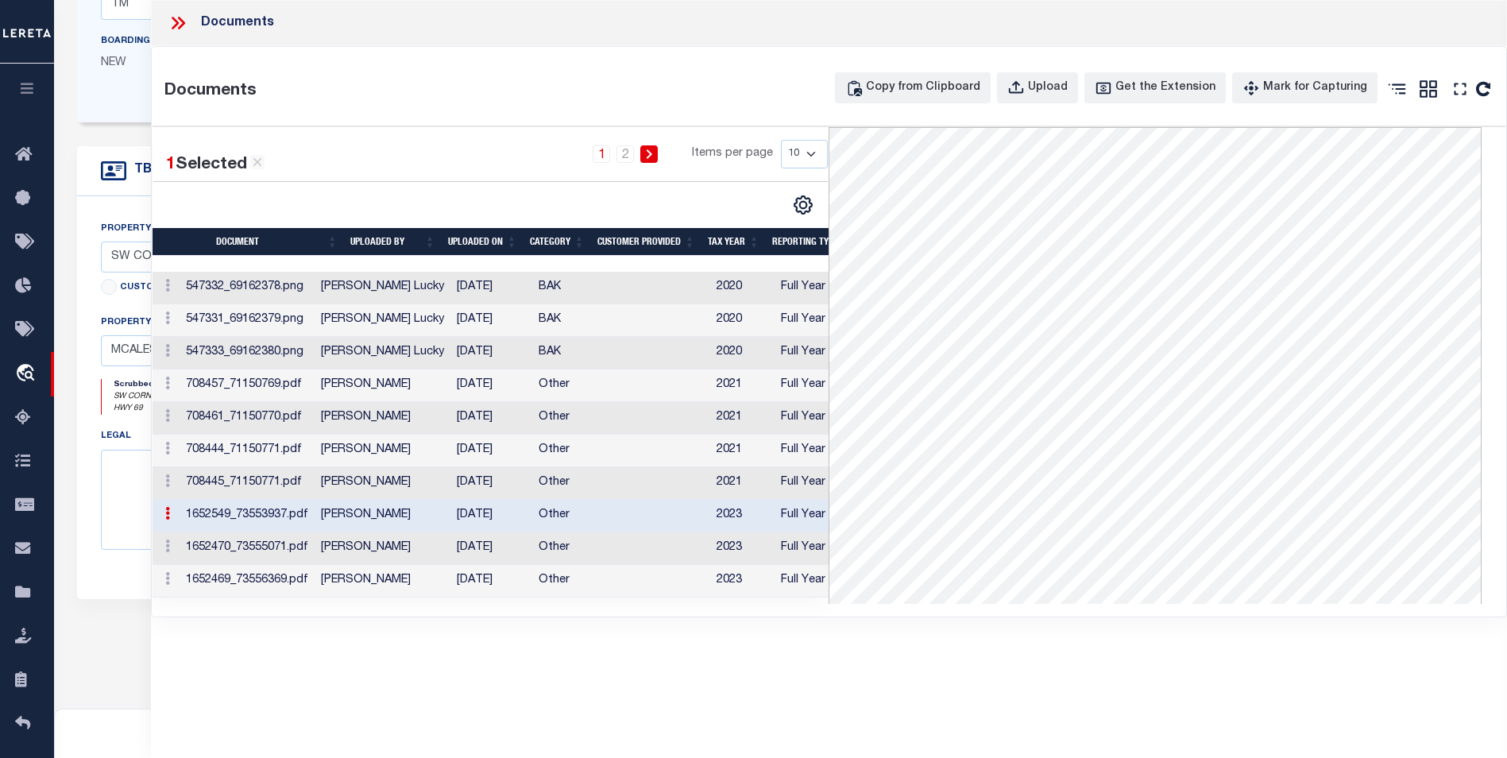
click at [408, 520] on td "Preethi Ramesh" at bounding box center [383, 516] width 136 height 33
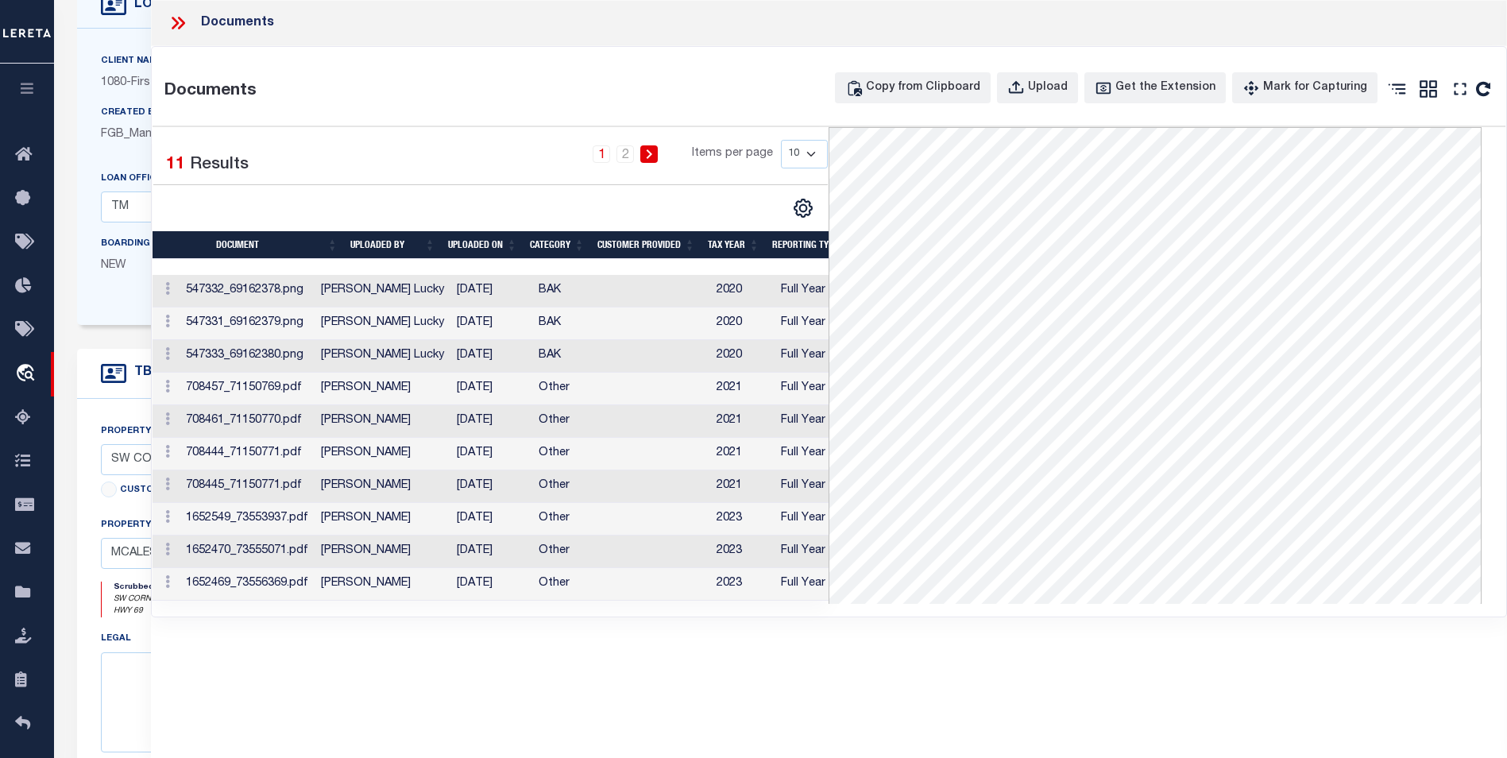
scroll to position [79, 0]
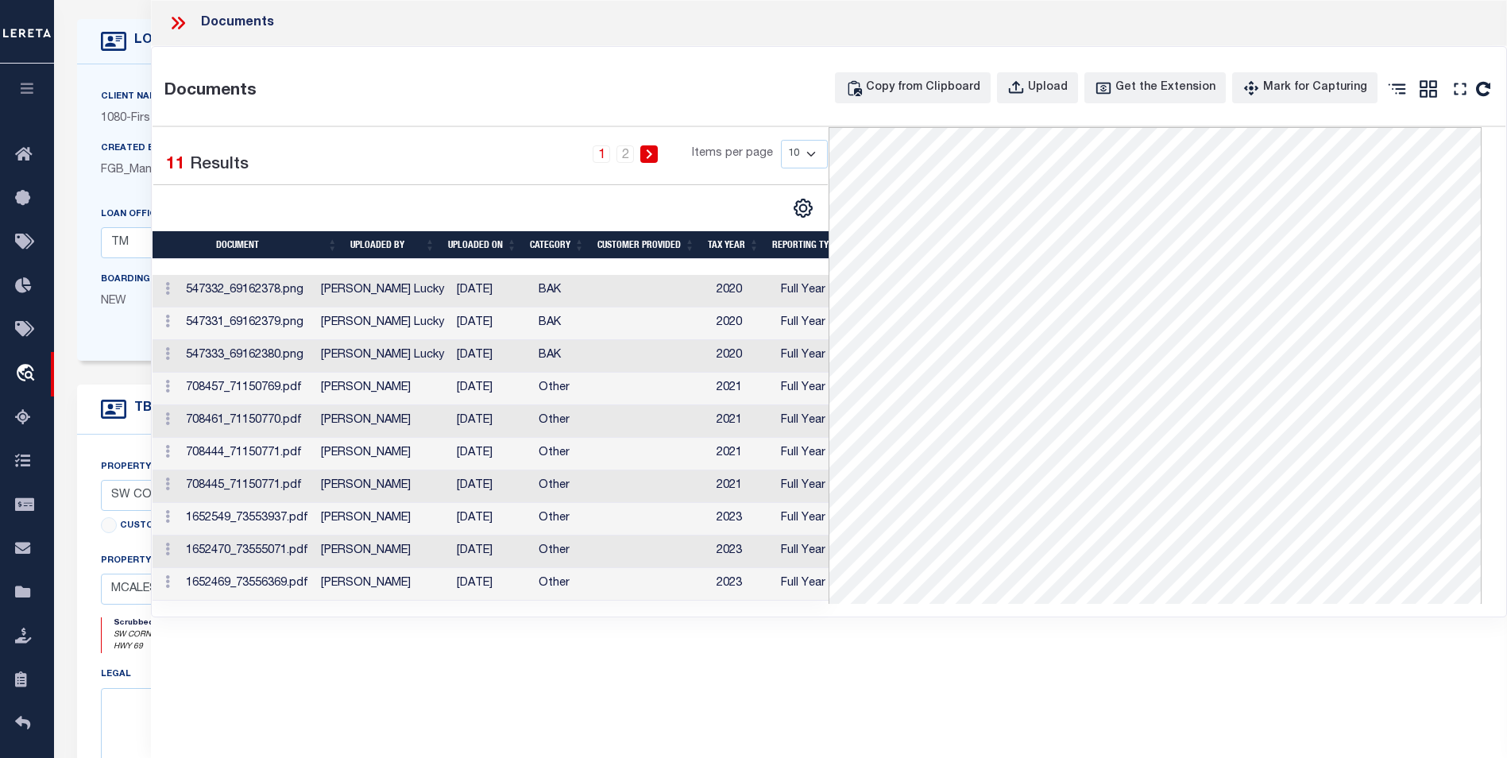
click at [186, 25] on icon at bounding box center [178, 23] width 21 height 21
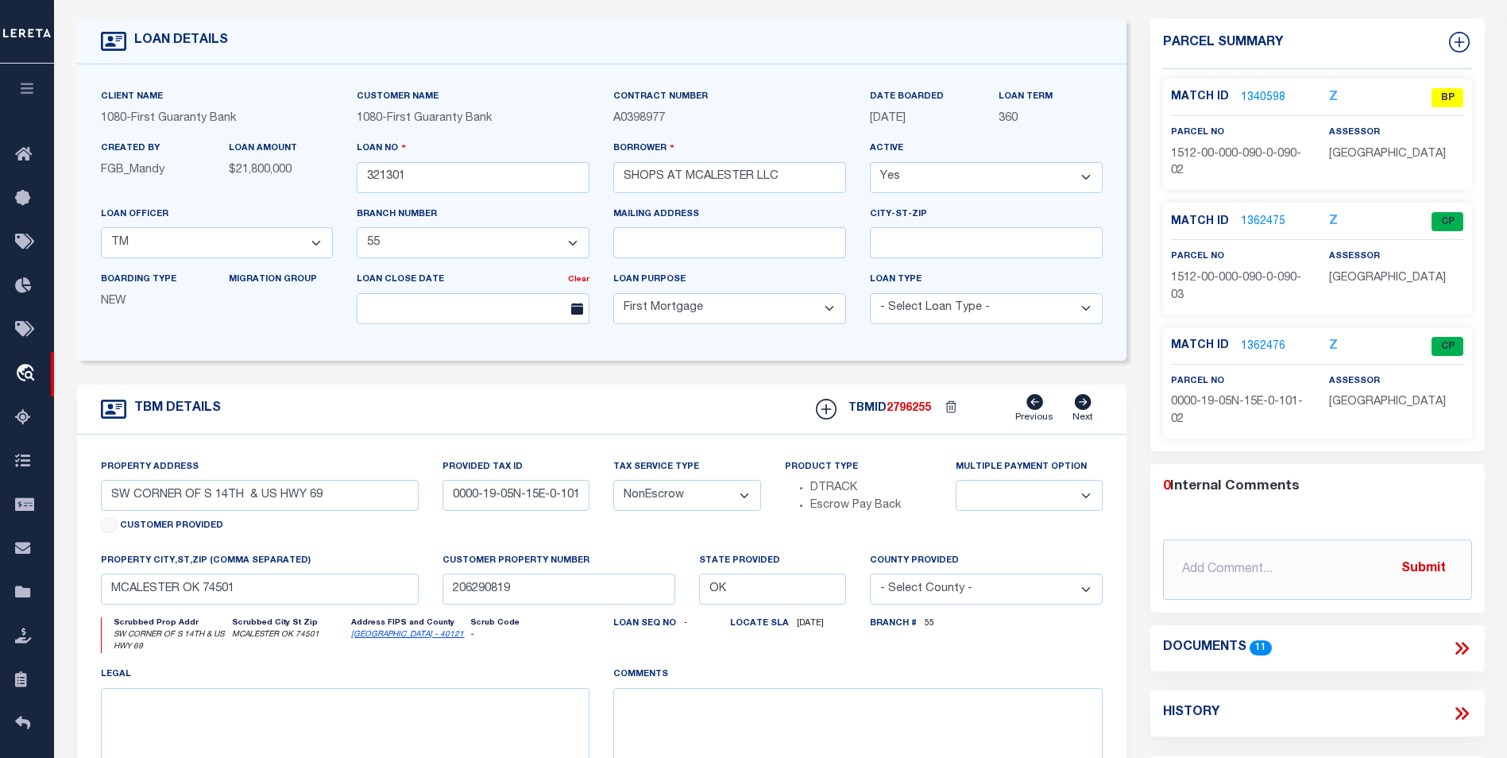
click at [1276, 98] on link "1340598" at bounding box center [1263, 98] width 44 height 17
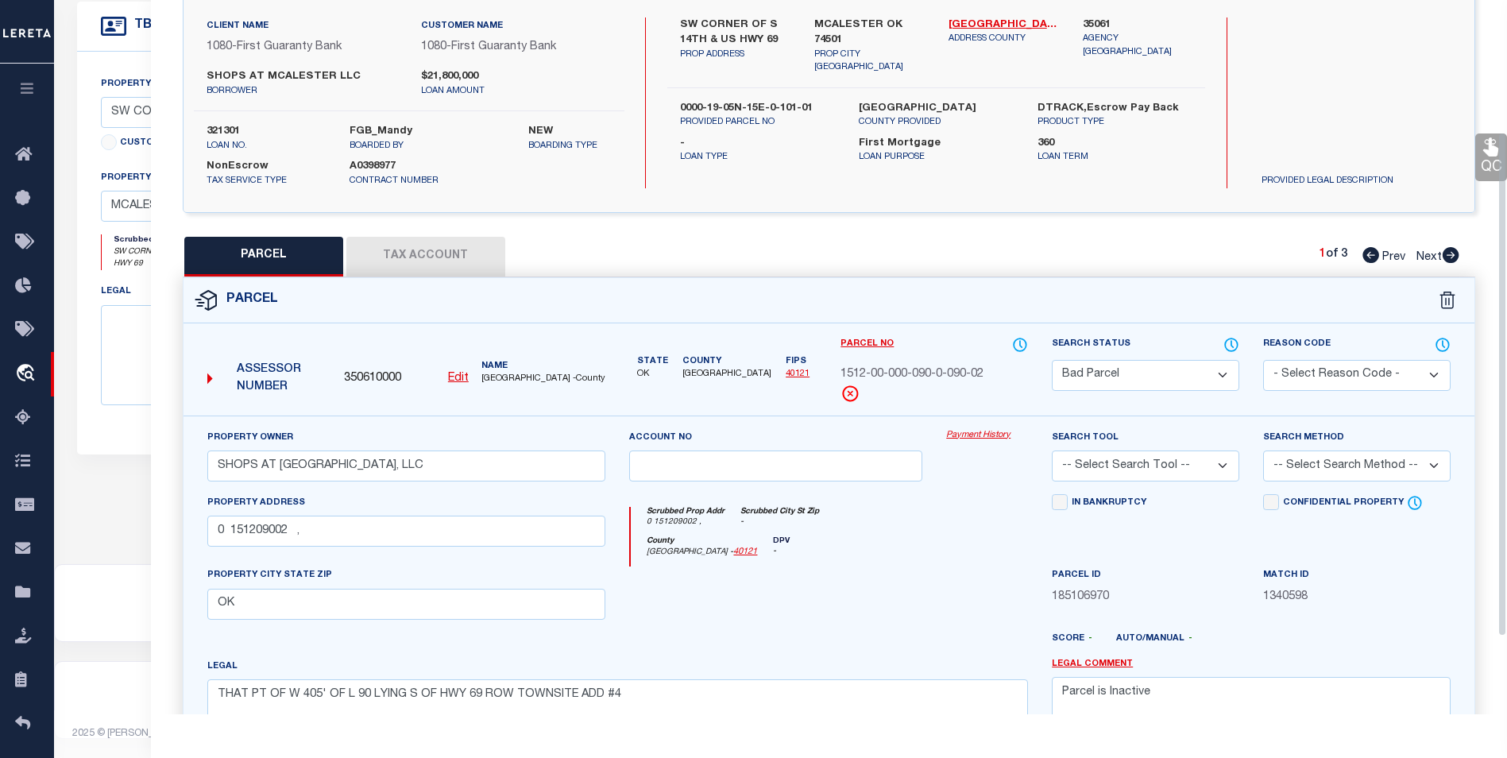
scroll to position [57, 0]
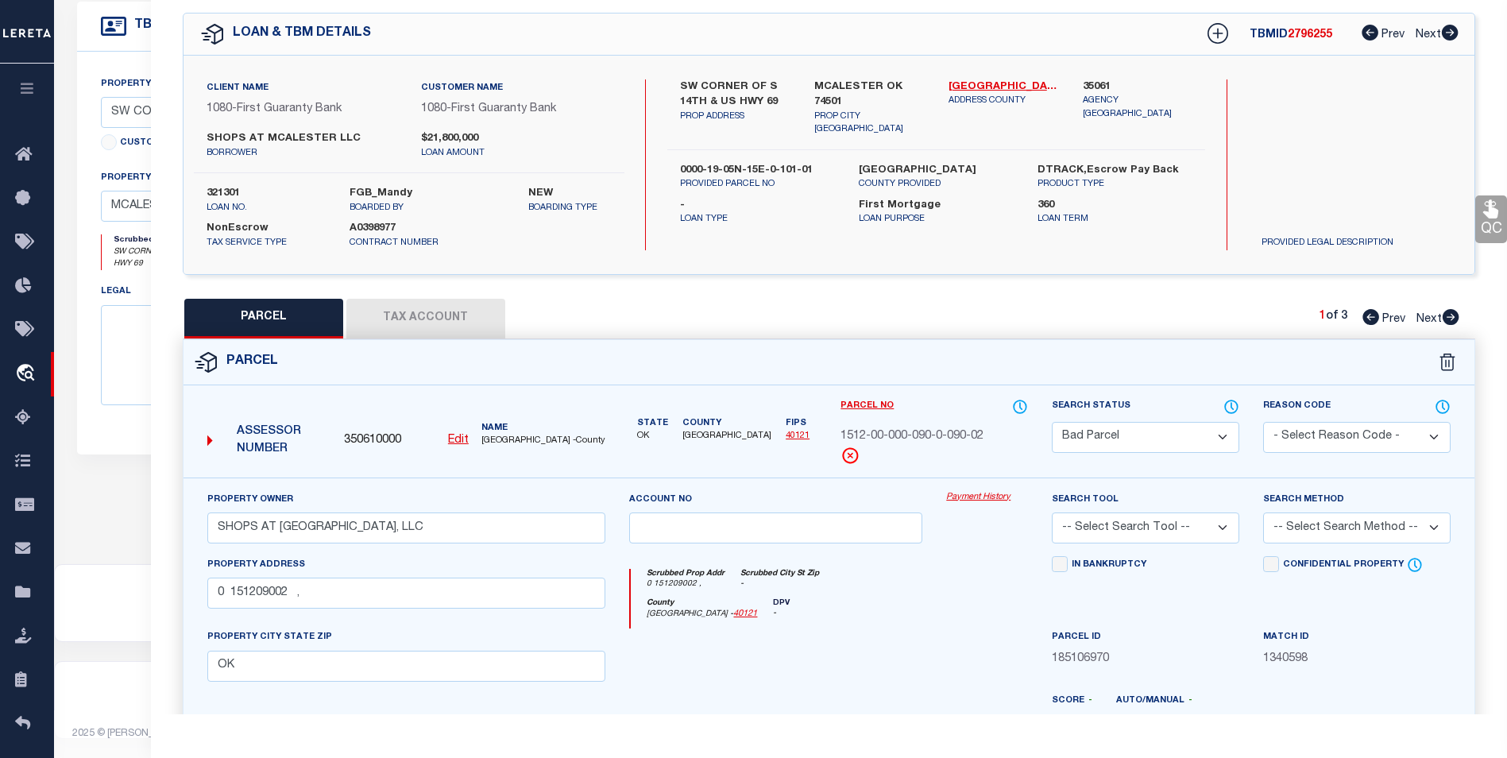
click at [1453, 38] on icon at bounding box center [1450, 33] width 17 height 16
click at [1447, 322] on icon at bounding box center [1451, 317] width 17 height 16
click at [1370, 319] on icon at bounding box center [1370, 317] width 17 height 16
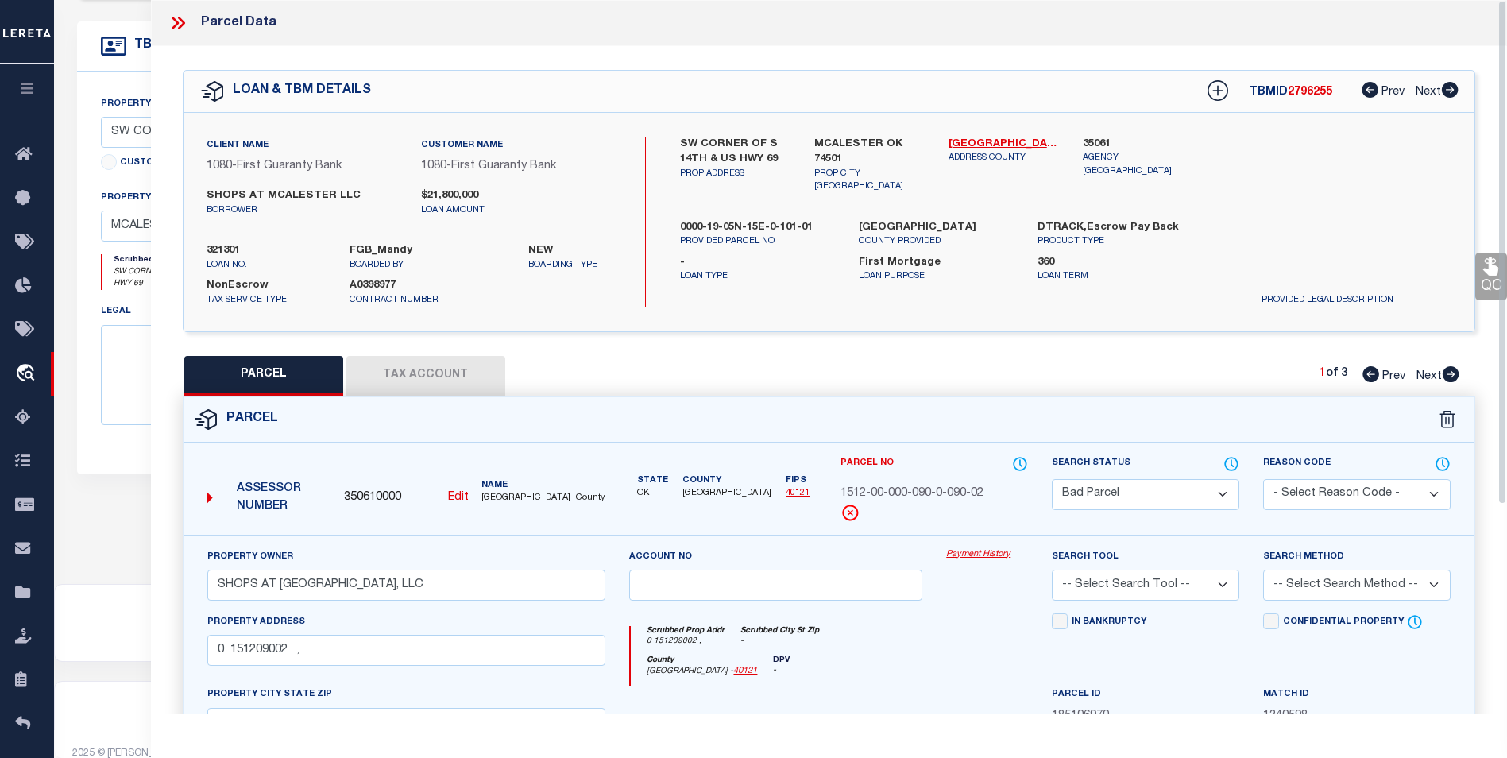
scroll to position [469, 0]
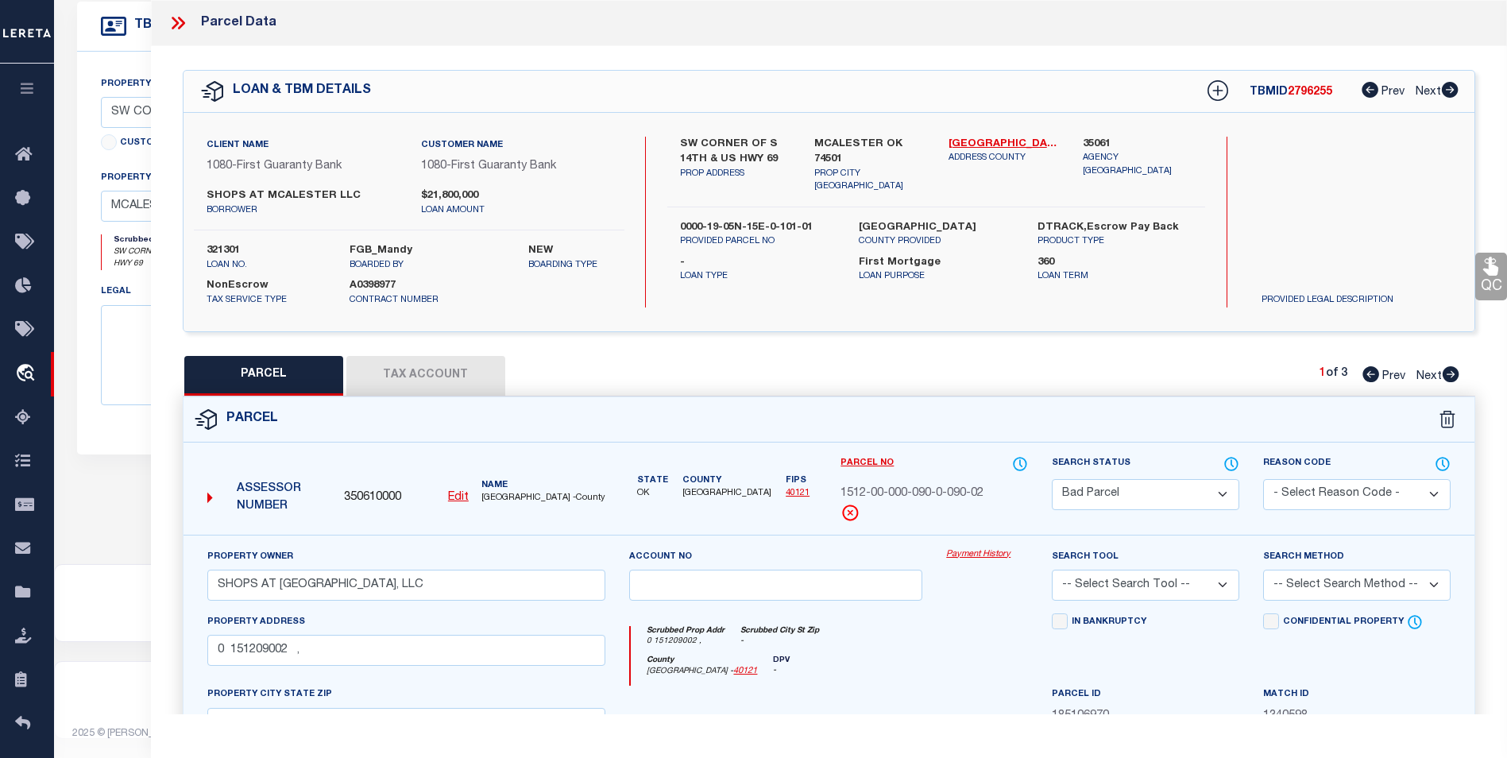
click at [447, 378] on button "Tax Account" at bounding box center [425, 376] width 159 height 40
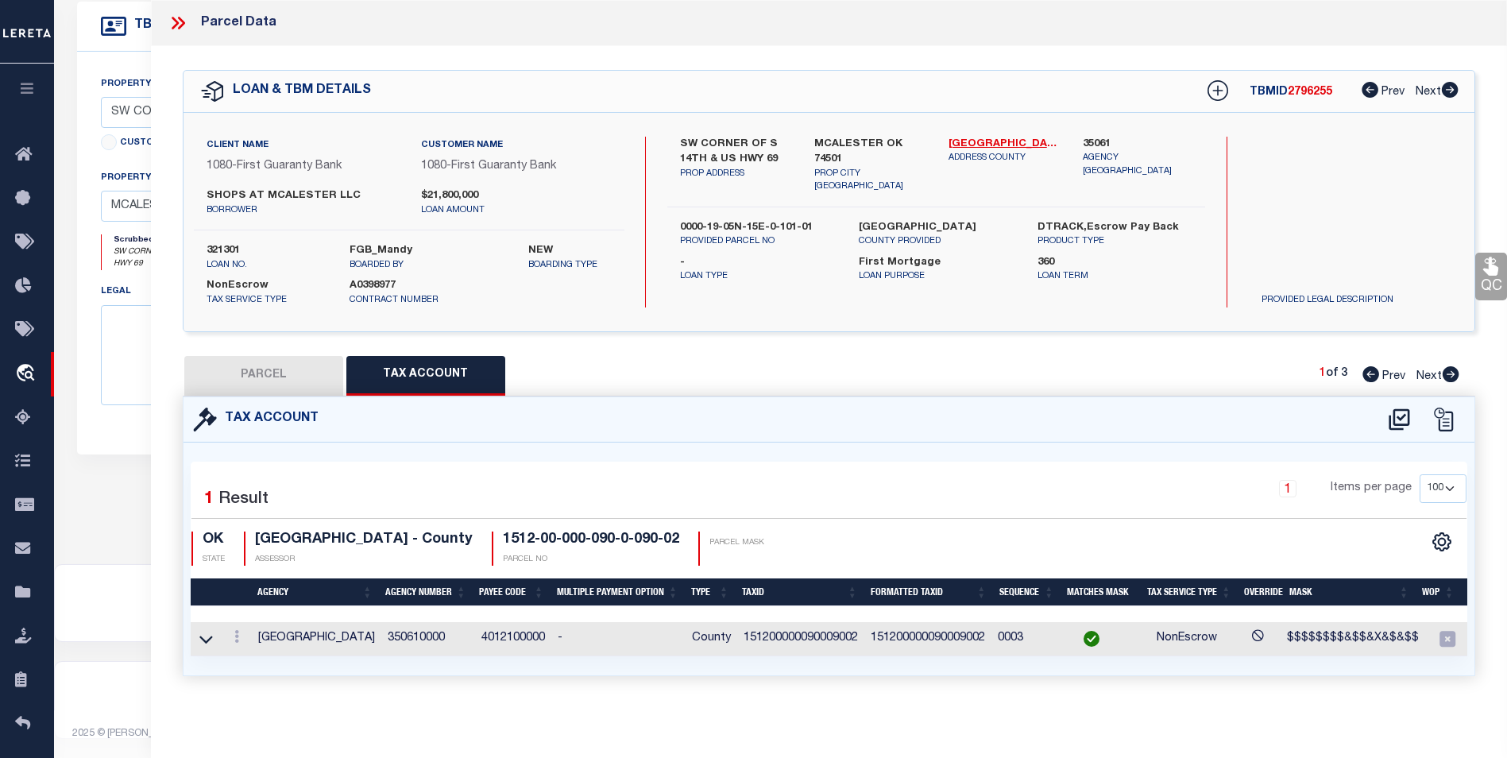
scroll to position [10, 0]
click at [230, 632] on link at bounding box center [236, 638] width 17 height 13
click at [255, 589] on icon "" at bounding box center [254, 588] width 12 height 12
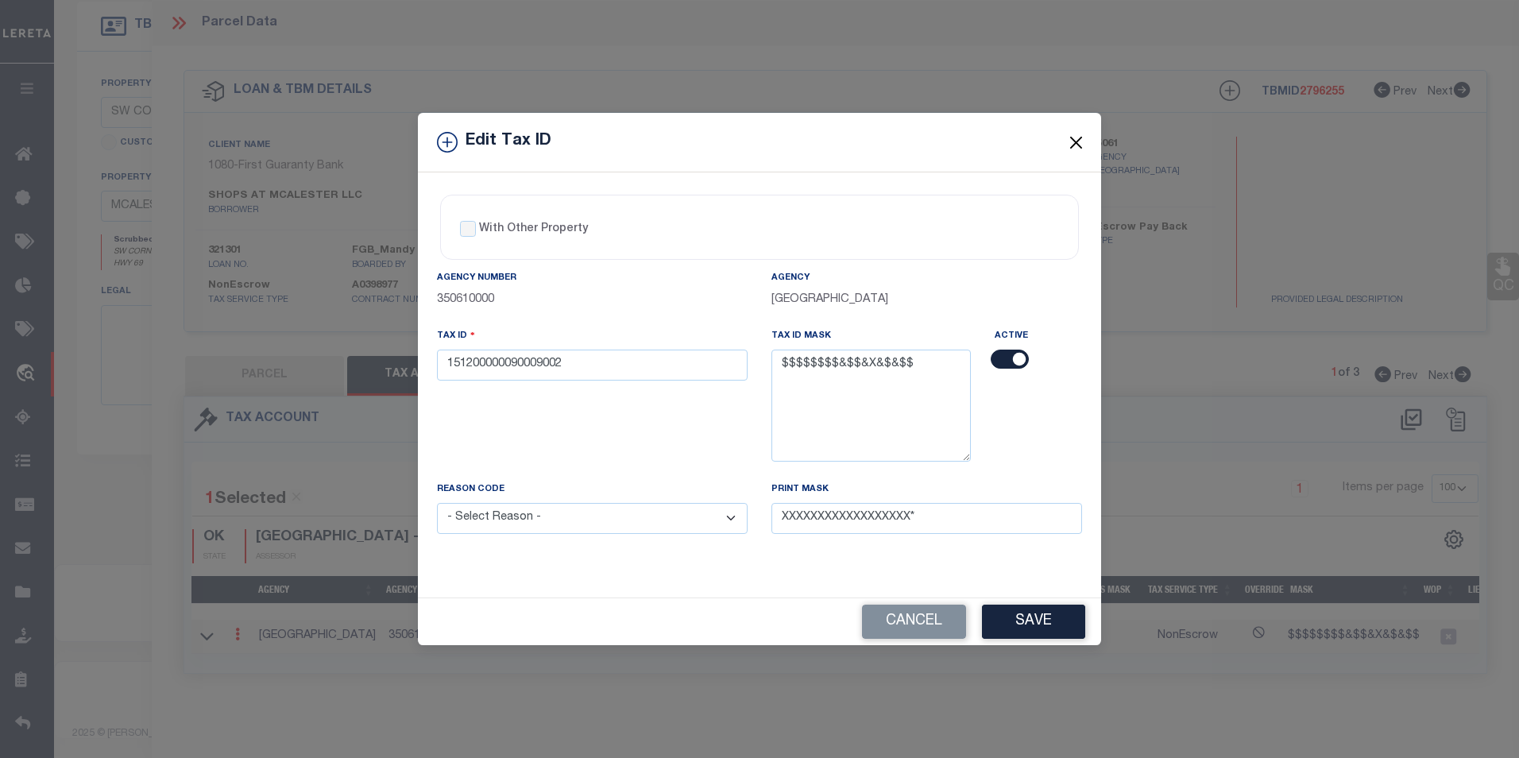
click at [1073, 139] on button "Close" at bounding box center [1076, 142] width 21 height 21
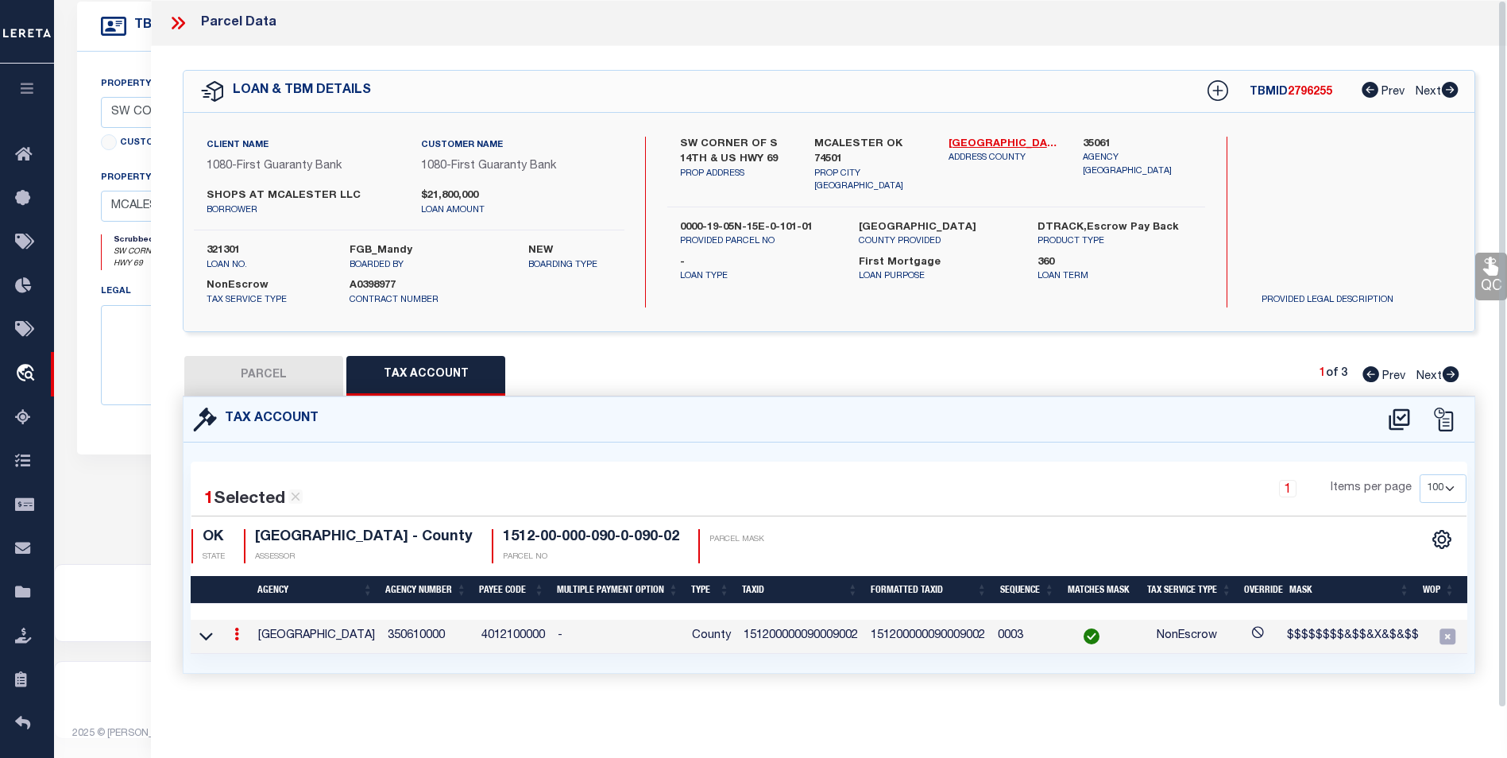
scroll to position [6, 0]
click at [1459, 372] on icon at bounding box center [1450, 374] width 17 height 16
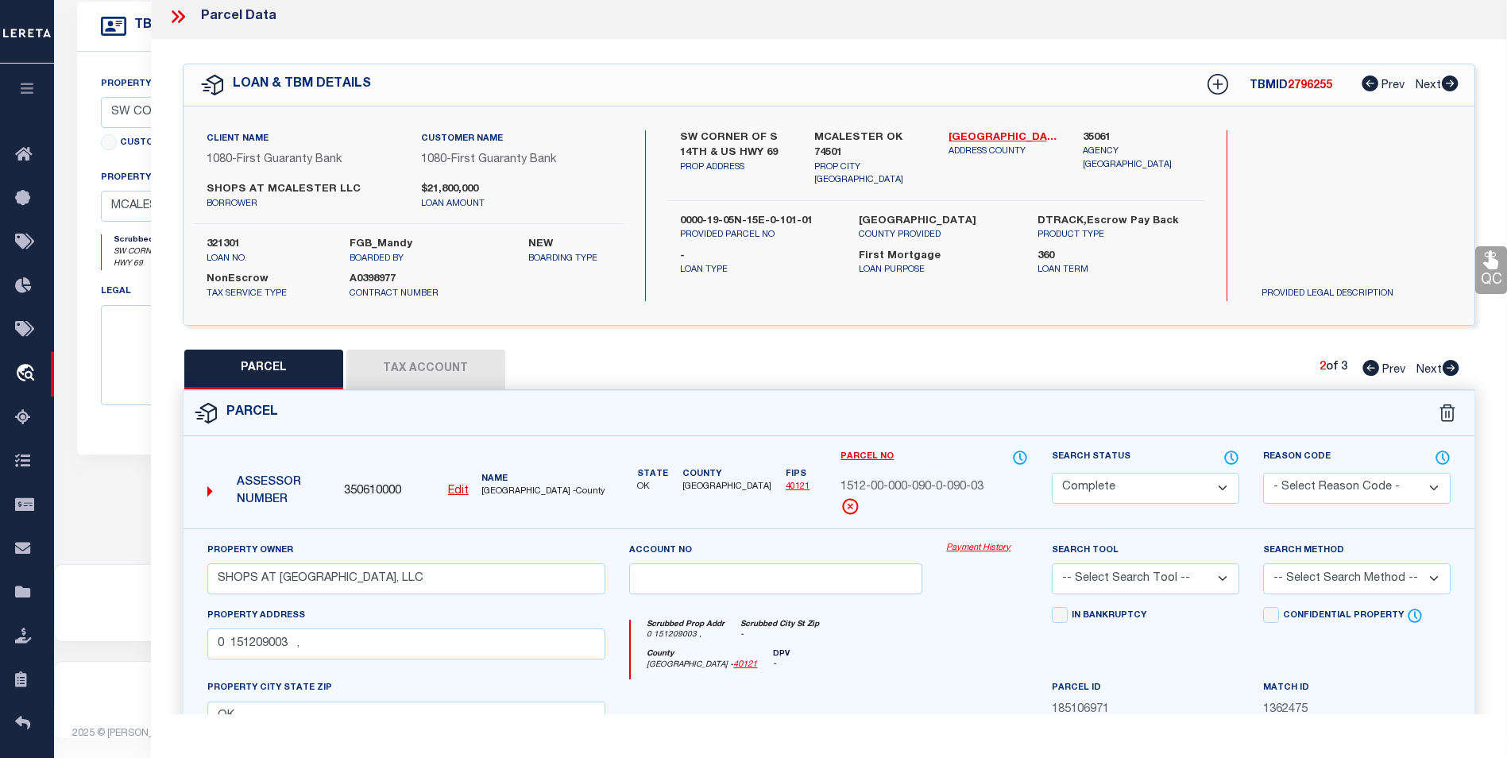
click at [1454, 365] on icon at bounding box center [1451, 368] width 17 height 16
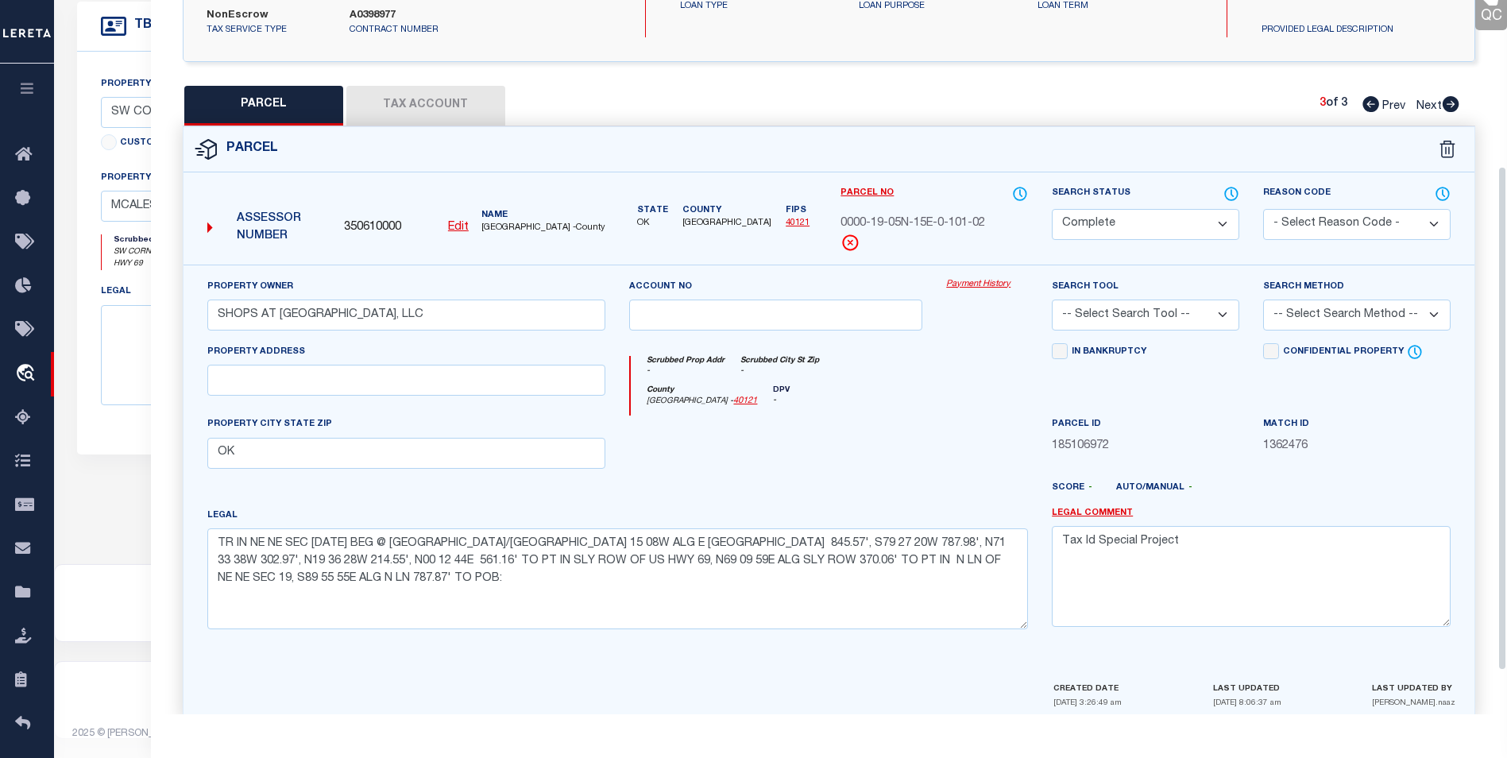
scroll to position [296, 0]
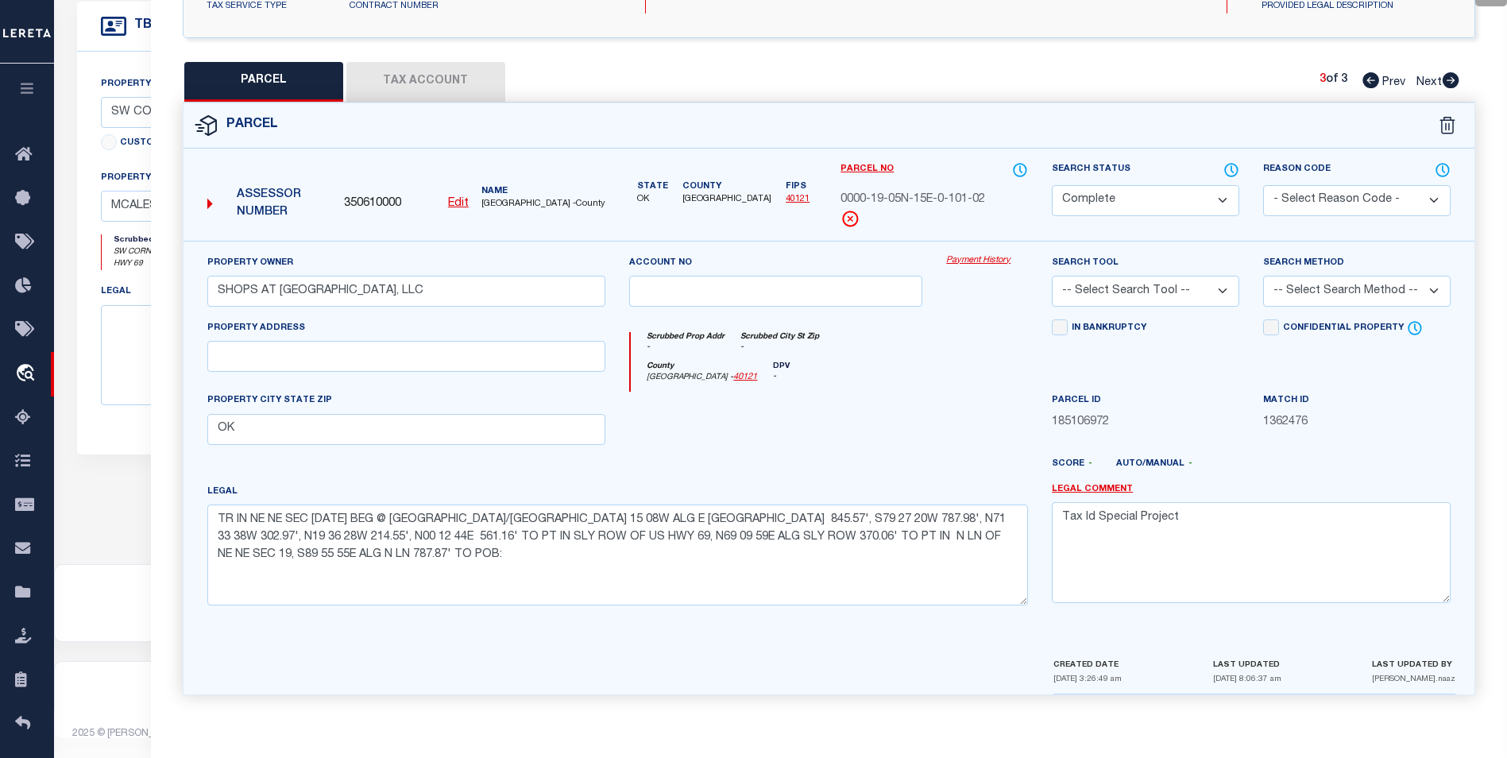
click at [1365, 79] on icon at bounding box center [1370, 80] width 17 height 16
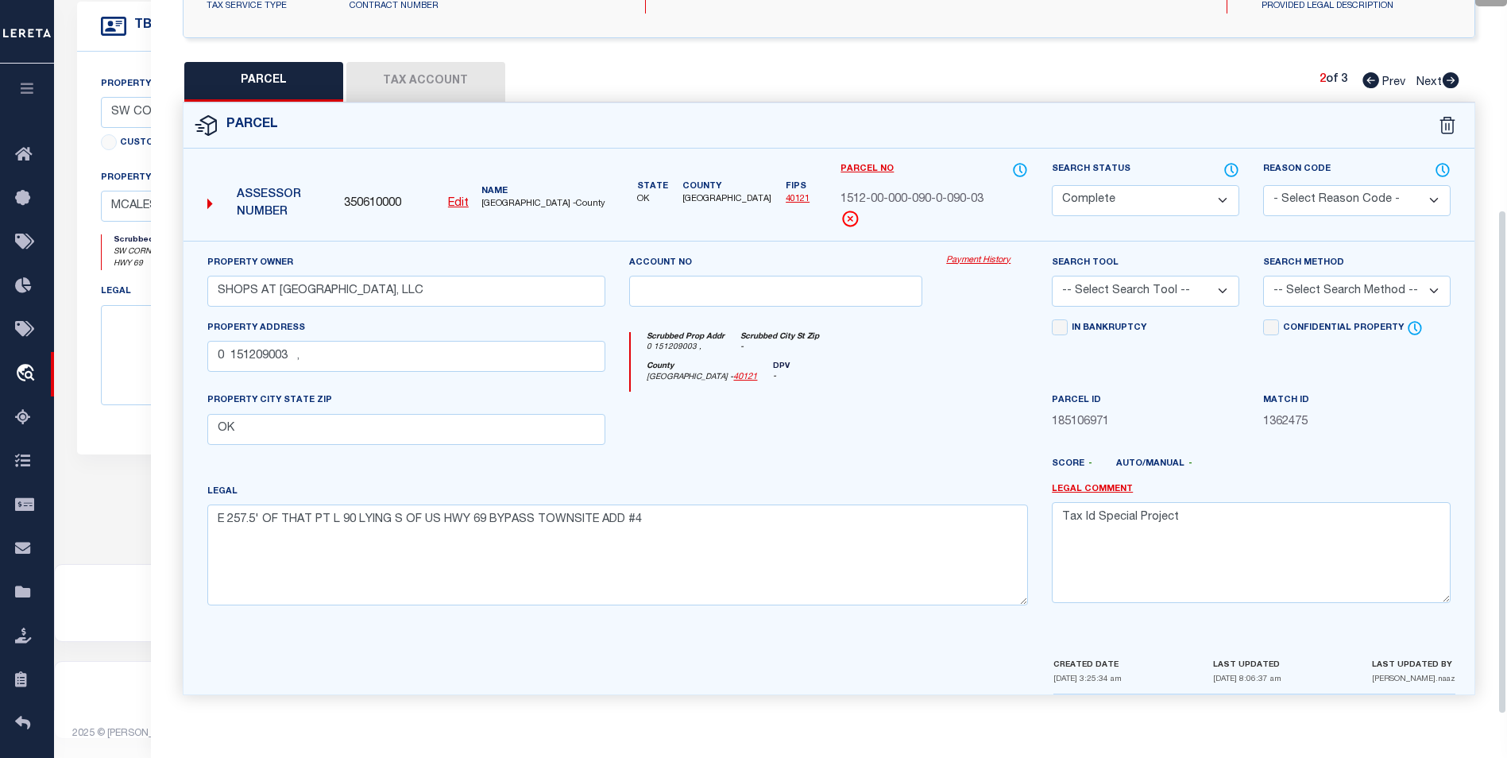
click at [1365, 79] on icon at bounding box center [1370, 80] width 17 height 16
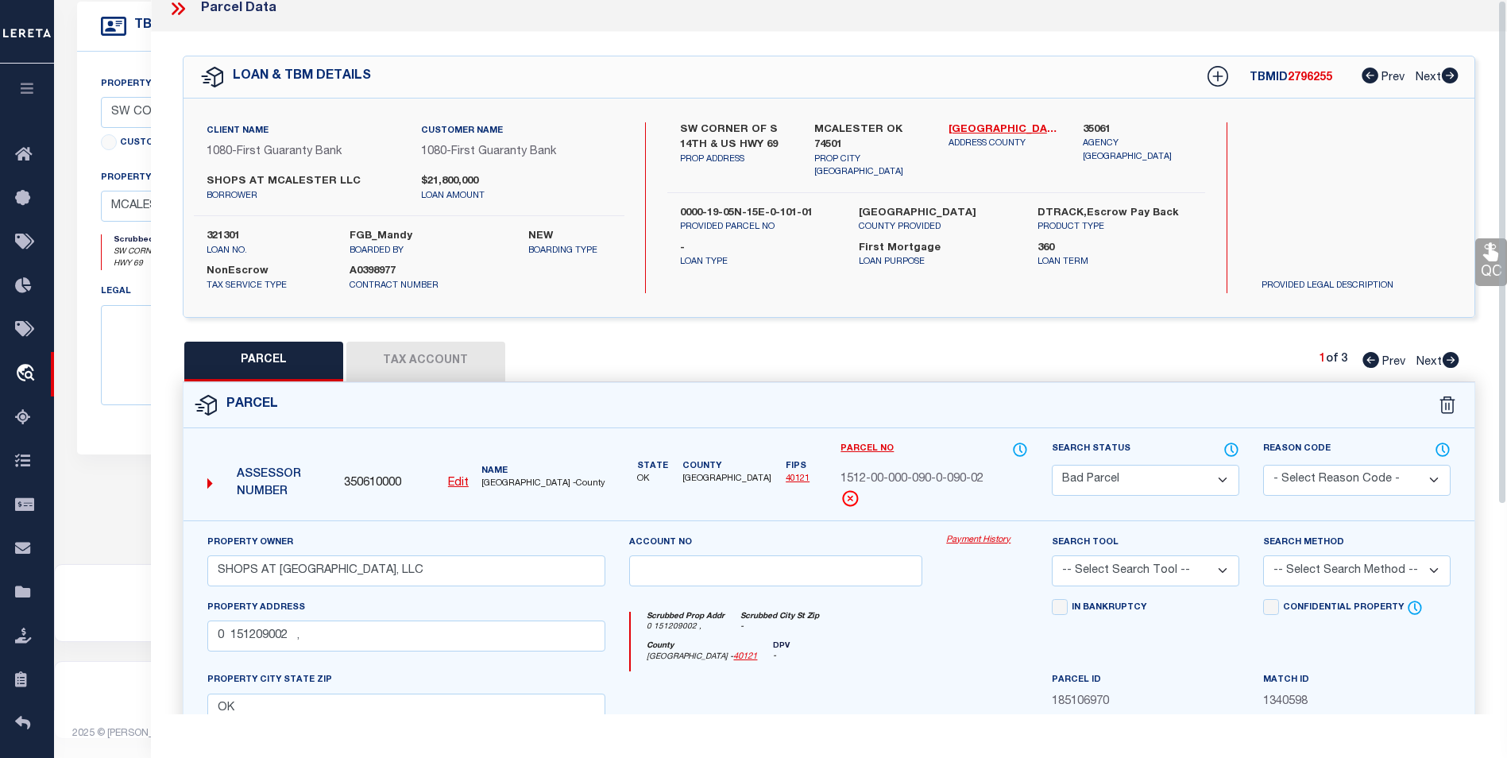
scroll to position [0, 0]
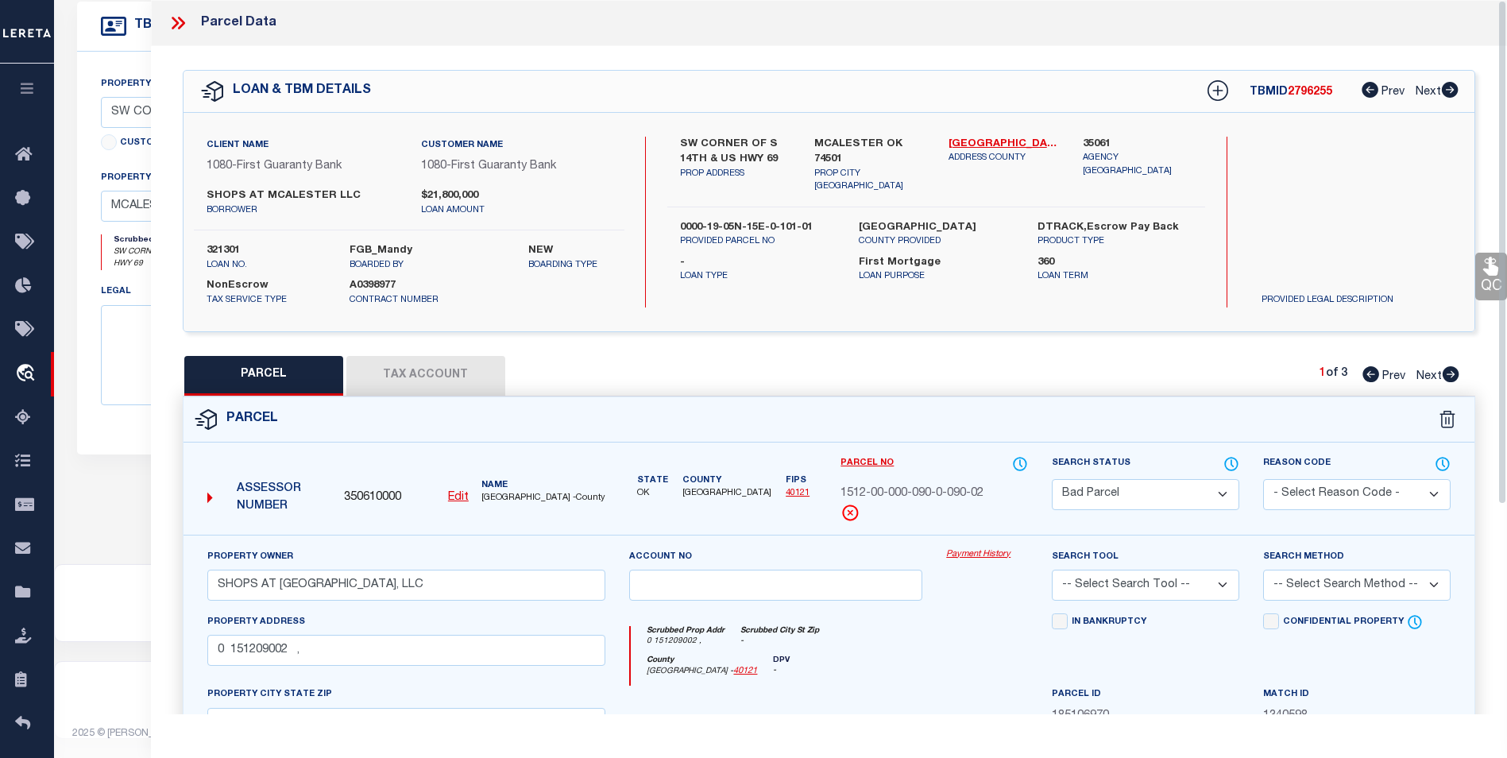
click at [176, 26] on icon at bounding box center [178, 23] width 21 height 21
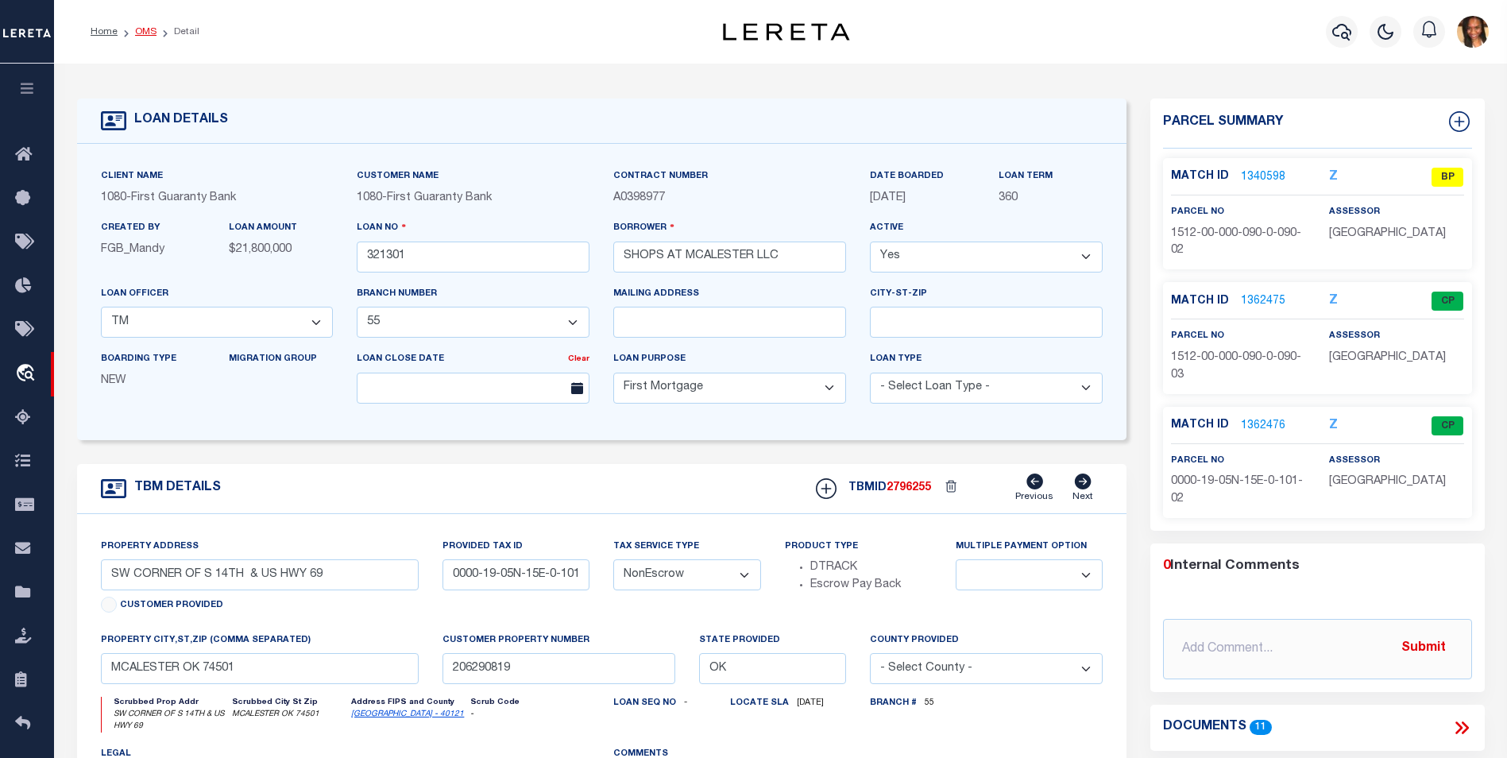
click at [145, 31] on link "OMS" at bounding box center [145, 32] width 21 height 10
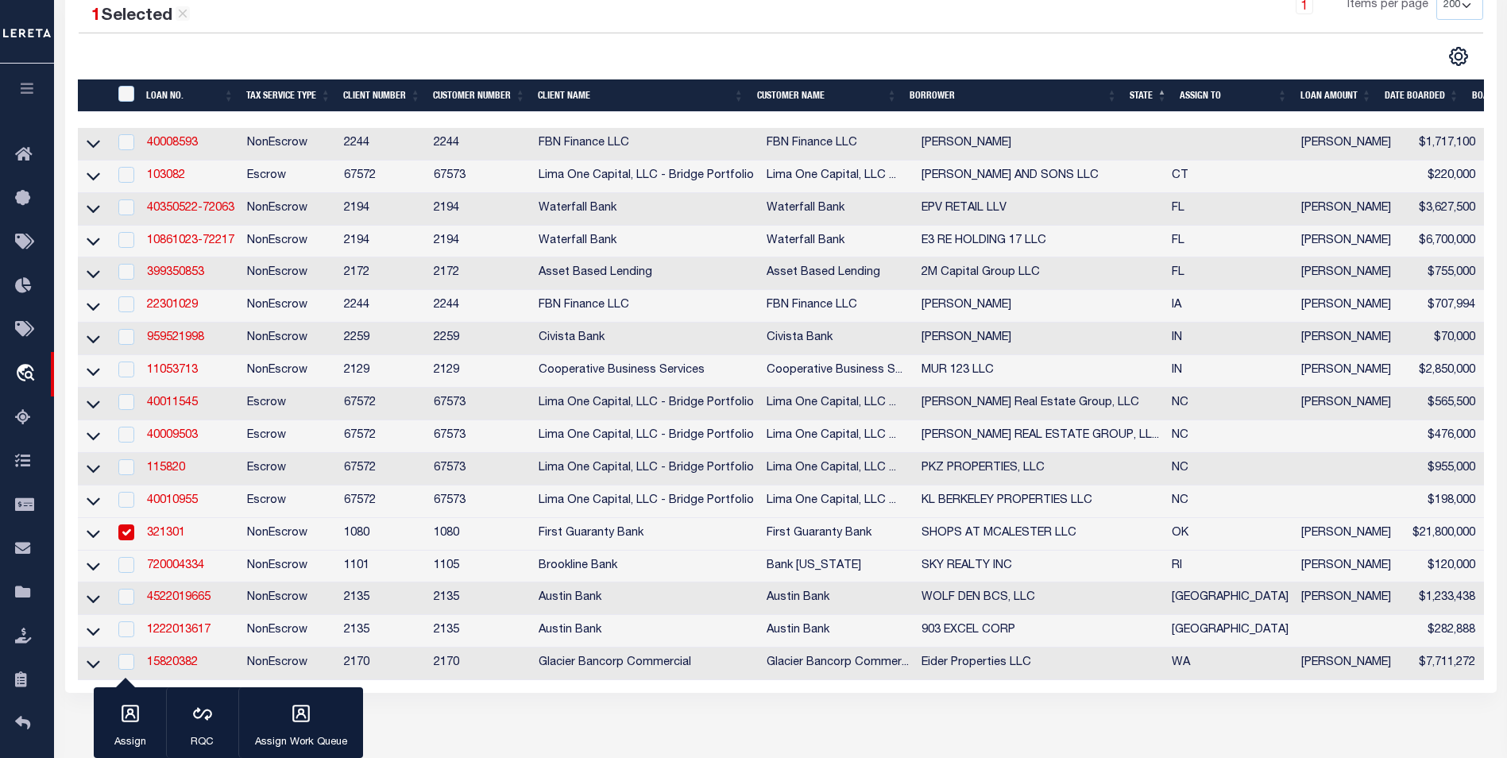
scroll to position [477, 0]
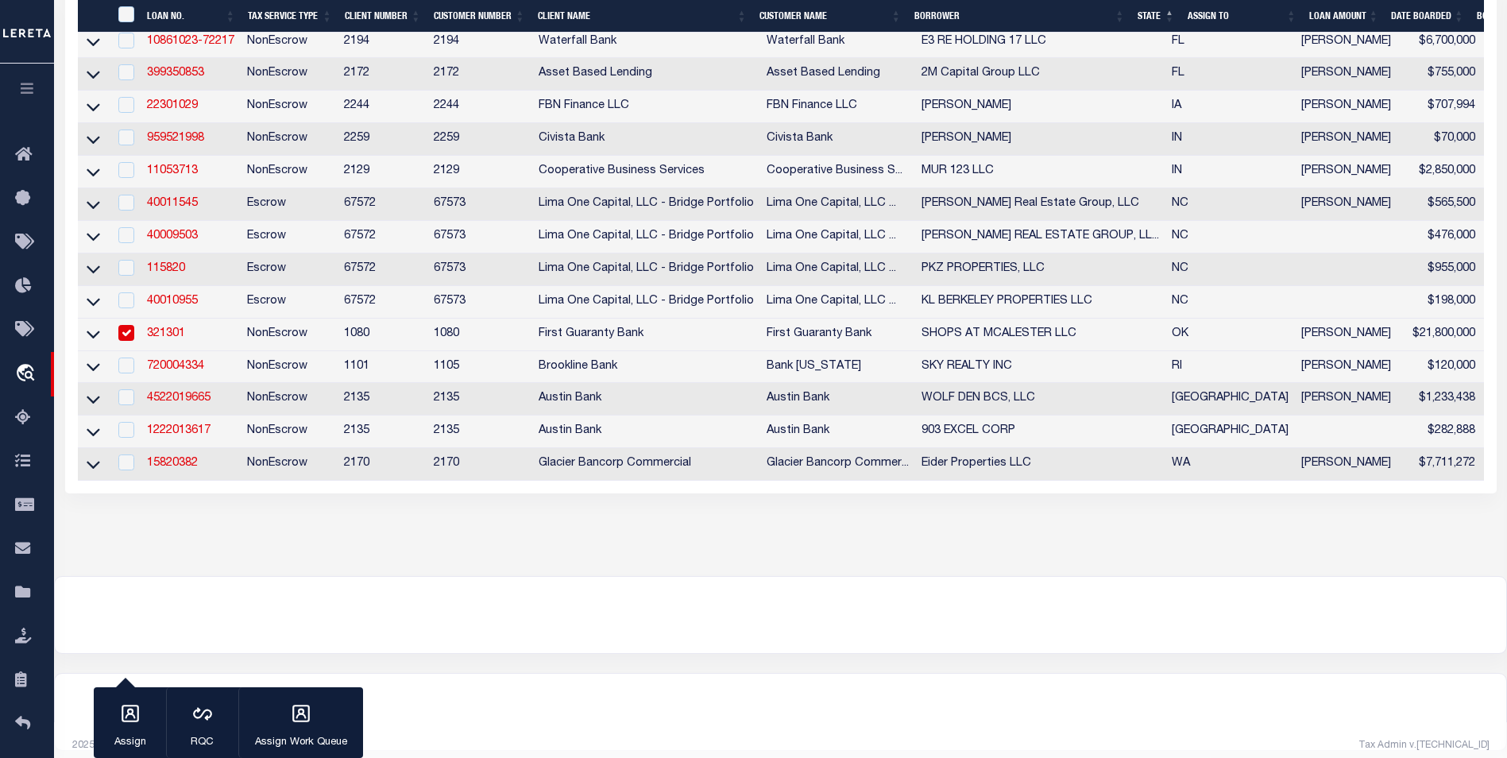
click at [121, 341] on input "checkbox" at bounding box center [126, 333] width 16 height 16
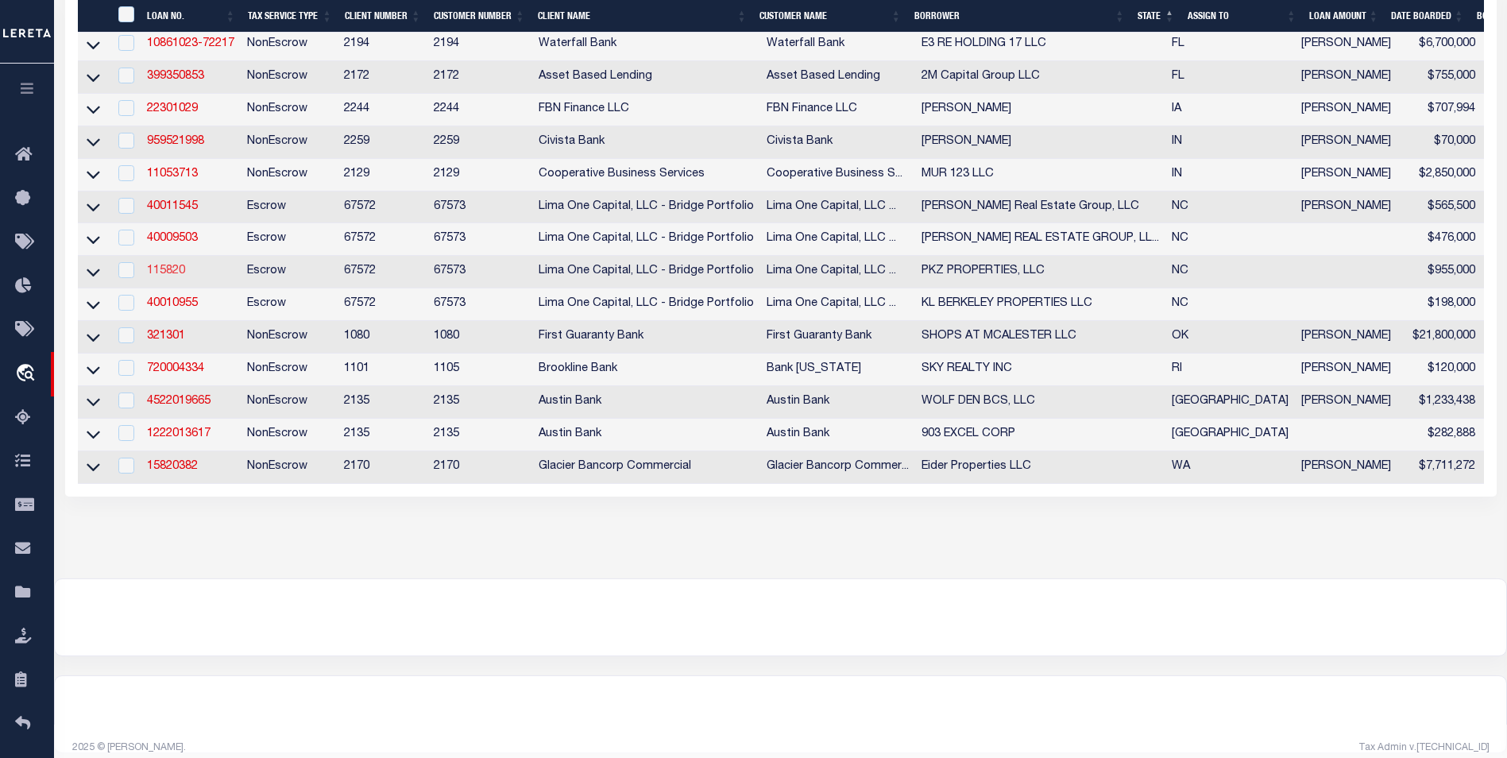
click at [179, 276] on link "115820" at bounding box center [166, 270] width 38 height 11
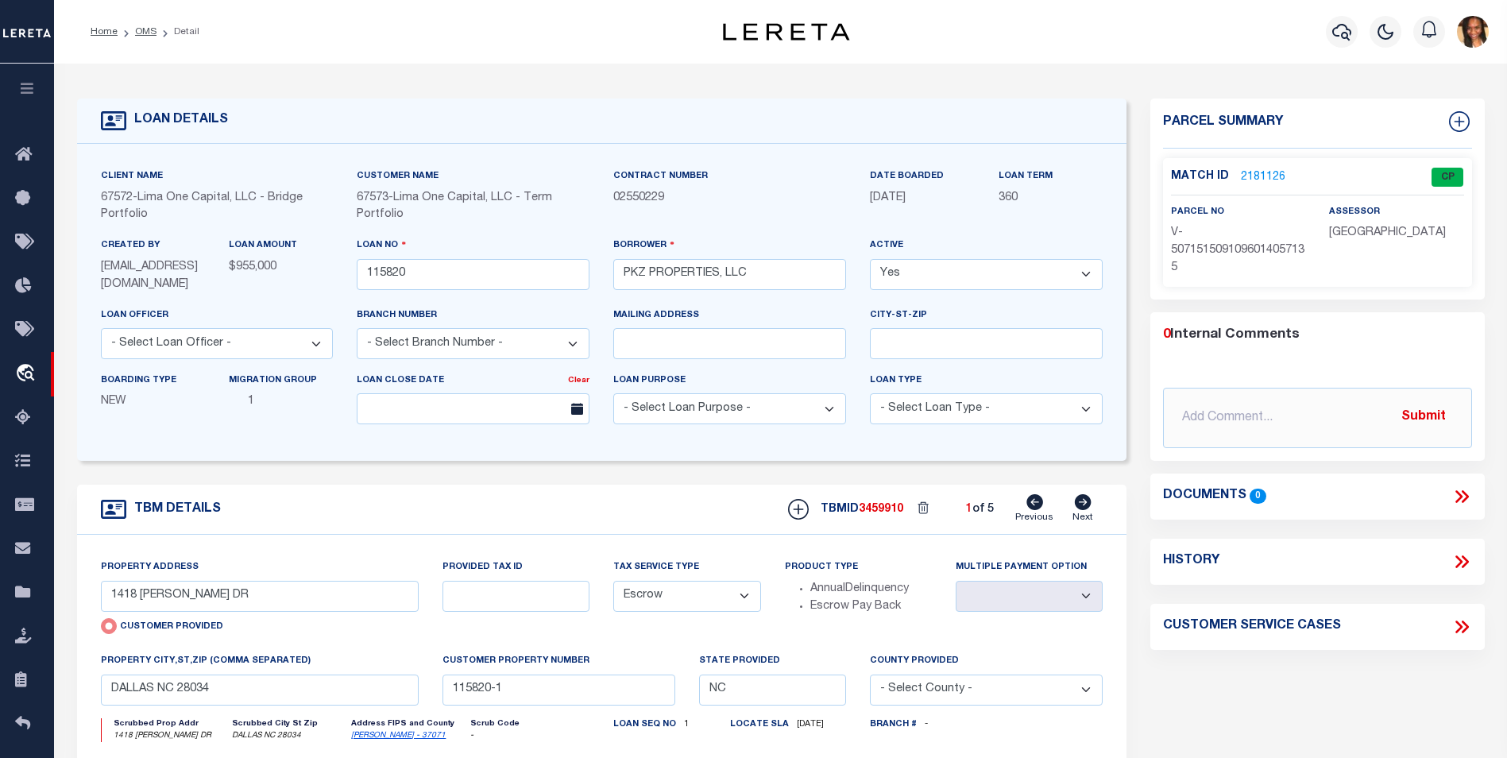
click at [1252, 178] on link "2181126" at bounding box center [1263, 177] width 44 height 17
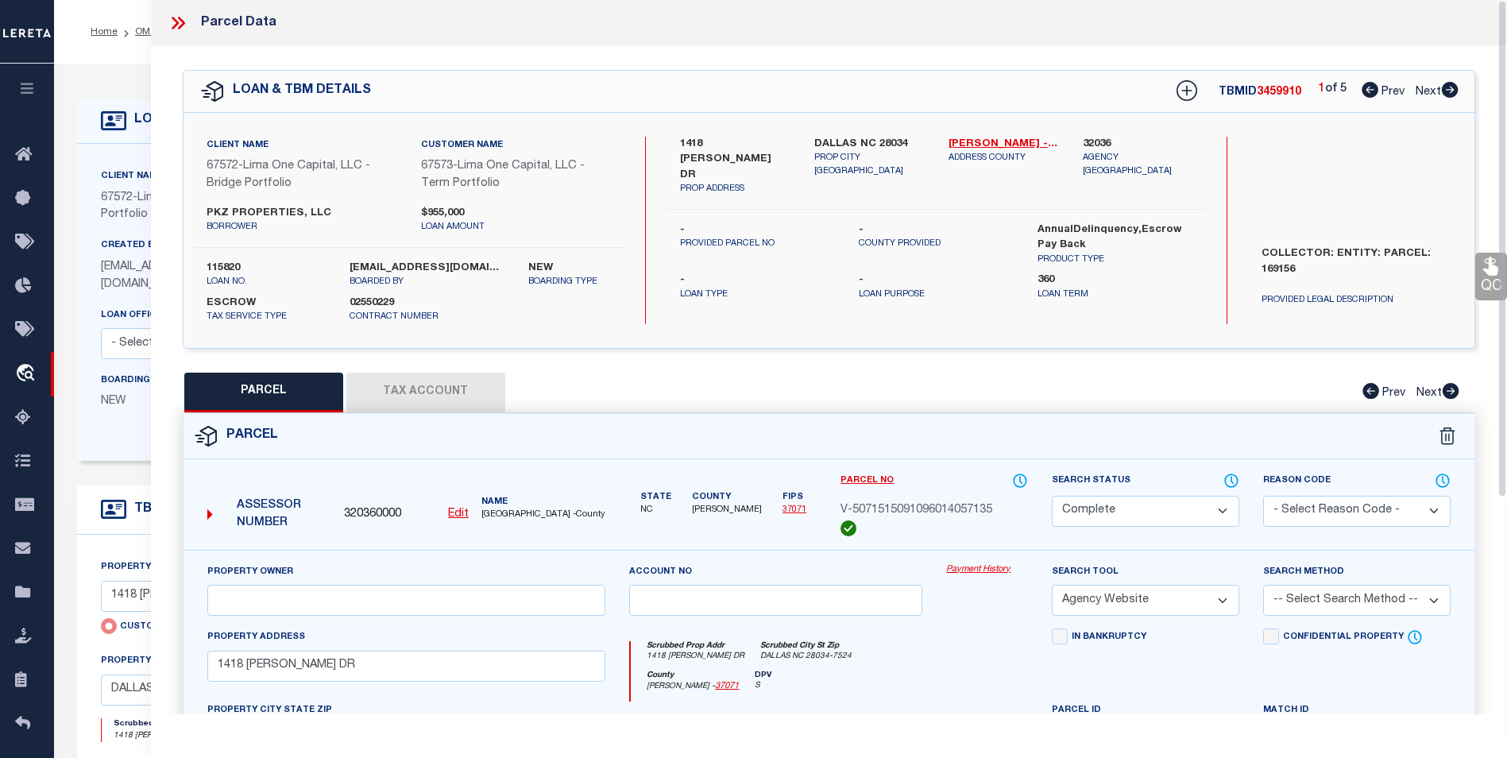
click at [1447, 89] on icon at bounding box center [1450, 90] width 17 height 16
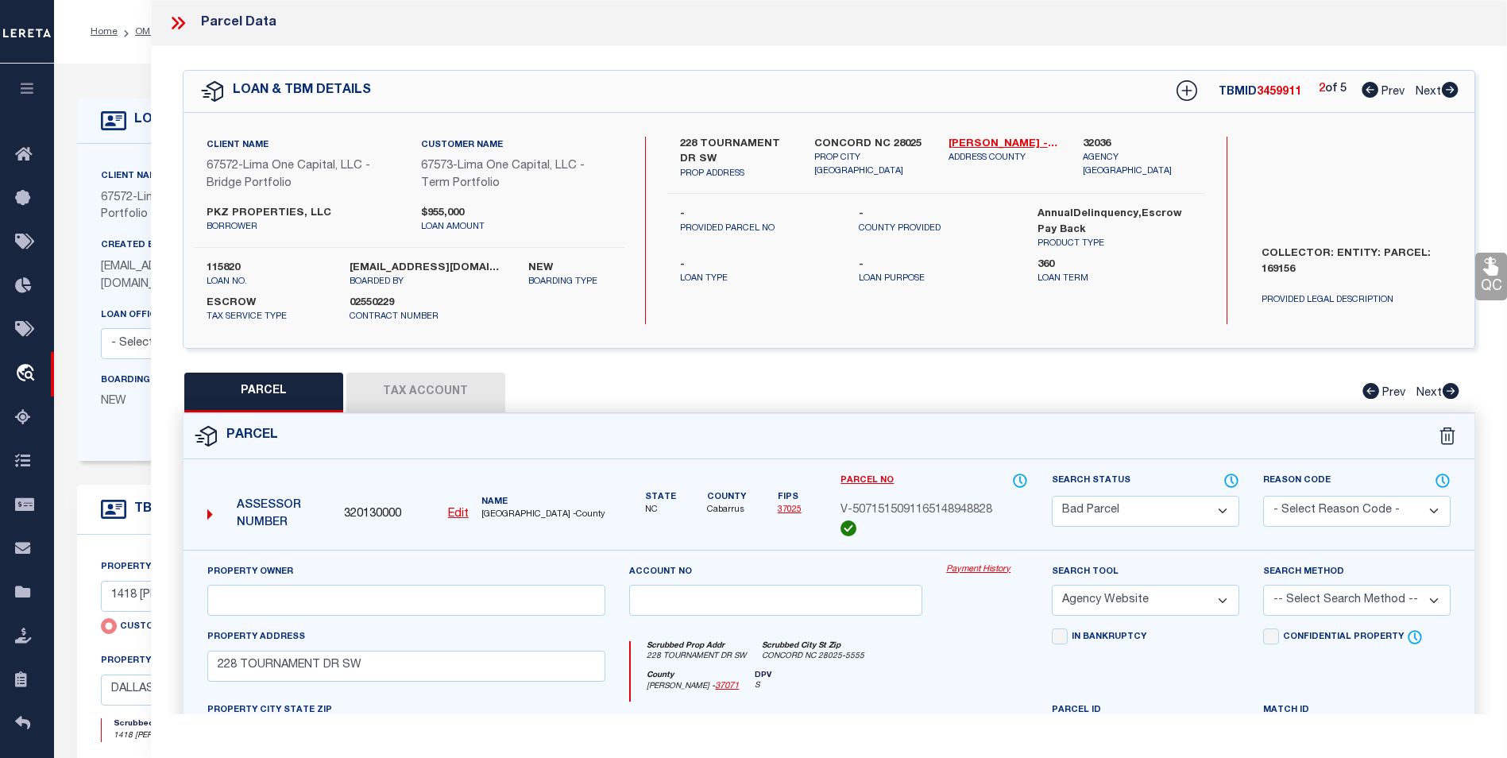
click at [1447, 89] on icon at bounding box center [1450, 90] width 17 height 16
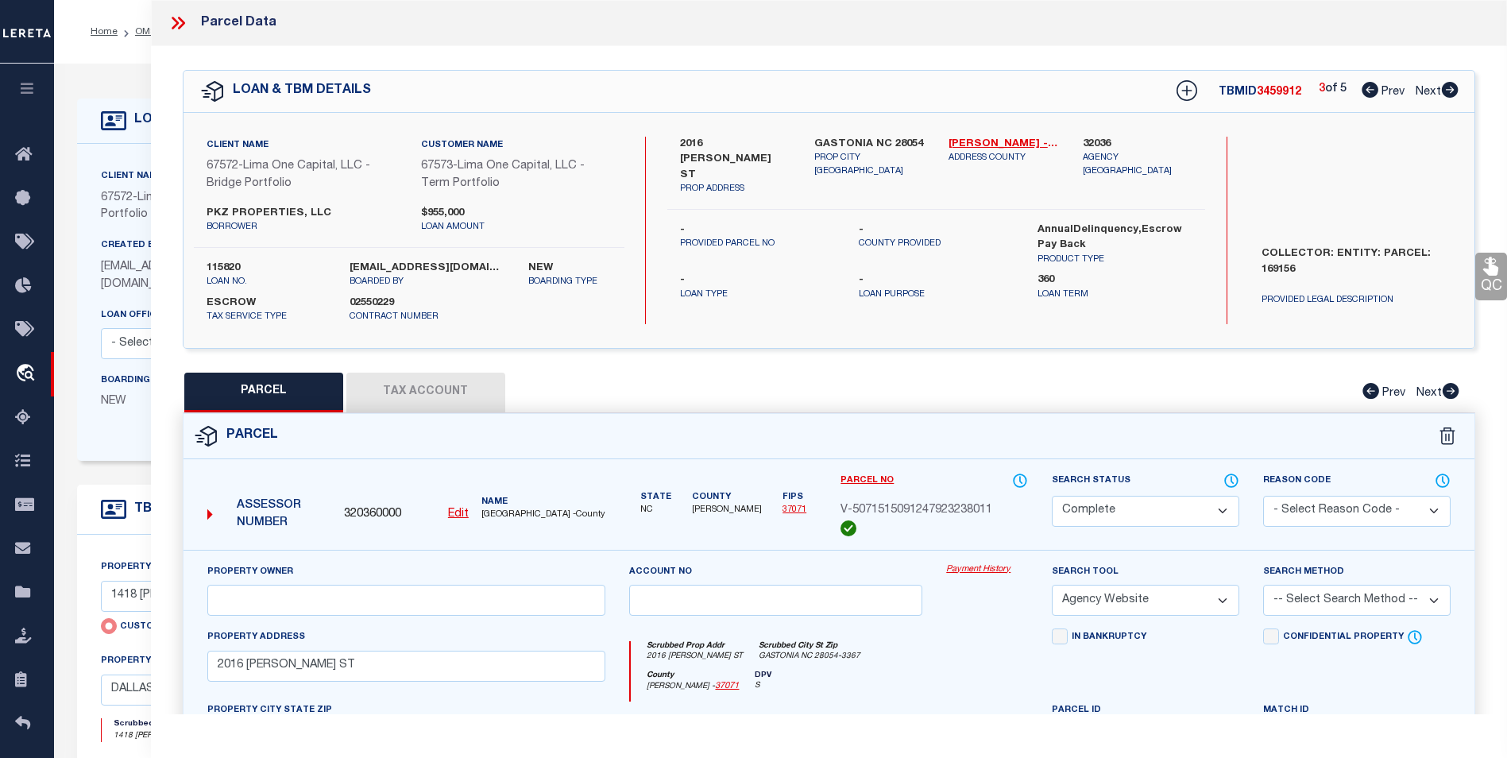
click at [1447, 89] on icon at bounding box center [1450, 90] width 17 height 16
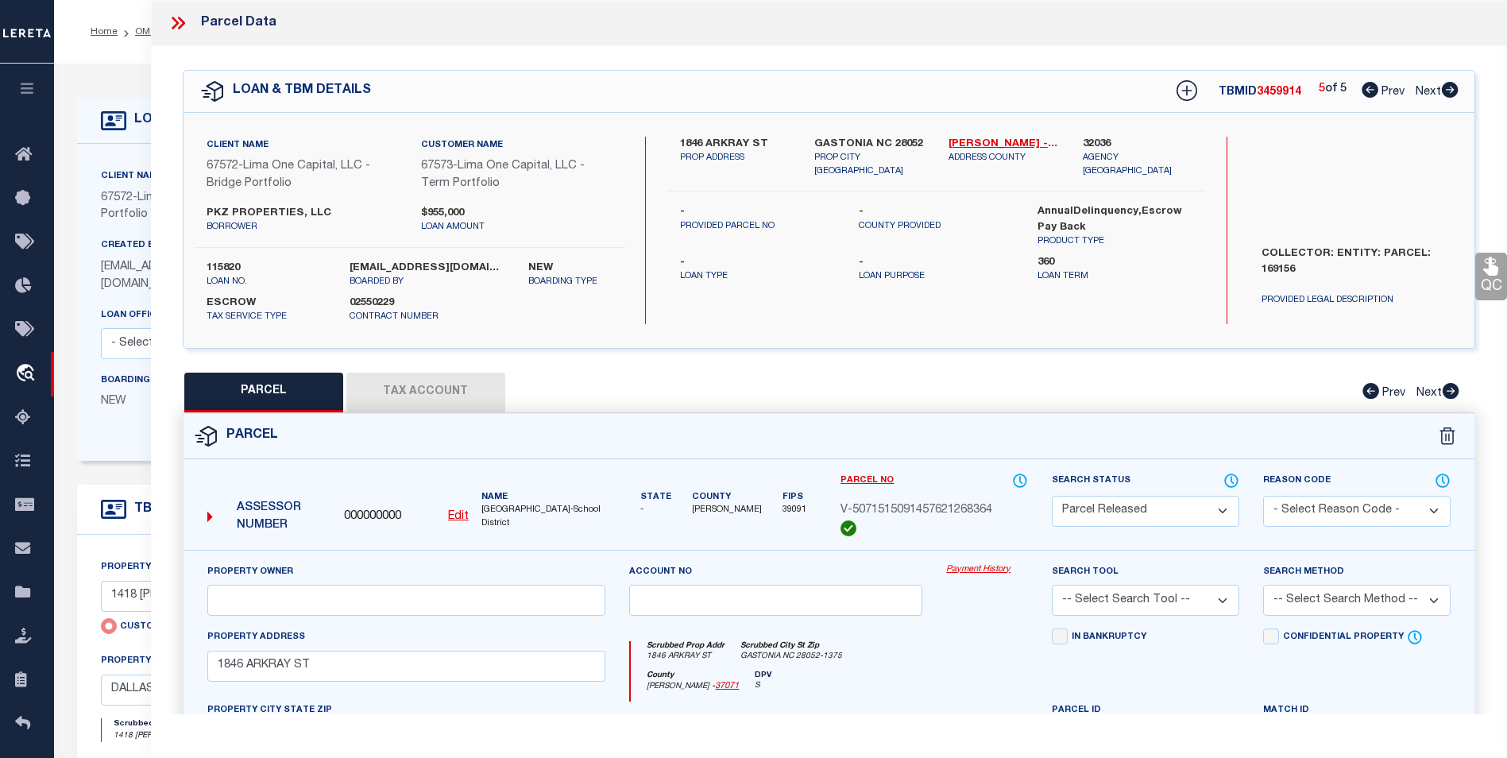
click at [1370, 95] on icon at bounding box center [1370, 90] width 17 height 16
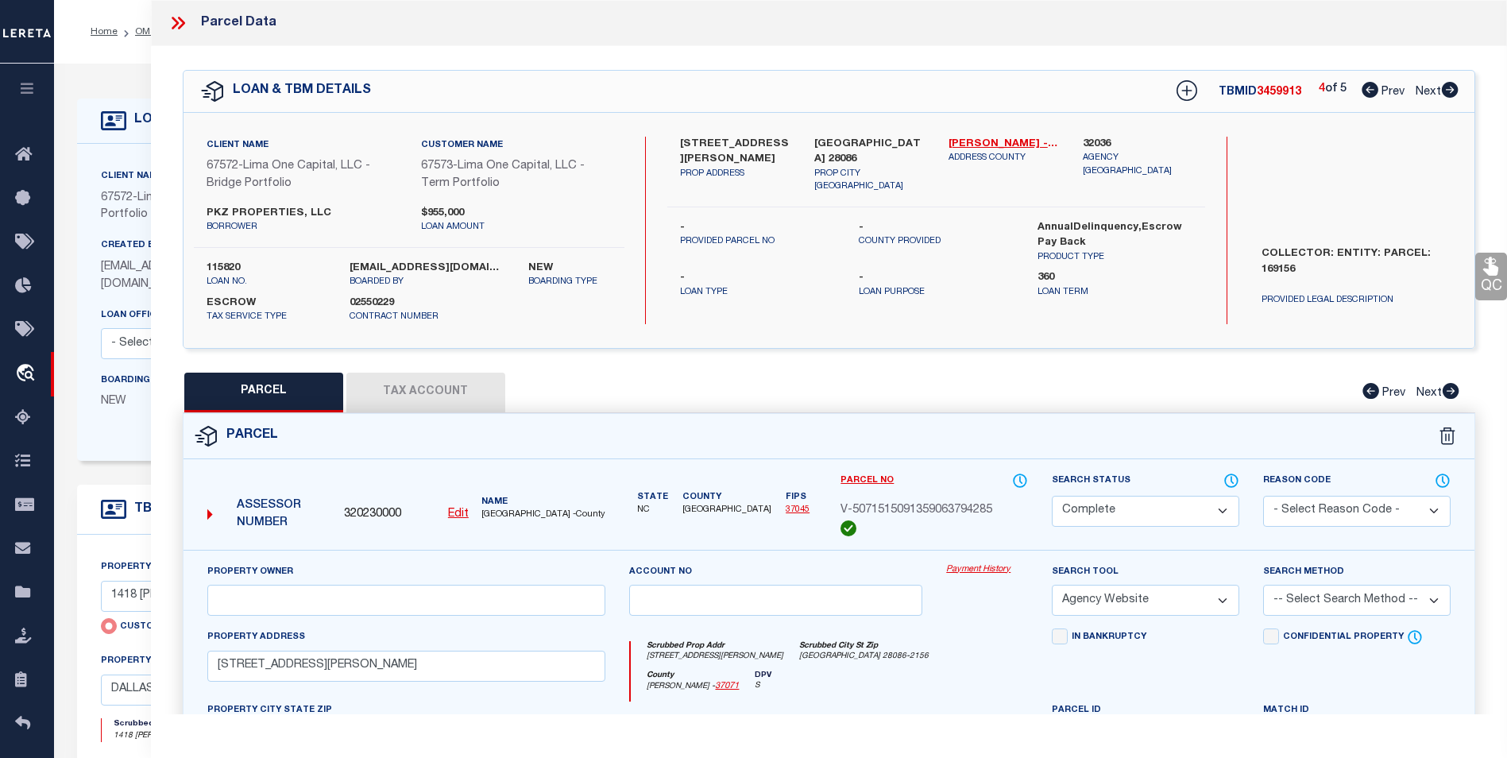
click at [390, 391] on button "Tax Account" at bounding box center [425, 393] width 159 height 40
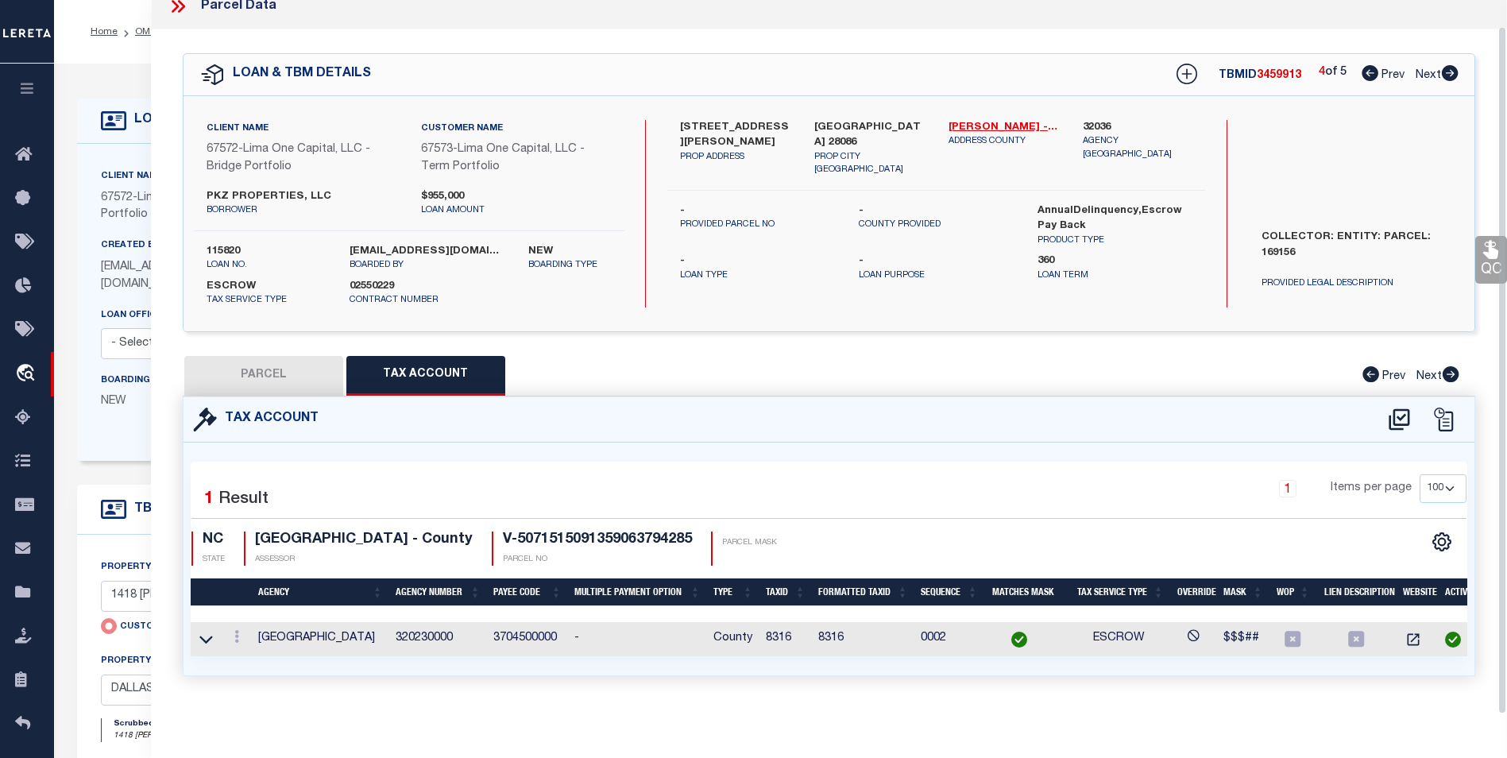
scroll to position [27, 0]
click at [1370, 65] on icon at bounding box center [1370, 73] width 17 height 16
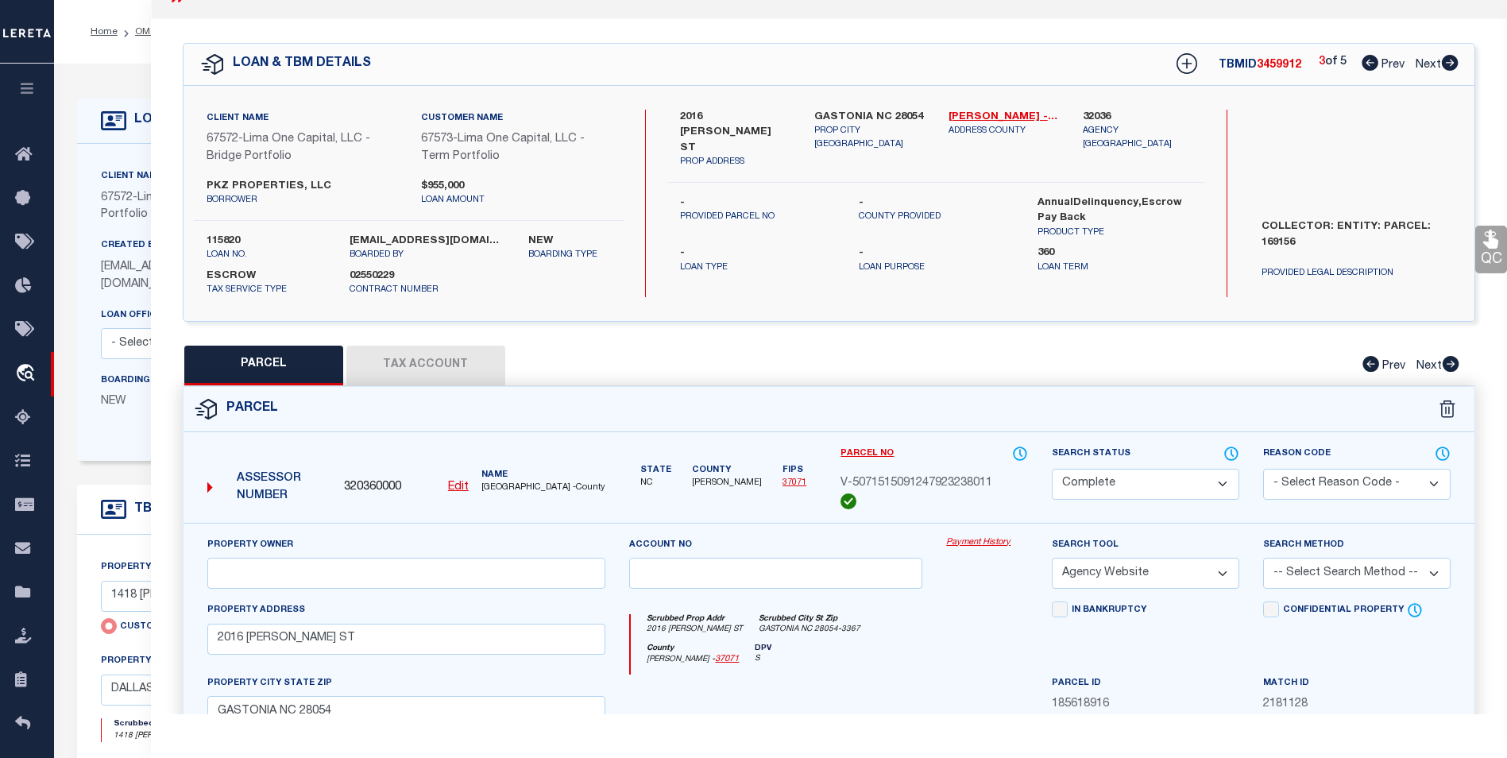
click at [1363, 60] on icon at bounding box center [1370, 63] width 17 height 16
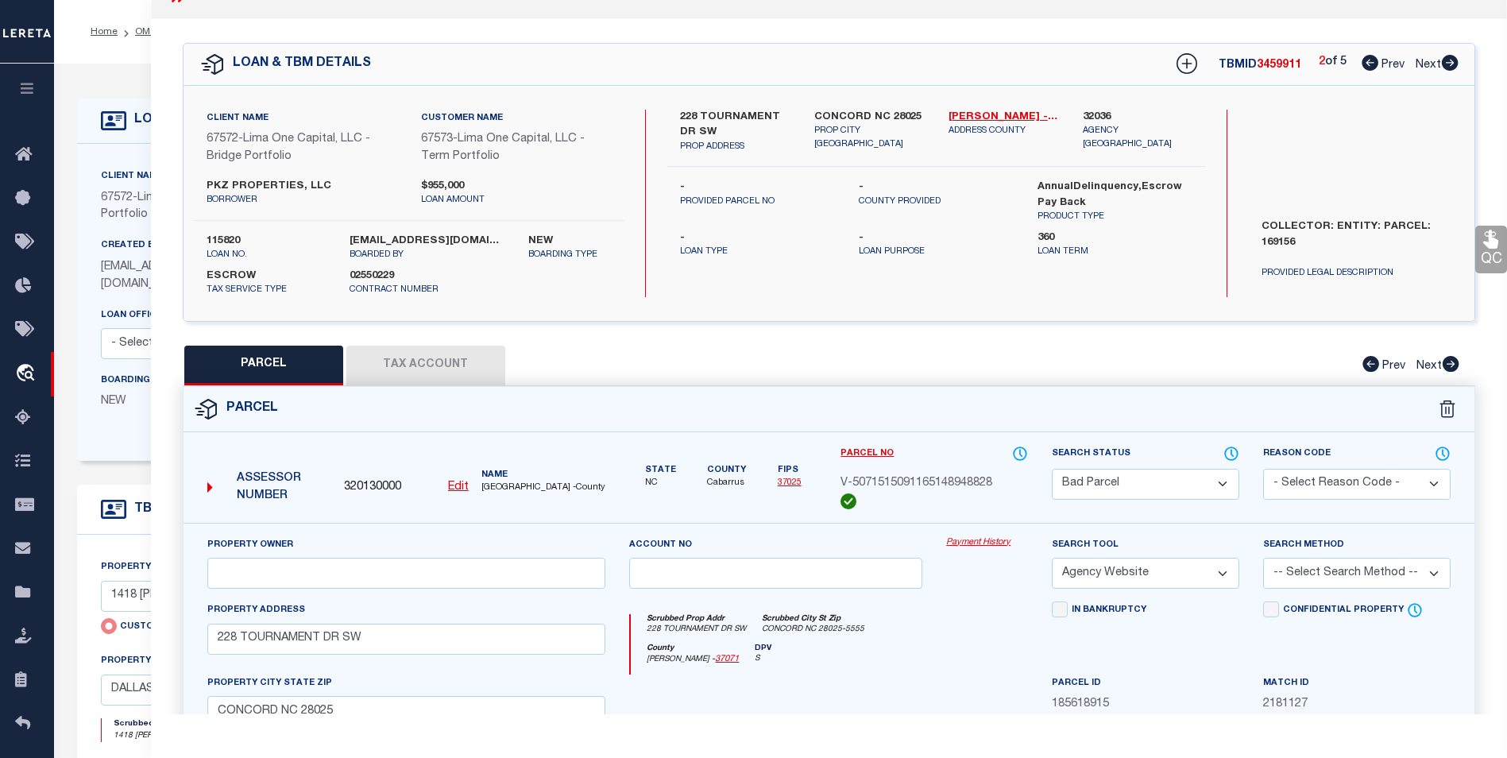
click at [1366, 60] on icon at bounding box center [1370, 63] width 17 height 16
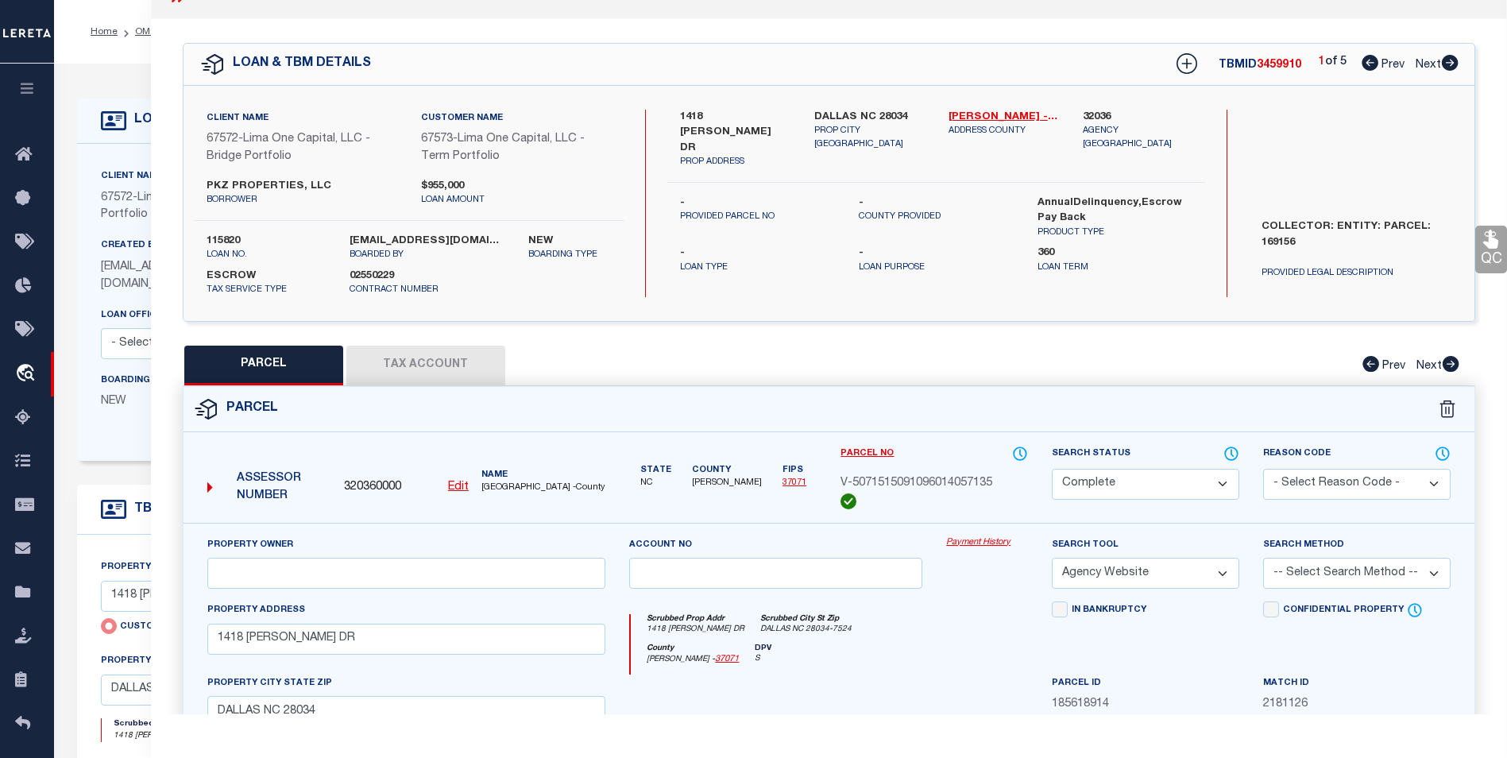
click at [1366, 60] on icon at bounding box center [1370, 63] width 17 height 16
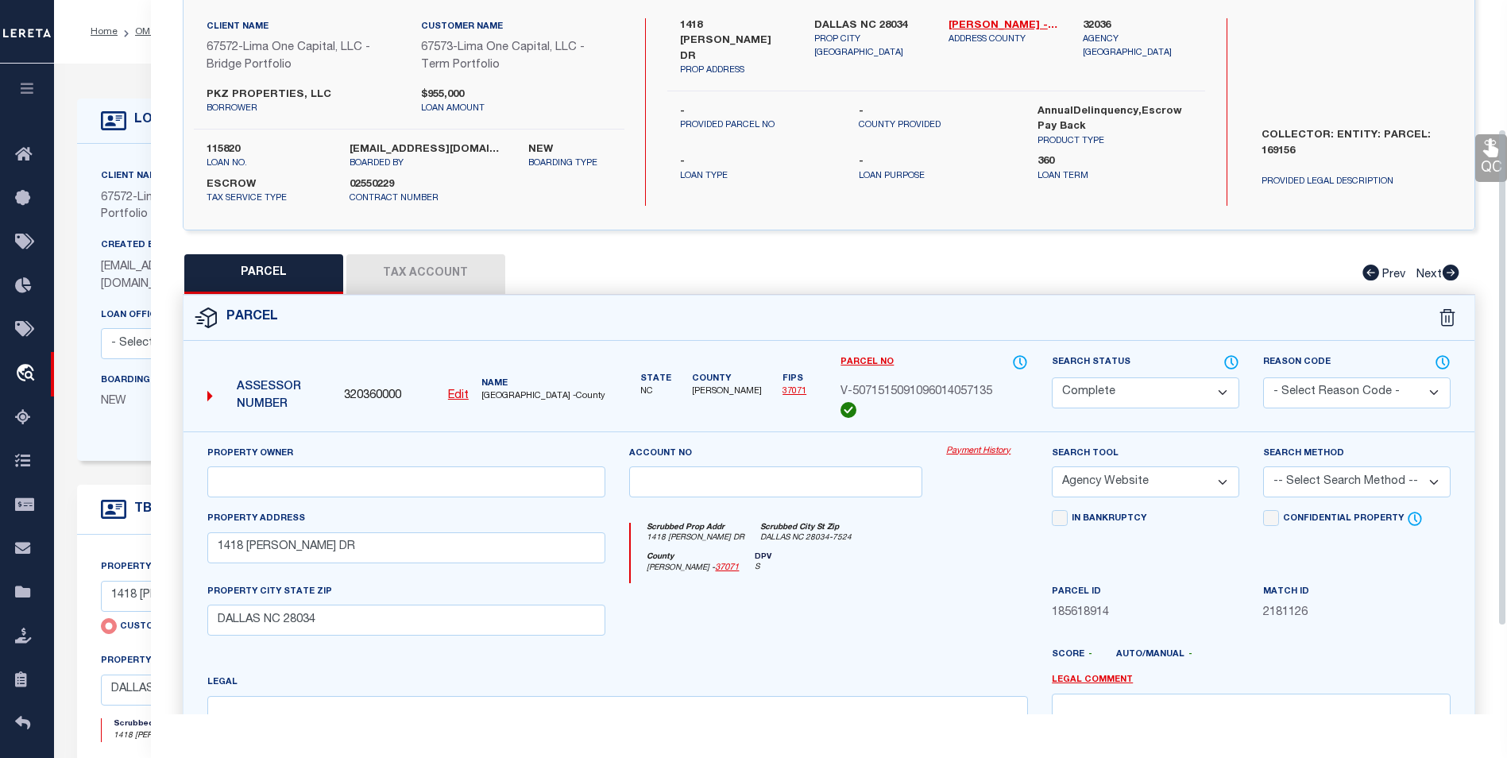
scroll to position [0, 0]
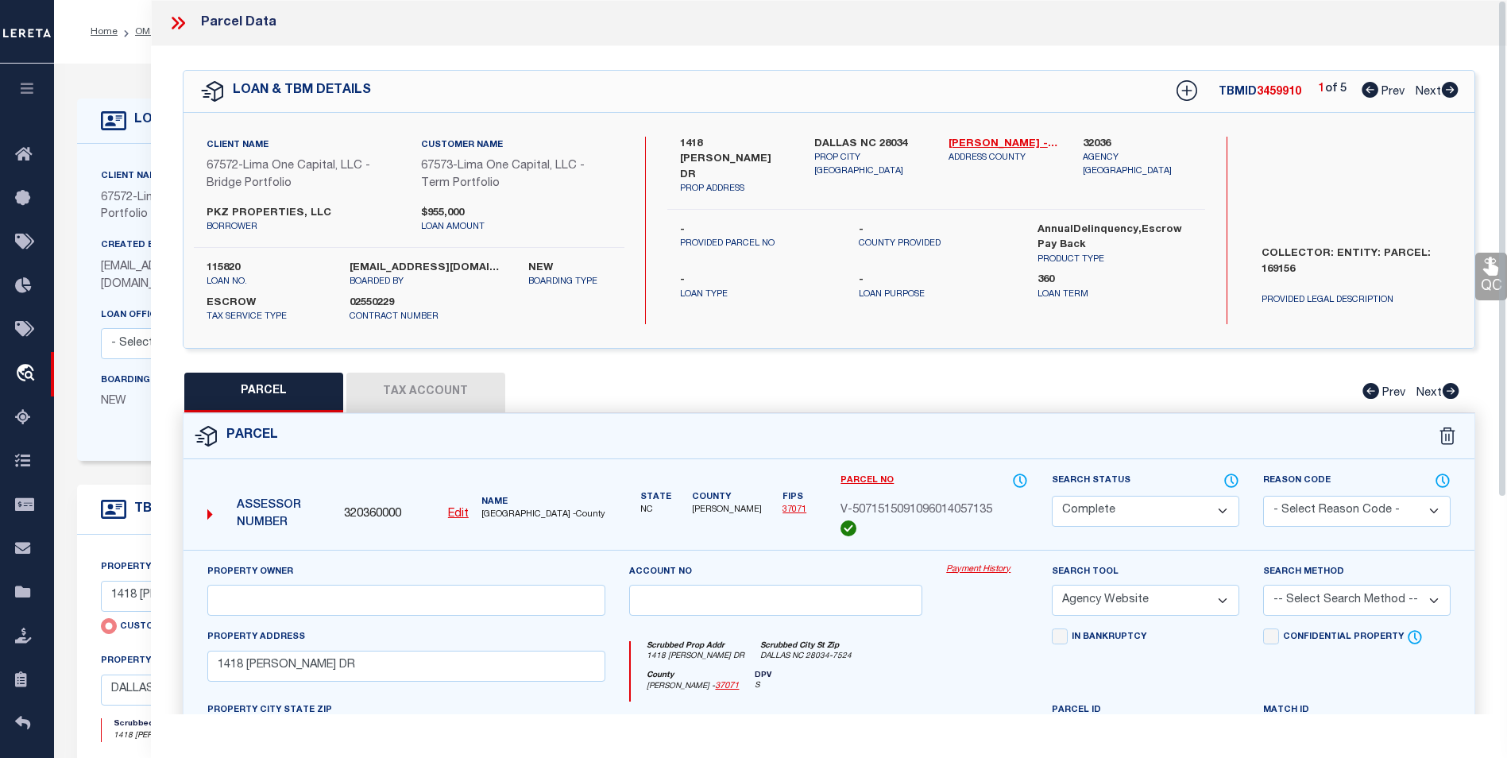
click at [412, 385] on button "Tax Account" at bounding box center [425, 393] width 159 height 40
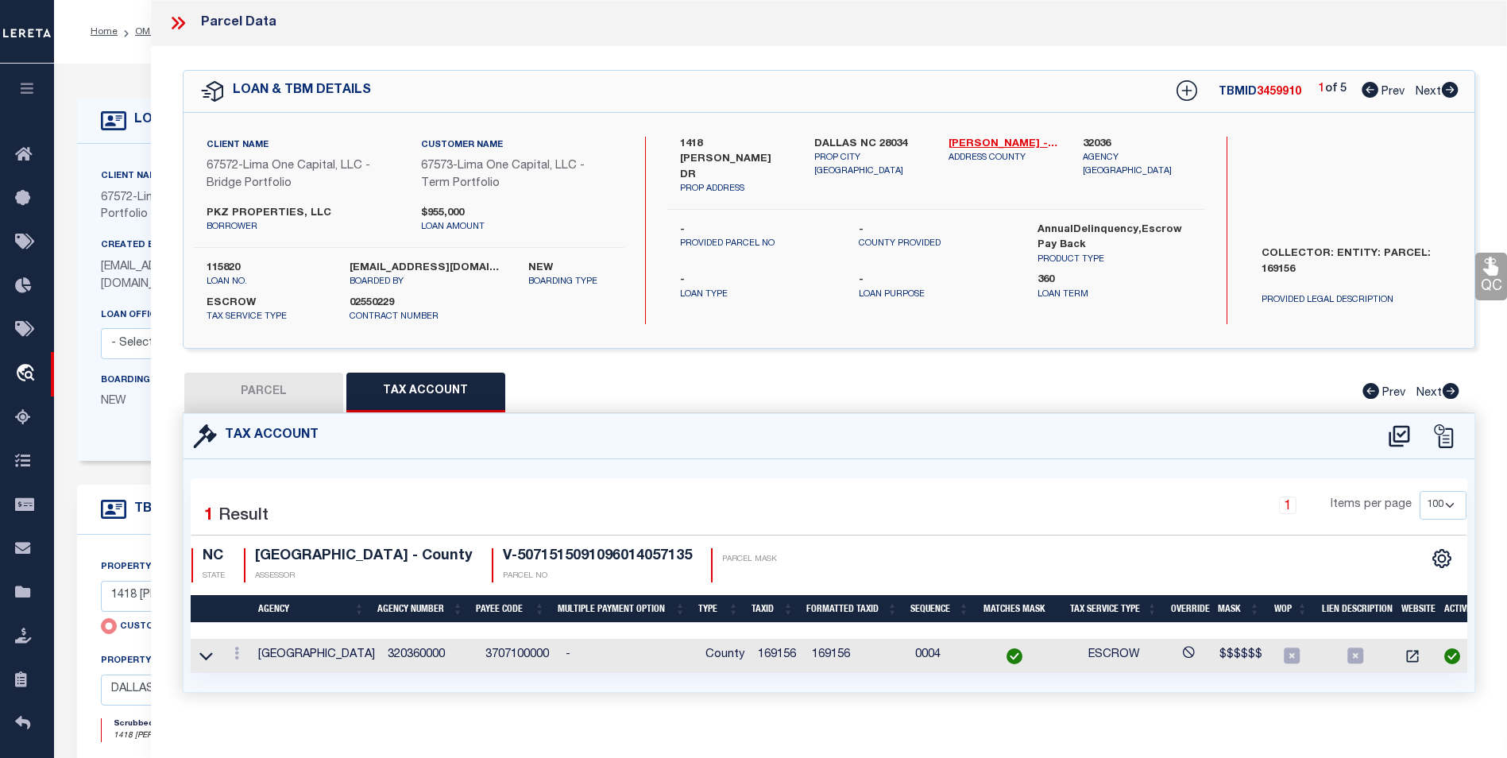
click at [1450, 89] on icon at bounding box center [1450, 90] width 17 height 16
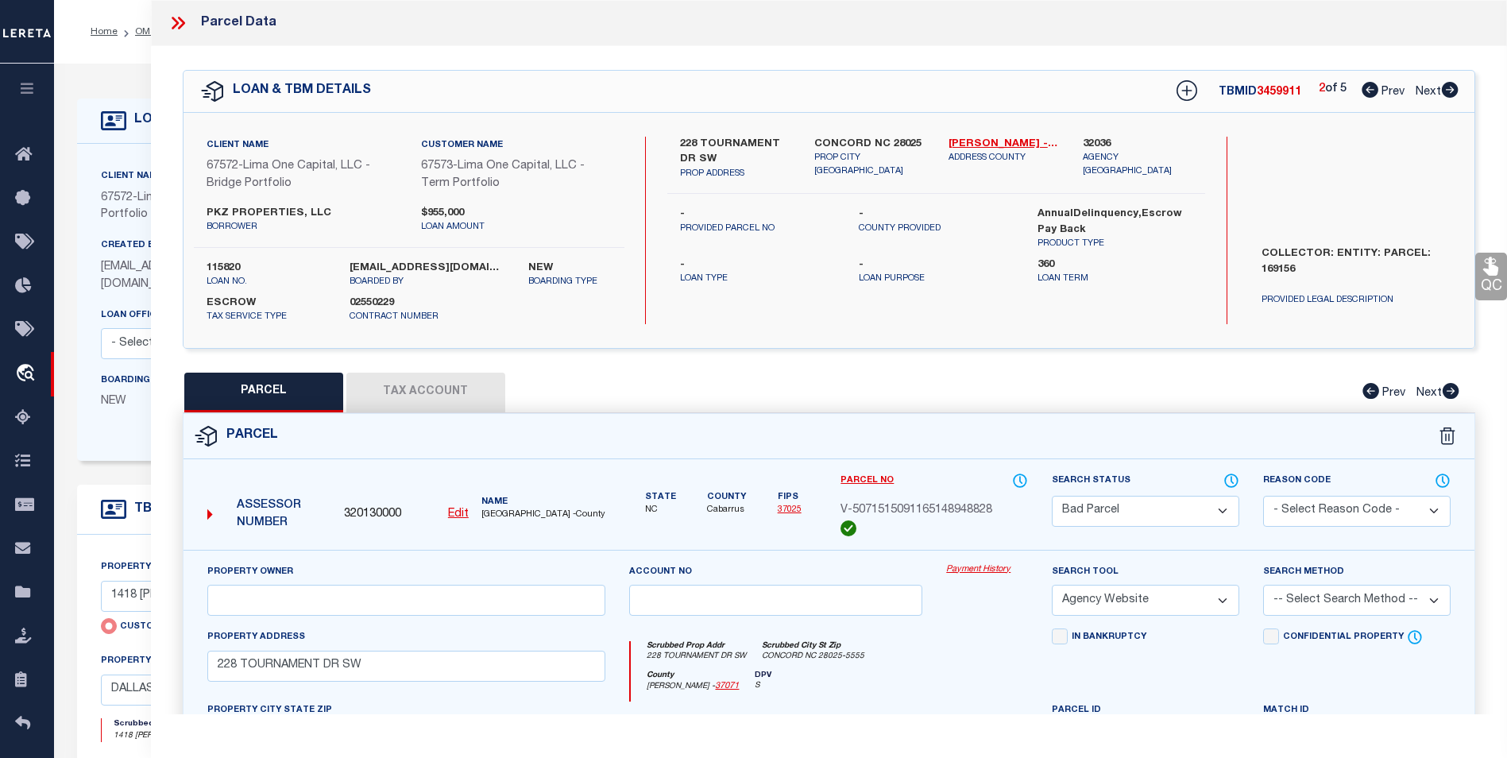
click at [462, 390] on button "Tax Account" at bounding box center [425, 393] width 159 height 40
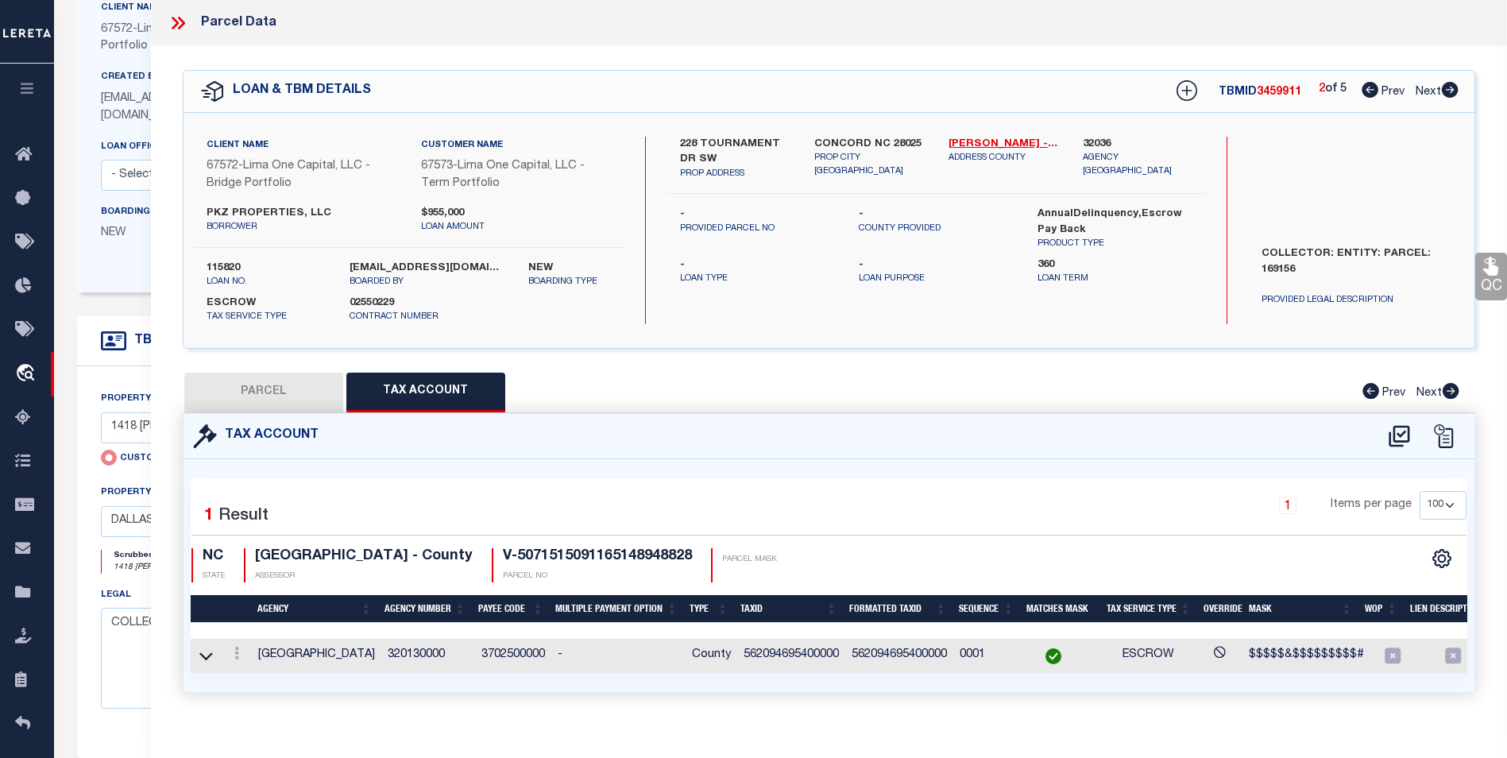
scroll to position [79, 0]
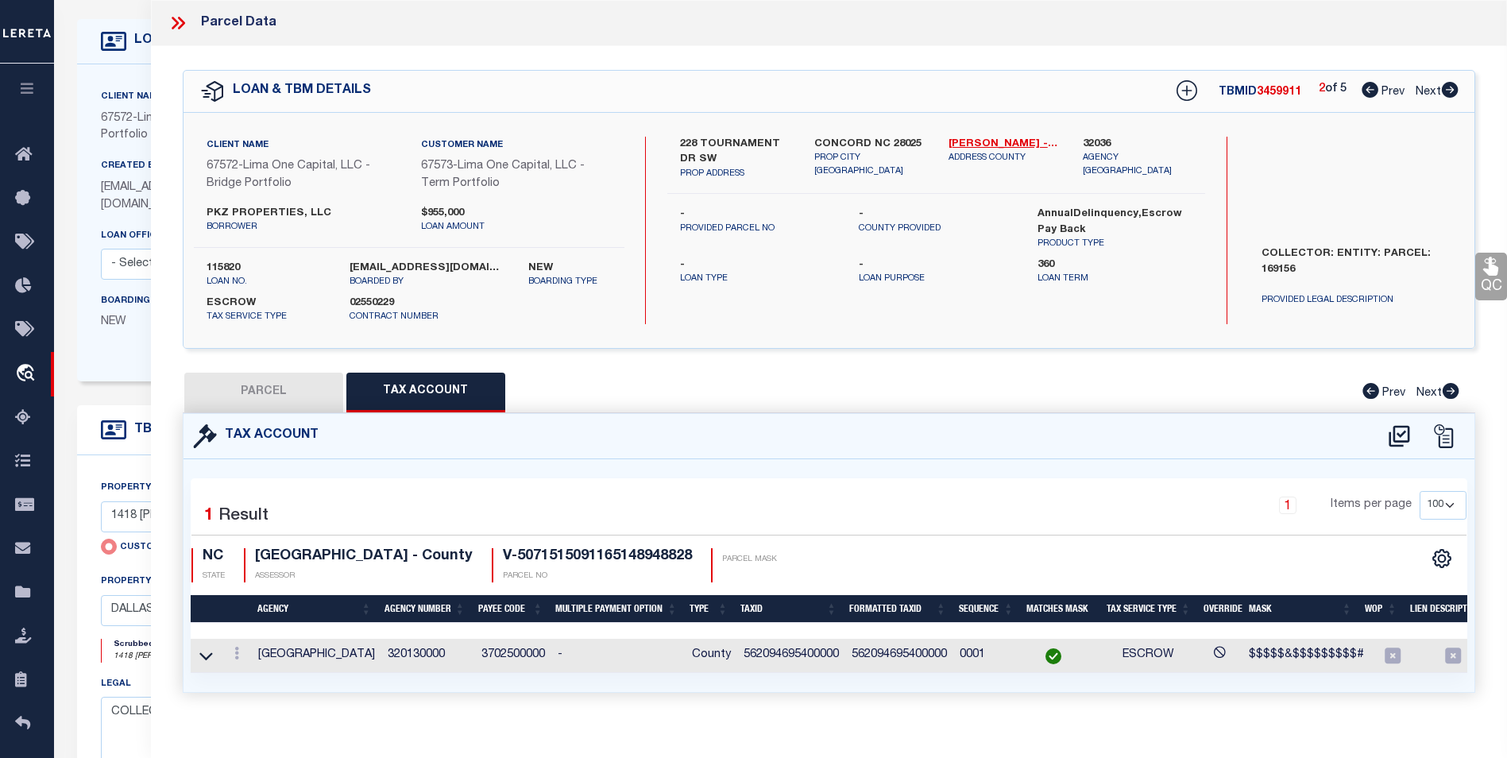
click at [1454, 92] on icon at bounding box center [1450, 90] width 17 height 16
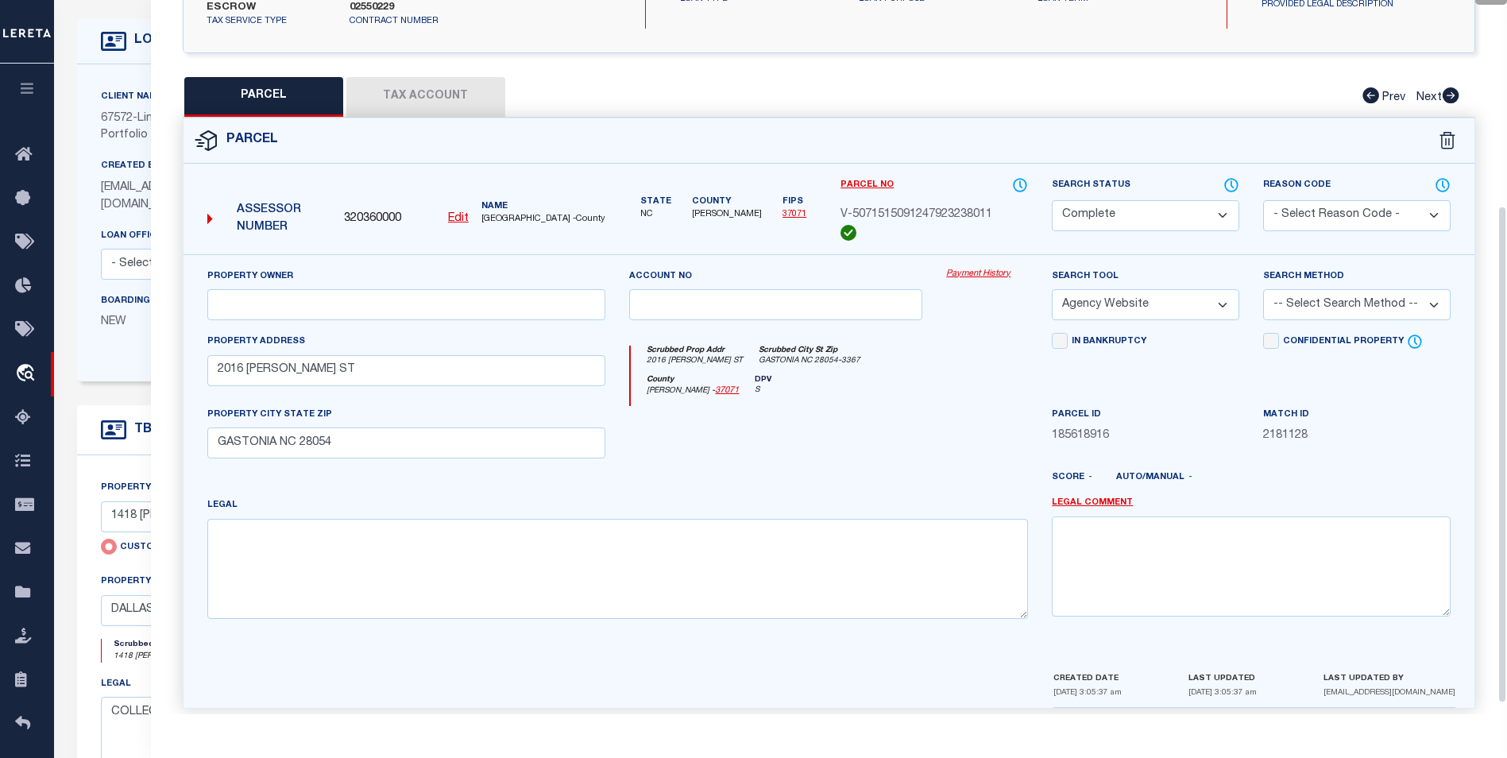
scroll to position [311, 0]
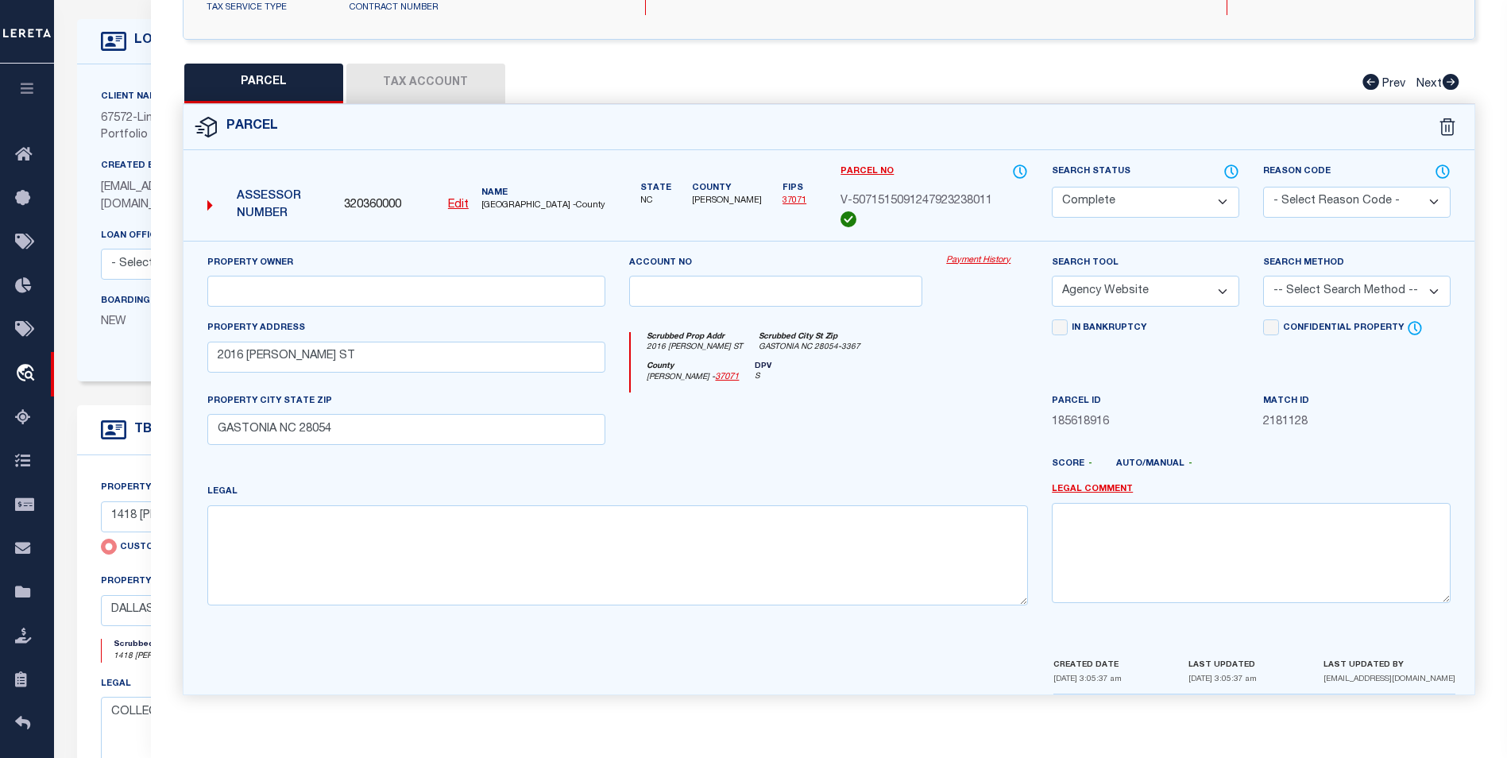
click at [454, 94] on button "Tax Account" at bounding box center [425, 84] width 159 height 40
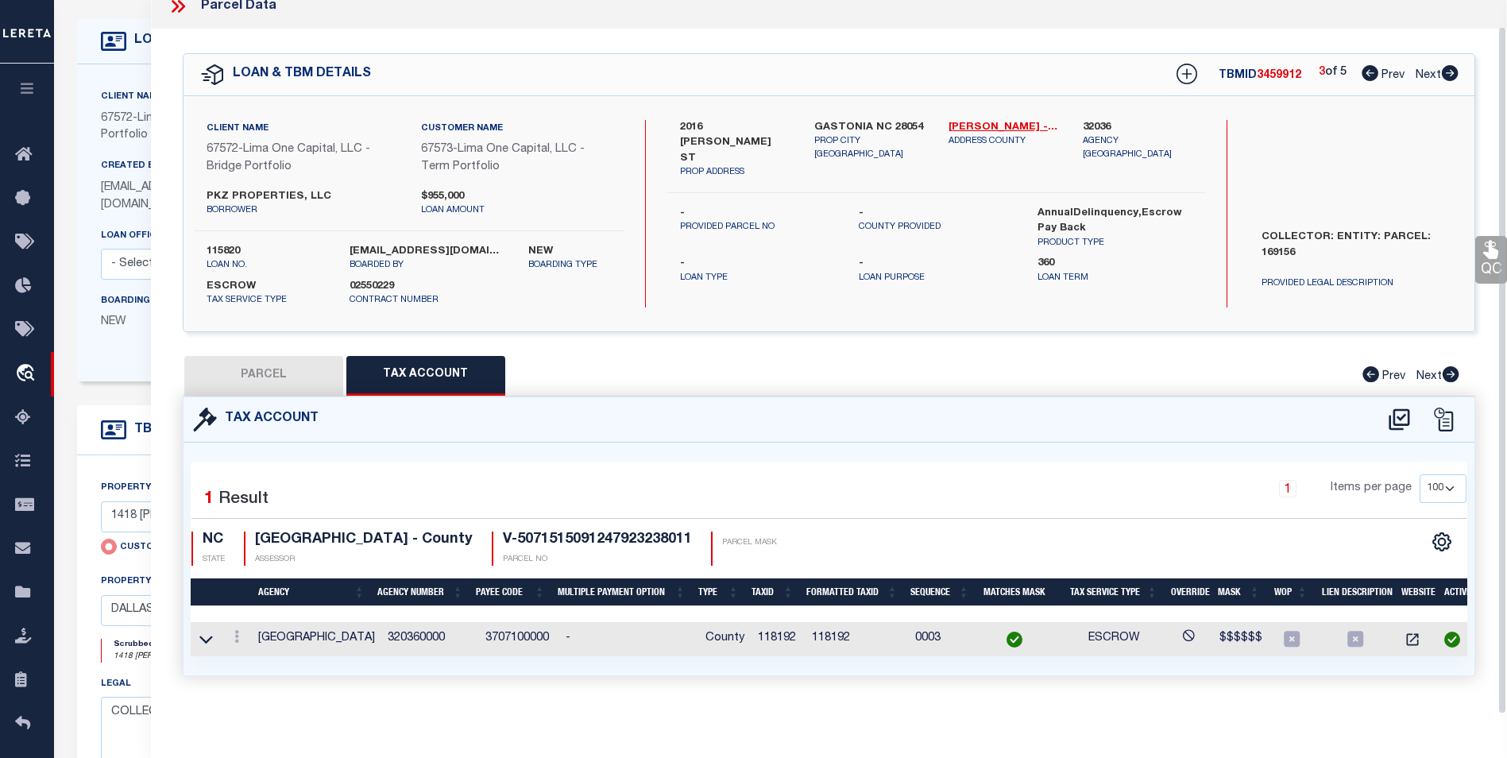
scroll to position [27, 0]
click at [1452, 65] on icon at bounding box center [1449, 73] width 17 height 16
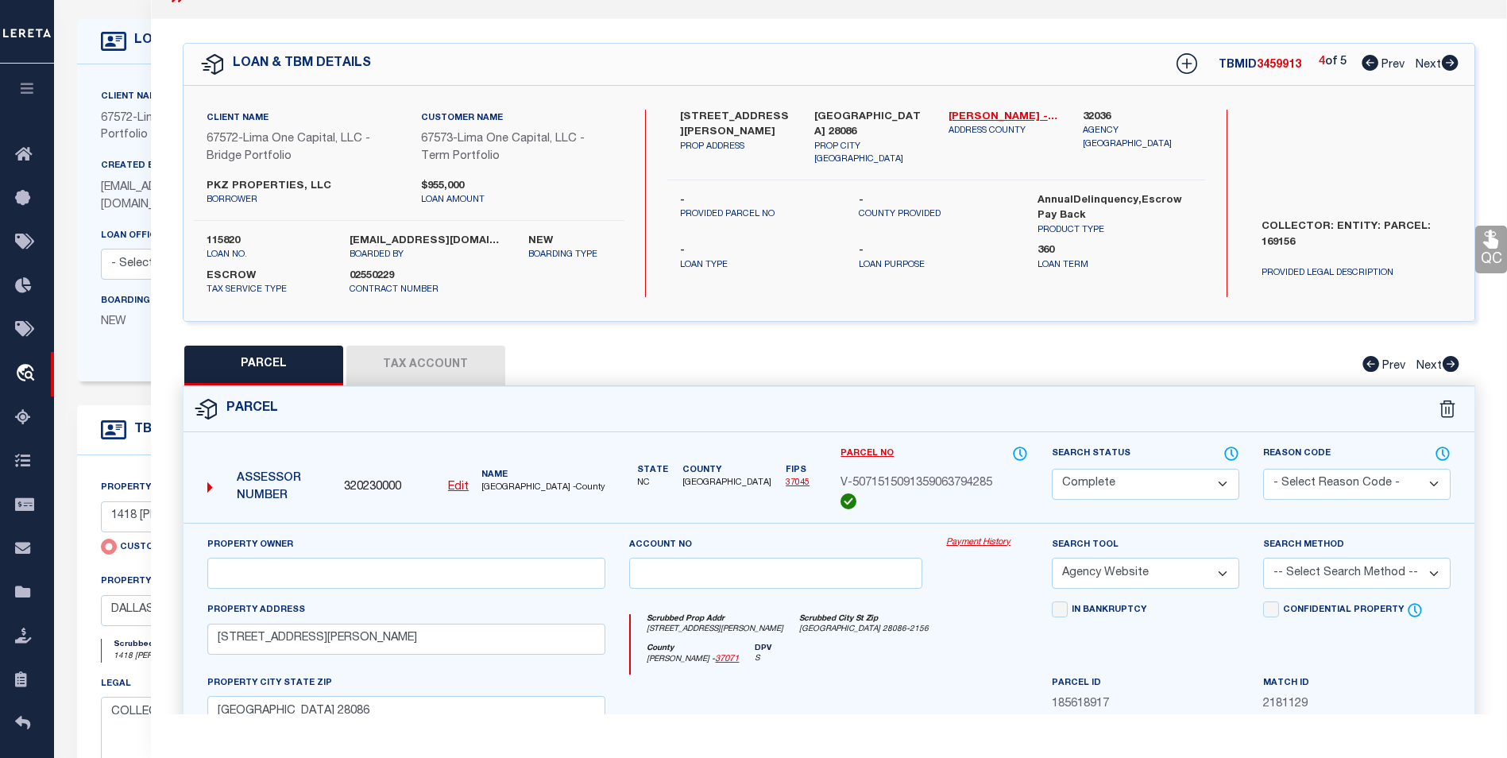
click at [390, 369] on button "Tax Account" at bounding box center [425, 366] width 159 height 40
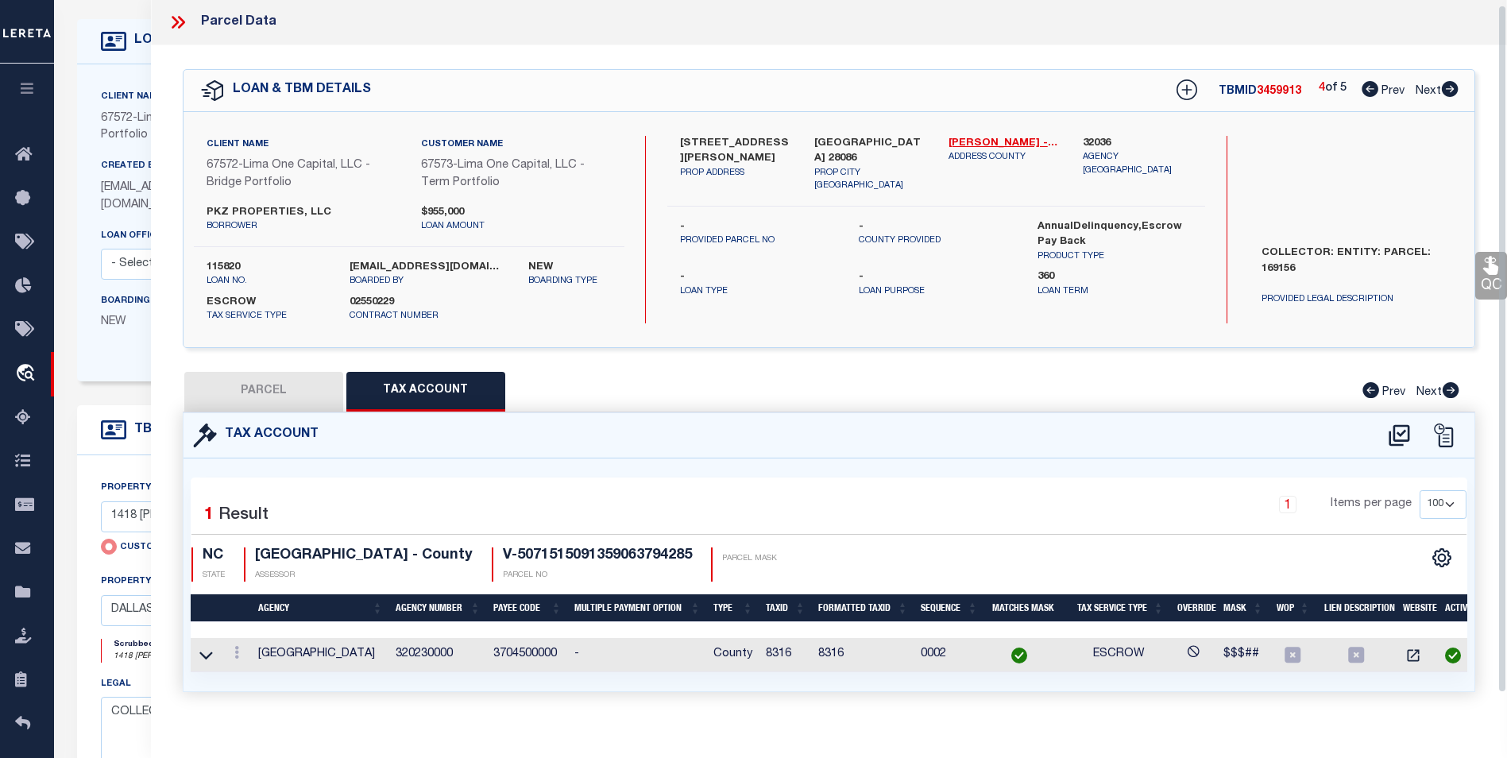
scroll to position [0, 0]
click at [1449, 88] on icon at bounding box center [1450, 90] width 17 height 16
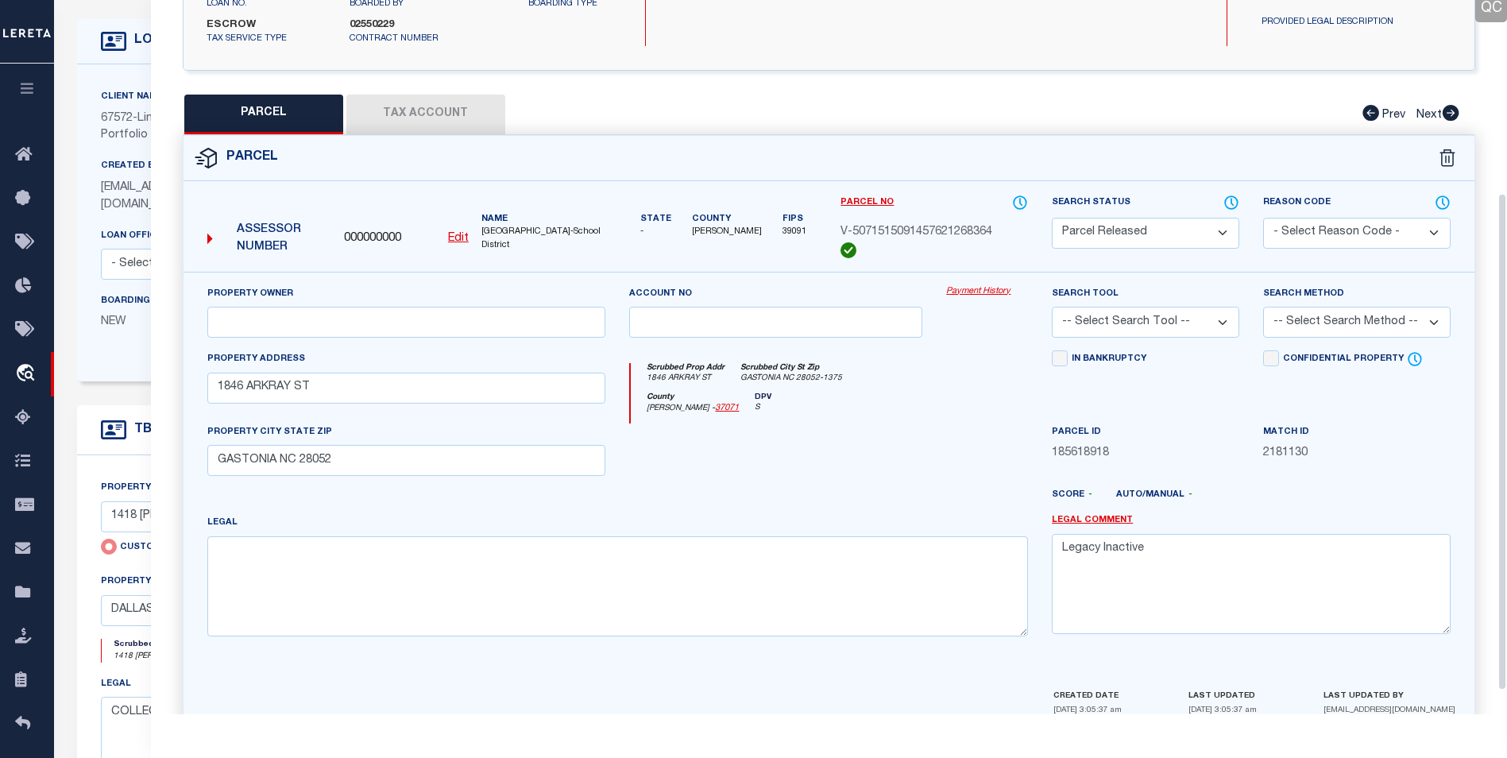
scroll to position [311, 0]
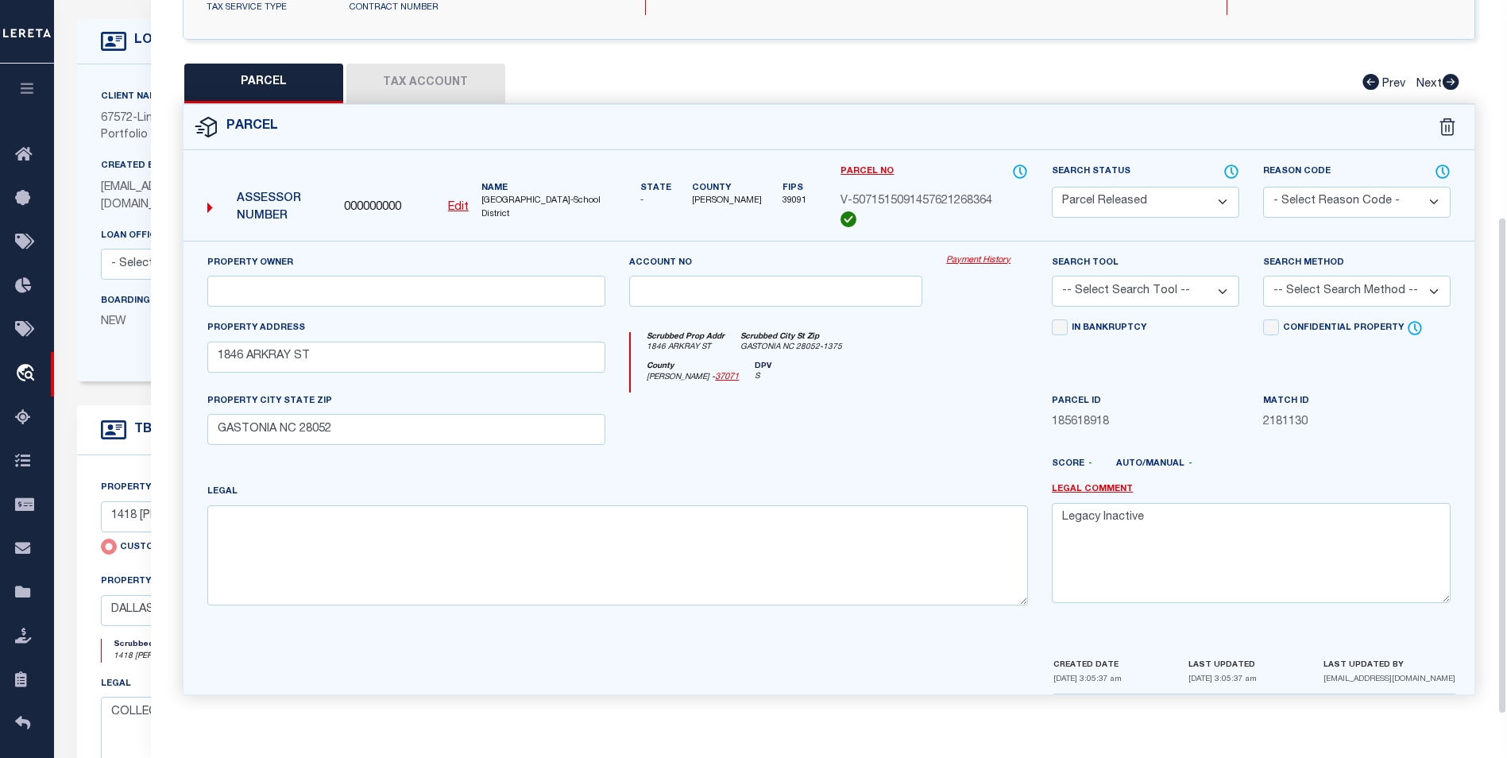
click at [454, 79] on button "Tax Account" at bounding box center [425, 84] width 159 height 40
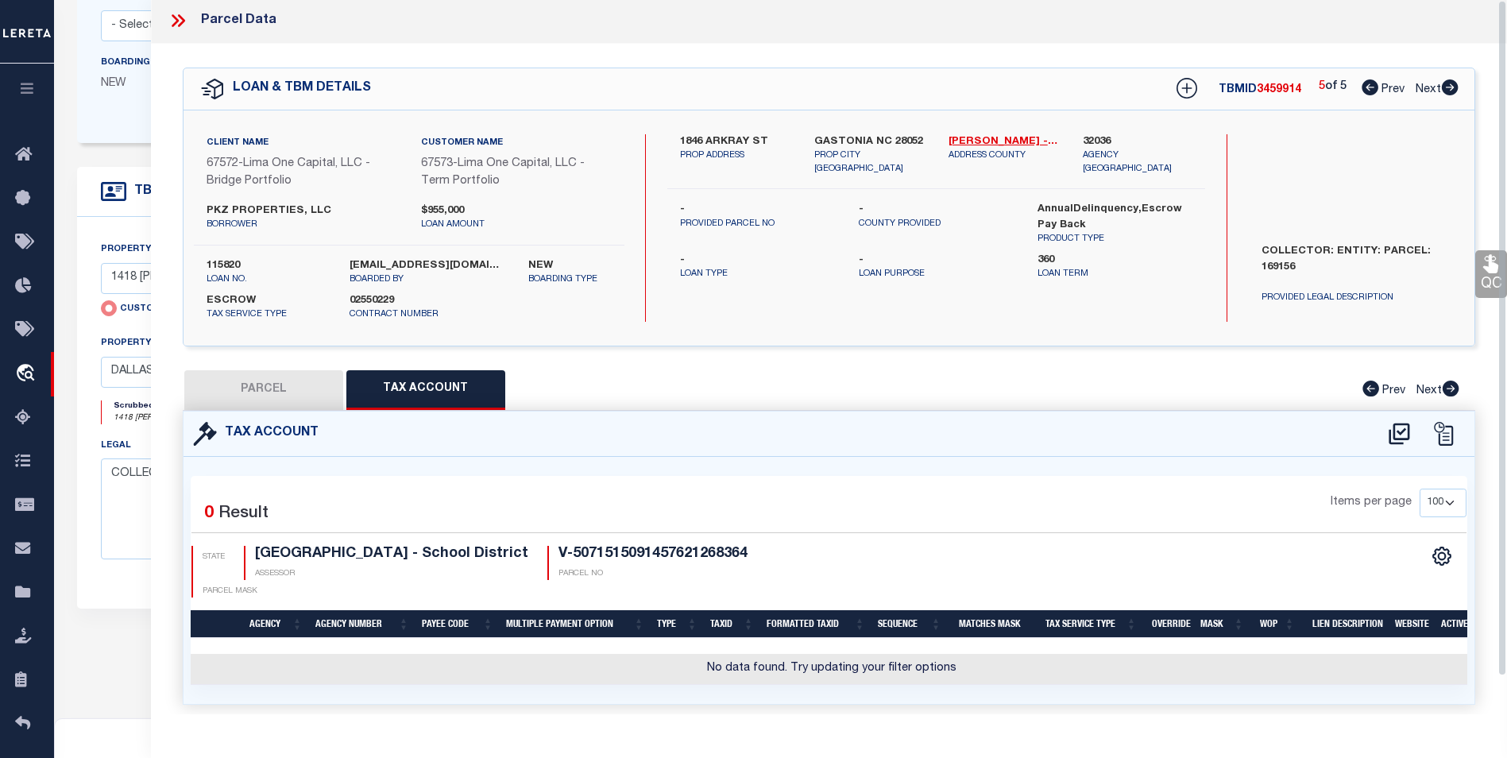
scroll to position [0, 0]
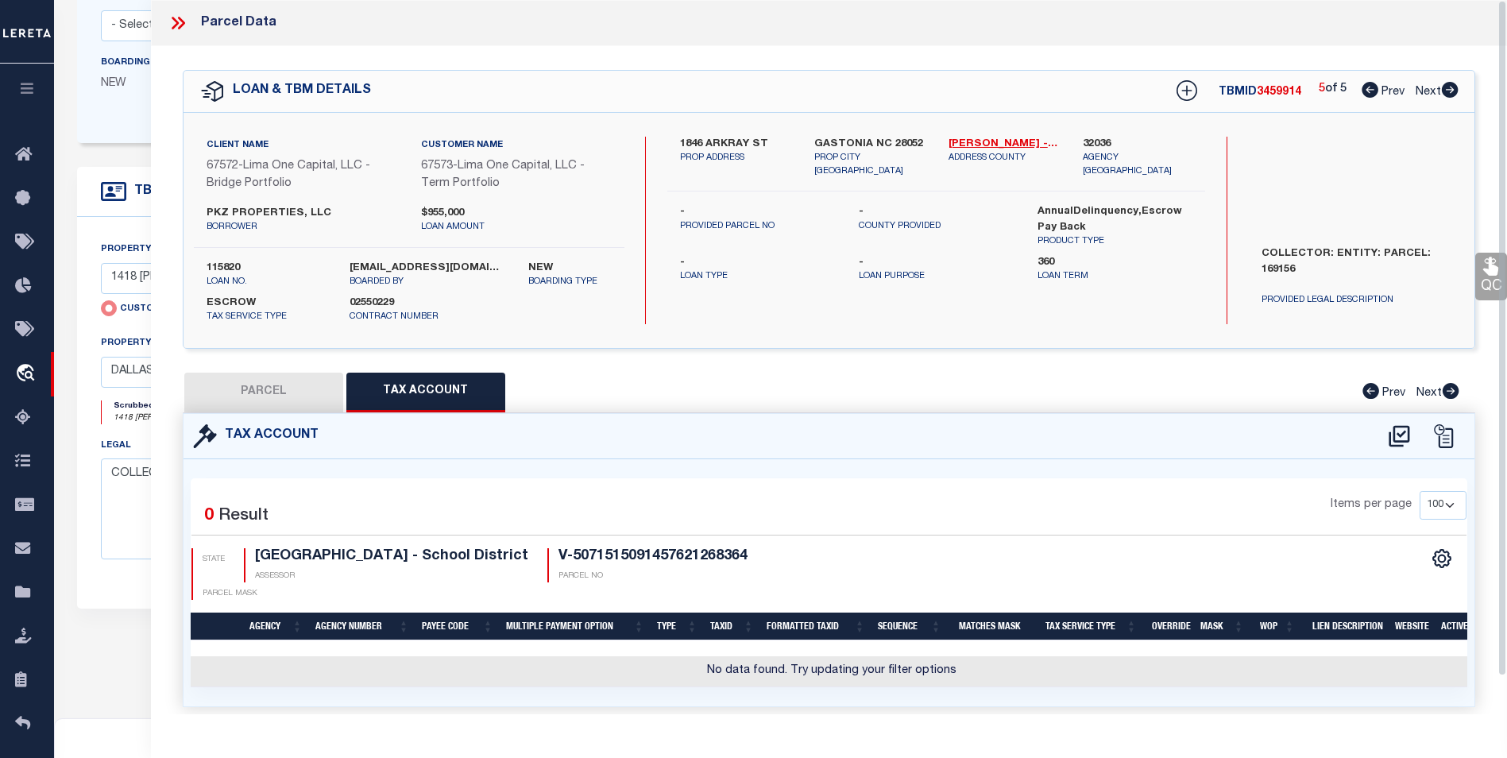
click at [1368, 87] on icon at bounding box center [1370, 90] width 17 height 16
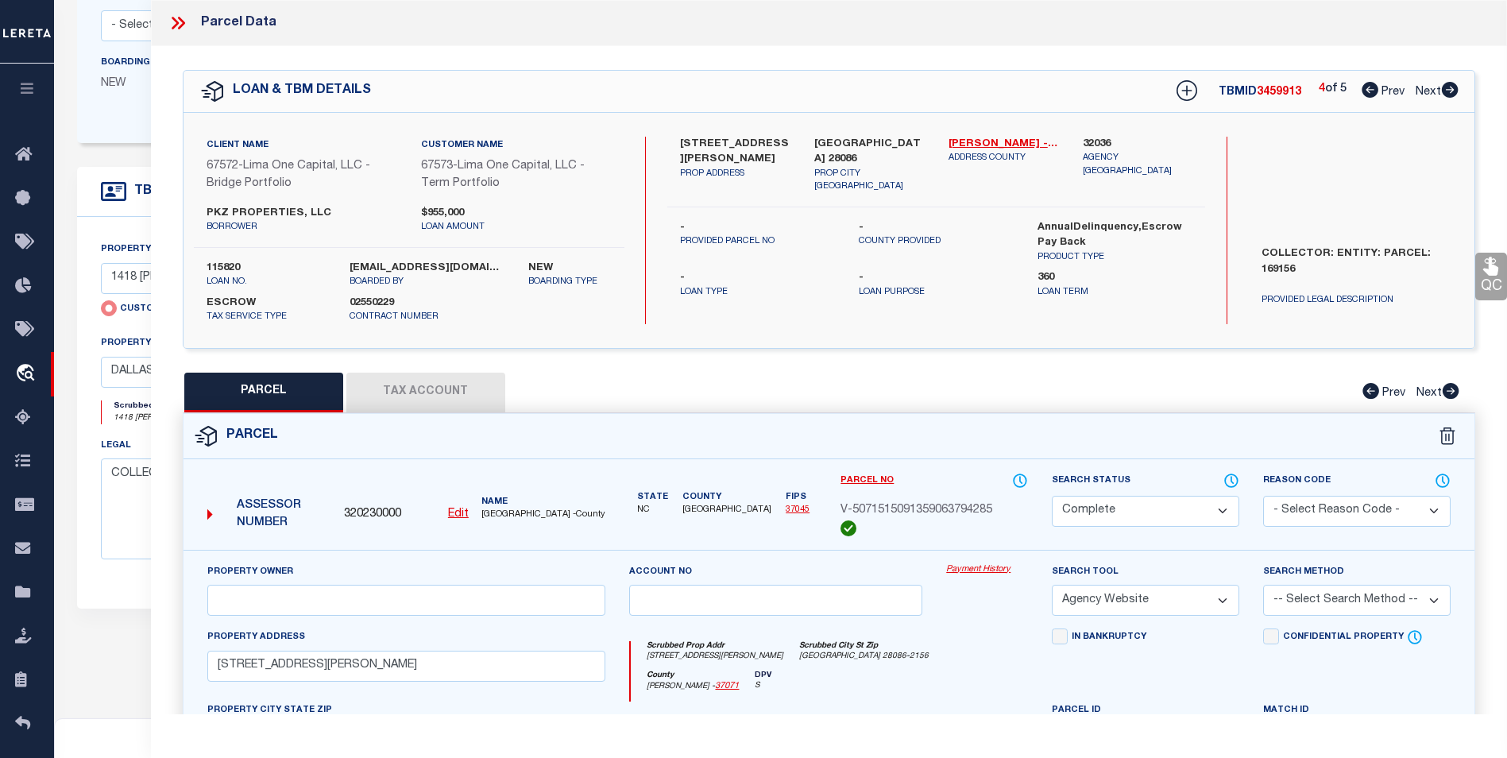
click at [1358, 96] on div "4 of 5 Prev Next" at bounding box center [1389, 91] width 140 height 21
click at [1373, 87] on icon at bounding box center [1370, 90] width 17 height 16
click at [420, 395] on button "Tax Account" at bounding box center [425, 393] width 159 height 40
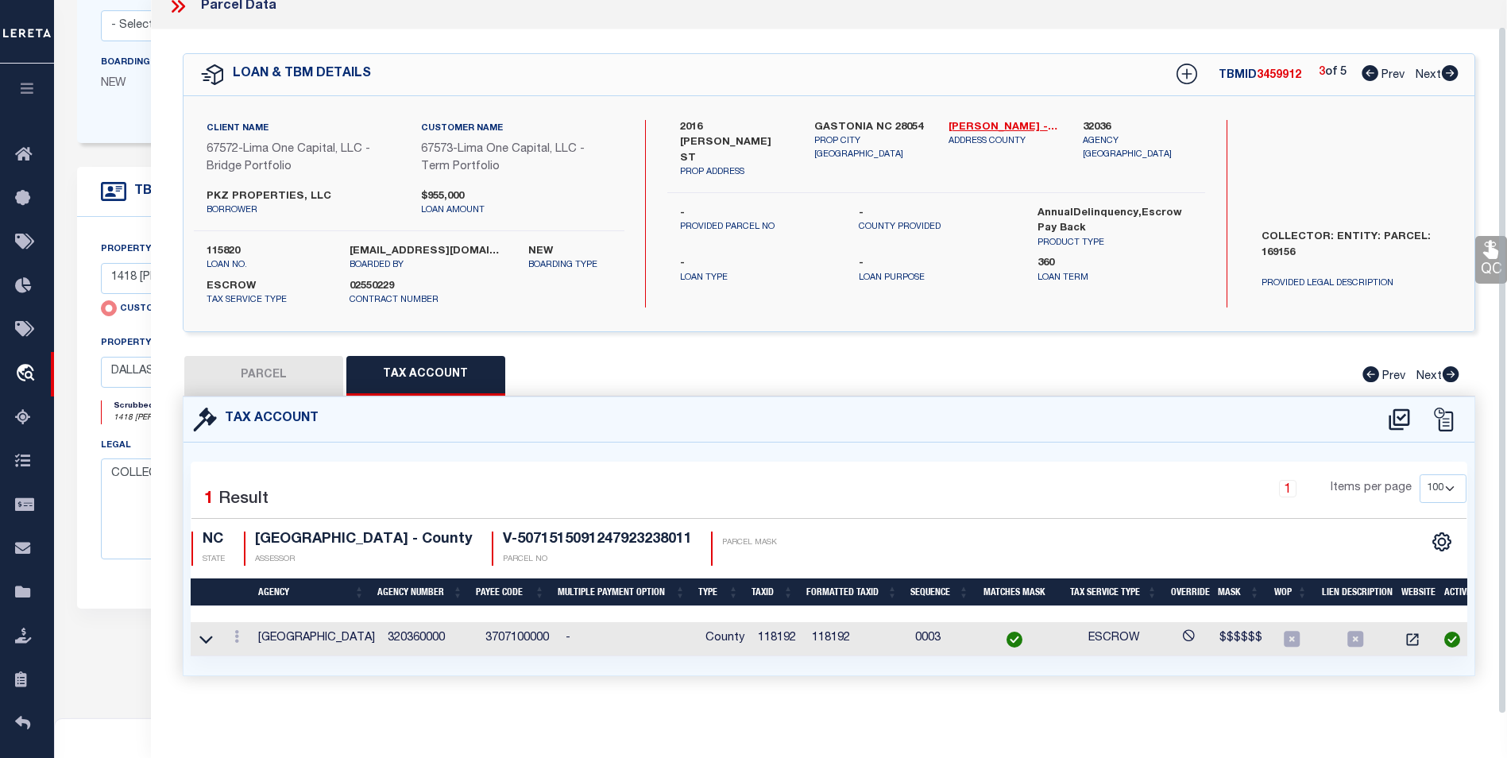
scroll to position [27, 0]
click at [1363, 65] on icon at bounding box center [1370, 73] width 17 height 16
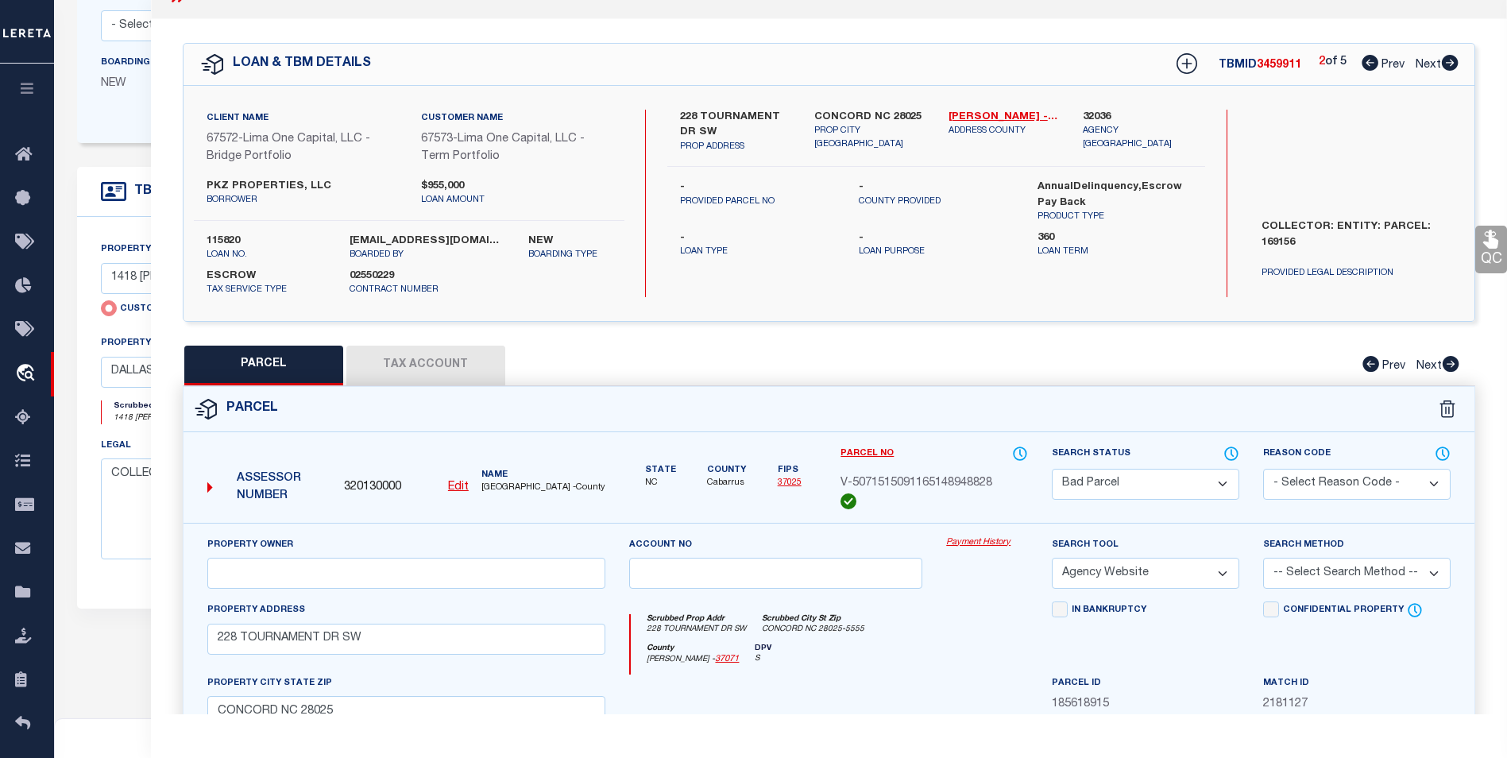
click at [376, 363] on button "Tax Account" at bounding box center [425, 366] width 159 height 40
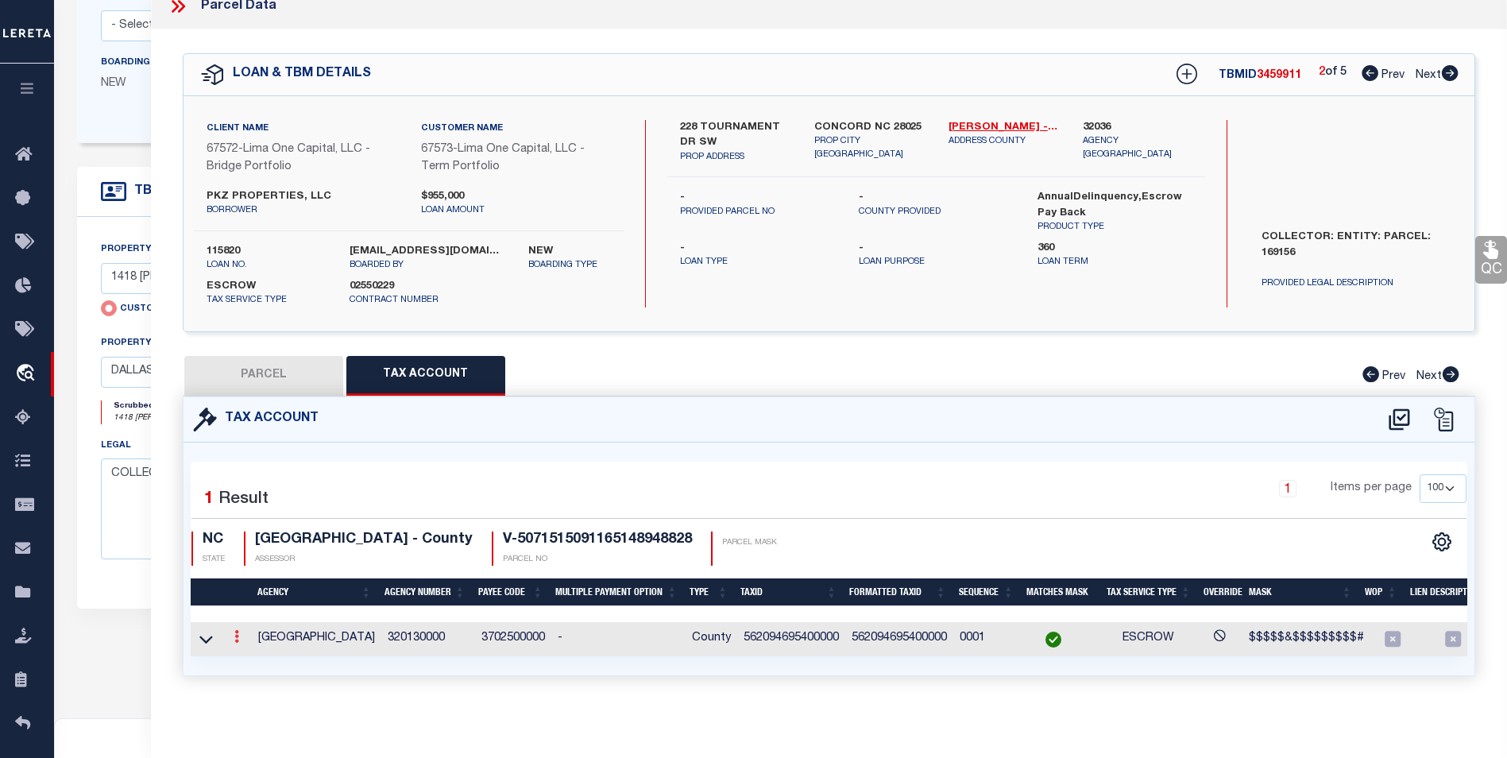
click at [231, 632] on link at bounding box center [236, 638] width 17 height 13
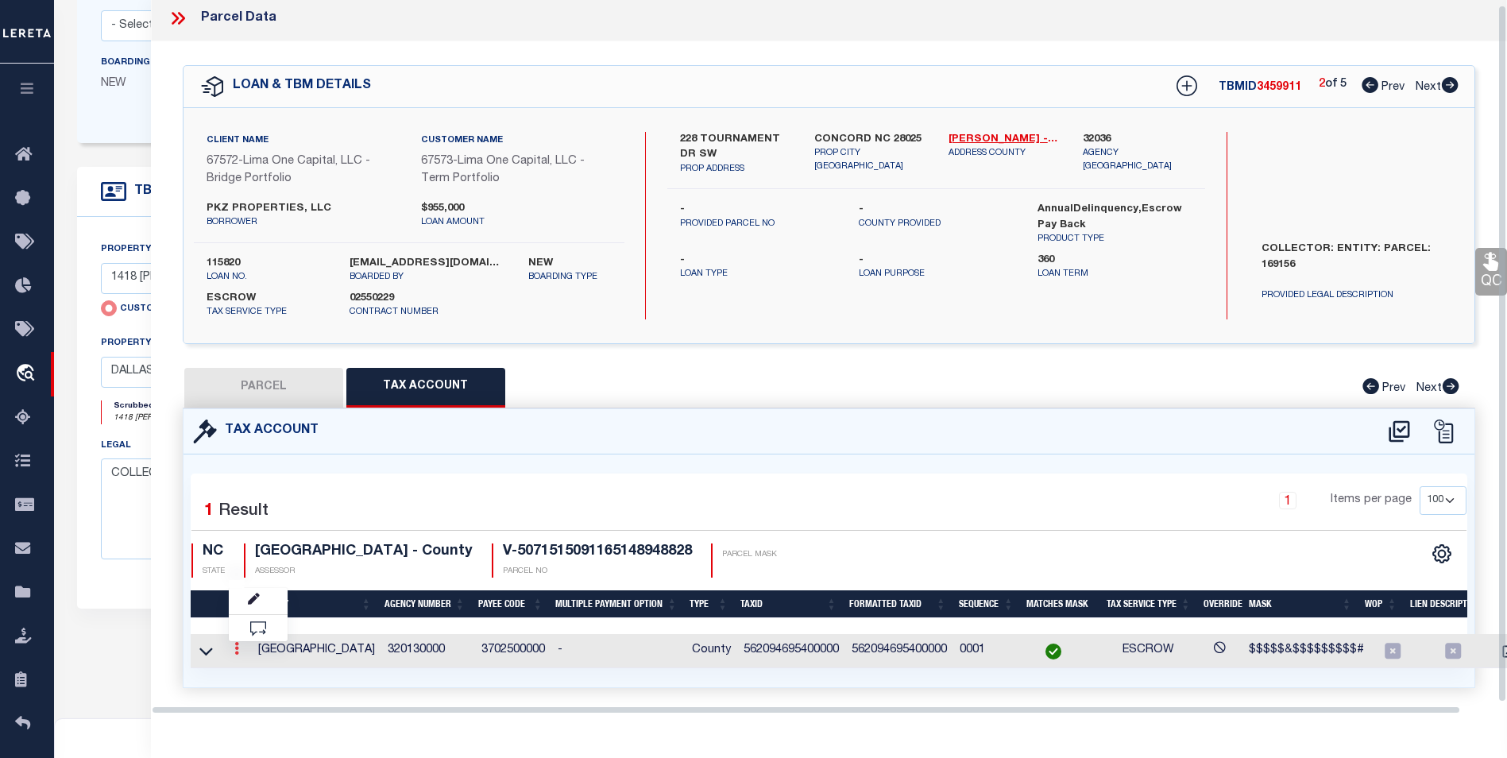
scroll to position [5, 0]
click at [261, 605] on link at bounding box center [258, 601] width 59 height 26
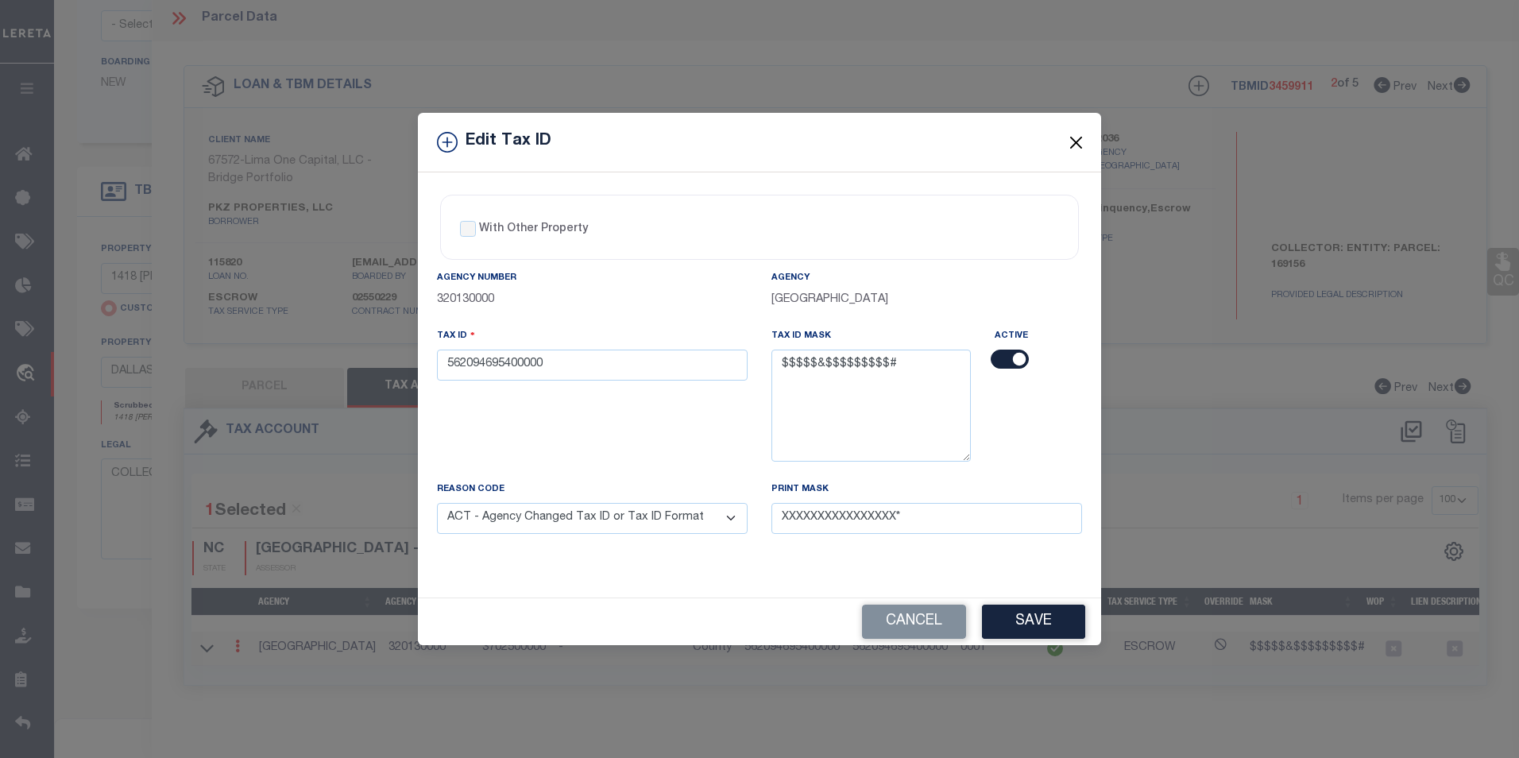
click at [1080, 144] on button "Close" at bounding box center [1076, 142] width 21 height 21
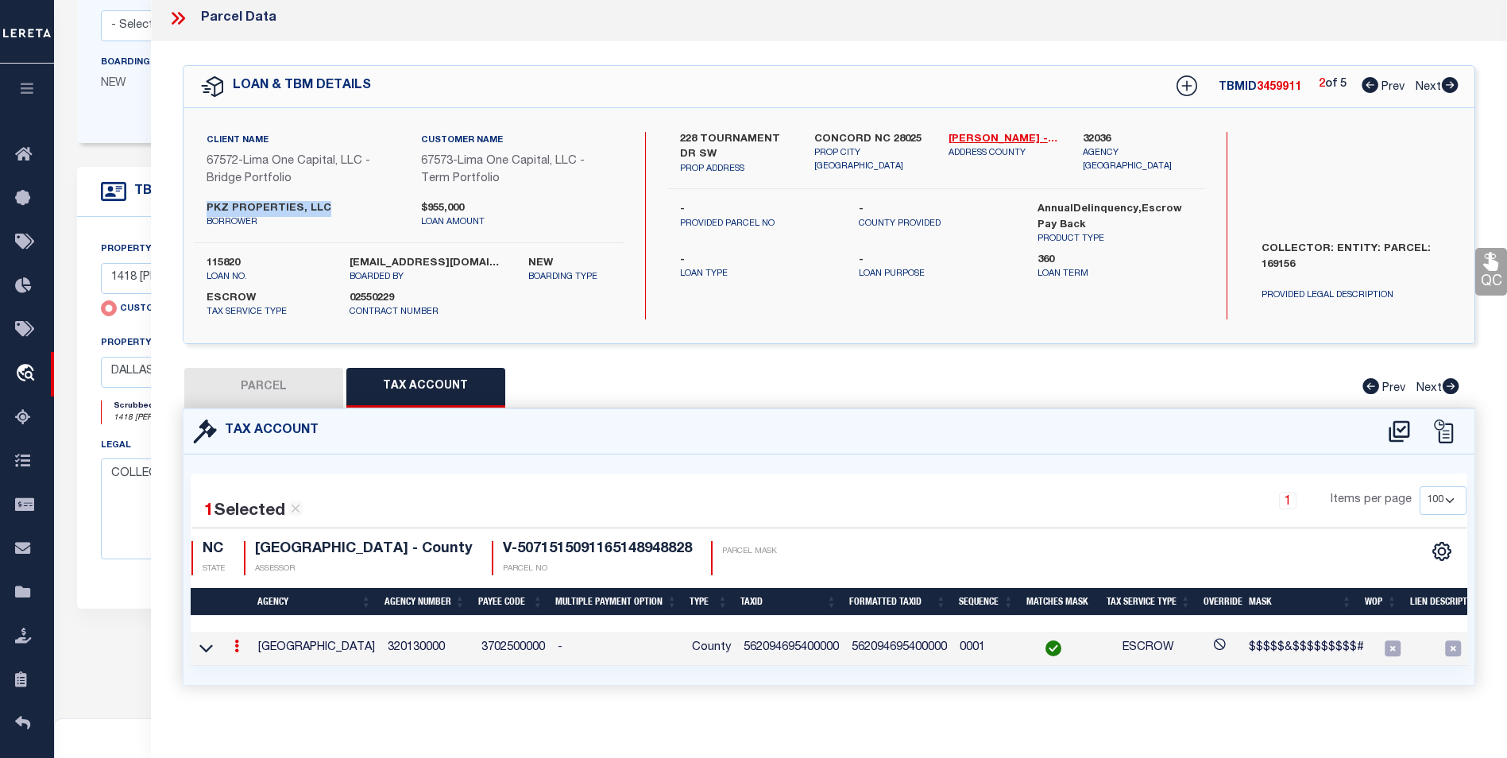
drag, startPoint x: 315, startPoint y: 209, endPoint x: 207, endPoint y: 202, distance: 108.3
click at [207, 202] on label "PKZ PROPERTIES, LLC" at bounding box center [302, 209] width 191 height 16
copy label "PKZ PROPERTIES, LLC"
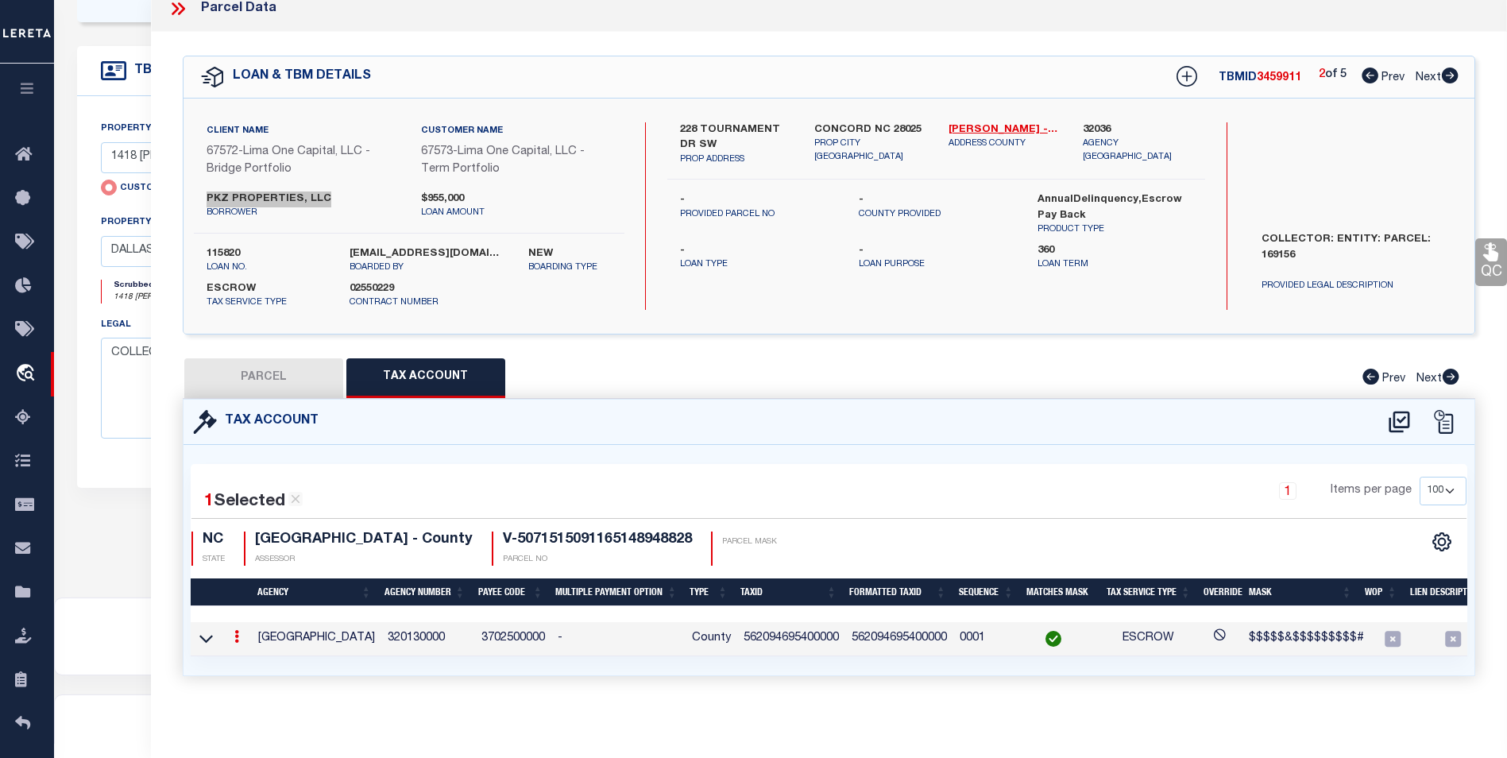
scroll to position [478, 0]
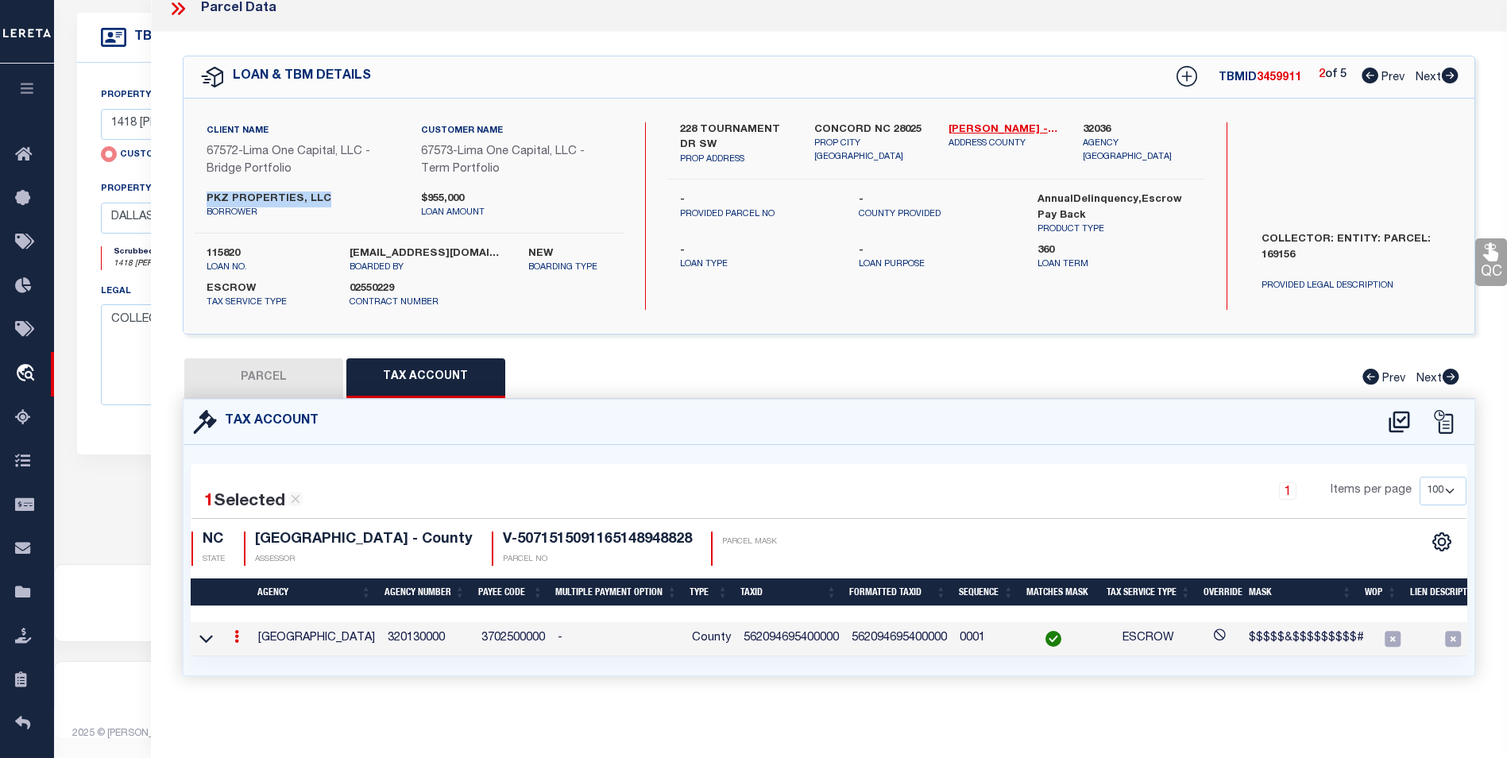
click at [231, 632] on link at bounding box center [236, 638] width 17 height 13
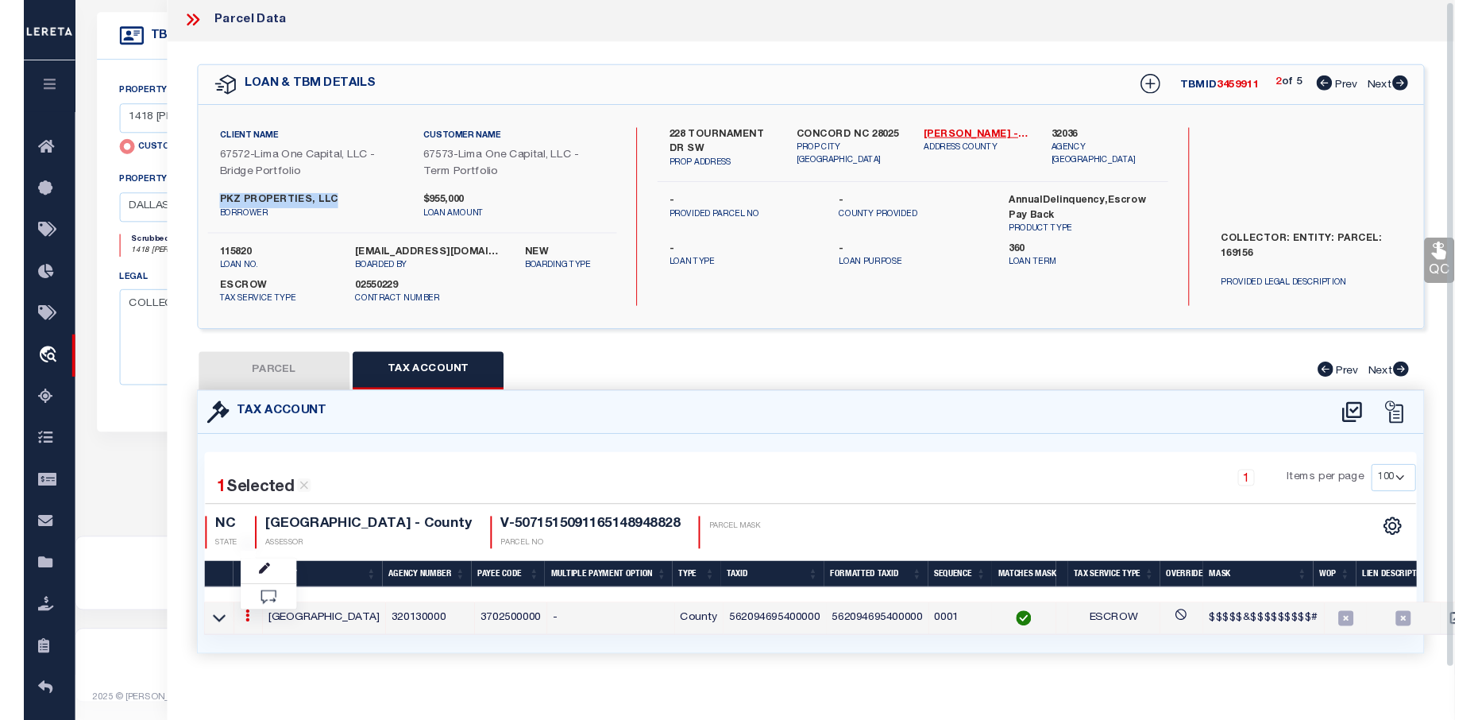
scroll to position [2, 0]
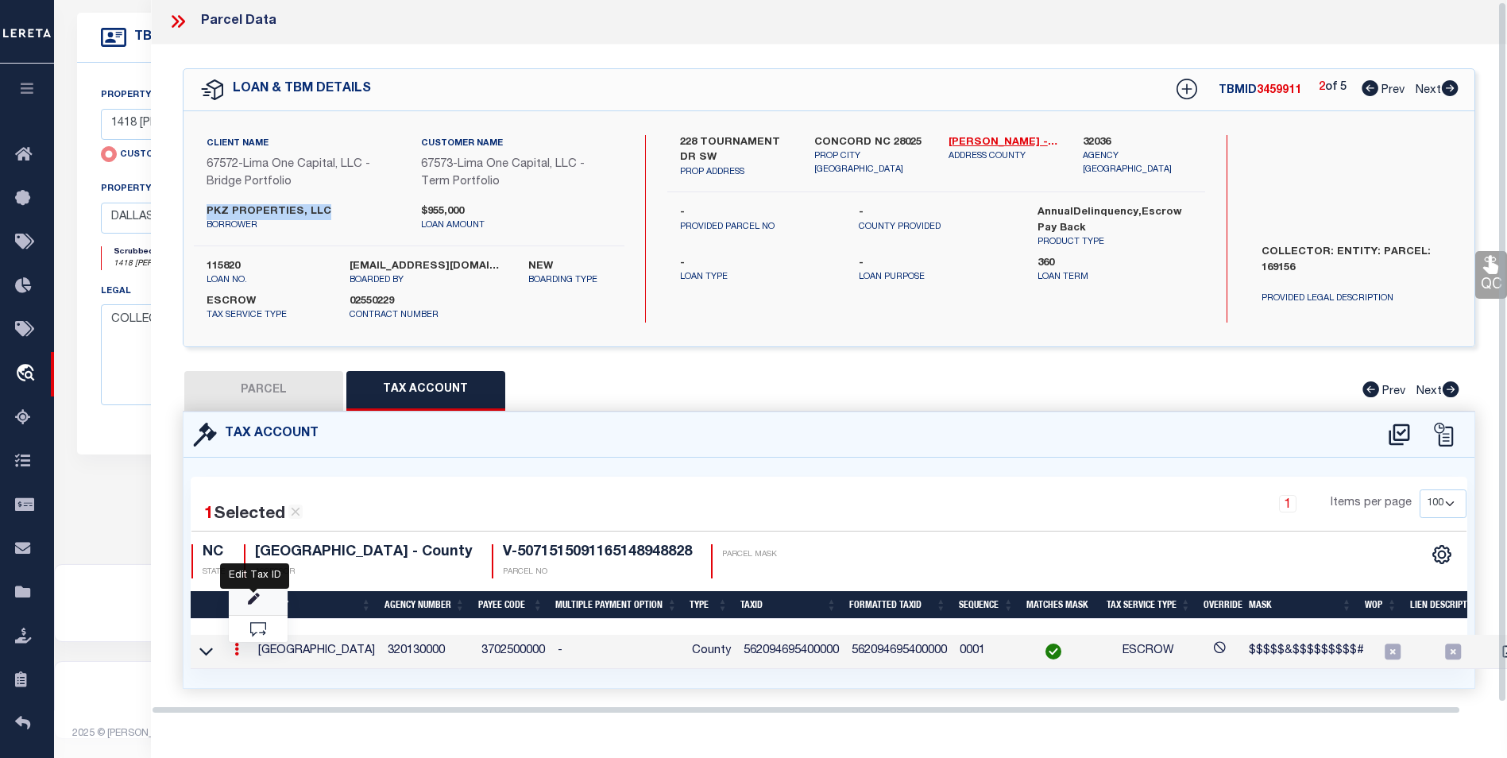
click at [252, 604] on icon "" at bounding box center [254, 599] width 12 height 12
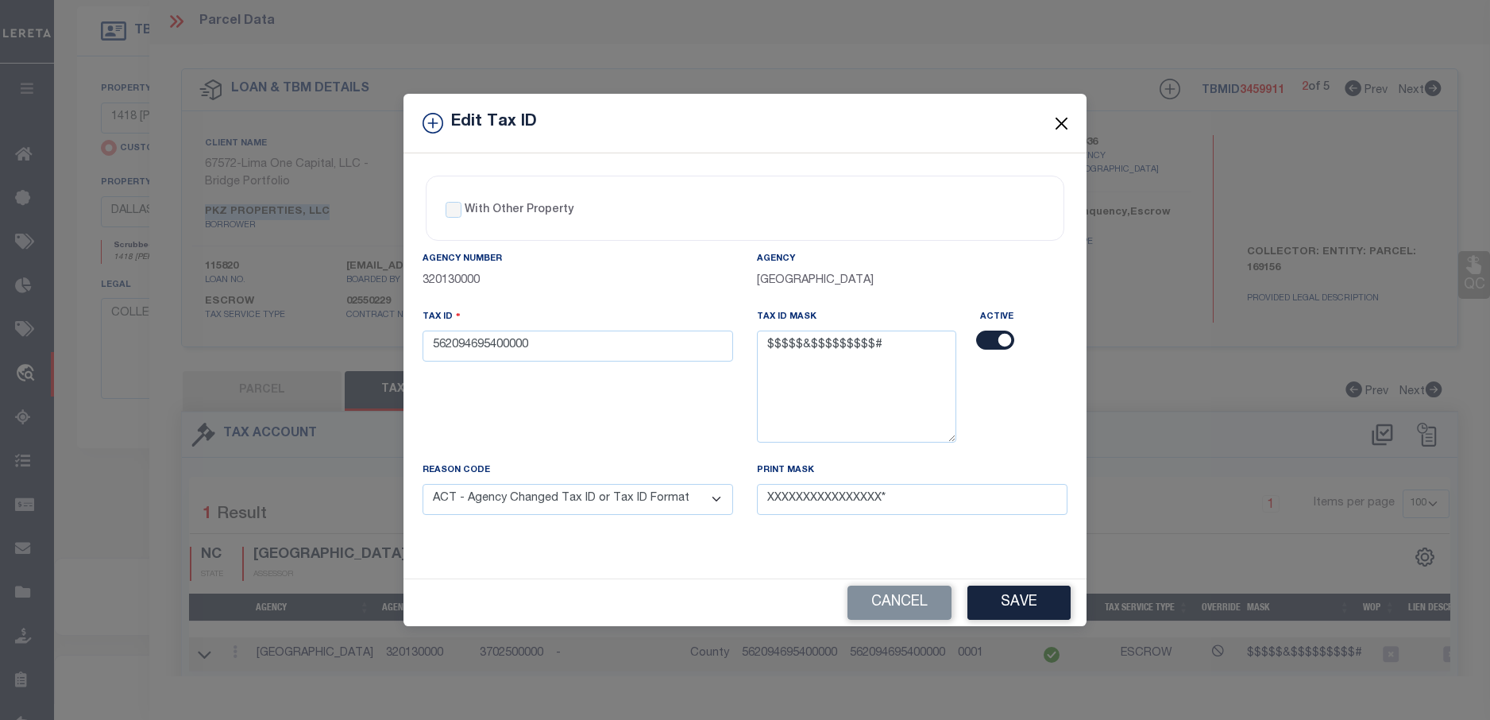
click at [1057, 118] on button "Close" at bounding box center [1062, 123] width 21 height 21
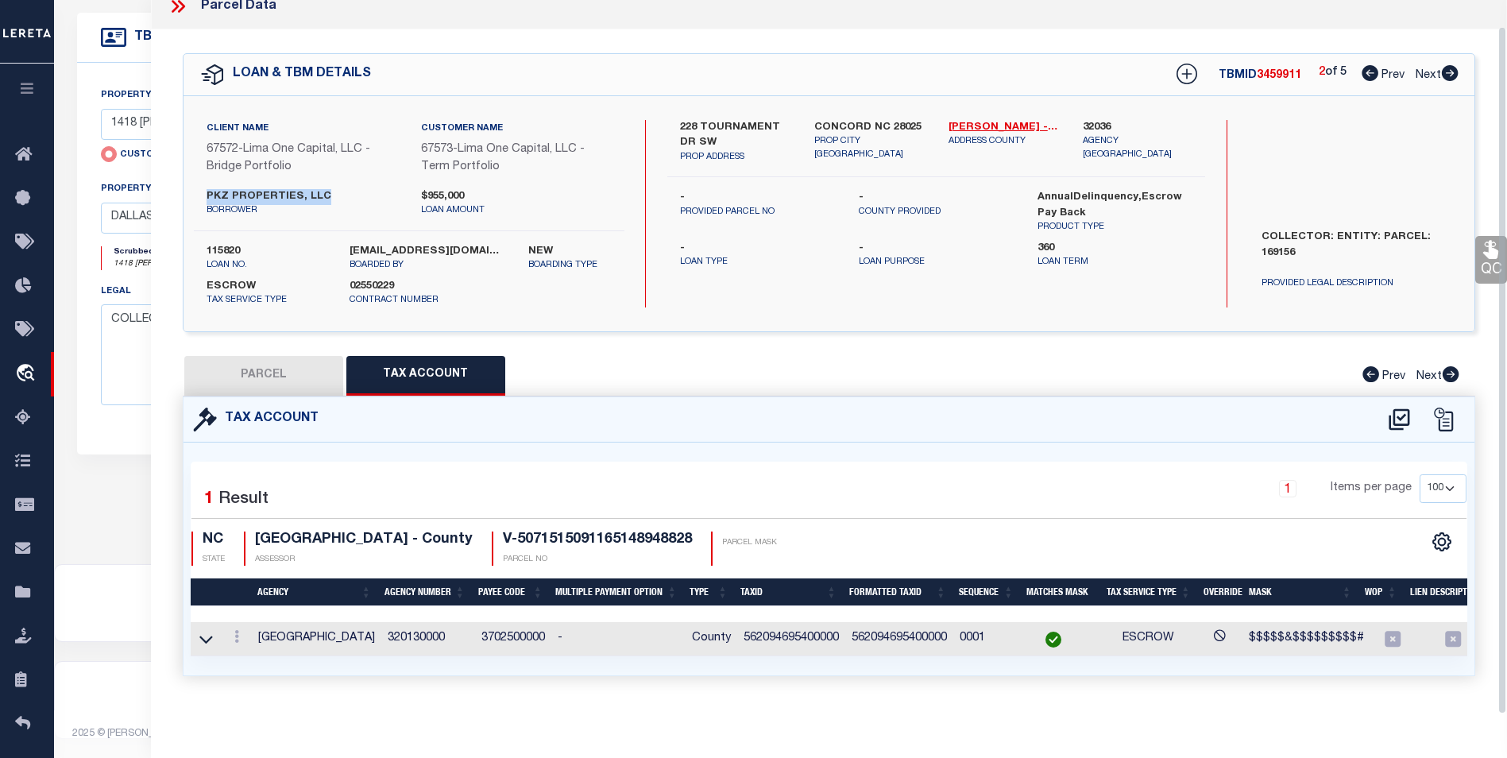
scroll to position [27, 0]
click at [232, 356] on button "PARCEL" at bounding box center [263, 376] width 159 height 40
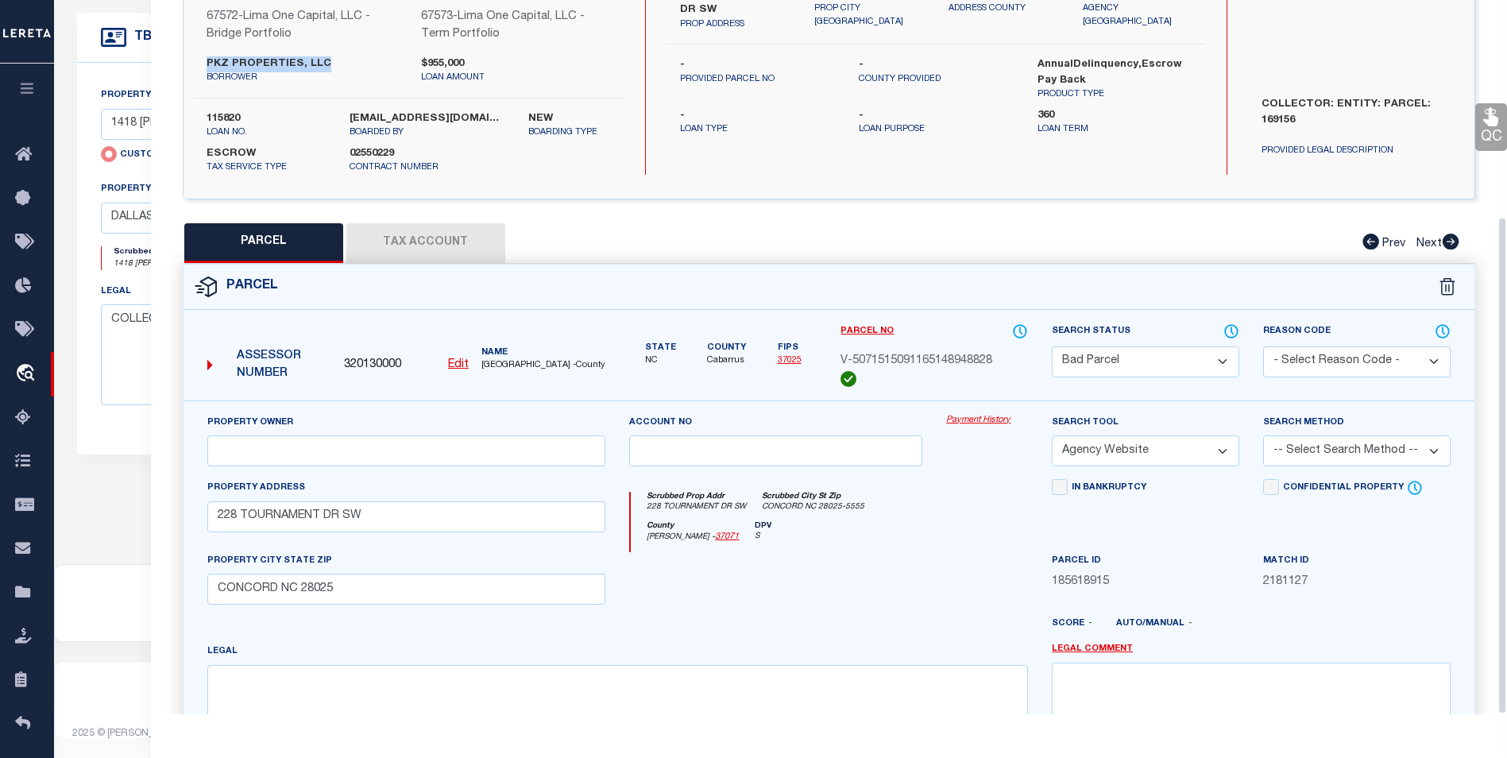
scroll to position [311, 0]
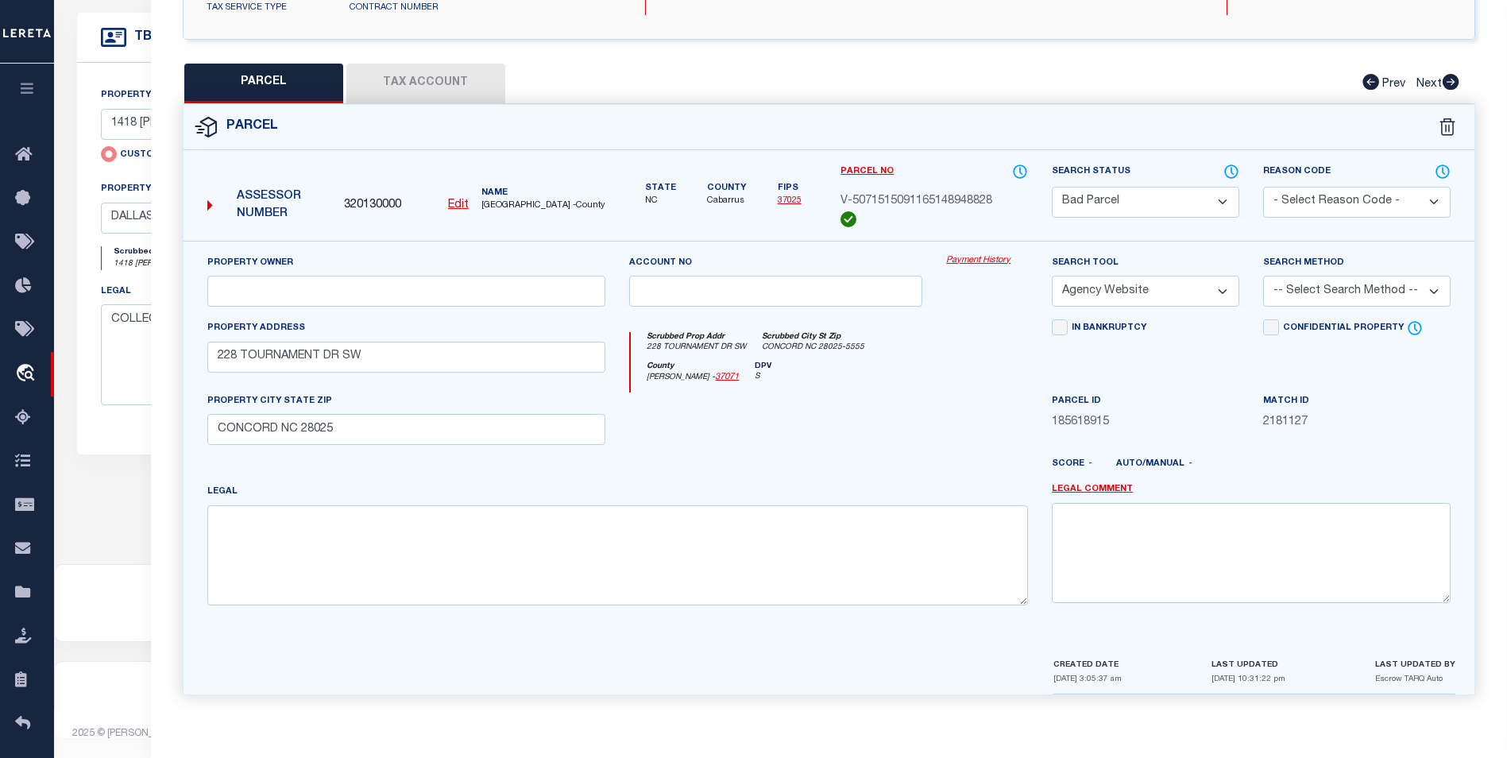
click at [416, 79] on button "Tax Account" at bounding box center [425, 84] width 159 height 40
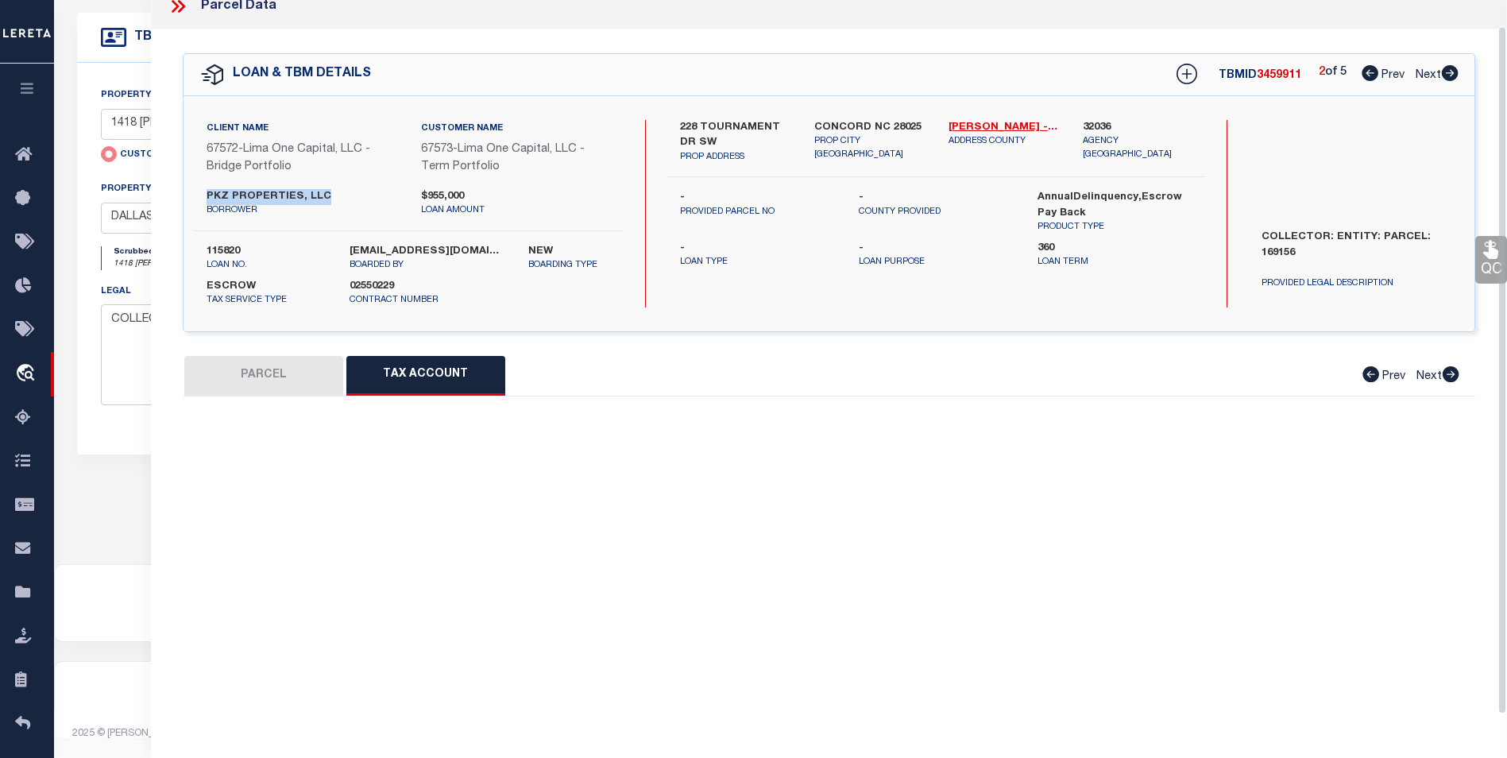
scroll to position [0, 0]
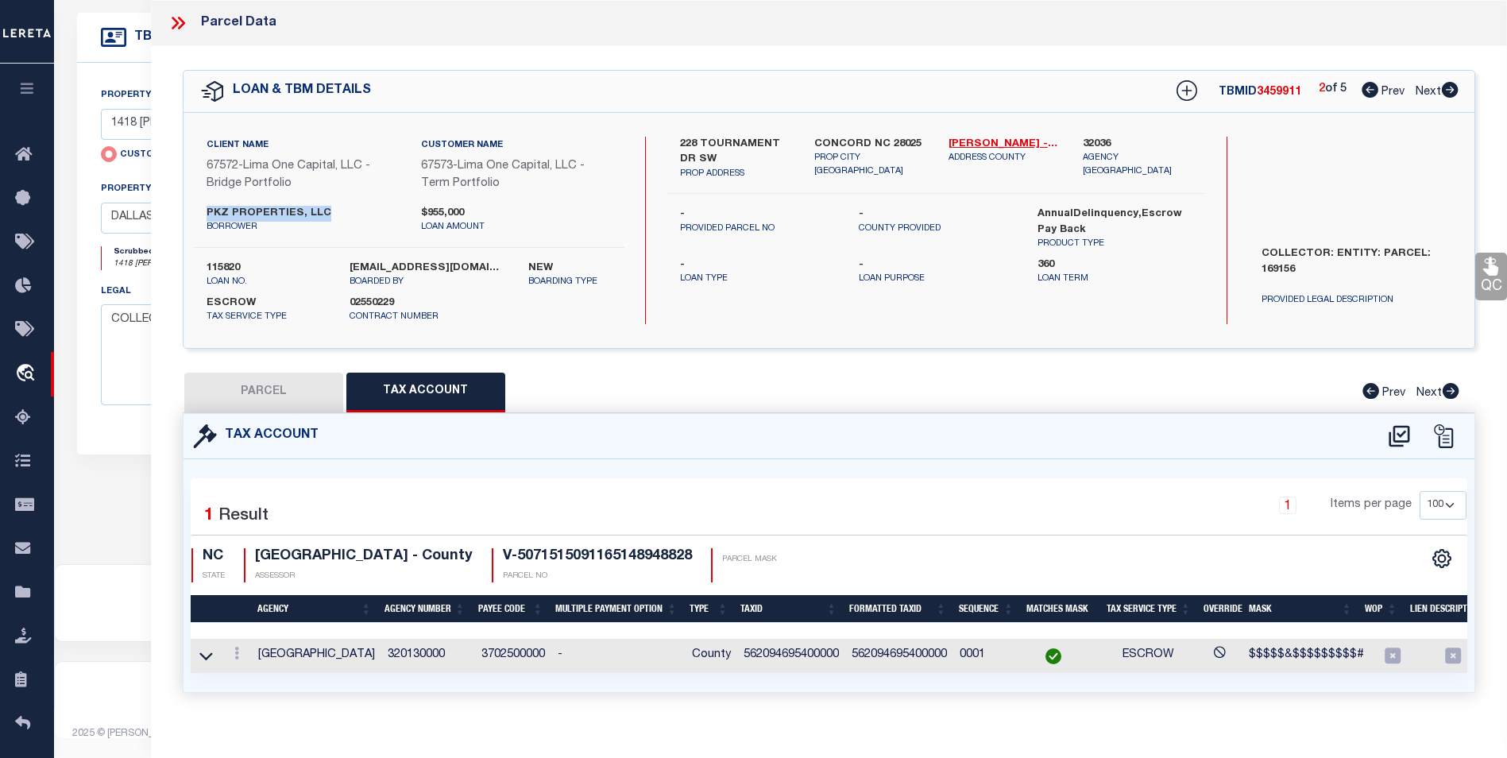
click at [280, 395] on button "PARCEL" at bounding box center [263, 393] width 159 height 40
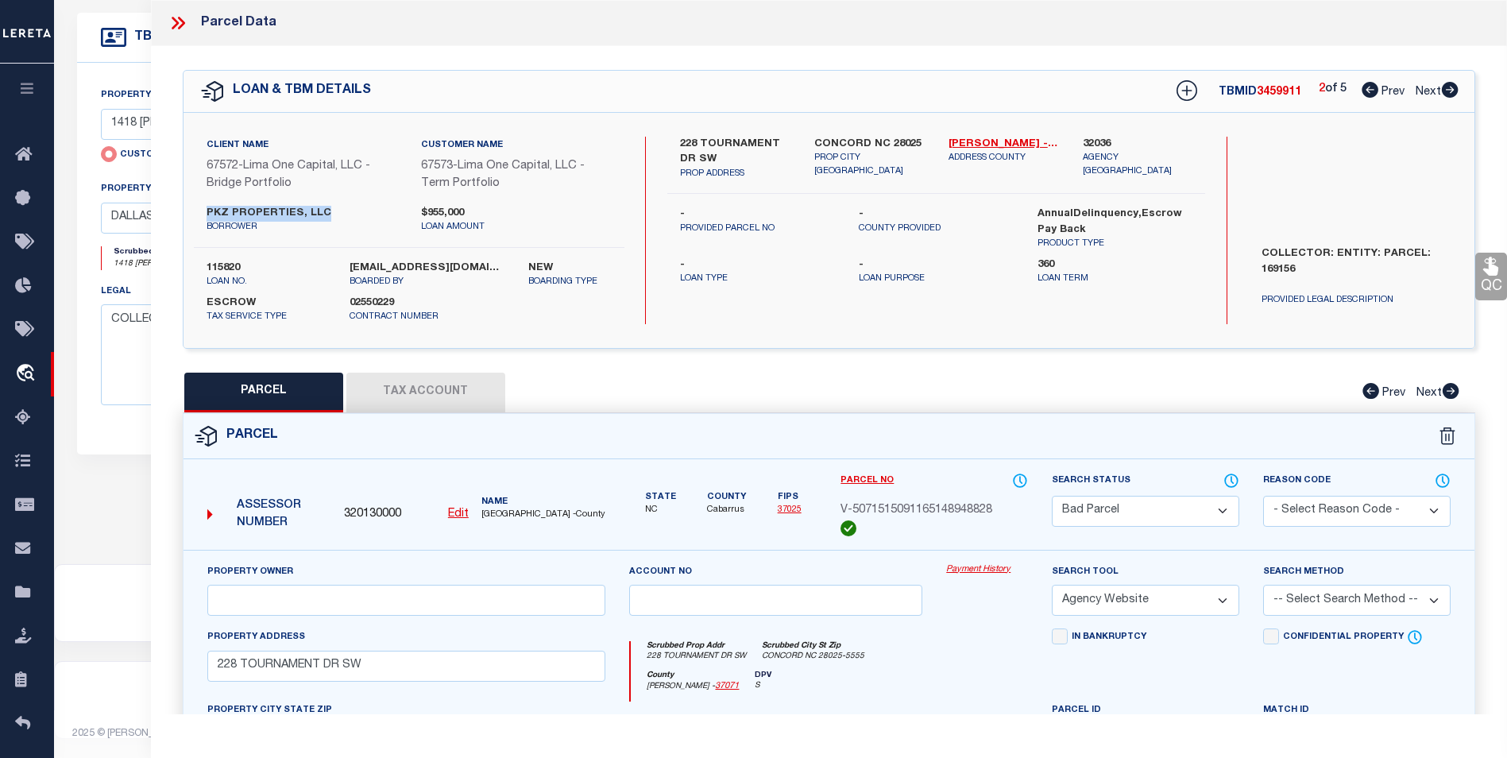
click at [456, 515] on u "Edit" at bounding box center [458, 513] width 21 height 11
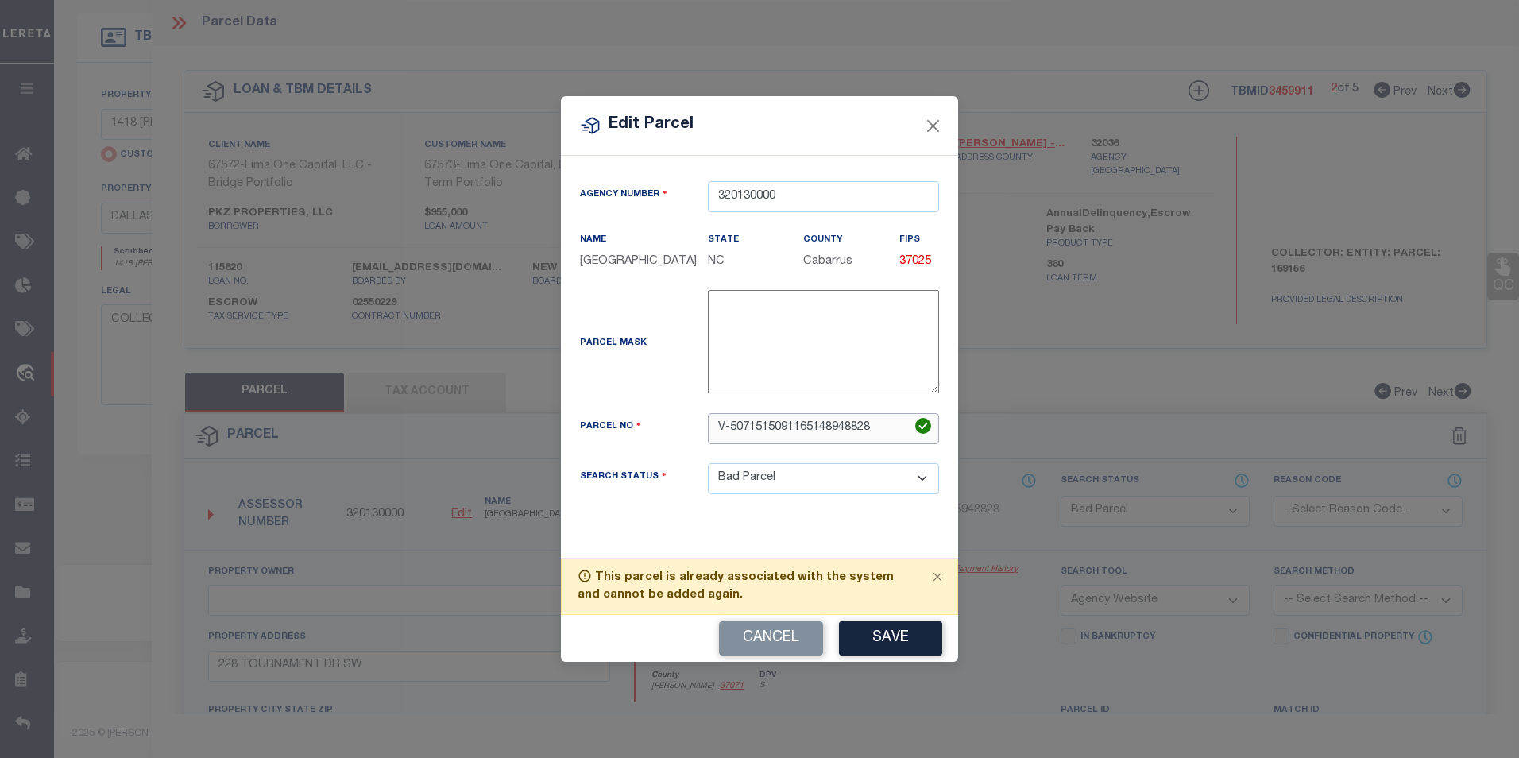
drag, startPoint x: 877, startPoint y: 431, endPoint x: 584, endPoint y: 450, distance: 293.8
click at [584, 444] on div "Parcel No V-5071515091165148948828" at bounding box center [759, 428] width 383 height 31
click at [856, 494] on select "Automated Search Bad Parcel Complete Duplicate Parcel High Dollar Reporting In …" at bounding box center [823, 478] width 231 height 31
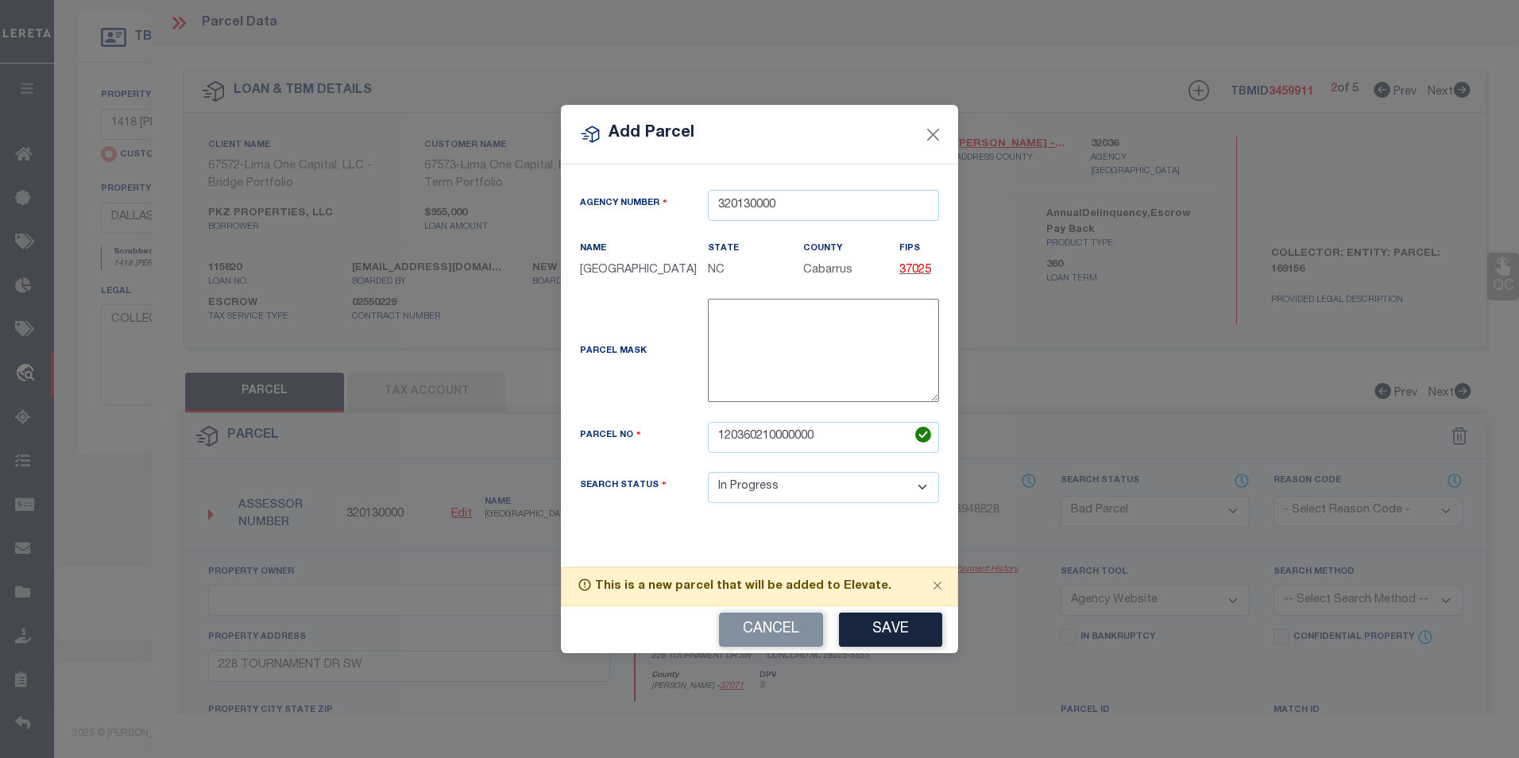
click at [708, 480] on select "Automated Search Bad Parcel Complete Duplicate Parcel High Dollar Reporting In …" at bounding box center [823, 487] width 231 height 31
click at [879, 632] on button "Save" at bounding box center [890, 630] width 103 height 34
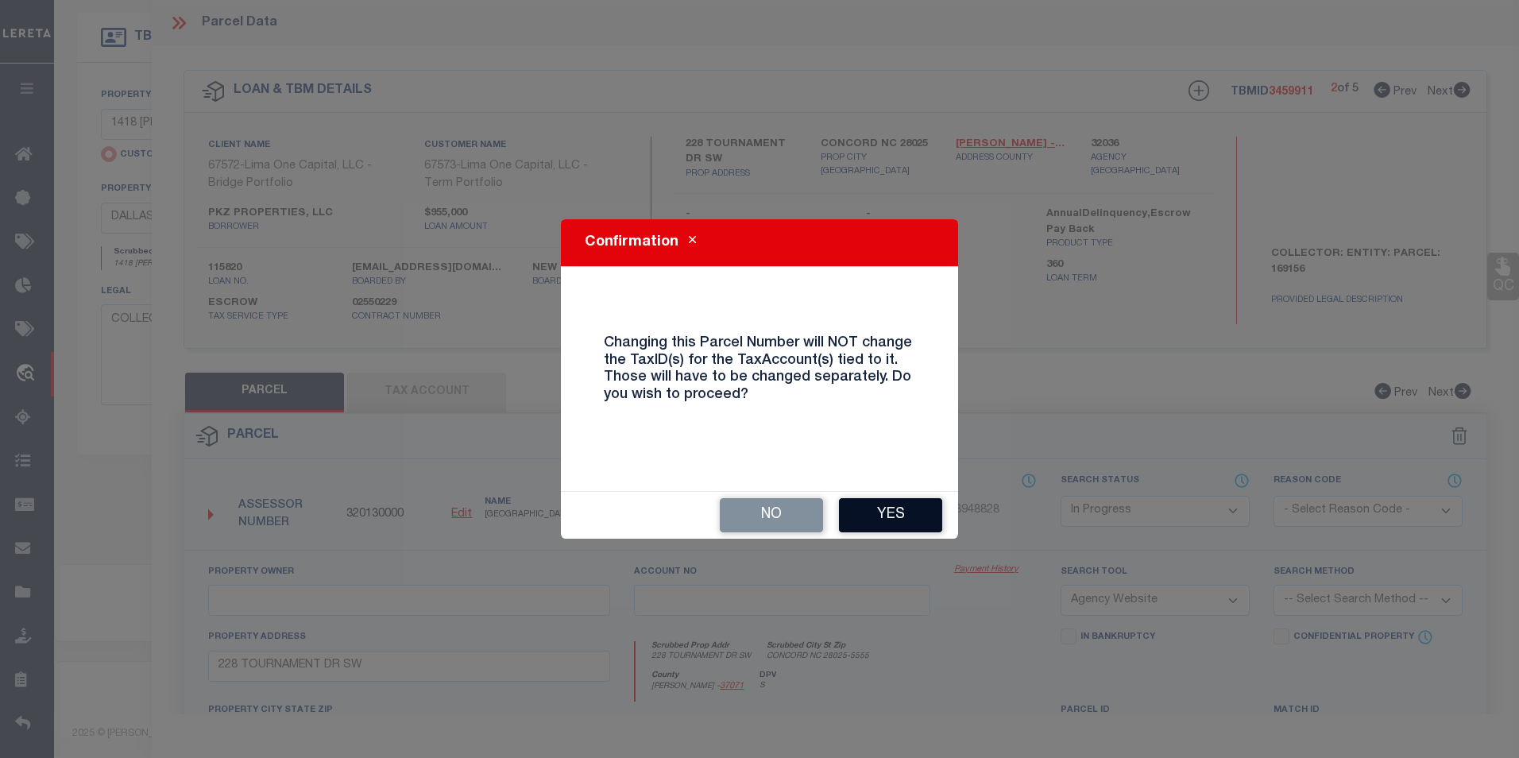
click at [916, 523] on button "Yes" at bounding box center [890, 515] width 103 height 34
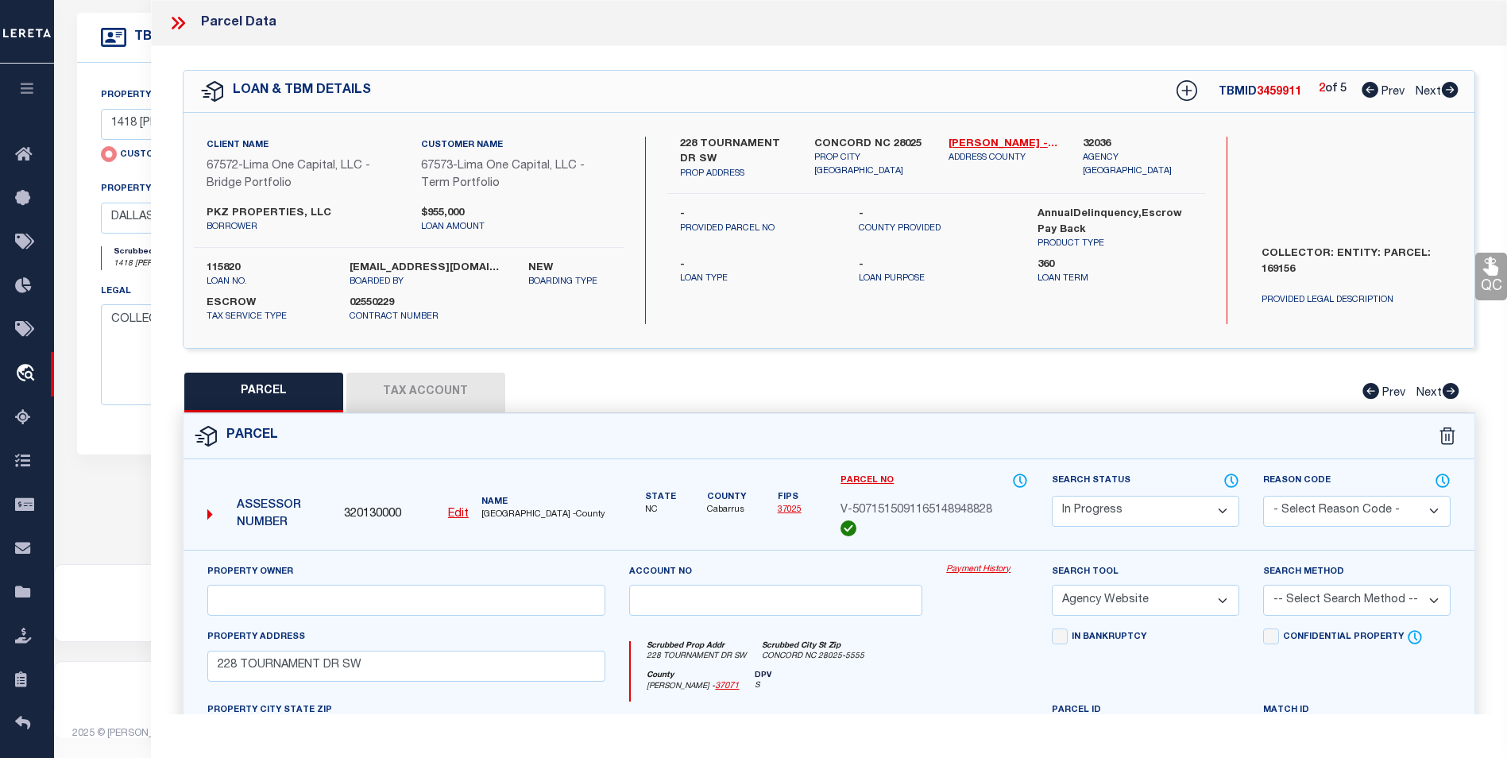
click at [407, 388] on button "Tax Account" at bounding box center [425, 393] width 159 height 40
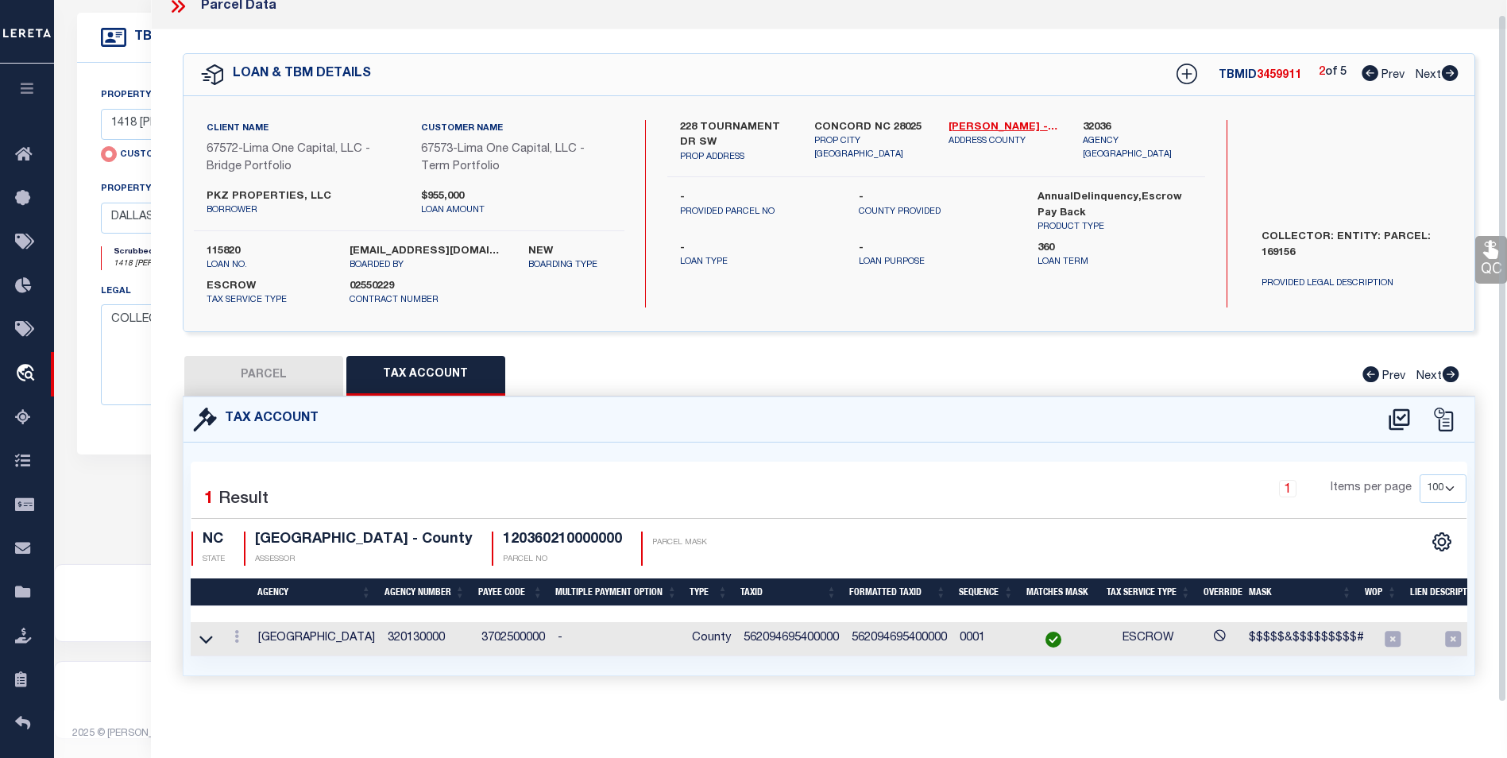
scroll to position [27, 0]
click at [238, 632] on icon at bounding box center [236, 636] width 5 height 13
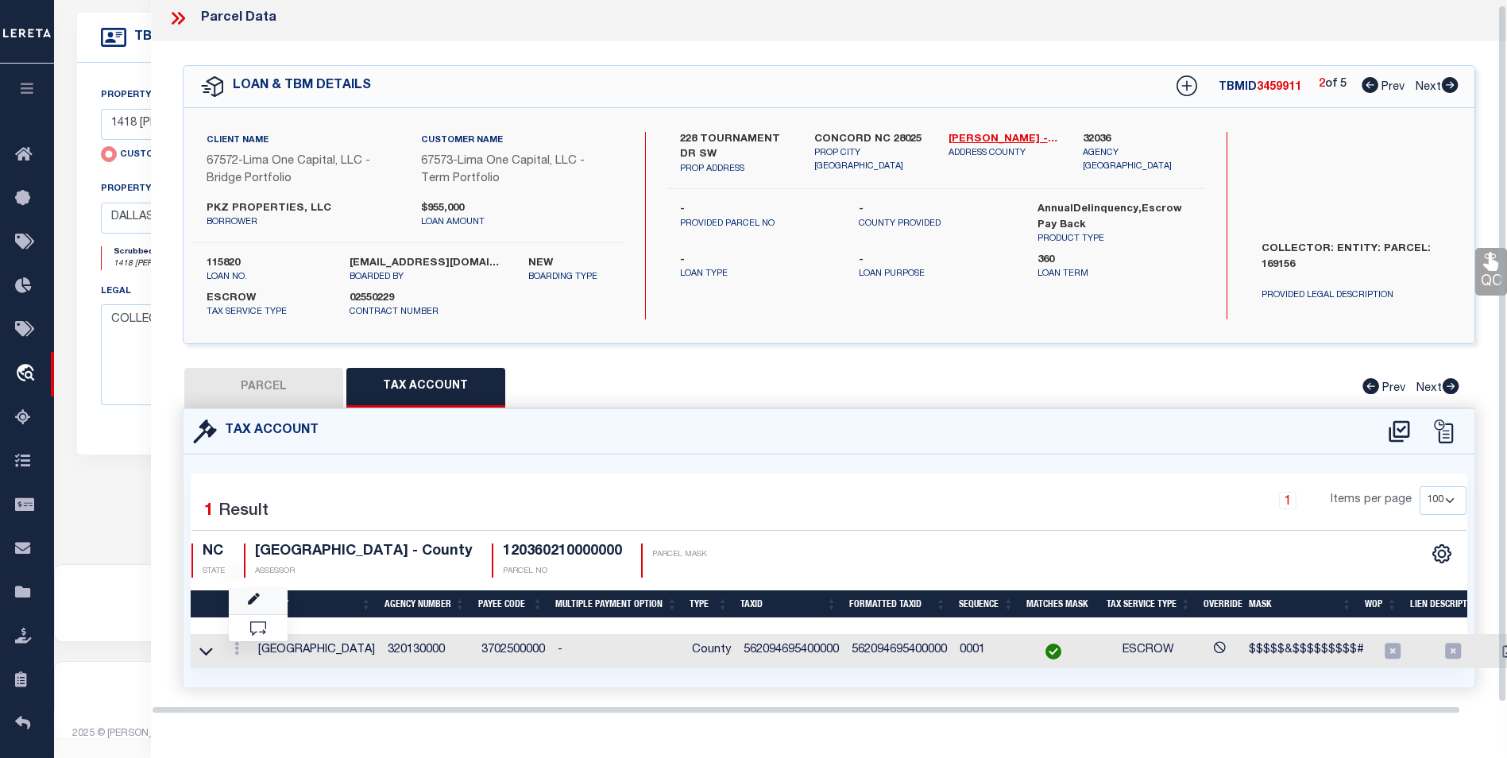
click at [260, 599] on link at bounding box center [258, 601] width 59 height 26
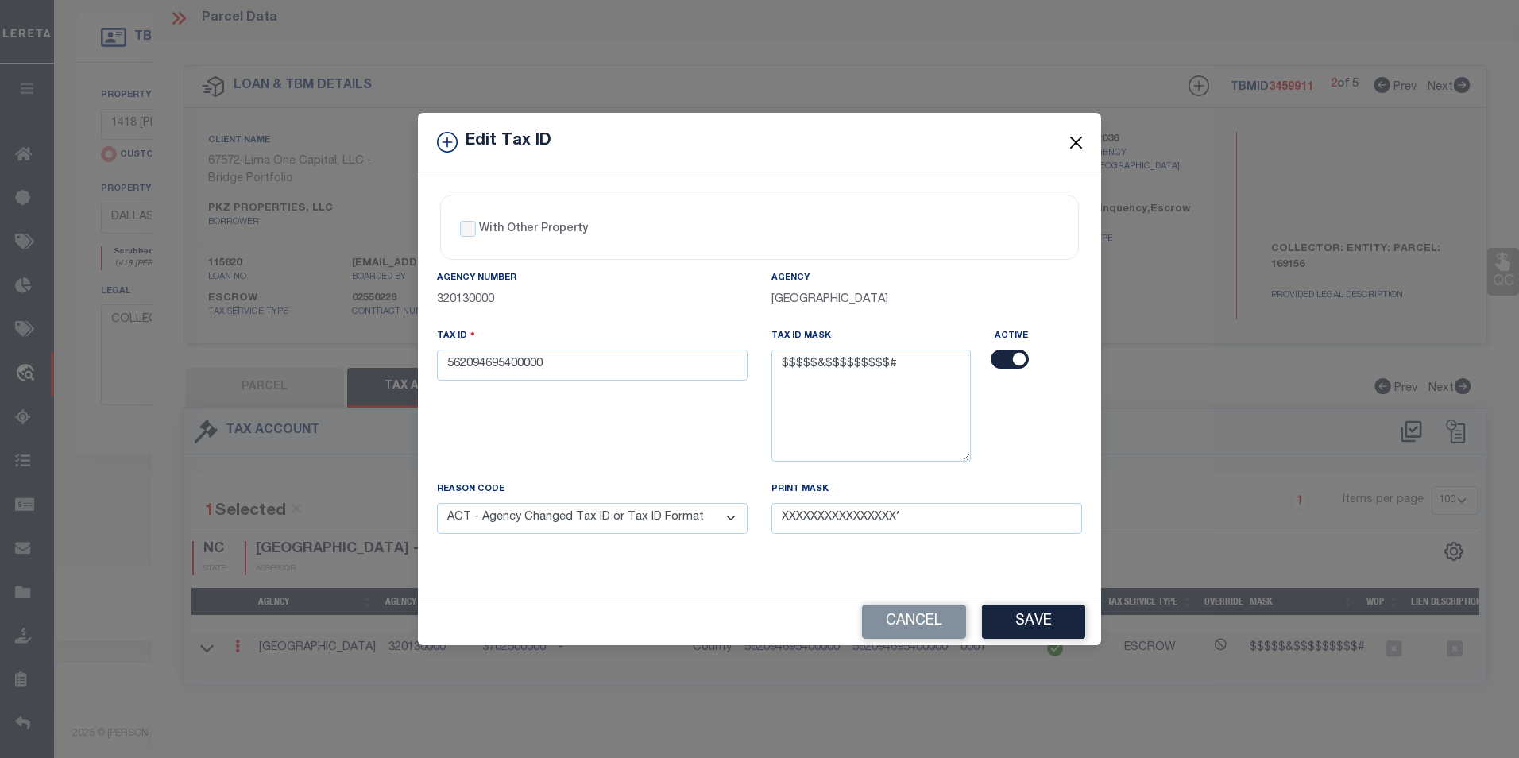
click at [1083, 141] on button "Close" at bounding box center [1076, 142] width 21 height 21
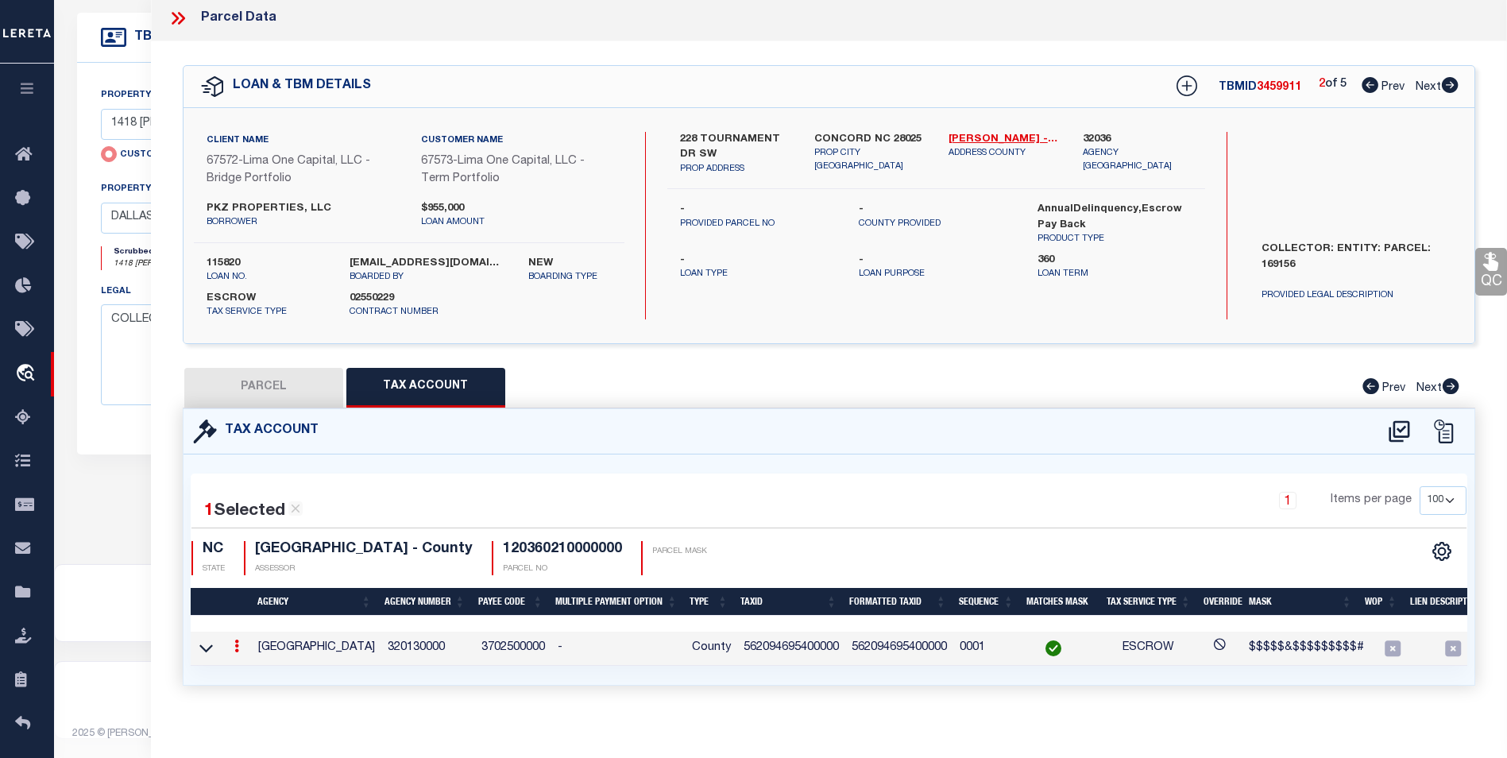
click at [273, 396] on button "PARCEL" at bounding box center [263, 388] width 159 height 40
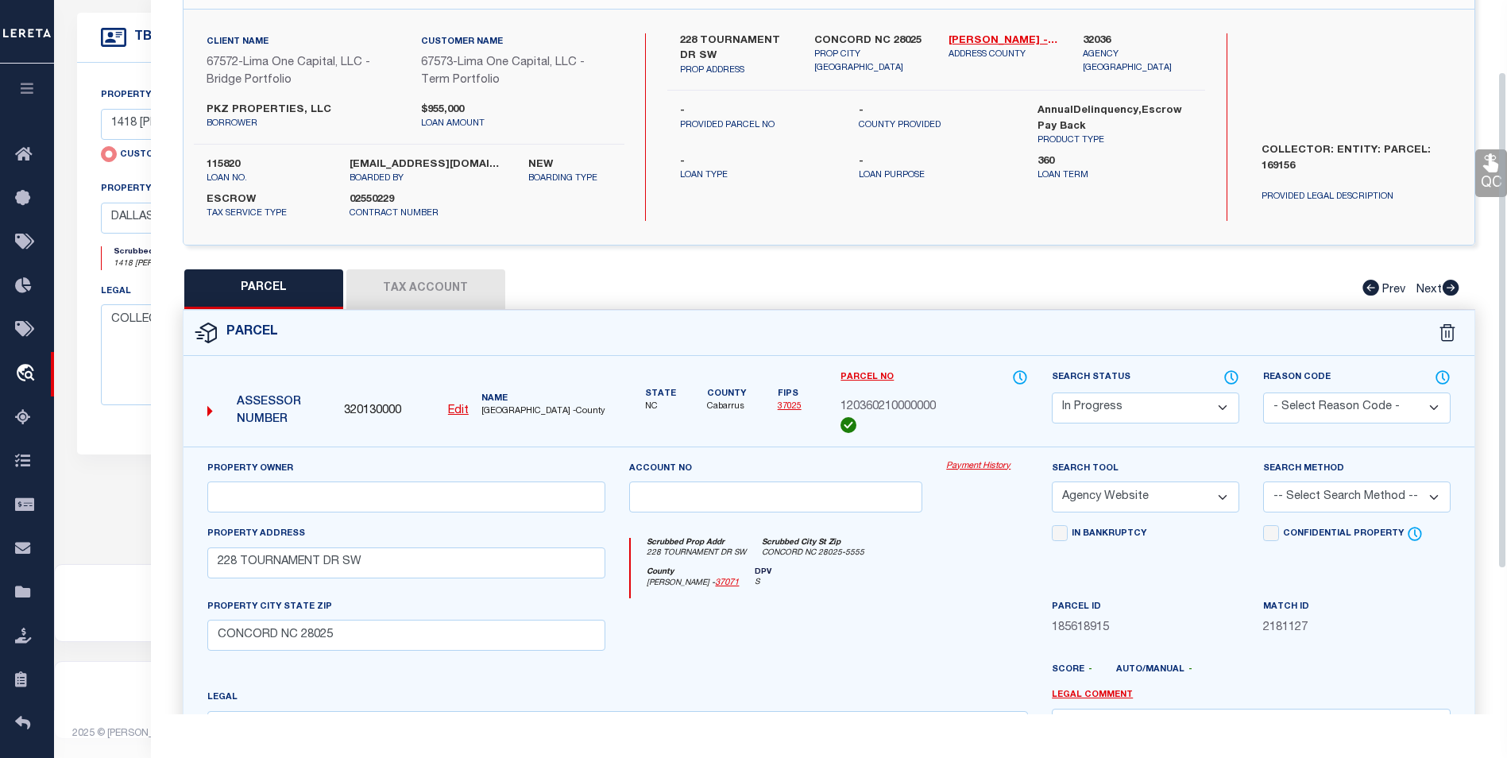
scroll to position [0, 0]
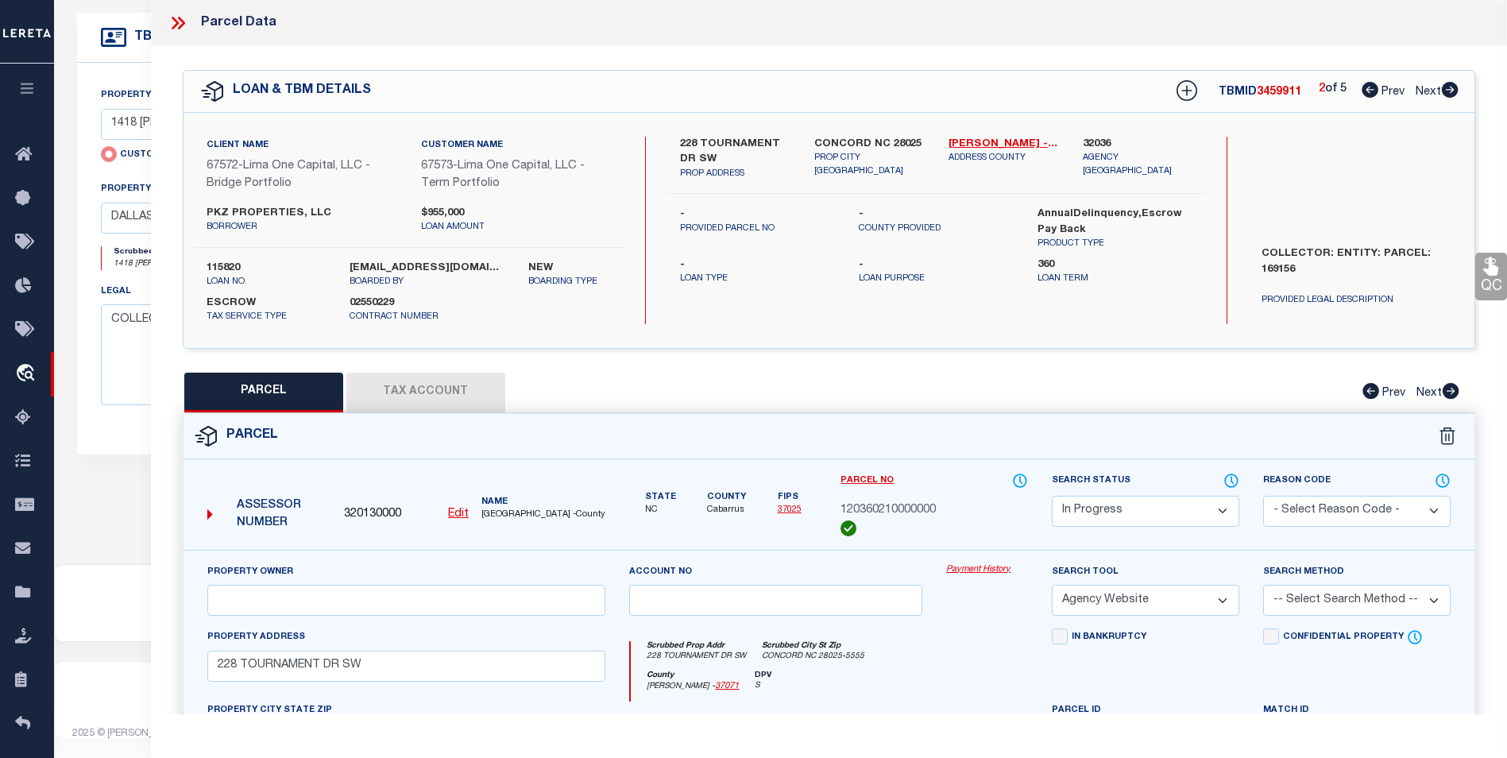
click at [414, 388] on button "Tax Account" at bounding box center [425, 393] width 159 height 40
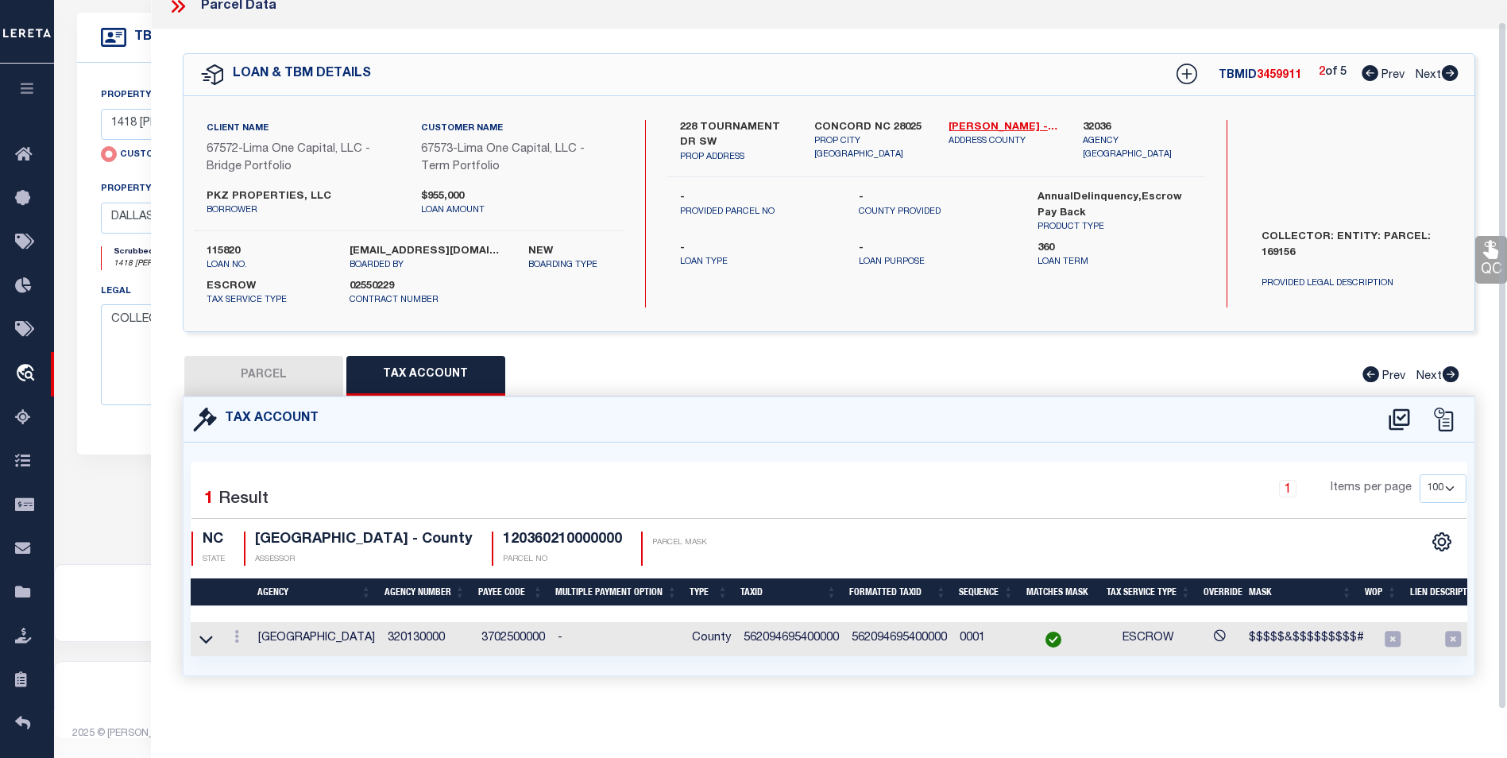
scroll to position [27, 0]
click at [236, 630] on icon at bounding box center [236, 636] width 5 height 13
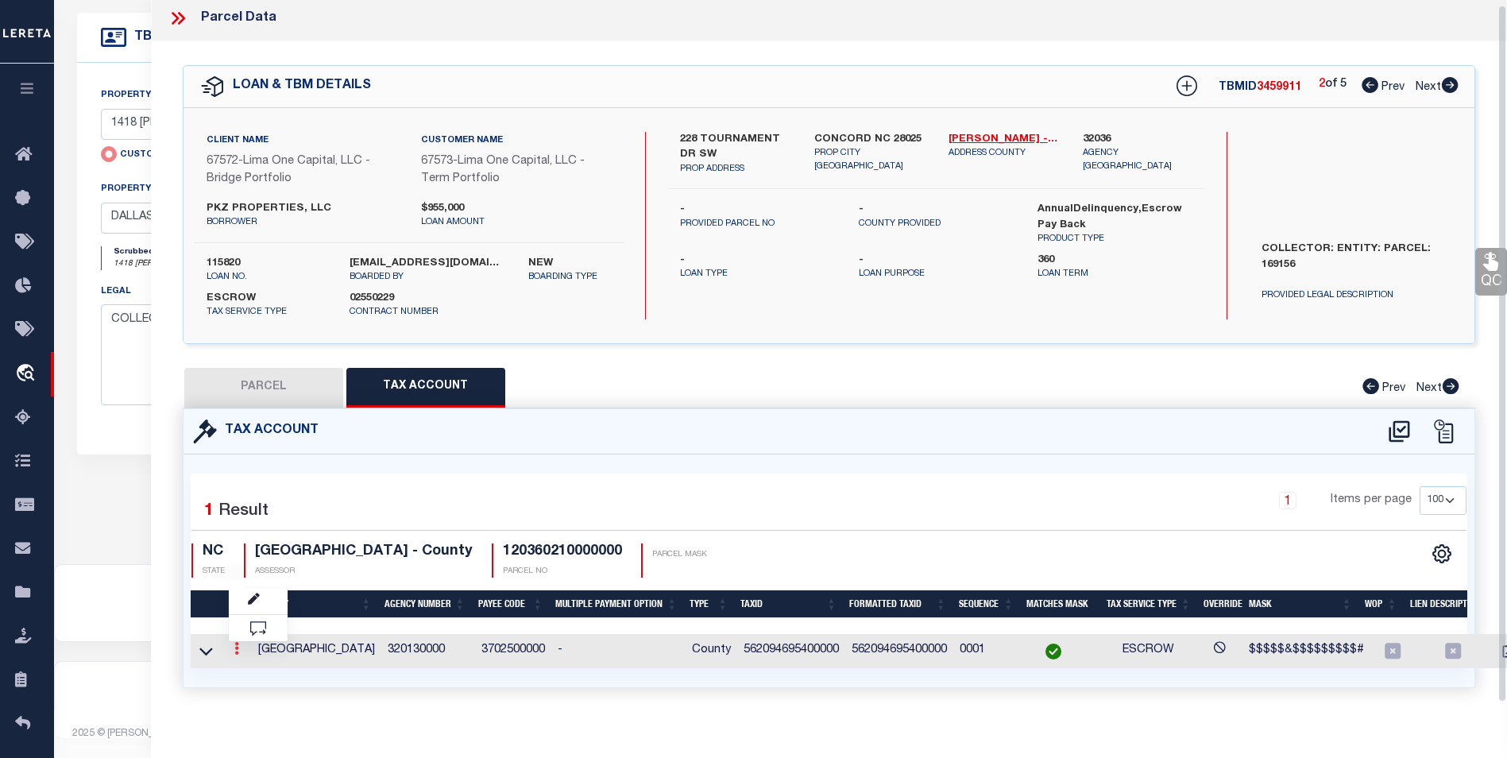
scroll to position [5, 0]
click at [249, 597] on icon "" at bounding box center [254, 599] width 12 height 12
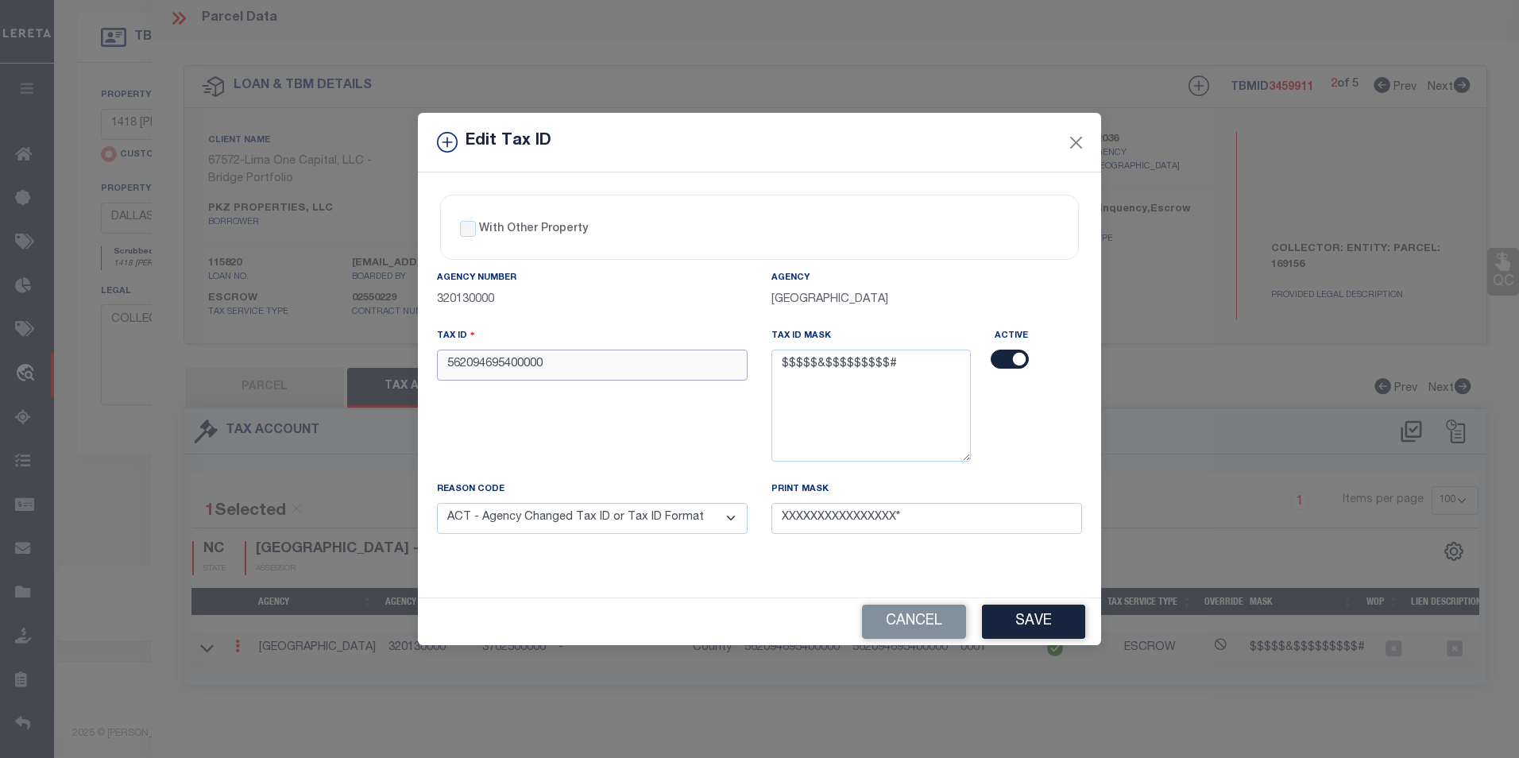
drag, startPoint x: 564, startPoint y: 368, endPoint x: 392, endPoint y: 387, distance: 172.7
click at [392, 387] on div "Edit Tax ID With Other Property With Other Property Type Temporary" at bounding box center [759, 379] width 1519 height 758
click at [1058, 613] on button "Save" at bounding box center [1033, 622] width 103 height 34
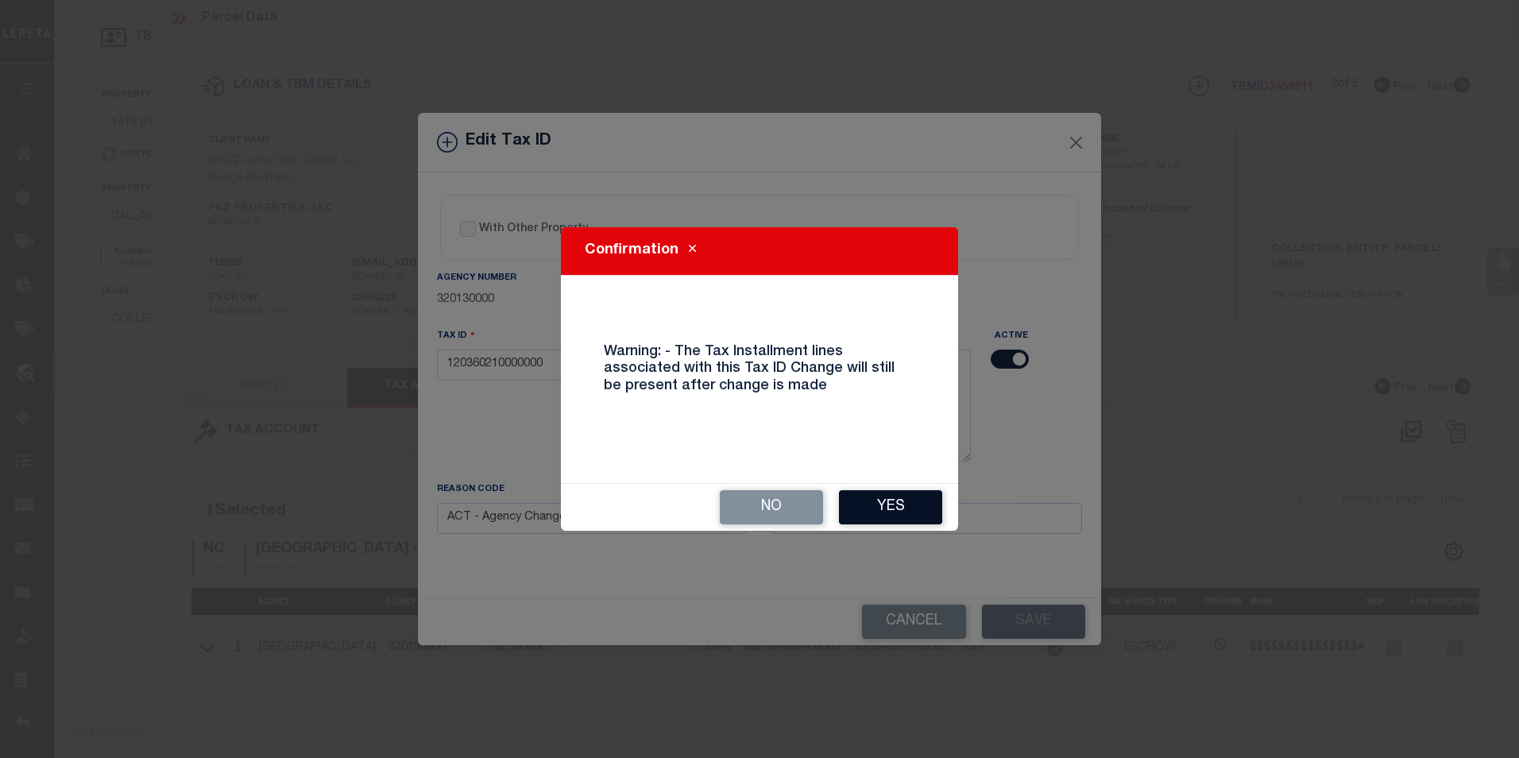
click at [885, 492] on button "Yes" at bounding box center [890, 507] width 103 height 34
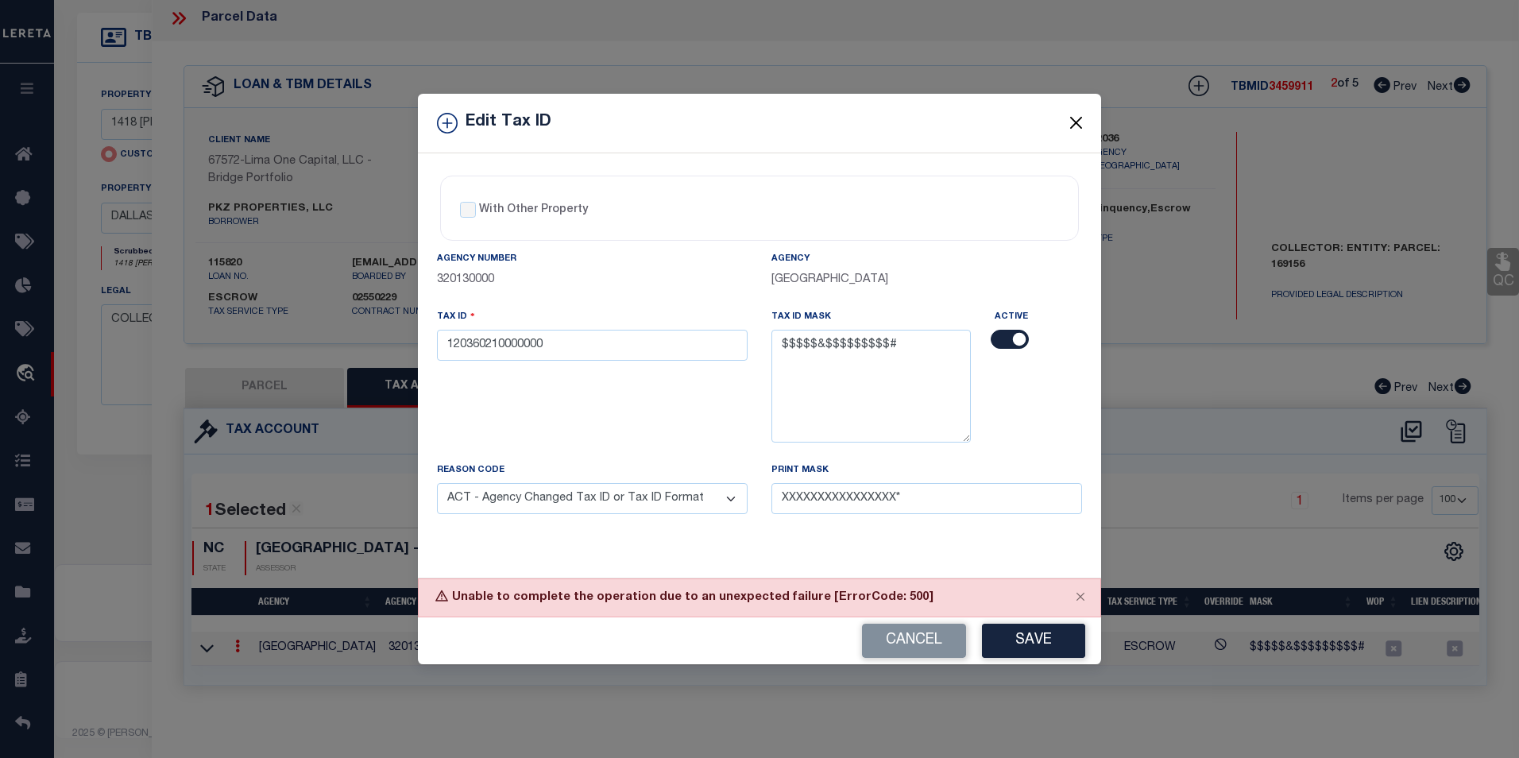
click at [1079, 123] on button "Close" at bounding box center [1076, 123] width 21 height 21
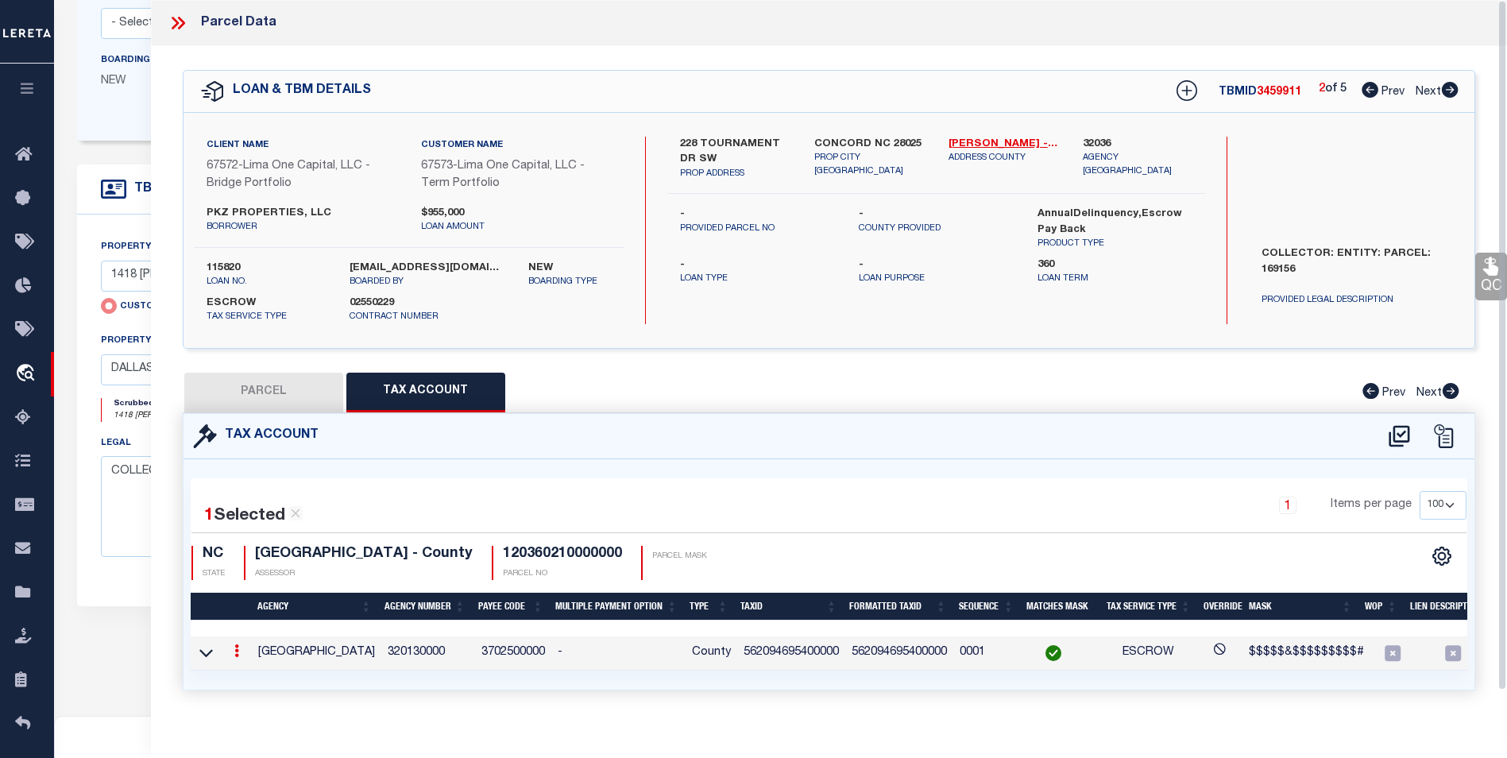
scroll to position [319, 0]
click at [176, 22] on icon at bounding box center [175, 23] width 7 height 13
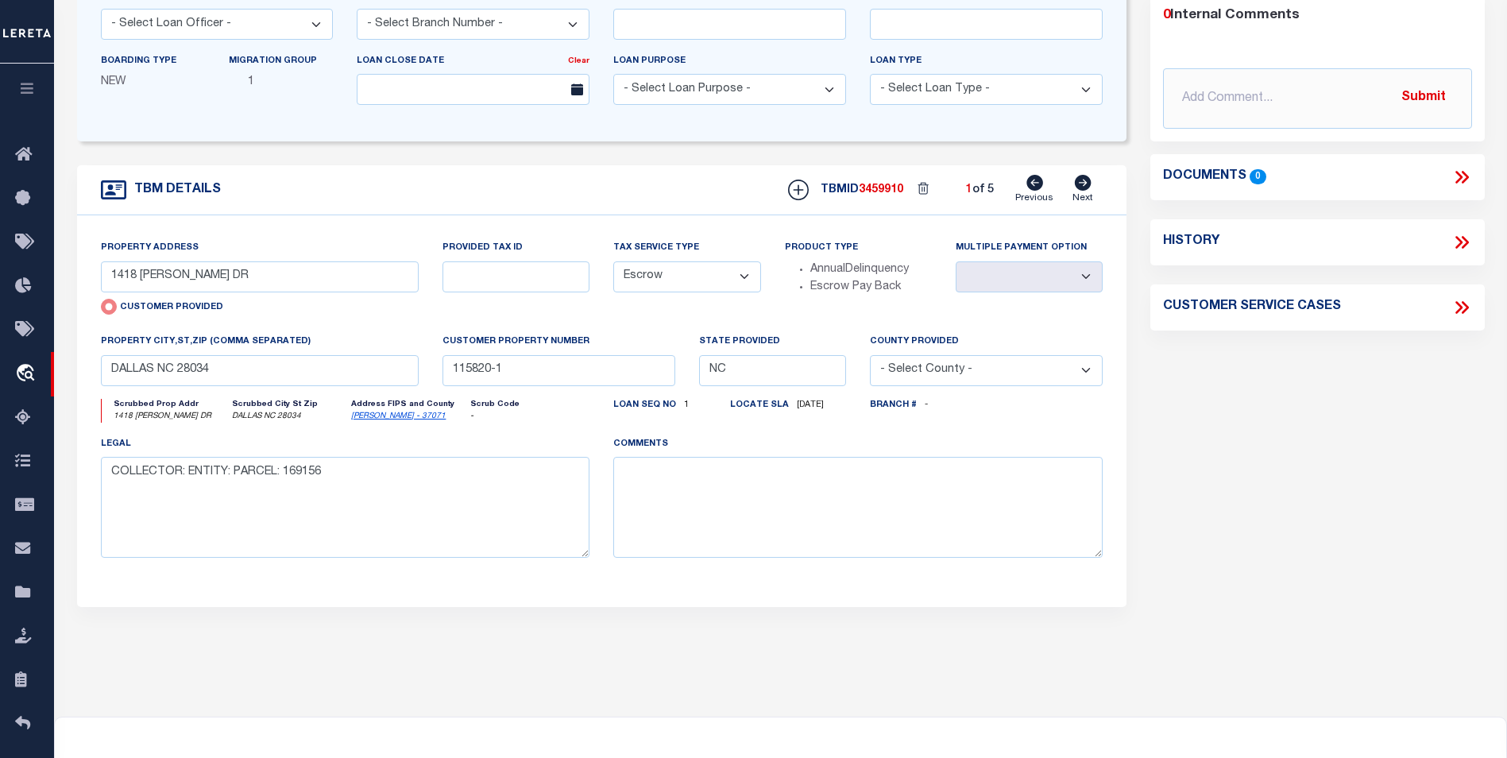
scroll to position [2, 0]
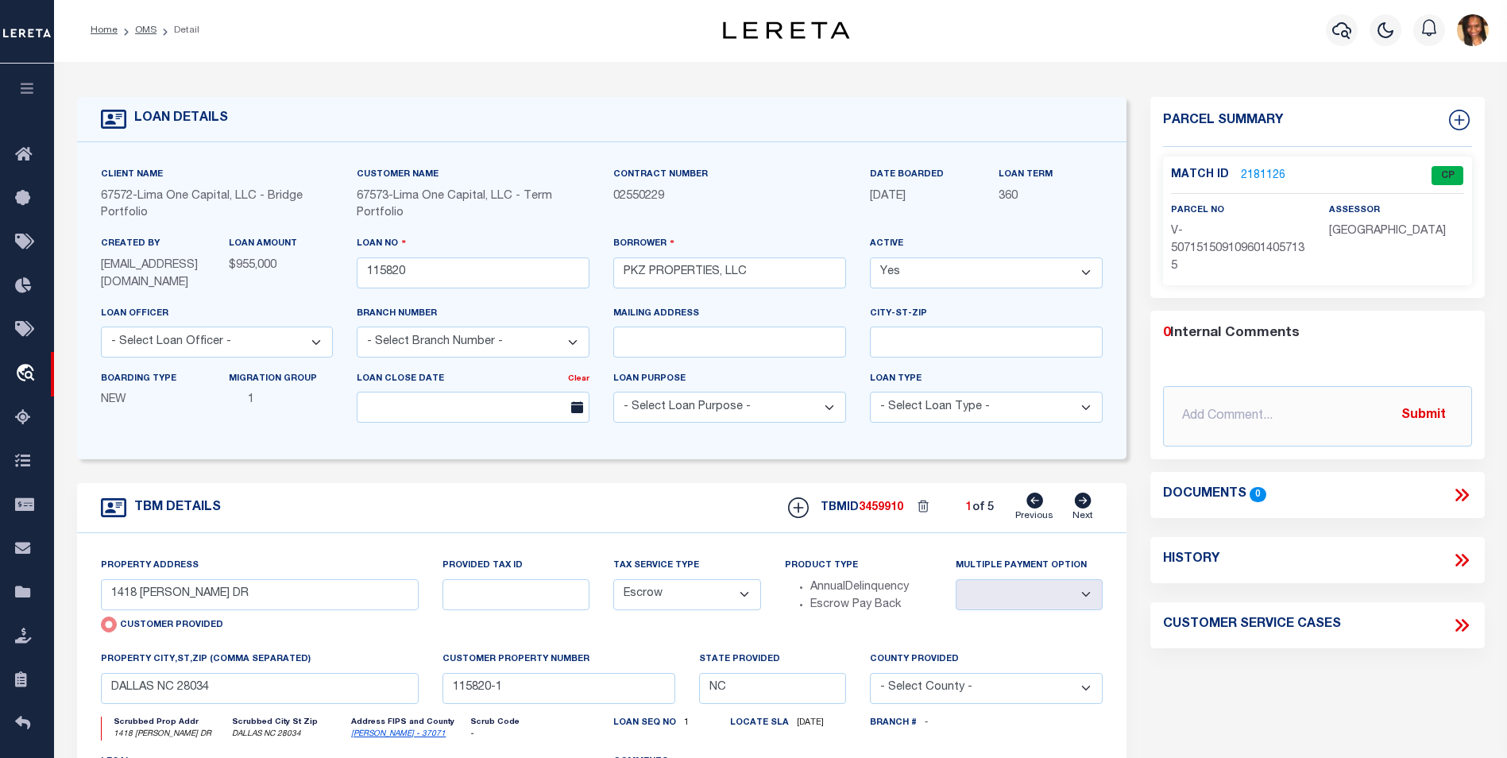
click at [1091, 501] on icon at bounding box center [1083, 501] width 17 height 16
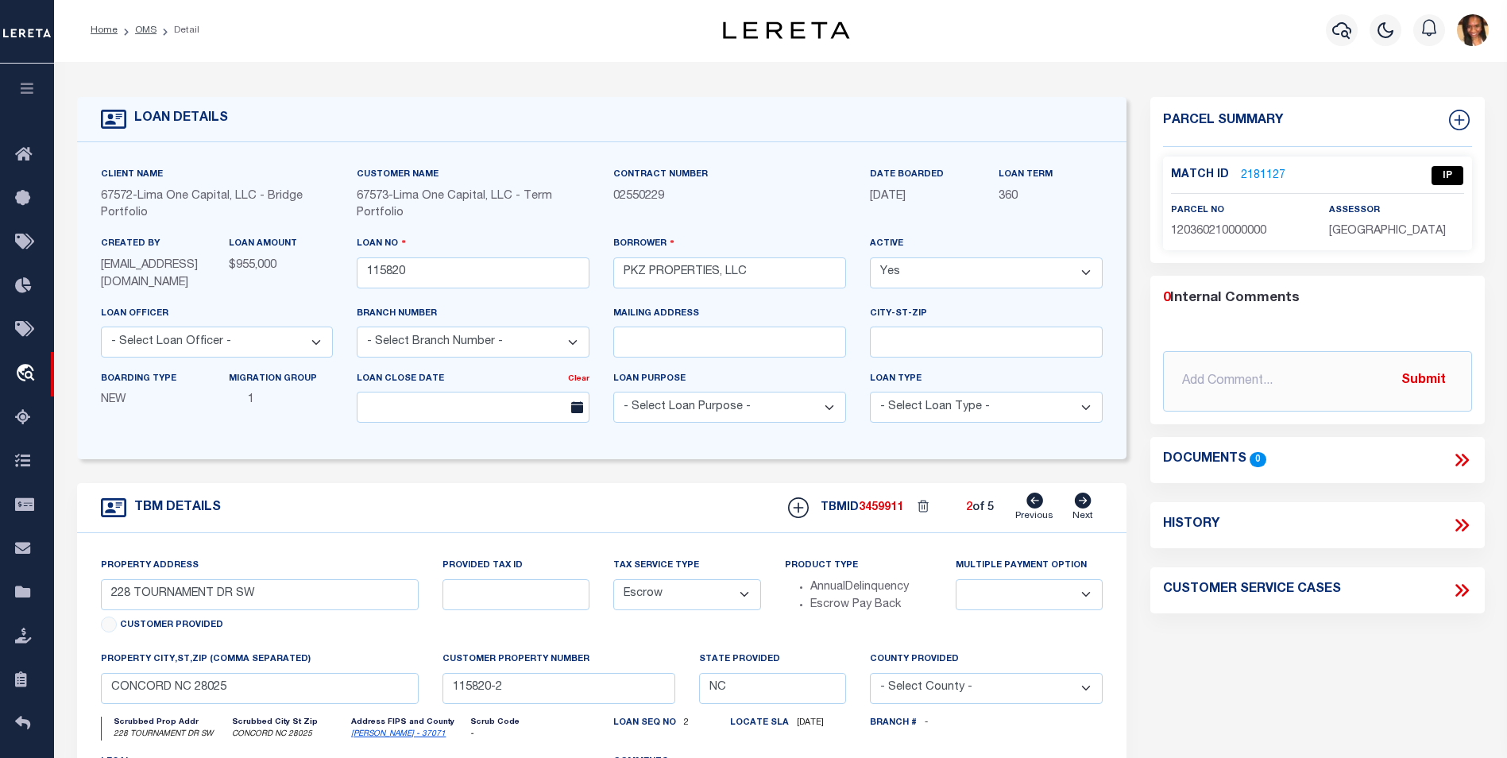
click at [1274, 170] on link "2181127" at bounding box center [1263, 176] width 44 height 17
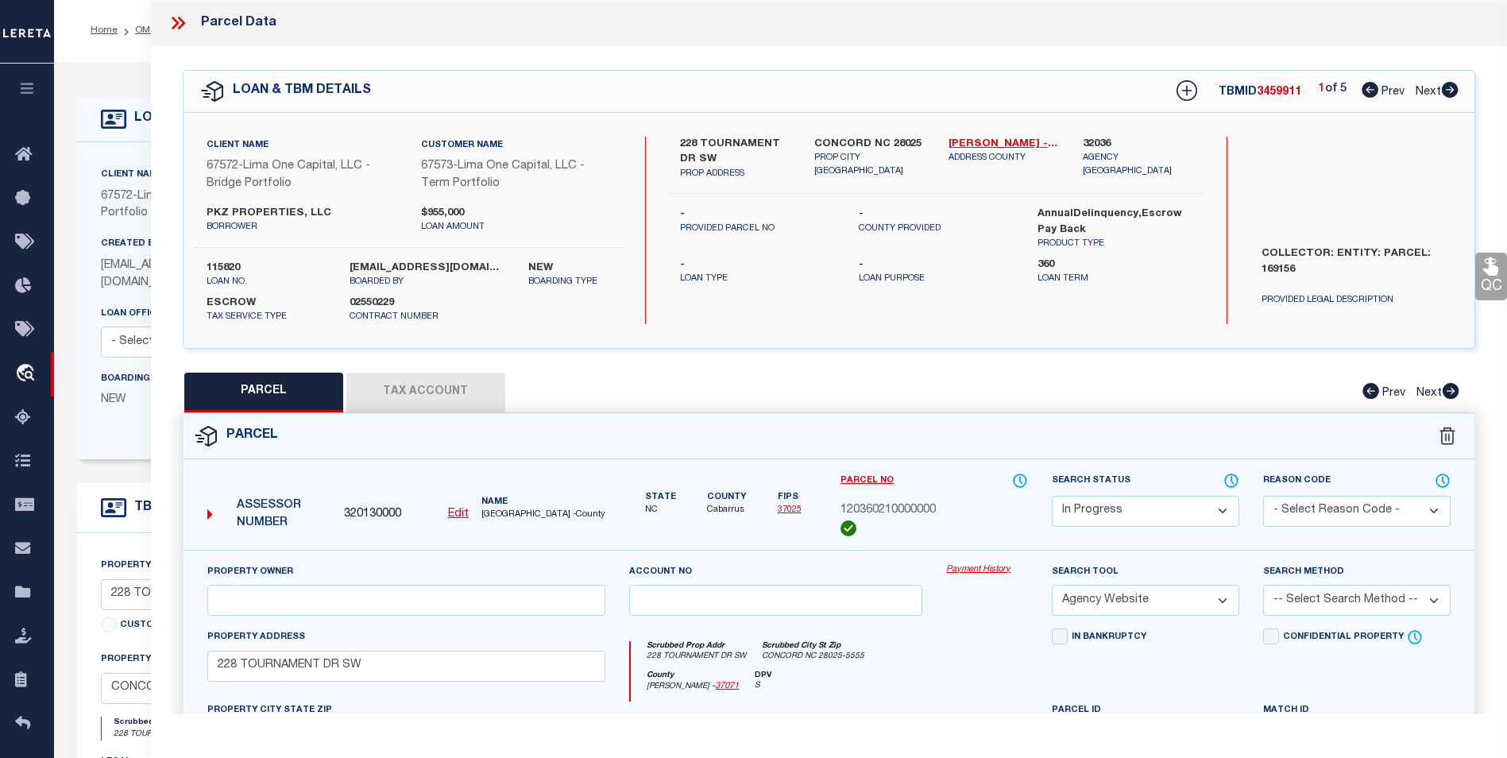
click at [1451, 93] on icon at bounding box center [1449, 90] width 17 height 16
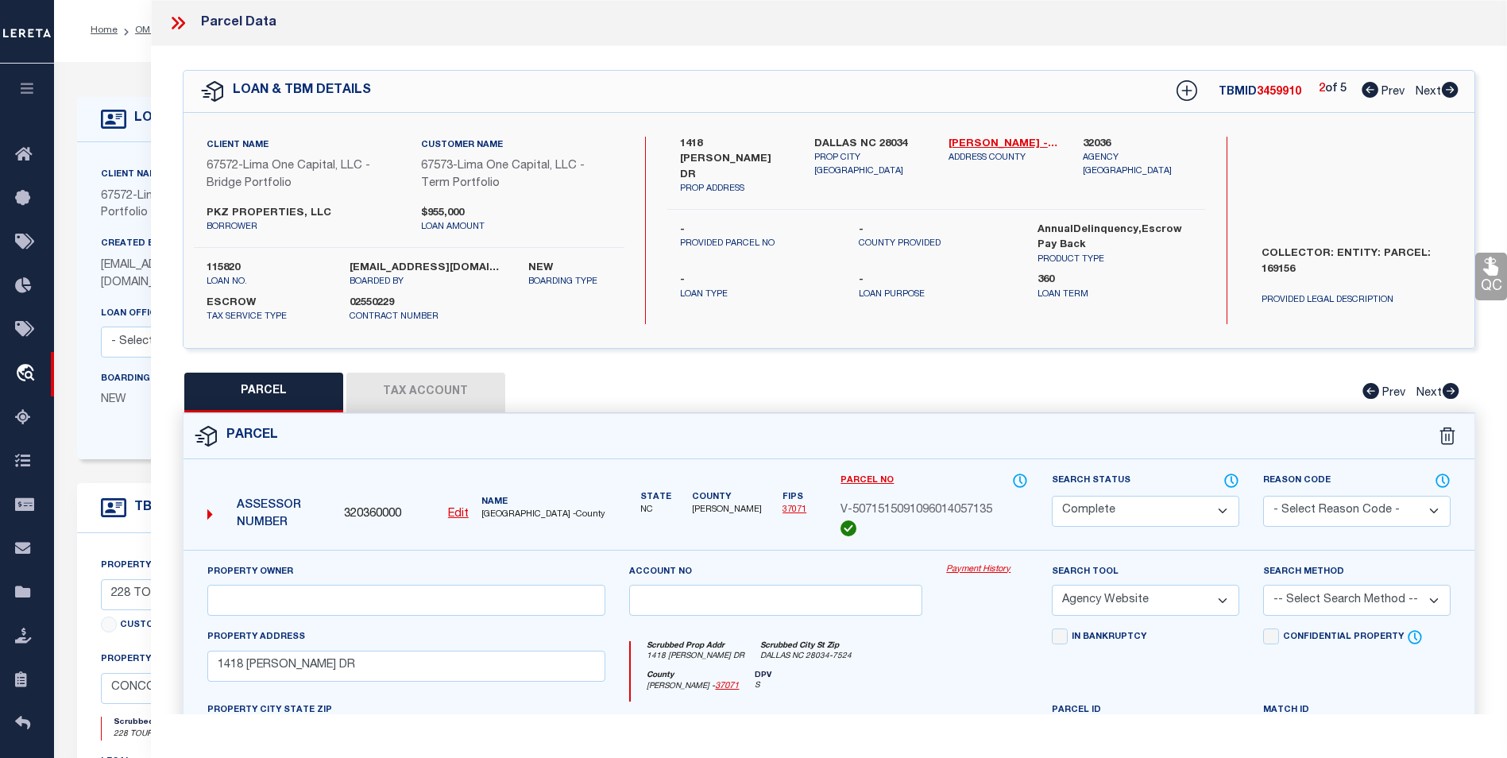
click at [1451, 94] on icon at bounding box center [1449, 90] width 17 height 16
click at [1448, 96] on icon at bounding box center [1450, 90] width 17 height 16
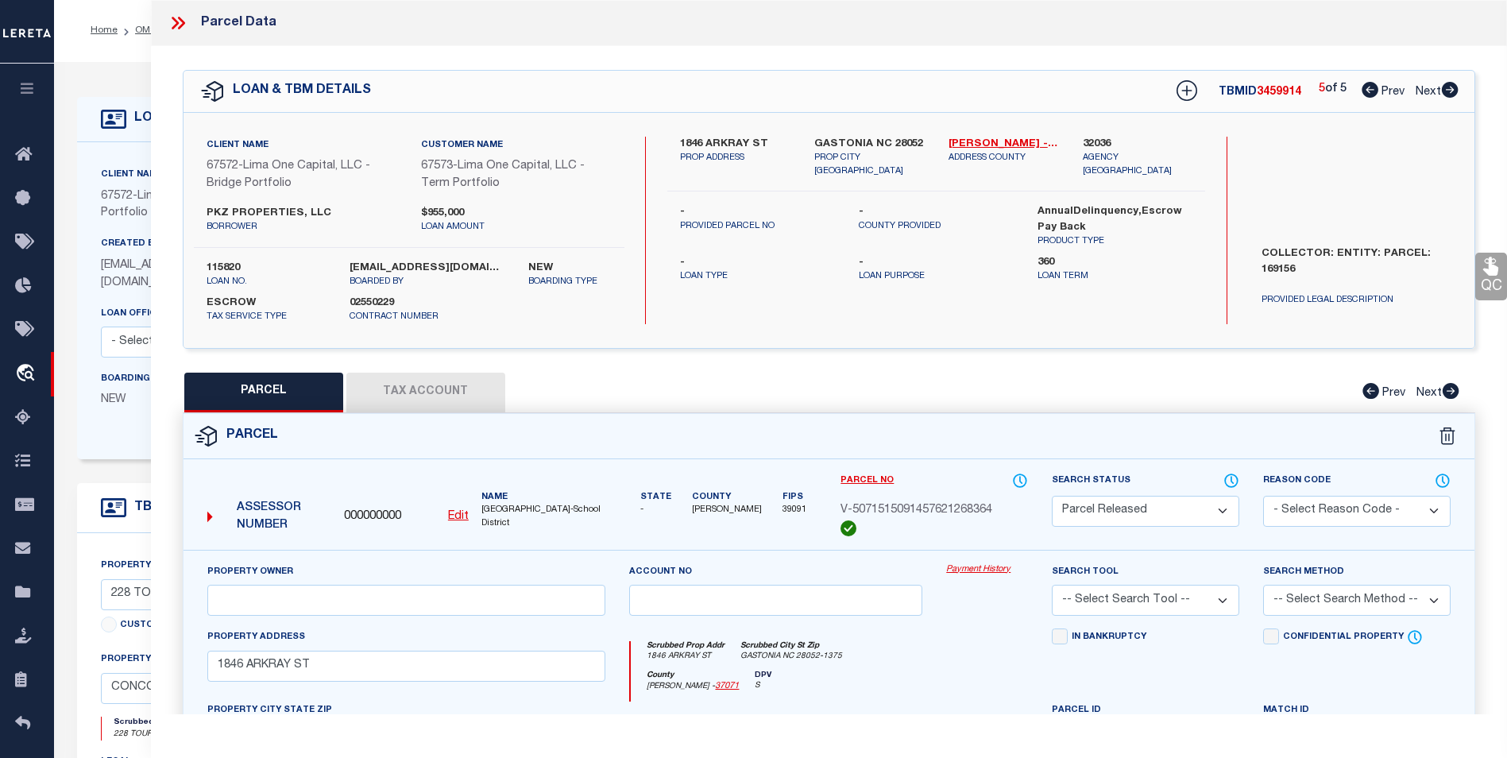
click at [1365, 94] on icon at bounding box center [1370, 90] width 17 height 16
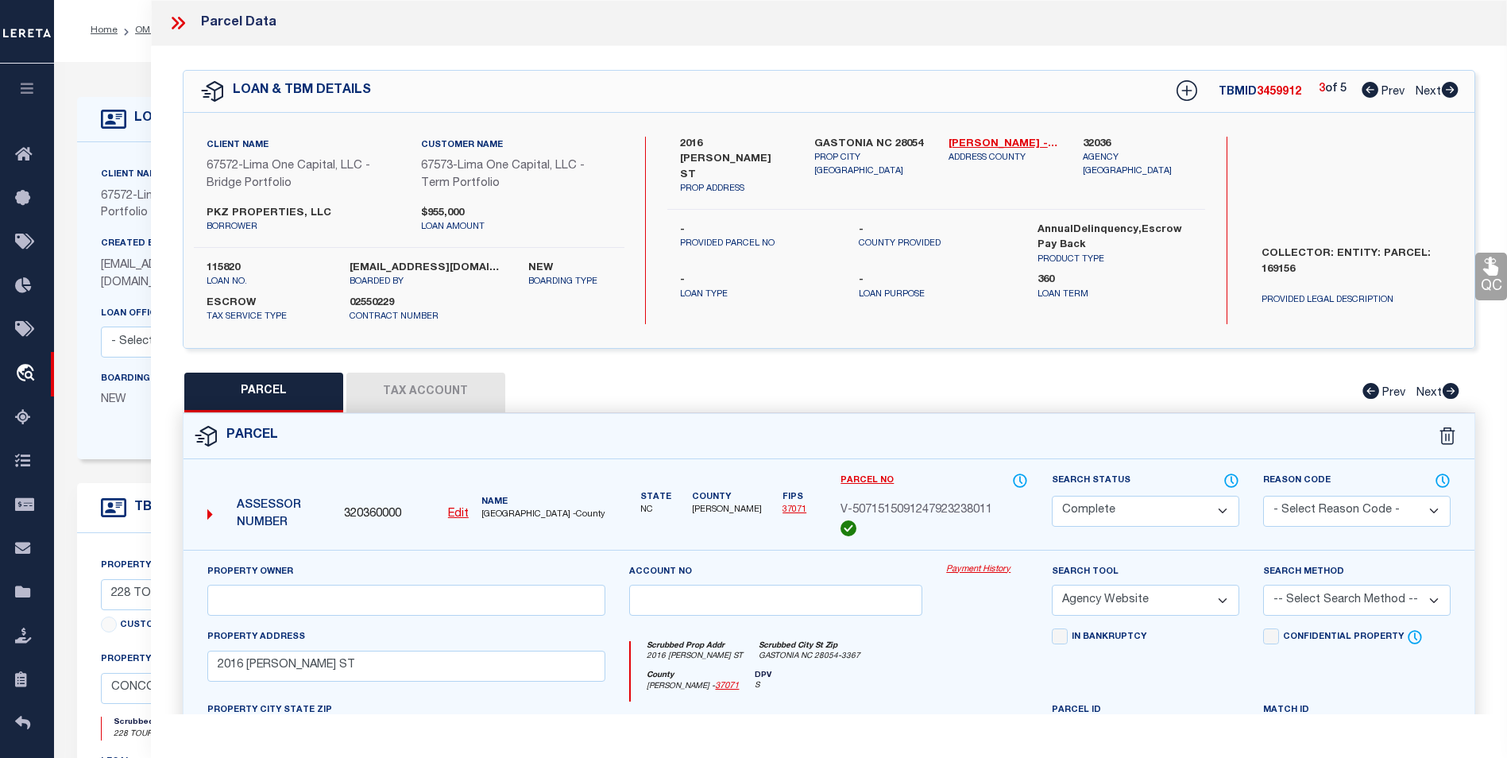
click at [1365, 94] on icon at bounding box center [1370, 90] width 17 height 16
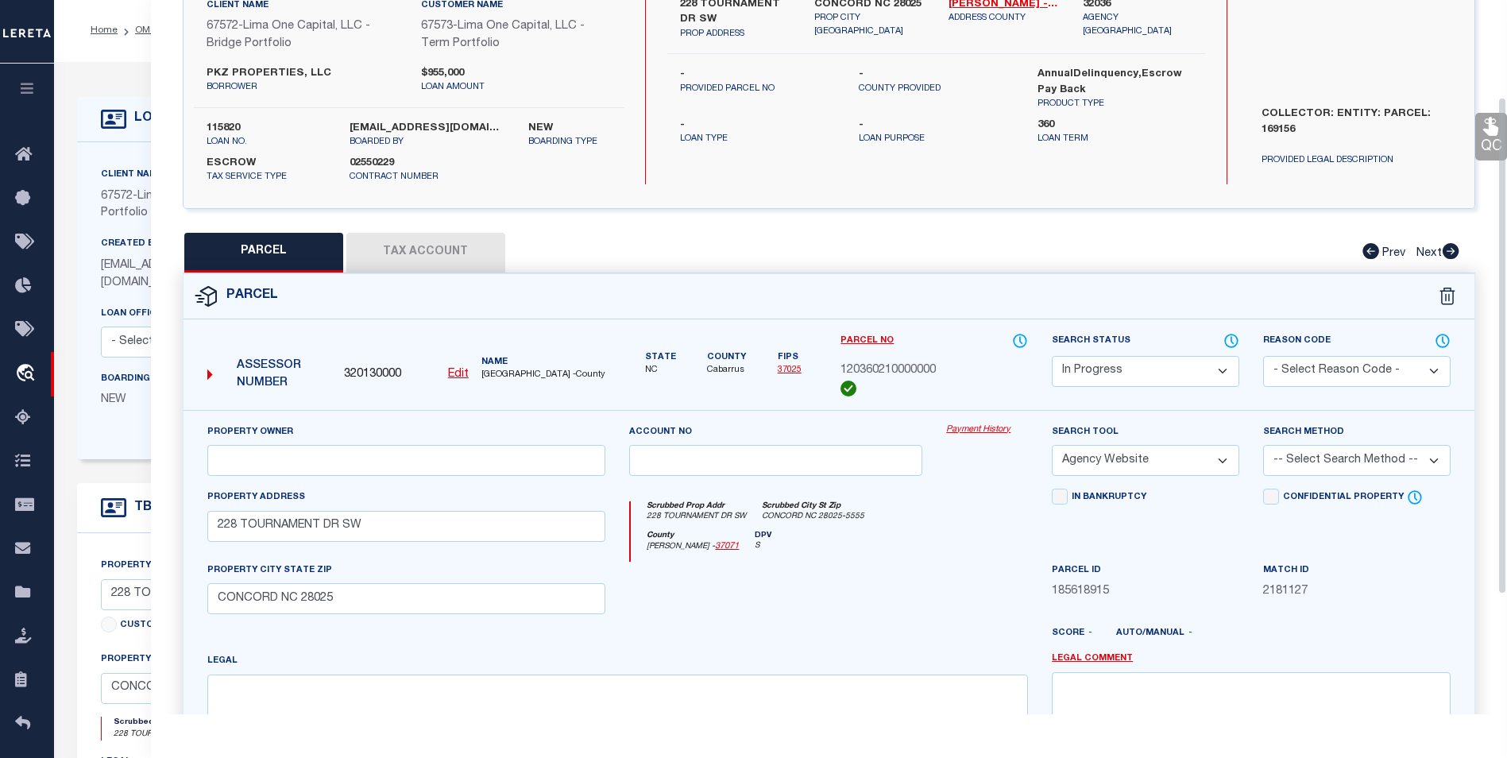
scroll to position [238, 0]
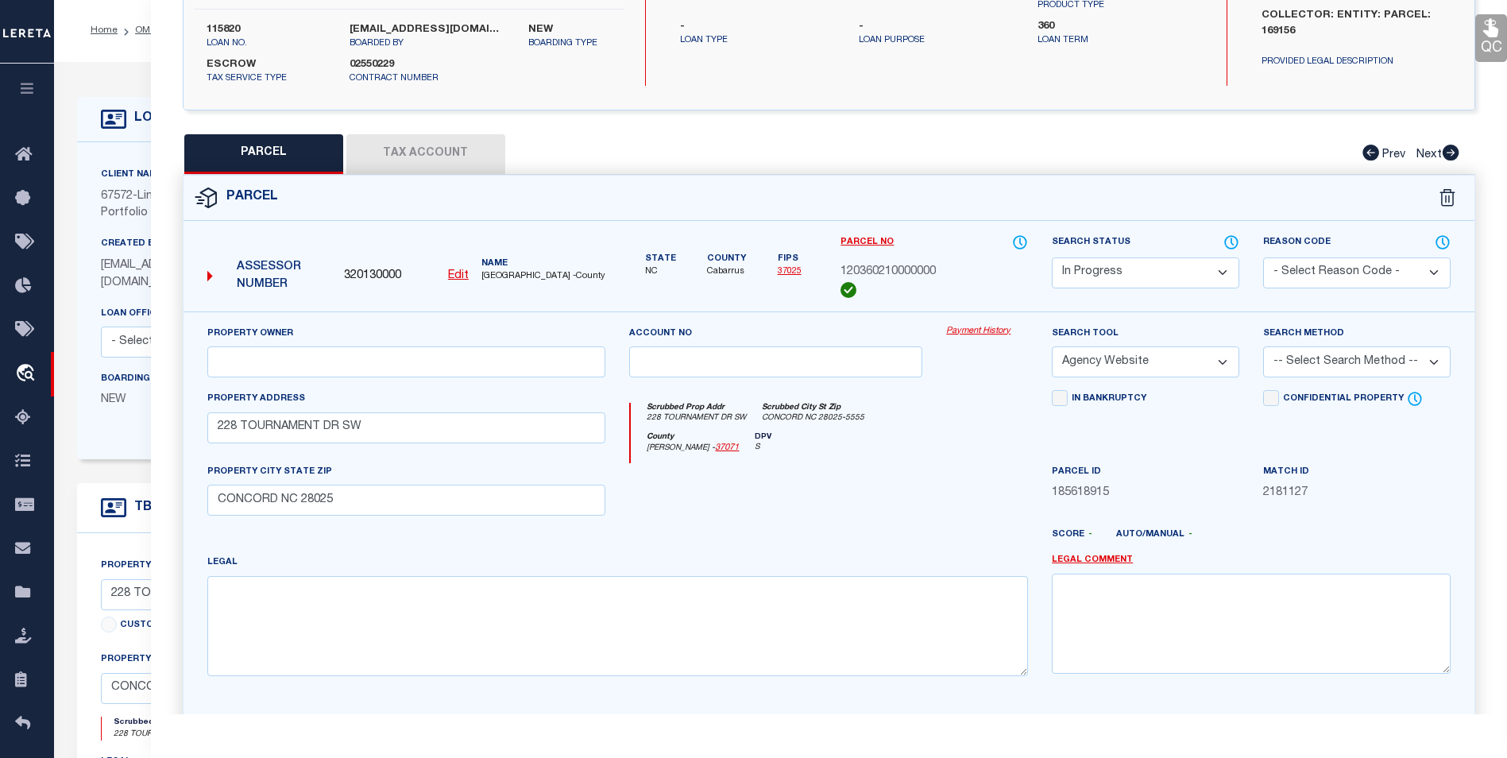
click at [433, 161] on button "Tax Account" at bounding box center [425, 154] width 159 height 40
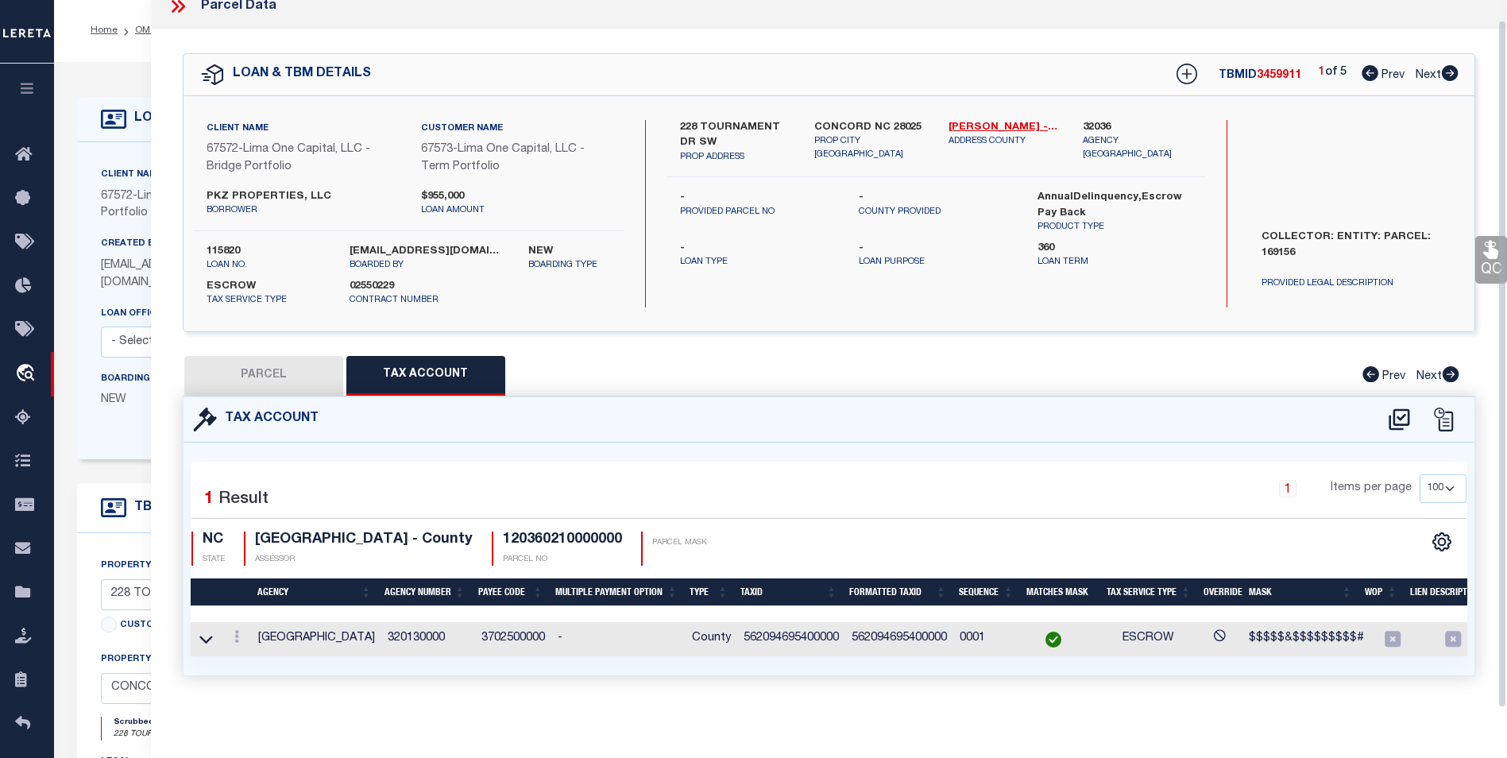
scroll to position [27, 0]
click at [238, 632] on link at bounding box center [236, 638] width 17 height 13
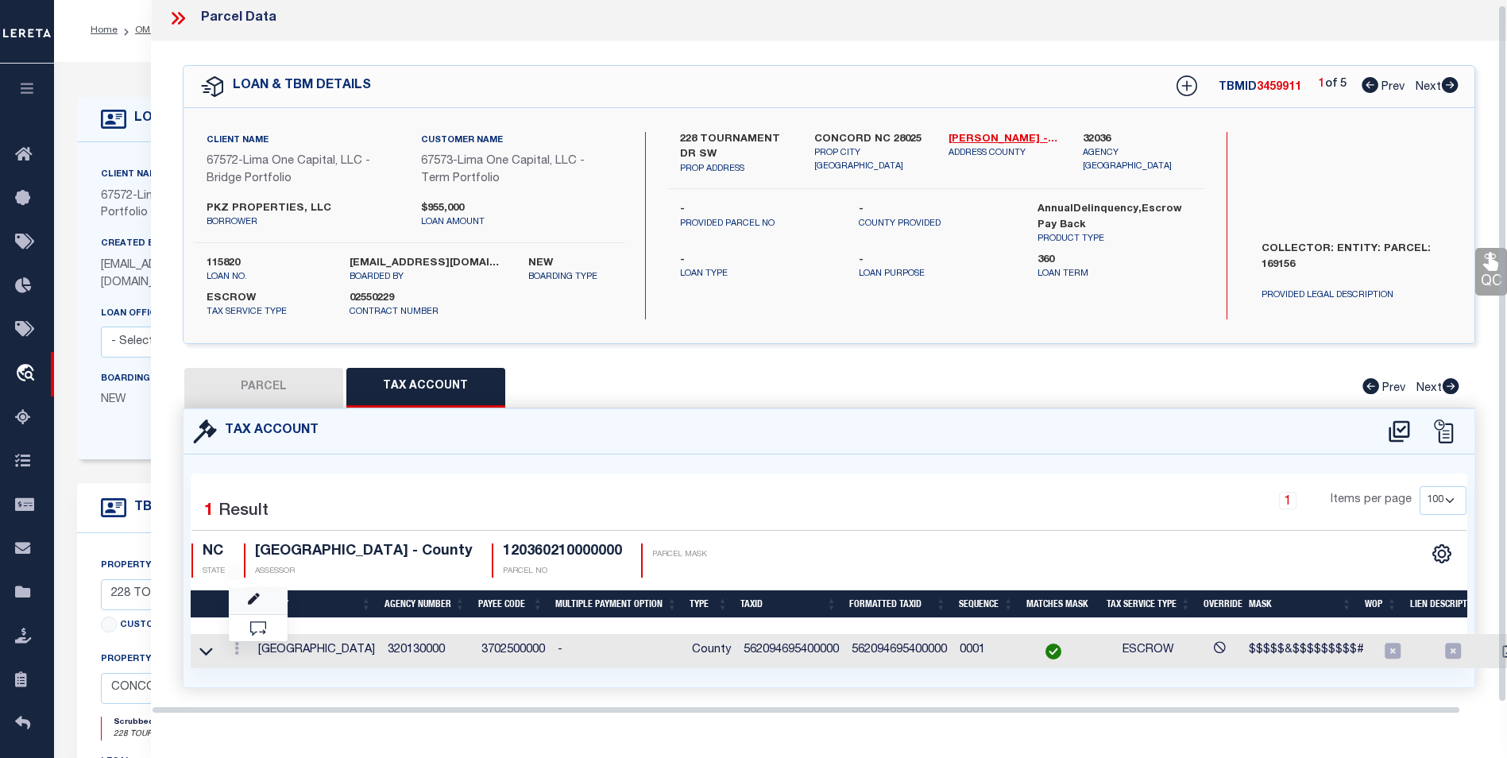
click at [260, 598] on link at bounding box center [258, 601] width 59 height 26
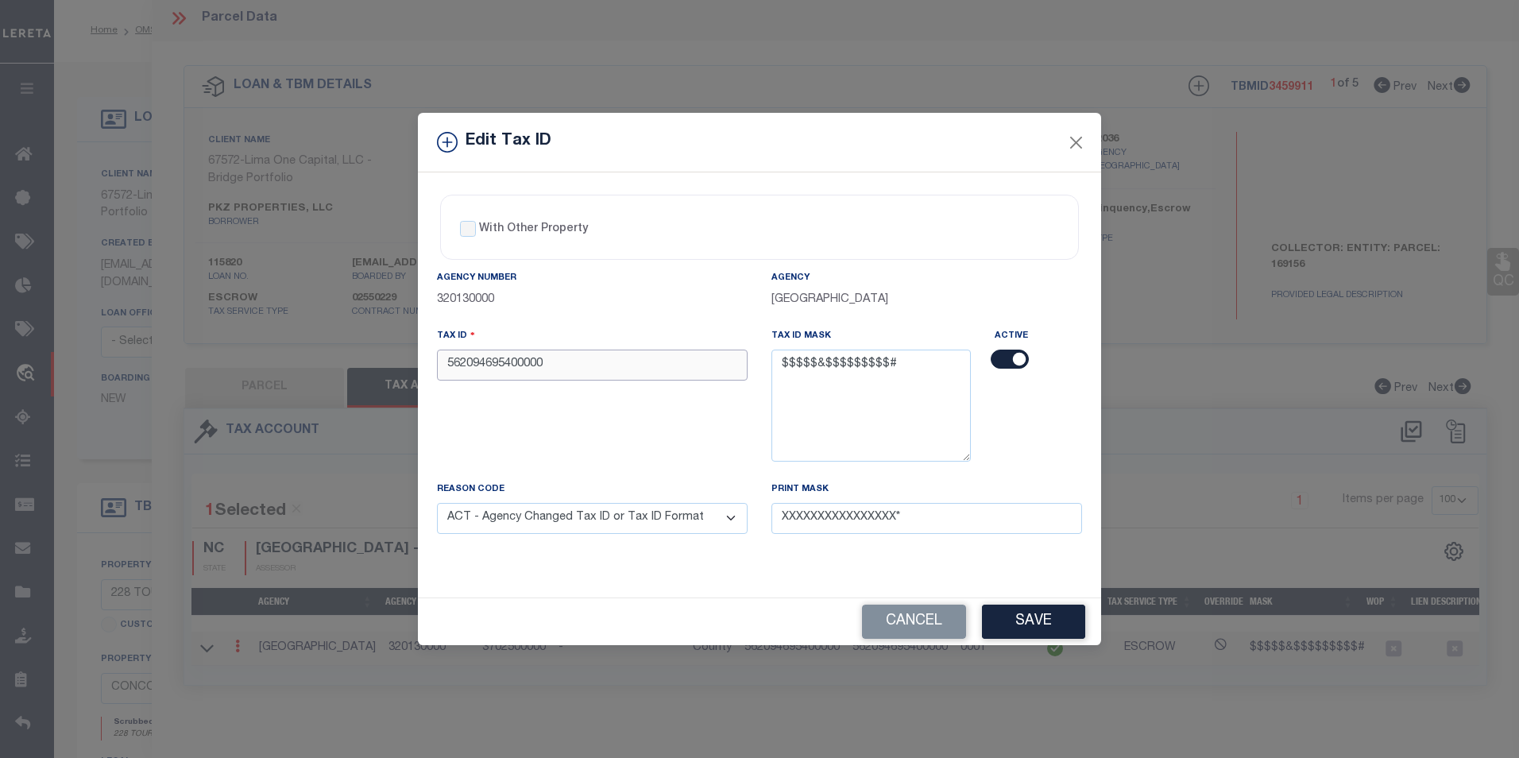
drag, startPoint x: 558, startPoint y: 365, endPoint x: 542, endPoint y: 383, distance: 24.7
click at [542, 383] on div "Tax ID 562094695400000" at bounding box center [592, 403] width 334 height 153
click at [582, 358] on input "562094695400000" at bounding box center [592, 365] width 311 height 31
drag, startPoint x: 558, startPoint y: 361, endPoint x: 425, endPoint y: 375, distance: 133.4
click at [425, 375] on div "Tax ID 562094695400000" at bounding box center [592, 403] width 334 height 153
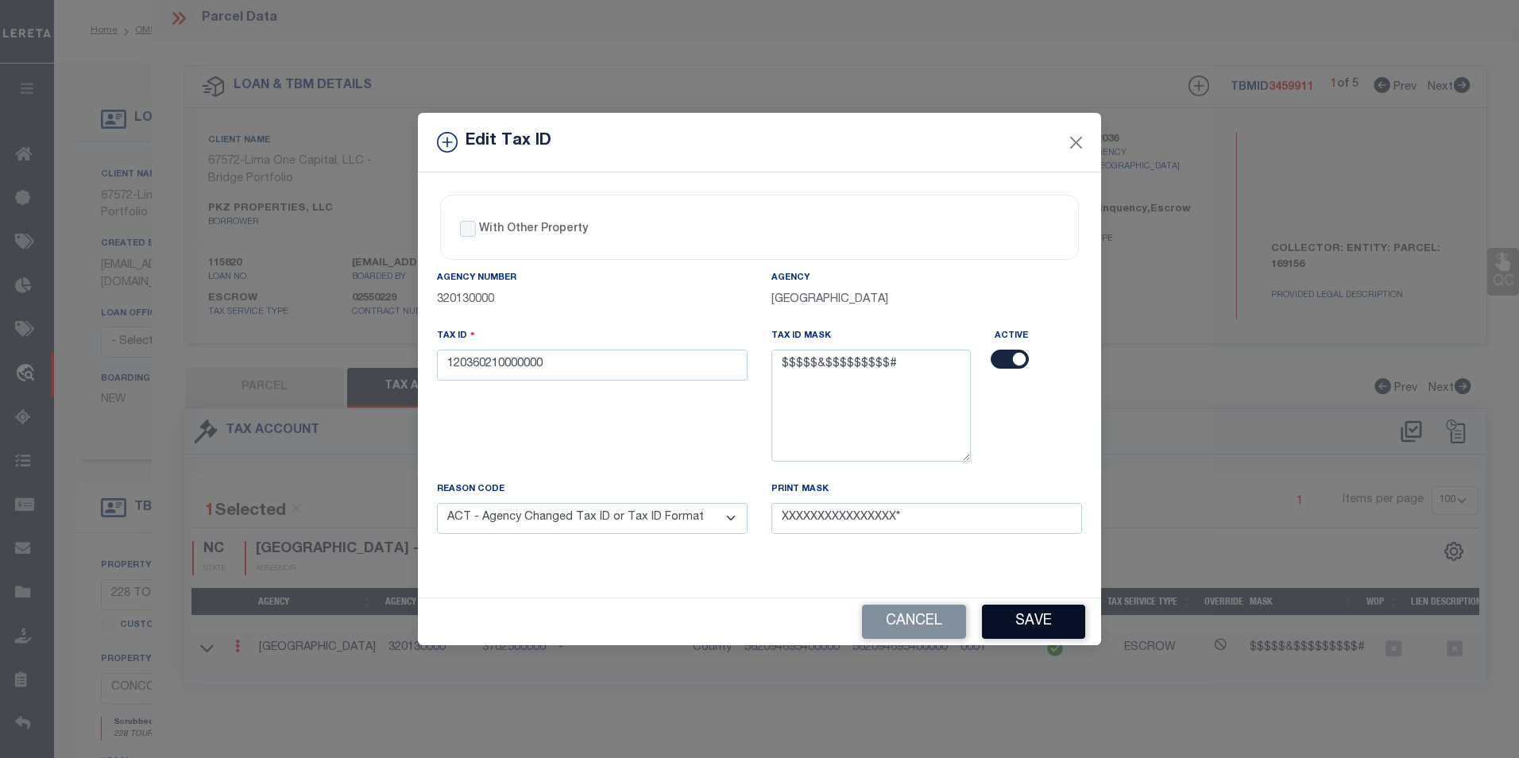
click at [1033, 615] on button "Save" at bounding box center [1033, 622] width 103 height 34
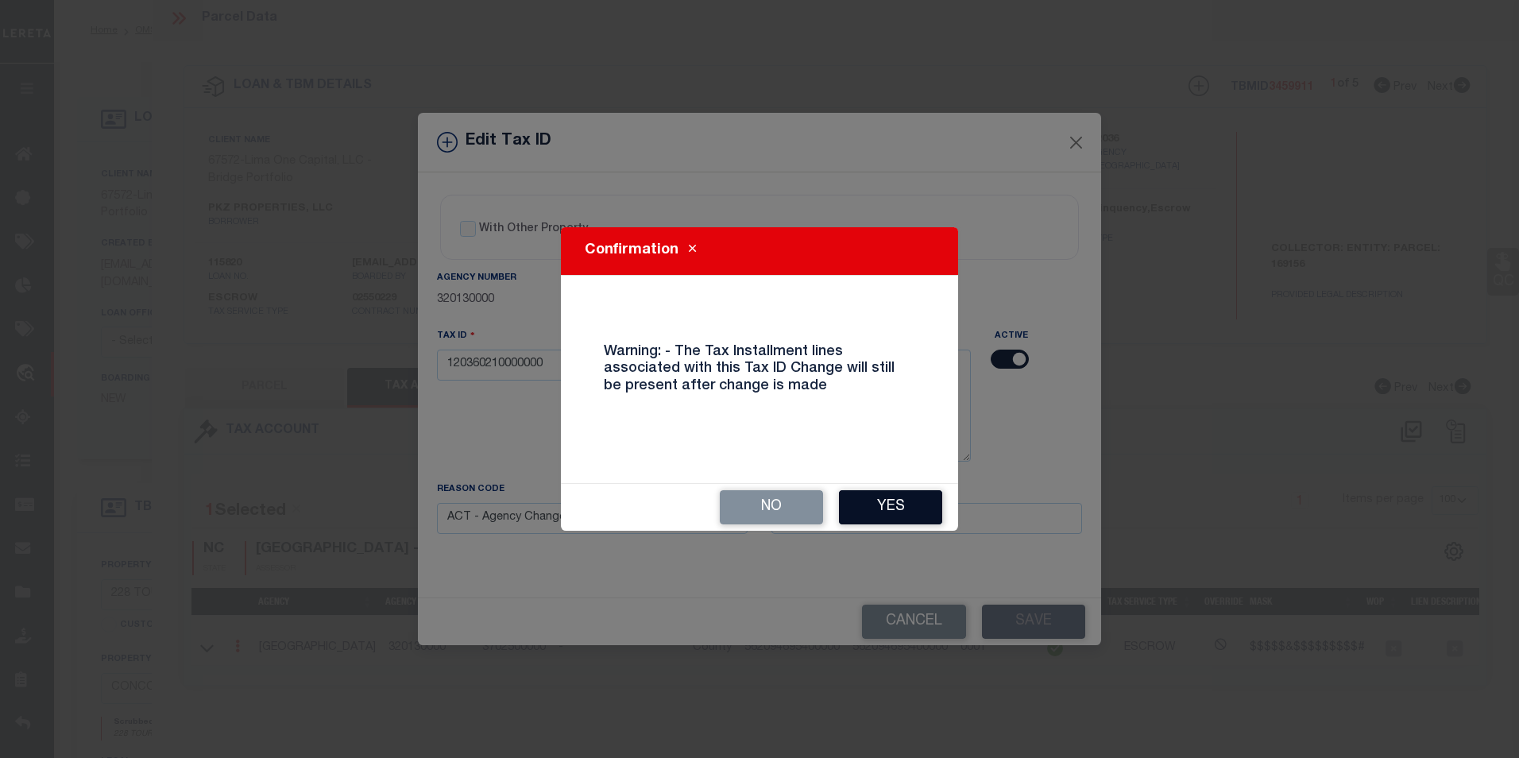
click at [870, 497] on button "Yes" at bounding box center [890, 507] width 103 height 34
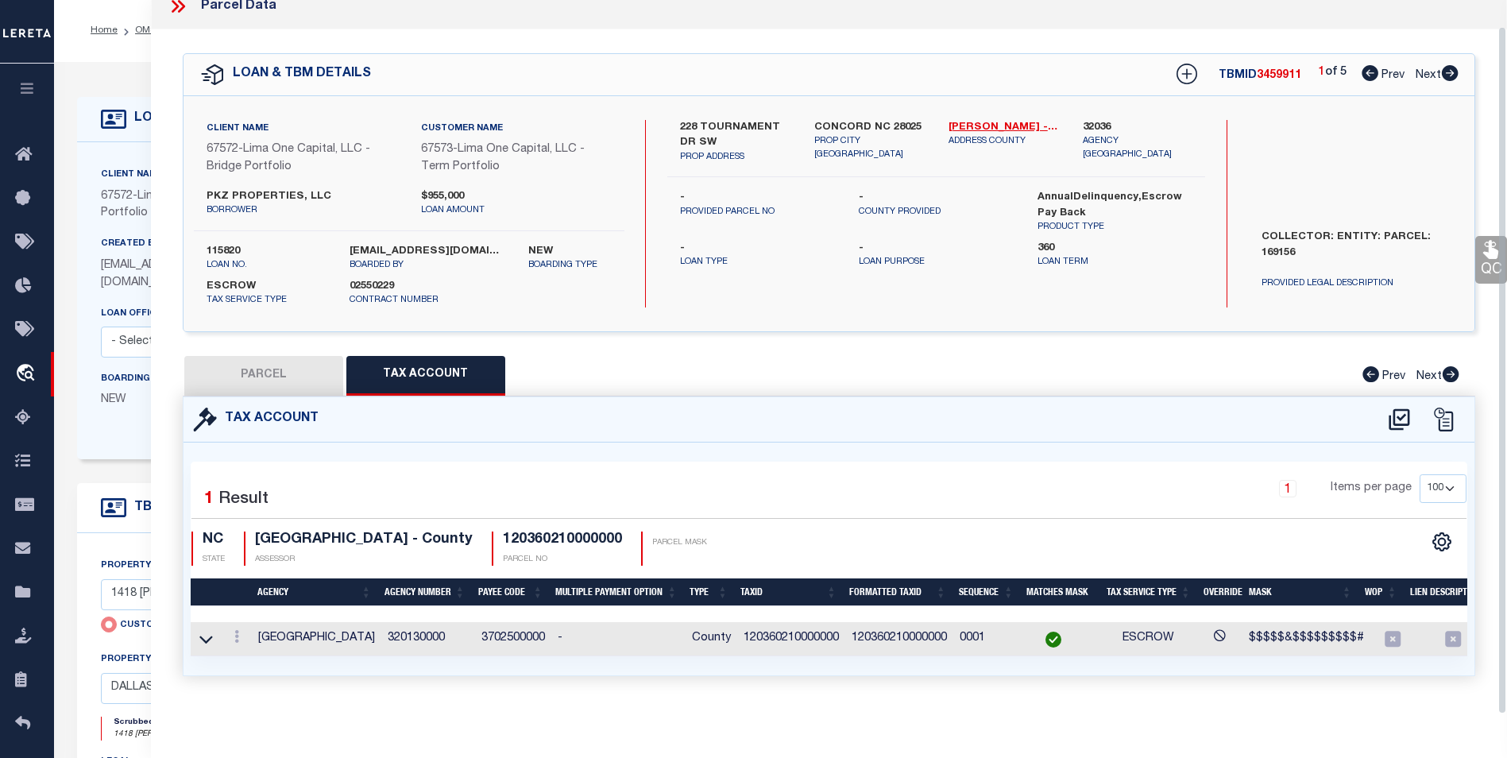
scroll to position [27, 0]
click at [266, 369] on button "PARCEL" at bounding box center [263, 376] width 159 height 40
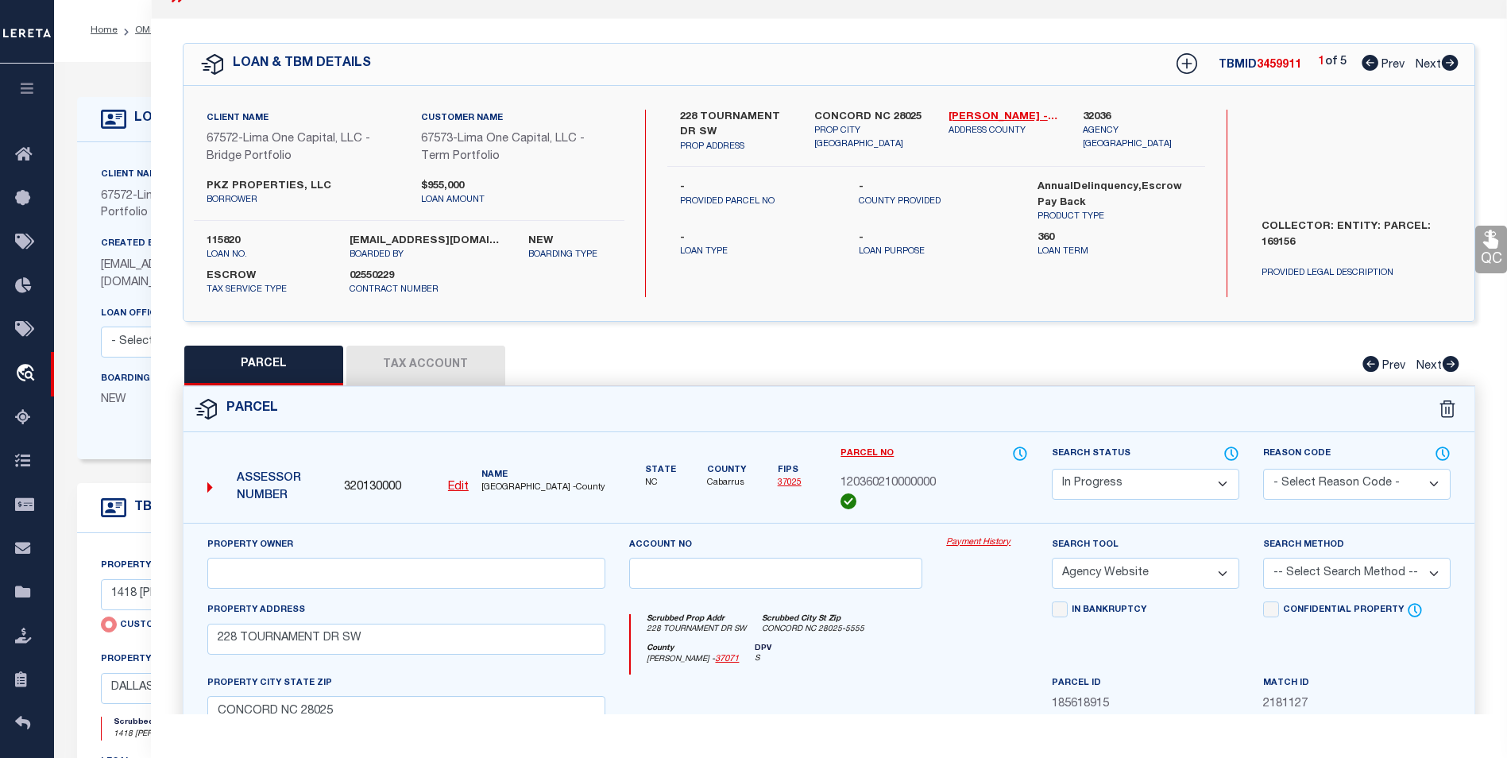
click at [1152, 473] on select "Automated Search Bad Parcel Complete Duplicate Parcel High Dollar Reporting In …" at bounding box center [1145, 484] width 187 height 31
click at [1052, 469] on select "Automated Search Bad Parcel Complete Duplicate Parcel High Dollar Reporting In …" at bounding box center [1145, 484] width 187 height 31
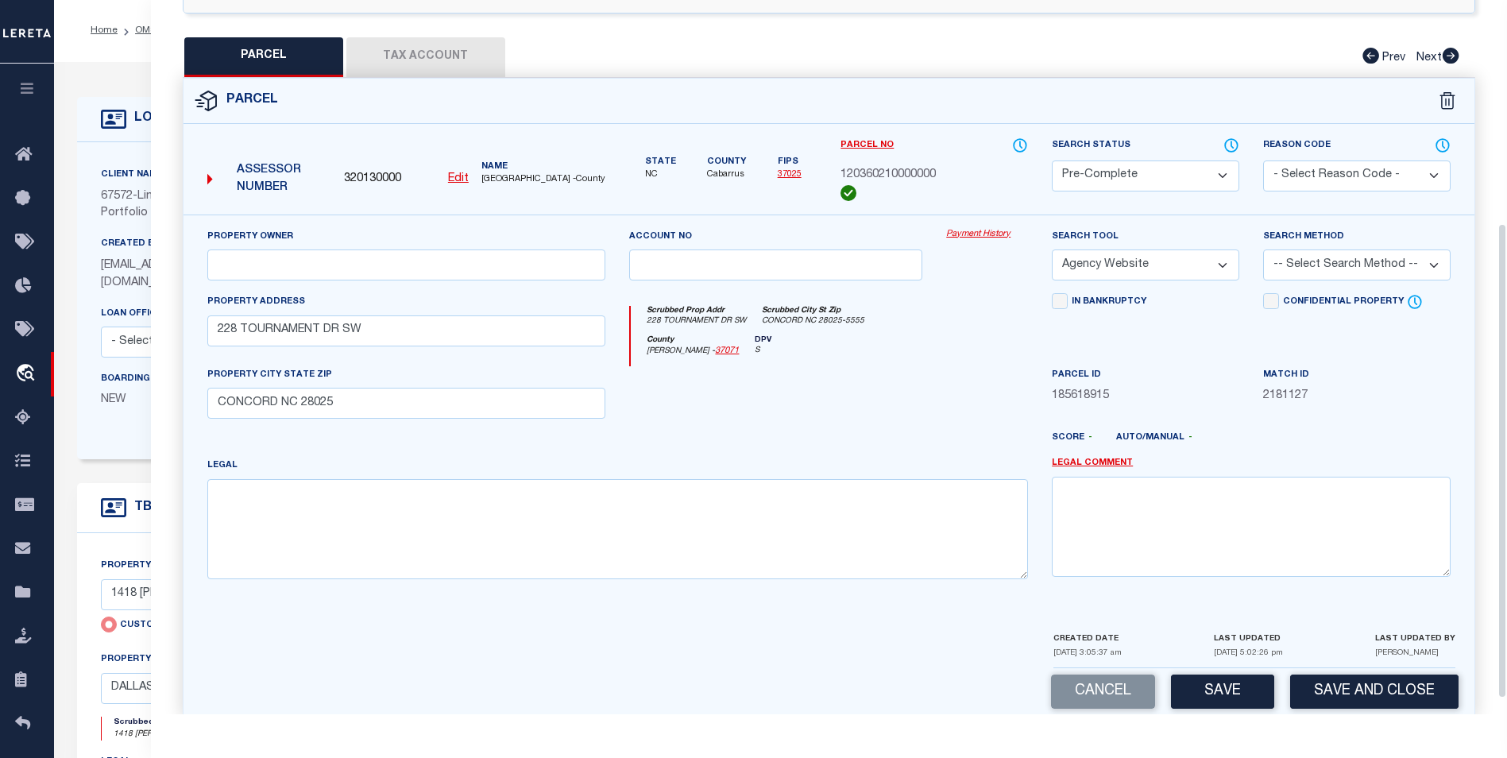
scroll to position [345, 0]
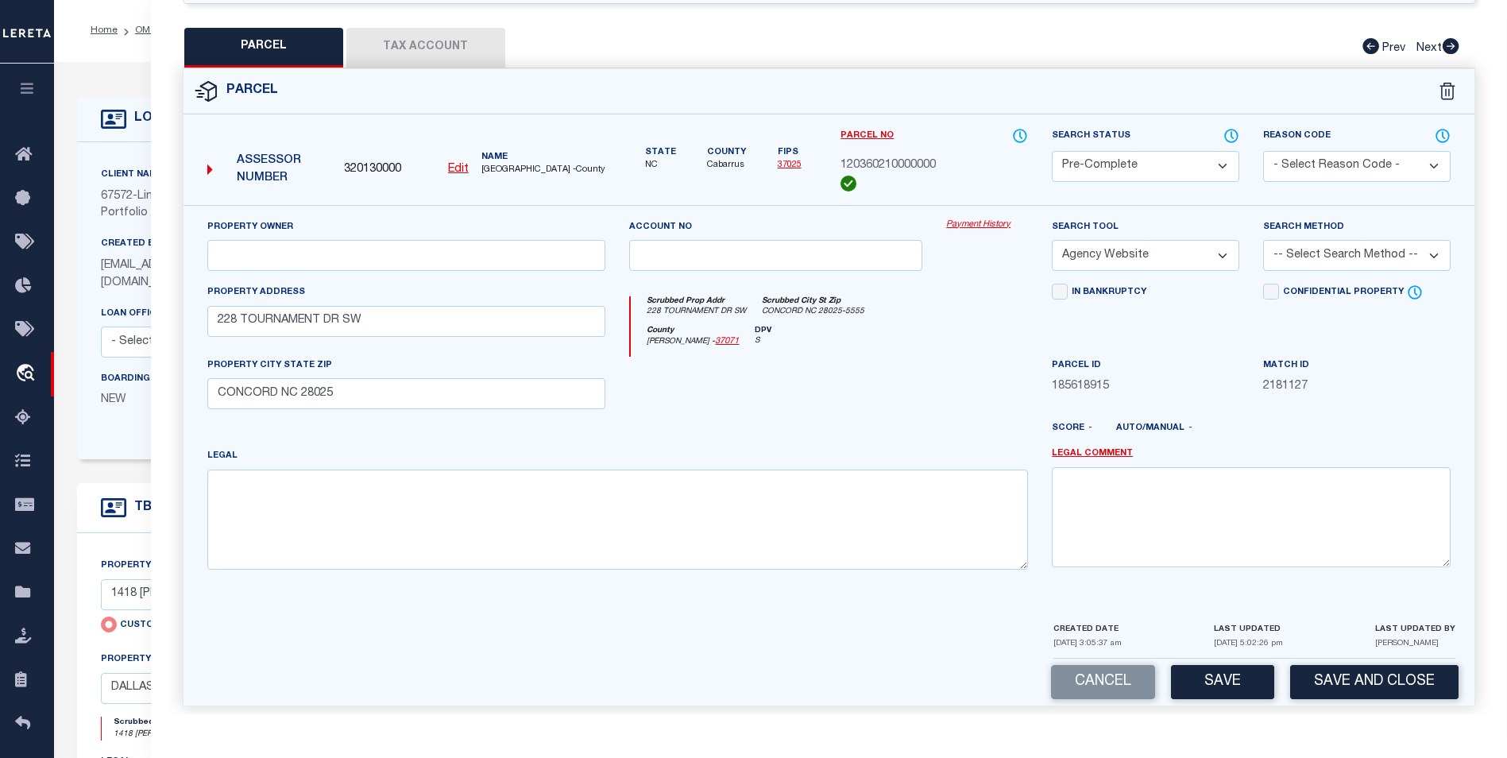
click at [1281, 257] on select "-- Select Search Method -- Property Address Legal Liability Info Provided" at bounding box center [1356, 255] width 187 height 31
click at [1263, 241] on select "-- Select Search Method -- Property Address Legal Liability Info Provided" at bounding box center [1356, 255] width 187 height 31
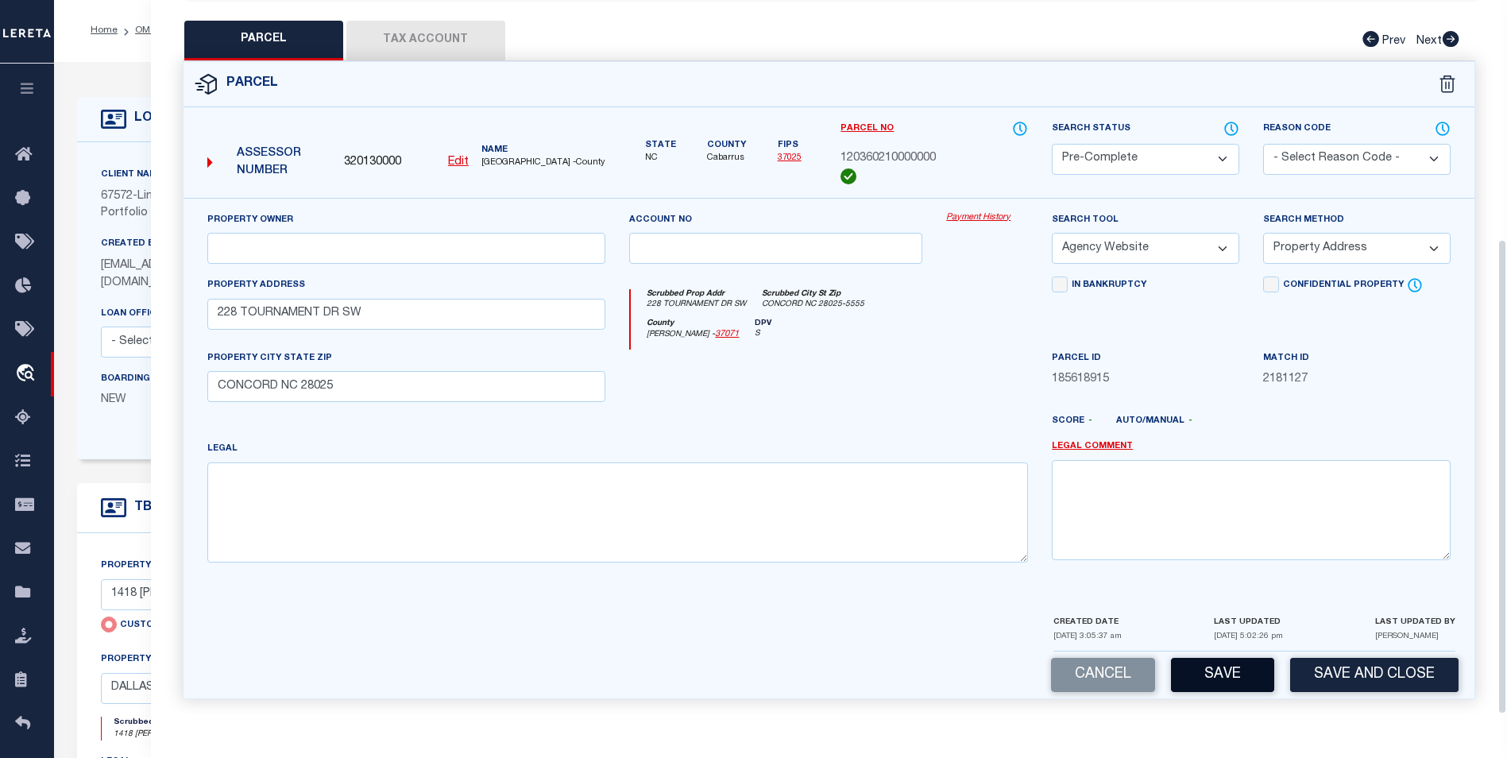
scroll to position [358, 0]
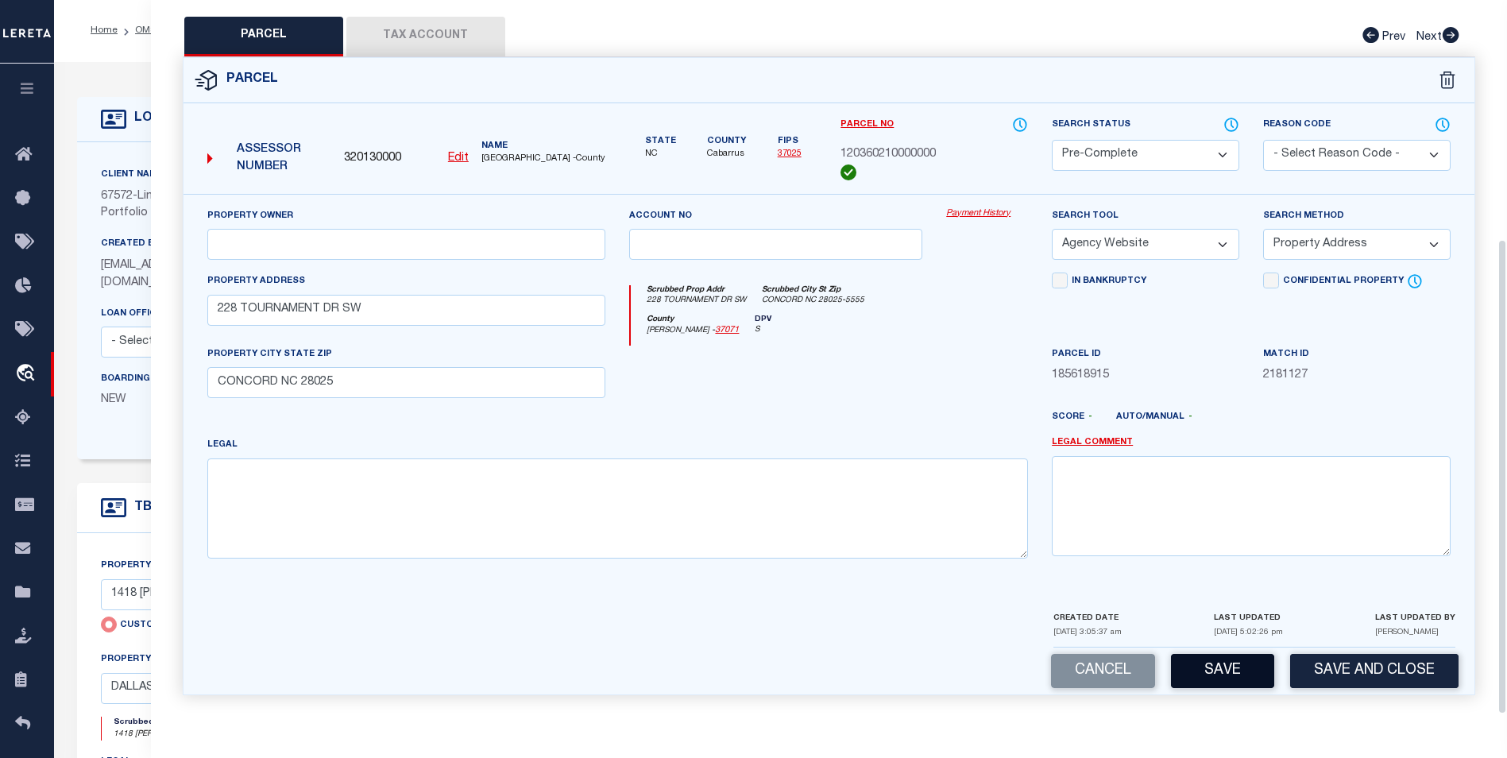
click at [1234, 659] on button "Save" at bounding box center [1222, 671] width 103 height 34
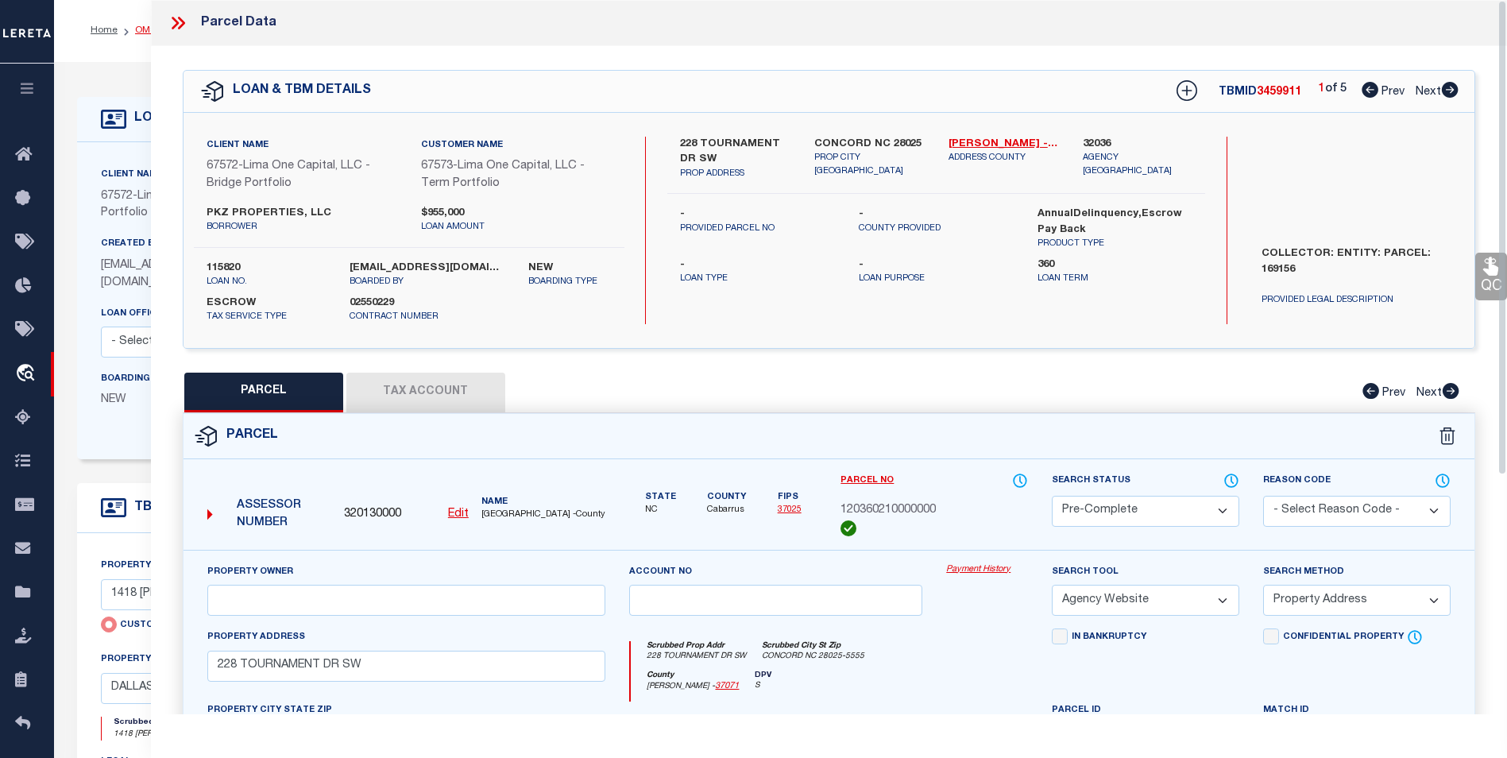
scroll to position [0, 0]
click at [168, 26] on icon at bounding box center [178, 23] width 21 height 21
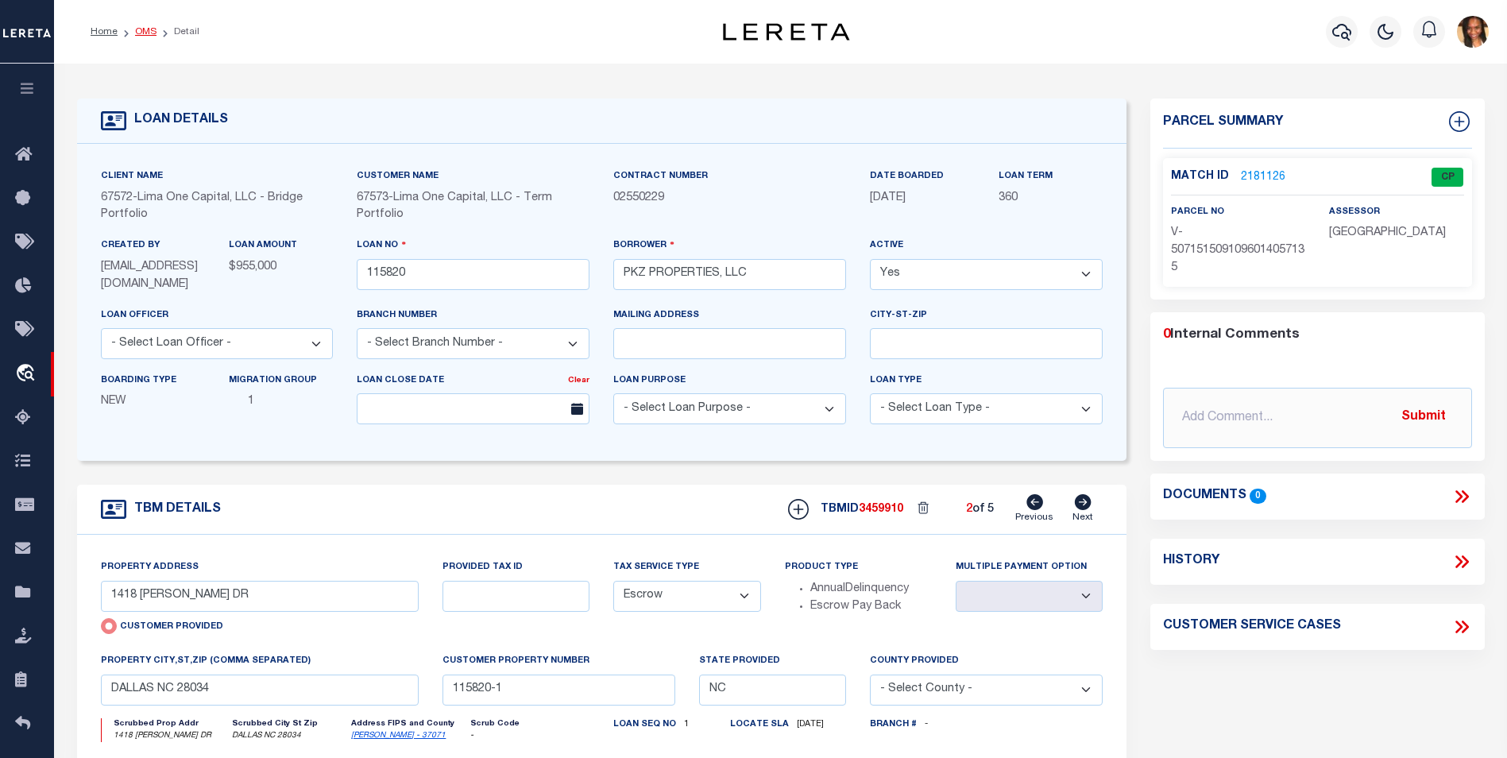
click at [137, 29] on link "OMS" at bounding box center [145, 32] width 21 height 10
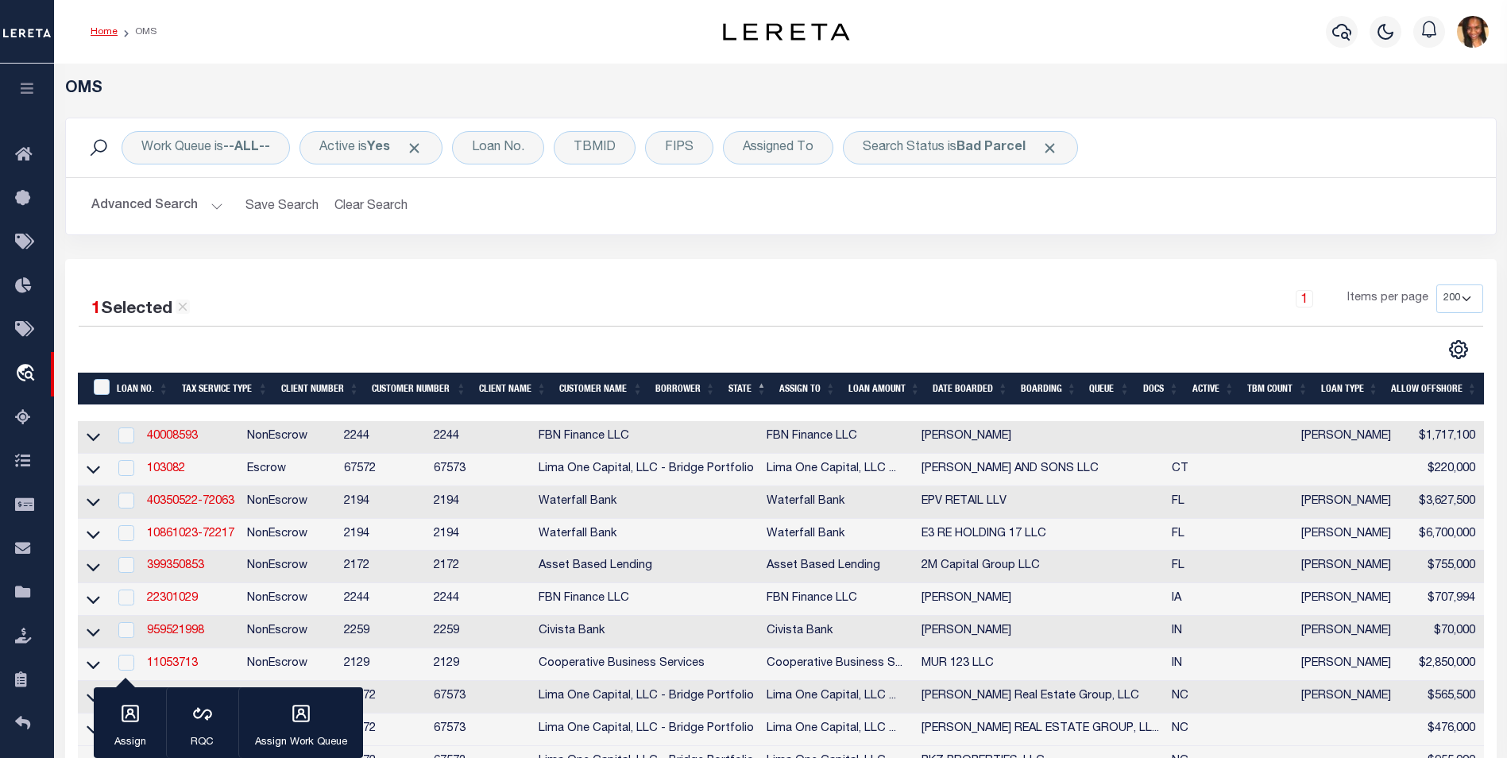
click at [110, 35] on link "Home" at bounding box center [104, 32] width 27 height 10
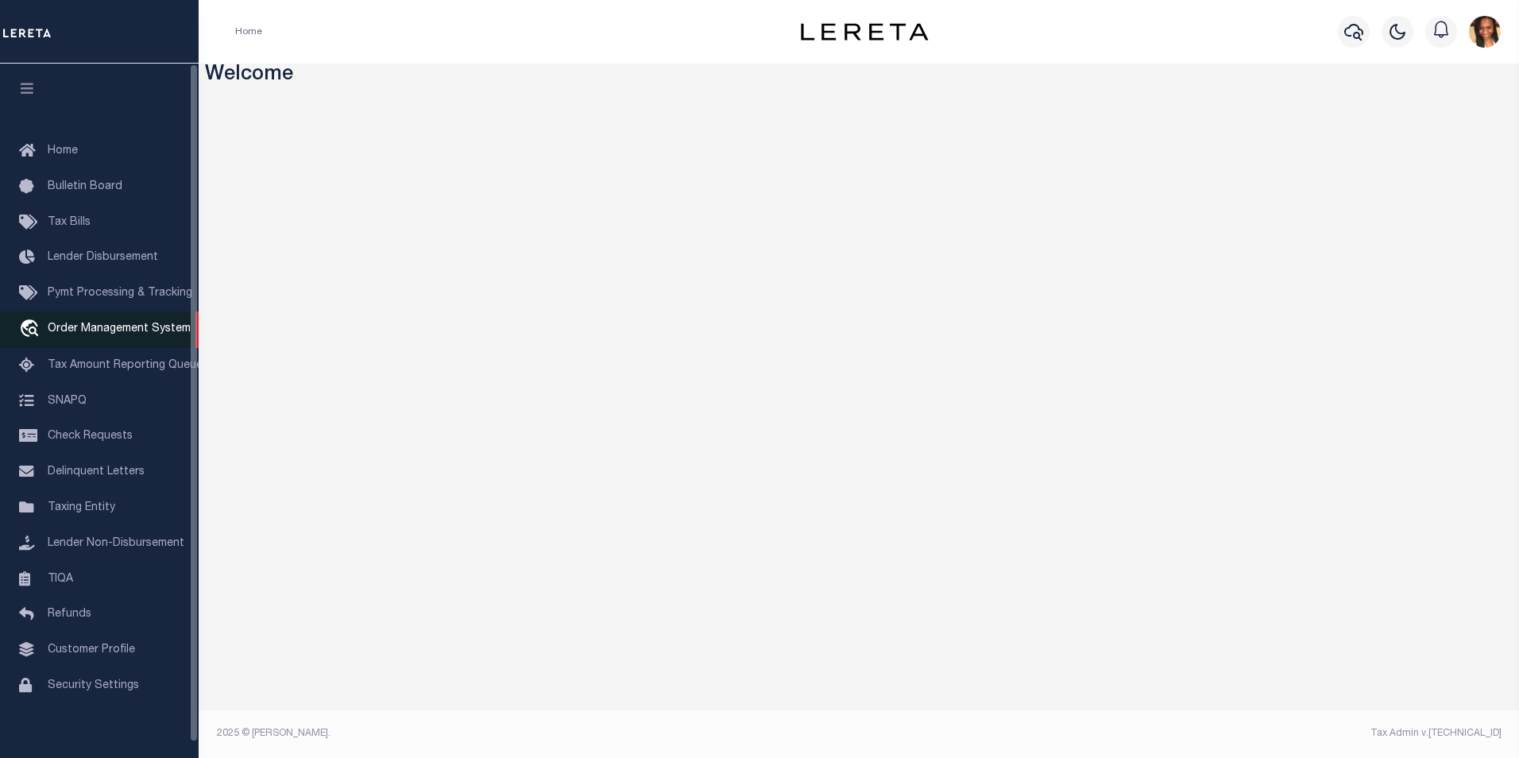
click at [112, 334] on span "Order Management System" at bounding box center [119, 328] width 143 height 11
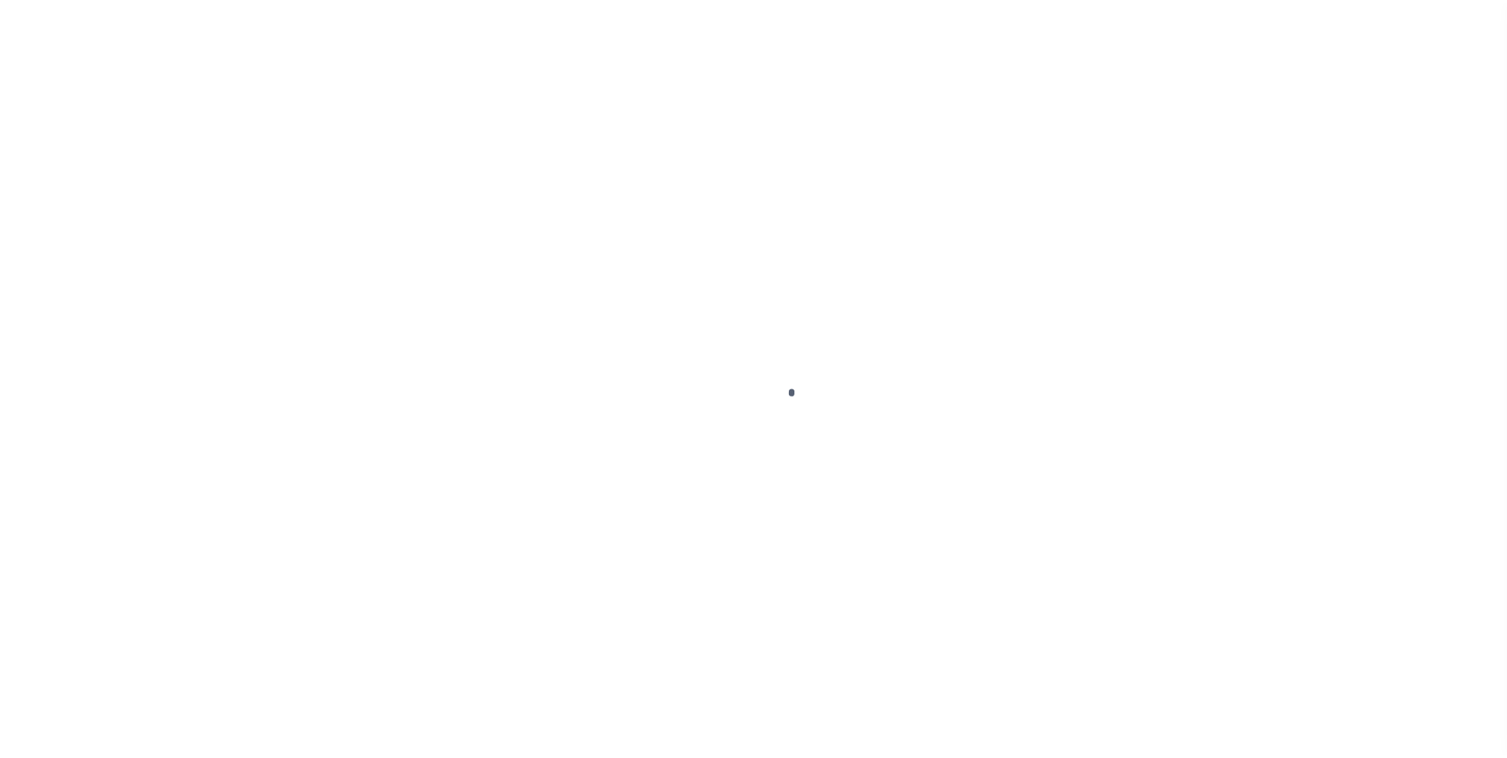
scroll to position [16, 0]
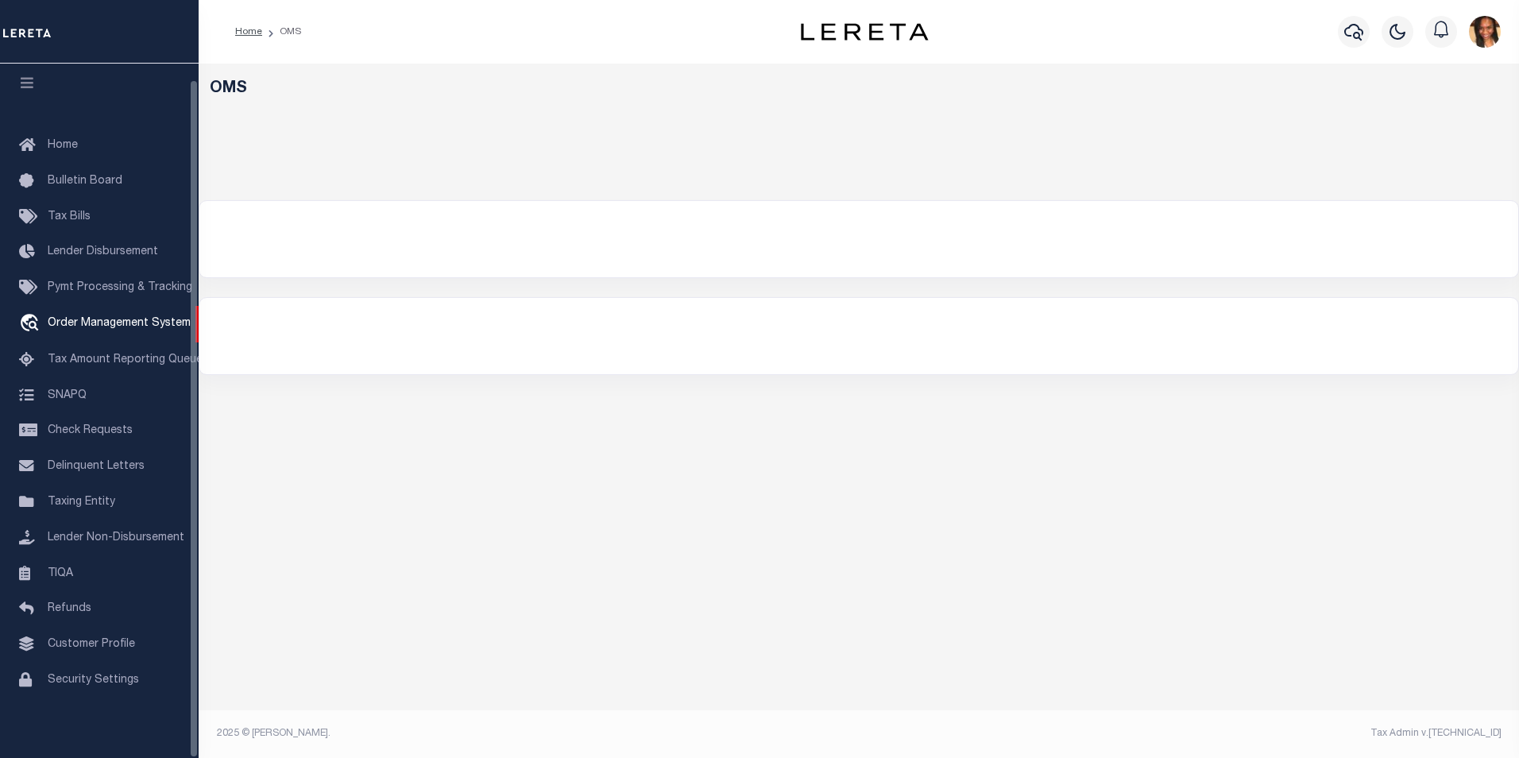
select select "200"
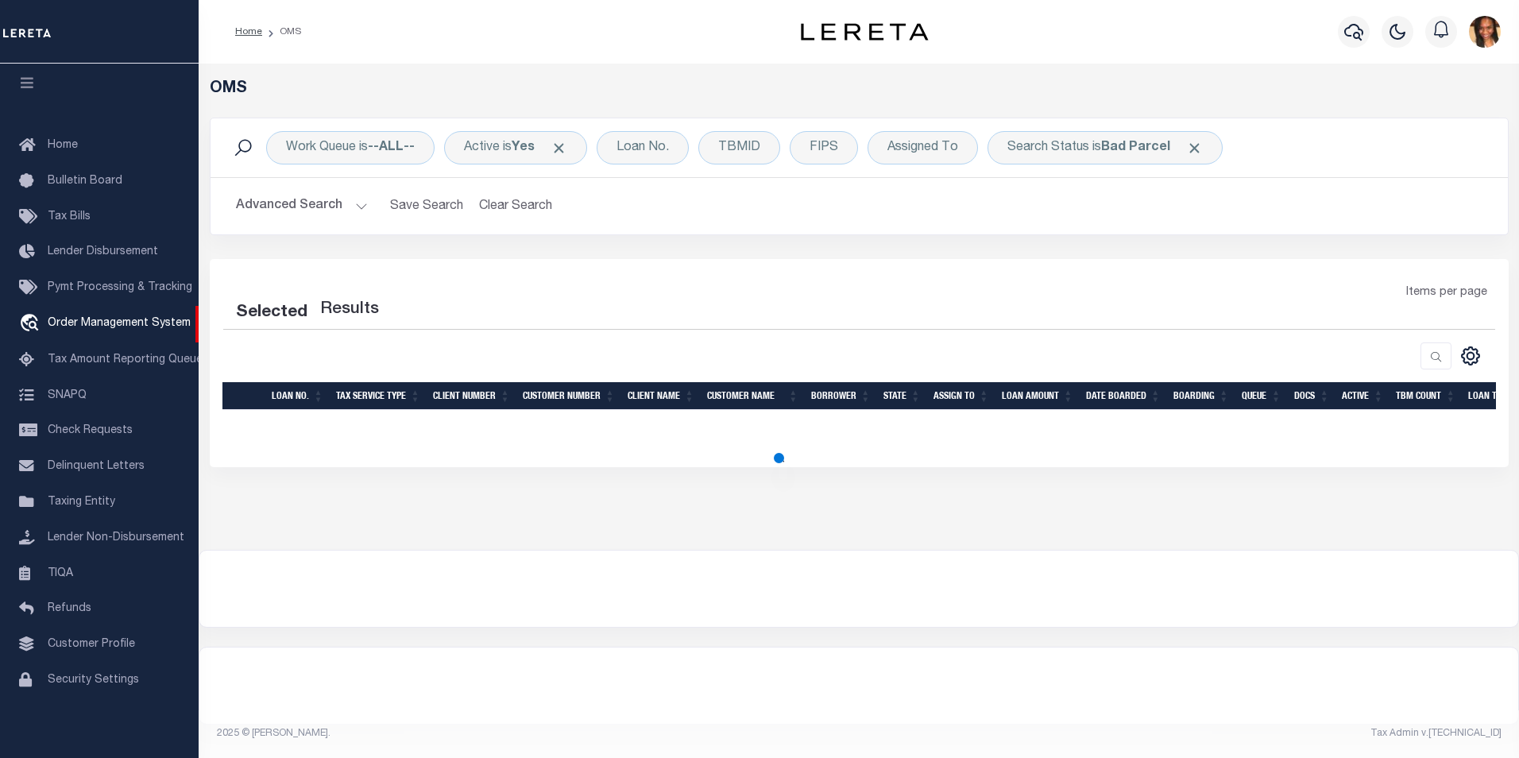
select select "200"
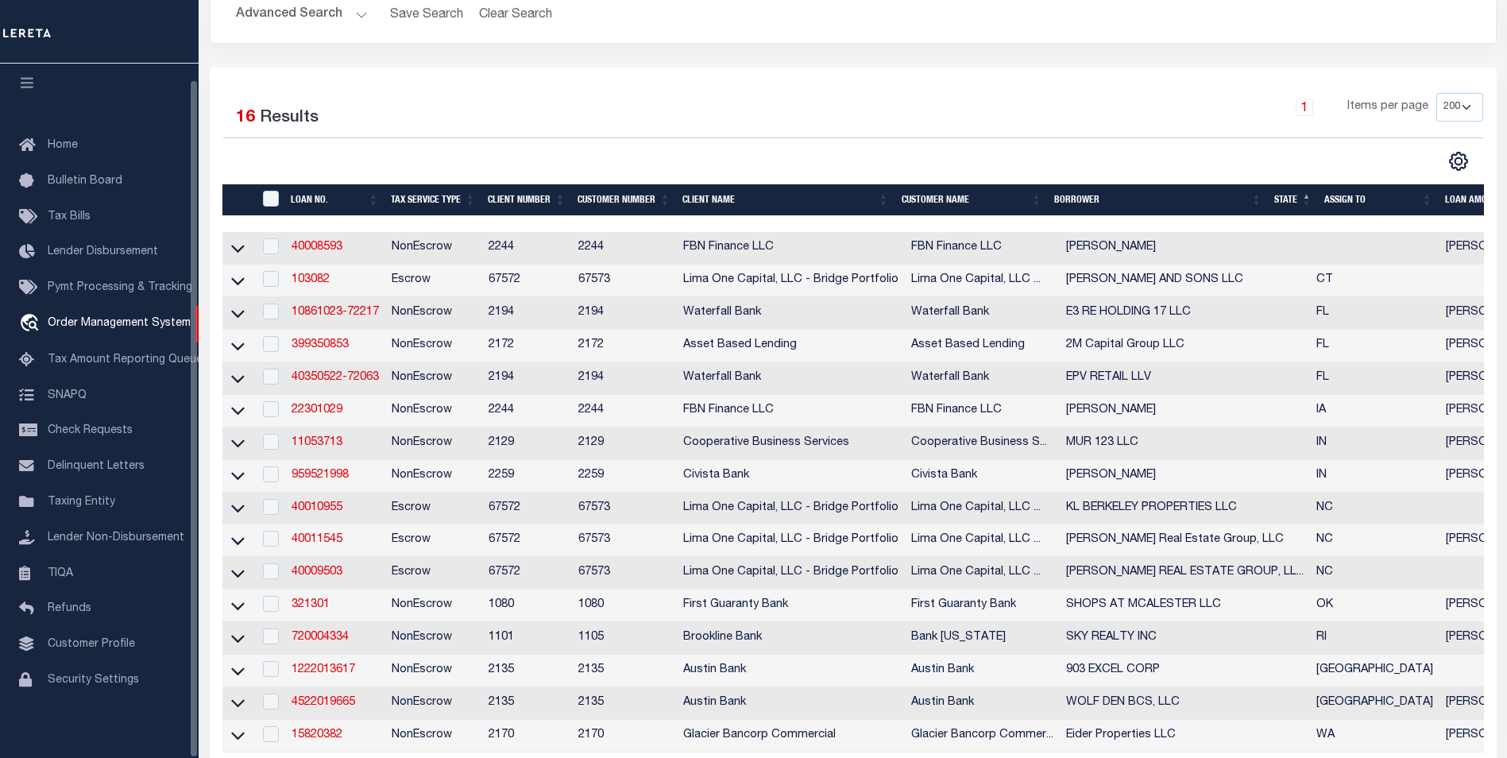
scroll to position [318, 0]
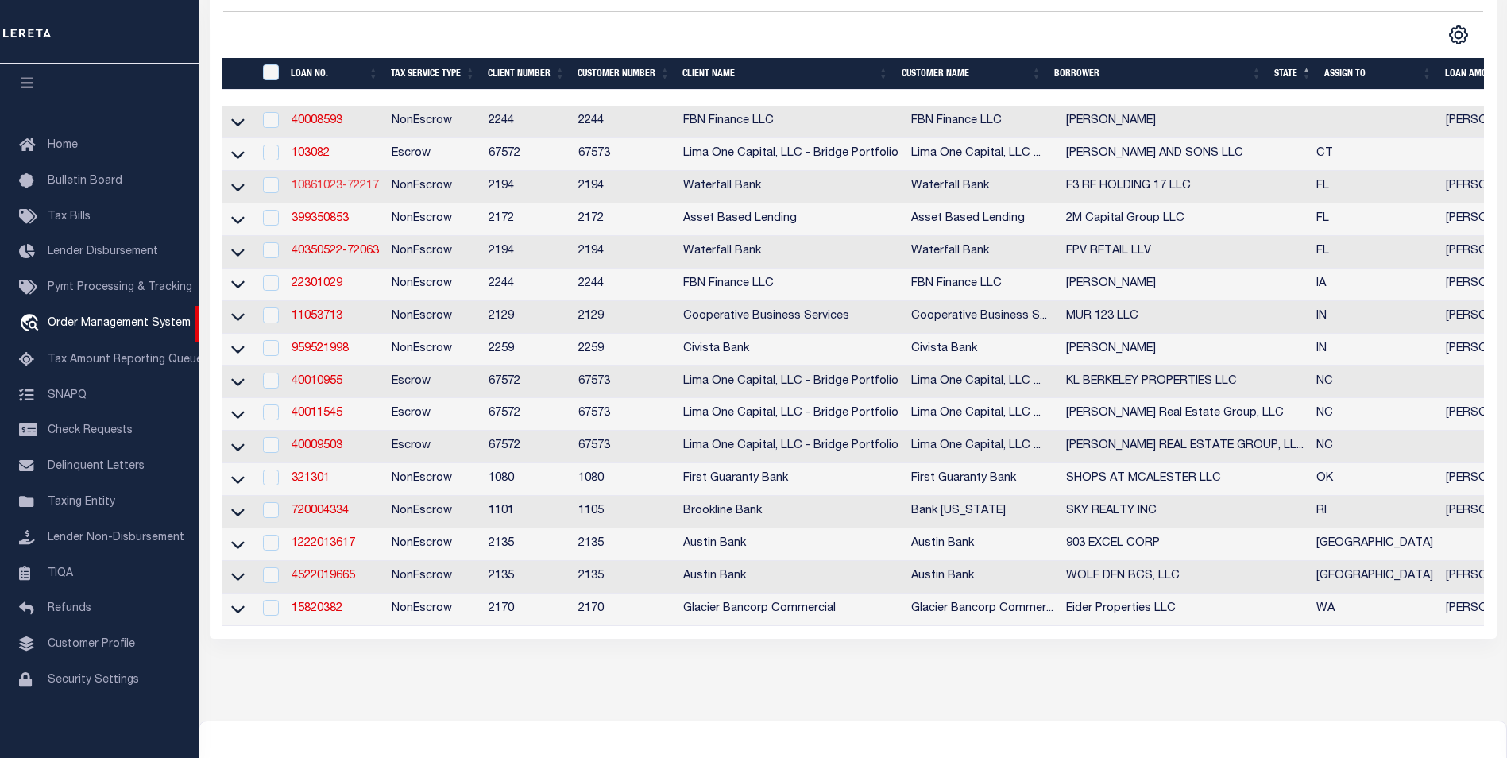
click at [350, 191] on link "10861023-72217" at bounding box center [335, 185] width 87 height 11
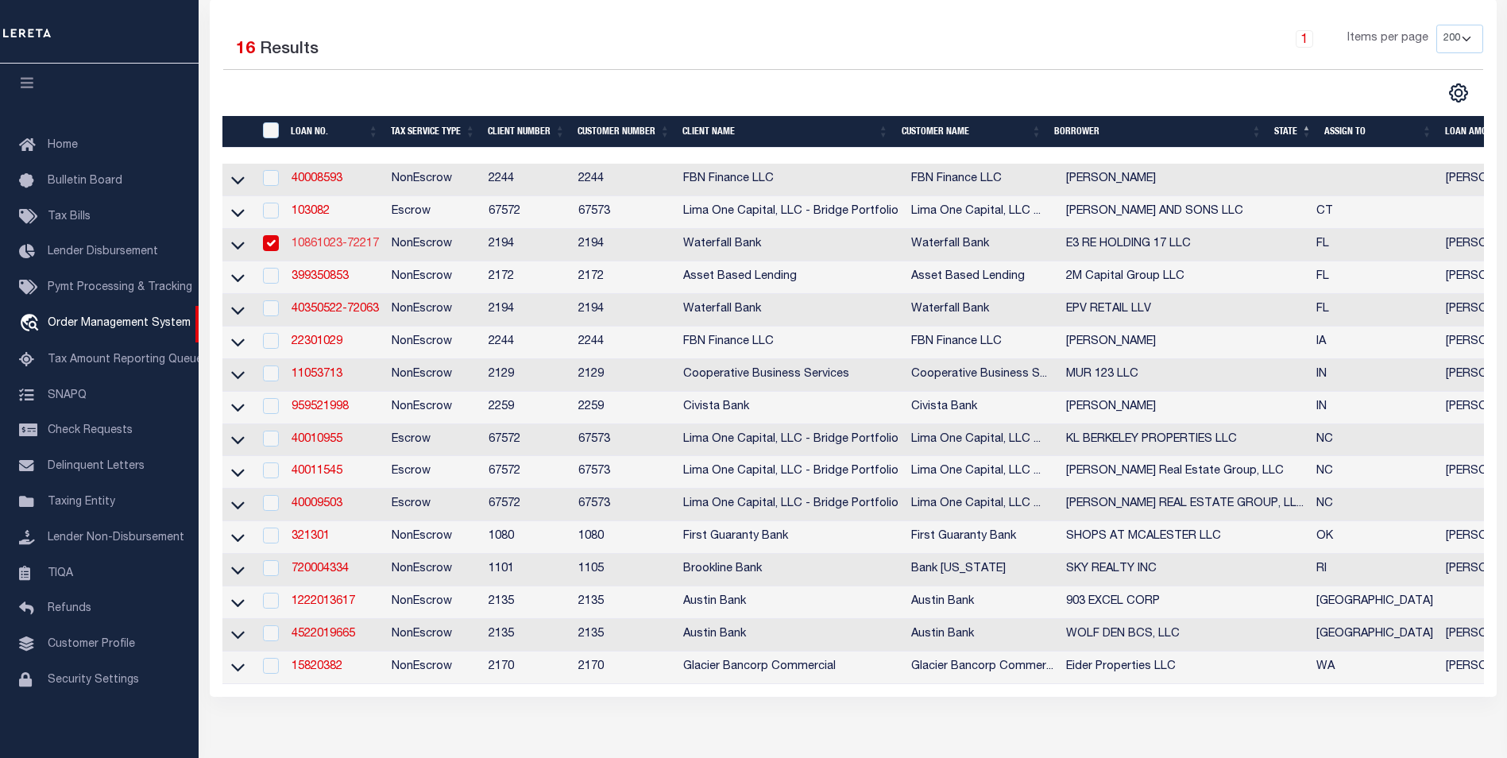
type input "10861023-72217"
type input "E3 RE HOLDING 17 LLC"
select select
type input "[STREET_ADDRESS]"
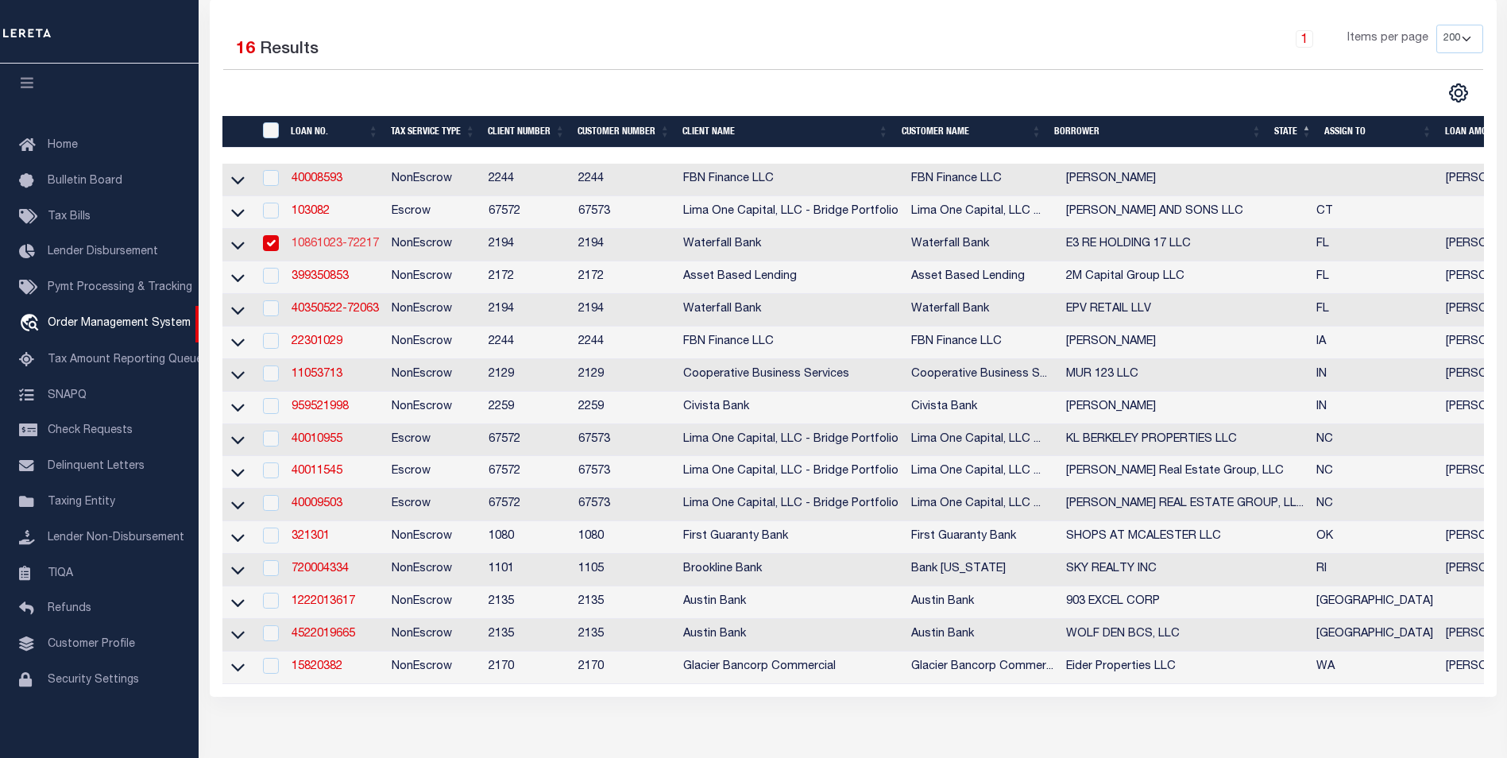
type input "[GEOGRAPHIC_DATA]-4313"
select select "10"
select select "NonEscrow"
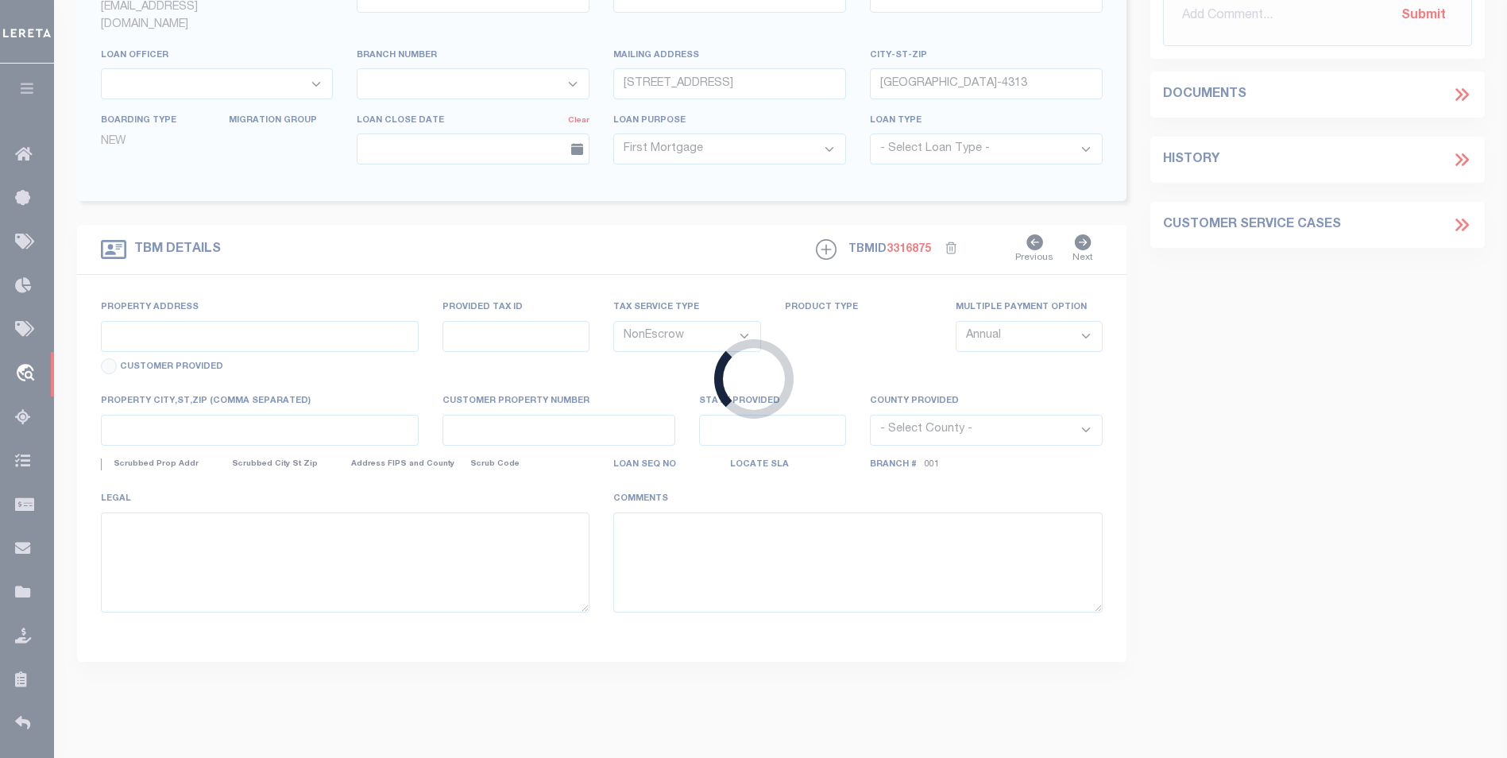
type input "[STREET_ADDRESS]"
type input "15-31-15-60314-000-0000"
select select
type input "[GEOGRAPHIC_DATA]"
type input "FL"
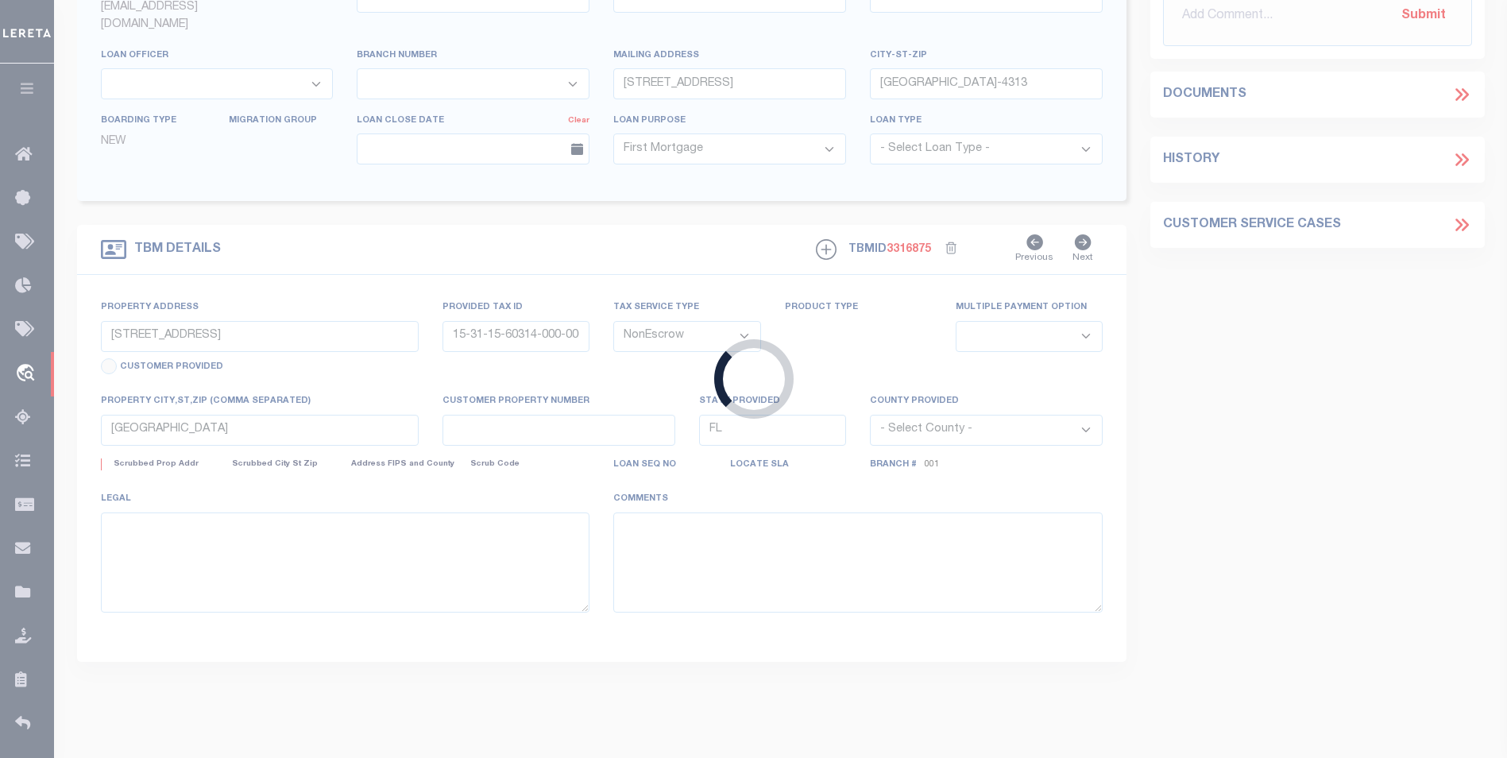
select select
type textarea "SEE EXHIBIT A"
select select "53804"
select select "5527"
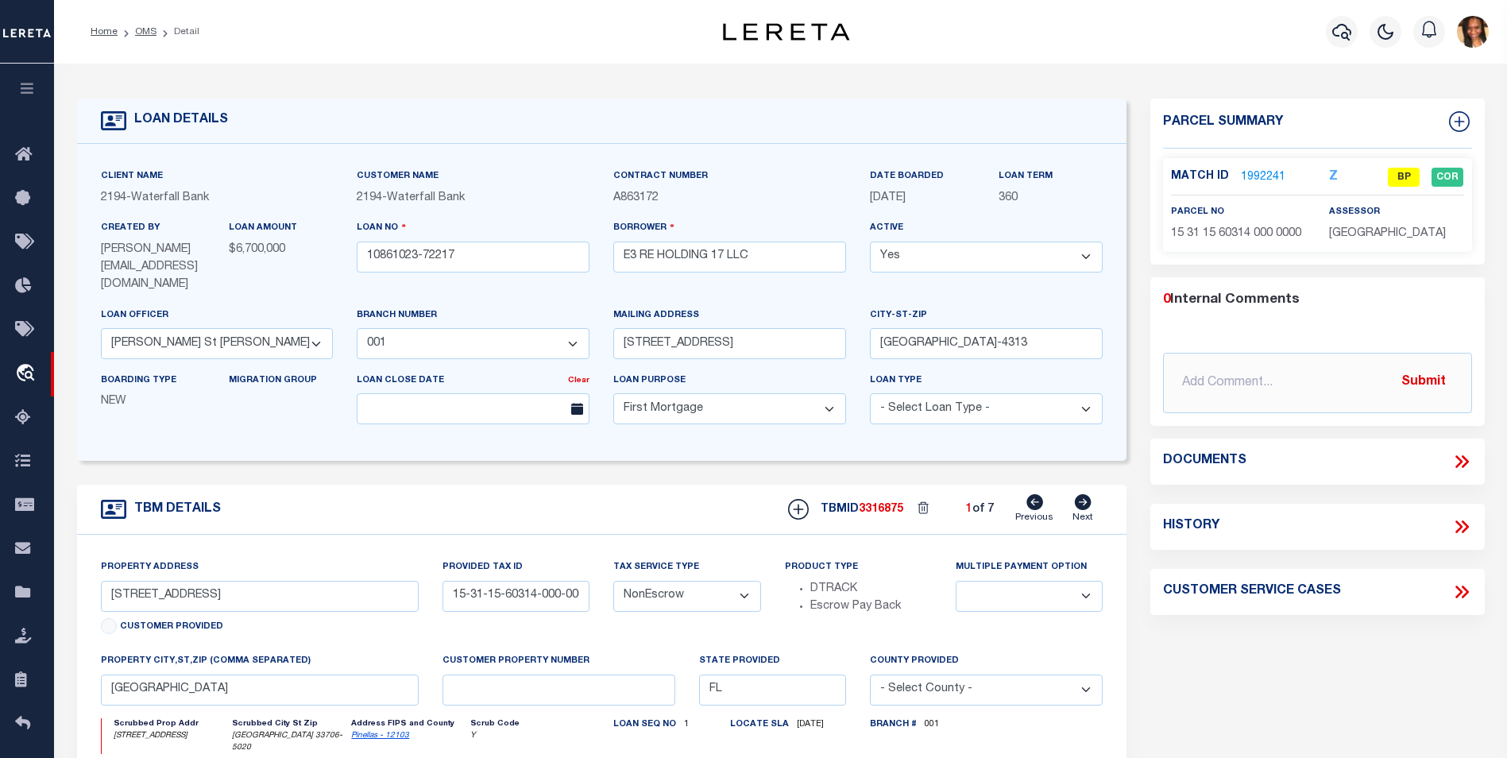
click at [1254, 172] on link "1992241" at bounding box center [1263, 177] width 44 height 17
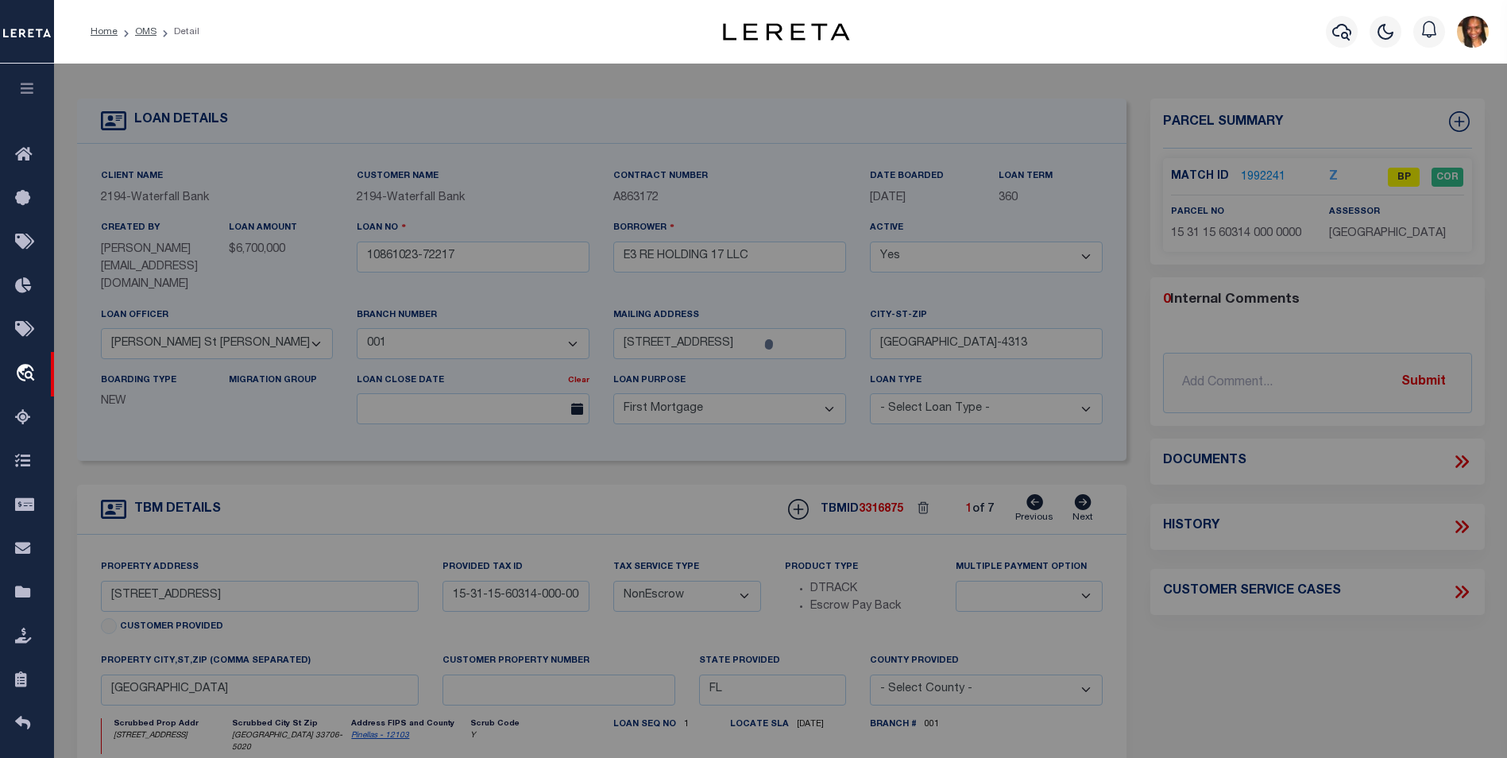
checkbox input "false"
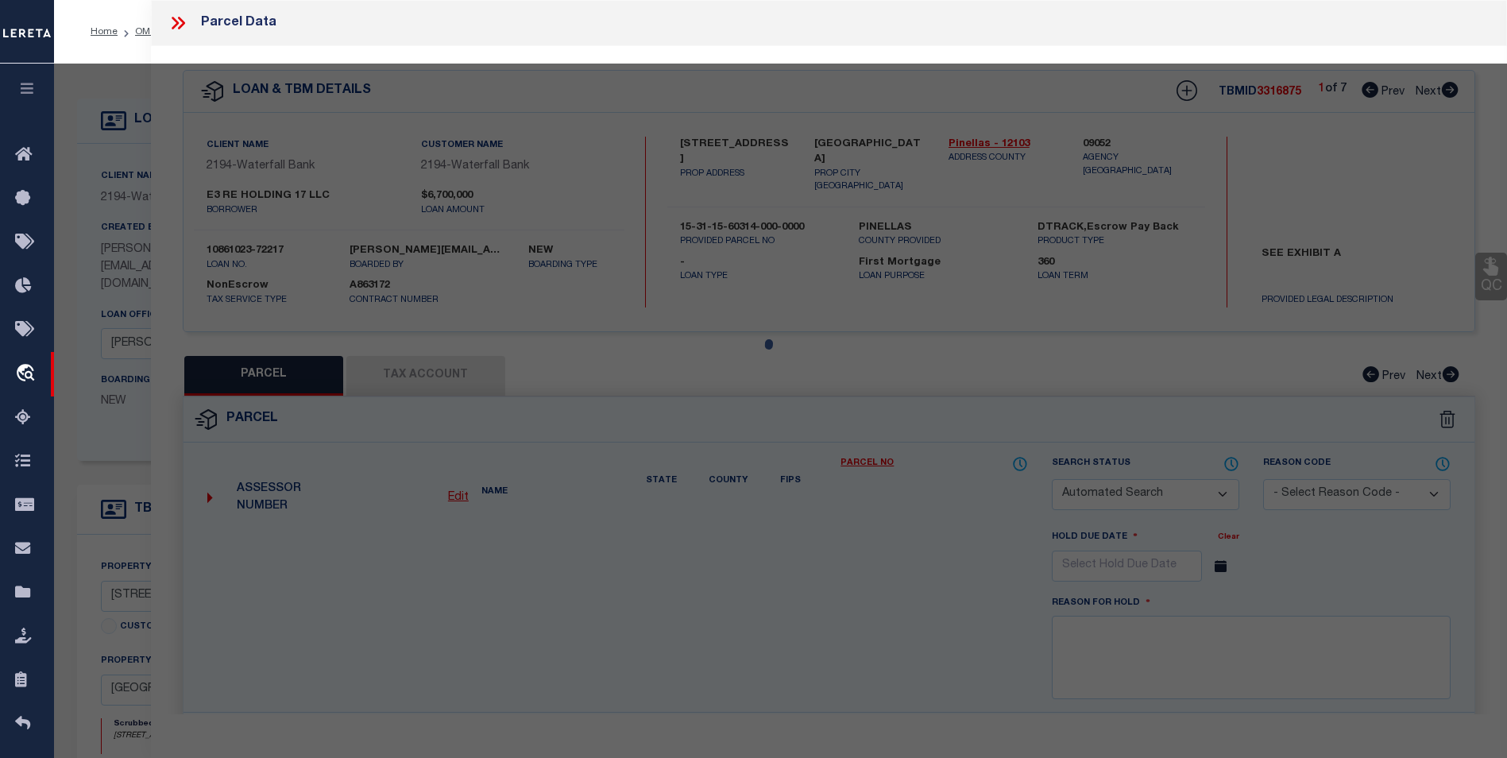
select select "BP"
type input "NORVIND CONDOMINIUM ASSOC INC MNG ENT"
select select "AGW"
select select
type input "[STREET_ADDRESS]"
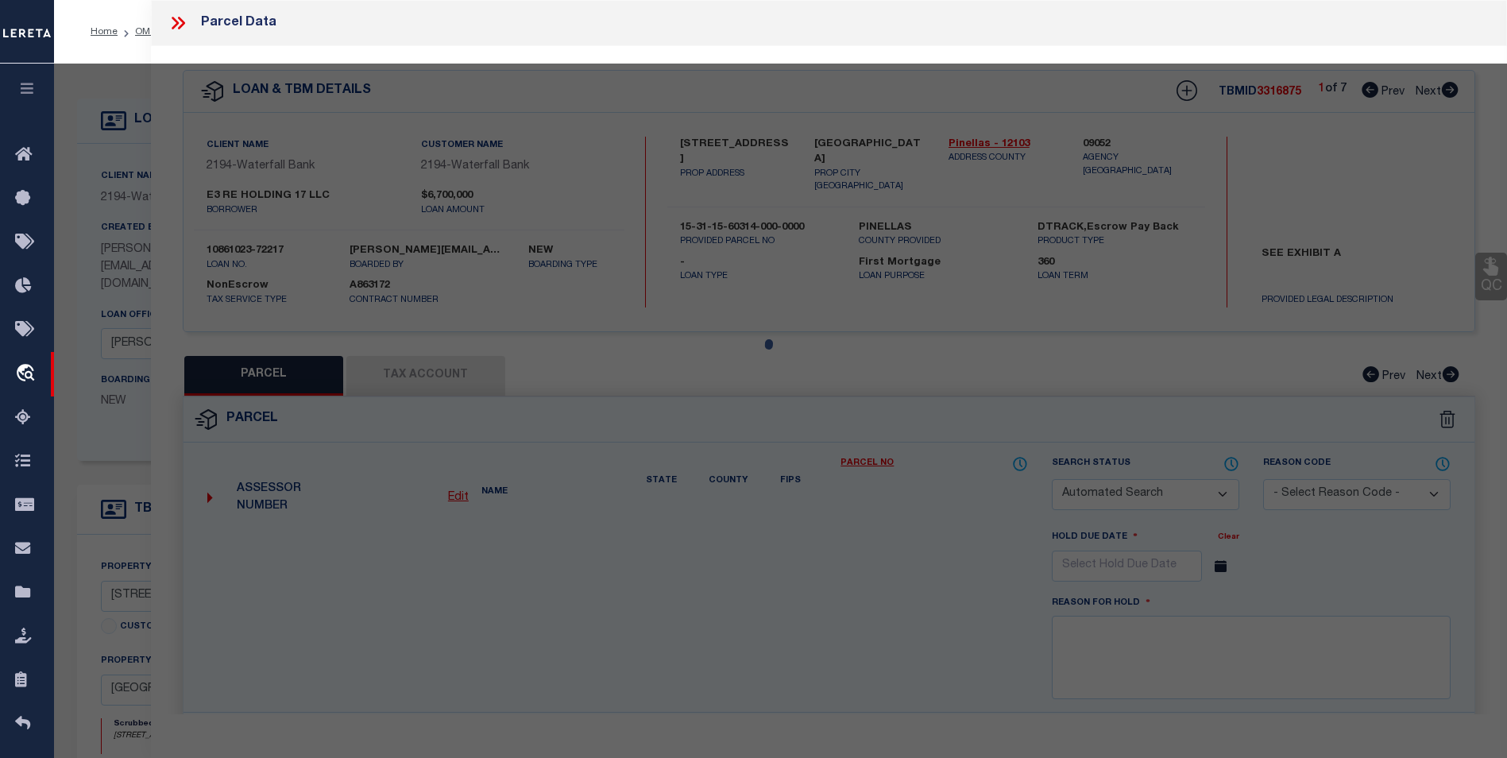
checkbox input "false"
type input "FL"
type textarea "NORDVIND CONDO BLDG A, (LYING W OF SUNSHINE LN TO ECL) UNITS 201 THRU 204, 301 …"
type textarea "Deleted Account for 2024"
